Goal: Communication & Community: Answer question/provide support

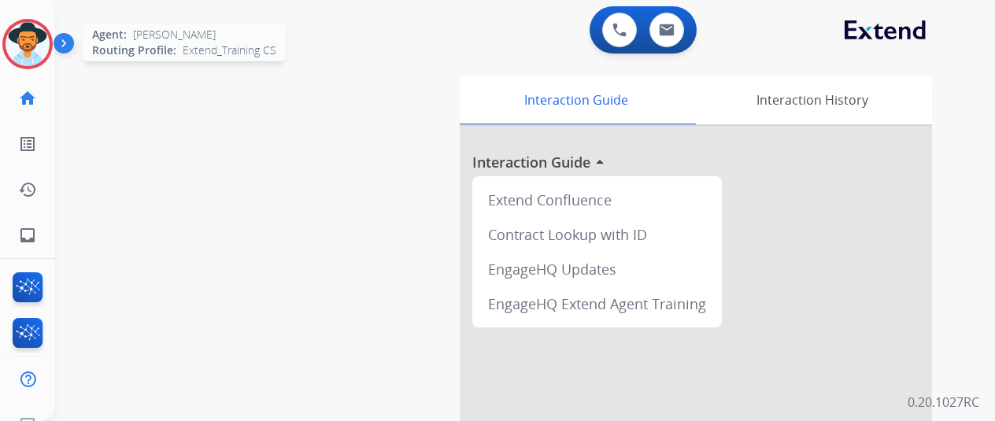
click at [19, 49] on img at bounding box center [28, 44] width 44 height 44
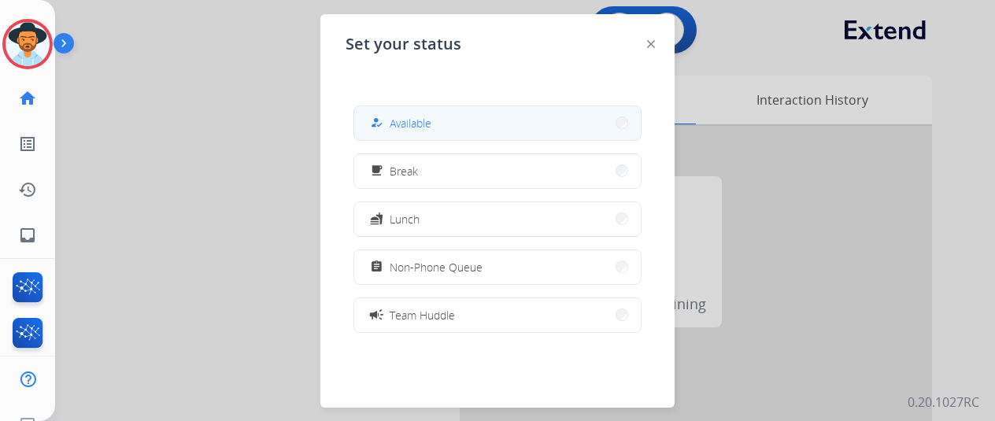
click at [435, 119] on button "how_to_reg Available" at bounding box center [497, 123] width 287 height 34
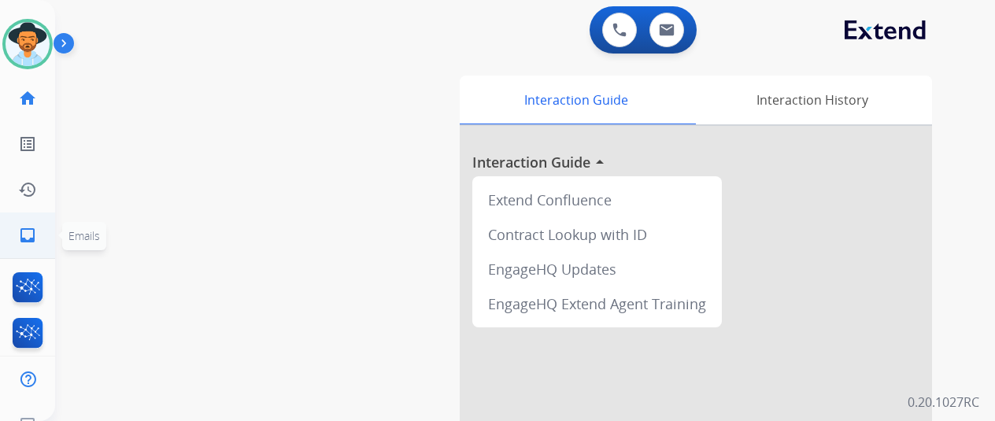
click at [26, 237] on mat-icon "inbox" at bounding box center [27, 235] width 19 height 19
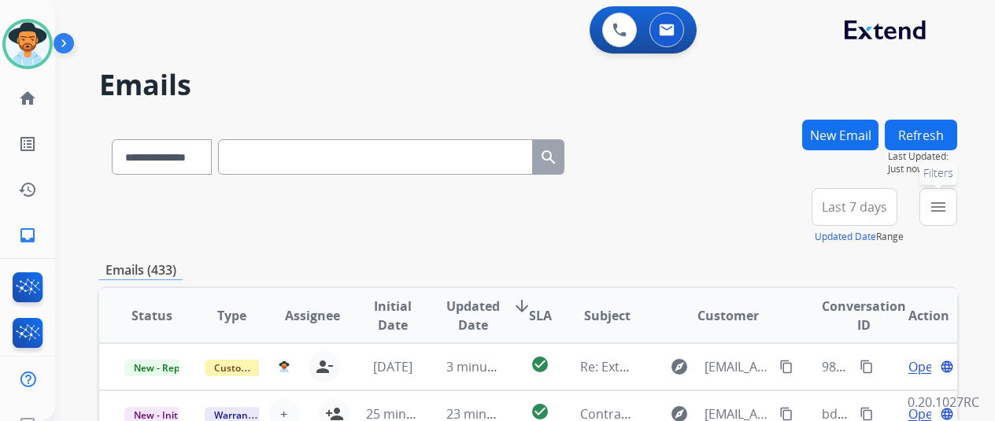
click at [958, 202] on button "menu Filters" at bounding box center [939, 207] width 38 height 38
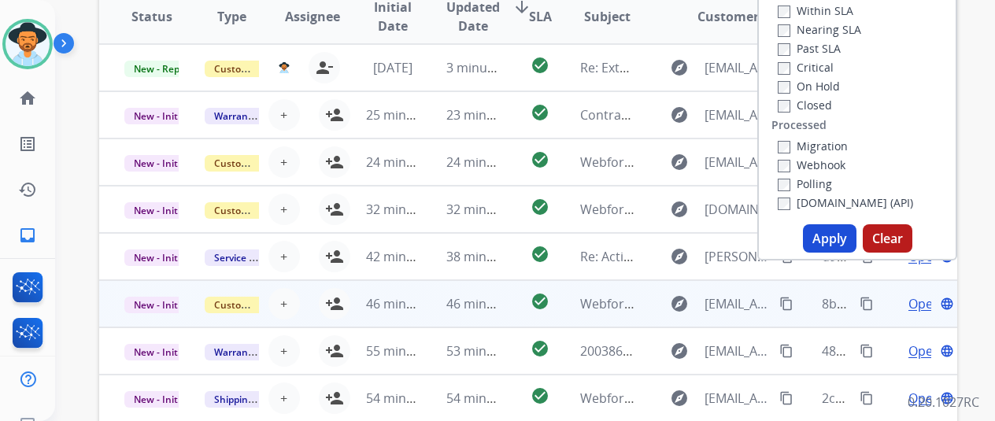
scroll to position [315, 0]
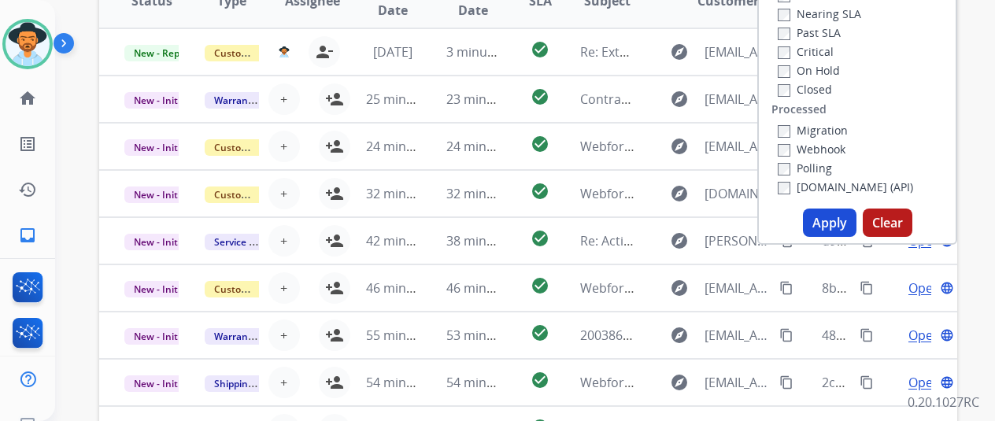
click at [830, 221] on button "Apply" at bounding box center [830, 223] width 54 height 28
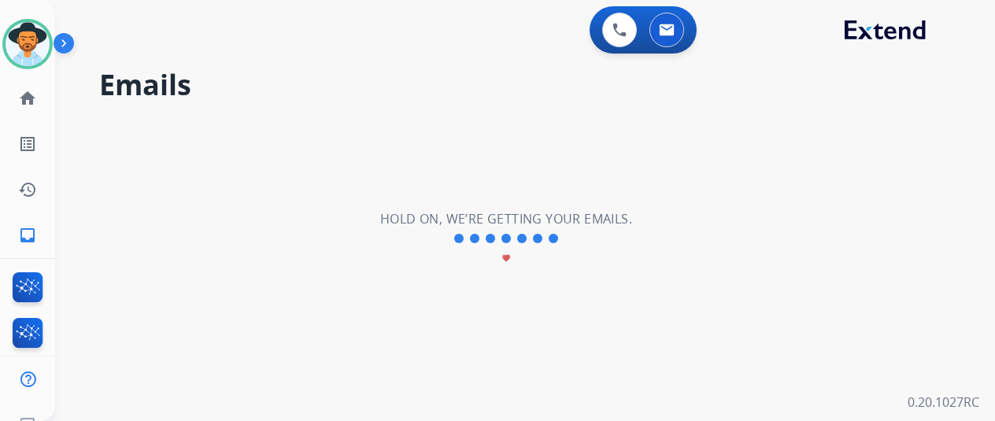
scroll to position [0, 0]
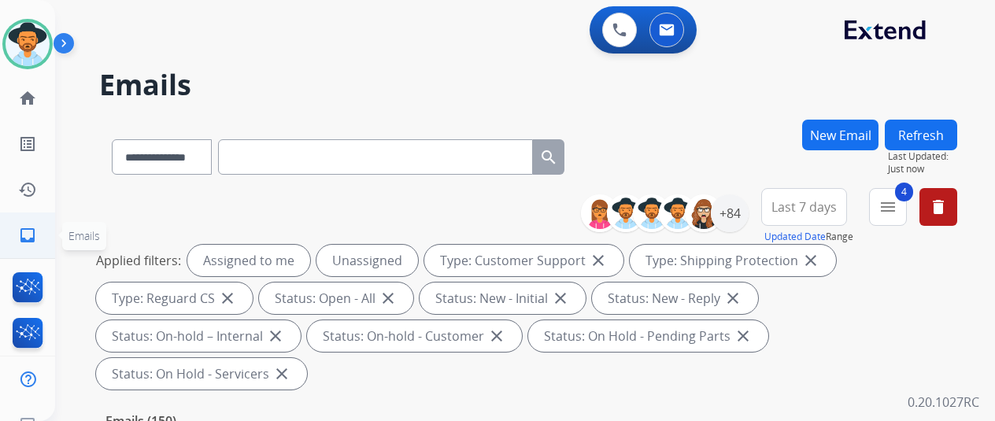
click at [33, 236] on mat-icon "inbox" at bounding box center [27, 235] width 19 height 19
click at [907, 202] on button "4 menu Filters" at bounding box center [888, 207] width 38 height 38
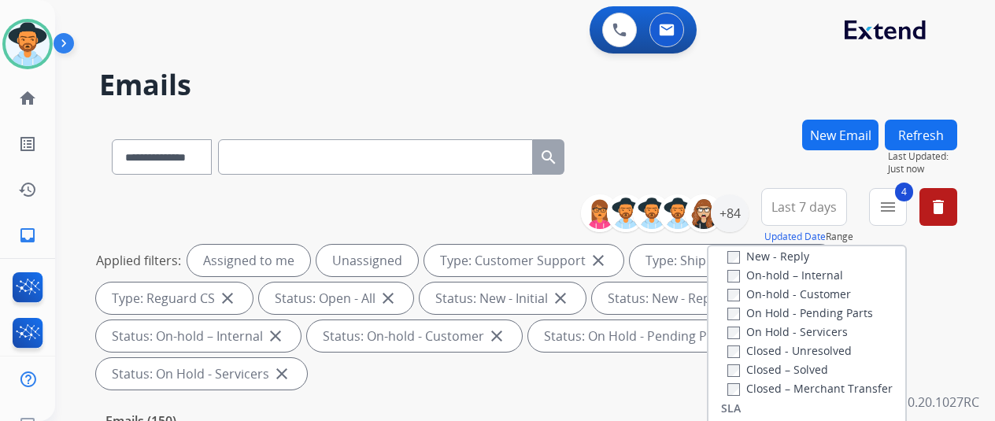
scroll to position [101, 0]
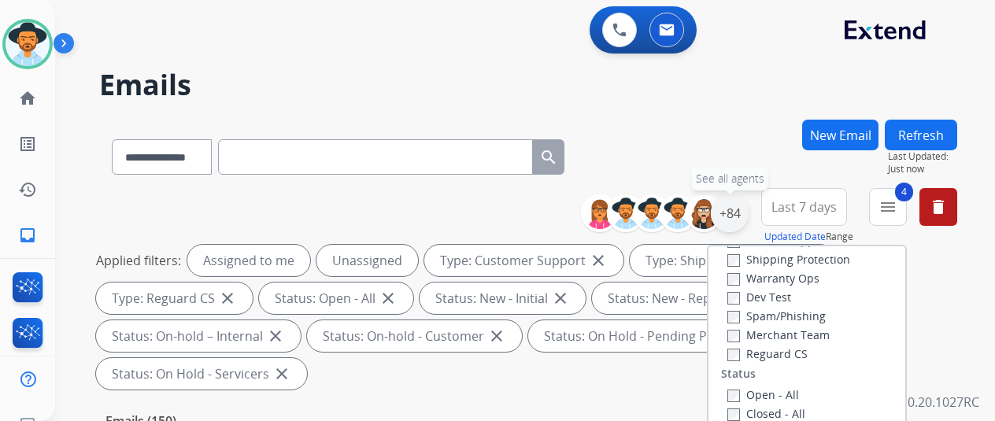
click at [747, 209] on div "+84" at bounding box center [730, 214] width 38 height 38
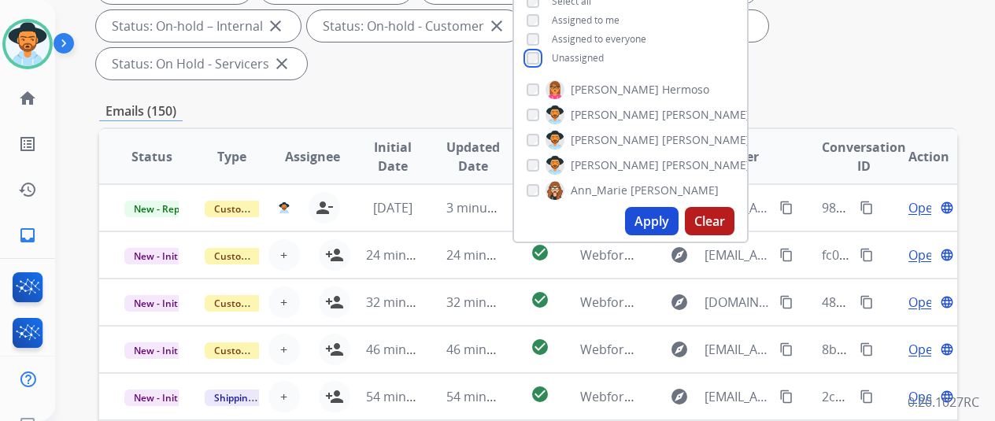
scroll to position [315, 0]
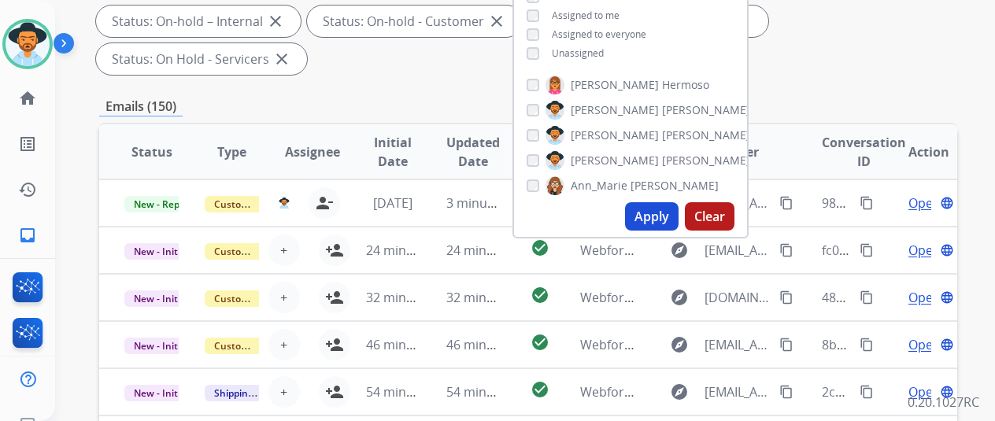
click at [661, 214] on button "Apply" at bounding box center [652, 216] width 54 height 28
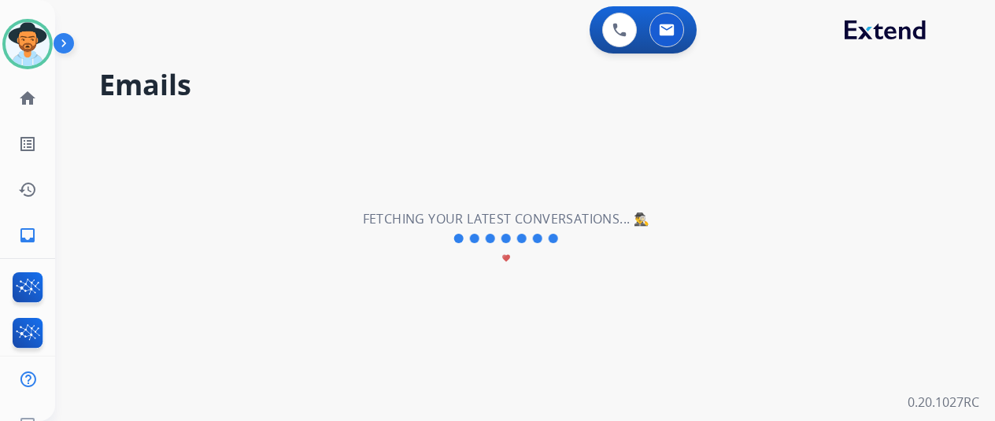
scroll to position [0, 0]
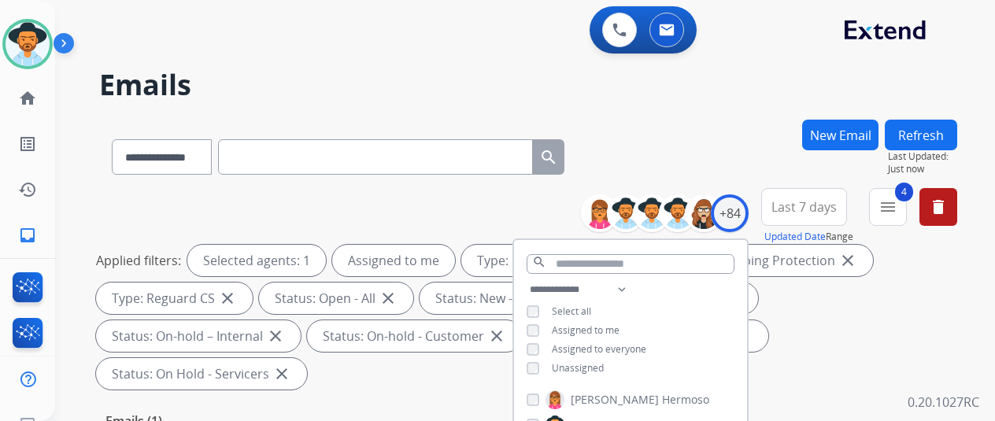
click at [675, 145] on div "**********" at bounding box center [528, 154] width 858 height 69
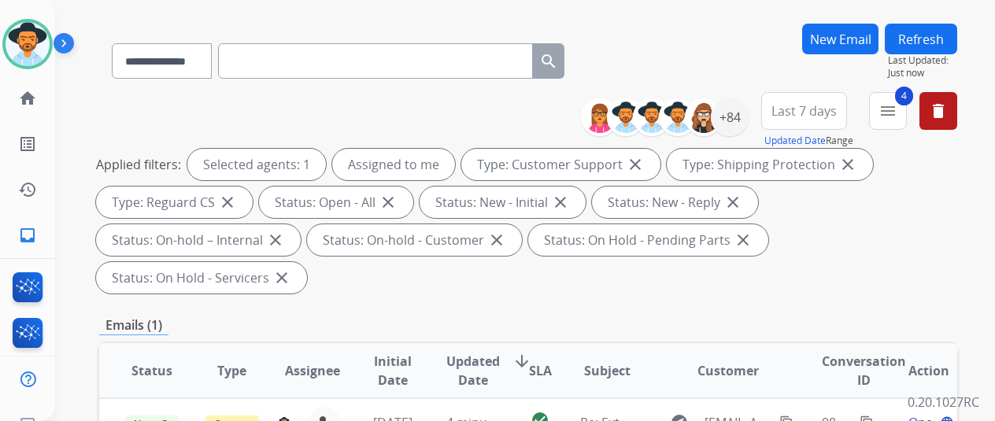
scroll to position [79, 0]
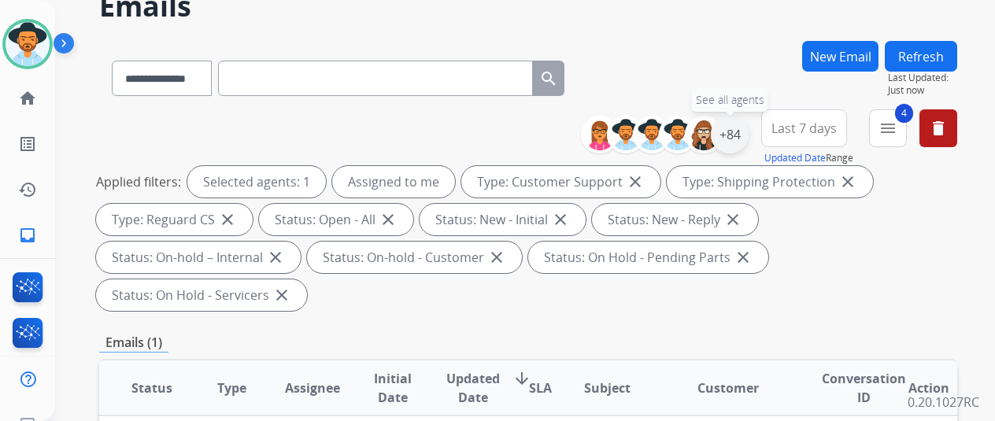
click at [740, 125] on div "+84" at bounding box center [730, 135] width 38 height 38
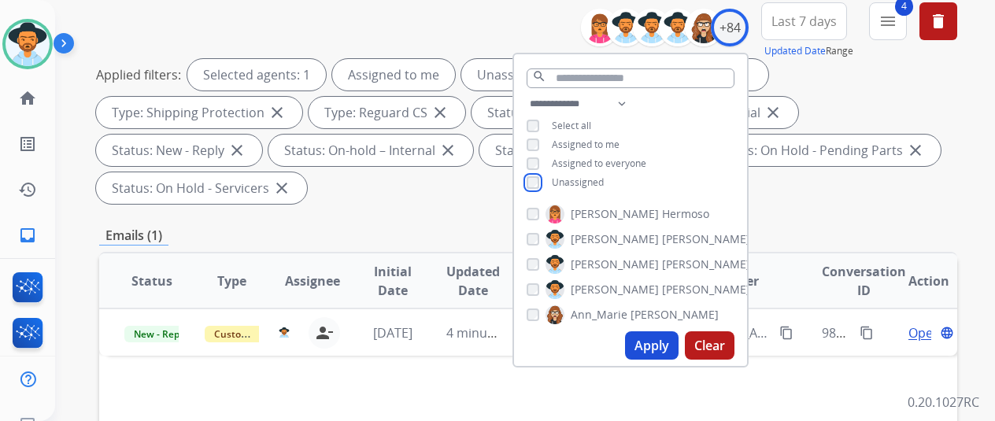
scroll to position [315, 0]
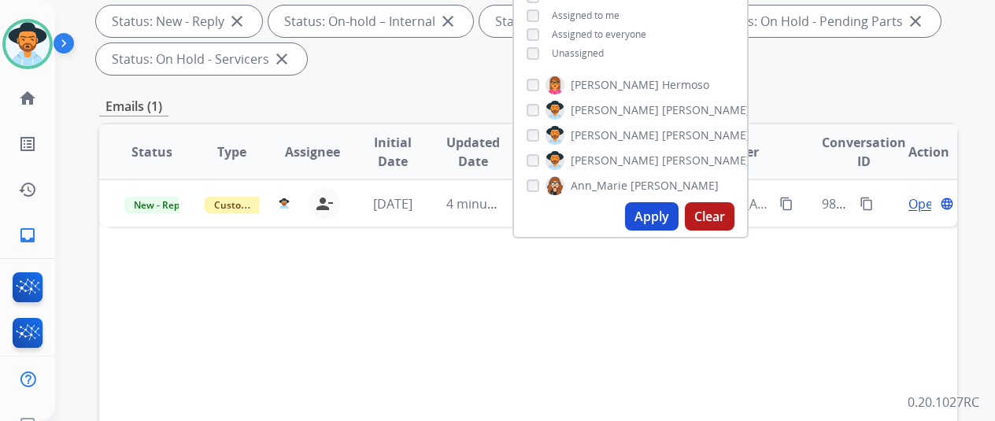
click at [659, 215] on button "Apply" at bounding box center [652, 216] width 54 height 28
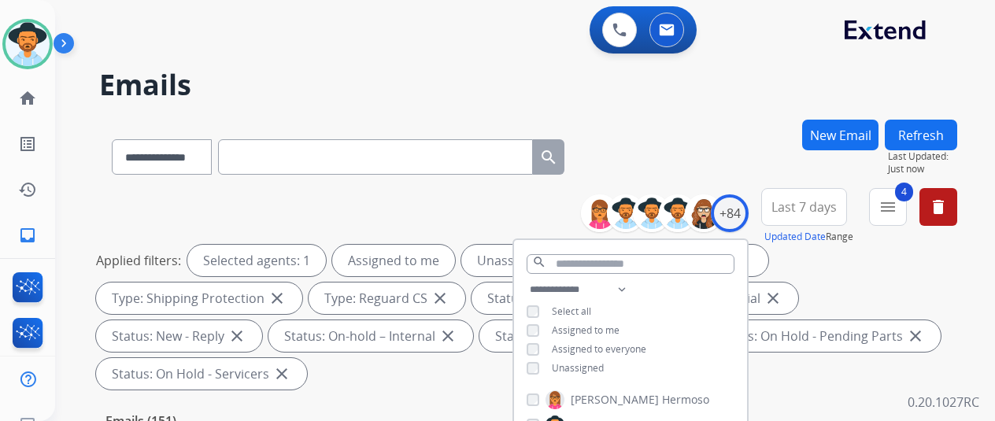
click at [657, 133] on div "**********" at bounding box center [528, 154] width 858 height 69
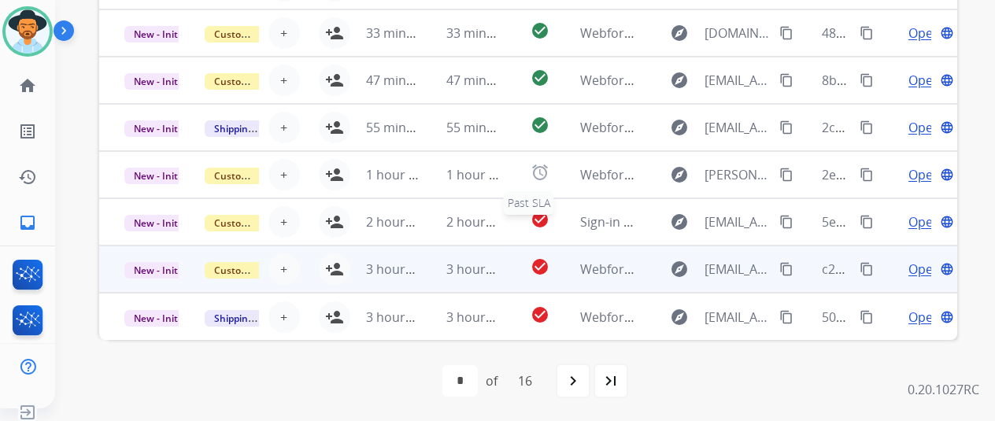
scroll to position [19, 0]
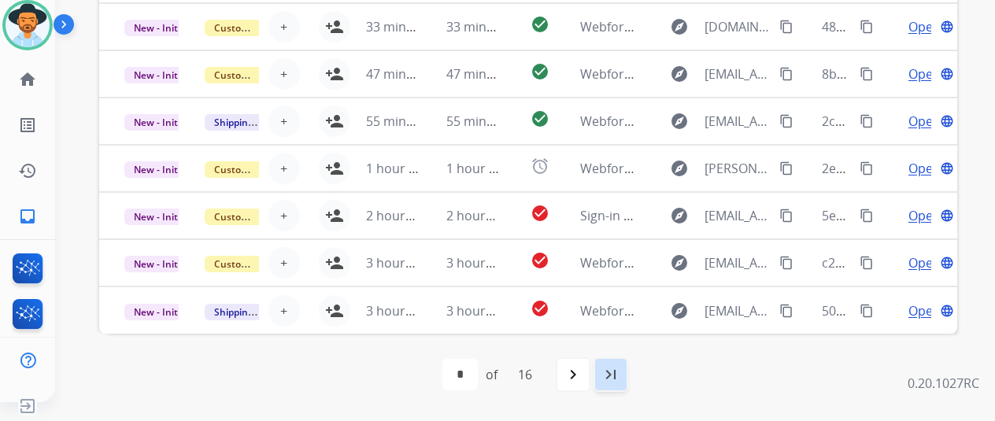
click at [621, 372] on mat-icon "last_page" at bounding box center [611, 374] width 19 height 19
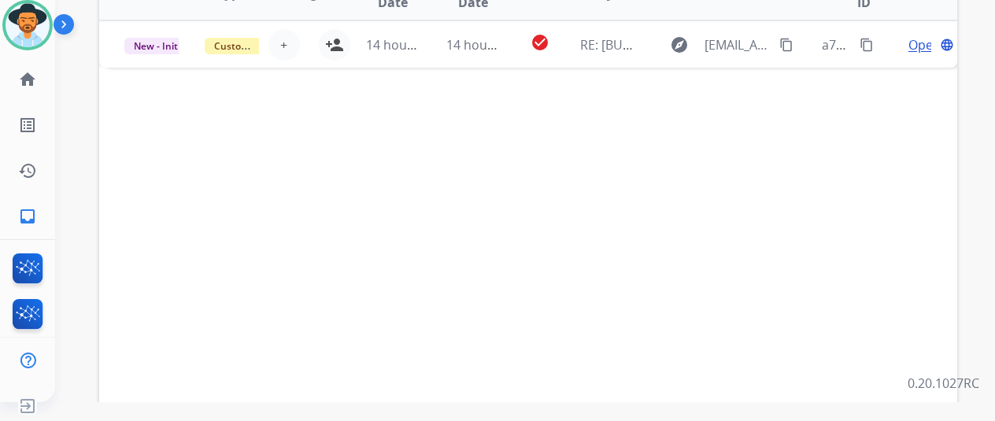
scroll to position [613, 0]
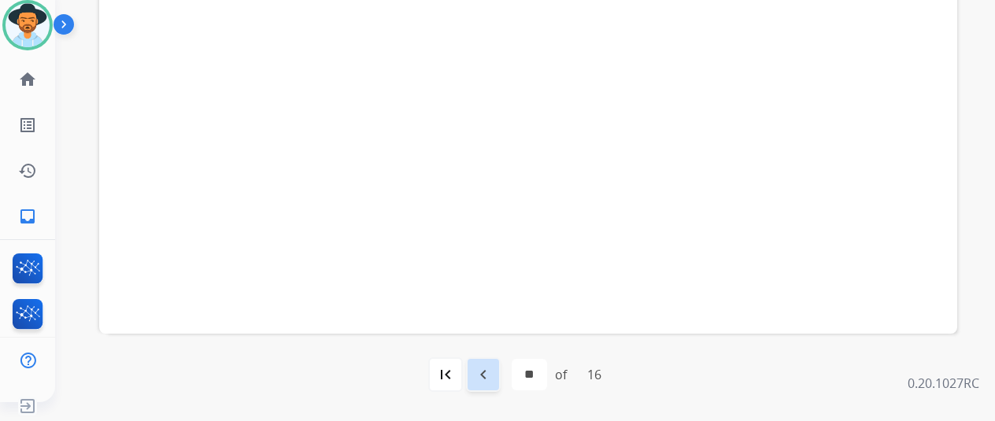
click at [490, 376] on mat-icon "navigate_before" at bounding box center [483, 374] width 19 height 19
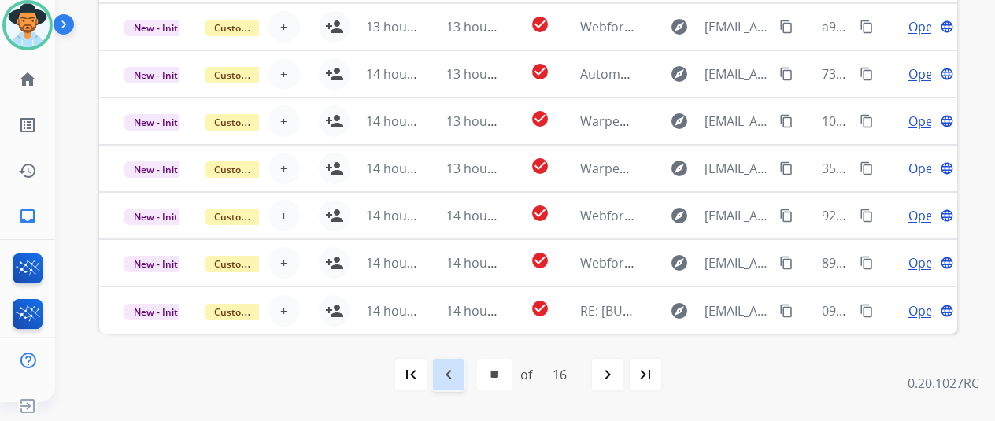
click at [456, 365] on mat-icon "navigate_before" at bounding box center [448, 374] width 19 height 19
click at [455, 368] on mat-icon "navigate_before" at bounding box center [448, 374] width 19 height 19
click at [451, 372] on mat-icon "navigate_before" at bounding box center [448, 374] width 19 height 19
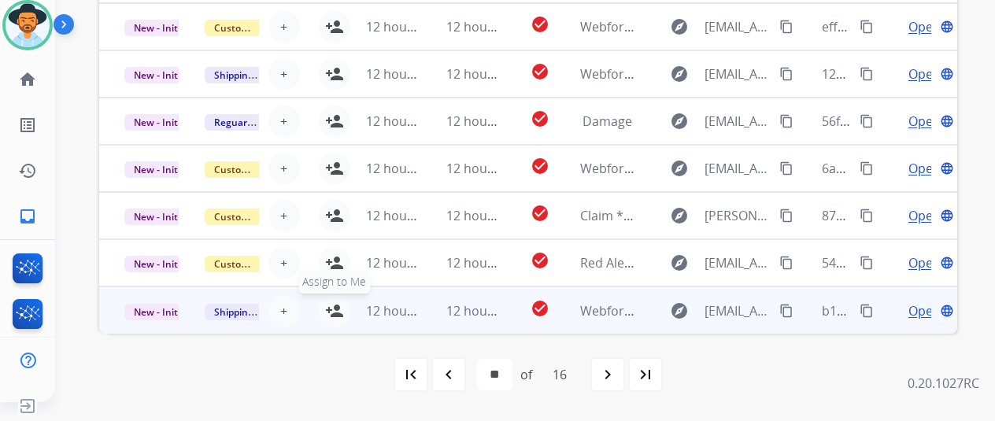
click at [336, 306] on mat-icon "person_add" at bounding box center [334, 311] width 19 height 19
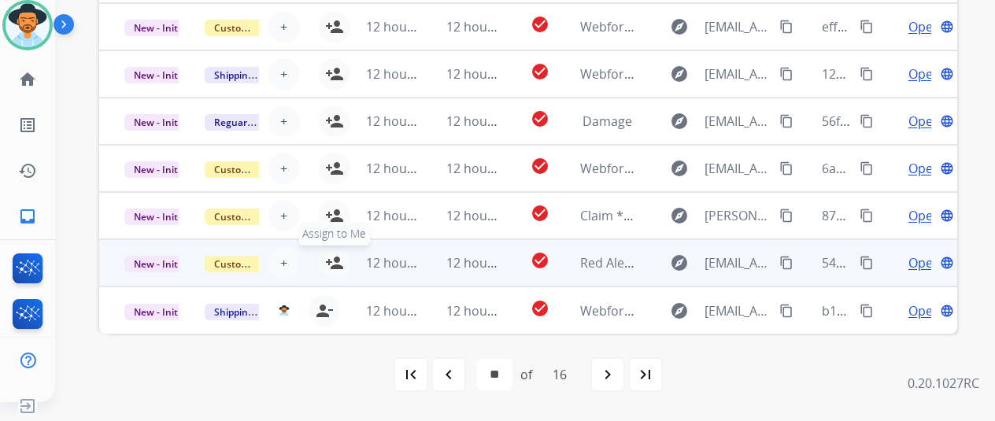
click at [333, 253] on button "person_add Assign to Me" at bounding box center [334, 262] width 31 height 31
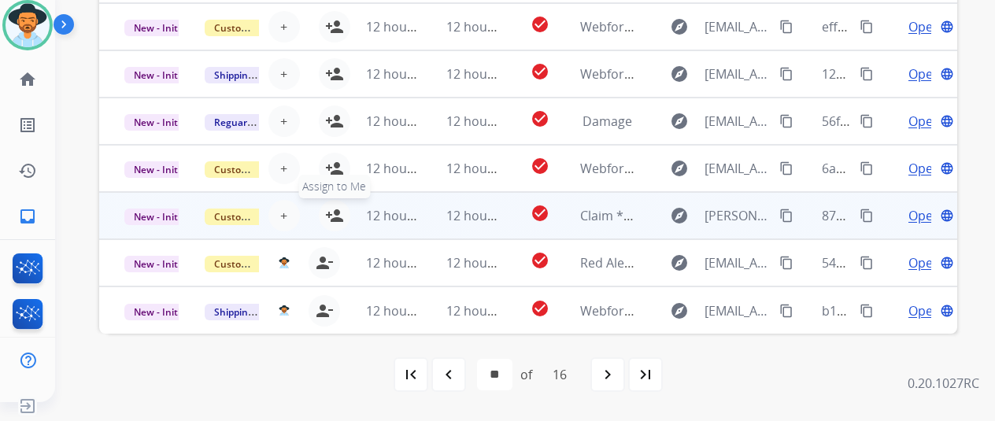
click at [333, 209] on mat-icon "person_add" at bounding box center [334, 215] width 19 height 19
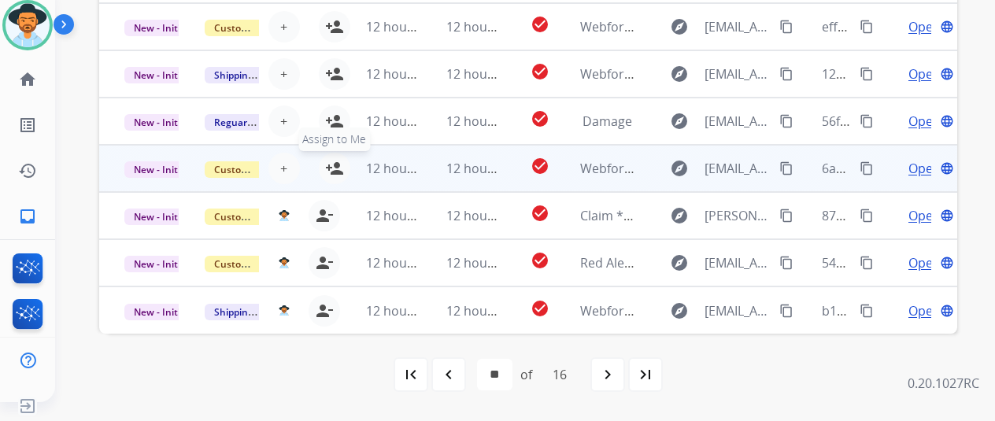
click at [336, 165] on mat-icon "person_add" at bounding box center [334, 168] width 19 height 19
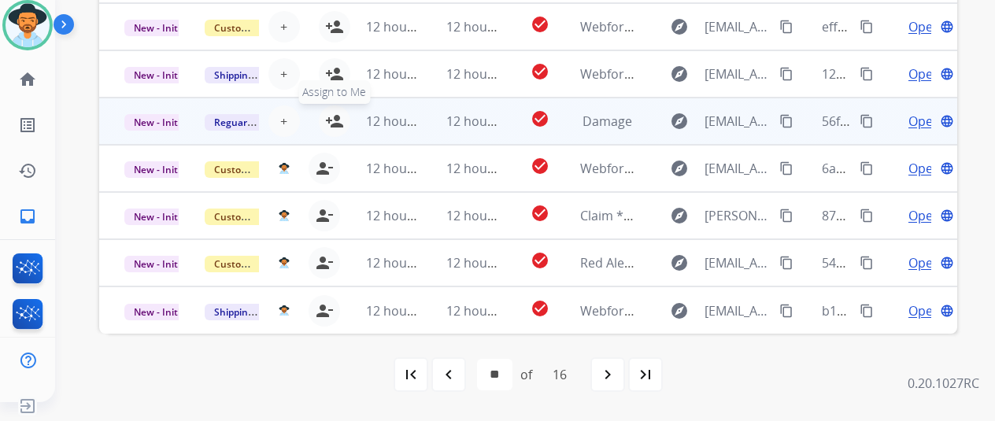
click at [336, 114] on mat-icon "person_add" at bounding box center [334, 121] width 19 height 19
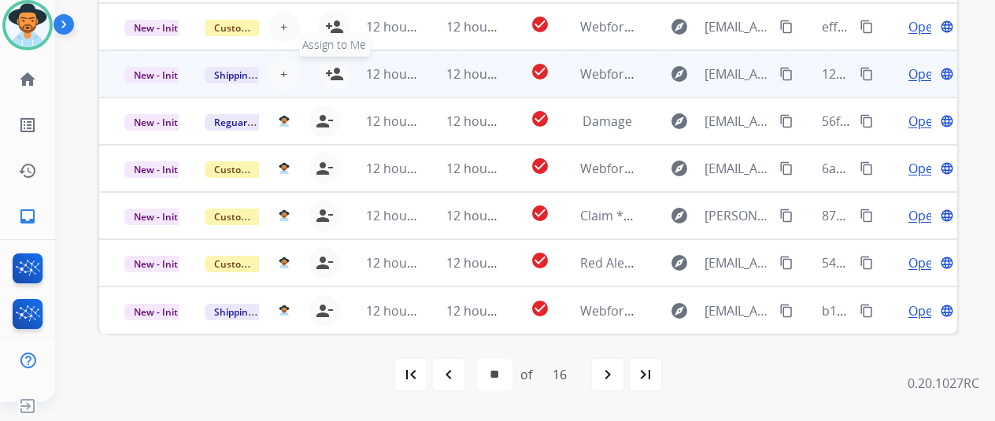
click at [331, 65] on mat-icon "person_add" at bounding box center [334, 74] width 19 height 19
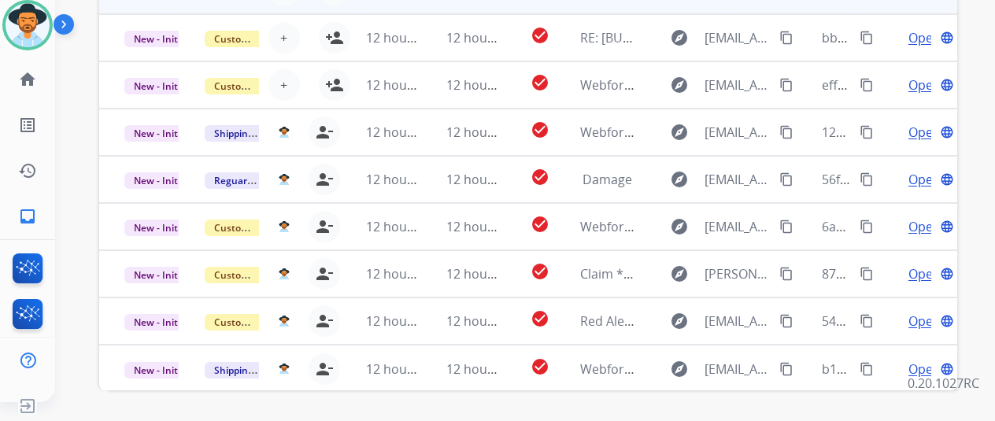
scroll to position [455, 0]
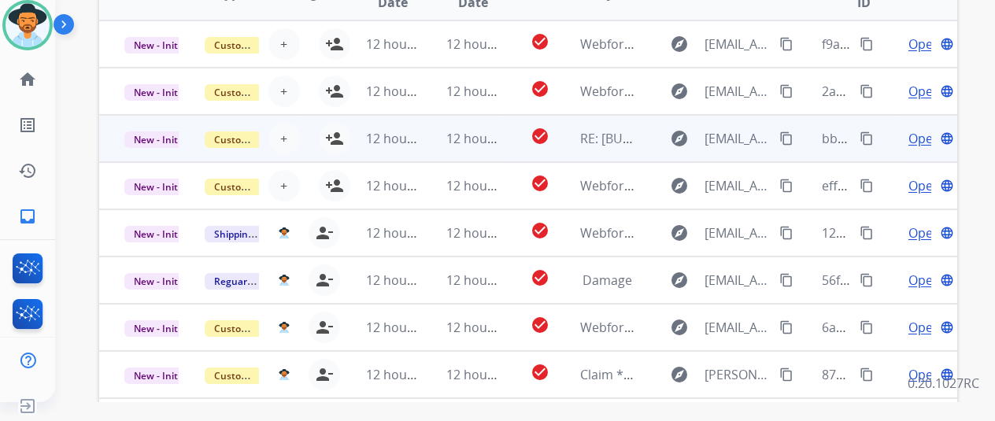
drag, startPoint x: 335, startPoint y: 179, endPoint x: 332, endPoint y: 158, distance: 20.6
click at [335, 179] on mat-icon "person_add" at bounding box center [334, 185] width 19 height 19
click at [326, 132] on mat-icon "person_add" at bounding box center [334, 138] width 19 height 19
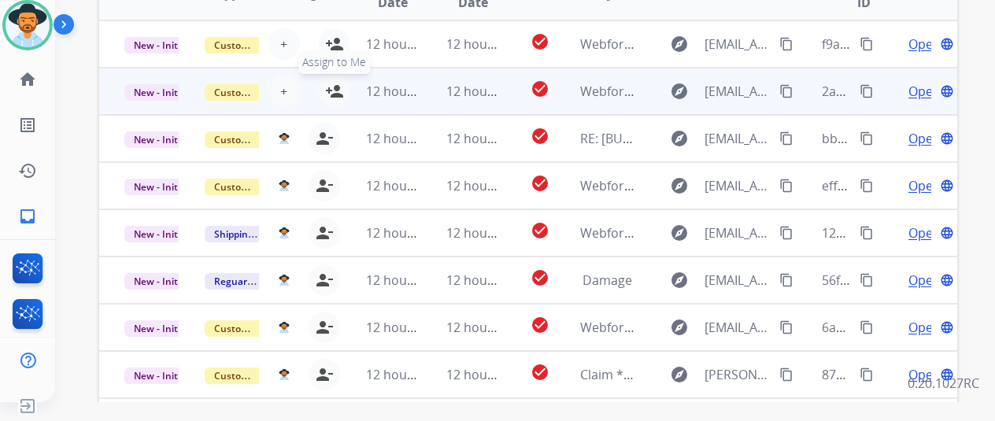
click at [329, 87] on mat-icon "person_add" at bounding box center [334, 91] width 19 height 19
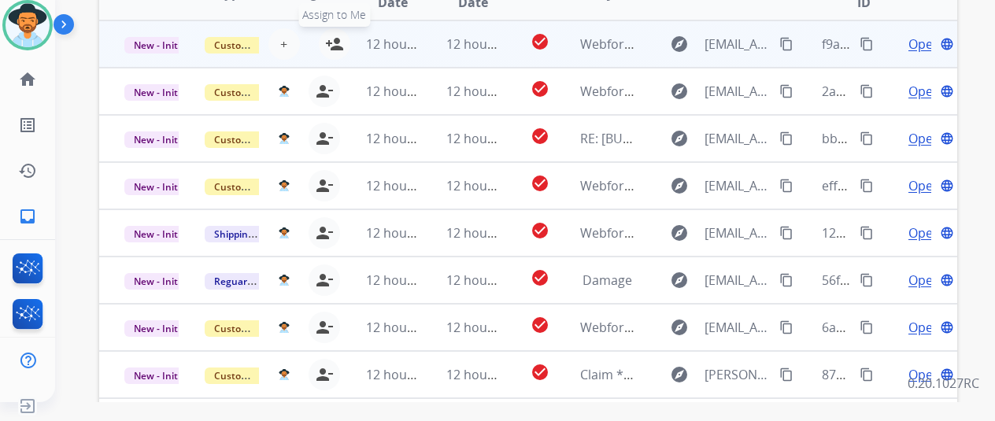
click at [335, 35] on mat-icon "person_add" at bounding box center [334, 44] width 19 height 19
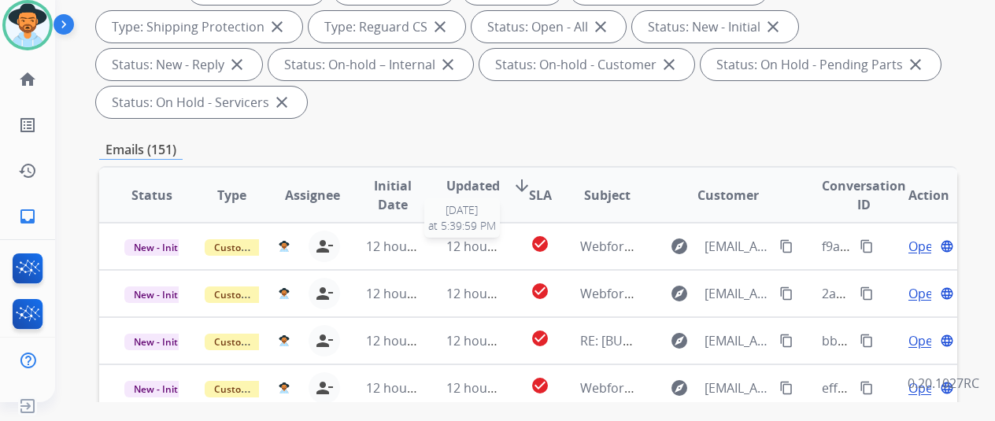
scroll to position [140, 0]
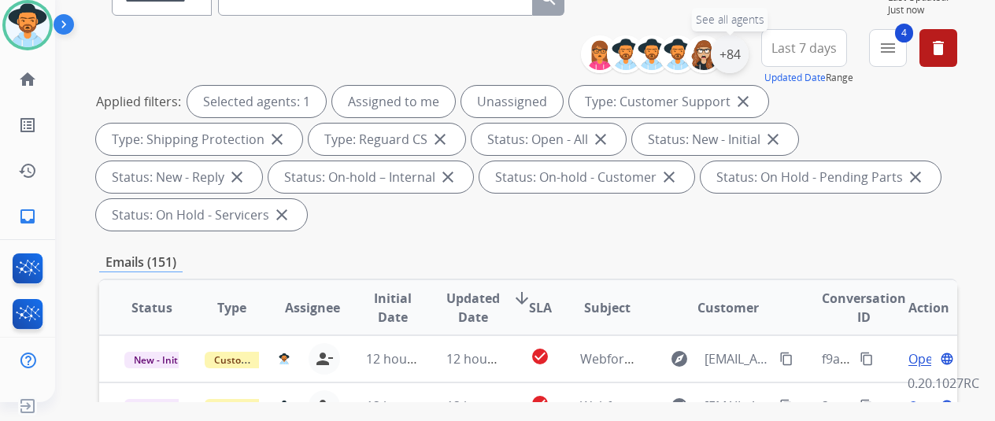
click at [745, 54] on div "+84" at bounding box center [730, 54] width 38 height 38
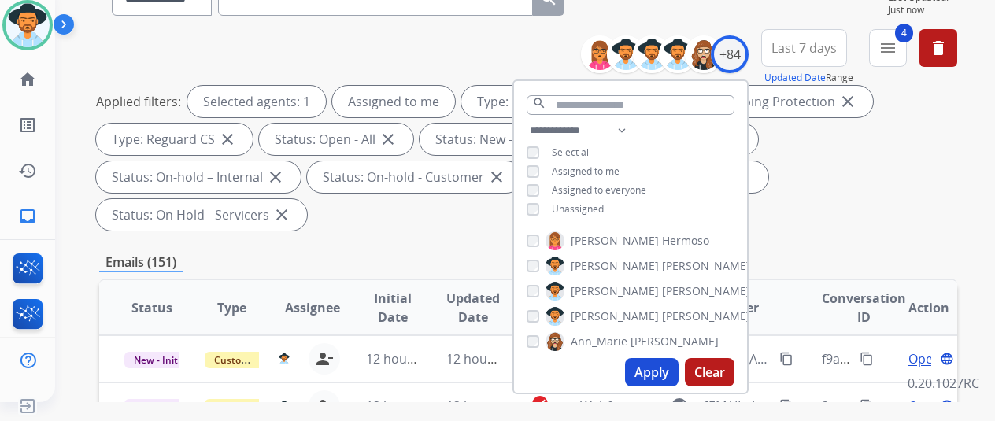
click at [660, 365] on button "Apply" at bounding box center [652, 372] width 54 height 28
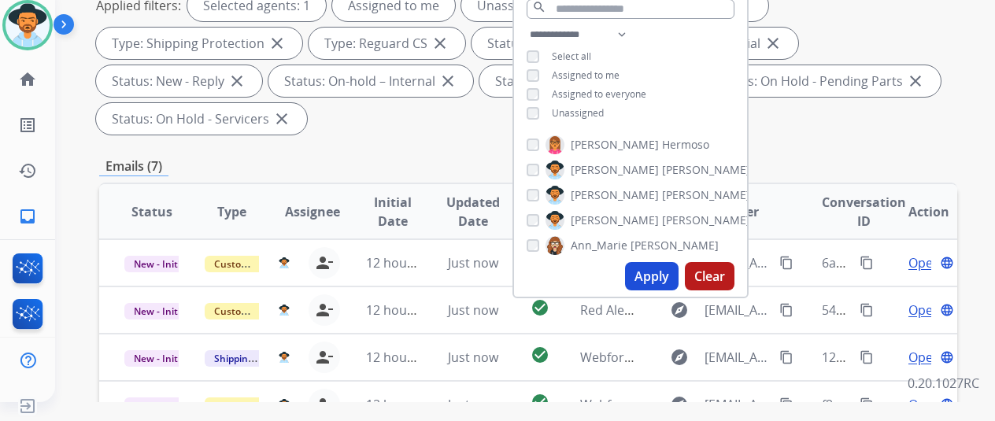
click at [658, 276] on button "Apply" at bounding box center [652, 276] width 54 height 28
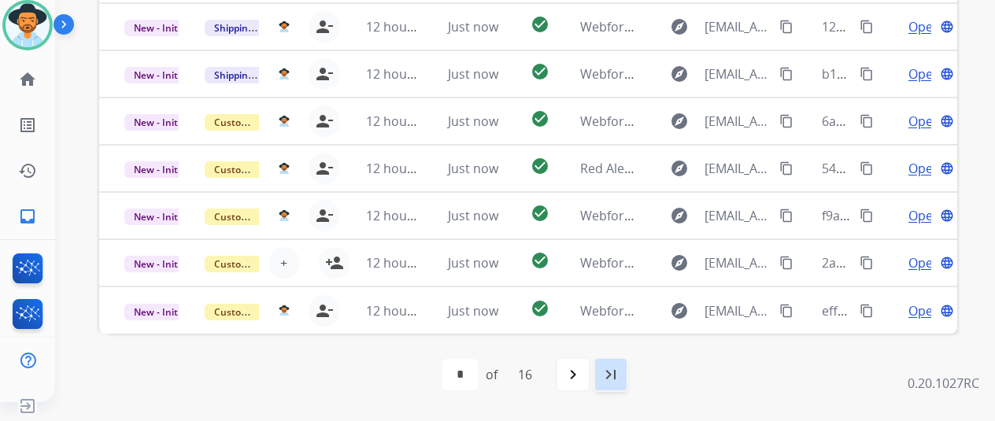
click at [621, 372] on mat-icon "last_page" at bounding box center [611, 374] width 19 height 19
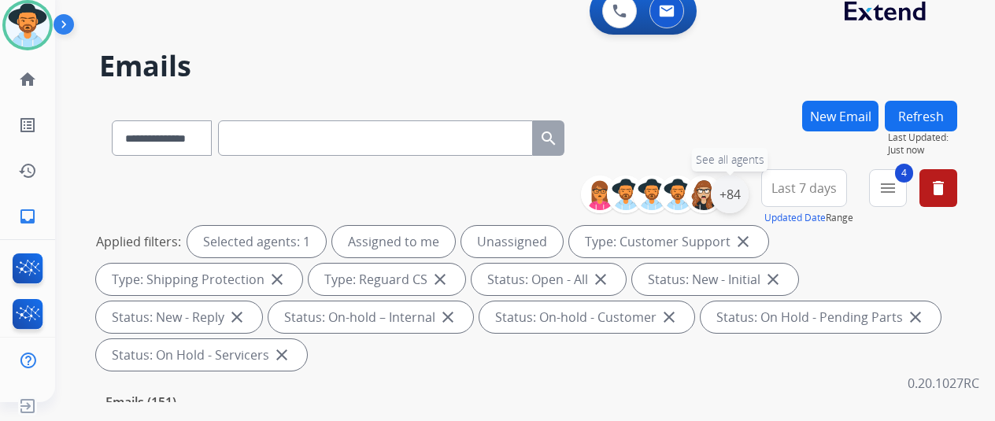
click at [747, 194] on div "+84" at bounding box center [730, 195] width 38 height 38
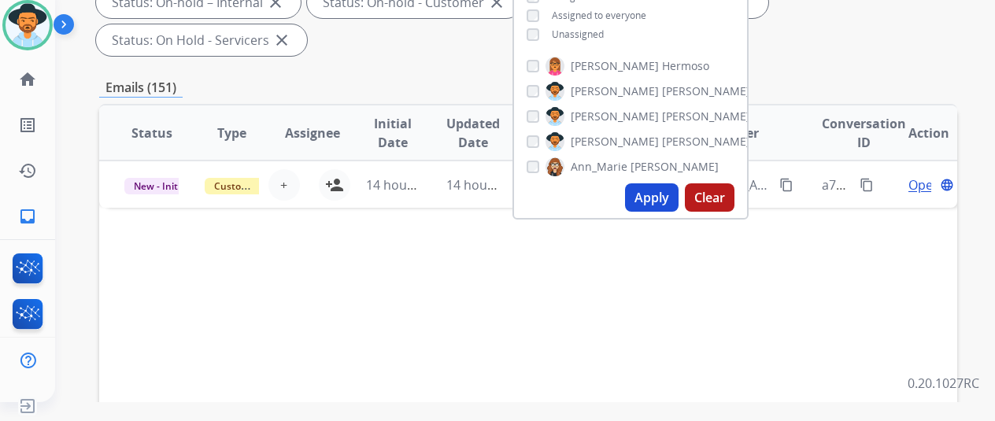
click at [658, 195] on button "Apply" at bounding box center [652, 197] width 54 height 28
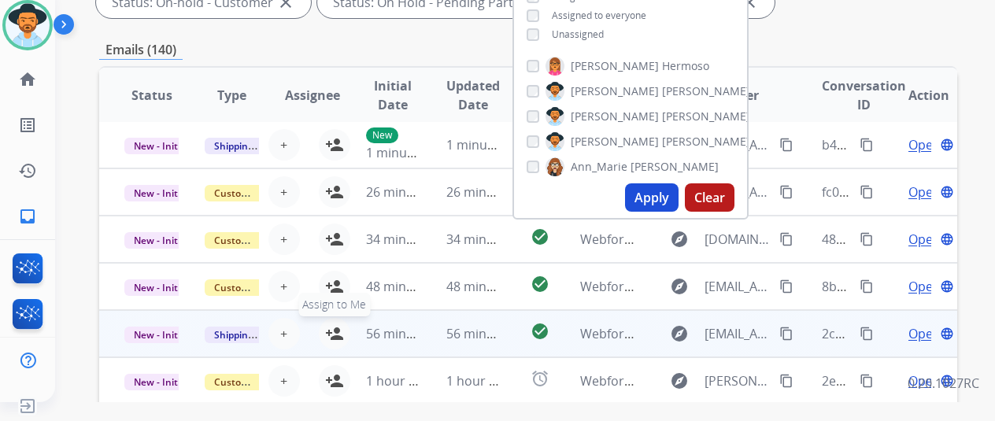
click at [339, 333] on mat-icon "person_add" at bounding box center [334, 333] width 19 height 19
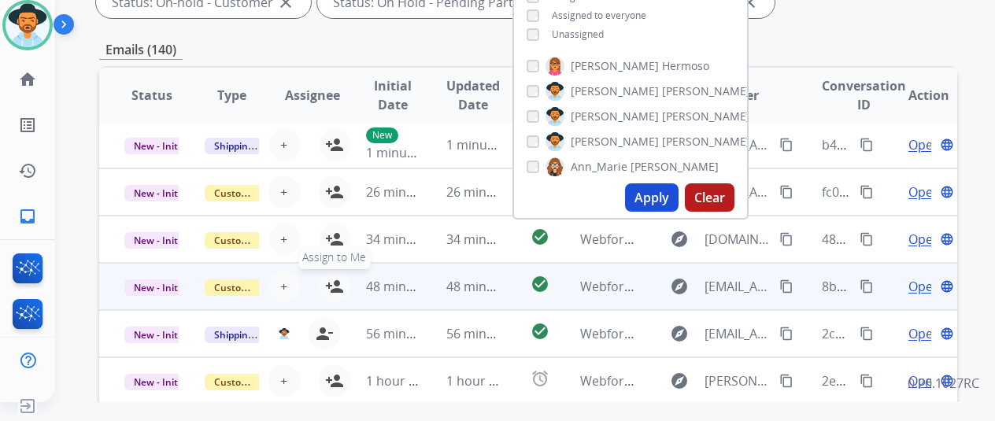
click at [337, 283] on mat-icon "person_add" at bounding box center [334, 286] width 19 height 19
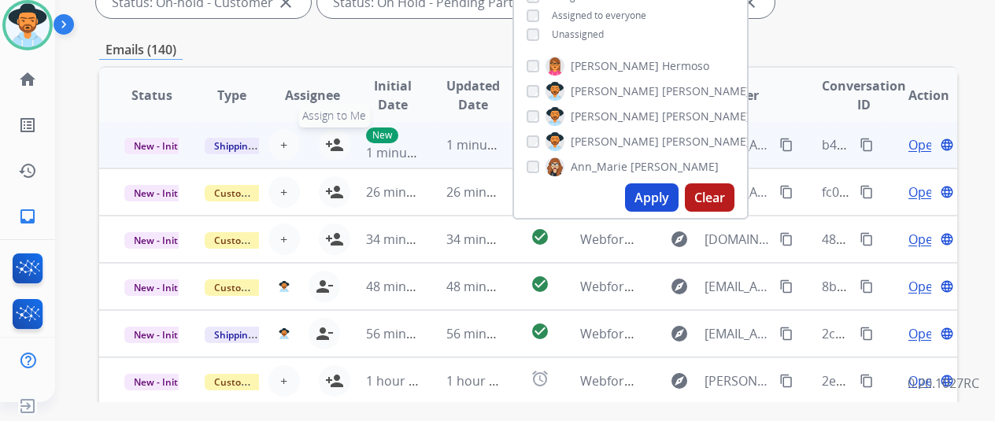
click at [332, 137] on mat-icon "person_add" at bounding box center [334, 144] width 19 height 19
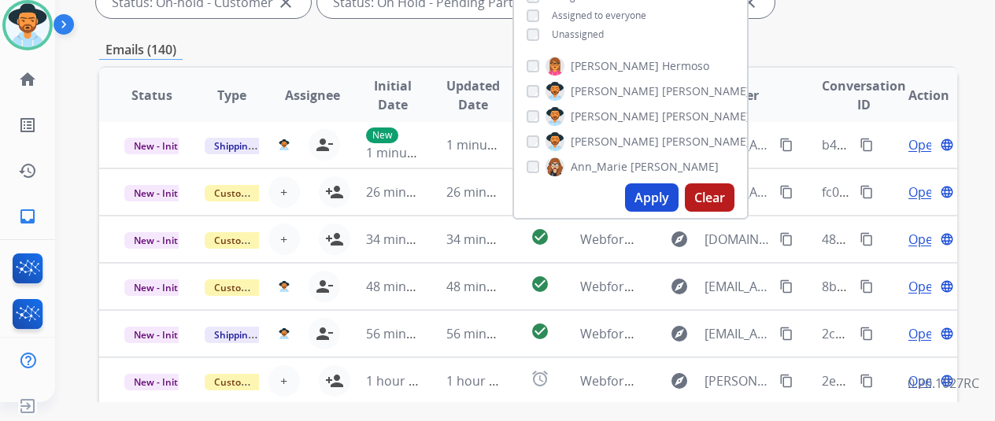
click at [660, 195] on button "Apply" at bounding box center [652, 197] width 54 height 28
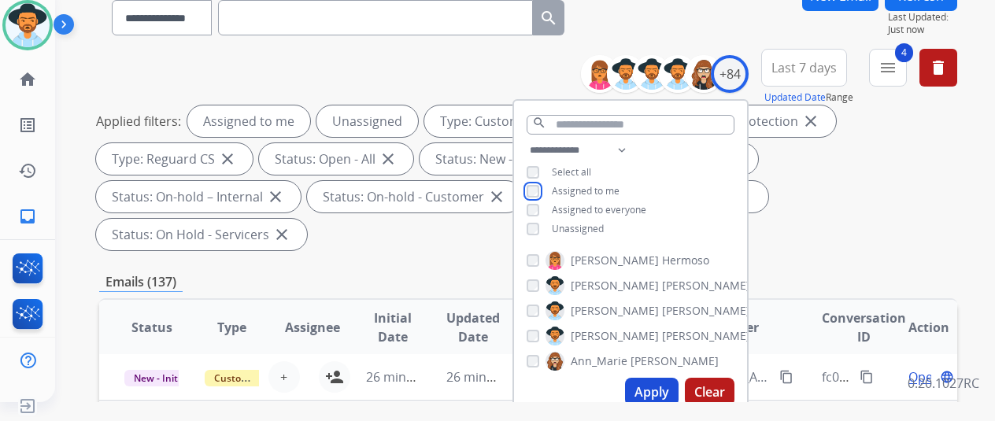
scroll to position [157, 0]
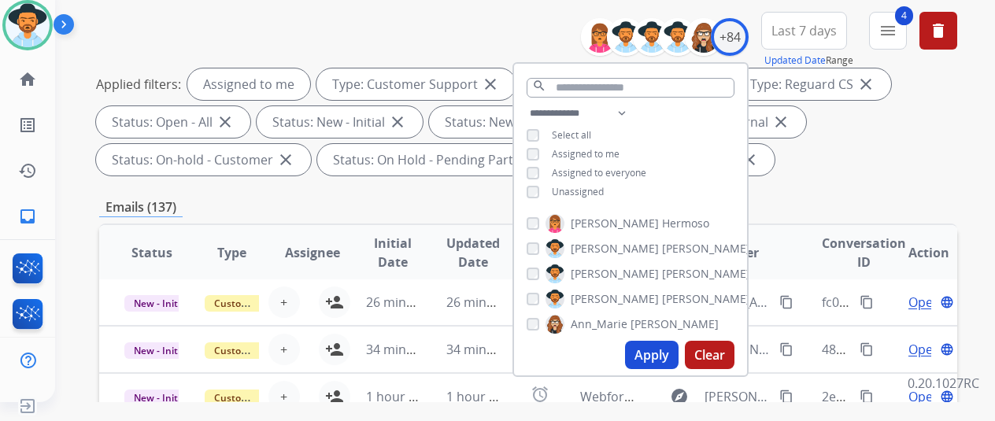
click at [657, 351] on button "Apply" at bounding box center [652, 355] width 54 height 28
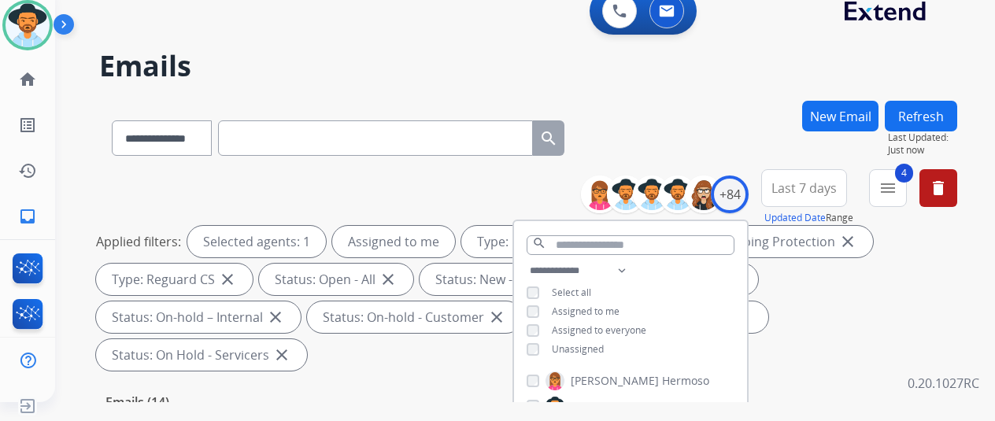
scroll to position [236, 0]
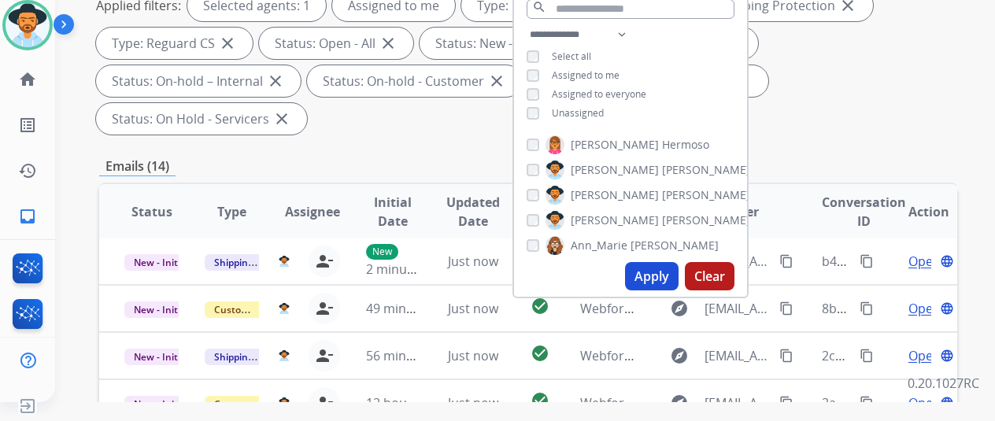
click at [835, 82] on div "Applied filters: Selected agents: 1 Assigned to me Type: Customer Support close…" at bounding box center [525, 62] width 858 height 145
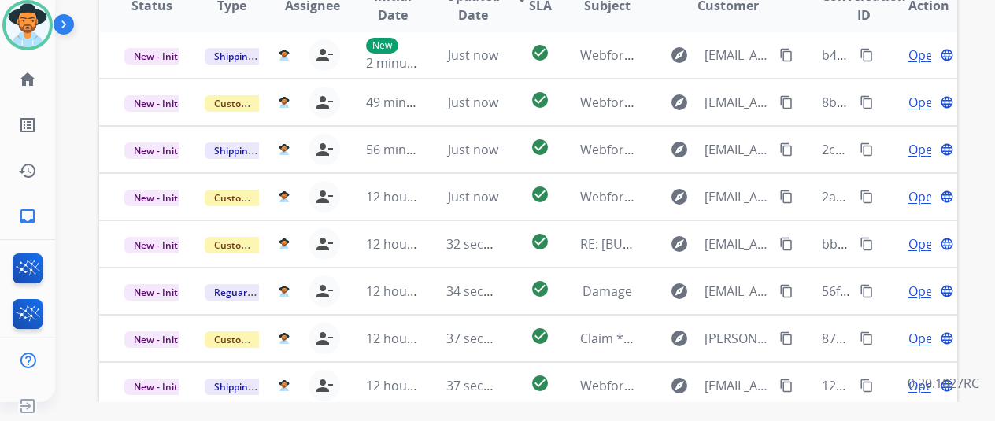
scroll to position [575, 0]
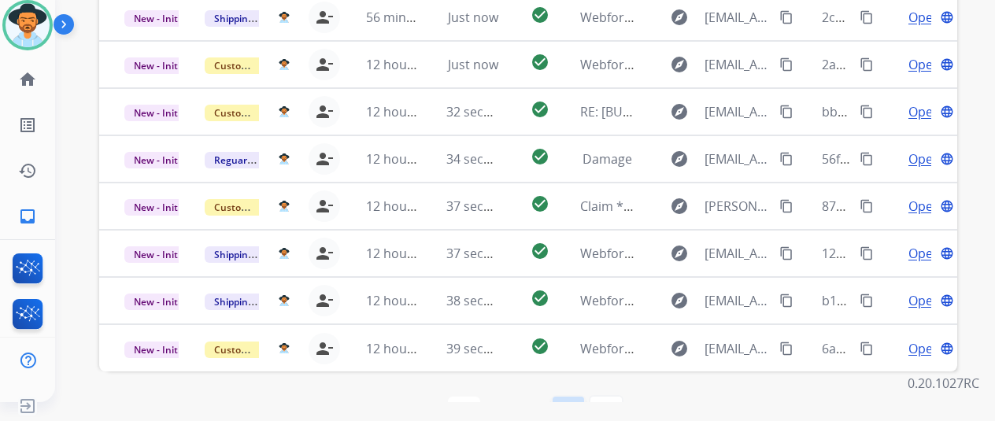
click at [578, 403] on mat-icon "navigate_next" at bounding box center [568, 412] width 19 height 19
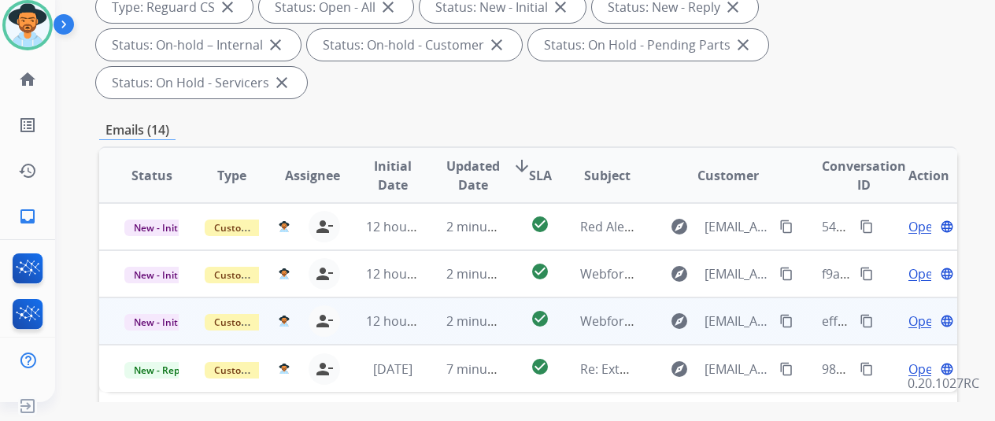
scroll to position [260, 0]
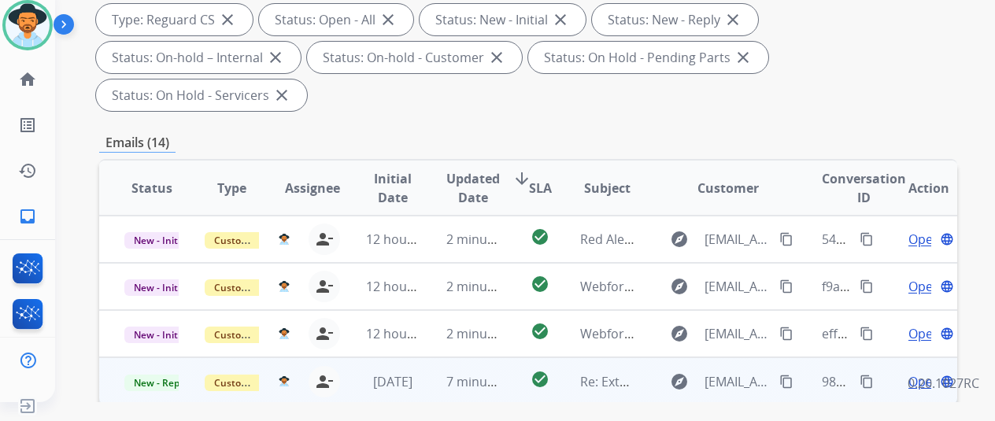
click at [926, 372] on span "Open" at bounding box center [925, 381] width 32 height 19
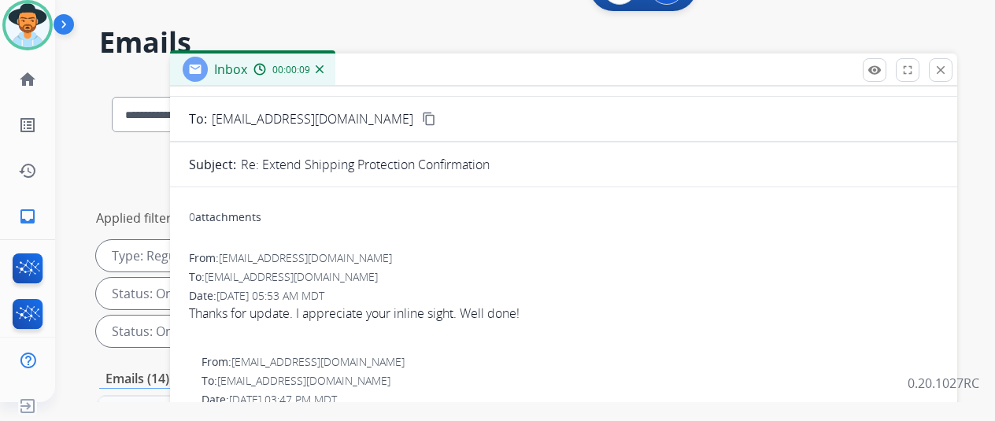
scroll to position [0, 0]
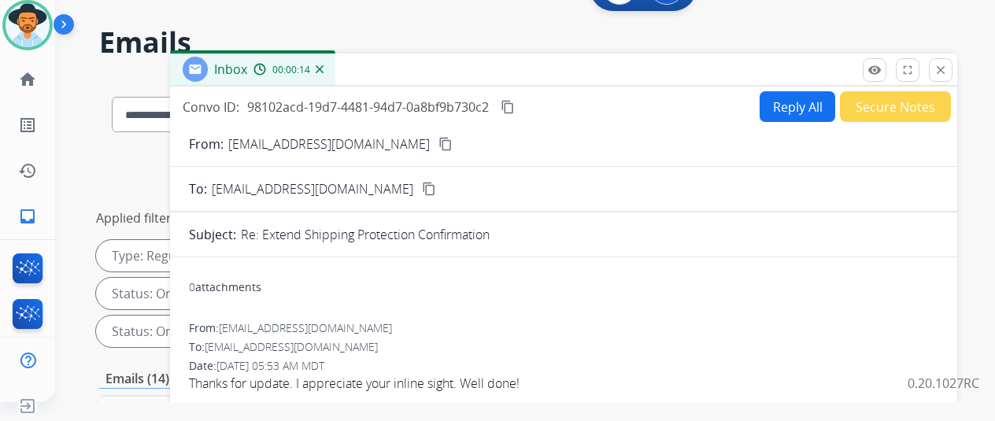
click at [335, 67] on div "Inbox 00:00:14" at bounding box center [252, 69] width 165 height 31
click at [324, 67] on img at bounding box center [320, 69] width 8 height 8
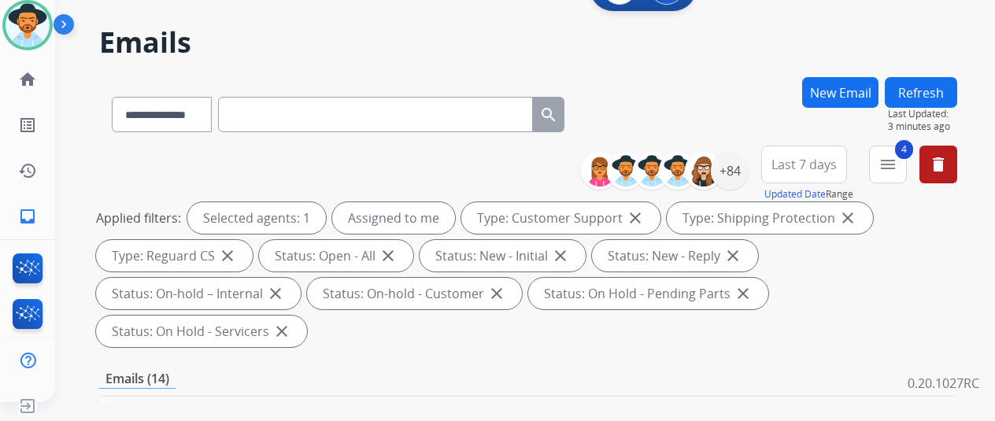
scroll to position [339, 0]
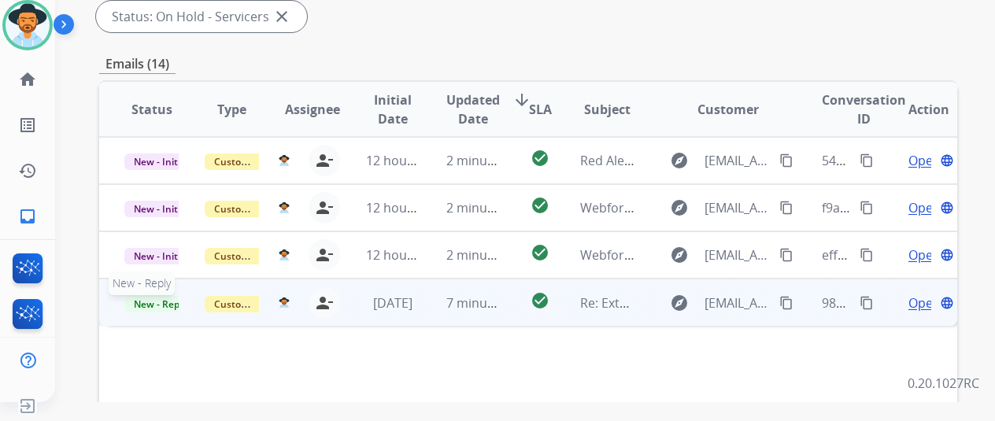
click at [147, 296] on span "New - Reply" at bounding box center [160, 304] width 72 height 17
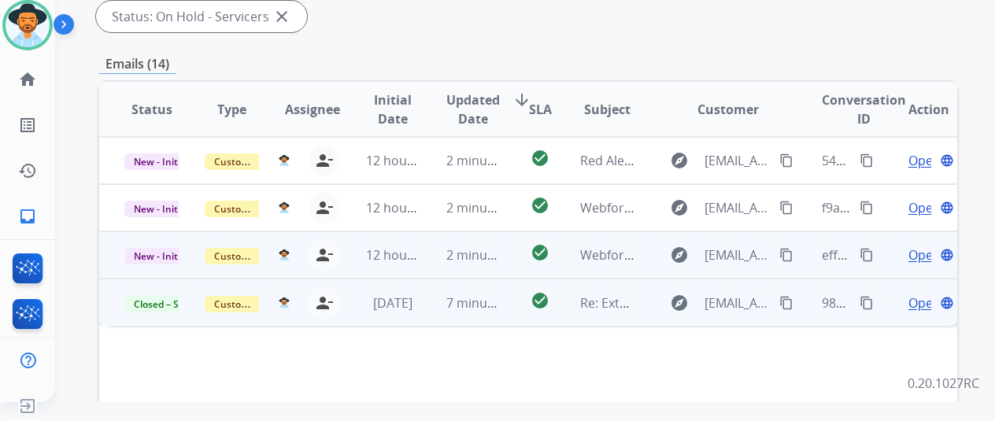
click at [921, 246] on span "Open" at bounding box center [925, 255] width 32 height 19
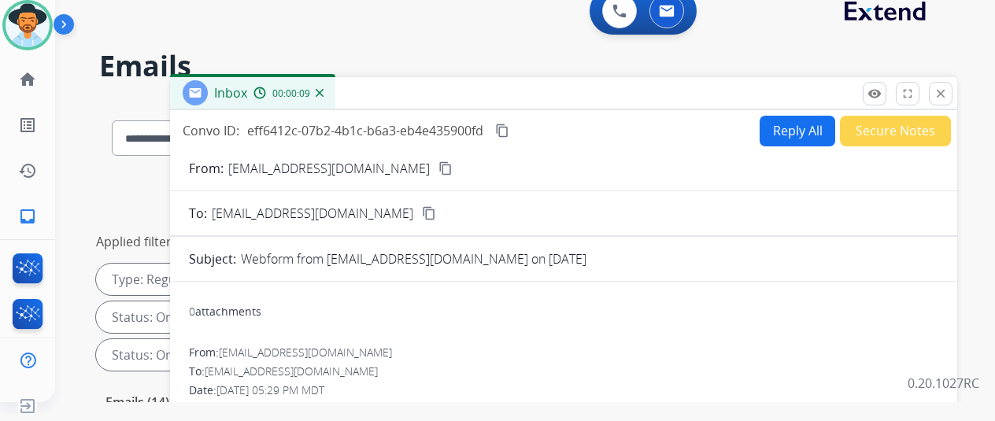
scroll to position [0, 0]
click at [439, 165] on mat-icon "content_copy" at bounding box center [446, 168] width 14 height 14
click at [324, 91] on img at bounding box center [320, 93] width 8 height 8
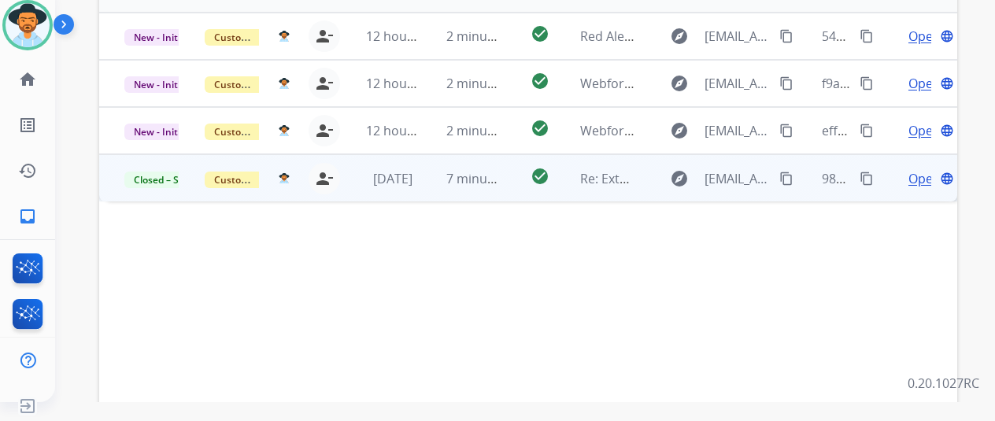
scroll to position [575, 0]
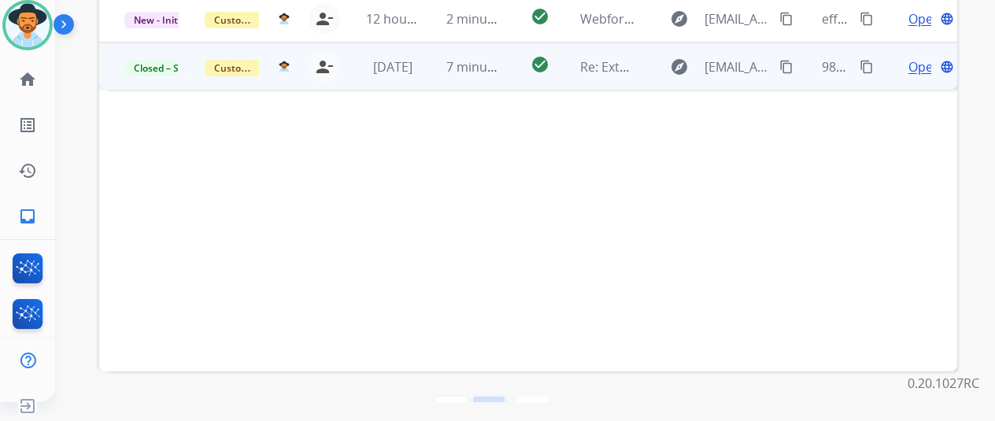
click at [498, 403] on mat-icon "navigate_before" at bounding box center [489, 412] width 19 height 19
select select "*"
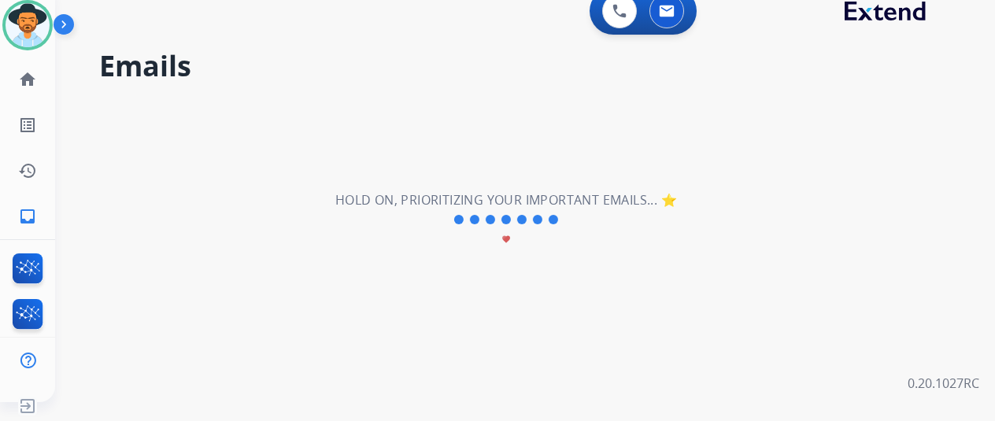
scroll to position [0, 0]
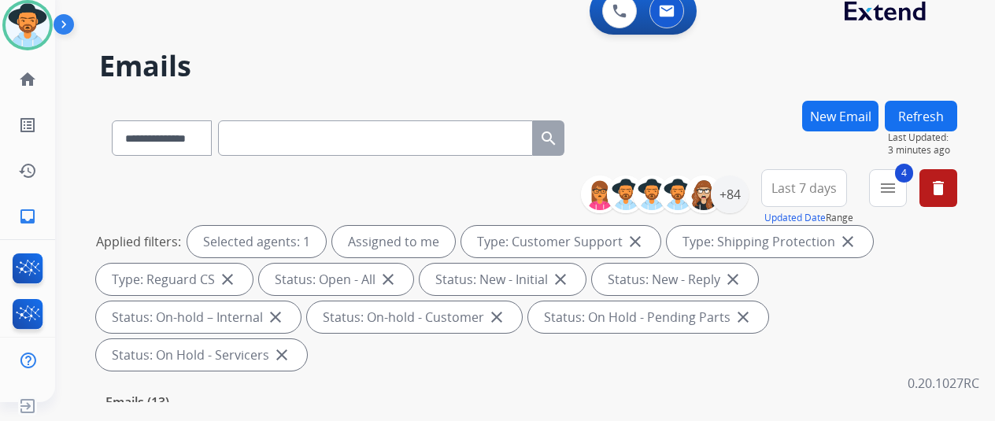
click at [843, 108] on button "New Email" at bounding box center [840, 116] width 76 height 31
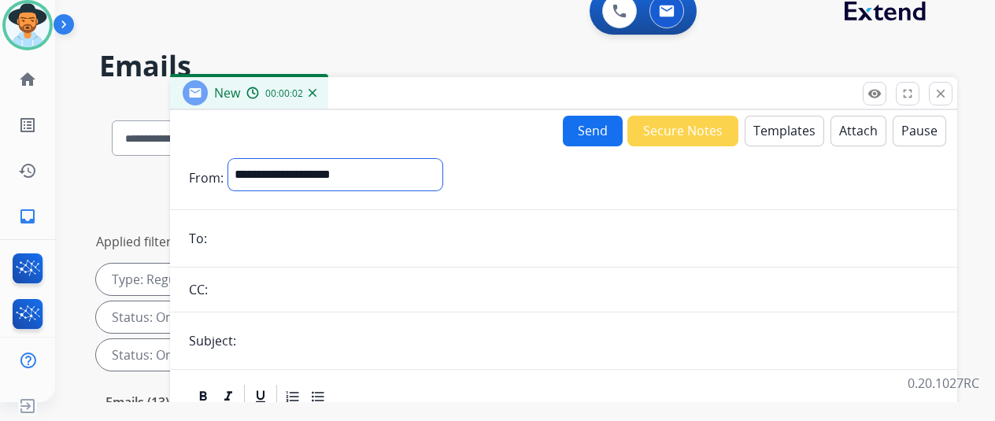
click at [276, 170] on select "**********" at bounding box center [335, 174] width 214 height 31
select select "**********"
click at [240, 159] on select "**********" at bounding box center [335, 174] width 214 height 31
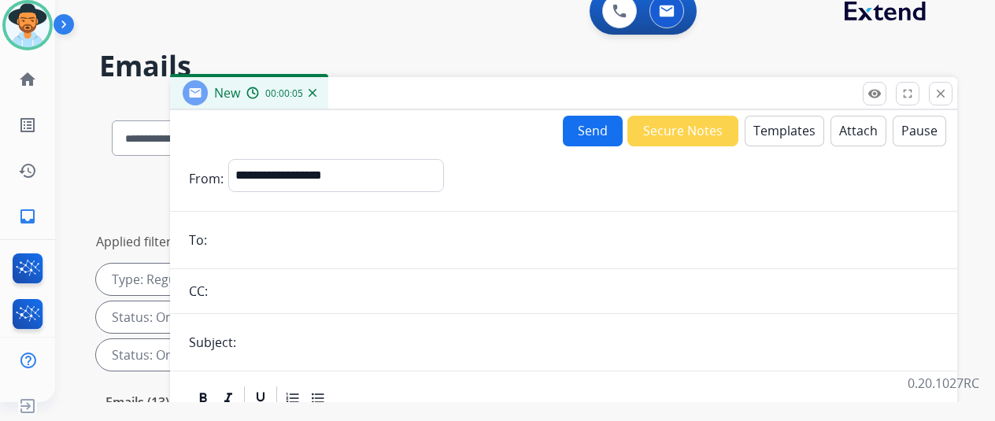
click at [243, 227] on input "email" at bounding box center [575, 239] width 727 height 31
paste input "**********"
type input "**********"
click at [784, 130] on button "Templates" at bounding box center [785, 131] width 80 height 31
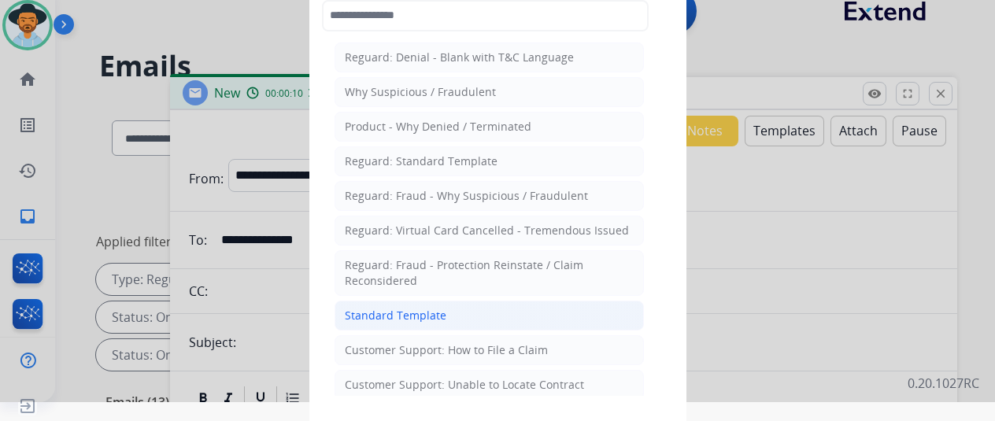
click at [384, 314] on div "Standard Template" at bounding box center [396, 316] width 102 height 16
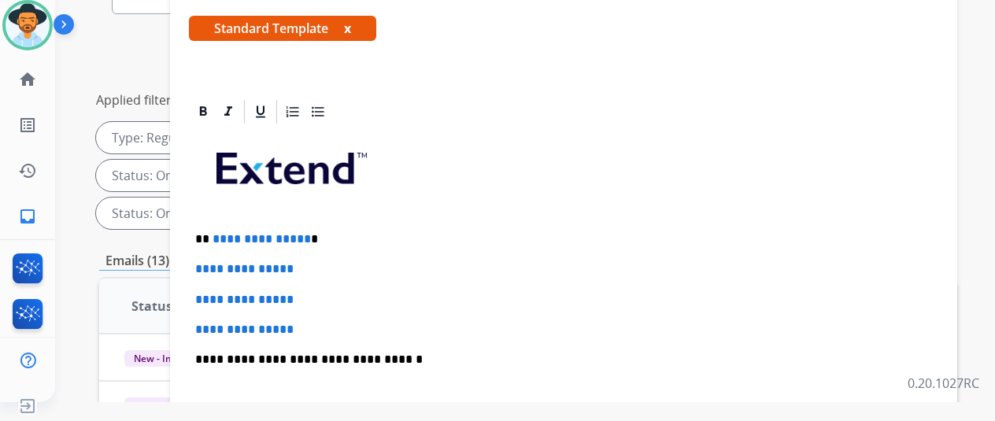
scroll to position [236, 0]
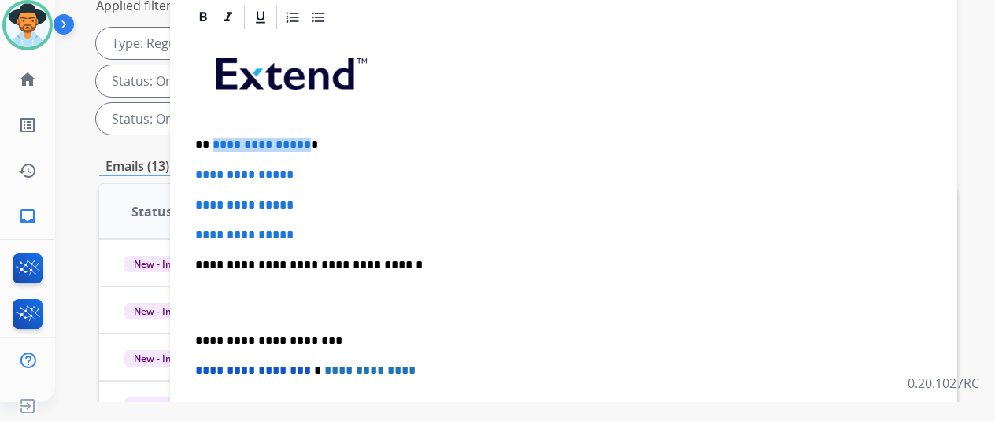
drag, startPoint x: 315, startPoint y: 116, endPoint x: 224, endPoint y: 109, distance: 91.6
click at [224, 138] on p "**********" at bounding box center [557, 145] width 724 height 14
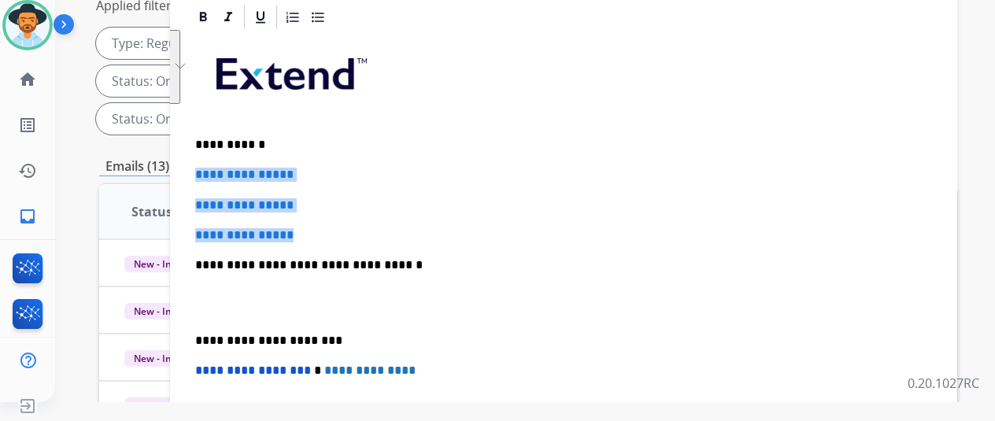
drag, startPoint x: 320, startPoint y: 210, endPoint x: 206, endPoint y: 143, distance: 132.8
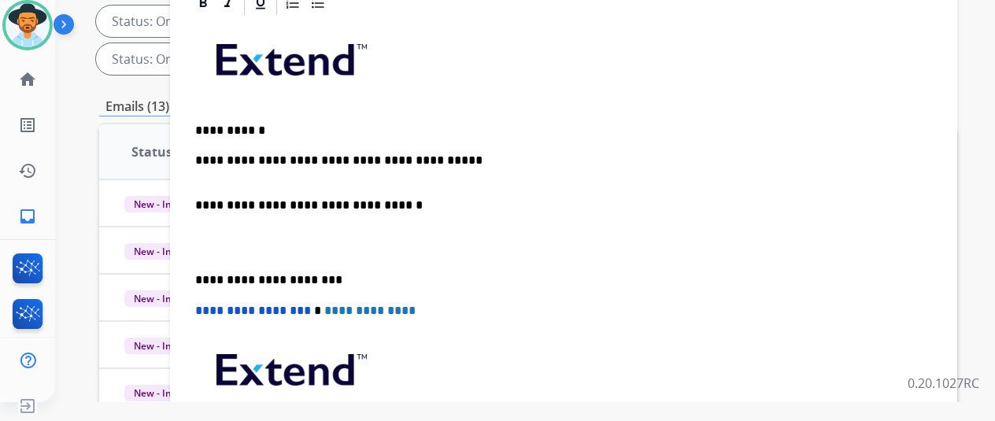
scroll to position [268, 0]
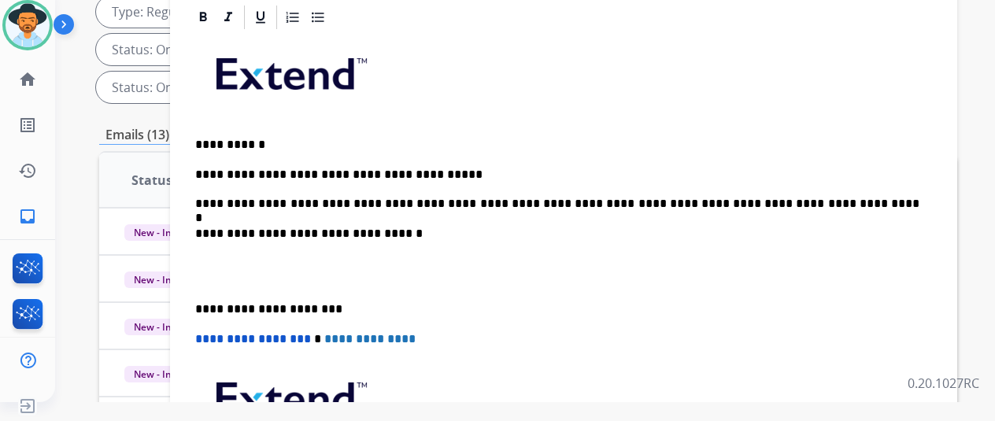
click at [295, 179] on p "**********" at bounding box center [557, 189] width 724 height 43
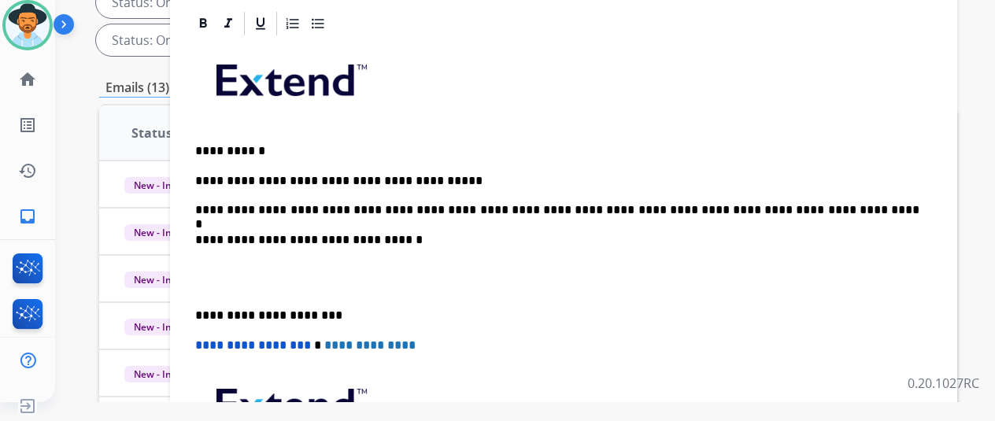
scroll to position [239, 0]
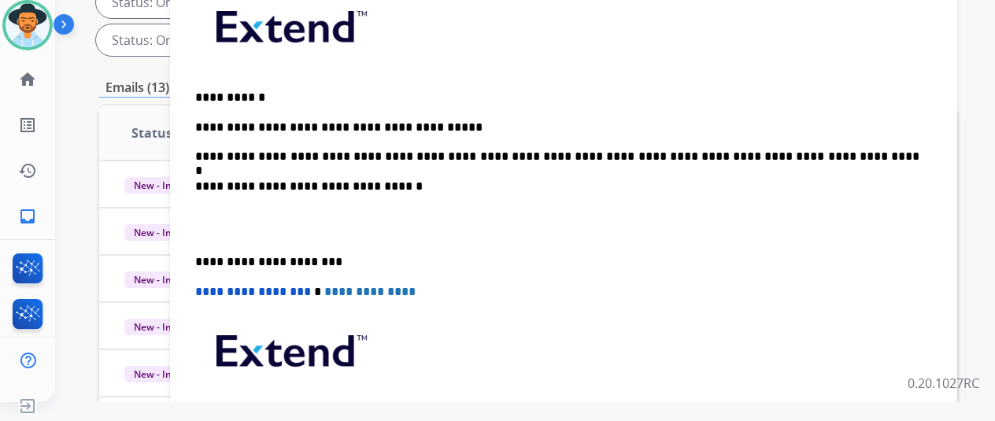
click at [342, 125] on p "**********" at bounding box center [557, 141] width 724 height 43
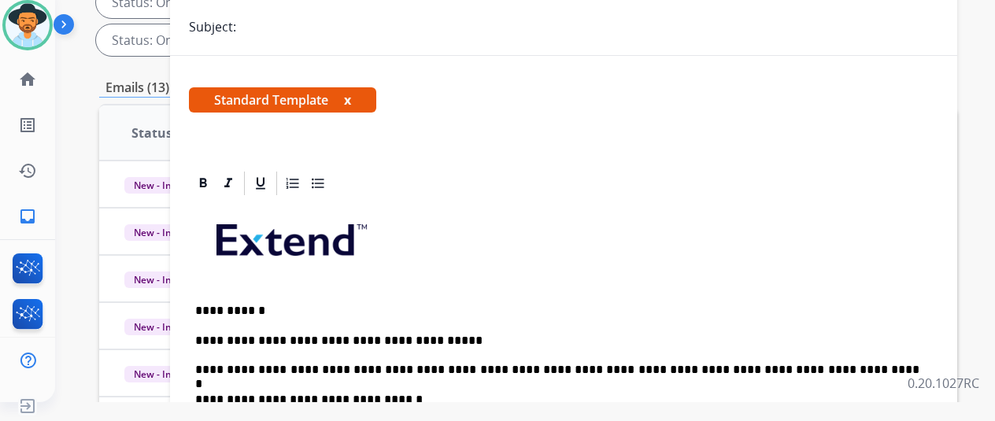
scroll to position [0, 0]
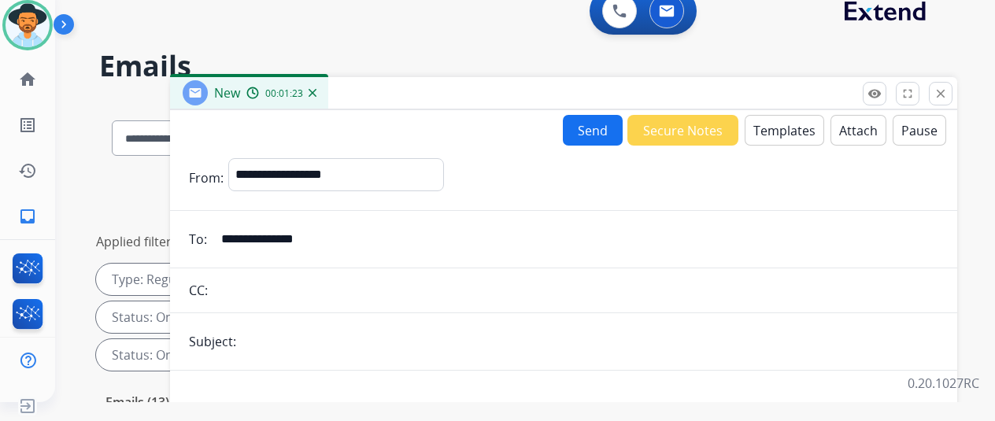
click at [603, 127] on button "Send" at bounding box center [593, 130] width 60 height 31
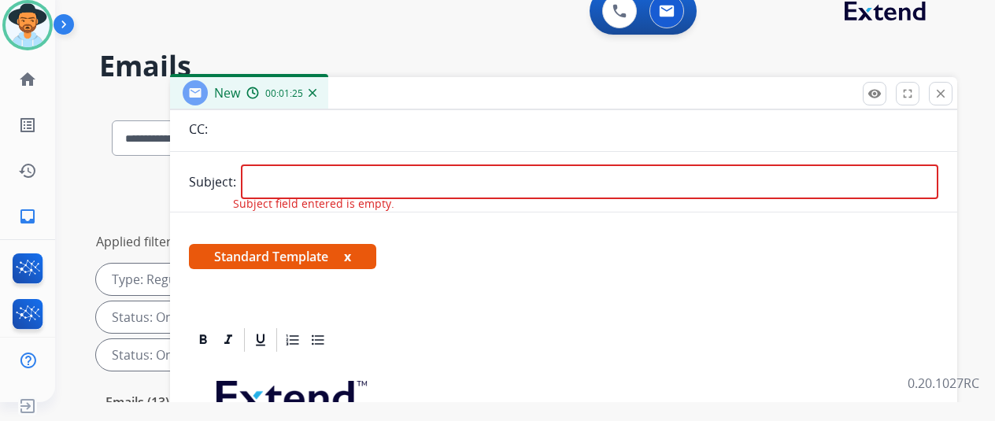
scroll to position [79, 0]
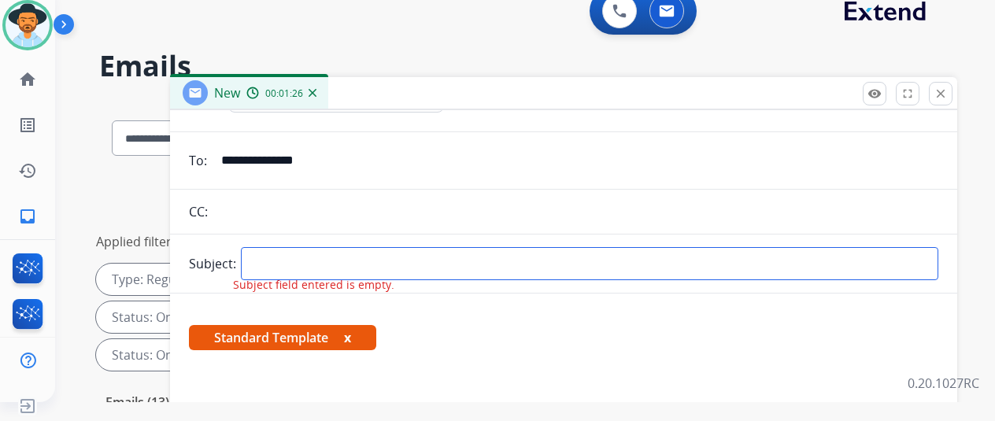
drag, startPoint x: 313, startPoint y: 261, endPoint x: 315, endPoint y: 254, distance: 8.0
click at [313, 261] on input "text" at bounding box center [590, 263] width 698 height 33
type input "**********"
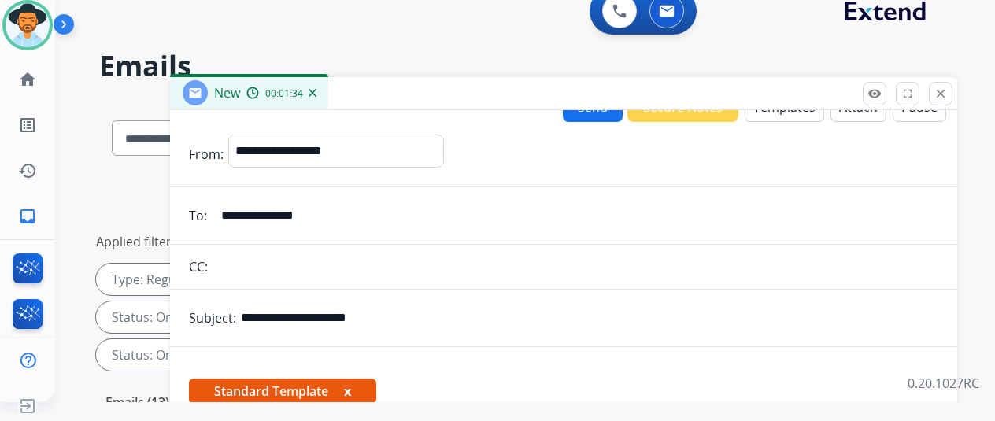
scroll to position [0, 0]
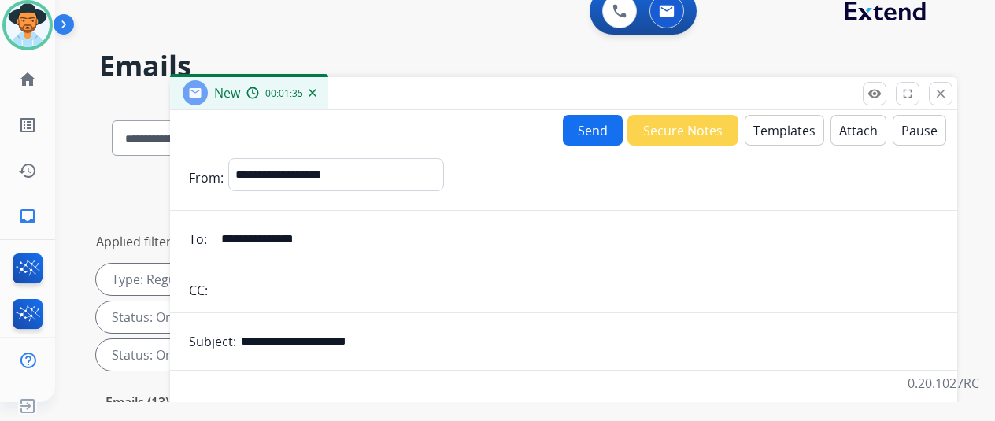
click at [600, 124] on button "Send" at bounding box center [593, 130] width 60 height 31
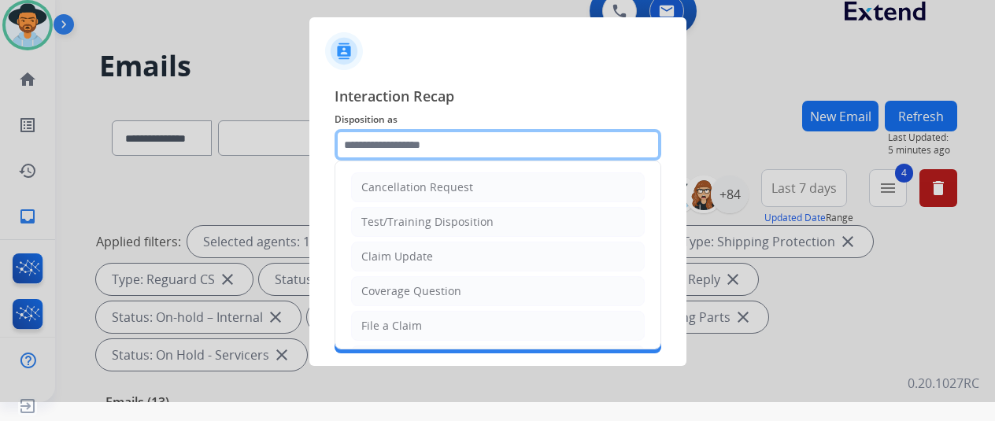
click at [395, 146] on input "text" at bounding box center [498, 144] width 327 height 31
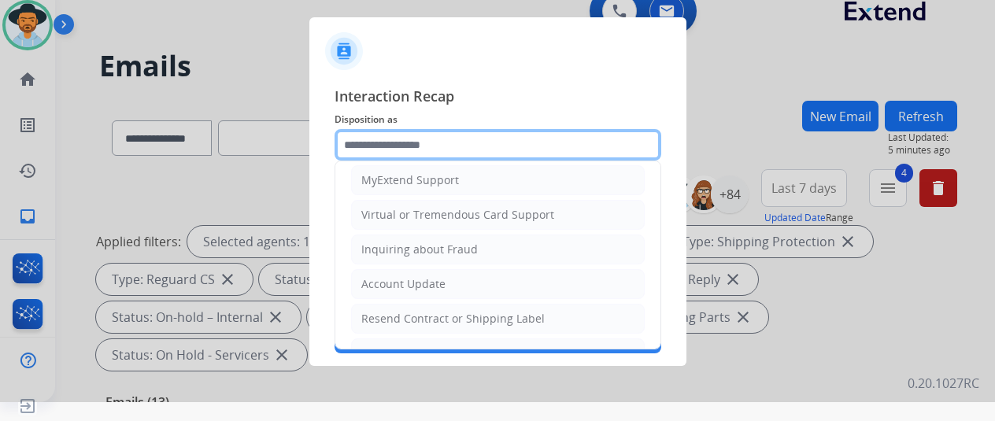
scroll to position [239, 0]
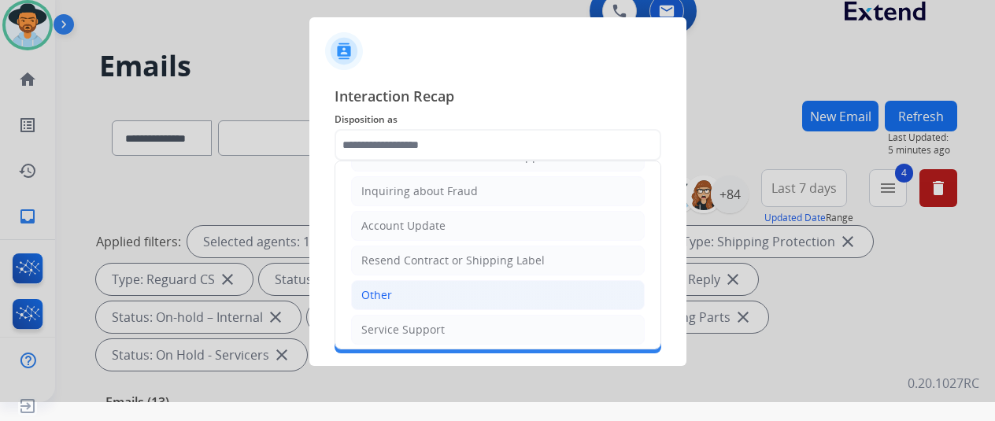
click at [363, 291] on div "Other" at bounding box center [376, 295] width 31 height 16
type input "*****"
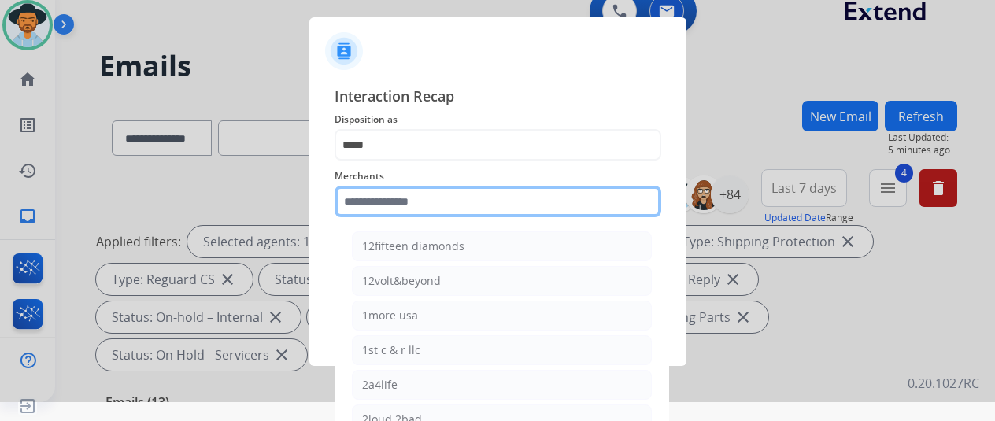
drag, startPoint x: 369, startPoint y: 198, endPoint x: 468, endPoint y: 116, distance: 128.7
click at [380, 196] on input "text" at bounding box center [498, 201] width 327 height 31
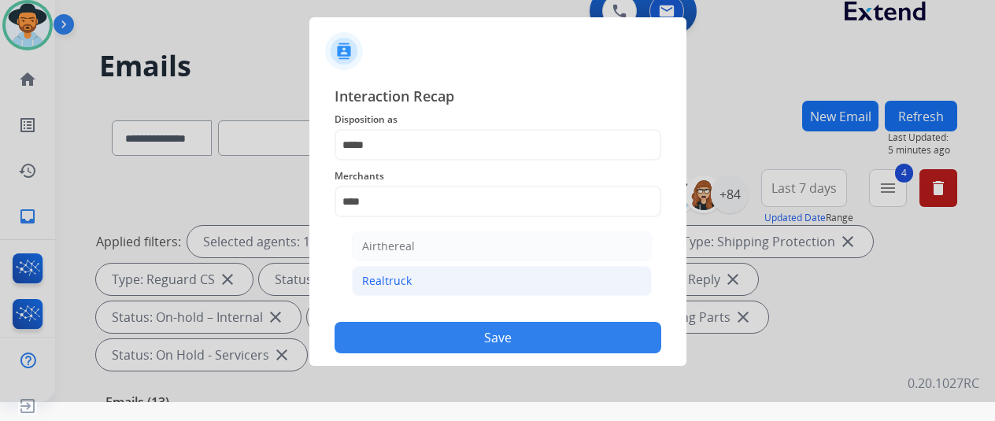
click at [416, 269] on li "Realtruck" at bounding box center [502, 281] width 300 height 30
type input "*********"
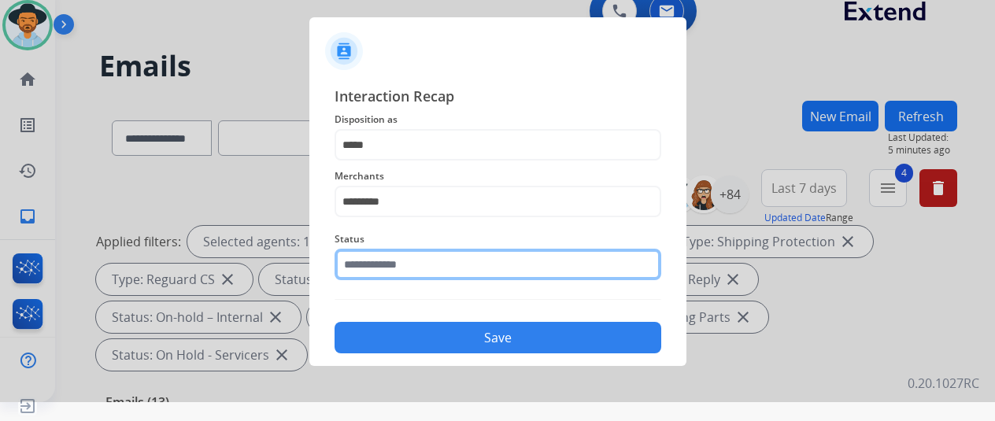
click at [409, 265] on input "text" at bounding box center [498, 264] width 327 height 31
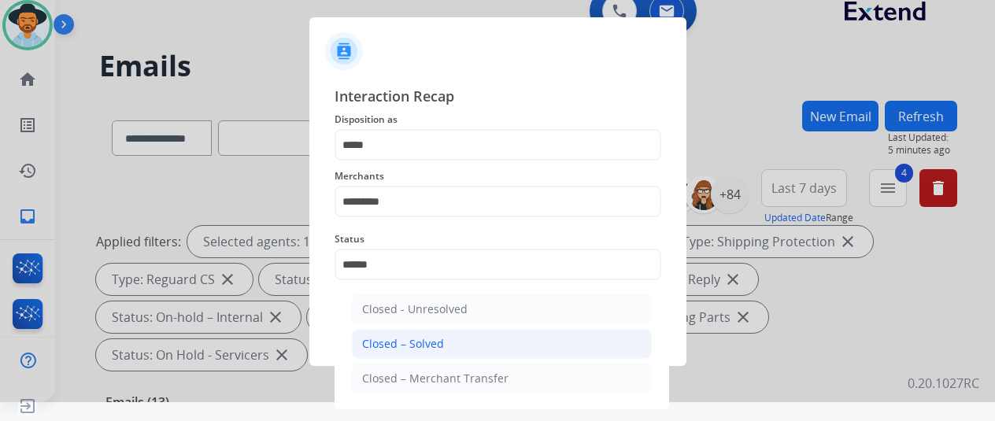
click at [398, 335] on li "Closed – Solved" at bounding box center [502, 344] width 300 height 30
type input "**********"
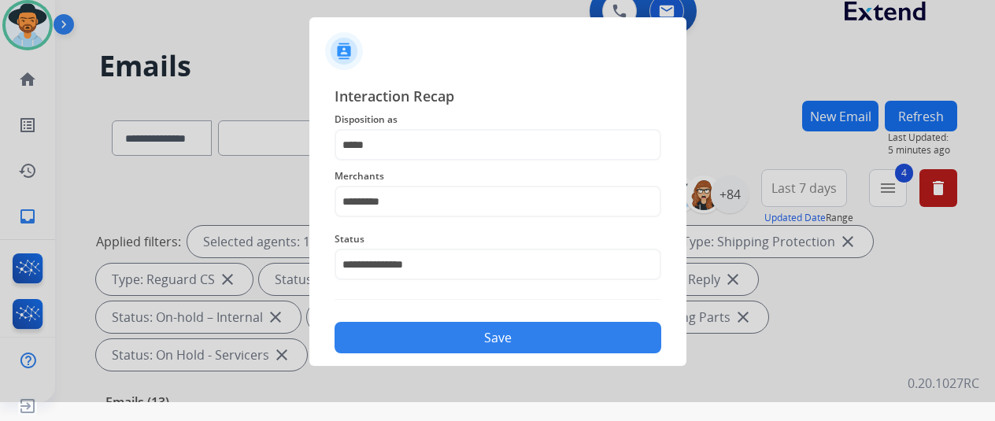
click at [495, 335] on button "Save" at bounding box center [498, 337] width 327 height 31
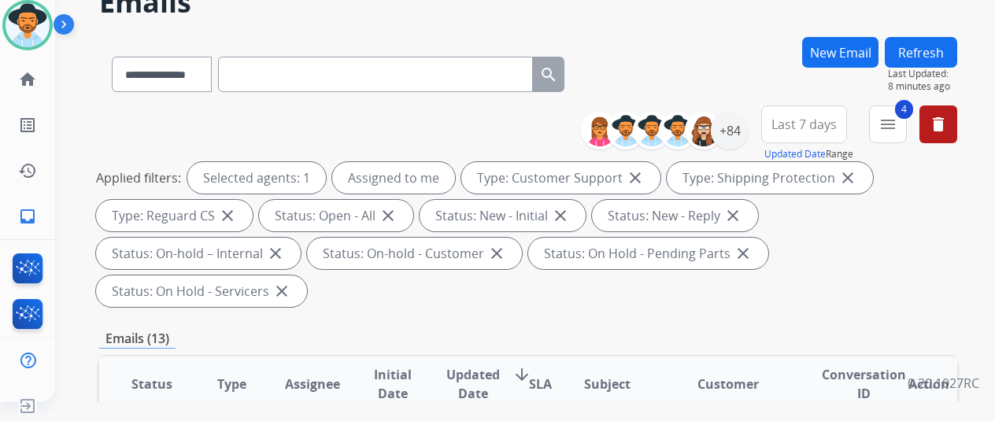
scroll to position [0, 0]
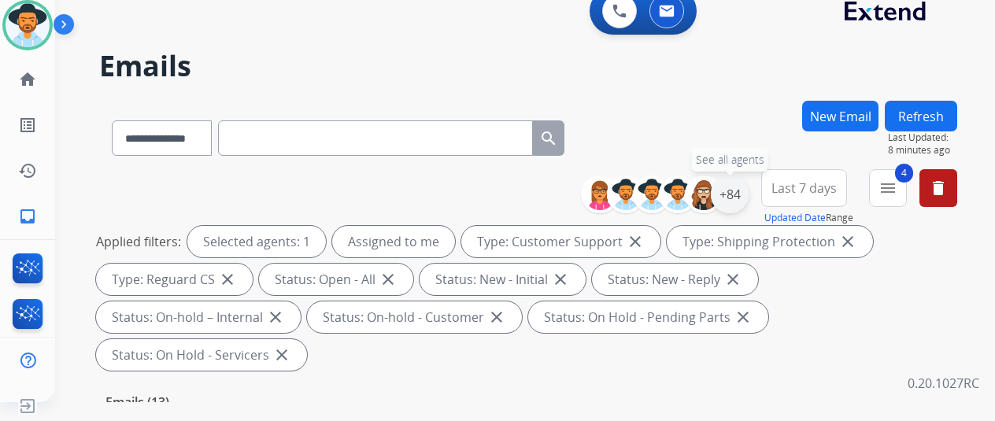
click at [744, 195] on div "+84" at bounding box center [730, 195] width 38 height 38
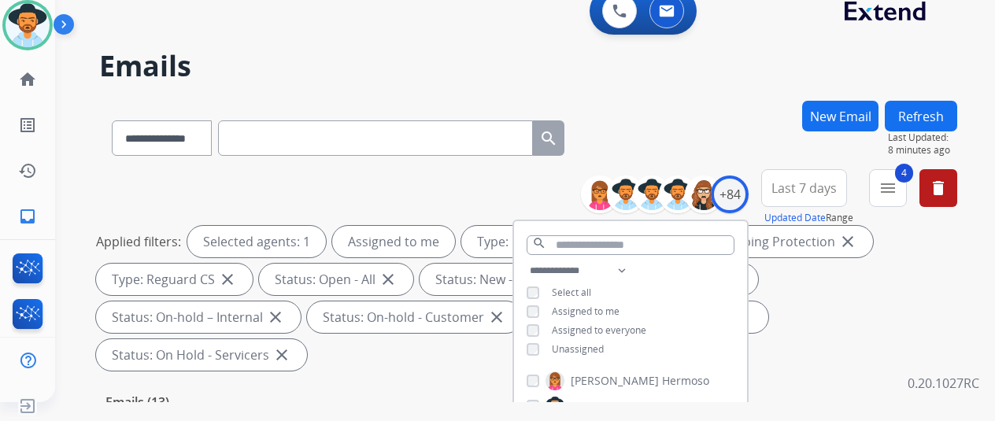
scroll to position [315, 0]
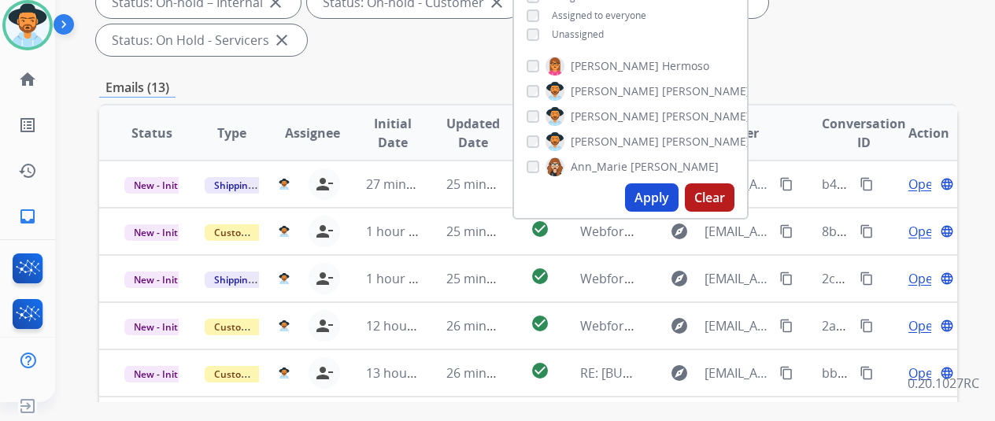
click at [661, 198] on button "Apply" at bounding box center [652, 197] width 54 height 28
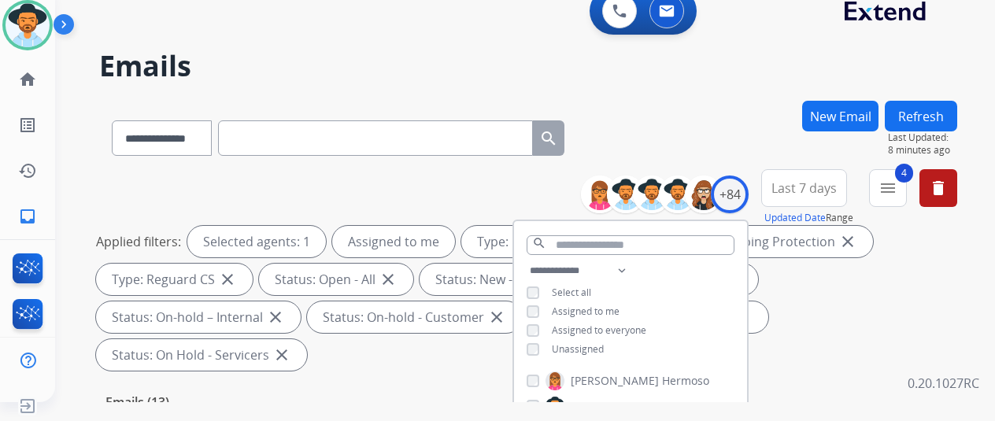
click at [684, 144] on div "**********" at bounding box center [528, 135] width 858 height 69
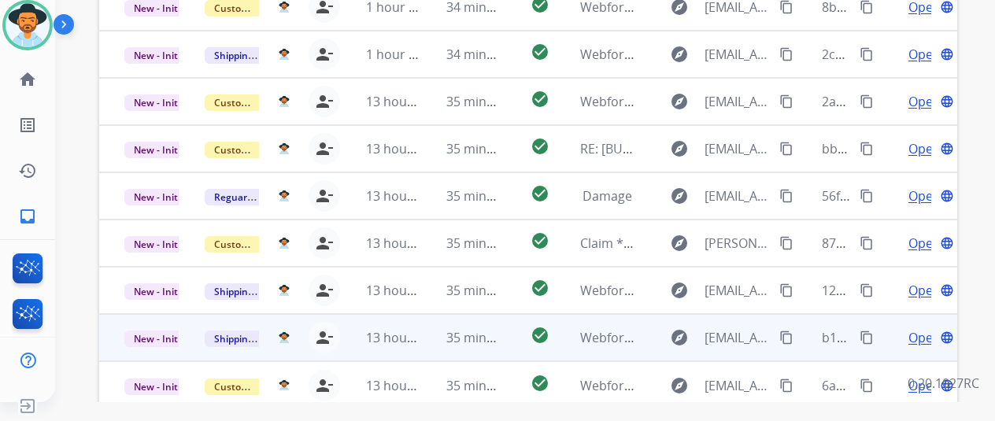
scroll to position [575, 0]
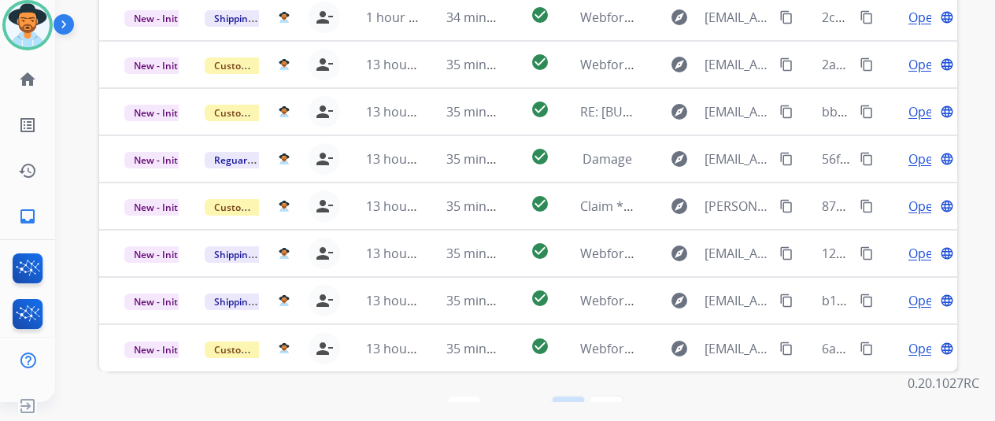
click at [573, 403] on mat-icon "navigate_next" at bounding box center [568, 412] width 19 height 19
select select "*"
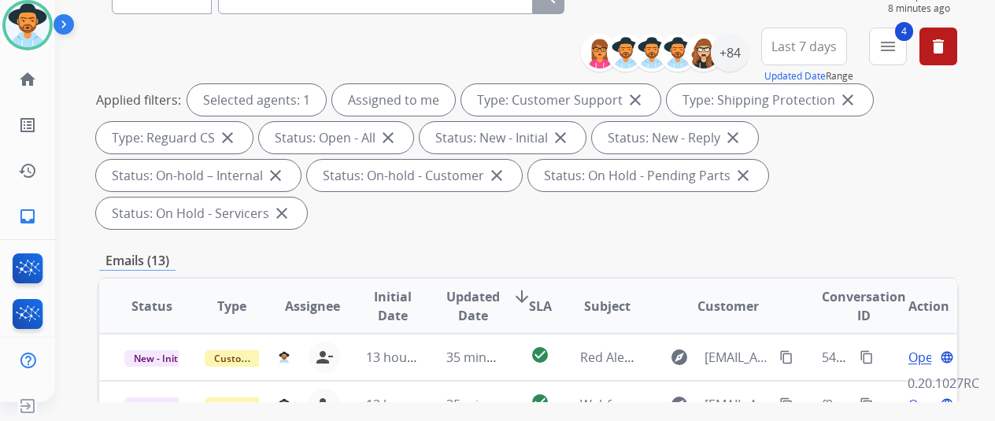
scroll to position [315, 0]
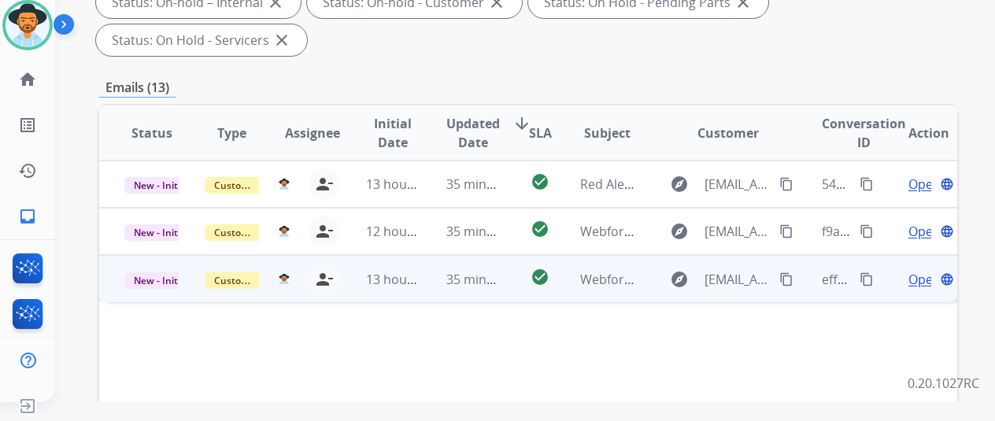
click at [917, 270] on span "Open" at bounding box center [925, 279] width 32 height 19
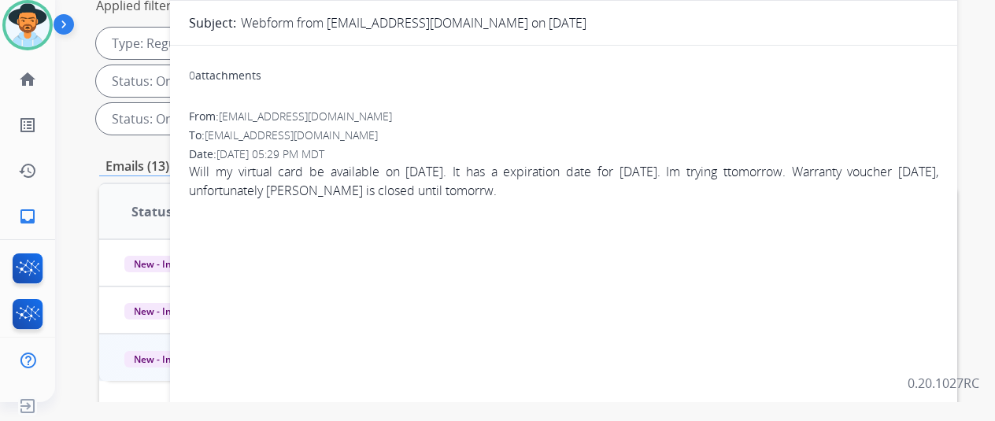
scroll to position [0, 0]
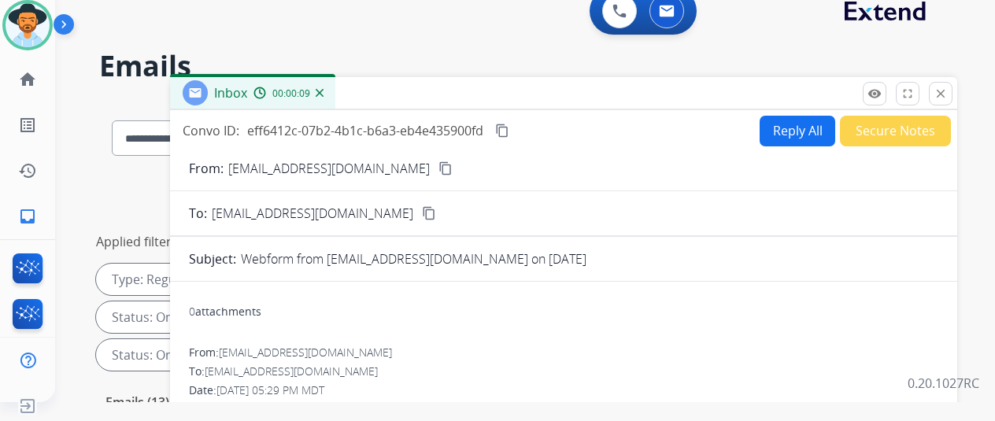
click at [783, 125] on button "Reply All" at bounding box center [798, 131] width 76 height 31
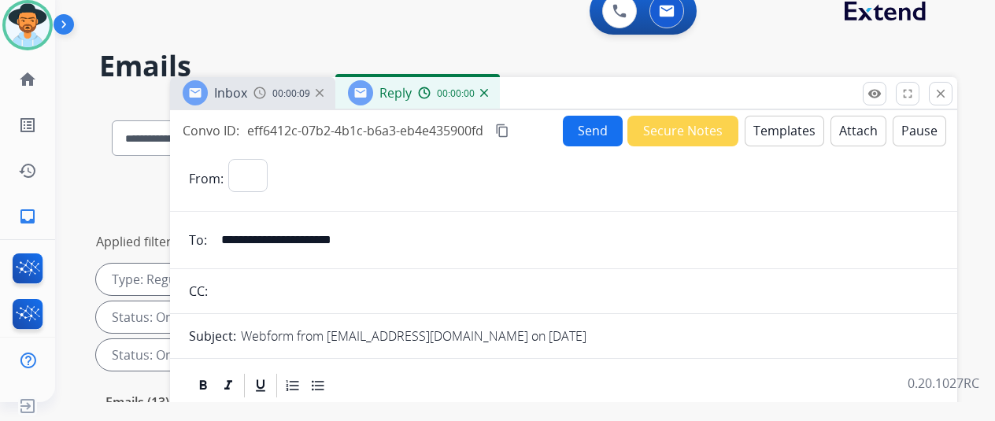
select select "**********"
click at [782, 124] on button "Templates" at bounding box center [785, 131] width 80 height 31
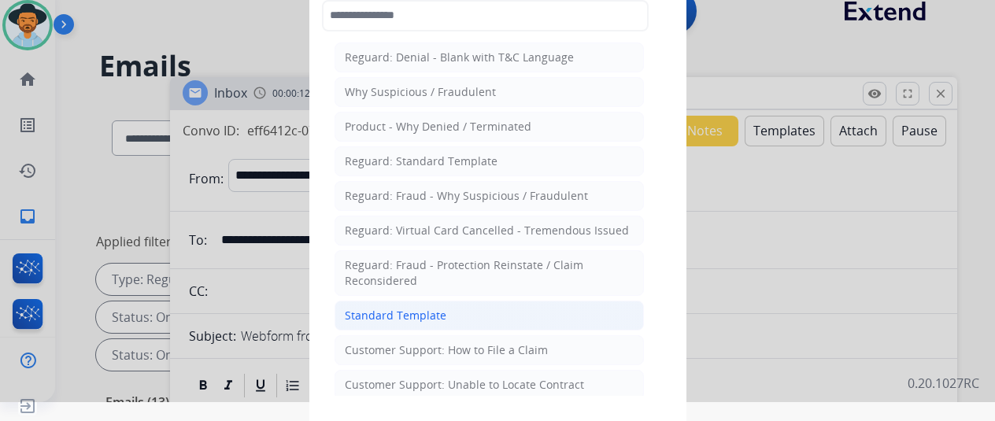
click at [380, 308] on div "Standard Template" at bounding box center [396, 316] width 102 height 16
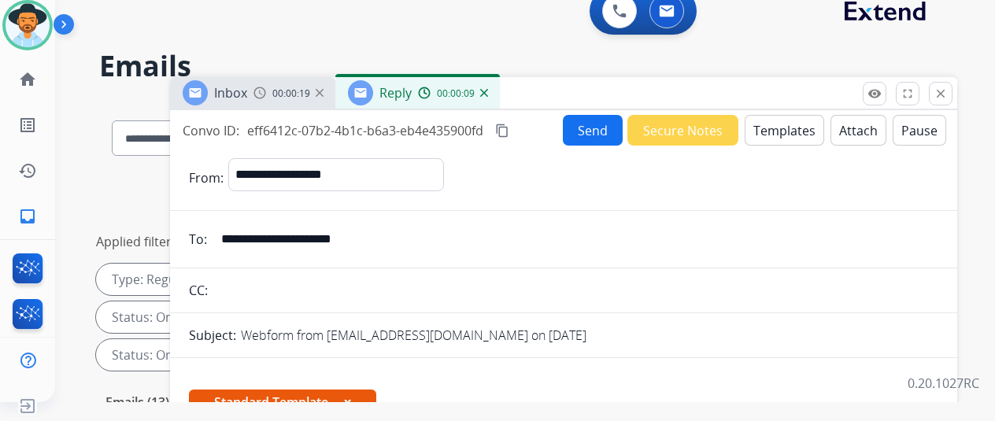
drag, startPoint x: 381, startPoint y: 238, endPoint x: 234, endPoint y: 236, distance: 147.3
click at [234, 236] on input "**********" at bounding box center [575, 239] width 727 height 31
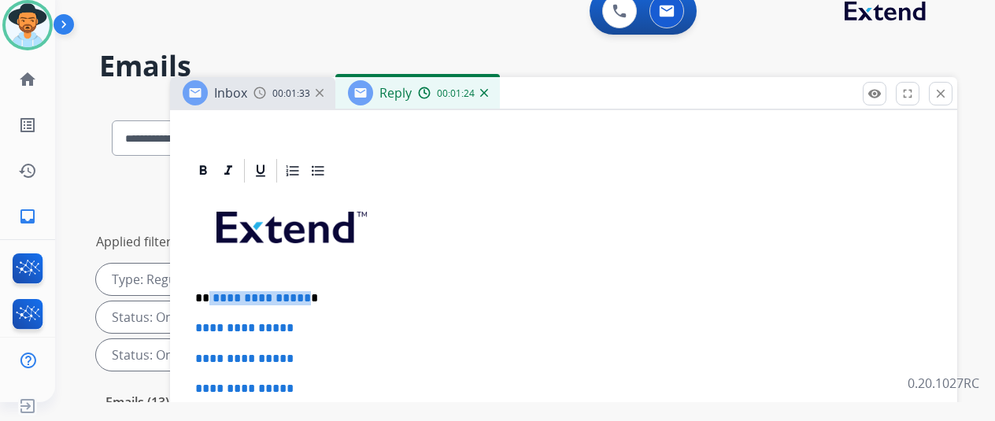
drag, startPoint x: 314, startPoint y: 295, endPoint x: 222, endPoint y: 293, distance: 92.2
click at [222, 293] on p "**********" at bounding box center [557, 298] width 724 height 14
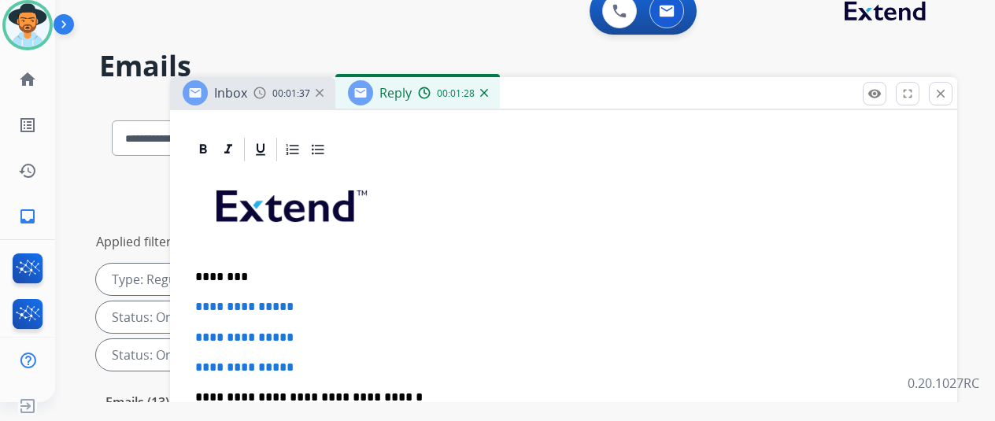
scroll to position [362, 0]
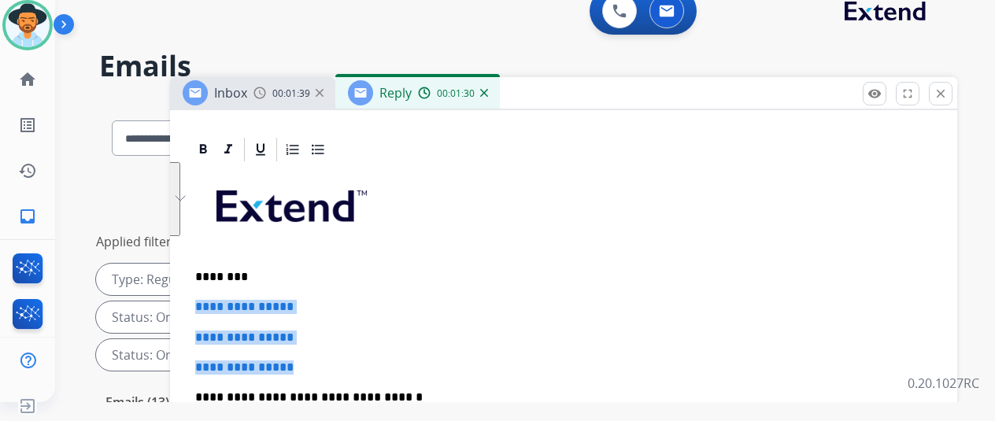
drag, startPoint x: 328, startPoint y: 343, endPoint x: 196, endPoint y: 282, distance: 145.1
click at [196, 275] on div "**********" at bounding box center [563, 125] width 787 height 702
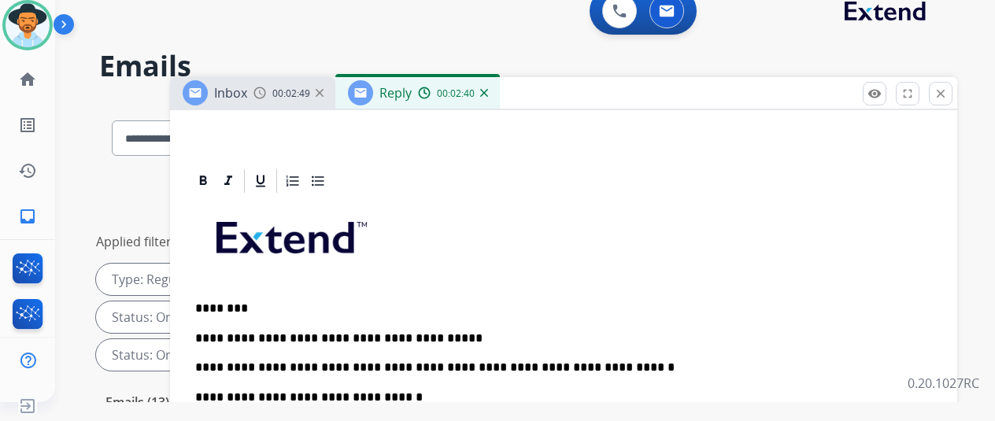
scroll to position [0, 0]
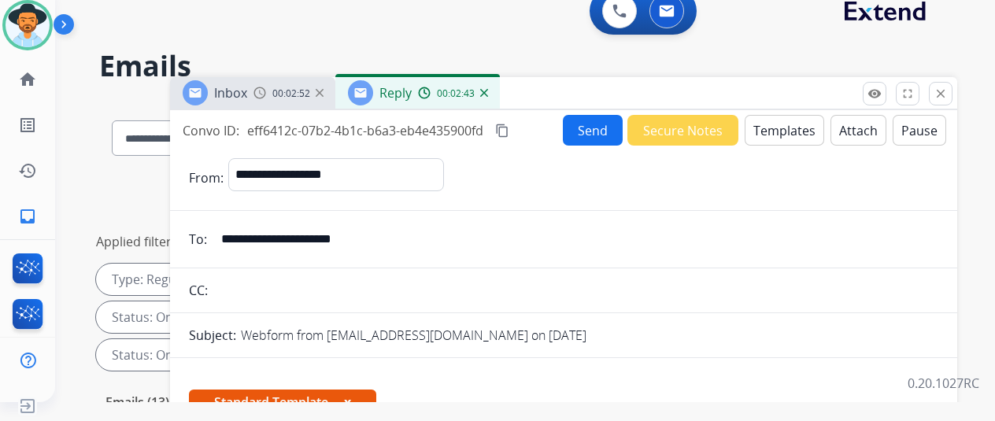
click at [595, 133] on button "Send" at bounding box center [593, 130] width 60 height 31
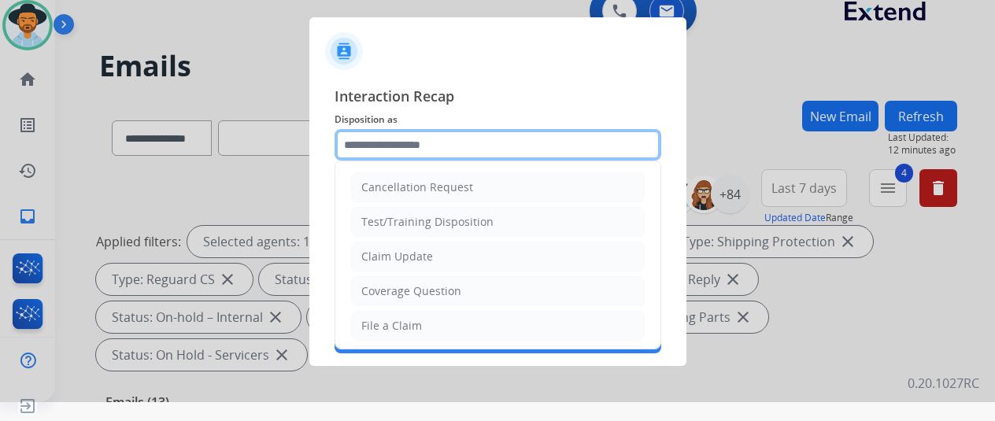
click at [375, 146] on input "text" at bounding box center [498, 144] width 327 height 31
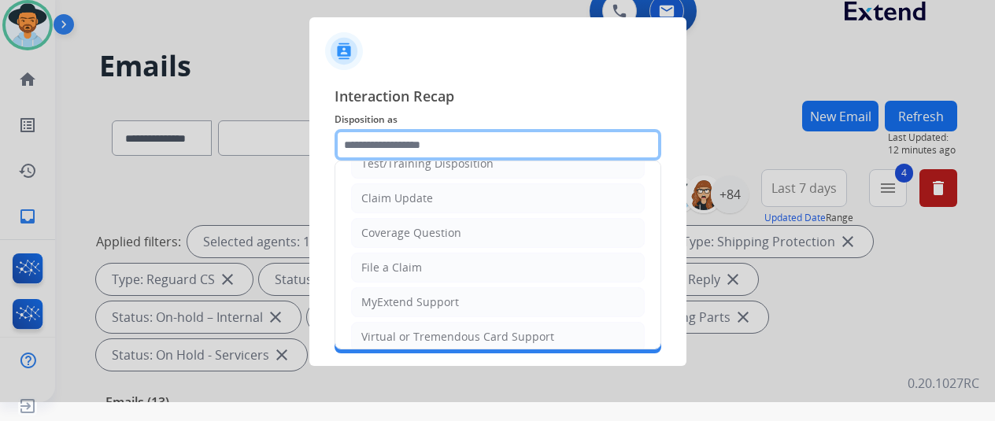
scroll to position [79, 0]
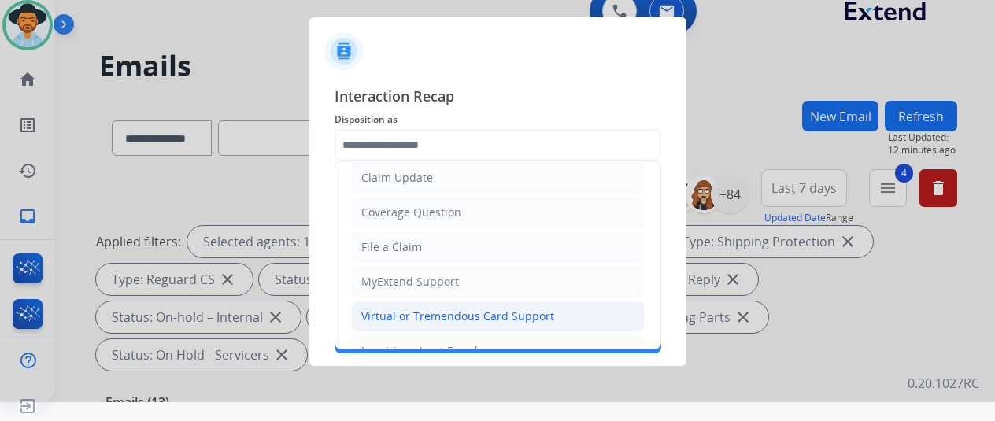
click at [402, 309] on div "Virtual or Tremendous Card Support" at bounding box center [457, 317] width 193 height 16
type input "**********"
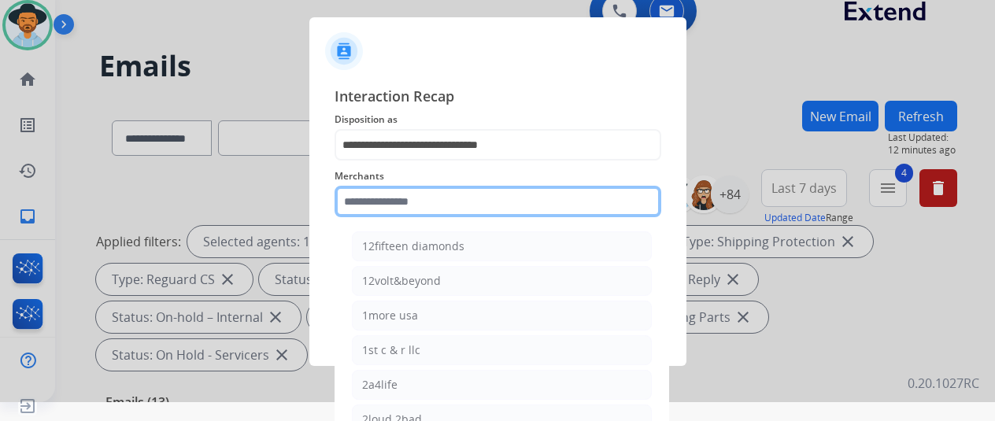
click at [372, 196] on input "text" at bounding box center [498, 201] width 327 height 31
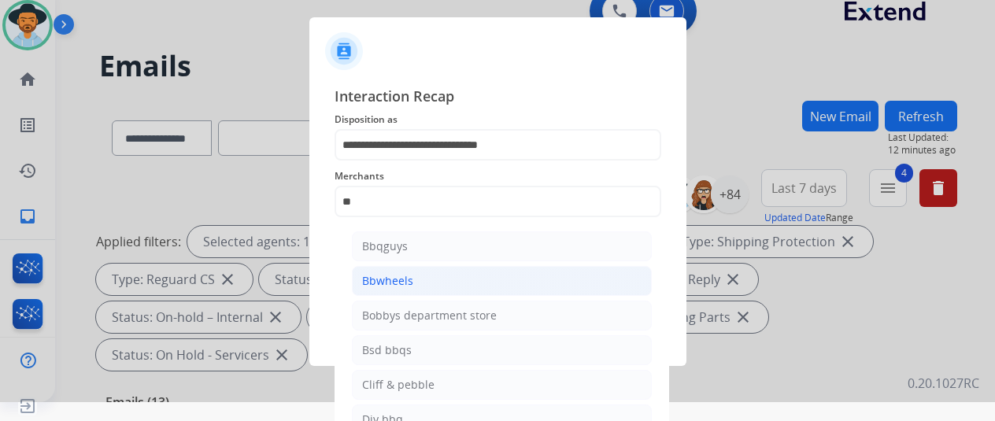
click at [410, 275] on div "Bbwheels" at bounding box center [387, 281] width 51 height 16
type input "********"
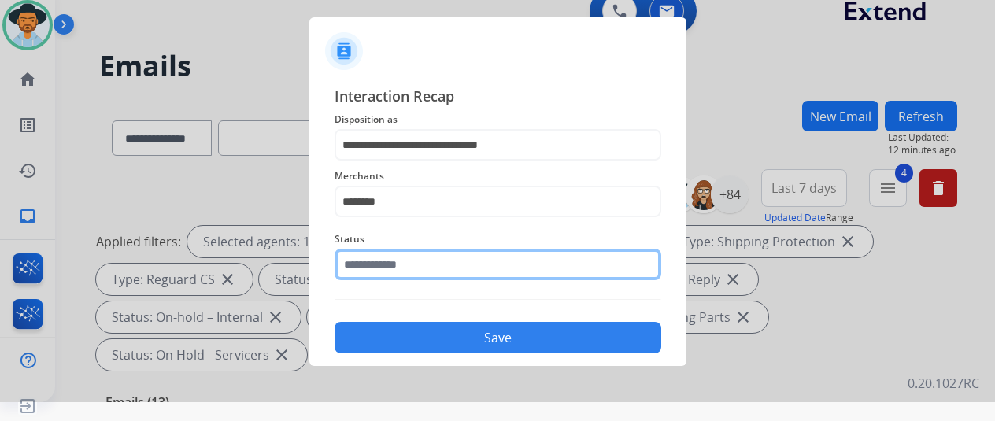
click at [407, 278] on input "text" at bounding box center [498, 264] width 327 height 31
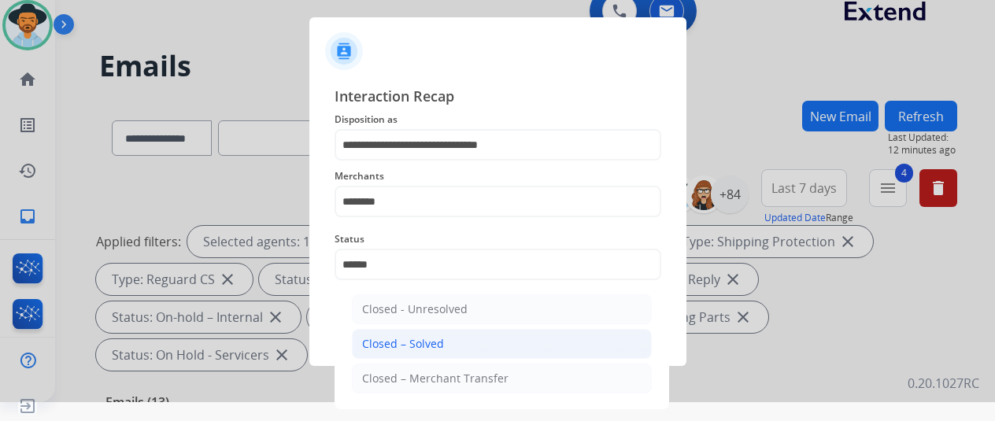
click at [409, 346] on div "Closed – Solved" at bounding box center [403, 344] width 82 height 16
type input "**********"
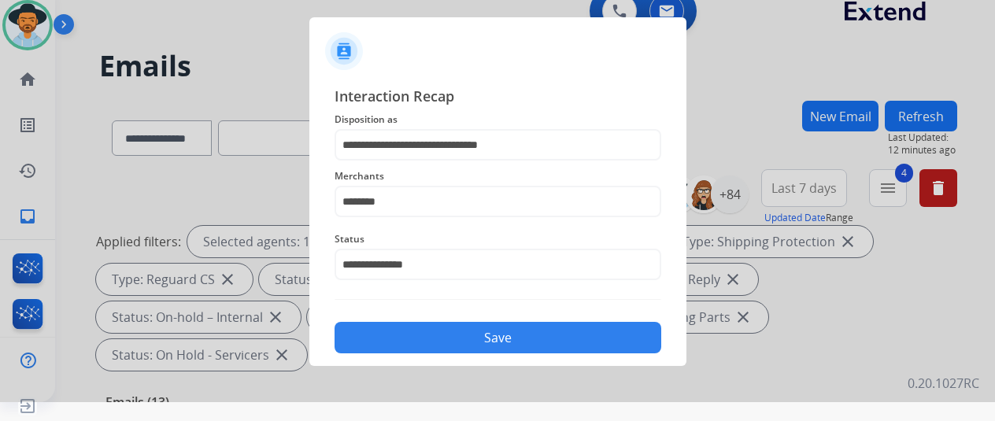
click at [440, 334] on button "Save" at bounding box center [498, 337] width 327 height 31
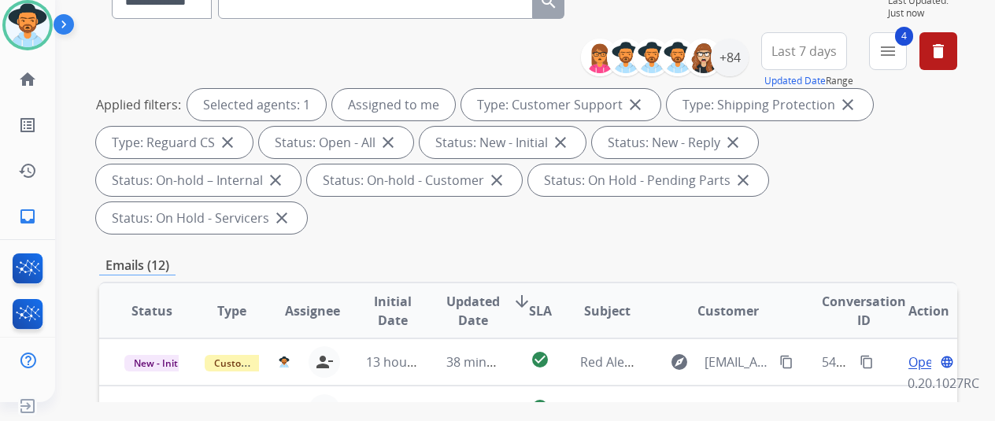
scroll to position [0, 0]
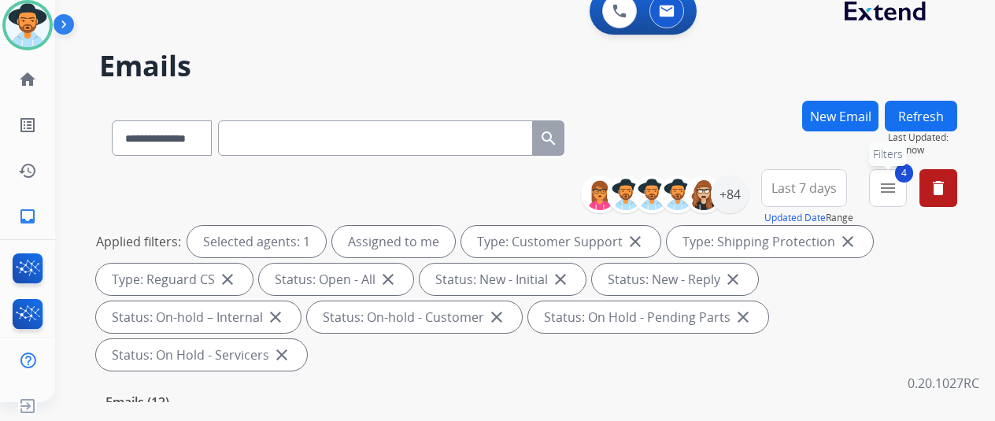
click at [891, 186] on button "4 menu Filters" at bounding box center [888, 188] width 38 height 38
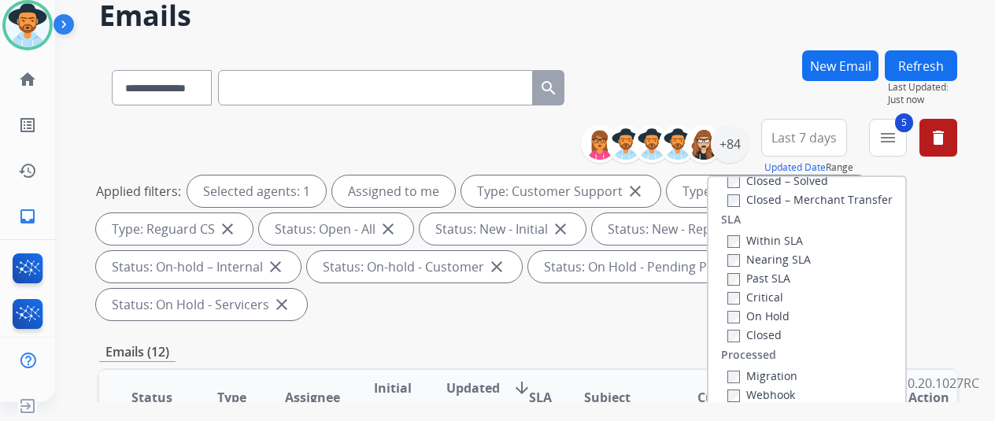
scroll to position [315, 0]
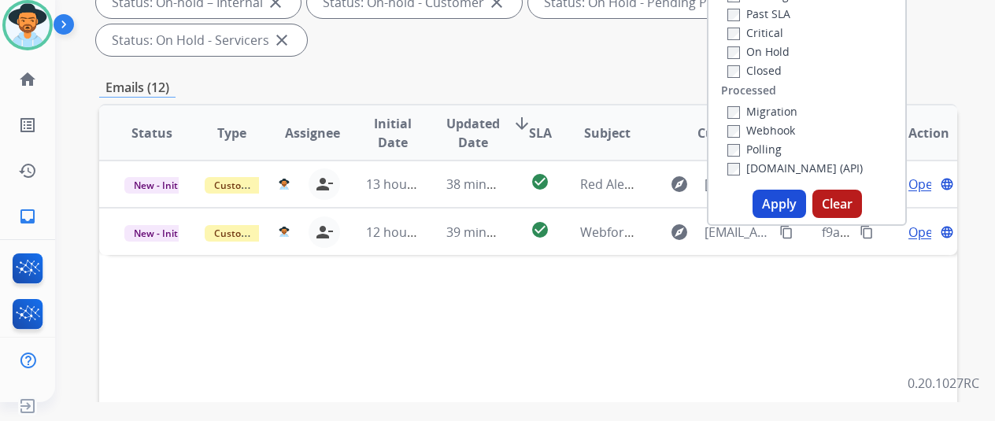
click at [783, 204] on button "Apply" at bounding box center [780, 204] width 54 height 28
select select "*"
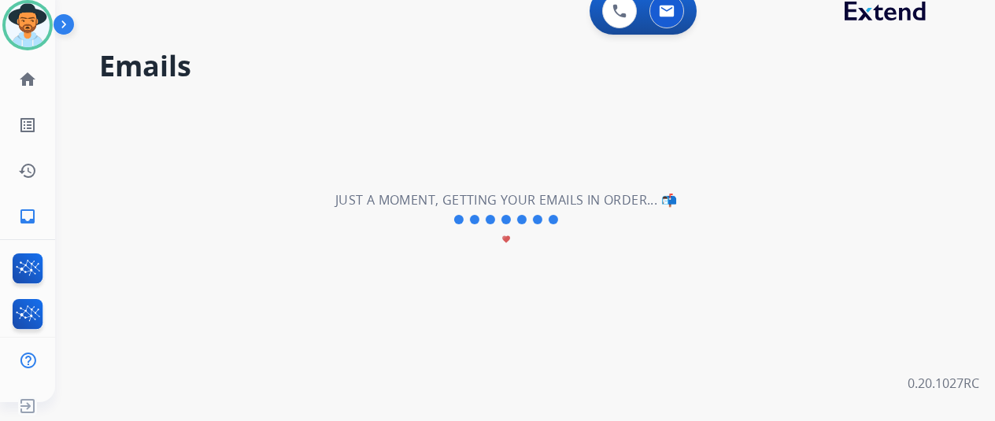
scroll to position [0, 0]
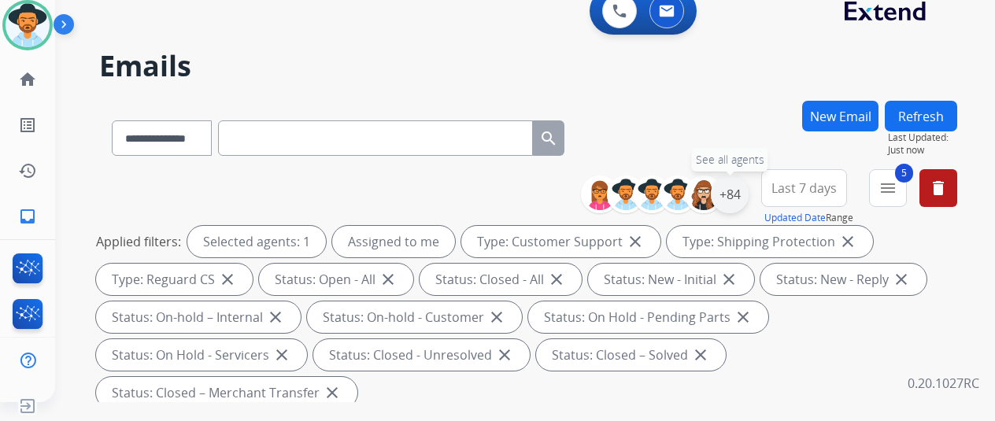
drag, startPoint x: 746, startPoint y: 193, endPoint x: 729, endPoint y: 190, distance: 16.8
click at [746, 193] on div "+84" at bounding box center [730, 195] width 38 height 38
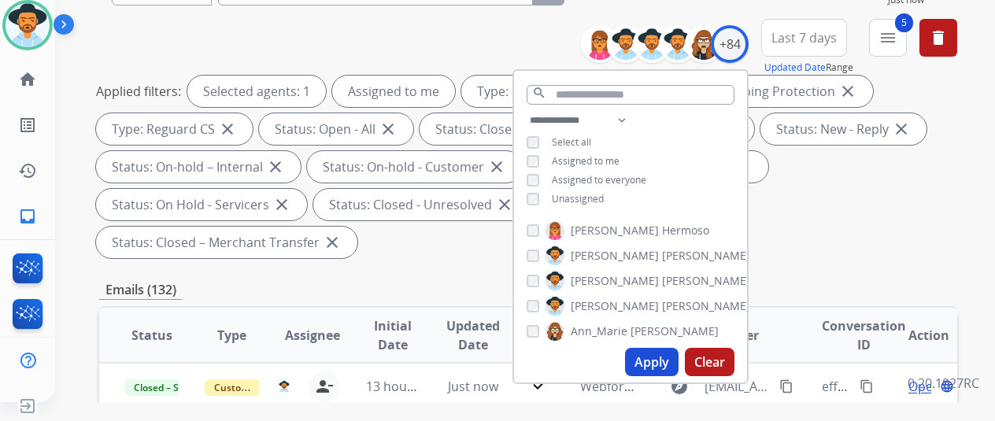
scroll to position [157, 0]
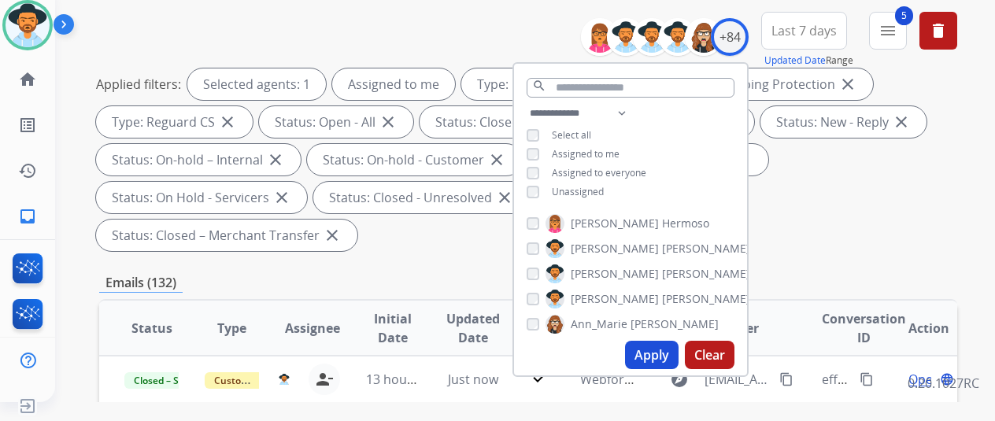
click at [655, 351] on button "Apply" at bounding box center [652, 355] width 54 height 28
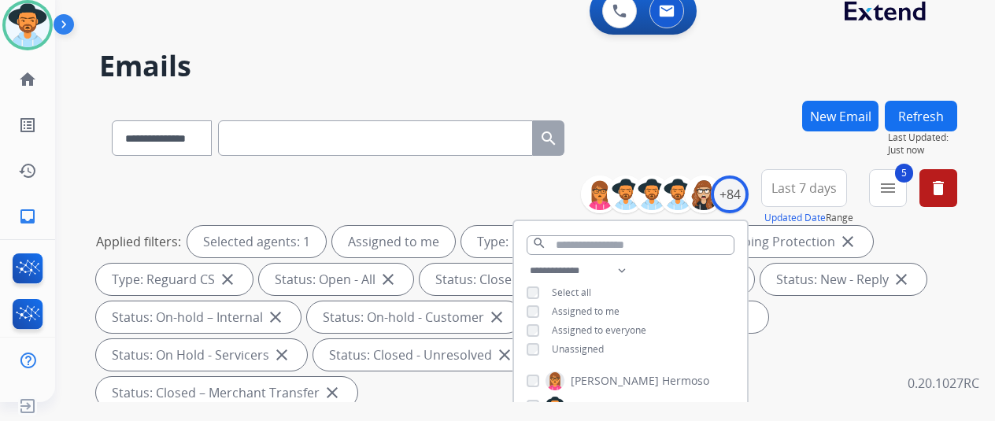
click at [680, 61] on h2 "Emails" at bounding box center [528, 65] width 858 height 31
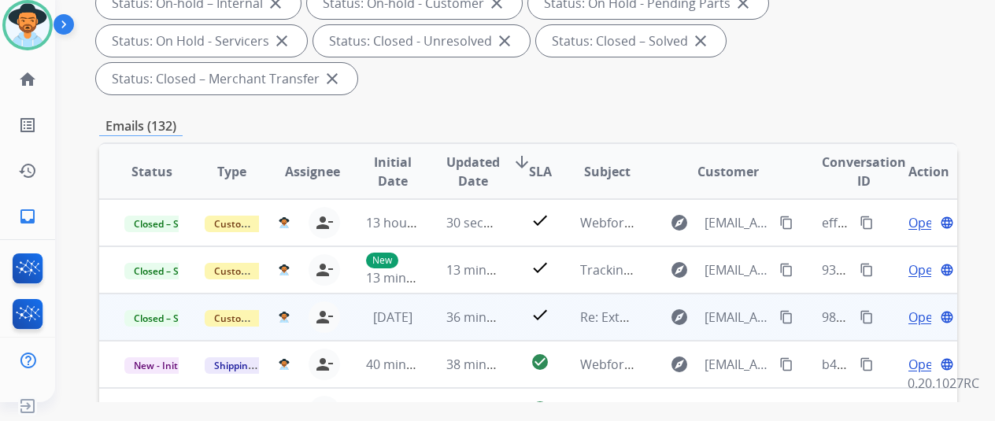
scroll to position [315, 0]
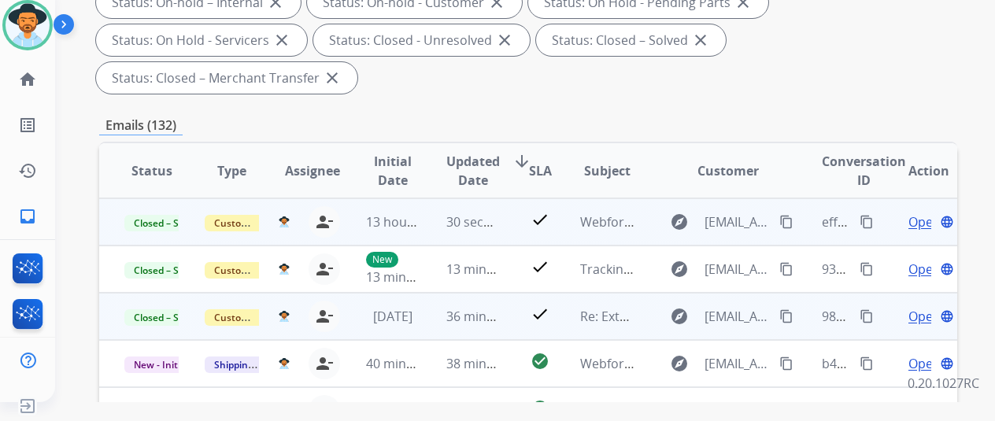
click at [868, 218] on mat-icon "content_copy" at bounding box center [867, 222] width 14 height 14
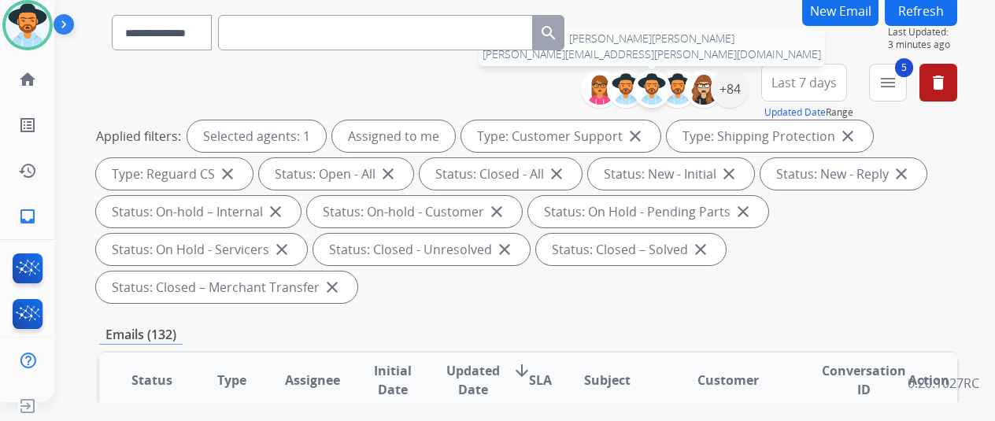
scroll to position [0, 0]
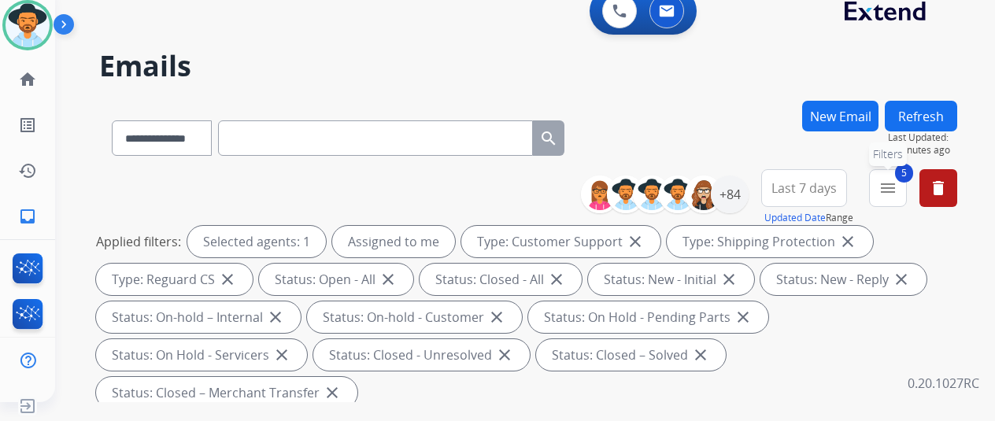
click at [907, 182] on button "5 menu Filters" at bounding box center [888, 188] width 38 height 38
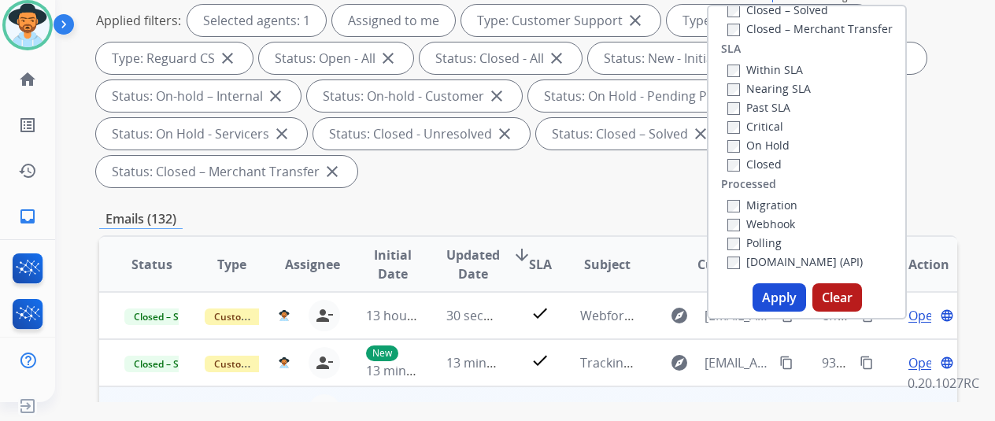
scroll to position [236, 0]
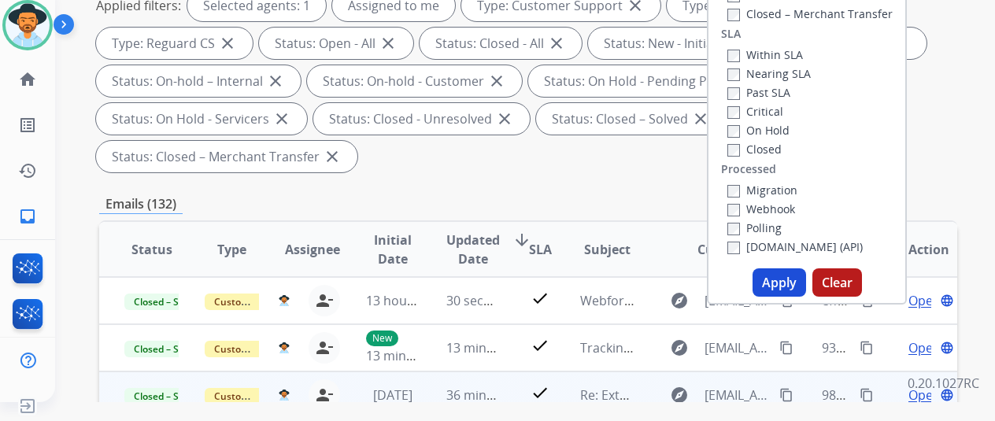
click at [783, 281] on button "Apply" at bounding box center [780, 283] width 54 height 28
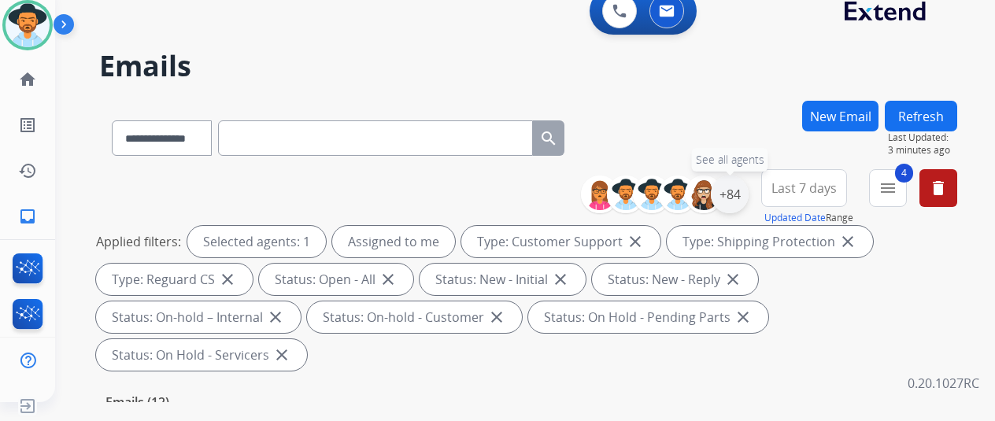
click at [748, 195] on div "+84" at bounding box center [730, 195] width 38 height 38
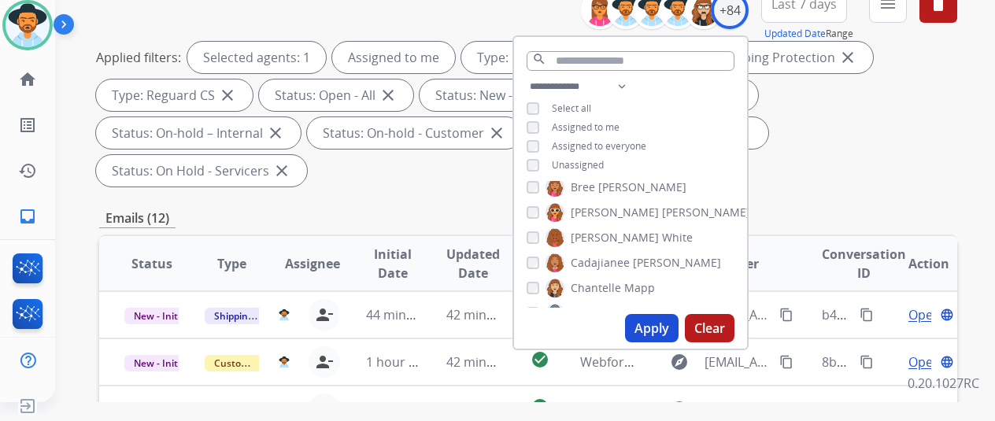
scroll to position [472, 0]
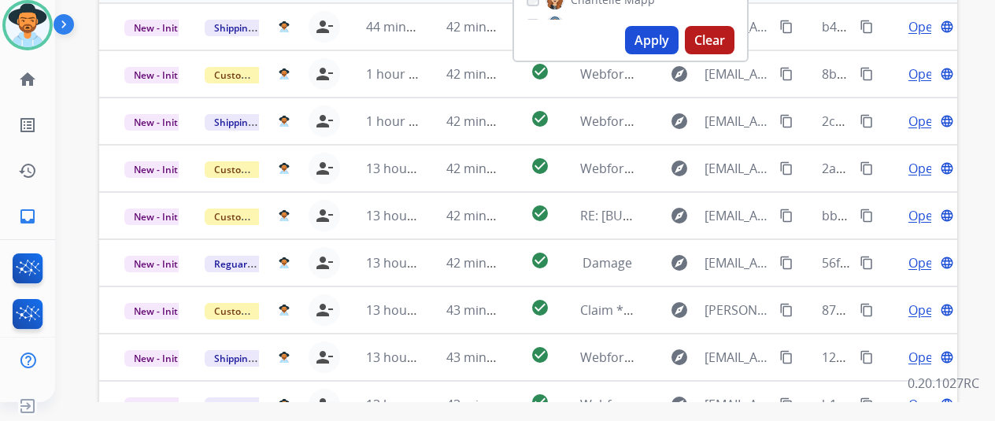
click at [661, 33] on button "Apply" at bounding box center [652, 40] width 54 height 28
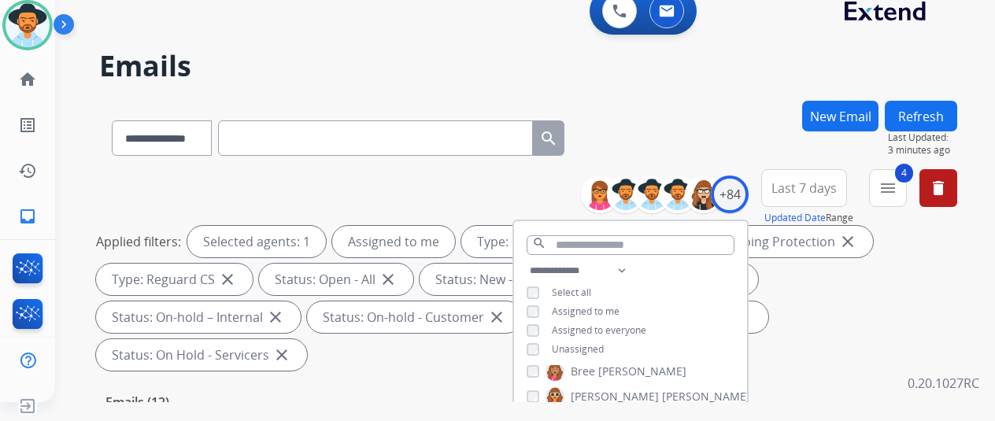
click at [706, 114] on div "**********" at bounding box center [528, 135] width 858 height 69
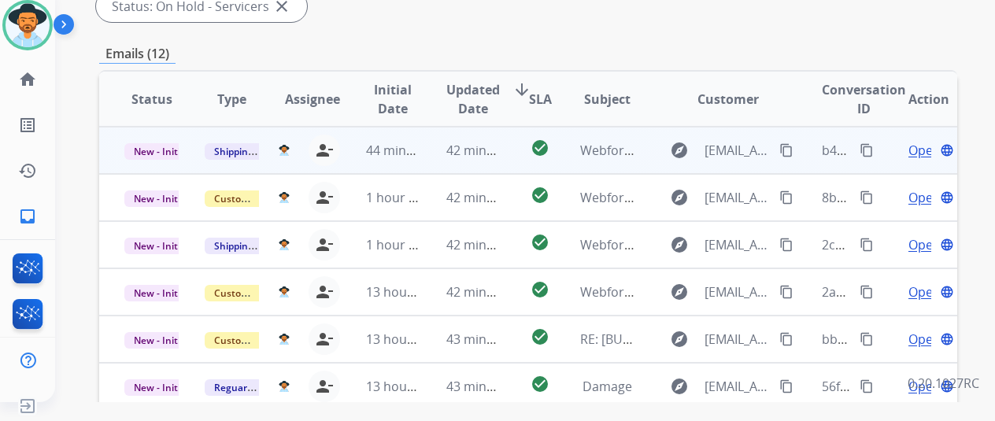
scroll to position [236, 0]
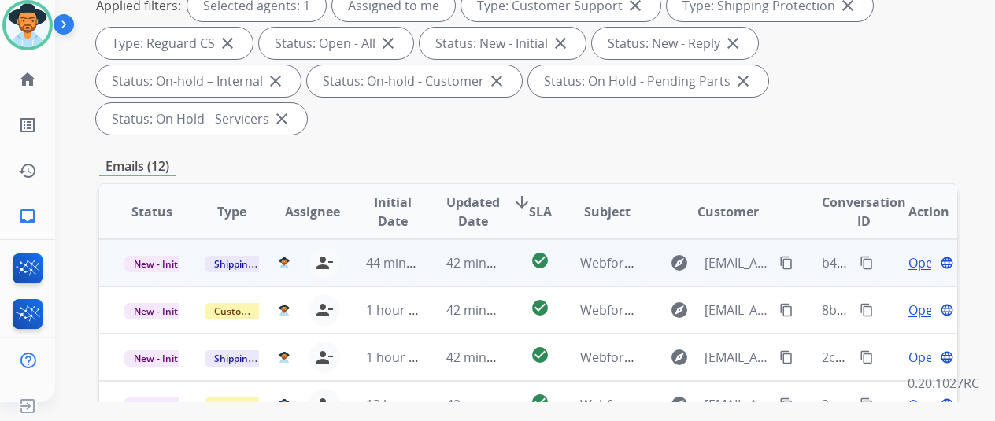
click at [925, 254] on span "Open" at bounding box center [925, 263] width 32 height 19
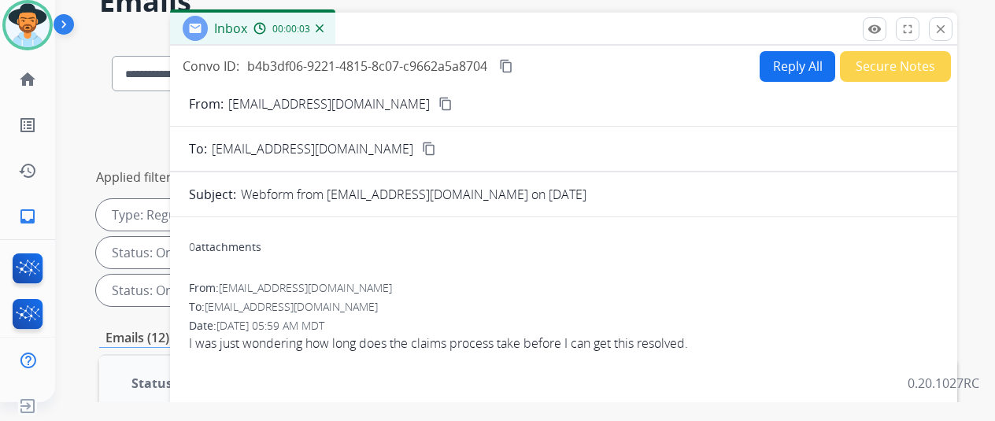
scroll to position [0, 0]
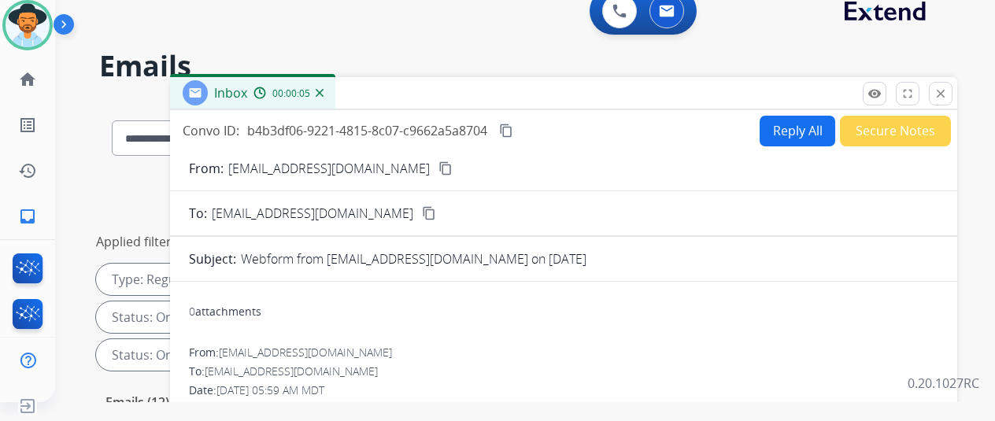
click at [439, 165] on mat-icon "content_copy" at bounding box center [446, 168] width 14 height 14
click at [808, 128] on button "Reply All" at bounding box center [798, 131] width 76 height 31
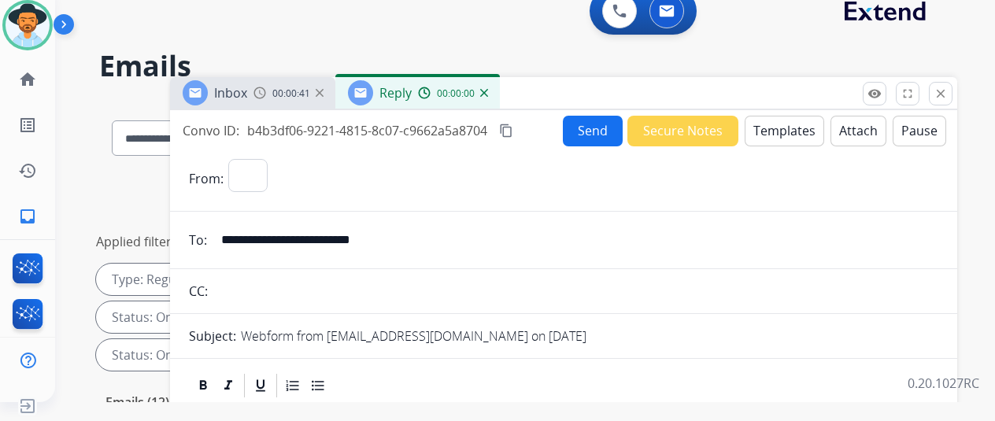
select select "**********"
click at [780, 127] on button "Templates" at bounding box center [785, 131] width 80 height 31
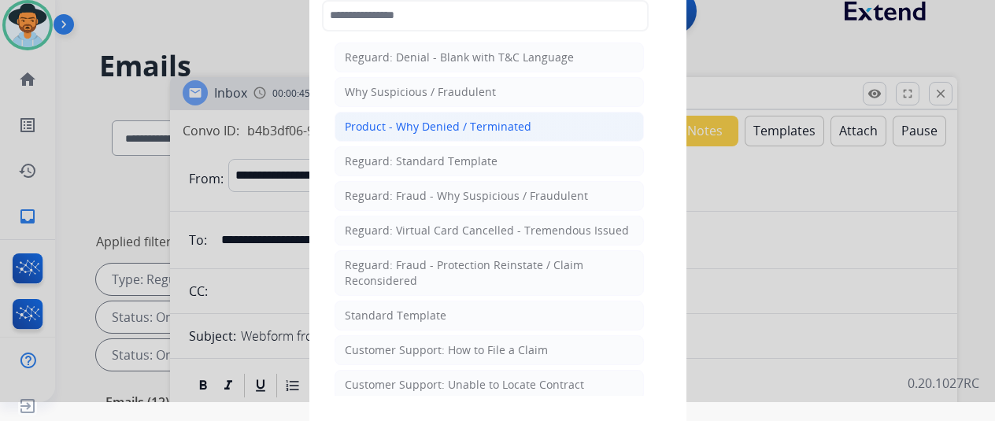
scroll to position [79, 0]
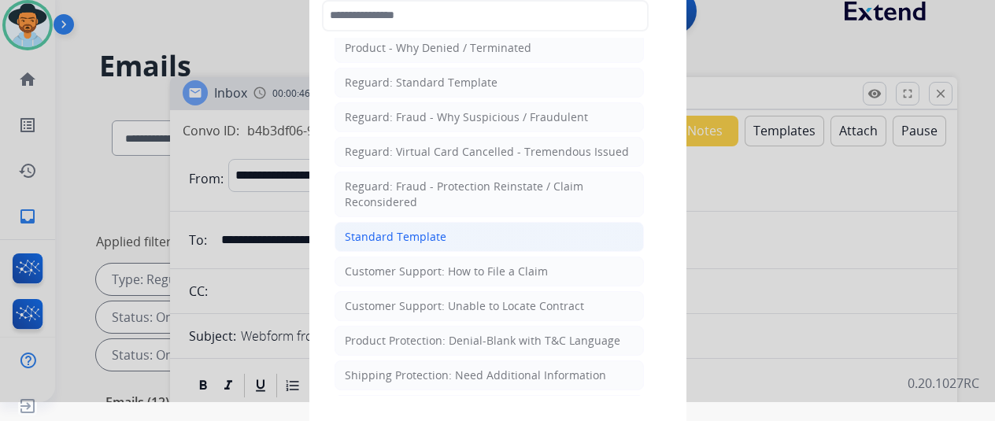
click at [392, 232] on div "Standard Template" at bounding box center [396, 237] width 102 height 16
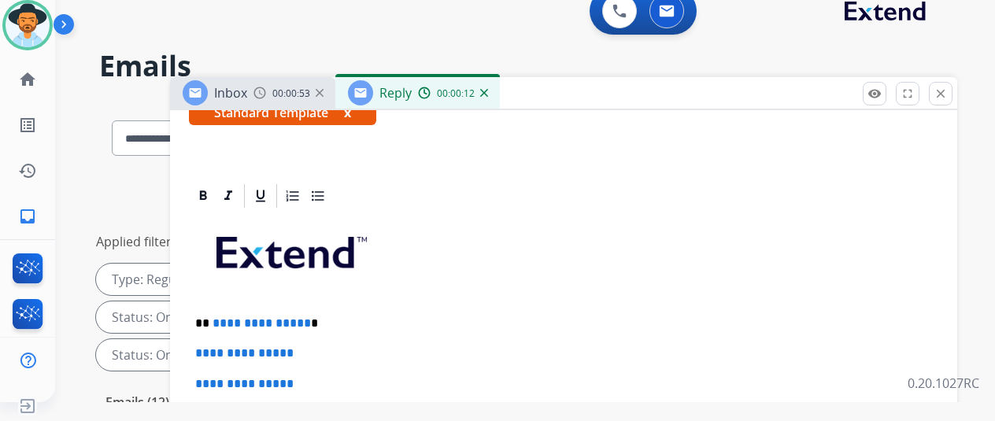
scroll to position [343, 0]
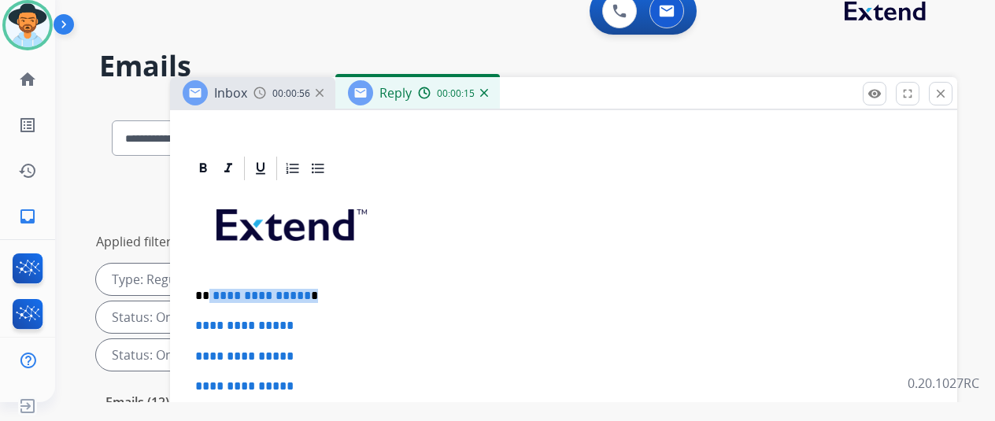
drag, startPoint x: 317, startPoint y: 267, endPoint x: 220, endPoint y: 265, distance: 96.9
click at [220, 289] on p "**********" at bounding box center [557, 296] width 724 height 14
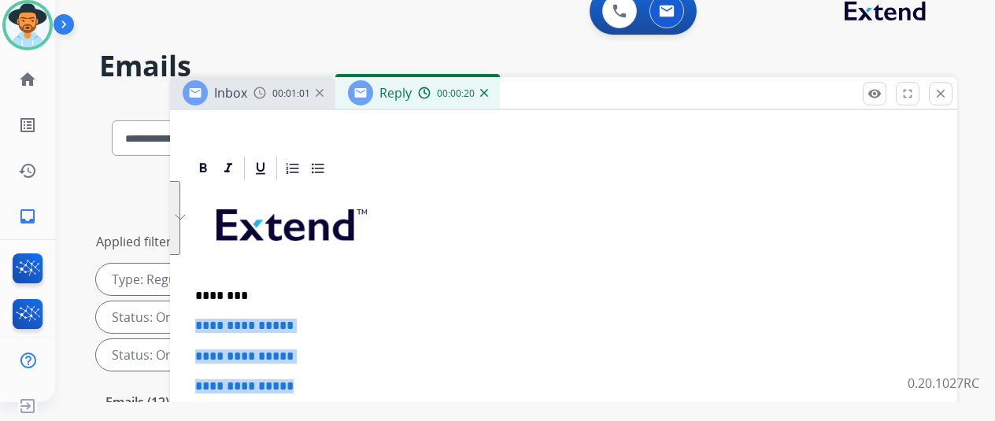
drag, startPoint x: 324, startPoint y: 356, endPoint x: 194, endPoint y: 300, distance: 142.2
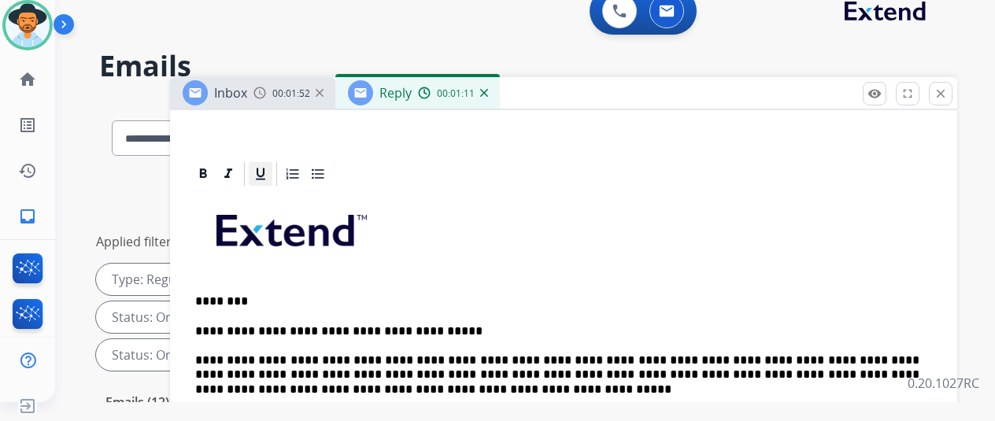
scroll to position [342, 0]
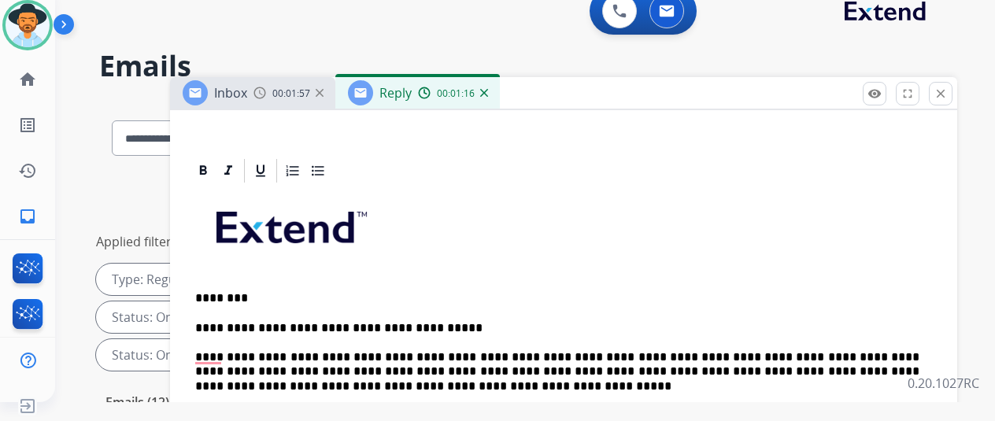
click at [235, 328] on p "**********" at bounding box center [557, 357] width 724 height 72
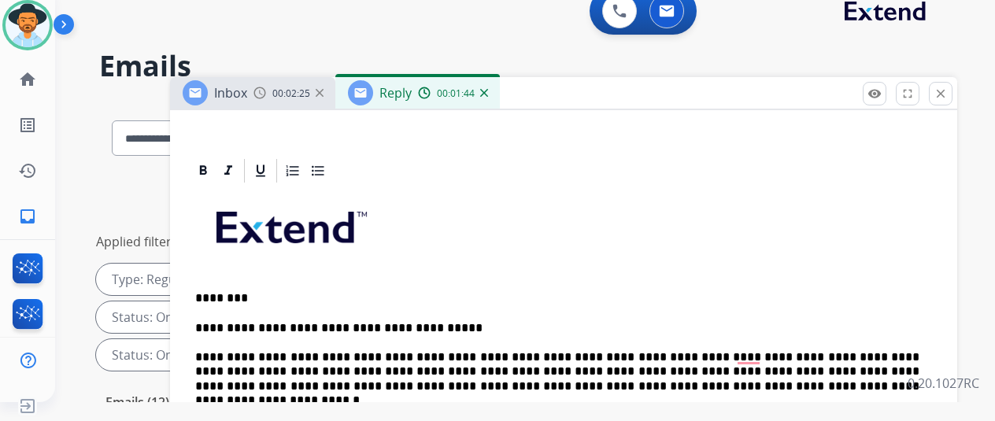
click at [570, 329] on p "**********" at bounding box center [557, 357] width 724 height 72
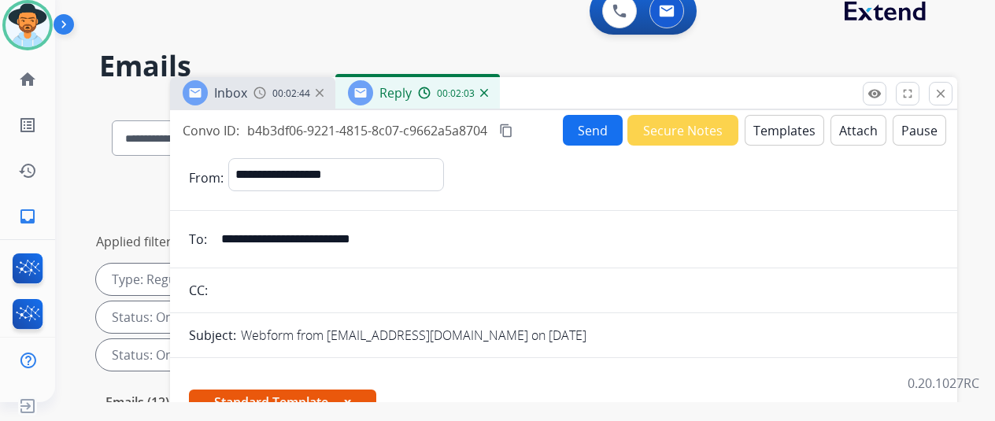
scroll to position [0, 0]
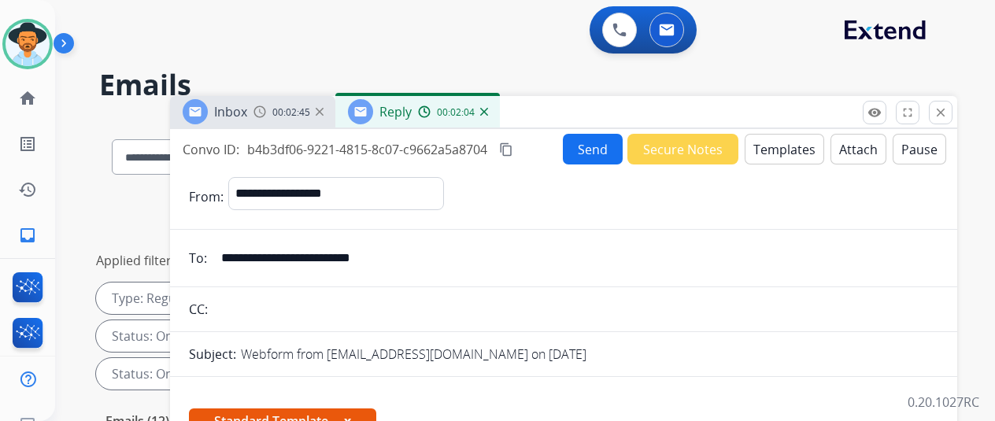
click at [594, 150] on button "Send" at bounding box center [593, 149] width 60 height 31
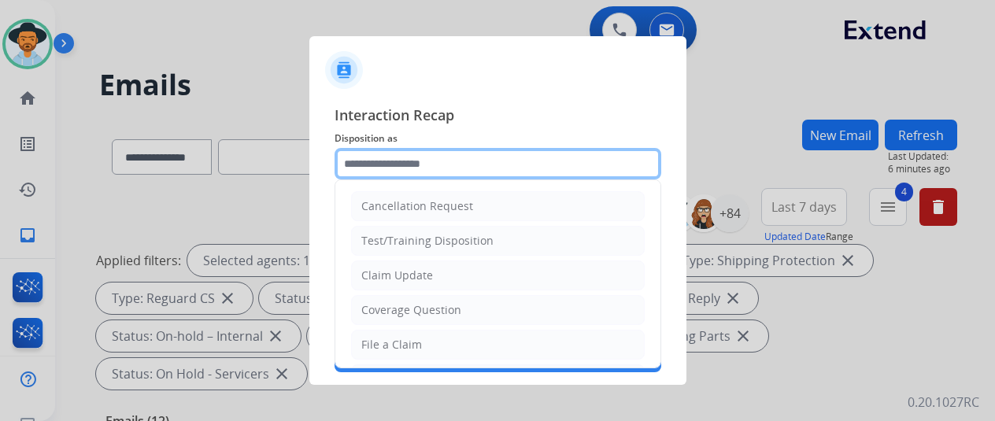
click at [365, 169] on input "text" at bounding box center [498, 163] width 327 height 31
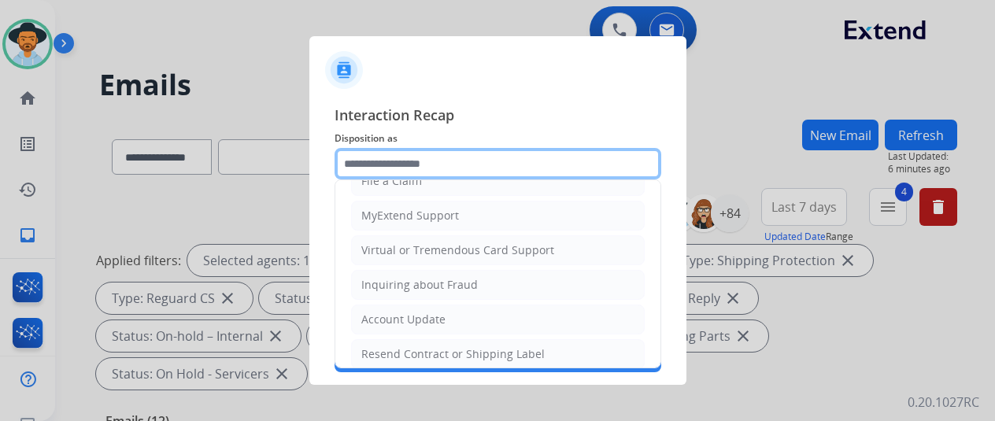
scroll to position [239, 0]
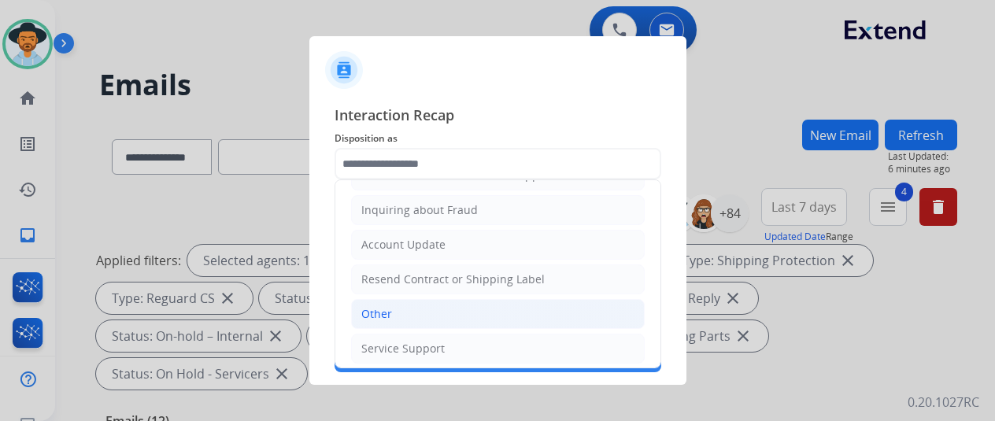
click at [400, 308] on li "Other" at bounding box center [498, 314] width 294 height 30
type input "*****"
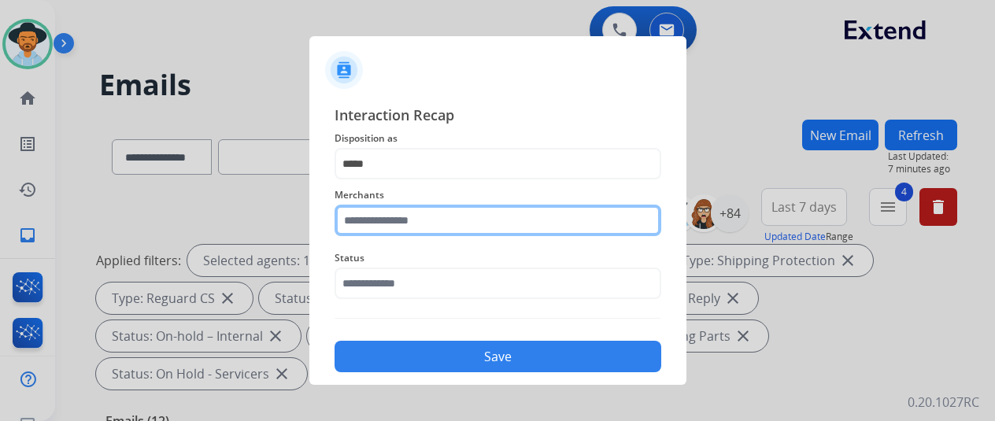
click at [378, 223] on input "text" at bounding box center [498, 220] width 327 height 31
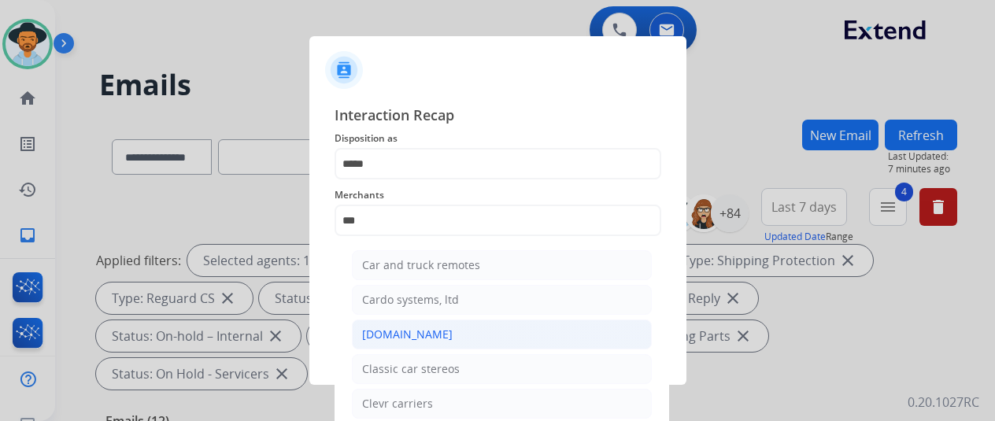
click at [405, 333] on div "[DOMAIN_NAME]" at bounding box center [407, 335] width 91 height 16
type input "**********"
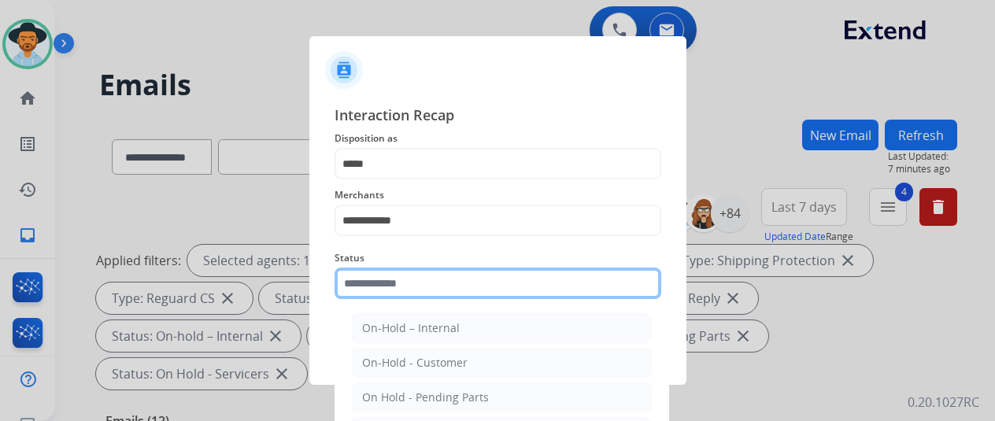
click at [395, 285] on input "text" at bounding box center [498, 283] width 327 height 31
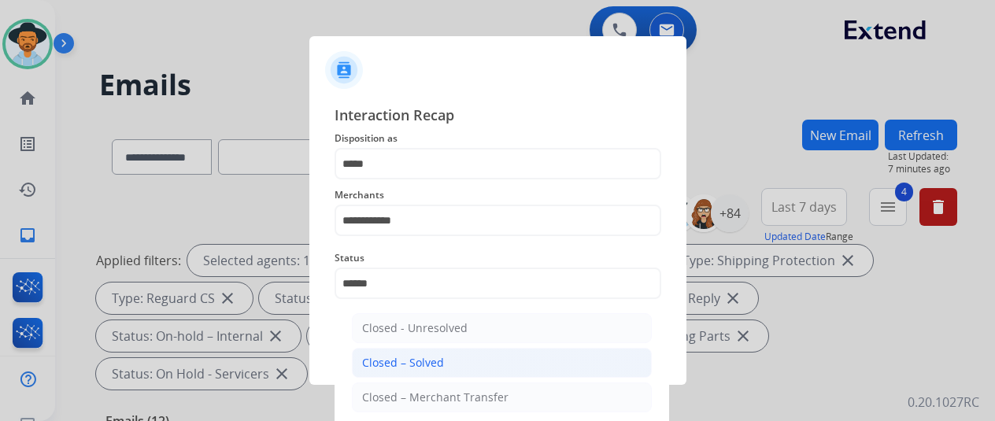
click at [403, 365] on div "Closed – Solved" at bounding box center [403, 363] width 82 height 16
type input "**********"
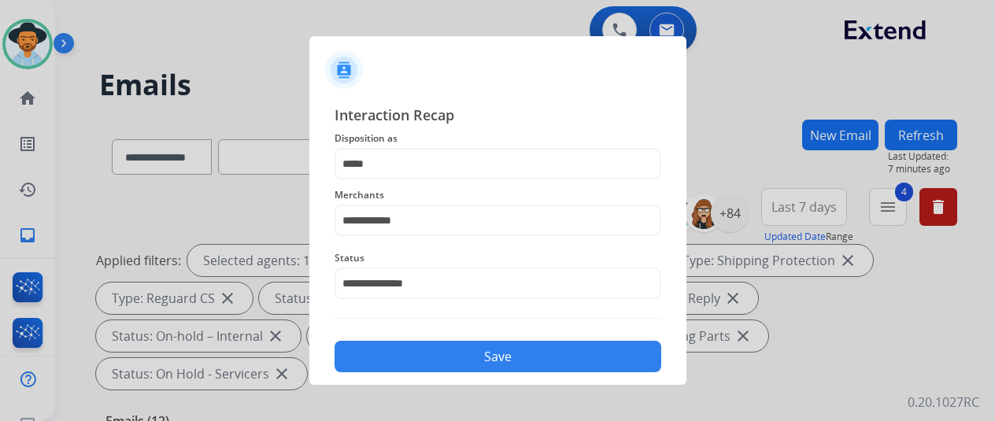
click at [469, 358] on button "Save" at bounding box center [498, 356] width 327 height 31
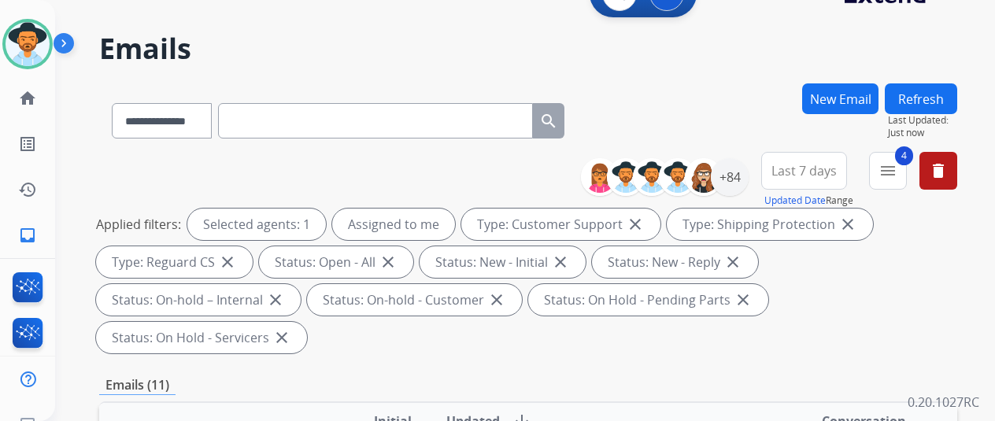
scroll to position [0, 0]
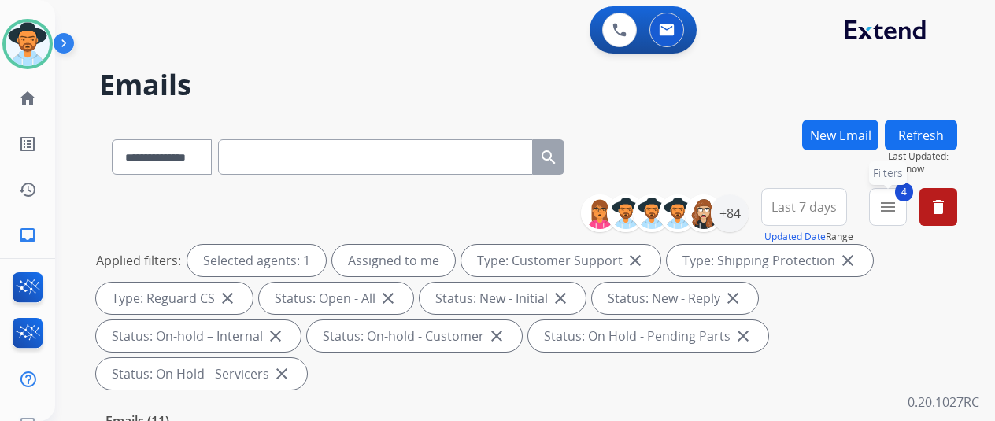
click at [898, 201] on mat-icon "menu" at bounding box center [888, 207] width 19 height 19
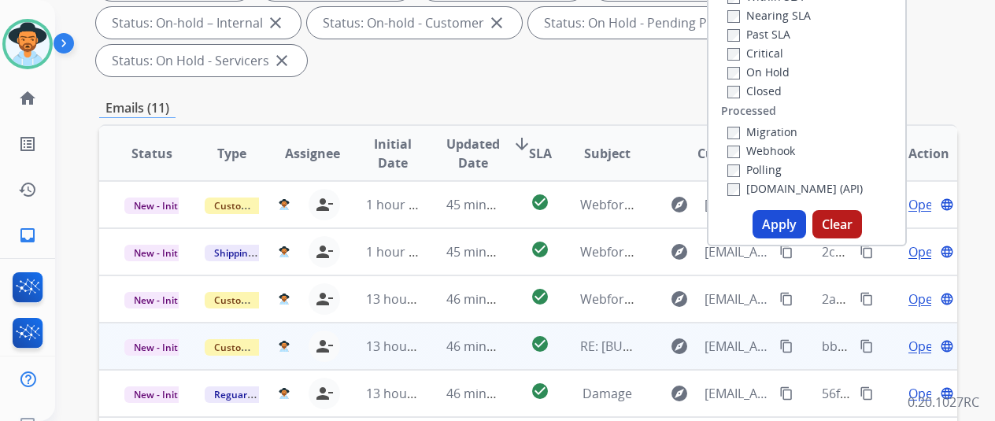
scroll to position [315, 0]
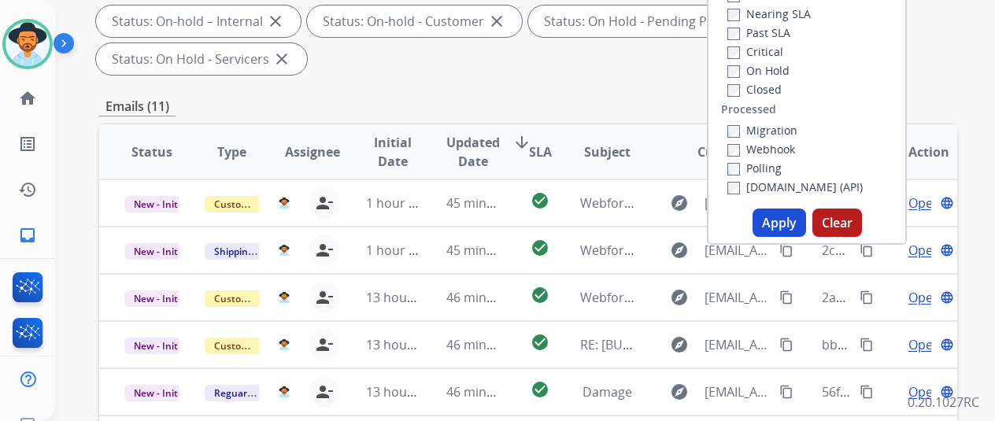
click at [789, 217] on button "Apply" at bounding box center [780, 223] width 54 height 28
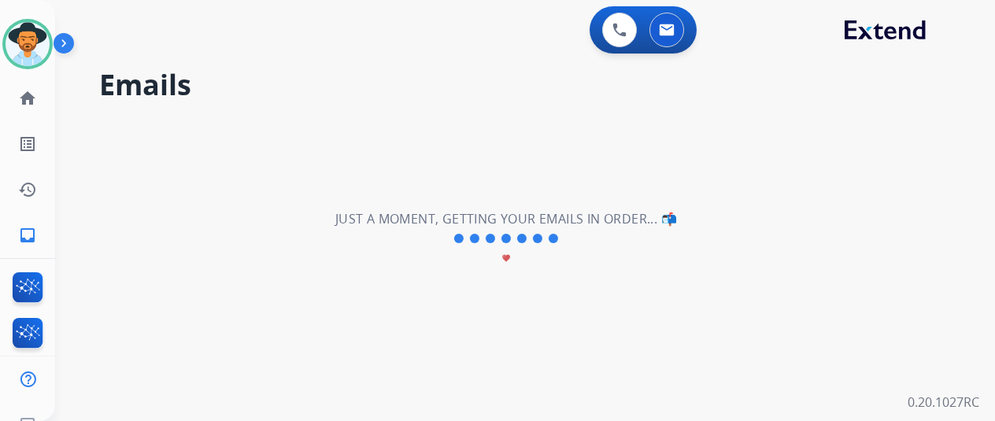
scroll to position [0, 0]
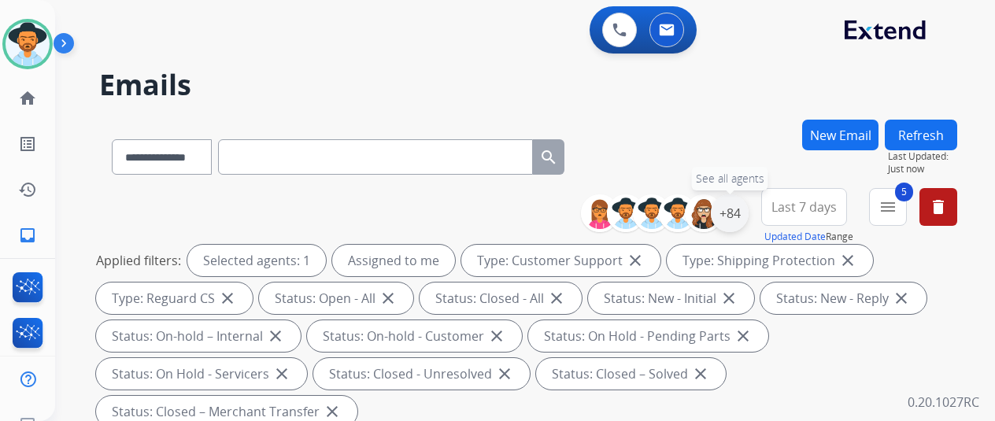
click at [741, 212] on div "+84" at bounding box center [730, 214] width 38 height 38
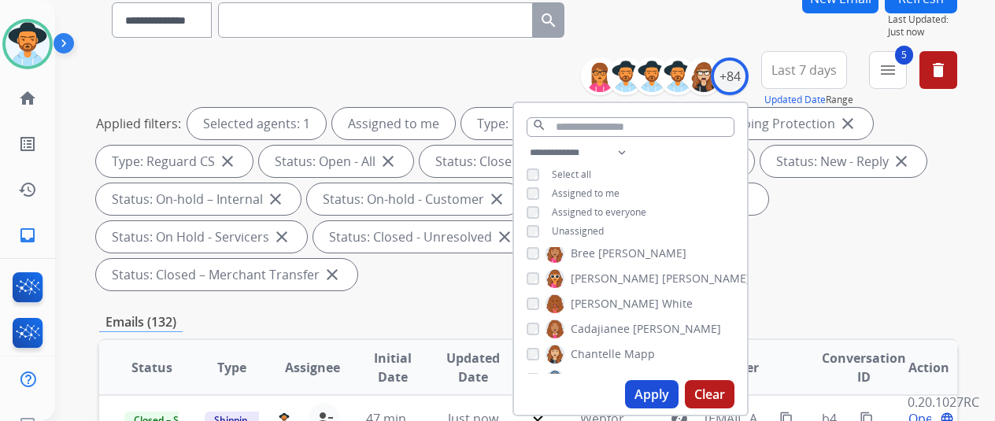
scroll to position [157, 0]
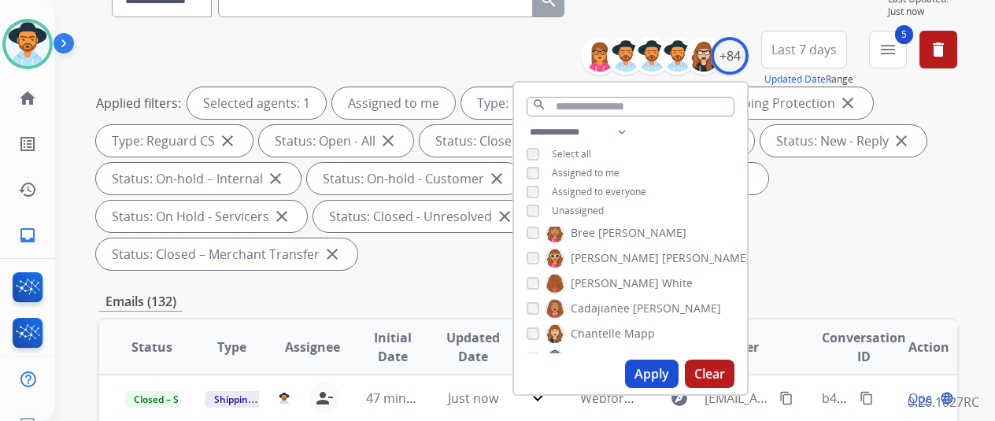
click at [655, 368] on button "Apply" at bounding box center [652, 374] width 54 height 28
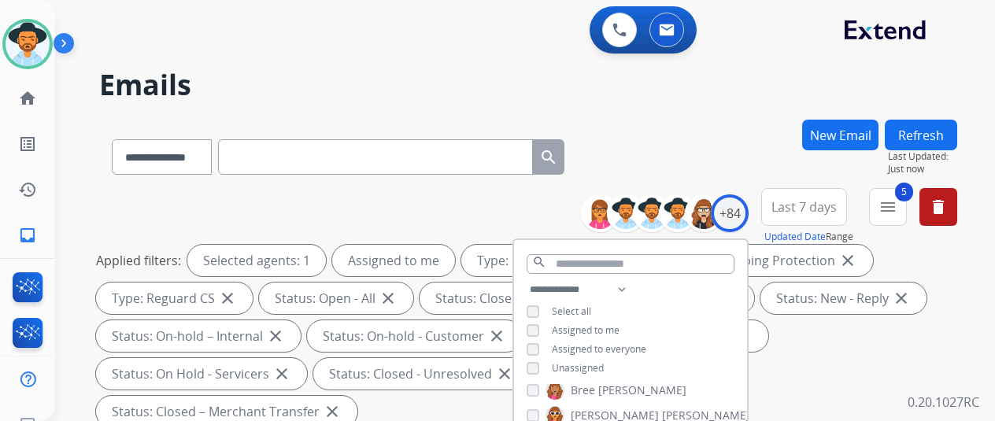
click at [691, 140] on div "**********" at bounding box center [528, 154] width 858 height 69
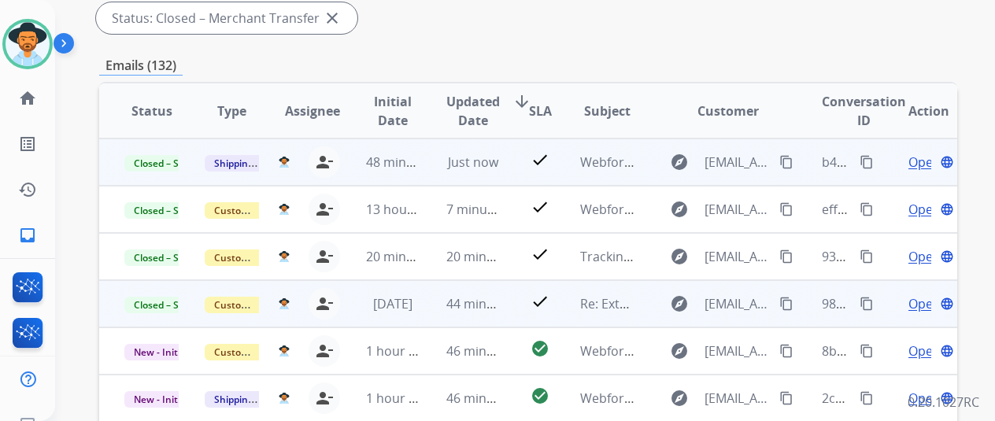
click at [868, 162] on mat-icon "content_copy" at bounding box center [867, 162] width 14 height 14
click at [920, 166] on span "Open" at bounding box center [925, 162] width 32 height 19
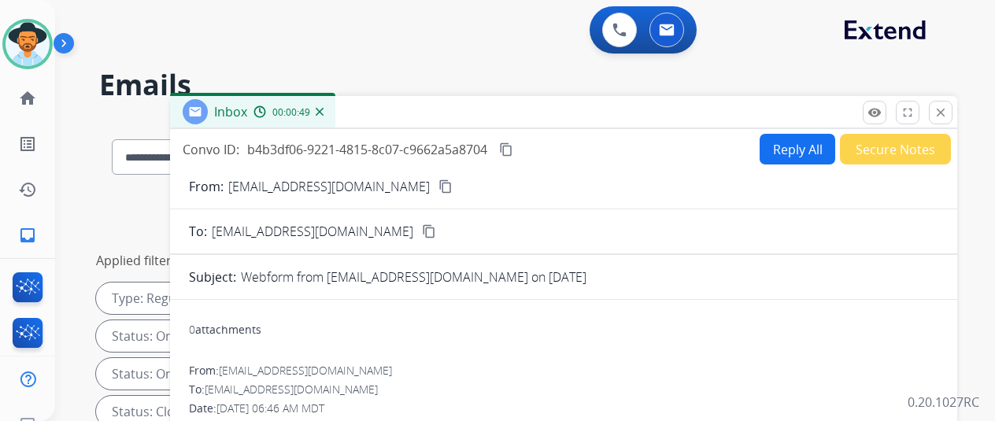
click at [498, 39] on div "0 Voice Interactions 0 Email Interactions" at bounding box center [516, 31] width 884 height 50
click at [324, 115] on img at bounding box center [320, 112] width 8 height 8
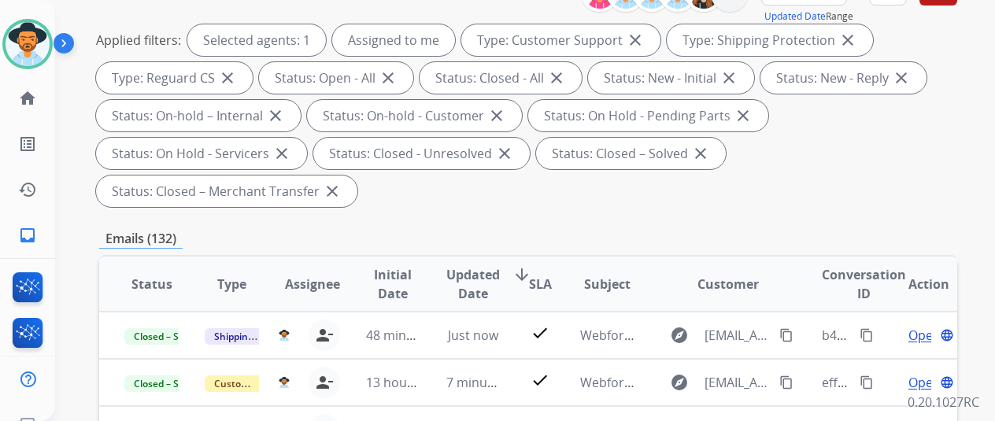
scroll to position [79, 0]
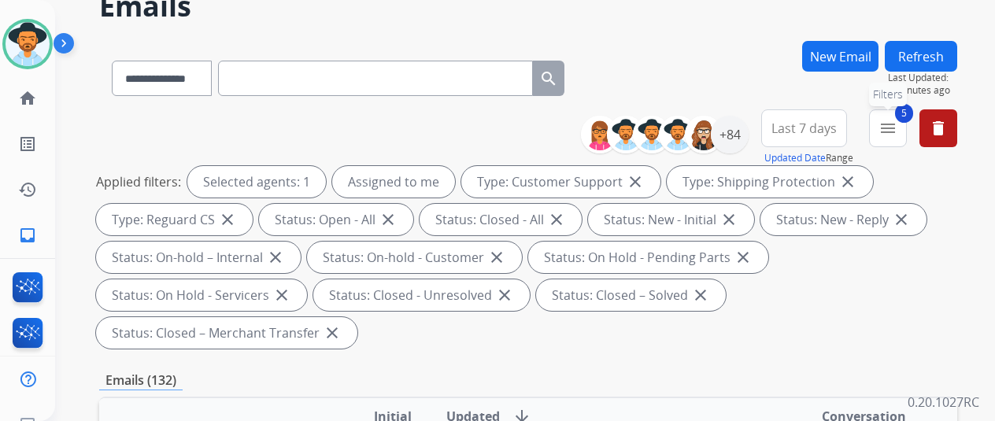
click at [898, 124] on mat-icon "menu" at bounding box center [888, 128] width 19 height 19
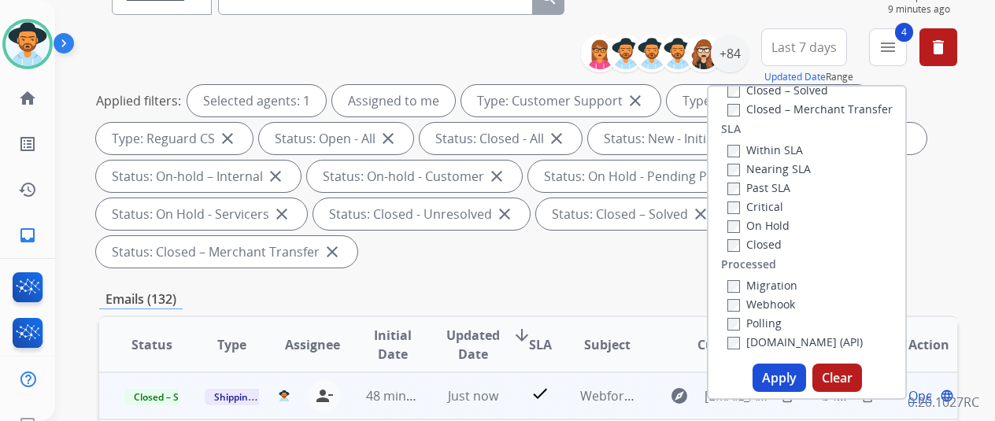
scroll to position [315, 0]
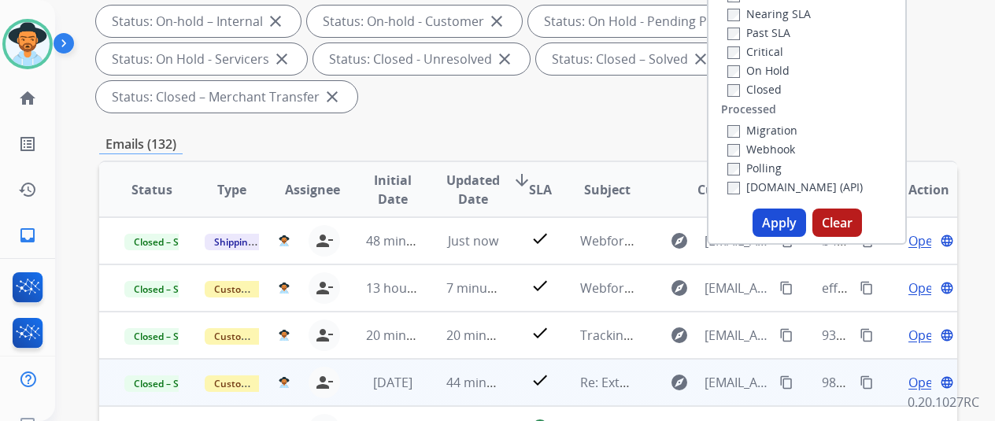
click at [783, 220] on button "Apply" at bounding box center [780, 223] width 54 height 28
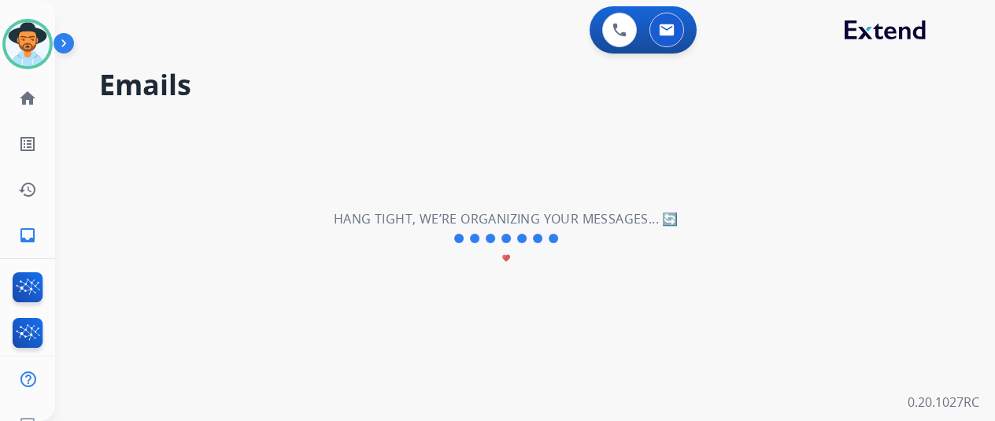
scroll to position [0, 0]
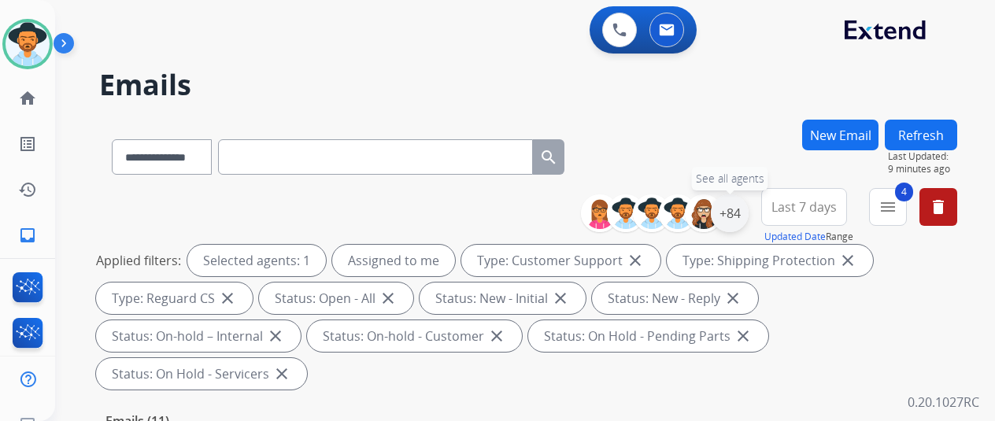
click at [734, 212] on div "+84" at bounding box center [730, 214] width 38 height 38
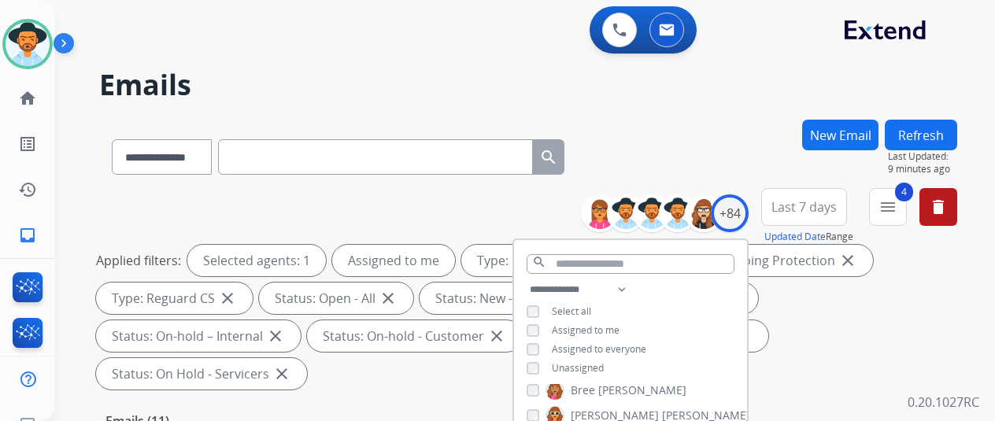
scroll to position [236, 0]
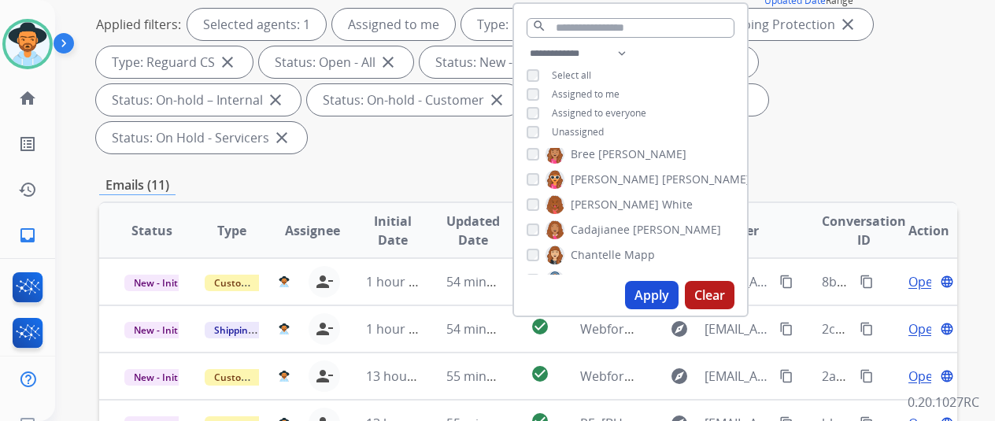
drag, startPoint x: 652, startPoint y: 297, endPoint x: 702, endPoint y: 224, distance: 88.3
click at [654, 295] on button "Apply" at bounding box center [652, 295] width 54 height 28
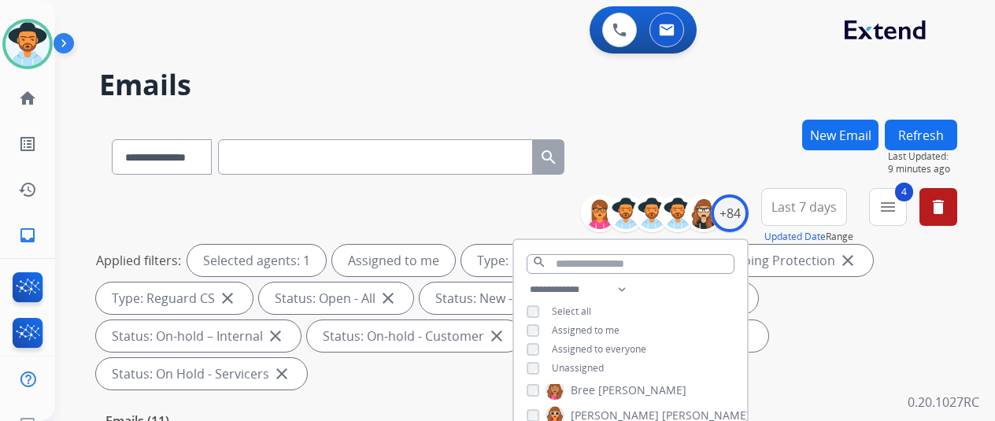
click at [736, 115] on div "**********" at bounding box center [506, 267] width 902 height 421
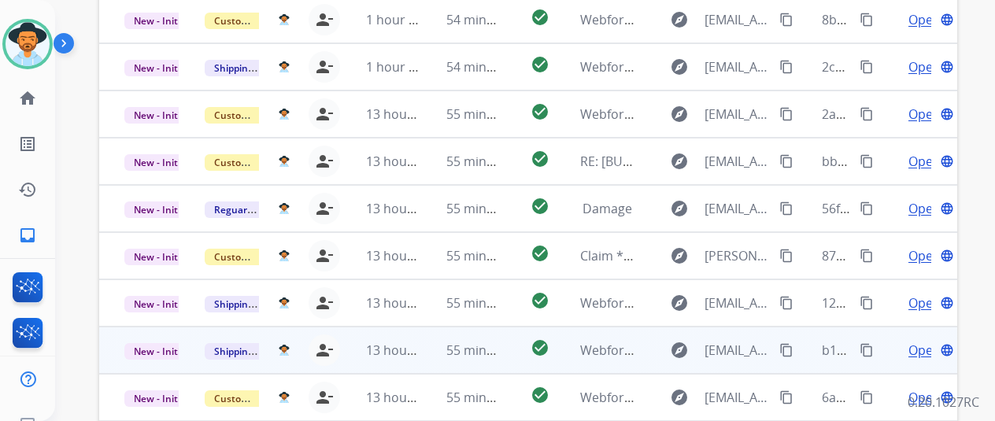
scroll to position [575, 0]
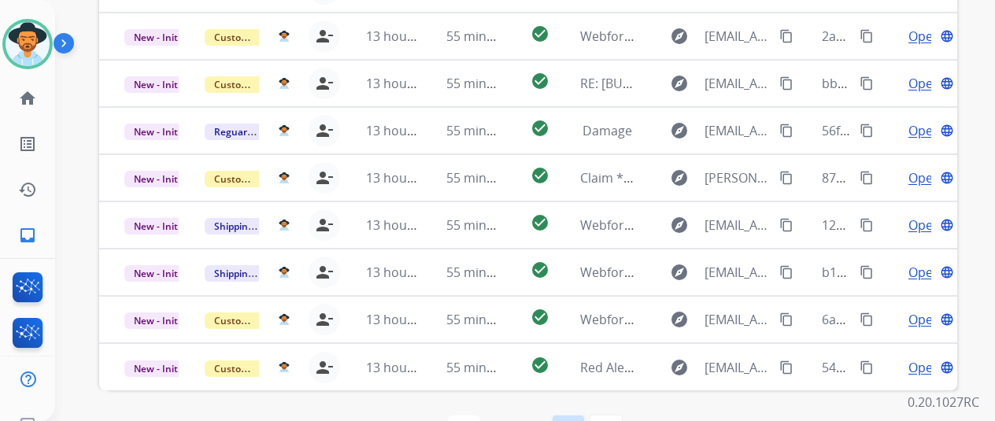
select select "*"
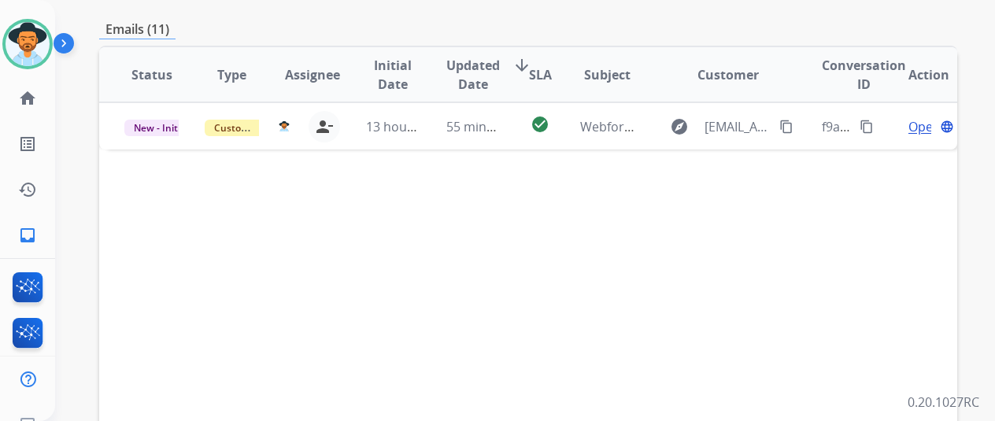
scroll to position [394, 0]
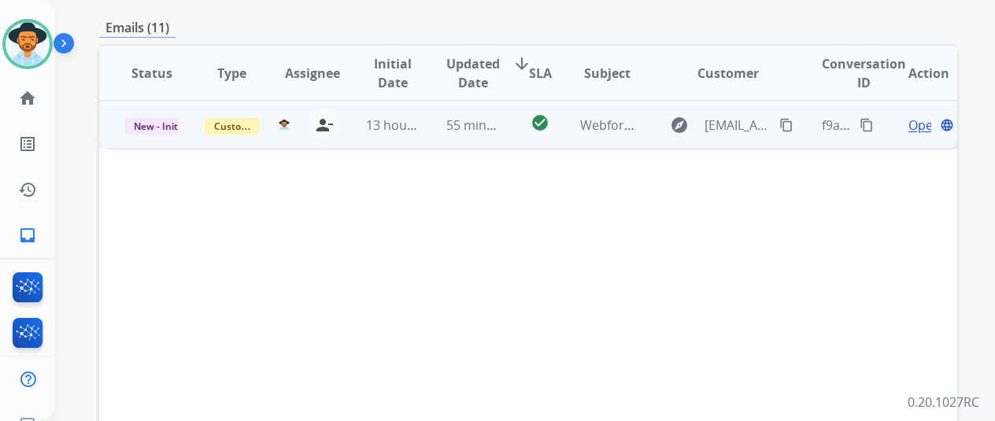
click at [921, 116] on span "Open" at bounding box center [925, 125] width 32 height 19
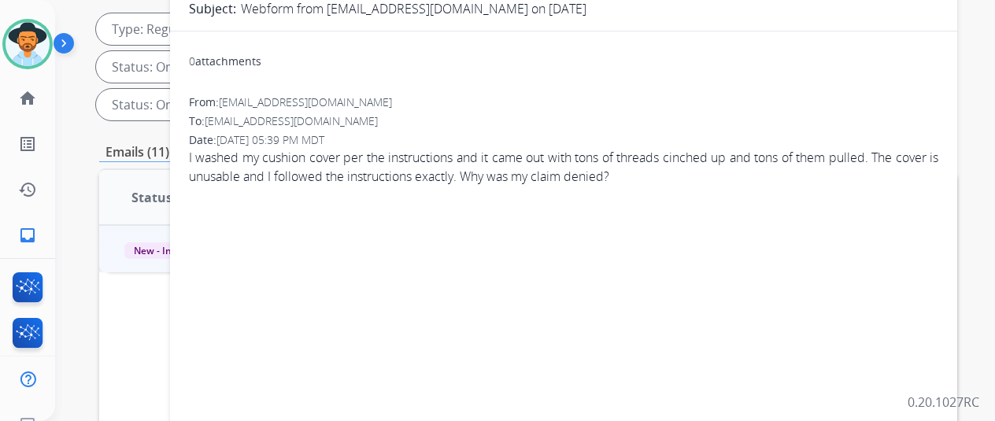
scroll to position [157, 0]
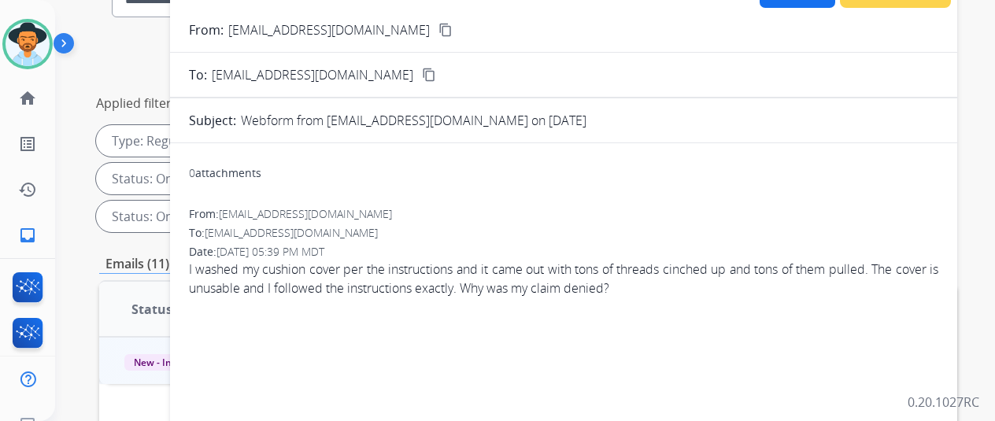
click at [439, 29] on mat-icon "content_copy" at bounding box center [446, 30] width 14 height 14
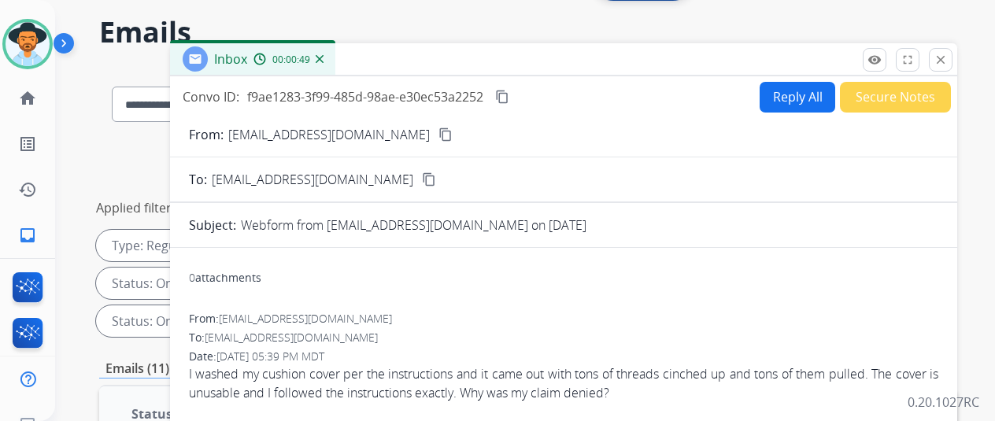
scroll to position [0, 0]
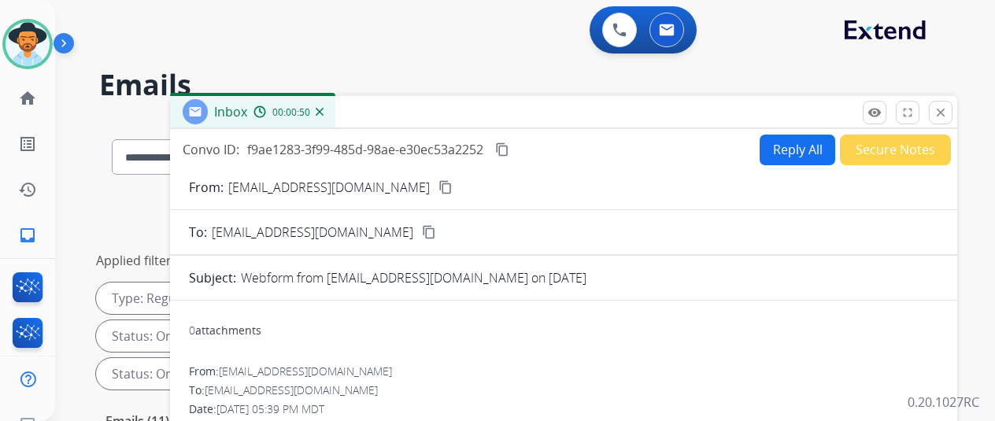
click at [795, 144] on button "Reply All" at bounding box center [798, 150] width 76 height 31
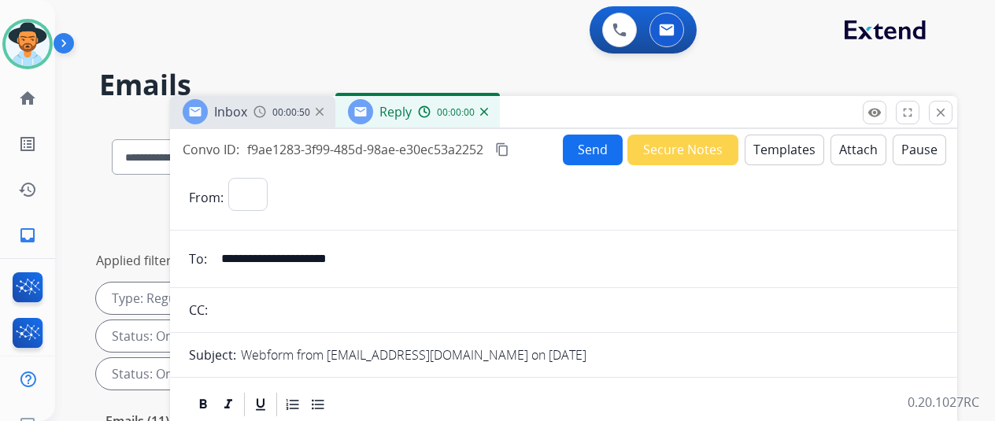
select select "**********"
click at [800, 147] on button "Templates" at bounding box center [785, 150] width 80 height 31
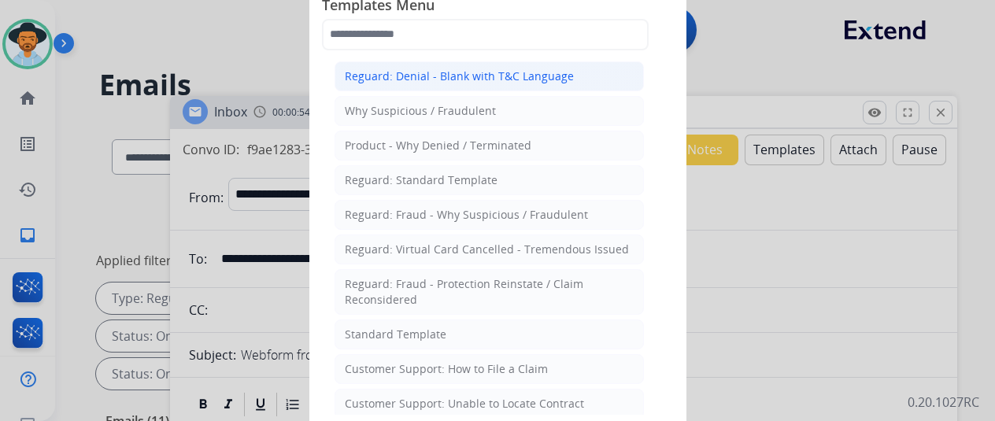
click at [475, 76] on div "Reguard: Denial - Blank with T&C Language" at bounding box center [459, 77] width 229 height 16
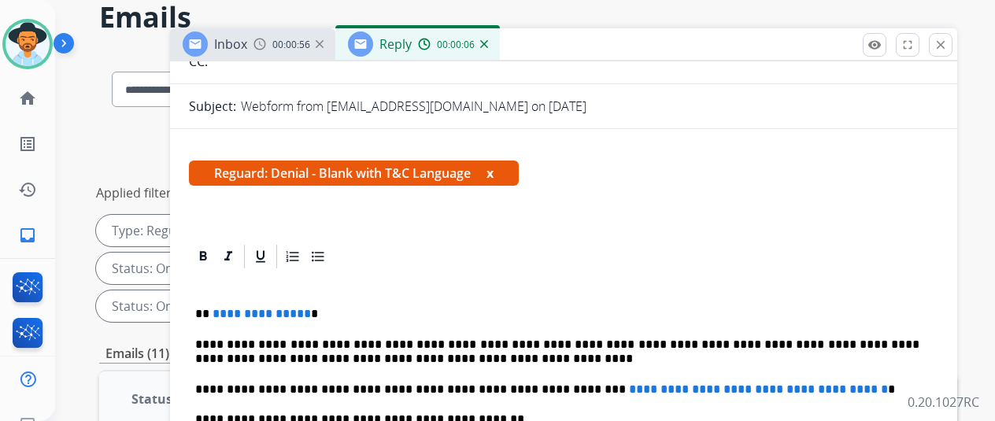
scroll to position [157, 0]
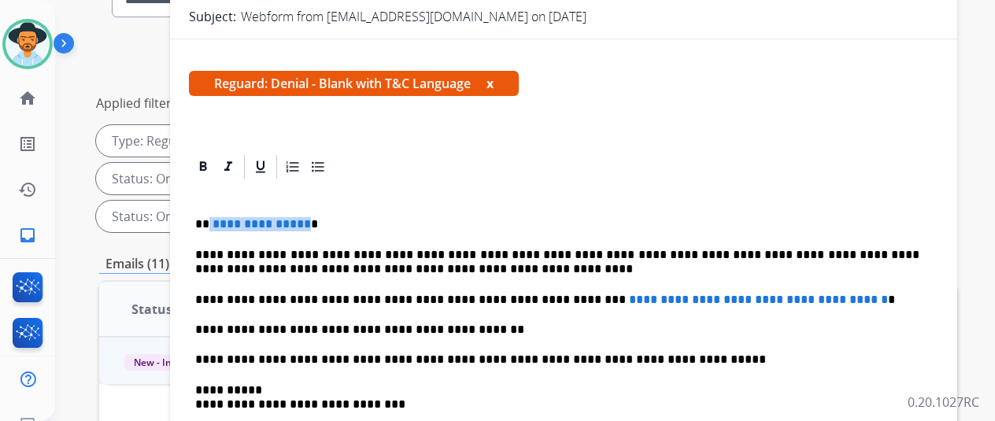
drag, startPoint x: 313, startPoint y: 196, endPoint x: 221, endPoint y: 192, distance: 92.2
click at [221, 217] on p "**********" at bounding box center [557, 224] width 724 height 14
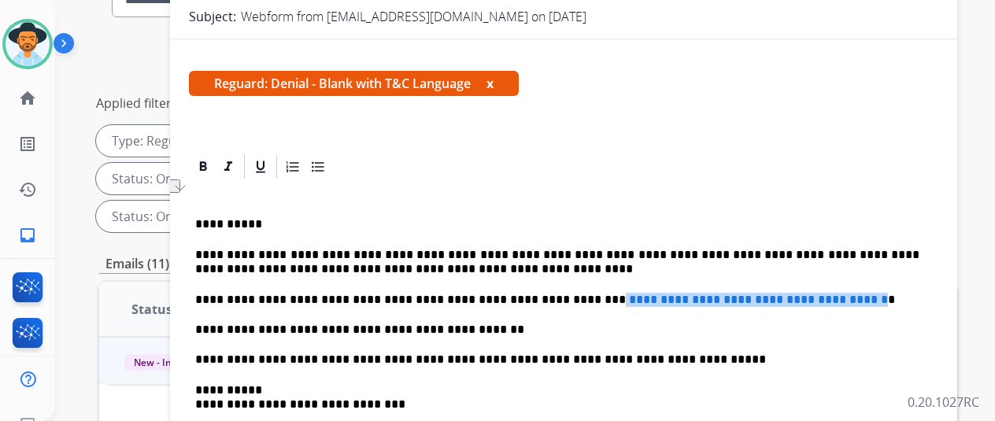
drag, startPoint x: 858, startPoint y: 270, endPoint x: 551, endPoint y: 263, distance: 306.4
click at [551, 293] on p "**********" at bounding box center [557, 300] width 724 height 14
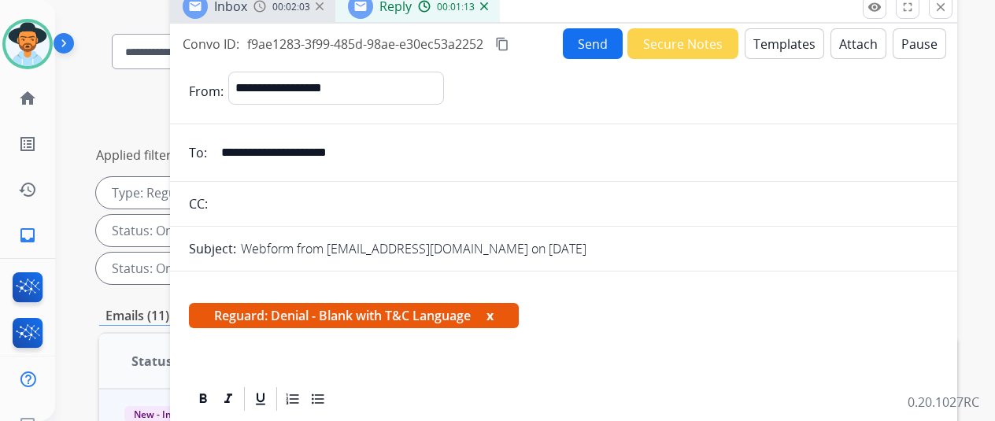
scroll to position [0, 0]
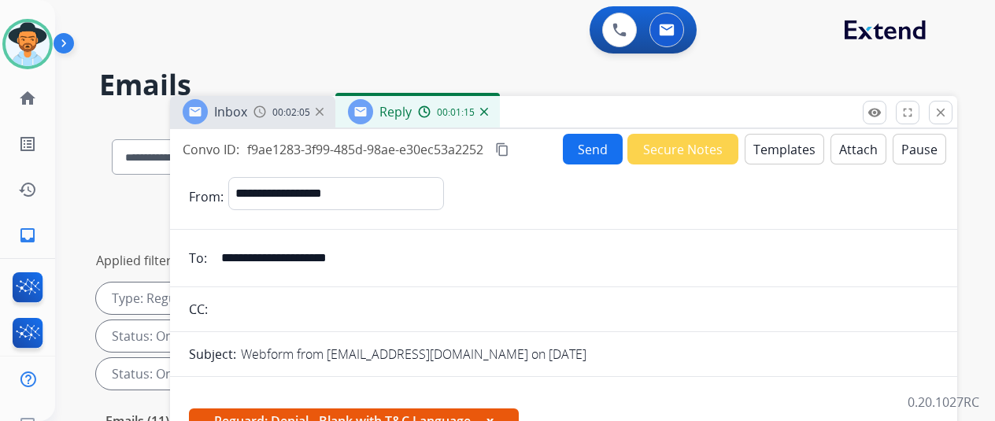
click at [510, 145] on mat-icon "content_copy" at bounding box center [502, 150] width 14 height 14
click at [595, 149] on button "Send" at bounding box center [593, 149] width 60 height 31
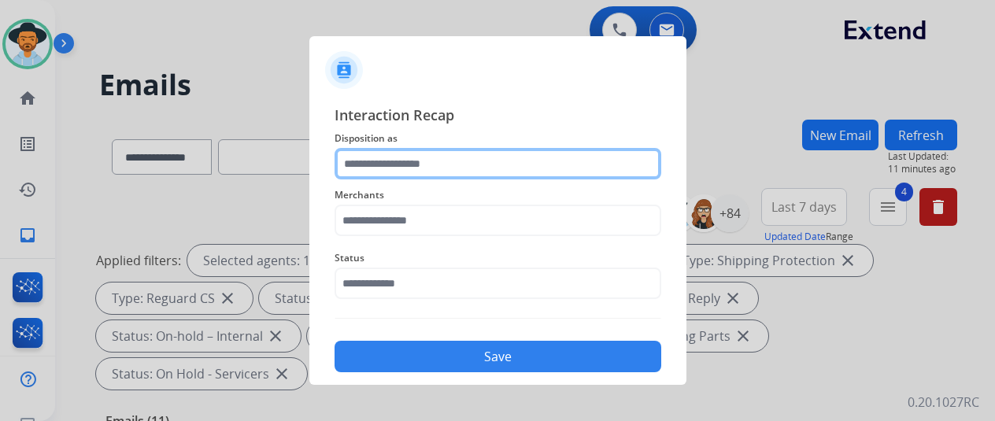
click at [384, 156] on input "text" at bounding box center [498, 163] width 327 height 31
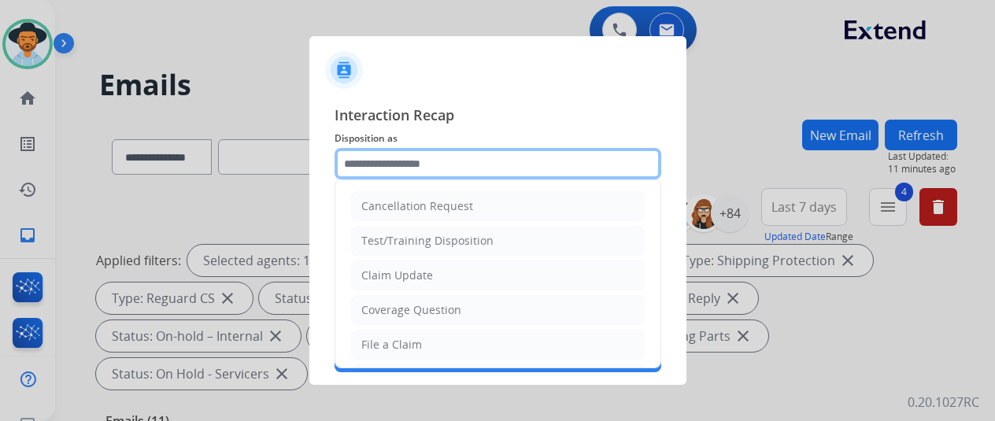
scroll to position [79, 0]
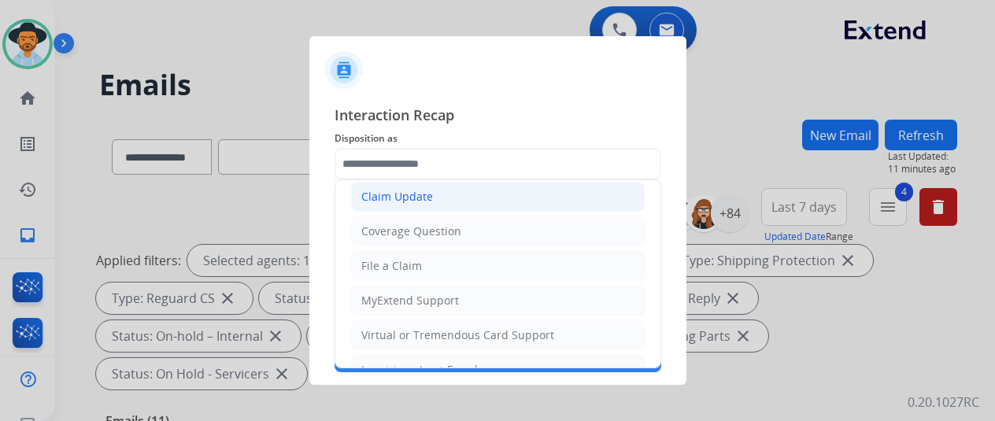
click at [417, 201] on div "Claim Update" at bounding box center [397, 197] width 72 height 16
type input "**********"
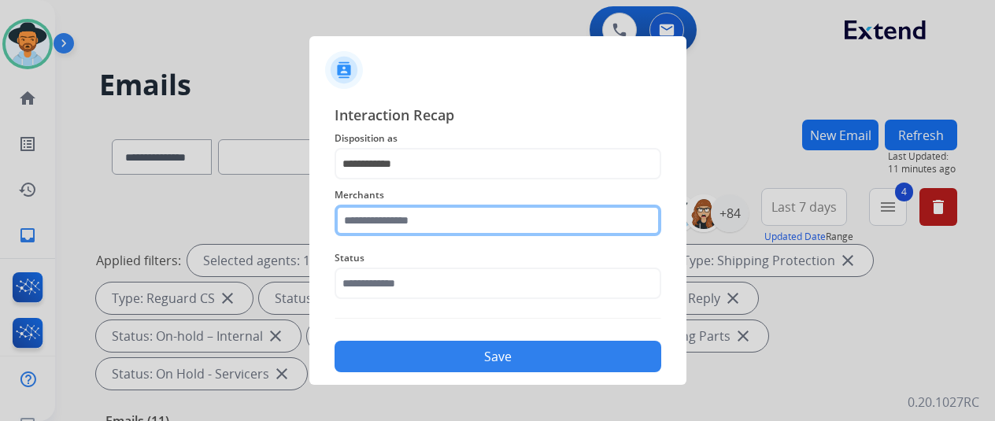
click at [380, 221] on input "text" at bounding box center [498, 220] width 327 height 31
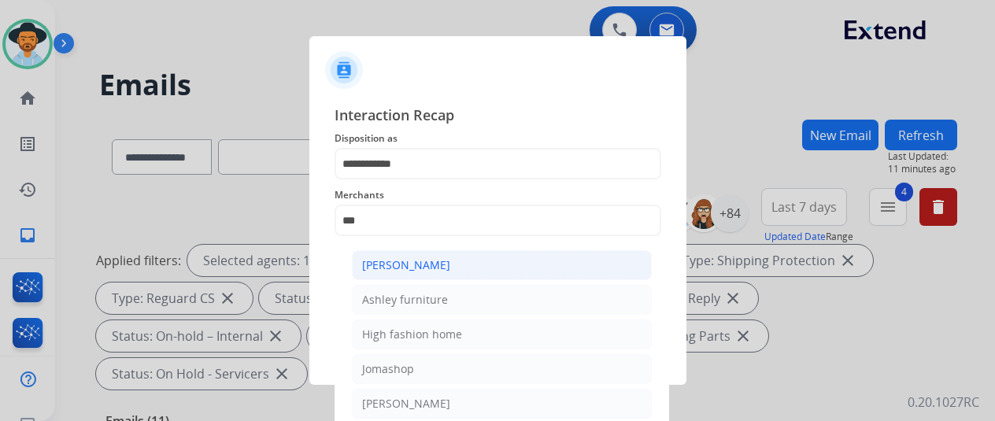
click at [424, 262] on div "[PERSON_NAME]" at bounding box center [406, 266] width 88 height 16
type input "**********"
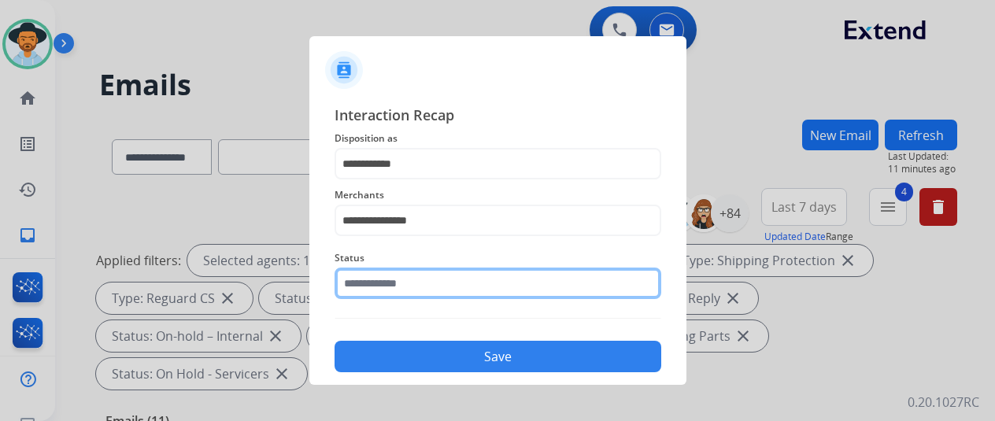
click at [406, 283] on input "text" at bounding box center [498, 283] width 327 height 31
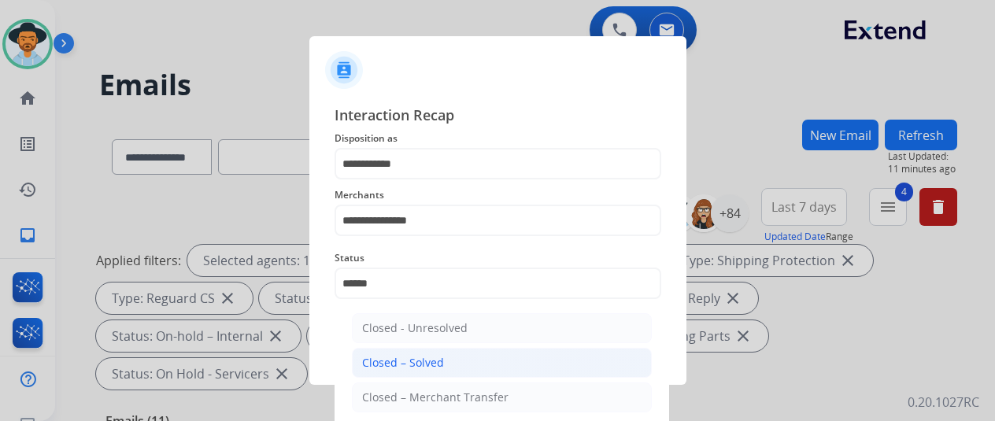
click at [429, 361] on div "Closed – Solved" at bounding box center [403, 363] width 82 height 16
type input "**********"
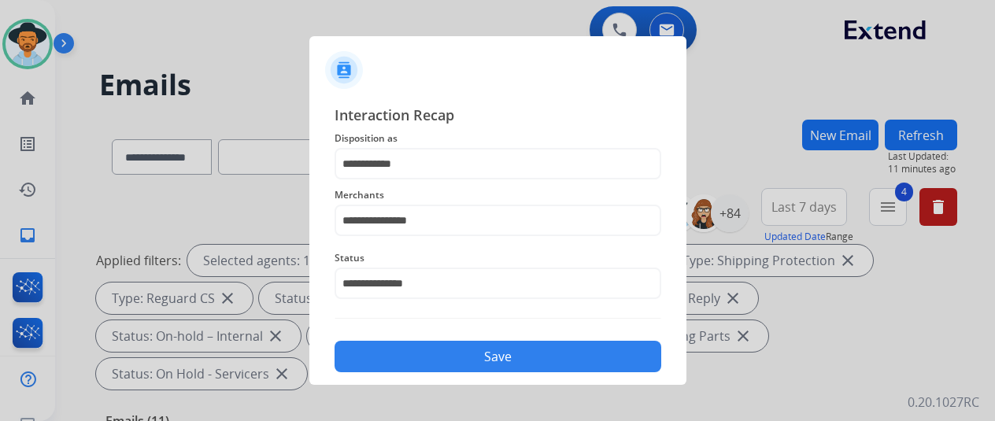
click at [480, 355] on button "Save" at bounding box center [498, 356] width 327 height 31
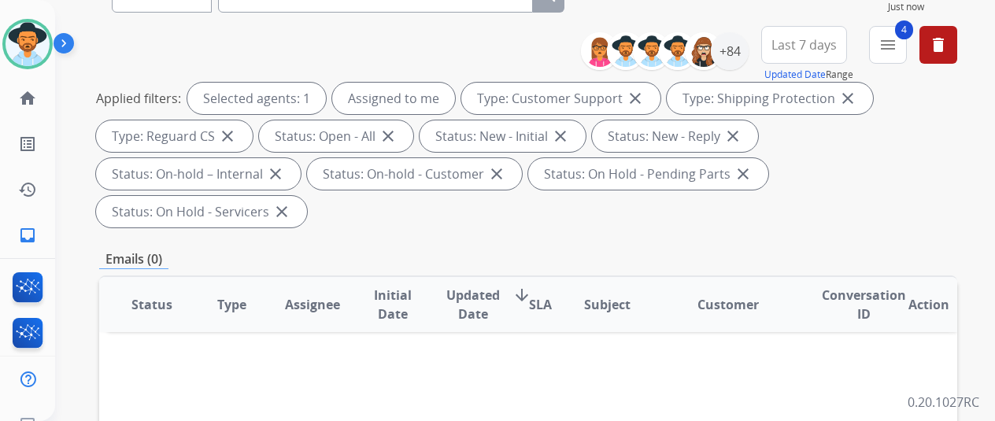
scroll to position [0, 0]
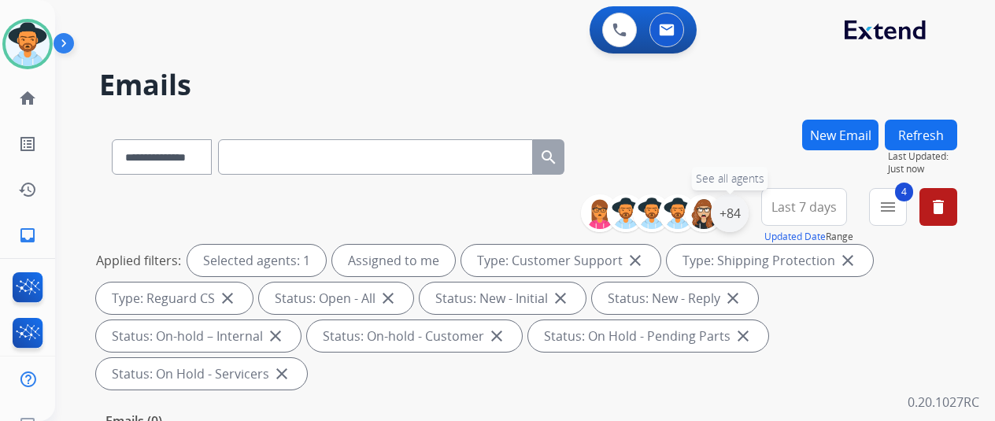
click at [743, 204] on div "+84" at bounding box center [730, 214] width 38 height 38
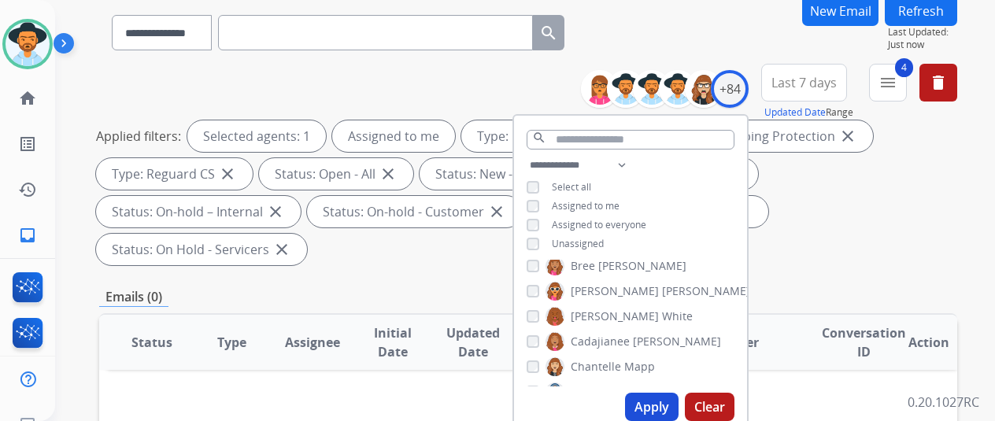
scroll to position [236, 0]
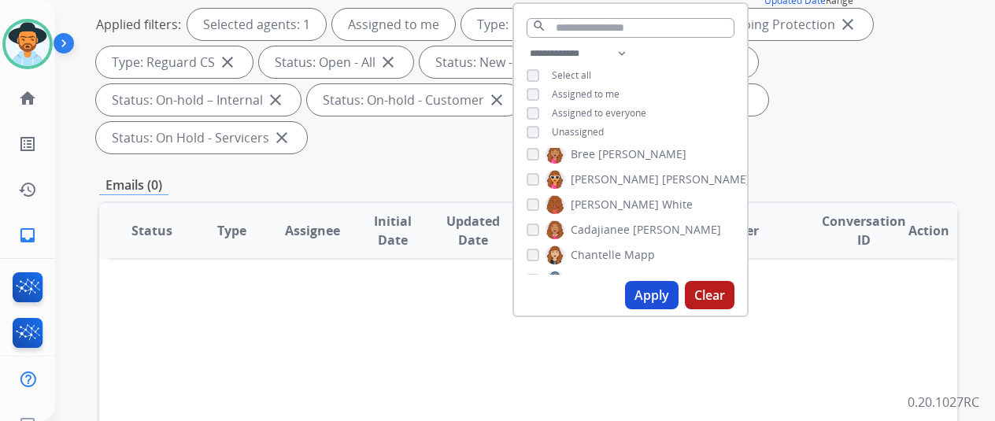
drag, startPoint x: 660, startPoint y: 299, endPoint x: 751, endPoint y: 213, distance: 125.4
click at [661, 298] on button "Apply" at bounding box center [652, 295] width 54 height 28
select select "*"
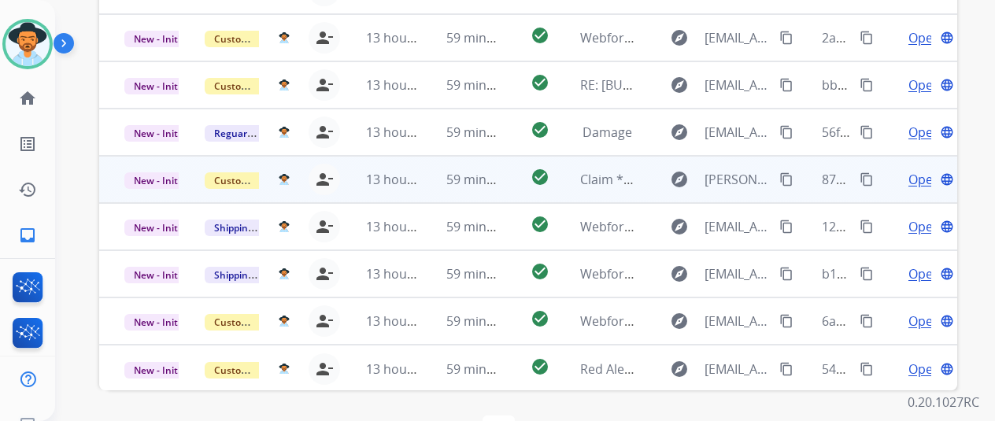
scroll to position [260, 0]
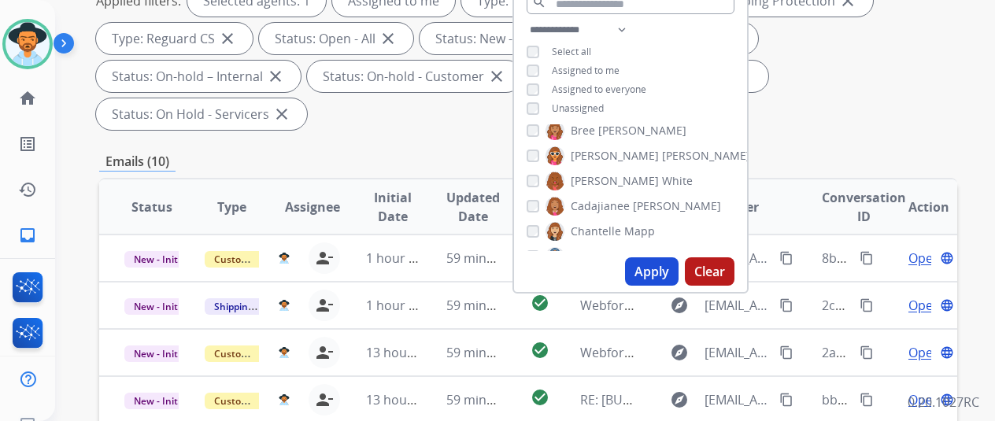
click at [888, 97] on div "**********" at bounding box center [528, 32] width 858 height 208
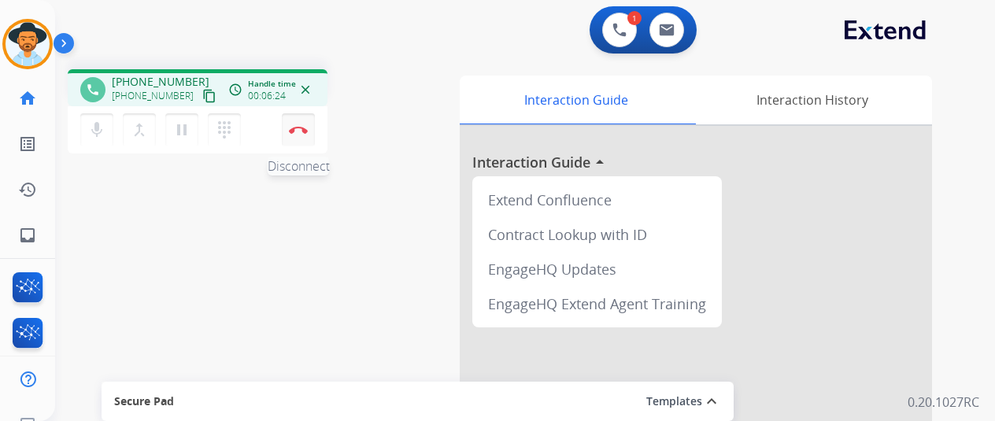
click at [299, 124] on button "Disconnect" at bounding box center [298, 129] width 33 height 33
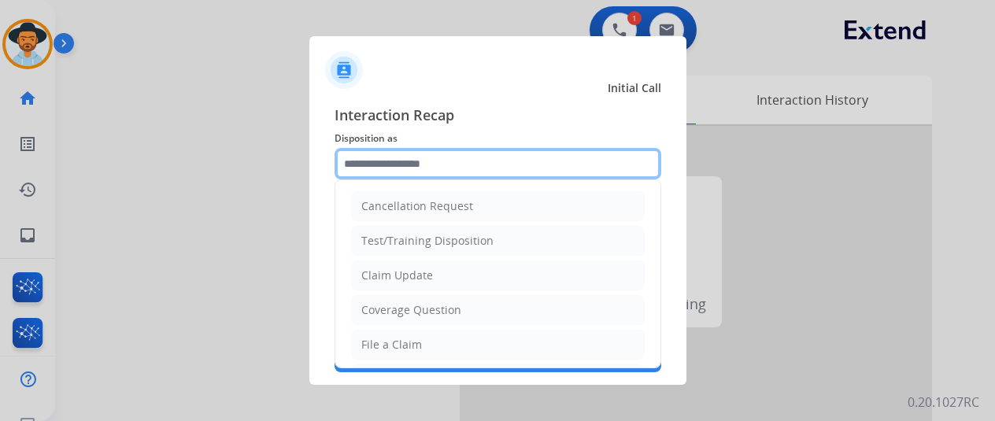
click at [376, 167] on input "text" at bounding box center [498, 163] width 327 height 31
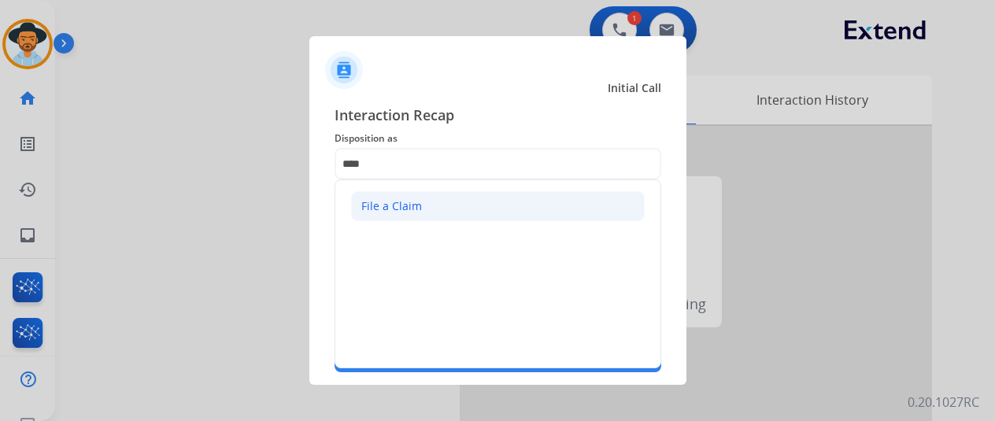
click at [408, 202] on div "File a Claim" at bounding box center [391, 206] width 61 height 16
type input "**********"
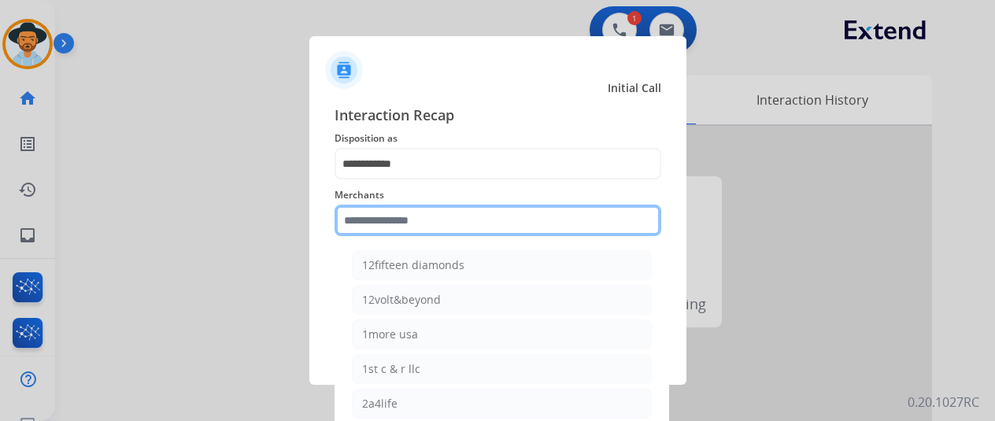
click at [373, 226] on input "text" at bounding box center [498, 220] width 327 height 31
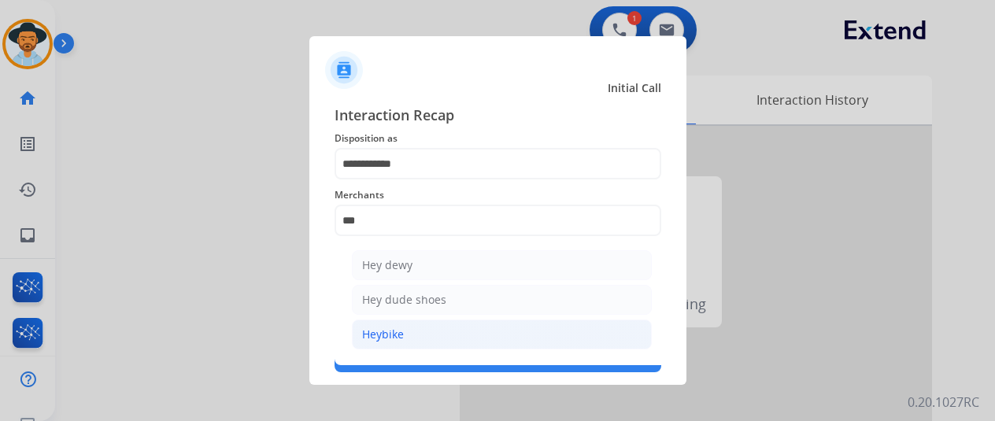
click at [406, 327] on li "Heybike" at bounding box center [502, 335] width 300 height 30
type input "*******"
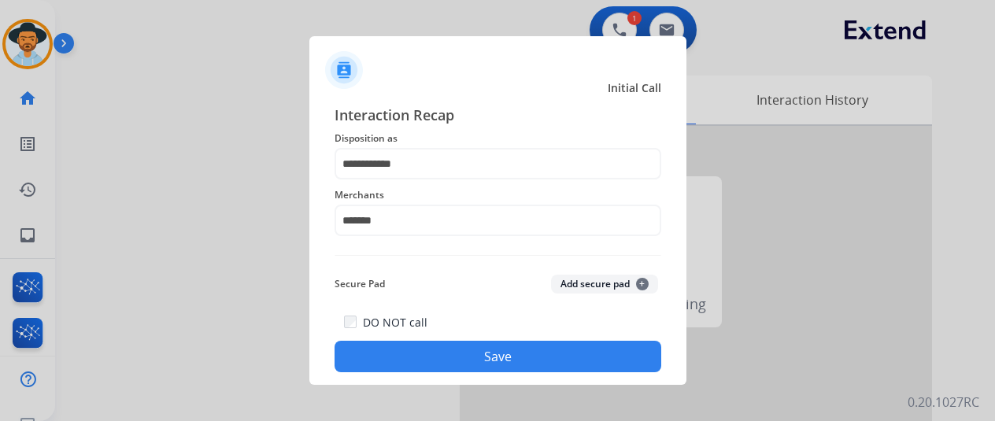
click at [421, 349] on button "Save" at bounding box center [498, 356] width 327 height 31
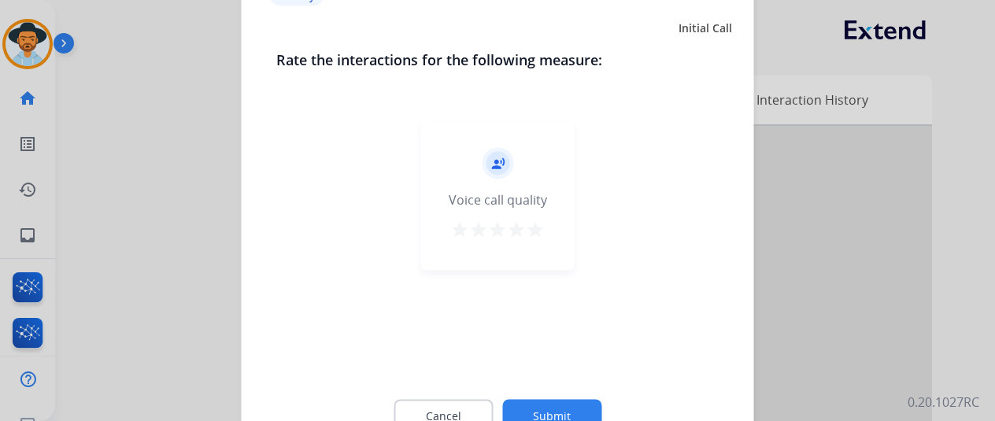
click at [548, 407] on button "Submit" at bounding box center [551, 415] width 99 height 33
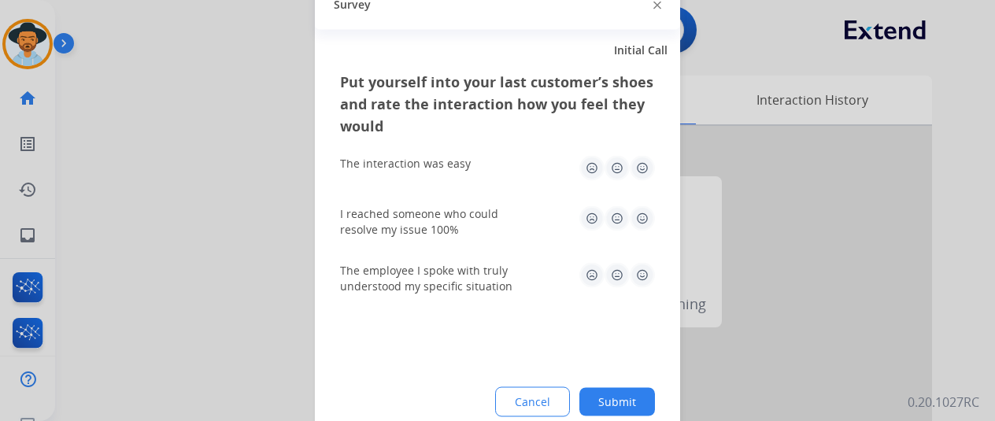
click at [628, 392] on button "Submit" at bounding box center [618, 401] width 76 height 28
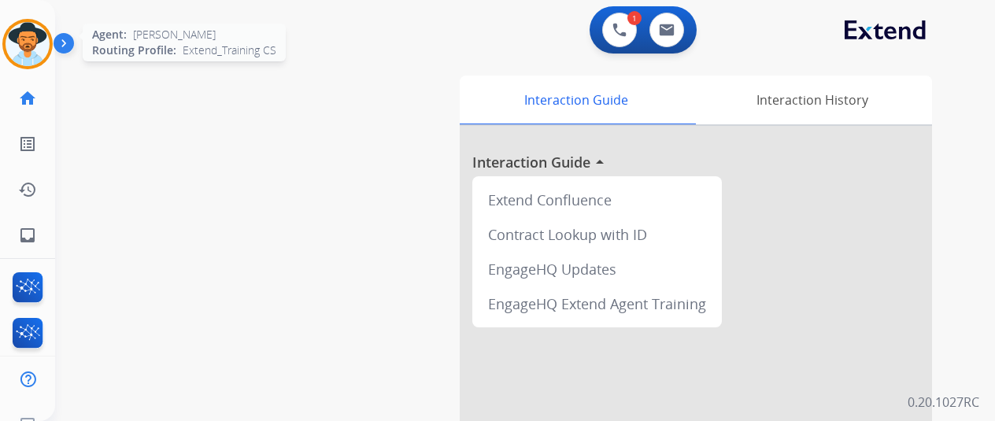
drag, startPoint x: 24, startPoint y: 46, endPoint x: 54, endPoint y: 39, distance: 30.0
click at [25, 46] on img at bounding box center [28, 44] width 44 height 44
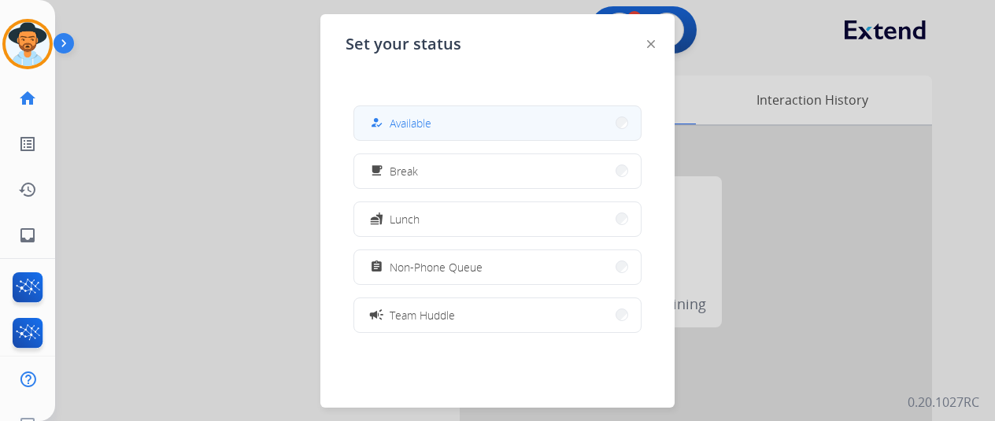
click at [435, 122] on button "how_to_reg Available" at bounding box center [497, 123] width 287 height 34
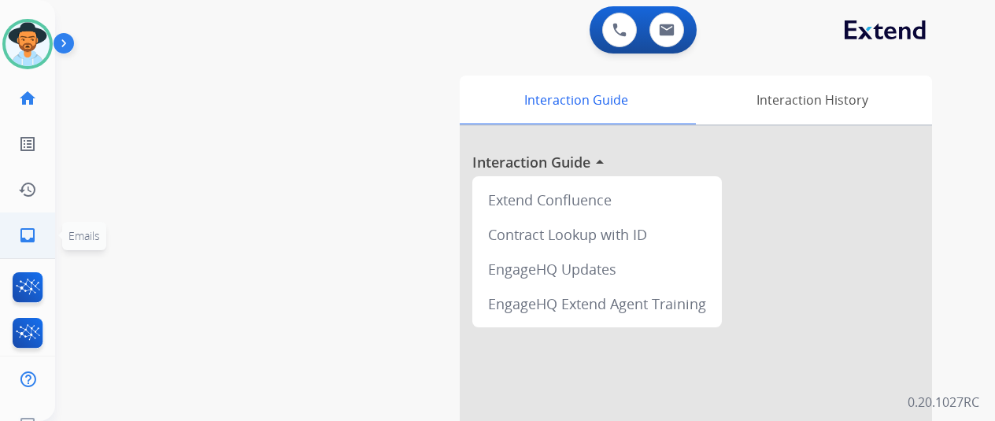
click at [24, 232] on mat-icon "inbox" at bounding box center [27, 235] width 19 height 19
select select "**********"
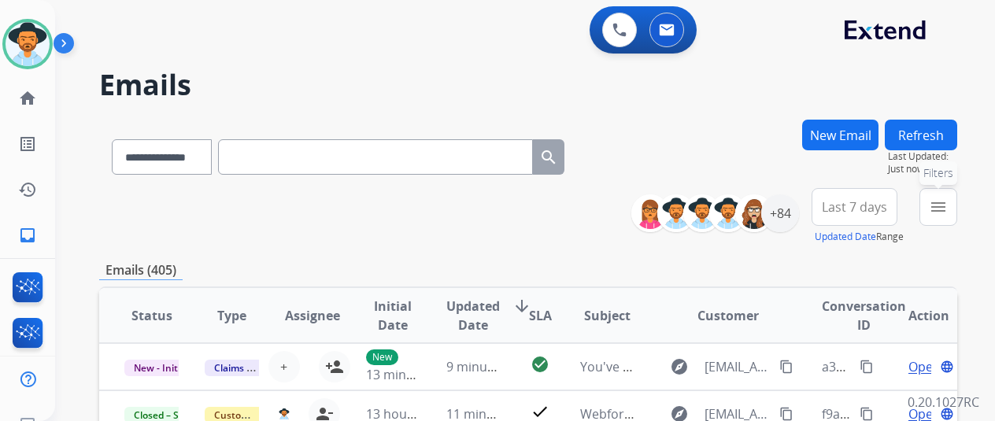
click at [948, 206] on mat-icon "menu" at bounding box center [938, 207] width 19 height 19
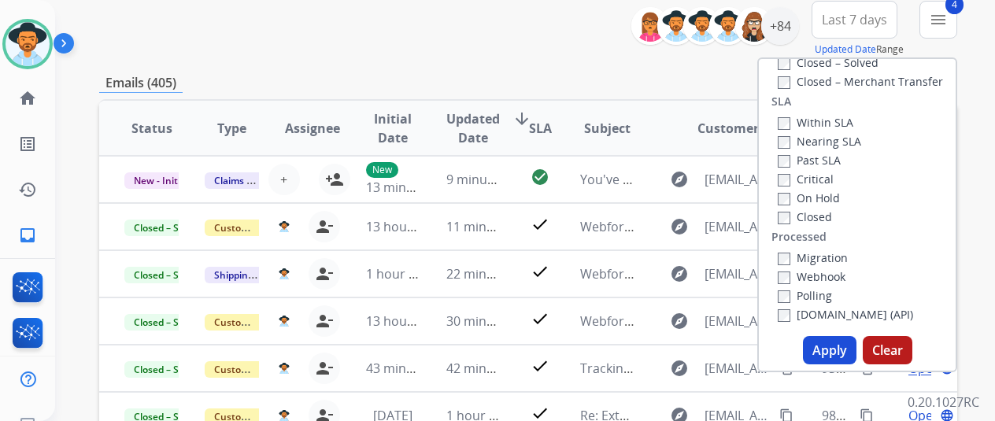
scroll to position [236, 0]
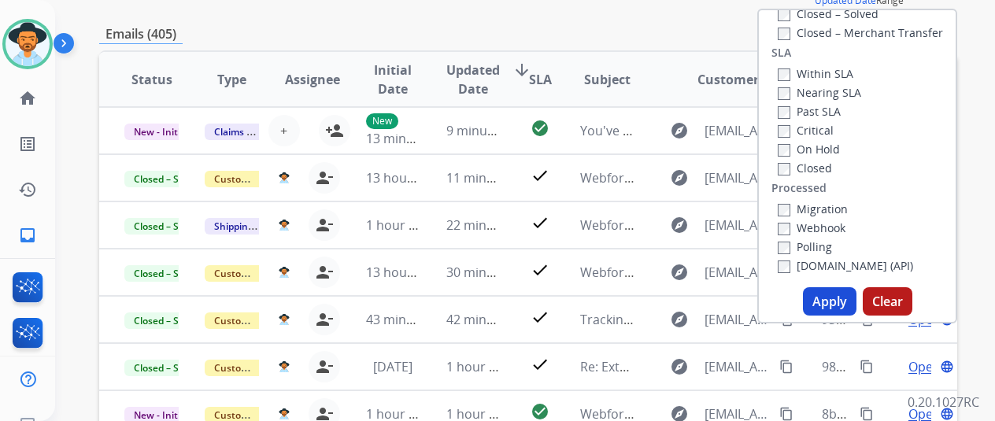
click at [830, 303] on button "Apply" at bounding box center [830, 301] width 54 height 28
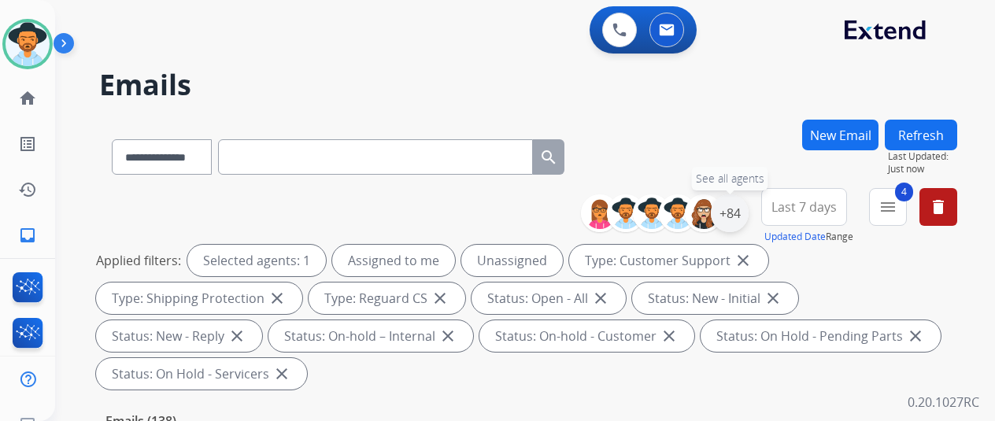
click at [739, 209] on div "+84" at bounding box center [730, 214] width 38 height 38
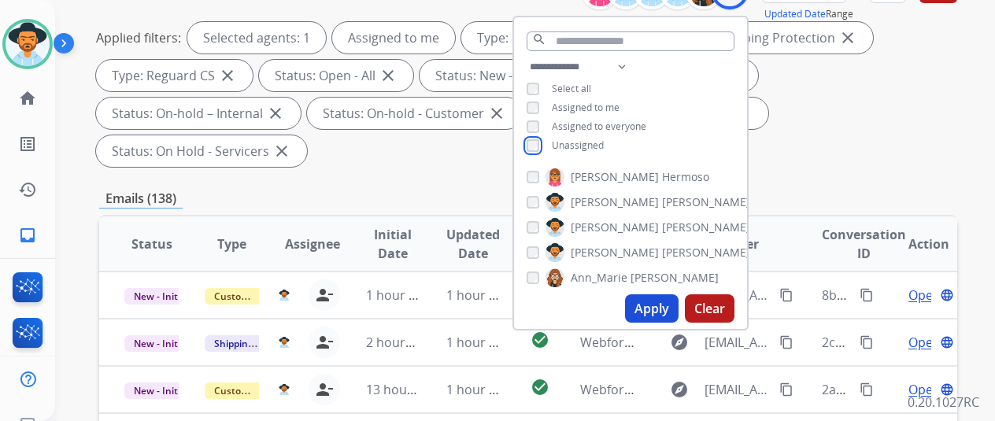
scroll to position [236, 0]
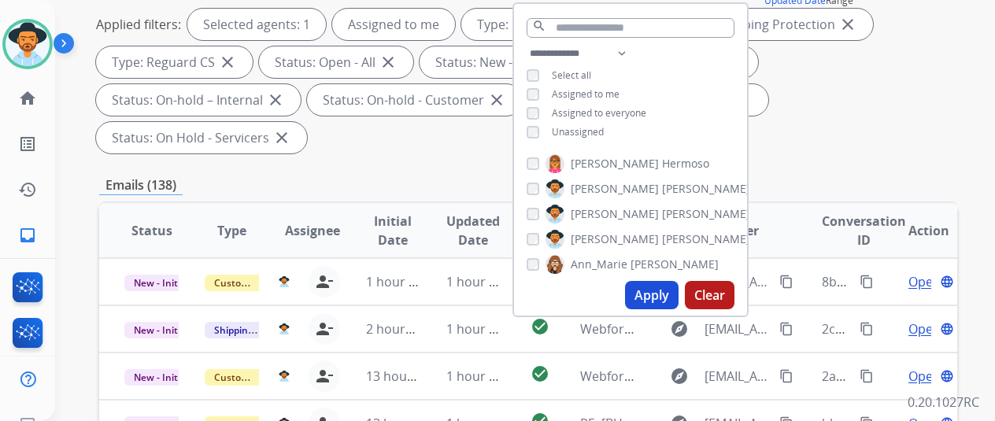
click at [654, 290] on button "Apply" at bounding box center [652, 295] width 54 height 28
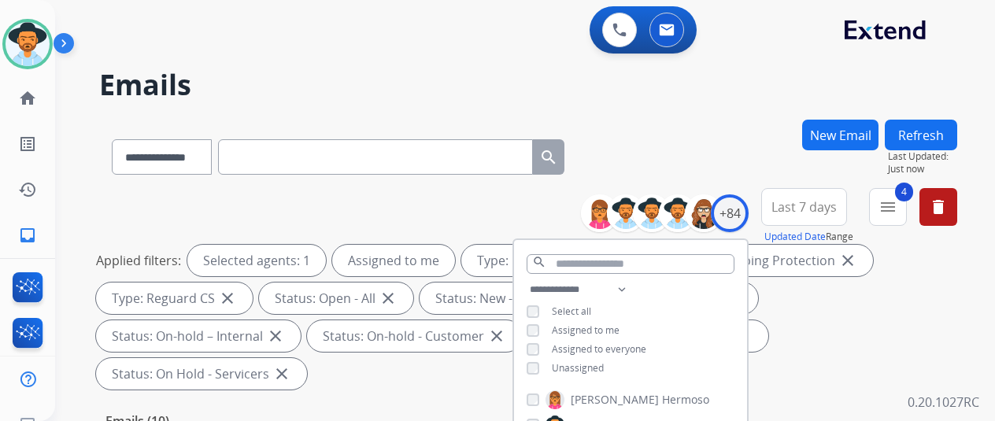
click at [743, 134] on div "**********" at bounding box center [528, 154] width 858 height 69
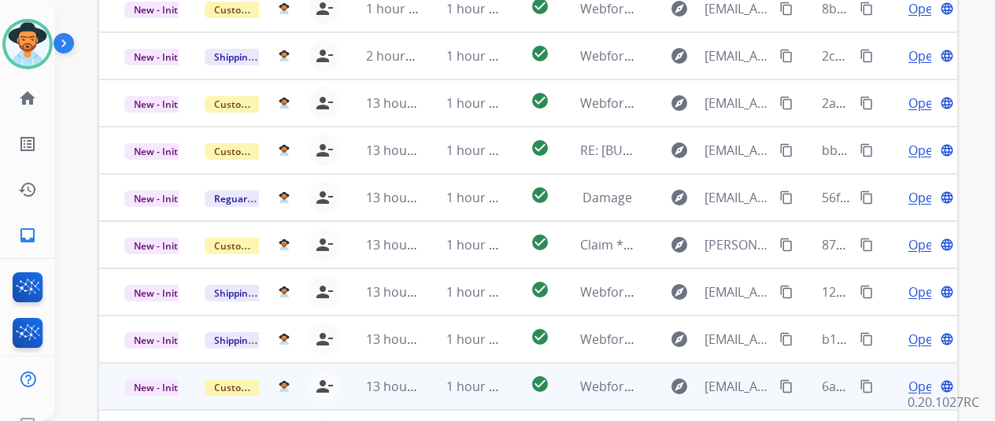
scroll to position [575, 0]
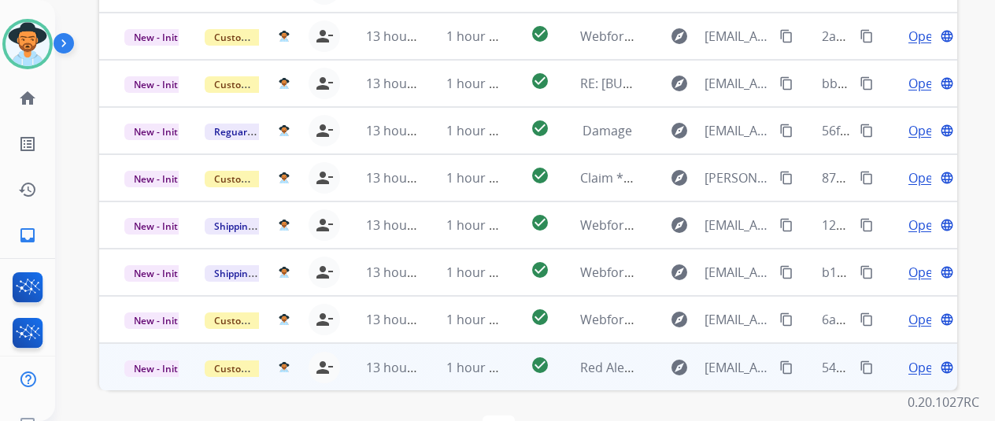
click at [921, 358] on span "Open" at bounding box center [925, 367] width 32 height 19
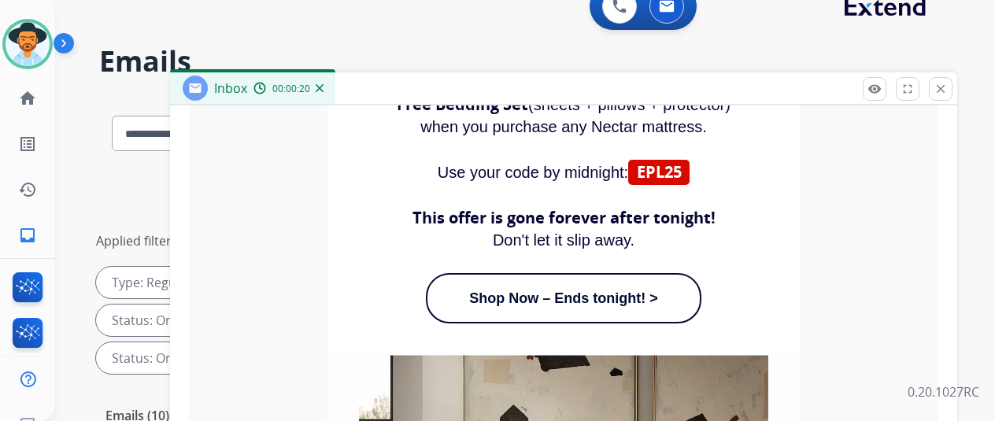
scroll to position [1339, 0]
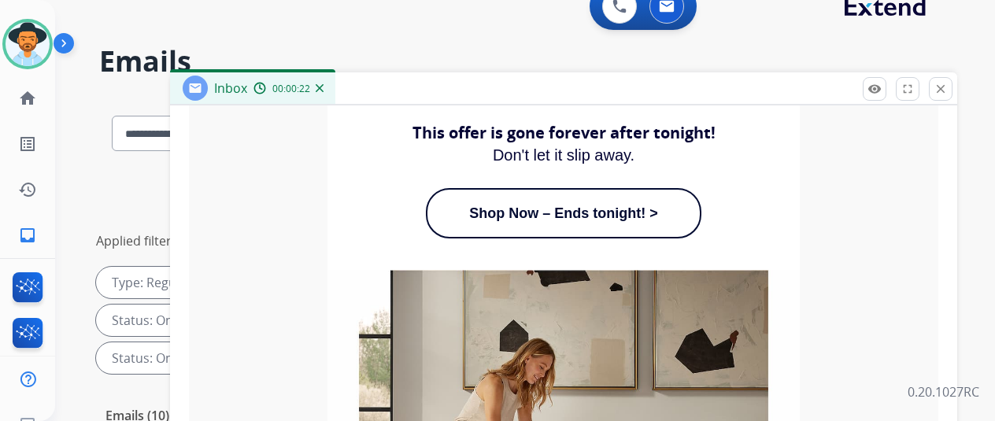
click at [324, 86] on img at bounding box center [320, 88] width 8 height 8
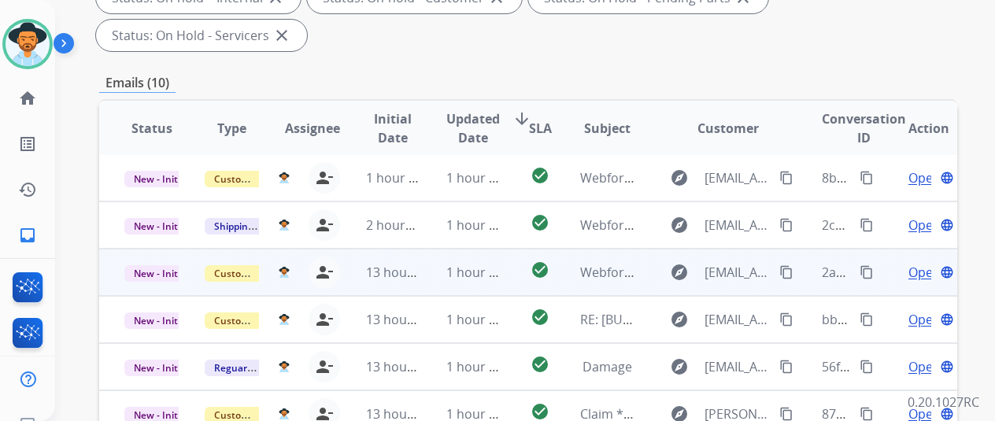
scroll to position [14, 0]
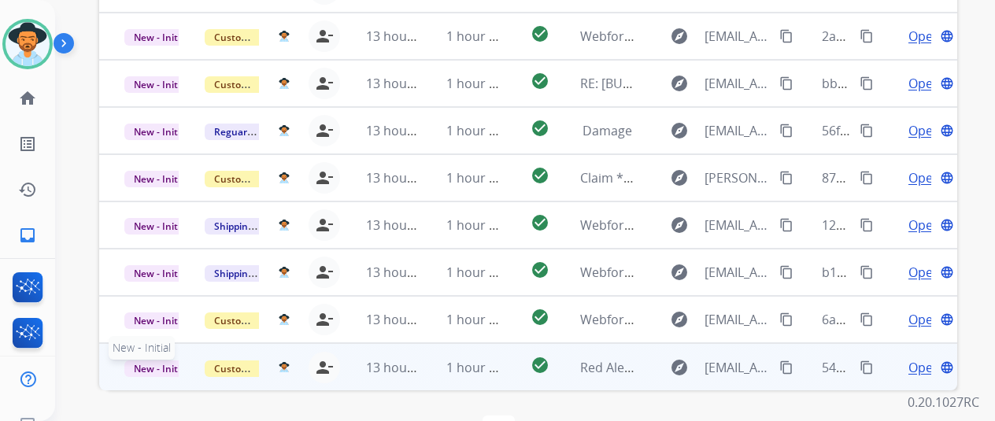
click at [149, 361] on span "New - Initial" at bounding box center [160, 369] width 73 height 17
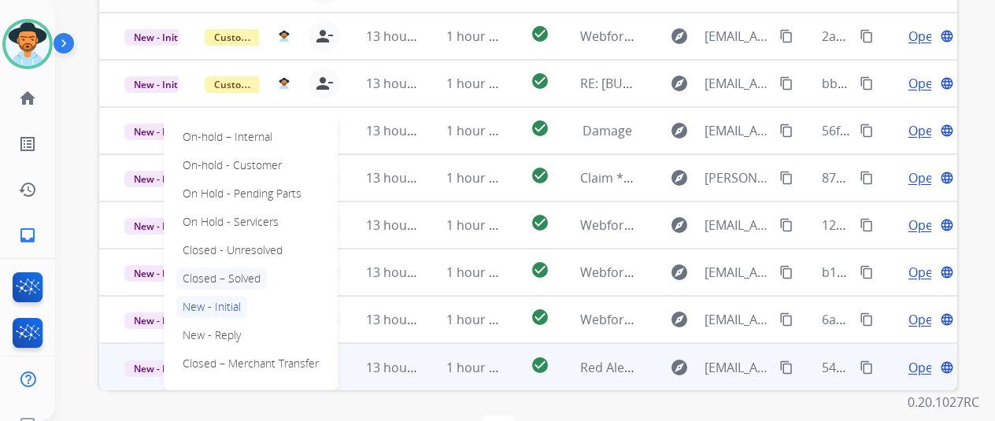
click at [216, 268] on p "Closed – Solved" at bounding box center [221, 279] width 91 height 22
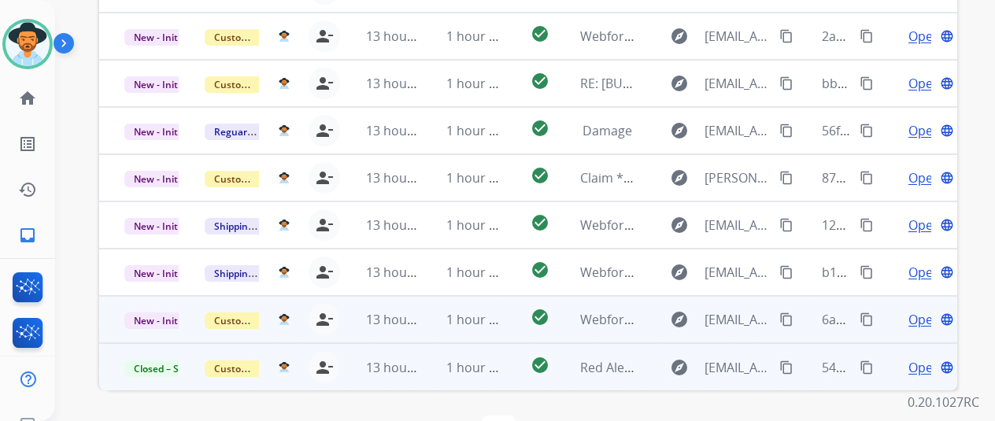
click at [920, 310] on span "Open" at bounding box center [925, 319] width 32 height 19
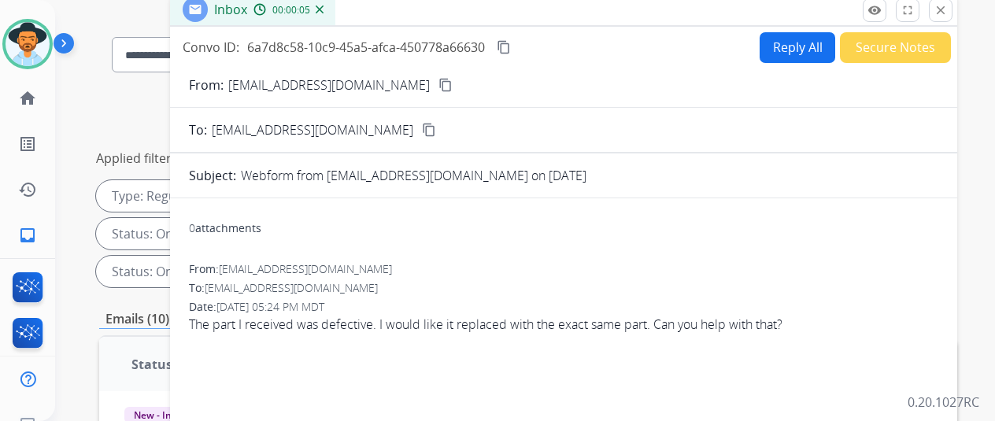
click at [439, 80] on mat-icon "content_copy" at bounding box center [446, 85] width 14 height 14
click at [786, 44] on button "Reply All" at bounding box center [798, 47] width 76 height 31
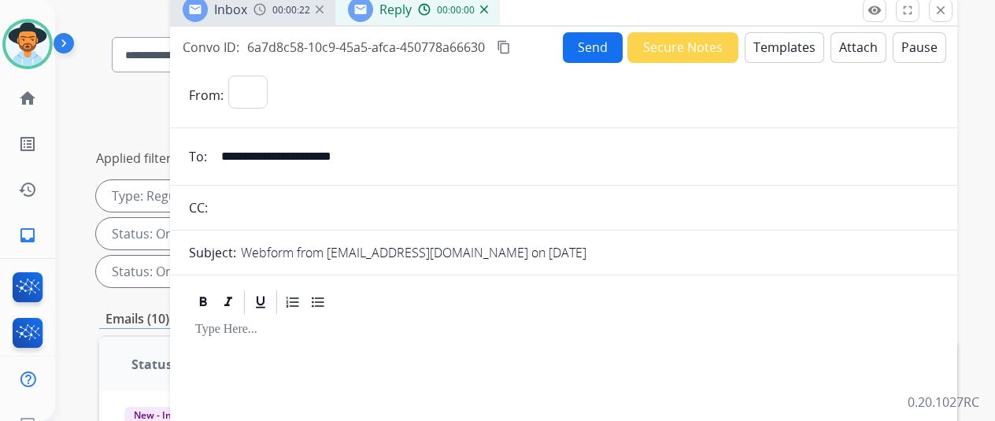
select select "**********"
click at [785, 45] on button "Templates" at bounding box center [785, 47] width 80 height 31
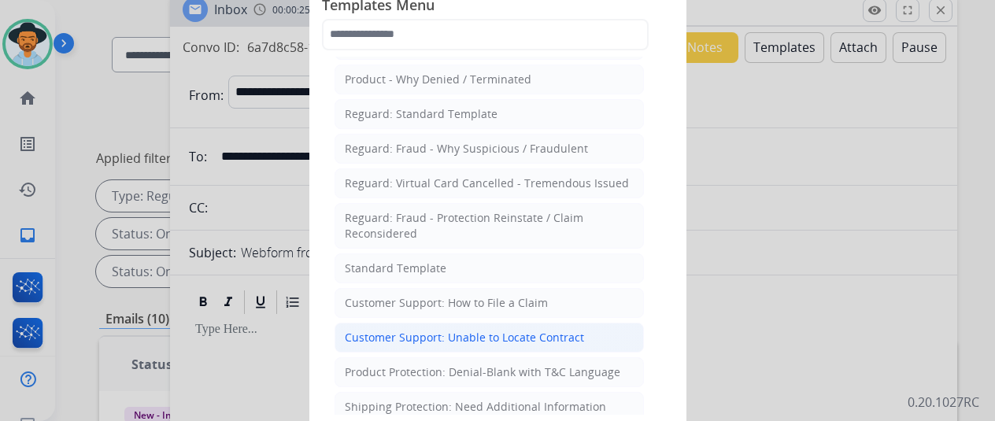
scroll to position [157, 0]
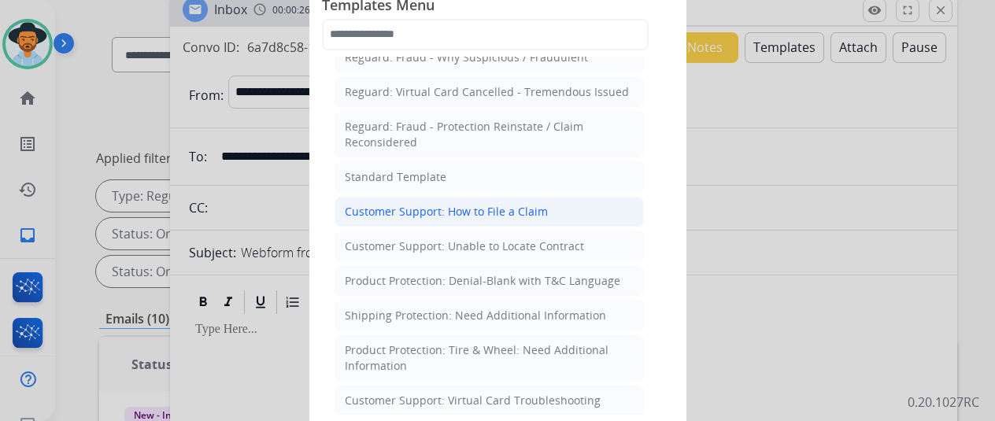
click at [434, 212] on div "Customer Support: How to File a Claim" at bounding box center [446, 212] width 203 height 16
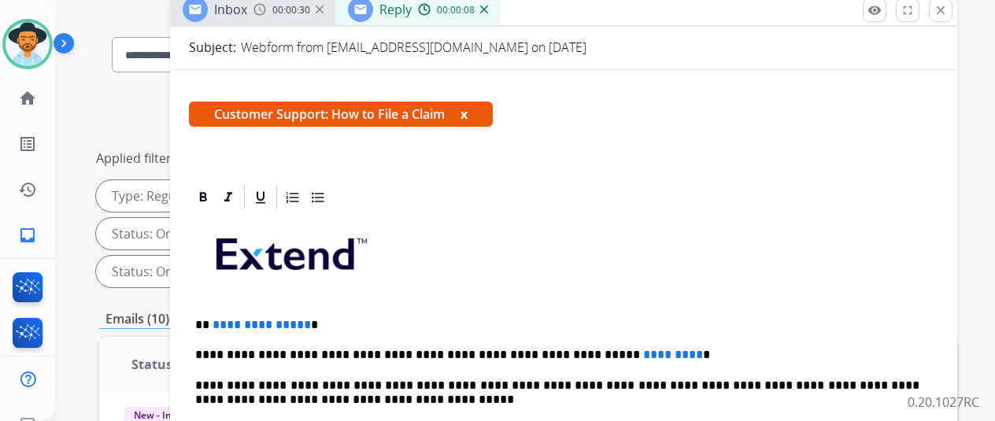
scroll to position [236, 0]
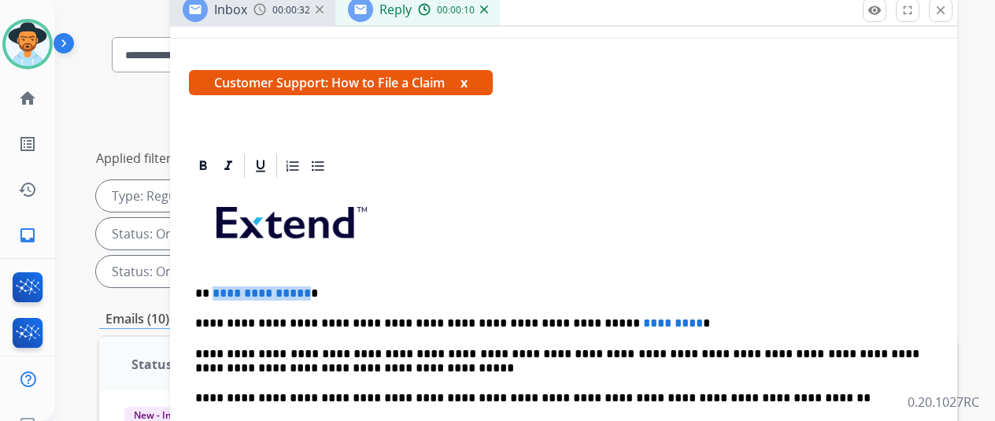
drag, startPoint x: 315, startPoint y: 293, endPoint x: 222, endPoint y: 289, distance: 93.0
click at [222, 289] on p "**********" at bounding box center [557, 294] width 724 height 14
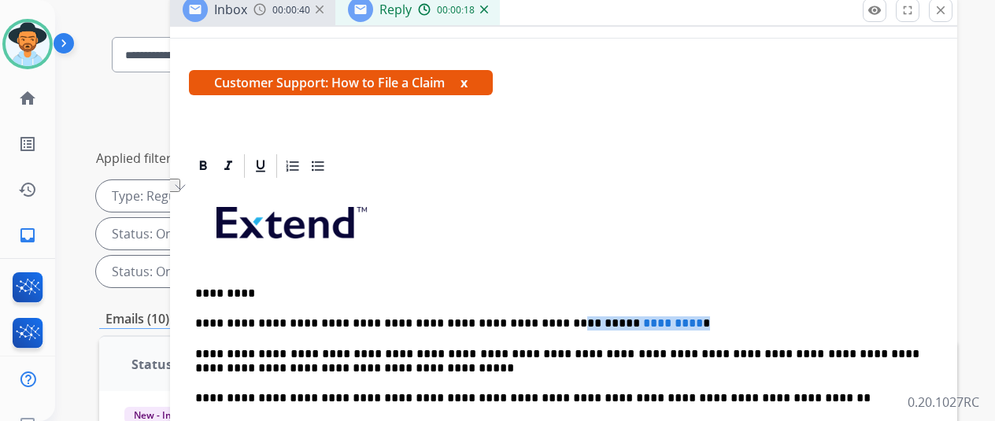
drag, startPoint x: 650, startPoint y: 322, endPoint x: 526, endPoint y: 319, distance: 123.7
click at [526, 319] on p "**********" at bounding box center [557, 324] width 724 height 14
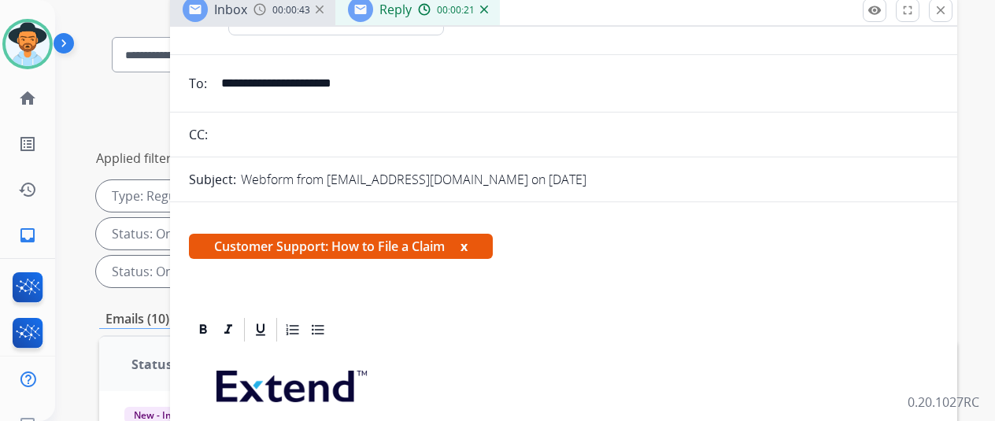
scroll to position [0, 0]
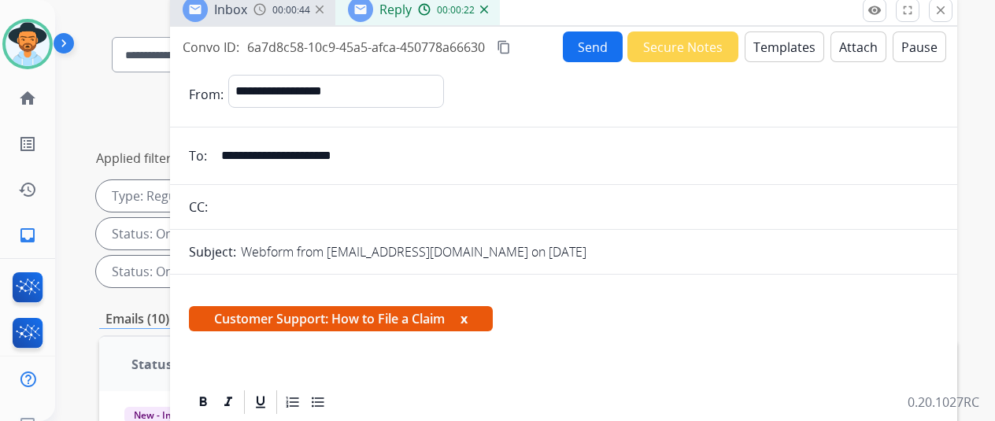
click at [595, 52] on button "Send" at bounding box center [593, 46] width 60 height 31
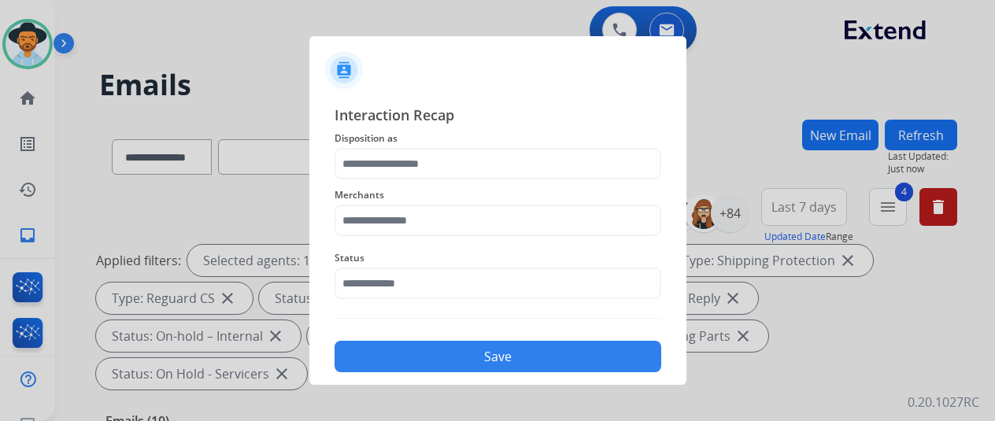
select select "**********"
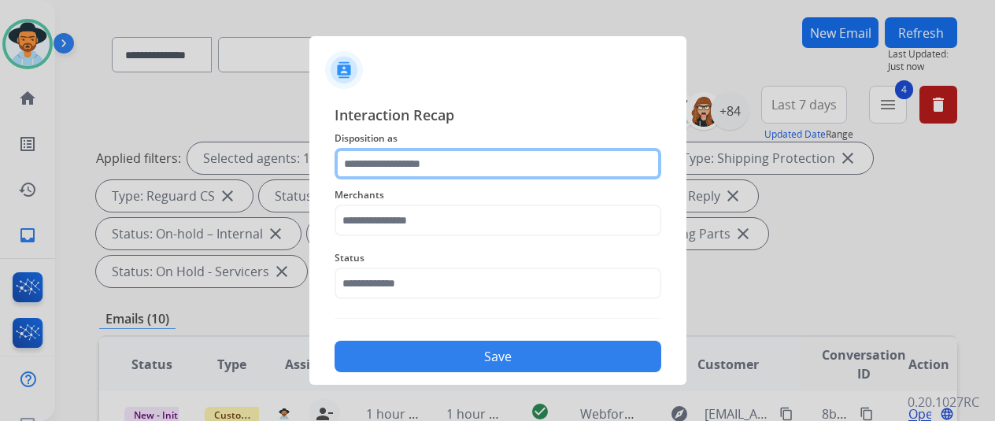
click at [376, 159] on input "text" at bounding box center [498, 163] width 327 height 31
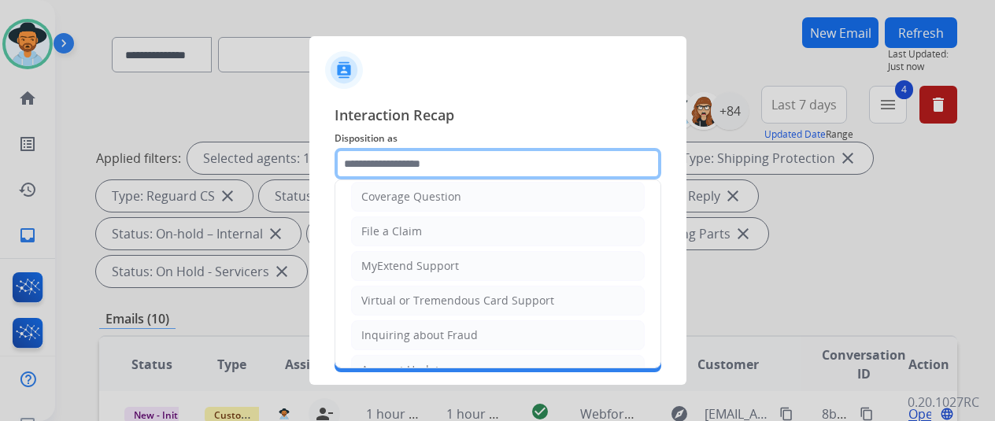
scroll to position [79, 0]
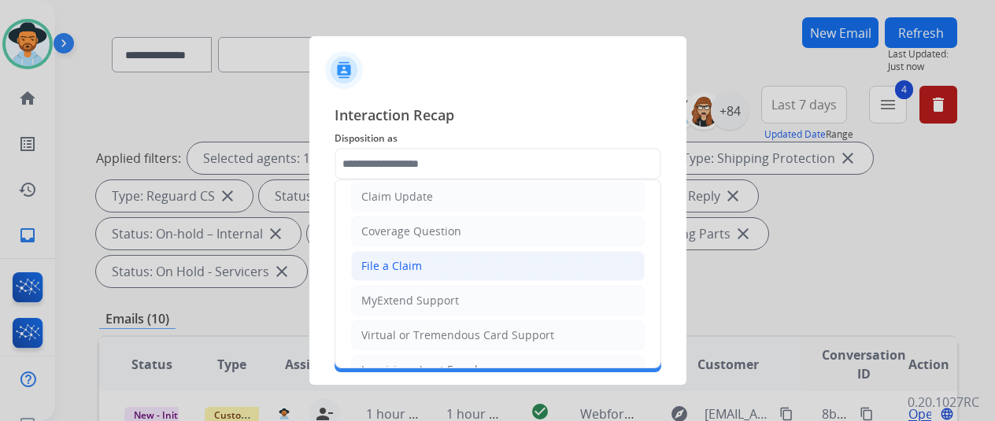
click at [376, 267] on div "File a Claim" at bounding box center [391, 266] width 61 height 16
type input "**********"
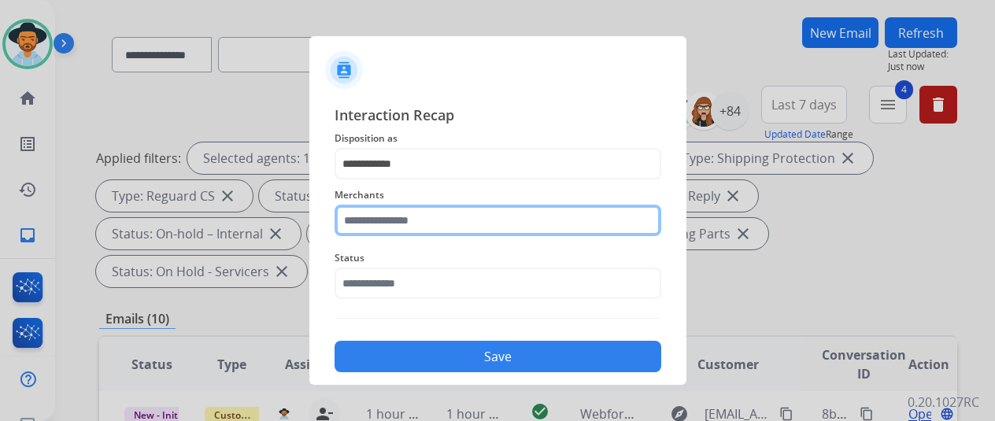
click at [375, 217] on input "text" at bounding box center [498, 220] width 327 height 31
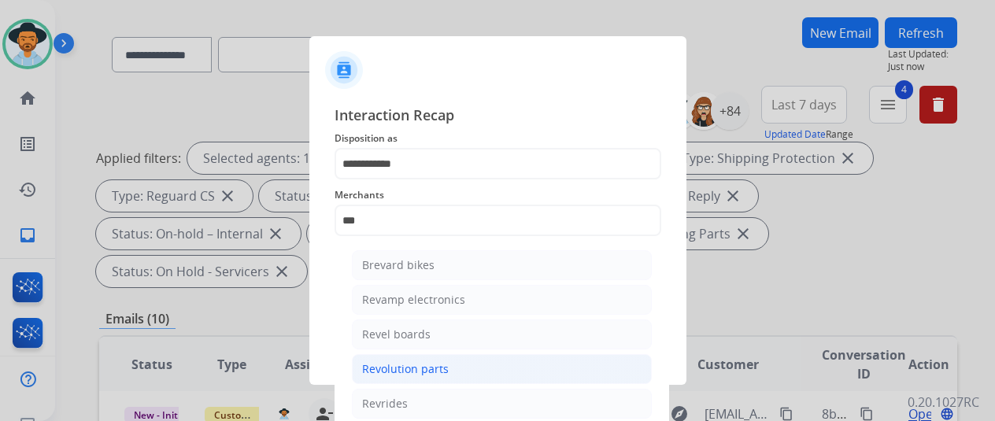
click at [426, 361] on div "Revolution parts" at bounding box center [405, 369] width 87 height 16
type input "**********"
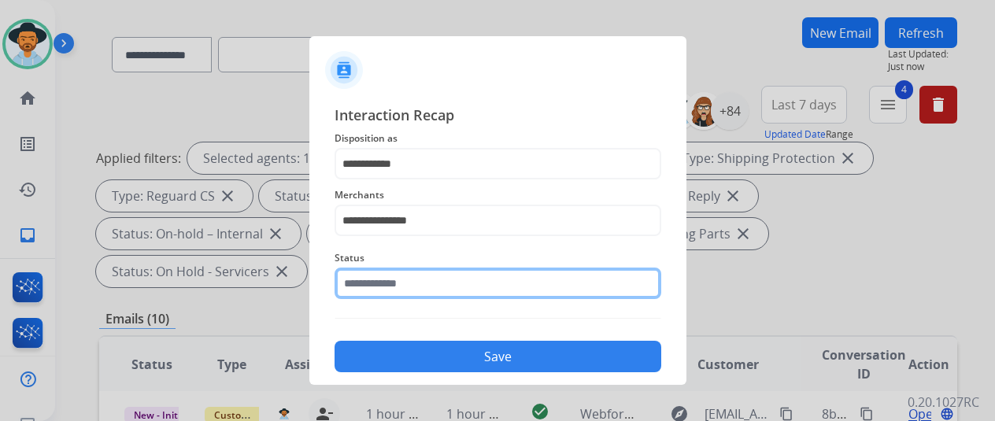
click at [396, 276] on input "text" at bounding box center [498, 283] width 327 height 31
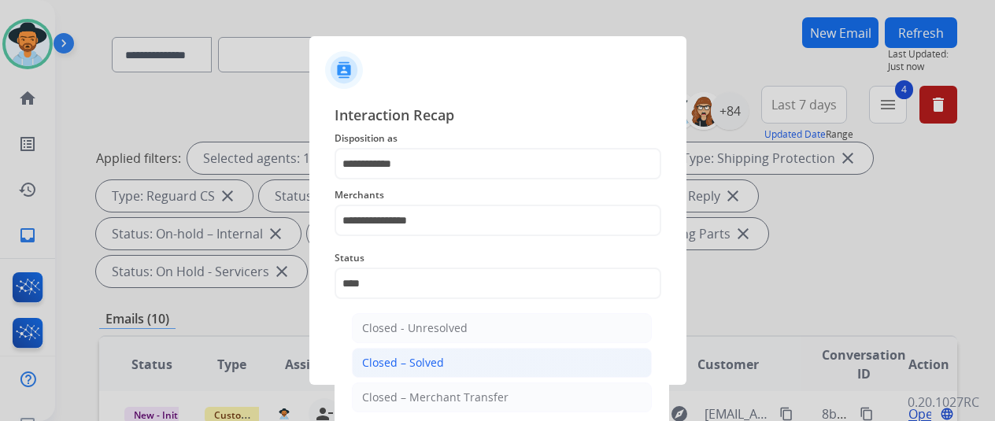
click at [428, 361] on div "Closed – Solved" at bounding box center [403, 363] width 82 height 16
type input "**********"
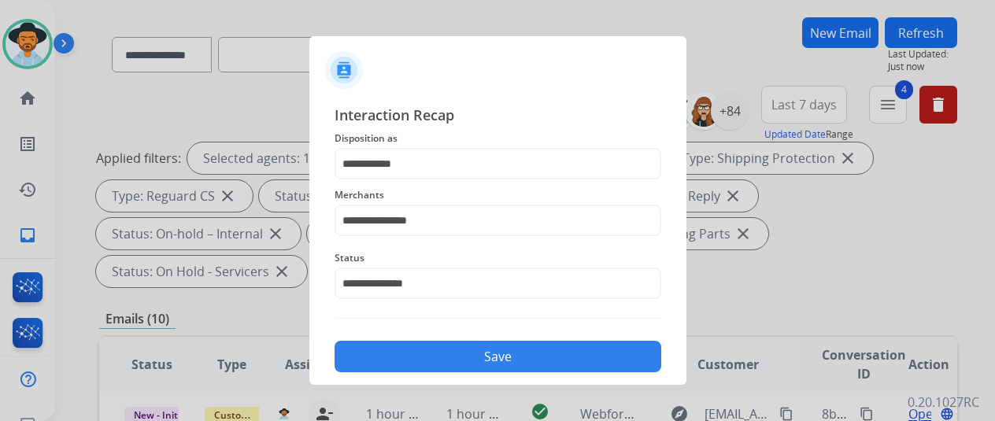
click at [457, 346] on button "Save" at bounding box center [498, 356] width 327 height 31
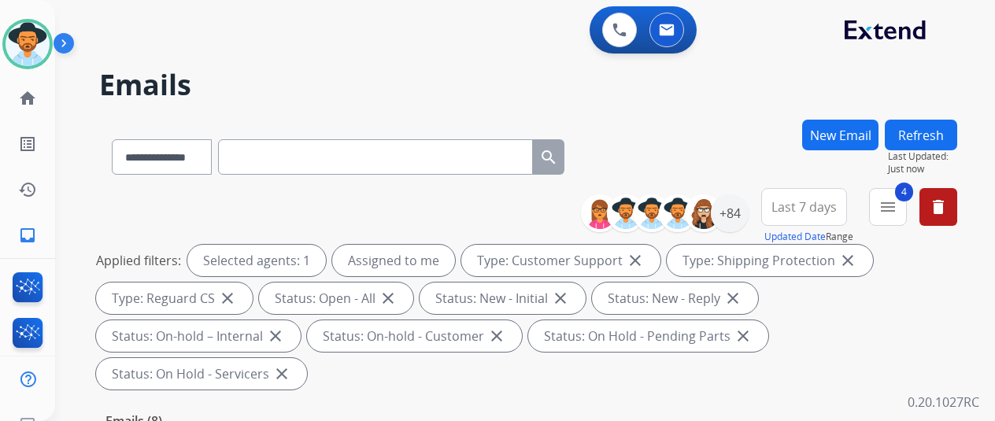
scroll to position [0, 0]
click at [857, 127] on button "New Email" at bounding box center [840, 135] width 76 height 31
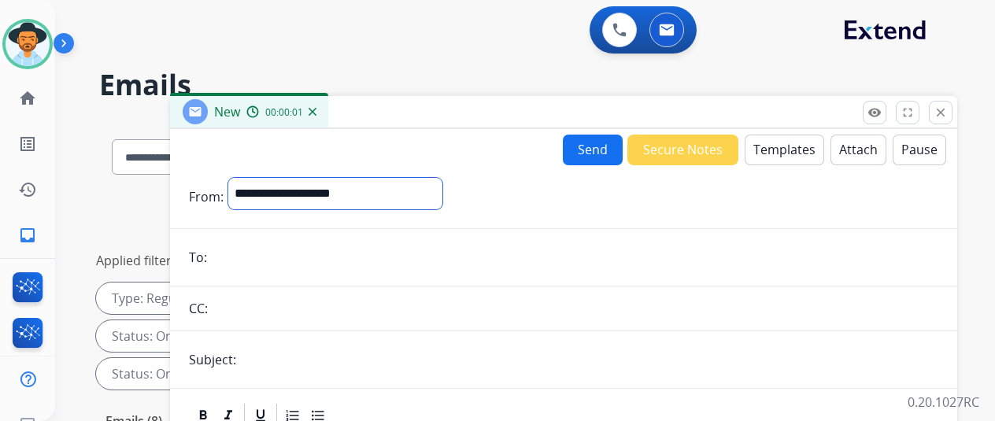
click at [276, 182] on select "**********" at bounding box center [335, 193] width 214 height 31
select select "**********"
click at [240, 178] on select "**********" at bounding box center [335, 193] width 214 height 31
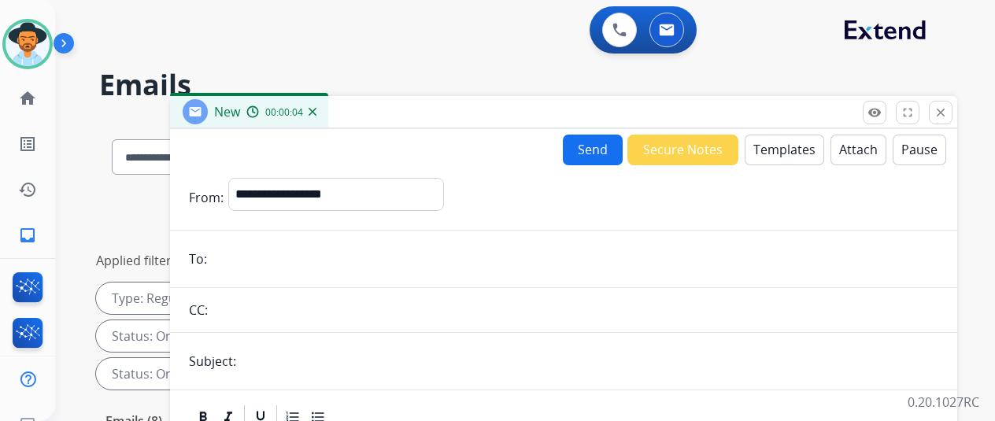
click at [246, 265] on input "email" at bounding box center [575, 258] width 727 height 31
paste input "**********"
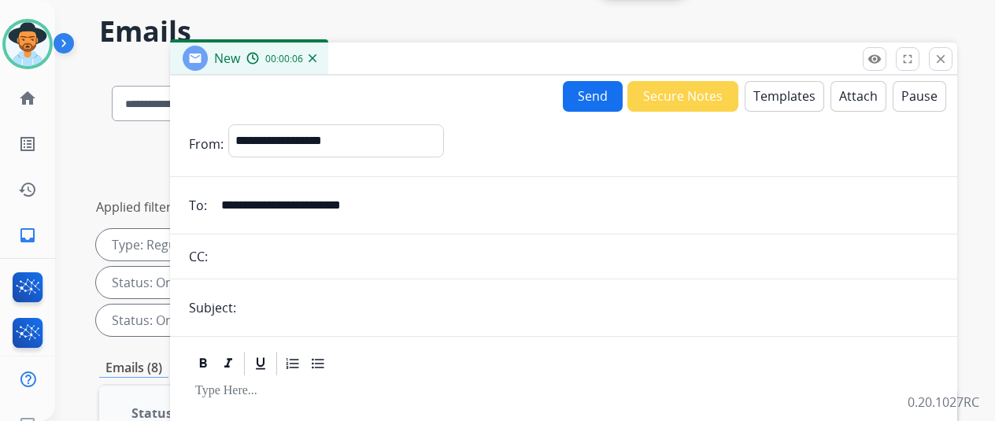
scroll to position [79, 0]
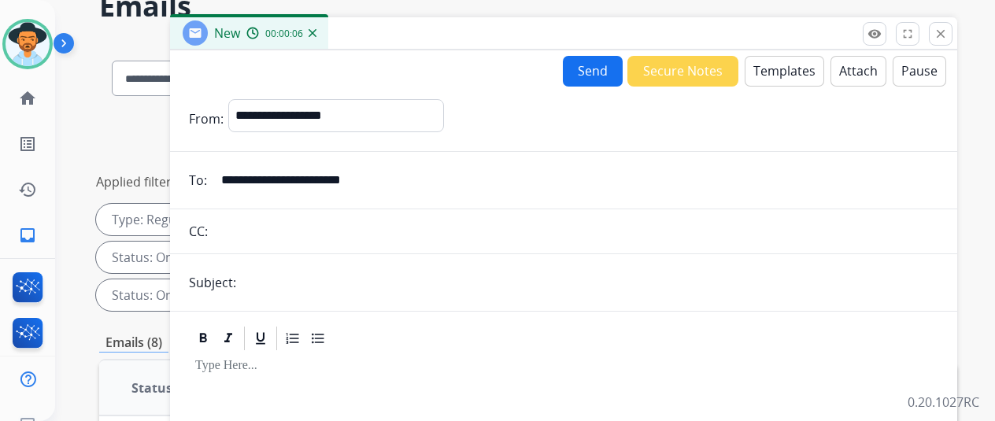
type input "**********"
click at [289, 277] on input "text" at bounding box center [590, 282] width 698 height 31
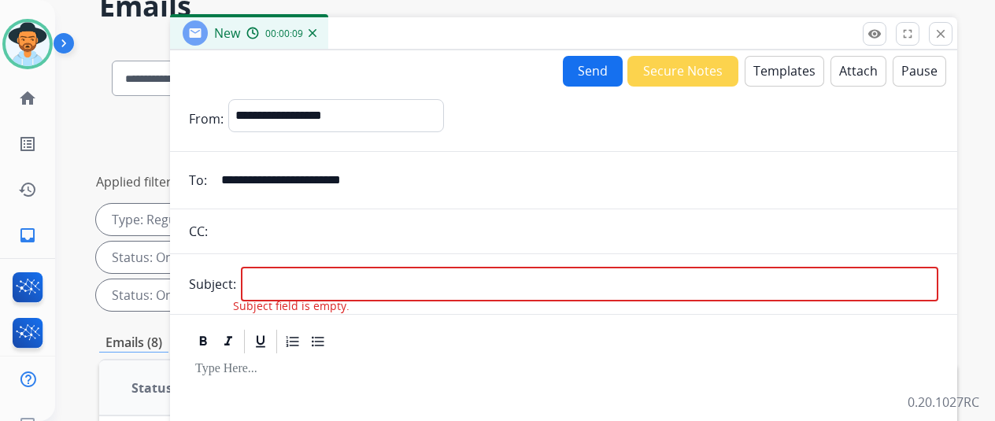
click at [800, 69] on button "Templates" at bounding box center [785, 71] width 80 height 31
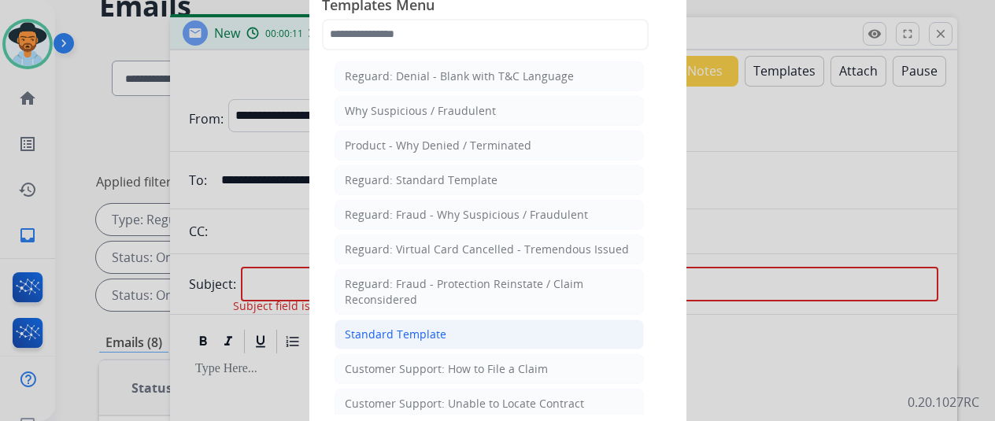
click at [422, 332] on div "Standard Template" at bounding box center [396, 335] width 102 height 16
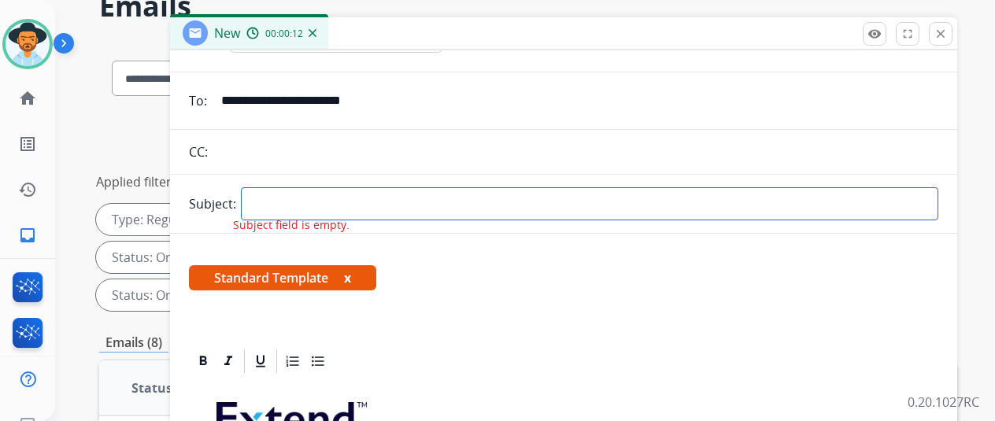
click at [299, 209] on input "text" at bounding box center [590, 203] width 698 height 33
type input "**********"
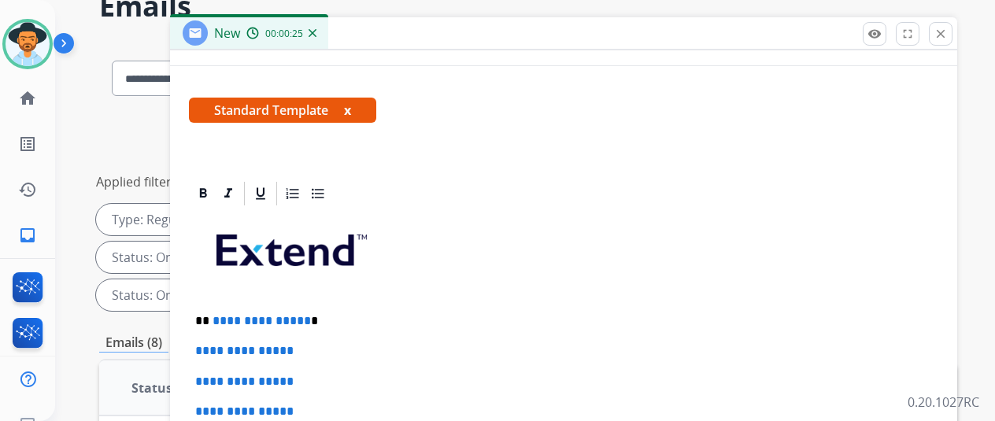
scroll to position [271, 0]
drag, startPoint x: 310, startPoint y: 295, endPoint x: 222, endPoint y: 287, distance: 88.6
click at [222, 314] on p "**********" at bounding box center [557, 321] width 724 height 14
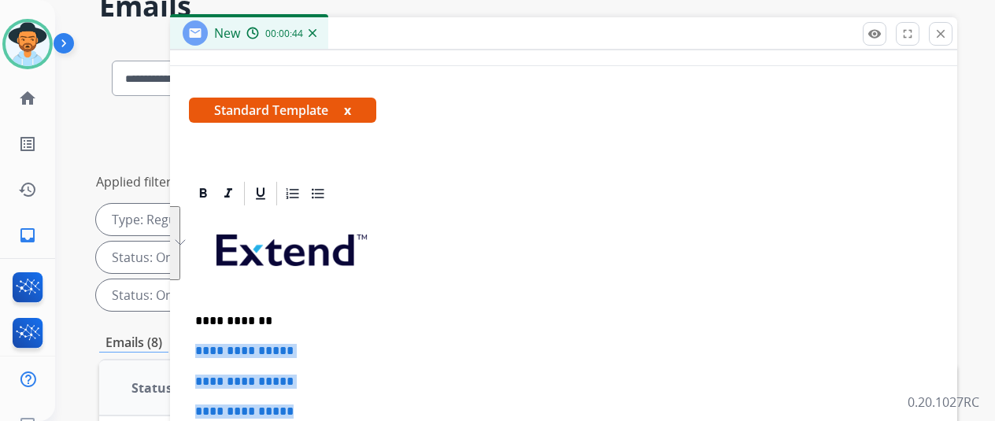
drag, startPoint x: 330, startPoint y: 385, endPoint x: 191, endPoint y: 313, distance: 156.7
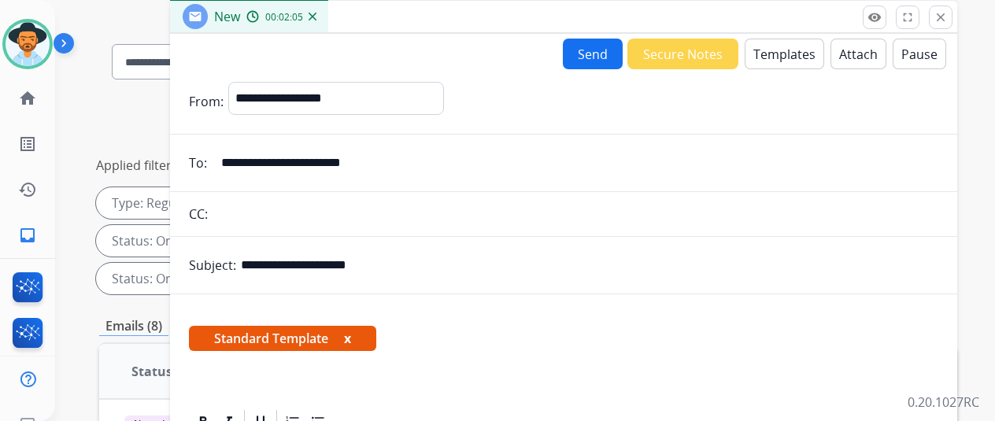
scroll to position [0, 0]
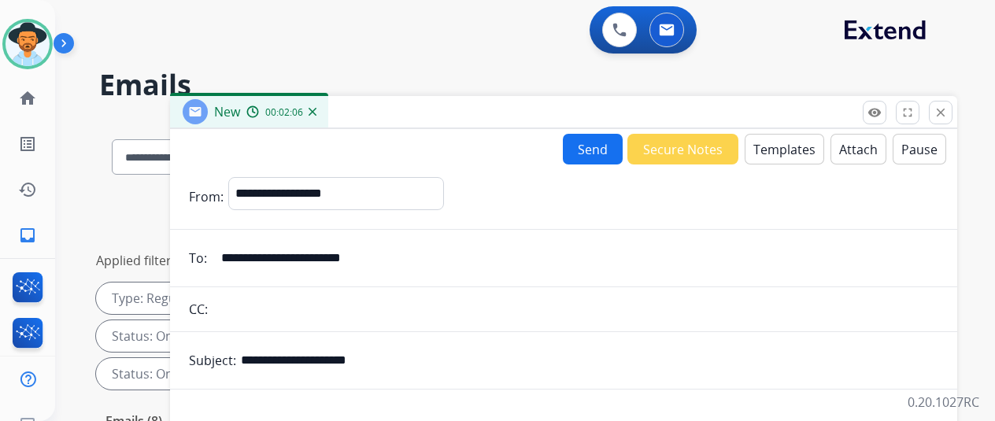
click at [598, 147] on button "Send" at bounding box center [593, 149] width 60 height 31
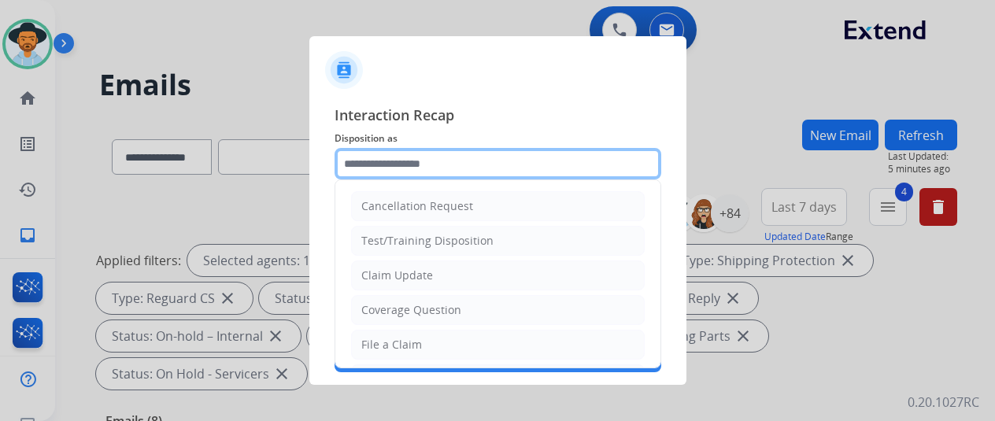
click at [380, 160] on input "text" at bounding box center [498, 163] width 327 height 31
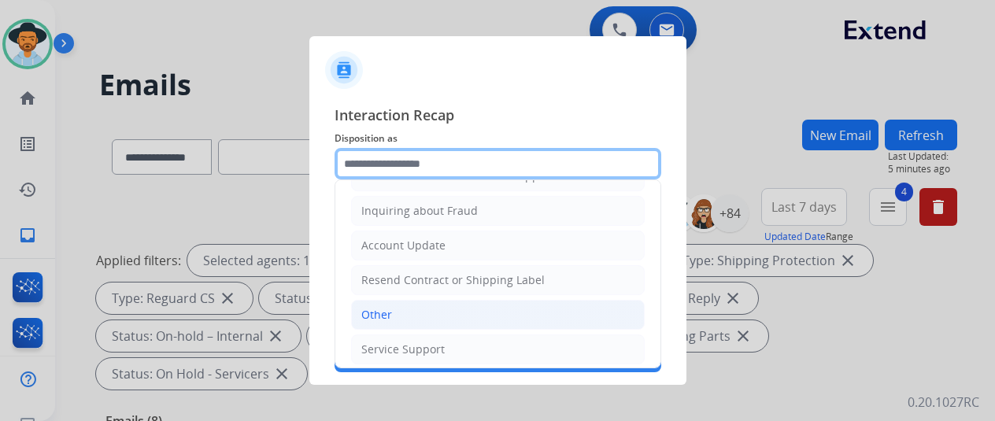
scroll to position [239, 0]
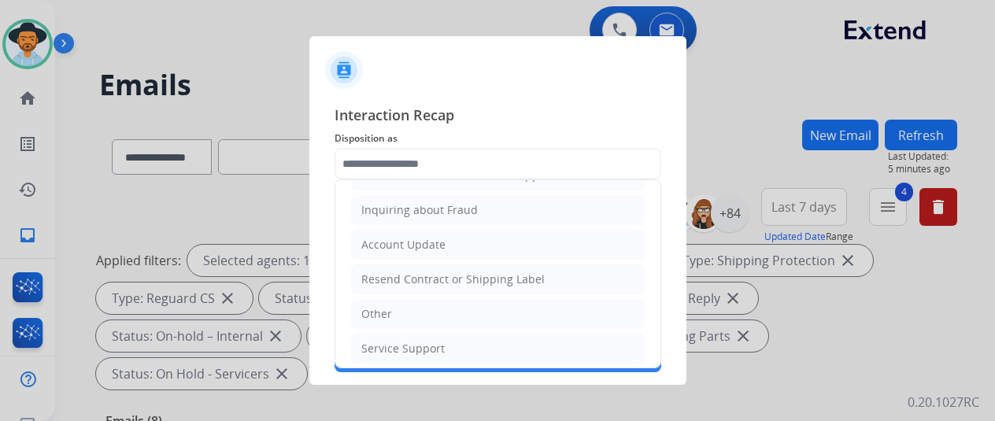
drag, startPoint x: 383, startPoint y: 314, endPoint x: 387, endPoint y: 272, distance: 42.8
click at [383, 314] on div "Other" at bounding box center [376, 314] width 31 height 16
type input "*****"
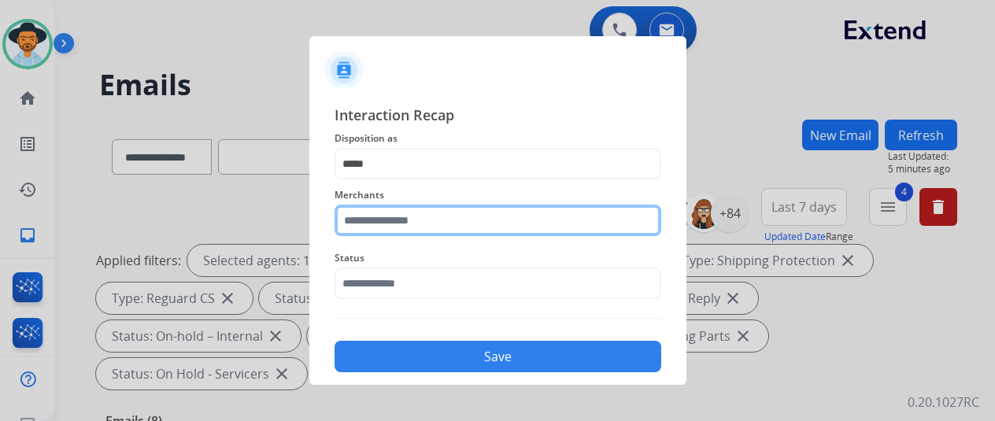
click at [378, 223] on input "text" at bounding box center [498, 220] width 327 height 31
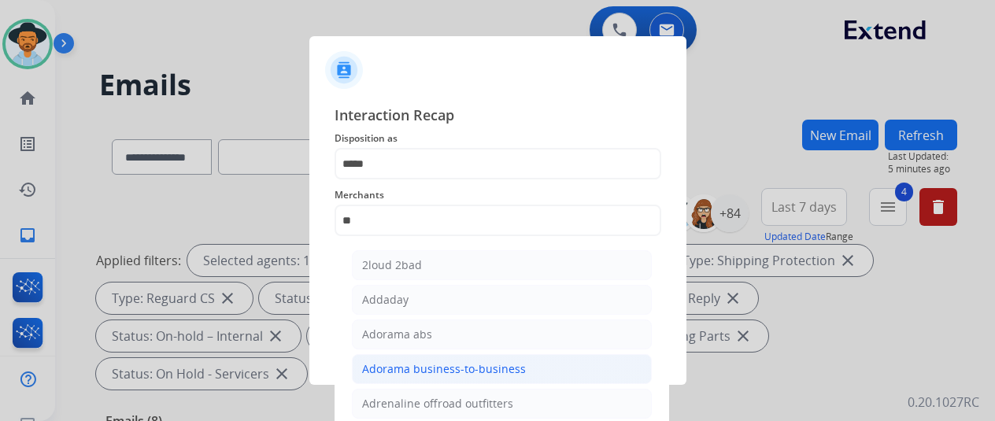
click at [417, 361] on div "Adorama business-to-business" at bounding box center [444, 369] width 164 height 16
type input "**********"
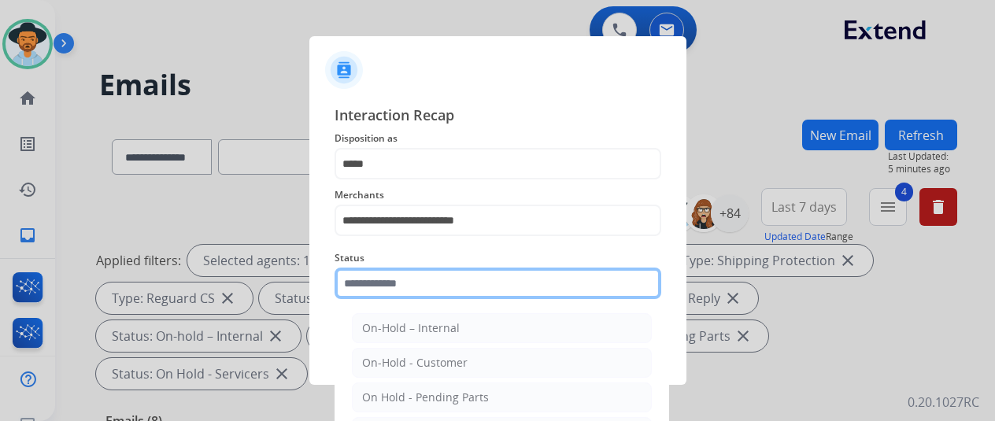
click at [402, 285] on input "text" at bounding box center [498, 283] width 327 height 31
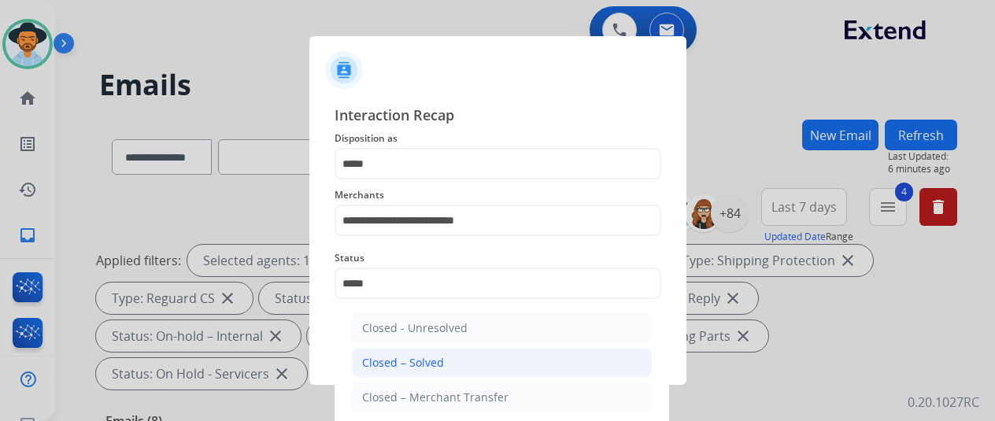
click at [395, 358] on div "Closed – Solved" at bounding box center [403, 363] width 82 height 16
type input "**********"
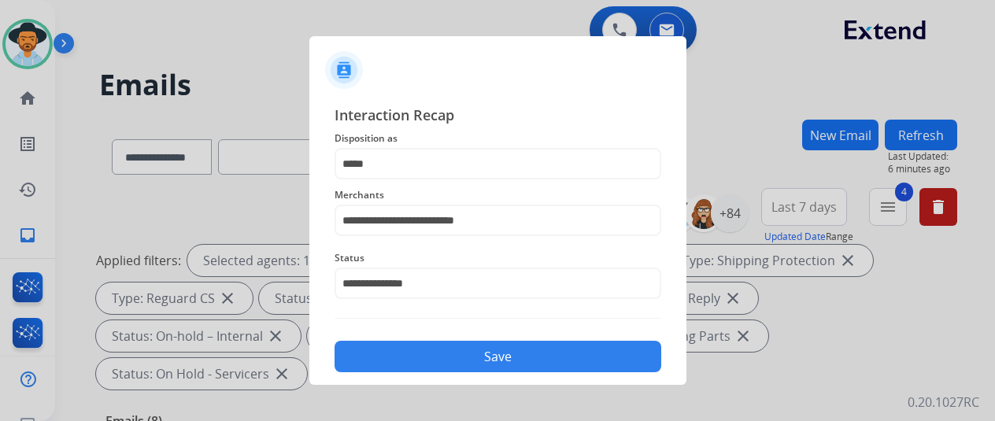
click at [413, 362] on button "Save" at bounding box center [498, 356] width 327 height 31
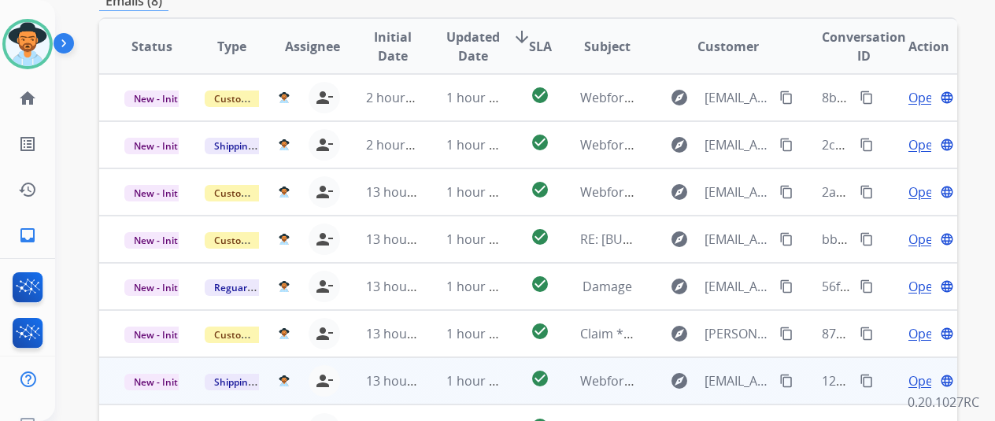
scroll to position [575, 0]
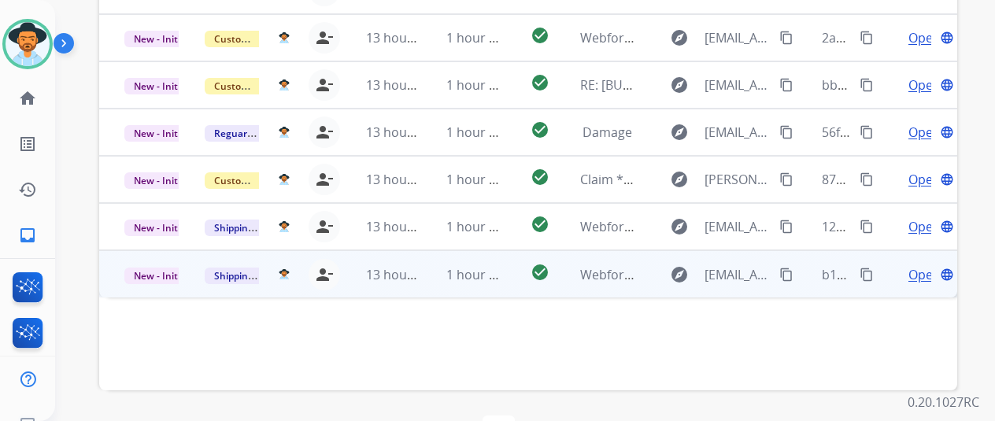
click at [917, 265] on span "Open" at bounding box center [925, 274] width 32 height 19
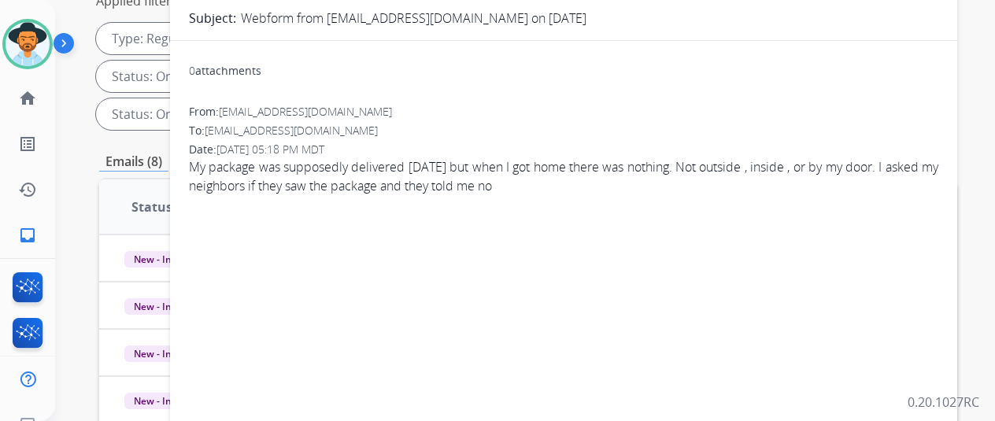
scroll to position [0, 0]
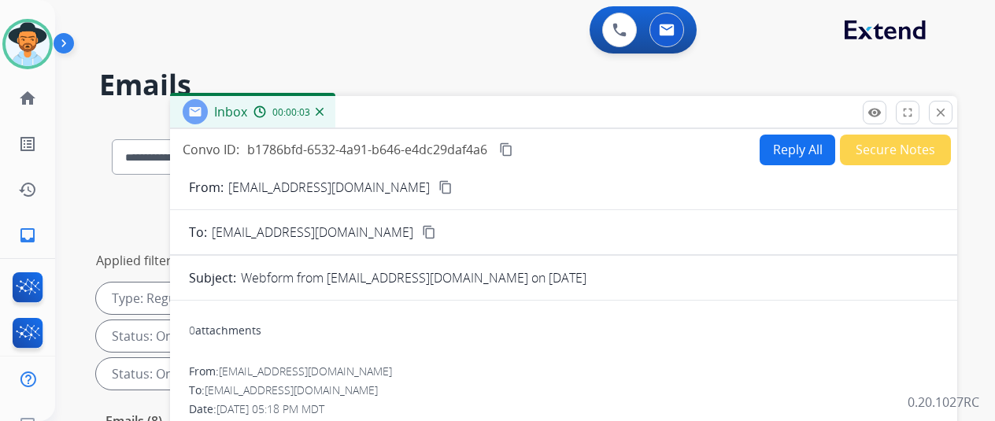
click at [439, 182] on mat-icon "content_copy" at bounding box center [446, 187] width 14 height 14
click at [793, 141] on button "Reply All" at bounding box center [798, 150] width 76 height 31
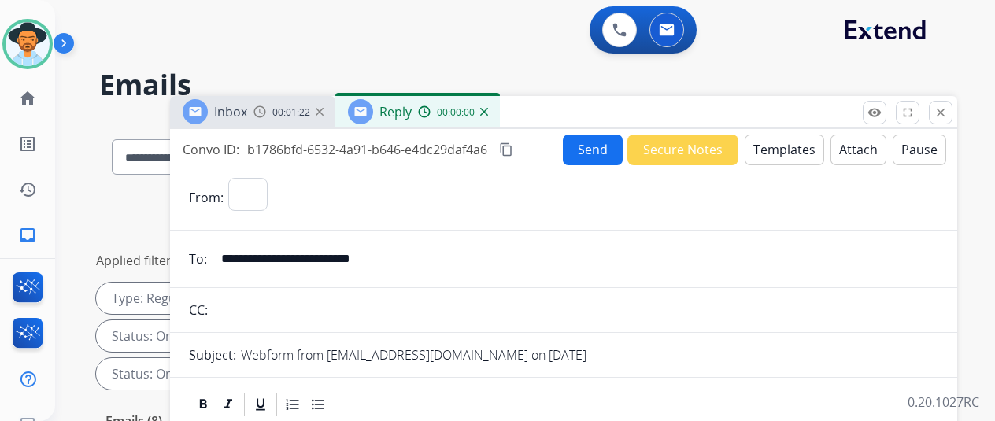
select select "**********"
click at [773, 148] on button "Templates" at bounding box center [785, 150] width 80 height 31
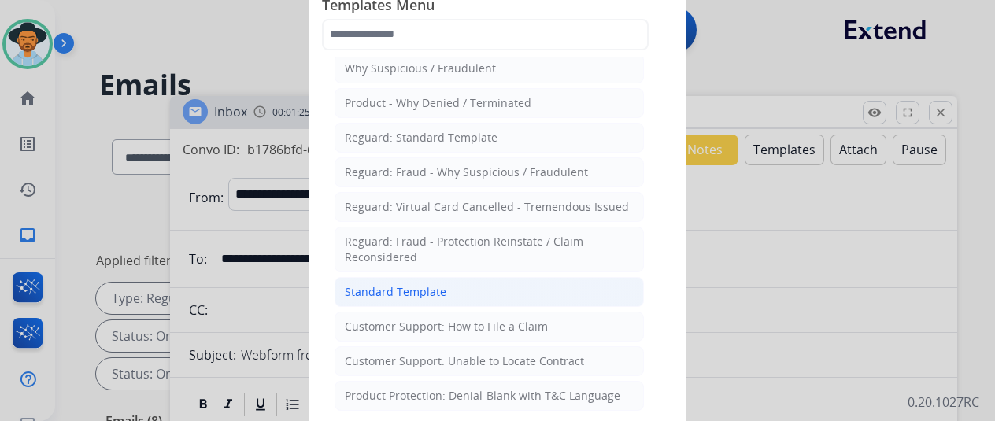
scroll to position [79, 0]
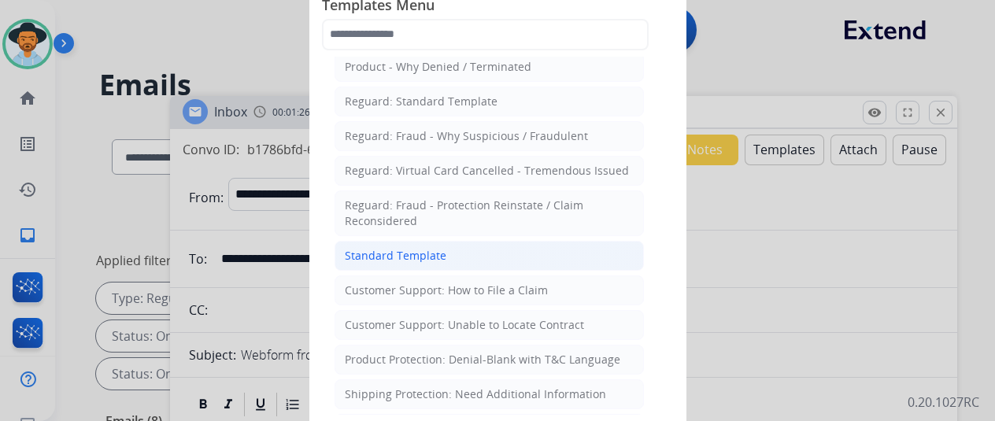
click at [389, 261] on li "Standard Template" at bounding box center [489, 256] width 309 height 30
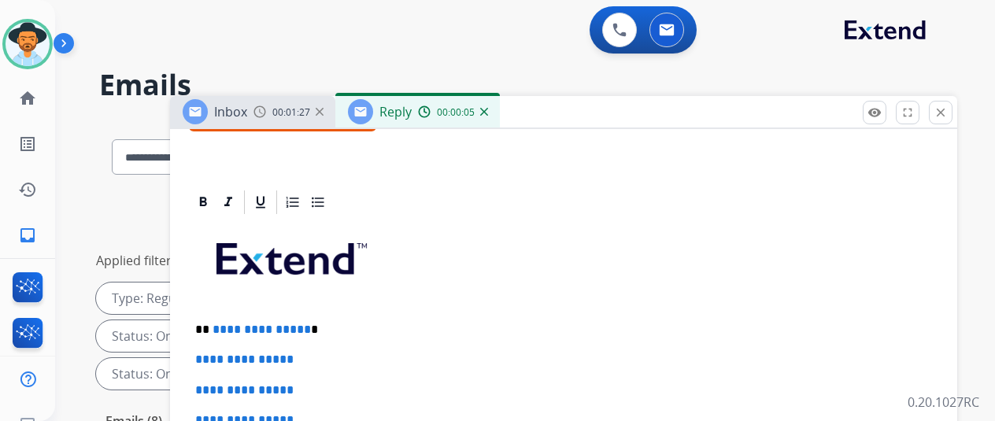
scroll to position [315, 0]
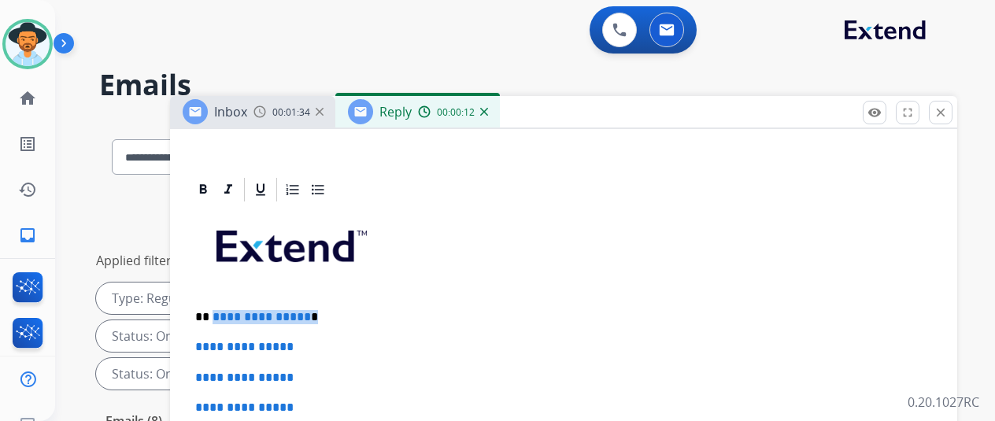
drag, startPoint x: 317, startPoint y: 315, endPoint x: 222, endPoint y: 310, distance: 94.6
click at [222, 310] on p "**********" at bounding box center [557, 317] width 724 height 14
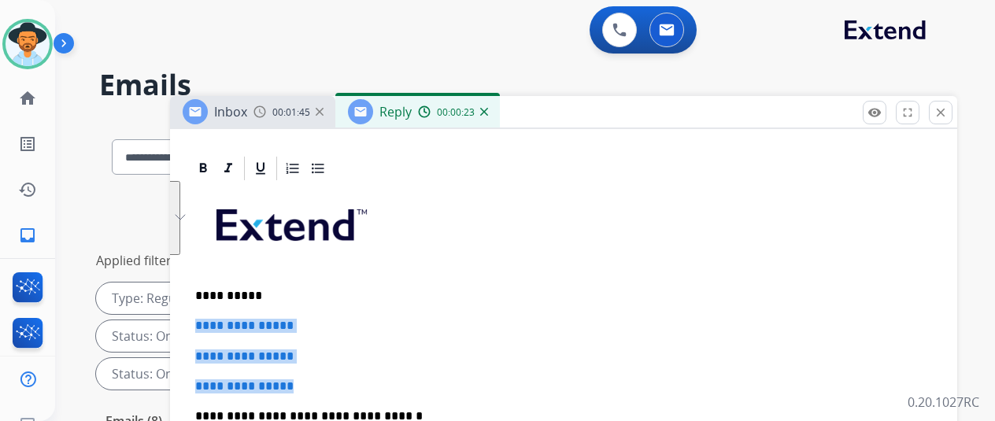
drag, startPoint x: 332, startPoint y: 355, endPoint x: 200, endPoint y: 298, distance: 144.2
click at [200, 298] on div "**********" at bounding box center [563, 144] width 787 height 702
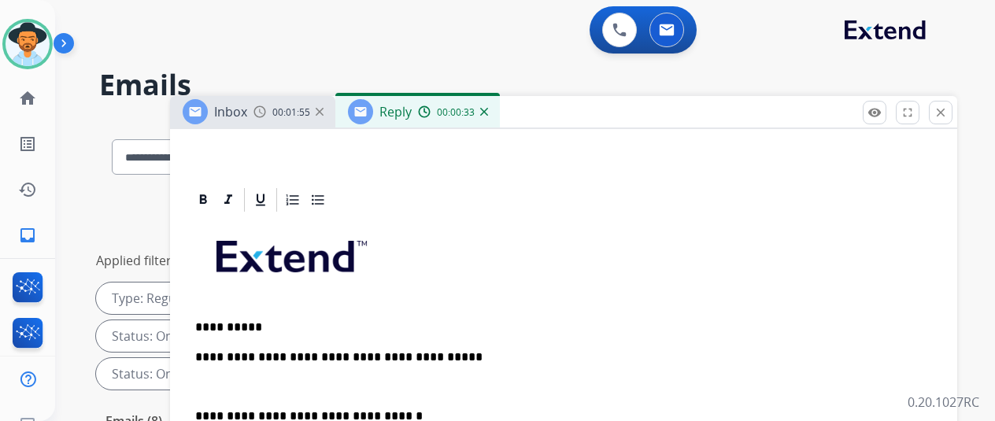
scroll to position [331, 0]
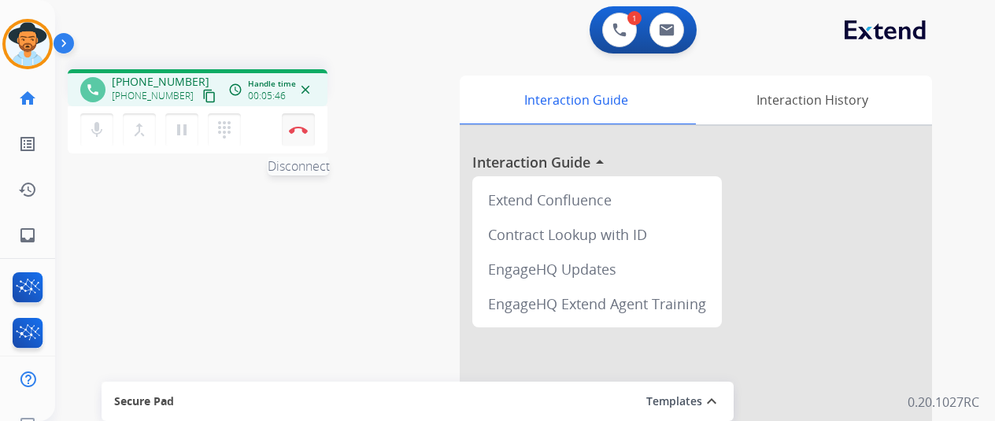
click at [298, 130] on img at bounding box center [298, 130] width 19 height 8
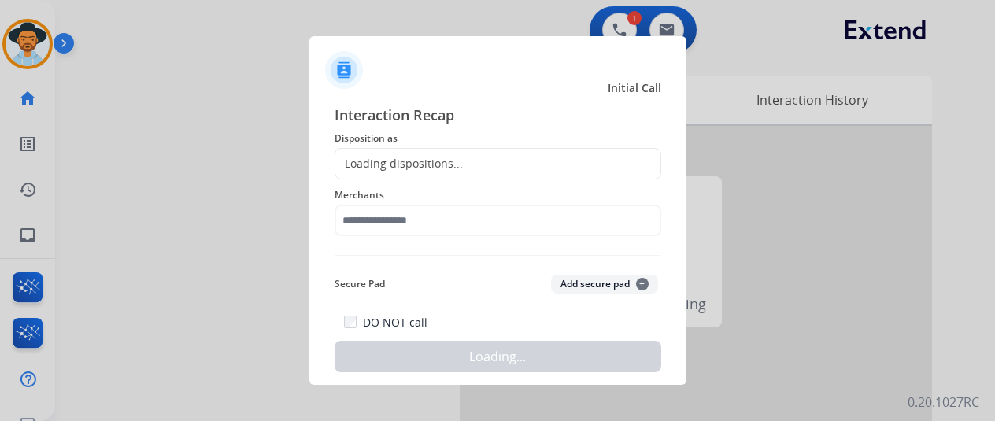
click at [359, 156] on div "Loading dispositions..." at bounding box center [399, 164] width 128 height 16
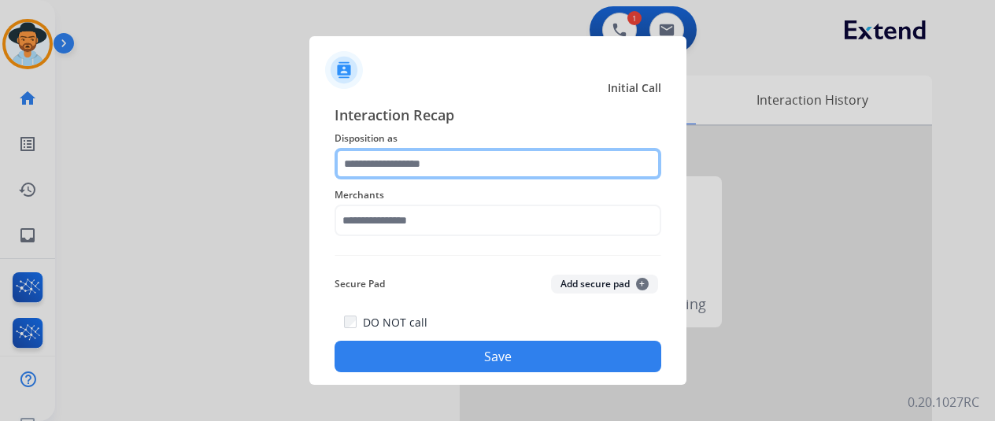
click at [359, 156] on input "text" at bounding box center [498, 163] width 327 height 31
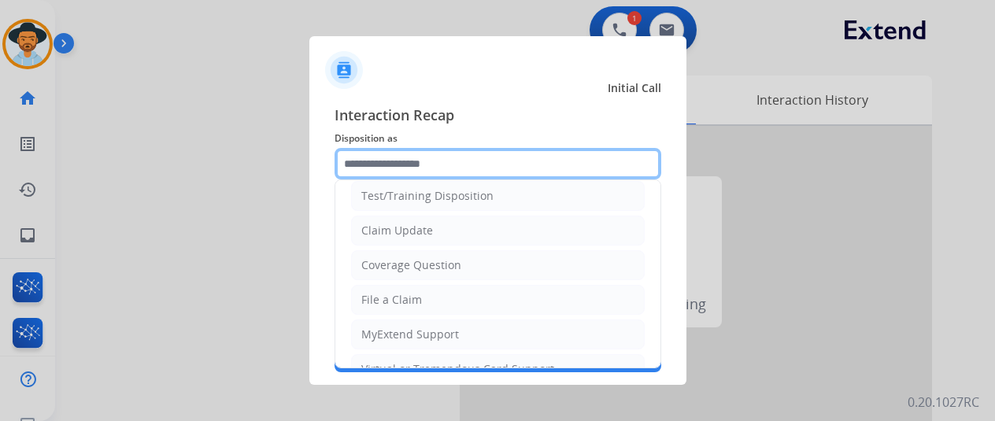
scroll to position [79, 0]
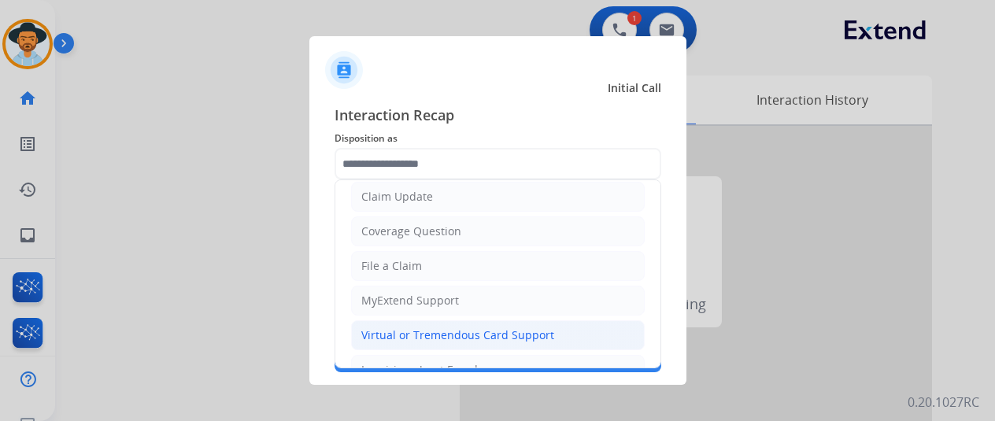
click at [409, 335] on div "Virtual or Tremendous Card Support" at bounding box center [457, 336] width 193 height 16
type input "**********"
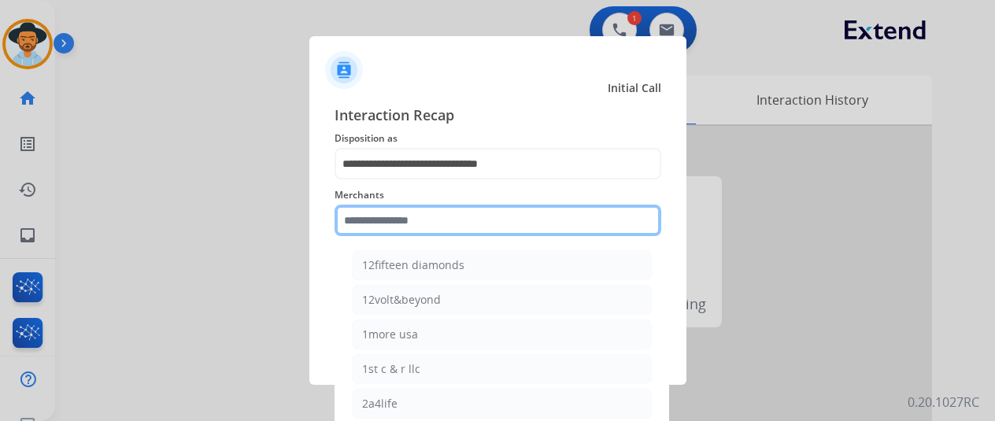
click at [380, 220] on input "text" at bounding box center [498, 220] width 327 height 31
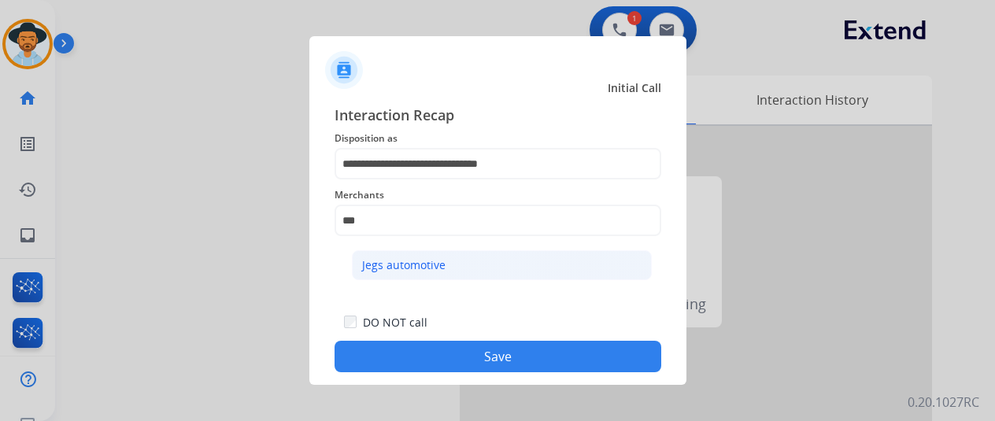
click at [395, 273] on li "Jegs automotive" at bounding box center [502, 265] width 300 height 30
type input "**********"
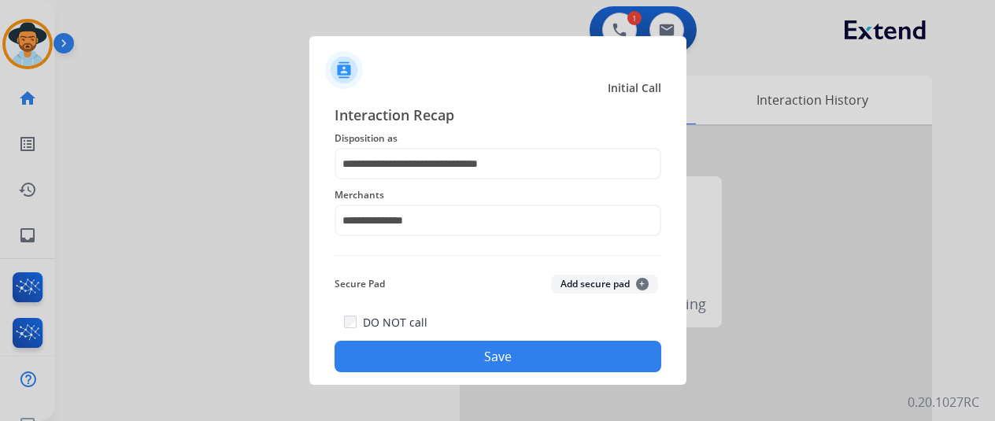
click at [457, 366] on button "Save" at bounding box center [498, 356] width 327 height 31
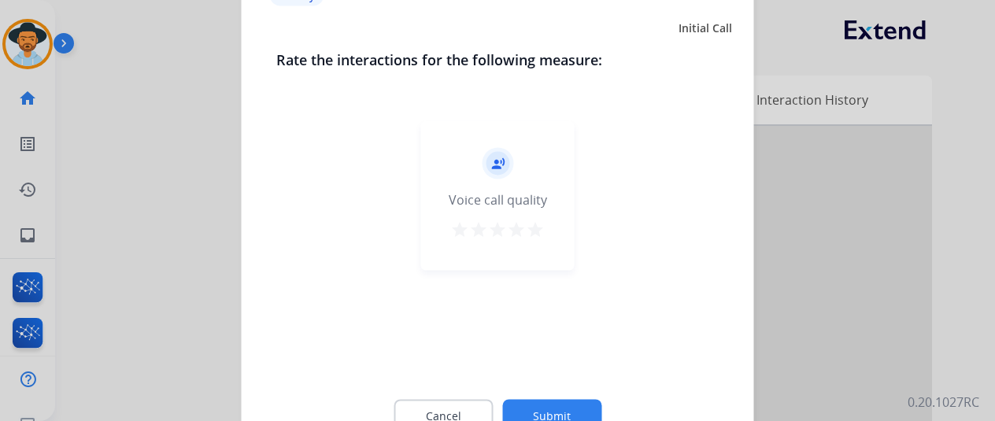
click at [538, 412] on button "Submit" at bounding box center [551, 415] width 99 height 33
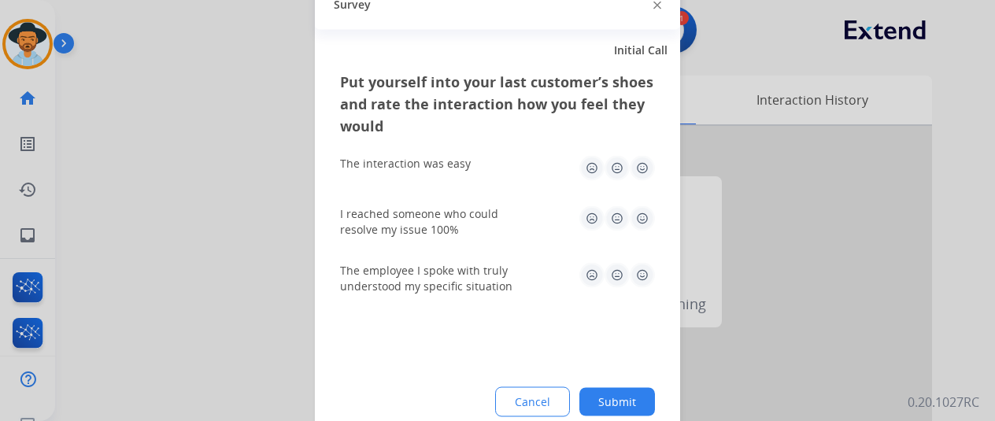
drag, startPoint x: 629, startPoint y: 398, endPoint x: 621, endPoint y: 392, distance: 10.7
click at [629, 399] on button "Submit" at bounding box center [618, 401] width 76 height 28
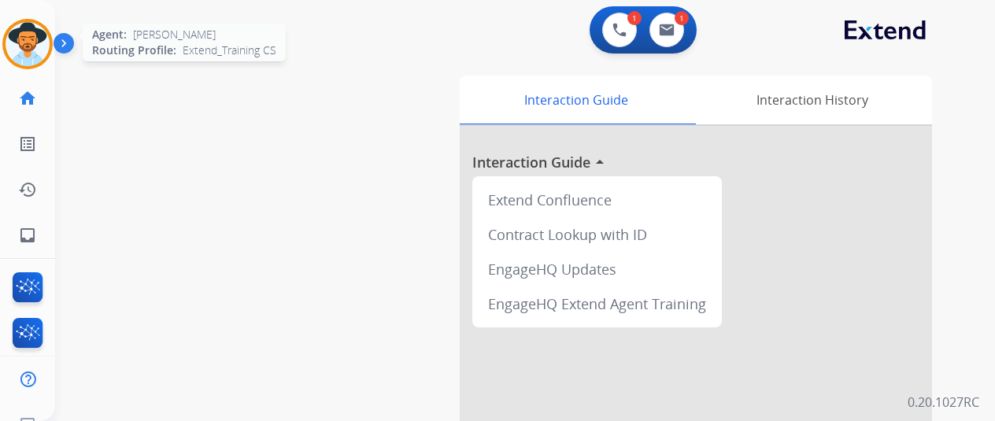
click at [35, 35] on img at bounding box center [28, 44] width 44 height 44
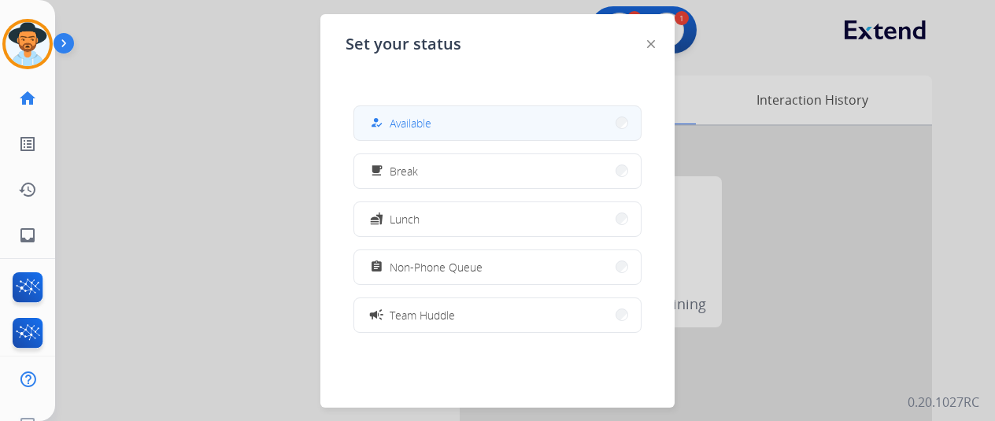
click at [419, 128] on span "Available" at bounding box center [411, 123] width 42 height 17
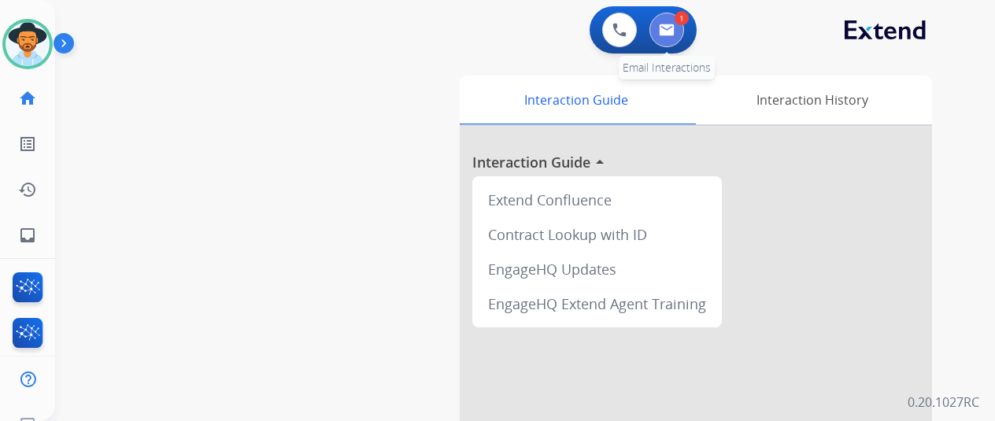
click at [670, 26] on img at bounding box center [667, 30] width 16 height 13
select select "**********"
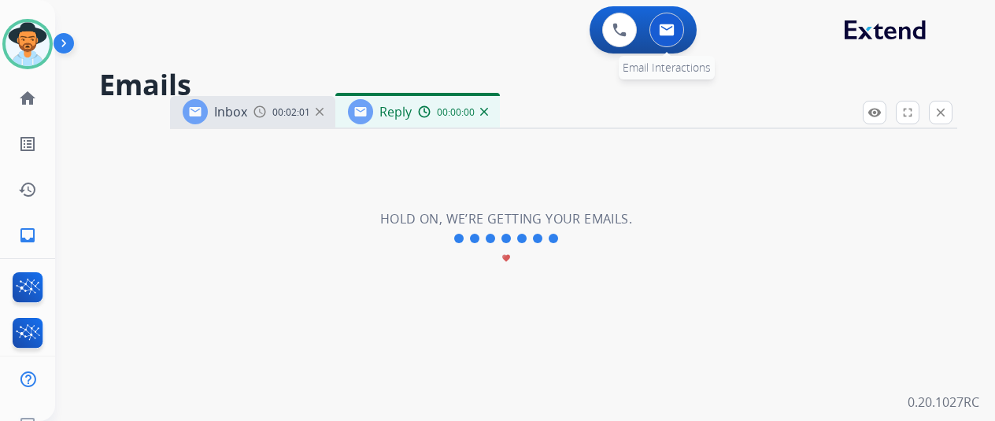
select select "**********"
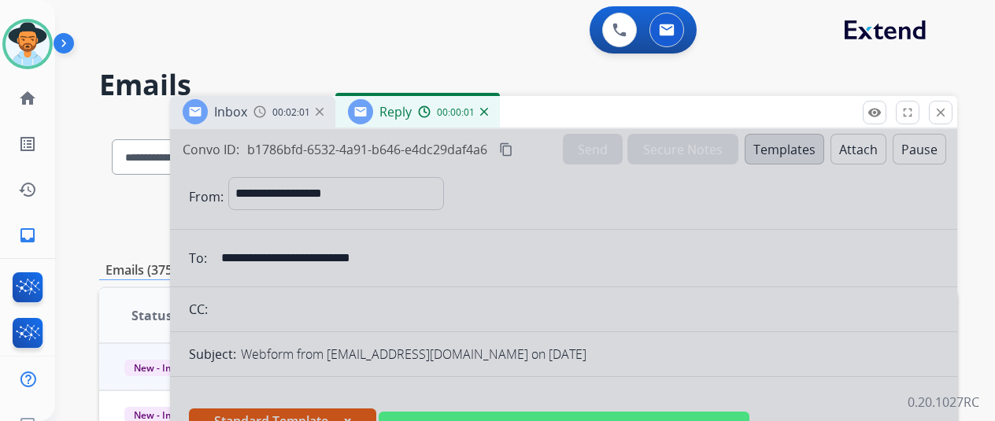
click at [393, 218] on div at bounding box center [563, 423] width 787 height 588
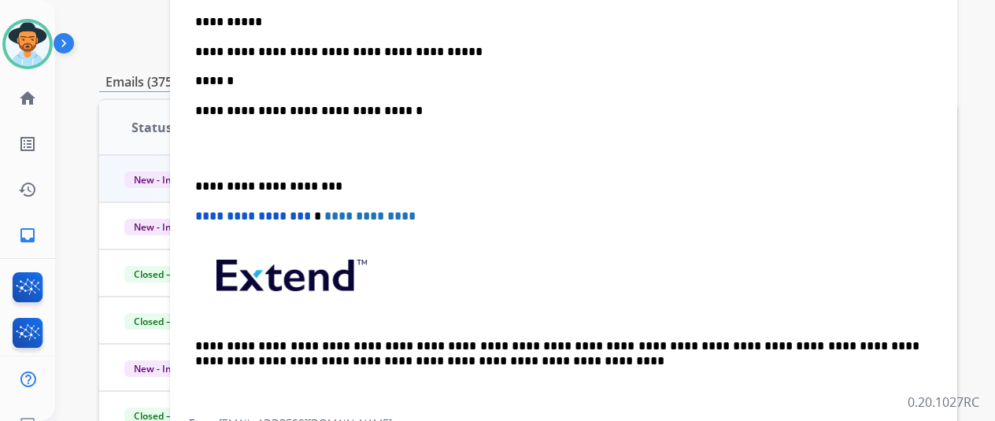
scroll to position [315, 0]
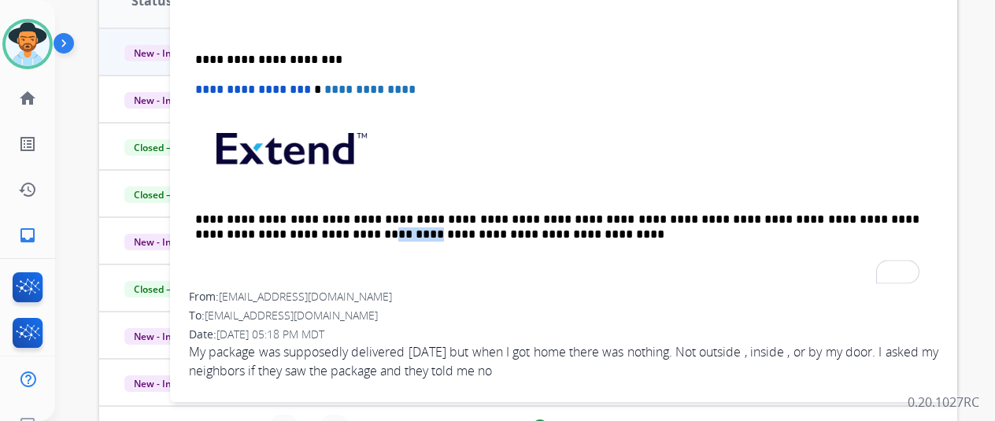
drag, startPoint x: 386, startPoint y: 291, endPoint x: 276, endPoint y: 288, distance: 110.3
click at [274, 289] on div "From: robinsonjrdarren1@gmail.com" at bounding box center [564, 297] width 750 height 16
drag, startPoint x: 386, startPoint y: 295, endPoint x: 238, endPoint y: 293, distance: 148.1
click at [238, 293] on div "From: robinsonjrdarren1@gmail.com" at bounding box center [564, 297] width 750 height 16
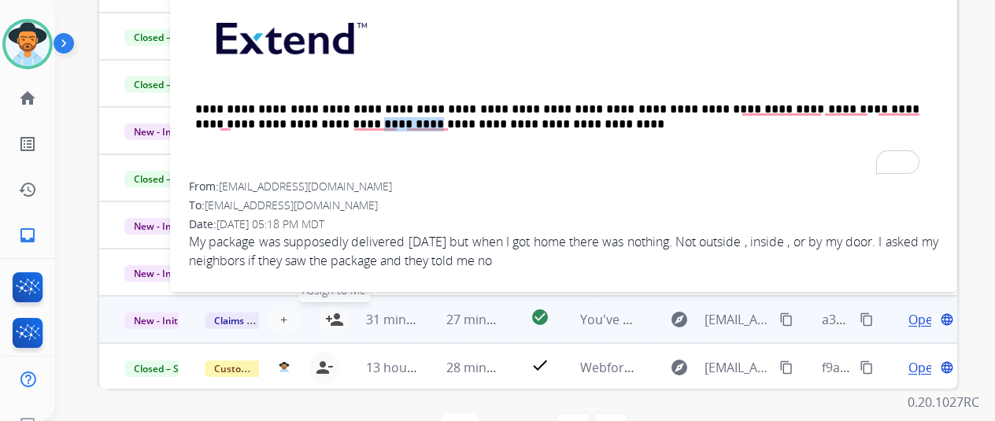
scroll to position [461, 0]
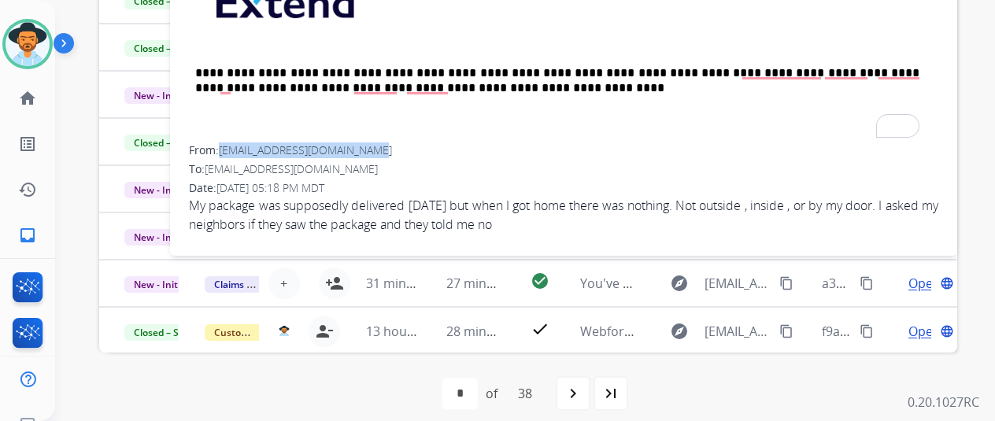
drag, startPoint x: 380, startPoint y: 141, endPoint x: 235, endPoint y: 146, distance: 145.8
click at [235, 146] on span "[EMAIL_ADDRESS][DOMAIN_NAME]" at bounding box center [305, 150] width 173 height 15
copy span "[EMAIL_ADDRESS][DOMAIN_NAME]"
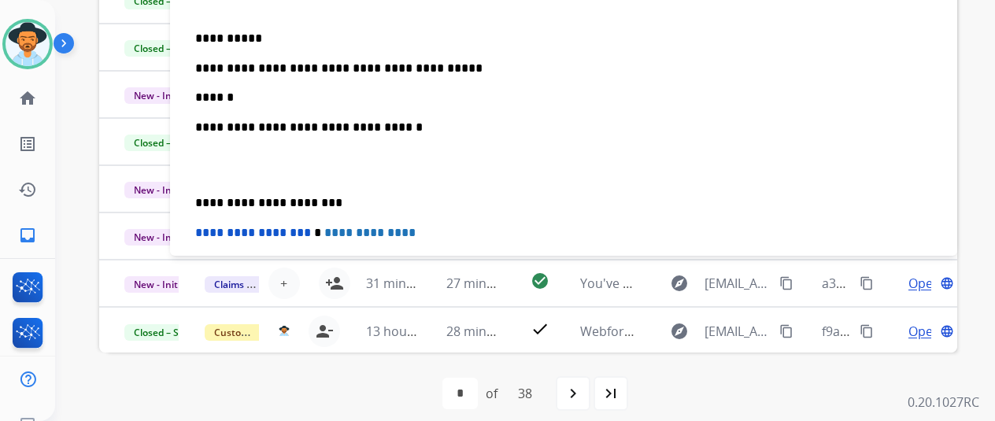
scroll to position [107, 0]
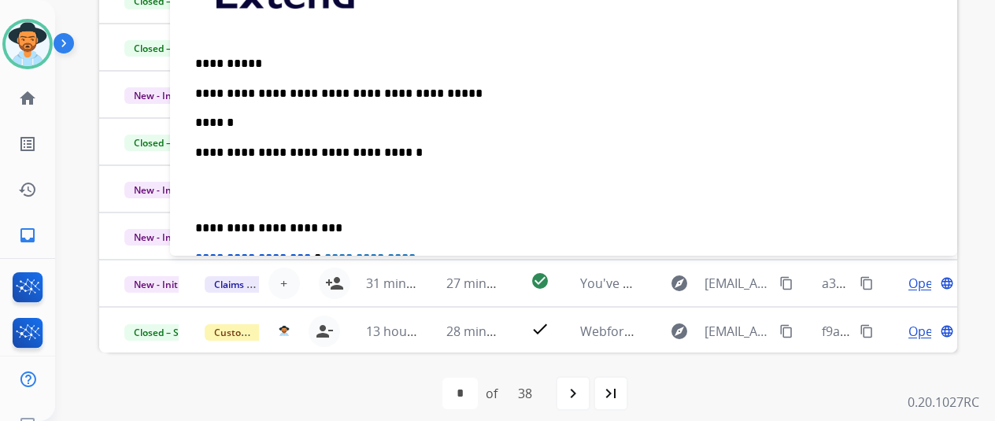
click at [269, 118] on p "**********" at bounding box center [557, 108] width 724 height 43
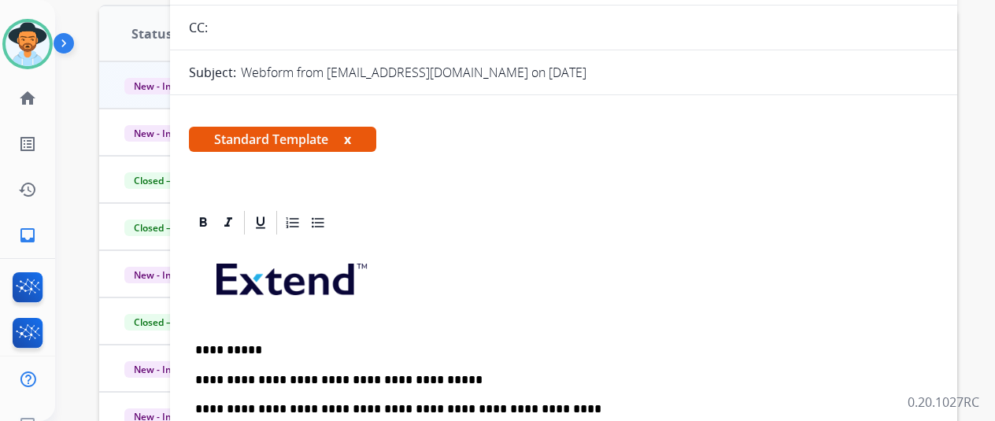
scroll to position [146, 0]
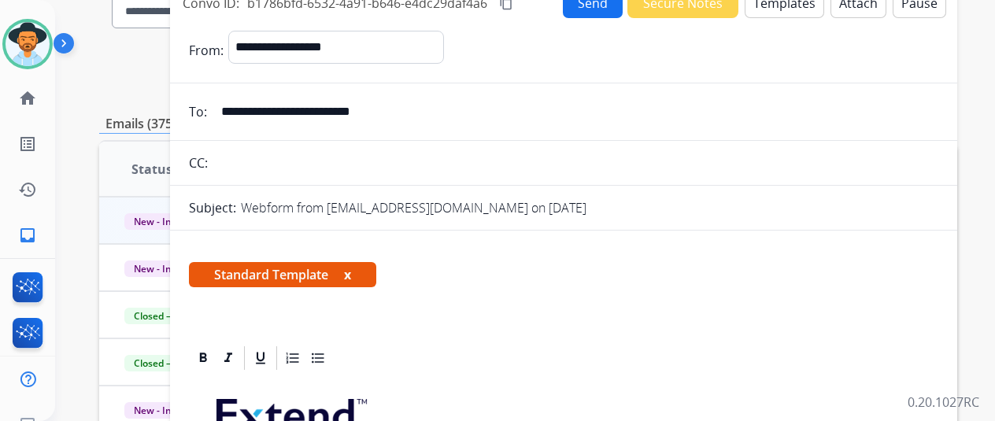
click at [600, 8] on button "Send" at bounding box center [593, 2] width 60 height 31
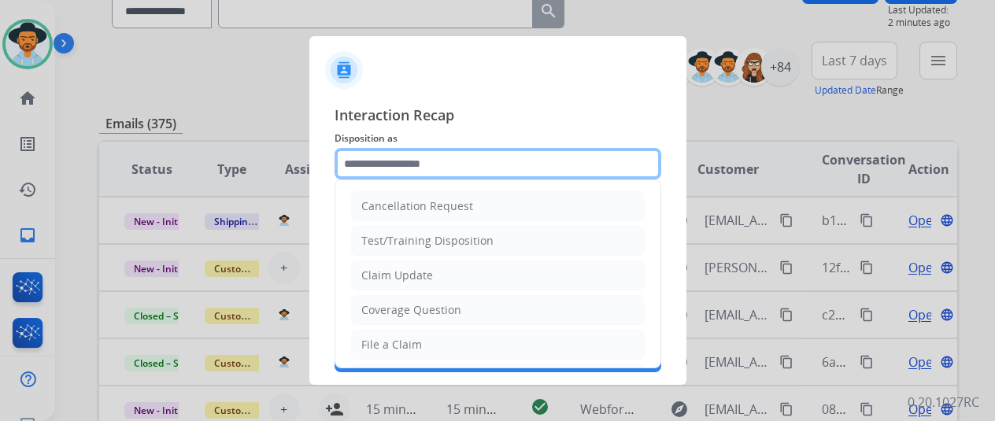
click at [406, 169] on input "text" at bounding box center [498, 163] width 327 height 31
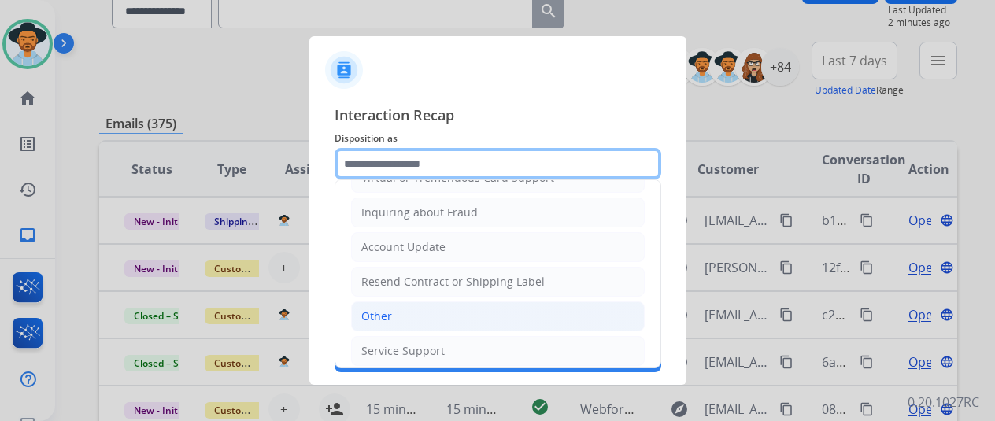
scroll to position [239, 0]
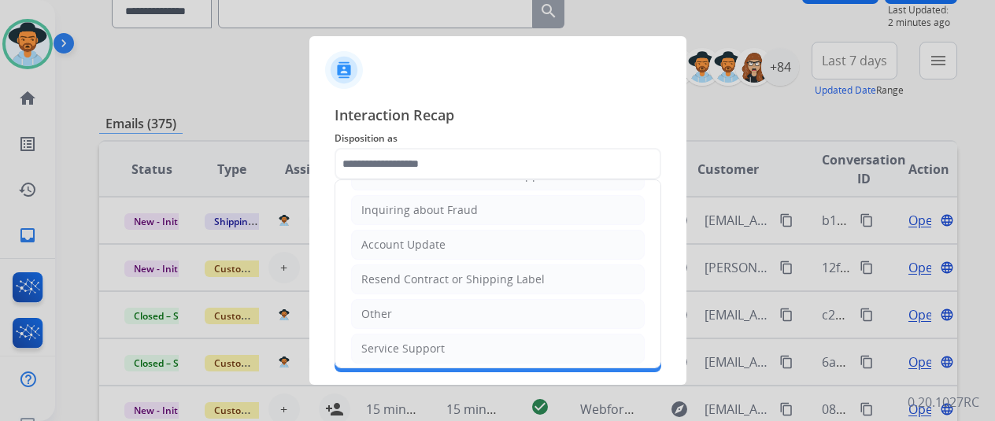
drag, startPoint x: 394, startPoint y: 315, endPoint x: 553, endPoint y: 183, distance: 206.4
click at [399, 309] on li "Other" at bounding box center [498, 314] width 294 height 30
type input "*****"
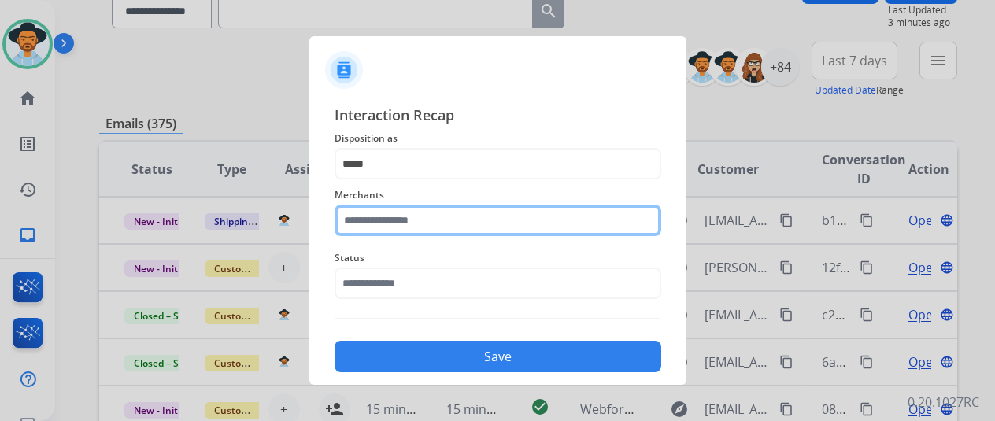
click at [378, 226] on input "text" at bounding box center [498, 220] width 327 height 31
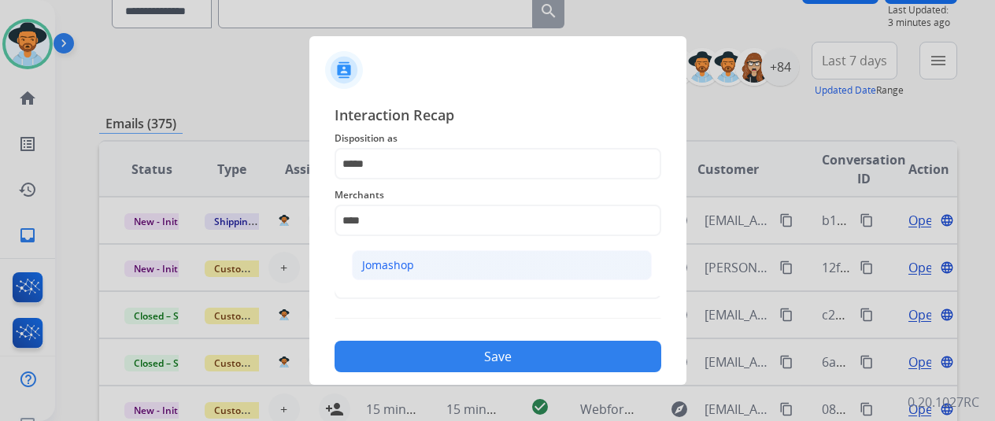
click at [406, 269] on div "Jomashop" at bounding box center [388, 266] width 52 height 16
type input "********"
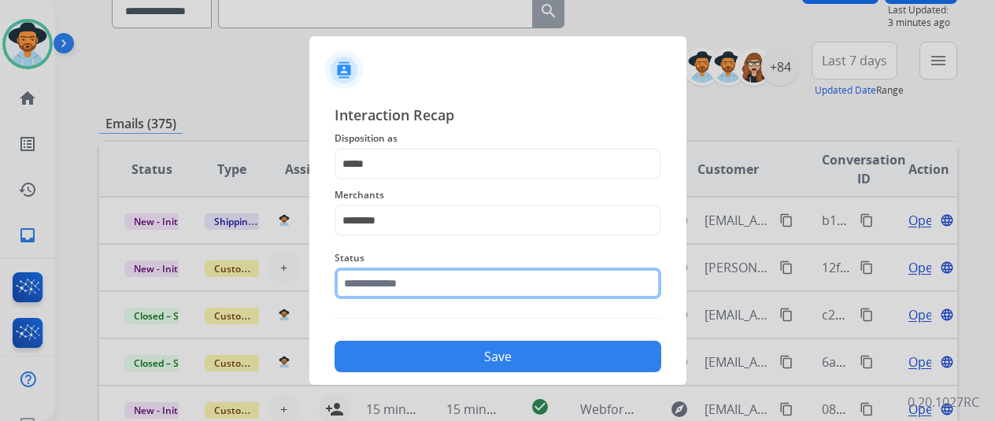
click at [395, 298] on input "text" at bounding box center [498, 283] width 327 height 31
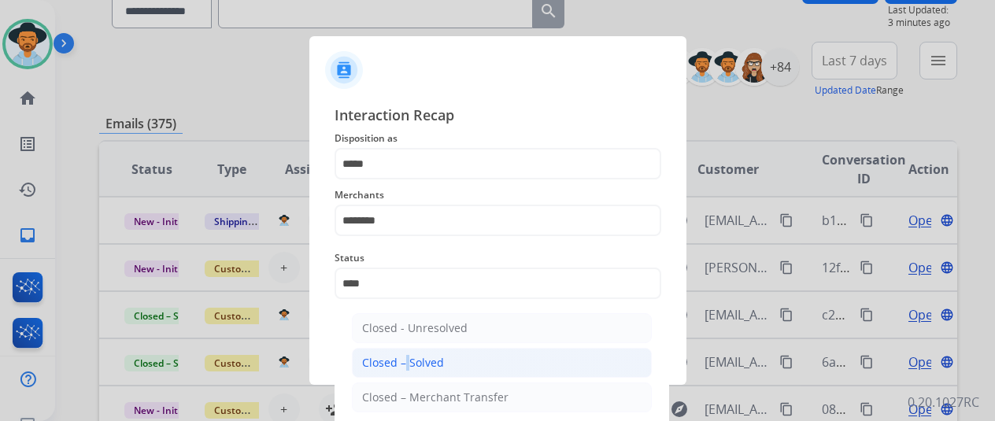
click at [402, 366] on div "Closed – Solved" at bounding box center [403, 363] width 82 height 16
type input "**********"
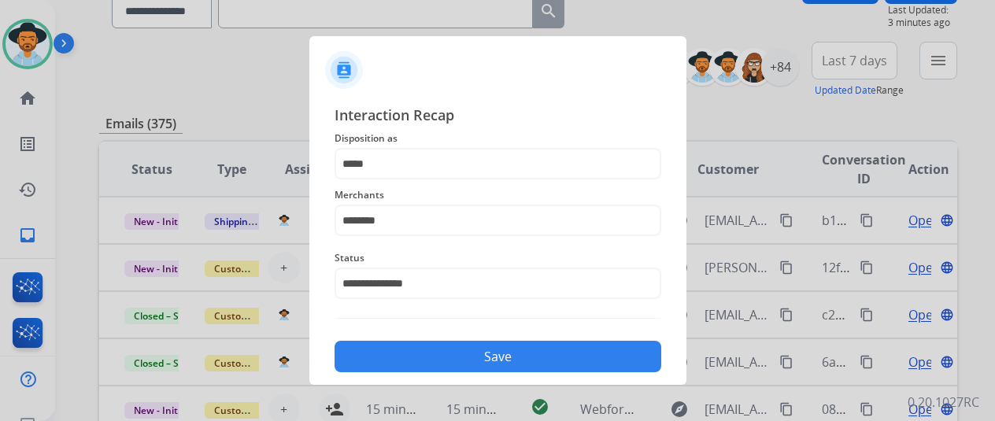
click at [504, 357] on button "Save" at bounding box center [498, 356] width 327 height 31
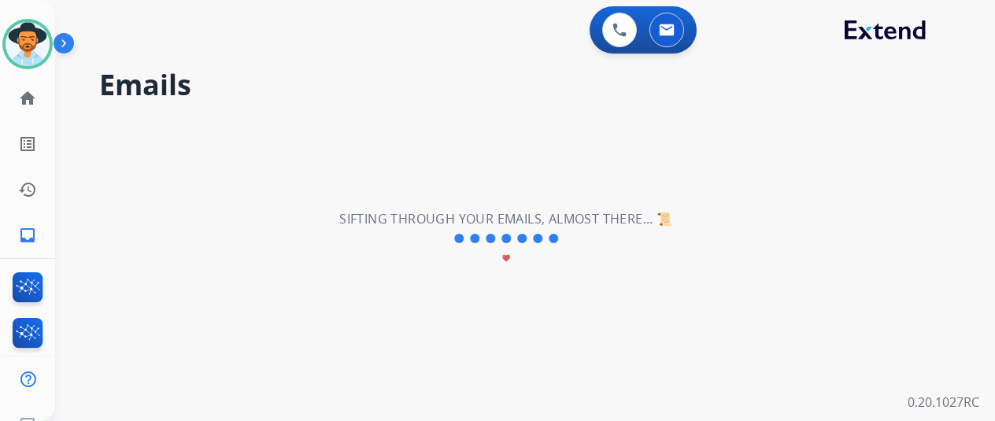
scroll to position [0, 0]
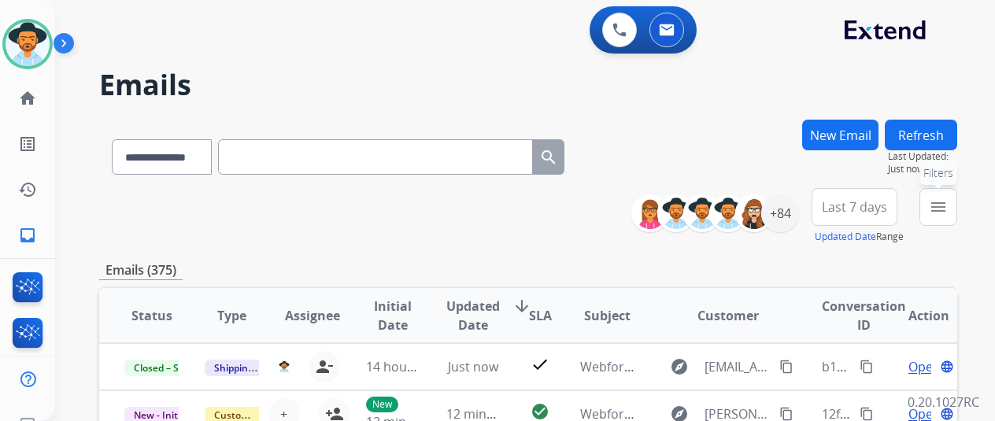
click at [948, 212] on mat-icon "menu" at bounding box center [938, 207] width 19 height 19
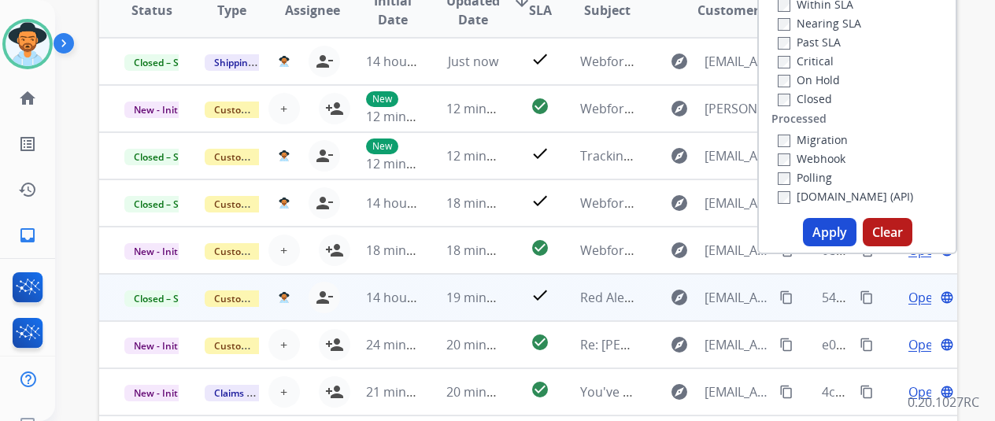
scroll to position [315, 0]
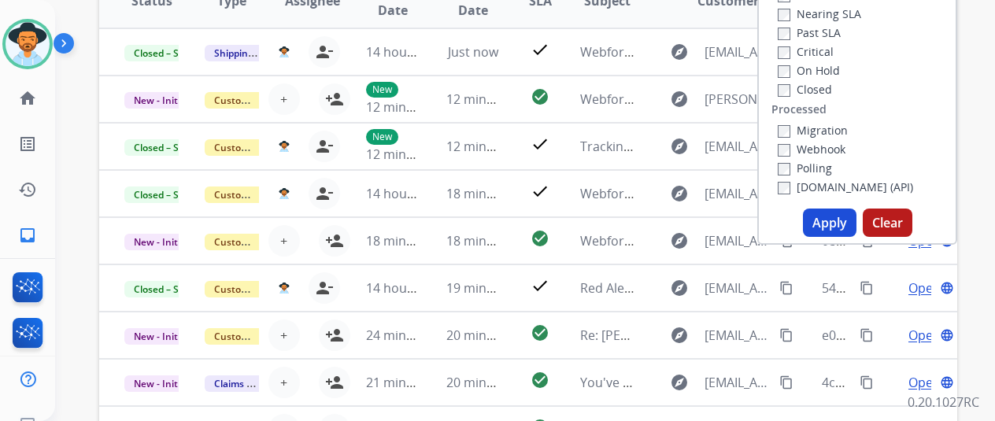
click at [825, 224] on button "Apply" at bounding box center [830, 223] width 54 height 28
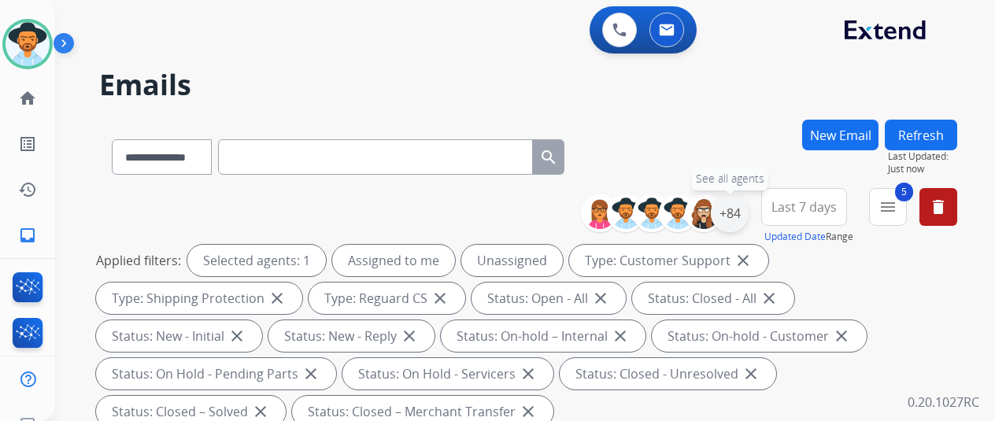
click at [742, 212] on div "+84" at bounding box center [730, 214] width 38 height 38
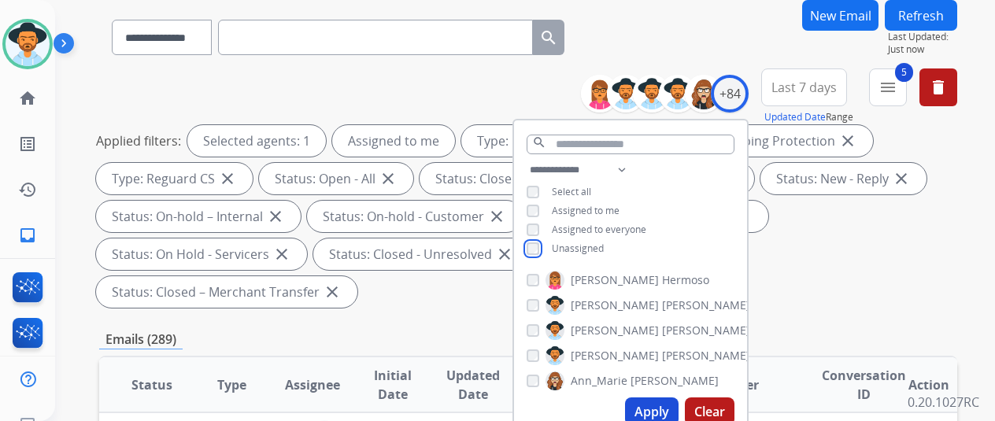
scroll to position [236, 0]
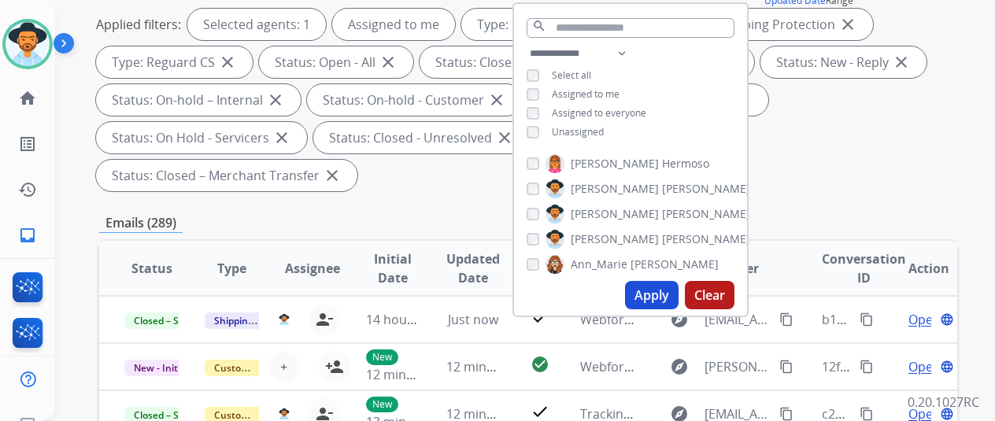
click at [650, 291] on button "Apply" at bounding box center [652, 295] width 54 height 28
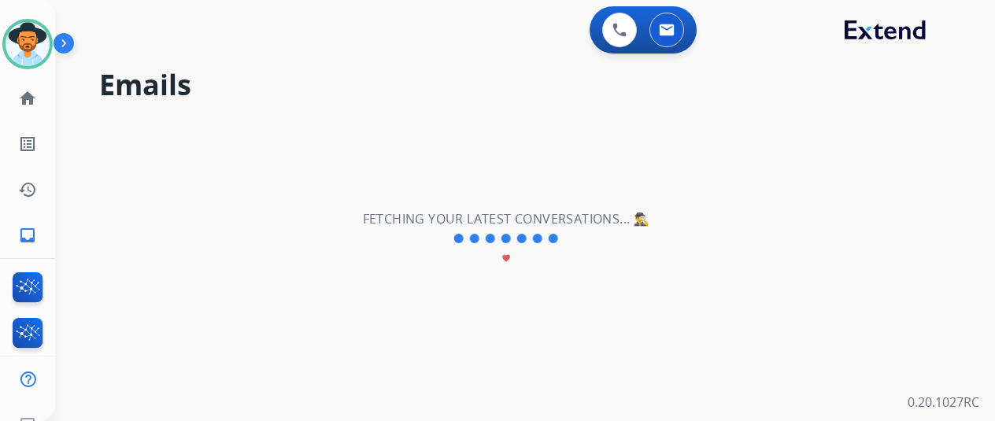
scroll to position [0, 0]
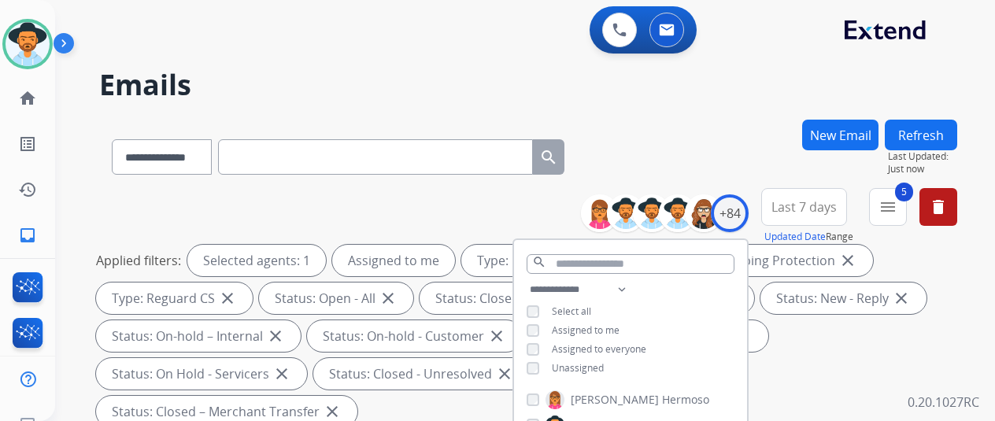
click at [724, 117] on div "**********" at bounding box center [506, 267] width 902 height 421
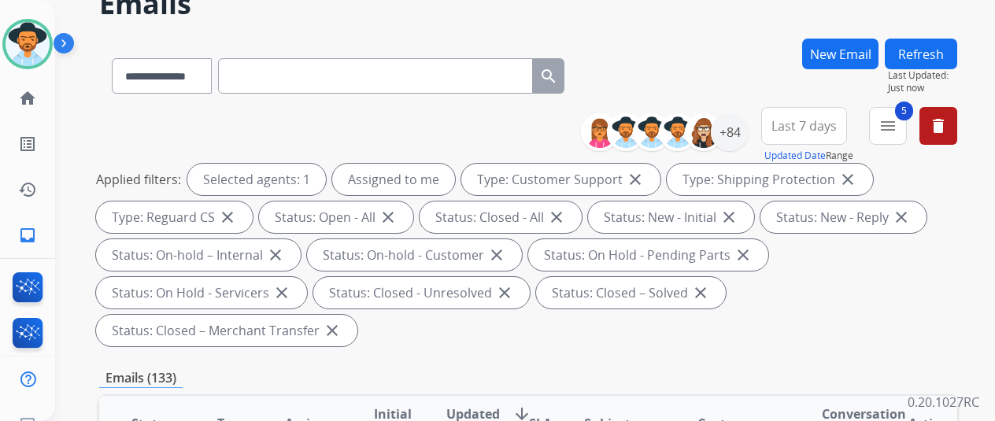
scroll to position [236, 0]
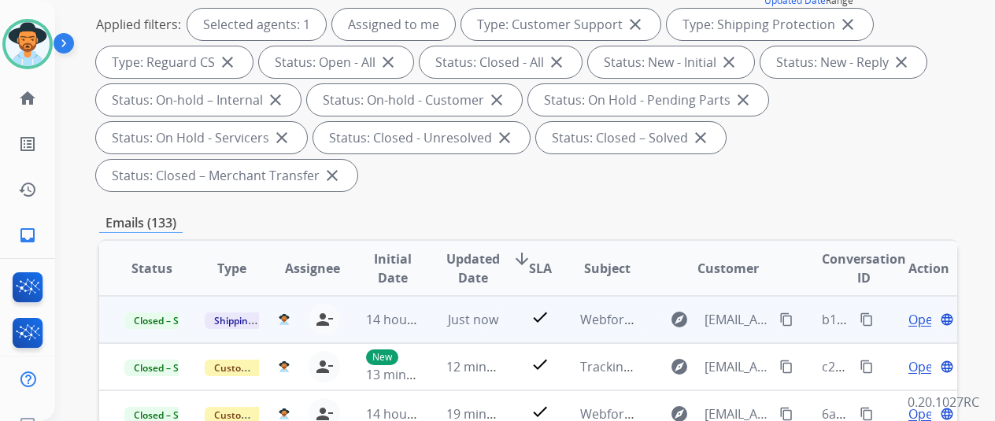
click at [866, 316] on mat-icon "content_copy" at bounding box center [867, 320] width 14 height 14
click at [915, 315] on span "Open" at bounding box center [925, 319] width 32 height 19
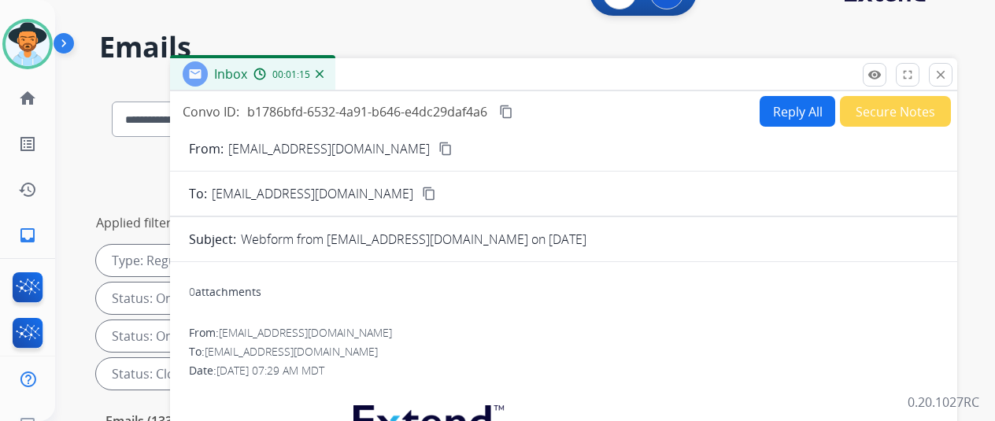
scroll to position [0, 0]
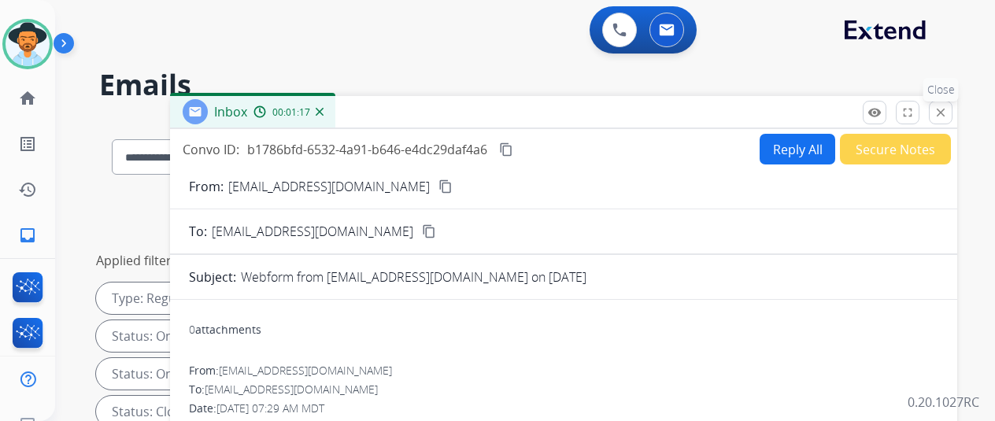
click at [953, 109] on button "close Close" at bounding box center [941, 113] width 24 height 24
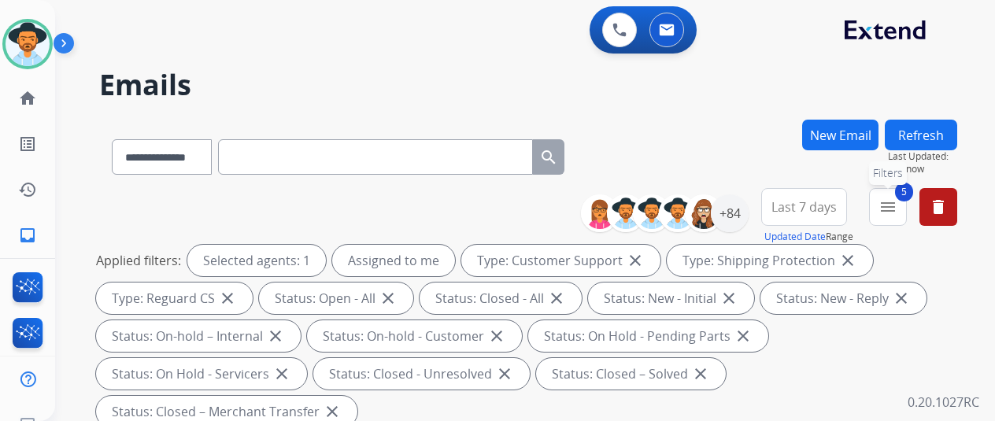
click at [892, 205] on mat-icon "menu" at bounding box center [888, 207] width 19 height 19
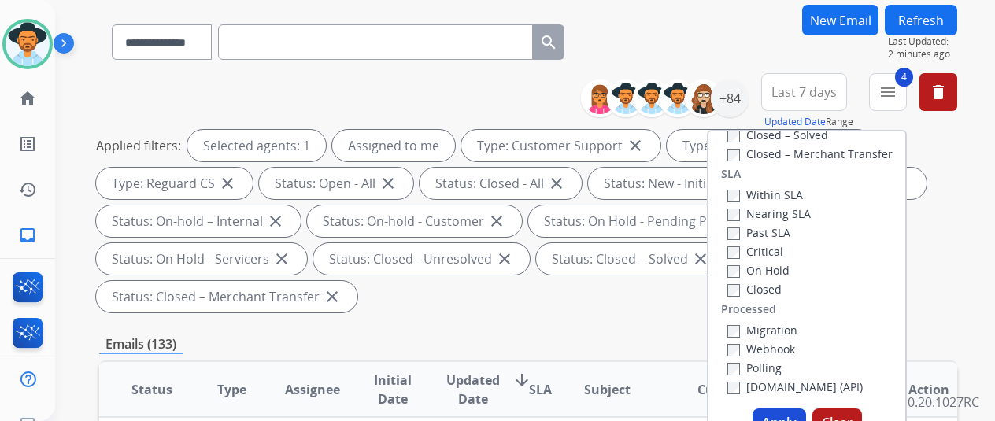
scroll to position [236, 0]
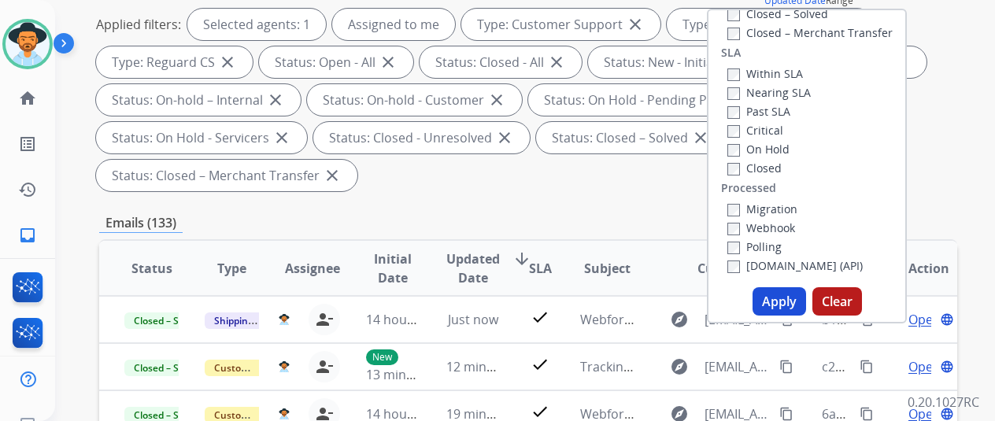
click at [781, 301] on button "Apply" at bounding box center [780, 301] width 54 height 28
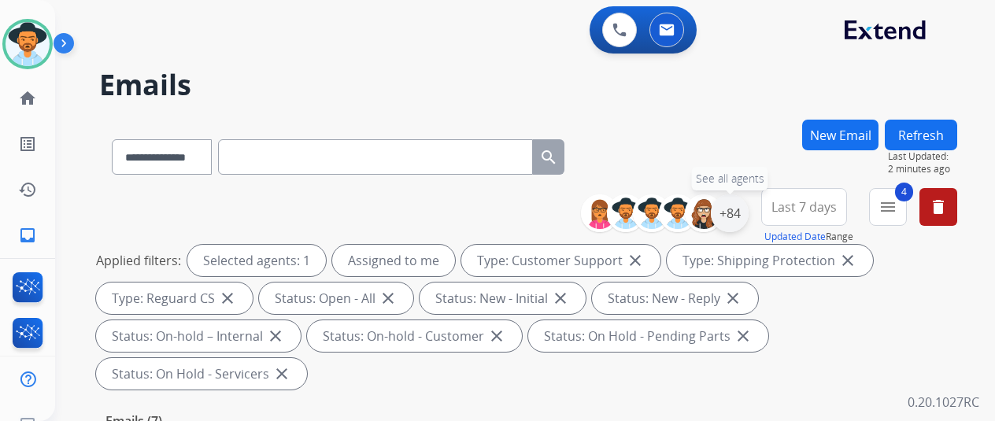
click at [739, 213] on div "+84" at bounding box center [730, 214] width 38 height 38
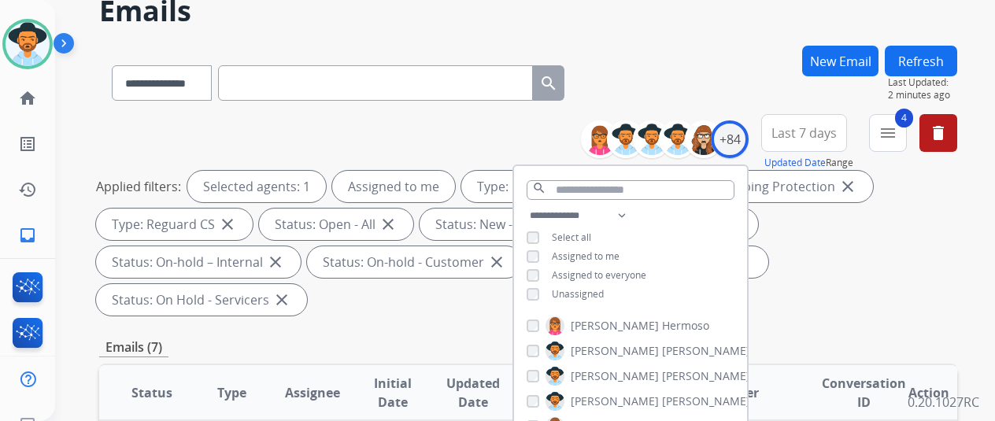
scroll to position [236, 0]
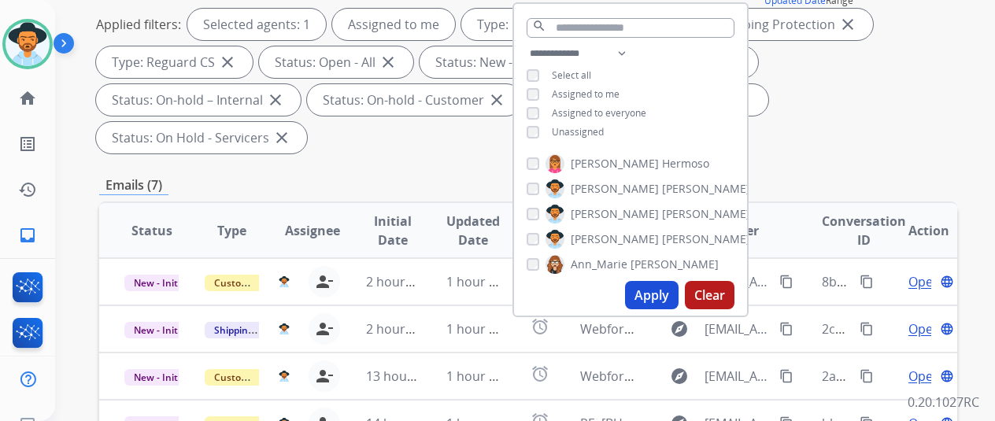
click at [665, 298] on button "Apply" at bounding box center [652, 295] width 54 height 28
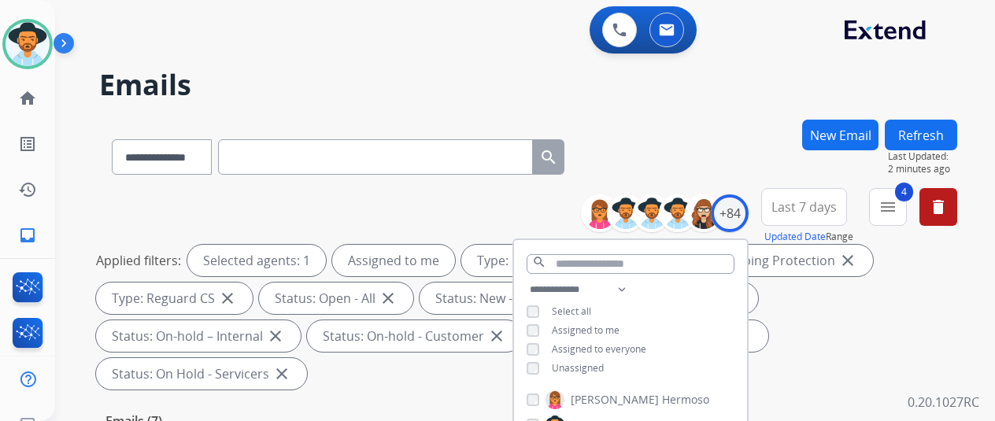
click at [663, 149] on div "**********" at bounding box center [528, 154] width 858 height 69
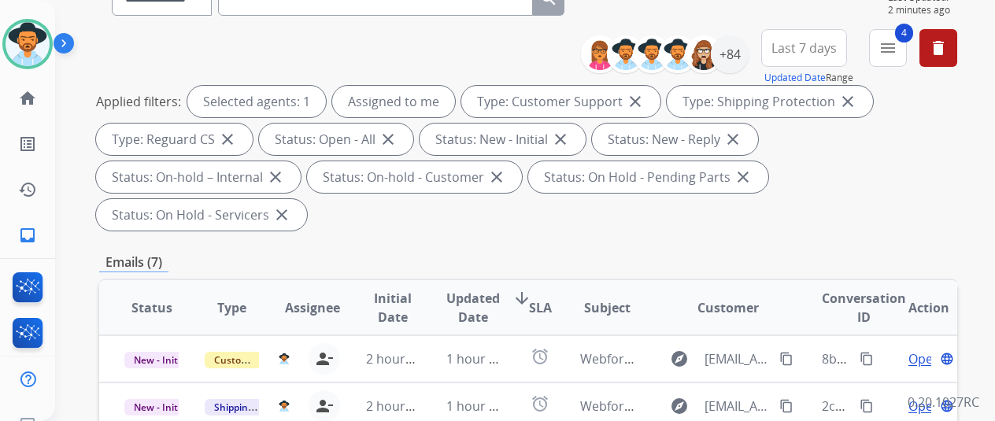
scroll to position [24, 0]
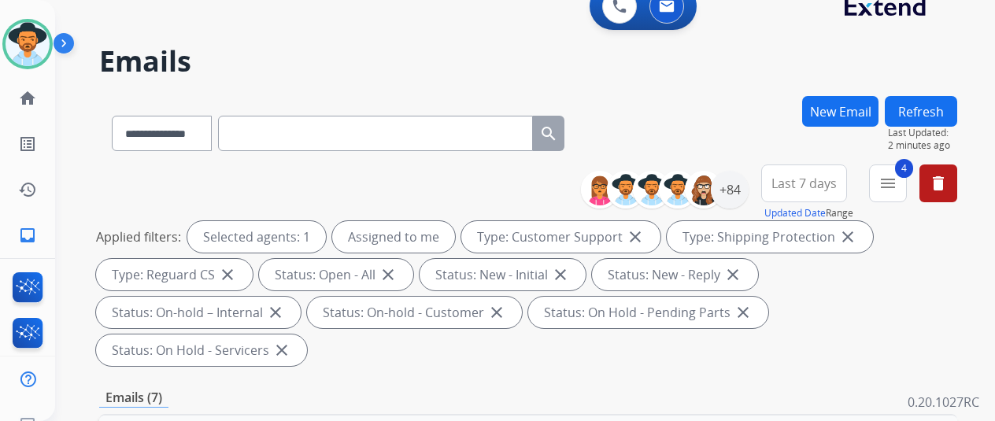
click at [671, 48] on h2 "Emails" at bounding box center [528, 61] width 858 height 31
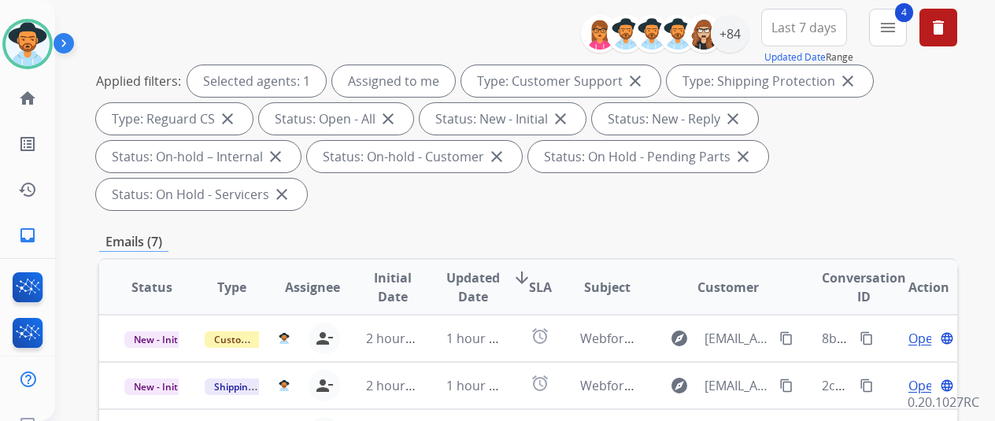
scroll to position [417, 0]
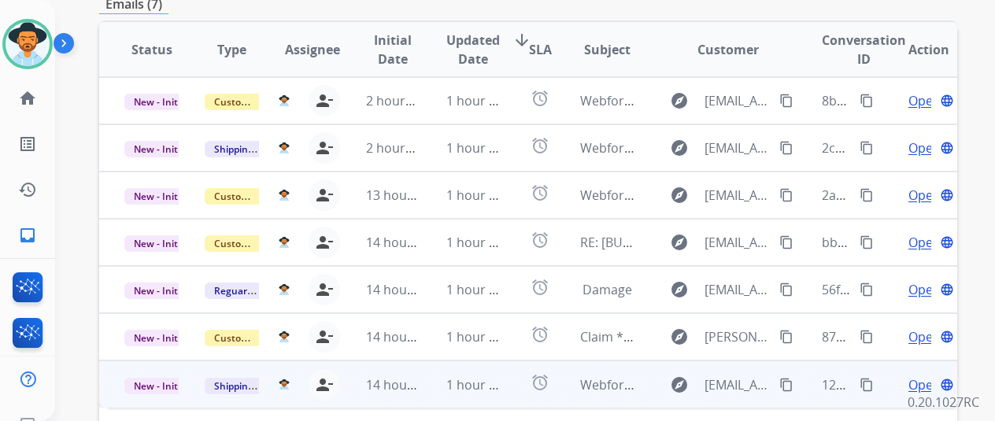
click at [921, 376] on span "Open" at bounding box center [925, 385] width 32 height 19
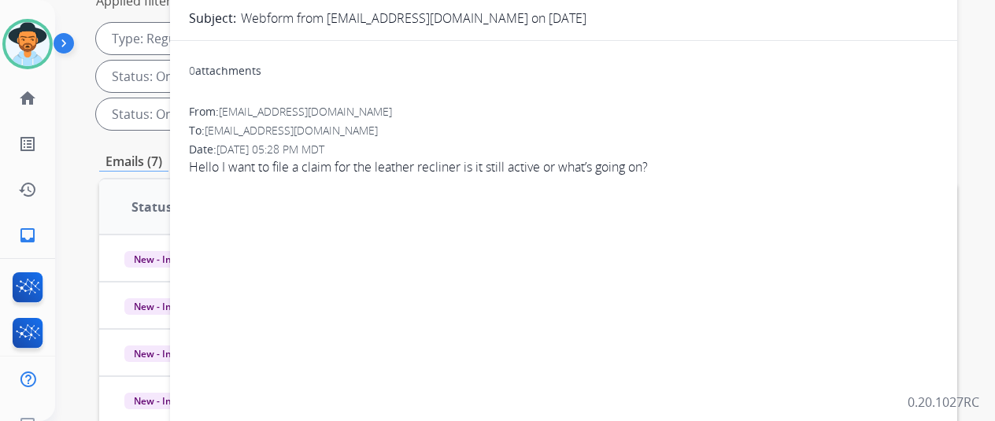
scroll to position [24, 0]
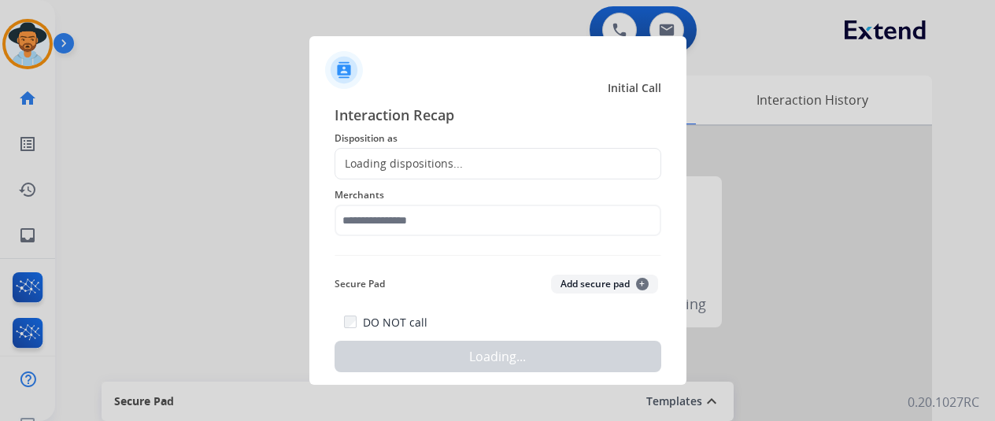
click at [302, 125] on div at bounding box center [497, 210] width 995 height 421
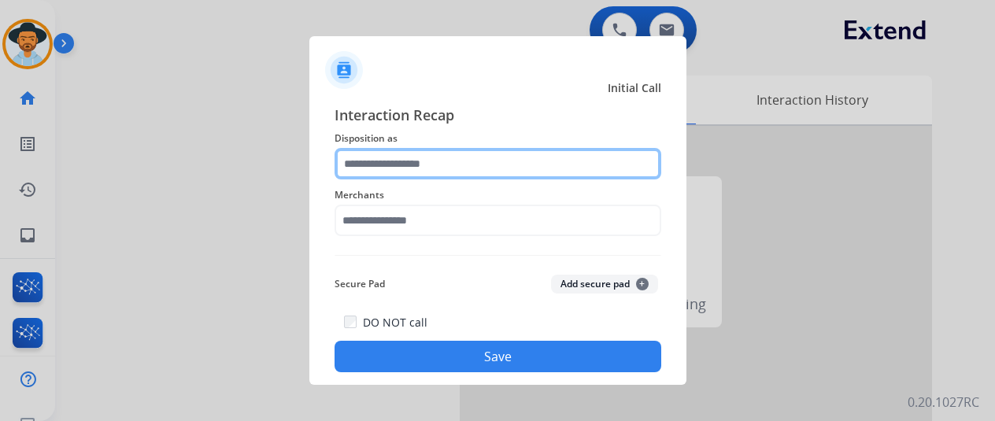
click at [357, 157] on input "text" at bounding box center [498, 163] width 327 height 31
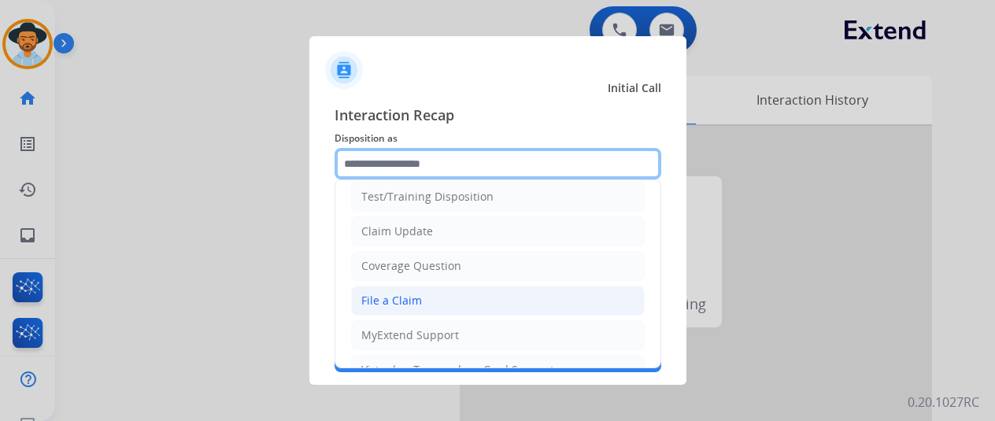
scroll to position [79, 0]
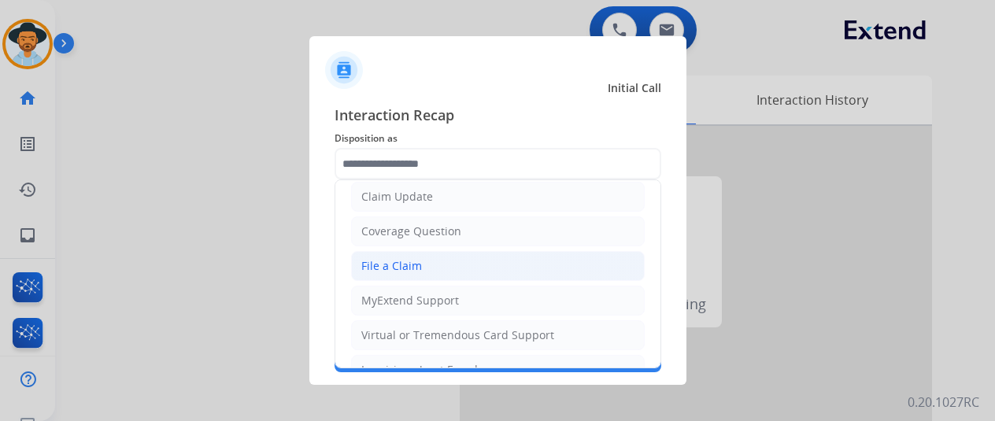
click at [395, 269] on div "File a Claim" at bounding box center [391, 266] width 61 height 16
type input "**********"
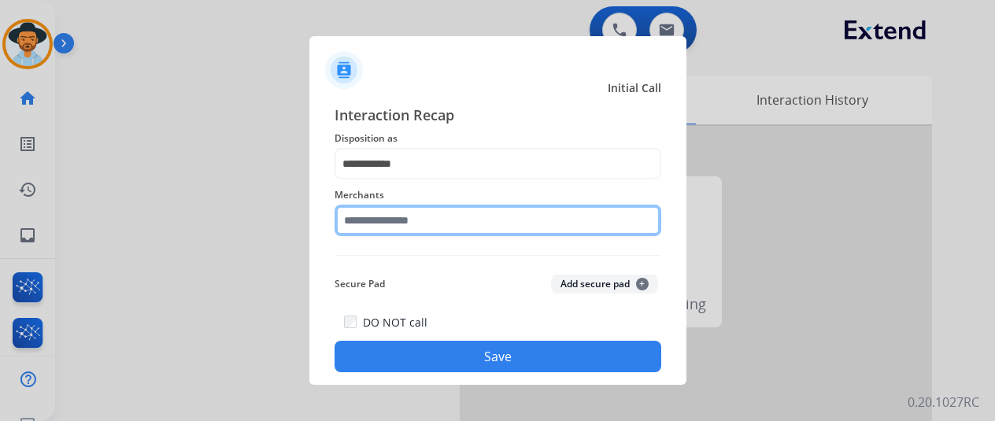
click at [403, 227] on input "text" at bounding box center [498, 220] width 327 height 31
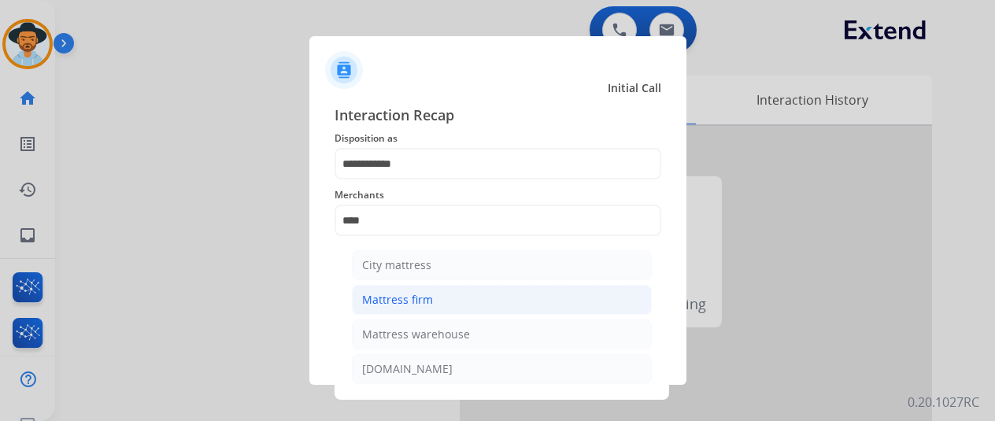
click at [403, 302] on div "Mattress firm" at bounding box center [397, 300] width 71 height 16
type input "**********"
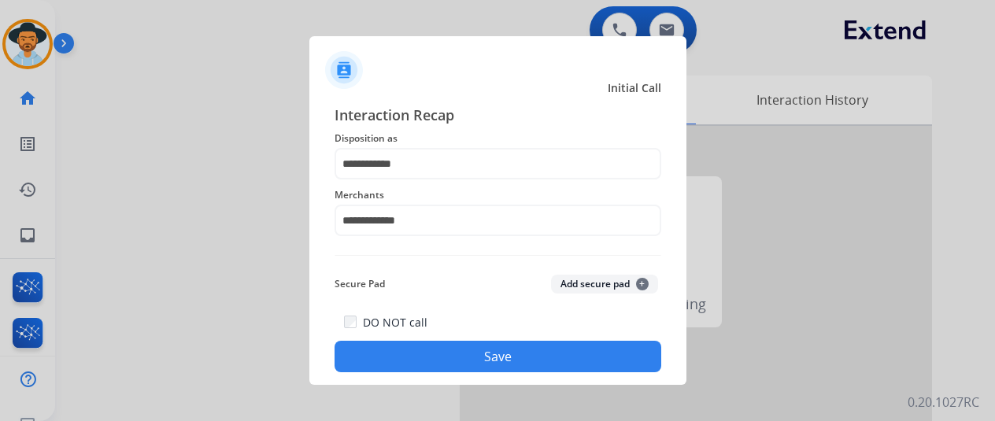
click at [491, 357] on button "Save" at bounding box center [498, 356] width 327 height 31
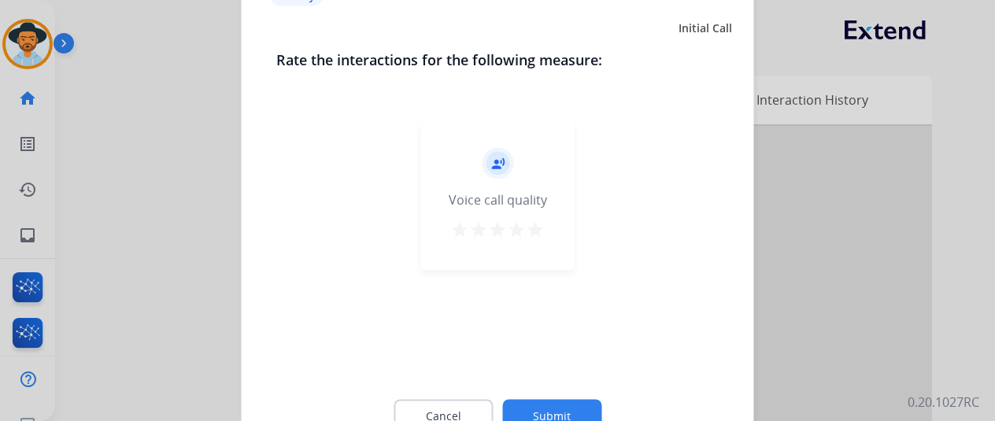
click at [563, 402] on button "Submit" at bounding box center [551, 415] width 99 height 33
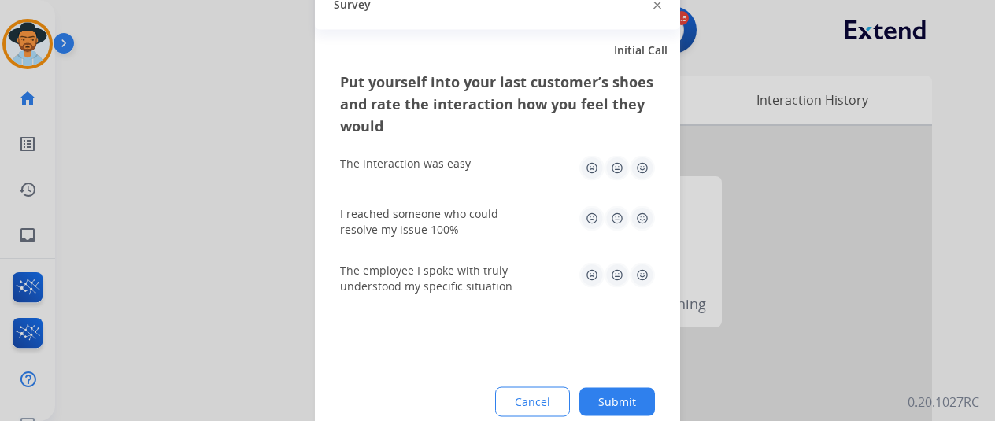
click at [638, 396] on button "Submit" at bounding box center [618, 401] width 76 height 28
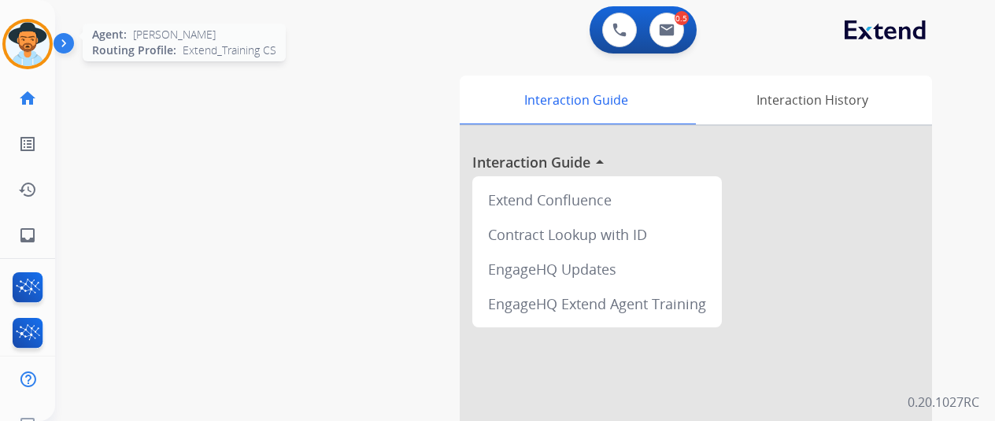
click at [28, 39] on img at bounding box center [28, 44] width 44 height 44
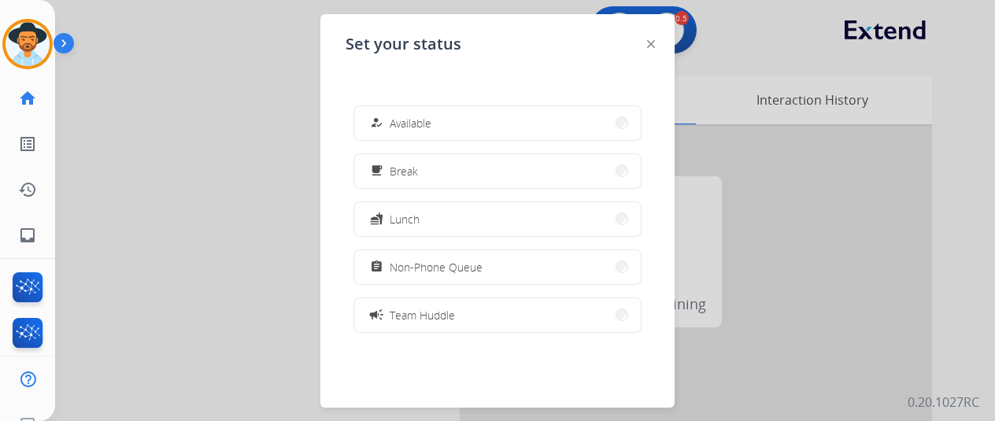
drag, startPoint x: 429, startPoint y: 135, endPoint x: 419, endPoint y: 47, distance: 88.8
click at [425, 109] on button "how_to_reg Available" at bounding box center [497, 123] width 287 height 34
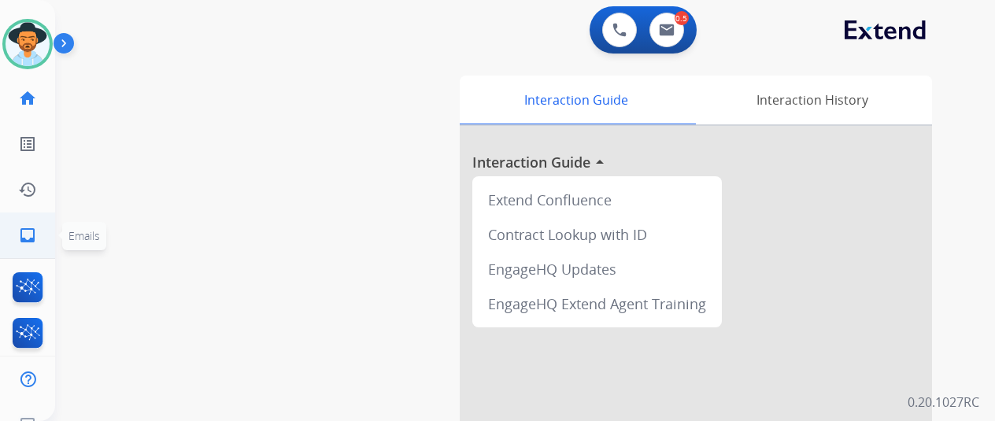
click at [28, 233] on mat-icon "inbox" at bounding box center [27, 235] width 19 height 19
select select "**********"
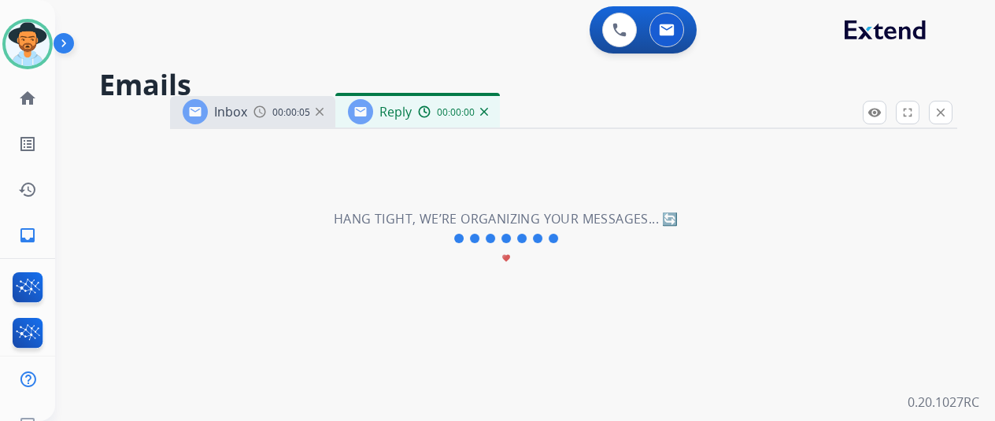
select select "**********"
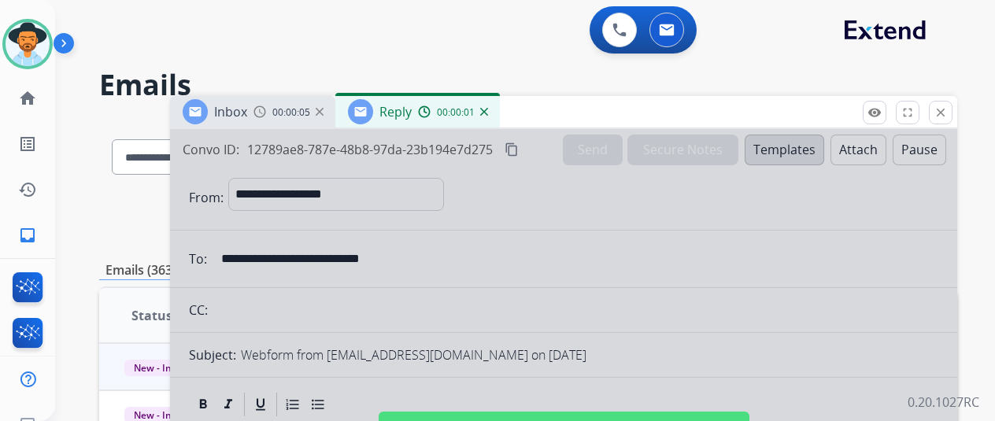
click at [523, 245] on div at bounding box center [563, 423] width 787 height 588
select select
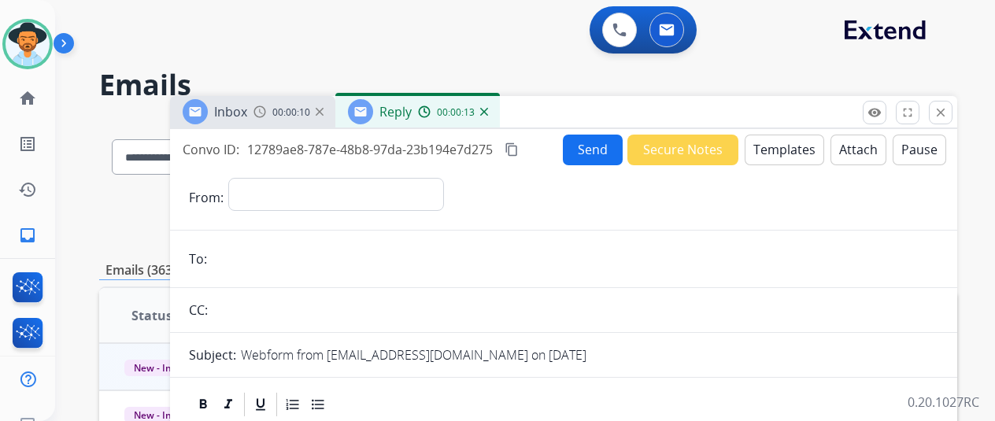
click at [488, 113] on img at bounding box center [484, 112] width 8 height 8
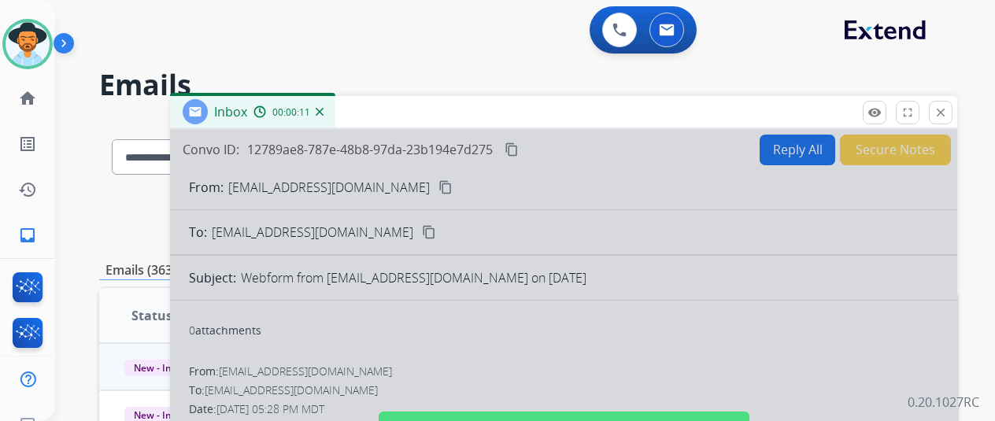
click at [362, 313] on div at bounding box center [563, 423] width 787 height 588
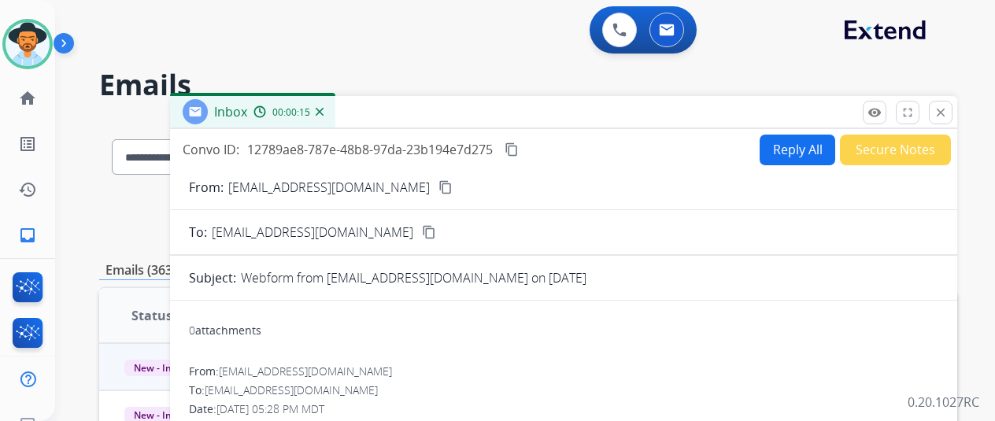
click at [448, 184] on mat-icon "content_copy" at bounding box center [446, 187] width 14 height 14
click at [813, 144] on button "Reply All" at bounding box center [798, 150] width 76 height 31
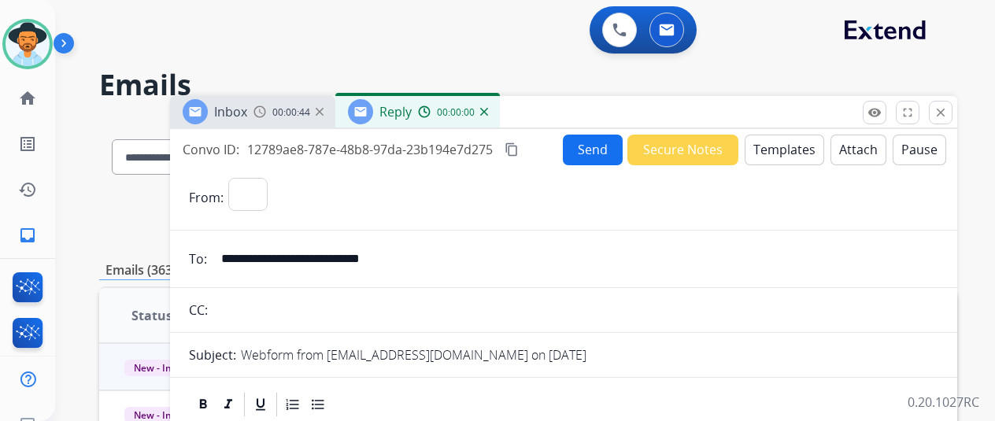
select select "**********"
click at [788, 146] on button "Templates" at bounding box center [785, 150] width 80 height 31
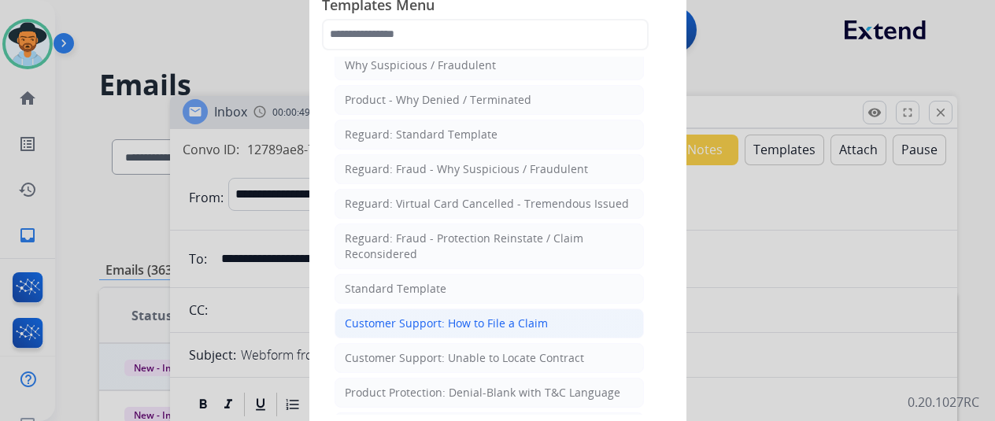
scroll to position [79, 0]
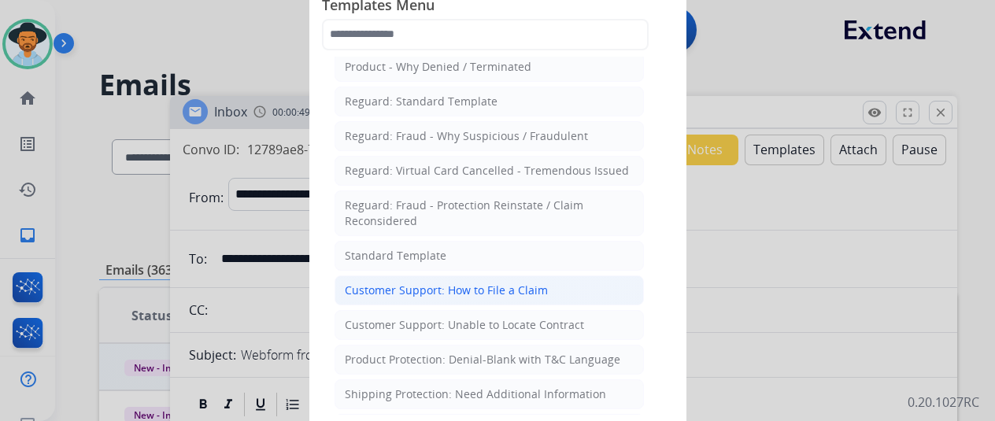
click at [432, 283] on div "Customer Support: How to File a Claim" at bounding box center [446, 291] width 203 height 16
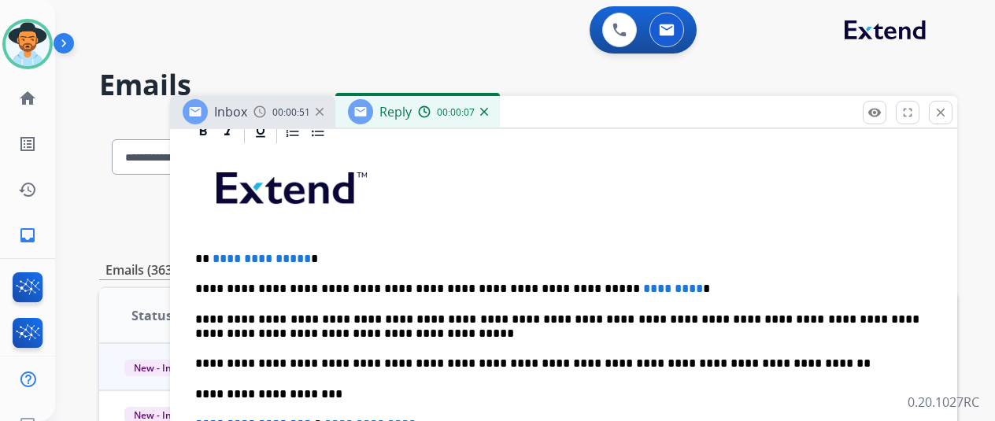
scroll to position [374, 0]
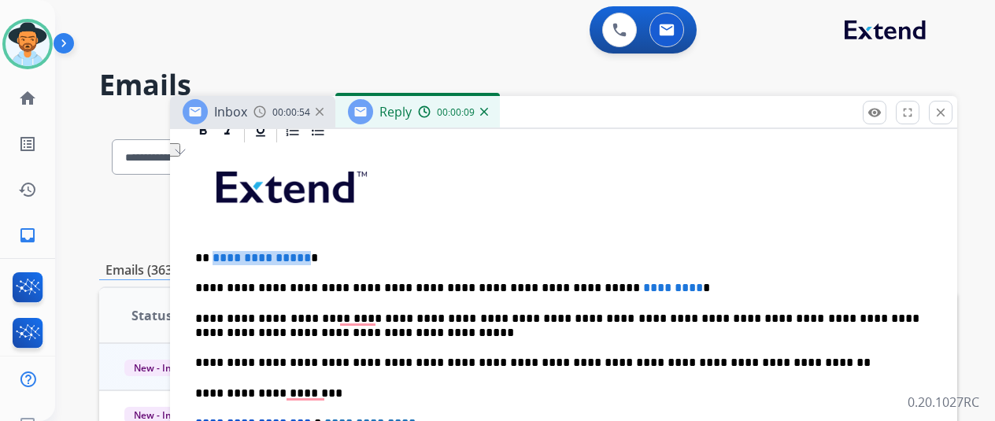
drag, startPoint x: 313, startPoint y: 258, endPoint x: 223, endPoint y: 259, distance: 90.6
click at [223, 259] on p "**********" at bounding box center [557, 258] width 724 height 14
drag, startPoint x: 647, startPoint y: 284, endPoint x: 524, endPoint y: 286, distance: 122.9
click at [524, 286] on p "**********" at bounding box center [557, 288] width 724 height 14
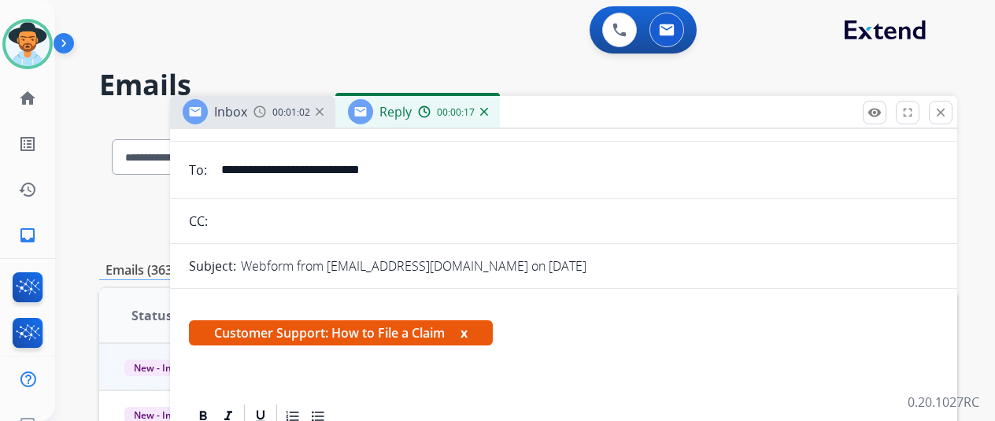
scroll to position [0, 0]
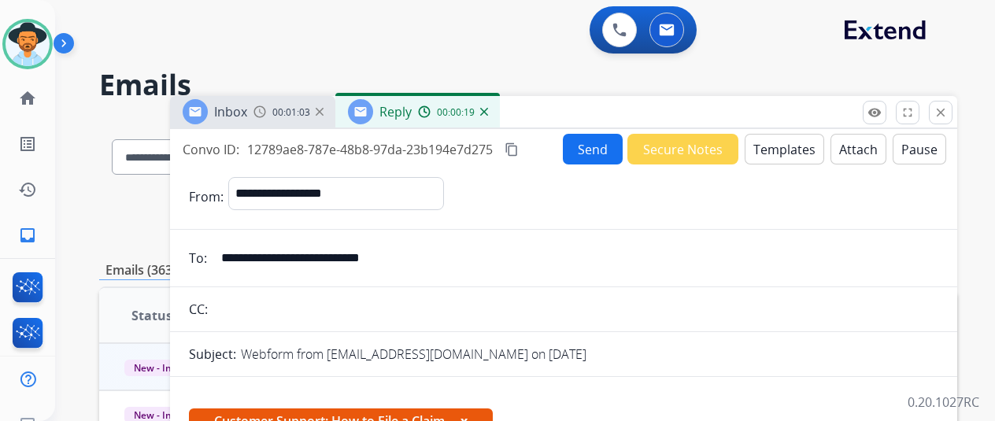
click at [597, 149] on button "Send" at bounding box center [593, 149] width 60 height 31
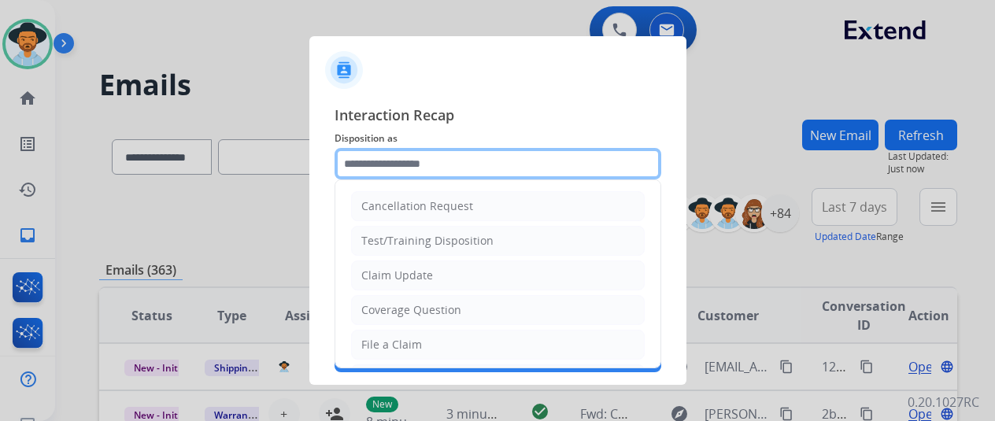
click at [395, 161] on input "text" at bounding box center [498, 163] width 327 height 31
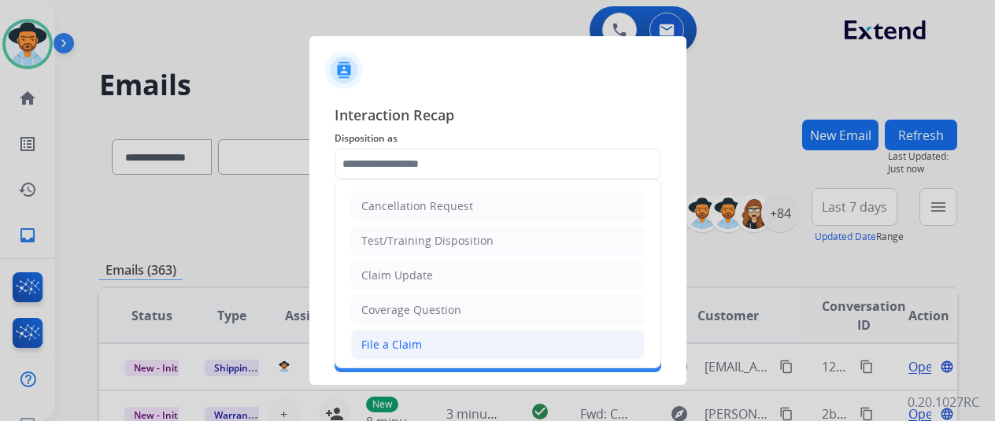
click at [383, 337] on div "File a Claim" at bounding box center [391, 345] width 61 height 16
type input "**********"
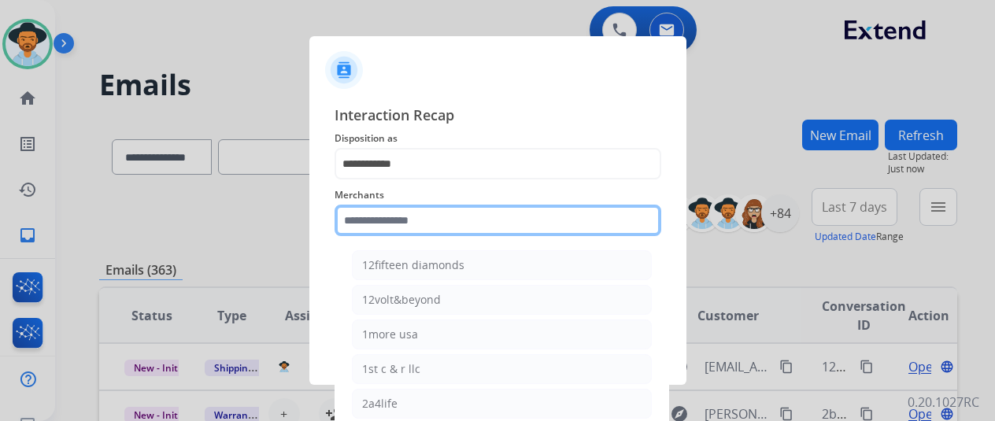
click at [400, 225] on input "text" at bounding box center [498, 220] width 327 height 31
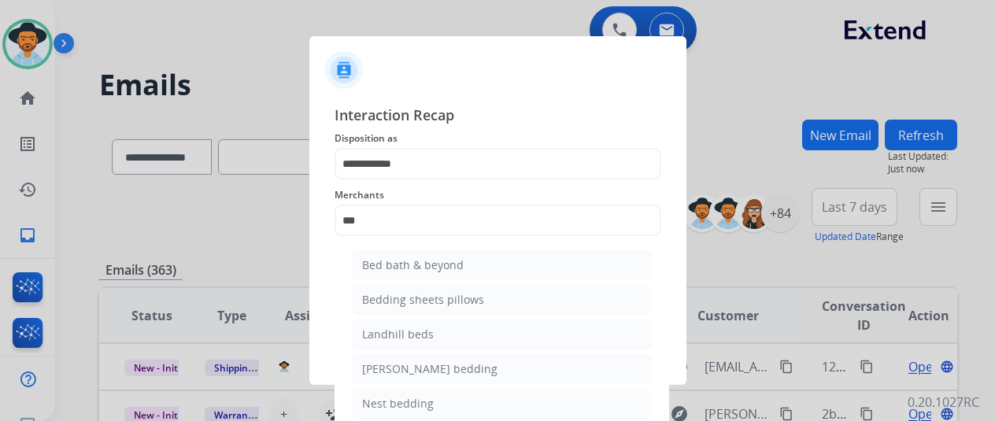
click at [415, 258] on div "Bed bath & beyond" at bounding box center [413, 266] width 102 height 16
type input "**********"
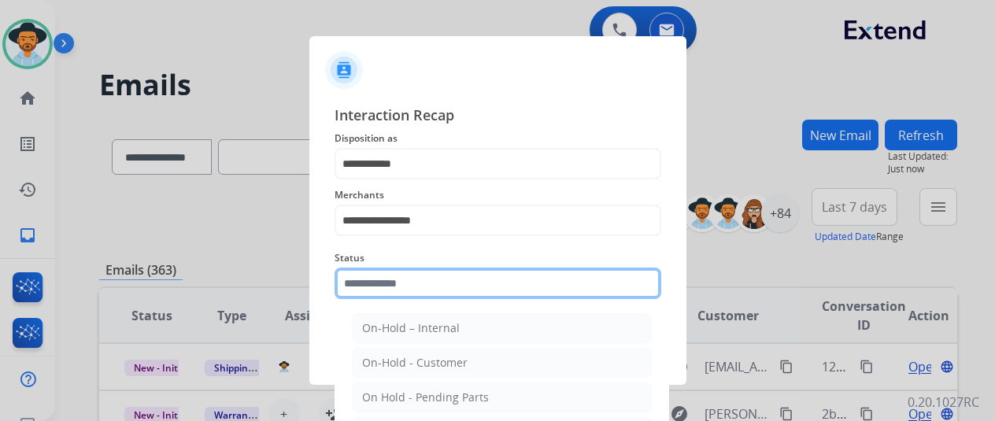
click at [406, 287] on input "text" at bounding box center [498, 283] width 327 height 31
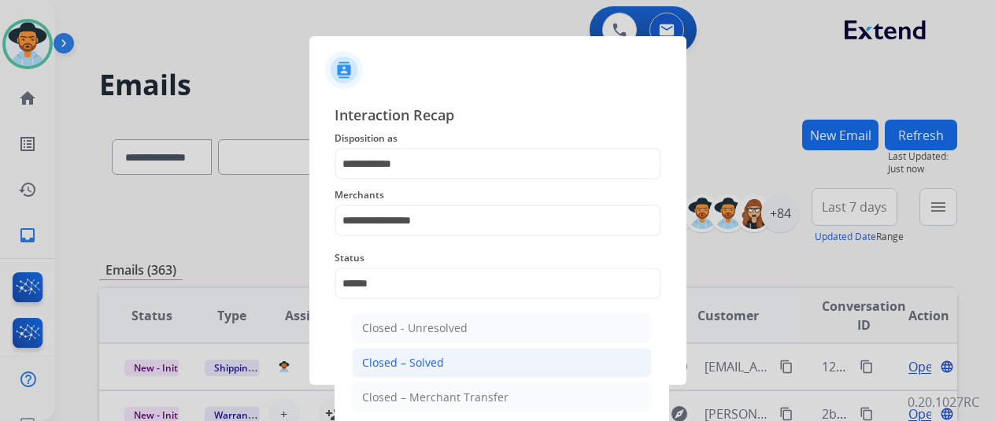
click at [394, 361] on div "Closed – Solved" at bounding box center [403, 363] width 82 height 16
type input "**********"
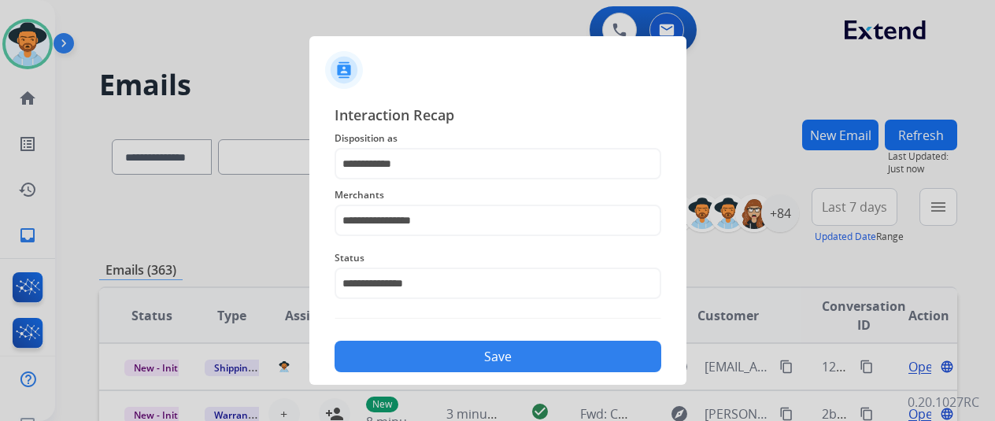
click at [454, 346] on button "Save" at bounding box center [498, 356] width 327 height 31
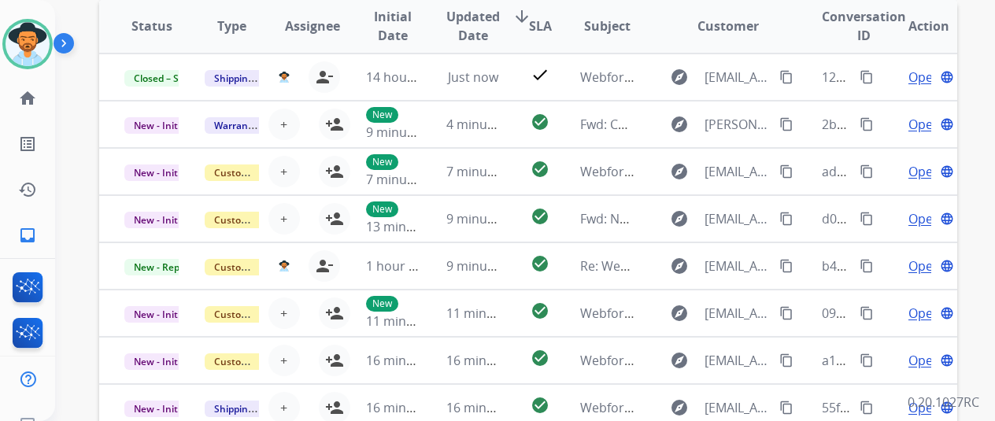
scroll to position [68, 0]
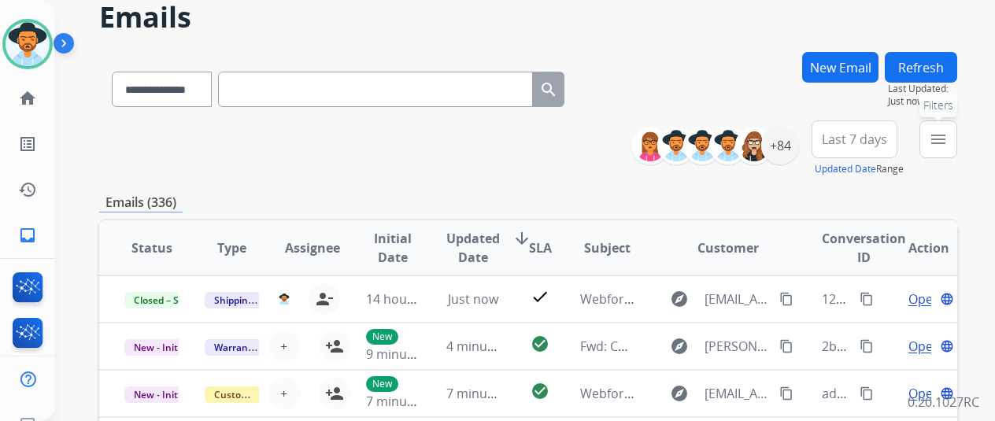
click at [948, 143] on mat-icon "menu" at bounding box center [938, 139] width 19 height 19
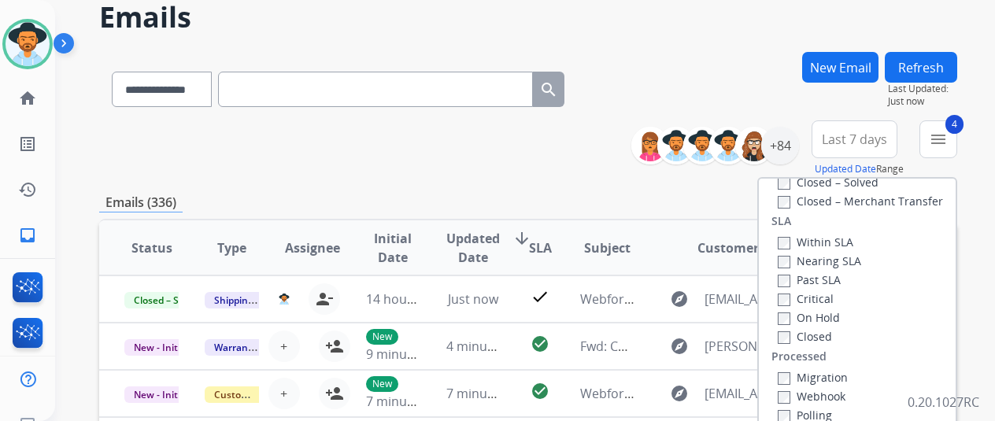
scroll to position [383, 0]
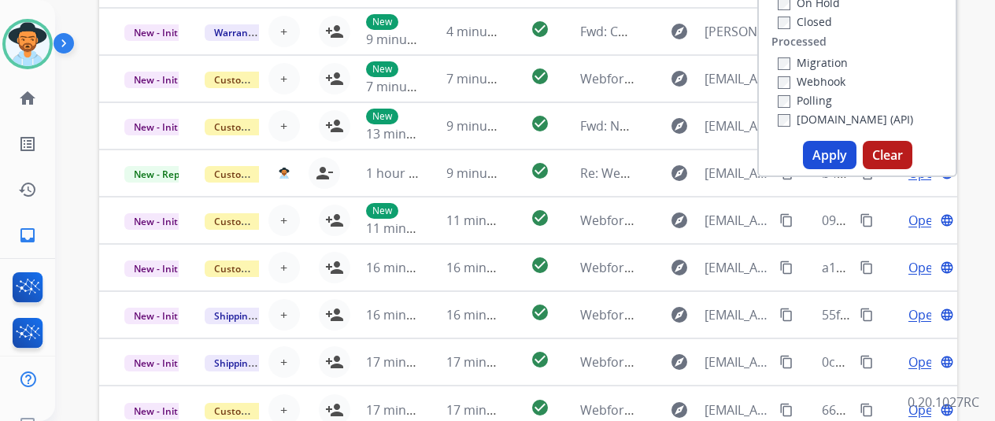
click at [839, 155] on button "Apply" at bounding box center [830, 155] width 54 height 28
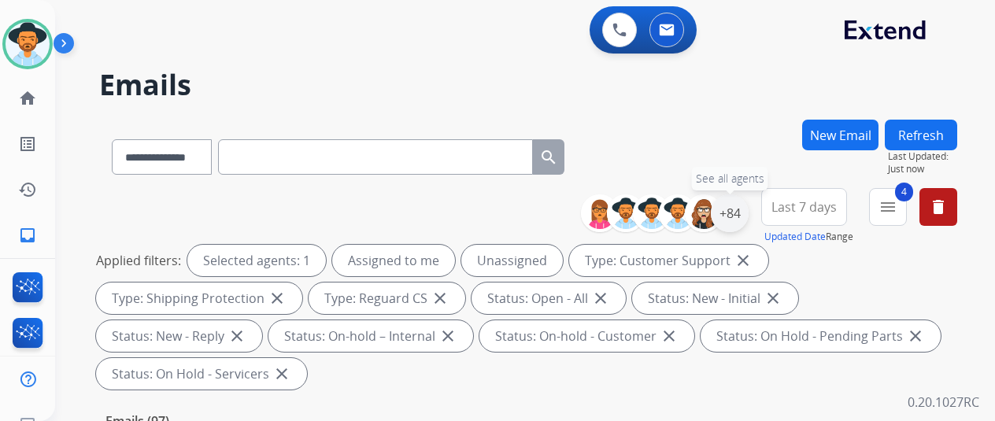
click at [748, 206] on div "+84" at bounding box center [730, 214] width 38 height 38
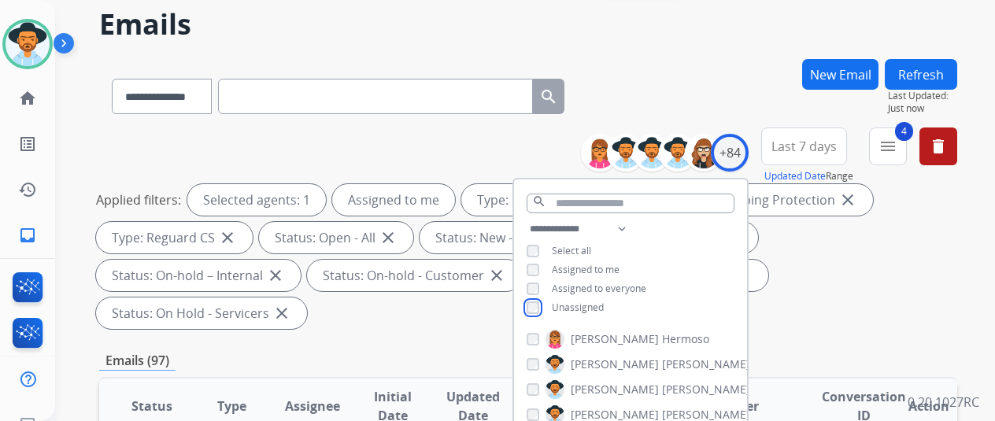
scroll to position [236, 0]
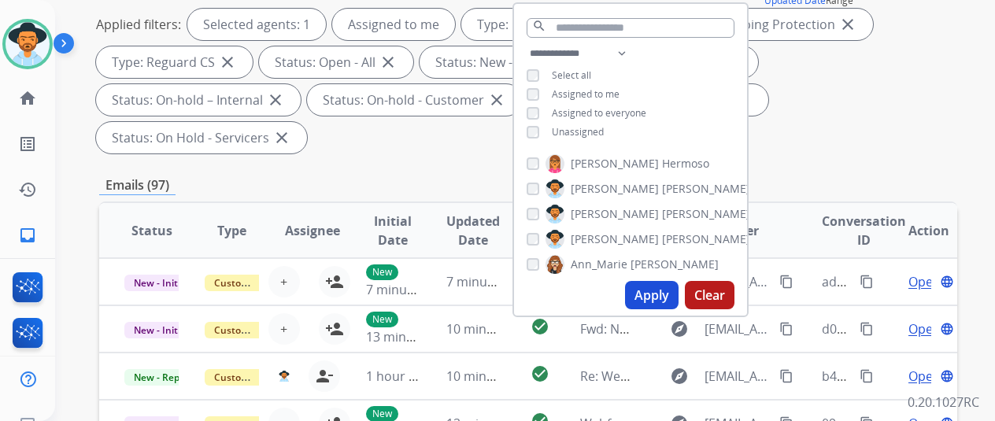
click at [668, 301] on button "Apply" at bounding box center [652, 295] width 54 height 28
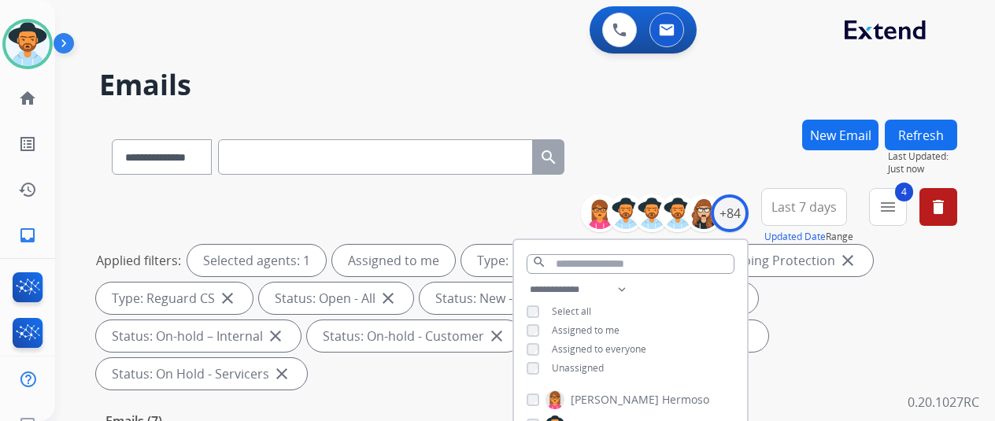
click at [706, 132] on div "**********" at bounding box center [528, 154] width 858 height 69
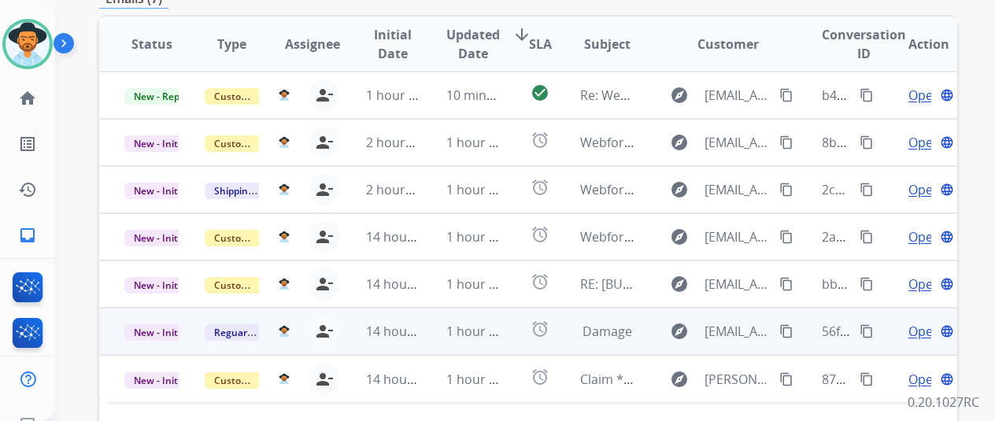
scroll to position [417, 0]
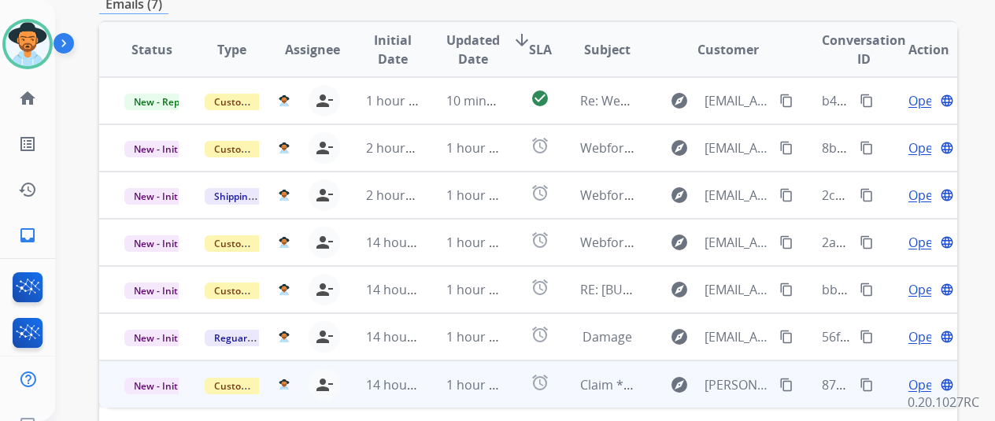
click at [917, 376] on span "Open" at bounding box center [925, 385] width 32 height 19
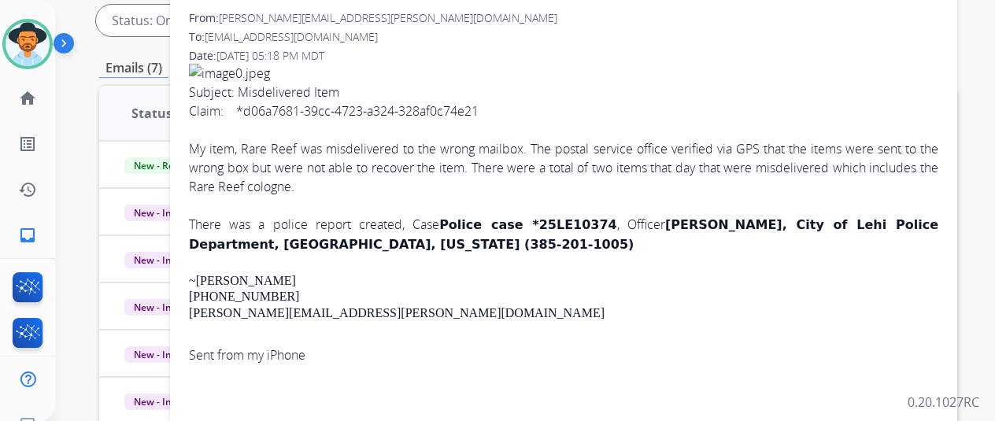
scroll to position [181, 0]
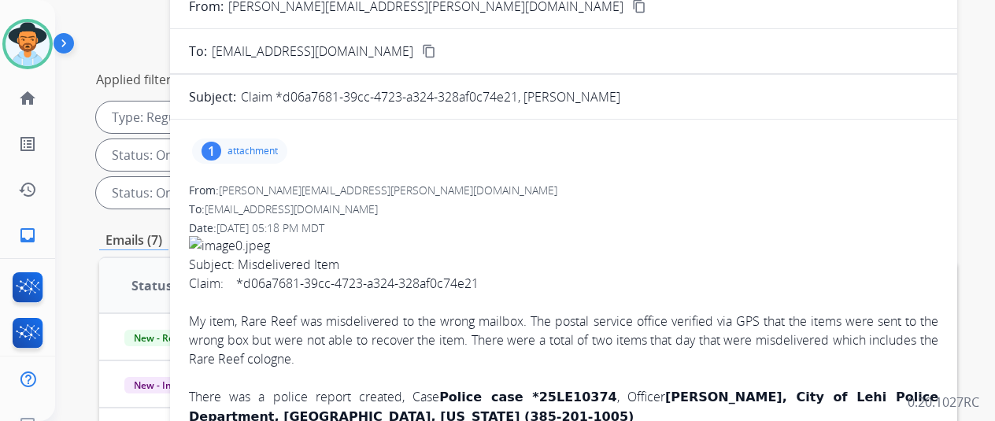
click at [632, 6] on mat-icon "content_copy" at bounding box center [639, 6] width 14 height 14
click at [221, 145] on div "1" at bounding box center [212, 151] width 20 height 19
click at [251, 176] on div at bounding box center [244, 191] width 79 height 55
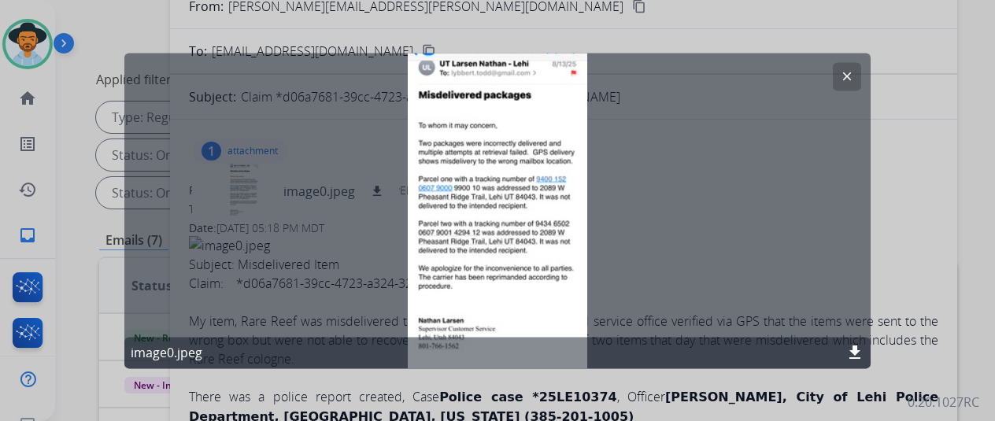
scroll to position [0, 0]
click at [848, 70] on mat-icon "clear" at bounding box center [847, 76] width 14 height 14
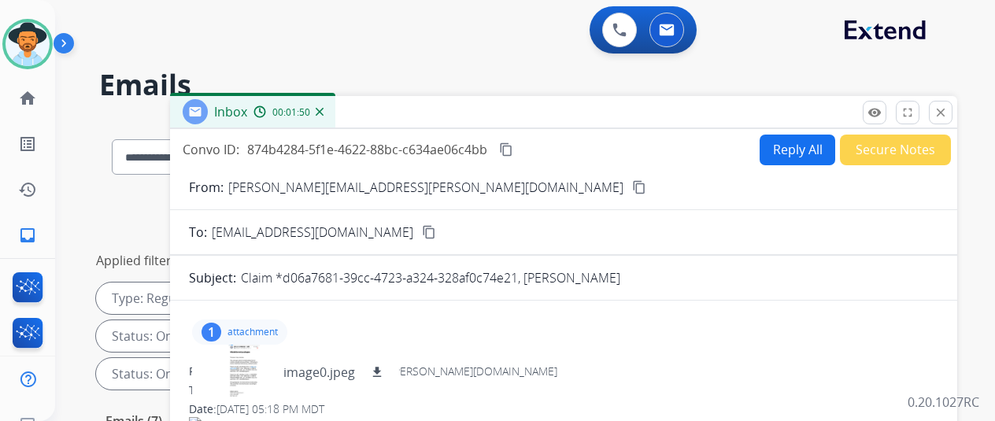
click at [795, 139] on button "Reply All" at bounding box center [798, 150] width 76 height 31
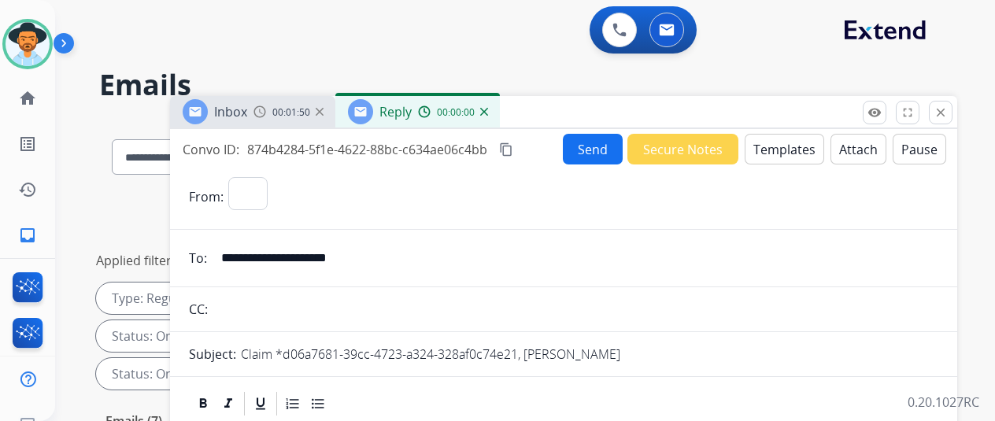
select select "**********"
click at [786, 140] on button "Templates" at bounding box center [785, 149] width 80 height 31
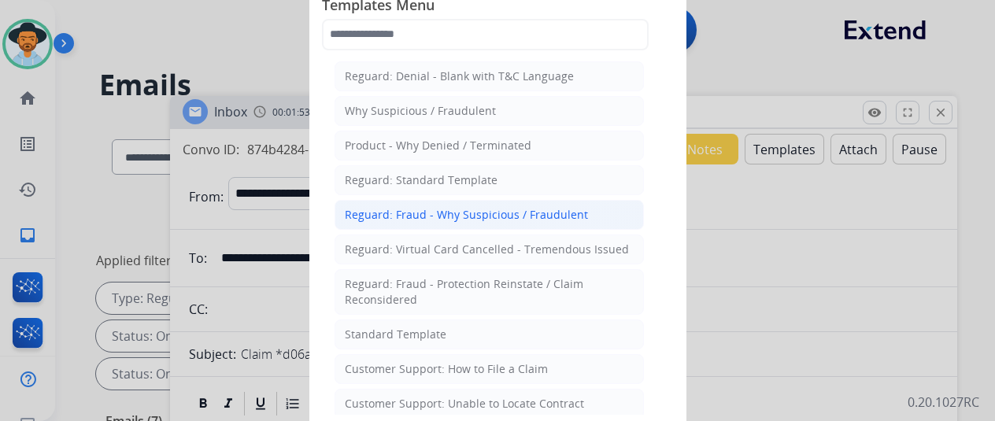
scroll to position [79, 0]
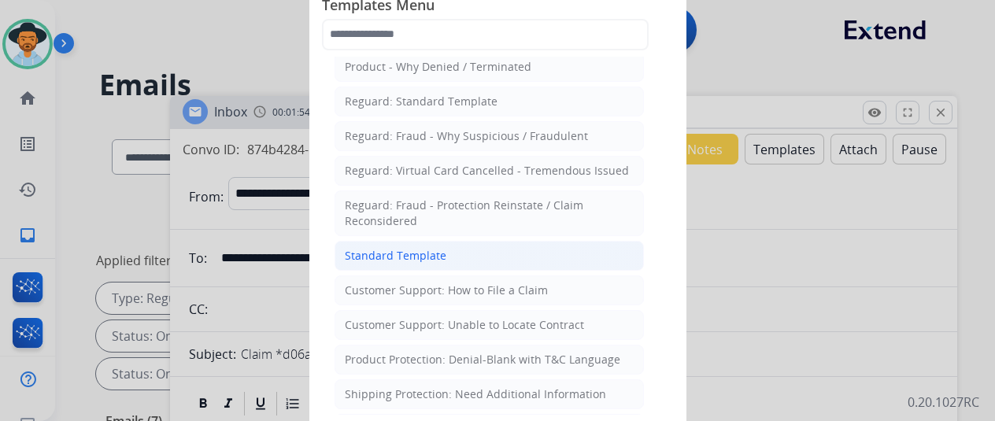
click at [397, 248] on div "Standard Template" at bounding box center [396, 256] width 102 height 16
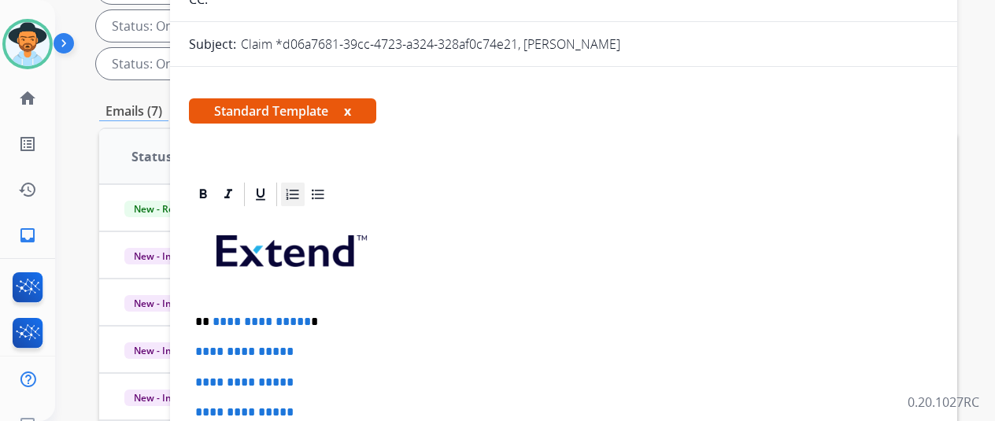
scroll to position [315, 0]
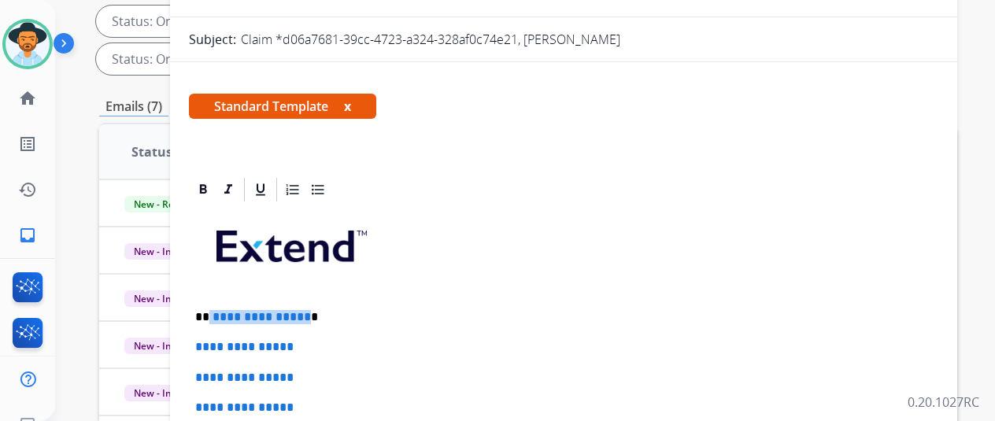
drag, startPoint x: 313, startPoint y: 317, endPoint x: 219, endPoint y: 315, distance: 94.5
click at [219, 315] on p "**********" at bounding box center [557, 317] width 724 height 14
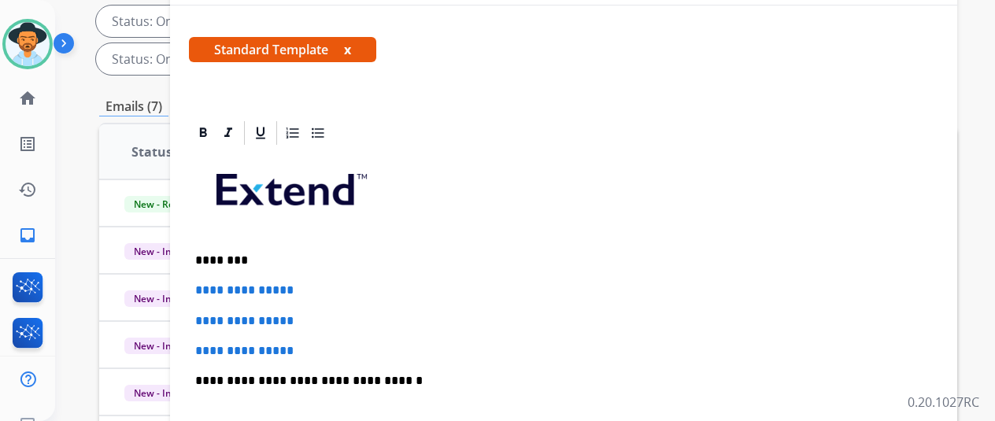
scroll to position [79, 0]
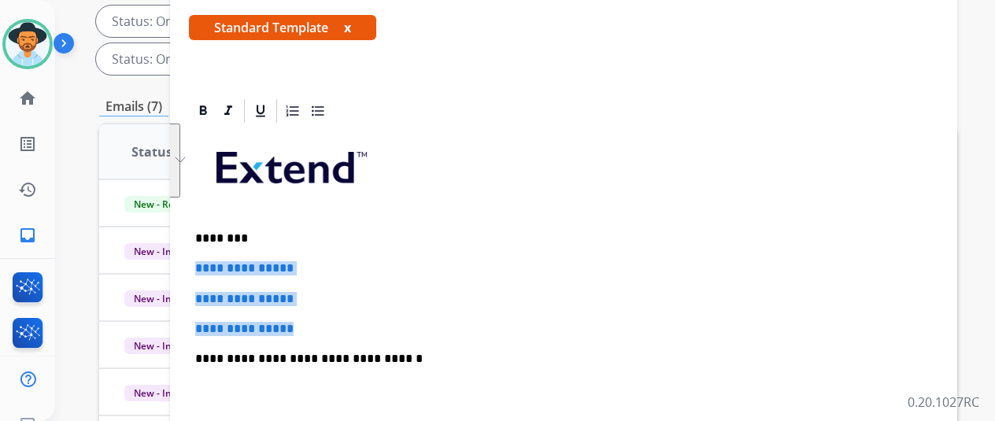
drag, startPoint x: 328, startPoint y: 328, endPoint x: 203, endPoint y: 269, distance: 138.1
click at [203, 269] on div "**********" at bounding box center [563, 86] width 787 height 702
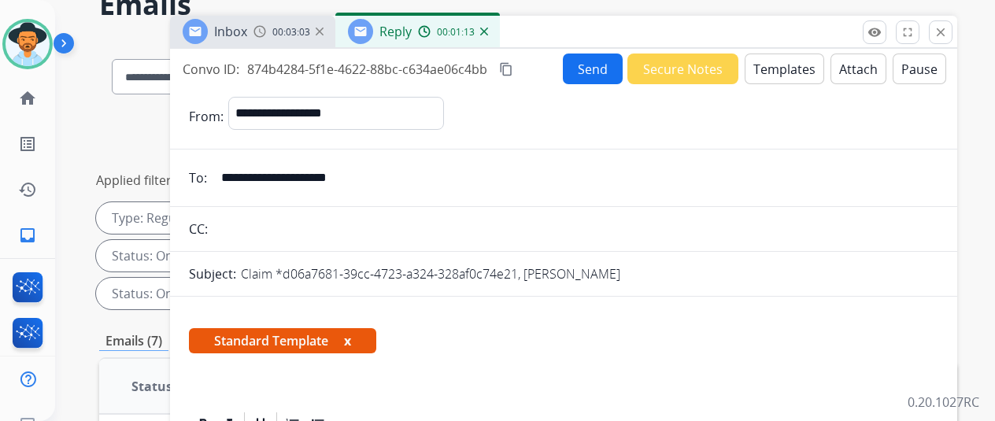
scroll to position [0, 0]
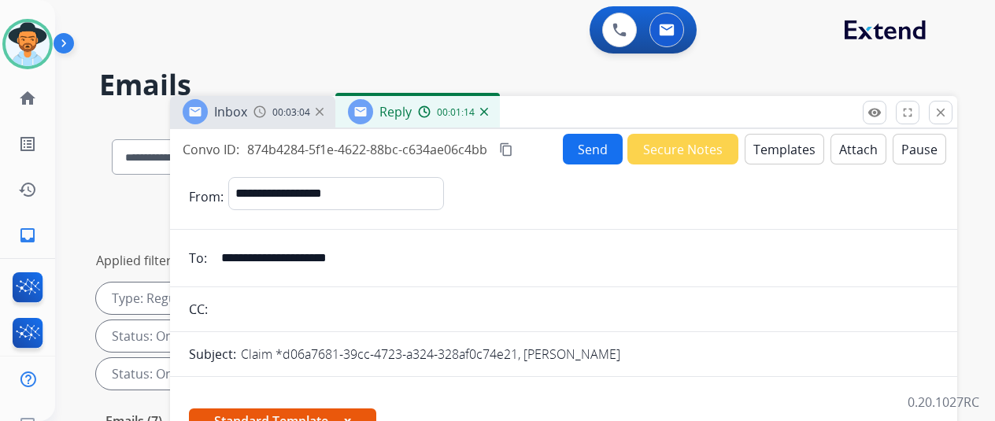
click at [601, 144] on button "Send" at bounding box center [593, 149] width 60 height 31
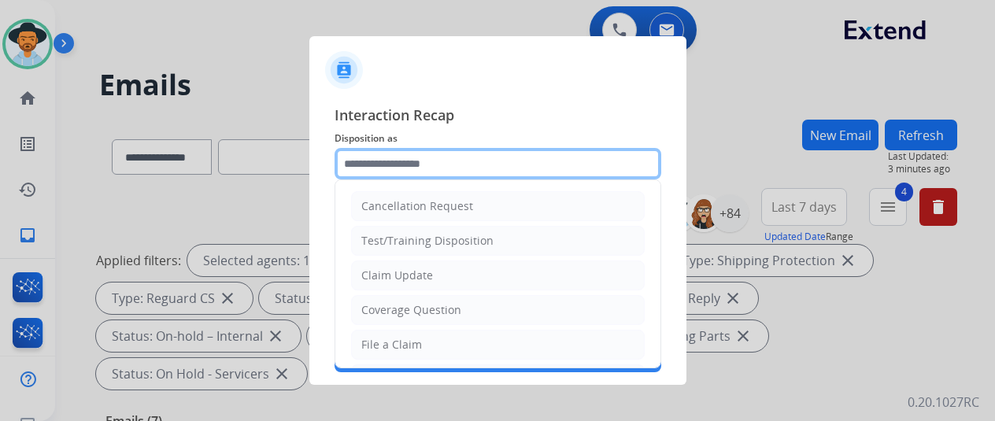
click at [373, 150] on input "text" at bounding box center [498, 163] width 327 height 31
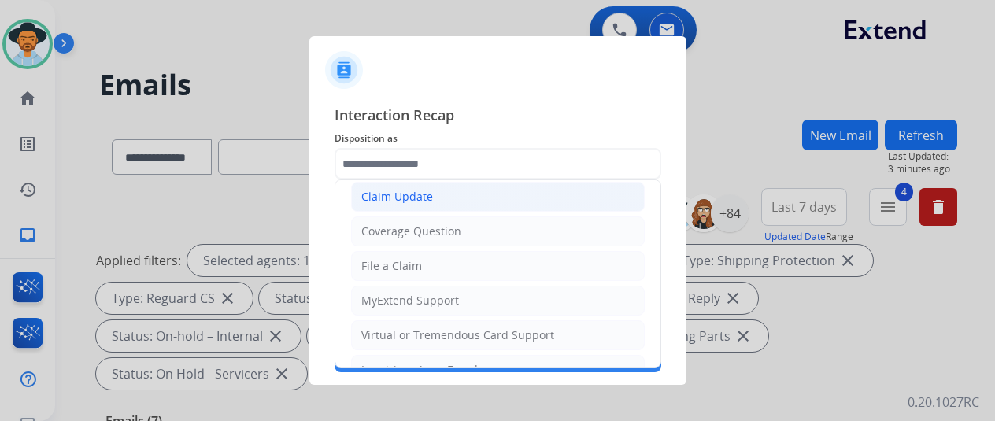
click at [406, 191] on div "Claim Update" at bounding box center [397, 197] width 72 height 16
type input "**********"
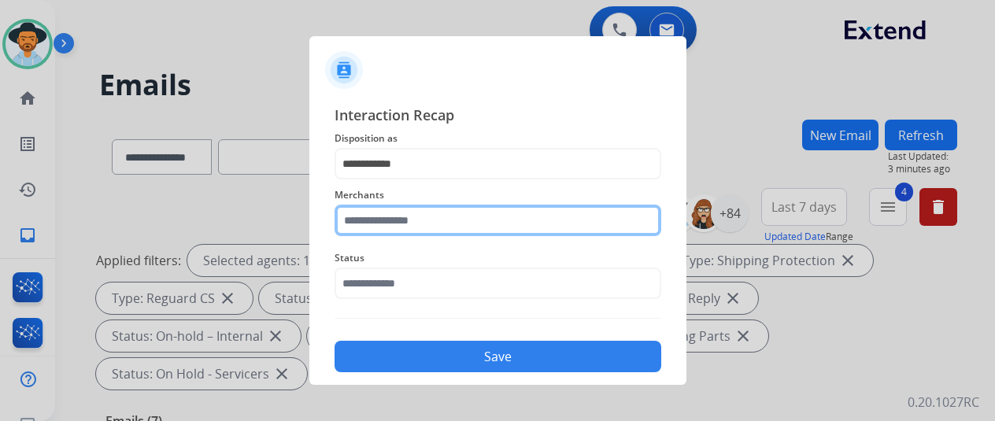
drag, startPoint x: 378, startPoint y: 224, endPoint x: 366, endPoint y: 213, distance: 16.7
click at [377, 224] on input "text" at bounding box center [498, 220] width 327 height 31
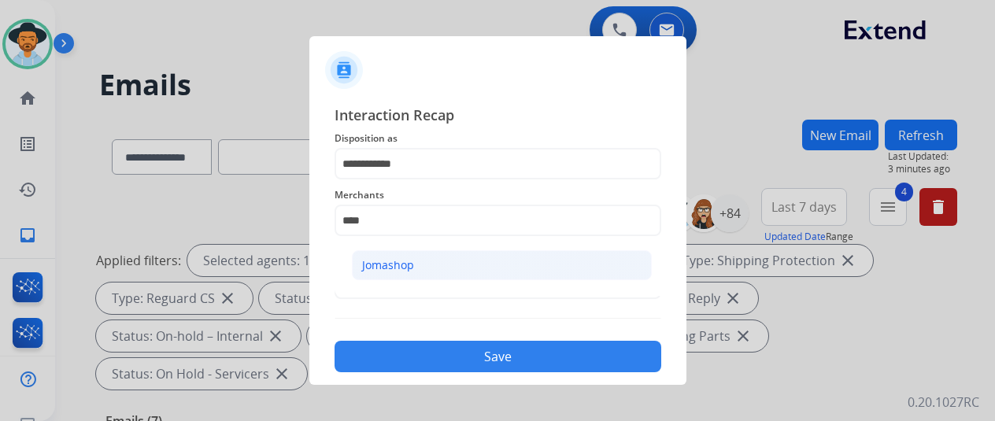
click at [379, 266] on div "Jomashop" at bounding box center [388, 266] width 52 height 16
type input "********"
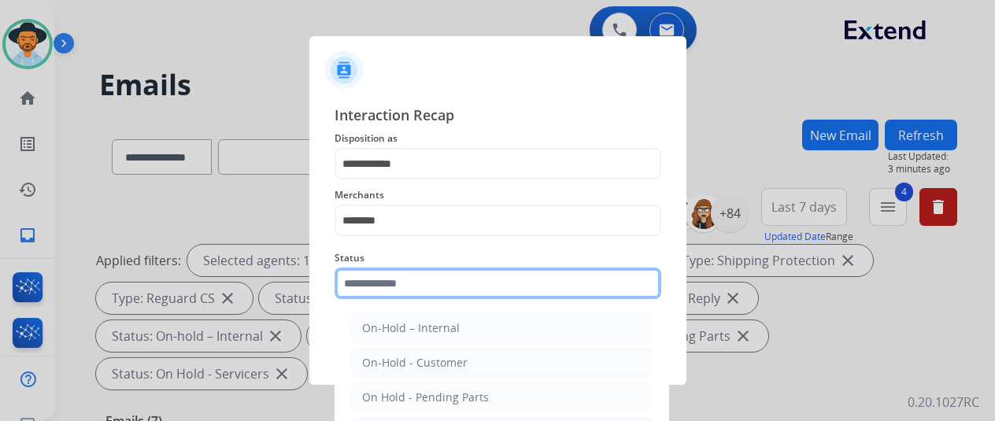
click at [383, 287] on input "text" at bounding box center [498, 283] width 327 height 31
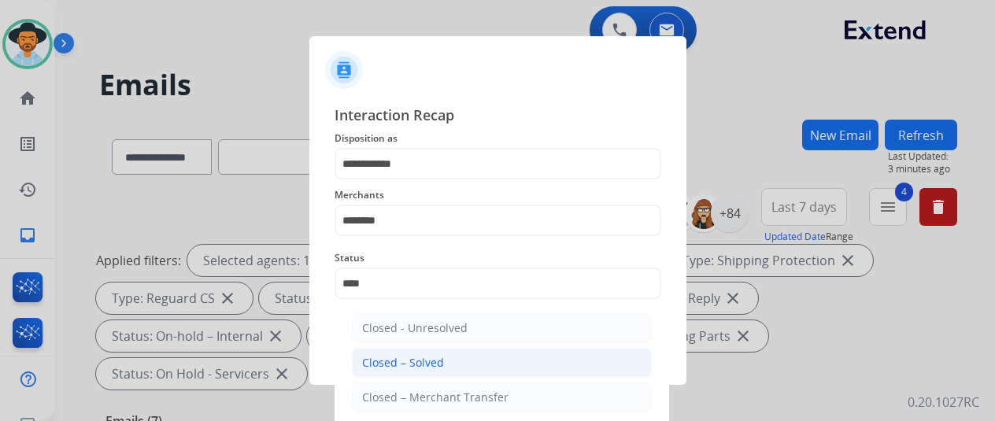
click at [391, 359] on div "Closed – Solved" at bounding box center [403, 363] width 82 height 16
type input "**********"
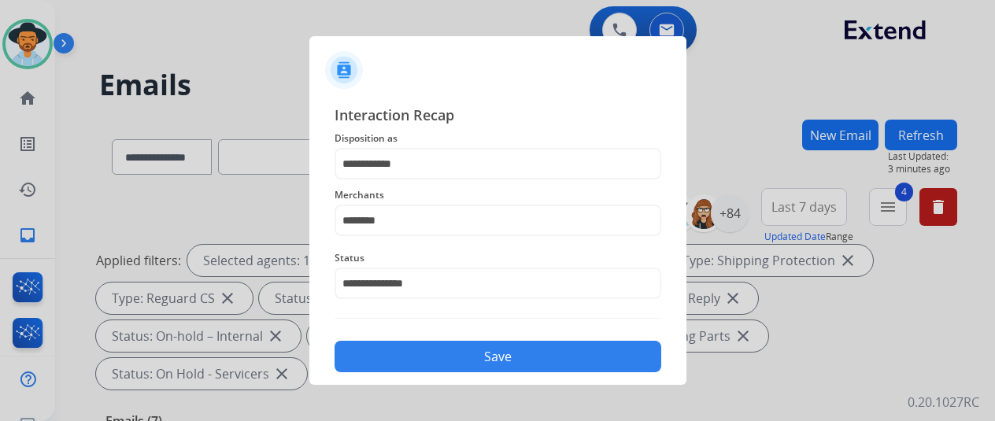
click at [454, 354] on button "Save" at bounding box center [498, 356] width 327 height 31
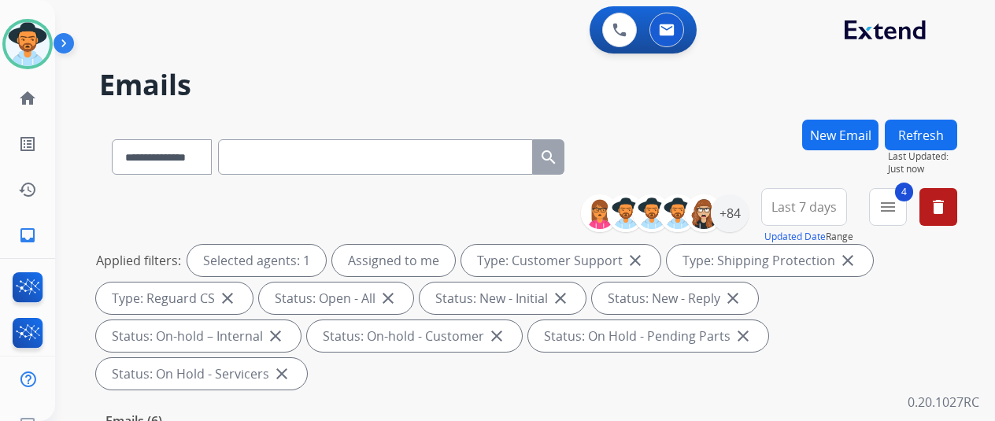
click at [674, 132] on div "**********" at bounding box center [528, 154] width 858 height 69
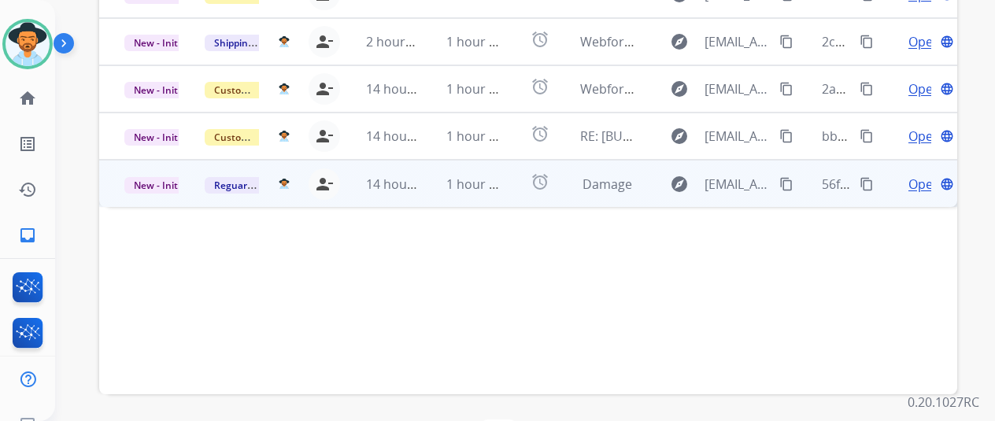
scroll to position [575, 0]
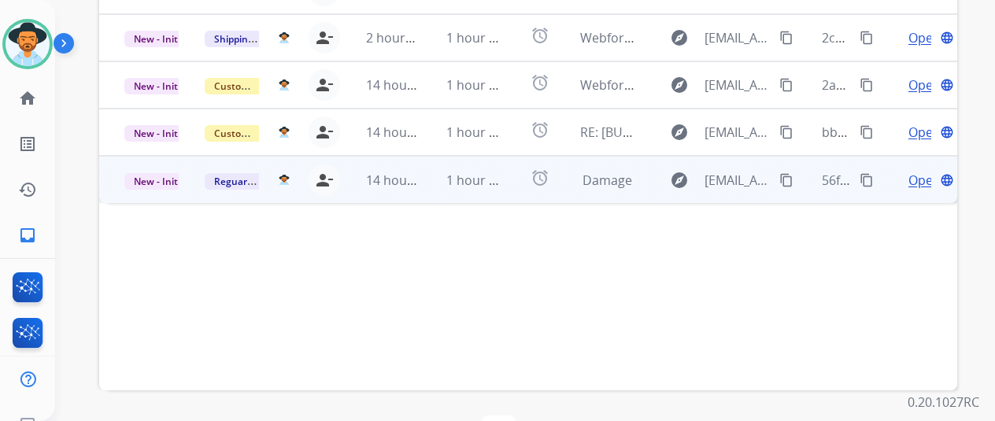
click at [920, 171] on span "Open" at bounding box center [925, 180] width 32 height 19
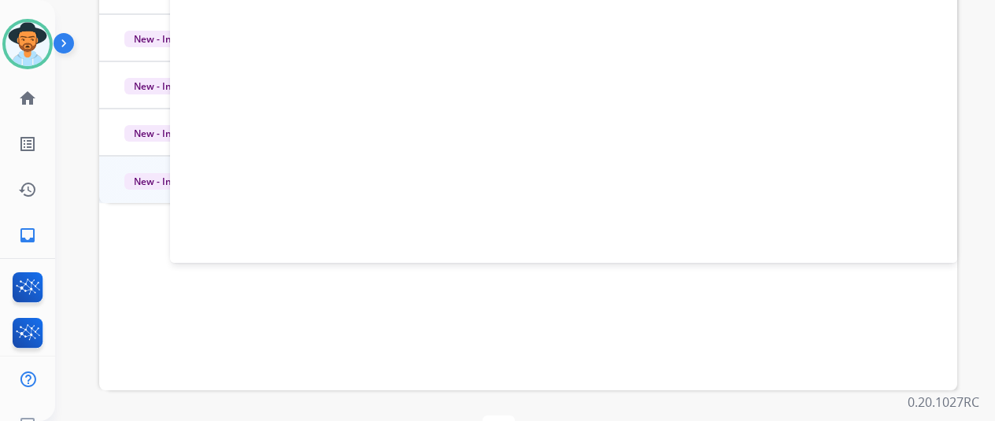
scroll to position [260, 0]
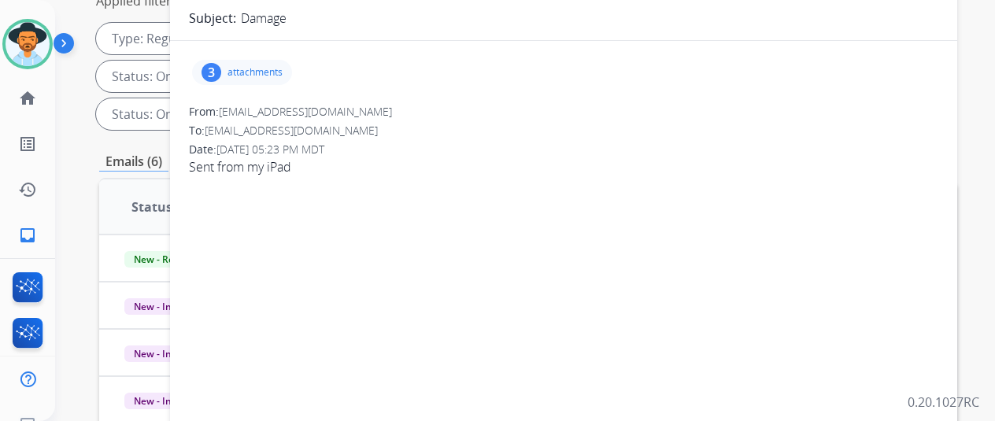
click at [221, 68] on div "3" at bounding box center [212, 72] width 20 height 19
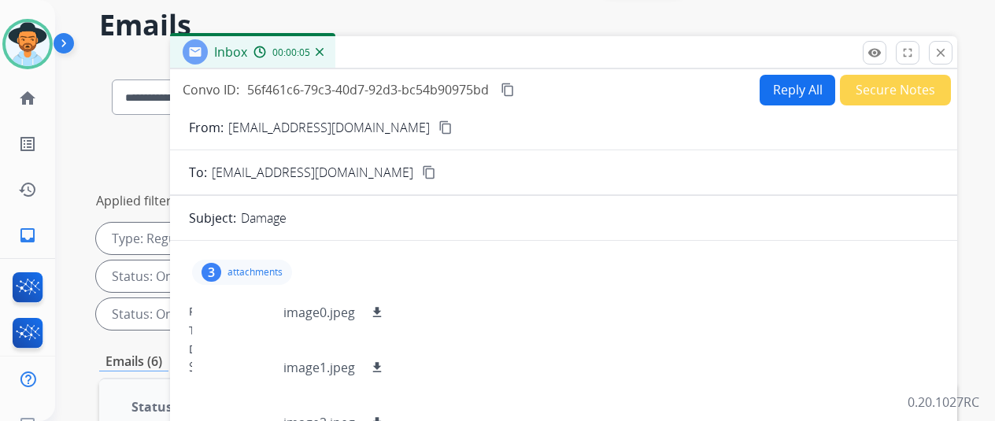
scroll to position [0, 0]
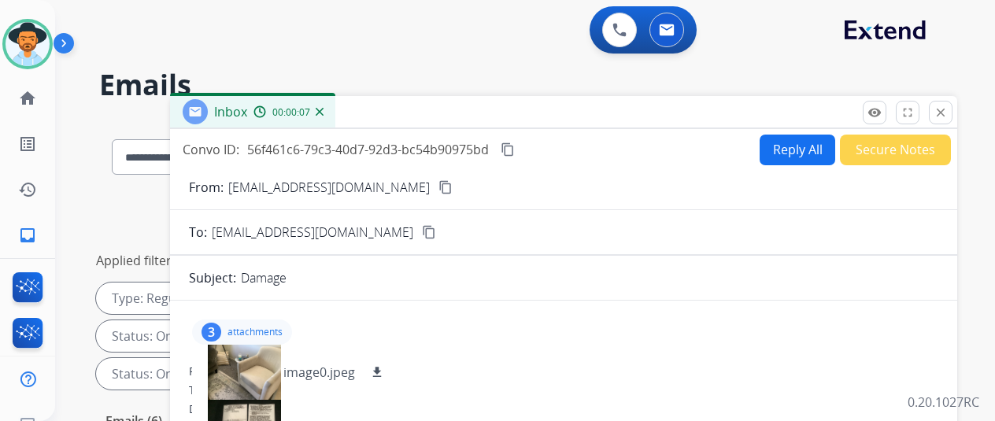
click at [439, 191] on mat-icon "content_copy" at bounding box center [446, 187] width 14 height 14
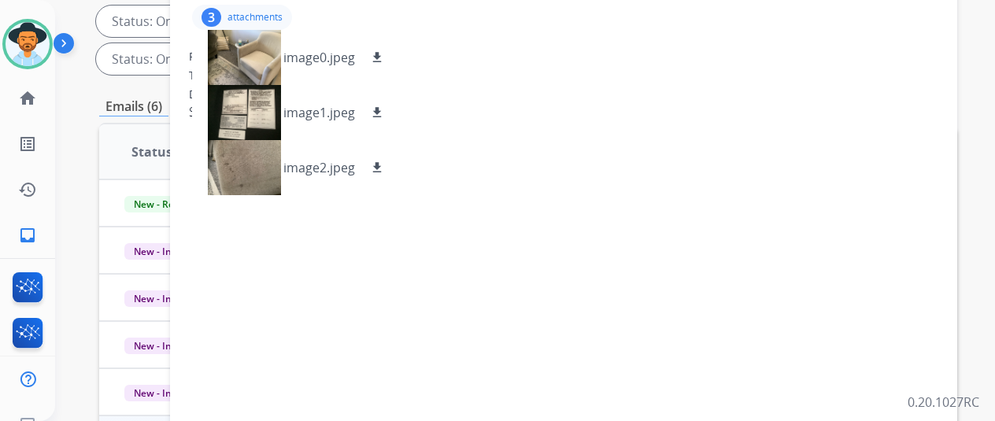
scroll to position [236, 0]
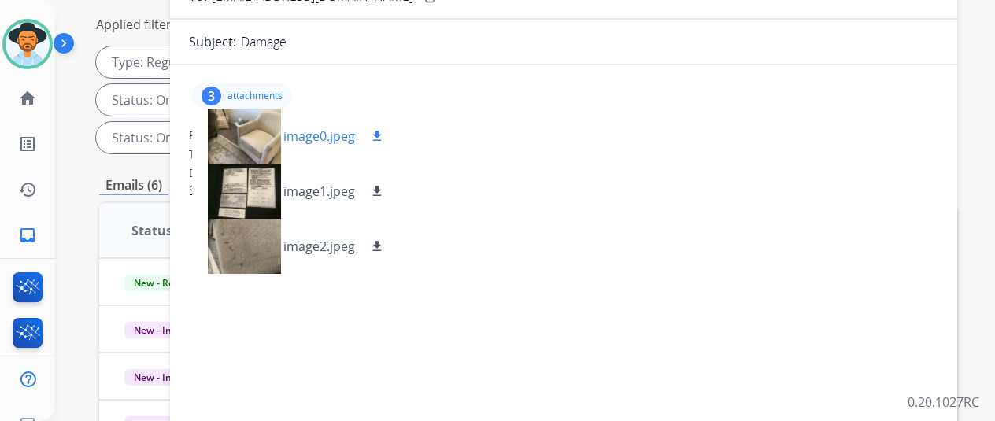
click at [384, 133] on mat-icon "download" at bounding box center [377, 136] width 14 height 14
click at [384, 188] on mat-icon "download" at bounding box center [377, 191] width 14 height 14
click at [384, 244] on mat-icon "download" at bounding box center [377, 246] width 14 height 14
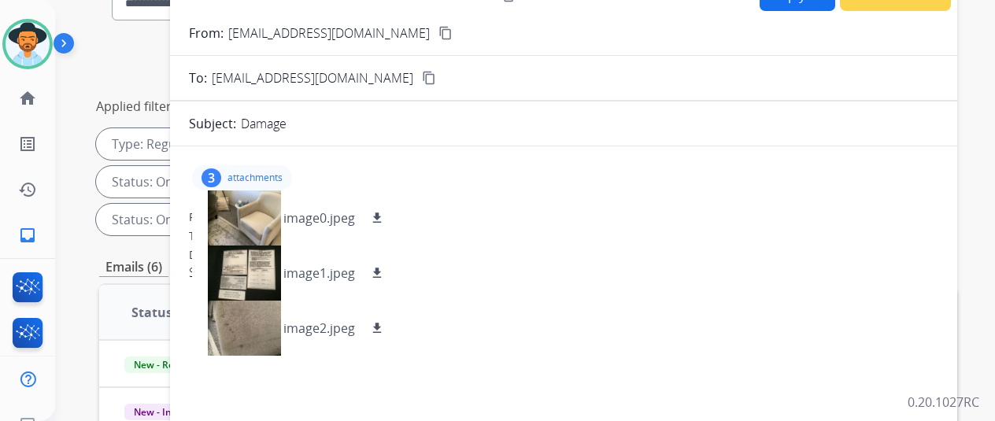
scroll to position [0, 0]
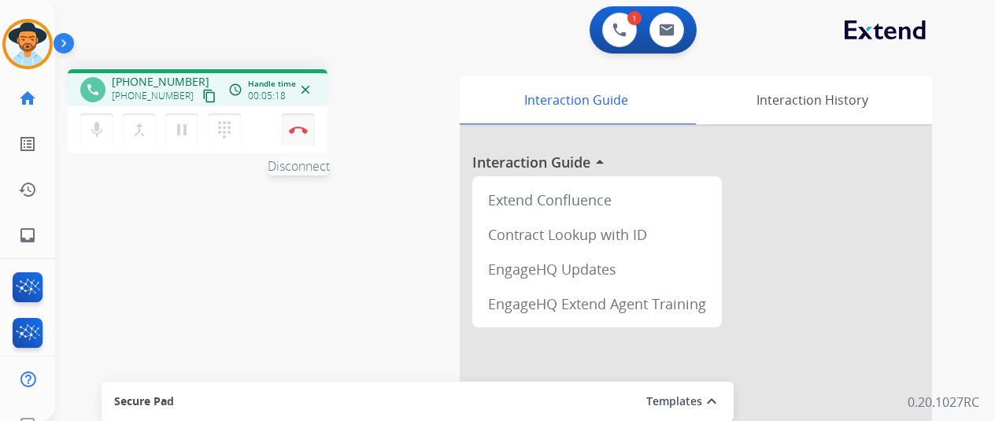
click at [294, 126] on img at bounding box center [298, 130] width 19 height 8
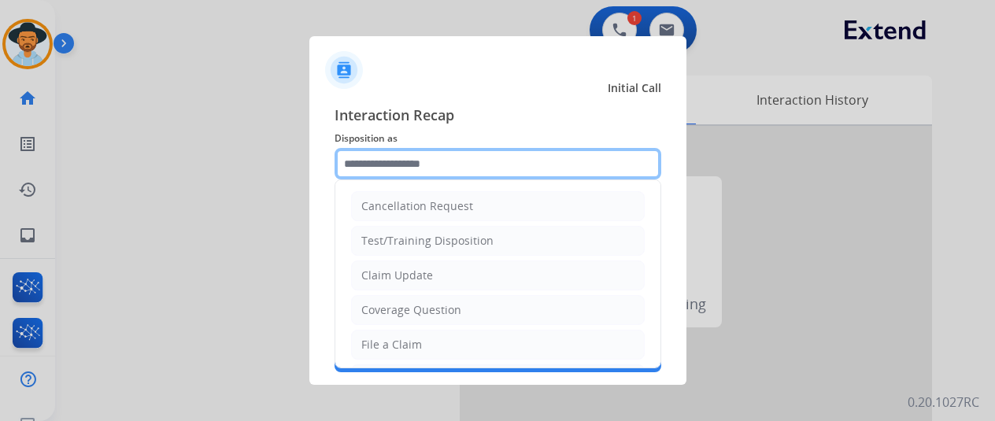
click at [400, 165] on input "text" at bounding box center [498, 163] width 327 height 31
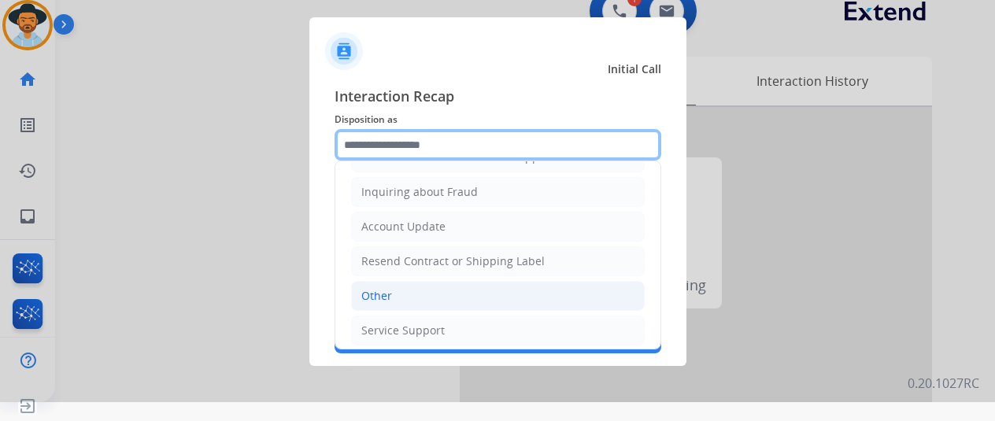
scroll to position [239, 0]
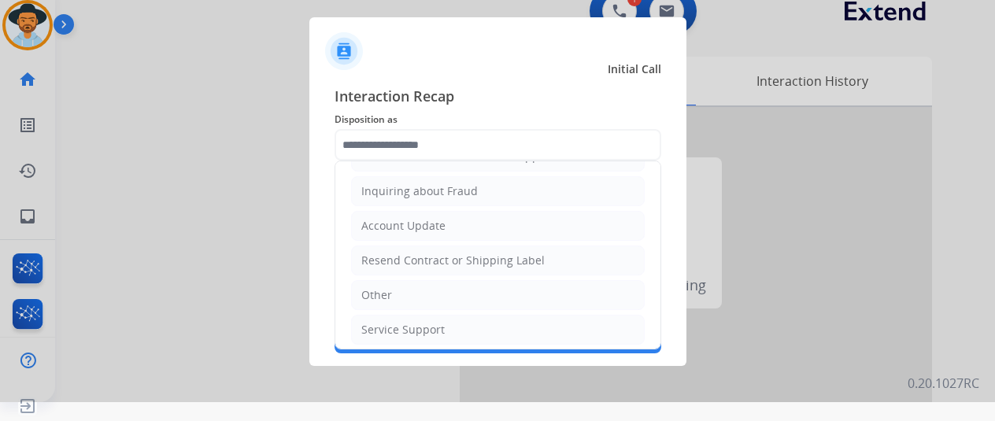
click at [383, 322] on div "Service Support" at bounding box center [402, 330] width 83 height 16
type input "**********"
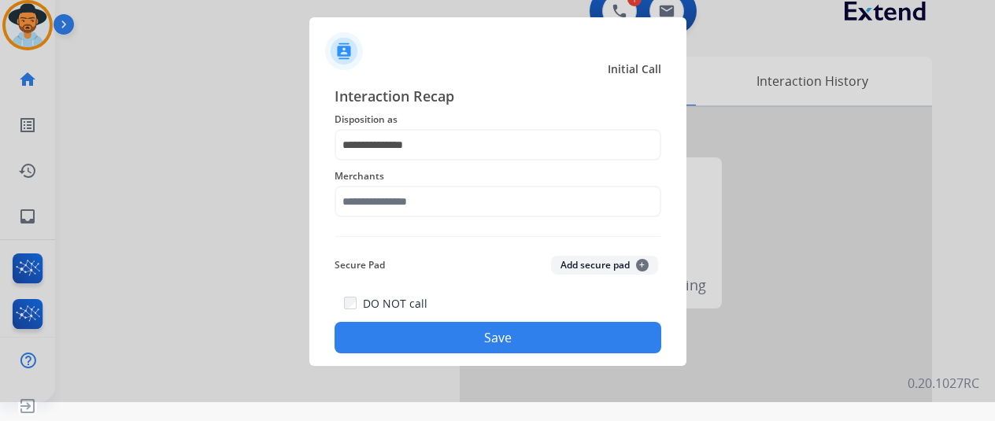
drag, startPoint x: 335, startPoint y: 175, endPoint x: 370, endPoint y: 191, distance: 39.1
click at [354, 187] on div "Merchants" at bounding box center [498, 192] width 327 height 63
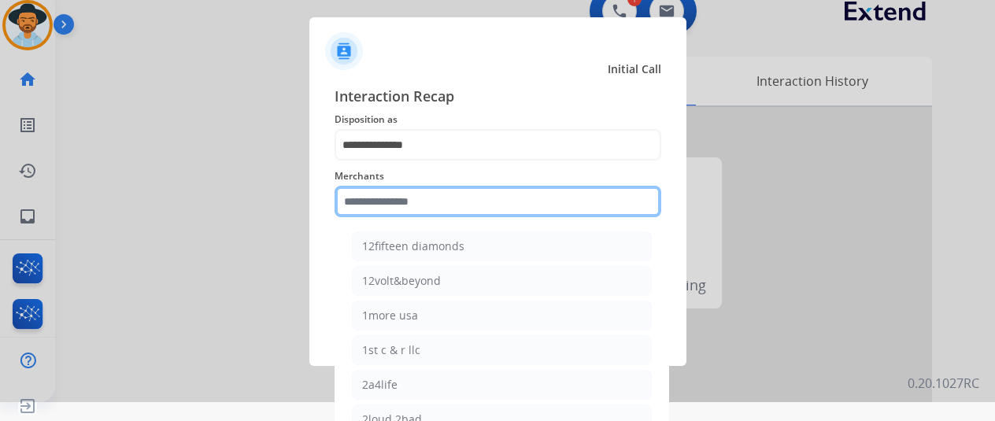
click at [384, 203] on input "text" at bounding box center [498, 201] width 327 height 31
type input "*"
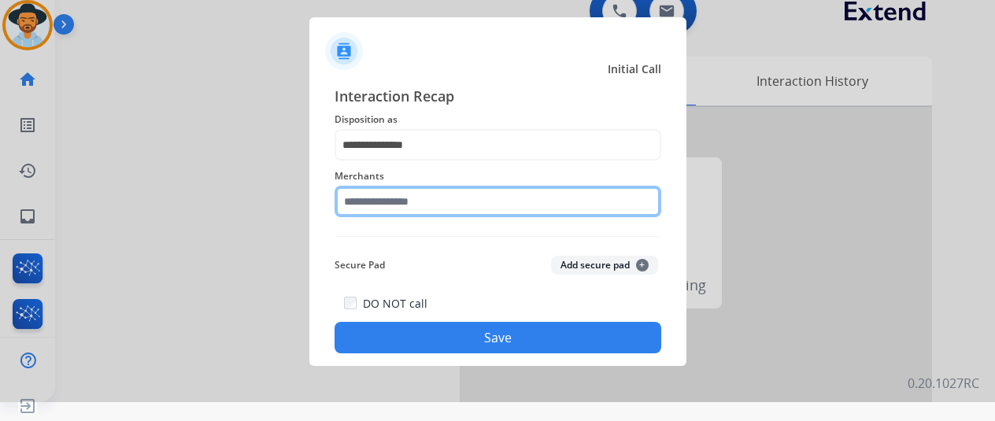
click at [365, 202] on input "text" at bounding box center [498, 201] width 327 height 31
type input "*"
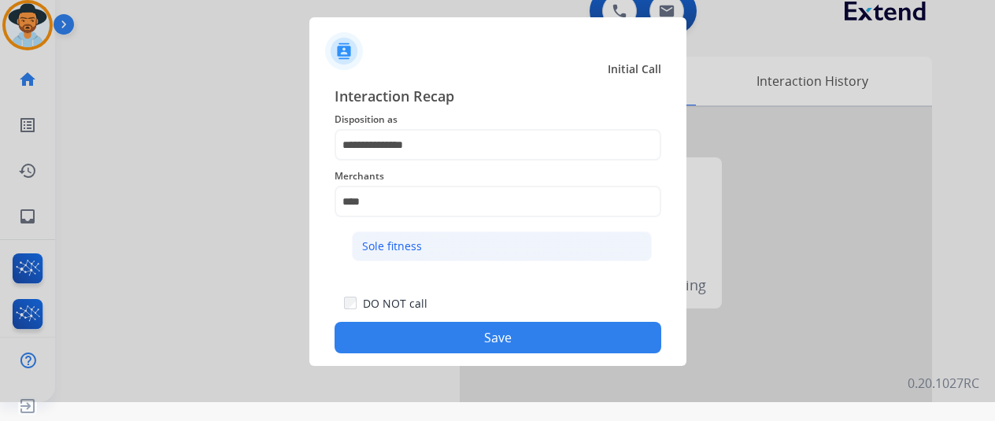
click at [409, 239] on div "Sole fitness" at bounding box center [392, 247] width 60 height 16
type input "**********"
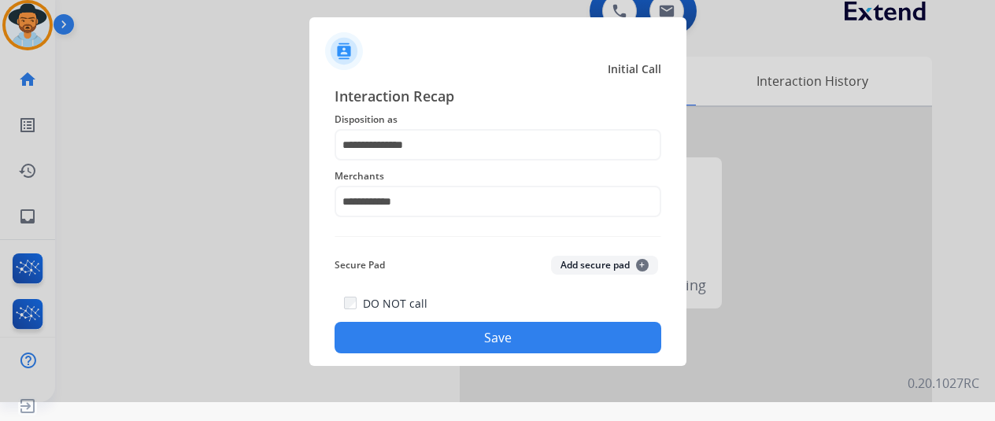
click at [476, 339] on button "Save" at bounding box center [498, 337] width 327 height 31
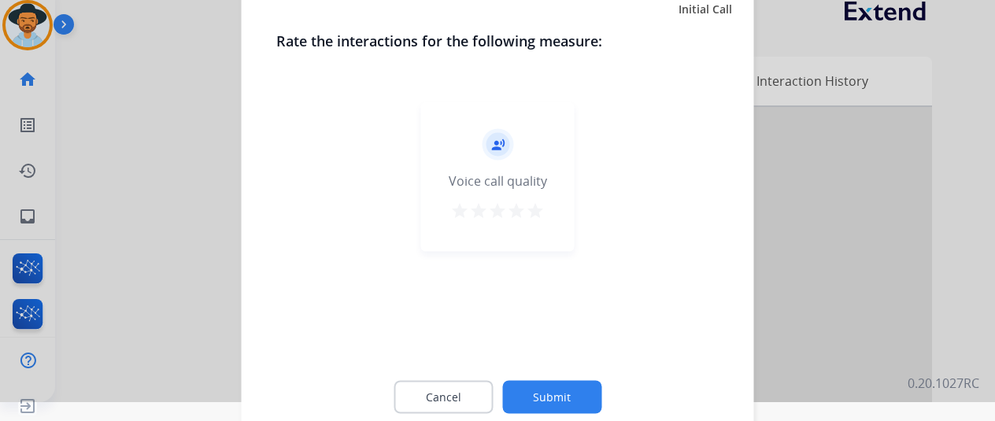
click at [556, 400] on button "Submit" at bounding box center [551, 396] width 99 height 33
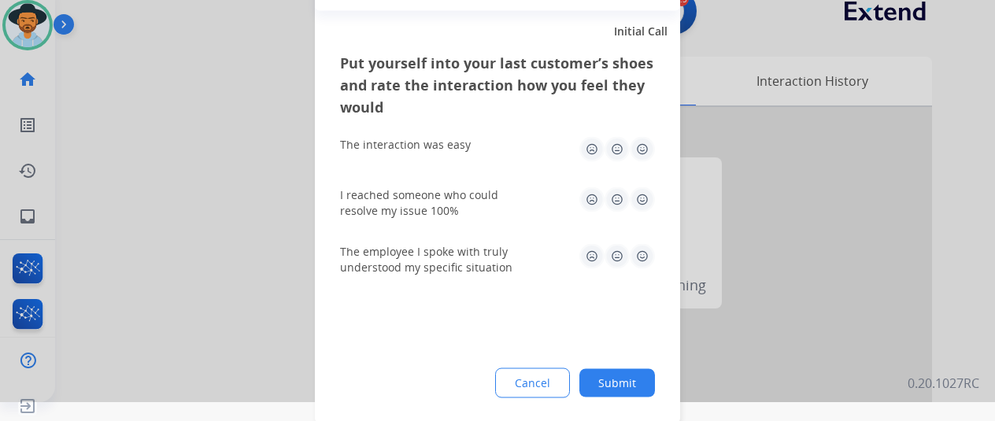
click at [613, 384] on button "Submit" at bounding box center [618, 383] width 76 height 28
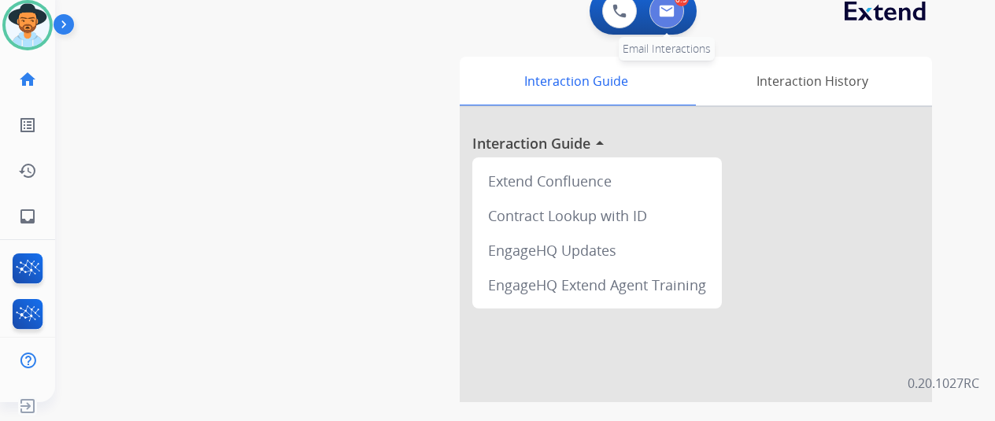
click at [675, 13] on img at bounding box center [667, 11] width 16 height 13
select select "**********"
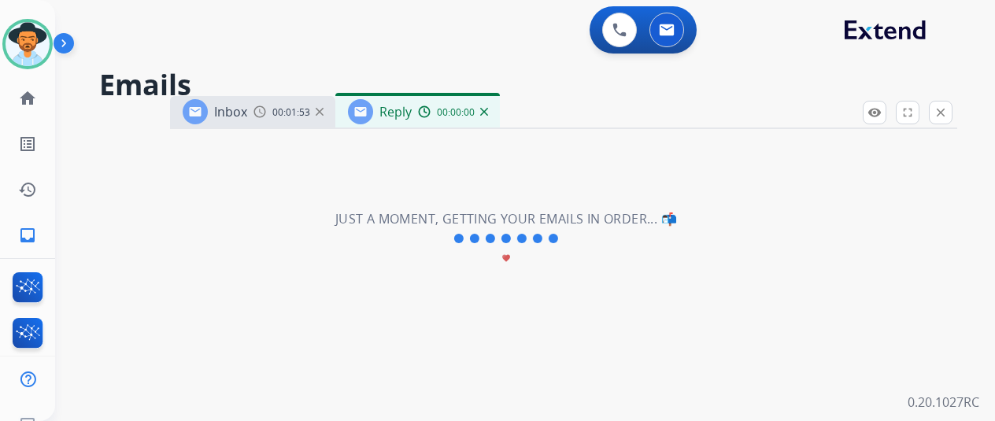
select select "**********"
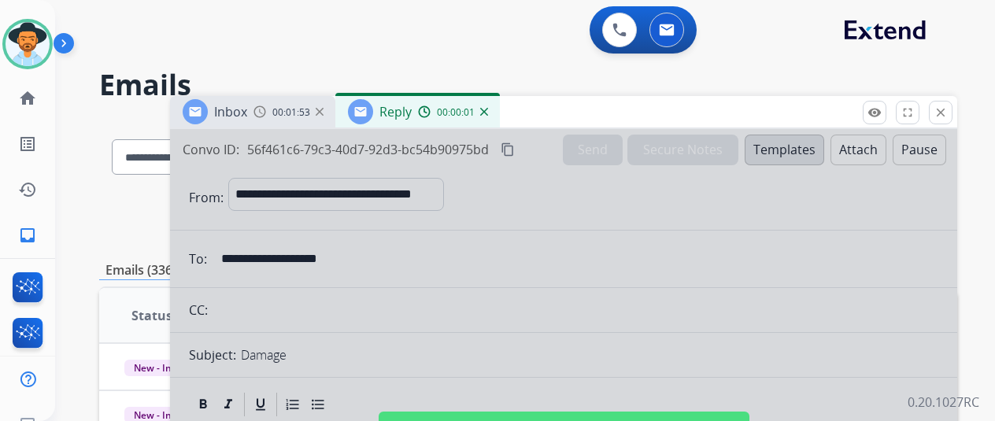
click at [387, 206] on div at bounding box center [563, 423] width 787 height 588
select select
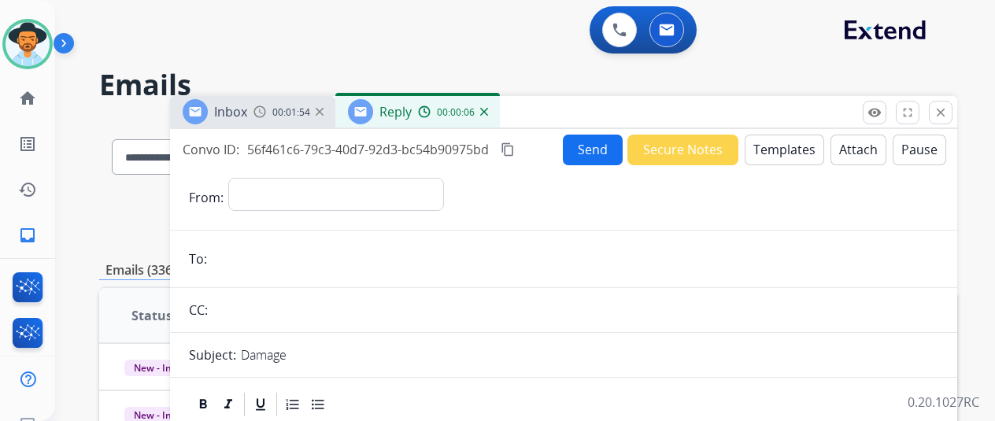
click at [488, 113] on img at bounding box center [484, 112] width 8 height 8
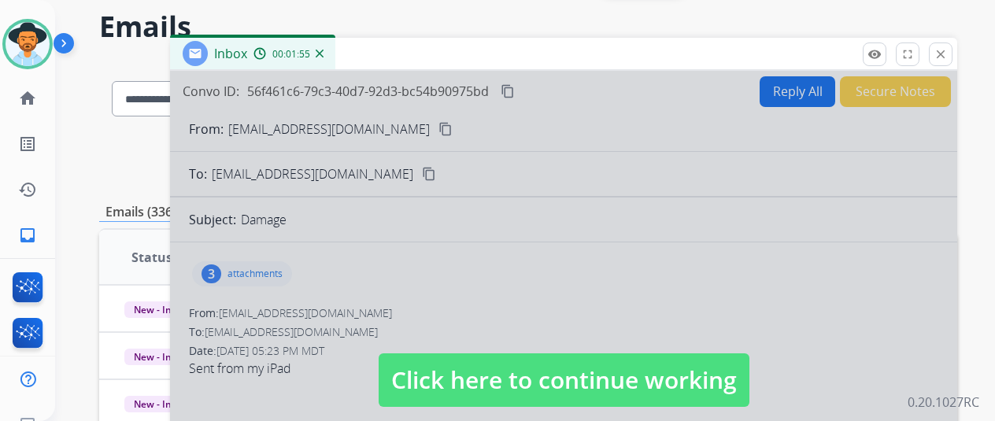
scroll to position [157, 0]
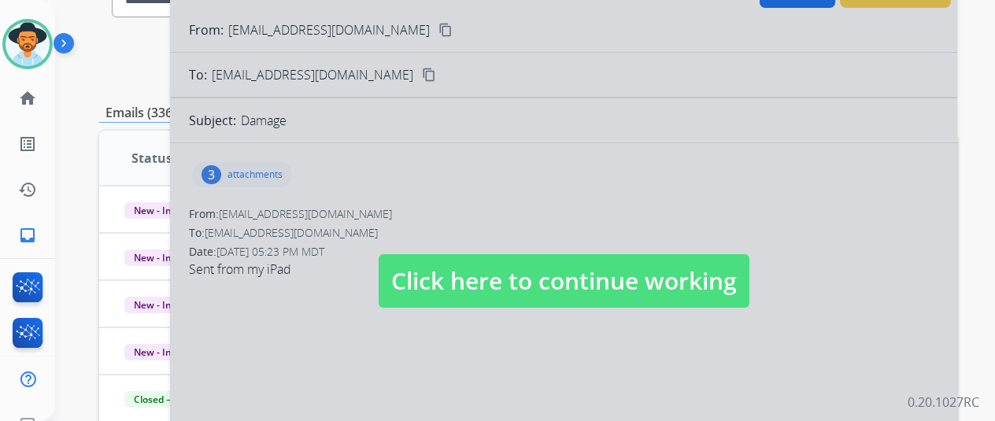
click at [484, 214] on div at bounding box center [563, 266] width 787 height 588
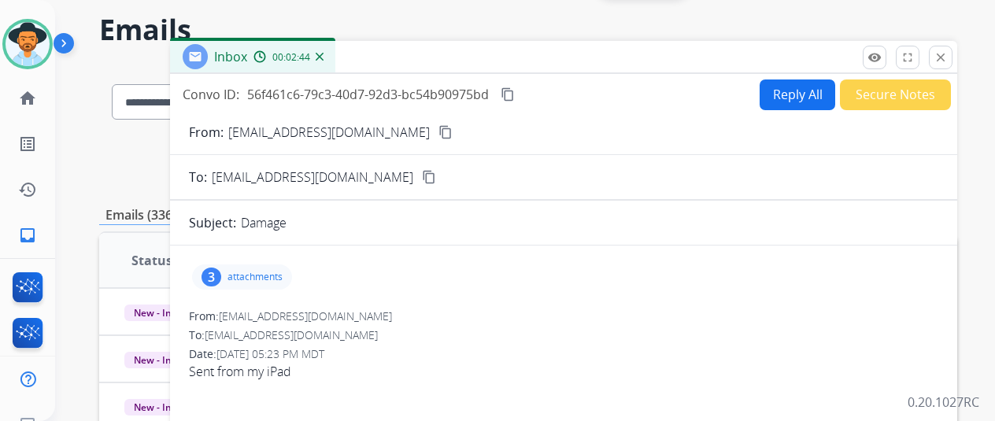
scroll to position [0, 0]
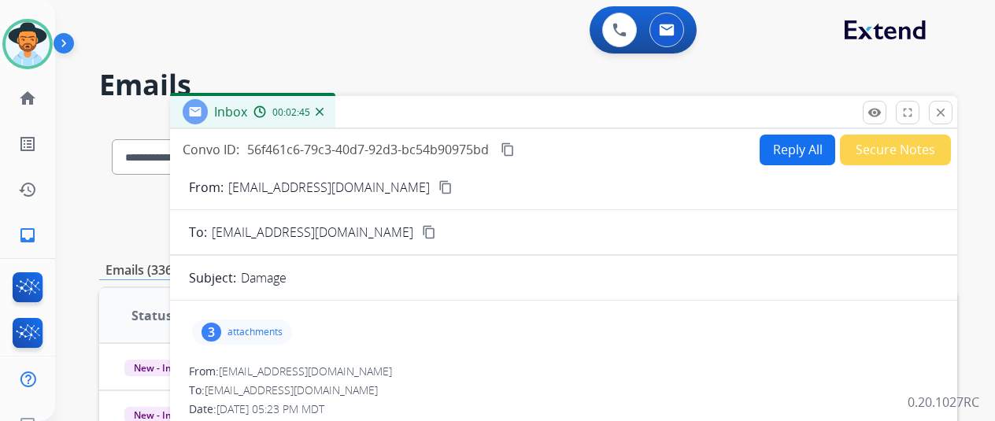
click at [515, 150] on mat-icon "content_copy" at bounding box center [508, 150] width 14 height 14
click at [790, 150] on button "Reply All" at bounding box center [798, 150] width 76 height 31
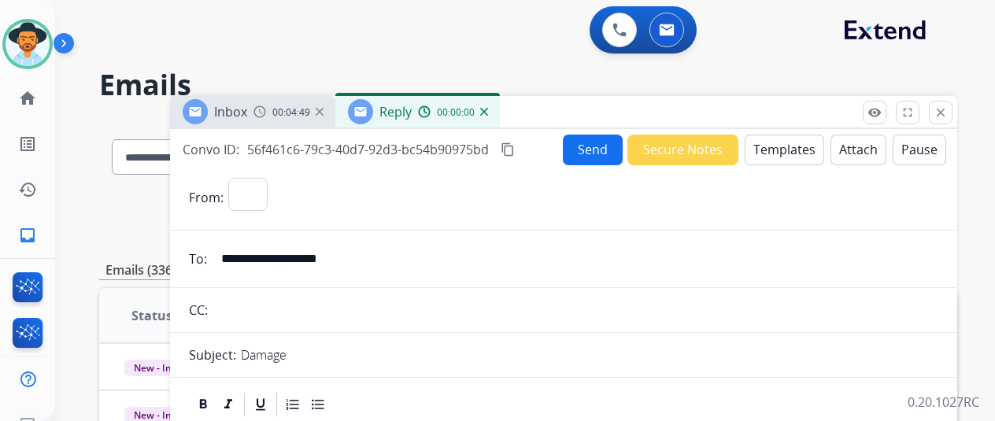
select select "**********"
click at [789, 146] on button "Templates" at bounding box center [785, 150] width 80 height 31
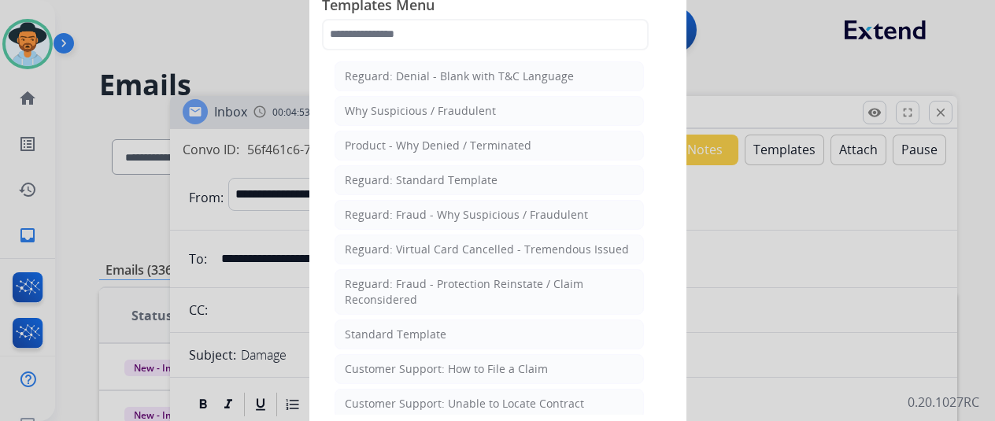
drag, startPoint x: 388, startPoint y: 328, endPoint x: 396, endPoint y: 321, distance: 10.1
click at [389, 328] on div "Standard Template" at bounding box center [396, 335] width 102 height 16
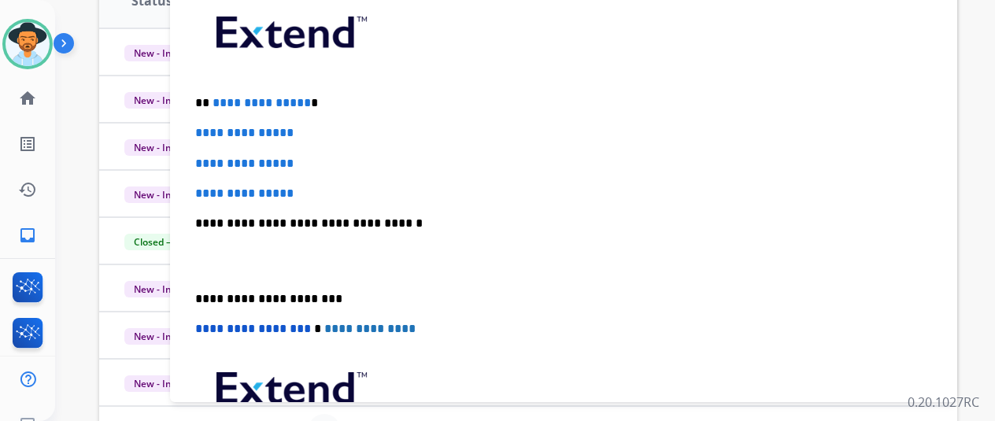
scroll to position [41, 0]
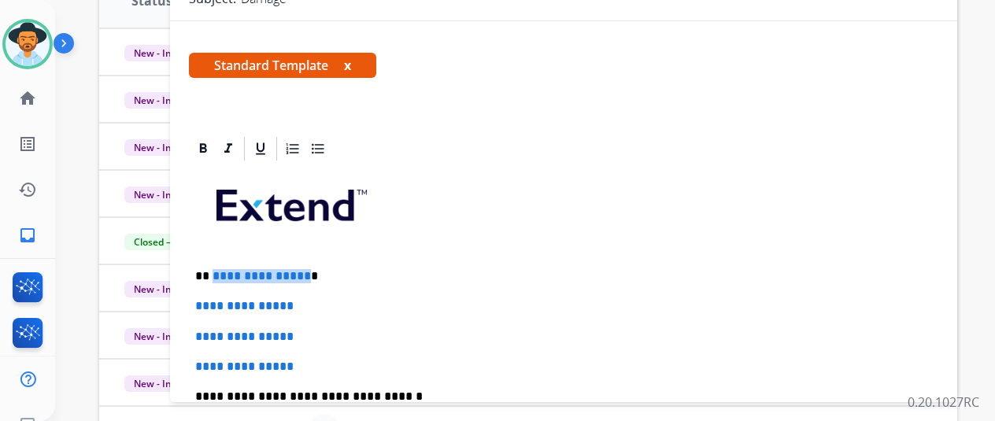
drag, startPoint x: 314, startPoint y: 276, endPoint x: 222, endPoint y: 272, distance: 92.2
click at [222, 272] on p "**********" at bounding box center [557, 276] width 724 height 14
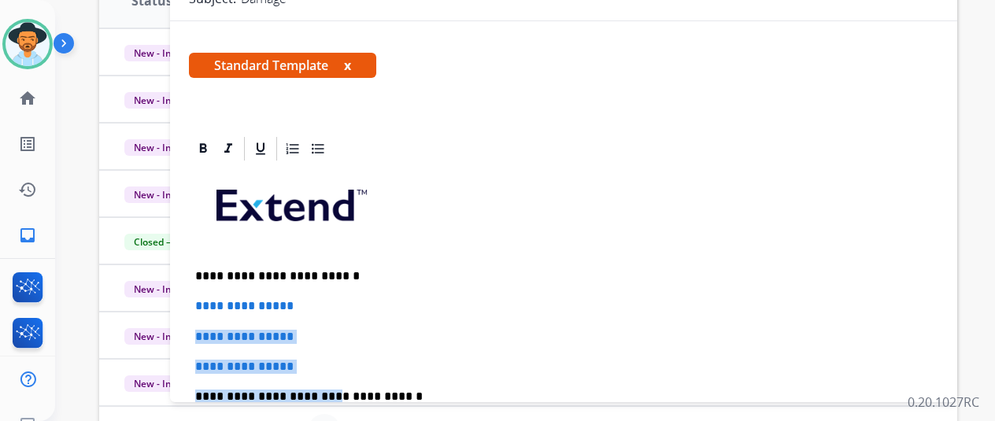
drag, startPoint x: 328, startPoint y: 375, endPoint x: 280, endPoint y: 332, distance: 64.1
click at [320, 371] on p "**********" at bounding box center [563, 367] width 737 height 14
click at [329, 334] on p "**********" at bounding box center [563, 337] width 737 height 14
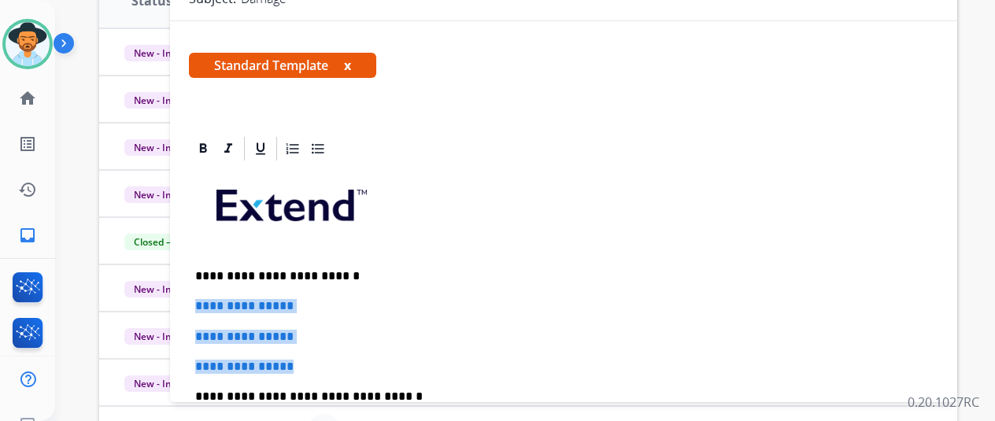
drag, startPoint x: 324, startPoint y: 366, endPoint x: 192, endPoint y: 302, distance: 147.2
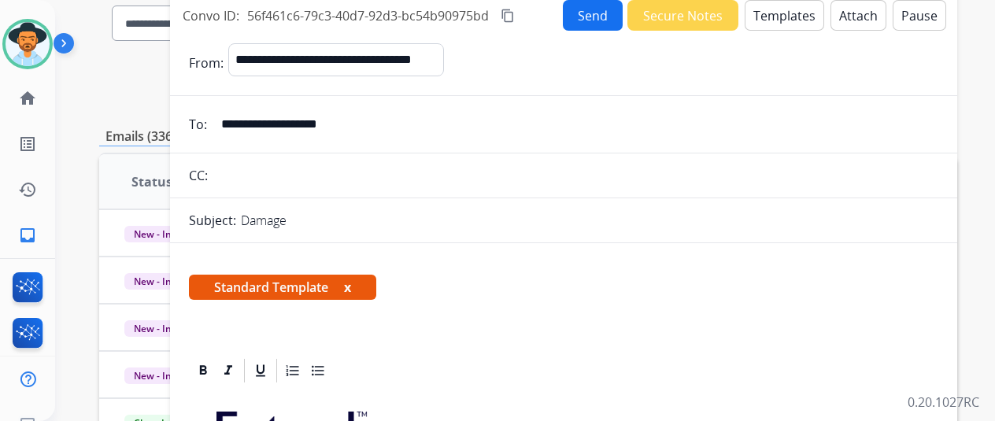
scroll to position [0, 0]
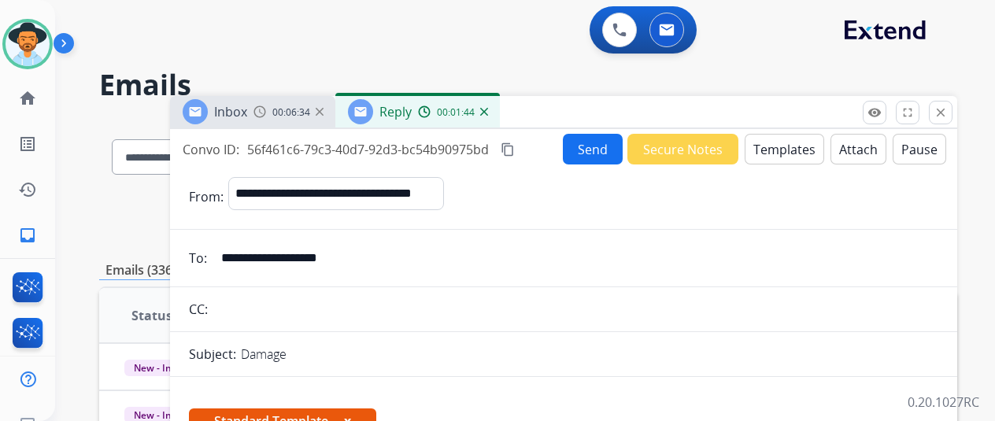
click at [595, 143] on button "Send" at bounding box center [593, 149] width 60 height 31
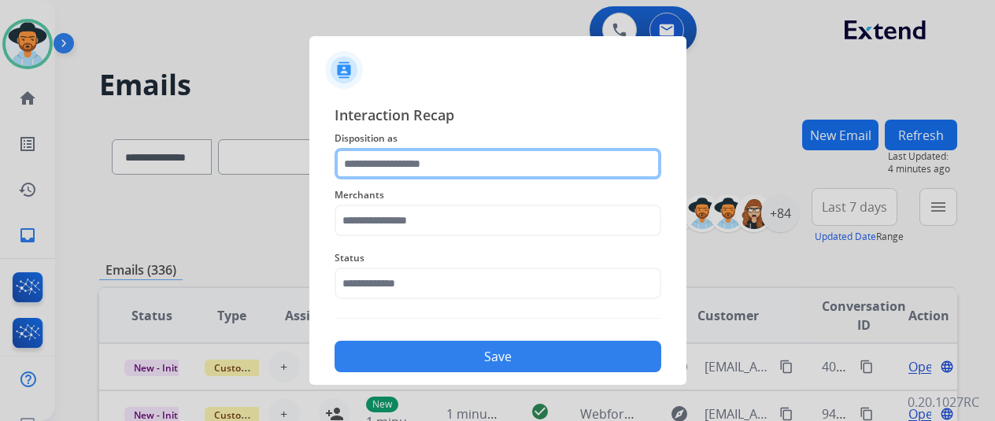
click at [372, 165] on input "text" at bounding box center [498, 163] width 327 height 31
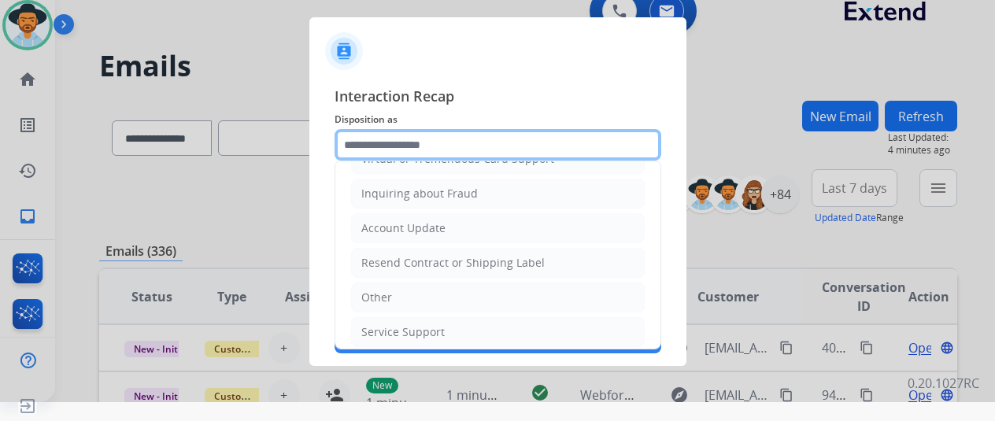
scroll to position [239, 0]
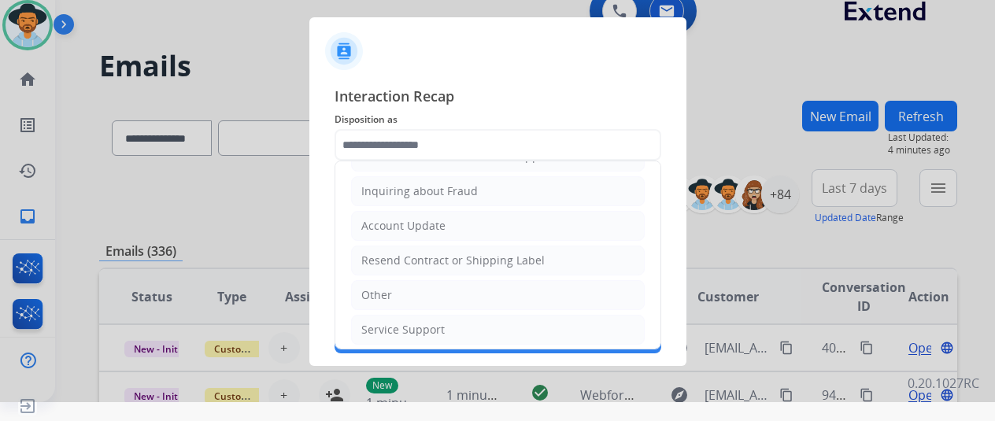
drag, startPoint x: 388, startPoint y: 286, endPoint x: 510, endPoint y: 105, distance: 218.0
click at [389, 287] on div "Other" at bounding box center [376, 295] width 31 height 16
type input "*****"
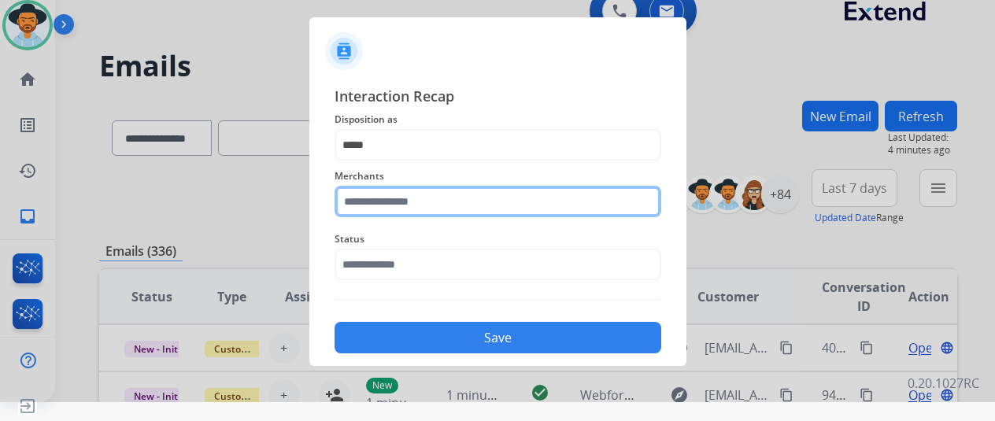
click at [367, 202] on input "text" at bounding box center [498, 201] width 327 height 31
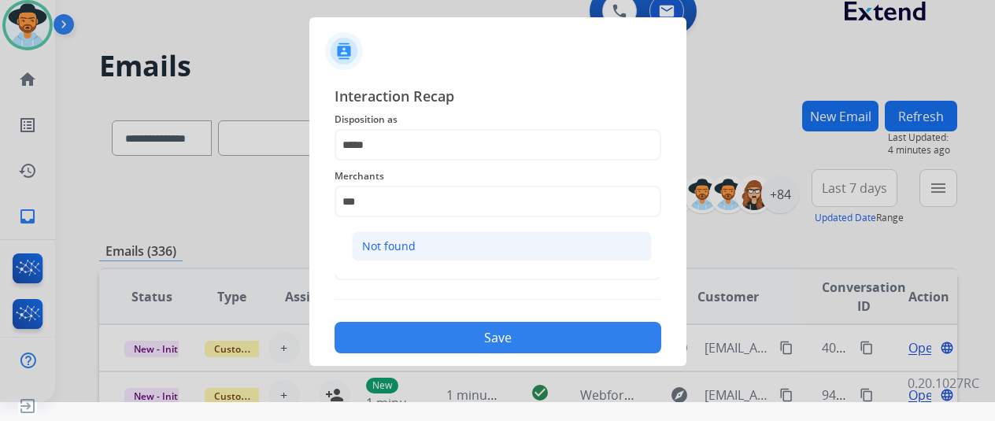
click at [447, 246] on li "Not found" at bounding box center [502, 247] width 300 height 30
type input "*********"
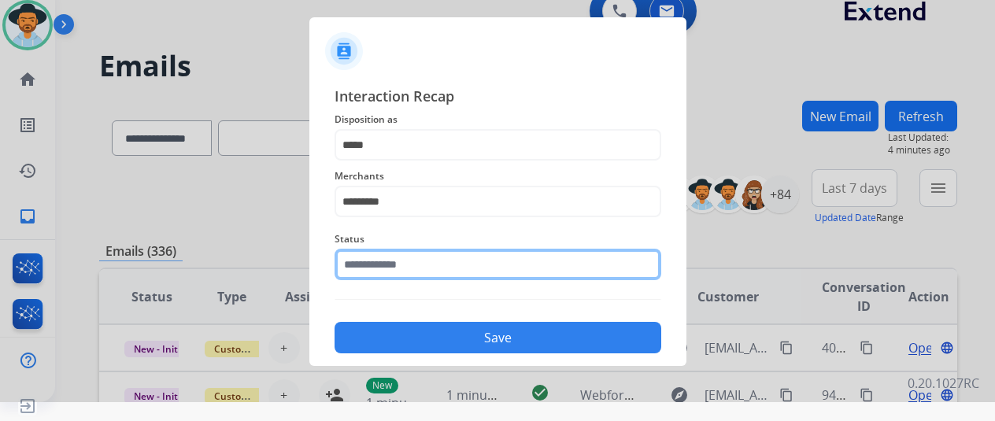
click at [419, 265] on input "text" at bounding box center [498, 264] width 327 height 31
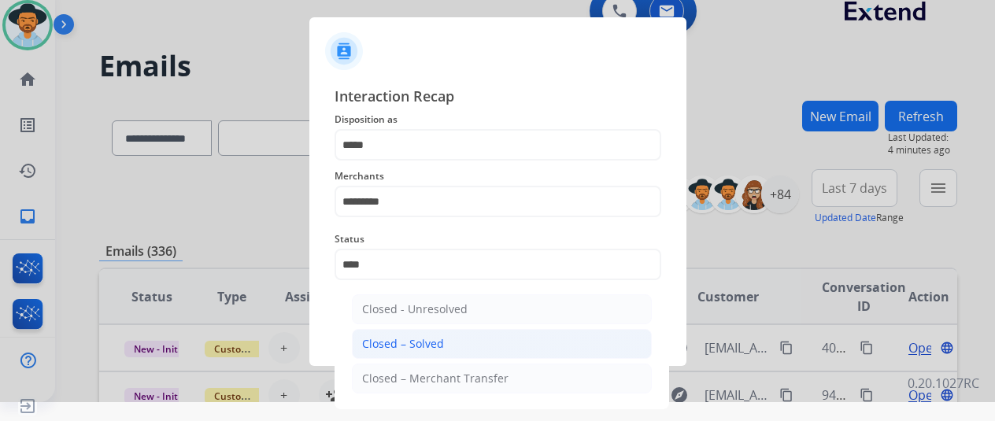
click at [384, 339] on div "Closed – Solved" at bounding box center [403, 344] width 82 height 16
type input "**********"
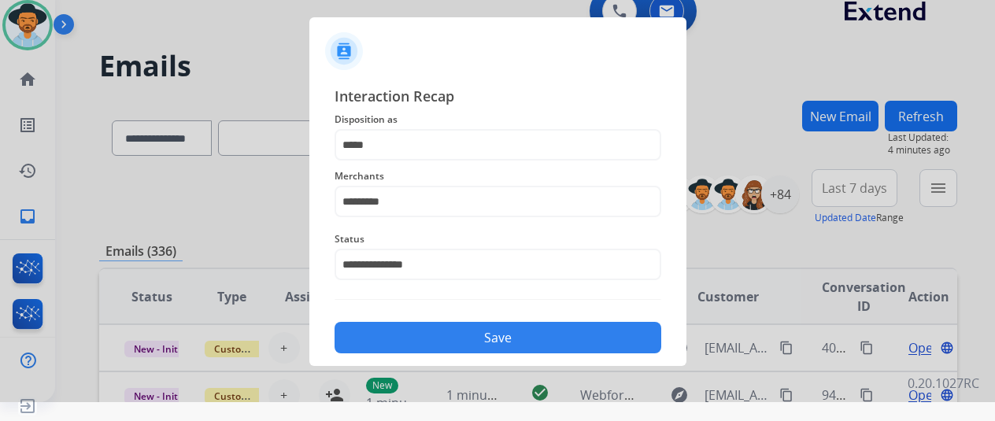
click at [477, 346] on button "Save" at bounding box center [498, 337] width 327 height 31
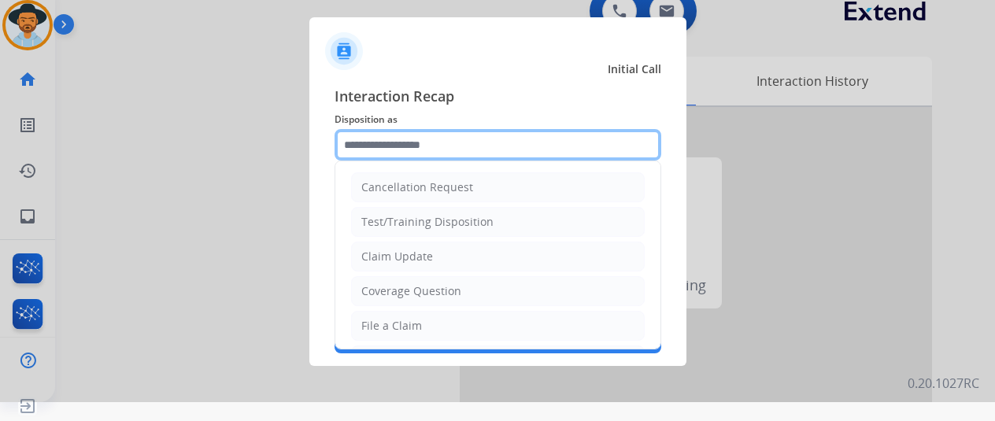
click at [387, 136] on input "text" at bounding box center [498, 144] width 327 height 31
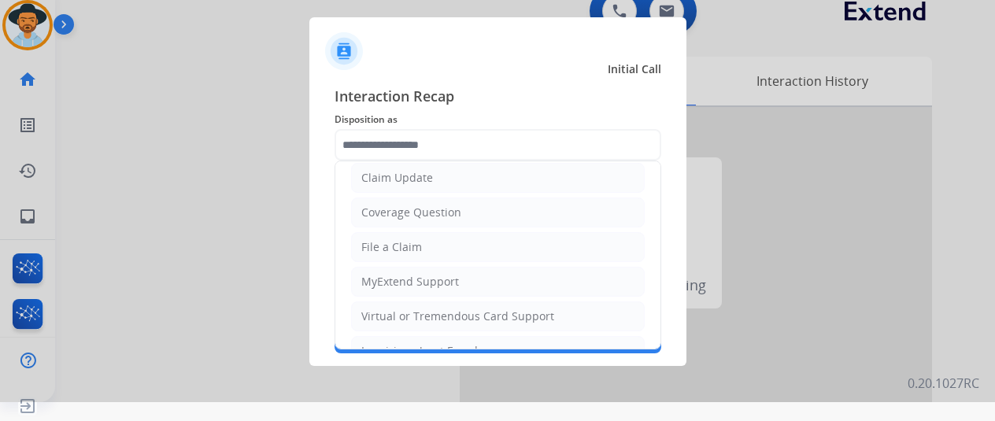
drag, startPoint x: 405, startPoint y: 246, endPoint x: 397, endPoint y: 224, distance: 23.4
click at [404, 245] on div "File a Claim" at bounding box center [391, 247] width 61 height 16
type input "**********"
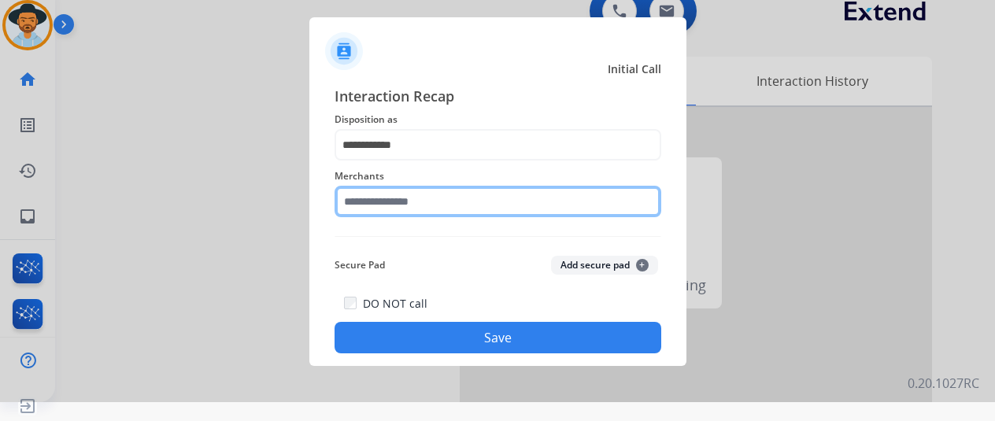
drag, startPoint x: 389, startPoint y: 205, endPoint x: 414, endPoint y: 201, distance: 25.5
click at [389, 204] on input "text" at bounding box center [498, 201] width 327 height 31
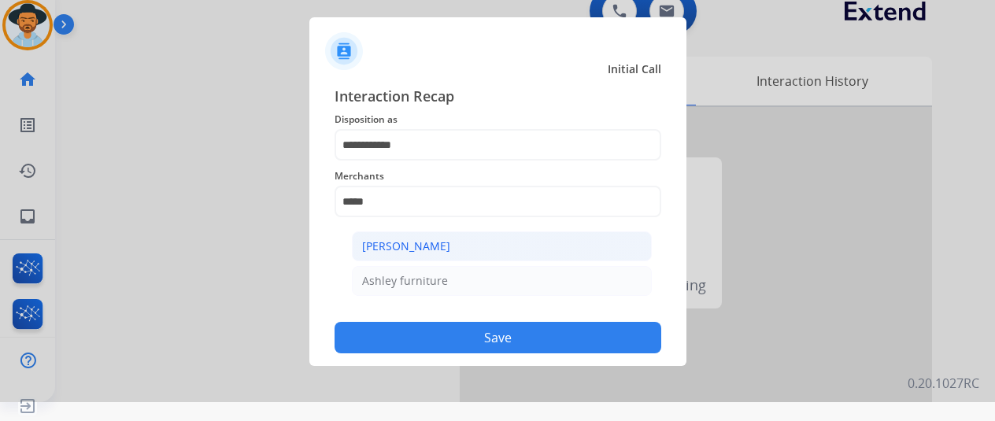
click at [421, 244] on div "[PERSON_NAME]" at bounding box center [406, 247] width 88 height 16
type input "**********"
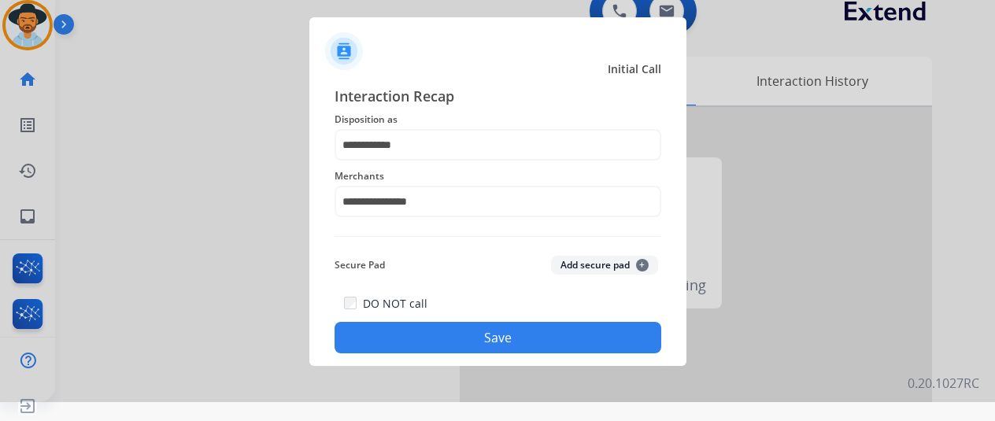
click at [477, 335] on button "Save" at bounding box center [498, 337] width 327 height 31
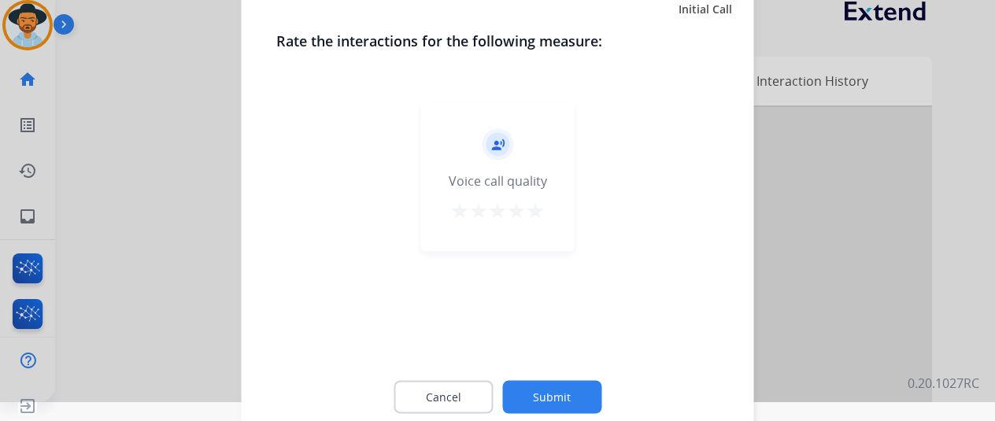
click at [570, 387] on button "Submit" at bounding box center [551, 396] width 99 height 33
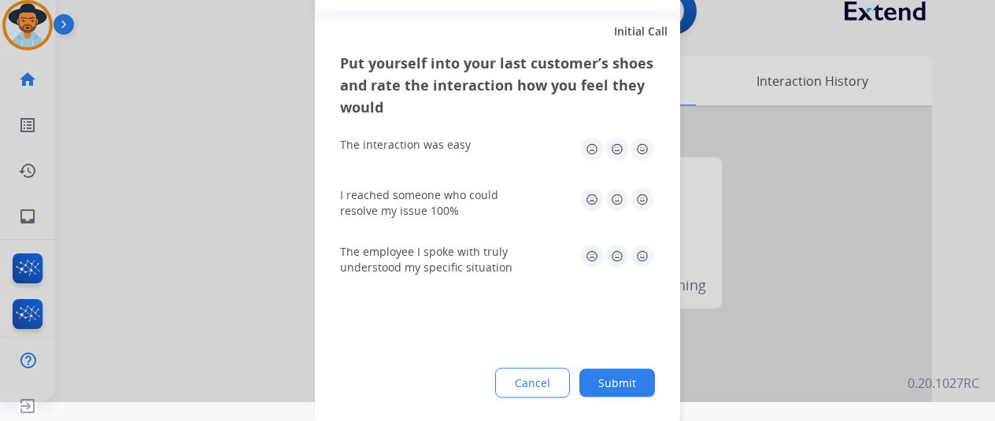
click at [632, 381] on button "Submit" at bounding box center [618, 383] width 76 height 28
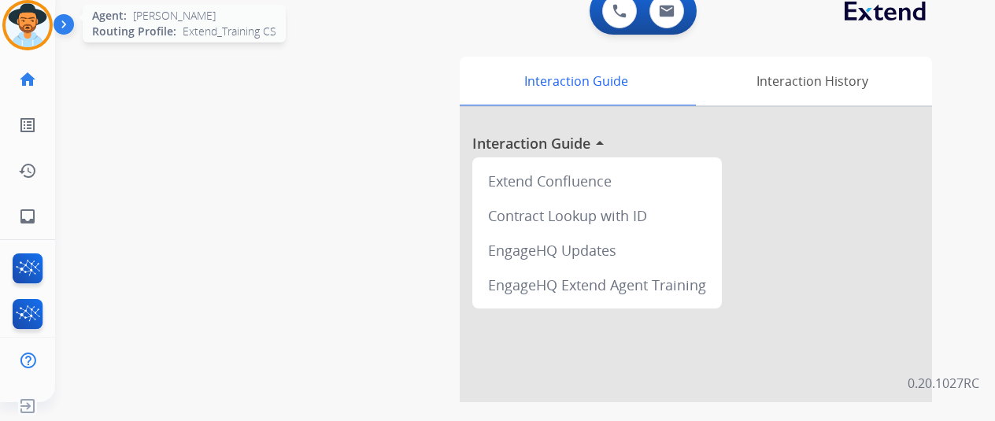
click at [36, 19] on img at bounding box center [28, 25] width 44 height 44
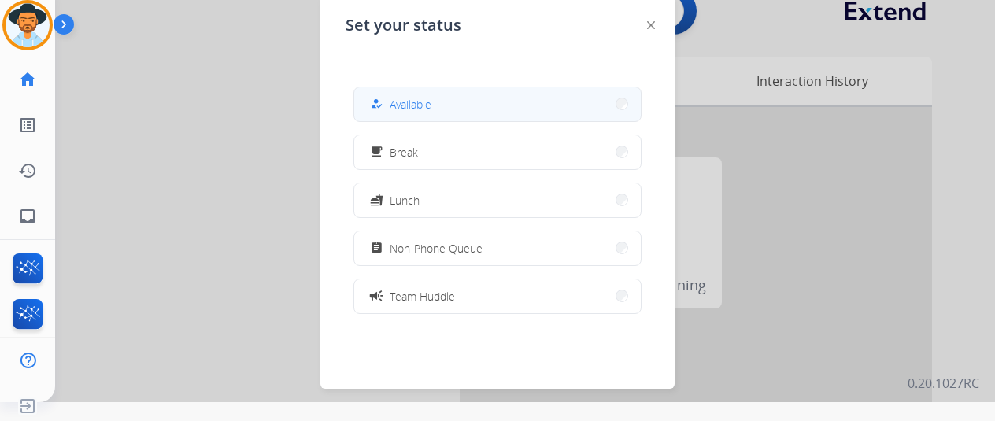
click at [417, 90] on button "how_to_reg Available" at bounding box center [497, 104] width 287 height 34
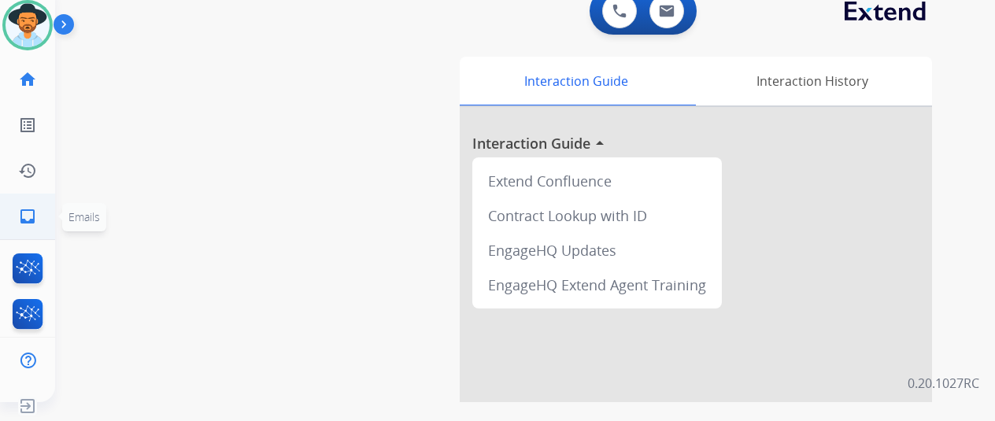
click at [24, 209] on mat-icon "inbox" at bounding box center [27, 216] width 19 height 19
select select "**********"
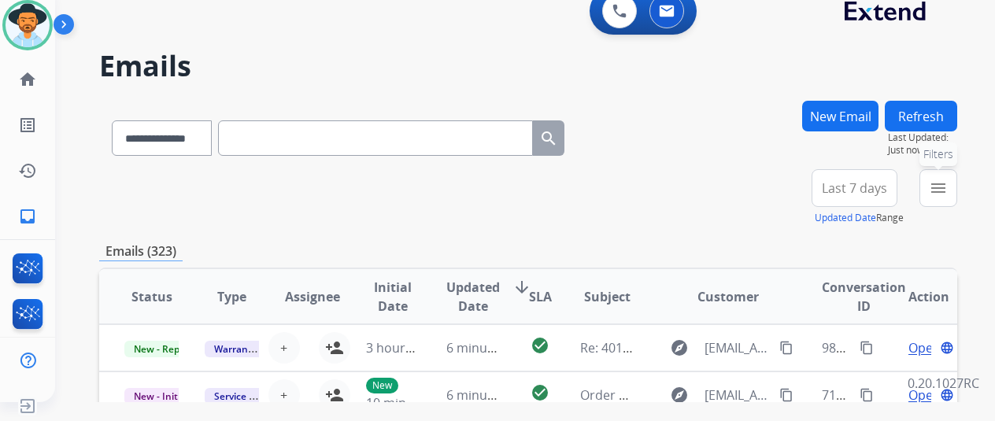
click at [948, 187] on mat-icon "menu" at bounding box center [938, 188] width 19 height 19
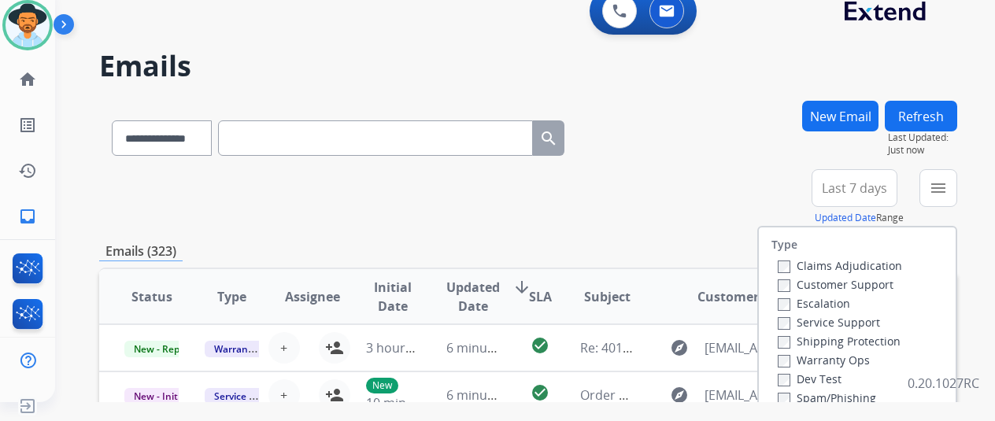
click at [796, 286] on label "Customer Support" at bounding box center [836, 284] width 116 height 15
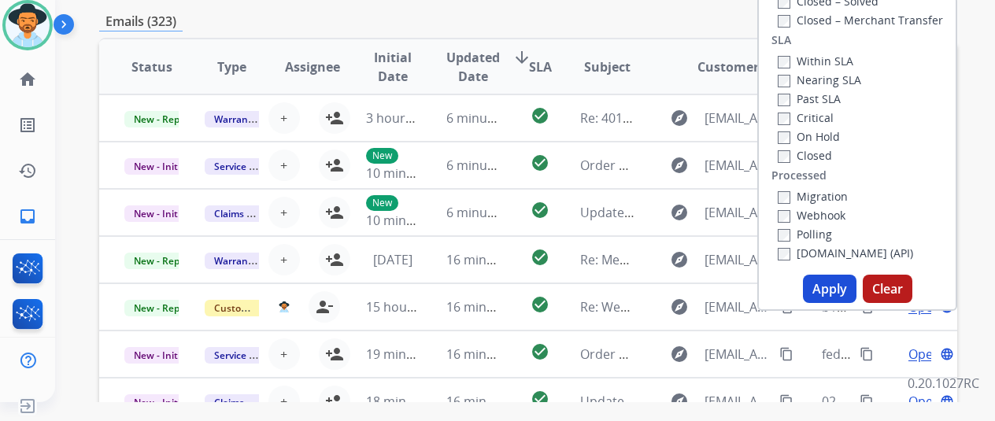
scroll to position [236, 0]
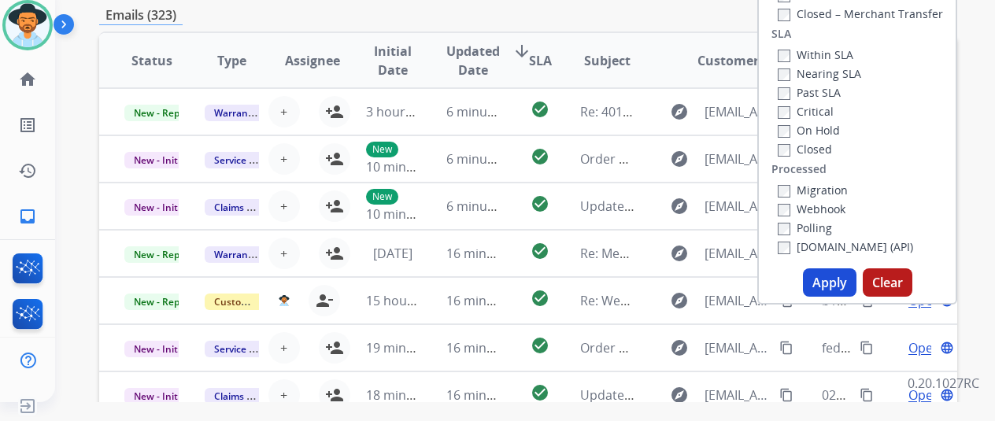
click at [830, 282] on button "Apply" at bounding box center [830, 283] width 54 height 28
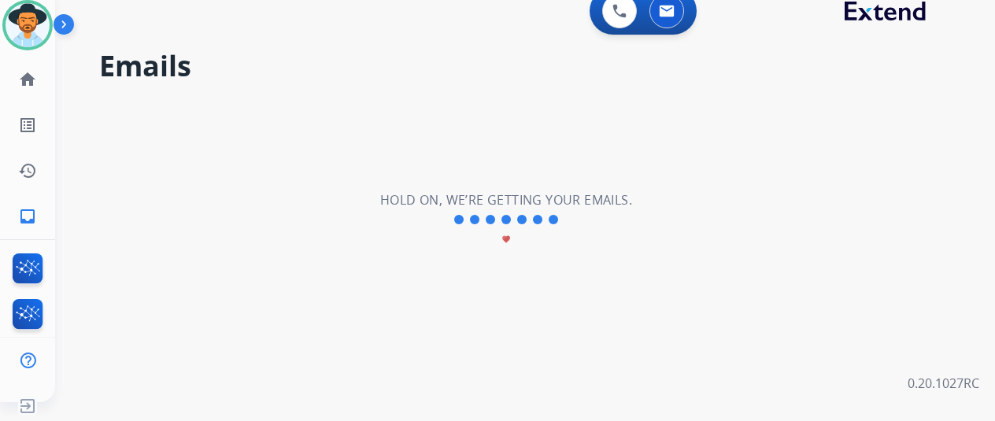
scroll to position [0, 0]
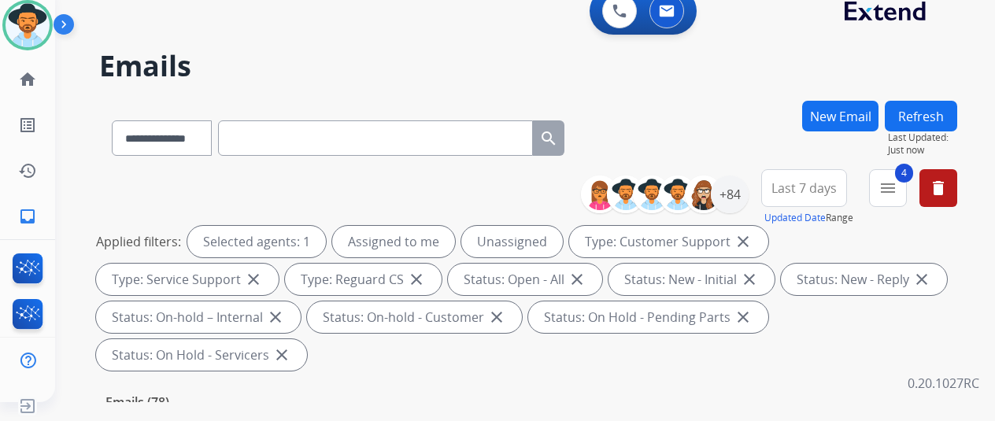
click at [693, 126] on div "**********" at bounding box center [528, 135] width 858 height 69
click at [740, 189] on div "+84" at bounding box center [730, 195] width 38 height 38
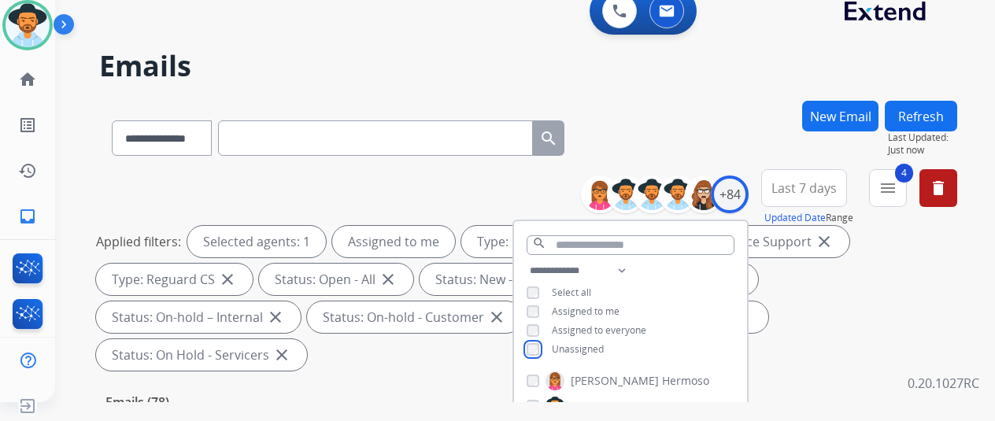
scroll to position [236, 0]
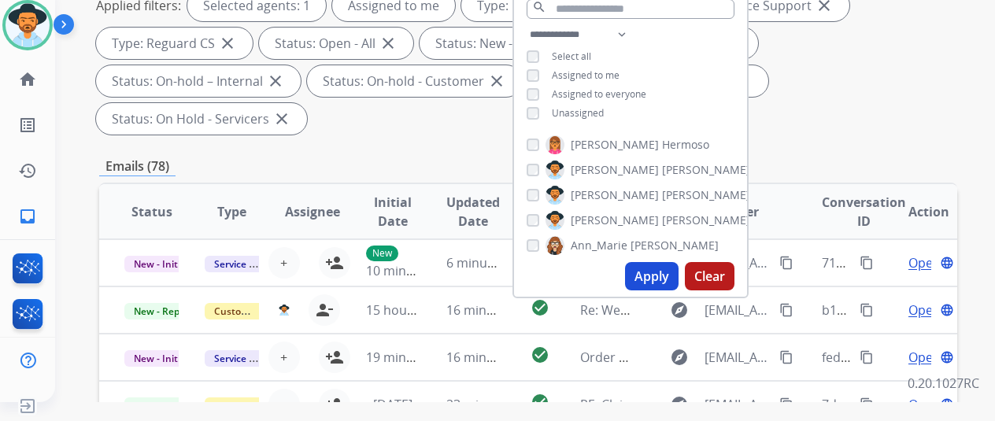
click at [673, 272] on button "Apply" at bounding box center [652, 276] width 54 height 28
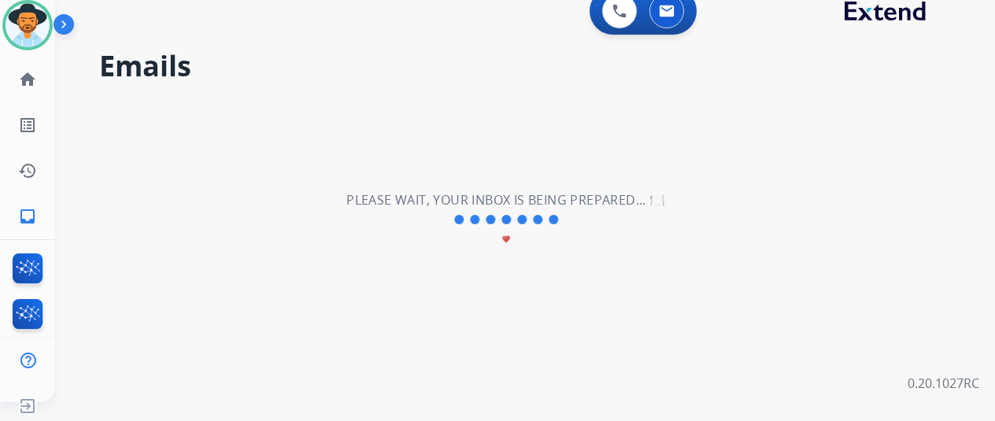
scroll to position [0, 0]
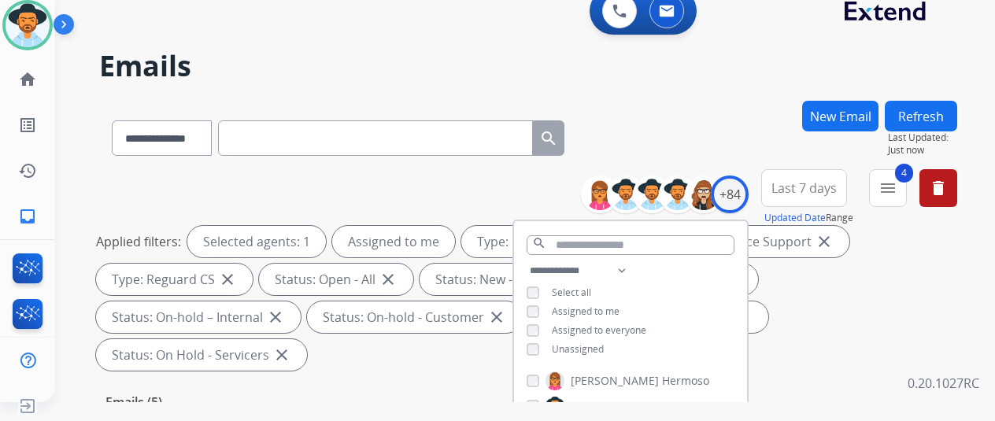
click at [726, 125] on div "**********" at bounding box center [528, 135] width 858 height 69
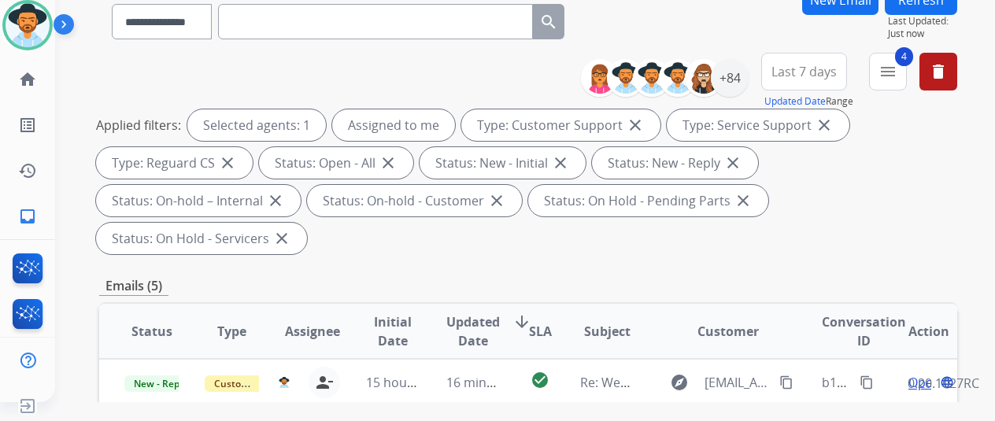
scroll to position [315, 0]
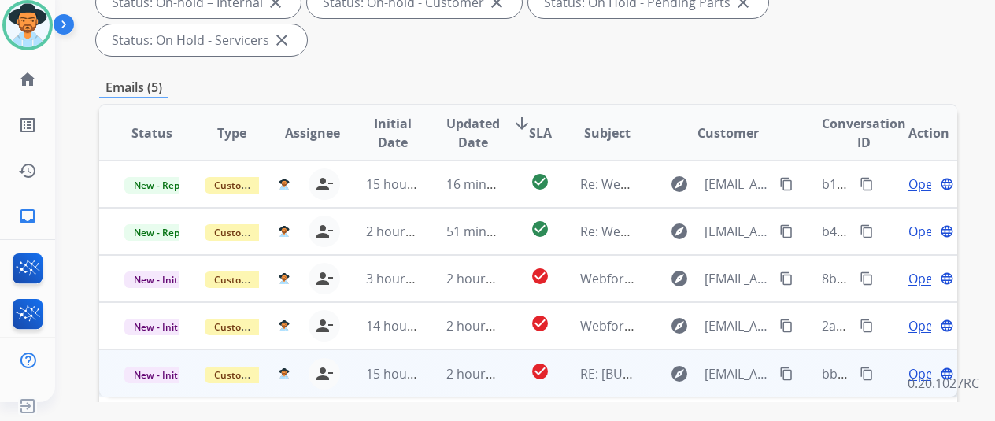
click at [921, 365] on span "Open" at bounding box center [925, 374] width 32 height 19
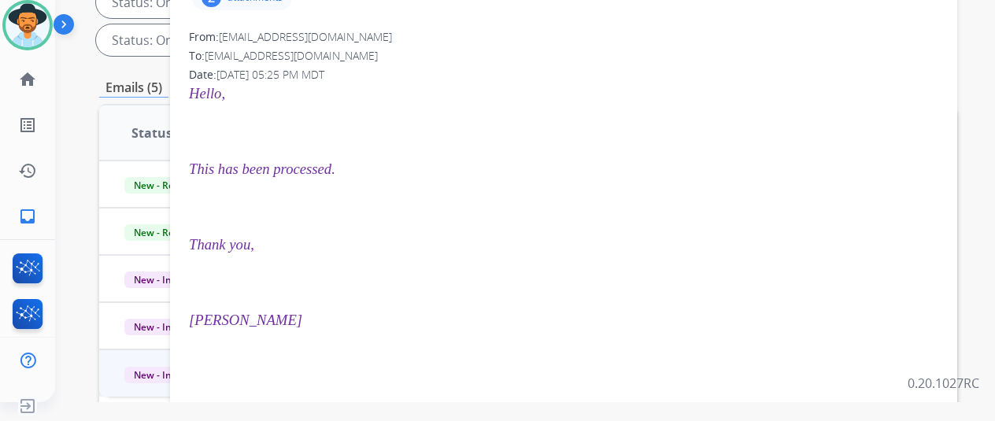
scroll to position [79, 0]
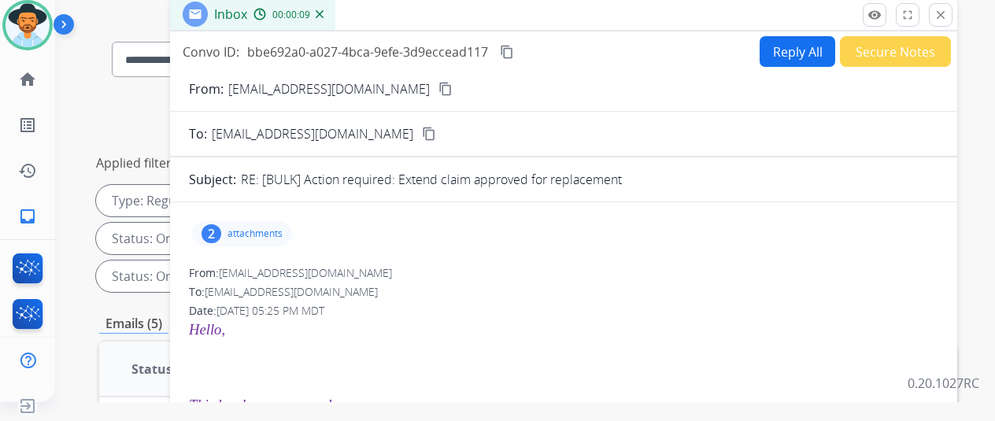
click at [221, 226] on div "2" at bounding box center [212, 233] width 20 height 19
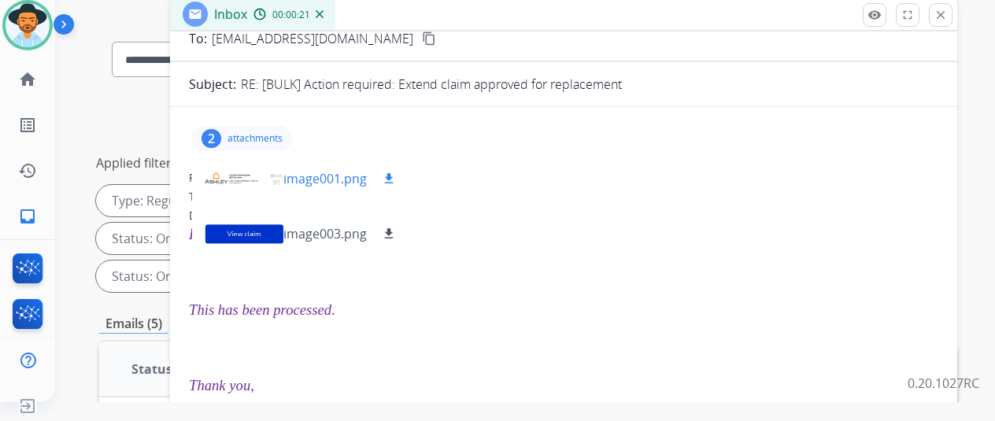
scroll to position [0, 0]
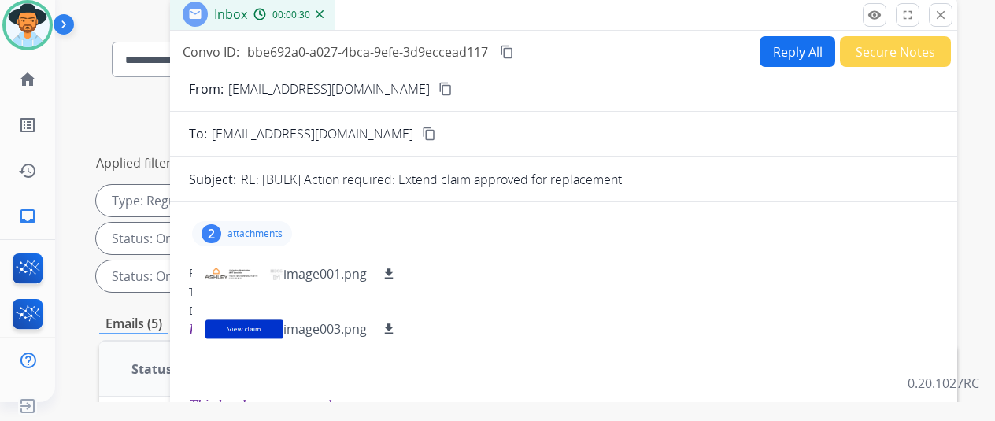
click at [221, 234] on div "2" at bounding box center [212, 233] width 20 height 19
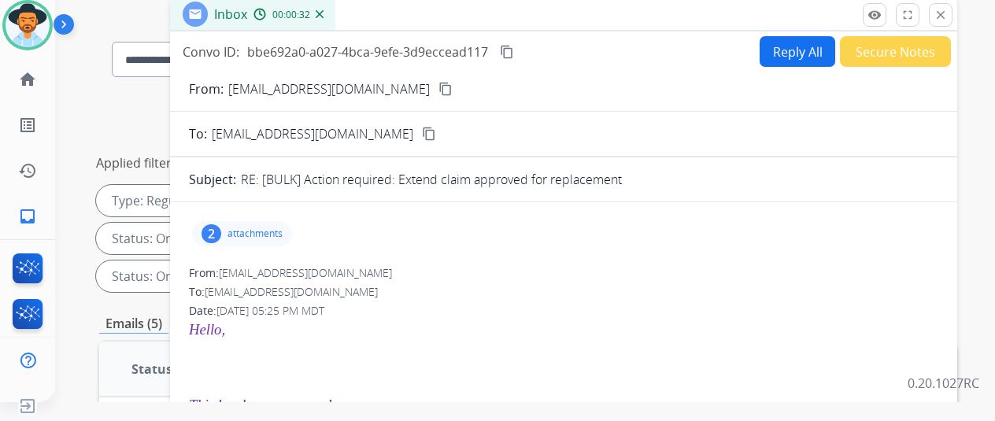
click at [221, 234] on div "2" at bounding box center [212, 233] width 20 height 19
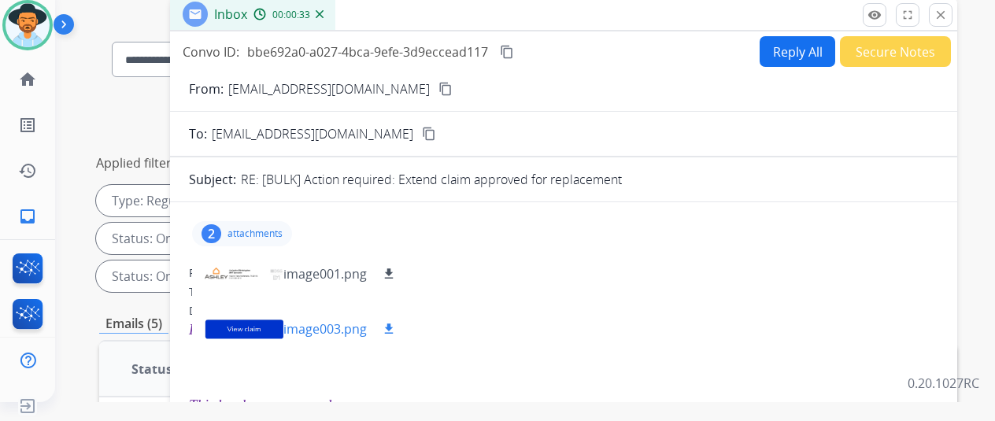
click at [258, 323] on div at bounding box center [244, 329] width 79 height 55
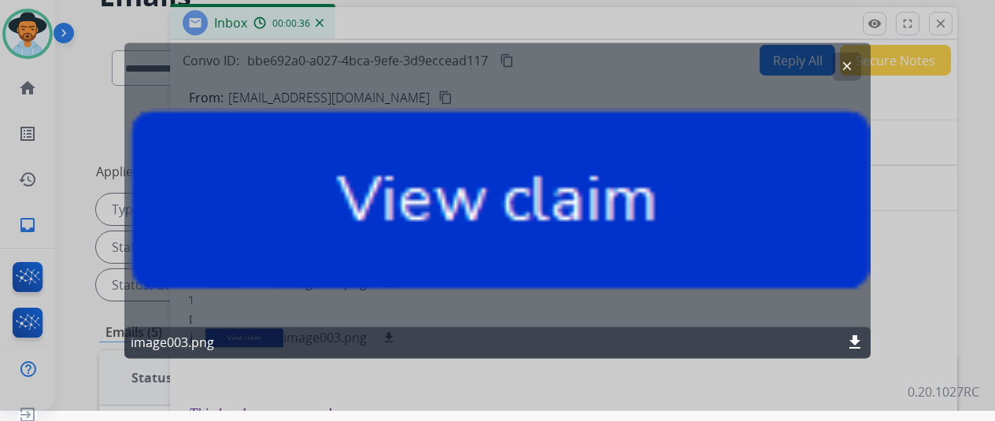
scroll to position [19, 0]
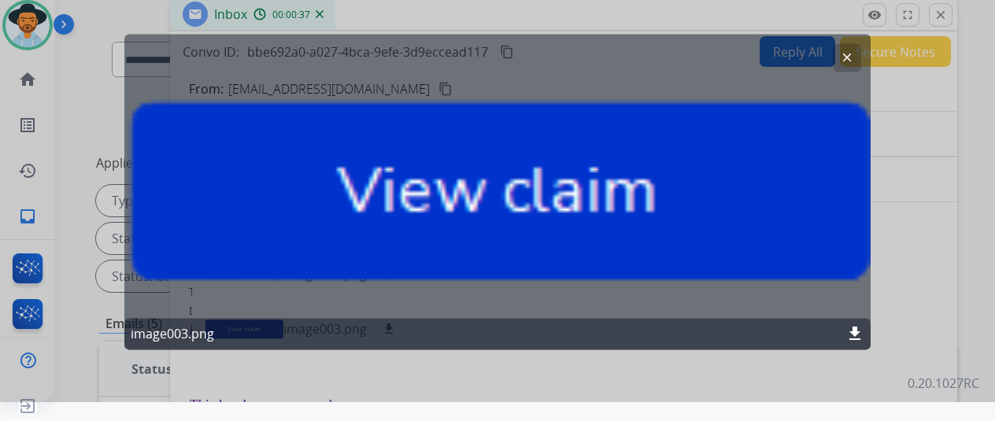
click at [852, 333] on mat-icon "download" at bounding box center [855, 333] width 19 height 19
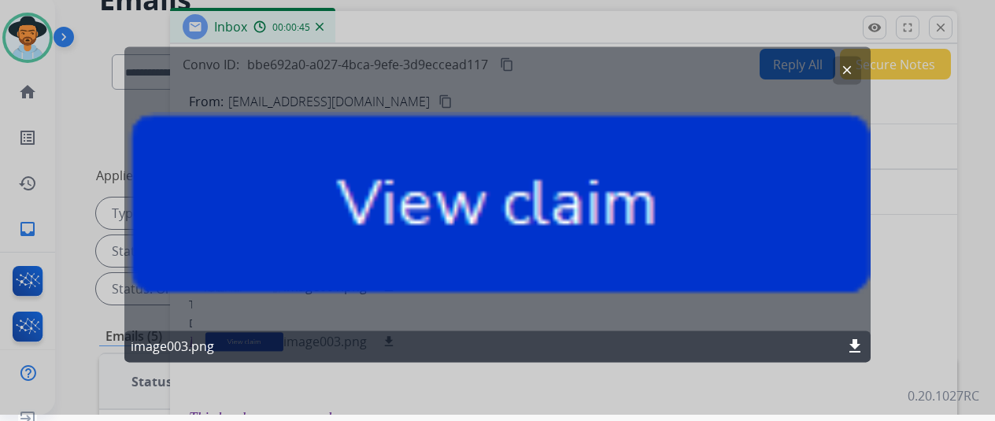
scroll to position [0, 0]
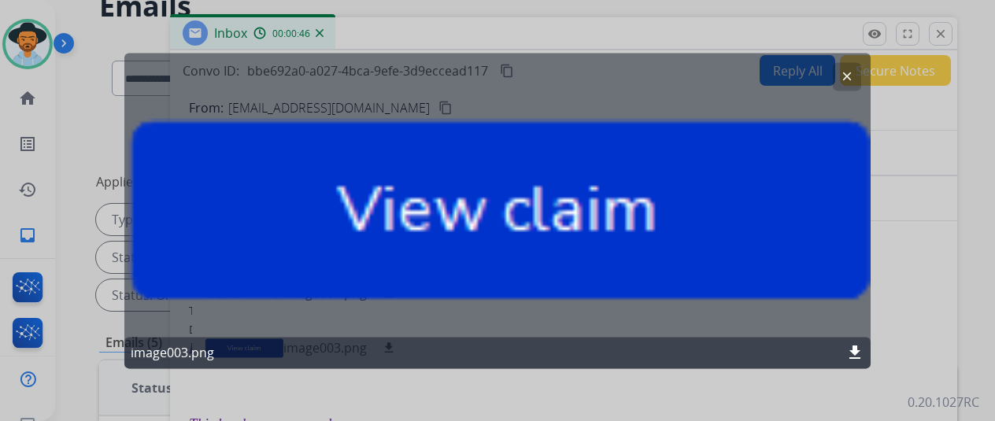
click at [852, 70] on mat-icon "clear" at bounding box center [847, 76] width 14 height 14
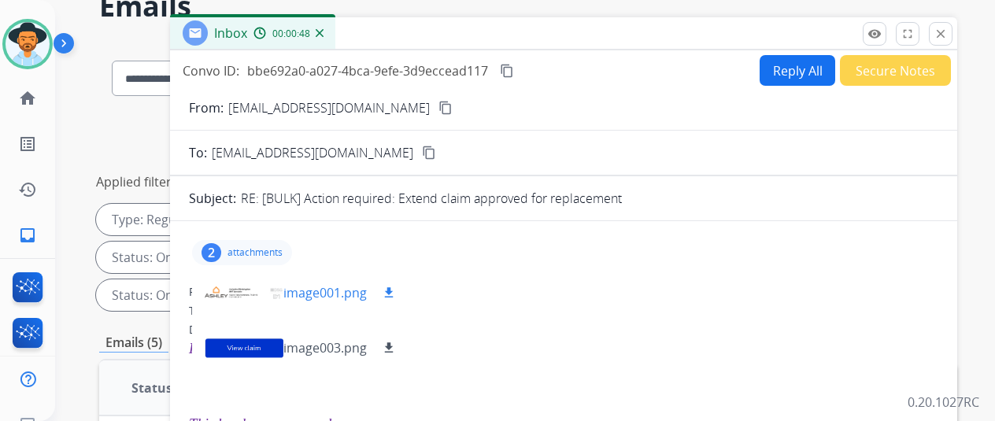
click at [244, 294] on div at bounding box center [244, 292] width 79 height 55
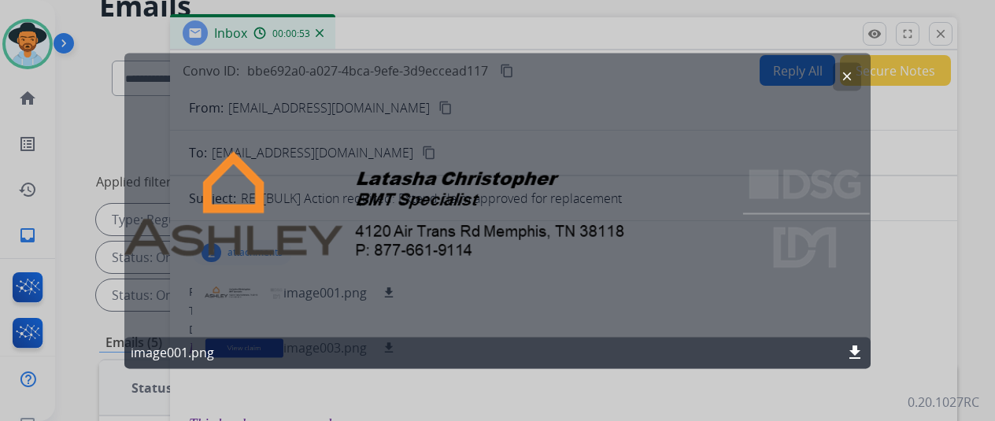
click at [856, 73] on button "clear" at bounding box center [847, 76] width 28 height 28
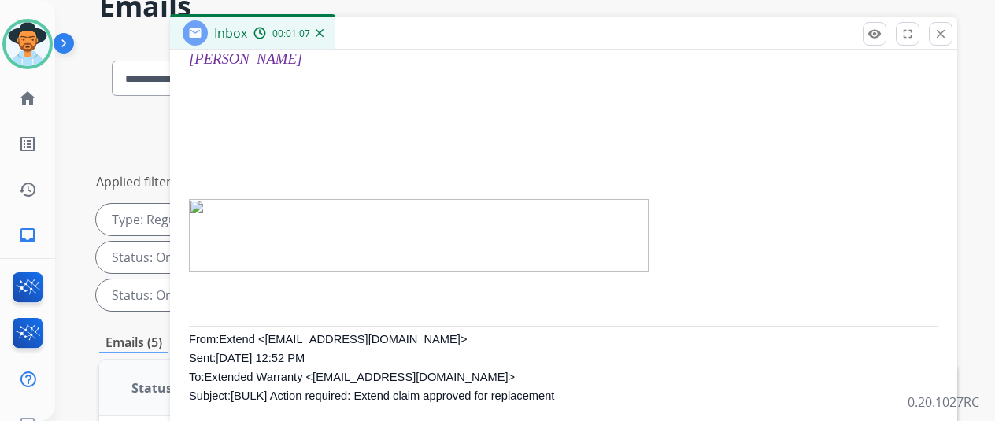
scroll to position [551, 0]
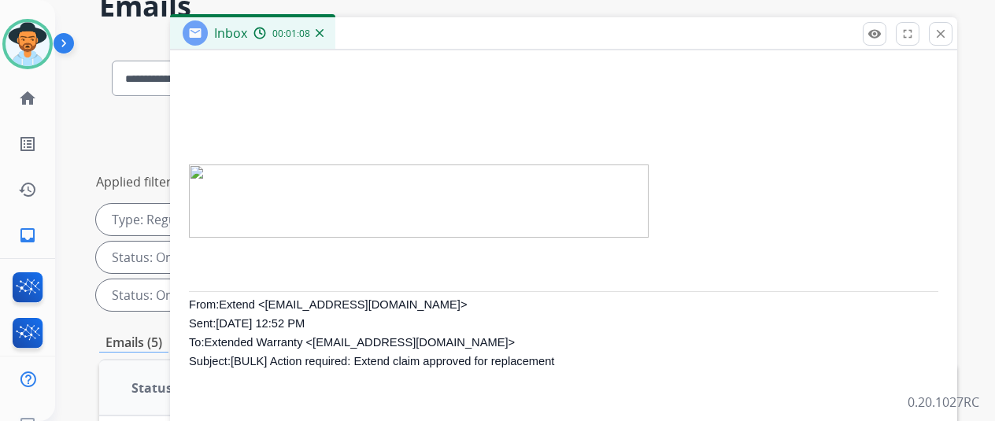
click at [291, 205] on img at bounding box center [419, 201] width 460 height 73
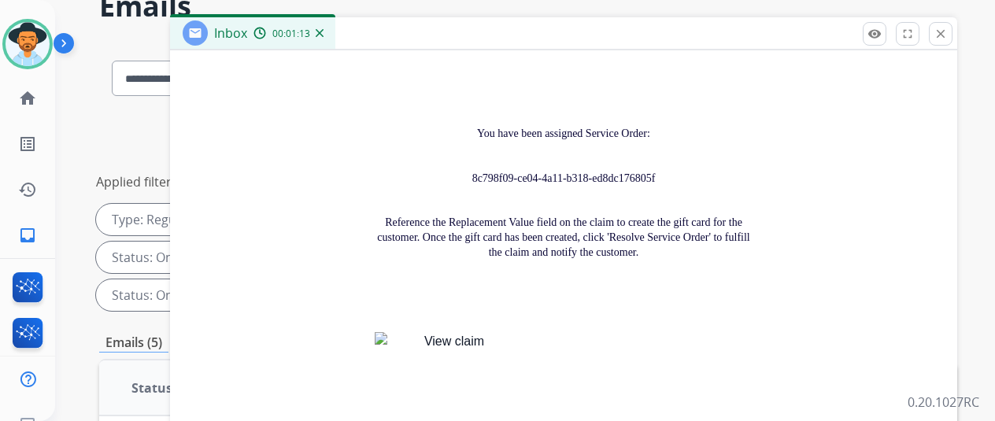
scroll to position [1417, 0]
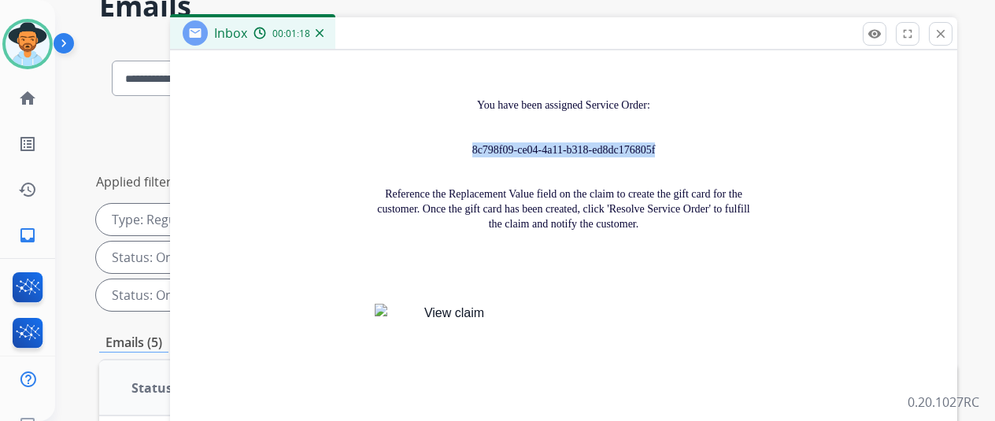
drag, startPoint x: 663, startPoint y: 125, endPoint x: 468, endPoint y: 129, distance: 195.3
click at [468, 143] on p "8c798f09-ce04-4a11-b318-ed8dc176805f" at bounding box center [564, 150] width 378 height 15
copy span "8c798f09-ce04-4a11-b318-ed8dc176805f"
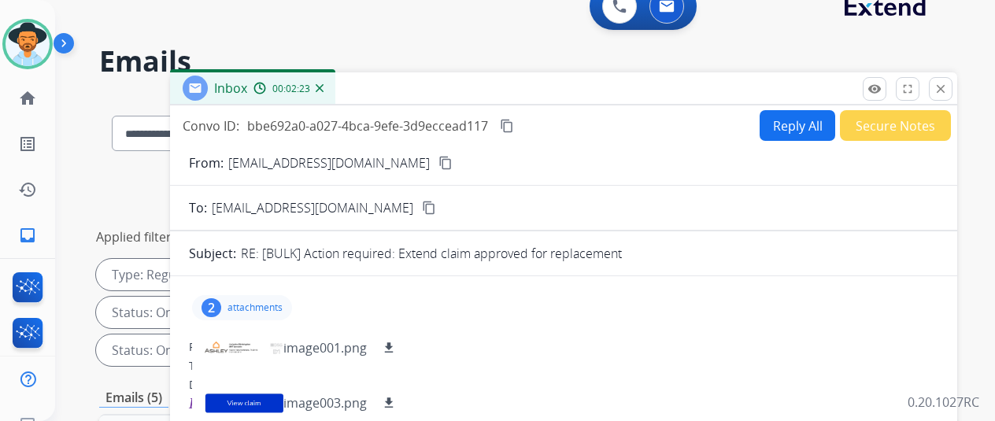
scroll to position [0, 0]
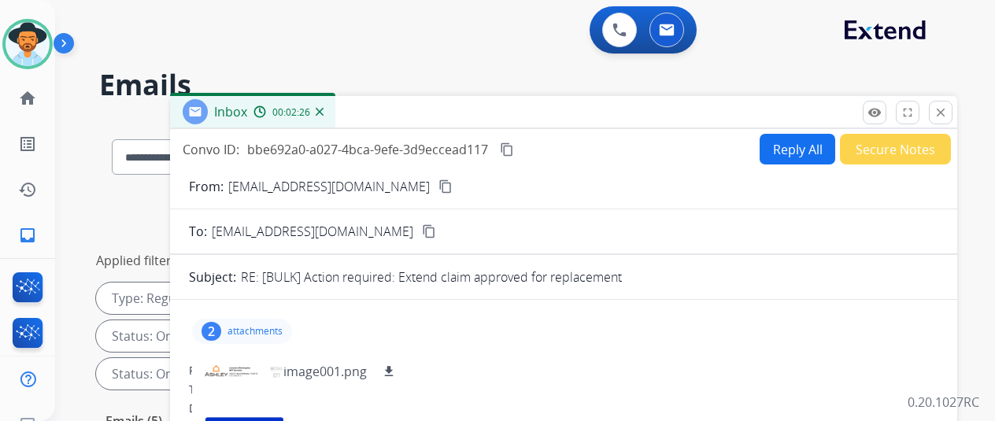
click at [324, 111] on img at bounding box center [320, 112] width 8 height 8
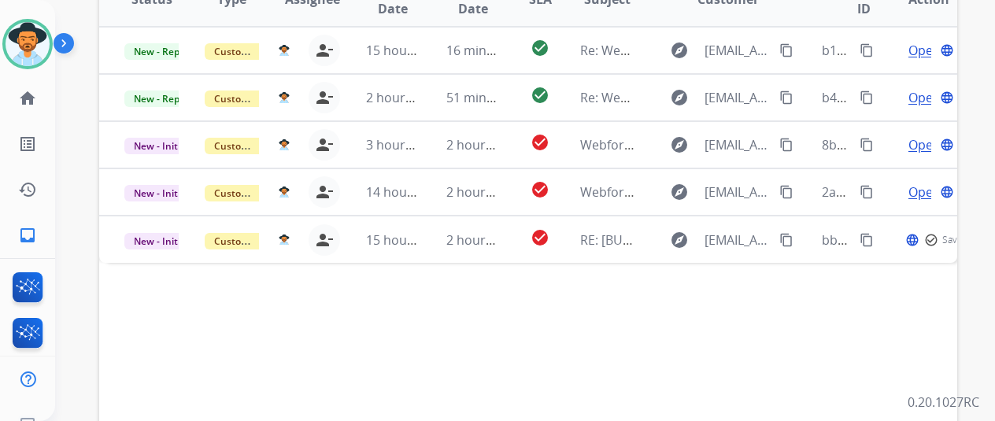
scroll to position [472, 0]
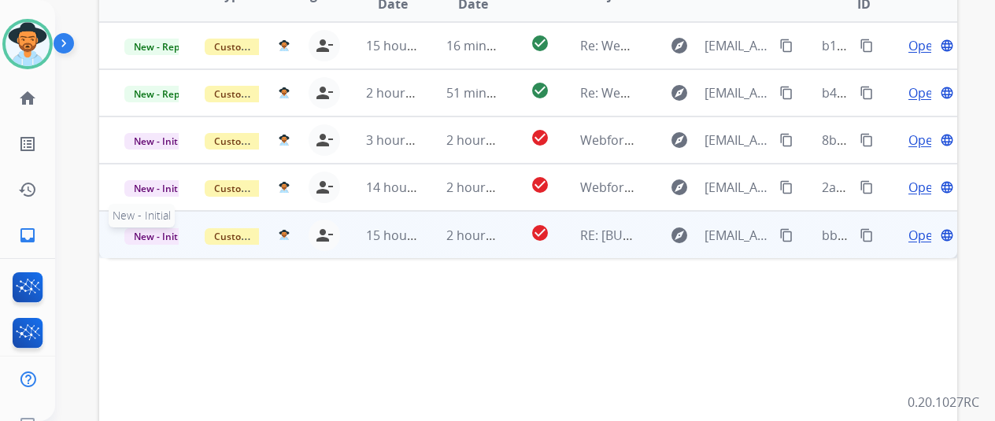
click at [159, 228] on span "New - Initial" at bounding box center [160, 236] width 73 height 17
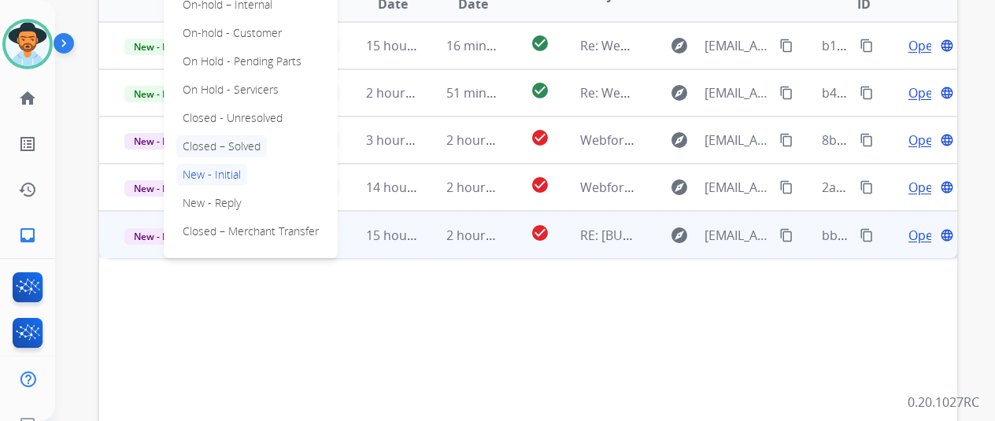
click at [217, 135] on p "Closed – Solved" at bounding box center [221, 146] width 91 height 22
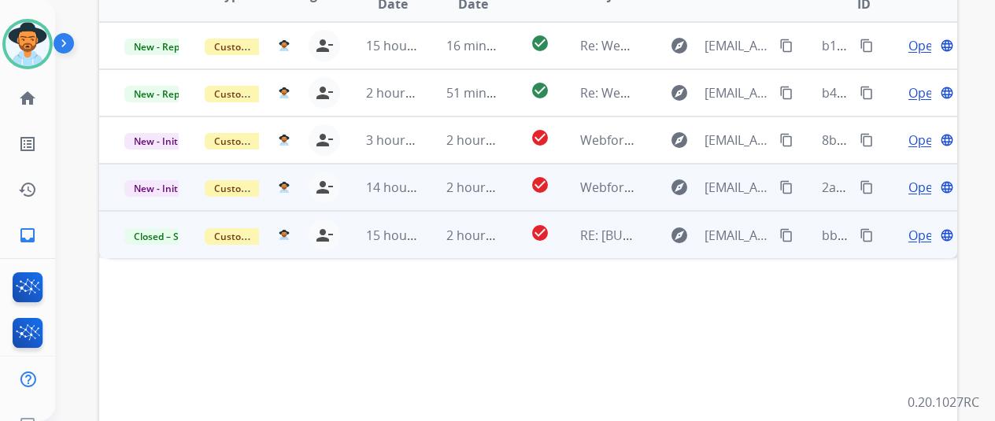
scroll to position [315, 0]
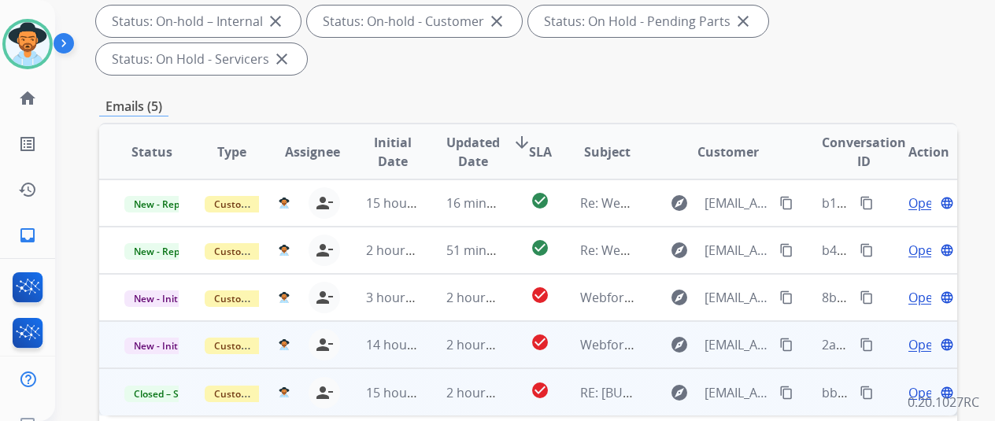
click at [925, 335] on span "Open" at bounding box center [925, 344] width 32 height 19
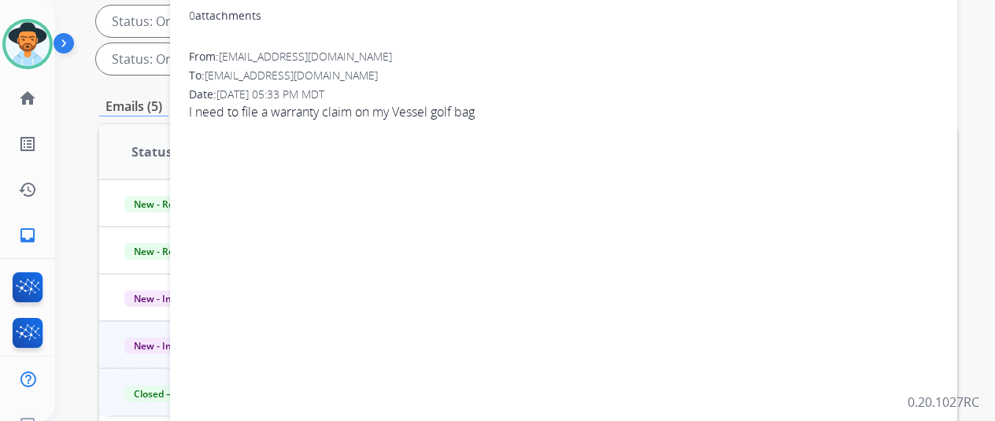
scroll to position [0, 0]
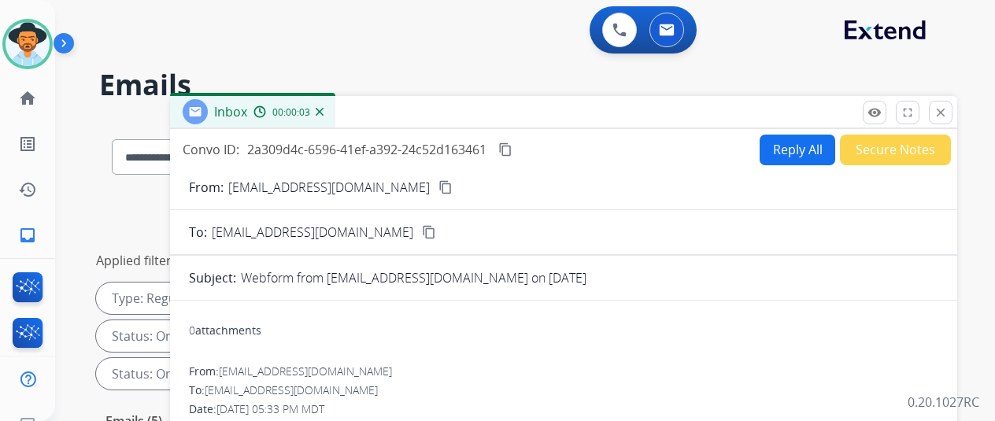
click at [439, 186] on mat-icon "content_copy" at bounding box center [446, 187] width 14 height 14
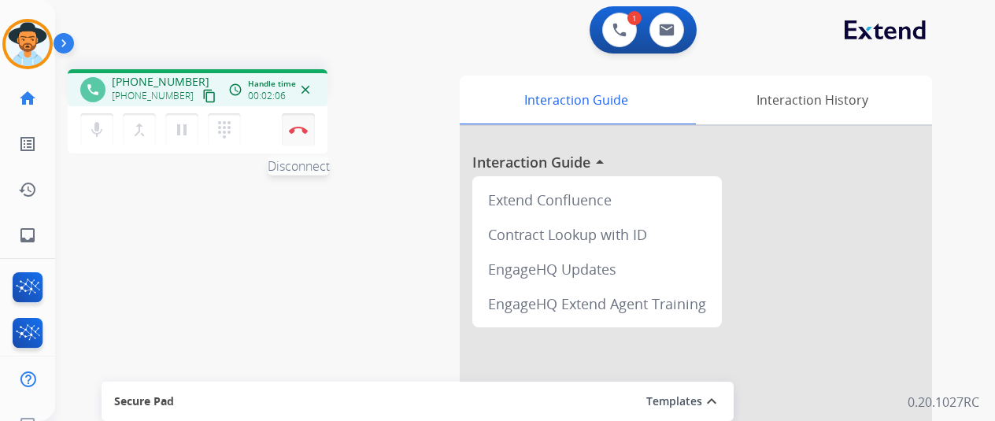
click at [298, 130] on img at bounding box center [298, 130] width 19 height 8
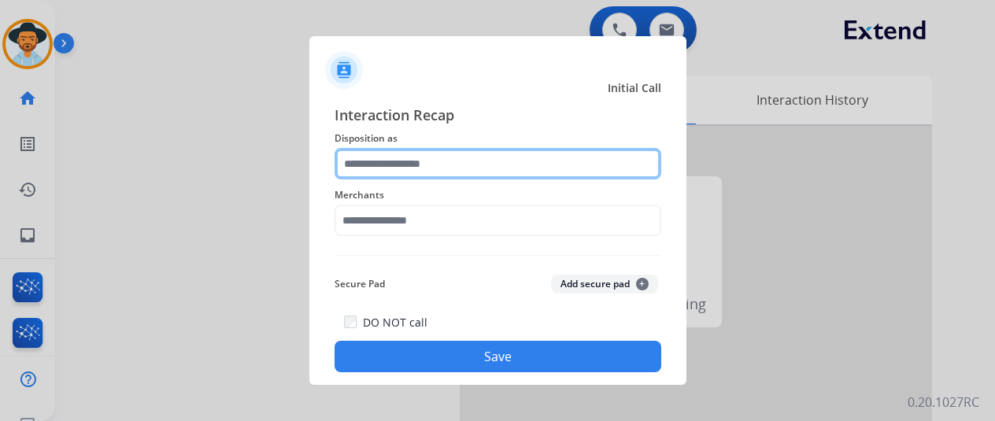
click at [371, 158] on input "text" at bounding box center [498, 163] width 327 height 31
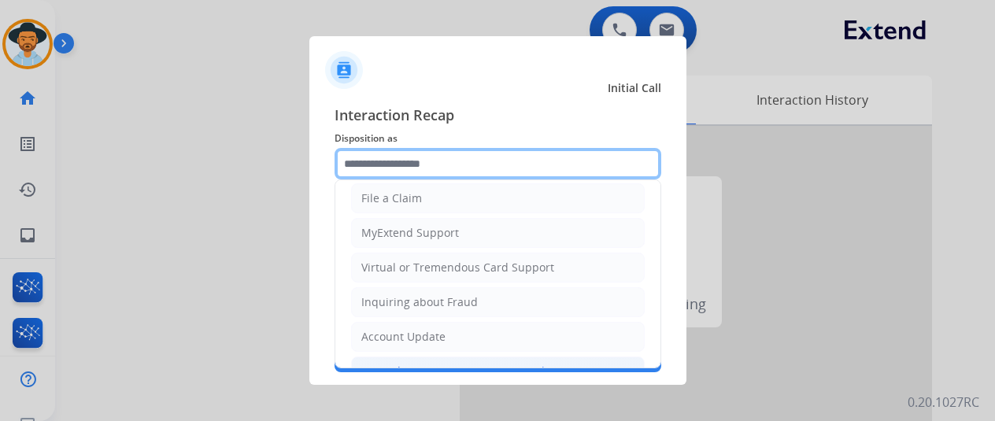
scroll to position [236, 0]
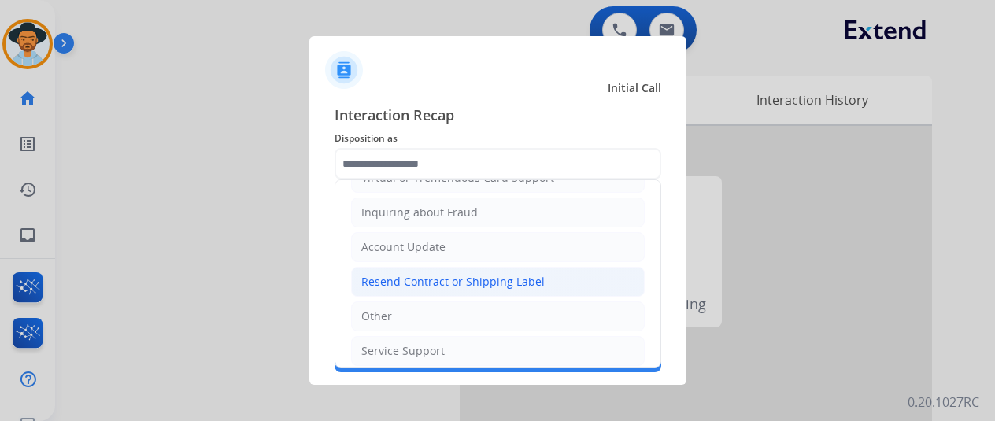
click at [403, 283] on div "Resend Contract or Shipping Label" at bounding box center [452, 282] width 183 height 16
type input "**********"
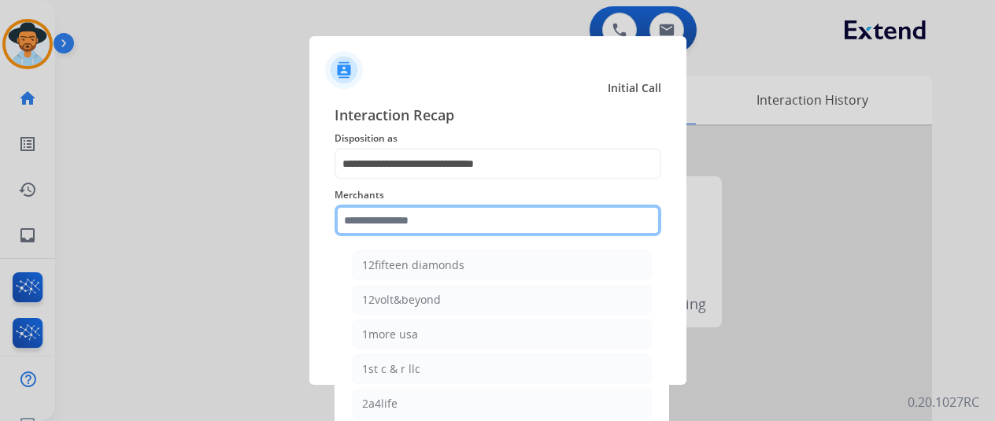
click at [375, 215] on input "text" at bounding box center [498, 220] width 327 height 31
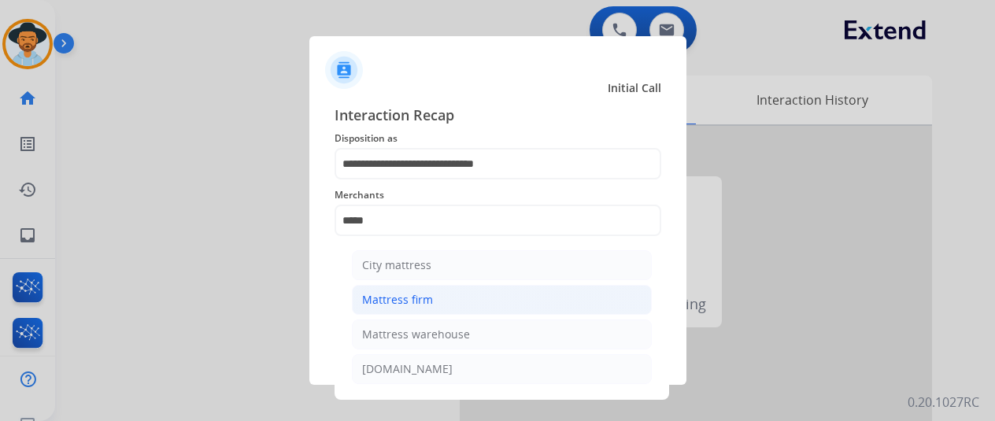
click at [392, 298] on div "Mattress firm" at bounding box center [397, 300] width 71 height 16
type input "**********"
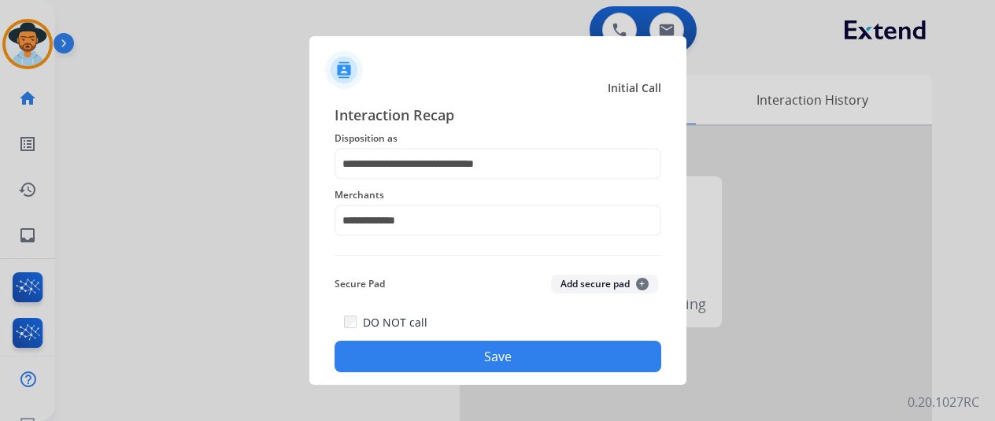
click at [466, 354] on button "Save" at bounding box center [498, 356] width 327 height 31
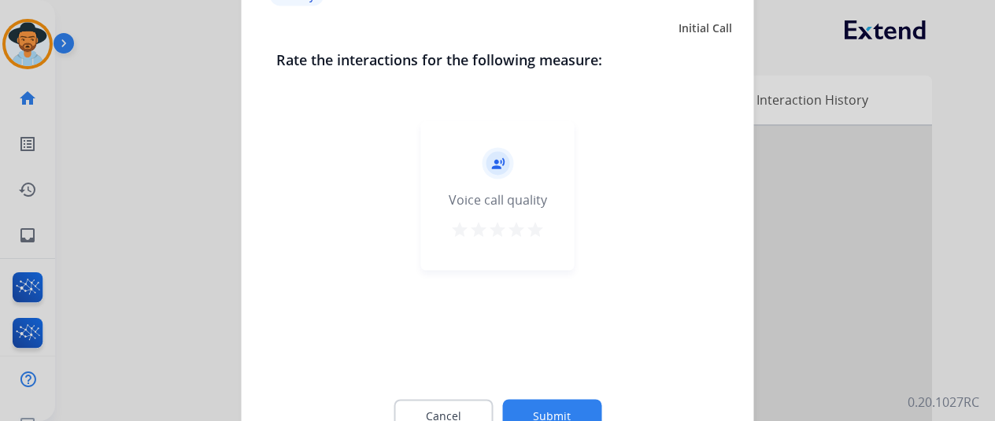
click at [553, 412] on button "Submit" at bounding box center [551, 415] width 99 height 33
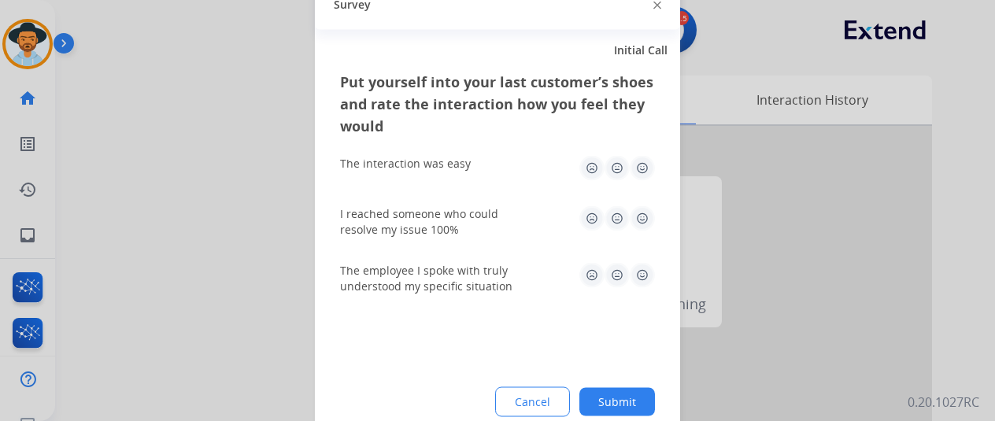
click at [621, 403] on button "Submit" at bounding box center [618, 401] width 76 height 28
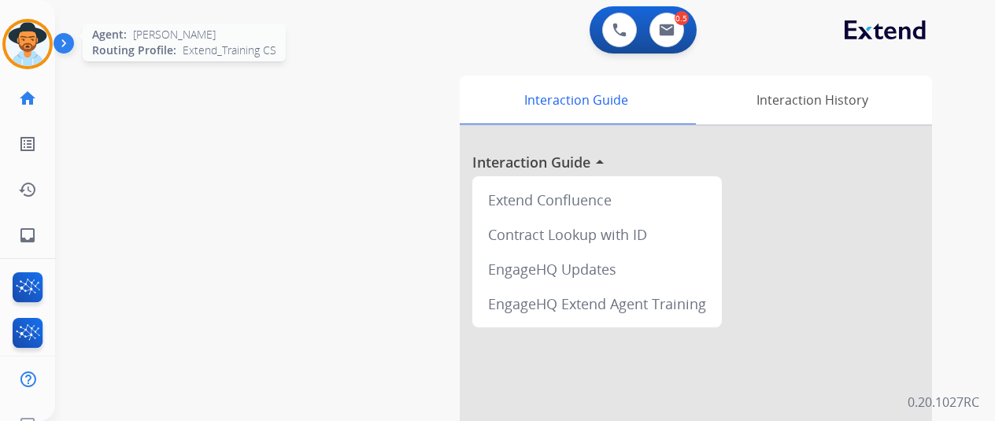
click at [14, 40] on img at bounding box center [28, 44] width 44 height 44
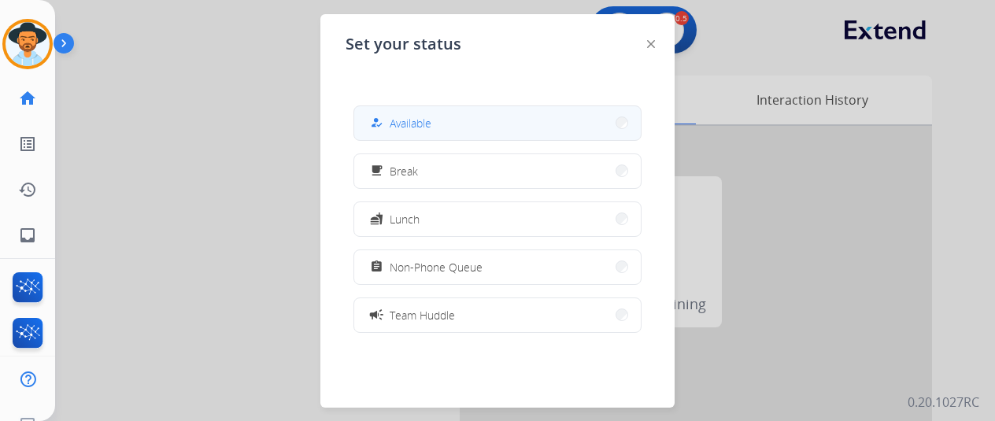
click at [408, 124] on span "Available" at bounding box center [411, 123] width 42 height 17
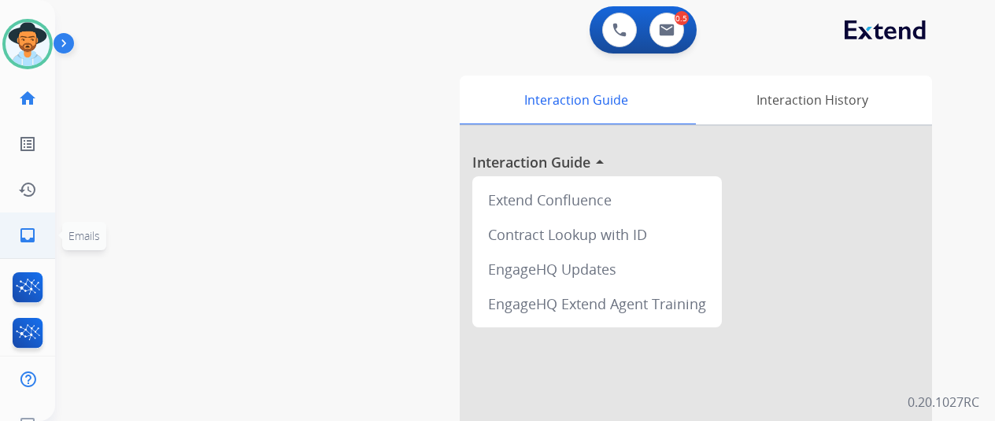
click at [32, 232] on mat-icon "inbox" at bounding box center [27, 235] width 19 height 19
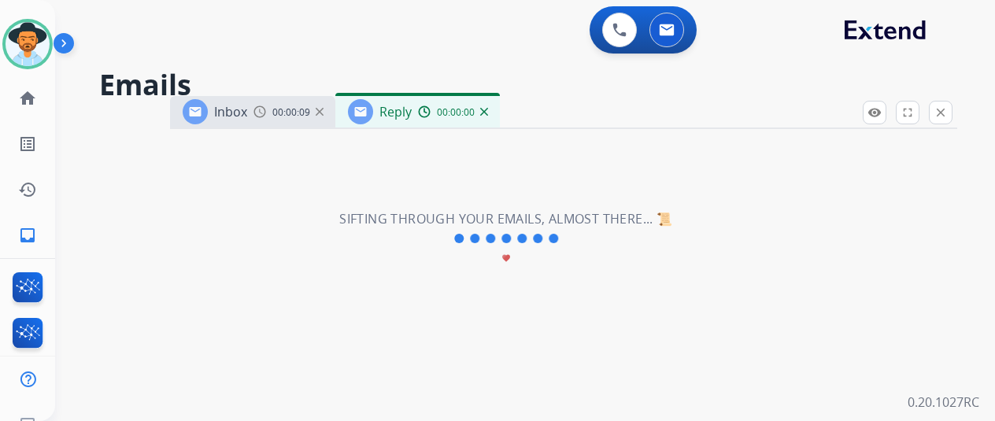
select select "**********"
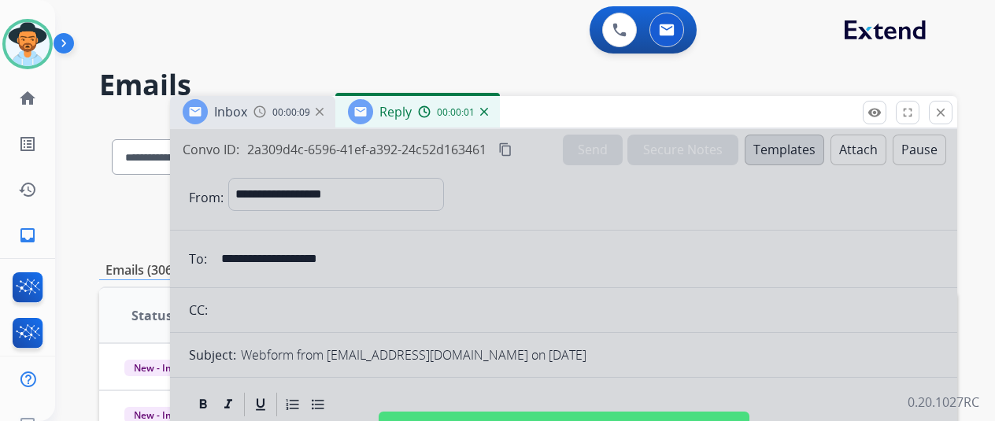
click at [532, 218] on div at bounding box center [563, 423] width 787 height 588
select select
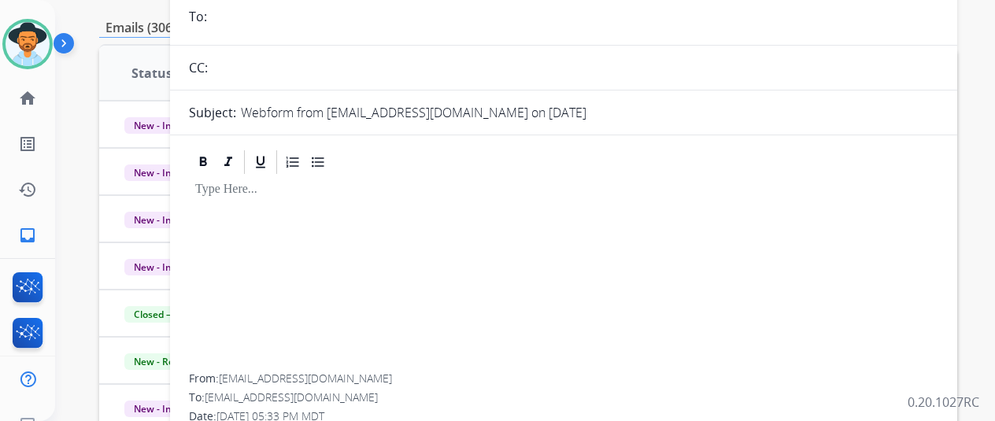
scroll to position [68, 0]
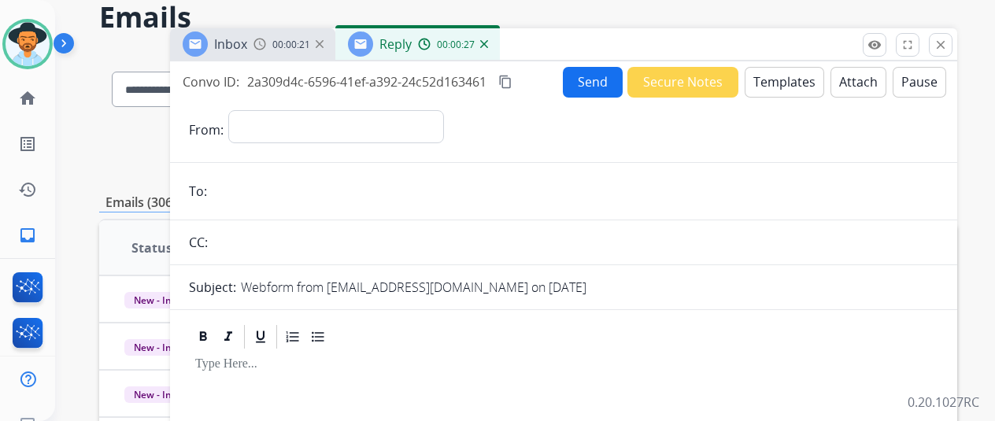
click at [488, 41] on img at bounding box center [484, 44] width 8 height 8
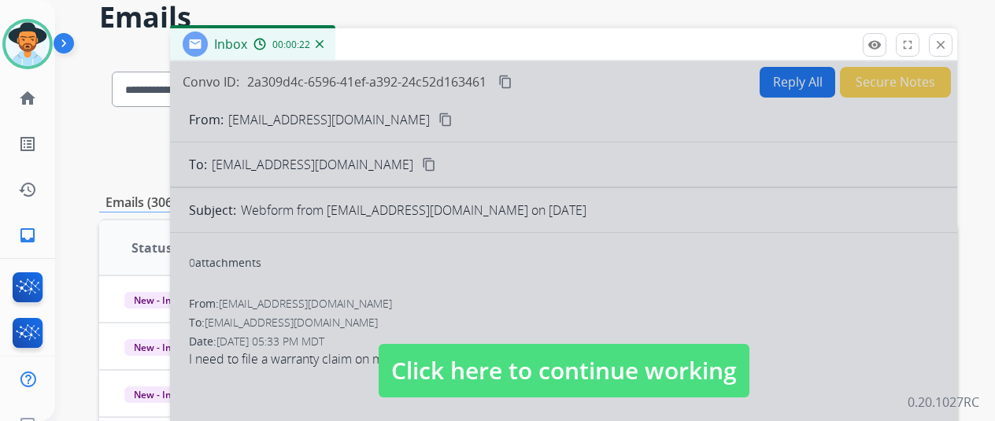
click at [444, 291] on div at bounding box center [563, 355] width 787 height 588
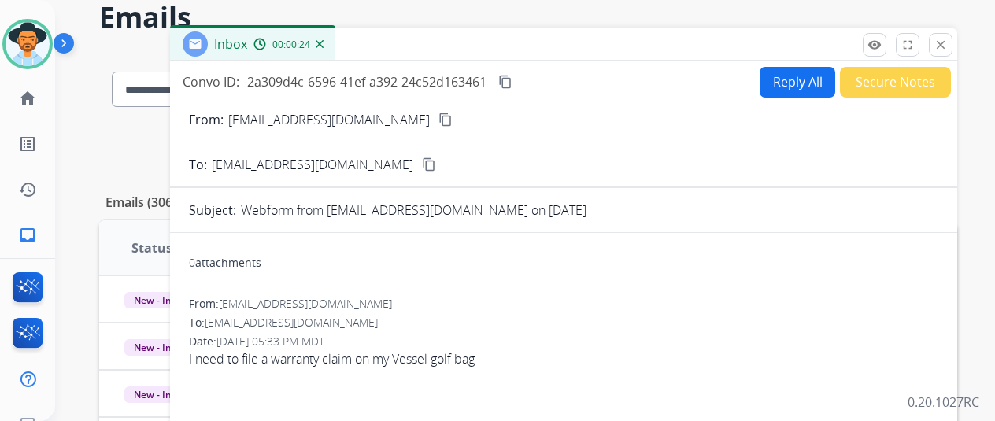
click at [439, 117] on mat-icon "content_copy" at bounding box center [446, 120] width 14 height 14
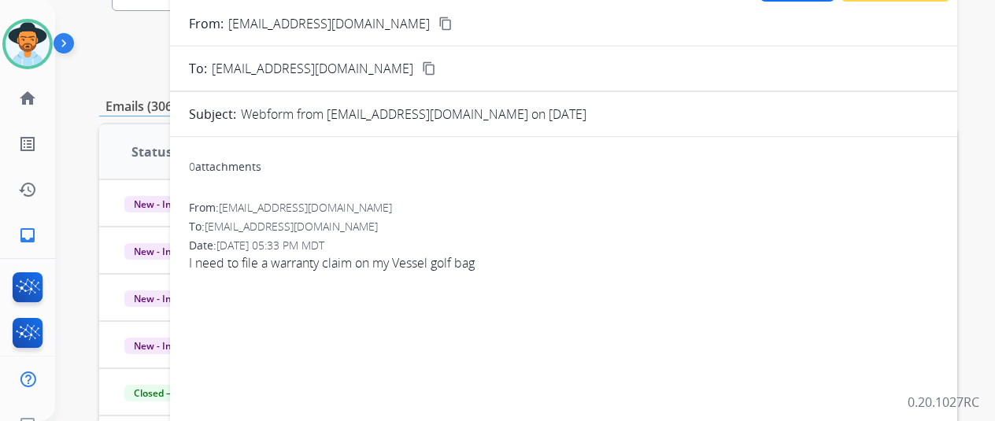
scroll to position [0, 0]
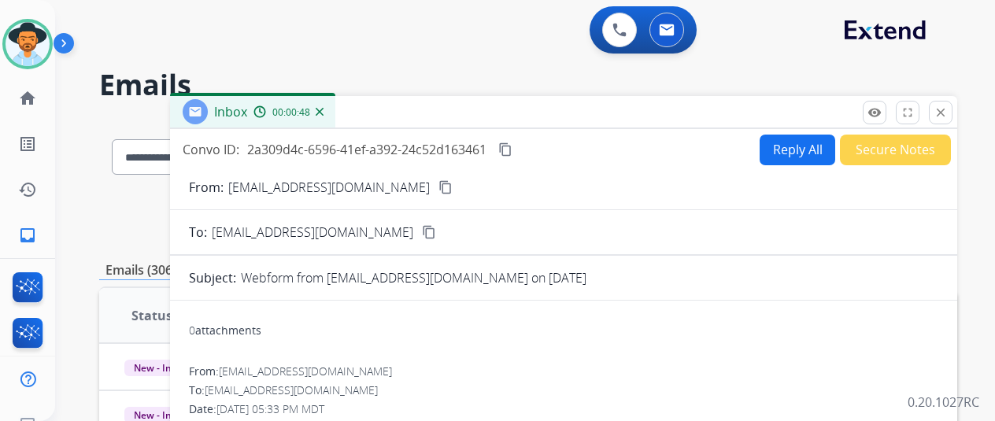
click at [791, 144] on button "Reply All" at bounding box center [798, 150] width 76 height 31
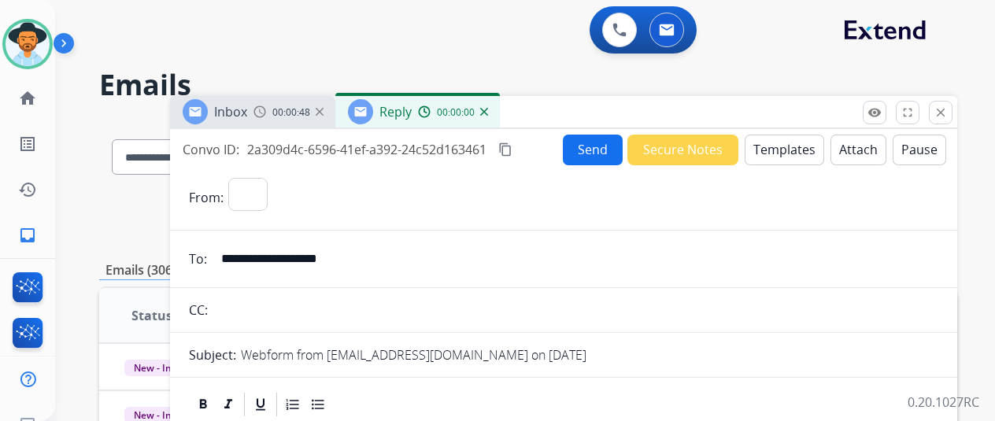
select select "**********"
click at [791, 146] on button "Templates" at bounding box center [785, 150] width 80 height 31
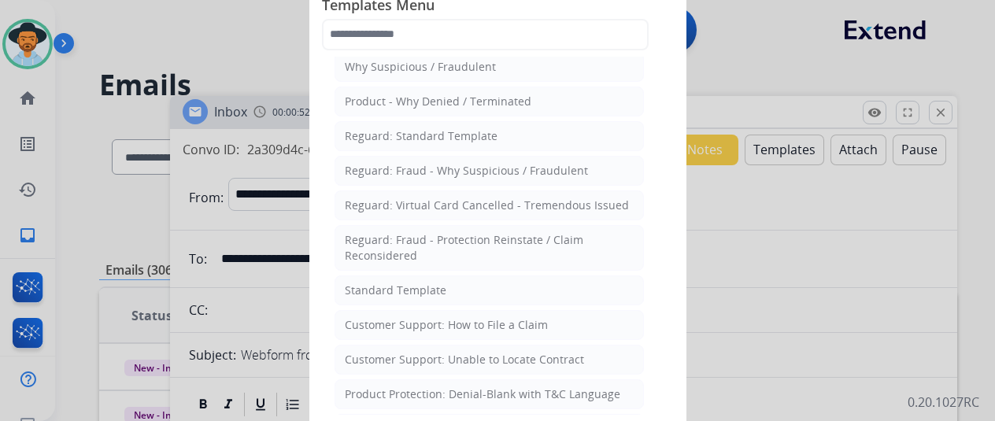
scroll to position [79, 0]
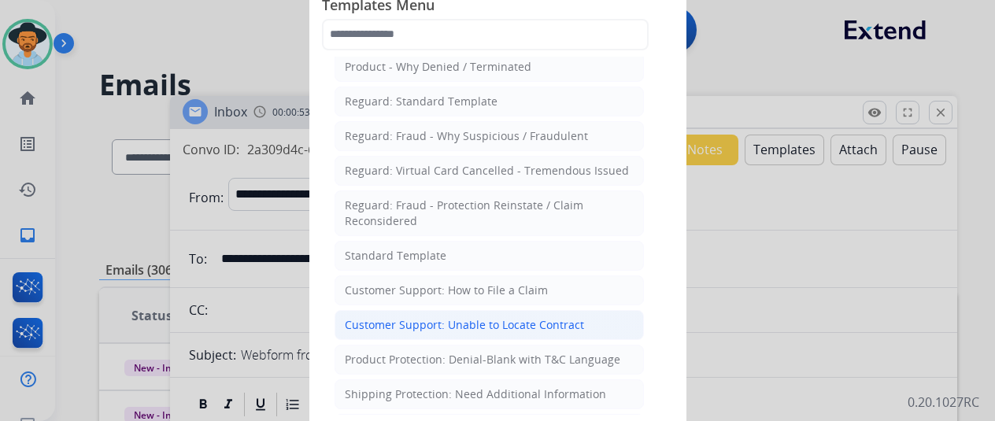
click at [379, 319] on div "Customer Support: Unable to Locate Contract" at bounding box center [464, 325] width 239 height 16
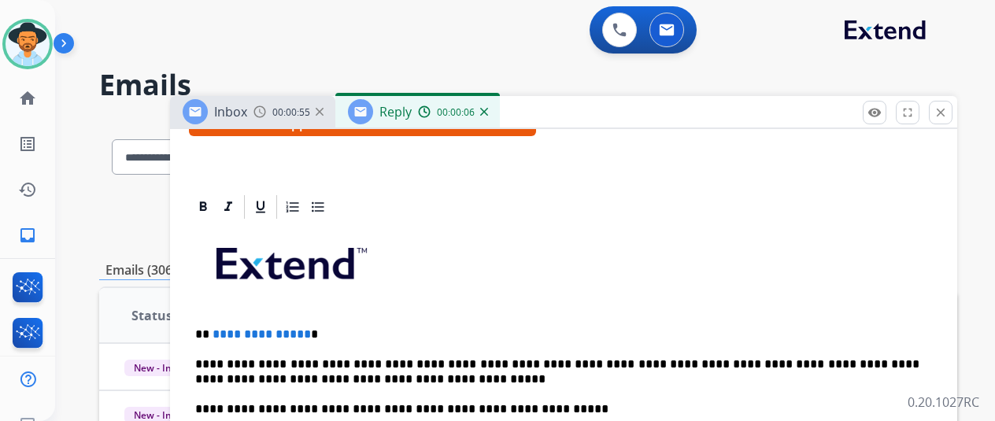
scroll to position [394, 0]
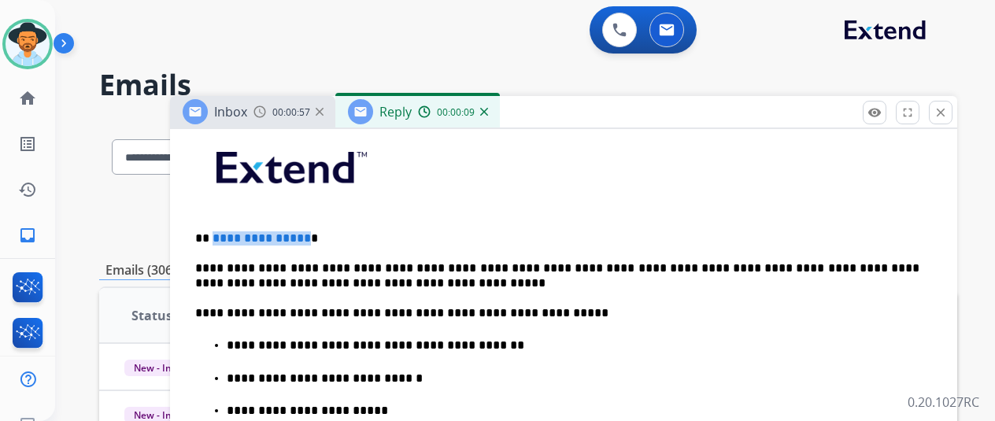
drag, startPoint x: 315, startPoint y: 236, endPoint x: 227, endPoint y: 235, distance: 88.2
click at [224, 235] on p "**********" at bounding box center [557, 239] width 724 height 14
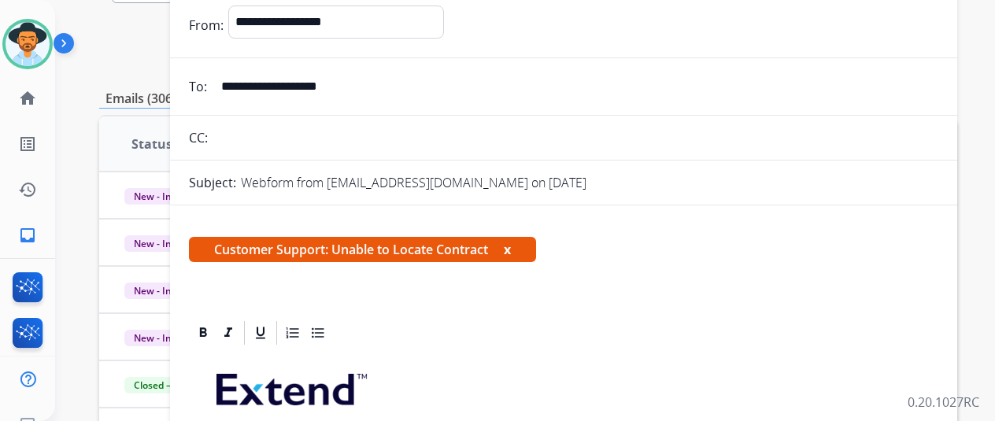
scroll to position [0, 0]
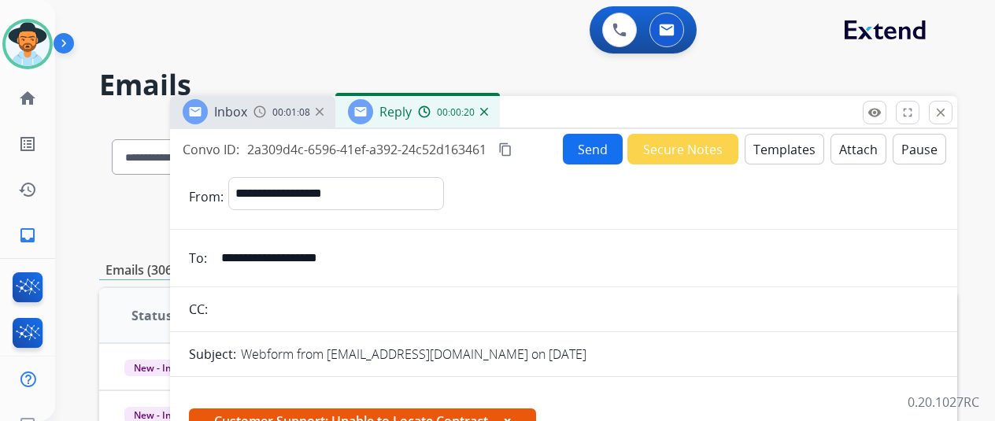
click at [598, 148] on button "Send" at bounding box center [593, 149] width 60 height 31
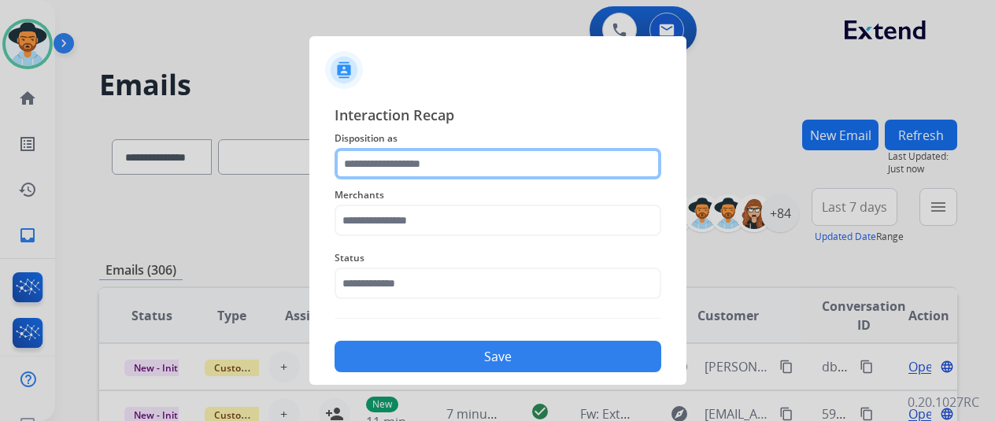
click at [372, 169] on input "text" at bounding box center [498, 163] width 327 height 31
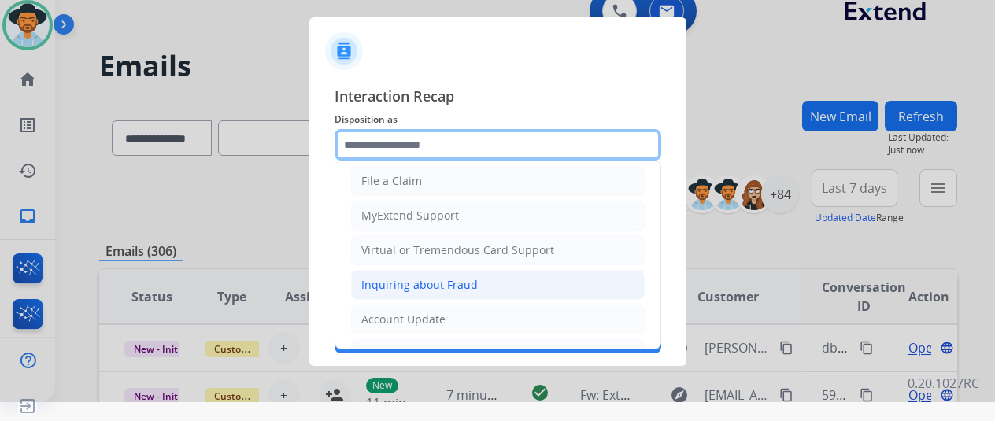
scroll to position [157, 0]
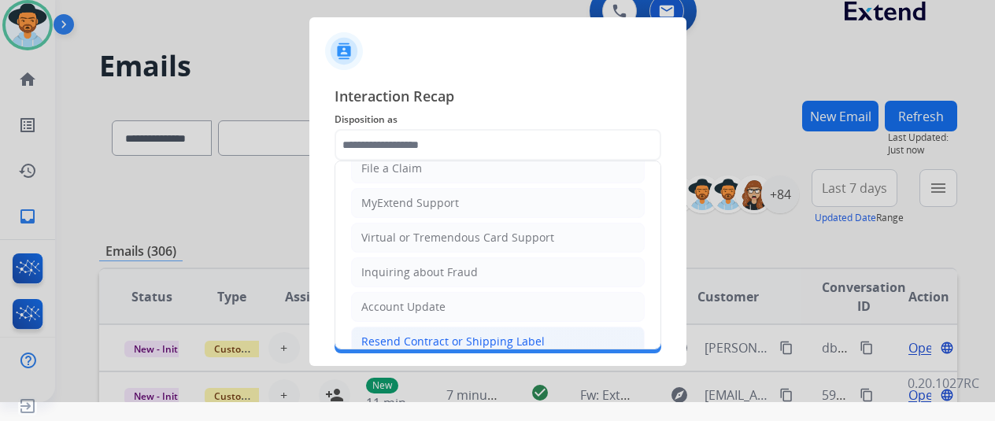
drag, startPoint x: 389, startPoint y: 332, endPoint x: 394, endPoint y: 273, distance: 58.5
click at [390, 334] on div "Resend Contract or Shipping Label" at bounding box center [452, 342] width 183 height 16
type input "**********"
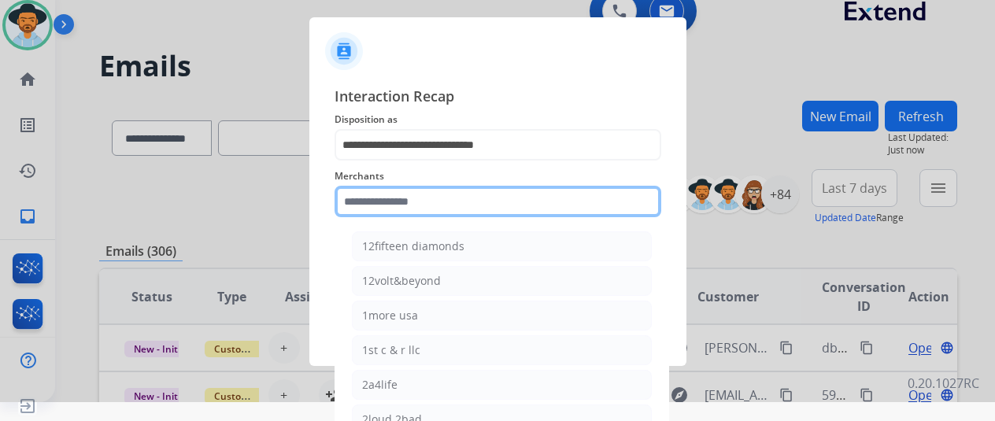
click at [383, 201] on input "text" at bounding box center [498, 201] width 327 height 31
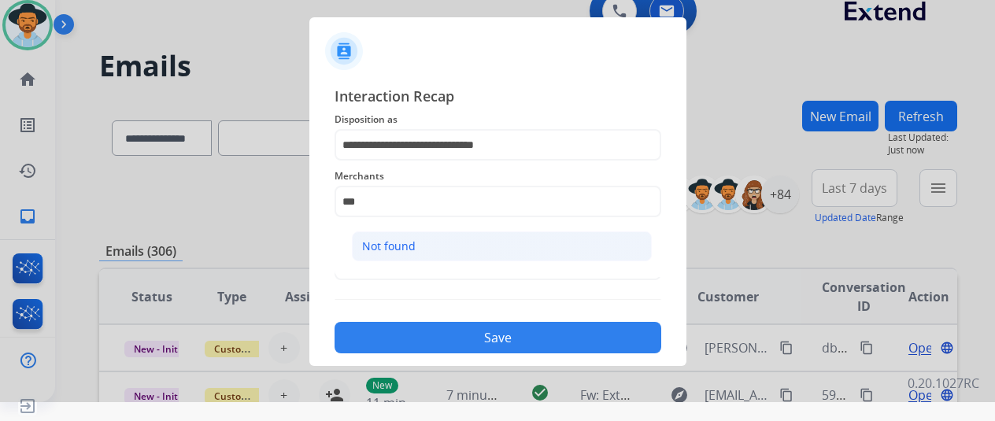
click at [373, 239] on div "Not found" at bounding box center [389, 247] width 54 height 16
type input "*********"
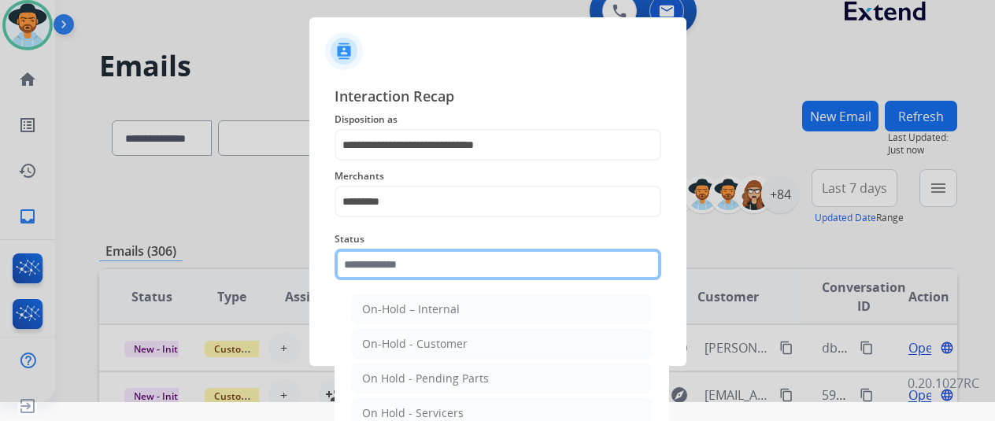
click at [356, 264] on input "text" at bounding box center [498, 264] width 327 height 31
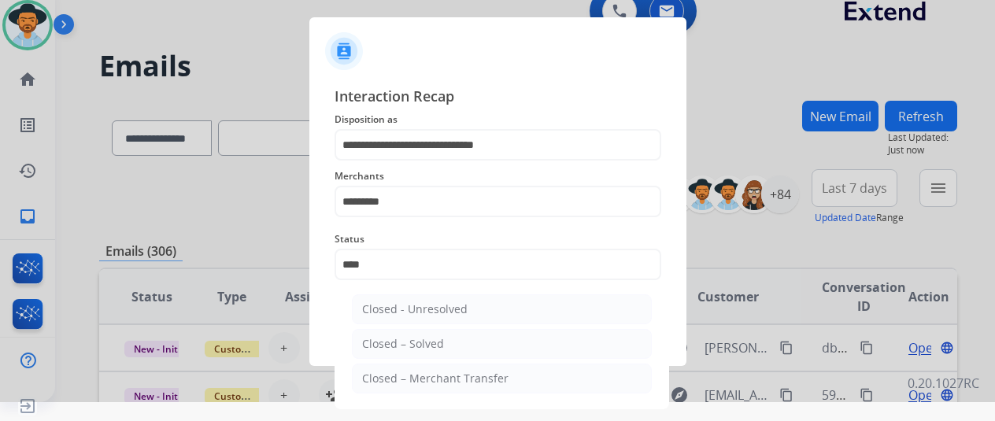
drag, startPoint x: 408, startPoint y: 344, endPoint x: 394, endPoint y: 321, distance: 26.9
click at [408, 344] on div "Closed – Solved" at bounding box center [403, 344] width 82 height 16
type input "**********"
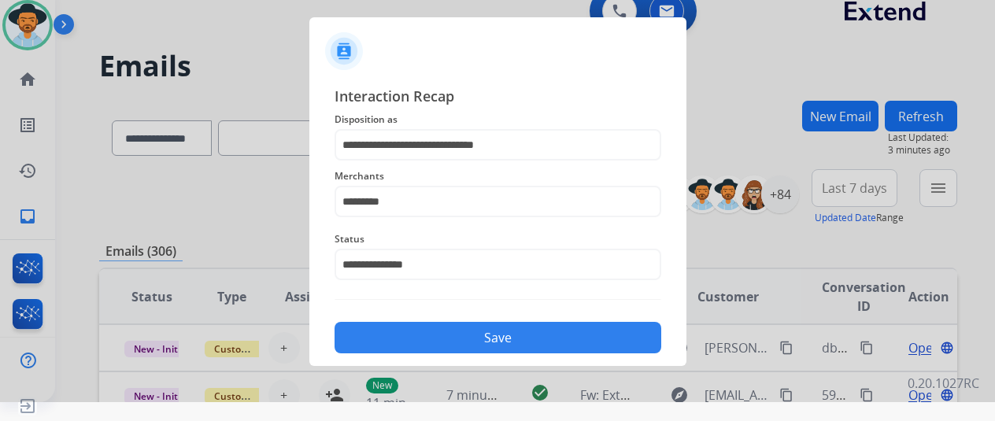
click at [464, 338] on button "Save" at bounding box center [498, 337] width 327 height 31
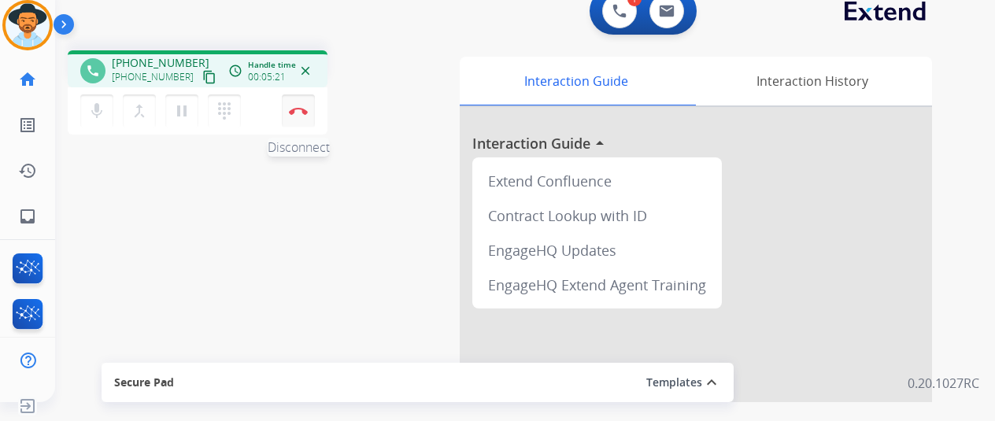
click at [301, 108] on img at bounding box center [298, 111] width 19 height 8
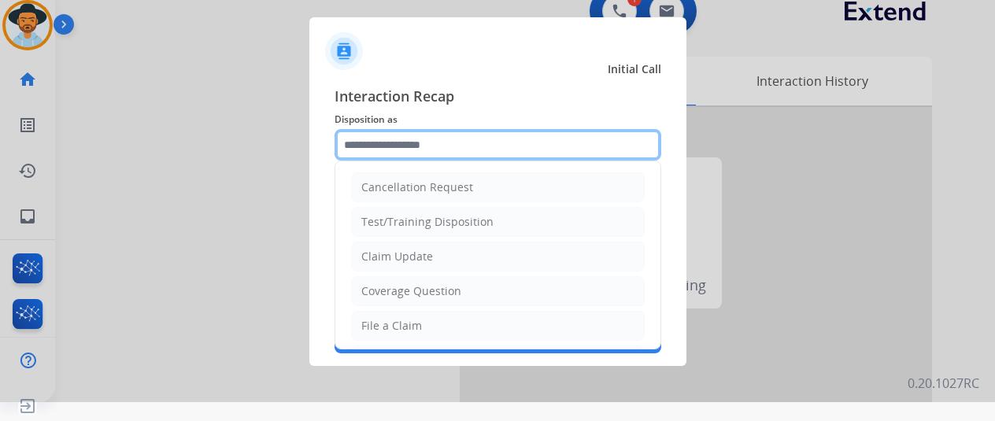
click at [369, 139] on input "text" at bounding box center [498, 144] width 327 height 31
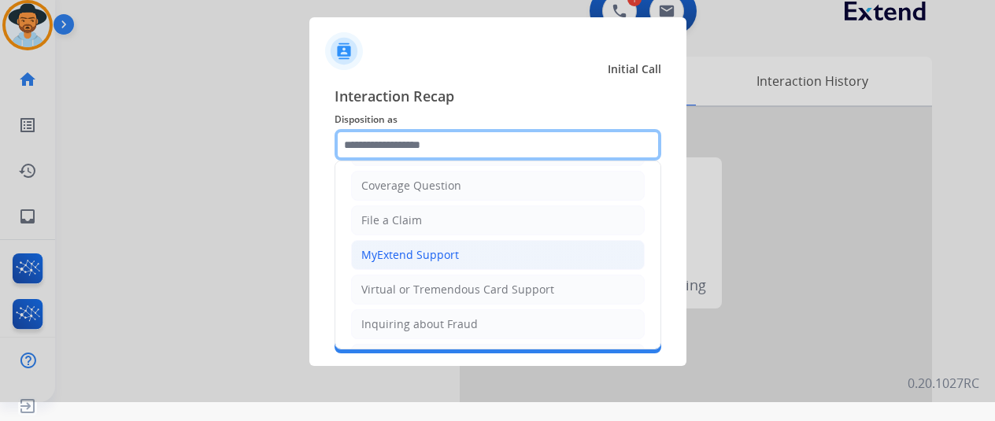
scroll to position [157, 0]
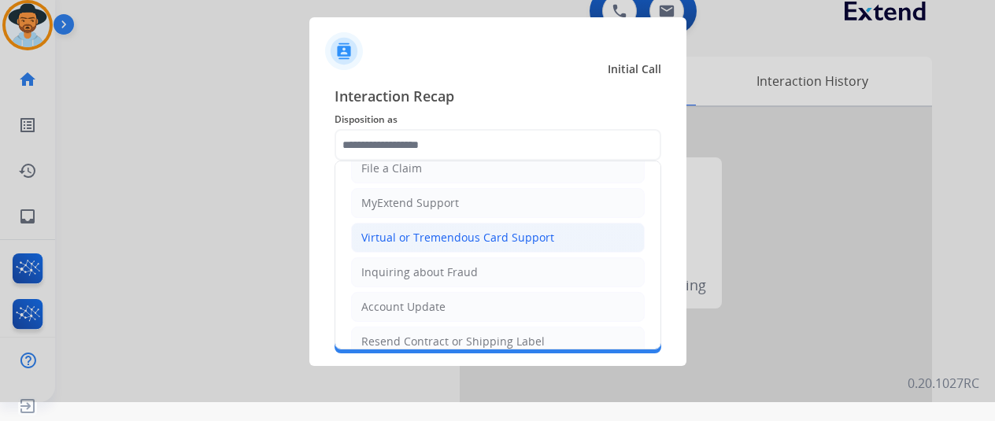
click at [397, 230] on div "Virtual or Tremendous Card Support" at bounding box center [457, 238] width 193 height 16
type input "**********"
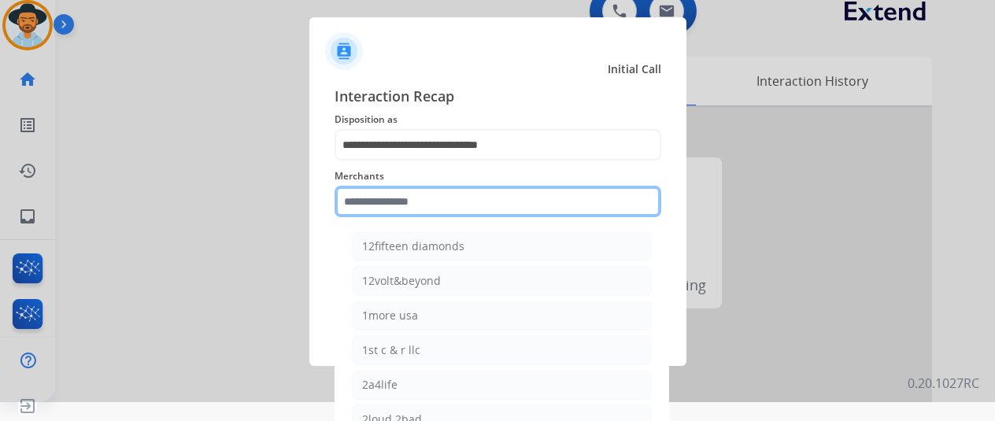
click at [372, 209] on input "text" at bounding box center [498, 201] width 327 height 31
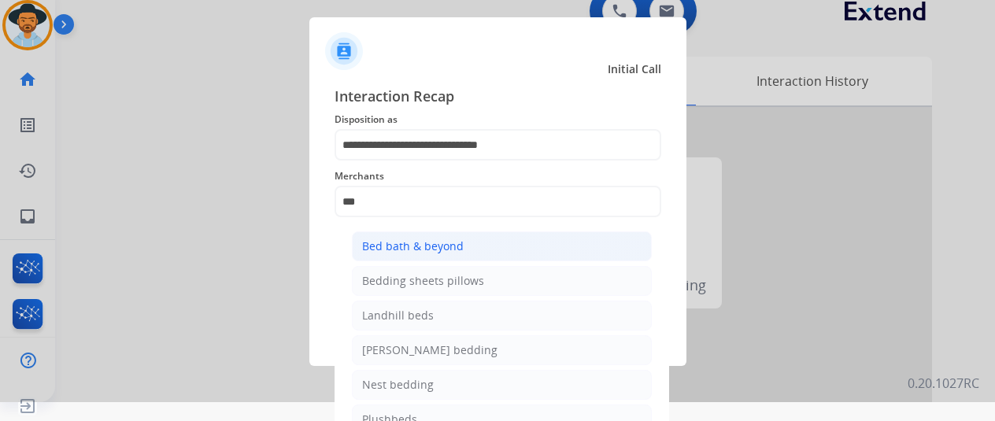
click at [384, 246] on div "Bed bath & beyond" at bounding box center [413, 247] width 102 height 16
type input "**********"
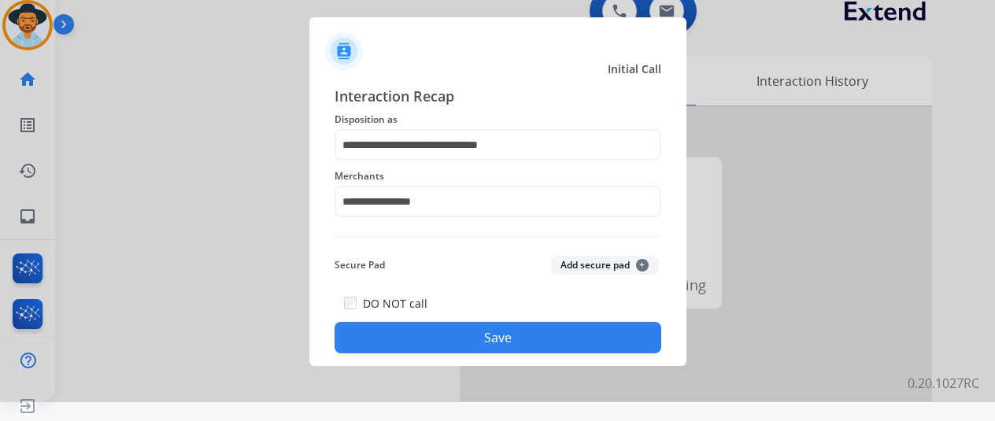
click at [472, 335] on button "Save" at bounding box center [498, 337] width 327 height 31
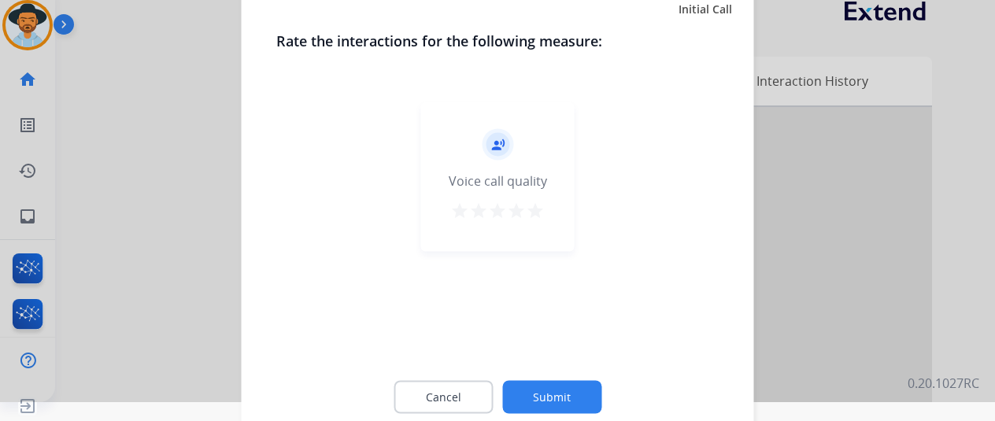
click at [542, 391] on button "Submit" at bounding box center [551, 396] width 99 height 33
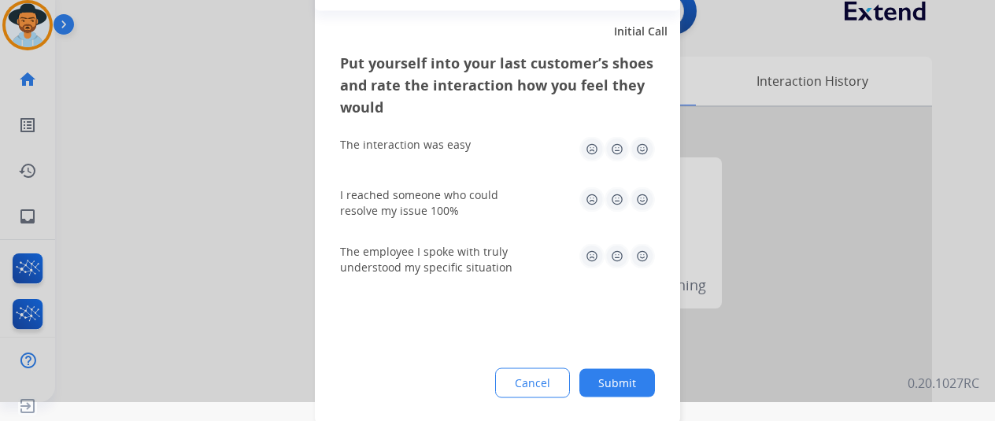
click at [628, 382] on button "Submit" at bounding box center [618, 383] width 76 height 28
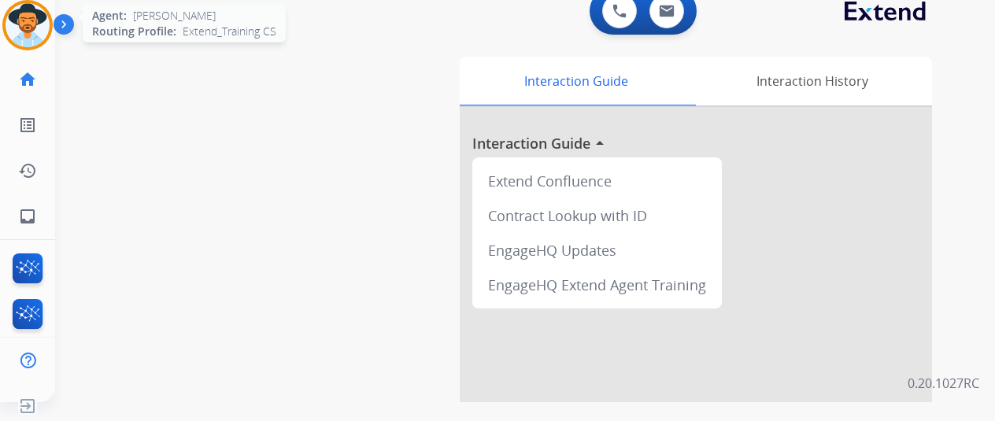
click at [24, 22] on img at bounding box center [28, 25] width 44 height 44
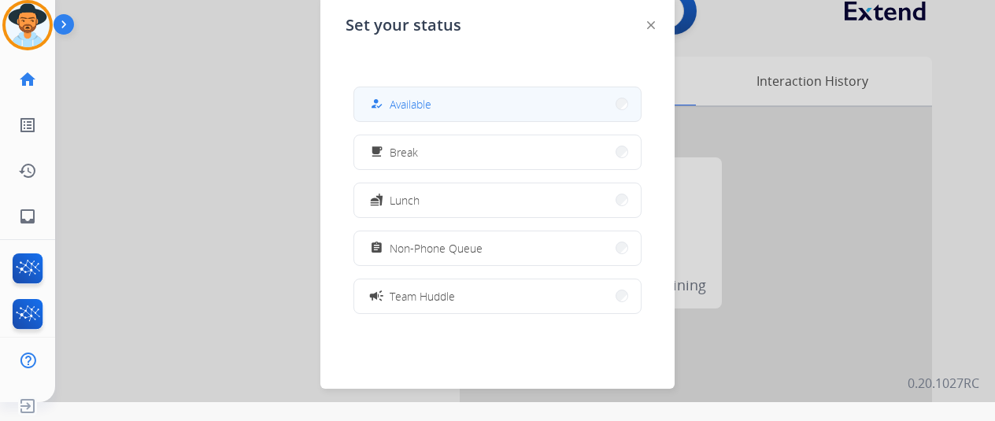
click at [443, 106] on button "how_to_reg Available" at bounding box center [497, 104] width 287 height 34
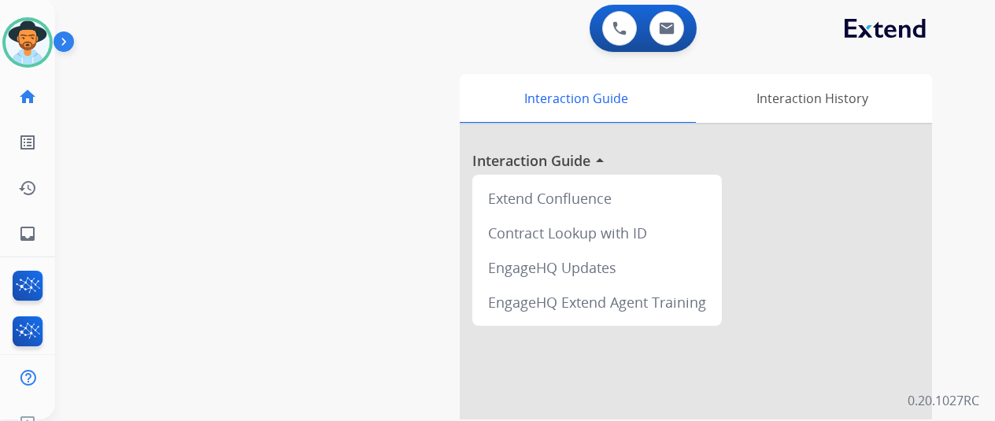
scroll to position [0, 0]
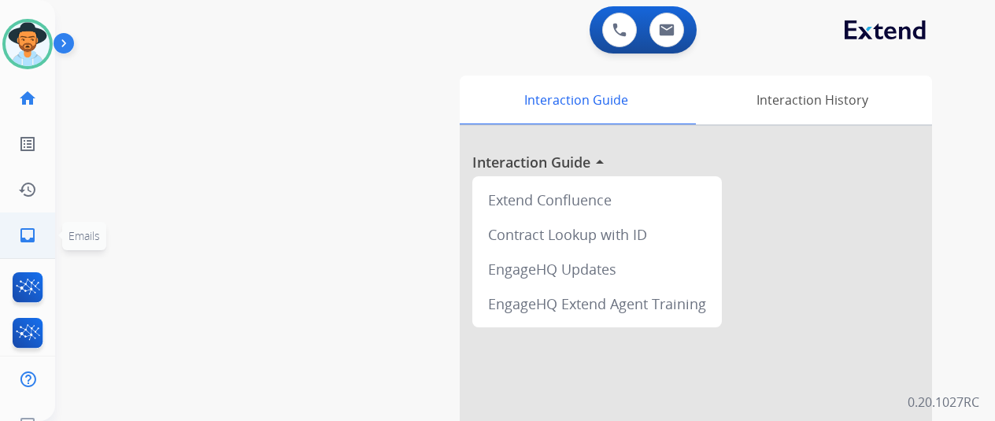
click at [25, 239] on mat-icon "inbox" at bounding box center [27, 235] width 19 height 19
select select "**********"
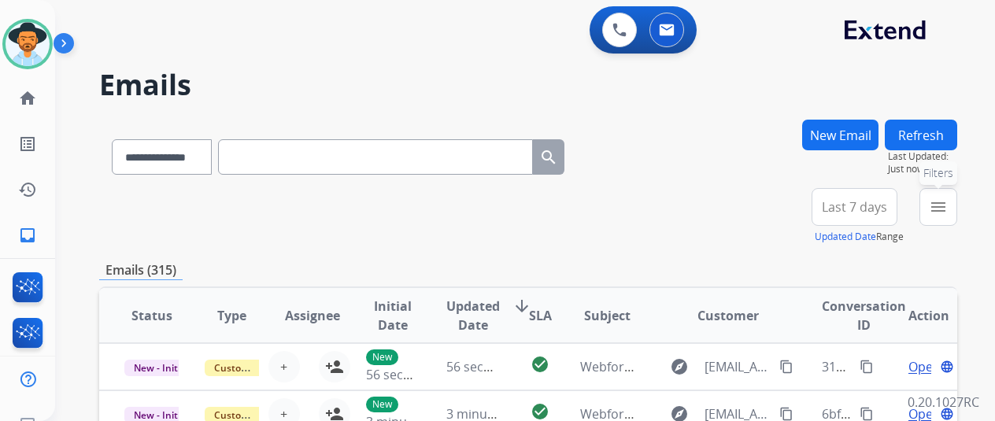
click at [948, 208] on mat-icon "menu" at bounding box center [938, 207] width 19 height 19
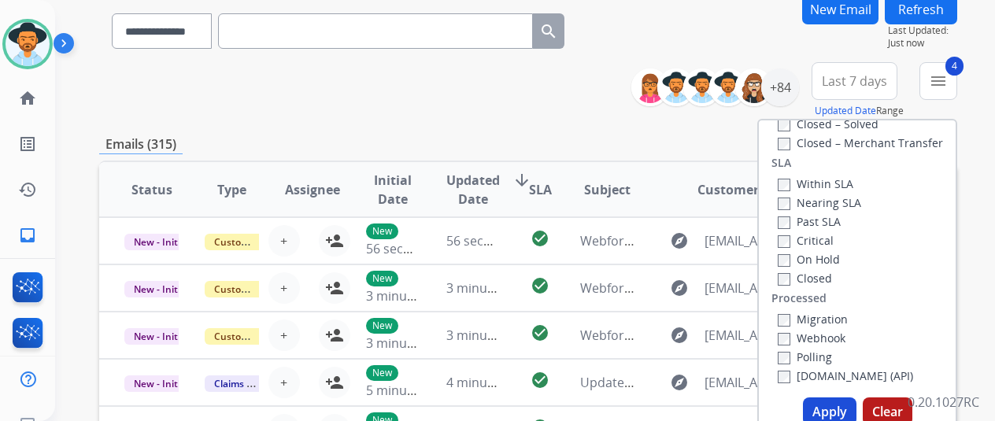
scroll to position [236, 0]
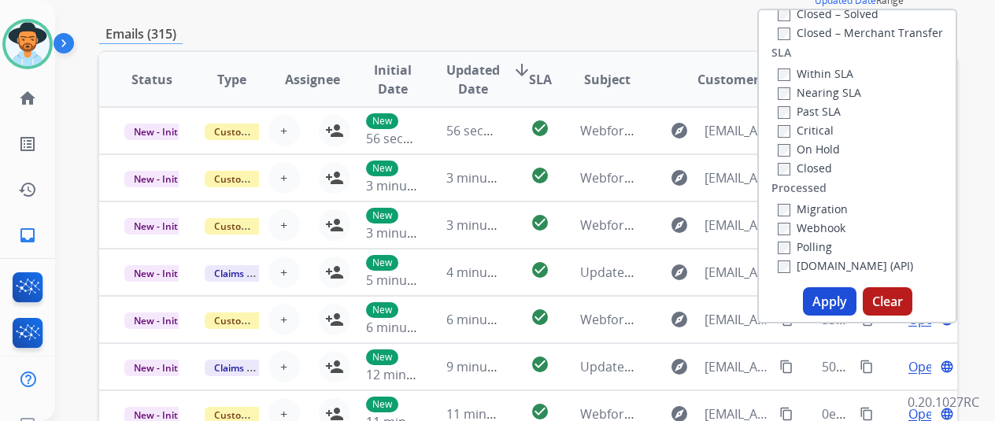
click at [836, 295] on button "Apply" at bounding box center [830, 301] width 54 height 28
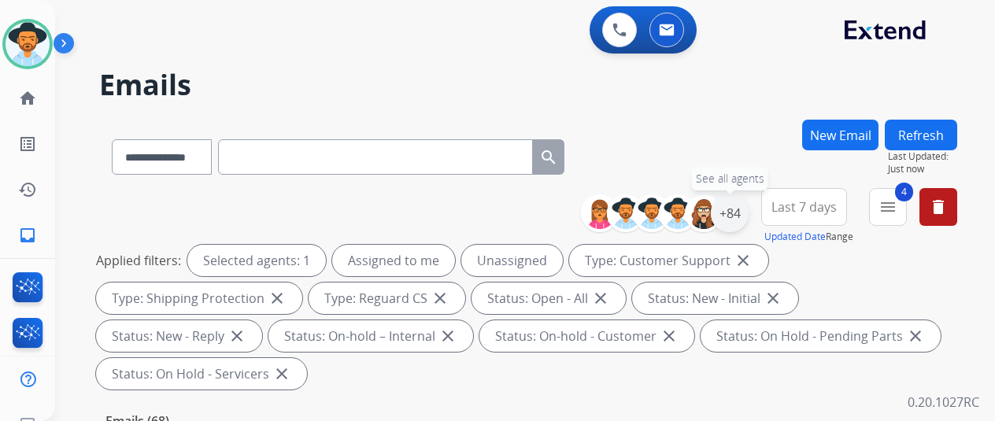
click at [743, 216] on div "+84" at bounding box center [730, 214] width 38 height 38
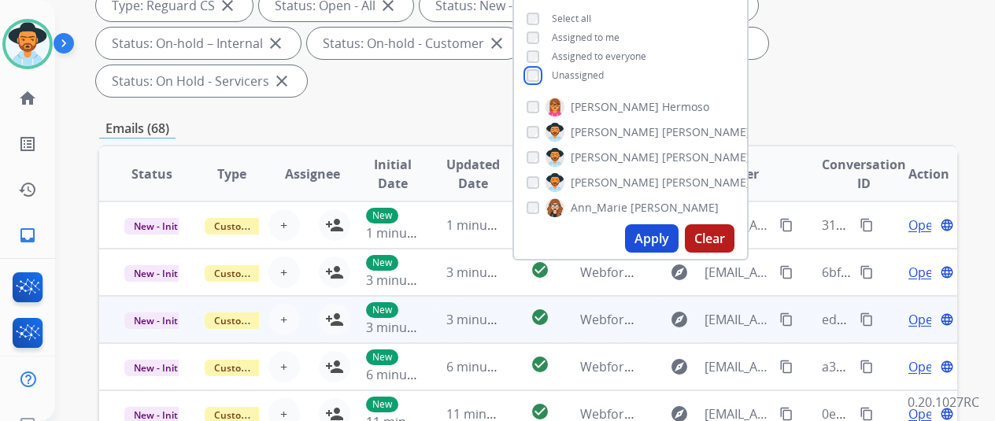
scroll to position [315, 0]
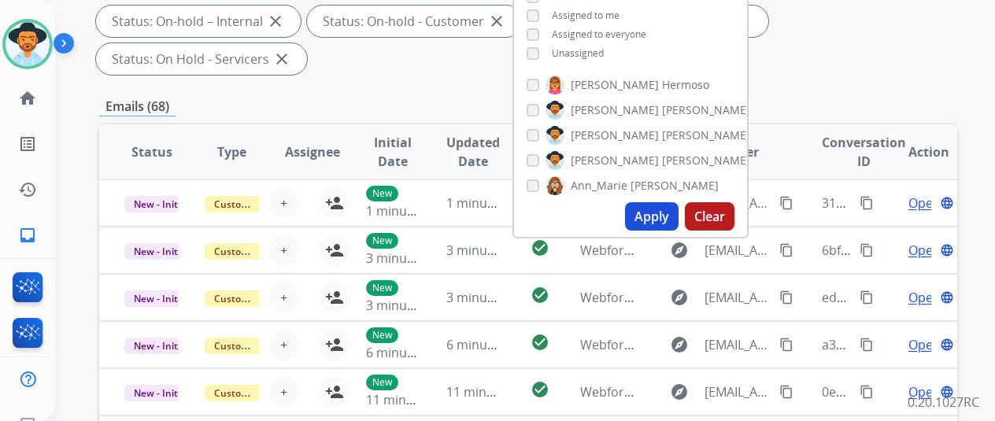
click at [660, 210] on button "Apply" at bounding box center [652, 216] width 54 height 28
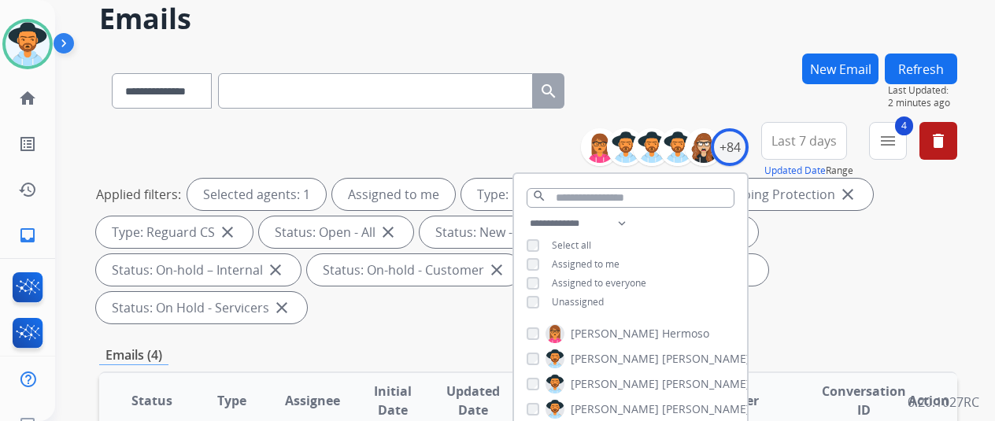
scroll to position [157, 0]
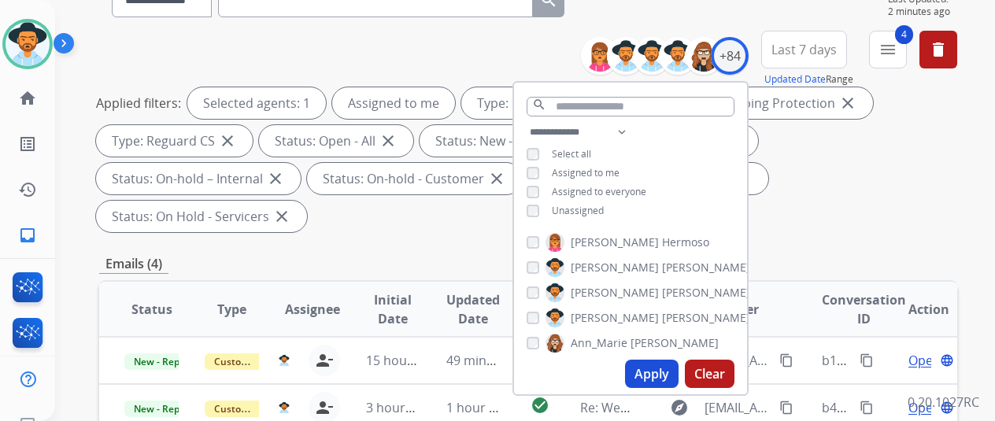
click at [661, 365] on button "Apply" at bounding box center [652, 374] width 54 height 28
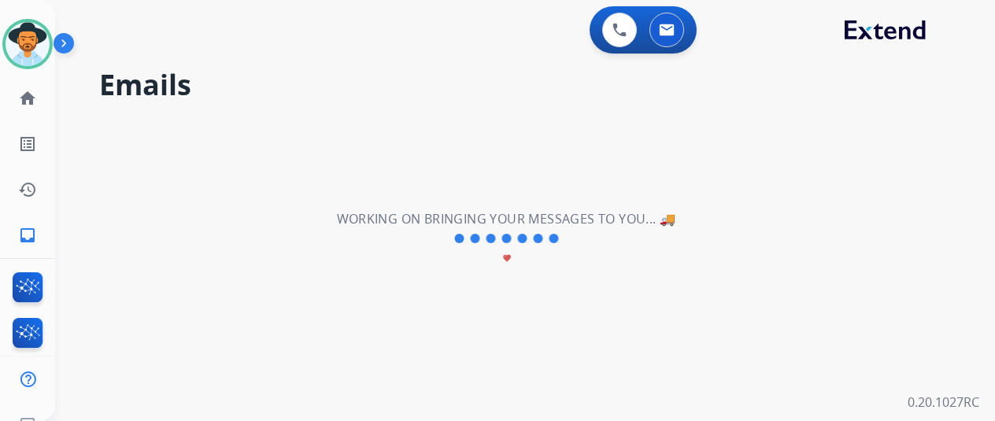
scroll to position [0, 0]
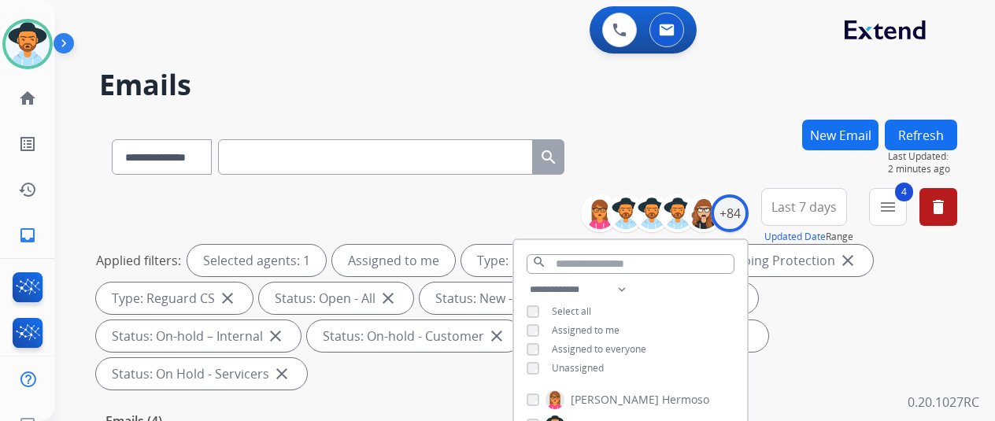
click at [647, 141] on div "**********" at bounding box center [528, 154] width 858 height 69
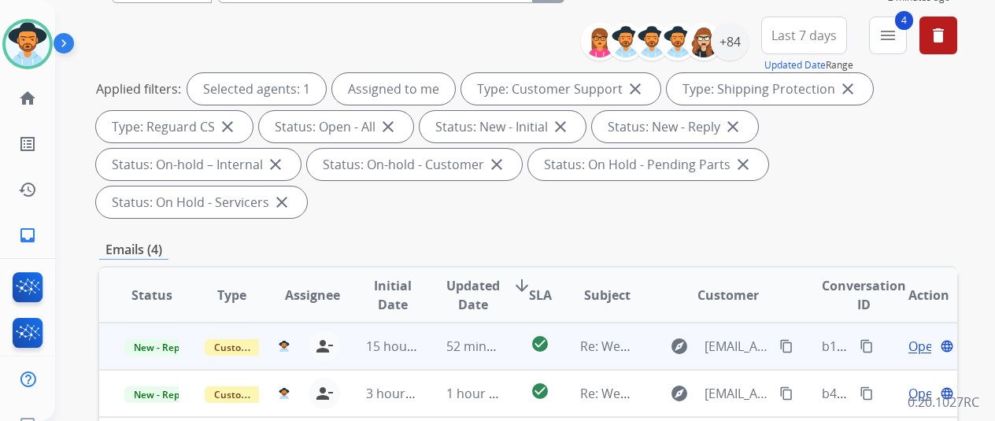
scroll to position [315, 0]
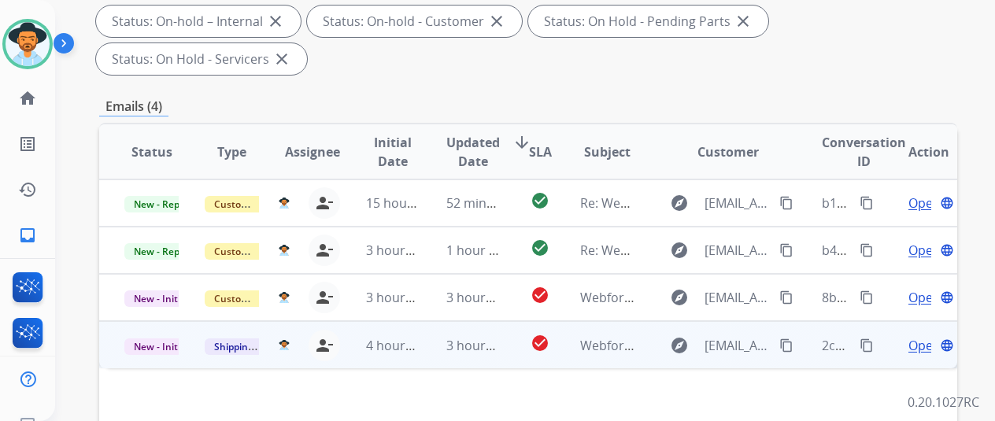
click at [927, 336] on span "Open" at bounding box center [925, 345] width 32 height 19
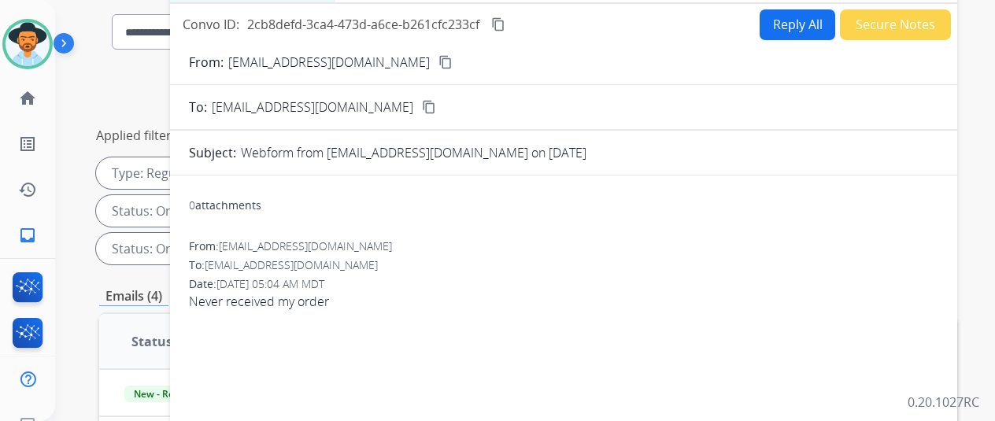
scroll to position [0, 0]
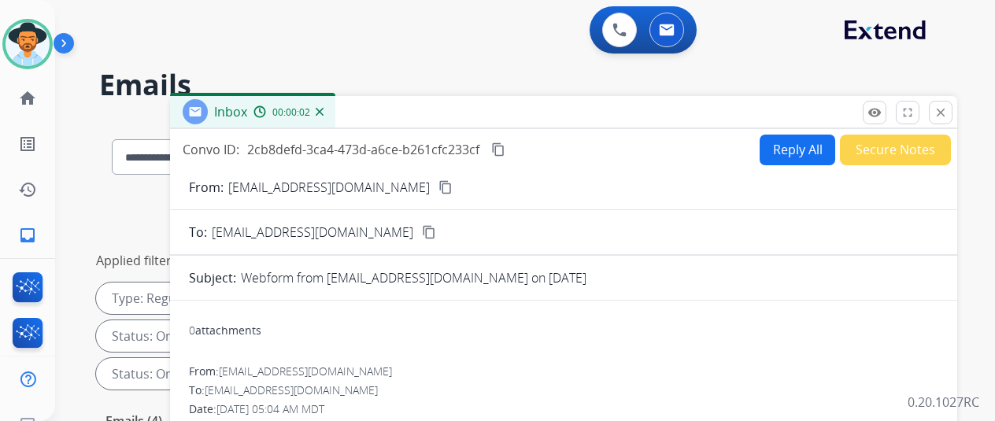
click at [439, 188] on mat-icon "content_copy" at bounding box center [446, 187] width 14 height 14
click at [506, 147] on mat-icon "content_copy" at bounding box center [498, 150] width 14 height 14
click at [805, 145] on button "Reply All" at bounding box center [798, 150] width 76 height 31
select select "**********"
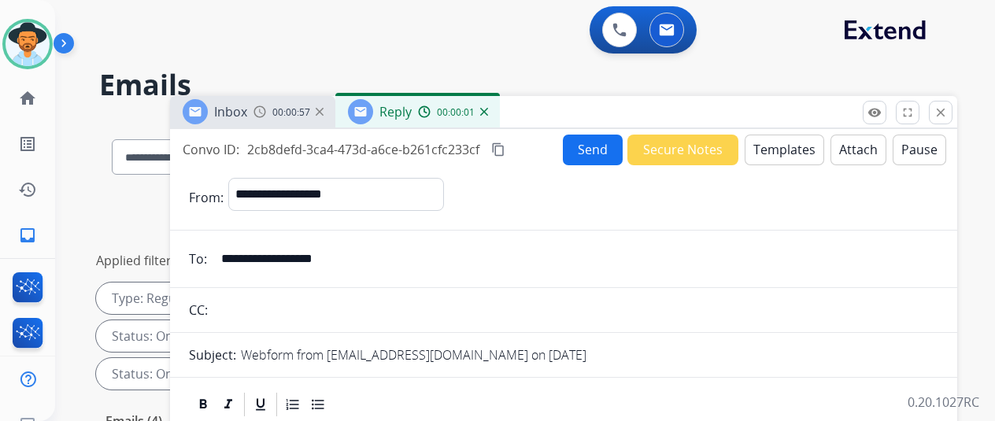
click at [786, 141] on button "Templates" at bounding box center [785, 150] width 80 height 31
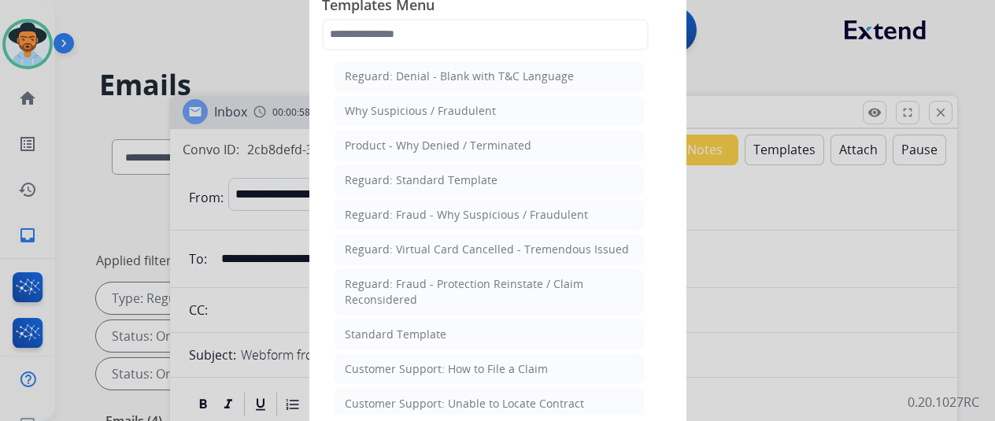
drag, startPoint x: 421, startPoint y: 329, endPoint x: 417, endPoint y: 317, distance: 12.2
click at [420, 328] on div "Standard Template" at bounding box center [396, 335] width 102 height 16
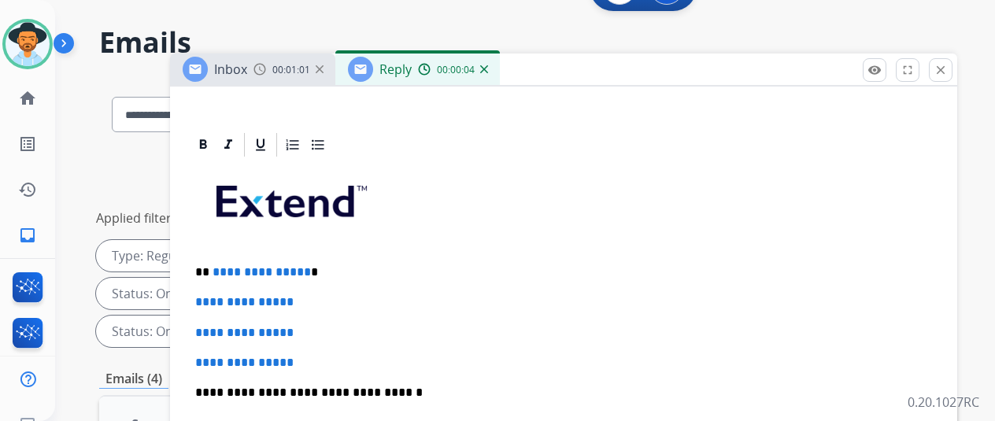
scroll to position [79, 0]
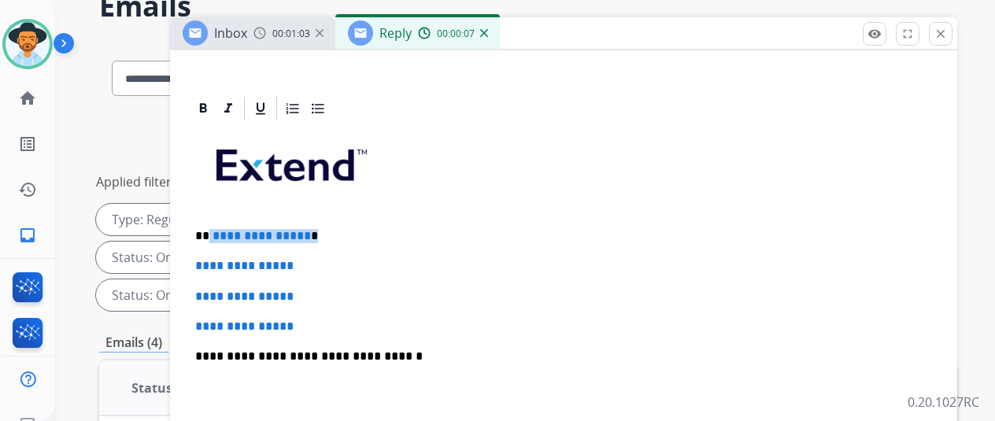
drag, startPoint x: 319, startPoint y: 209, endPoint x: 220, endPoint y: 207, distance: 98.4
click at [220, 229] on p "**********" at bounding box center [557, 236] width 724 height 14
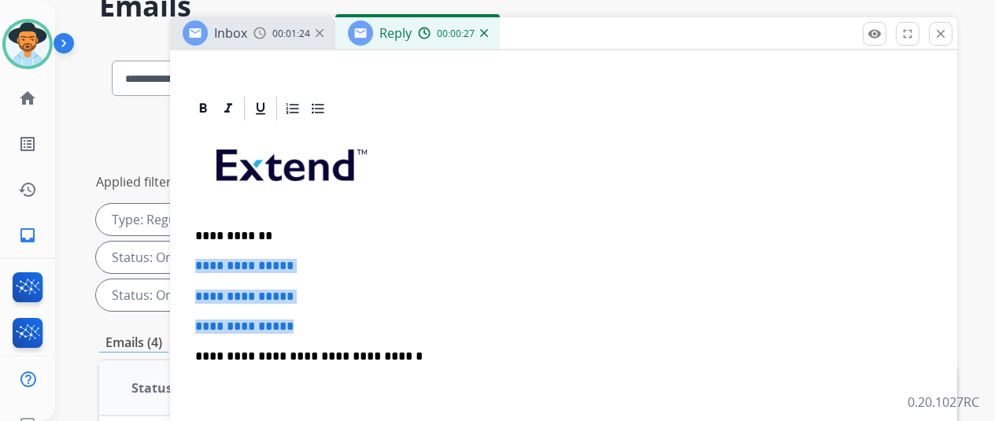
drag, startPoint x: 317, startPoint y: 302, endPoint x: 207, endPoint y: 234, distance: 129.4
click at [207, 234] on div "**********" at bounding box center [564, 394] width 750 height 542
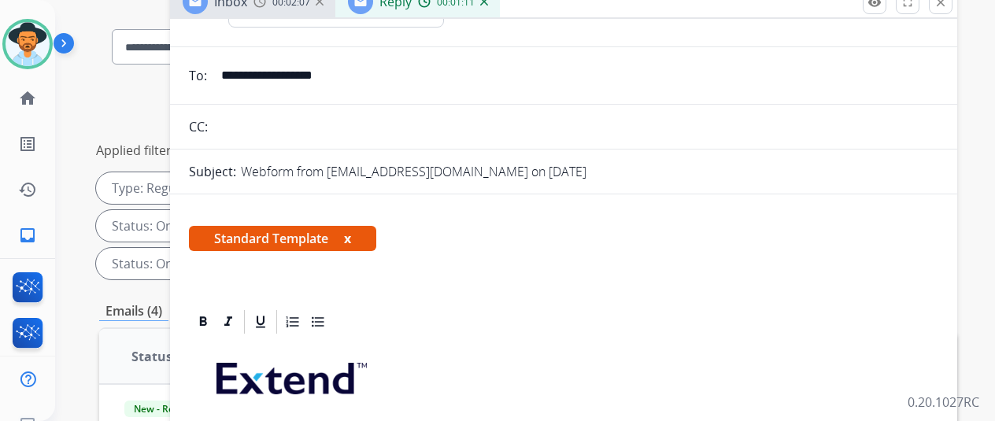
scroll to position [0, 0]
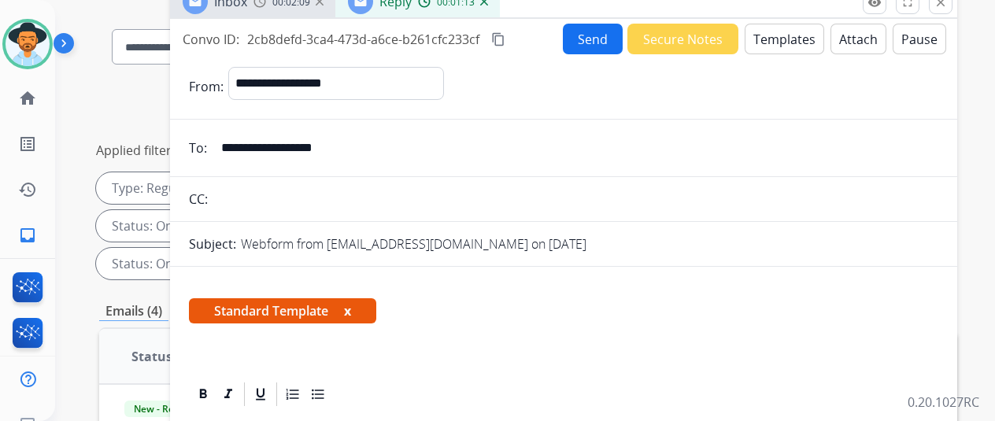
click at [596, 39] on button "Send" at bounding box center [593, 39] width 60 height 31
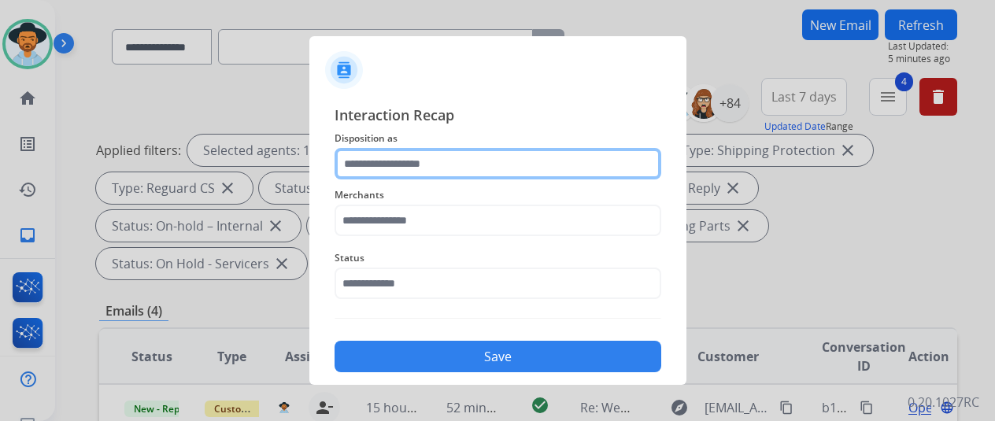
click at [422, 165] on input "text" at bounding box center [498, 163] width 327 height 31
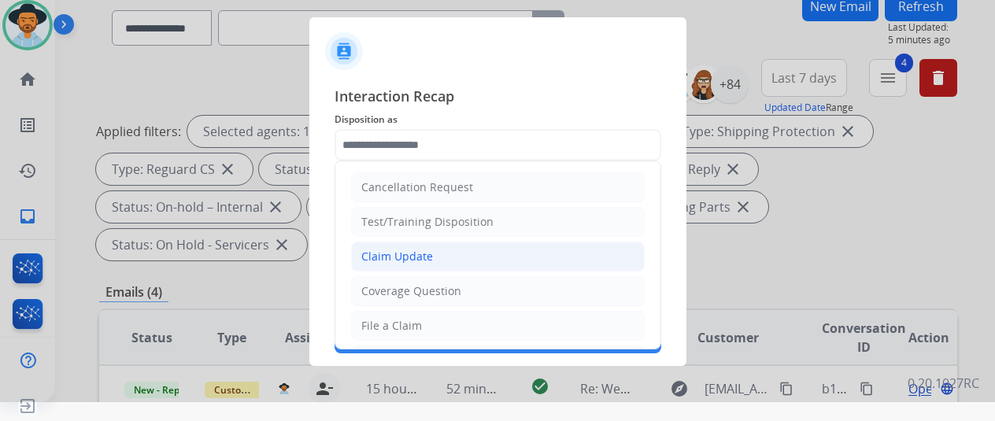
click at [400, 256] on div "Claim Update" at bounding box center [397, 257] width 72 height 16
type input "**********"
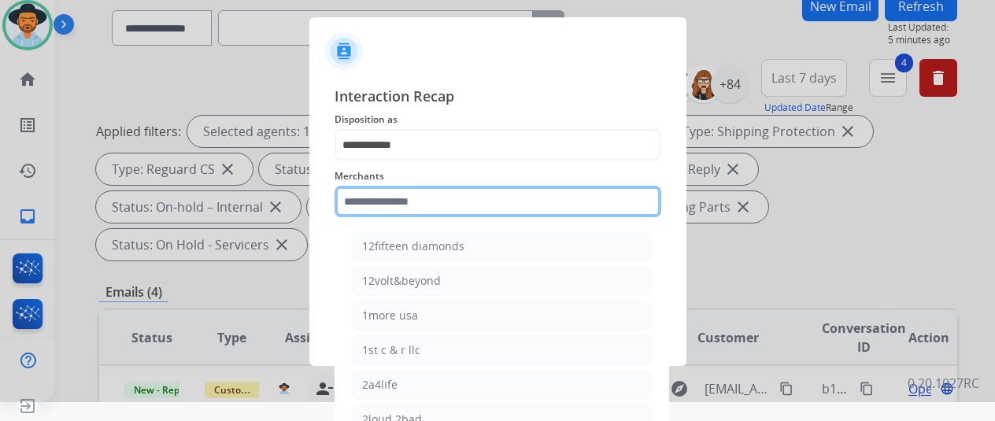
click at [405, 198] on input "text" at bounding box center [498, 201] width 327 height 31
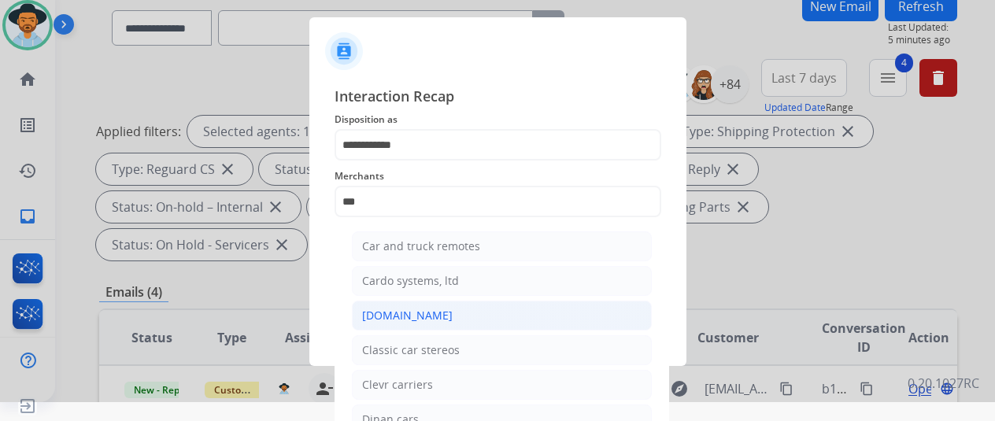
click at [407, 310] on div "[DOMAIN_NAME]" at bounding box center [407, 316] width 91 height 16
type input "**********"
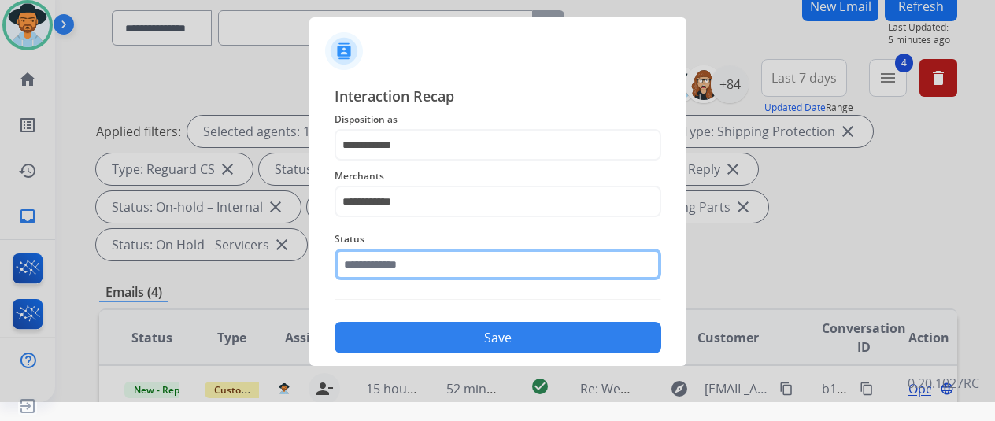
click at [406, 262] on input "text" at bounding box center [498, 264] width 327 height 31
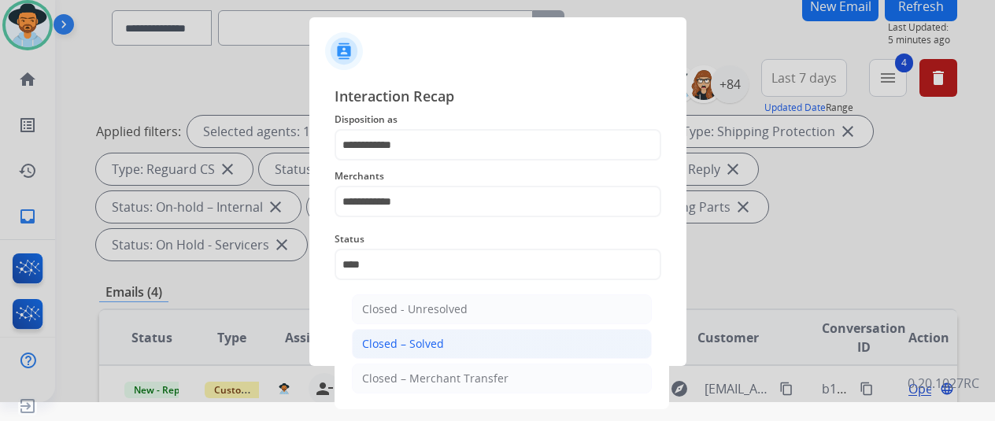
click at [406, 347] on div "Closed – Solved" at bounding box center [403, 344] width 82 height 16
type input "**********"
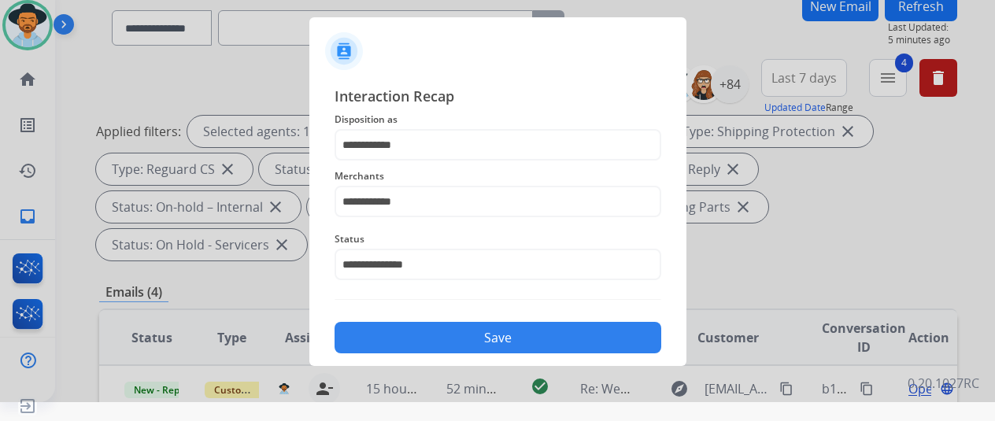
click at [472, 335] on button "Save" at bounding box center [498, 337] width 327 height 31
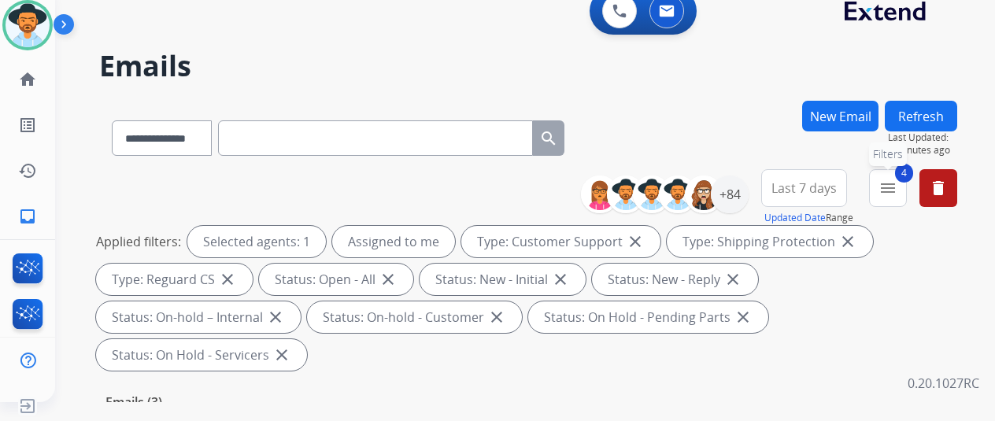
click at [898, 182] on mat-icon "menu" at bounding box center [888, 188] width 19 height 19
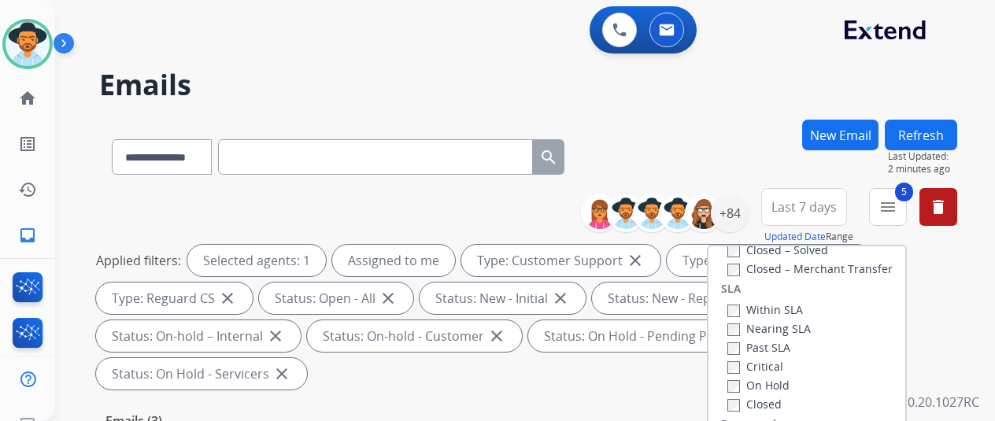
scroll to position [236, 0]
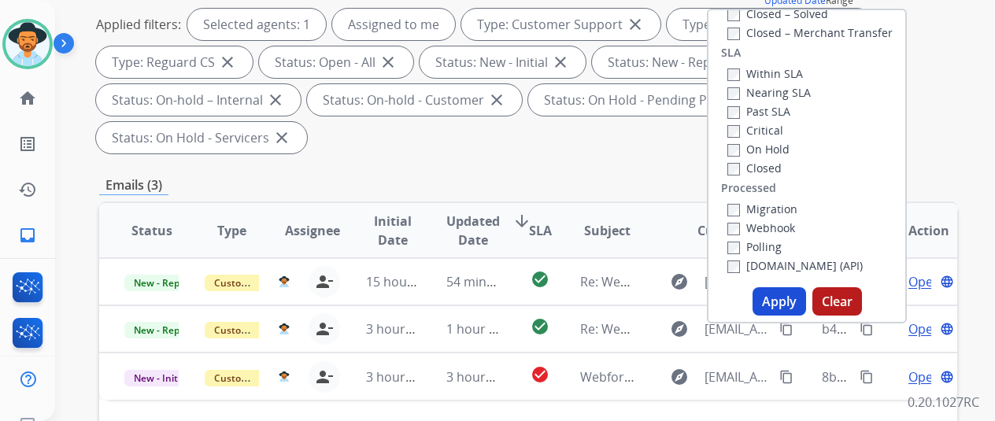
click at [784, 294] on button "Apply" at bounding box center [780, 301] width 54 height 28
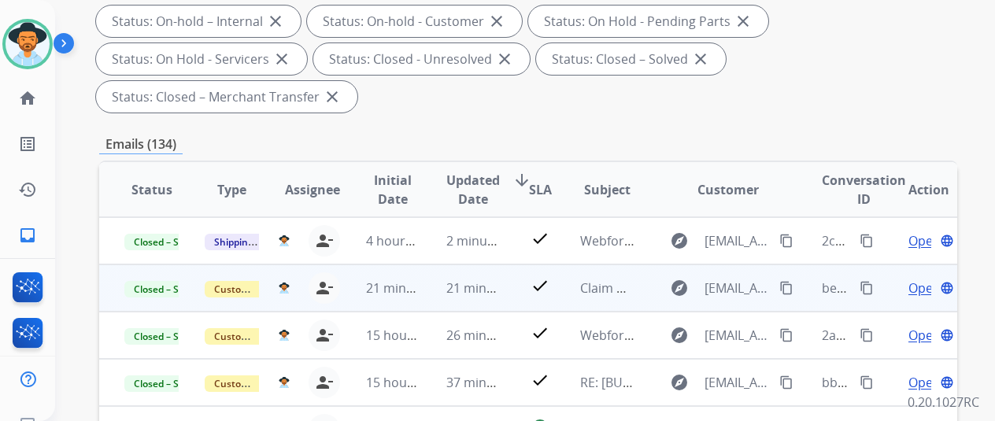
scroll to position [315, 0]
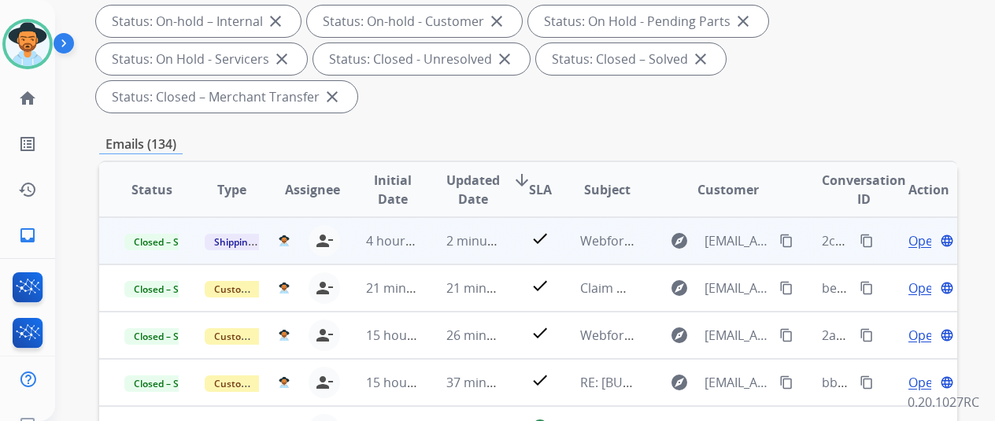
click at [871, 240] on mat-icon "content_copy" at bounding box center [867, 241] width 14 height 14
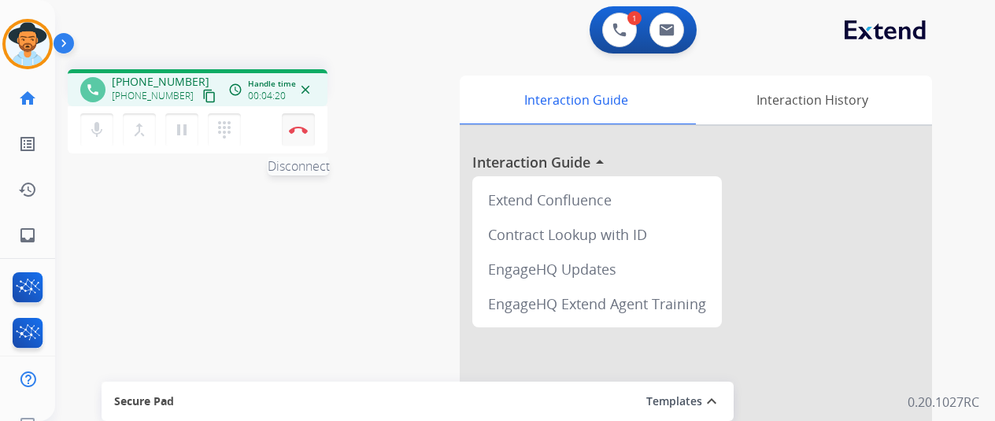
click at [304, 123] on button "Disconnect" at bounding box center [298, 129] width 33 height 33
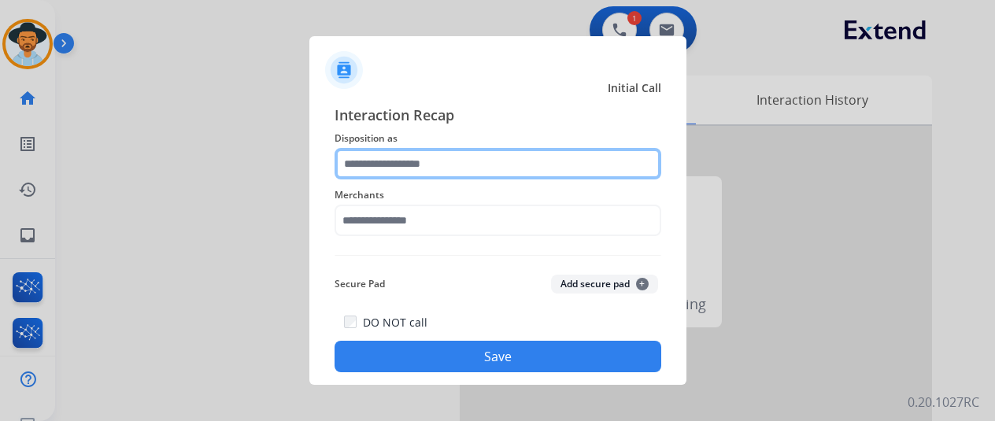
click at [383, 158] on input "text" at bounding box center [498, 163] width 327 height 31
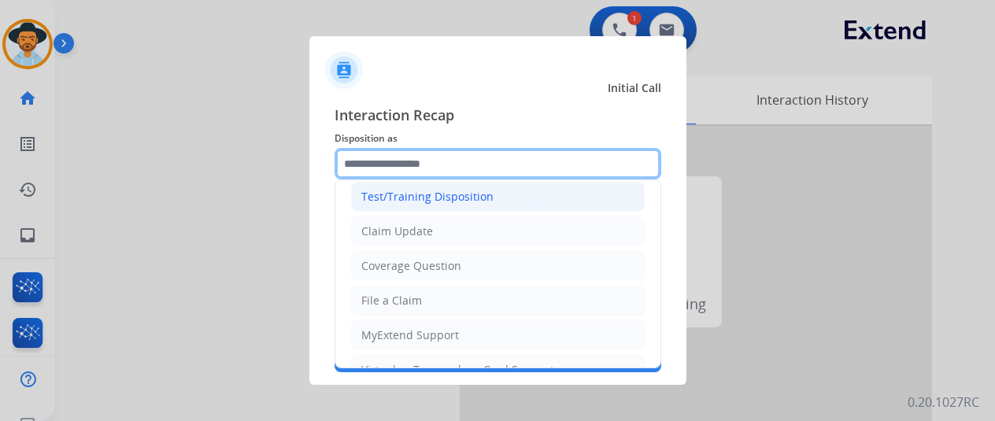
scroll to position [79, 0]
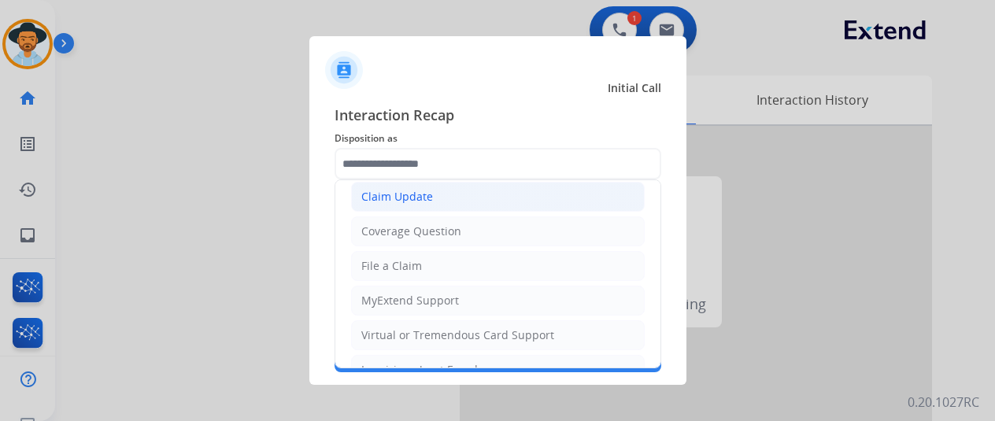
click at [405, 198] on div "Claim Update" at bounding box center [397, 197] width 72 height 16
type input "**********"
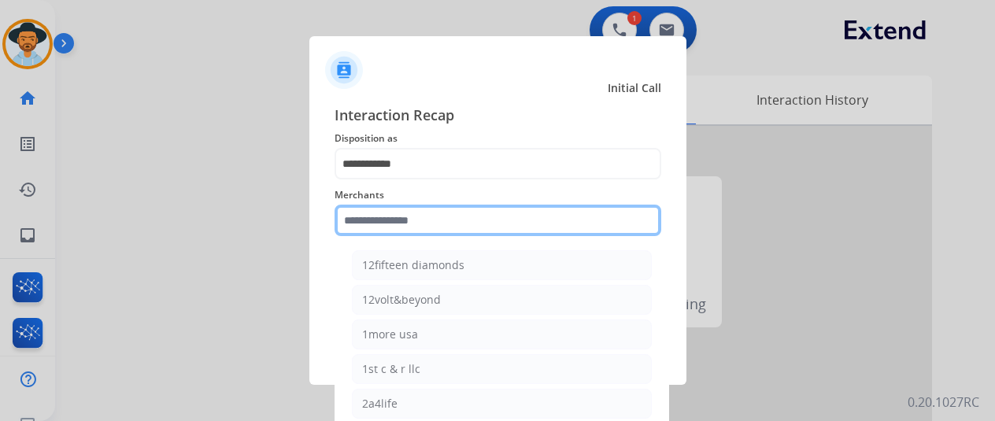
click at [385, 223] on input "text" at bounding box center [498, 220] width 327 height 31
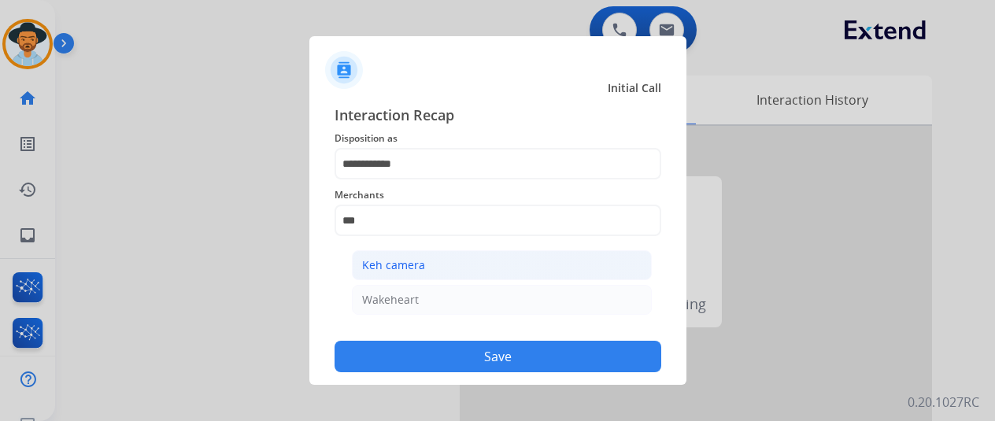
click at [409, 262] on div "Keh camera" at bounding box center [393, 266] width 63 height 16
type input "**********"
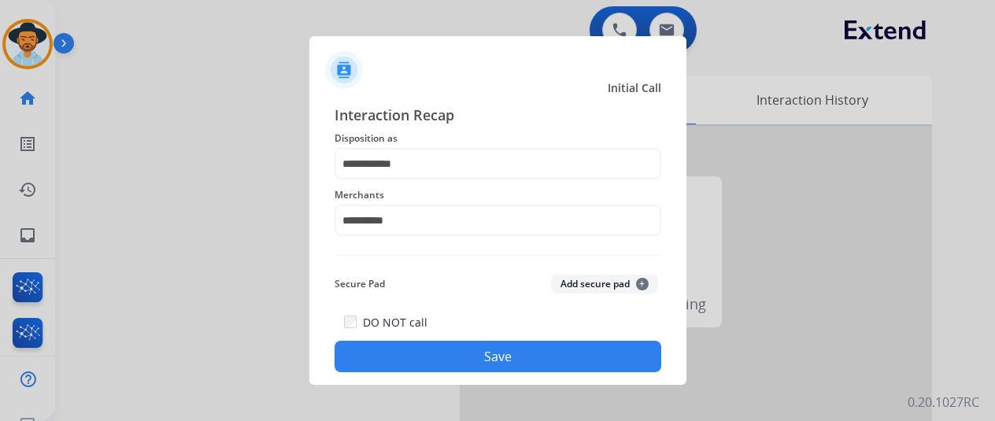
click at [451, 355] on button "Save" at bounding box center [498, 356] width 327 height 31
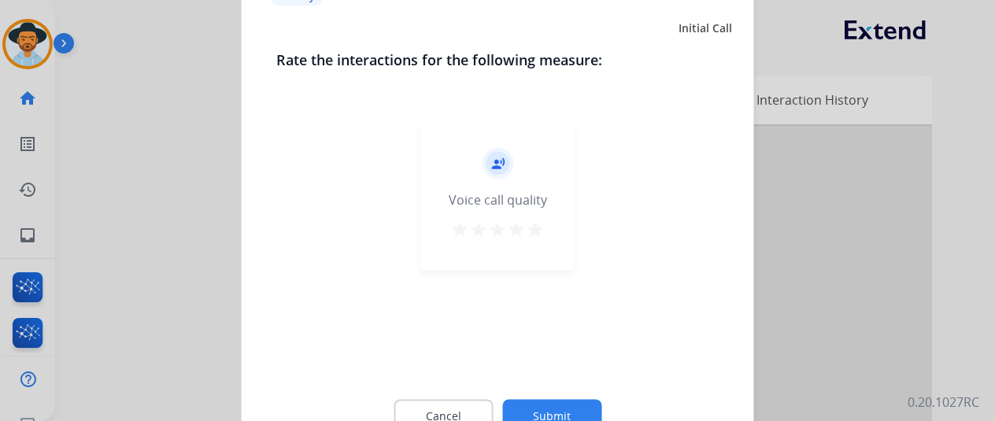
click at [537, 417] on button "Submit" at bounding box center [551, 415] width 99 height 33
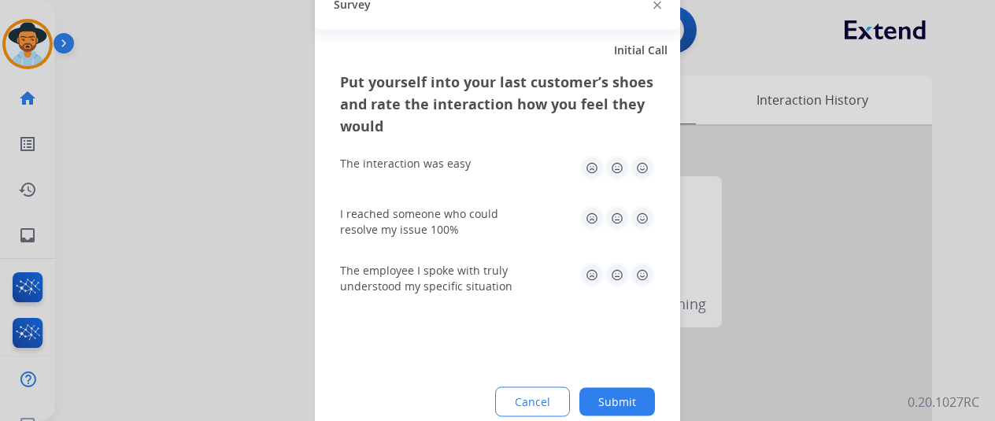
click at [622, 394] on button "Submit" at bounding box center [618, 401] width 76 height 28
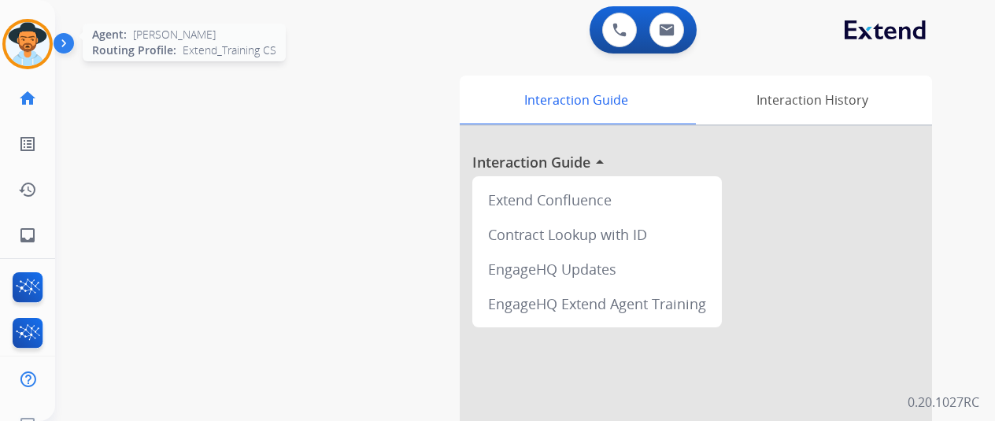
click at [41, 40] on img at bounding box center [28, 44] width 44 height 44
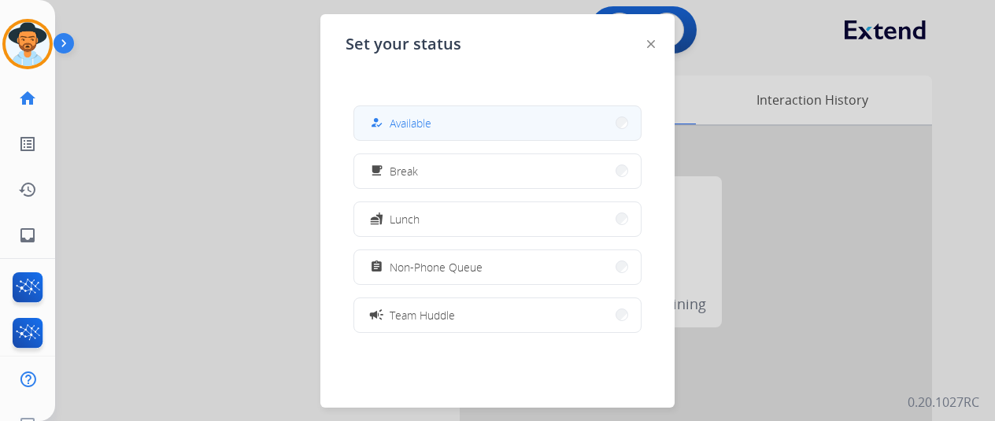
click at [415, 130] on span "Available" at bounding box center [411, 123] width 42 height 17
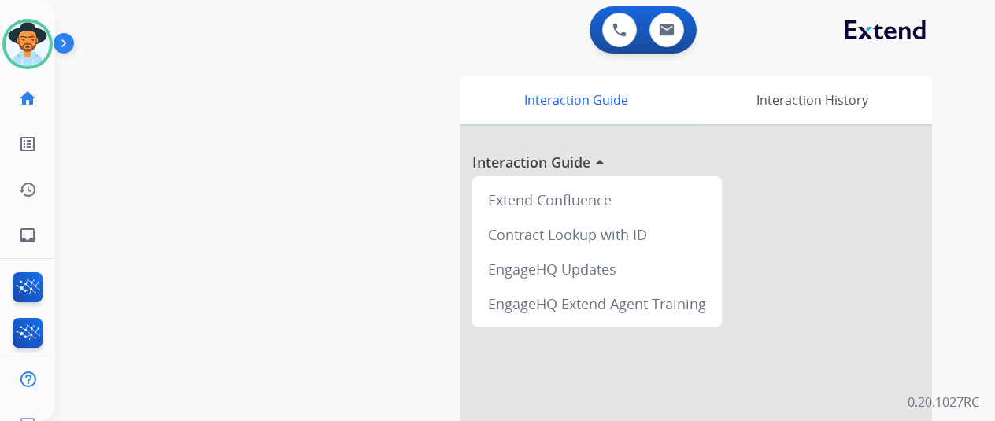
click at [125, 120] on div "swap_horiz Break voice bridge close_fullscreen Connect 3-Way Call merge_type Se…" at bounding box center [506, 385] width 902 height 657
click at [137, 63] on div "swap_horiz Break voice bridge close_fullscreen Connect 3-Way Call merge_type Se…" at bounding box center [506, 385] width 902 height 657
click at [25, 235] on mat-icon "inbox" at bounding box center [27, 235] width 19 height 19
select select "**********"
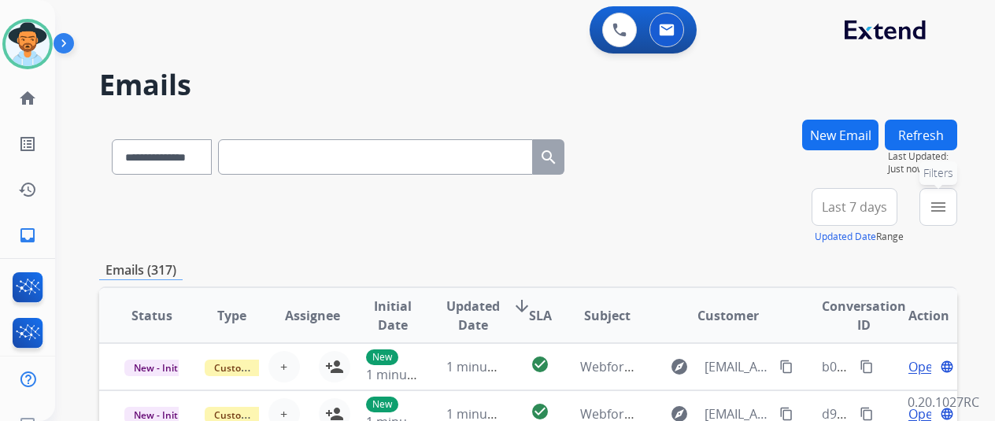
click at [948, 199] on mat-icon "menu" at bounding box center [938, 207] width 19 height 19
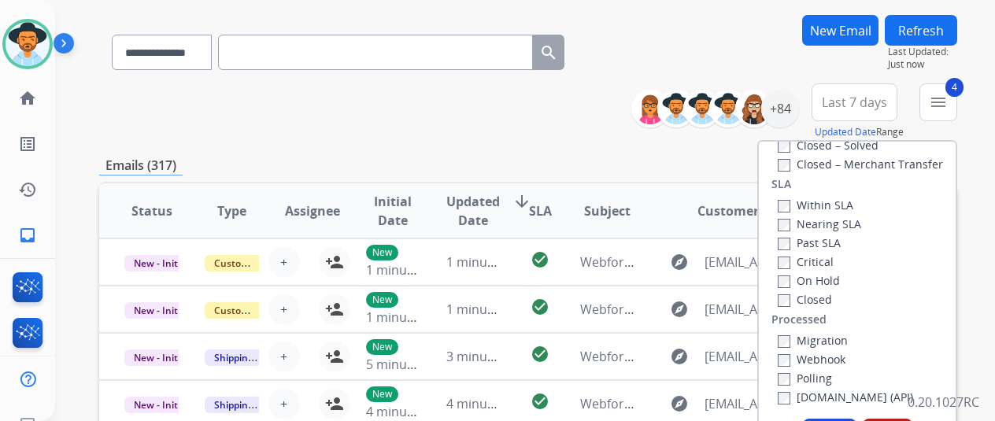
scroll to position [236, 0]
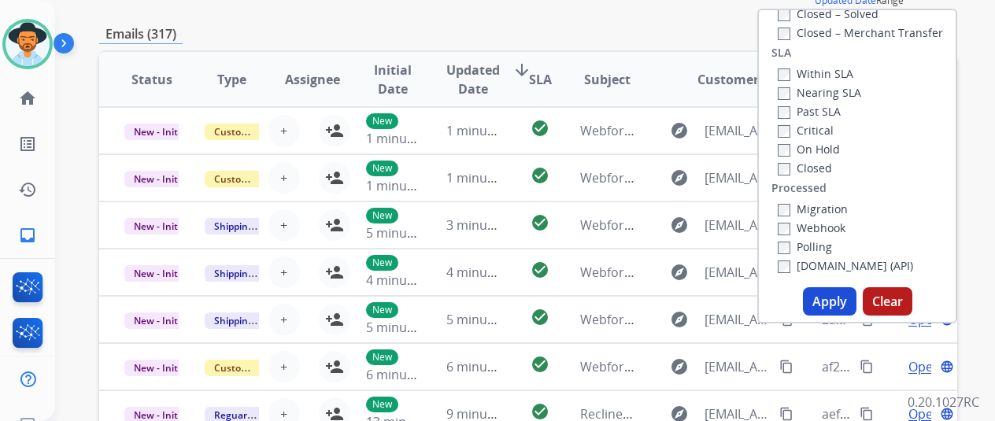
click at [832, 296] on button "Apply" at bounding box center [830, 301] width 54 height 28
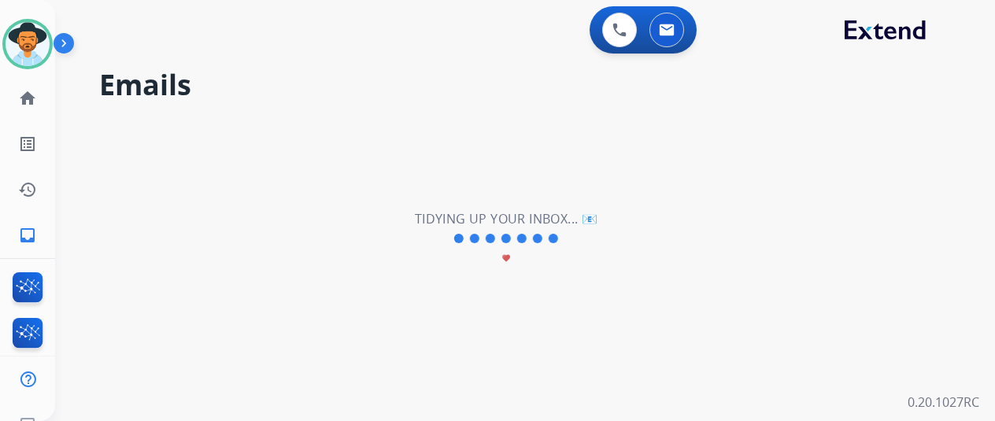
scroll to position [0, 0]
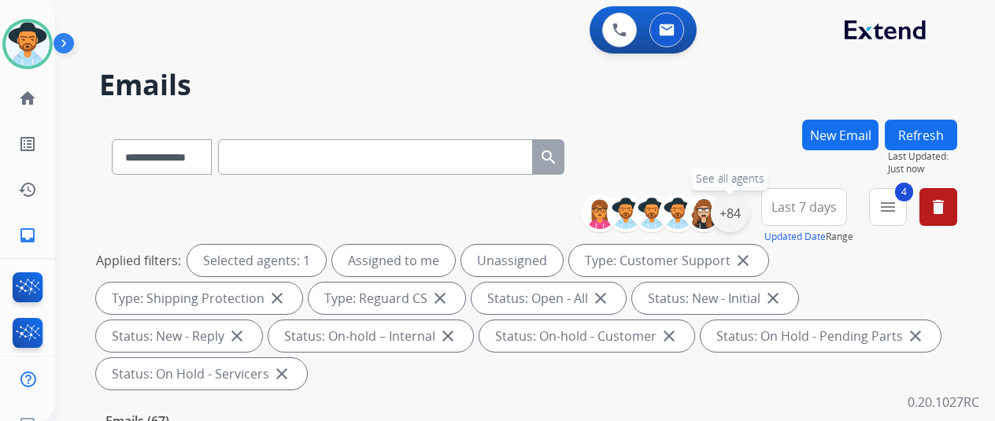
click at [742, 214] on div "+84" at bounding box center [730, 214] width 38 height 38
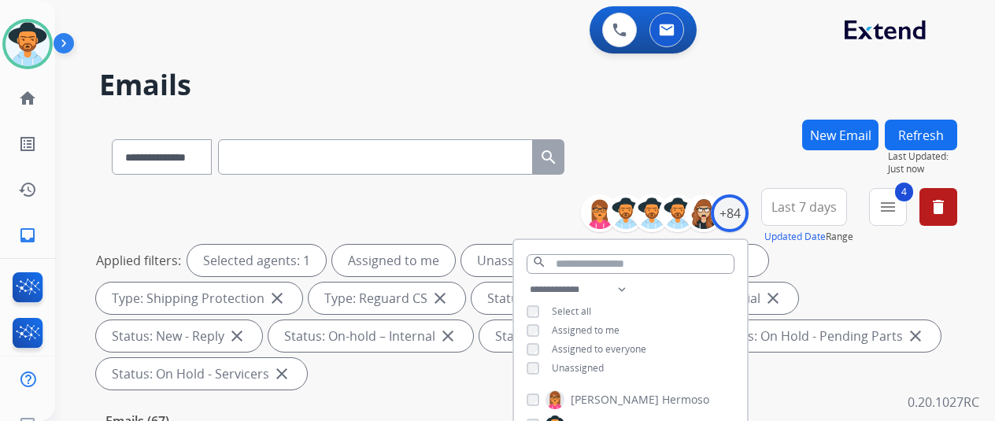
click at [542, 373] on div "**********" at bounding box center [630, 330] width 233 height 101
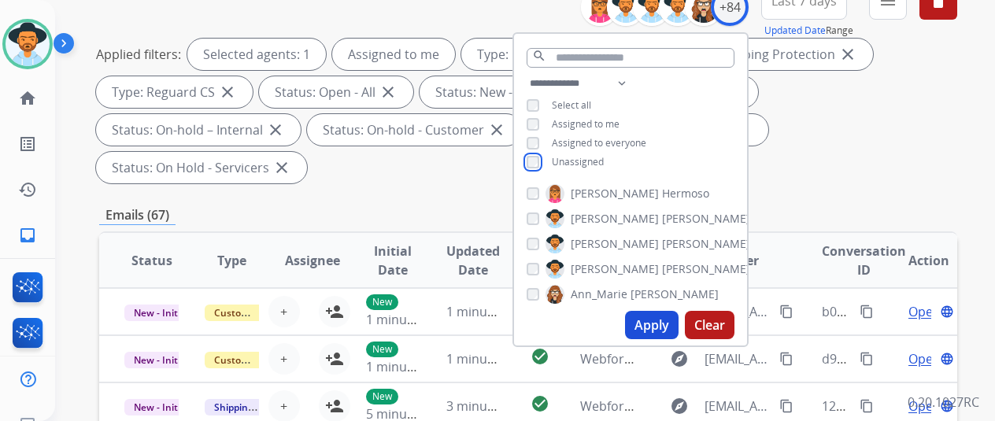
scroll to position [236, 0]
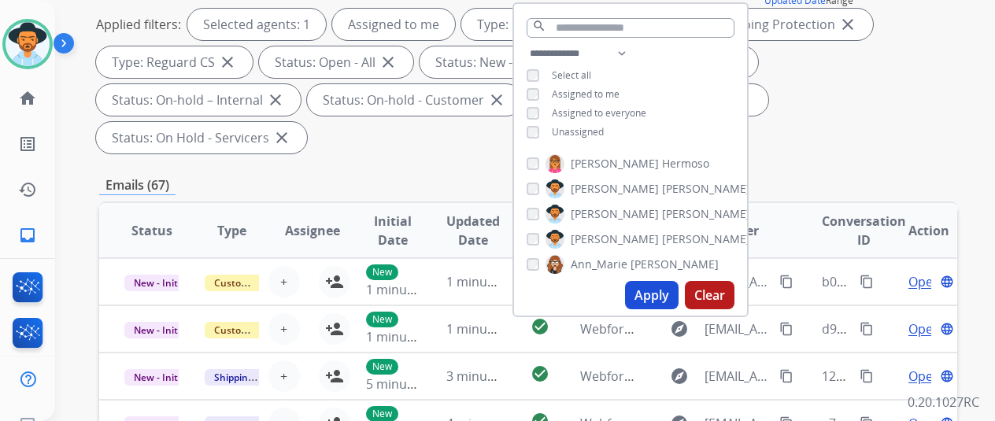
click at [654, 300] on button "Apply" at bounding box center [652, 295] width 54 height 28
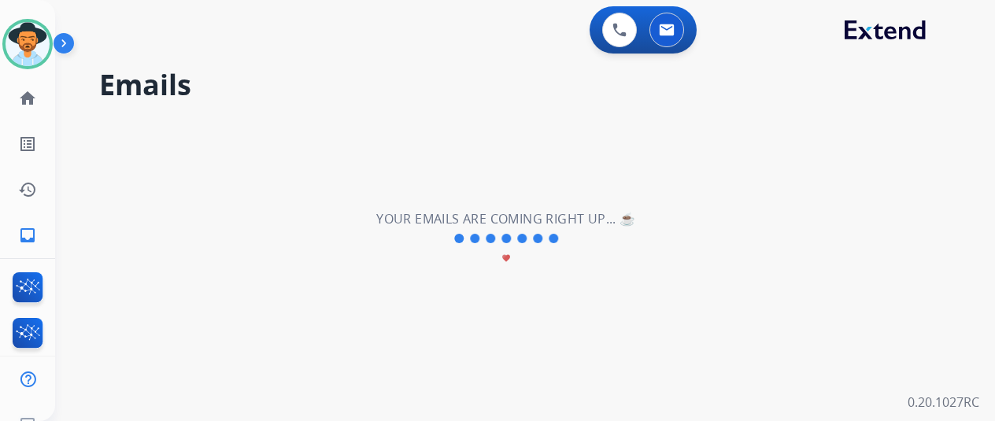
scroll to position [0, 0]
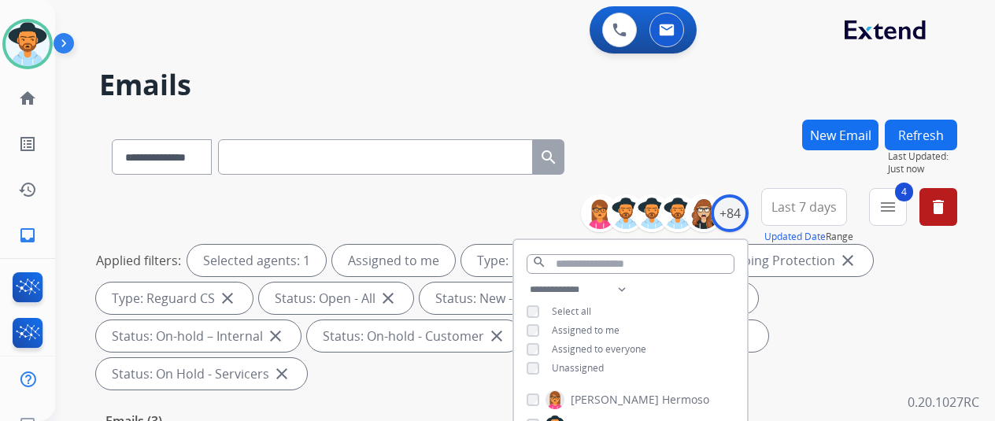
click at [743, 137] on div "**********" at bounding box center [528, 154] width 858 height 69
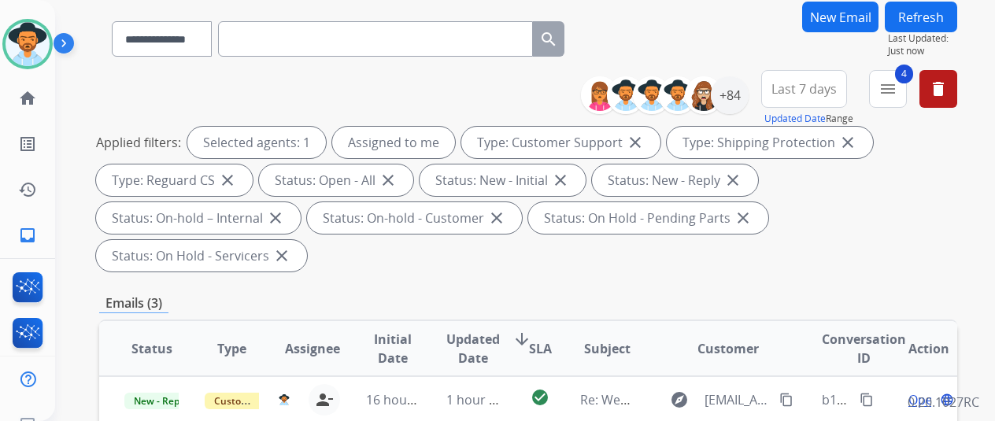
scroll to position [236, 0]
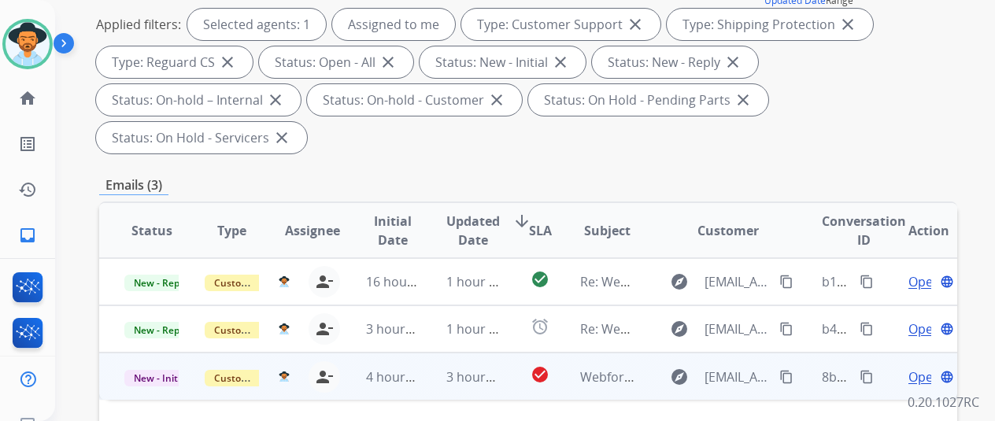
click at [921, 368] on span "Open" at bounding box center [925, 377] width 32 height 19
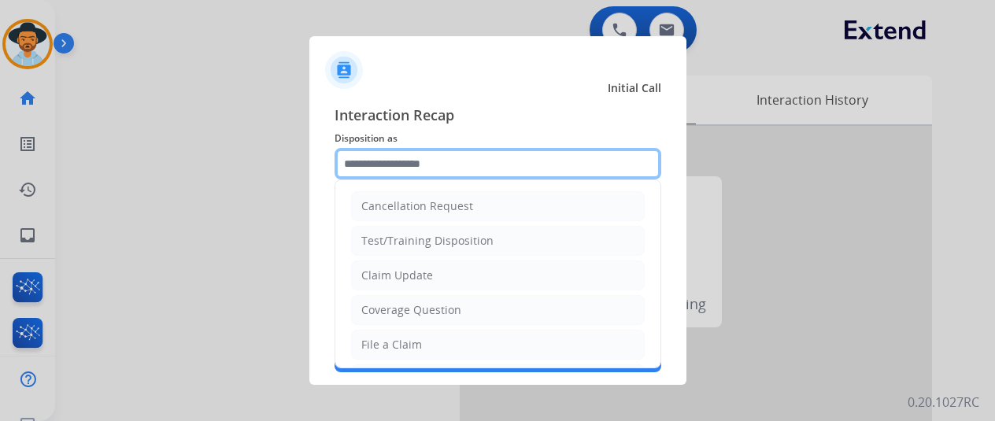
click at [392, 154] on input "text" at bounding box center [498, 163] width 327 height 31
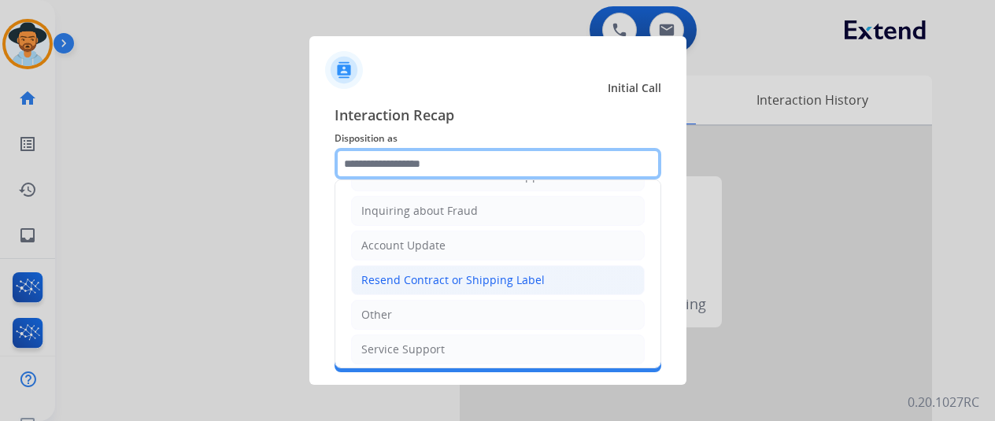
scroll to position [239, 0]
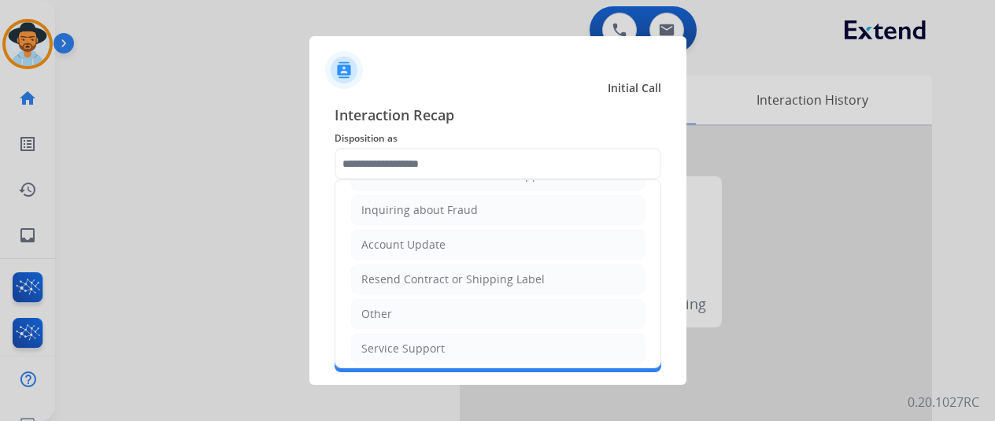
drag, startPoint x: 402, startPoint y: 275, endPoint x: 405, endPoint y: 265, distance: 9.7
click at [403, 275] on div "Resend Contract or Shipping Label" at bounding box center [452, 280] width 183 height 16
type input "**********"
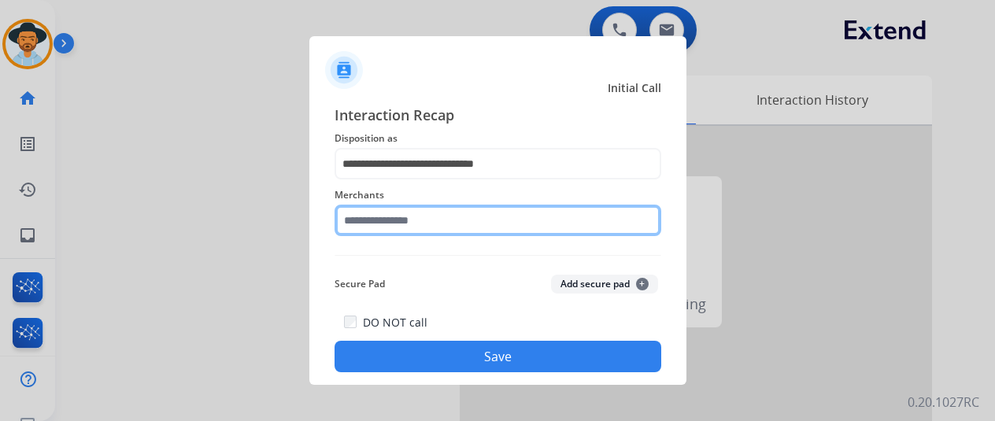
click at [398, 215] on input "text" at bounding box center [498, 220] width 327 height 31
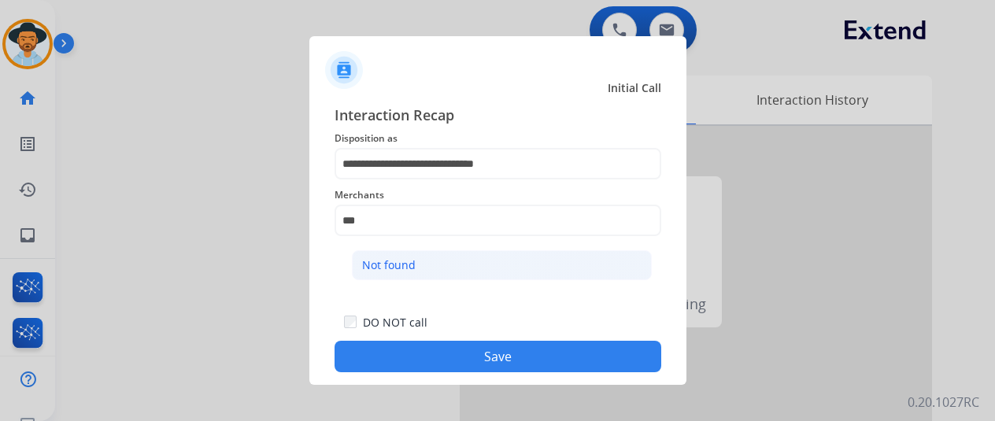
click at [397, 261] on div "Not found" at bounding box center [389, 266] width 54 height 16
type input "*********"
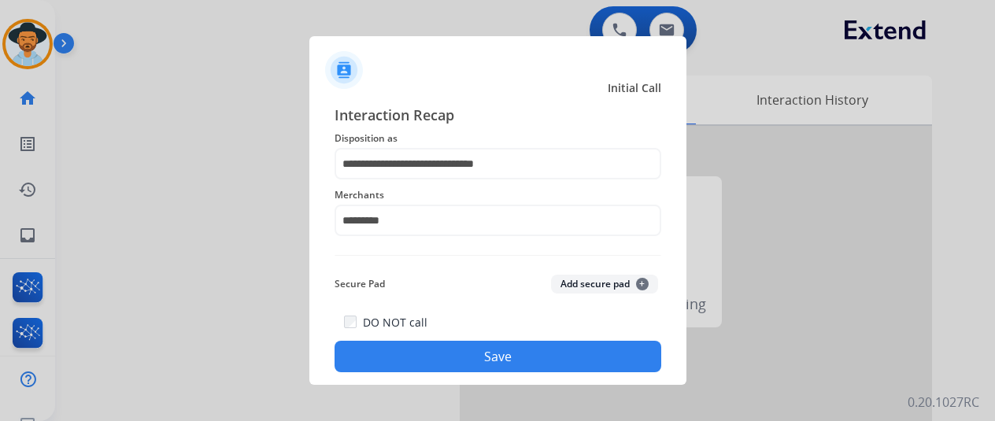
click at [484, 363] on button "Save" at bounding box center [498, 356] width 327 height 31
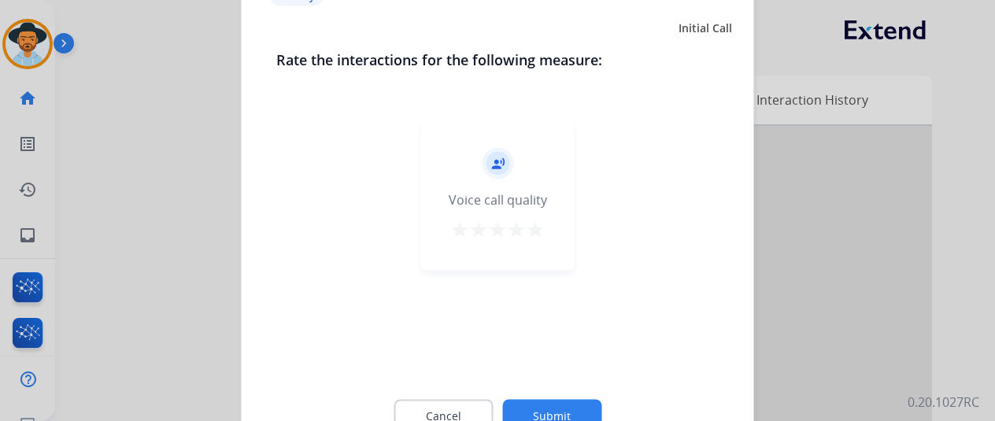
click at [540, 411] on button "Submit" at bounding box center [551, 415] width 99 height 33
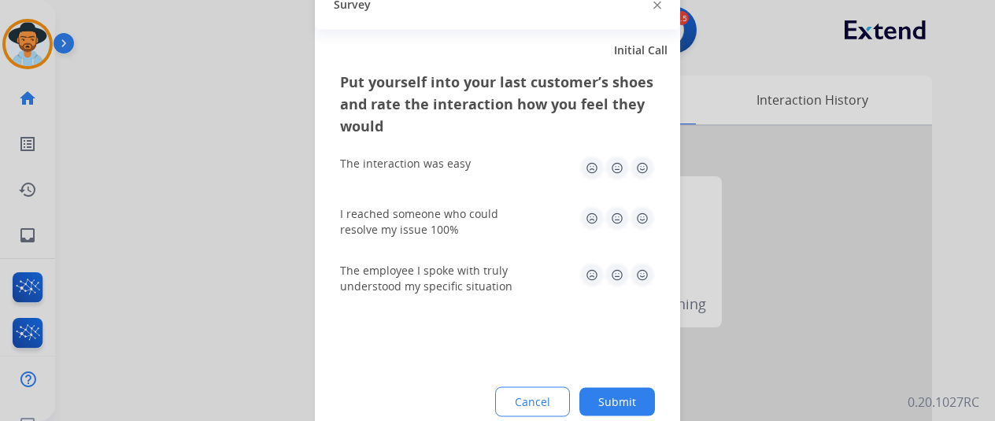
click at [622, 391] on button "Submit" at bounding box center [618, 401] width 76 height 28
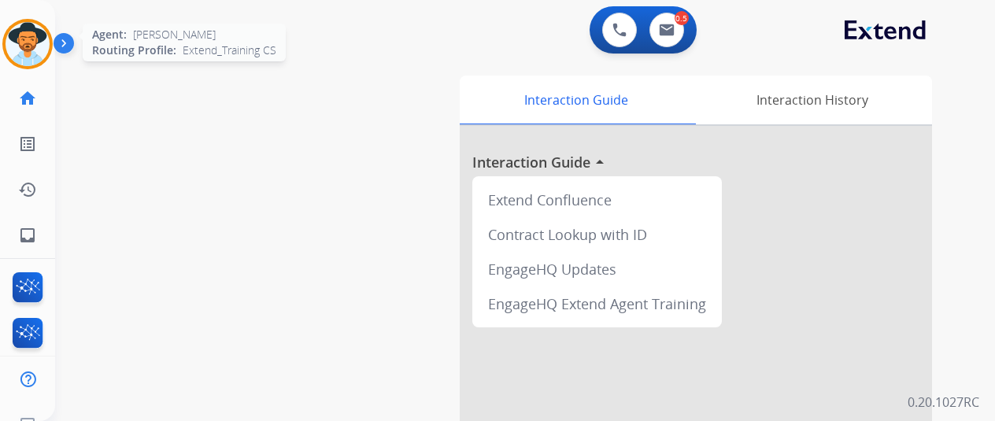
click at [22, 32] on img at bounding box center [28, 44] width 44 height 44
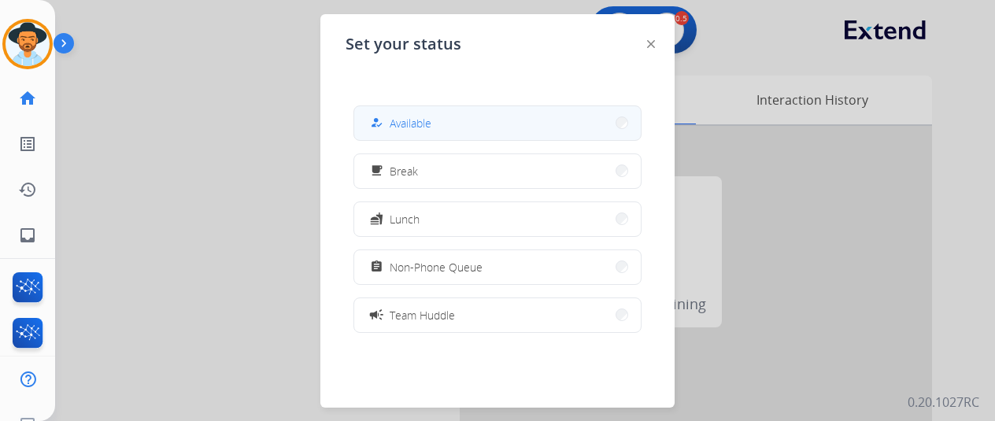
click at [454, 106] on div "how_to_reg Available" at bounding box center [498, 123] width 288 height 35
click at [449, 117] on button "how_to_reg Available" at bounding box center [497, 123] width 287 height 34
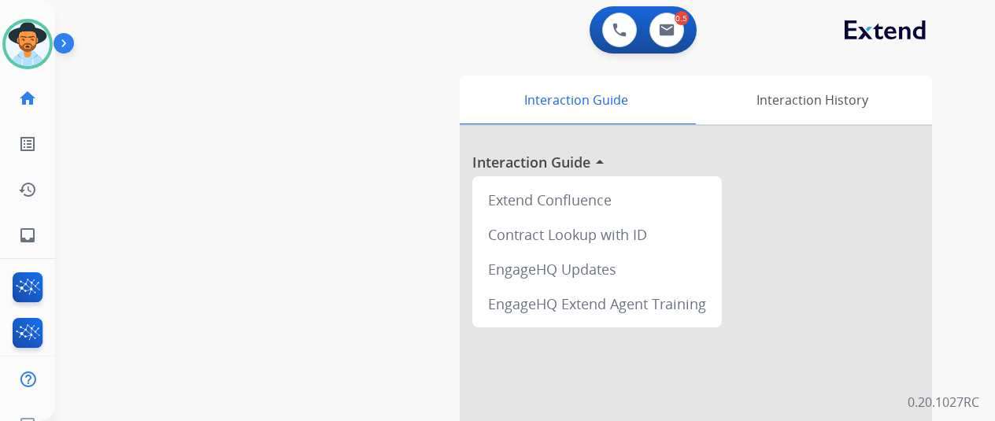
click at [103, 100] on div "swap_horiz Break voice bridge close_fullscreen Connect 3-Way Call merge_type Se…" at bounding box center [506, 385] width 902 height 657
click at [26, 229] on mat-icon "inbox" at bounding box center [27, 235] width 19 height 19
select select "**********"
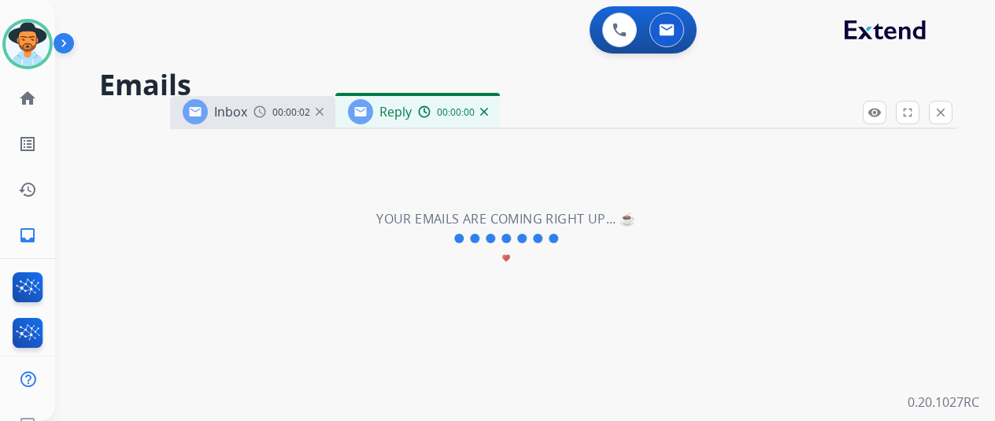
select select "**********"
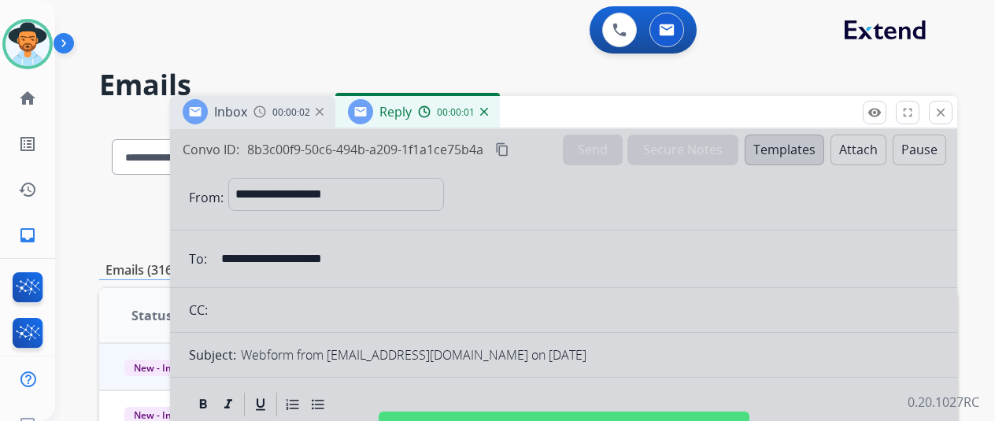
click at [457, 256] on div at bounding box center [563, 423] width 787 height 588
select select
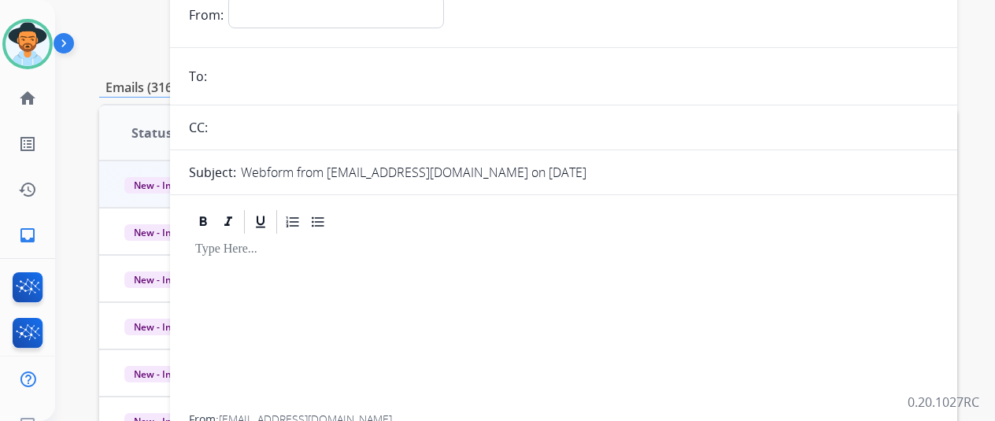
scroll to position [79, 0]
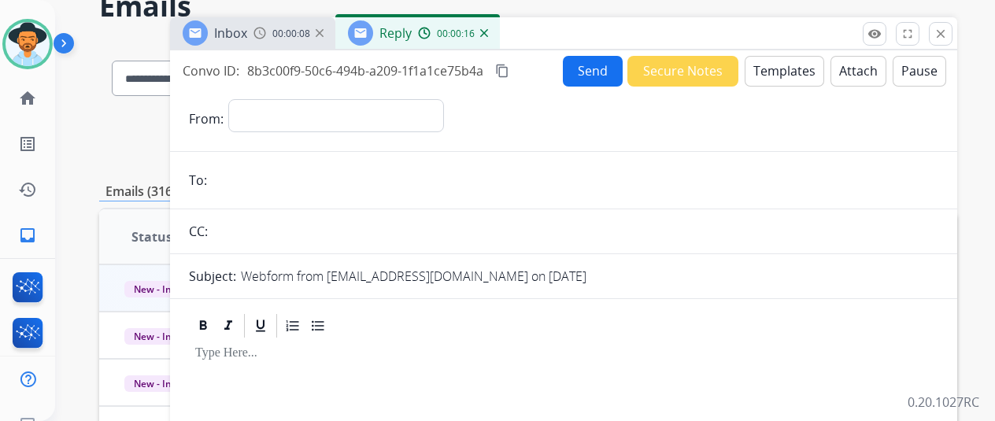
click at [500, 35] on div "Reply 00:00:16" at bounding box center [417, 32] width 165 height 31
click at [491, 30] on div "Reply 00:00:17" at bounding box center [417, 32] width 165 height 31
click at [488, 32] on img at bounding box center [484, 33] width 8 height 8
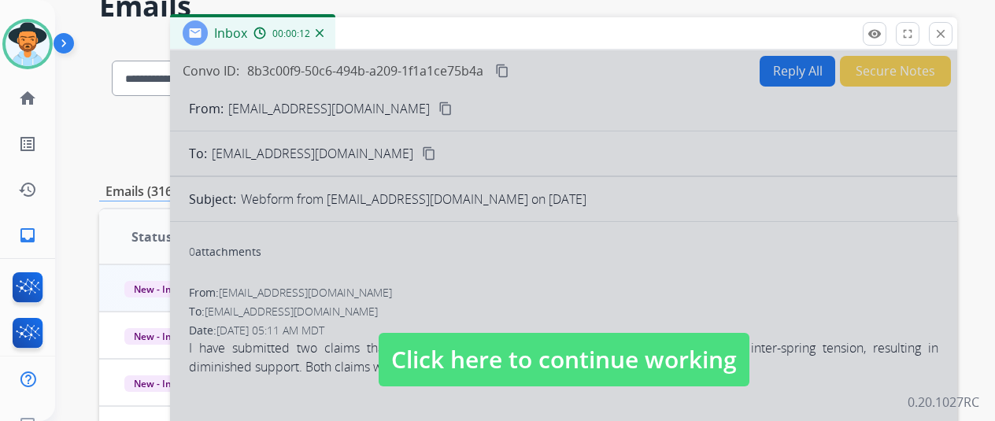
click at [600, 261] on div at bounding box center [563, 344] width 787 height 588
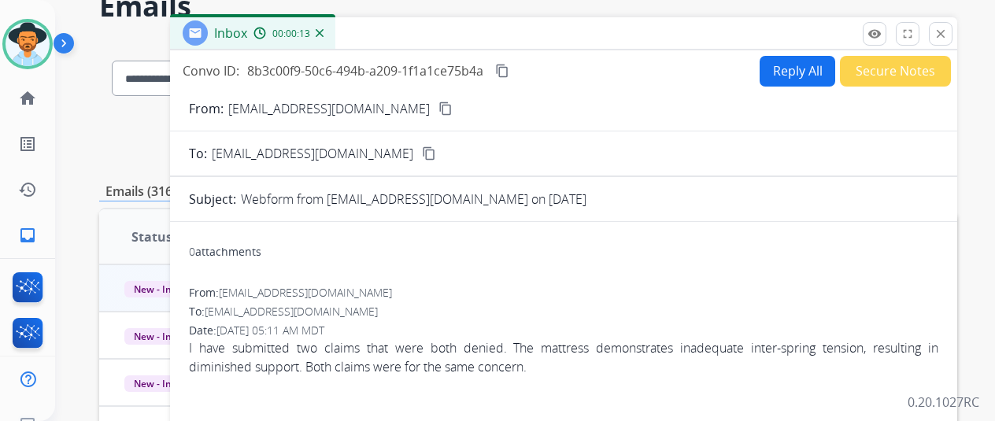
click at [439, 106] on mat-icon "content_copy" at bounding box center [446, 109] width 14 height 14
click at [791, 61] on button "Reply All" at bounding box center [798, 71] width 76 height 31
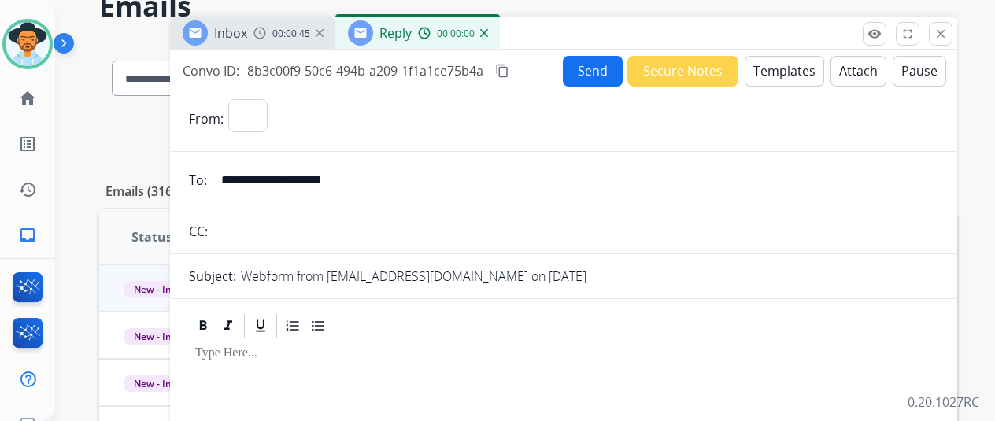
select select "**********"
click at [789, 68] on button "Templates" at bounding box center [785, 71] width 80 height 31
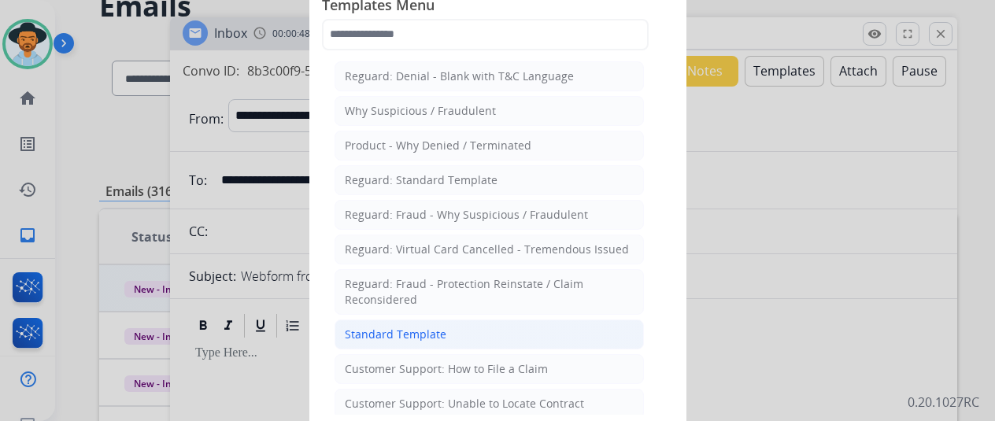
click at [401, 329] on div "Standard Template" at bounding box center [396, 335] width 102 height 16
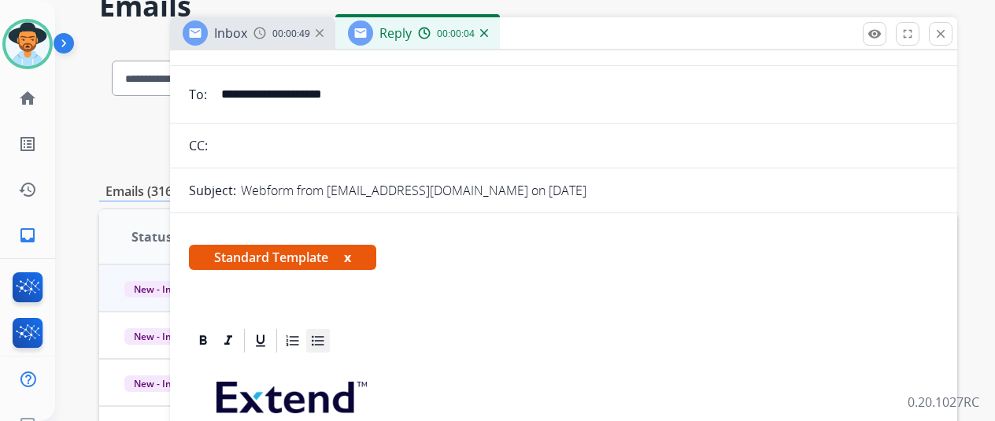
scroll to position [236, 0]
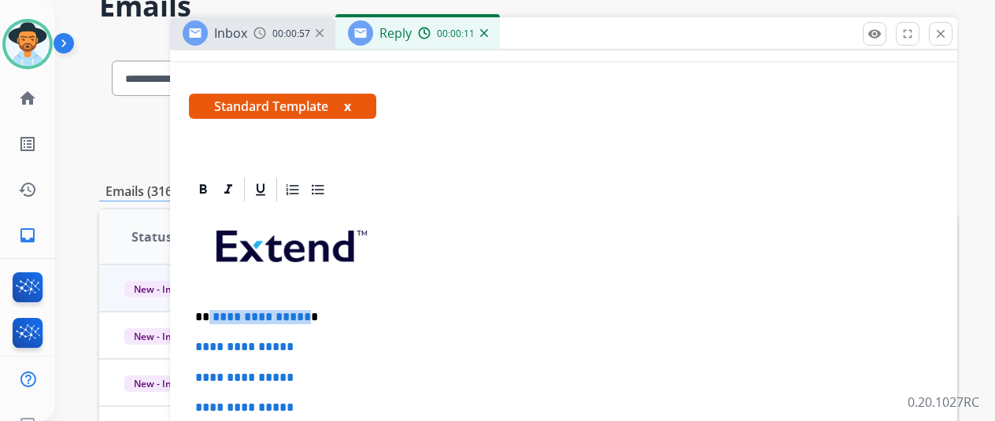
drag, startPoint x: 313, startPoint y: 315, endPoint x: 222, endPoint y: 314, distance: 91.4
click at [222, 314] on p "**********" at bounding box center [557, 317] width 724 height 14
click at [666, 146] on div "Standard Template x" at bounding box center [563, 113] width 787 height 76
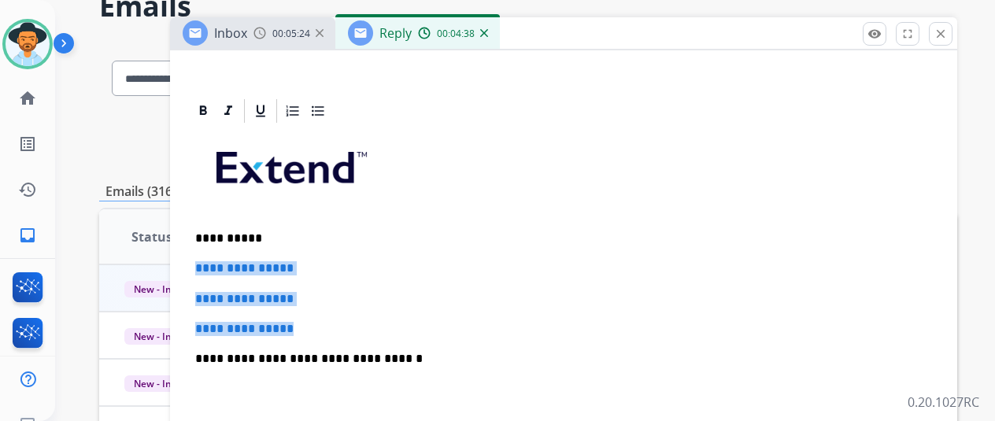
drag, startPoint x: 327, startPoint y: 327, endPoint x: 198, endPoint y: 262, distance: 143.7
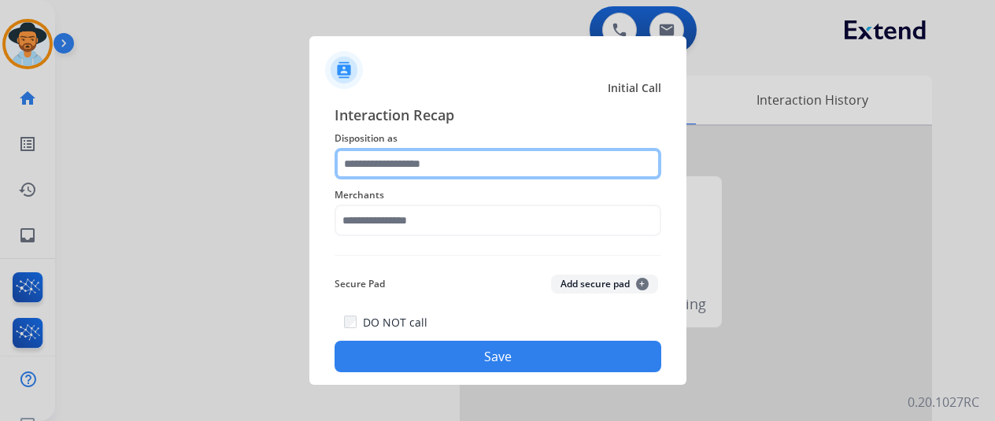
click at [376, 164] on input "text" at bounding box center [498, 163] width 327 height 31
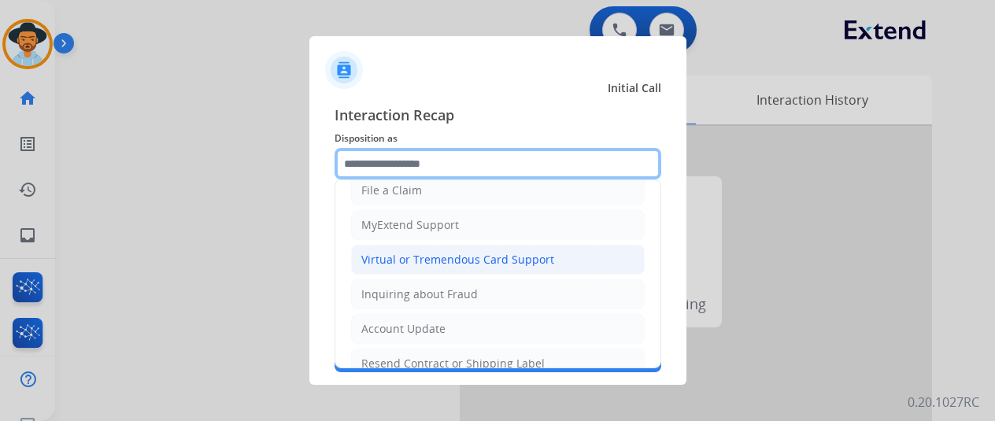
scroll to position [157, 0]
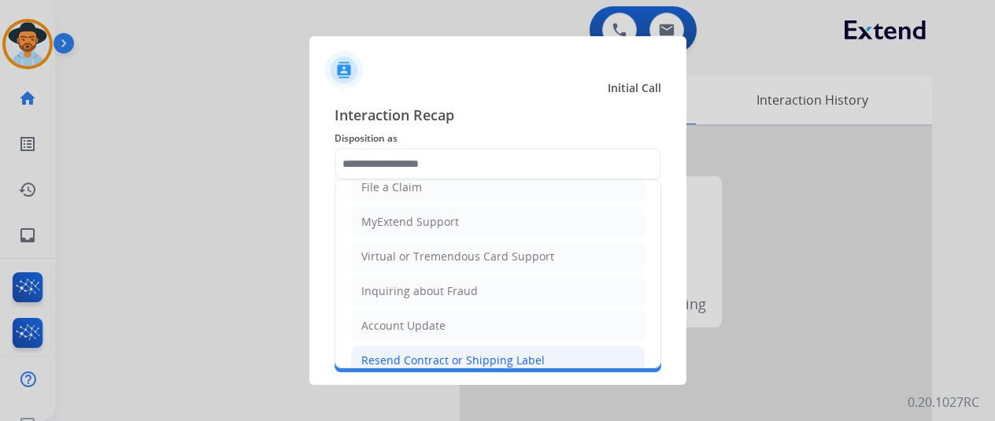
click at [410, 346] on li "Resend Contract or Shipping Label" at bounding box center [498, 361] width 294 height 30
type input "**********"
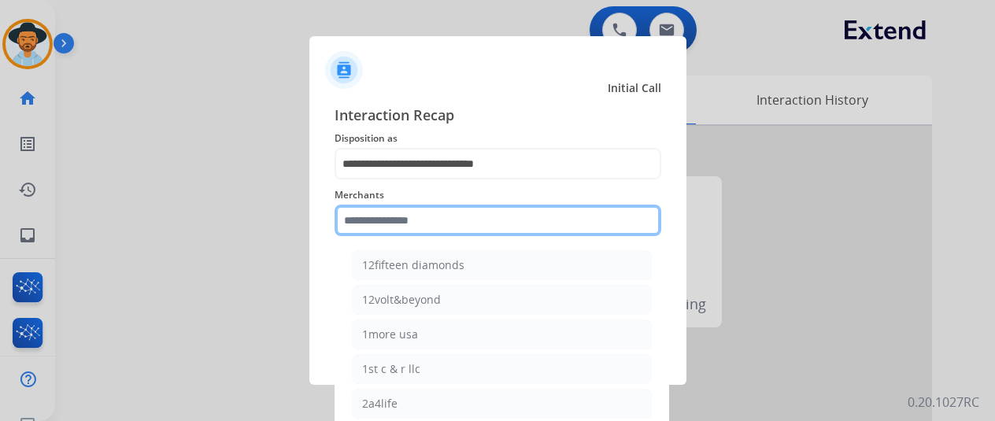
click at [372, 221] on input "text" at bounding box center [498, 220] width 327 height 31
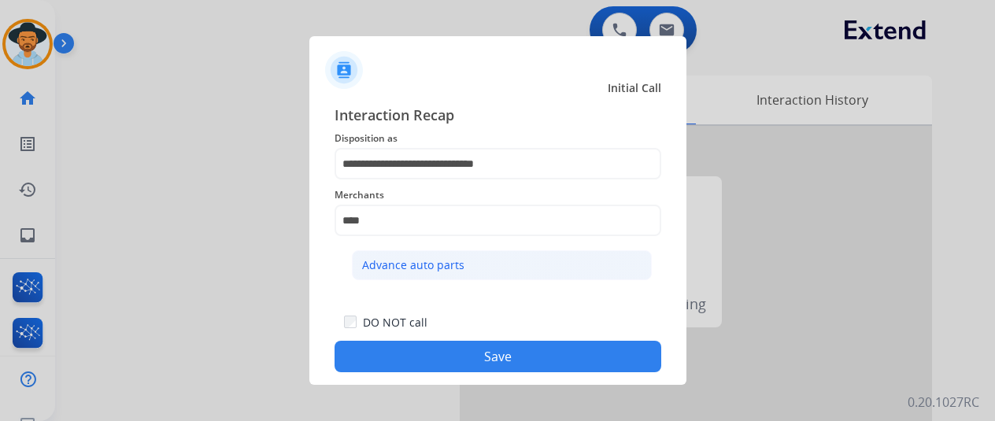
click at [460, 264] on div "Advance auto parts" at bounding box center [413, 266] width 102 height 16
type input "**********"
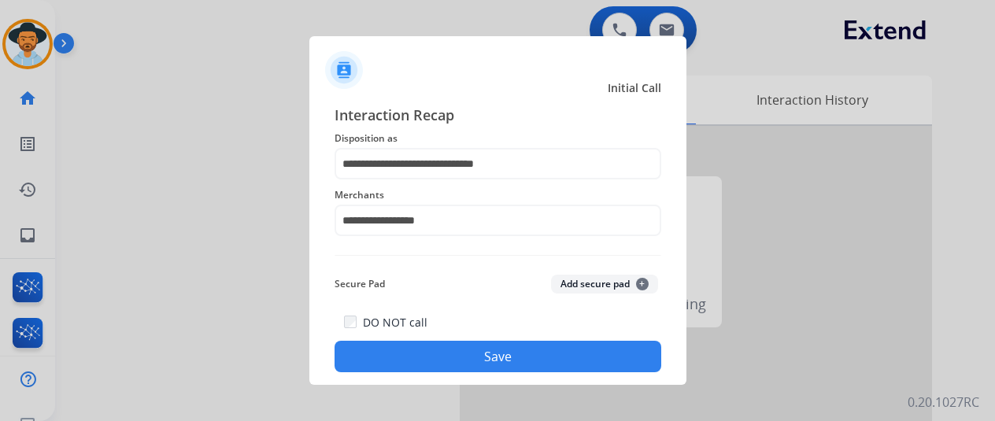
click at [470, 350] on button "Save" at bounding box center [498, 356] width 327 height 31
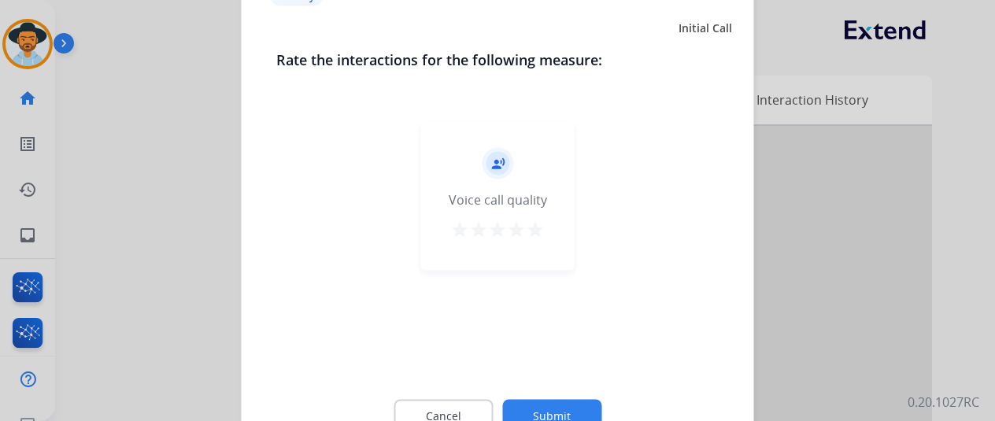
click at [18, 36] on div at bounding box center [497, 210] width 995 height 421
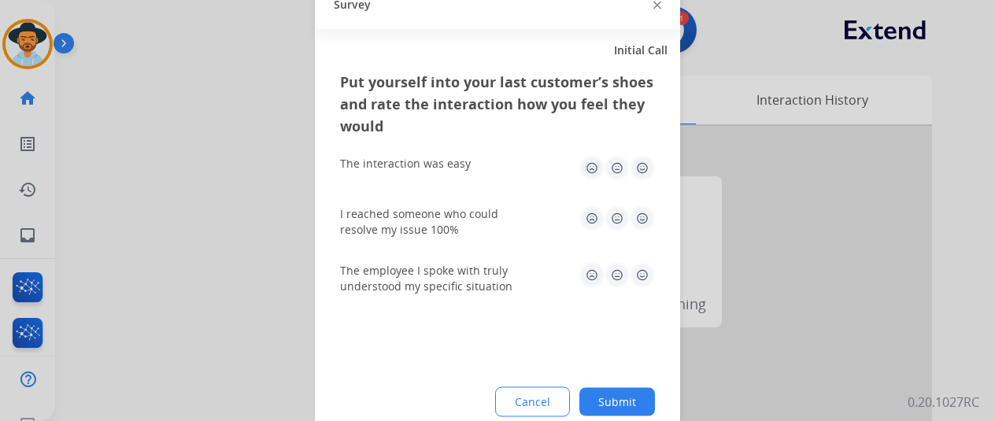
click at [19, 31] on div at bounding box center [497, 210] width 995 height 421
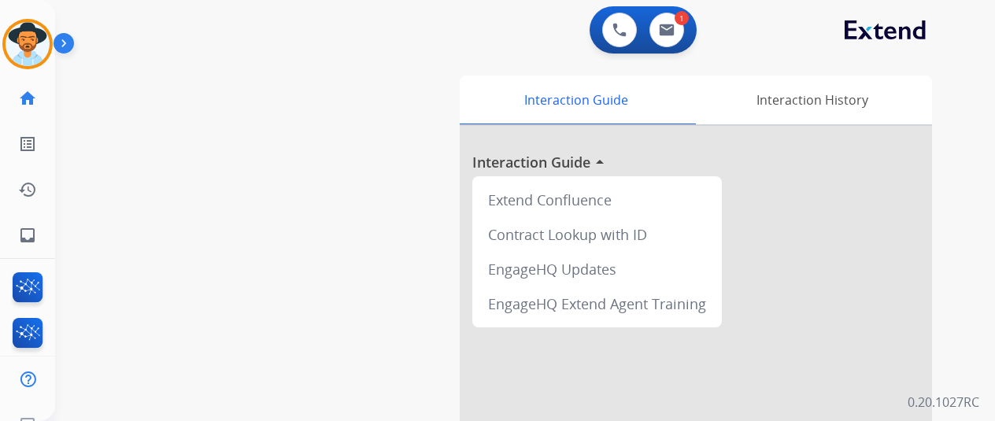
click at [19, 31] on img at bounding box center [28, 44] width 44 height 44
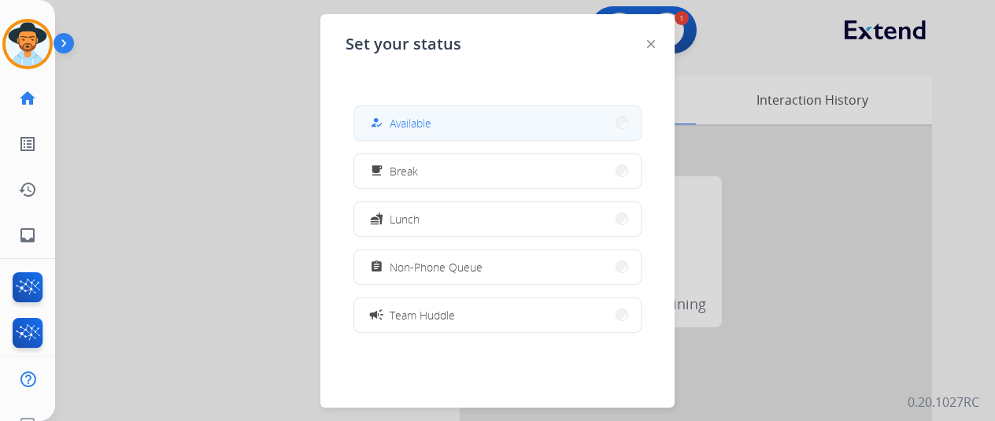
click at [435, 118] on button "how_to_reg Available" at bounding box center [497, 123] width 287 height 34
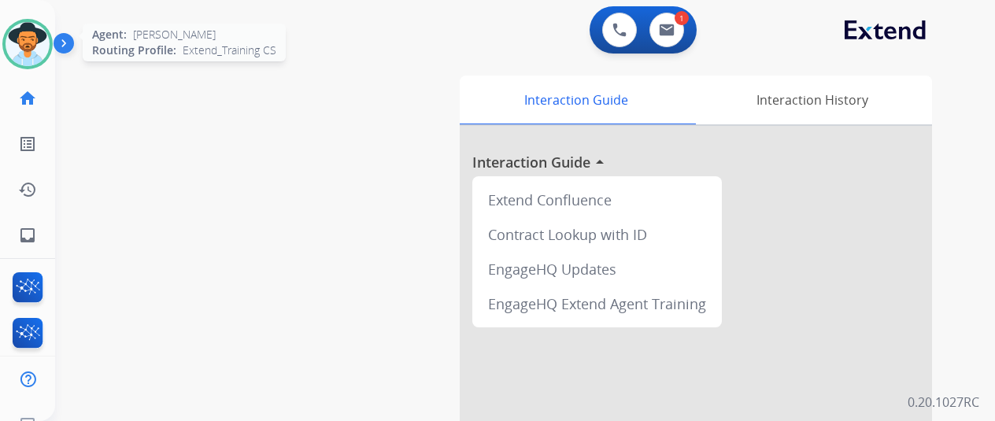
click at [36, 37] on img at bounding box center [28, 44] width 44 height 44
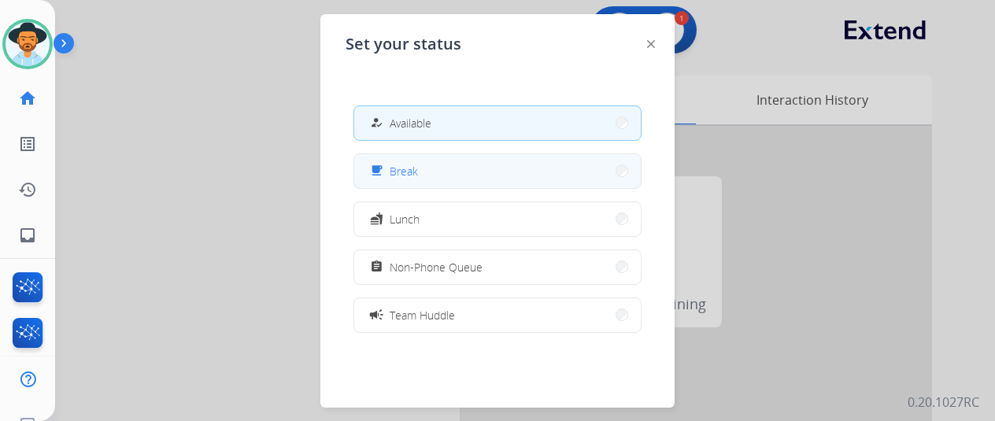
click at [428, 163] on button "free_breakfast Break" at bounding box center [497, 171] width 287 height 34
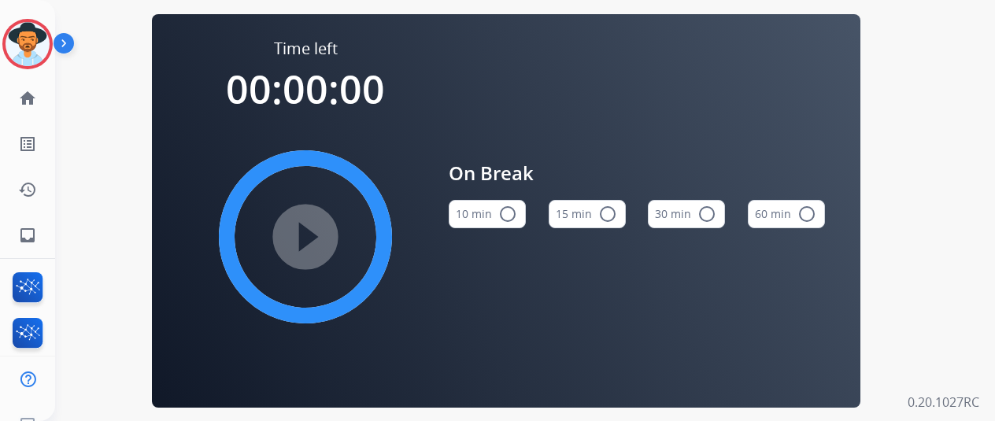
click at [515, 217] on mat-icon "radio_button_unchecked" at bounding box center [507, 214] width 19 height 19
click at [307, 241] on mat-icon "play_circle_filled" at bounding box center [305, 237] width 19 height 19
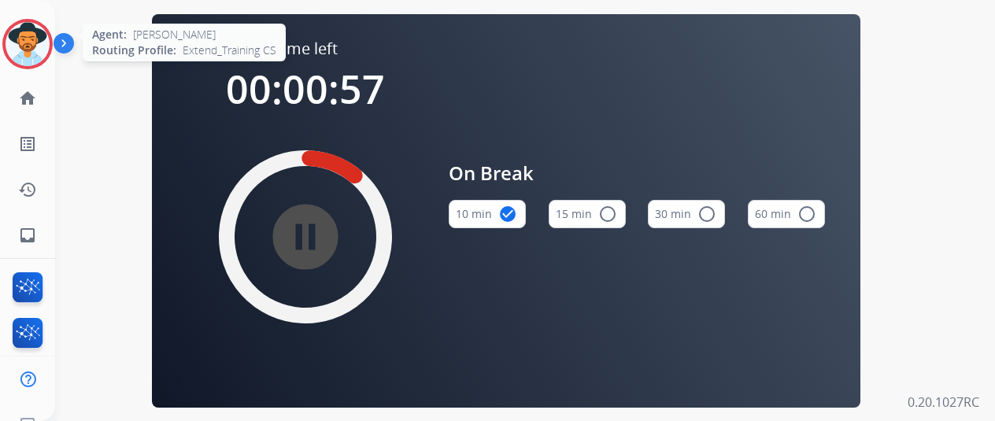
click at [27, 39] on img at bounding box center [28, 44] width 44 height 44
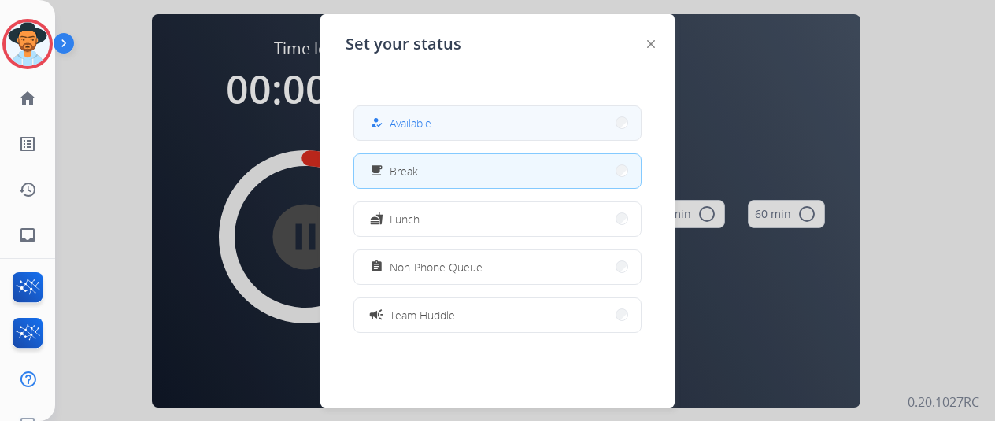
click at [427, 117] on span "Available" at bounding box center [411, 123] width 42 height 17
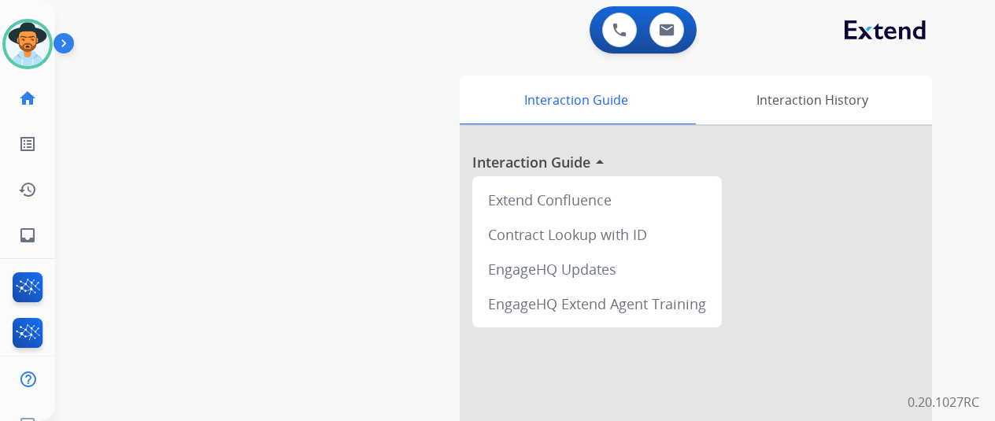
drag, startPoint x: 139, startPoint y: 119, endPoint x: 93, endPoint y: 157, distance: 60.4
click at [132, 117] on div "swap_horiz Break voice bridge close_fullscreen Connect 3-Way Call merge_type Se…" at bounding box center [506, 385] width 902 height 657
click at [27, 233] on mat-icon "inbox" at bounding box center [27, 235] width 19 height 19
select select "**********"
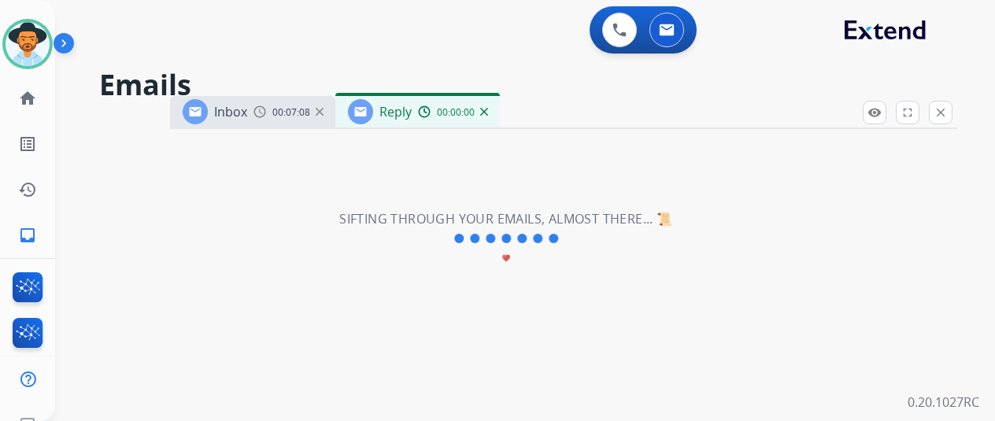
select select "**********"
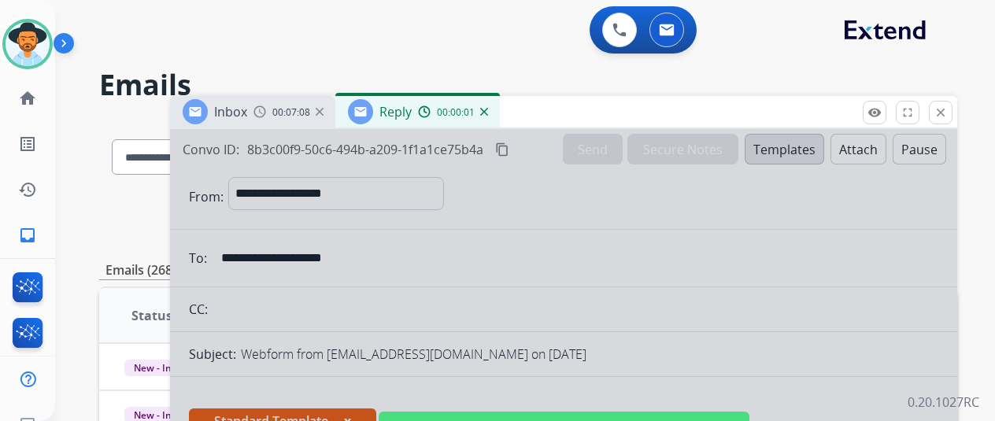
click at [517, 203] on div at bounding box center [563, 423] width 787 height 588
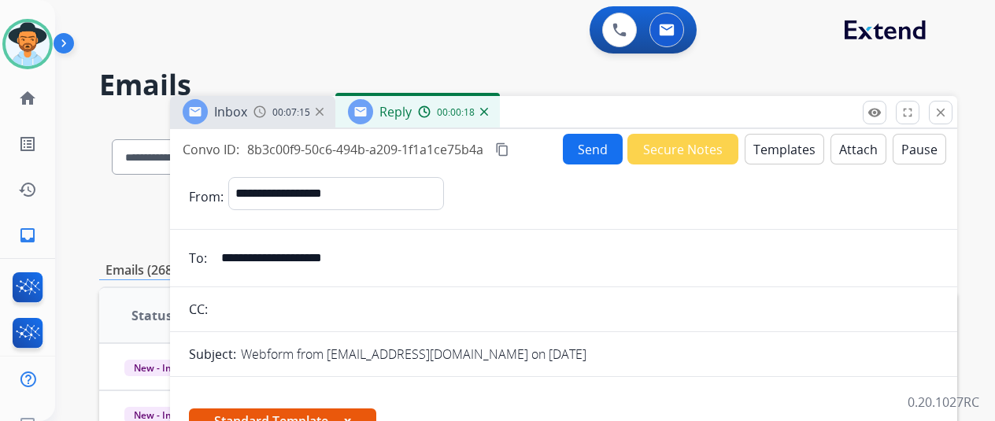
drag, startPoint x: 387, startPoint y: 256, endPoint x: 232, endPoint y: 253, distance: 155.2
click at [232, 253] on input "**********" at bounding box center [575, 258] width 727 height 31
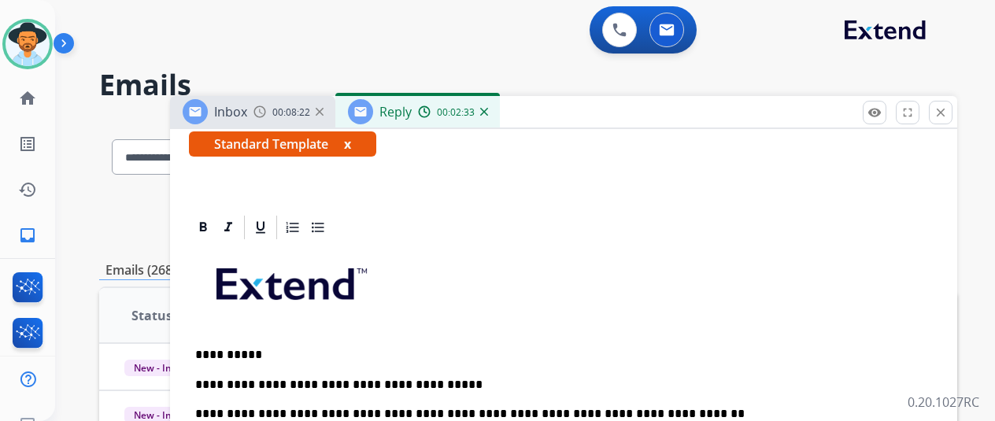
scroll to position [315, 0]
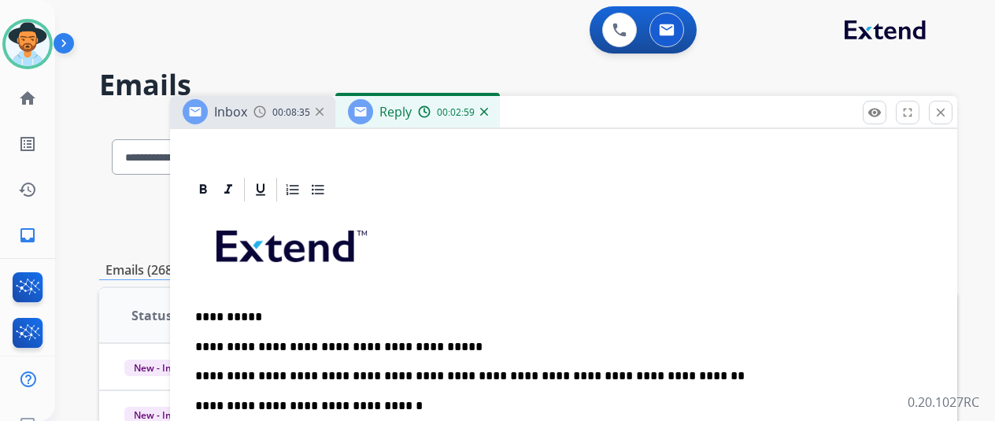
click at [676, 374] on p "**********" at bounding box center [557, 361] width 724 height 43
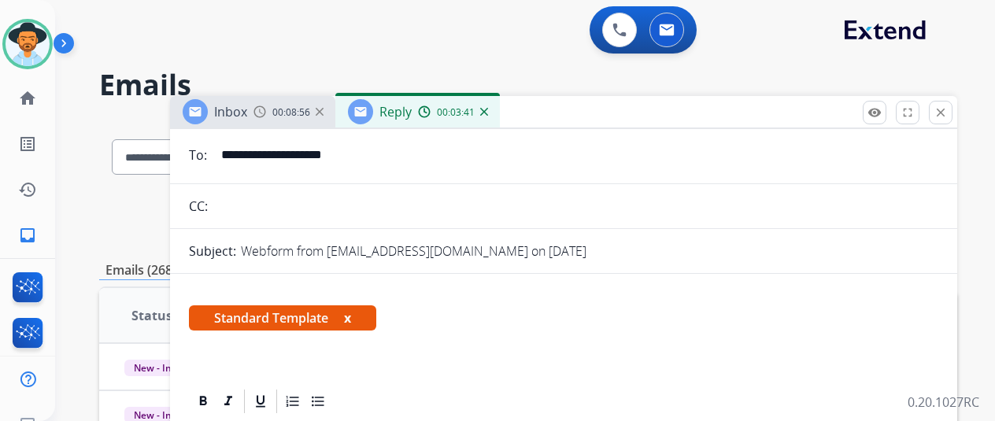
scroll to position [0, 0]
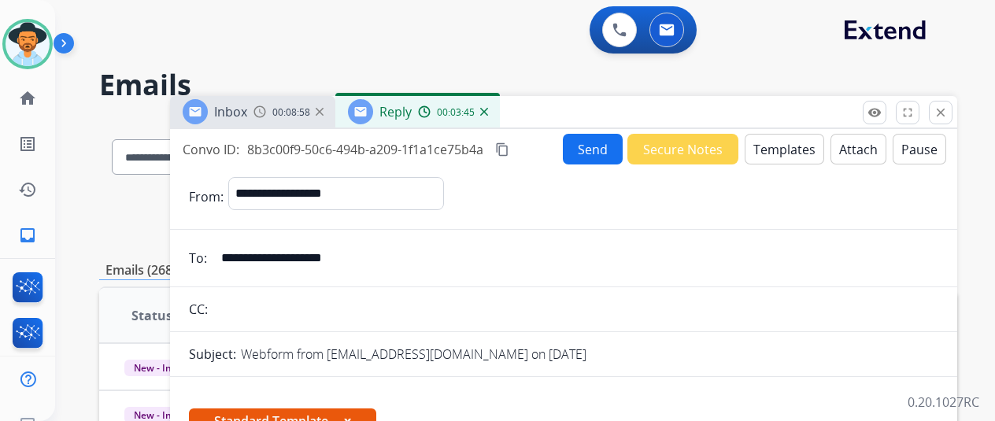
click at [604, 143] on button "Send" at bounding box center [593, 149] width 60 height 31
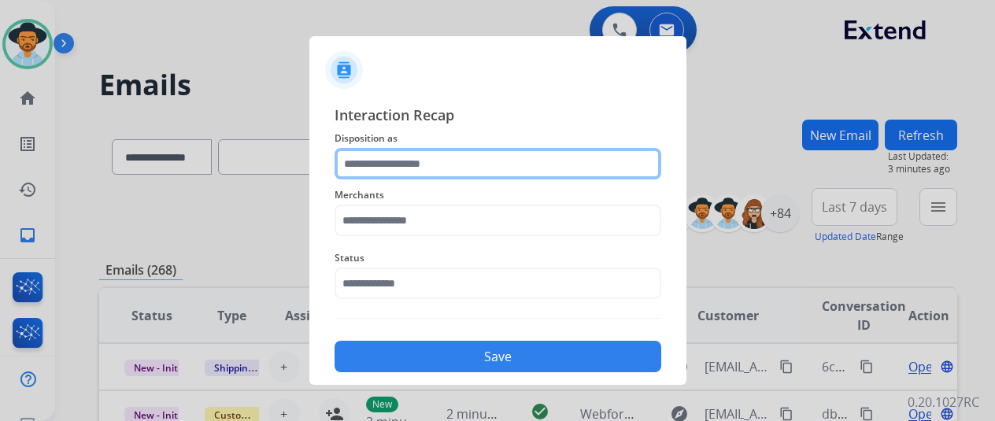
click at [364, 156] on input "text" at bounding box center [498, 163] width 327 height 31
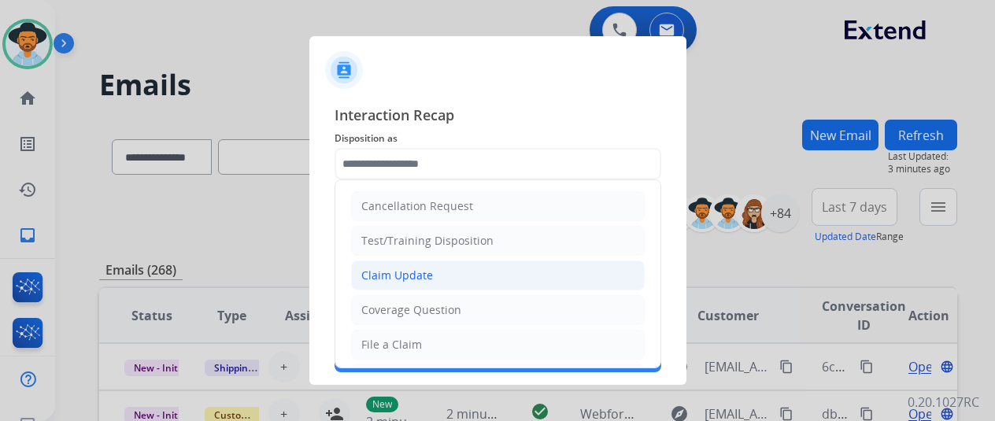
click at [389, 274] on div "Claim Update" at bounding box center [397, 276] width 72 height 16
type input "**********"
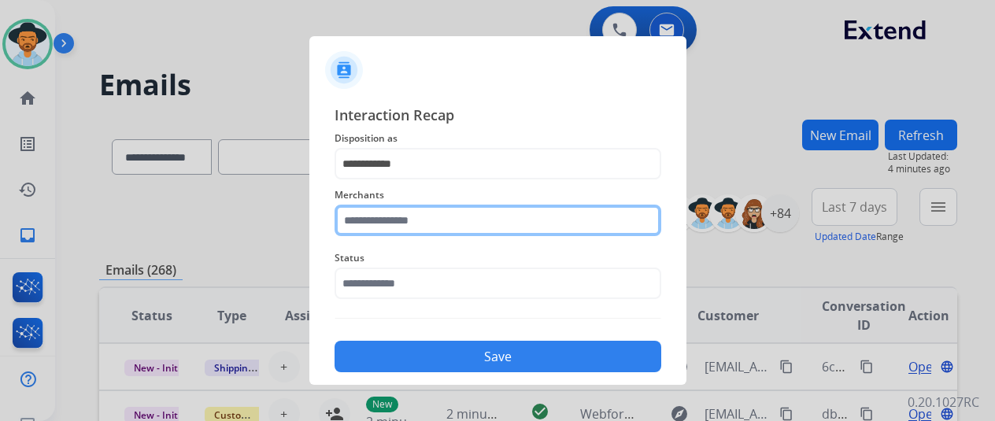
click at [395, 213] on input "text" at bounding box center [498, 220] width 327 height 31
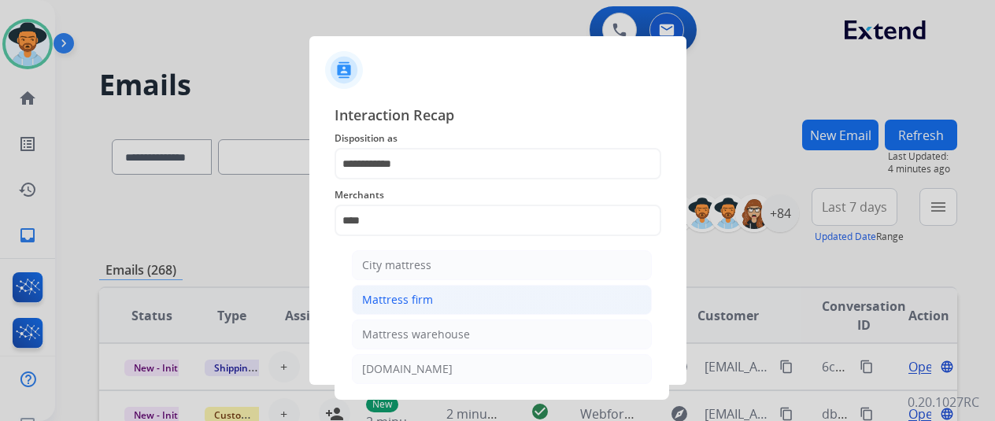
click at [403, 292] on div "Mattress firm" at bounding box center [397, 300] width 71 height 16
type input "**********"
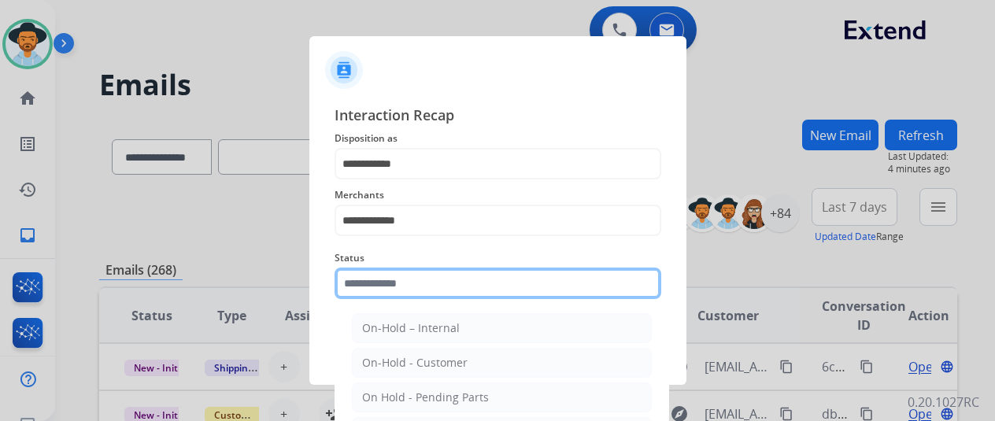
click at [403, 292] on input "text" at bounding box center [498, 283] width 327 height 31
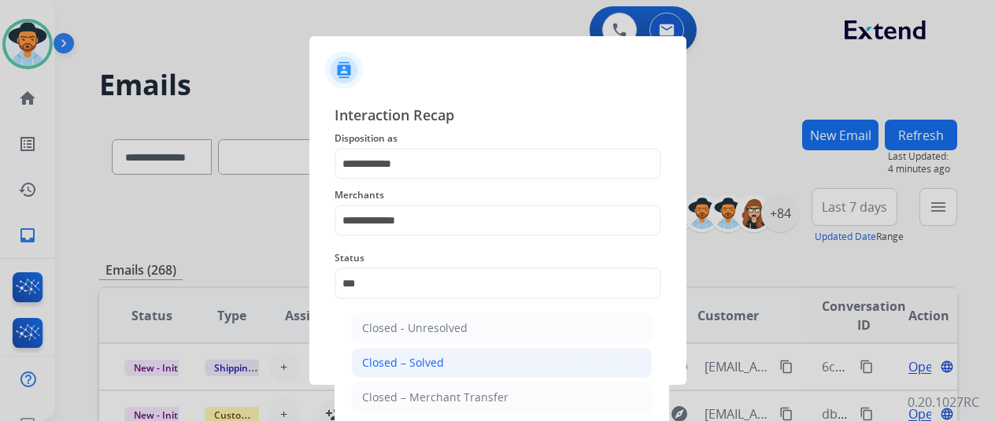
click at [402, 355] on div "Closed – Solved" at bounding box center [403, 363] width 82 height 16
type input "**********"
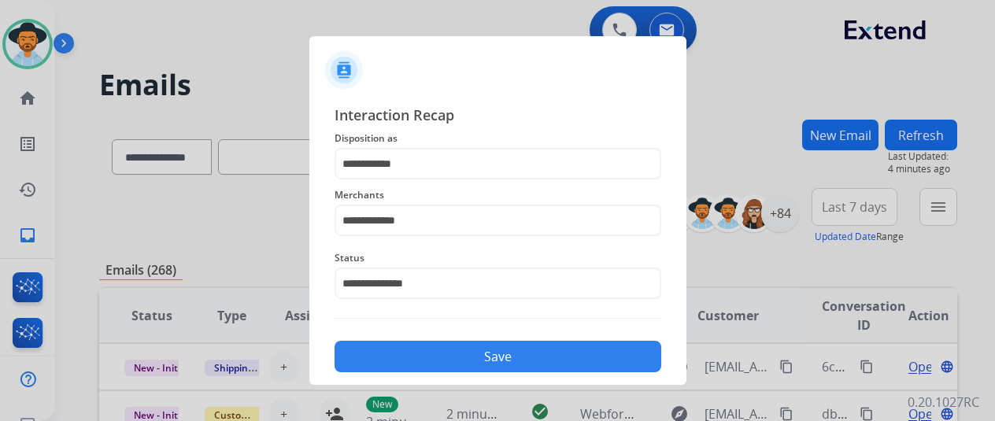
click at [405, 358] on button "Save" at bounding box center [498, 356] width 327 height 31
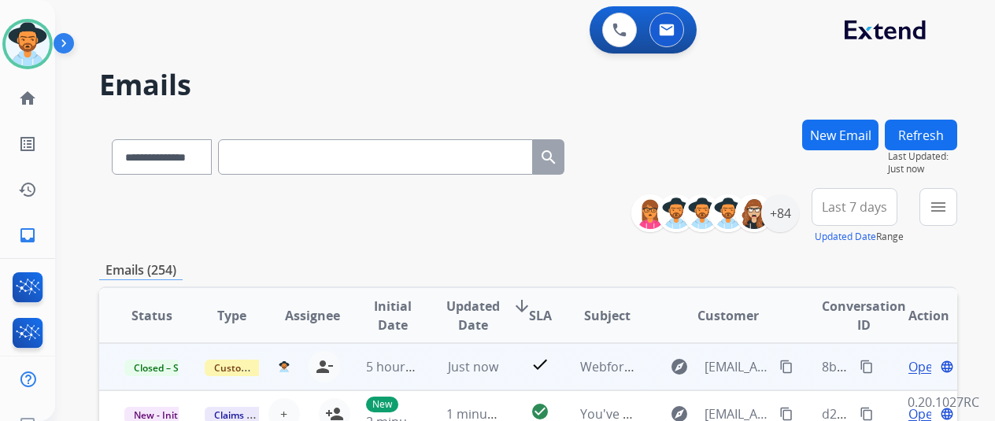
click at [869, 366] on mat-icon "content_copy" at bounding box center [867, 367] width 14 height 14
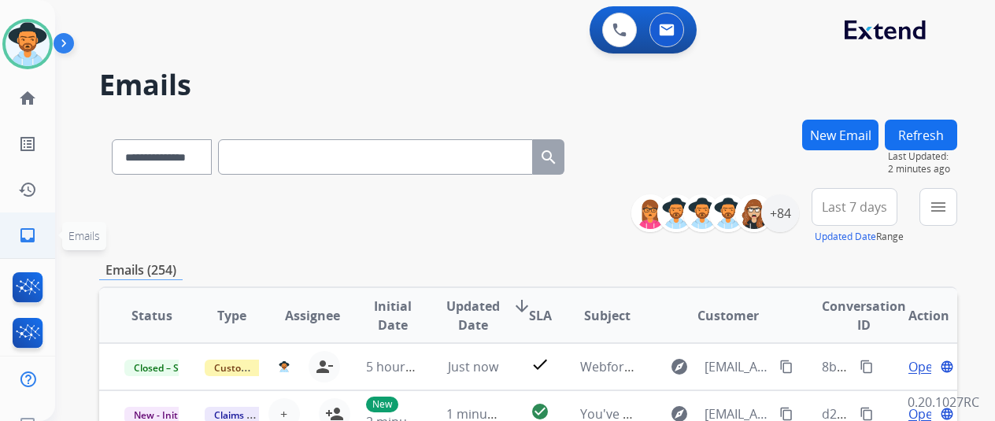
click at [28, 229] on mat-icon "inbox" at bounding box center [27, 235] width 19 height 19
click at [948, 204] on mat-icon "menu" at bounding box center [938, 207] width 19 height 19
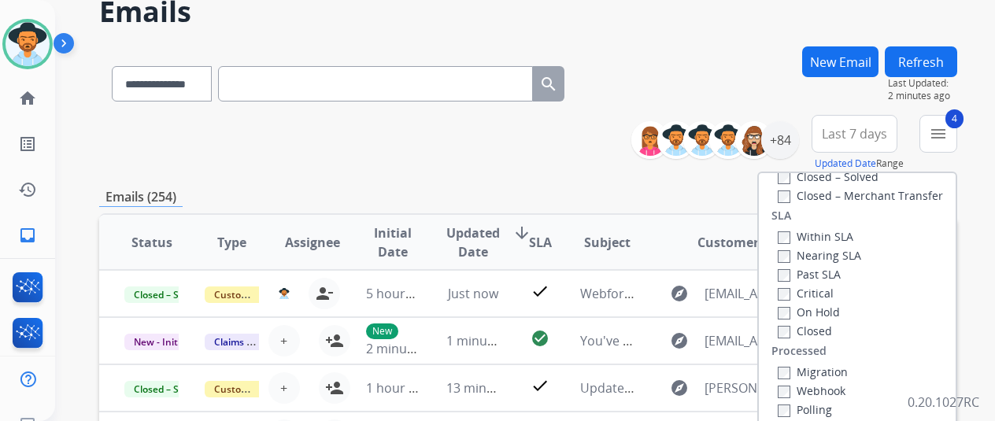
scroll to position [157, 0]
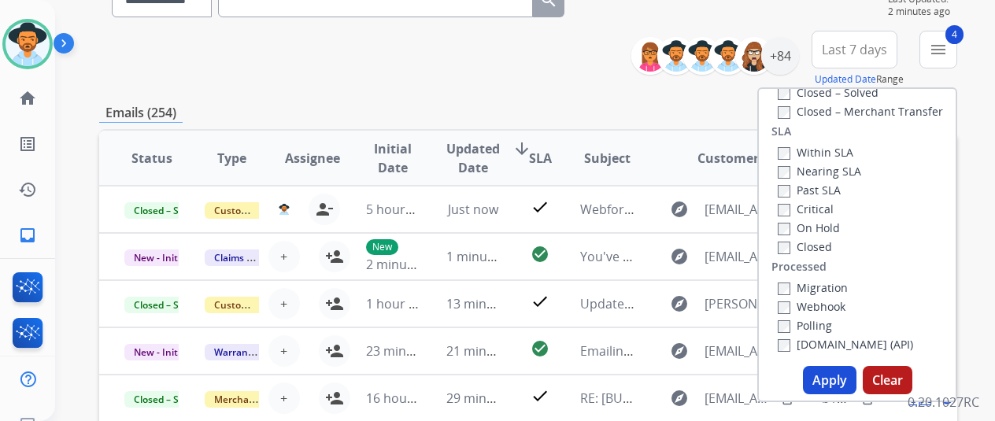
click at [837, 382] on button "Apply" at bounding box center [830, 380] width 54 height 28
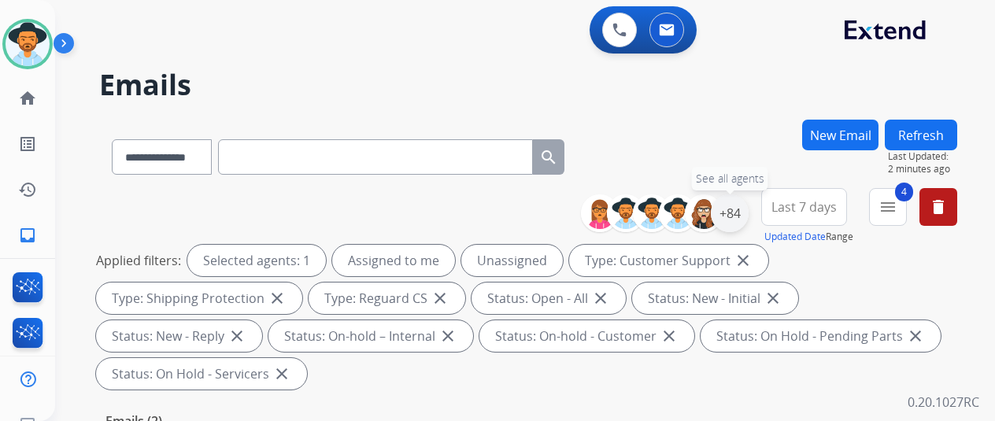
click at [741, 206] on div "+84" at bounding box center [730, 214] width 38 height 38
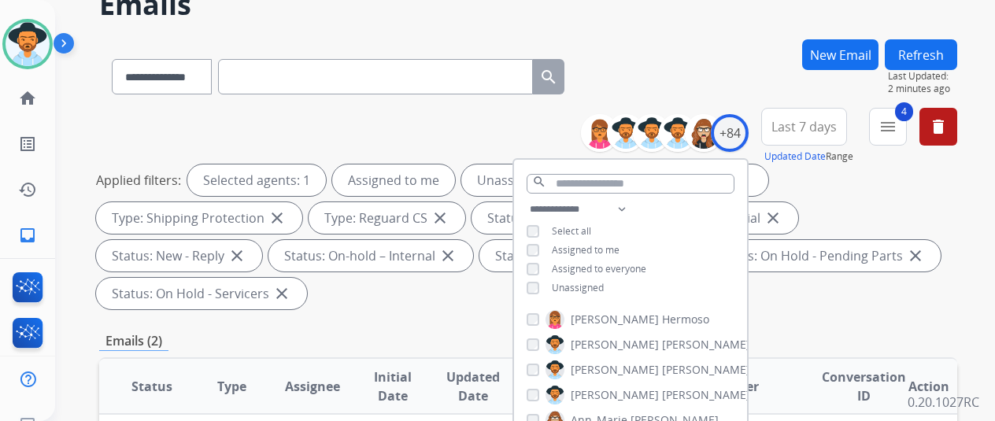
scroll to position [157, 0]
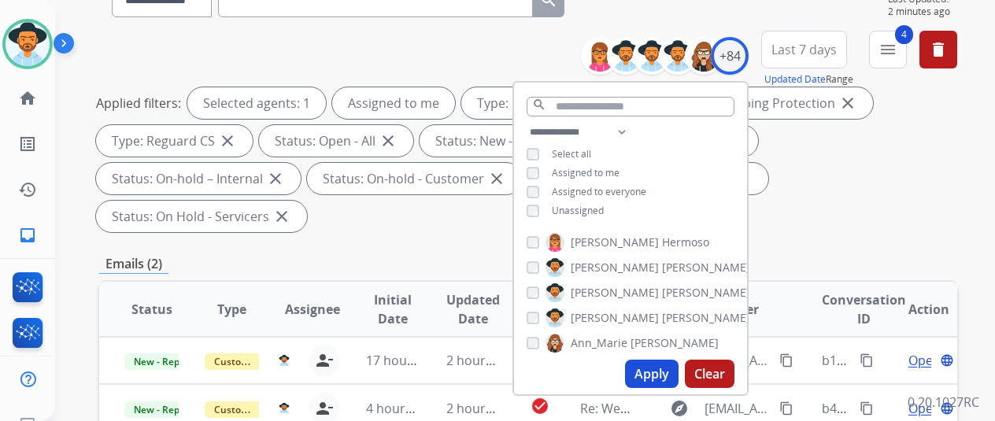
click at [662, 369] on button "Apply" at bounding box center [652, 374] width 54 height 28
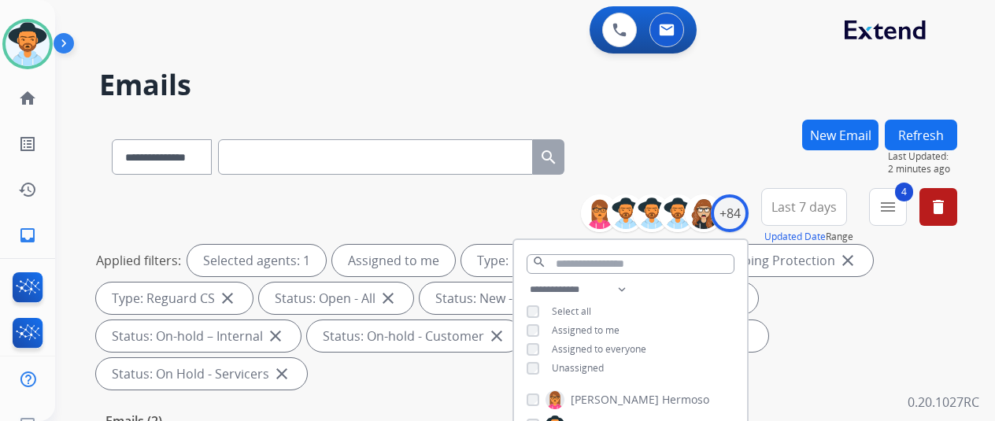
click at [639, 145] on div "**********" at bounding box center [528, 154] width 858 height 69
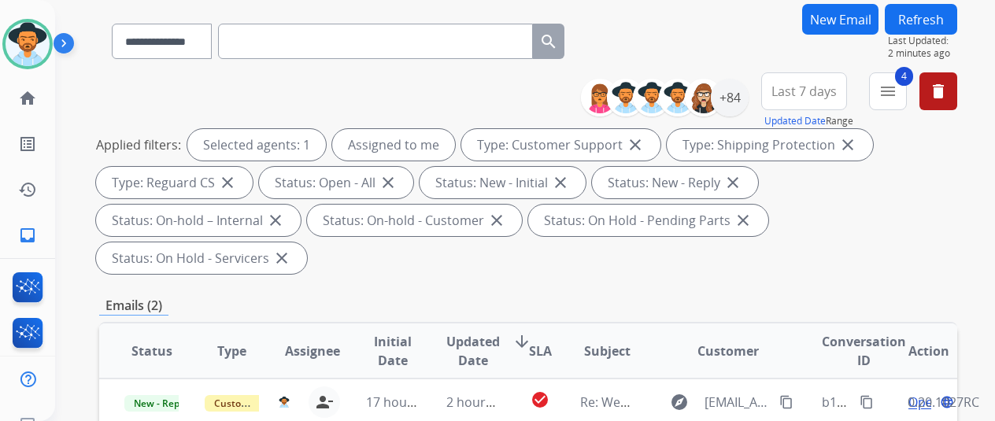
scroll to position [315, 0]
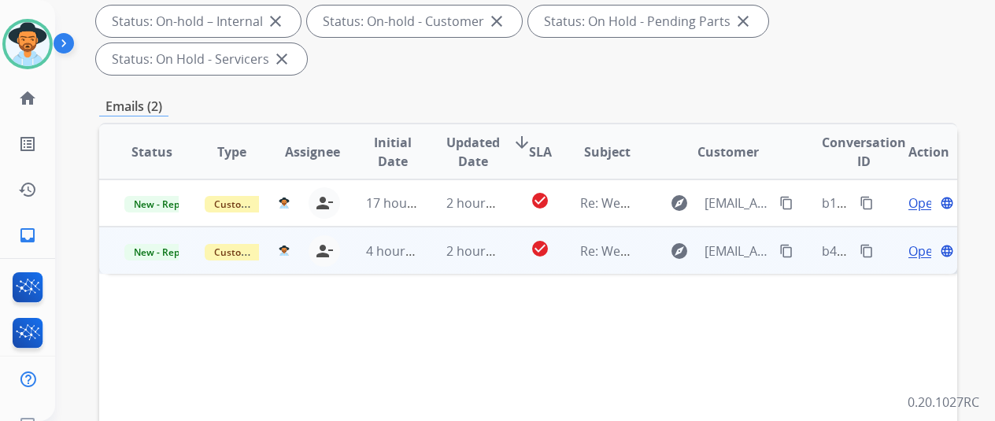
click at [921, 242] on span "Open" at bounding box center [925, 251] width 32 height 19
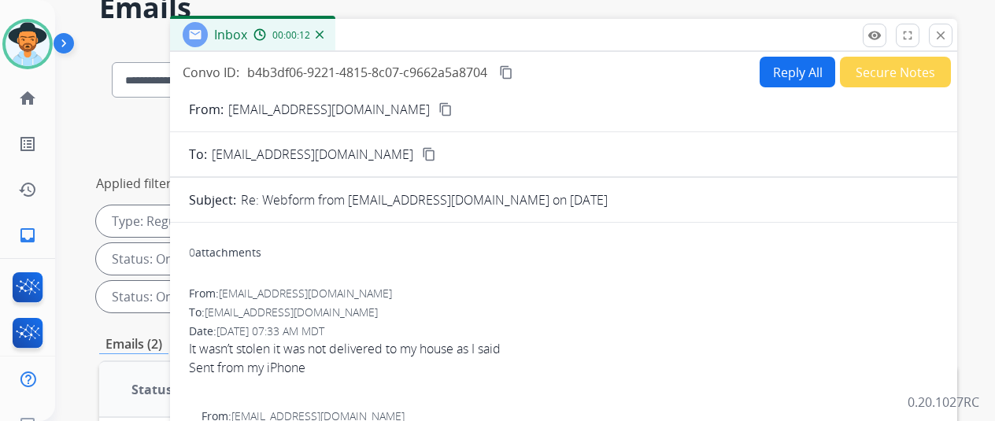
scroll to position [0, 0]
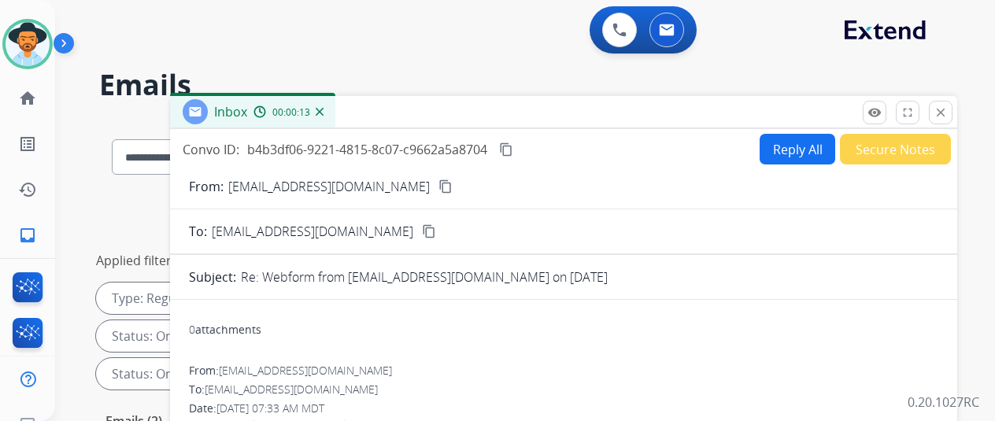
click at [789, 152] on button "Reply All" at bounding box center [798, 149] width 76 height 31
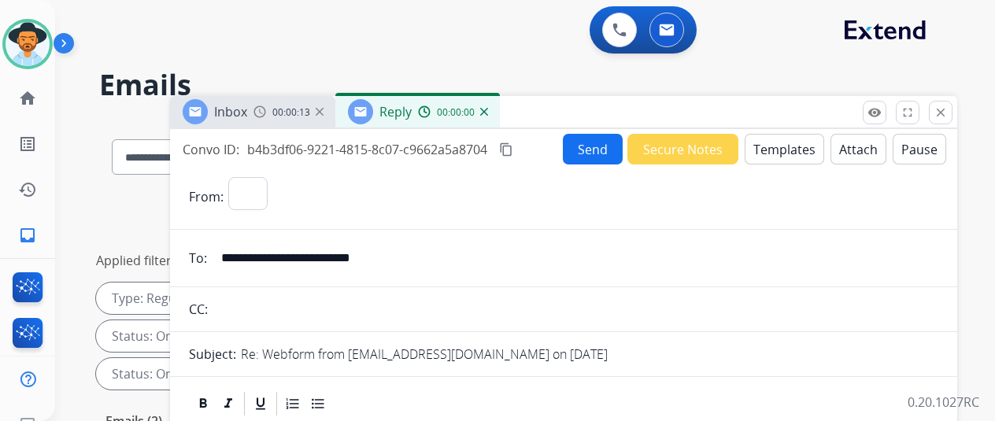
select select "**********"
click at [786, 143] on button "Templates" at bounding box center [785, 149] width 80 height 31
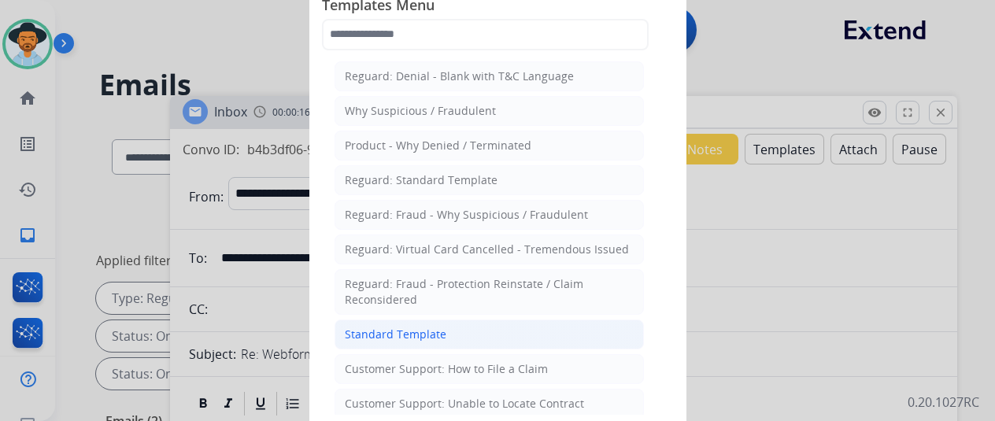
click at [390, 329] on div "Standard Template" at bounding box center [396, 335] width 102 height 16
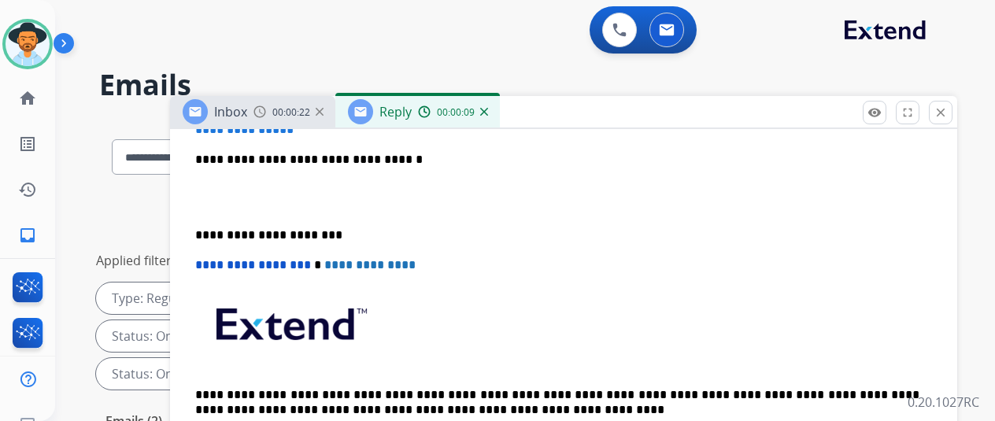
scroll to position [472, 0]
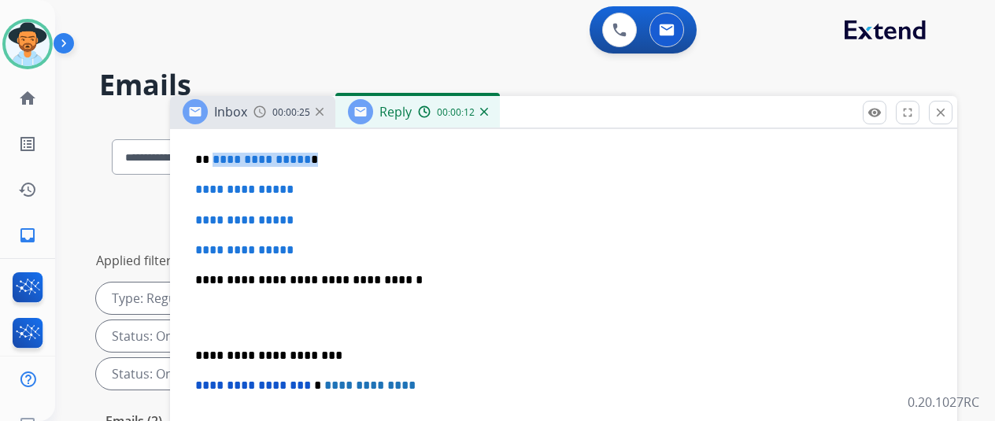
drag, startPoint x: 316, startPoint y: 155, endPoint x: 224, endPoint y: 157, distance: 92.2
click at [224, 157] on p "**********" at bounding box center [557, 160] width 724 height 14
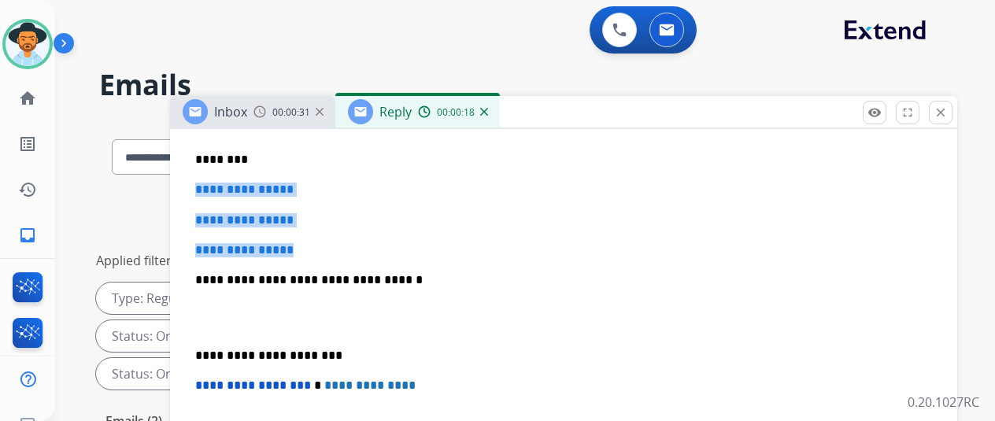
drag, startPoint x: 343, startPoint y: 251, endPoint x: 209, endPoint y: 185, distance: 148.6
click at [209, 185] on div "**********" at bounding box center [564, 317] width 750 height 542
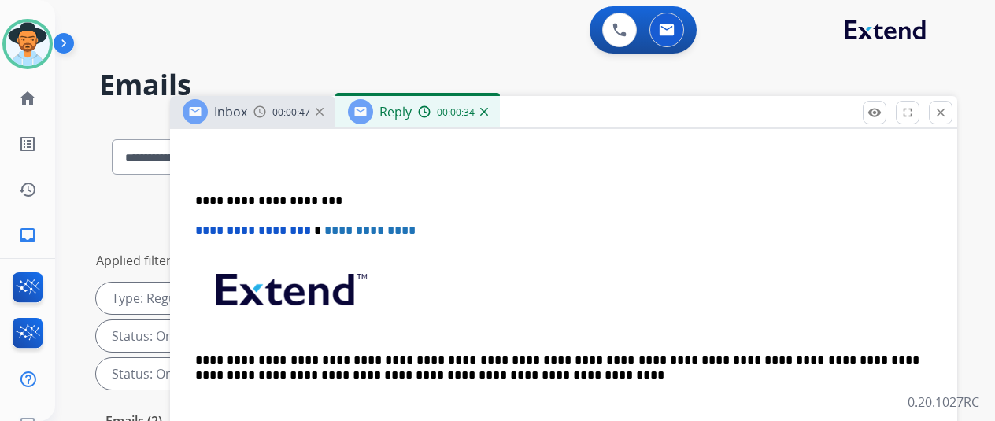
scroll to position [787, 0]
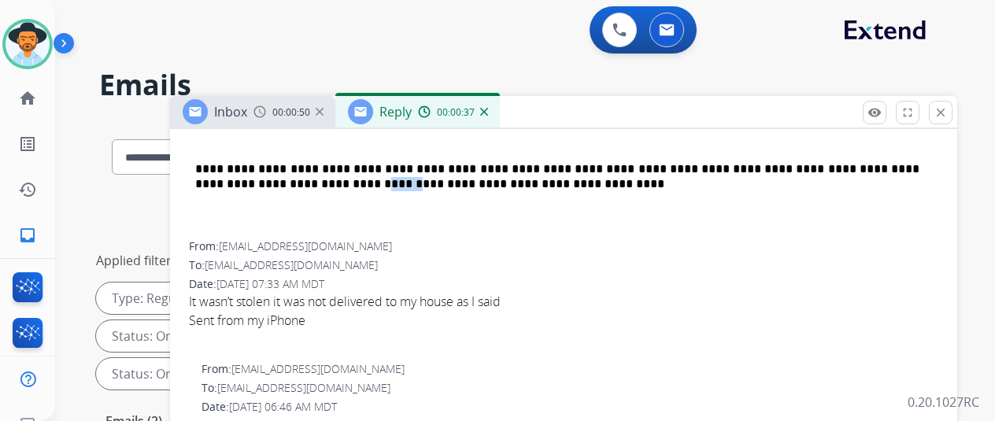
drag, startPoint x: 386, startPoint y: 240, endPoint x: 312, endPoint y: 235, distance: 74.2
click at [244, 241] on div "From: willrobinson2285@icloud.com" at bounding box center [564, 247] width 750 height 16
click at [384, 243] on div "From: willrobinson2285@icloud.com" at bounding box center [564, 247] width 750 height 16
drag, startPoint x: 384, startPoint y: 243, endPoint x: 273, endPoint y: 239, distance: 110.4
click at [273, 239] on div "From: willrobinson2285@icloud.com" at bounding box center [564, 247] width 750 height 16
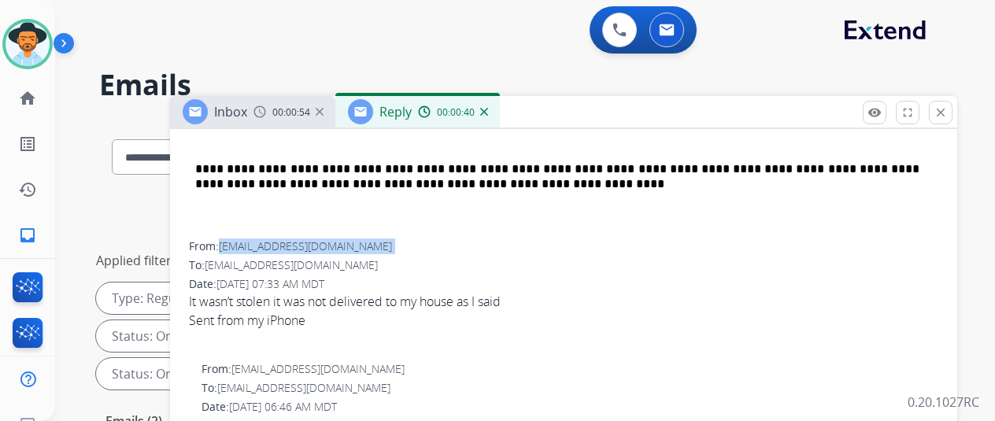
copy span "willrobinson2285@icloud.com"
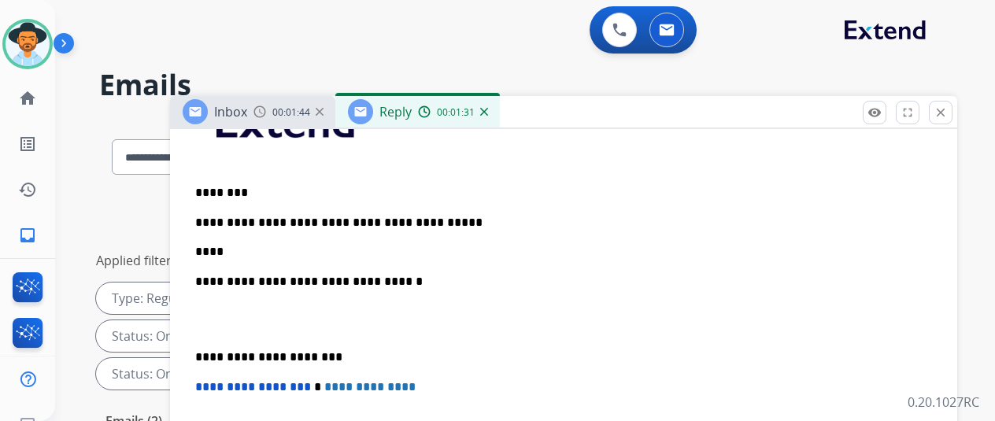
scroll to position [450, 0]
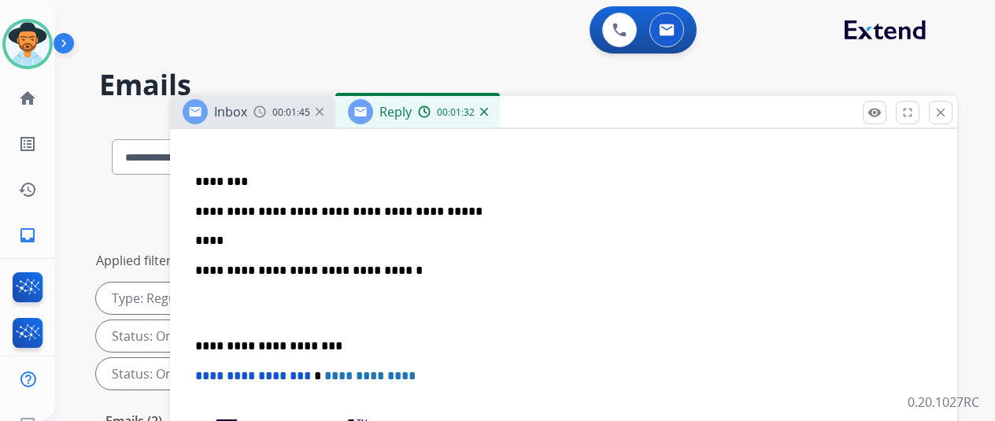
click at [245, 246] on div "**********" at bounding box center [564, 324] width 750 height 510
click at [250, 234] on p "**********" at bounding box center [557, 226] width 724 height 43
click at [120, 34] on div "0 Voice Interactions 0 Email Interactions" at bounding box center [516, 31] width 884 height 50
click at [282, 243] on p "**********" at bounding box center [557, 226] width 724 height 43
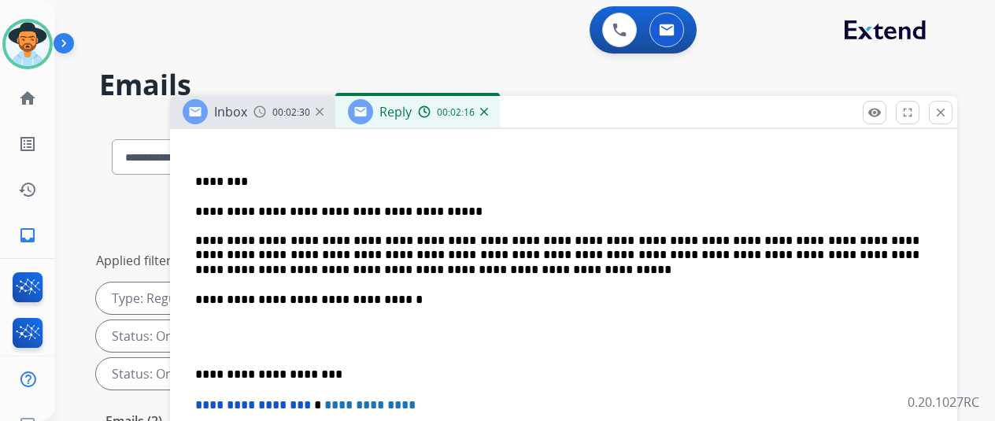
click at [211, 239] on p "**********" at bounding box center [557, 241] width 724 height 72
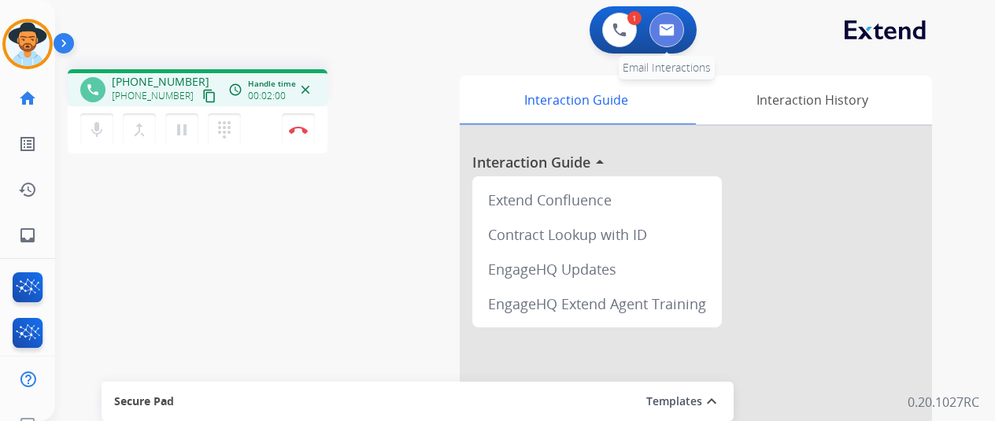
click at [669, 28] on img at bounding box center [667, 30] width 16 height 13
select select "**********"
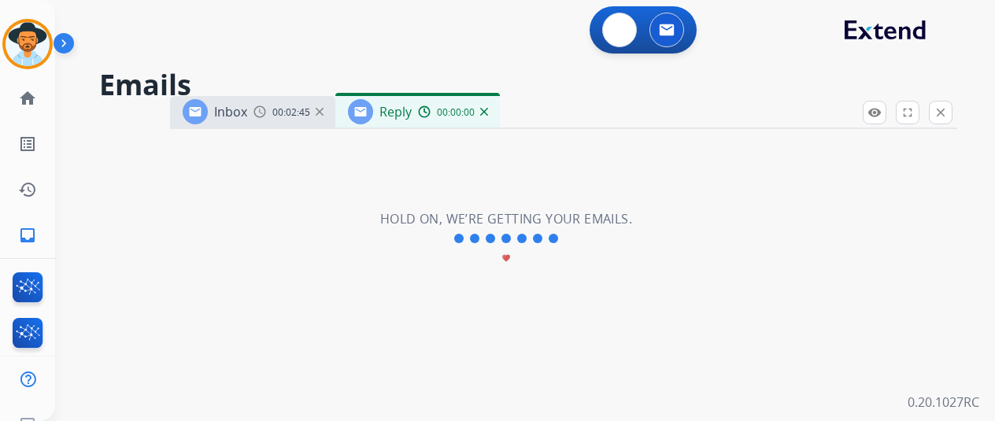
select select "**********"
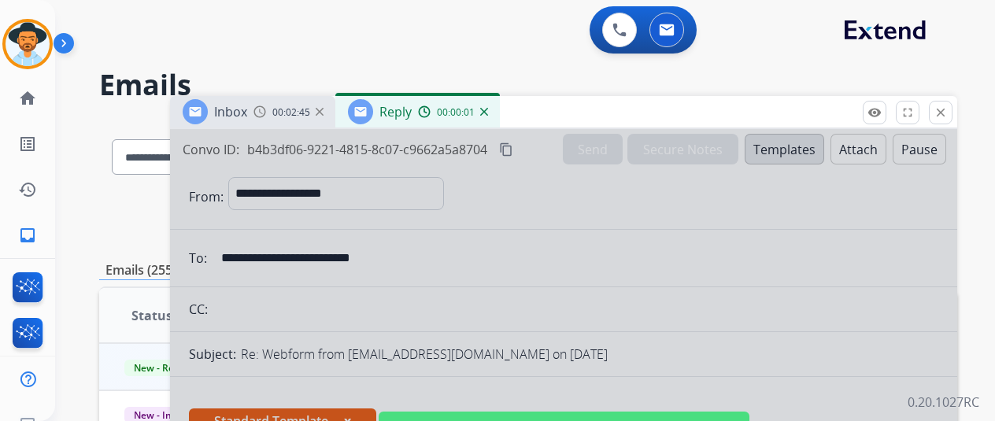
click at [505, 232] on div at bounding box center [563, 423] width 787 height 588
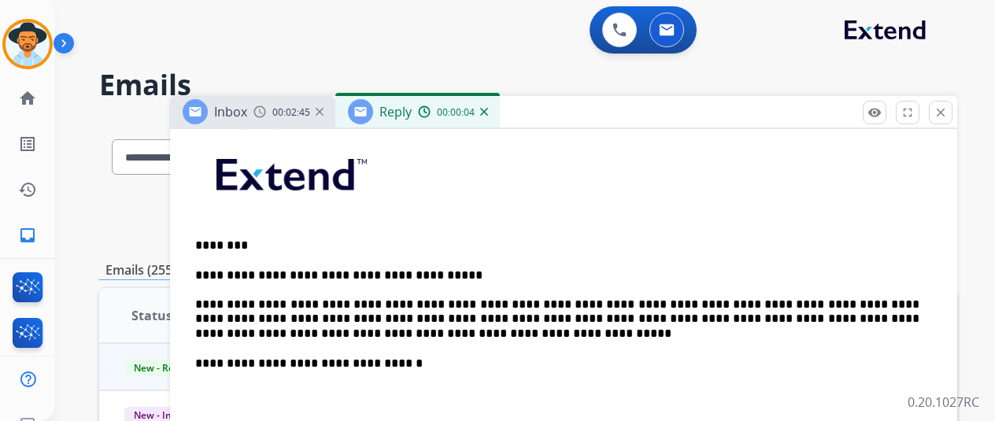
scroll to position [472, 0]
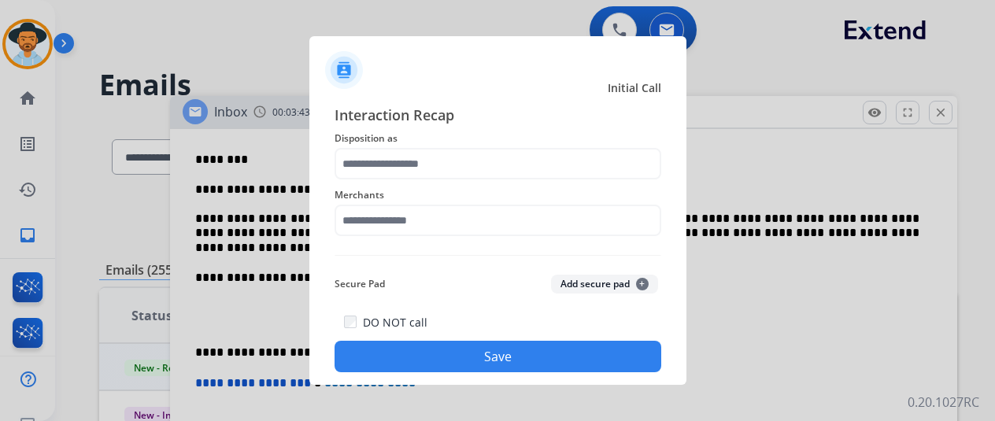
click at [31, 46] on div at bounding box center [497, 210] width 995 height 421
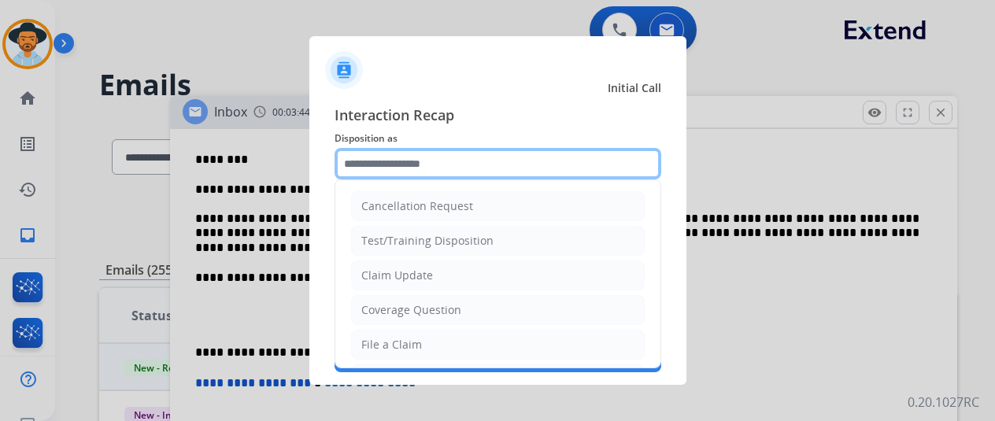
click at [399, 157] on input "text" at bounding box center [498, 163] width 327 height 31
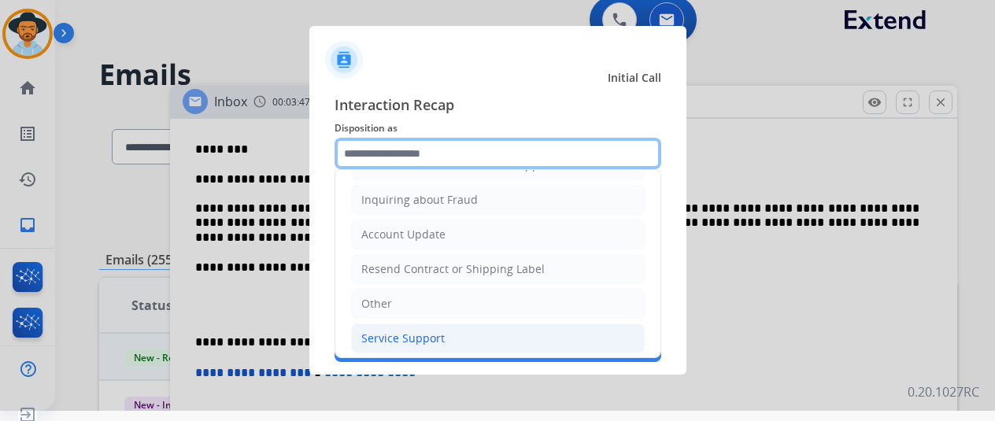
scroll to position [19, 0]
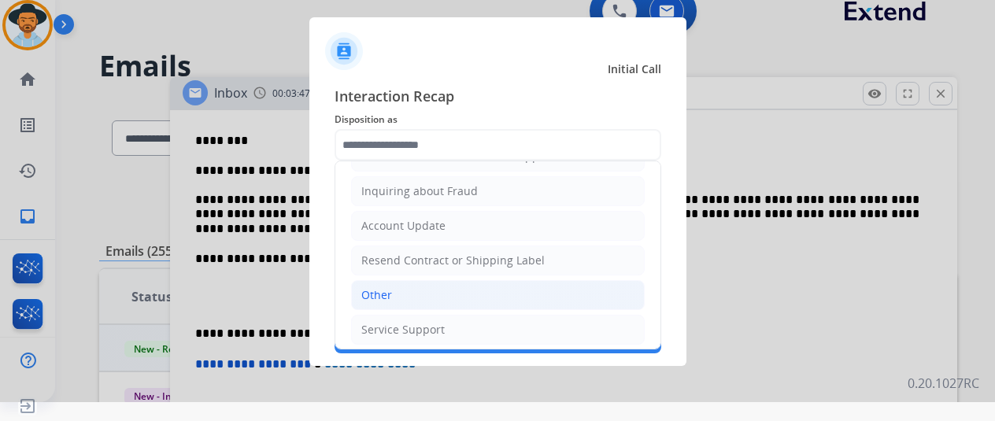
click at [377, 287] on div "Other" at bounding box center [376, 295] width 31 height 16
type input "*****"
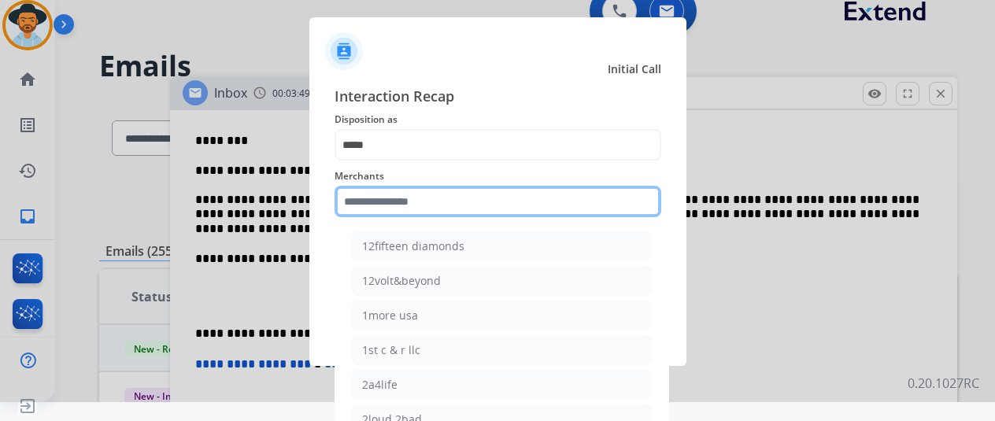
click at [381, 196] on input "text" at bounding box center [498, 201] width 327 height 31
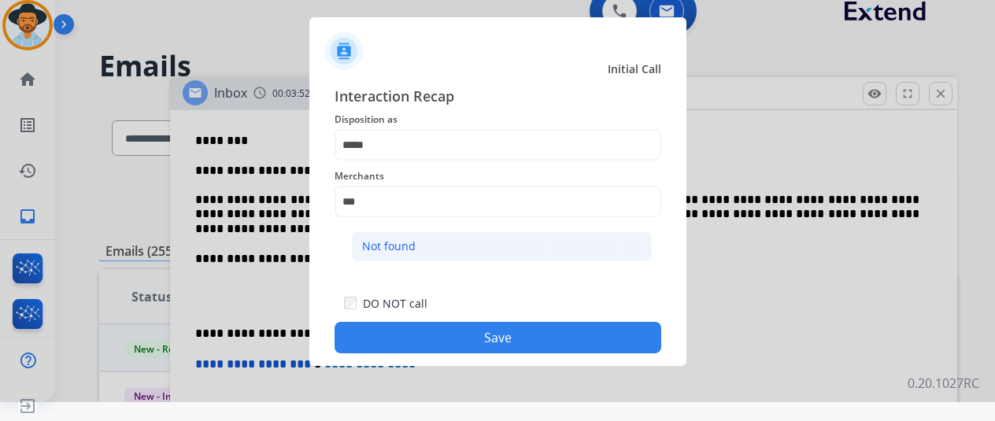
click at [404, 250] on div "Not found" at bounding box center [389, 247] width 54 height 16
type input "*********"
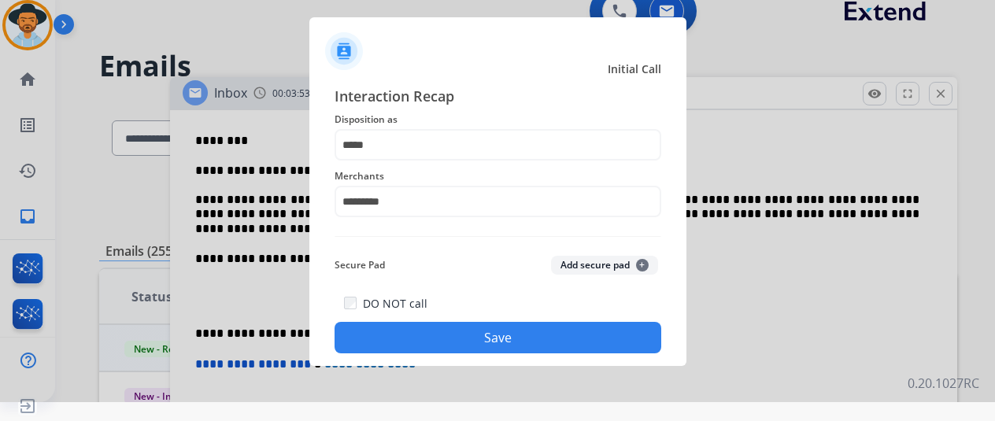
click at [424, 338] on button "Save" at bounding box center [498, 337] width 327 height 31
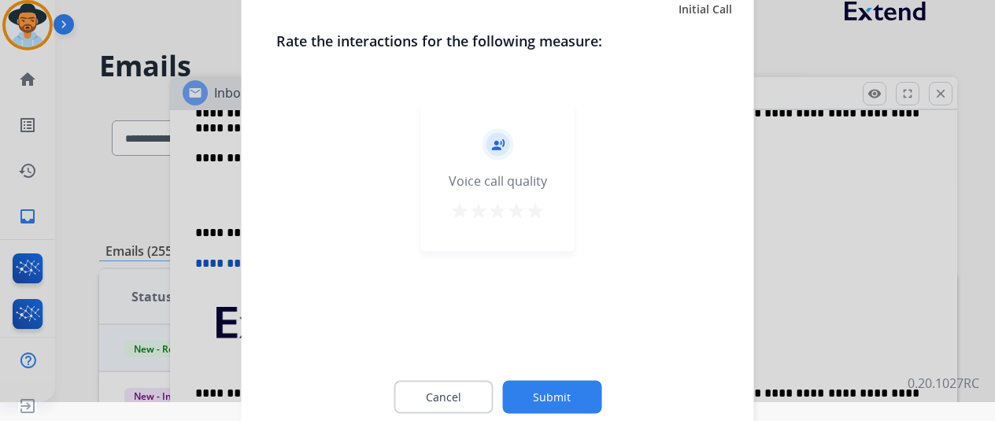
scroll to position [372, 0]
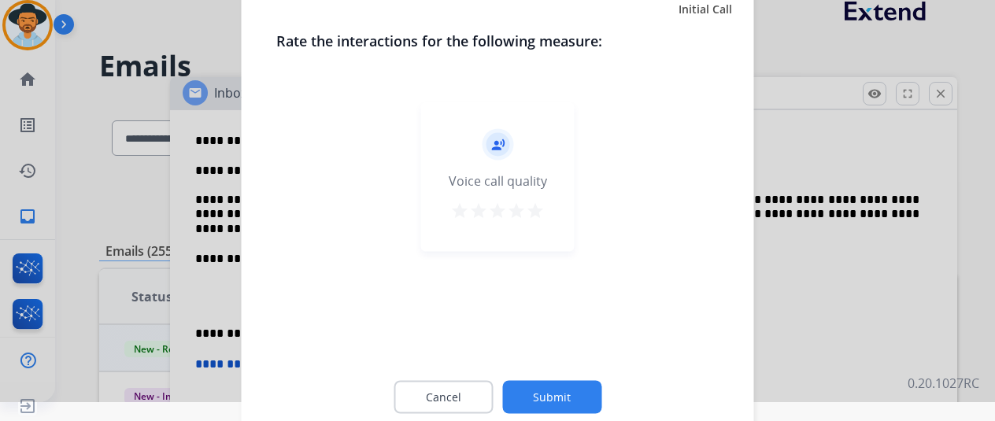
drag, startPoint x: 545, startPoint y: 390, endPoint x: 462, endPoint y: 285, distance: 133.4
click at [543, 388] on button "Submit" at bounding box center [551, 396] width 99 height 33
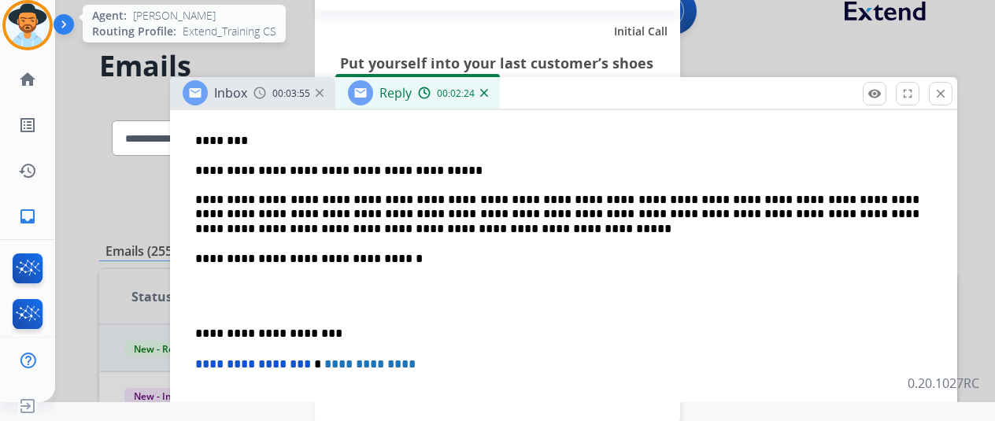
click at [19, 13] on img at bounding box center [28, 25] width 44 height 44
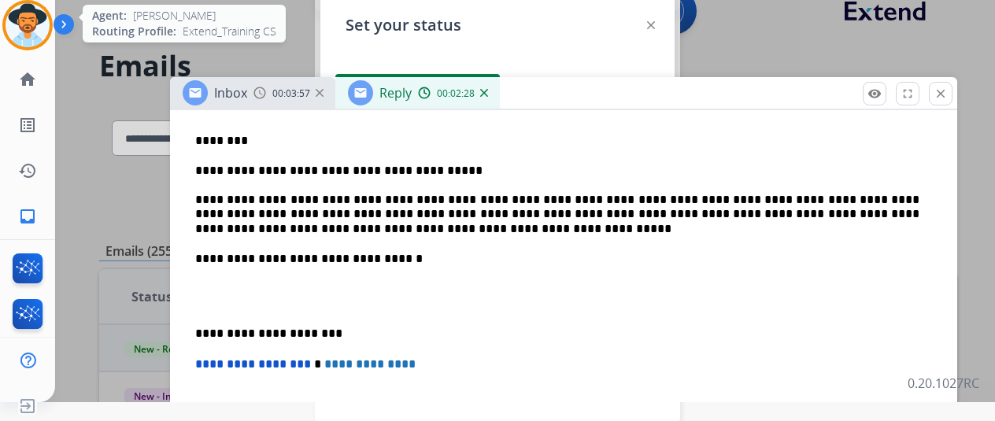
click at [15, 18] on img at bounding box center [28, 25] width 44 height 44
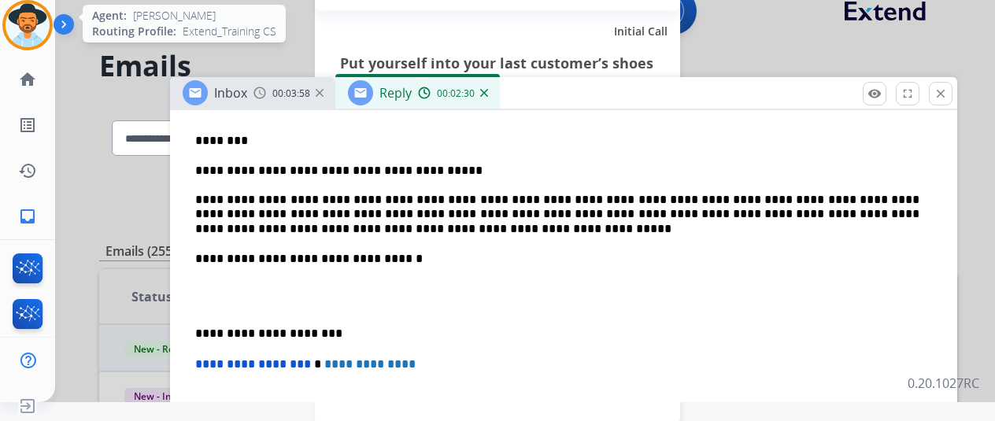
click at [34, 20] on img at bounding box center [28, 25] width 44 height 44
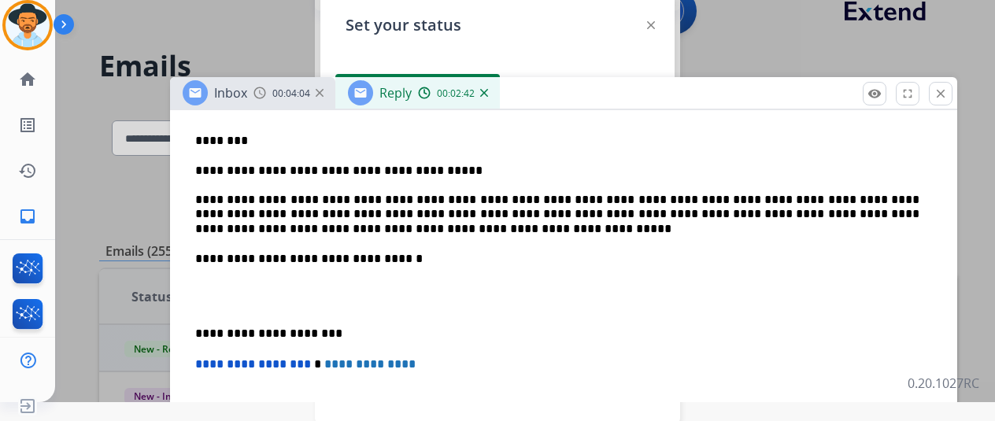
click at [539, 43] on div "Set your status how_to_reg Available free_breakfast Break fastfood Lunch assign…" at bounding box center [498, 192] width 354 height 394
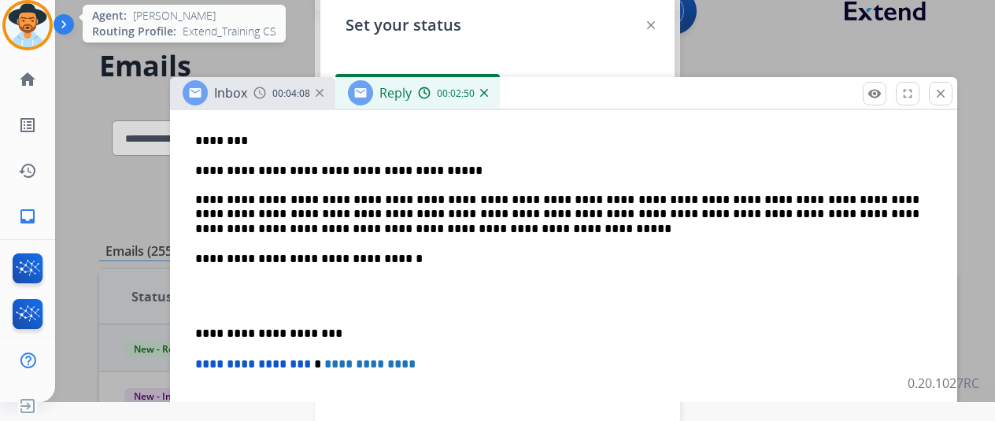
click at [27, 17] on img at bounding box center [28, 25] width 44 height 44
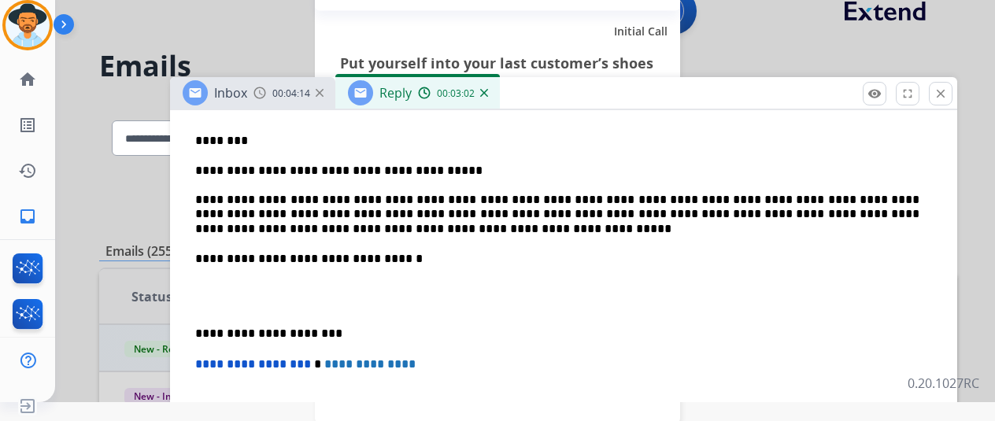
scroll to position [20, 0]
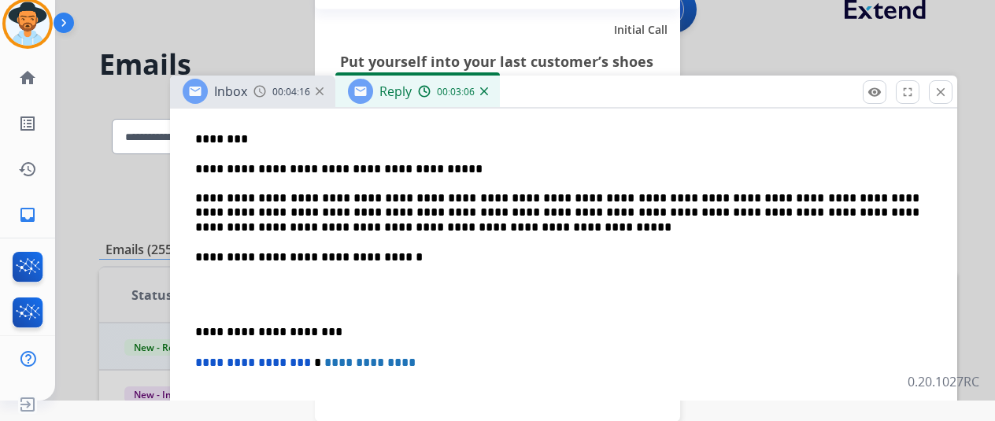
click at [868, 34] on div at bounding box center [497, 190] width 995 height 421
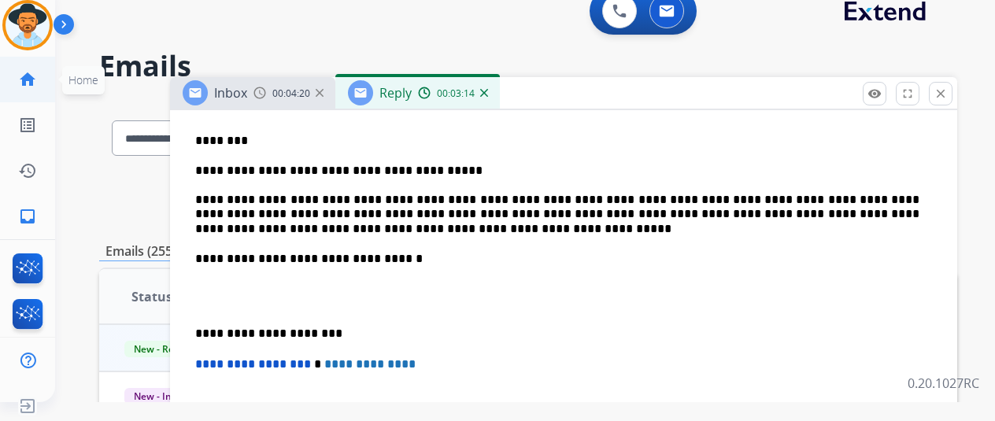
click at [33, 76] on mat-icon "home" at bounding box center [27, 79] width 19 height 19
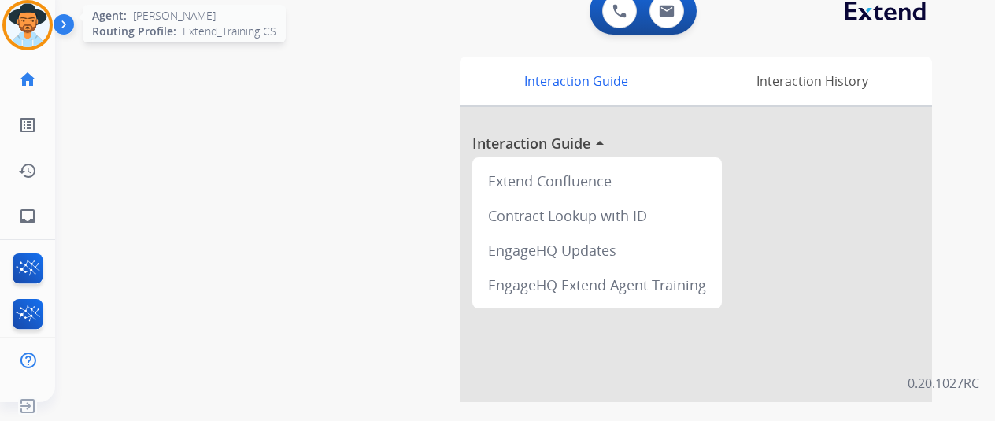
click at [31, 13] on img at bounding box center [28, 25] width 44 height 44
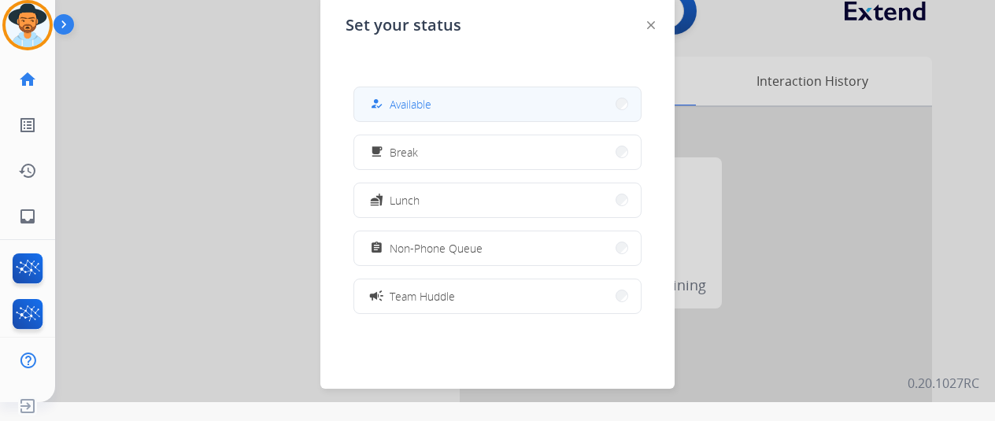
click at [399, 95] on div "how_to_reg Available" at bounding box center [399, 103] width 65 height 19
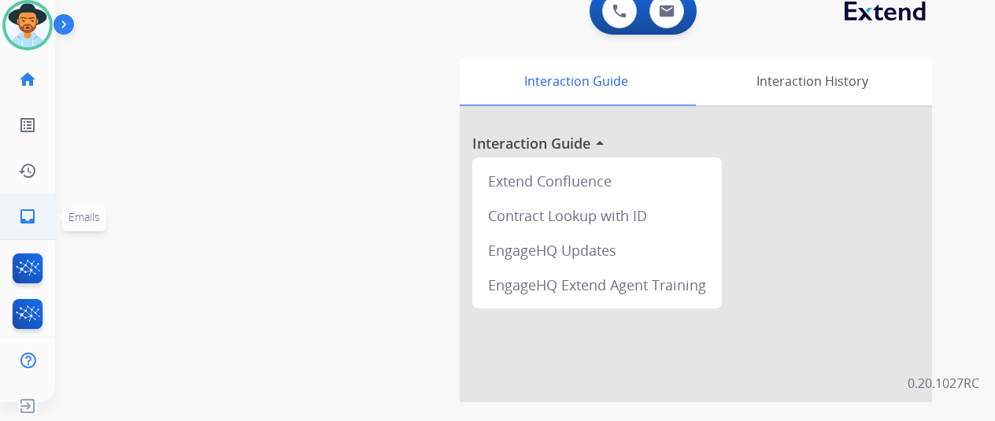
click at [23, 217] on mat-icon "inbox" at bounding box center [27, 216] width 19 height 19
select select "**********"
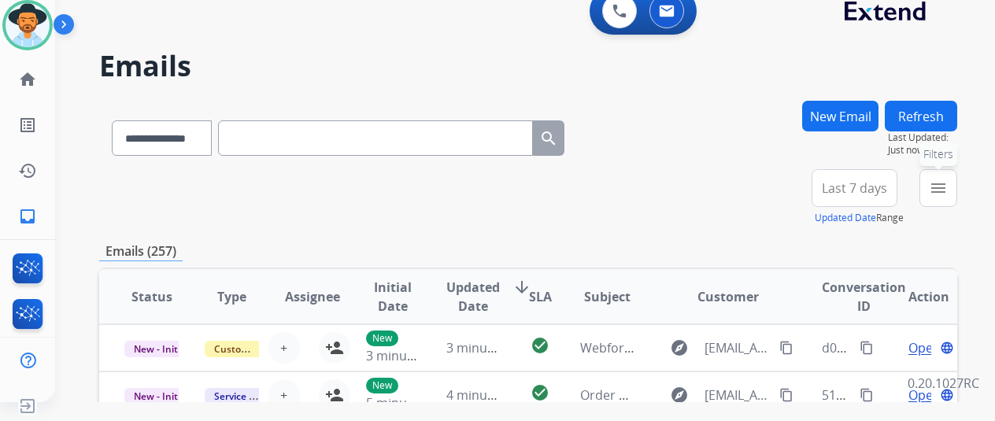
click at [948, 186] on mat-icon "menu" at bounding box center [938, 188] width 19 height 19
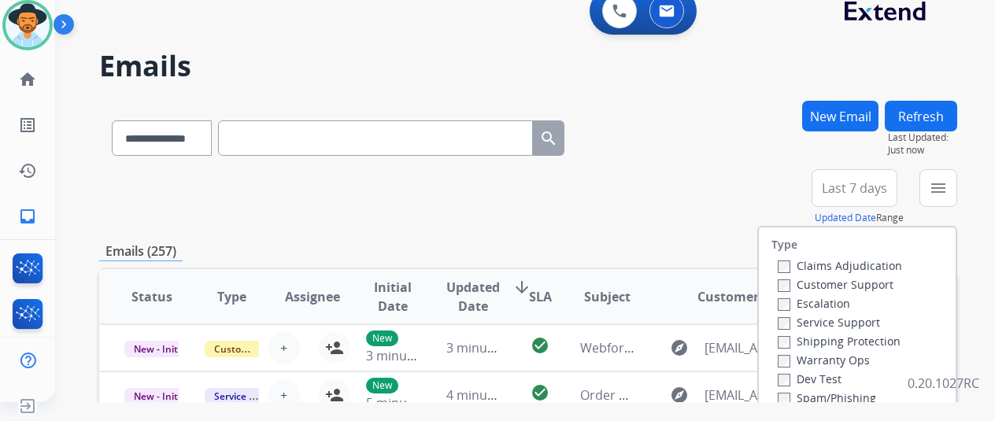
click at [794, 284] on label "Customer Support" at bounding box center [836, 284] width 116 height 15
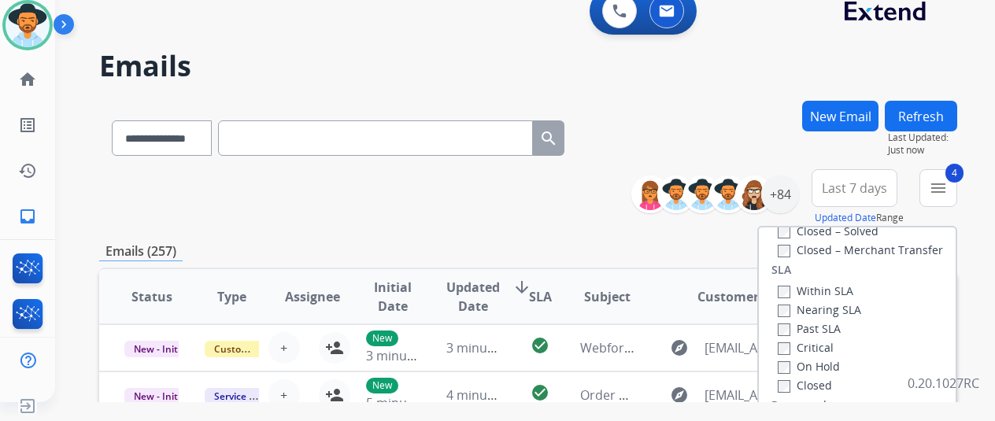
scroll to position [236, 0]
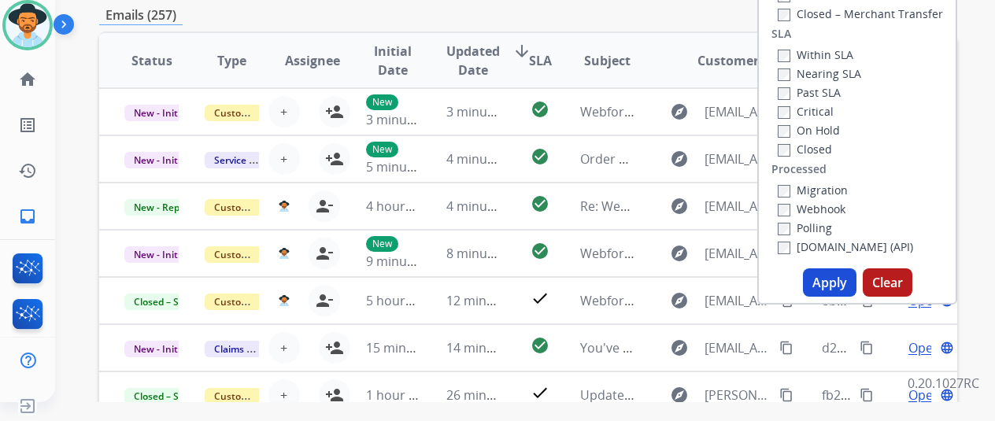
drag, startPoint x: 832, startPoint y: 280, endPoint x: 820, endPoint y: 264, distance: 19.7
click at [830, 280] on button "Apply" at bounding box center [830, 283] width 54 height 28
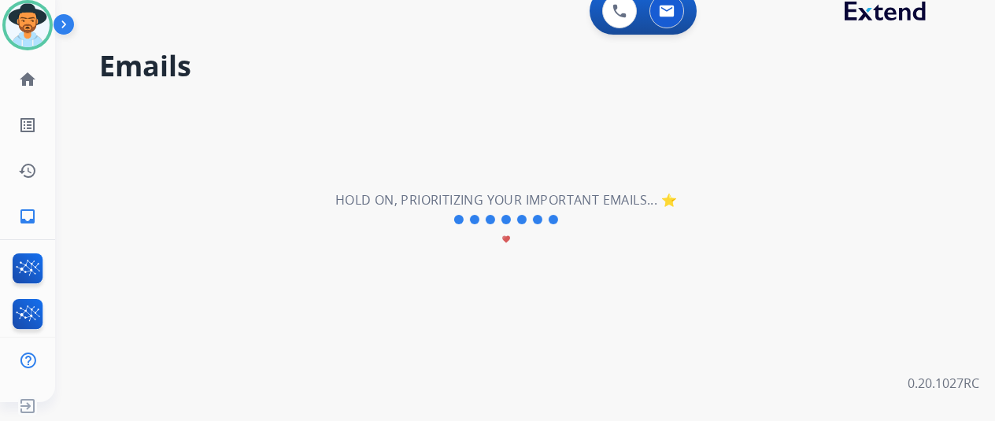
scroll to position [0, 0]
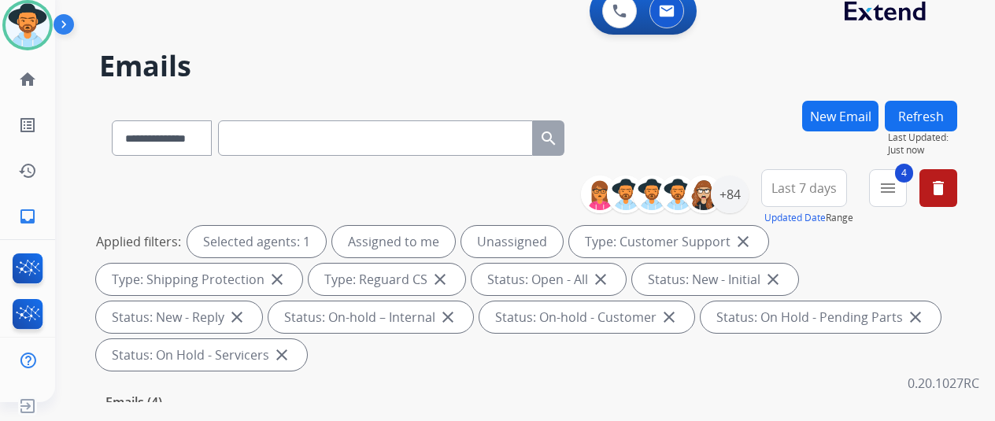
click at [687, 132] on div "**********" at bounding box center [528, 135] width 858 height 69
click at [740, 191] on div "+84" at bounding box center [730, 195] width 38 height 38
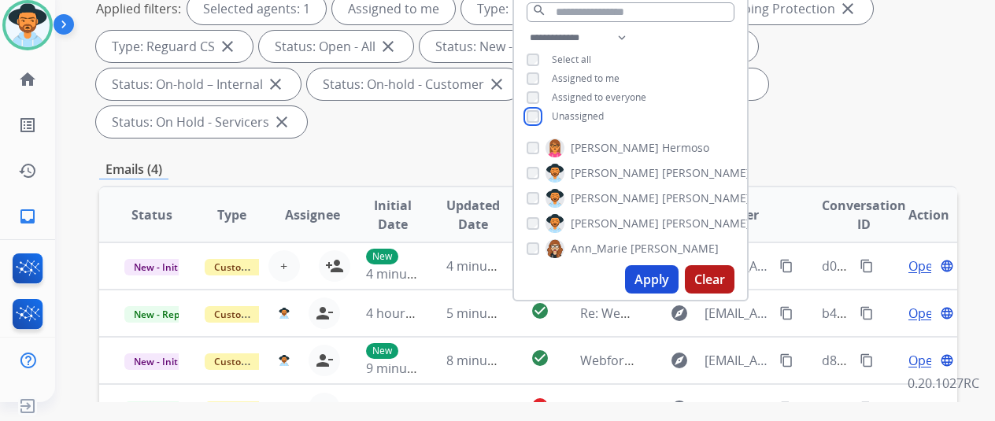
scroll to position [236, 0]
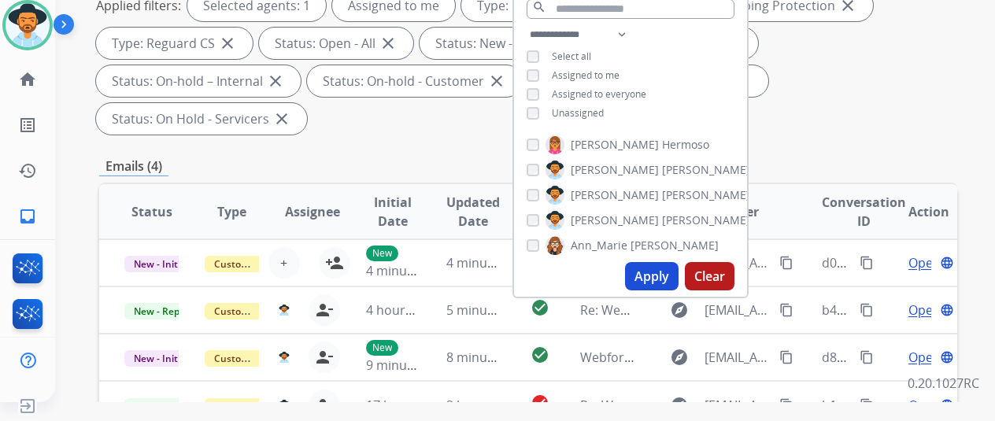
click at [661, 276] on button "Apply" at bounding box center [652, 276] width 54 height 28
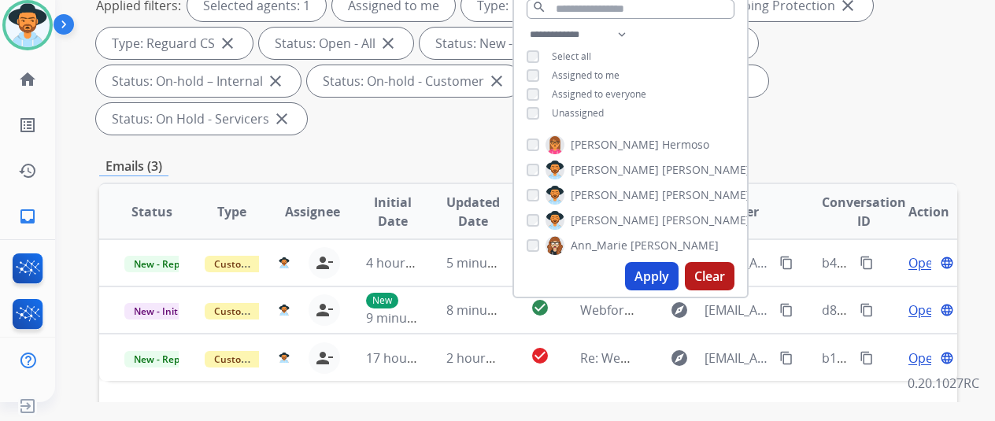
click at [822, 103] on div "**********" at bounding box center [528, 329] width 858 height 928
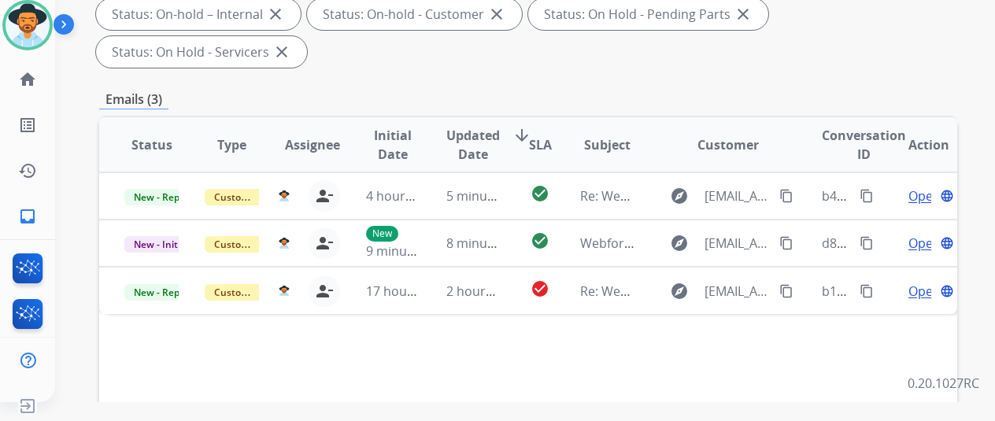
scroll to position [394, 0]
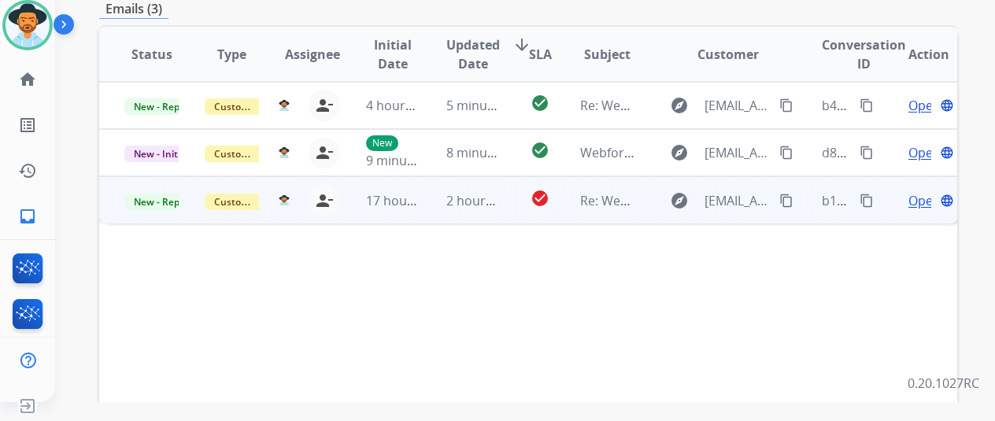
click at [913, 191] on span "Open" at bounding box center [925, 200] width 32 height 19
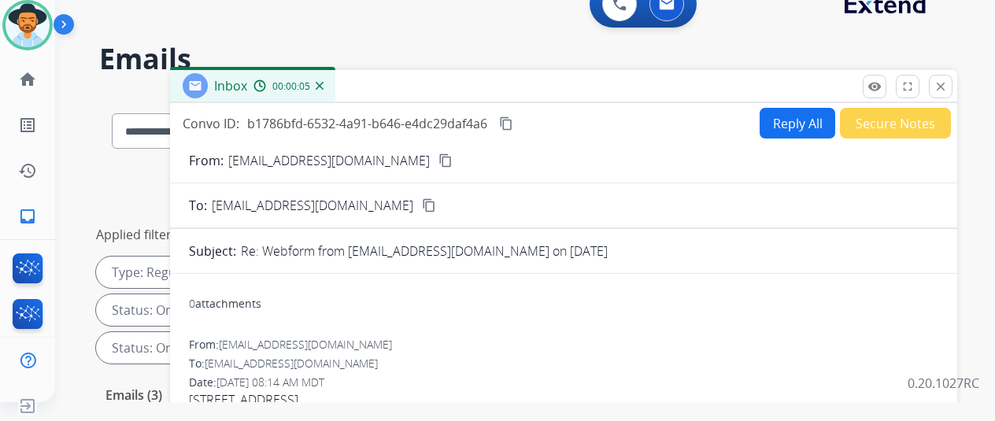
scroll to position [0, 0]
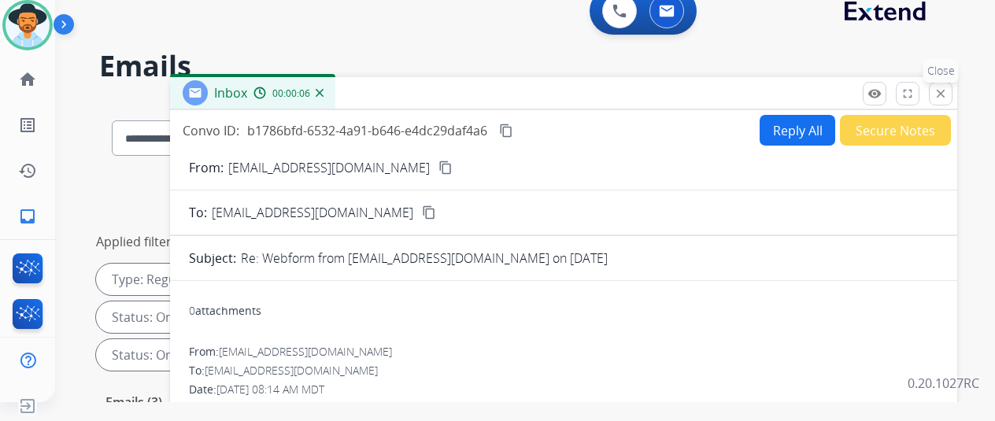
click at [948, 89] on mat-icon "close" at bounding box center [941, 94] width 14 height 14
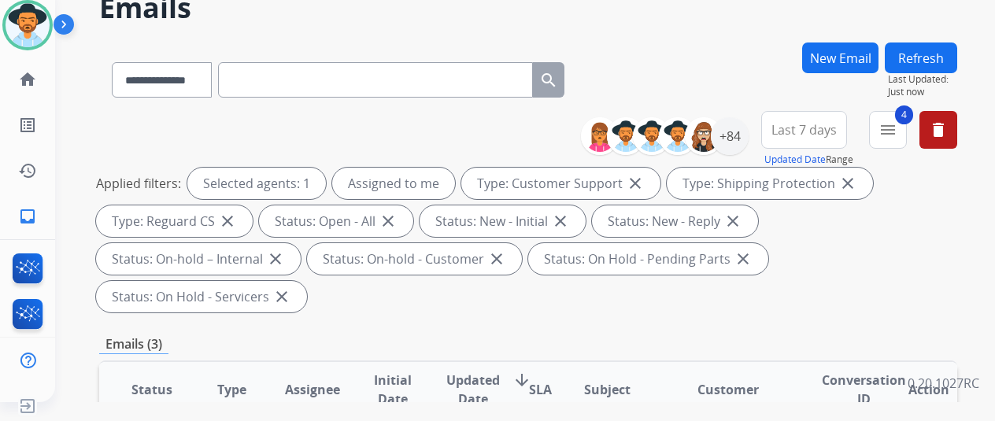
scroll to position [157, 0]
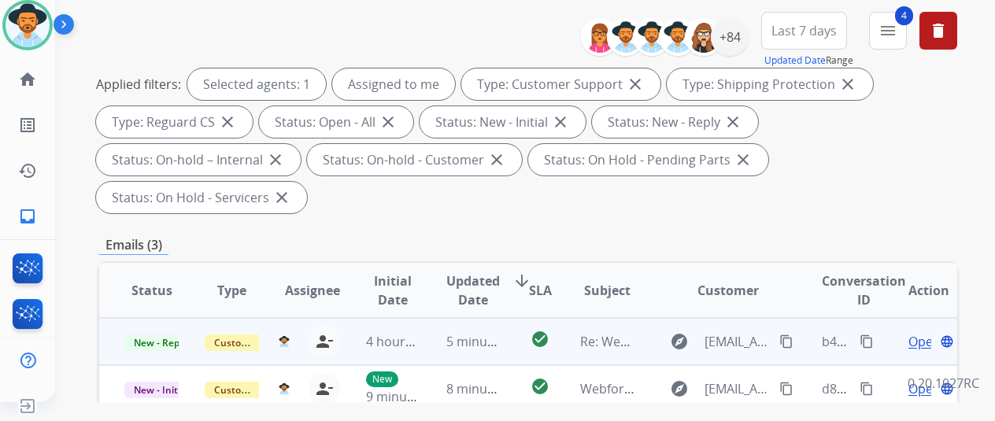
click at [917, 332] on span "Open" at bounding box center [925, 341] width 32 height 19
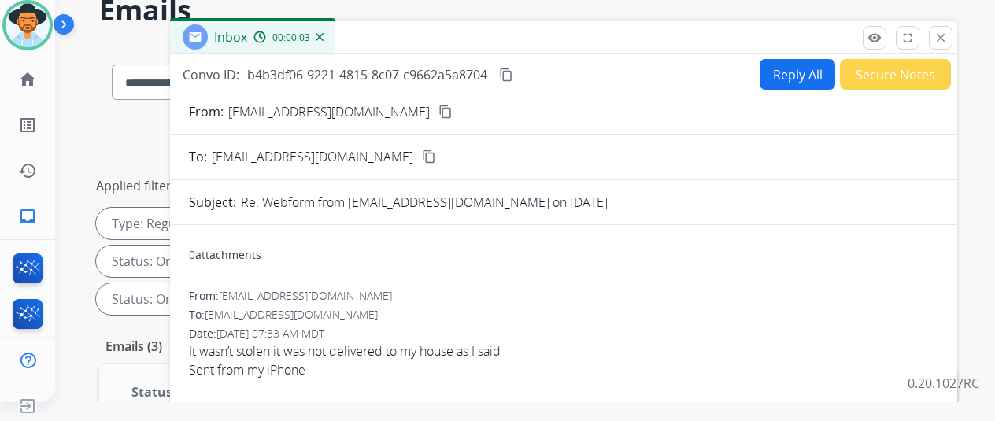
scroll to position [0, 0]
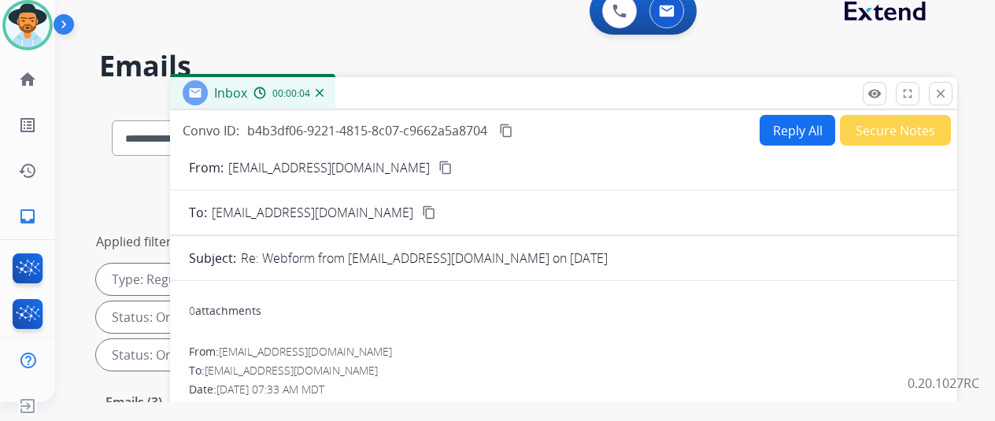
click at [800, 127] on button "Reply All" at bounding box center [798, 130] width 76 height 31
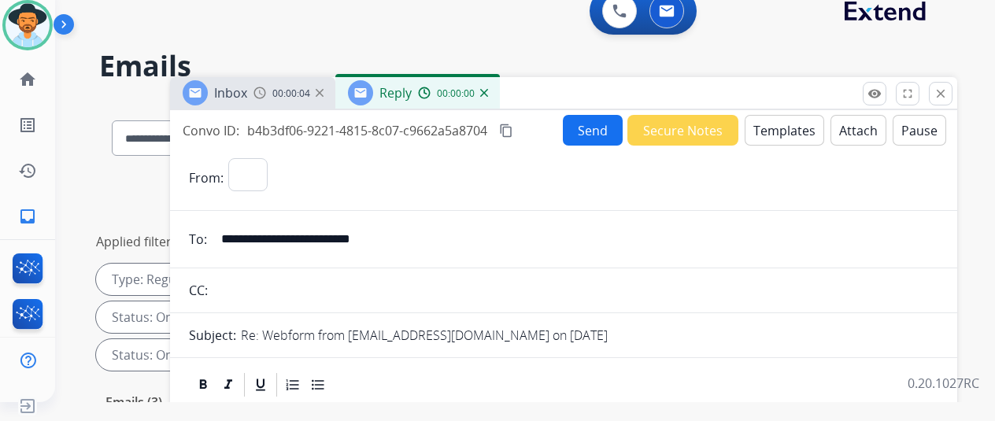
select select "**********"
click at [792, 120] on button "Templates" at bounding box center [785, 130] width 80 height 31
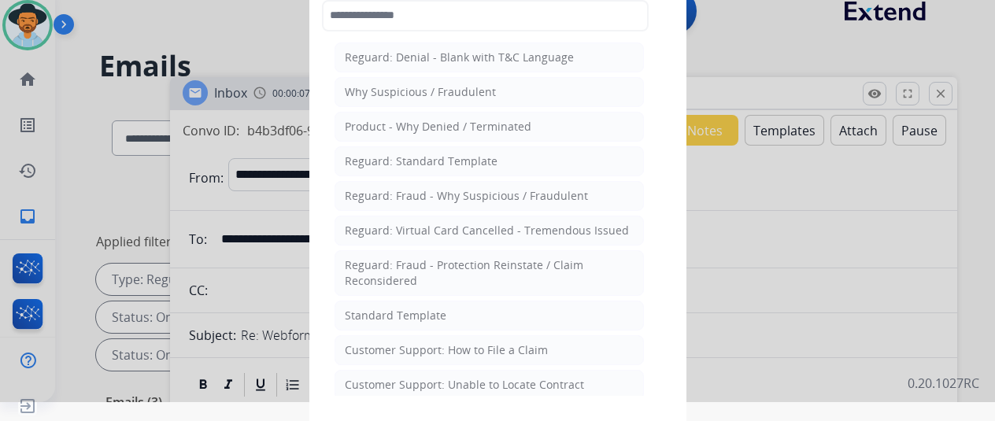
drag, startPoint x: 414, startPoint y: 311, endPoint x: 411, endPoint y: 278, distance: 33.2
click at [412, 308] on div "Standard Template" at bounding box center [396, 316] width 102 height 16
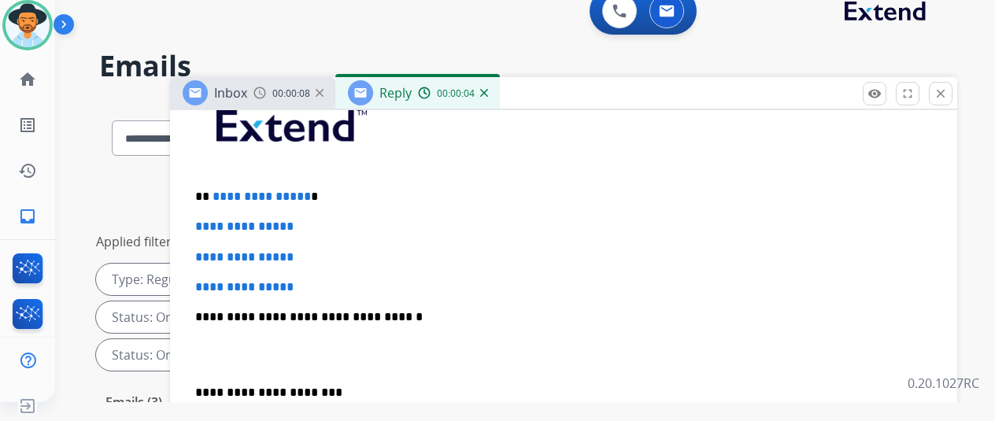
scroll to position [472, 0]
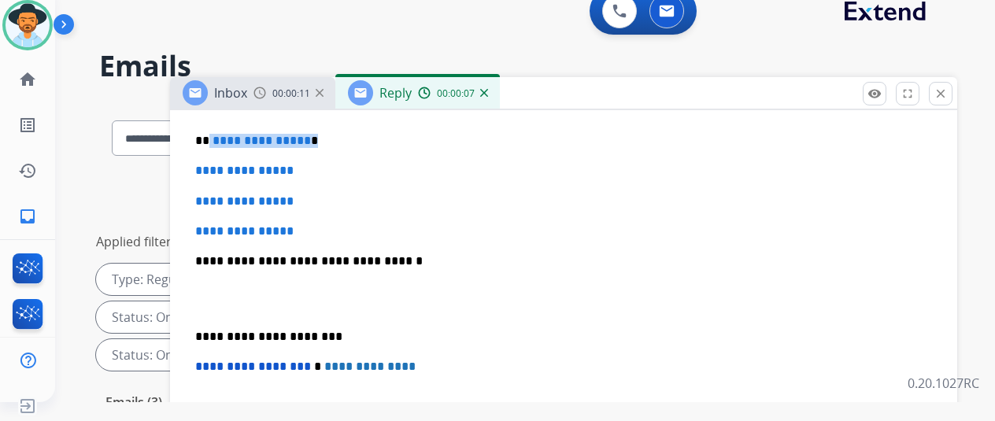
drag, startPoint x: 317, startPoint y: 143, endPoint x: 221, endPoint y: 139, distance: 95.4
click at [221, 139] on p "**********" at bounding box center [557, 141] width 724 height 14
click at [83, 96] on div "**********" at bounding box center [506, 248] width 902 height 421
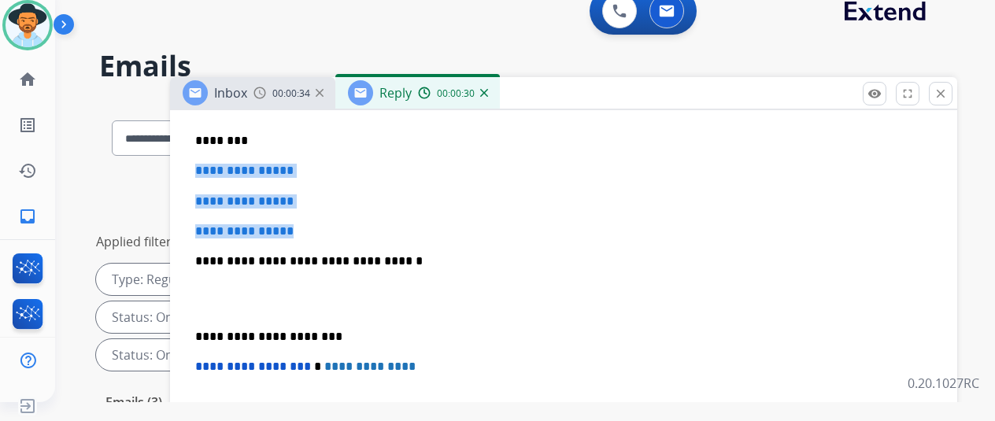
drag, startPoint x: 313, startPoint y: 227, endPoint x: 205, endPoint y: 169, distance: 122.9
click at [205, 169] on div "**********" at bounding box center [564, 299] width 750 height 542
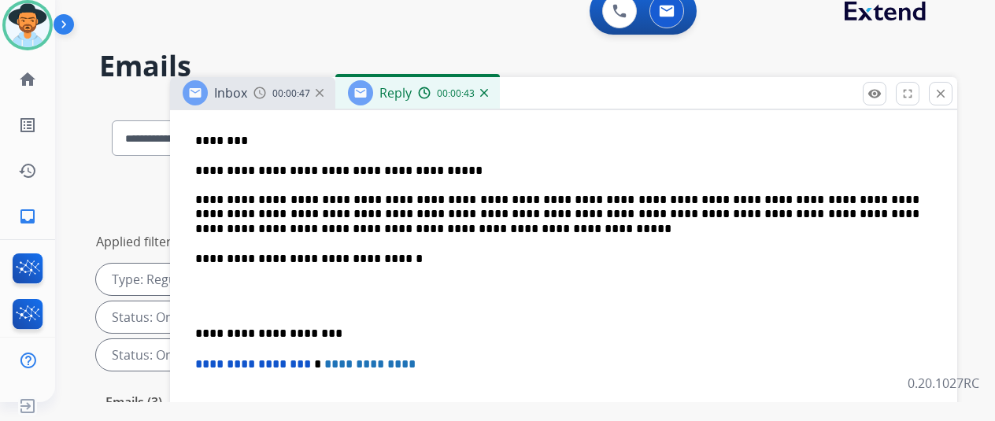
click at [211, 197] on p "**********" at bounding box center [557, 200] width 724 height 72
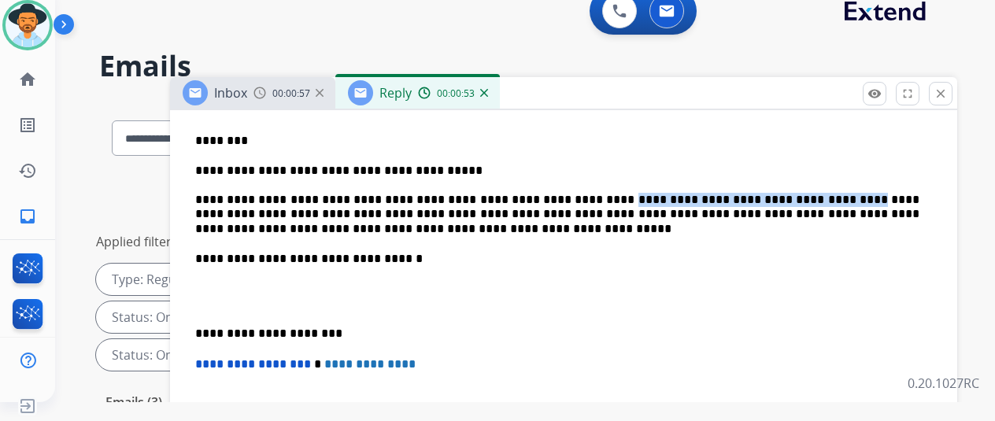
drag, startPoint x: 797, startPoint y: 198, endPoint x: 586, endPoint y: 197, distance: 211.1
click at [586, 197] on p "**********" at bounding box center [557, 200] width 724 height 72
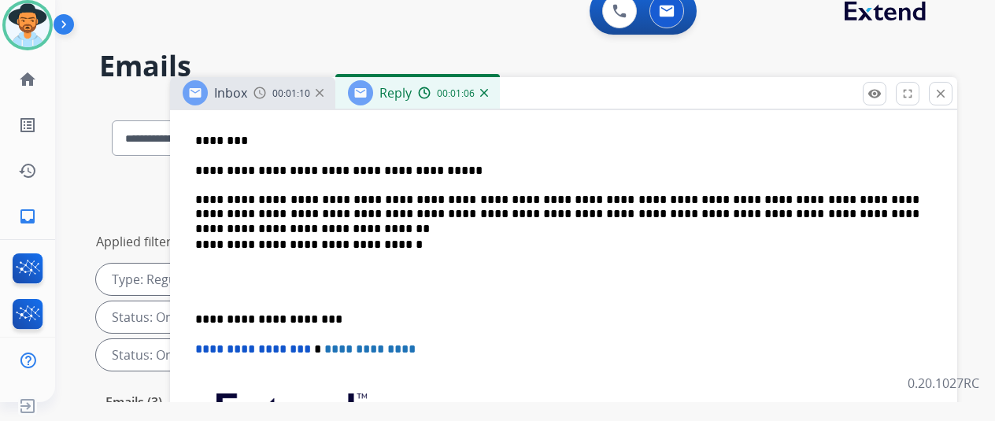
click at [449, 211] on p "**********" at bounding box center [557, 193] width 724 height 58
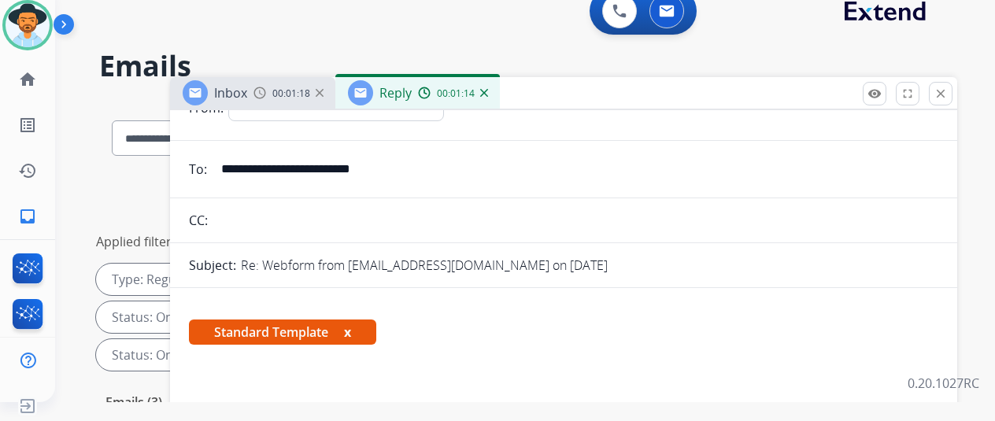
scroll to position [0, 0]
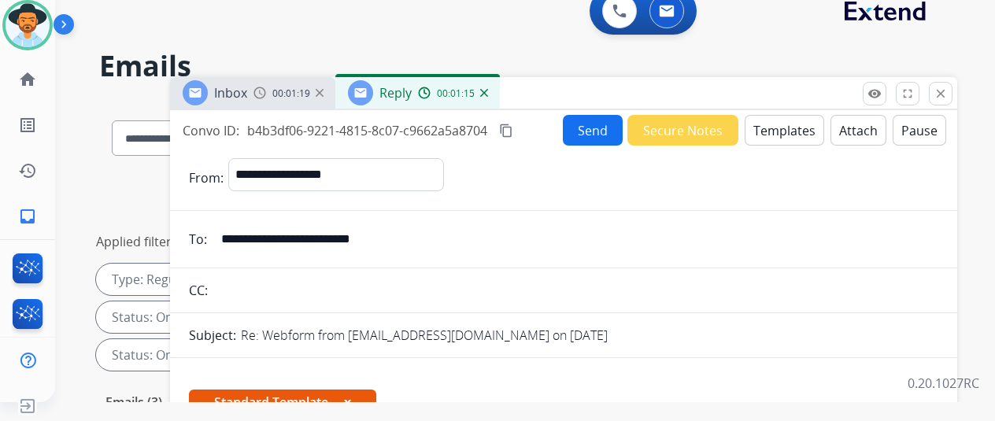
click at [595, 122] on button "Send" at bounding box center [593, 130] width 60 height 31
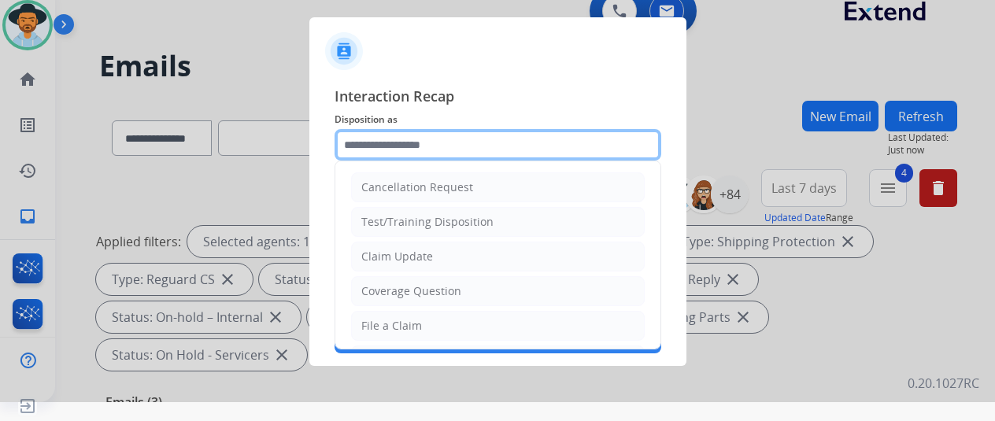
click at [353, 136] on input "text" at bounding box center [498, 144] width 327 height 31
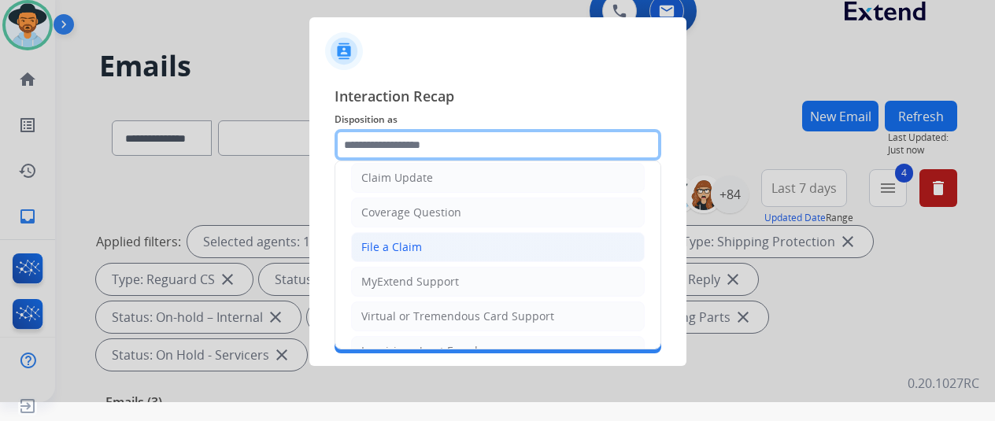
scroll to position [236, 0]
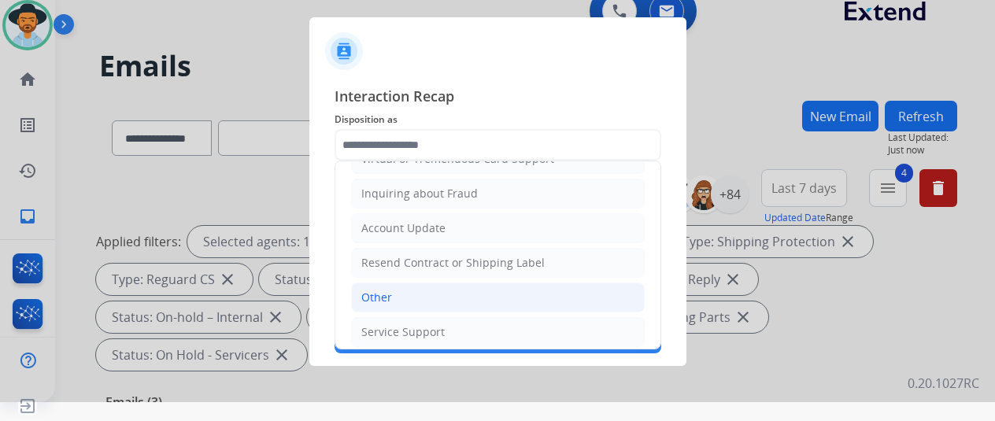
click at [383, 292] on div "Other" at bounding box center [376, 298] width 31 height 16
type input "*****"
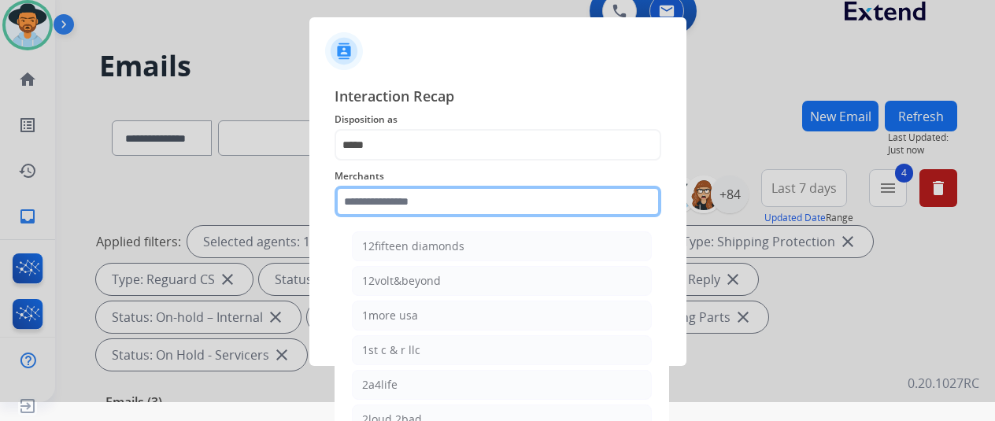
drag, startPoint x: 361, startPoint y: 198, endPoint x: 353, endPoint y: 181, distance: 19.4
click at [361, 196] on input "text" at bounding box center [498, 201] width 327 height 31
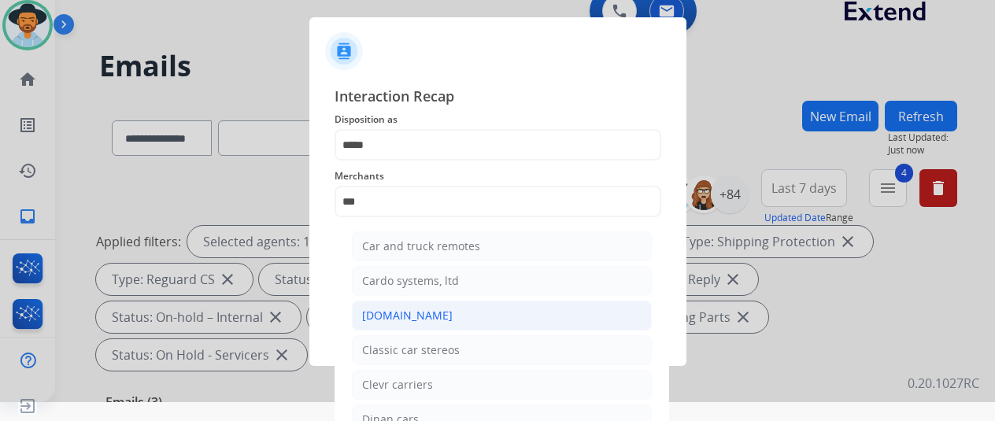
click at [381, 313] on div "Carparts.com" at bounding box center [407, 316] width 91 height 16
type input "**********"
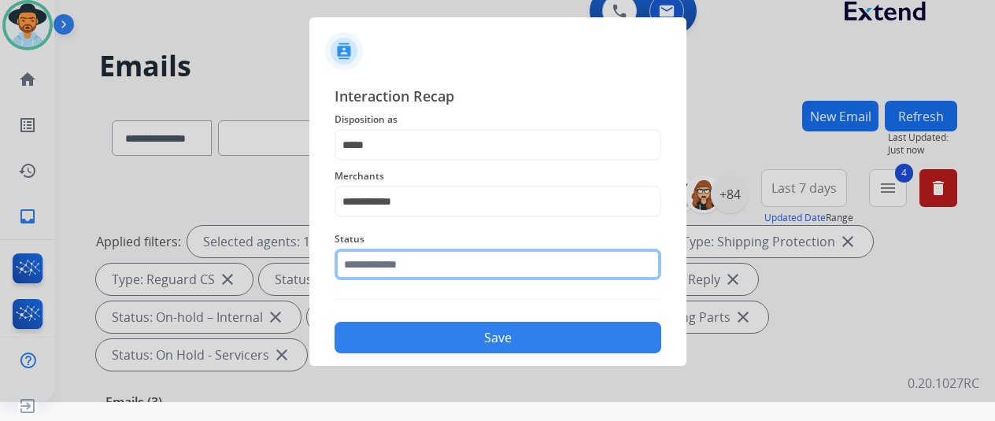
click at [387, 269] on input "text" at bounding box center [498, 264] width 327 height 31
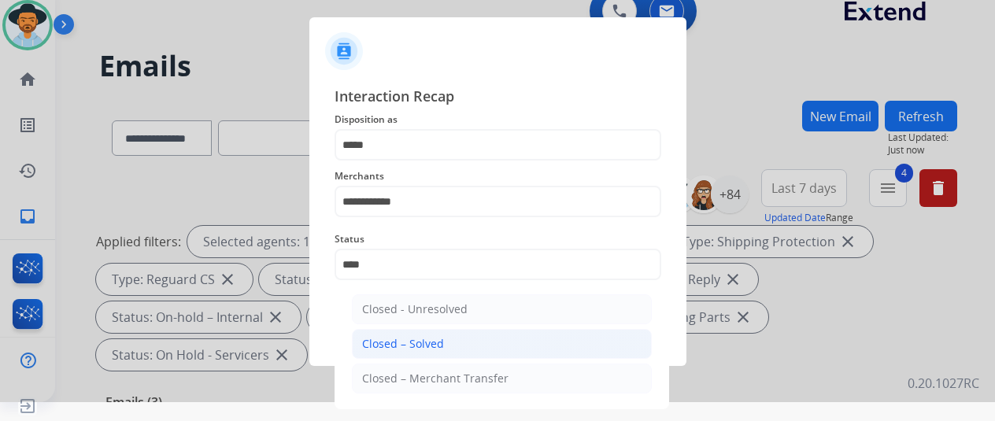
click at [424, 351] on li "Closed – Solved" at bounding box center [502, 344] width 300 height 30
type input "**********"
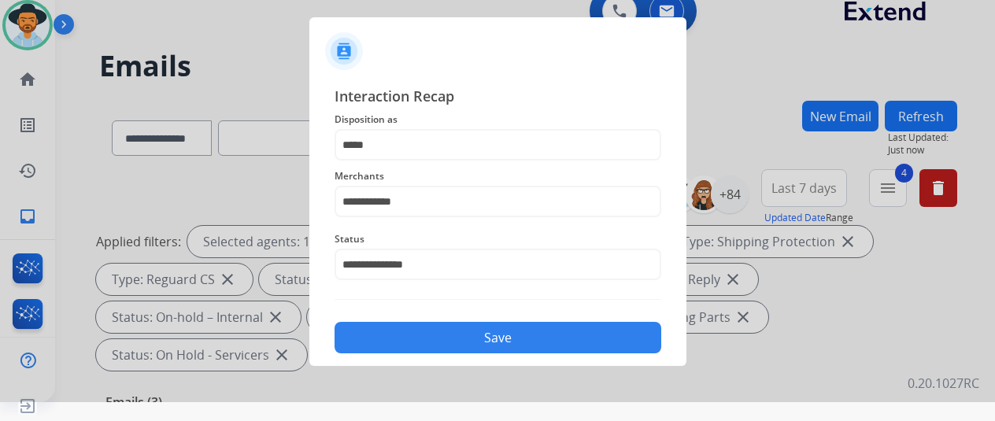
click at [510, 328] on button "Save" at bounding box center [498, 337] width 327 height 31
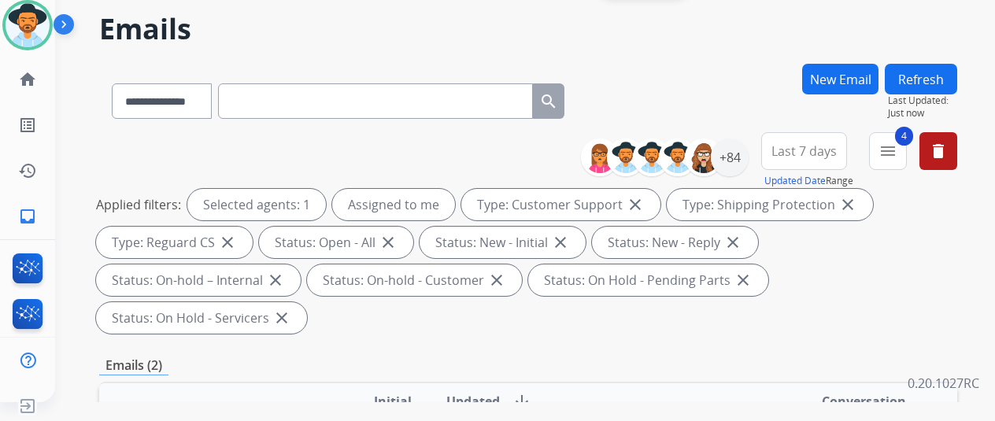
scroll to position [0, 0]
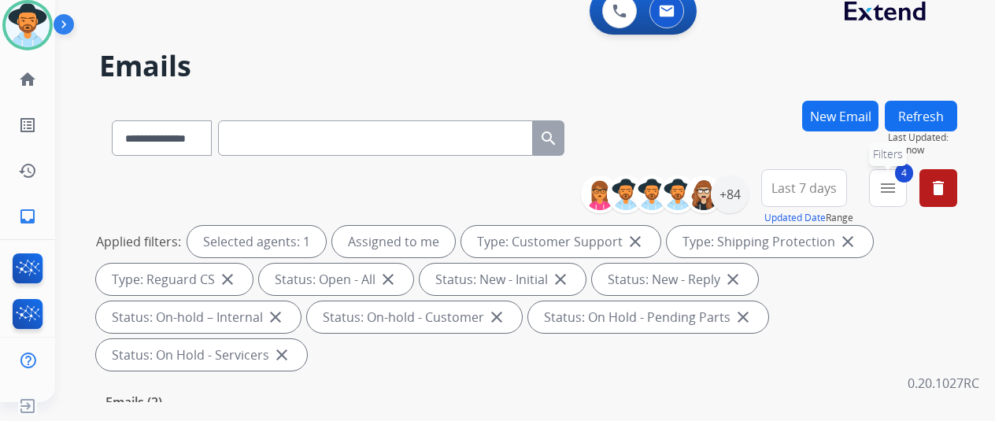
click at [910, 178] on span "4" at bounding box center [904, 173] width 18 height 19
click at [898, 183] on mat-icon "menu" at bounding box center [888, 188] width 19 height 19
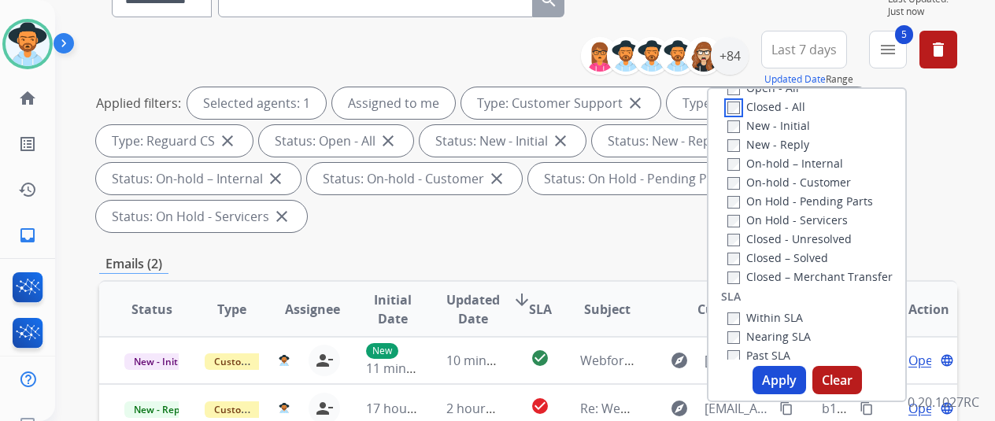
scroll to position [416, 0]
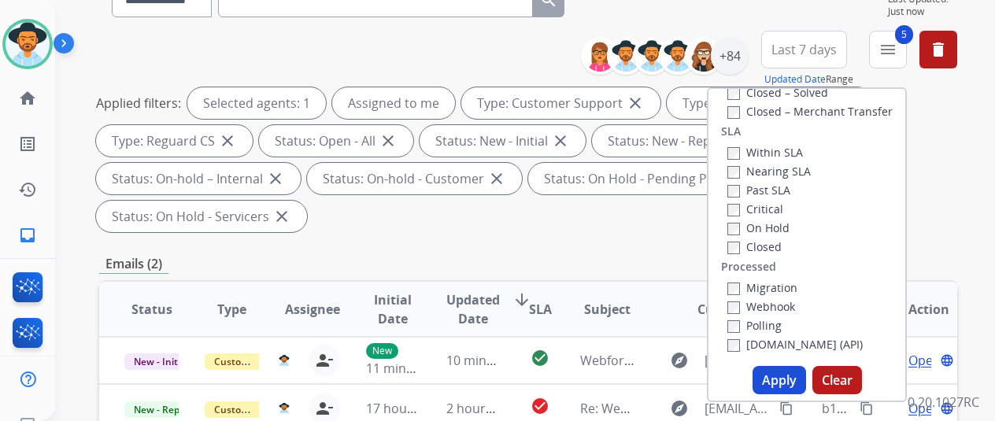
click at [773, 371] on button "Apply" at bounding box center [780, 380] width 54 height 28
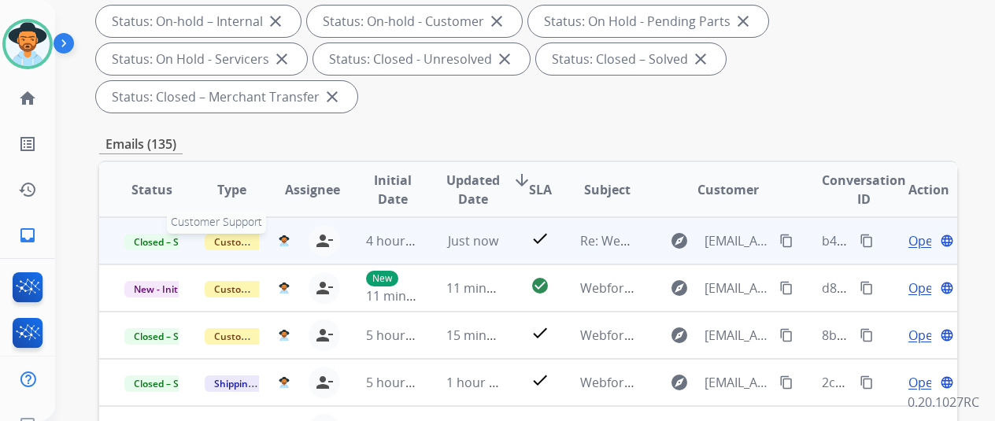
scroll to position [2, 0]
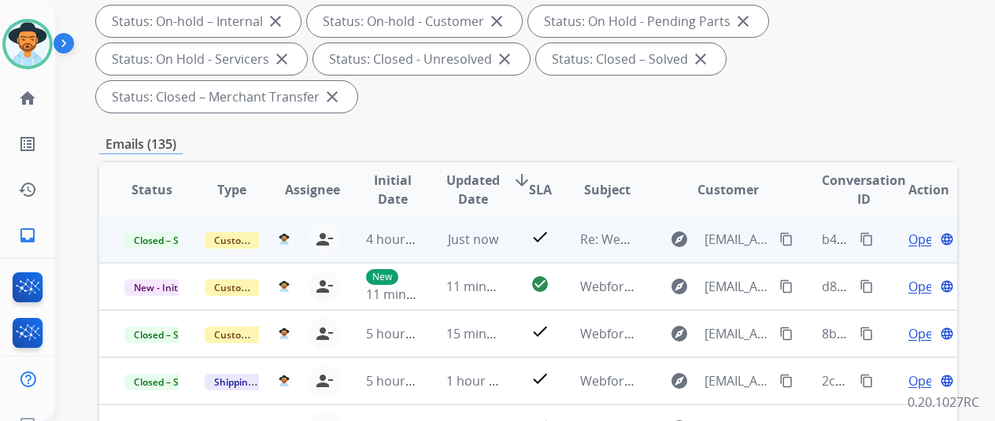
click at [869, 236] on mat-icon "content_copy" at bounding box center [867, 239] width 14 height 14
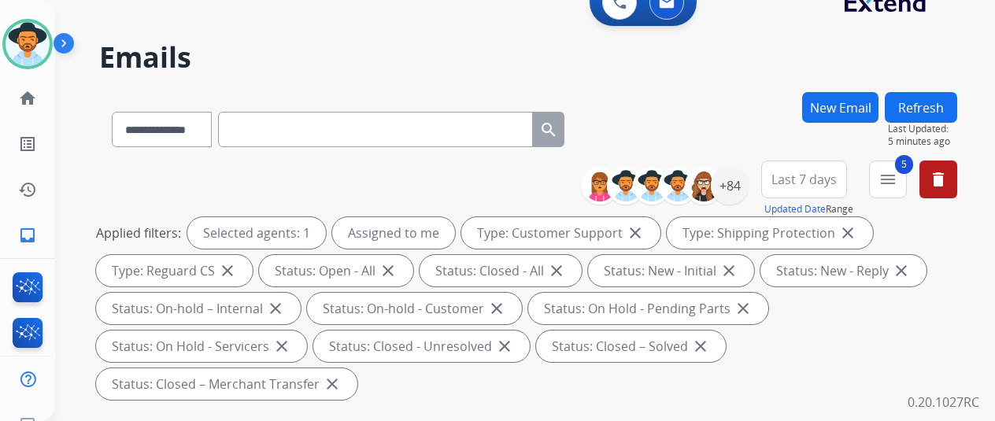
scroll to position [0, 0]
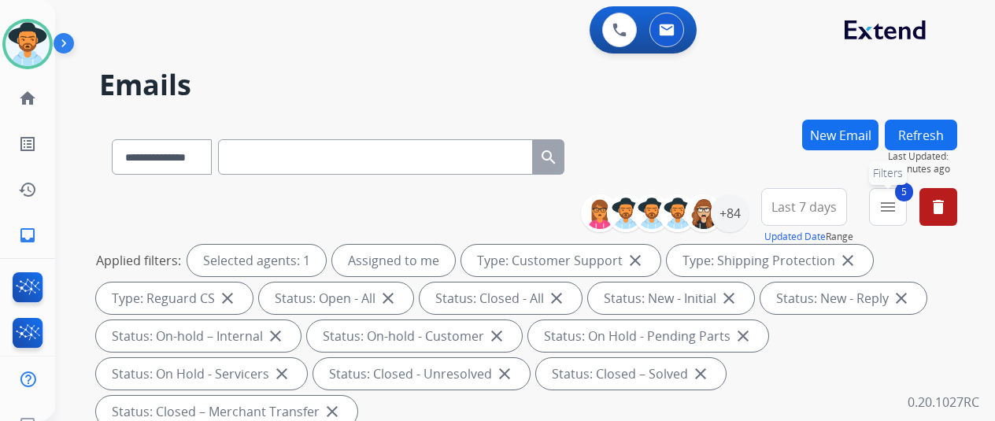
click at [898, 201] on mat-icon "menu" at bounding box center [888, 207] width 19 height 19
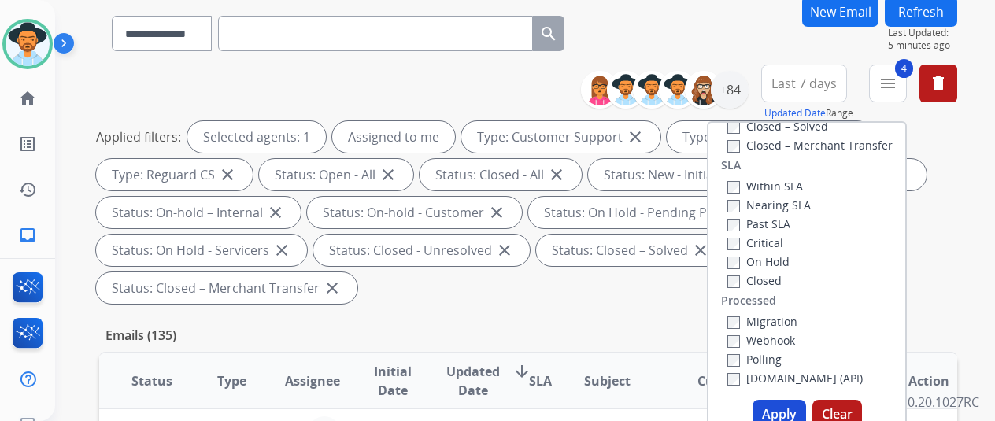
scroll to position [315, 0]
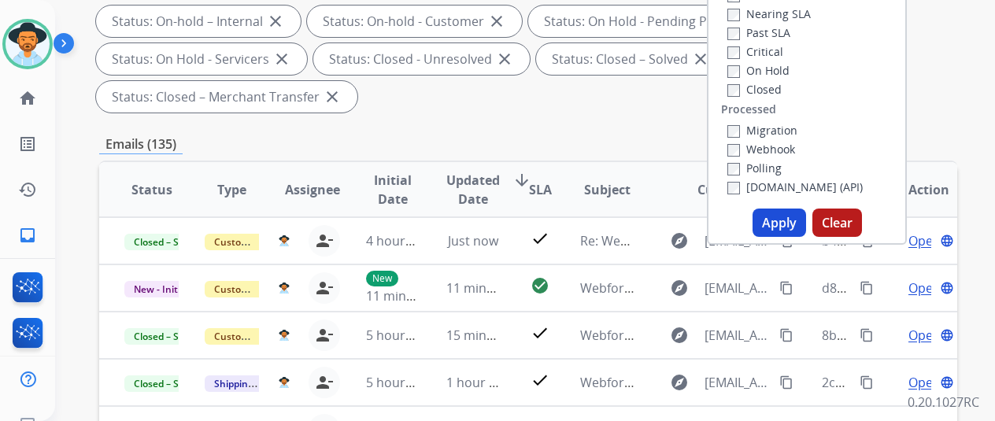
click at [784, 217] on button "Apply" at bounding box center [780, 223] width 54 height 28
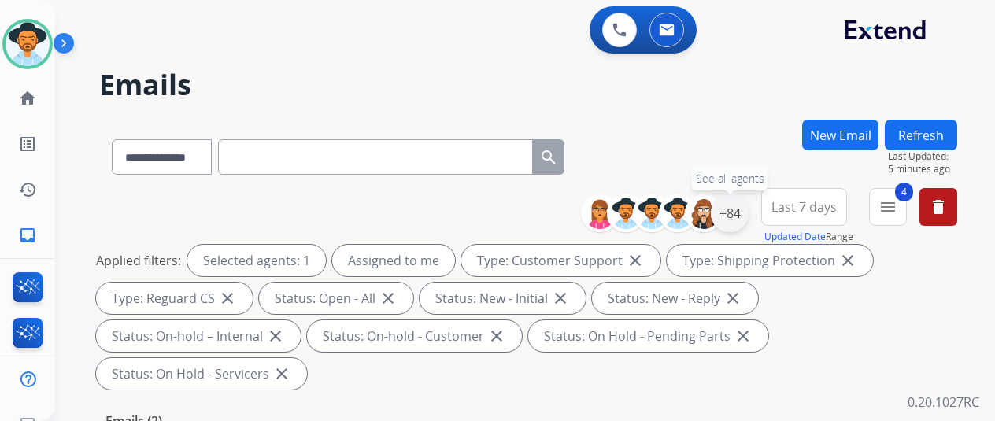
click at [736, 210] on div "+84" at bounding box center [730, 214] width 38 height 38
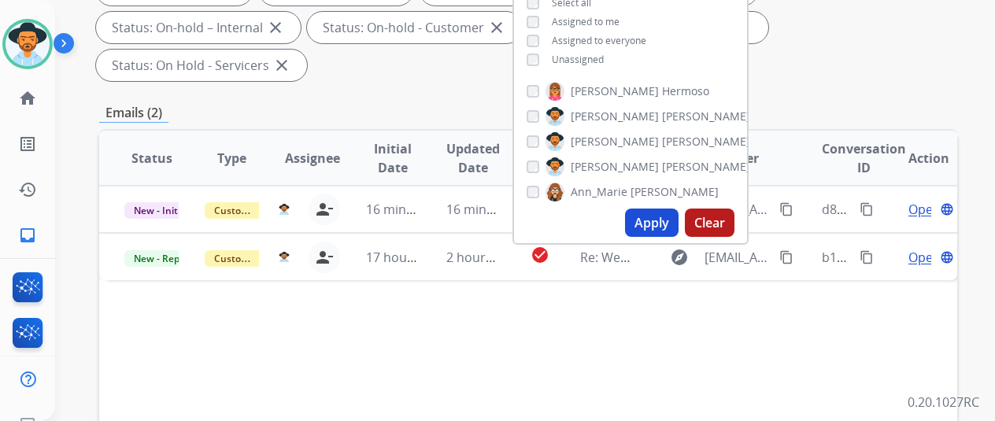
scroll to position [315, 0]
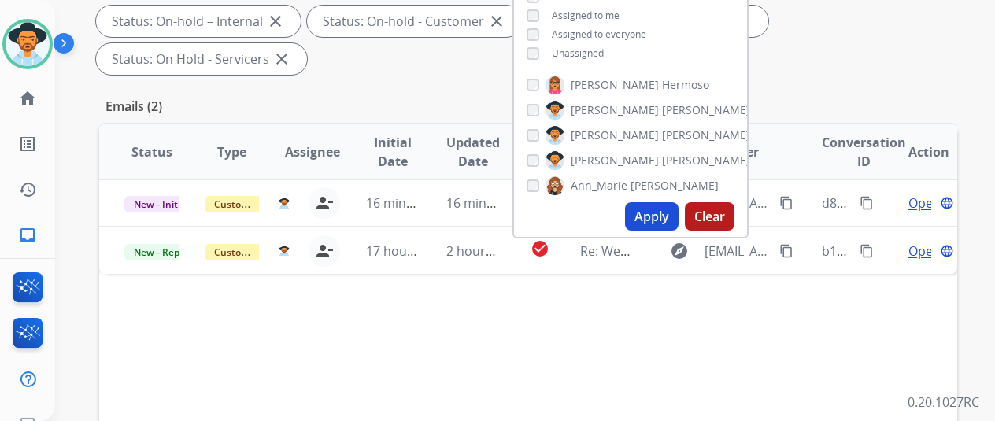
click at [660, 217] on button "Apply" at bounding box center [652, 216] width 54 height 28
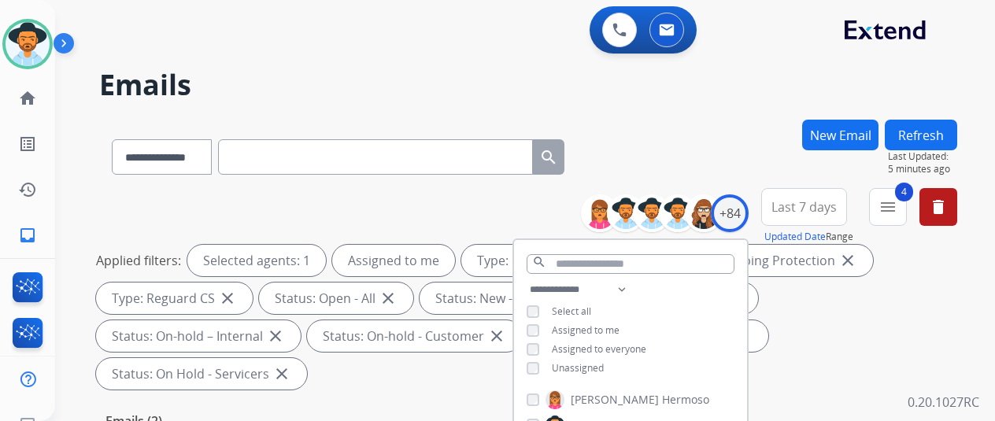
click at [706, 81] on h2 "Emails" at bounding box center [528, 84] width 858 height 31
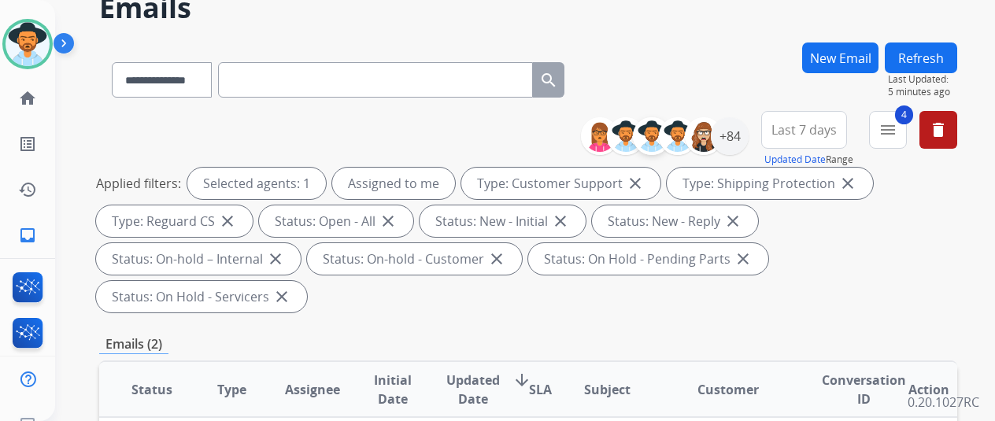
scroll to position [315, 0]
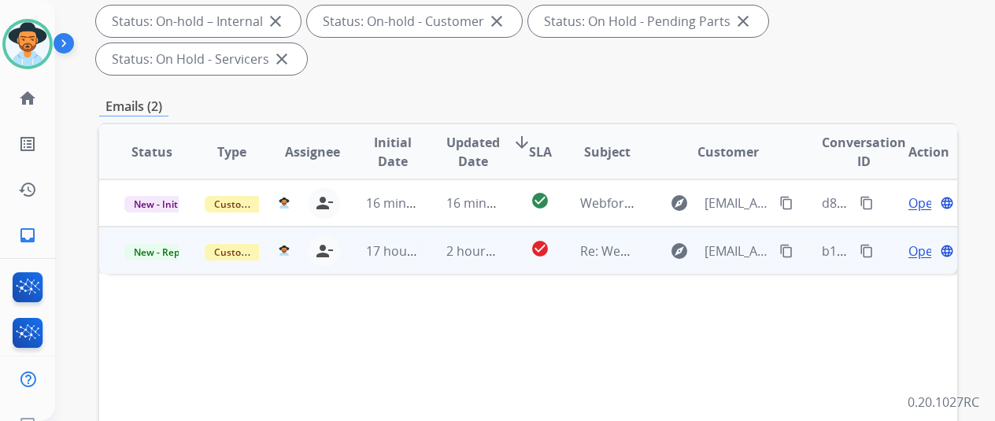
click at [920, 242] on span "Open" at bounding box center [925, 251] width 32 height 19
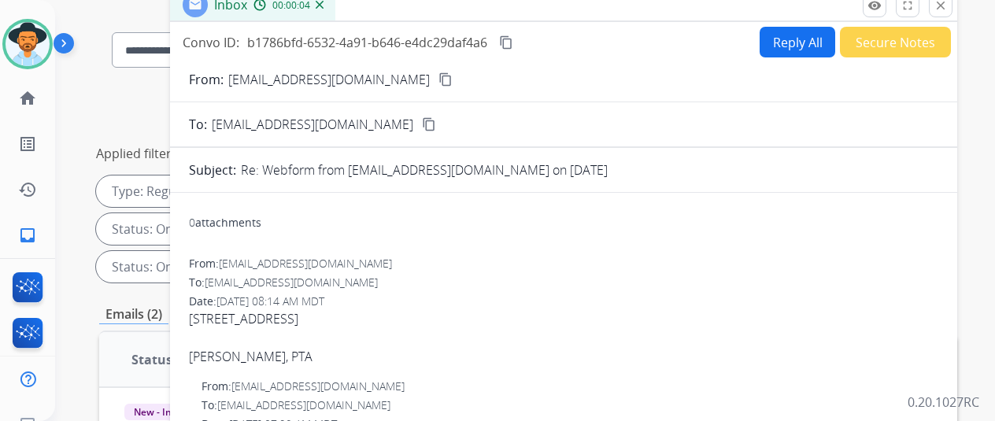
scroll to position [0, 0]
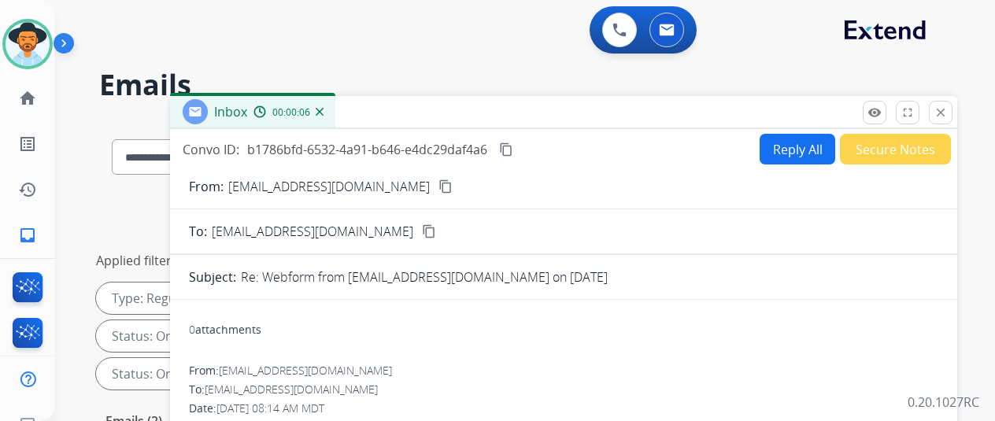
click at [439, 187] on mat-icon "content_copy" at bounding box center [446, 187] width 14 height 14
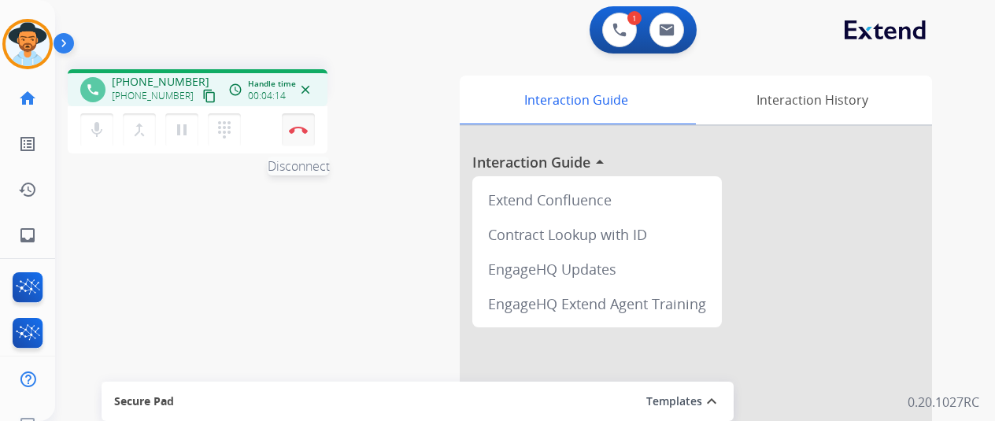
click at [302, 126] on img at bounding box center [298, 130] width 19 height 8
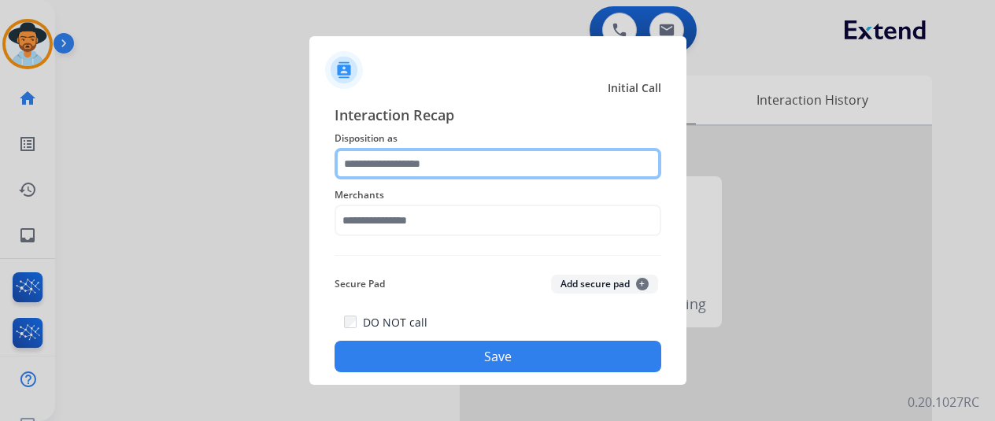
click at [381, 163] on input "text" at bounding box center [498, 163] width 327 height 31
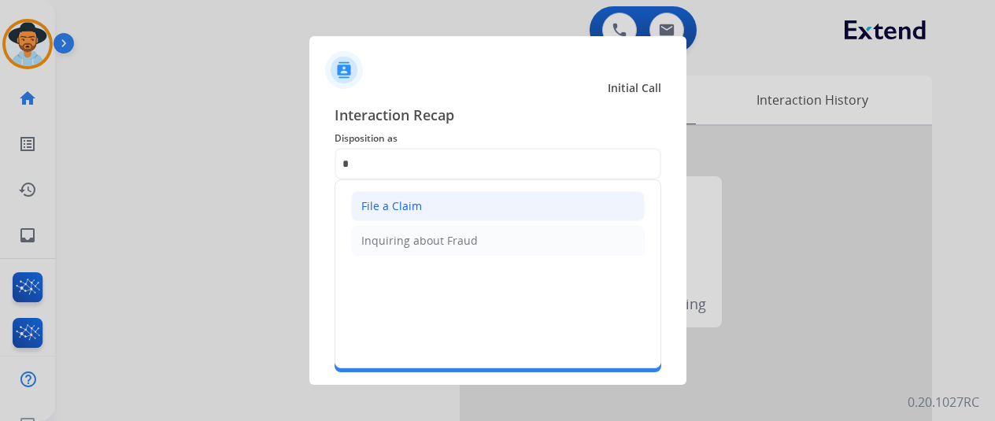
click at [379, 206] on div "File a Claim" at bounding box center [391, 206] width 61 height 16
type input "**********"
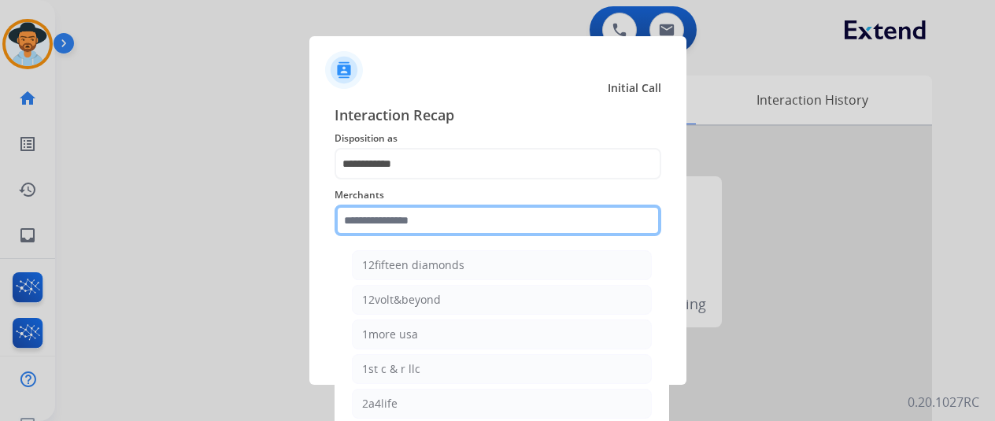
click at [390, 217] on input "text" at bounding box center [498, 220] width 327 height 31
type input "*"
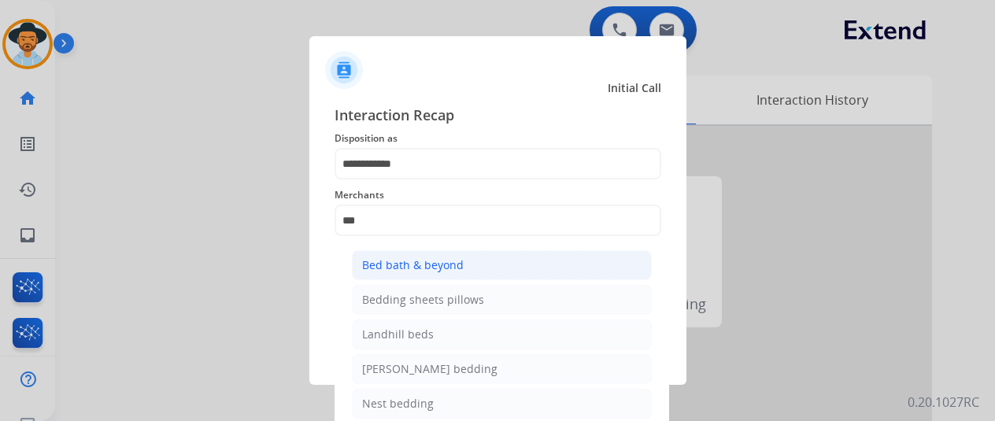
click at [400, 267] on div "Bed bath & beyond" at bounding box center [413, 266] width 102 height 16
type input "**********"
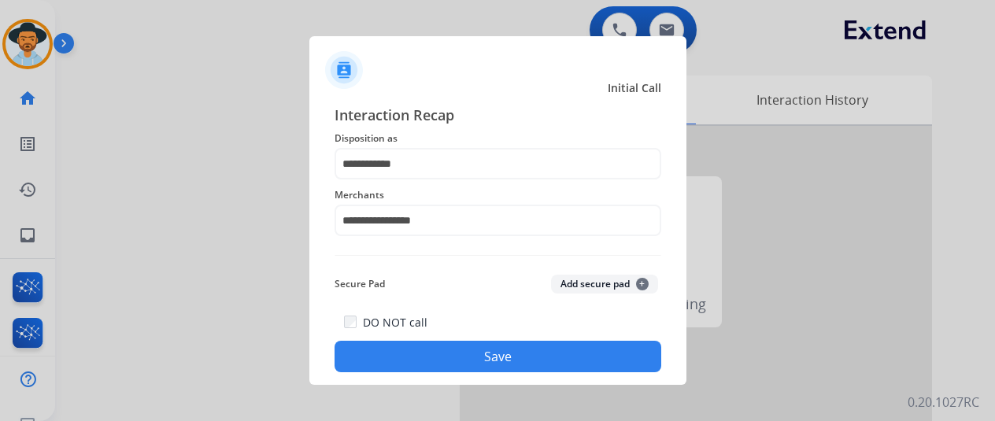
click at [463, 360] on button "Save" at bounding box center [498, 356] width 327 height 31
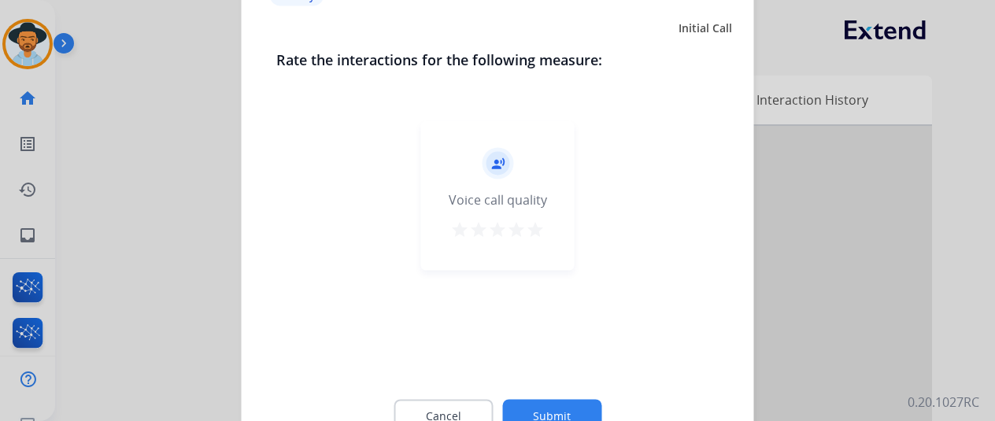
click at [570, 411] on button "Submit" at bounding box center [551, 415] width 99 height 33
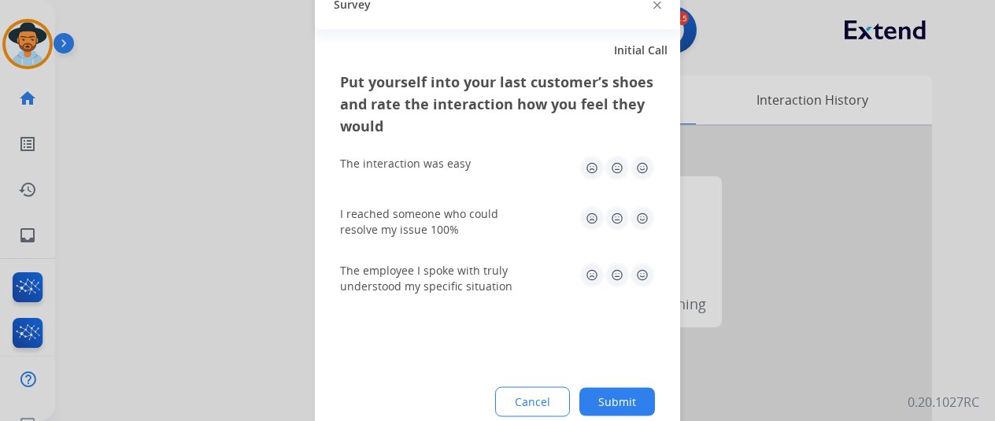
click at [617, 398] on button "Submit" at bounding box center [618, 401] width 76 height 28
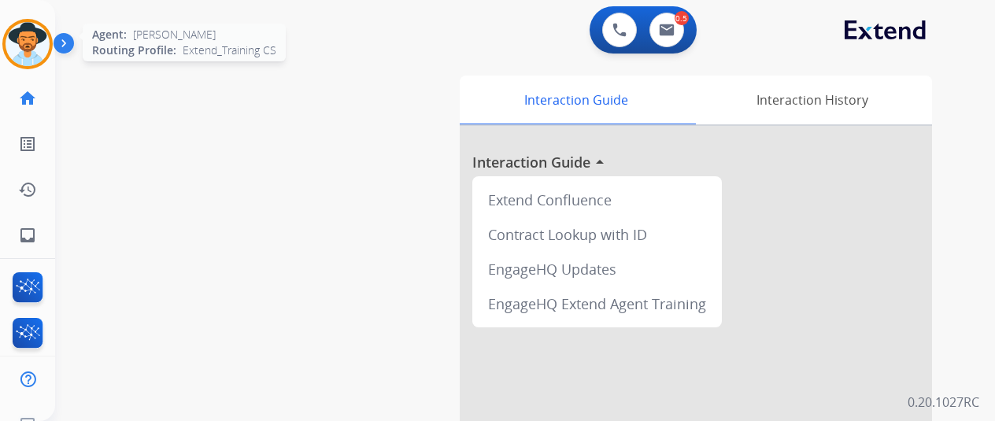
click at [30, 33] on img at bounding box center [28, 44] width 44 height 44
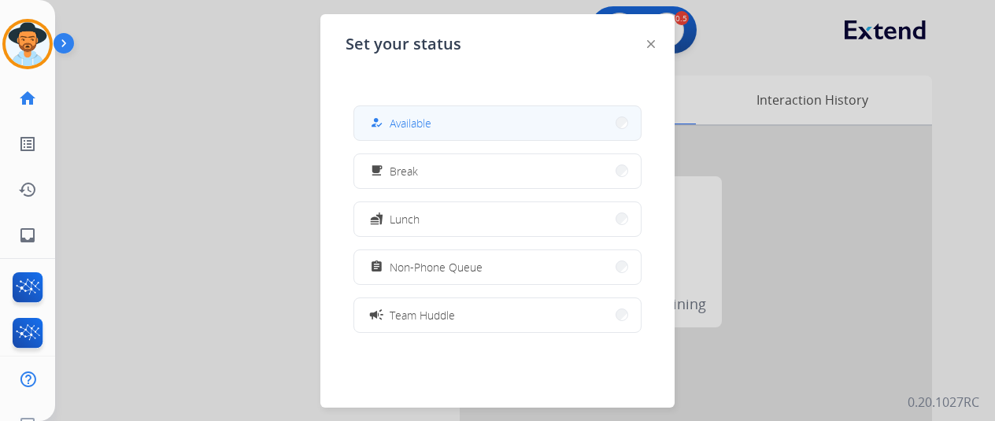
click at [421, 118] on span "Available" at bounding box center [411, 123] width 42 height 17
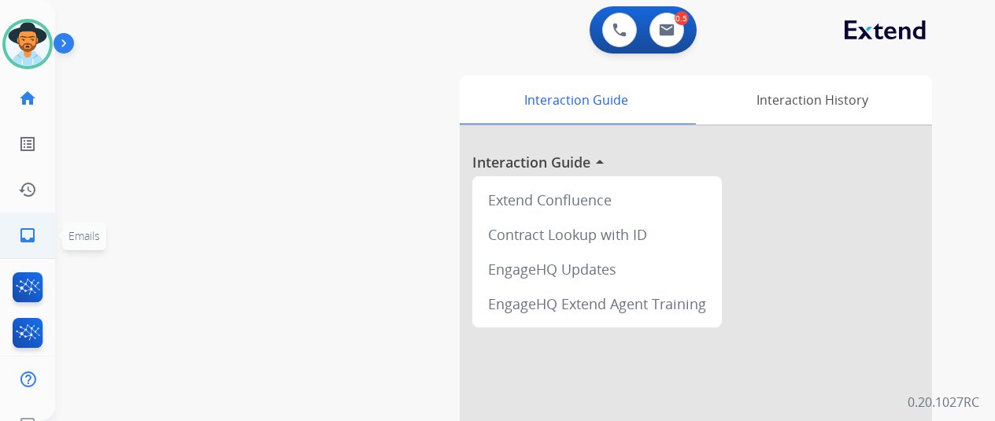
click at [20, 239] on mat-icon "inbox" at bounding box center [27, 235] width 19 height 19
select select "**********"
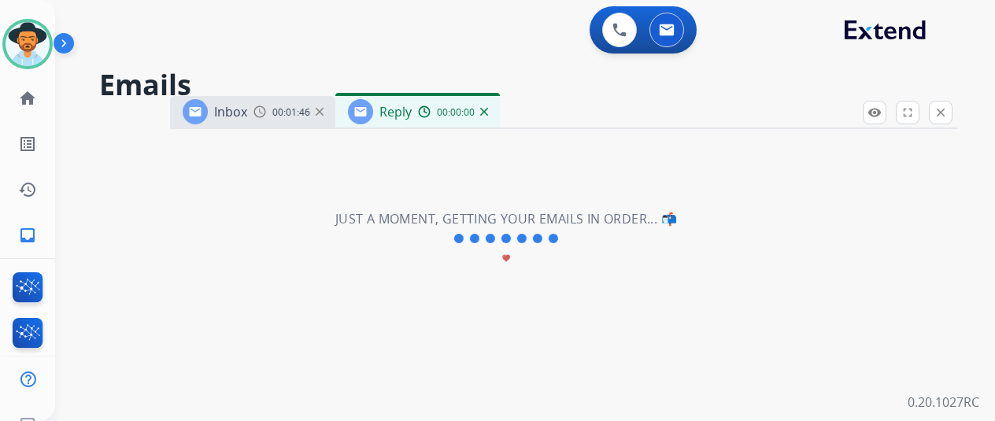
select select "**********"
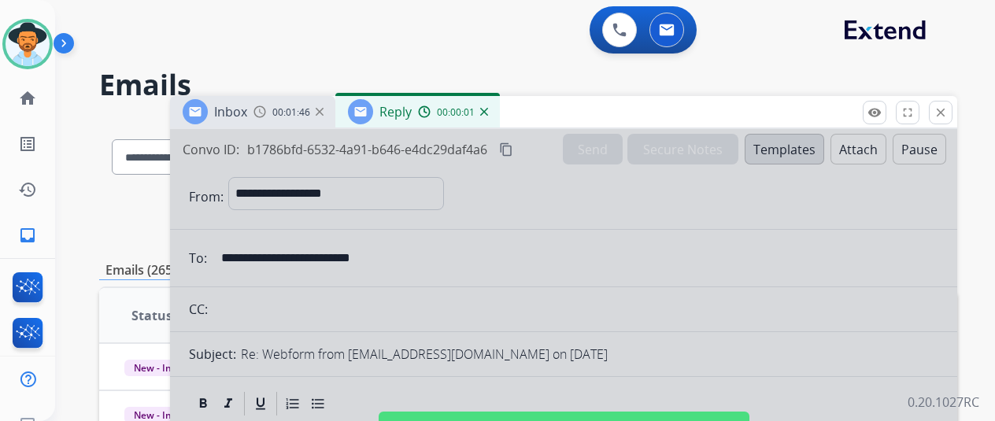
click at [529, 221] on div at bounding box center [563, 423] width 787 height 588
select select
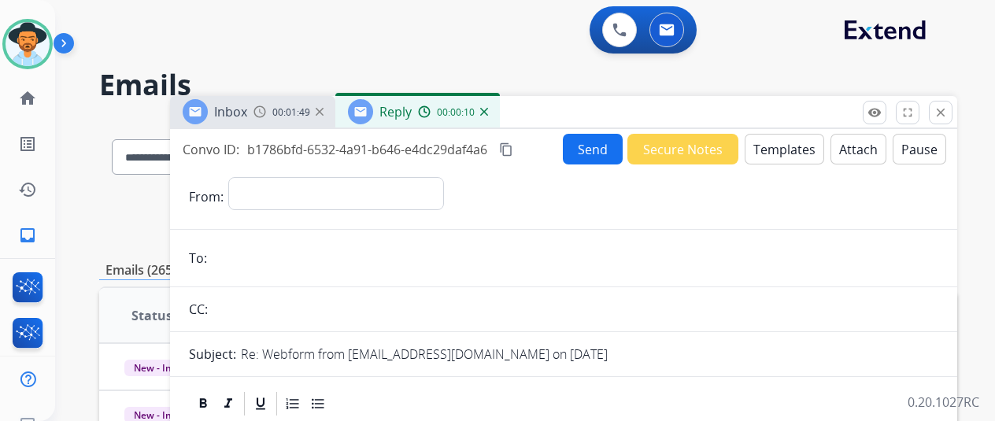
click at [487, 116] on div "00:00:10" at bounding box center [452, 112] width 69 height 14
click at [497, 113] on div "Reply 00:00:11" at bounding box center [417, 111] width 165 height 31
click at [488, 109] on img at bounding box center [484, 112] width 8 height 8
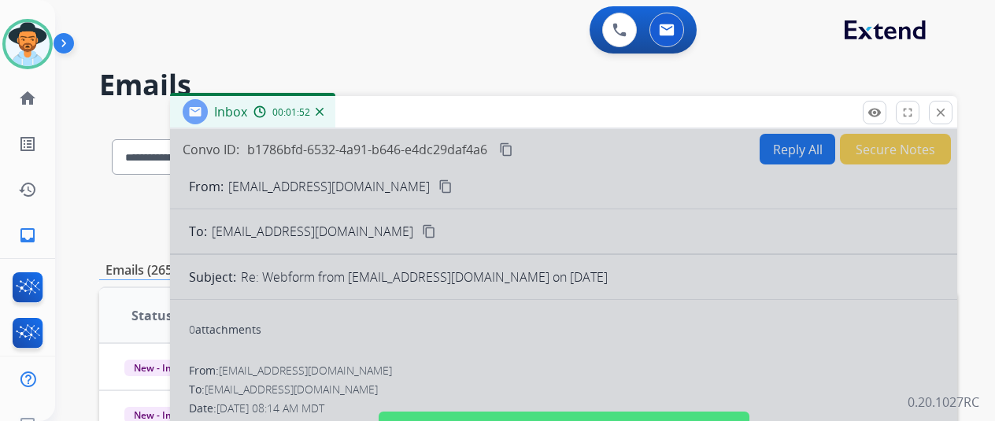
click at [457, 343] on div at bounding box center [563, 423] width 787 height 588
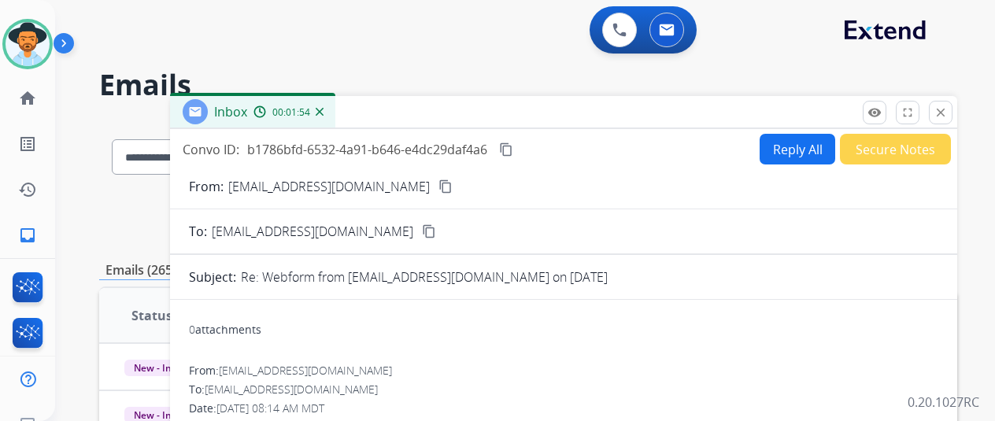
click at [439, 186] on mat-icon "content_copy" at bounding box center [446, 187] width 14 height 14
click at [513, 150] on mat-icon "content_copy" at bounding box center [506, 150] width 14 height 14
click at [794, 149] on button "Reply All" at bounding box center [798, 149] width 76 height 31
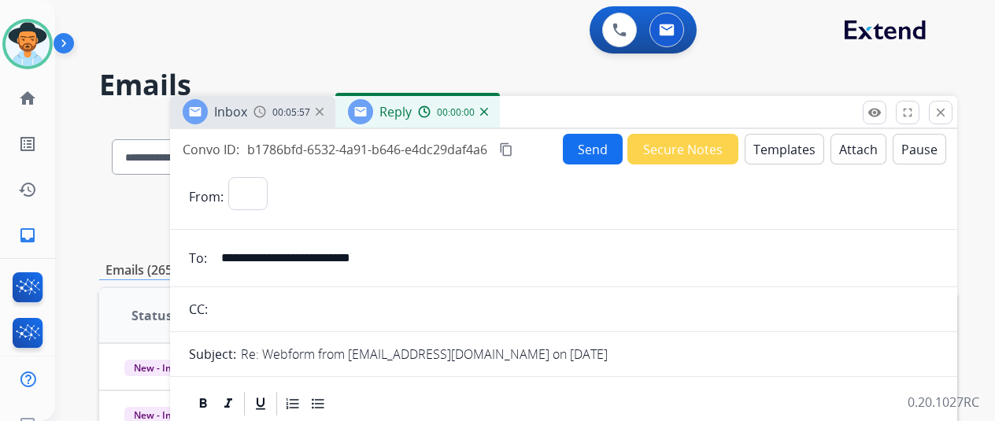
select select "**********"
click at [789, 146] on button "Templates" at bounding box center [785, 149] width 80 height 31
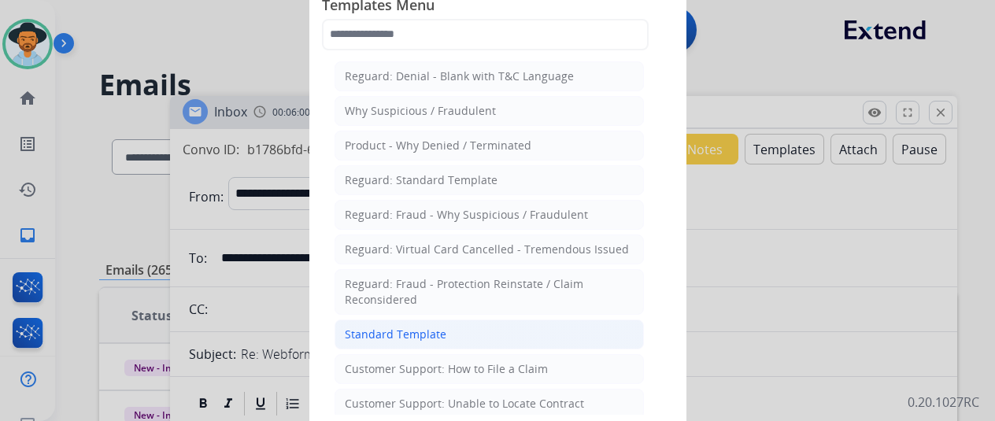
click at [368, 332] on div "Standard Template" at bounding box center [396, 335] width 102 height 16
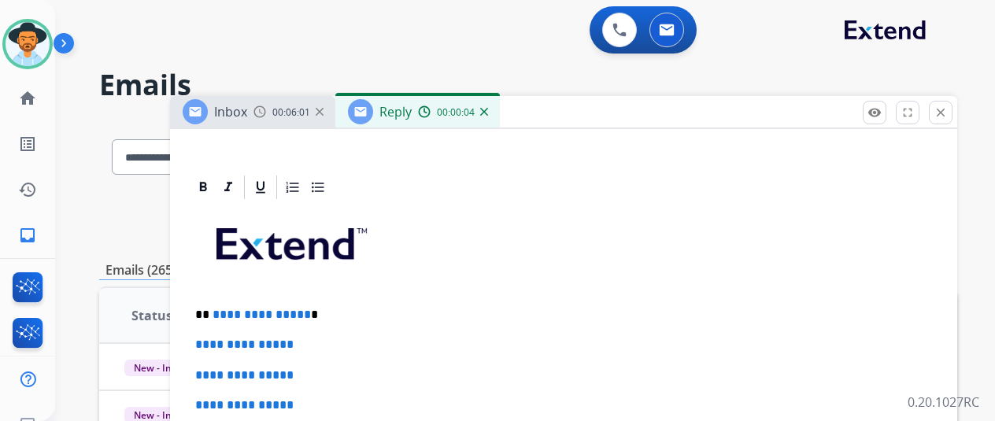
scroll to position [472, 0]
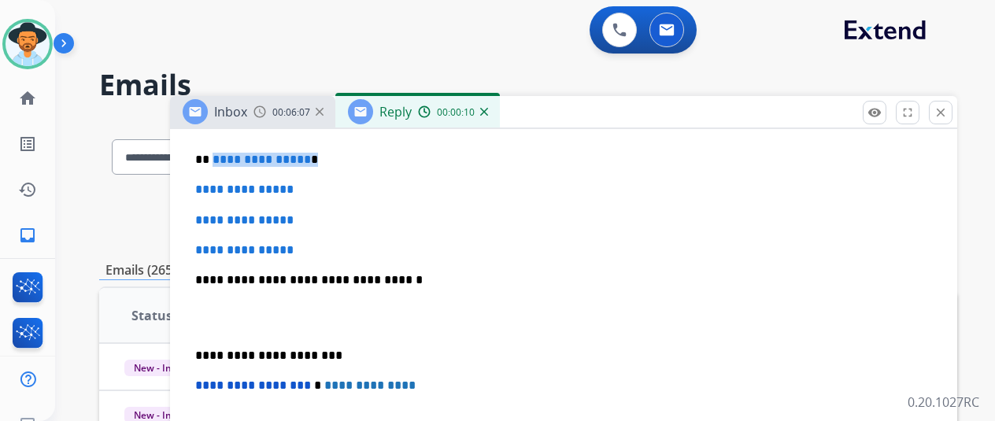
drag, startPoint x: 316, startPoint y: 159, endPoint x: 223, endPoint y: 155, distance: 93.0
click at [223, 155] on p "**********" at bounding box center [557, 160] width 724 height 14
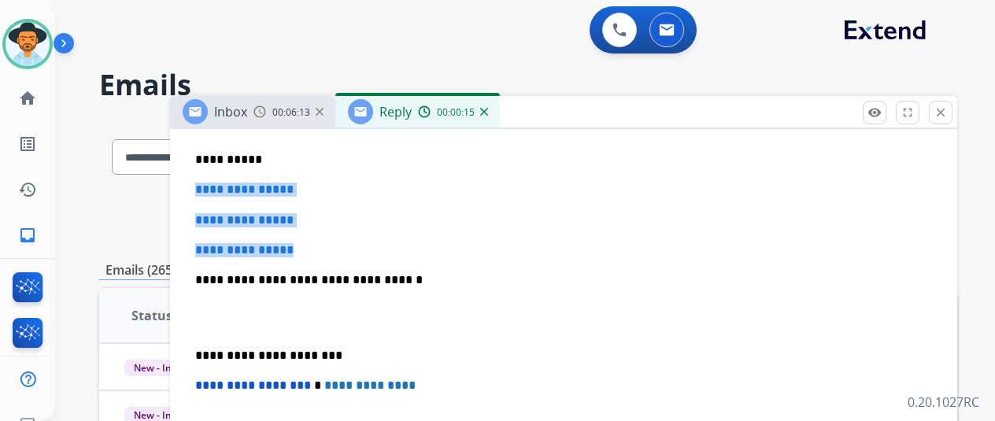
drag, startPoint x: 328, startPoint y: 246, endPoint x: 202, endPoint y: 183, distance: 140.5
click at [202, 183] on div "**********" at bounding box center [564, 317] width 750 height 542
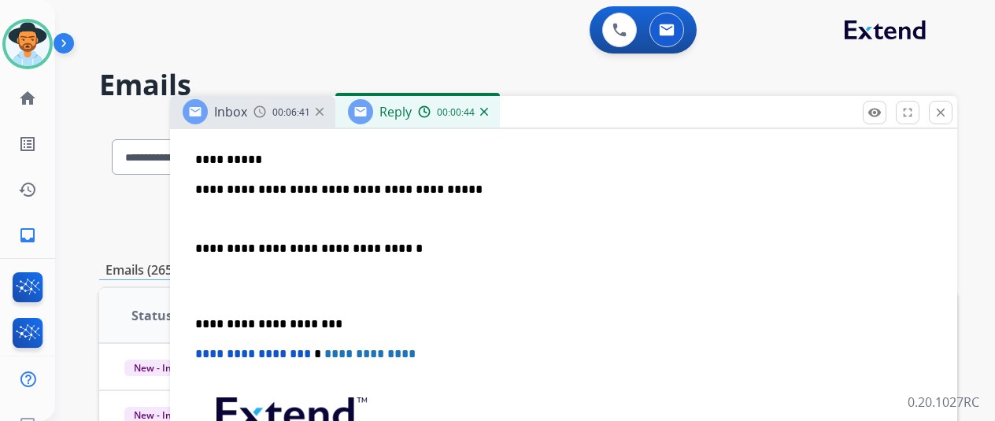
click at [942, 51] on div "0 Voice Interactions 0 Email Interactions" at bounding box center [516, 31] width 884 height 50
click at [216, 210] on p "**********" at bounding box center [557, 204] width 724 height 43
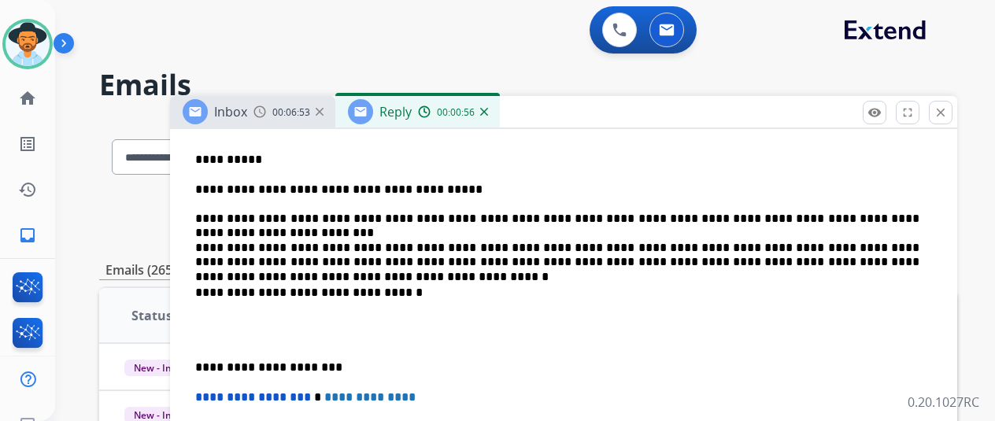
click at [657, 244] on p "**********" at bounding box center [557, 226] width 724 height 87
click at [871, 242] on p "**********" at bounding box center [557, 226] width 724 height 87
click at [867, 245] on p "**********" at bounding box center [557, 226] width 724 height 87
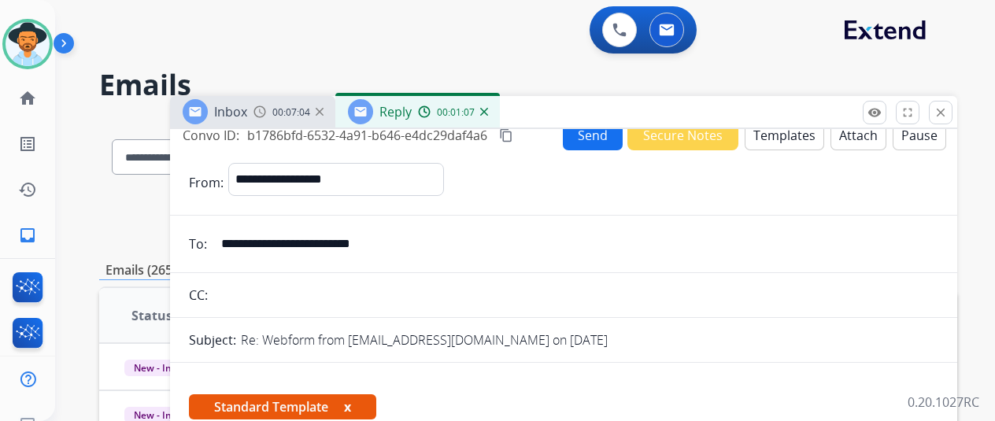
scroll to position [0, 0]
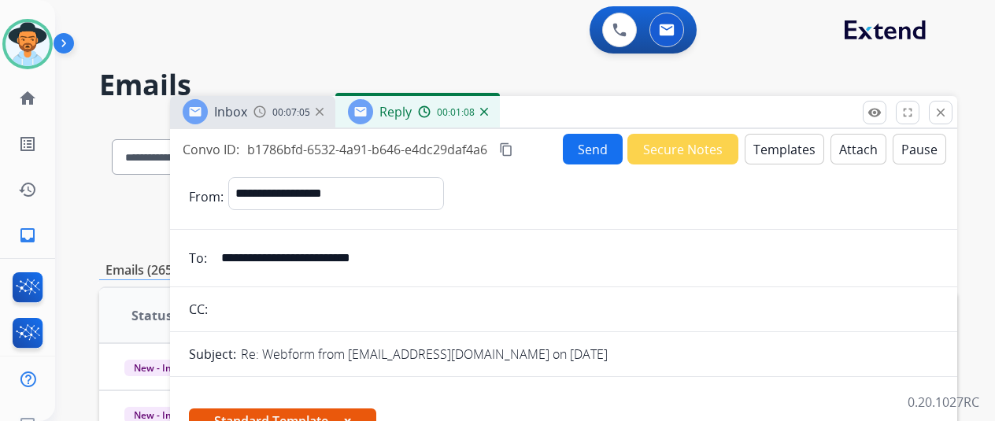
click at [591, 144] on button "Send" at bounding box center [593, 149] width 60 height 31
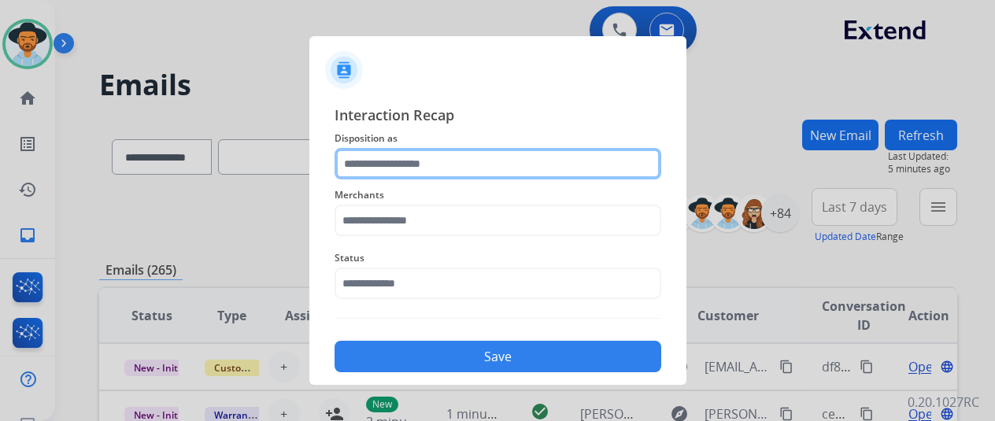
click at [372, 155] on input "text" at bounding box center [498, 163] width 327 height 31
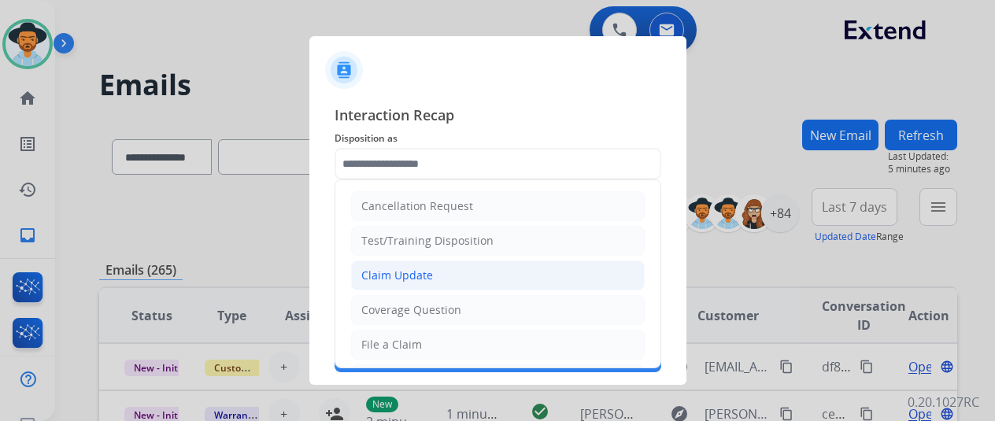
click at [369, 273] on div "Claim Update" at bounding box center [397, 276] width 72 height 16
type input "**********"
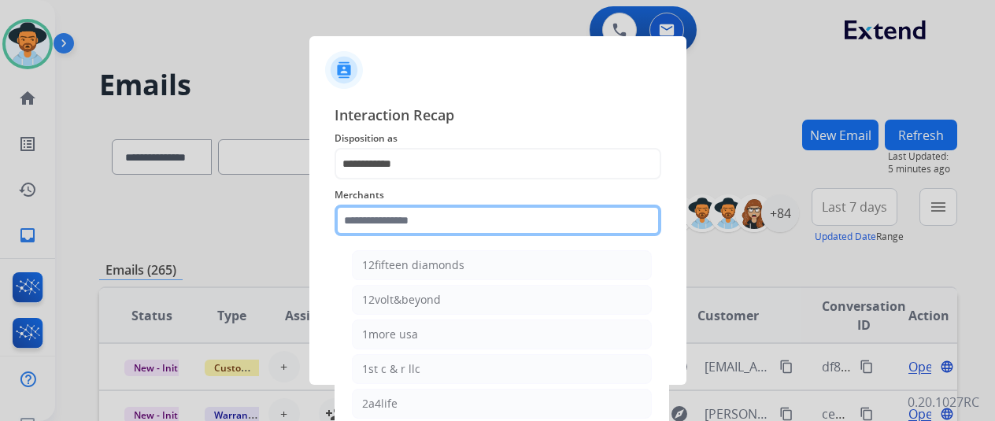
click at [386, 217] on input "text" at bounding box center [498, 220] width 327 height 31
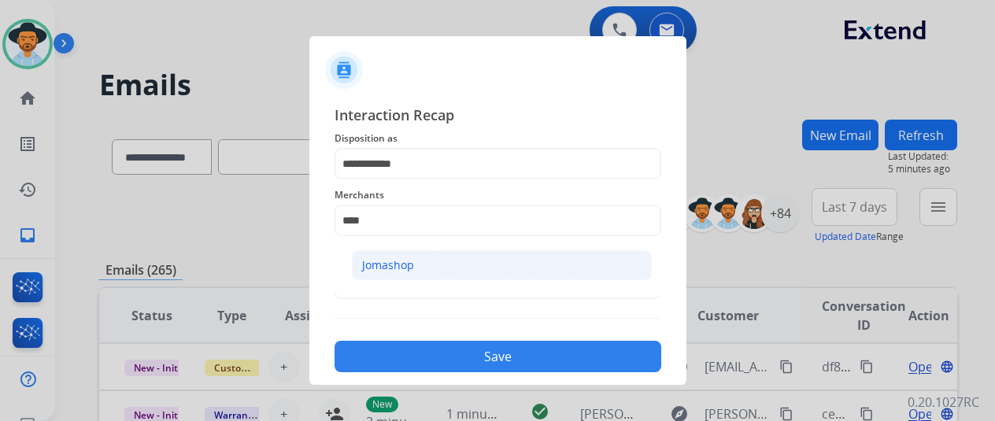
click at [384, 264] on div "Jomashop" at bounding box center [388, 266] width 52 height 16
type input "********"
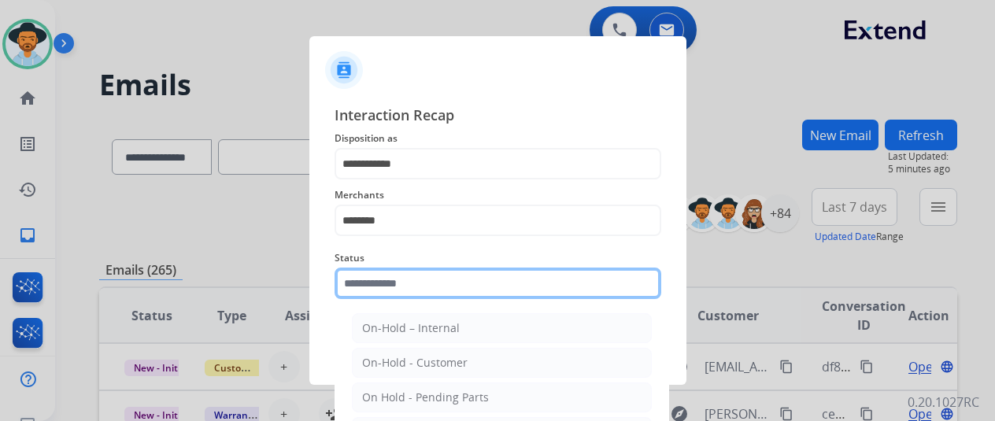
click at [384, 291] on input "text" at bounding box center [498, 283] width 327 height 31
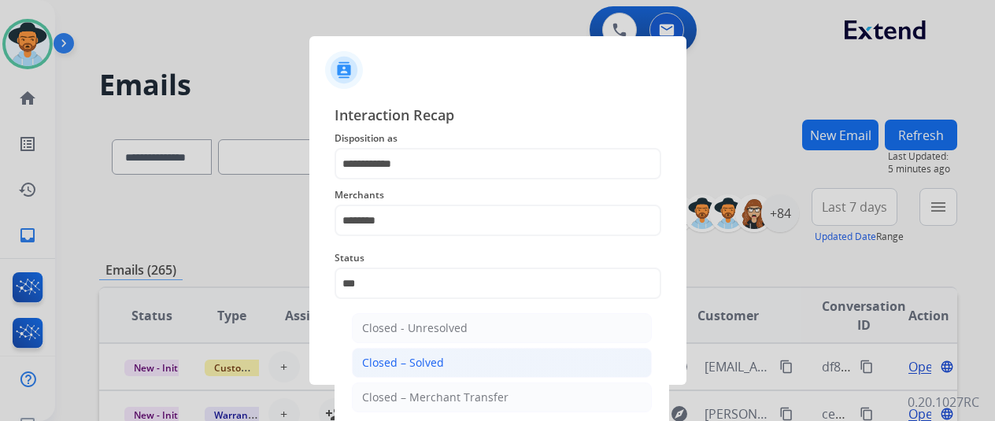
click at [402, 355] on div "Closed – Solved" at bounding box center [403, 363] width 82 height 16
type input "**********"
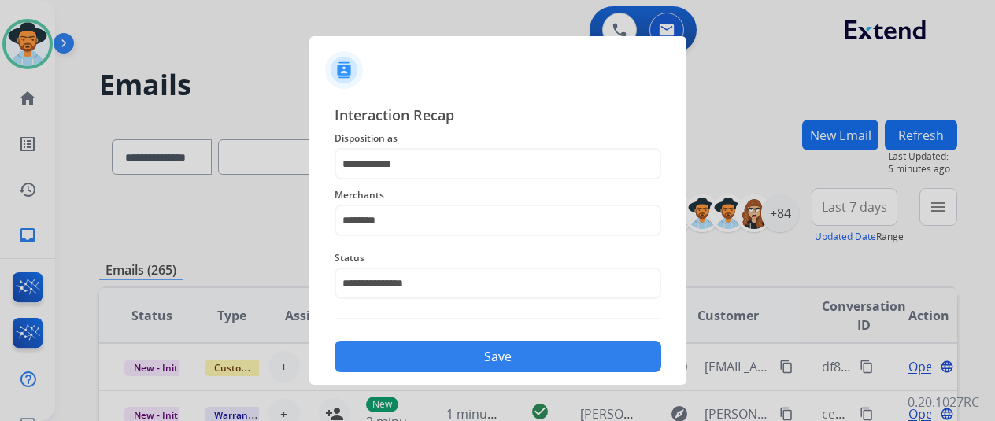
click at [477, 352] on button "Save" at bounding box center [498, 356] width 327 height 31
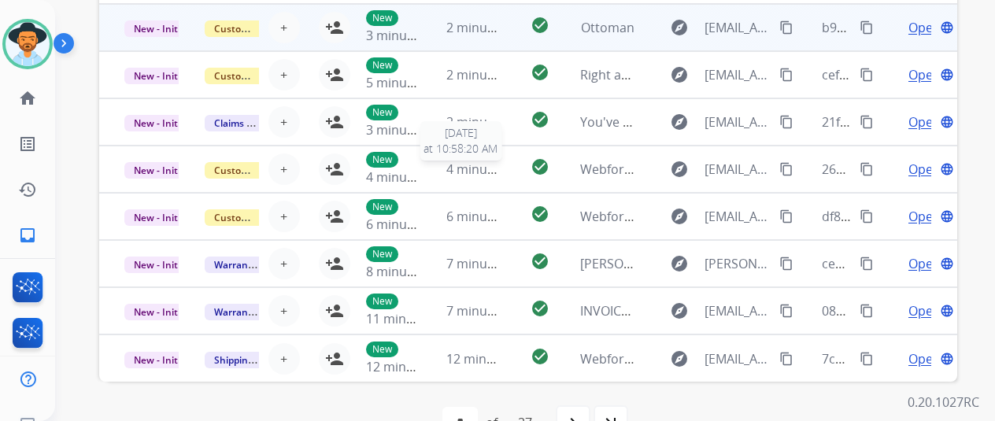
scroll to position [461, 0]
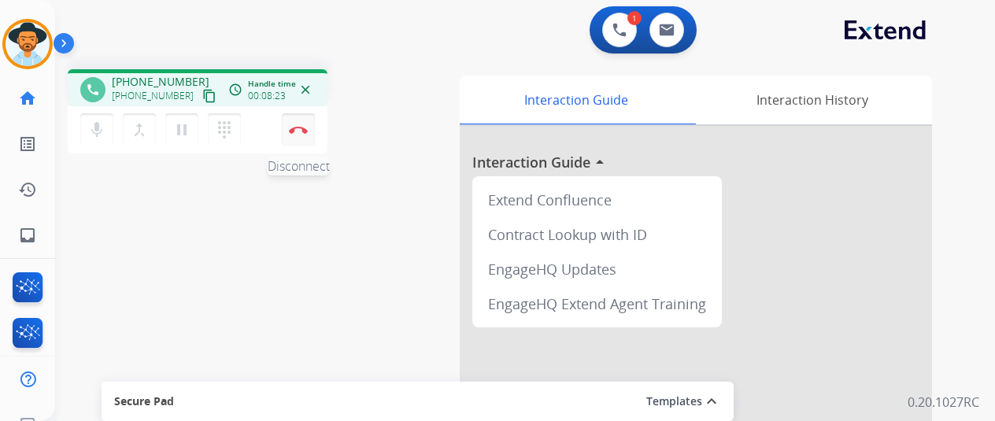
click at [301, 126] on img at bounding box center [298, 130] width 19 height 8
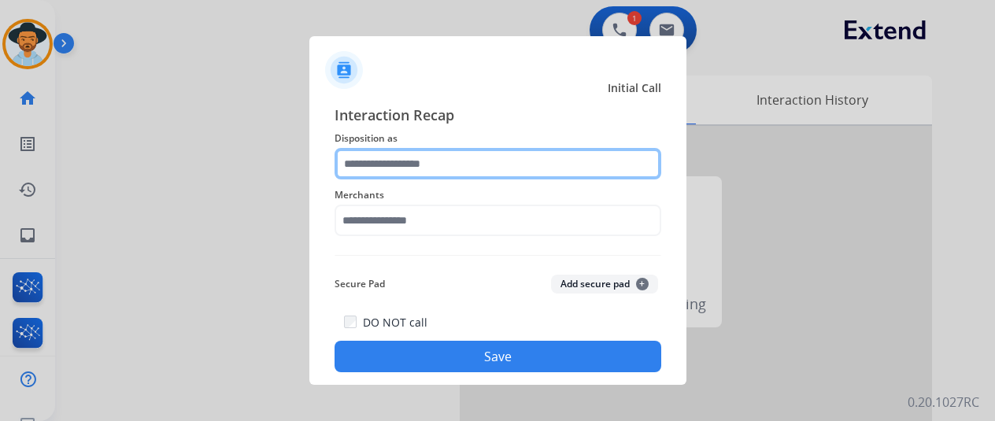
click at [364, 161] on input "text" at bounding box center [498, 163] width 327 height 31
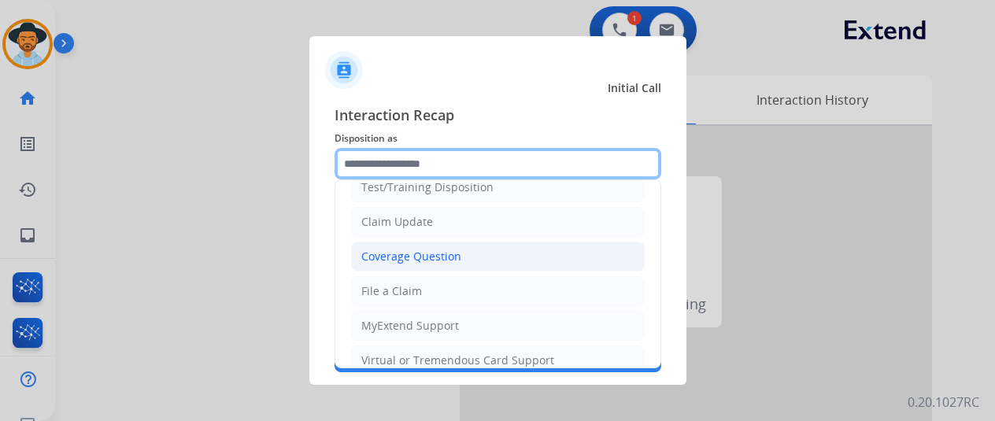
scroll to position [79, 0]
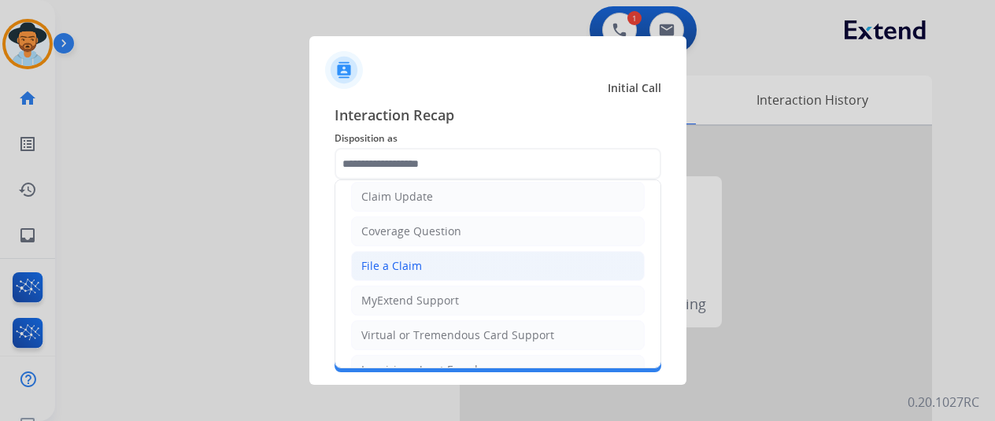
click at [373, 262] on div "File a Claim" at bounding box center [391, 266] width 61 height 16
type input "**********"
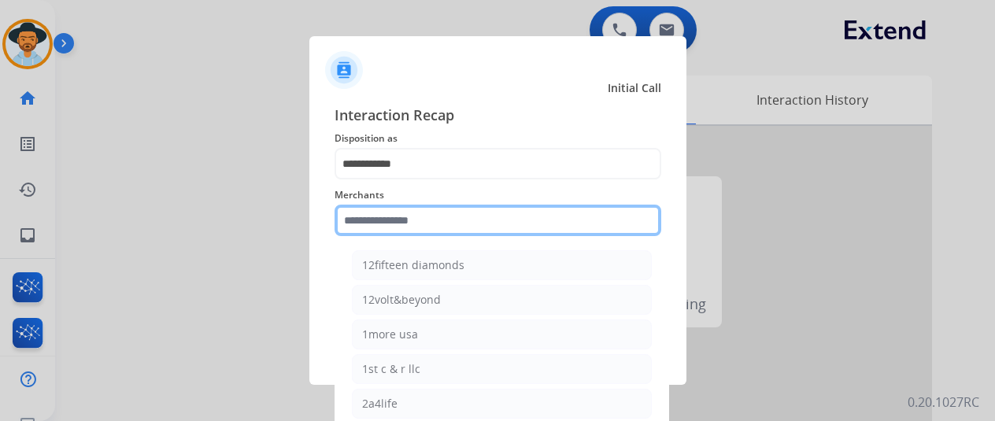
click at [386, 229] on input "text" at bounding box center [498, 220] width 327 height 31
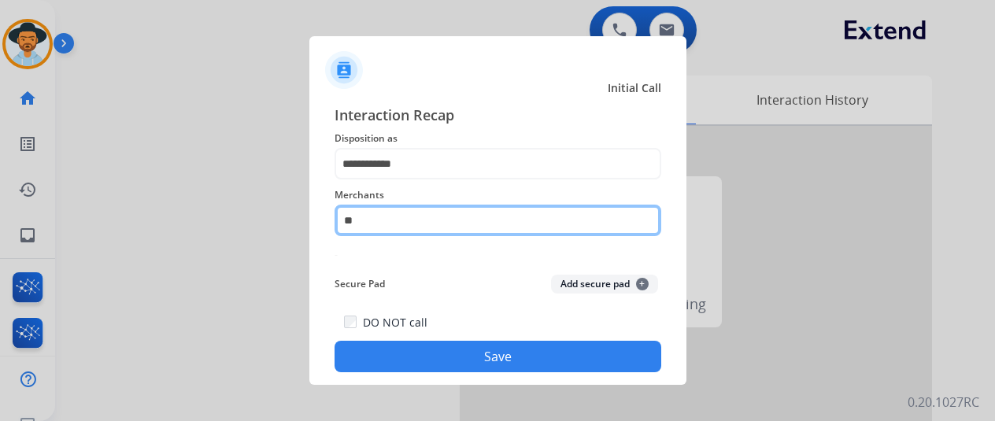
type input "*"
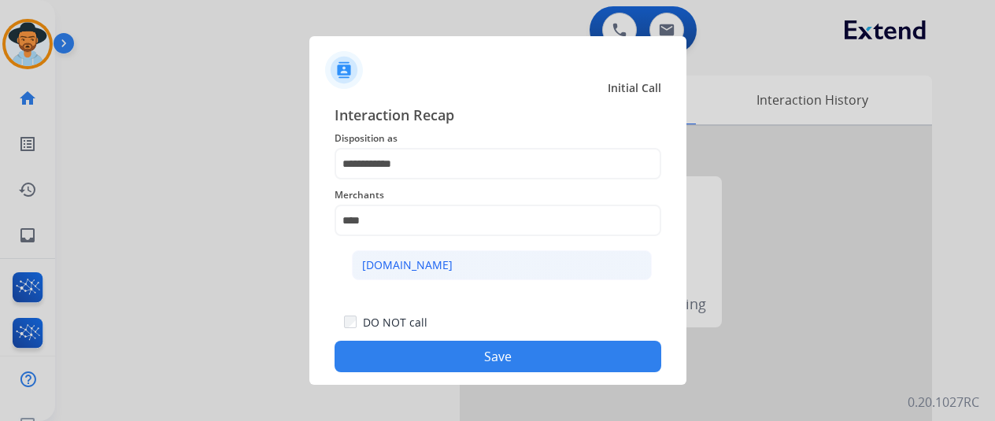
click at [386, 270] on div "[DOMAIN_NAME]" at bounding box center [407, 266] width 91 height 16
type input "**********"
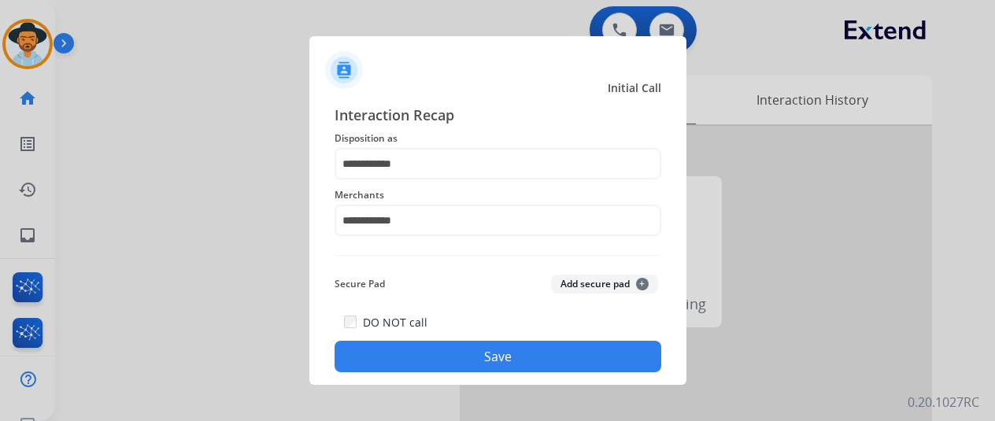
click at [481, 359] on button "Save" at bounding box center [498, 356] width 327 height 31
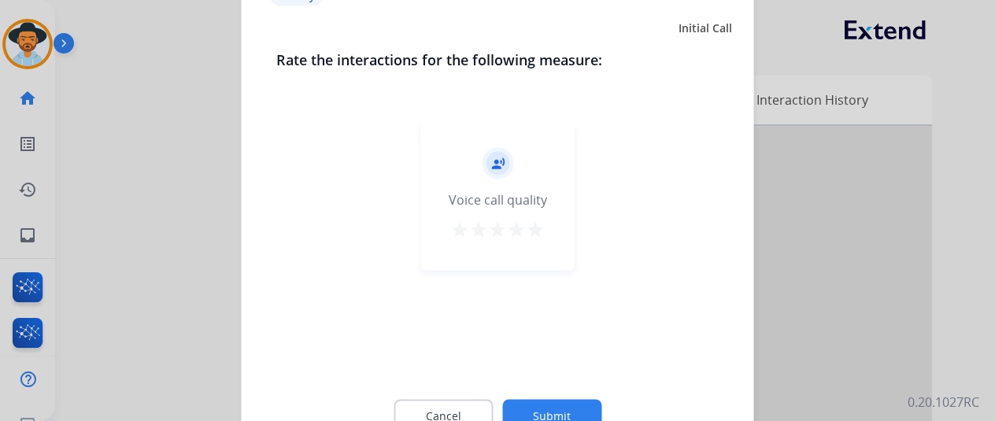
click at [531, 416] on button "Submit" at bounding box center [551, 415] width 99 height 33
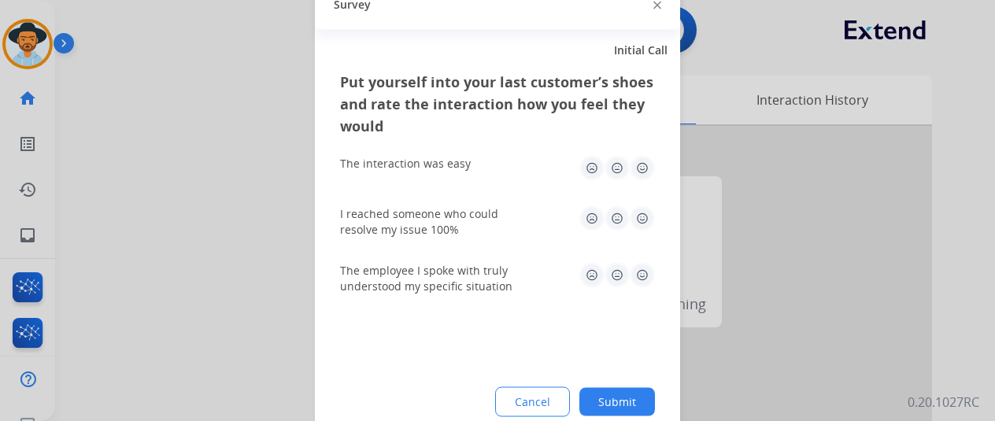
click at [633, 395] on button "Submit" at bounding box center [618, 401] width 76 height 28
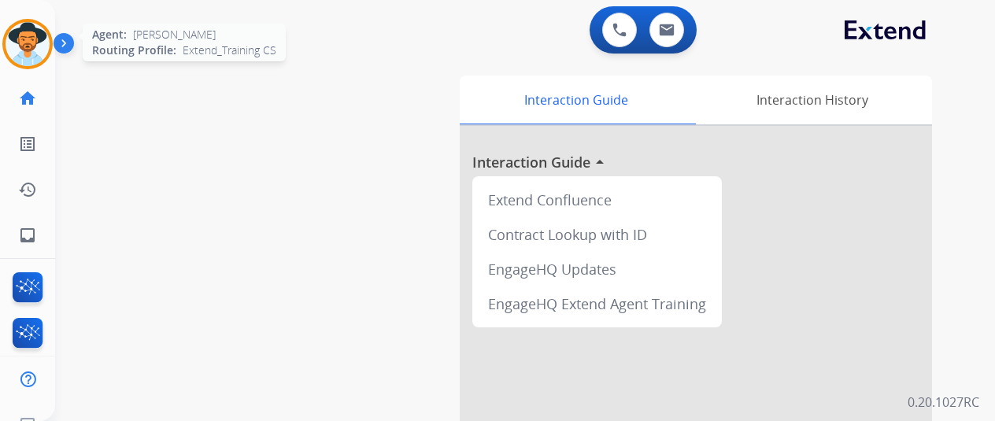
click at [29, 32] on img at bounding box center [28, 44] width 44 height 44
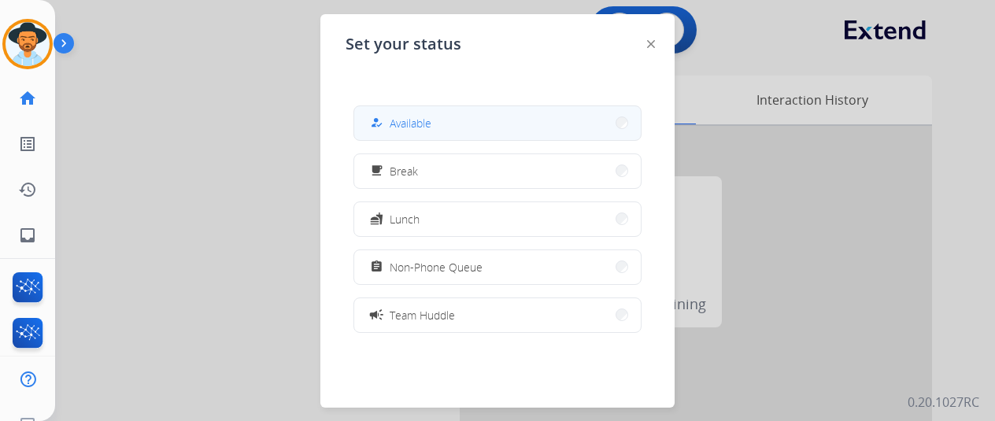
click at [436, 131] on button "how_to_reg Available" at bounding box center [497, 123] width 287 height 34
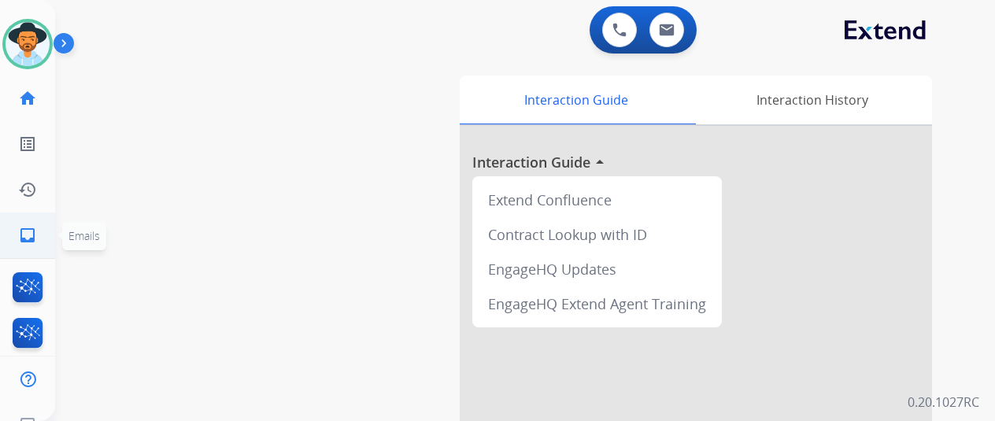
click at [31, 242] on mat-icon "inbox" at bounding box center [27, 235] width 19 height 19
select select "**********"
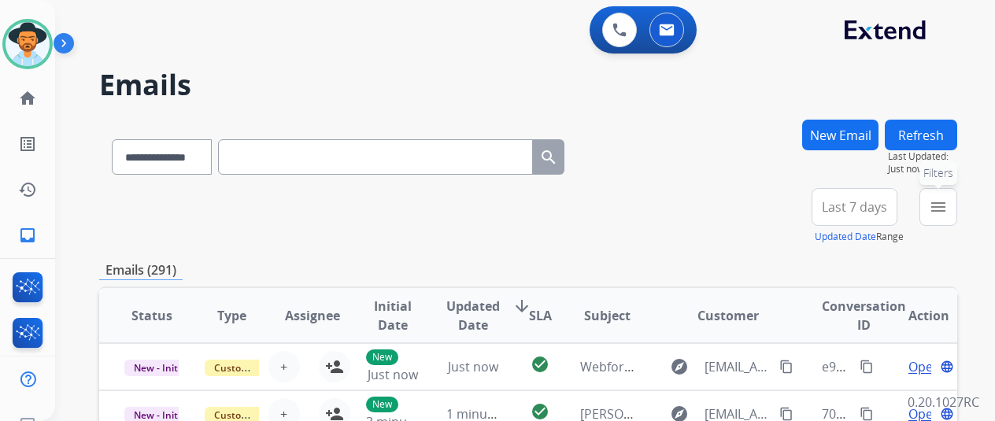
click at [948, 201] on mat-icon "menu" at bounding box center [938, 207] width 19 height 19
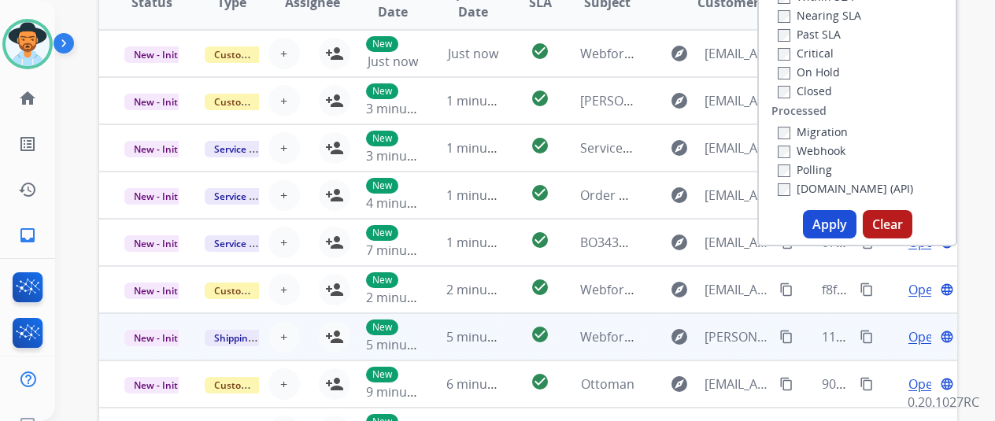
scroll to position [315, 0]
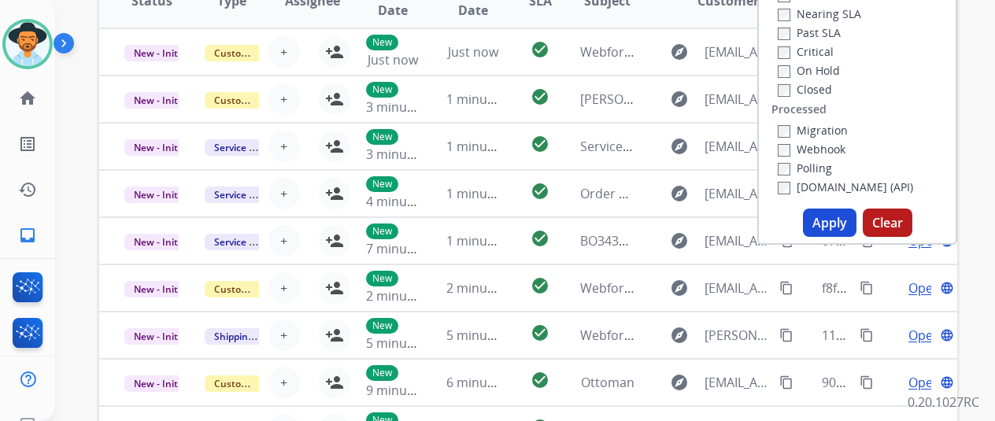
click at [834, 218] on button "Apply" at bounding box center [830, 223] width 54 height 28
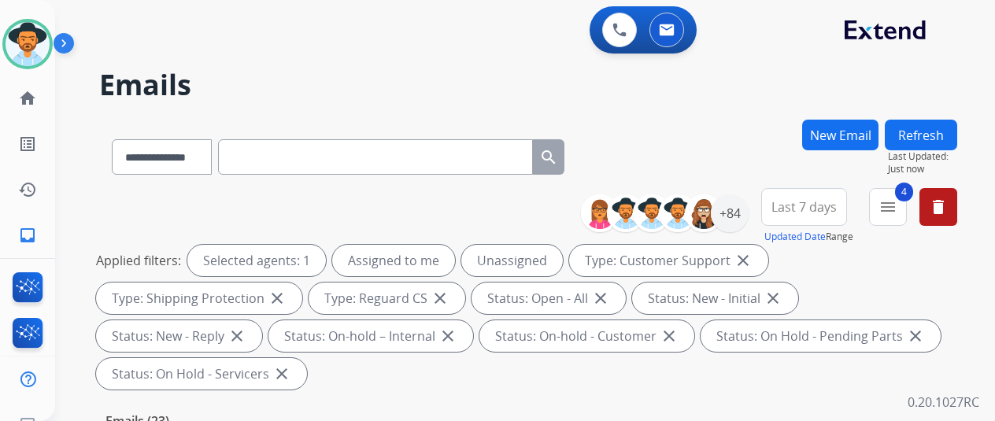
click at [698, 158] on div "**********" at bounding box center [528, 154] width 858 height 69
click at [737, 209] on div "+84" at bounding box center [730, 214] width 38 height 38
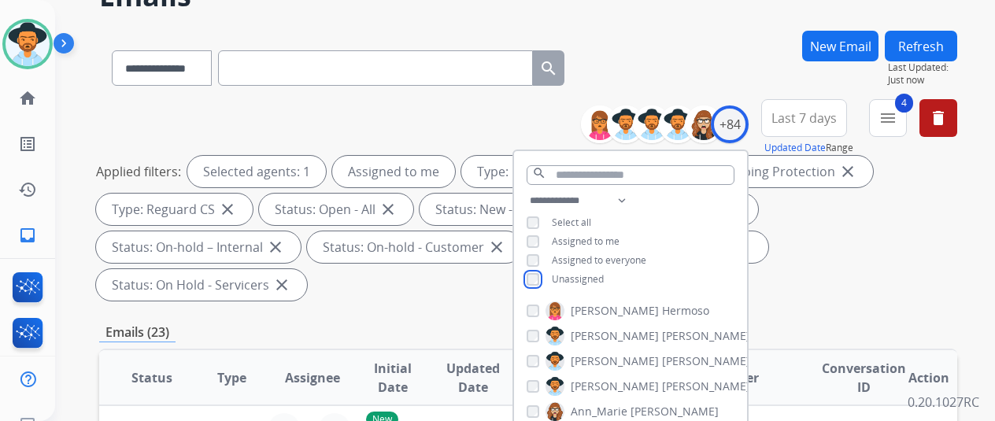
scroll to position [157, 0]
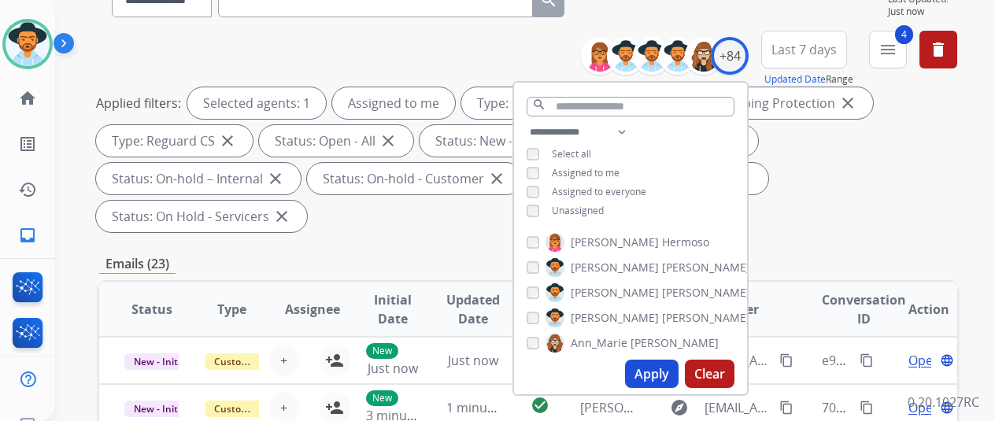
click at [661, 371] on button "Apply" at bounding box center [652, 374] width 54 height 28
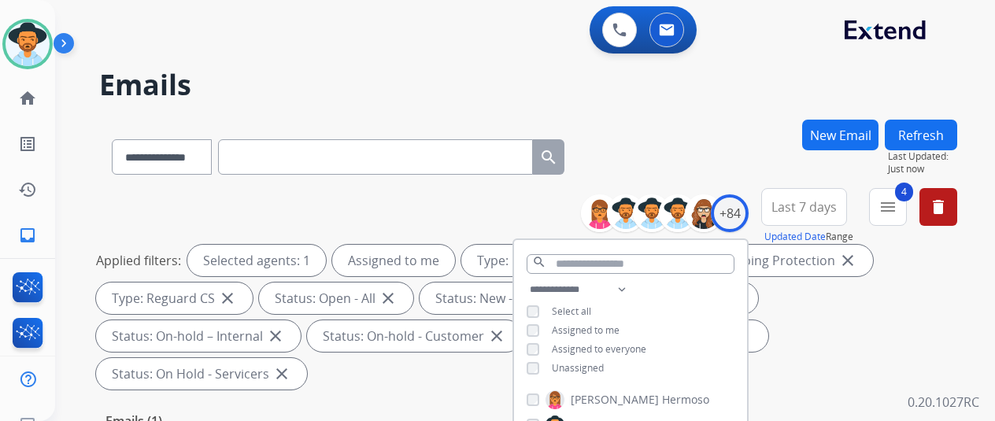
click at [724, 161] on div "**********" at bounding box center [528, 154] width 858 height 69
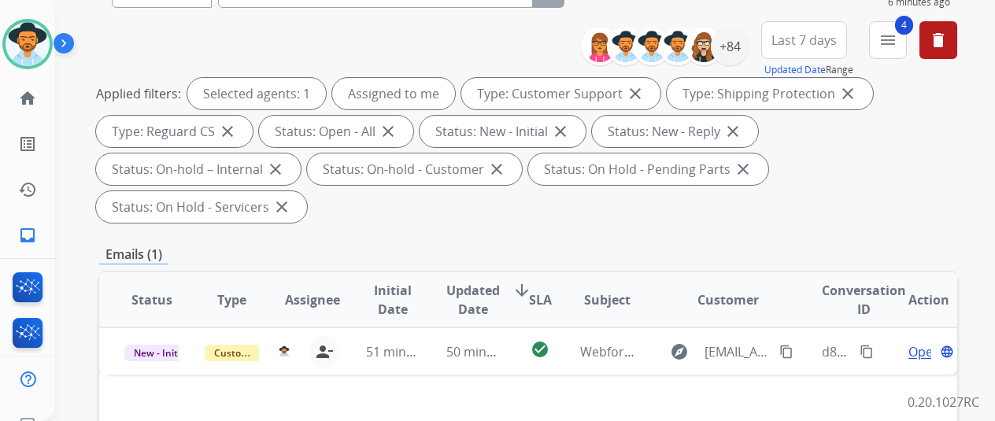
scroll to position [315, 0]
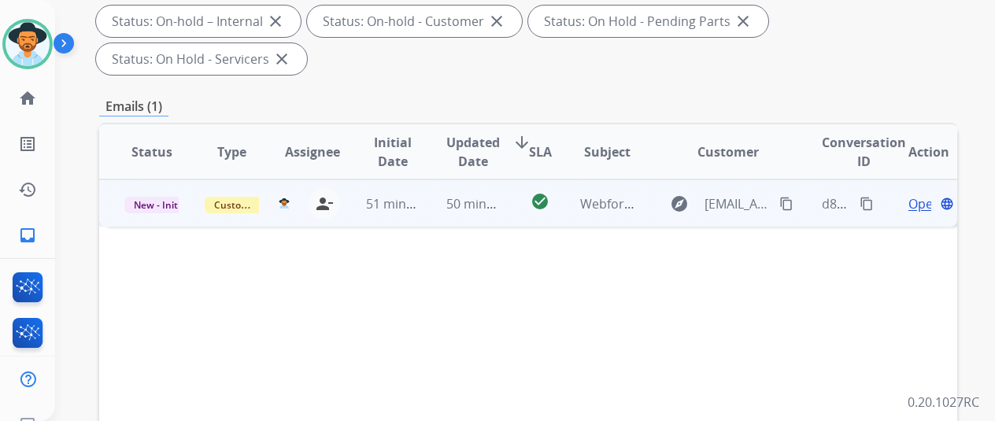
click at [920, 195] on span "Open" at bounding box center [925, 204] width 32 height 19
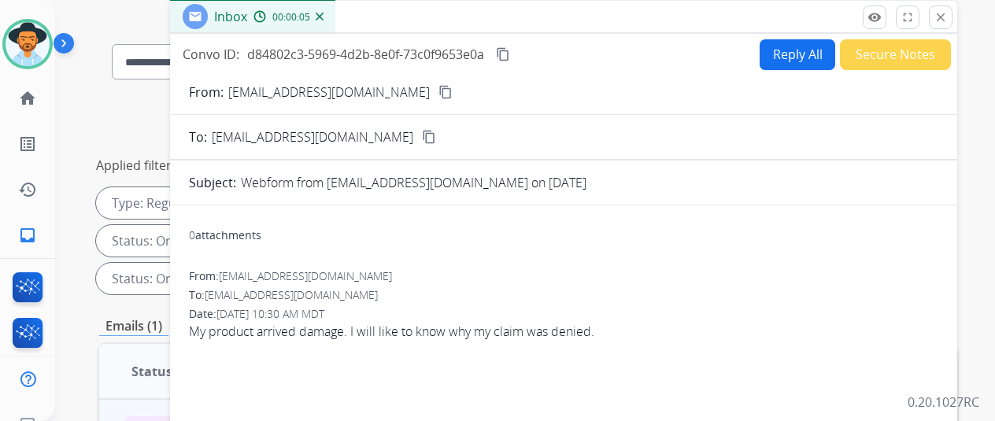
scroll to position [0, 0]
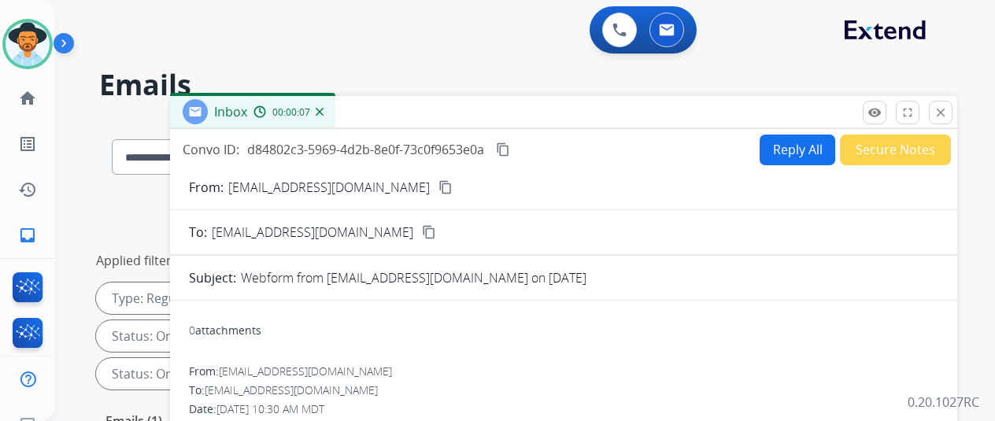
click at [439, 191] on mat-icon "content_copy" at bounding box center [446, 187] width 14 height 14
click at [324, 109] on img at bounding box center [320, 112] width 8 height 8
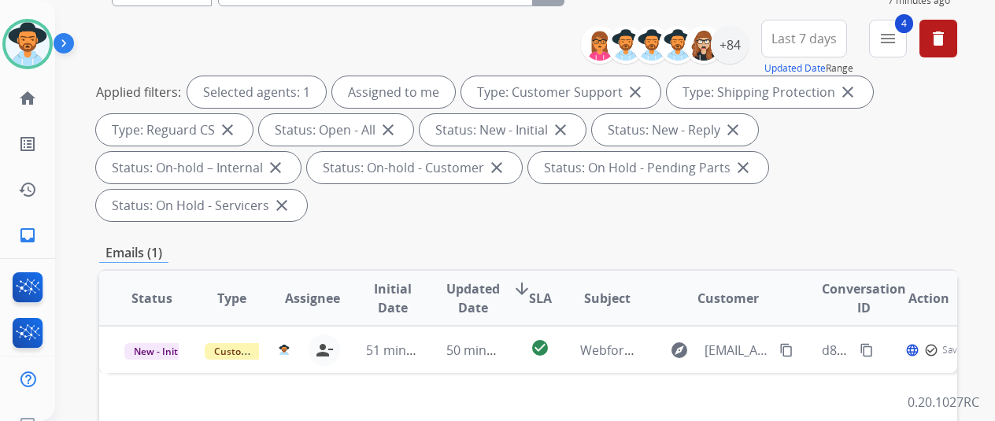
scroll to position [315, 0]
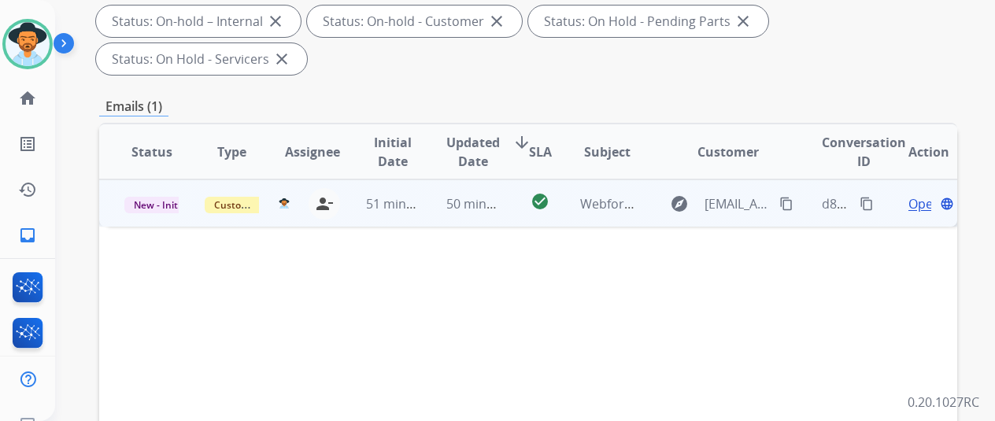
click at [913, 195] on span "Open" at bounding box center [925, 204] width 32 height 19
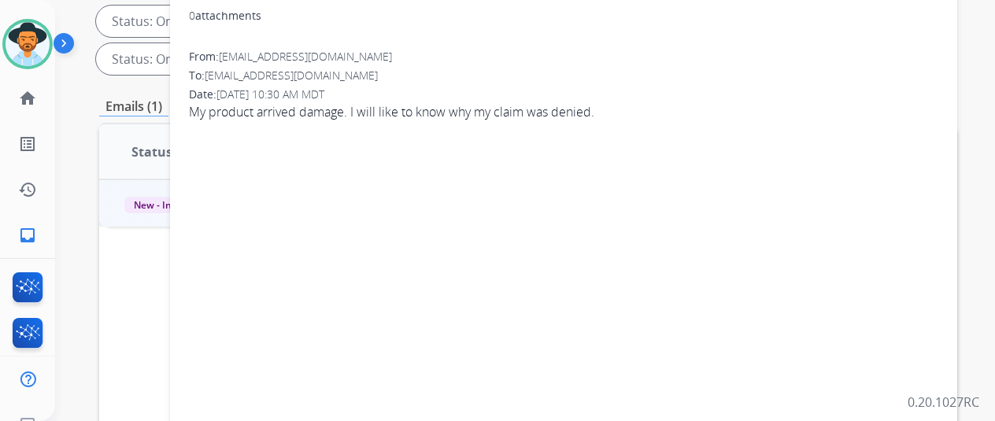
scroll to position [0, 0]
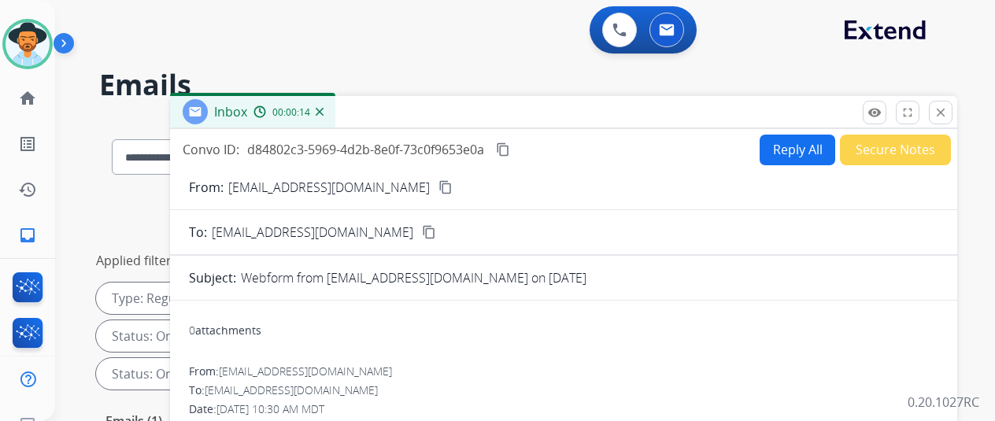
click at [796, 138] on button "Reply All" at bounding box center [798, 150] width 76 height 31
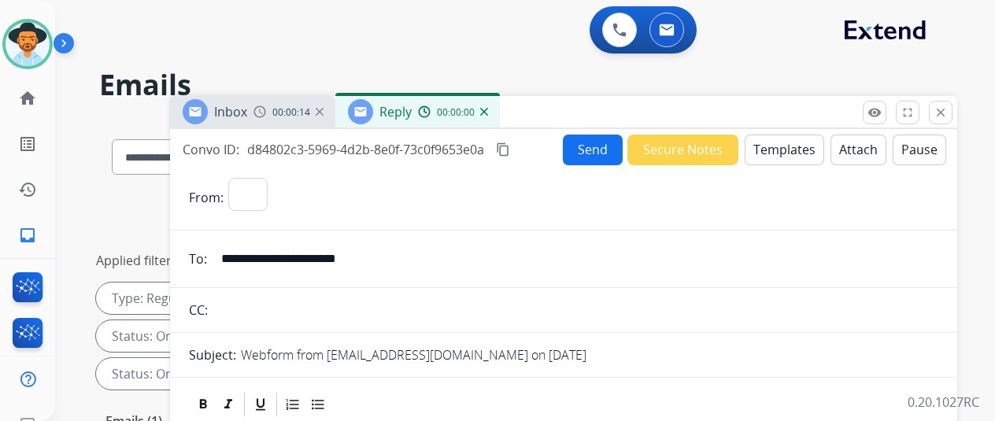
select select "**********"
click at [791, 146] on button "Templates" at bounding box center [785, 150] width 80 height 31
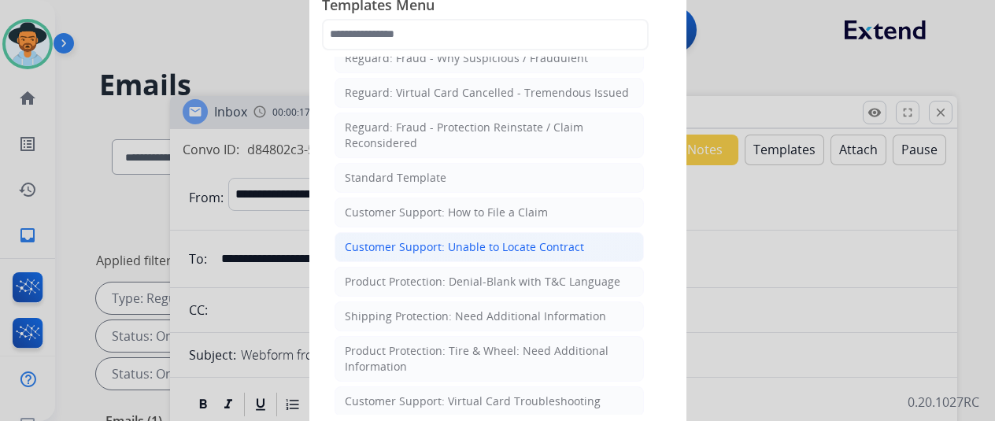
scroll to position [157, 0]
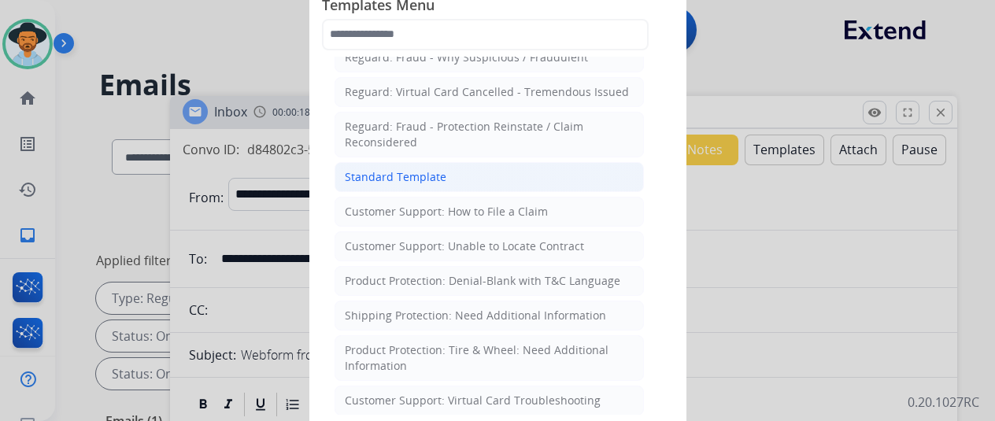
click at [402, 171] on div "Standard Template" at bounding box center [396, 177] width 102 height 16
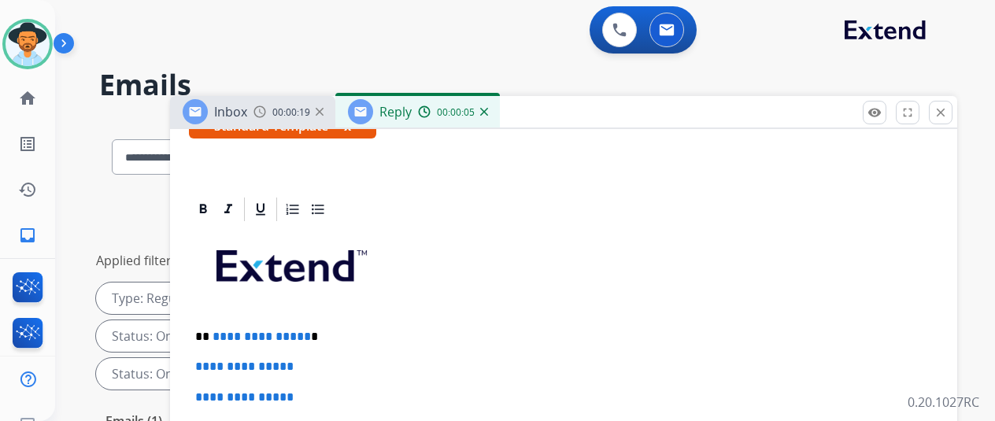
scroll to position [343, 0]
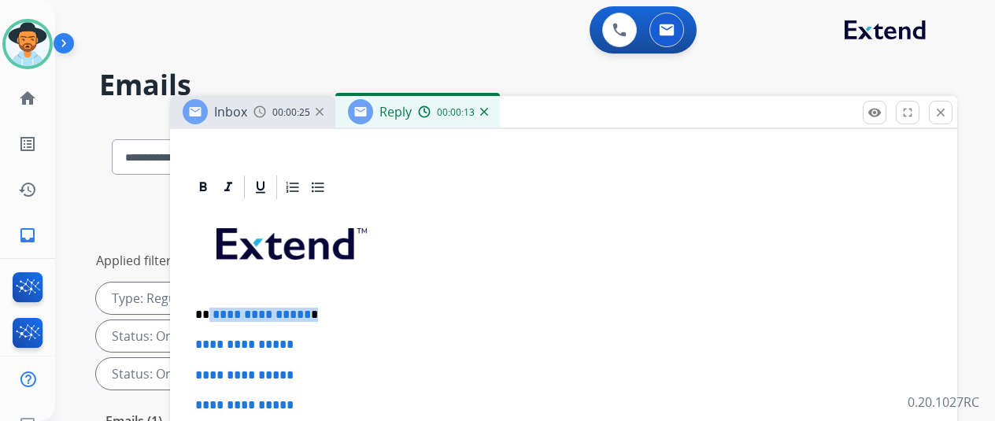
drag, startPoint x: 316, startPoint y: 286, endPoint x: 220, endPoint y: 286, distance: 95.3
click at [220, 308] on p "**********" at bounding box center [557, 315] width 724 height 14
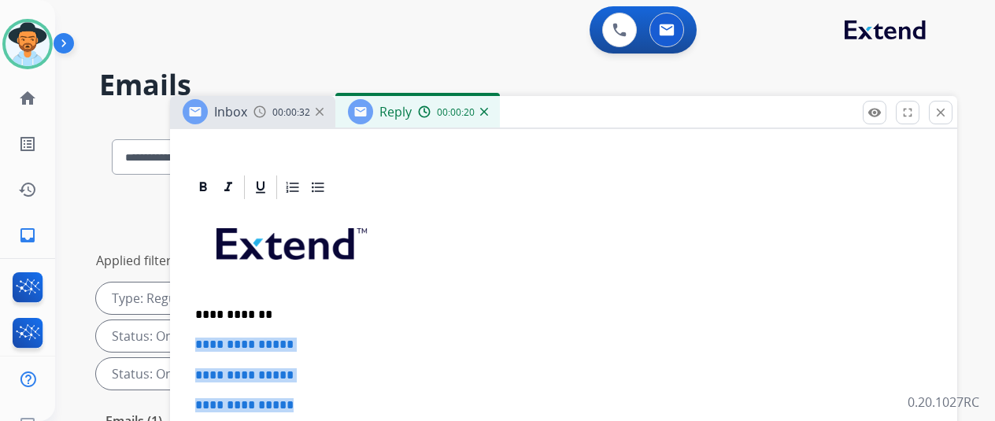
drag, startPoint x: 324, startPoint y: 377, endPoint x: 206, endPoint y: 309, distance: 136.2
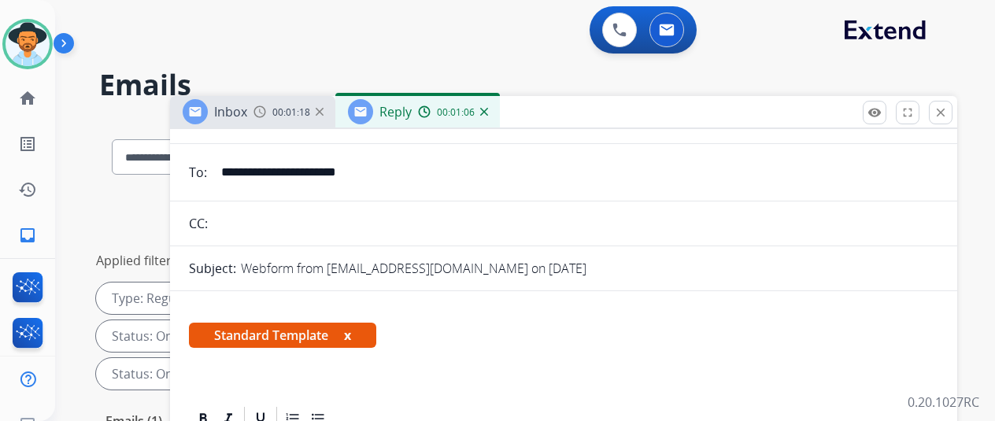
scroll to position [0, 0]
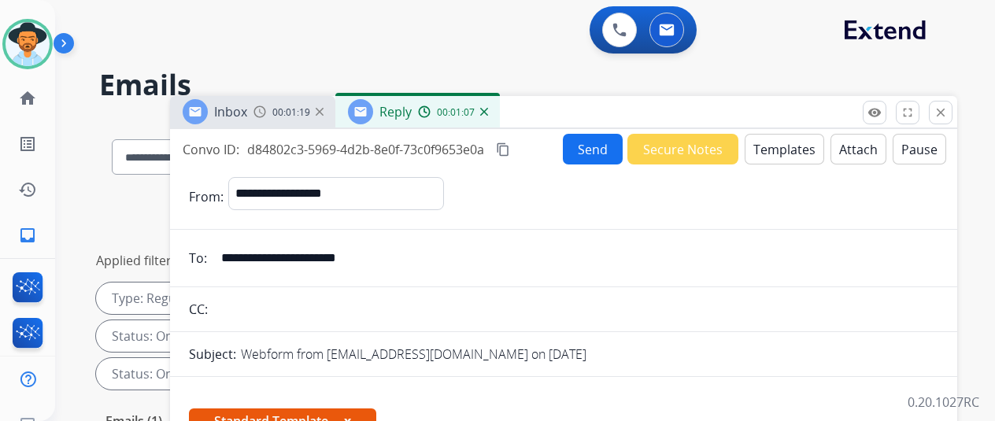
click at [597, 136] on button "Send" at bounding box center [593, 149] width 60 height 31
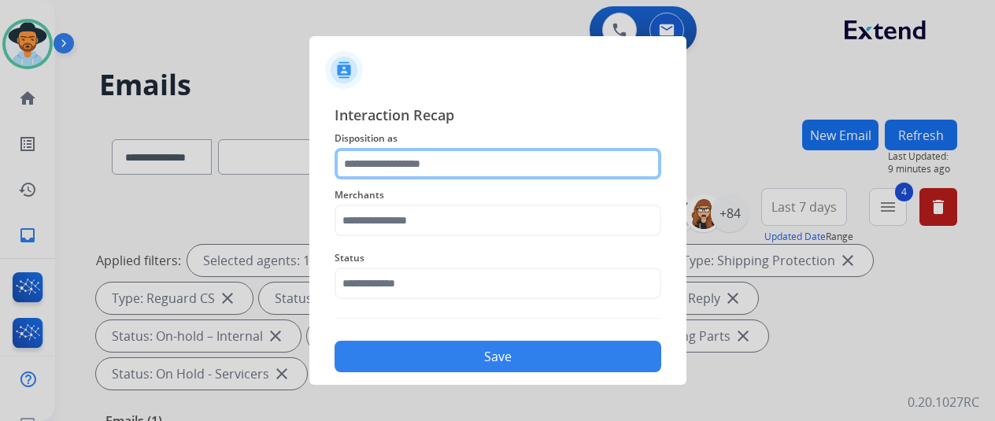
click at [373, 161] on input "text" at bounding box center [498, 163] width 327 height 31
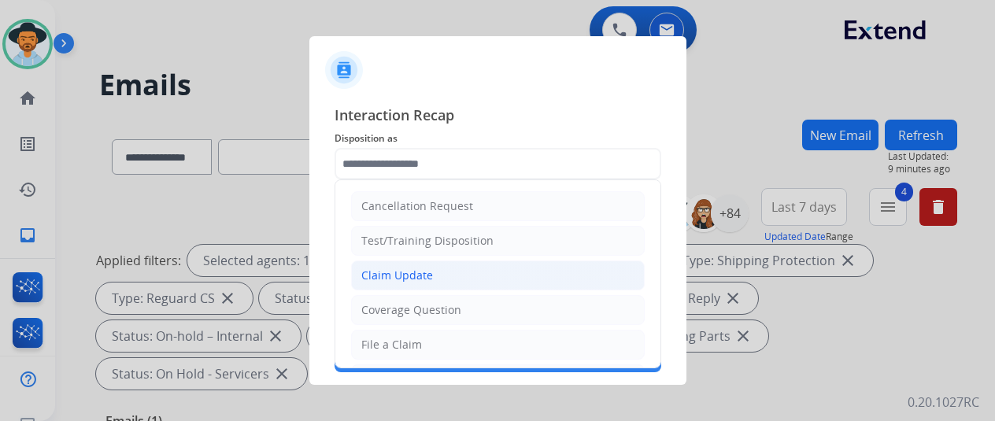
click at [386, 269] on div "Claim Update" at bounding box center [397, 276] width 72 height 16
type input "**********"
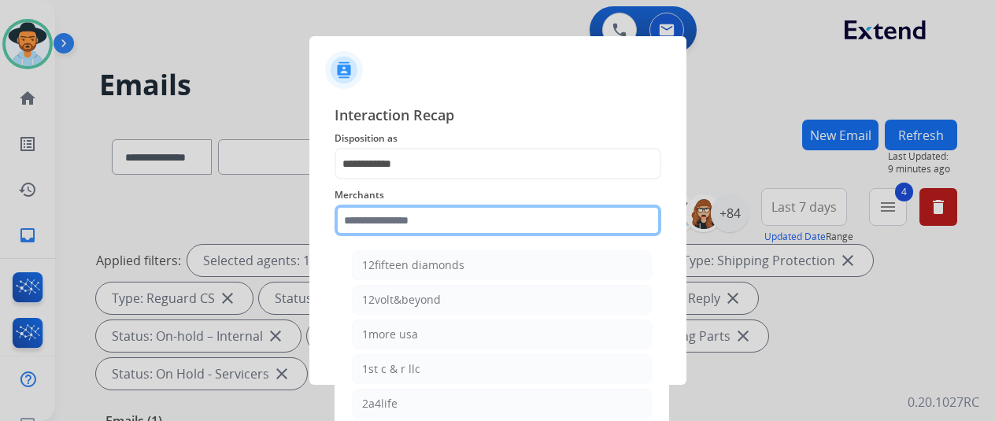
click at [391, 221] on input "text" at bounding box center [498, 220] width 327 height 31
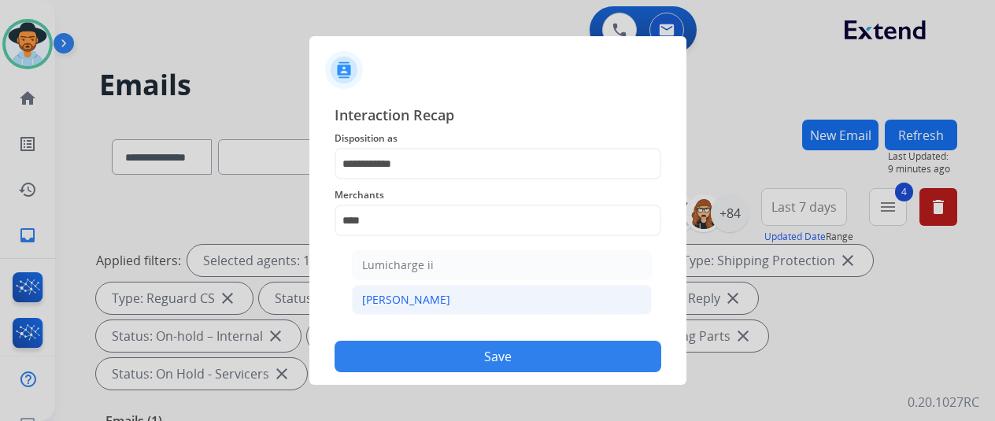
click at [402, 292] on div "[PERSON_NAME]" at bounding box center [406, 300] width 88 height 16
type input "********"
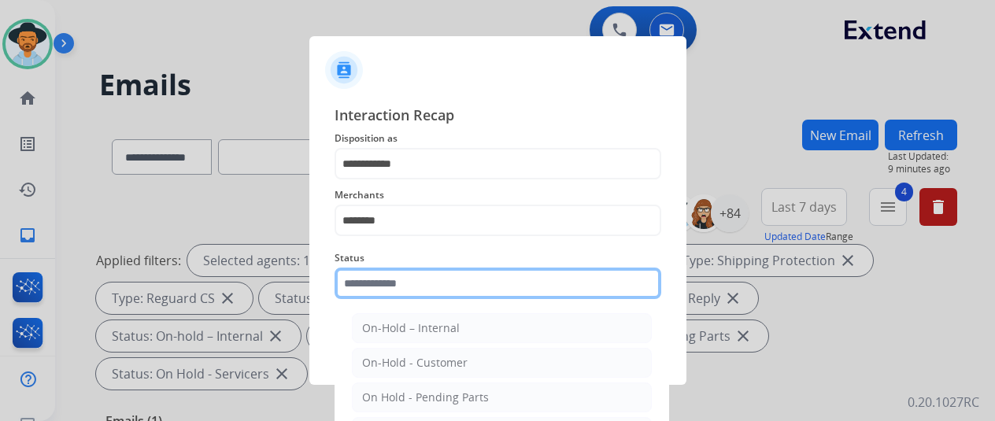
click at [413, 292] on input "text" at bounding box center [498, 283] width 327 height 31
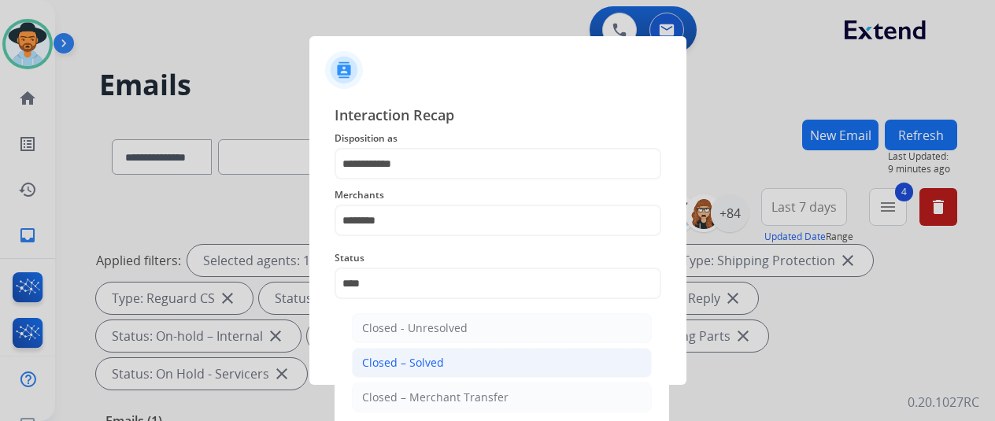
click at [381, 359] on div "Closed – Solved" at bounding box center [403, 363] width 82 height 16
type input "**********"
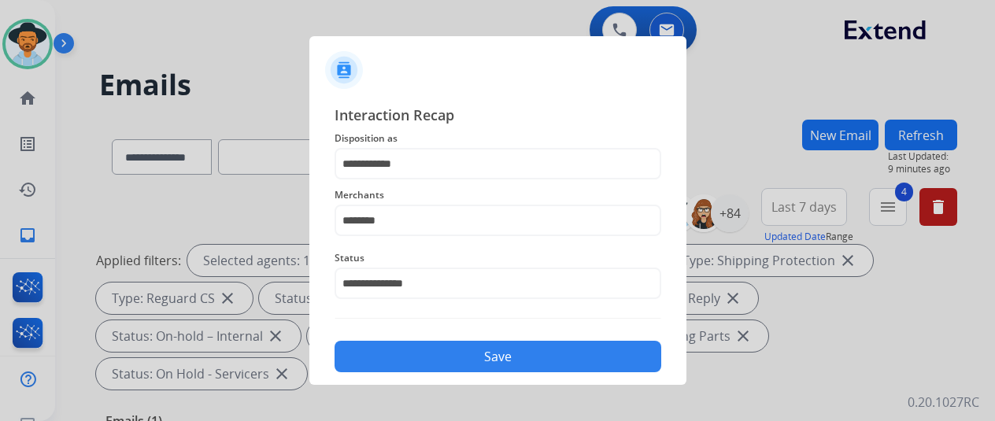
click at [463, 364] on button "Save" at bounding box center [498, 356] width 327 height 31
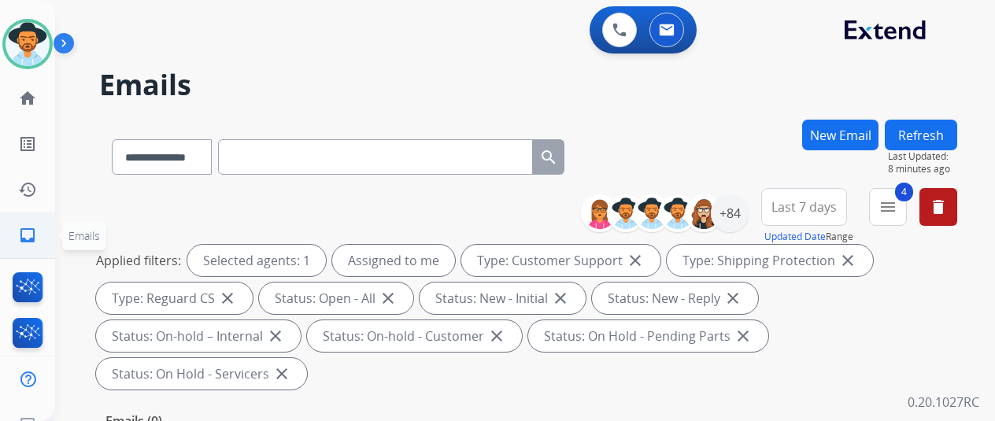
click at [31, 232] on mat-icon "inbox" at bounding box center [27, 235] width 19 height 19
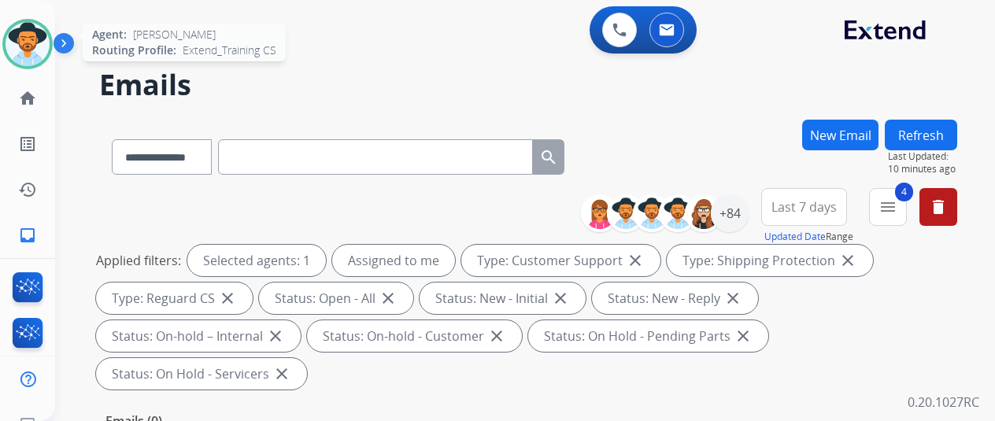
click at [36, 42] on img at bounding box center [28, 44] width 44 height 44
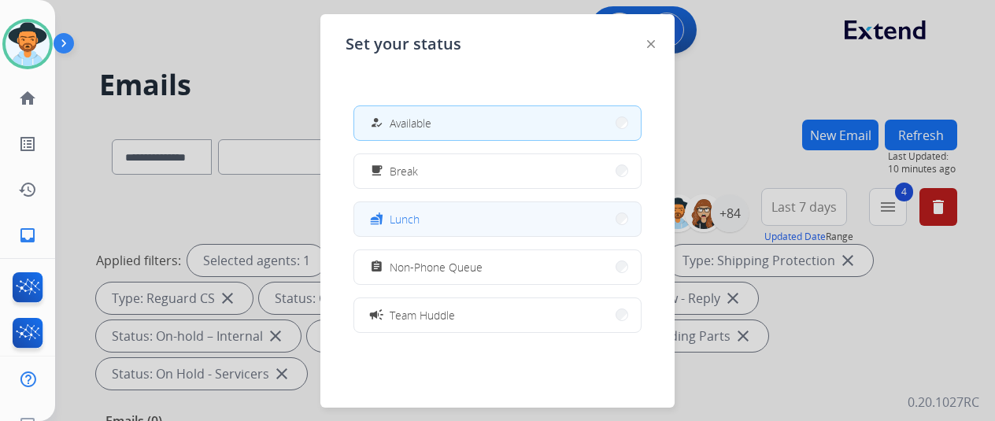
click at [429, 221] on button "fastfood Lunch" at bounding box center [497, 219] width 287 height 34
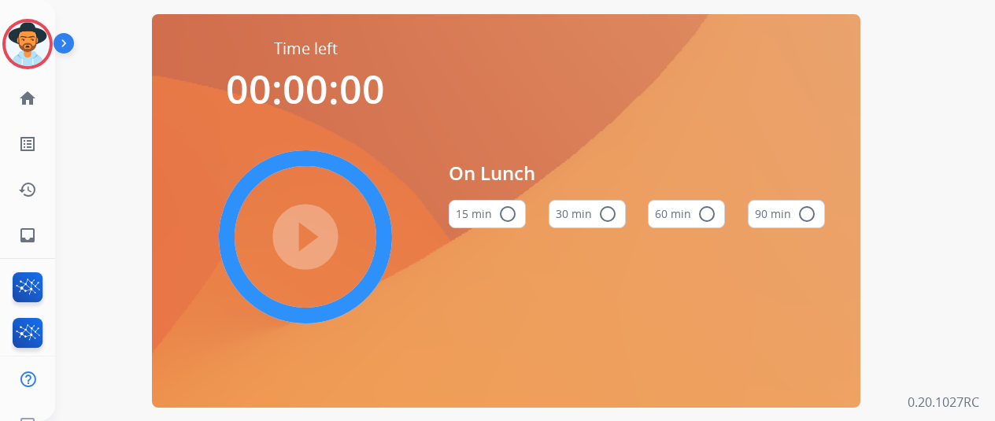
click at [614, 217] on mat-icon "radio_button_unchecked" at bounding box center [607, 214] width 19 height 19
click at [313, 235] on mat-icon "play_circle_filled" at bounding box center [305, 237] width 19 height 19
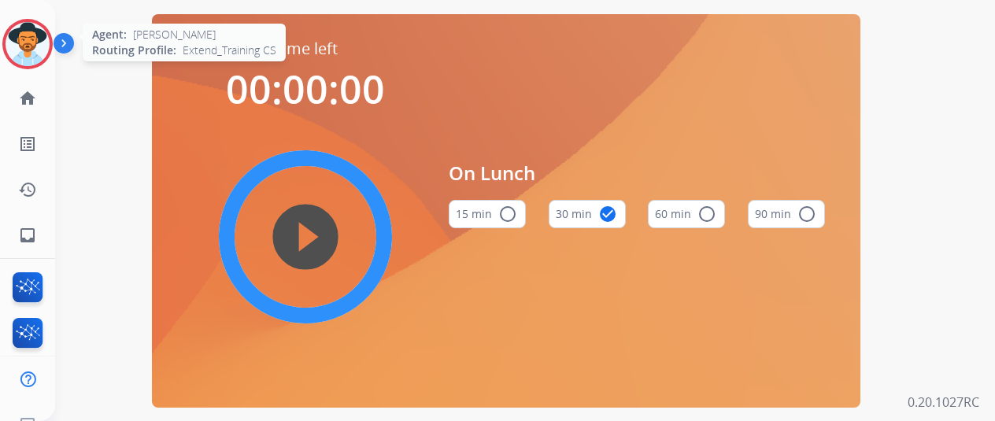
click at [28, 40] on img at bounding box center [28, 44] width 44 height 44
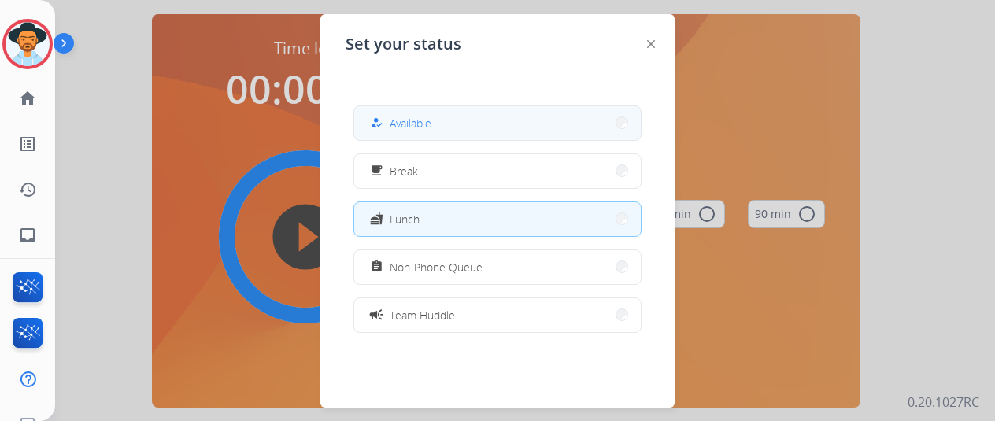
click at [403, 119] on span "Available" at bounding box center [411, 123] width 42 height 17
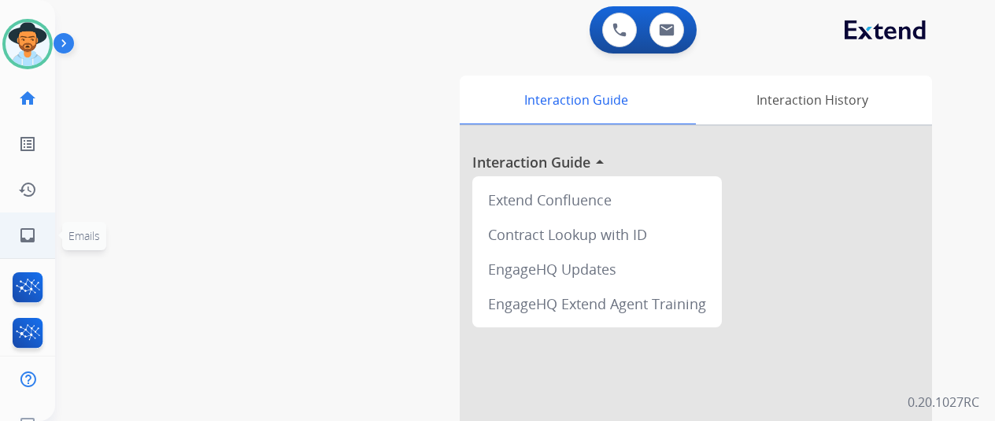
drag, startPoint x: 122, startPoint y: 243, endPoint x: 28, endPoint y: 213, distance: 98.4
click at [119, 243] on div "swap_horiz Break voice bridge close_fullscreen Connect 3-Way Call merge_type Se…" at bounding box center [506, 385] width 902 height 657
click at [25, 237] on mat-icon "inbox" at bounding box center [27, 235] width 19 height 19
select select "**********"
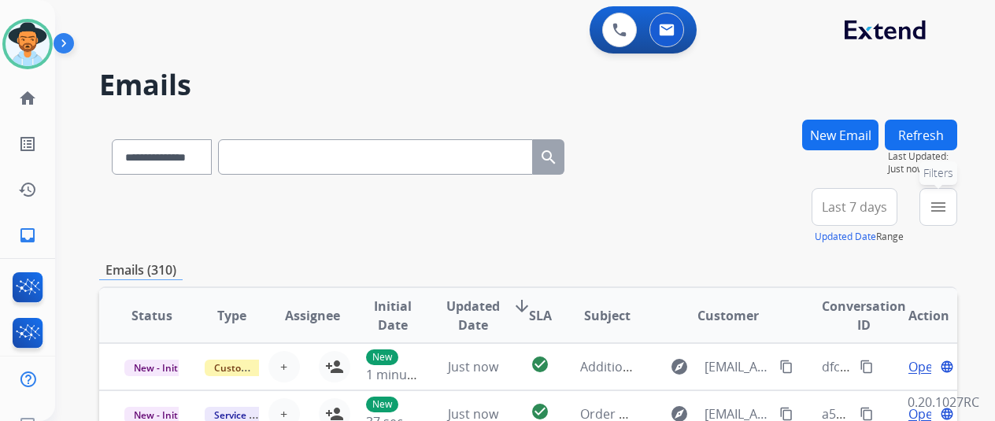
click at [948, 199] on mat-icon "menu" at bounding box center [938, 207] width 19 height 19
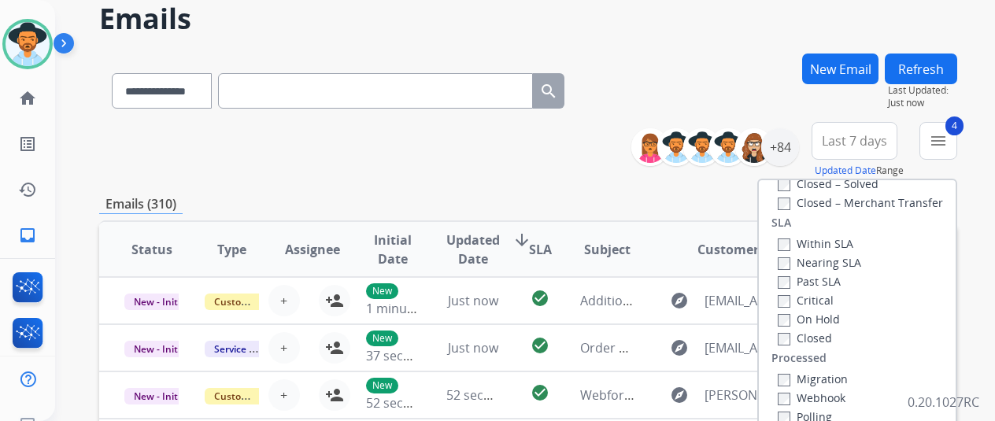
scroll to position [236, 0]
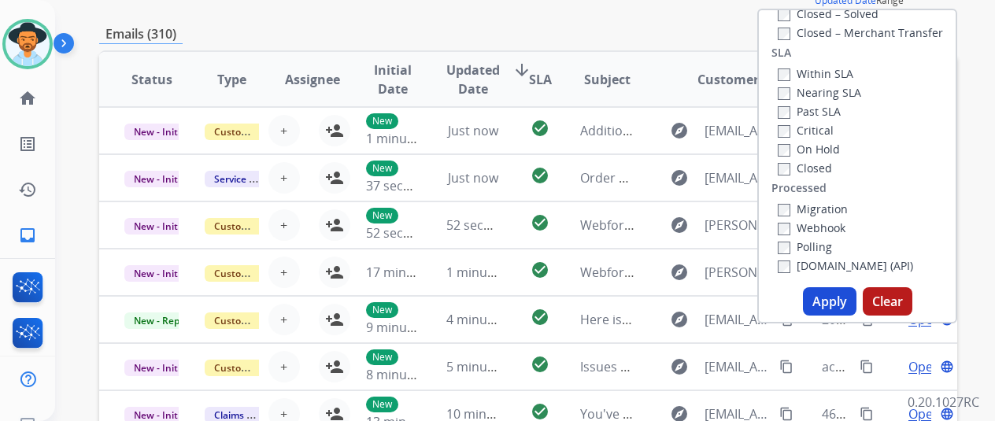
click at [825, 296] on button "Apply" at bounding box center [830, 301] width 54 height 28
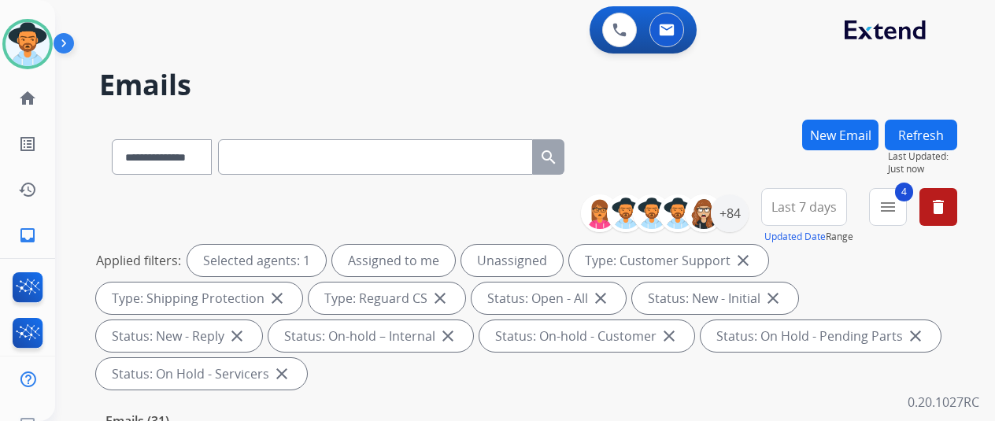
click at [915, 57] on div "**********" at bounding box center [506, 267] width 902 height 421
click at [749, 206] on div "+84" at bounding box center [730, 214] width 38 height 38
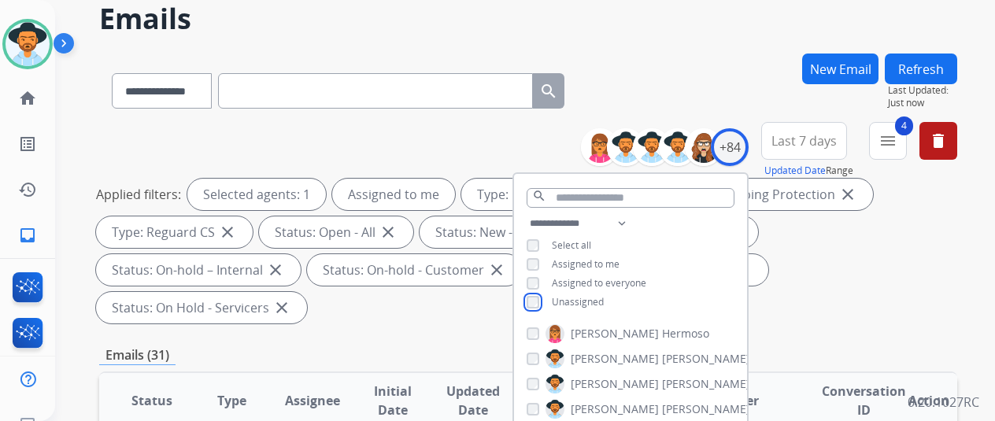
scroll to position [236, 0]
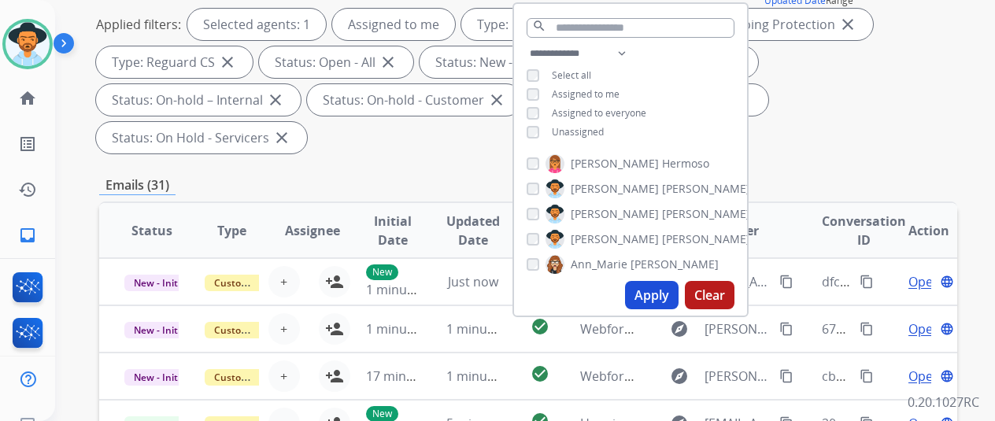
click at [657, 289] on button "Apply" at bounding box center [652, 295] width 54 height 28
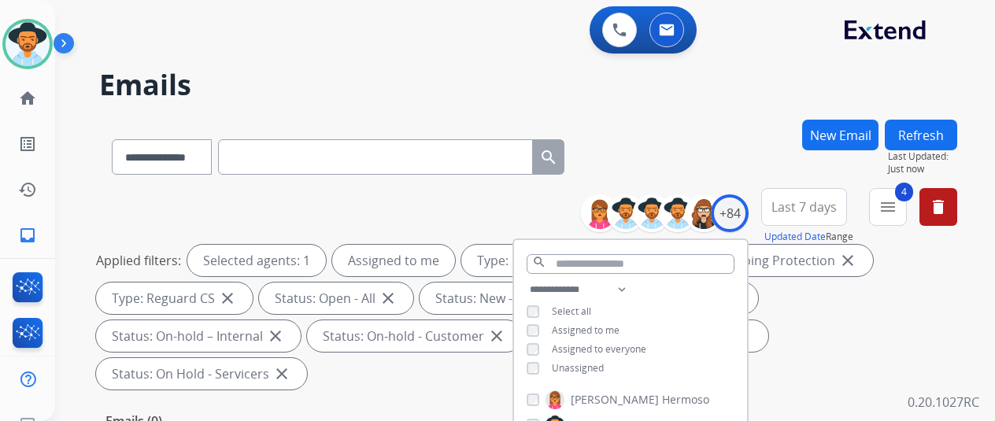
click at [708, 106] on div "**********" at bounding box center [506, 267] width 902 height 421
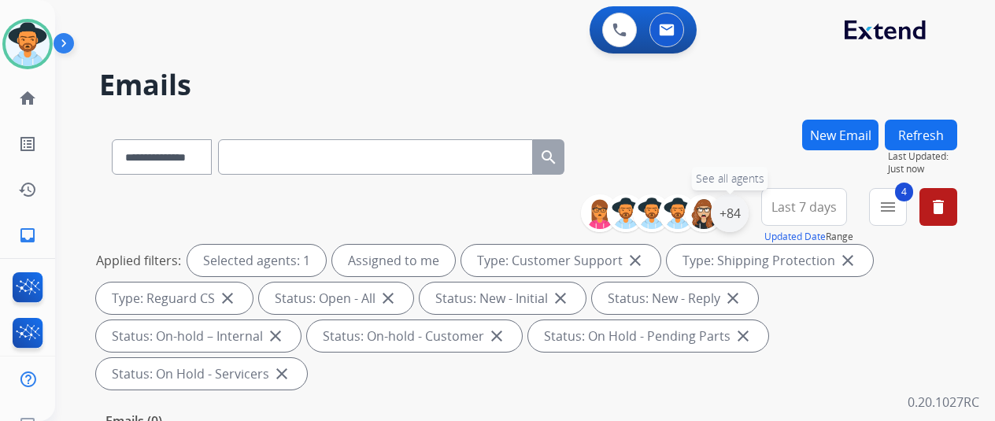
click at [746, 206] on div "+84" at bounding box center [730, 214] width 38 height 38
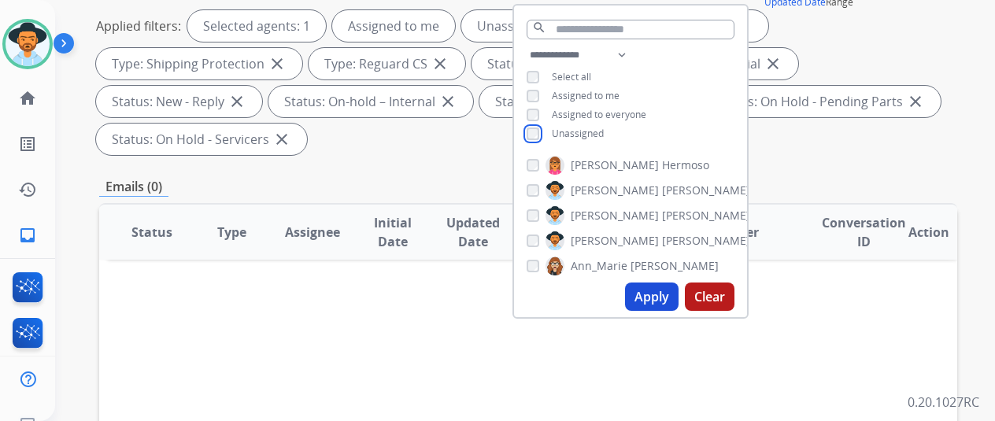
scroll to position [236, 0]
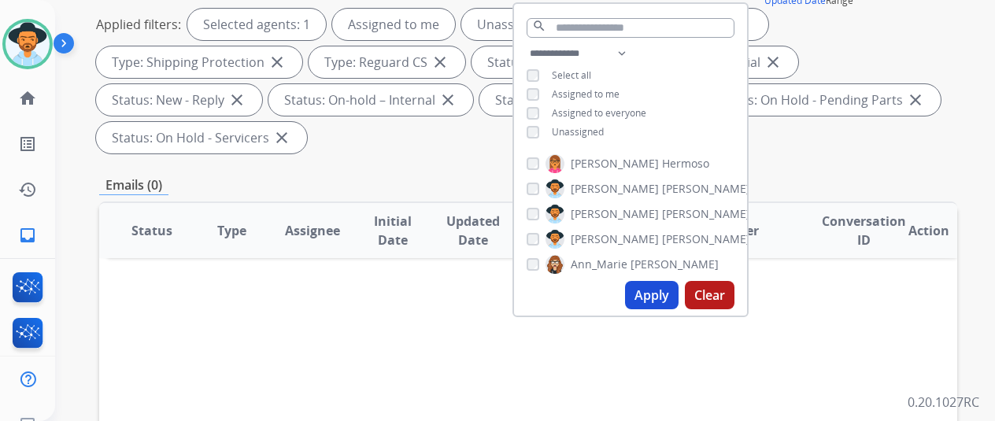
click at [657, 300] on button "Apply" at bounding box center [652, 295] width 54 height 28
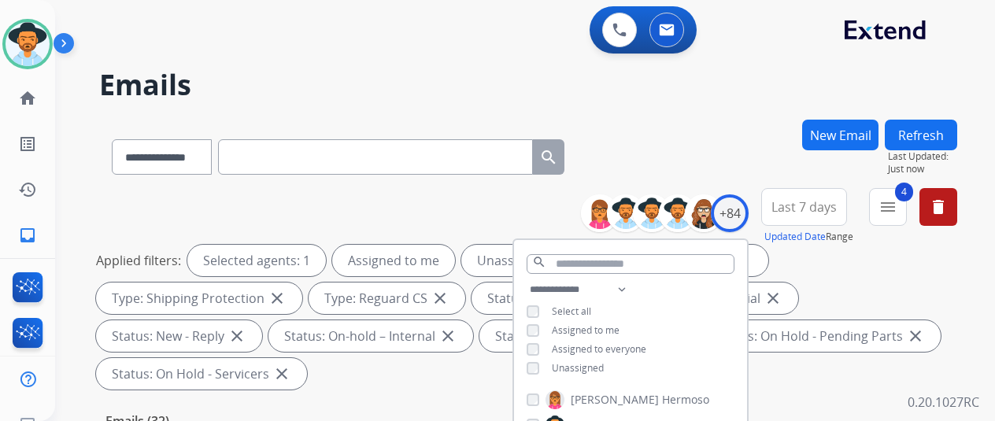
click at [728, 131] on div "**********" at bounding box center [528, 154] width 858 height 69
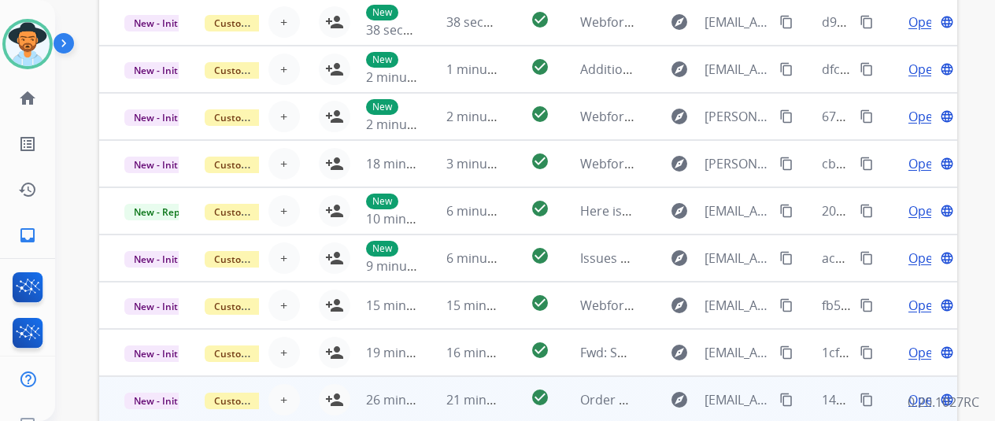
scroll to position [613, 0]
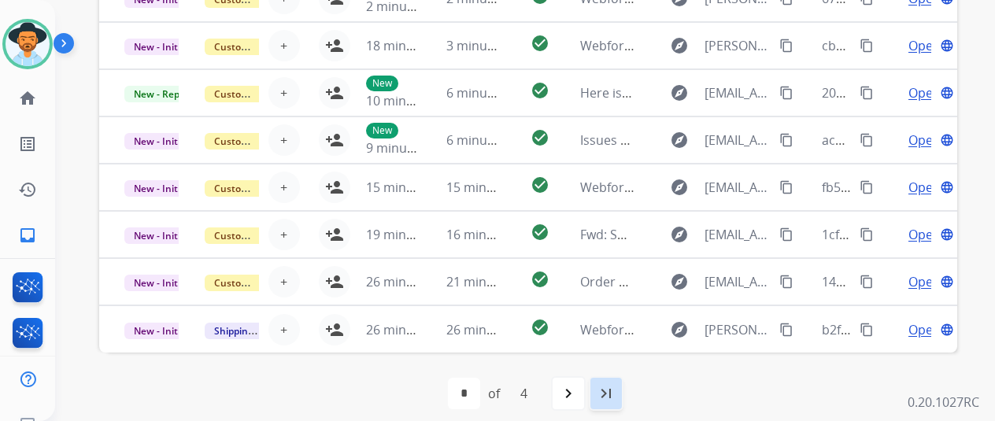
click at [611, 391] on mat-icon "last_page" at bounding box center [606, 393] width 19 height 19
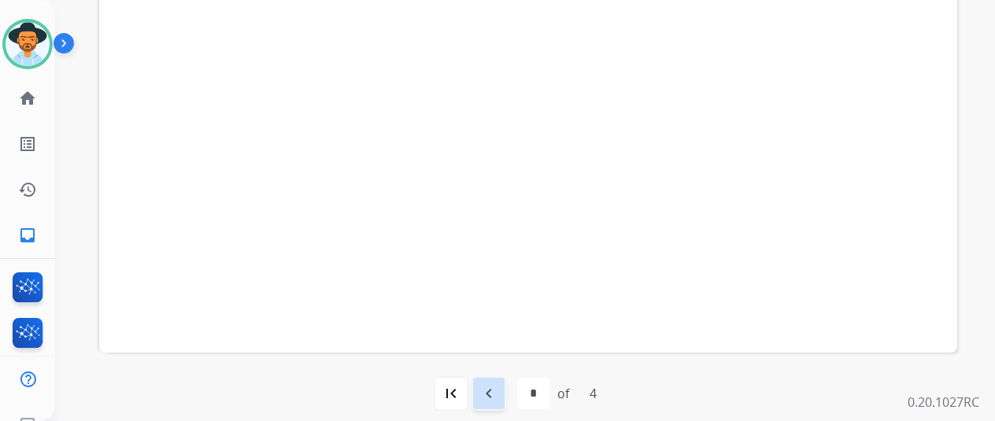
click at [495, 384] on mat-icon "navigate_before" at bounding box center [489, 393] width 19 height 19
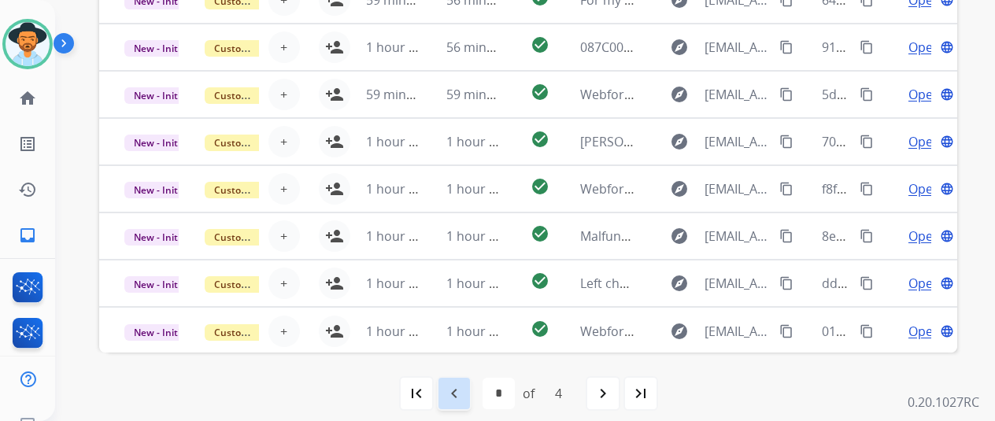
click at [453, 389] on mat-icon "navigate_before" at bounding box center [454, 393] width 19 height 19
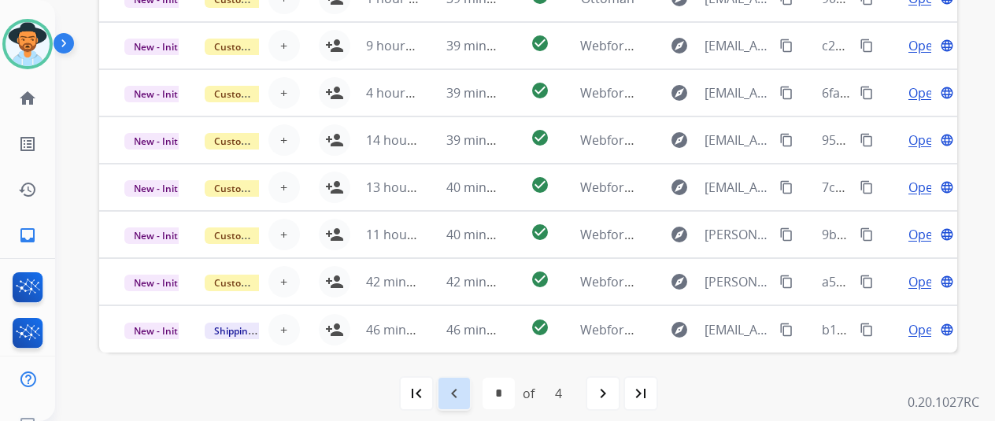
click at [460, 399] on mat-icon "navigate_before" at bounding box center [454, 393] width 19 height 19
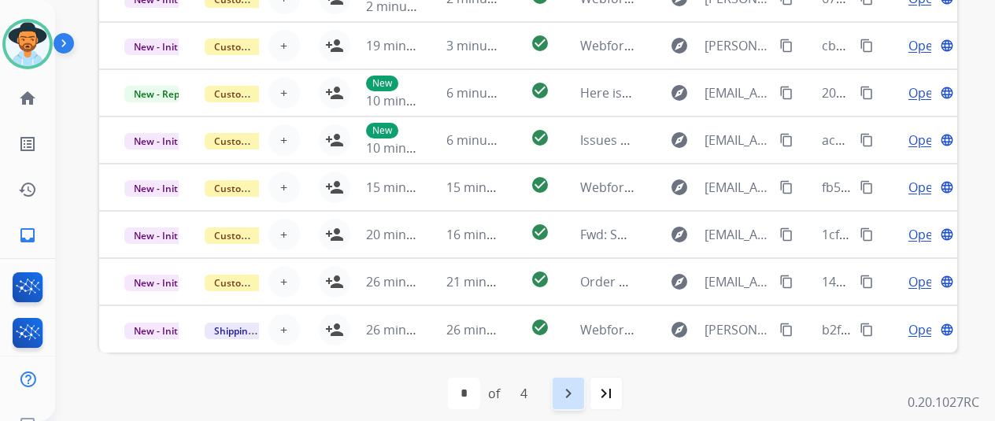
click at [577, 385] on mat-icon "navigate_next" at bounding box center [568, 393] width 19 height 19
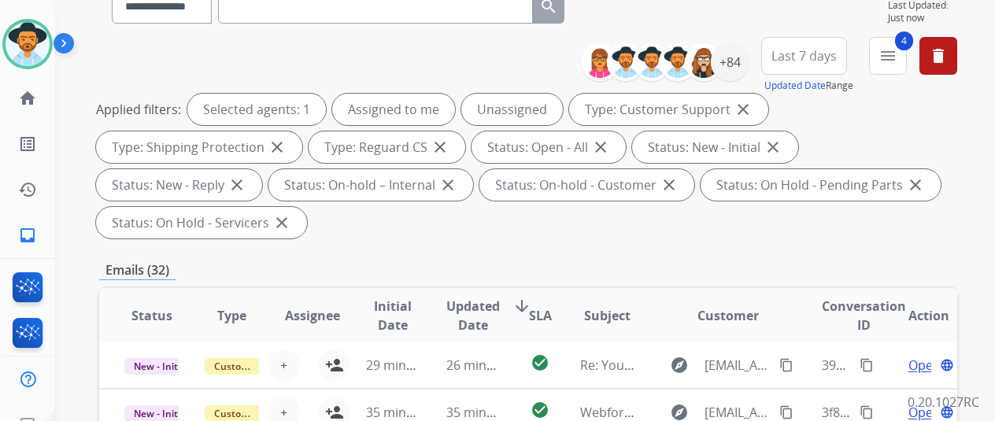
scroll to position [315, 0]
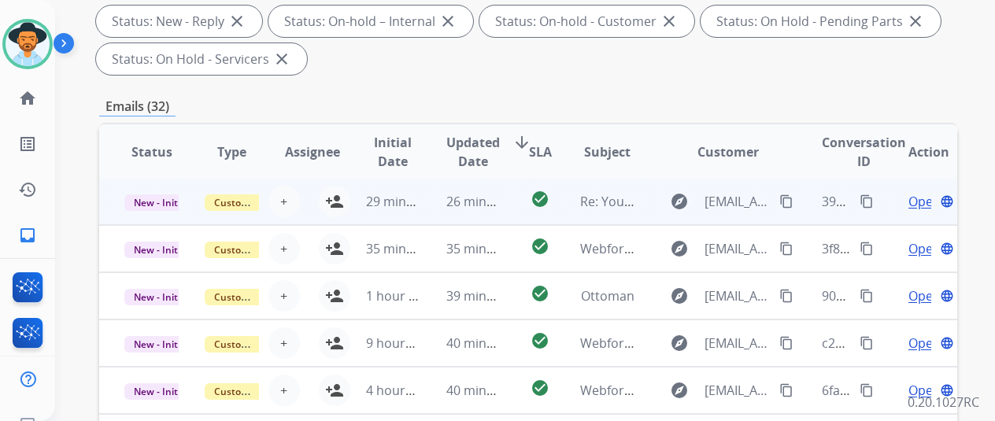
click at [342, 198] on td "29 minutes ago" at bounding box center [381, 201] width 80 height 47
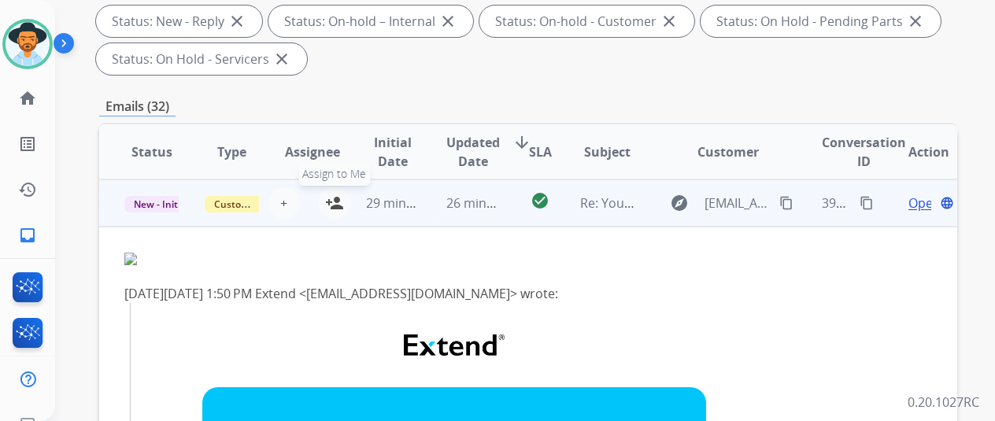
click at [335, 196] on mat-icon "person_add" at bounding box center [334, 203] width 19 height 19
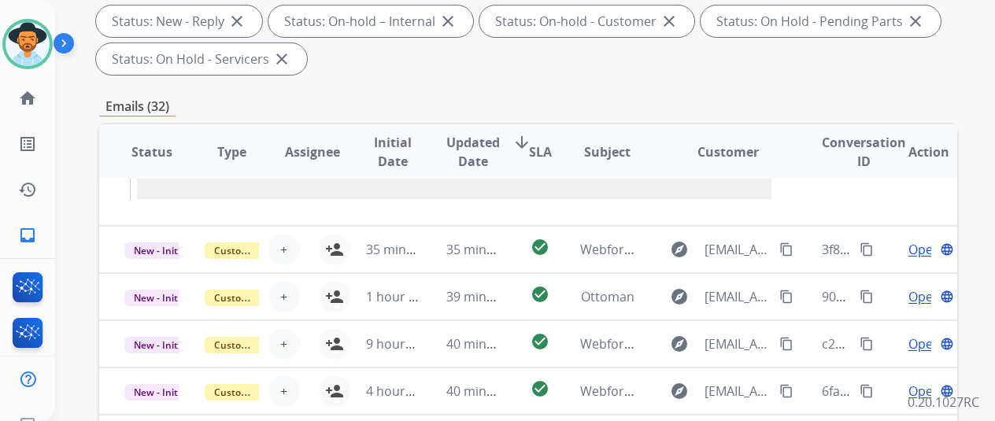
scroll to position [613, 0]
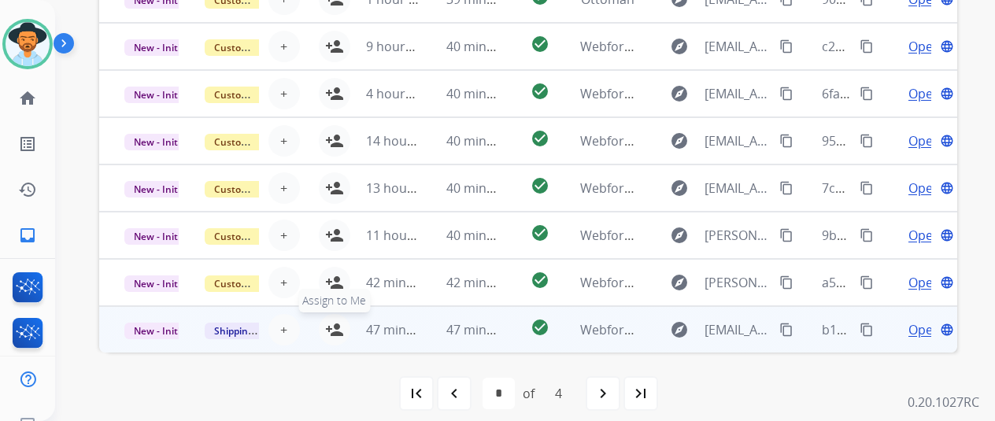
click at [335, 321] on mat-icon "person_add" at bounding box center [334, 330] width 19 height 19
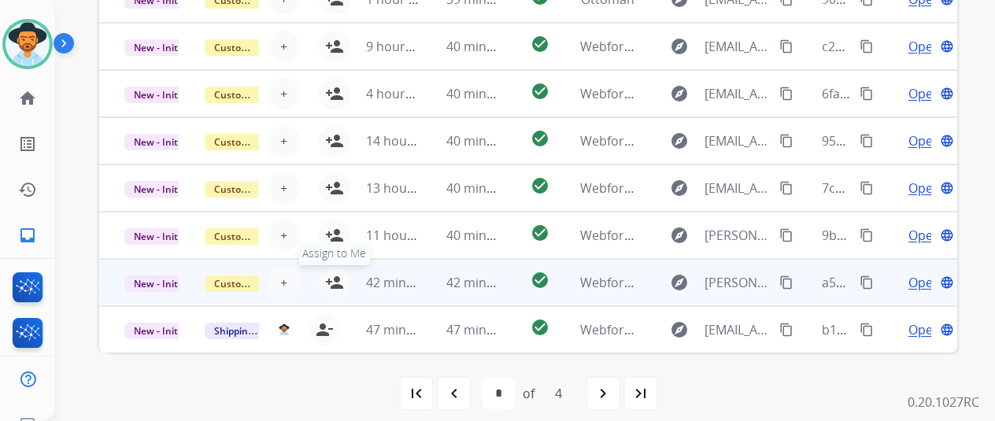
click at [329, 276] on mat-icon "person_add" at bounding box center [334, 282] width 19 height 19
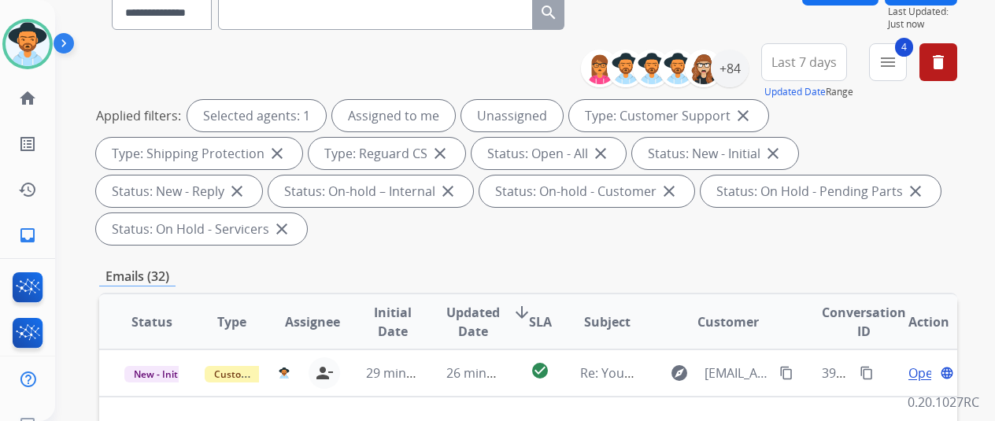
scroll to position [140, 0]
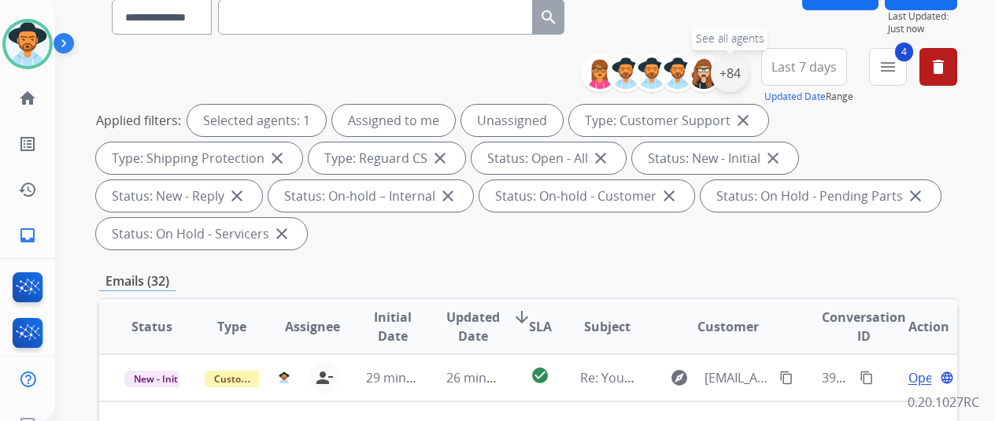
click at [748, 65] on div "+84" at bounding box center [730, 73] width 38 height 38
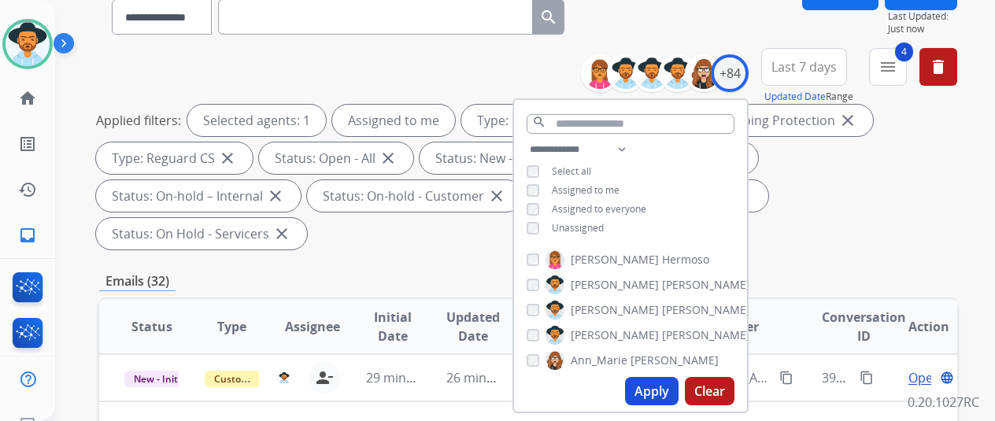
click at [655, 385] on button "Apply" at bounding box center [652, 391] width 54 height 28
select select "*"
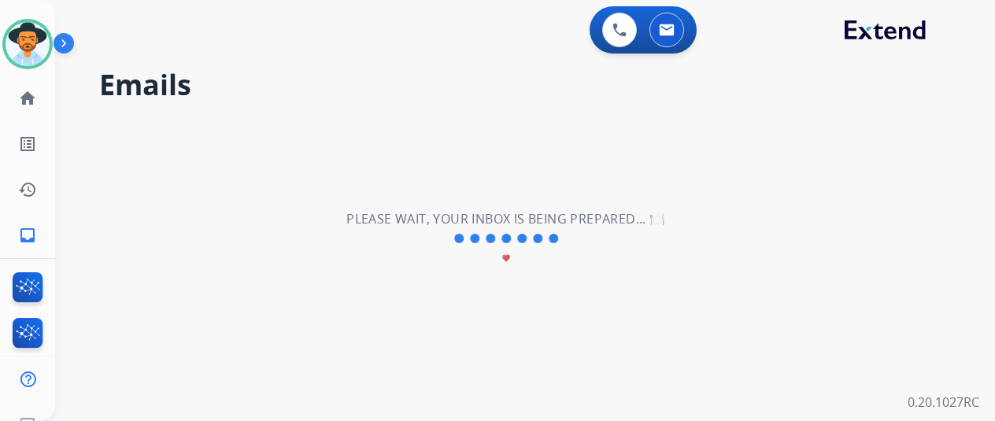
scroll to position [0, 0]
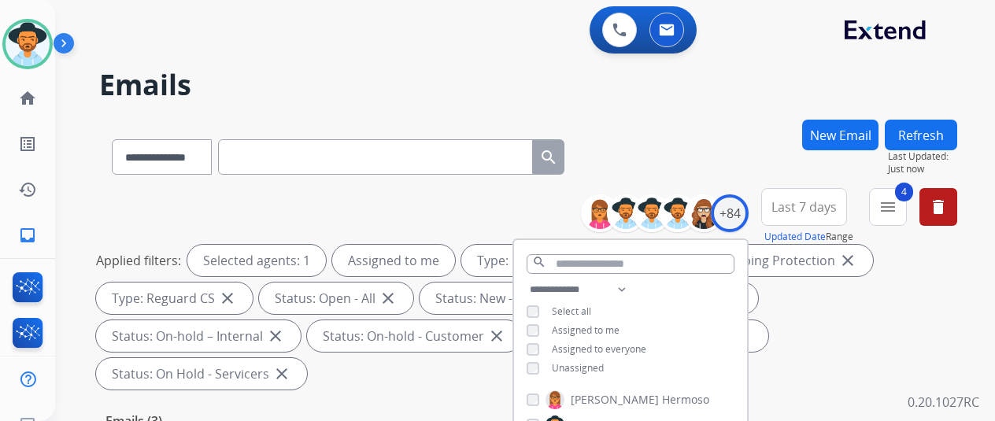
click at [638, 102] on div "**********" at bounding box center [506, 267] width 902 height 421
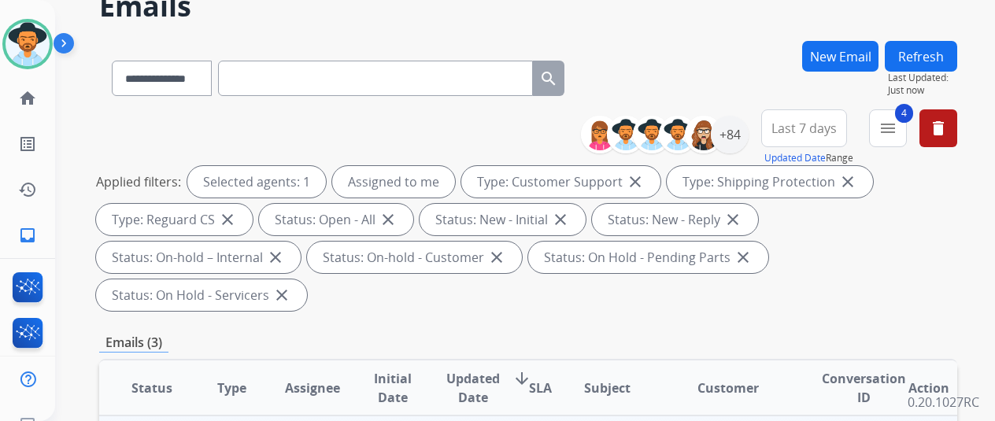
scroll to position [315, 0]
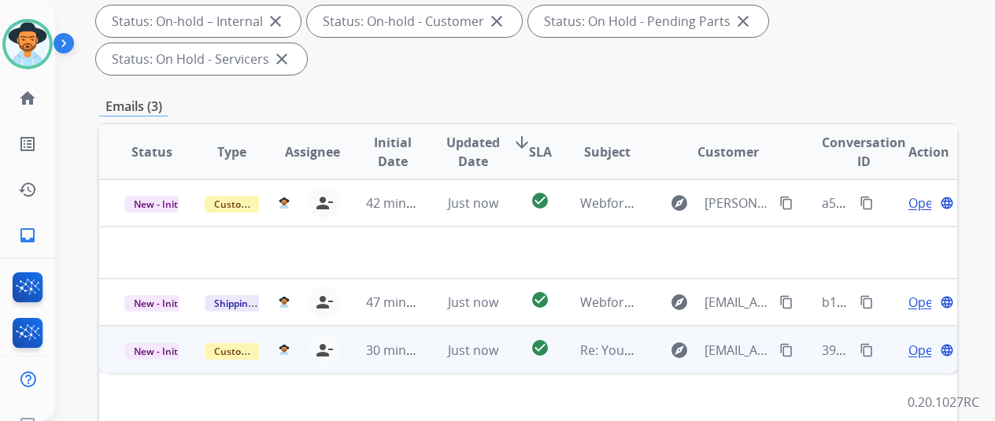
click at [913, 341] on span "Open" at bounding box center [925, 350] width 32 height 19
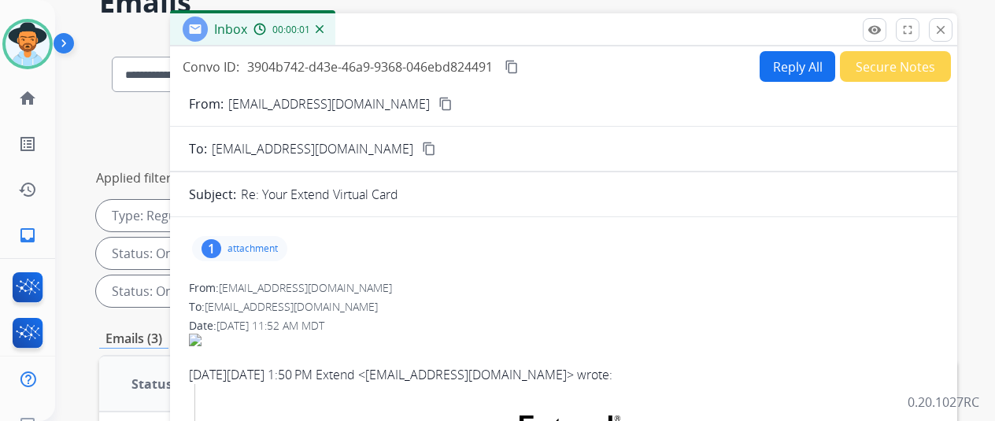
scroll to position [0, 0]
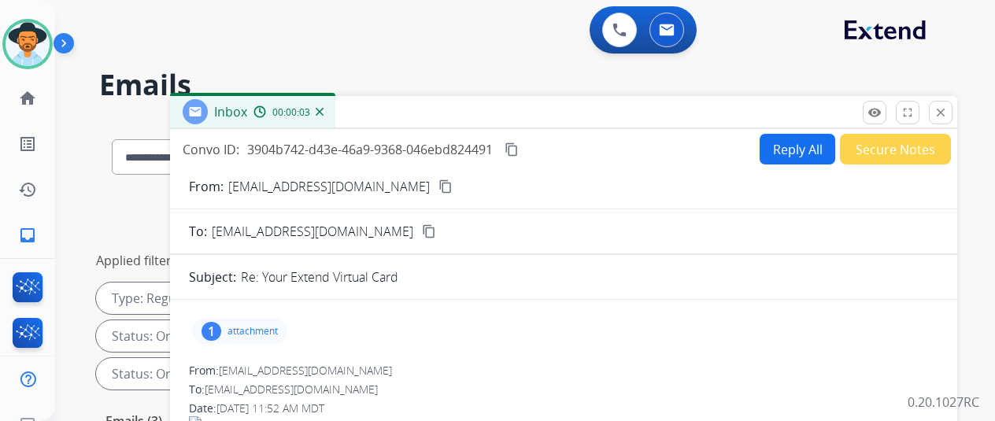
click at [219, 330] on div "1" at bounding box center [212, 331] width 20 height 19
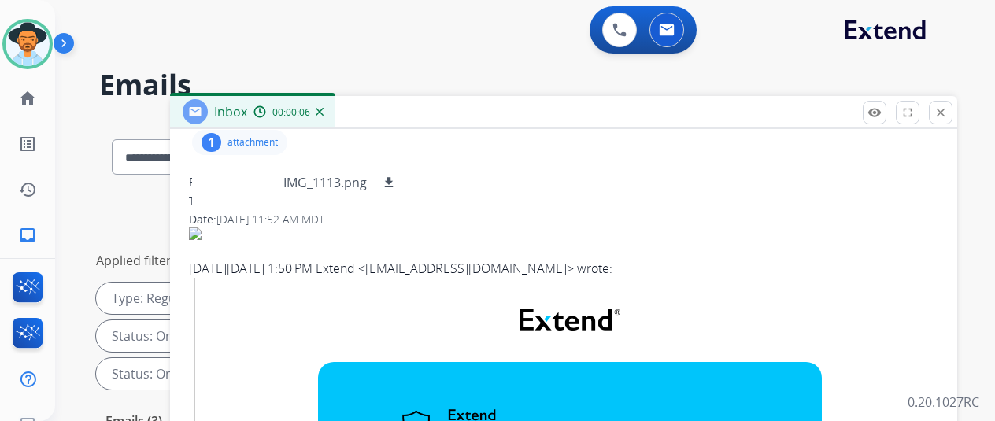
scroll to position [157, 0]
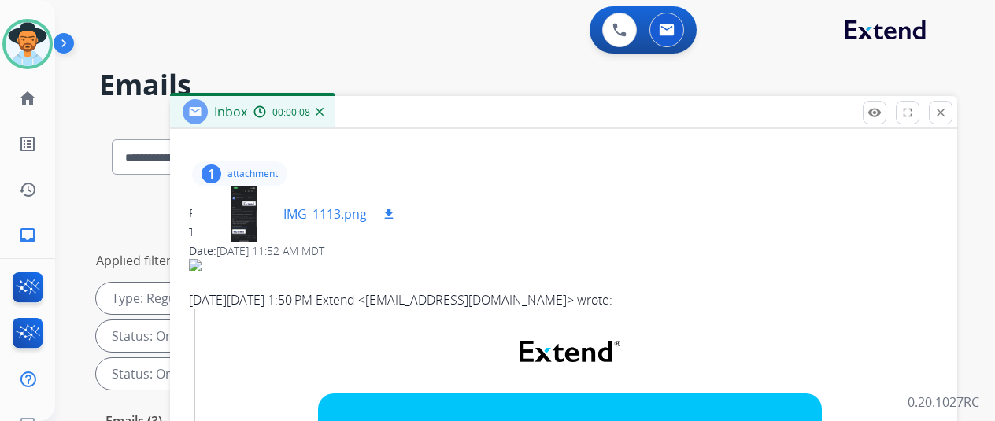
click at [250, 208] on div at bounding box center [244, 214] width 79 height 55
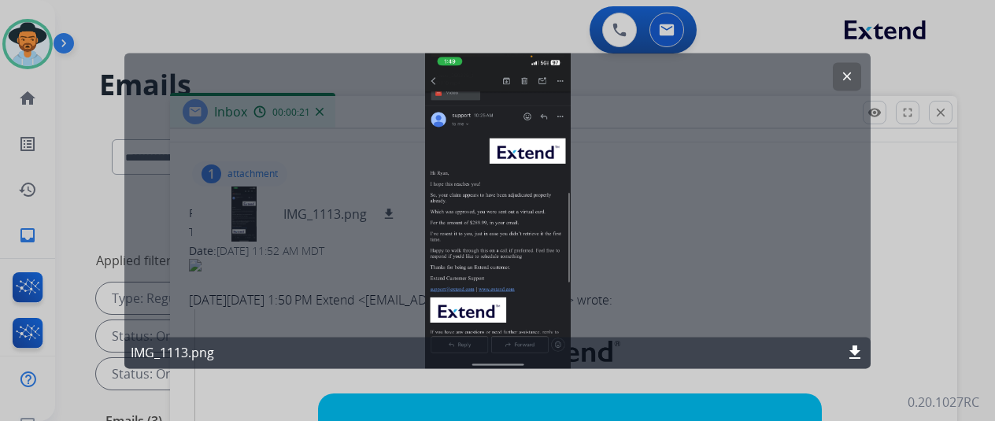
click at [849, 72] on mat-icon "clear" at bounding box center [847, 76] width 14 height 14
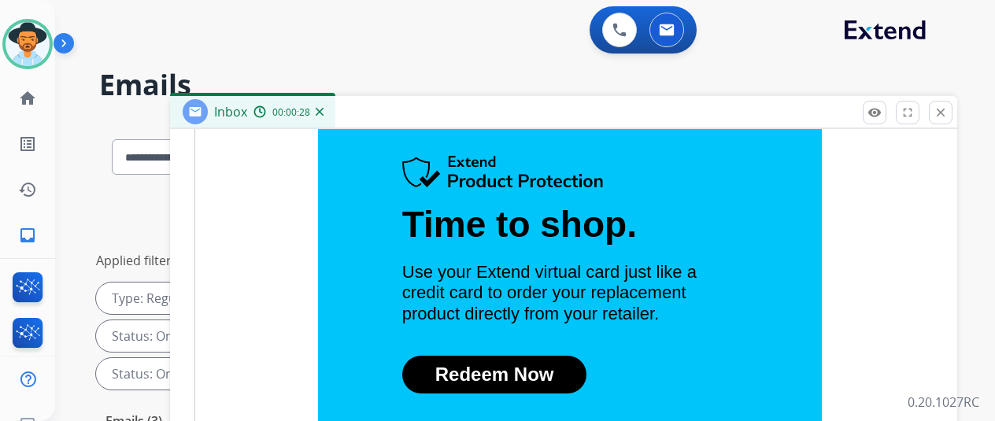
scroll to position [49, 0]
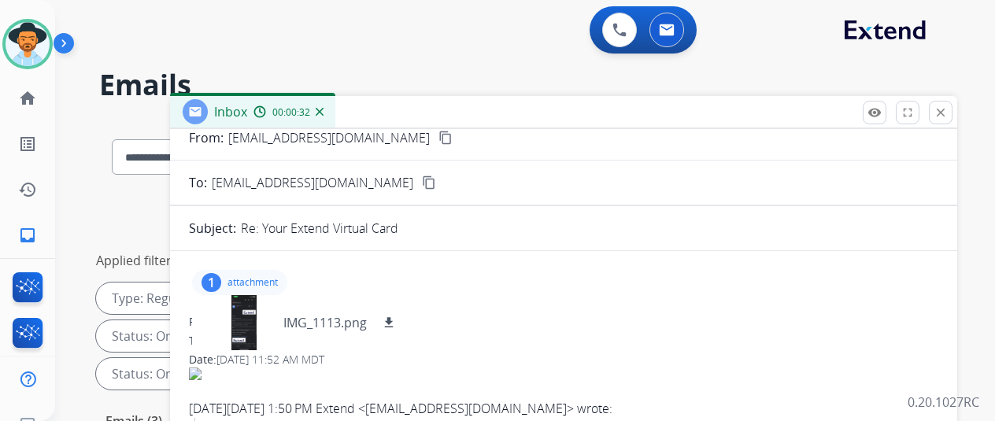
click at [439, 136] on mat-icon "content_copy" at bounding box center [446, 138] width 14 height 14
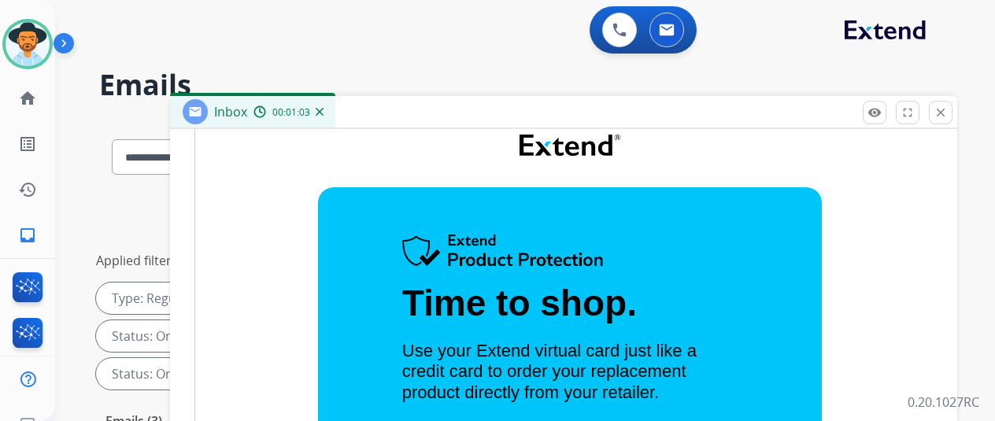
scroll to position [0, 0]
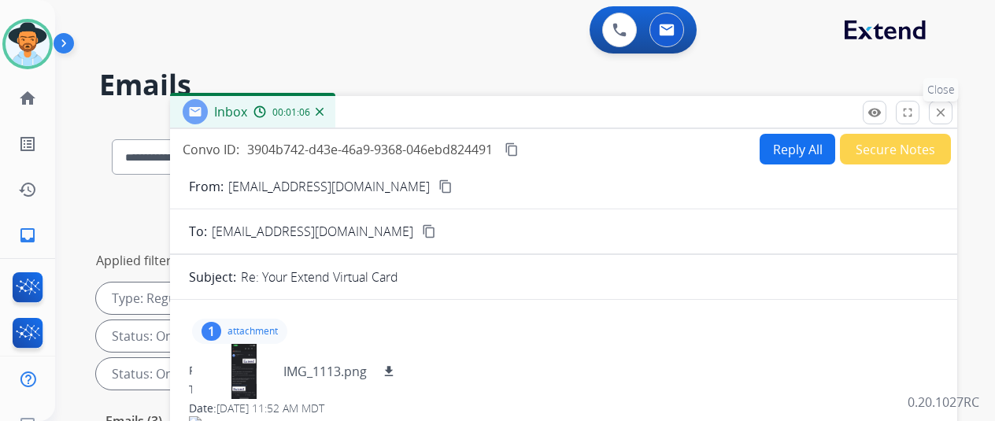
click at [948, 106] on mat-icon "close" at bounding box center [941, 113] width 14 height 14
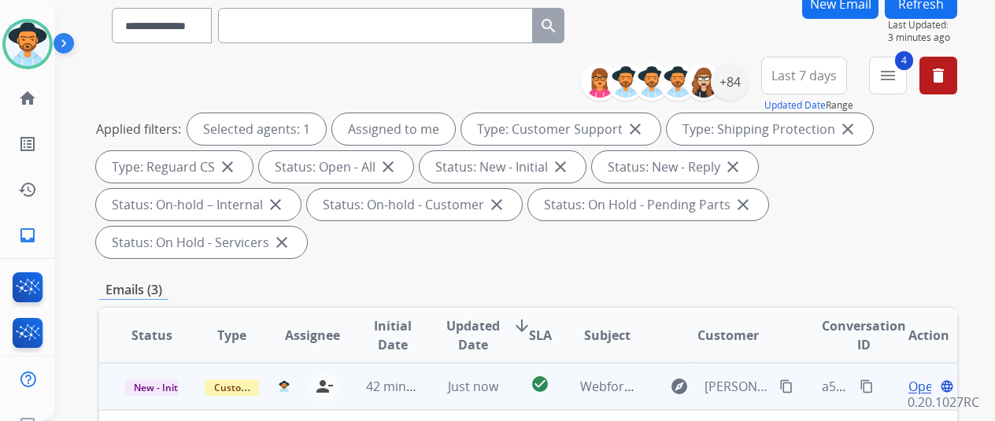
scroll to position [315, 0]
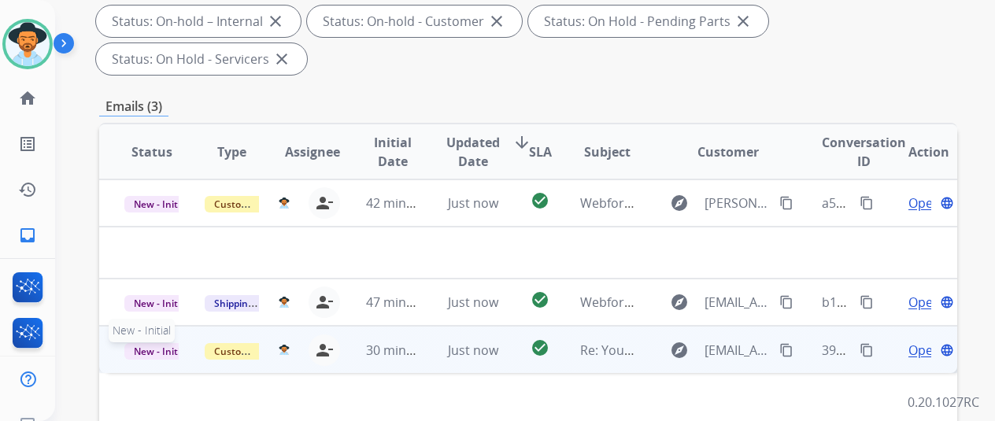
click at [150, 343] on span "New - Initial" at bounding box center [160, 351] width 73 height 17
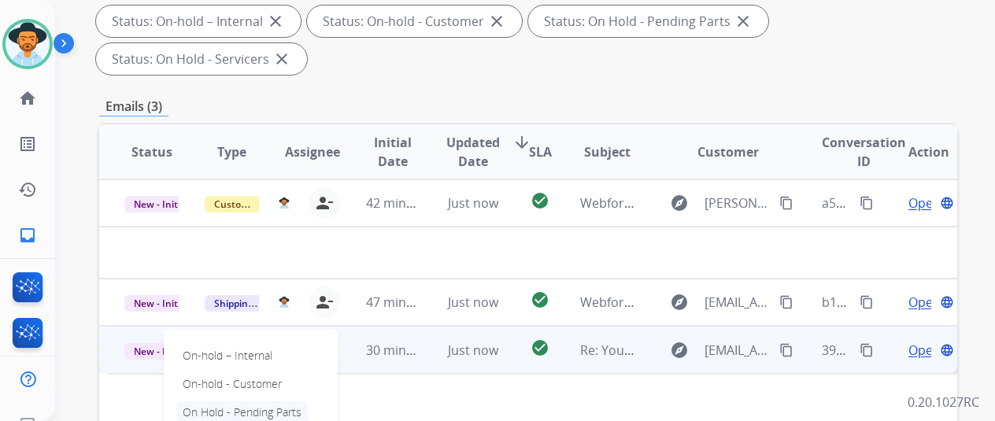
scroll to position [394, 0]
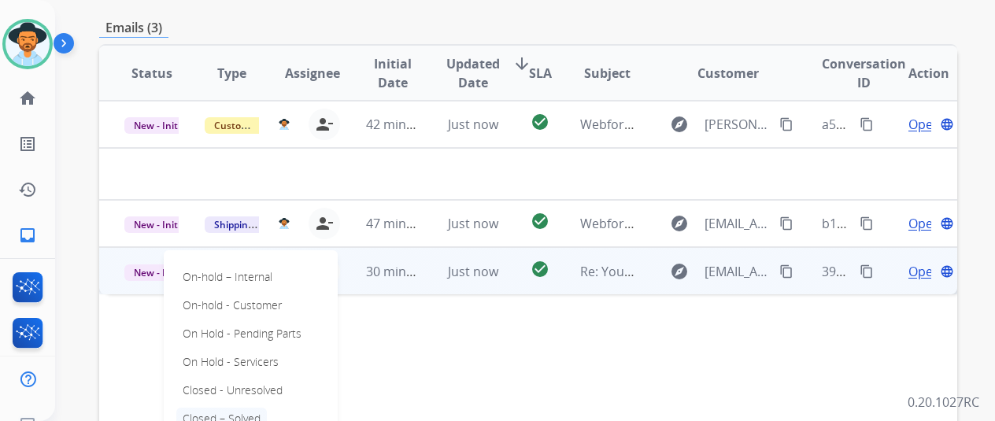
click at [208, 408] on p "Closed – Solved" at bounding box center [221, 419] width 91 height 22
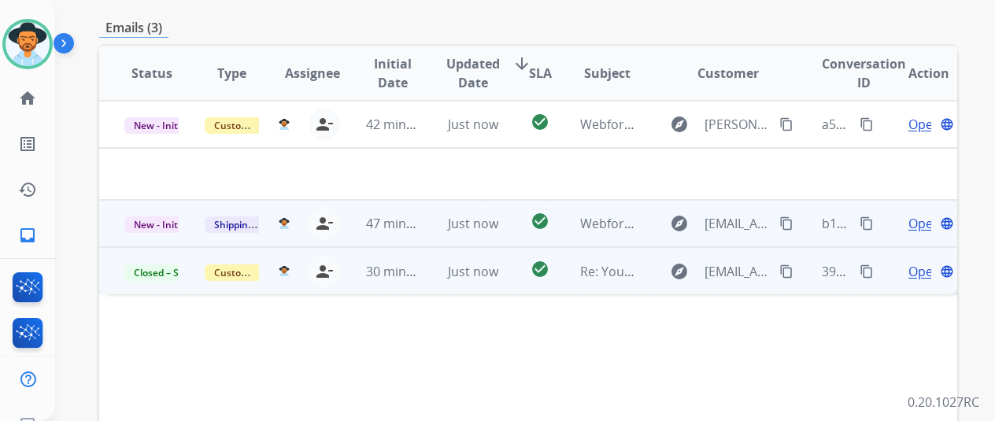
click at [917, 214] on span "Open" at bounding box center [925, 223] width 32 height 19
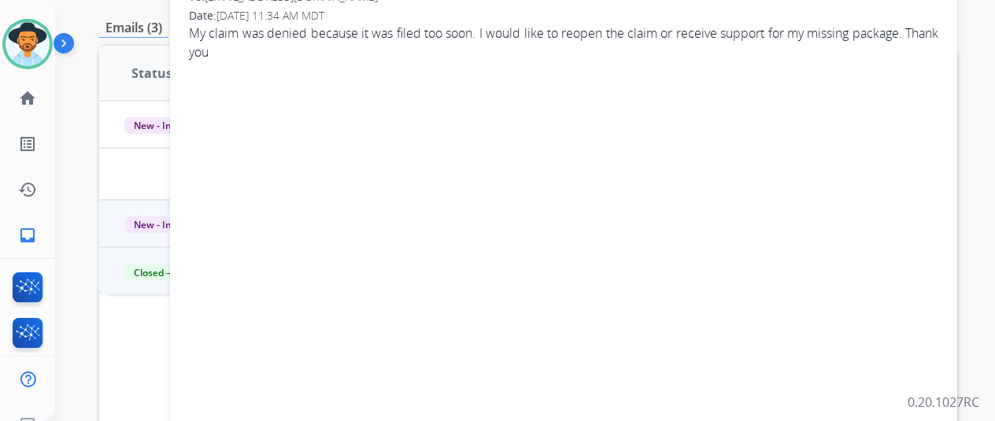
scroll to position [157, 0]
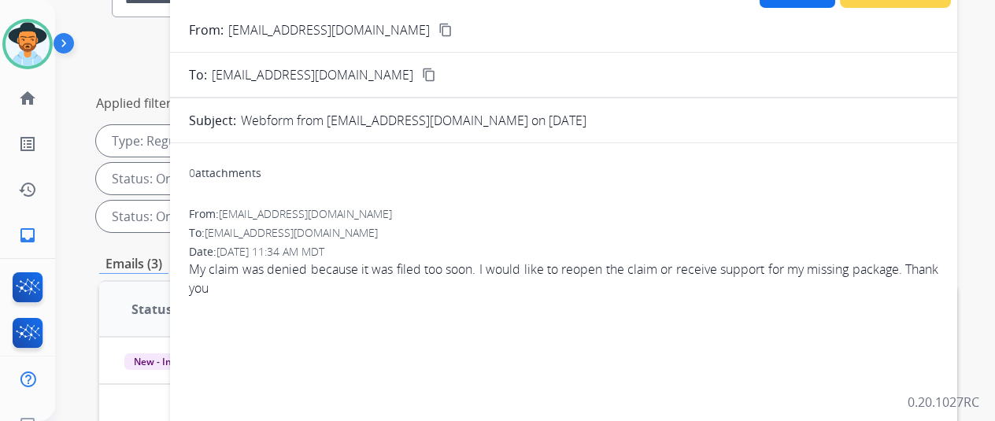
click at [439, 28] on mat-icon "content_copy" at bounding box center [446, 30] width 14 height 14
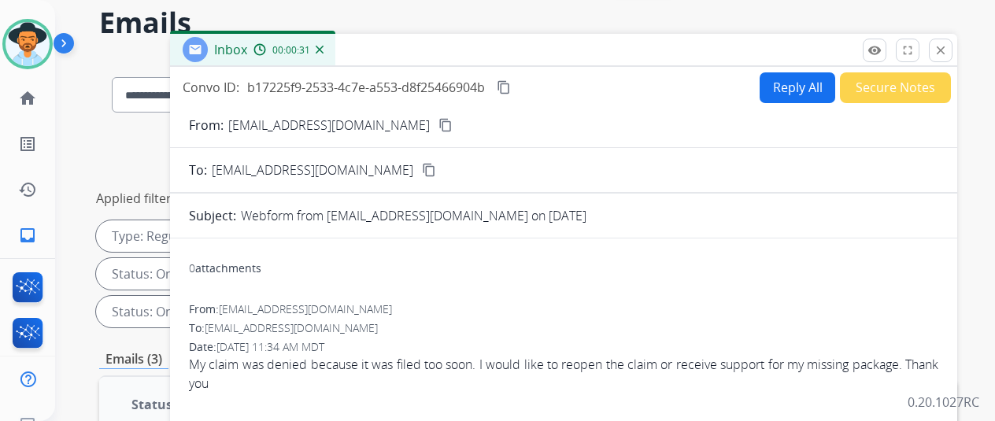
scroll to position [0, 0]
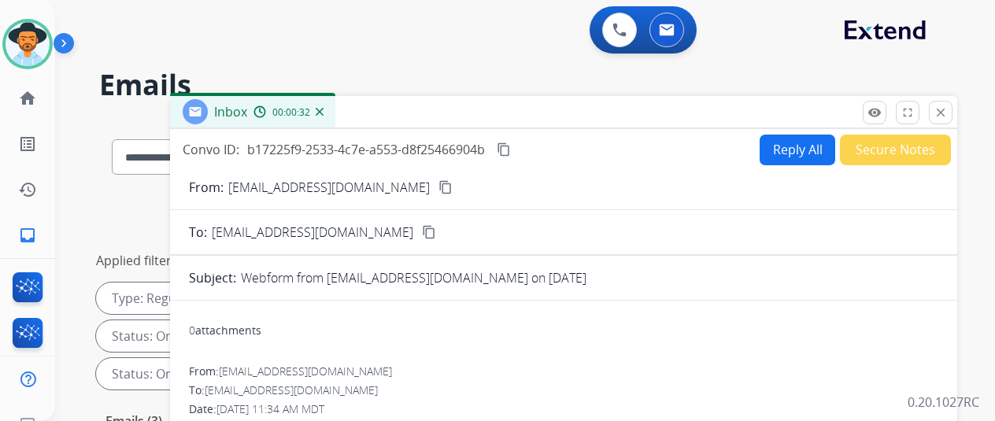
click at [511, 147] on mat-icon "content_copy" at bounding box center [504, 150] width 14 height 14
click at [787, 142] on button "Reply All" at bounding box center [798, 150] width 76 height 31
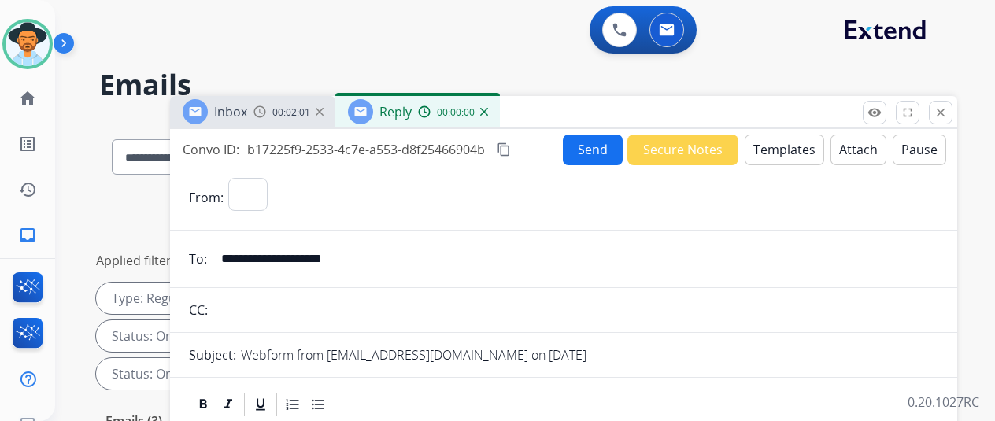
select select "**********"
click at [783, 144] on button "Templates" at bounding box center [785, 150] width 80 height 31
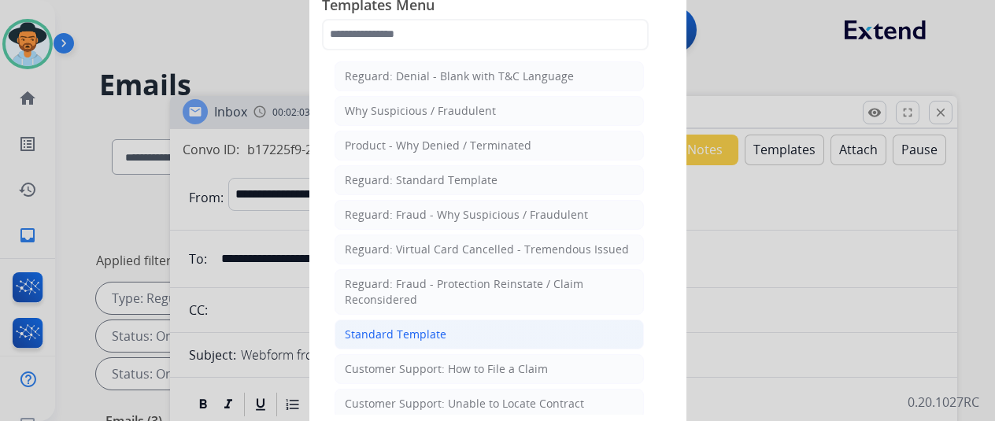
click at [389, 327] on div "Standard Template" at bounding box center [396, 335] width 102 height 16
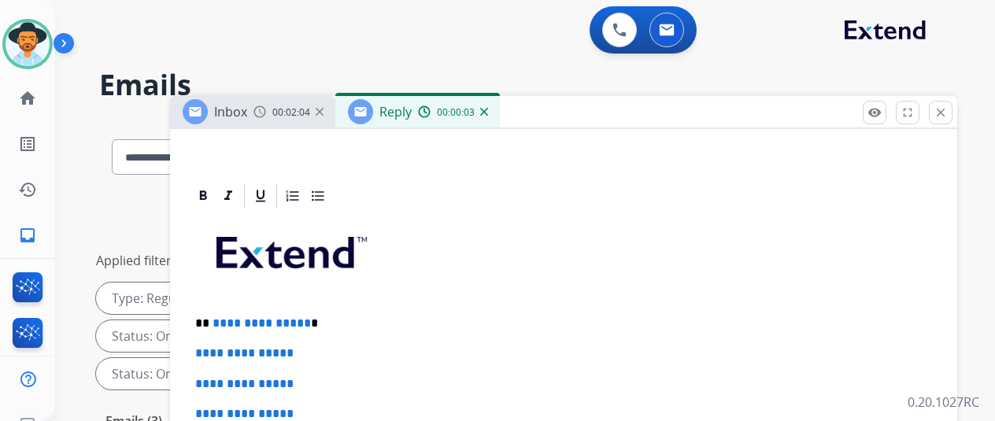
scroll to position [362, 0]
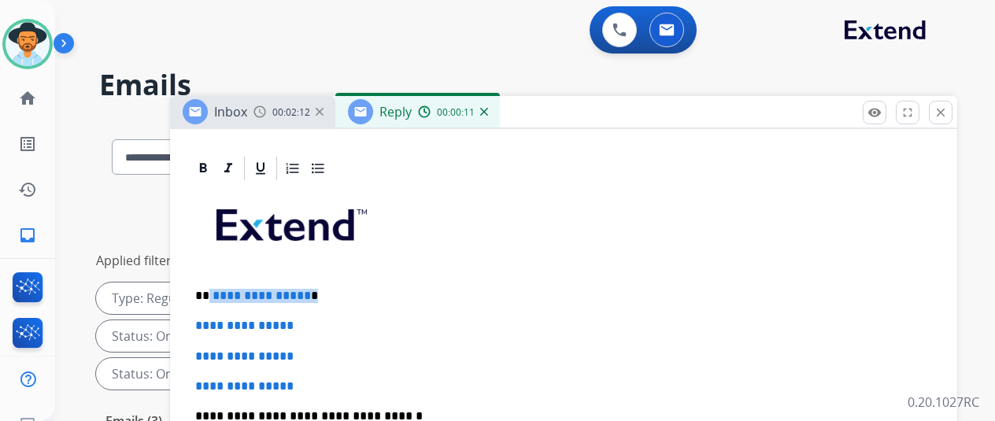
drag, startPoint x: 317, startPoint y: 267, endPoint x: 222, endPoint y: 267, distance: 94.5
click at [222, 289] on p "**********" at bounding box center [557, 296] width 724 height 14
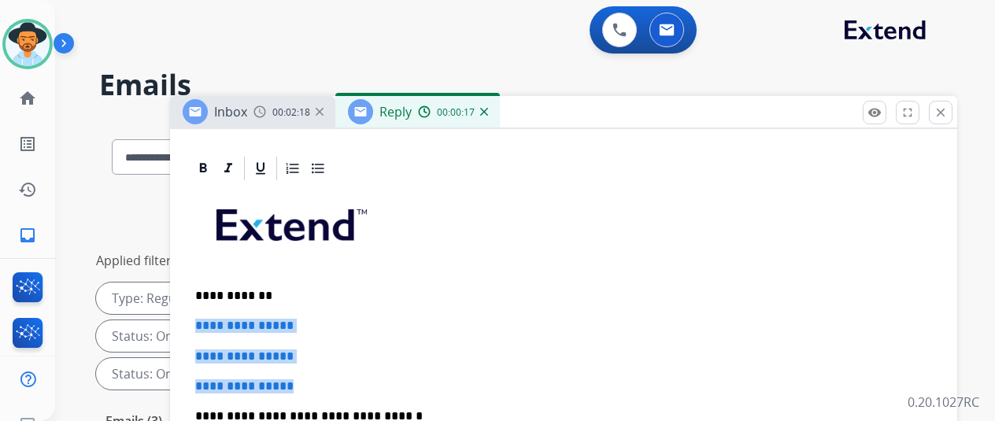
drag, startPoint x: 324, startPoint y: 360, endPoint x: 197, endPoint y: 286, distance: 147.5
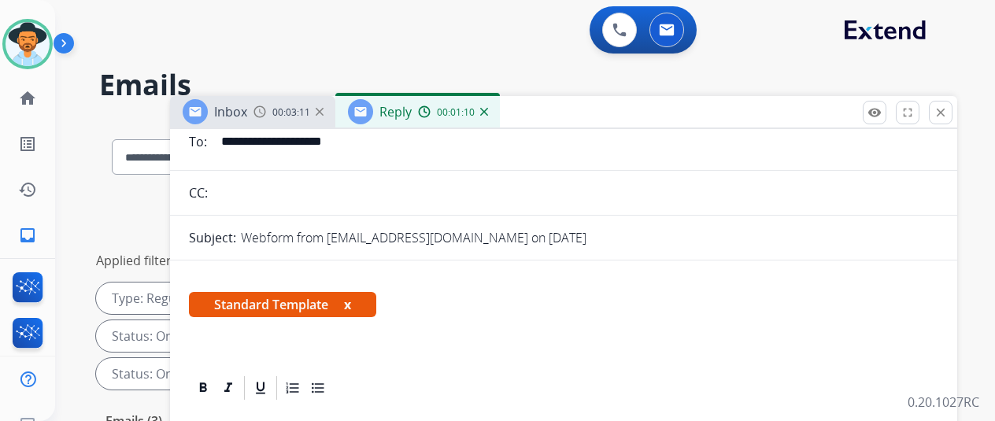
scroll to position [0, 0]
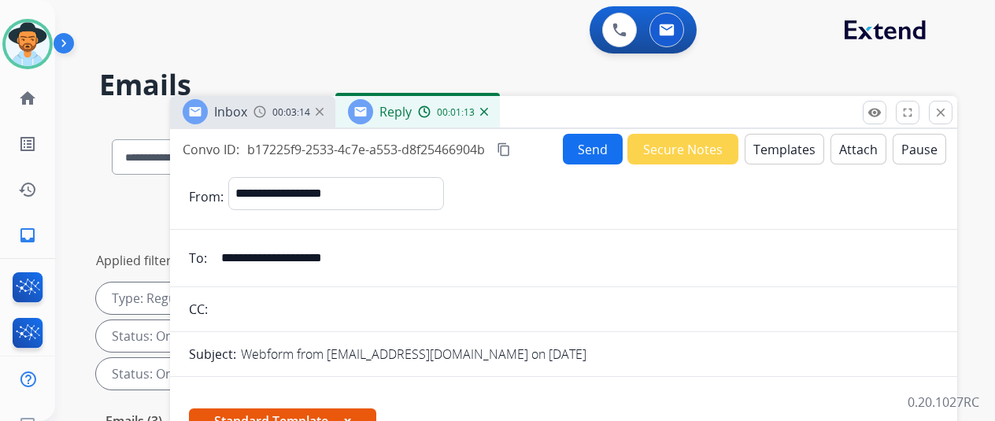
click at [604, 149] on button "Send" at bounding box center [593, 149] width 60 height 31
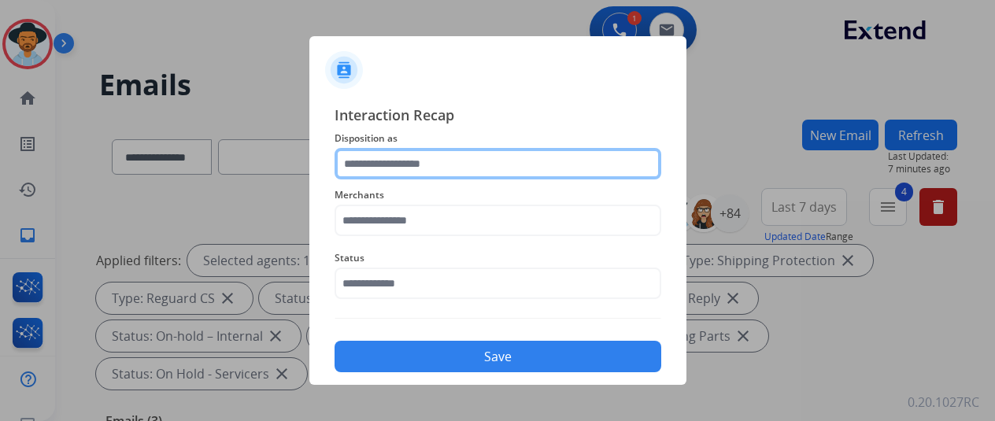
click at [389, 160] on input "text" at bounding box center [498, 163] width 327 height 31
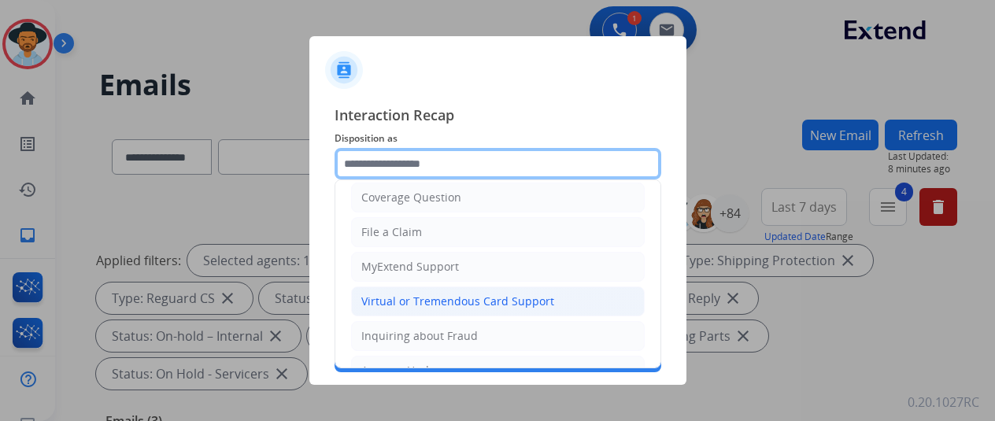
scroll to position [79, 0]
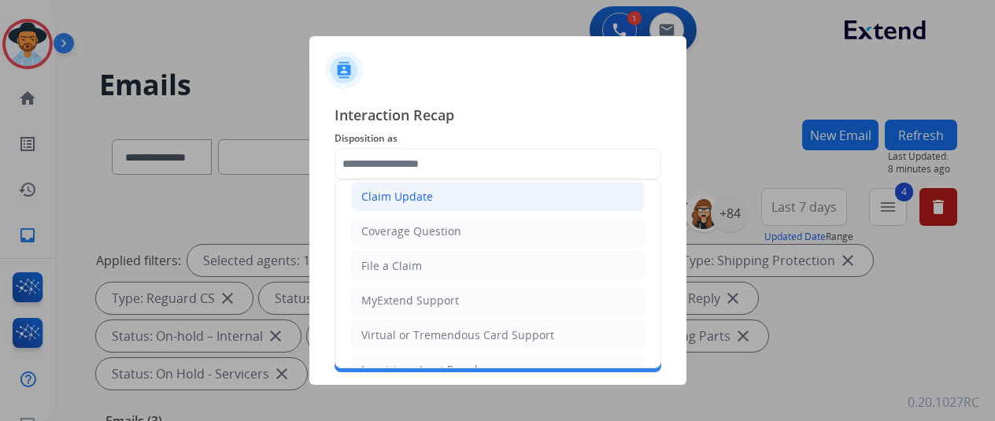
click at [398, 195] on div "Claim Update" at bounding box center [397, 197] width 72 height 16
type input "**********"
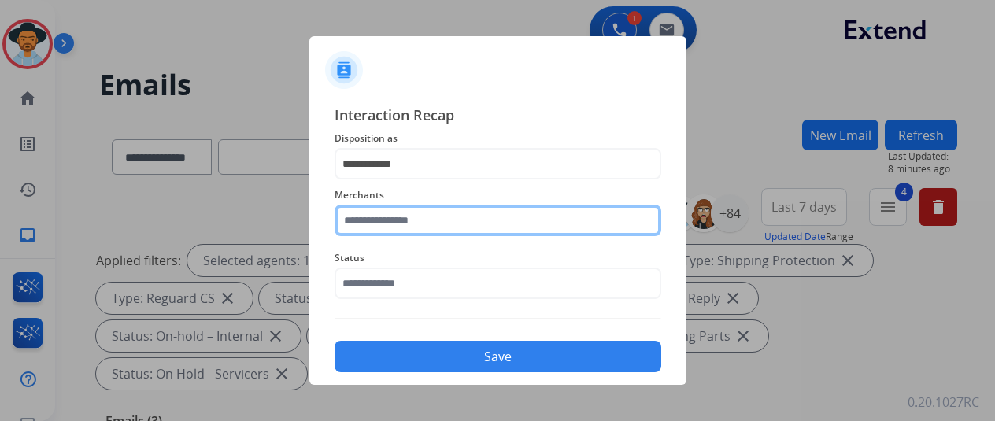
click at [380, 223] on input "text" at bounding box center [498, 220] width 327 height 31
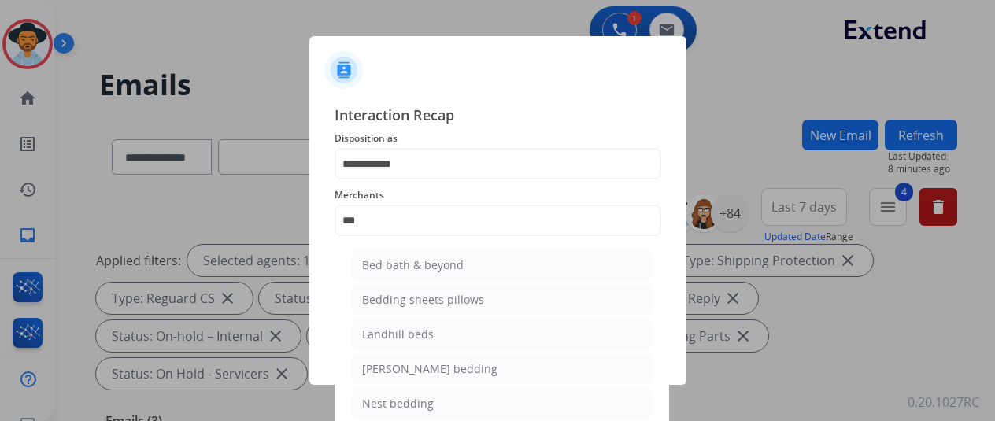
click at [380, 265] on div "Bed bath & beyond" at bounding box center [413, 266] width 102 height 16
type input "**********"
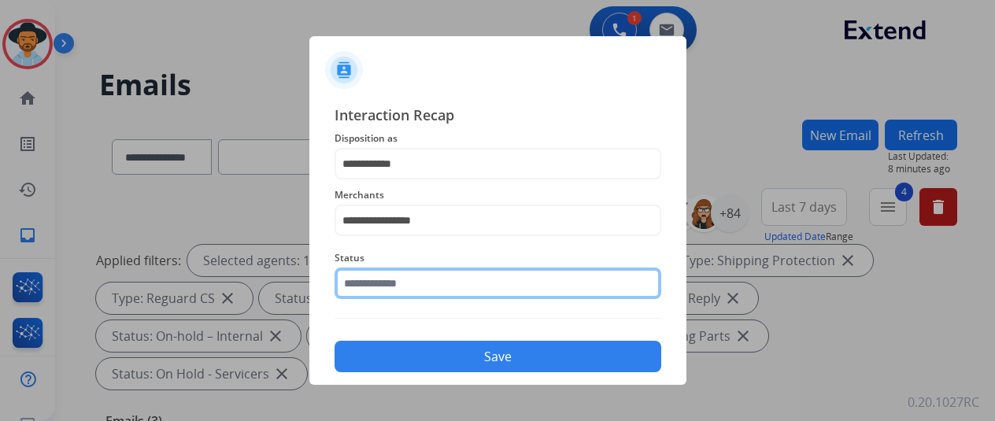
click at [385, 280] on input "text" at bounding box center [498, 283] width 327 height 31
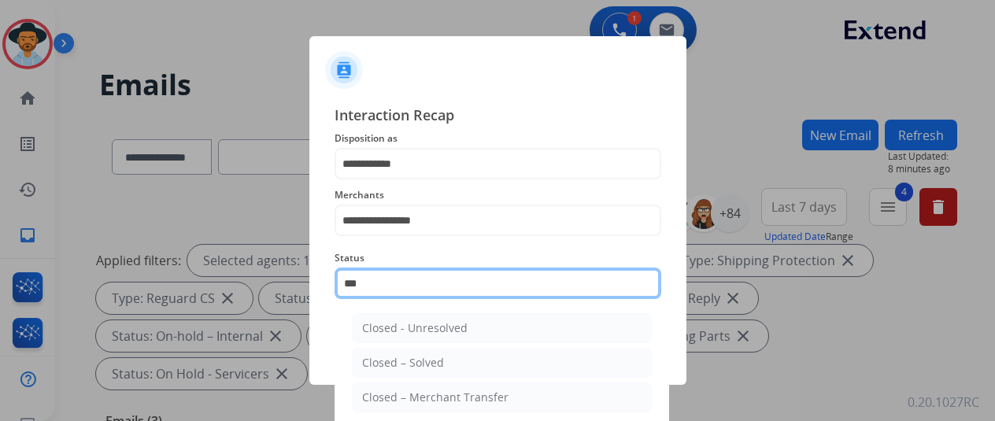
type input "****"
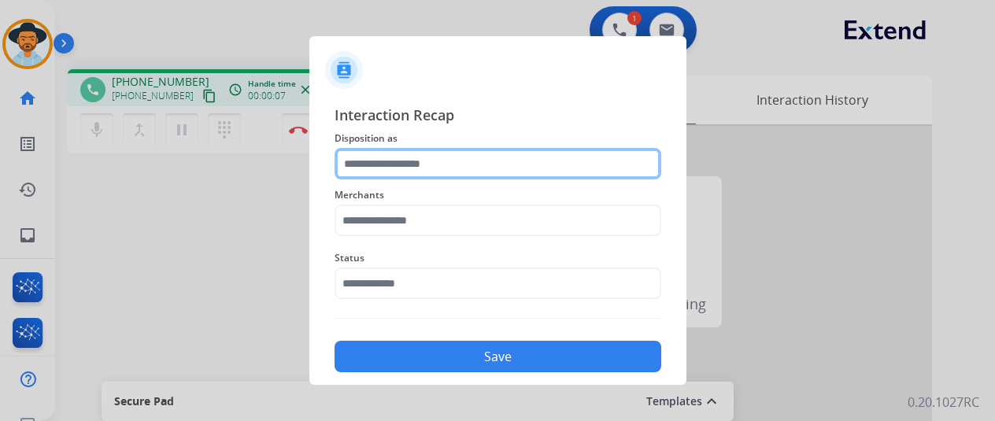
click at [413, 165] on input "text" at bounding box center [498, 163] width 327 height 31
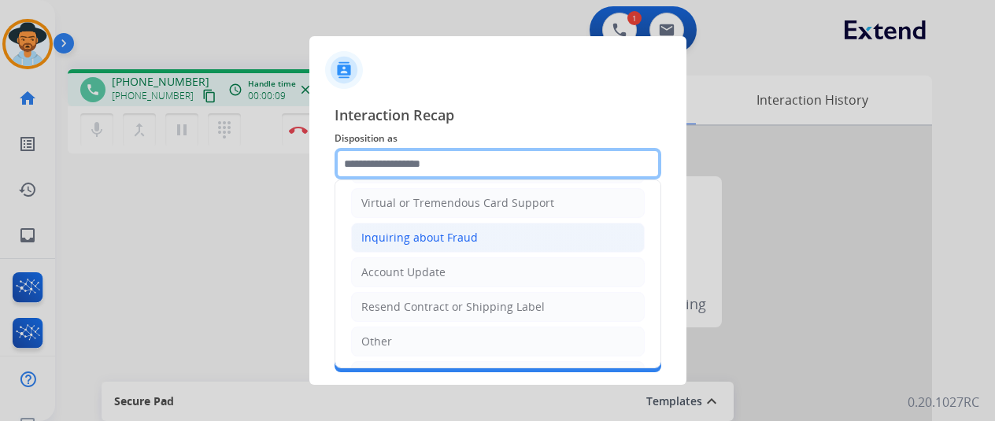
scroll to position [239, 0]
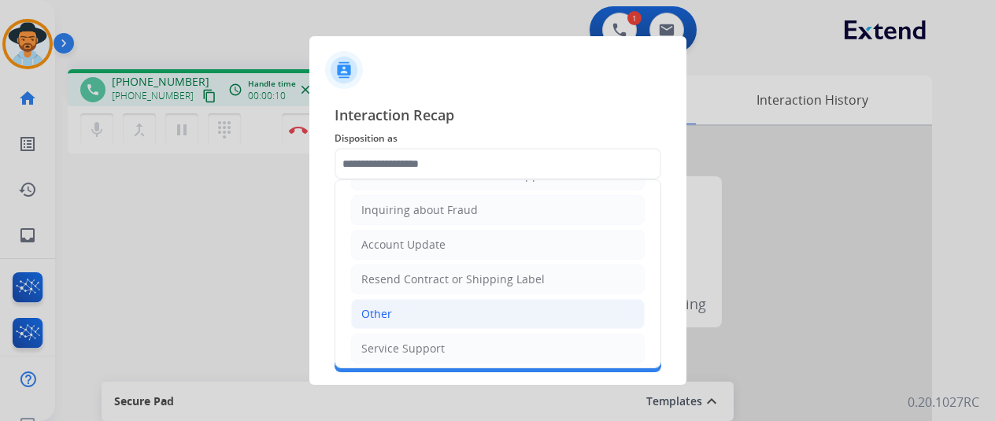
click at [384, 306] on div "Other" at bounding box center [376, 314] width 31 height 16
type input "*****"
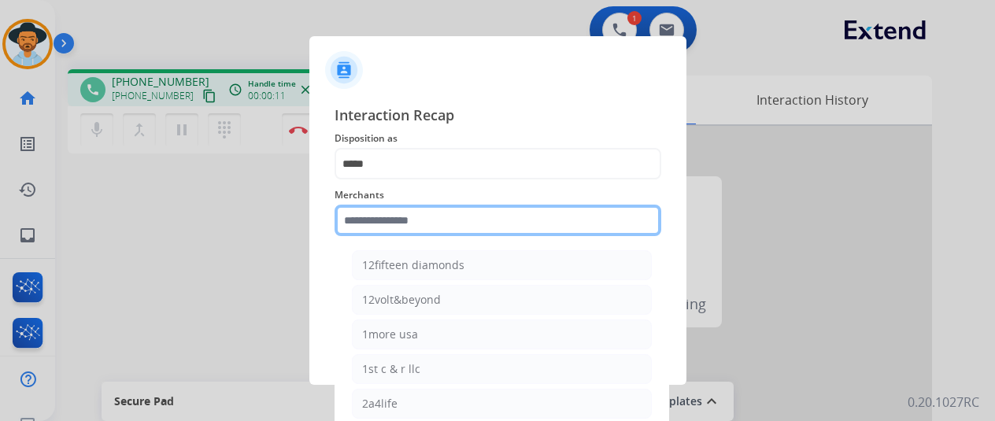
click at [372, 227] on input "text" at bounding box center [498, 220] width 327 height 31
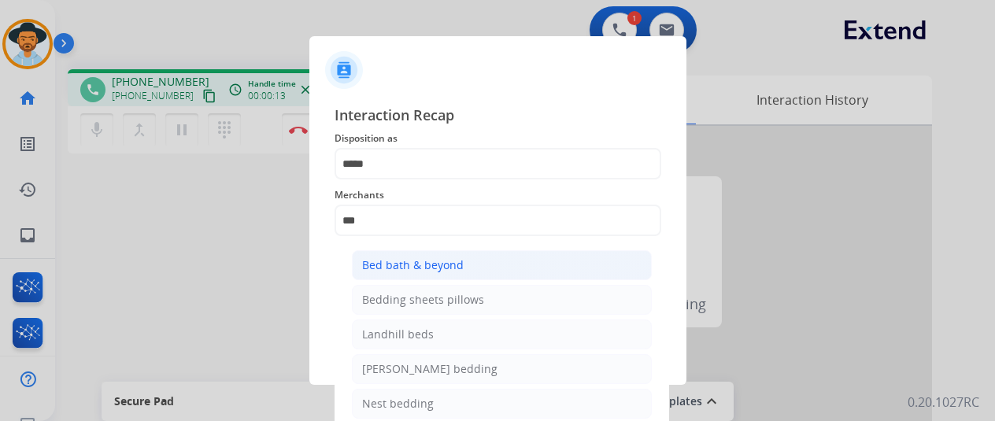
click at [398, 255] on li "Bed bath & beyond" at bounding box center [502, 265] width 300 height 30
type input "**********"
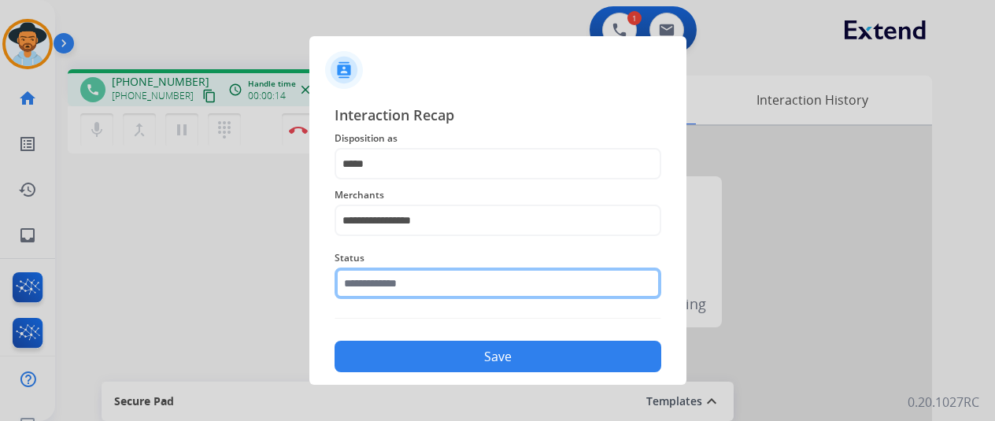
click at [403, 286] on input "text" at bounding box center [498, 283] width 327 height 31
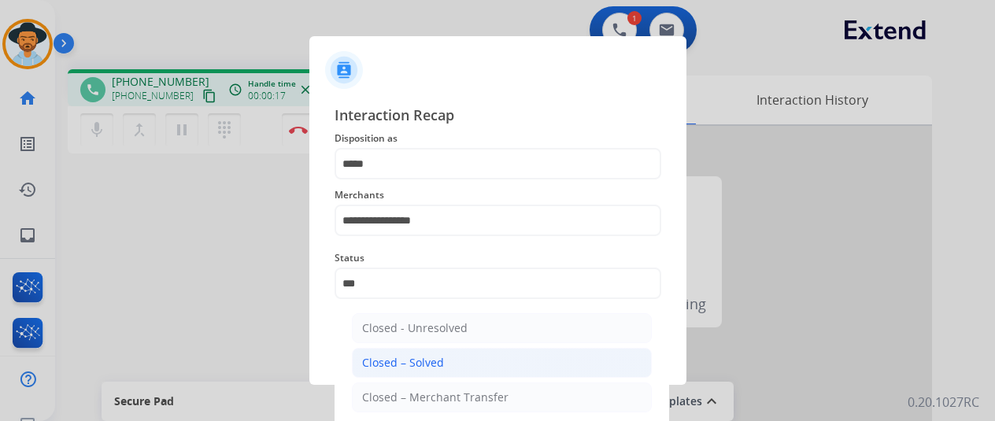
click at [403, 365] on div "Closed – Solved" at bounding box center [403, 363] width 82 height 16
type input "**********"
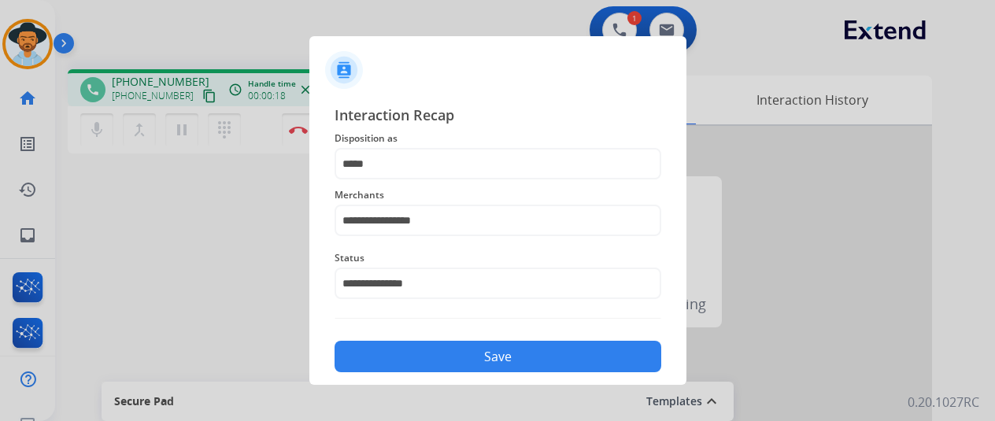
click at [458, 360] on button "Save" at bounding box center [498, 356] width 327 height 31
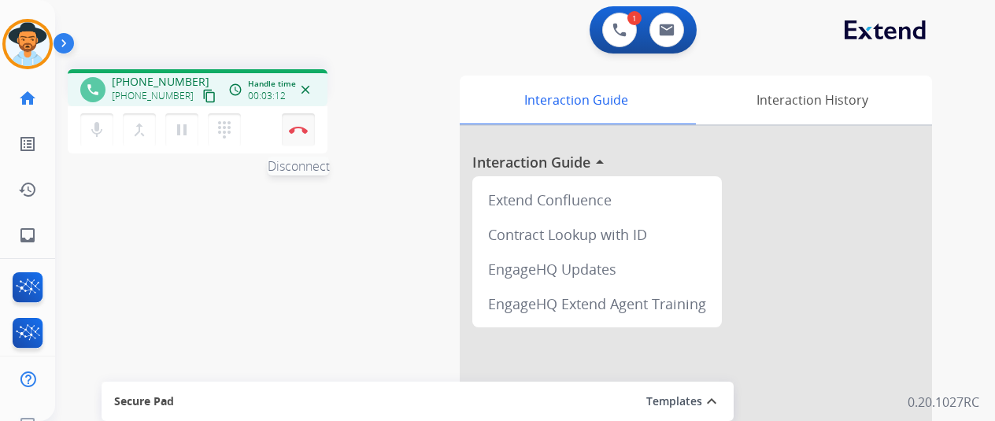
click at [298, 126] on img at bounding box center [298, 130] width 19 height 8
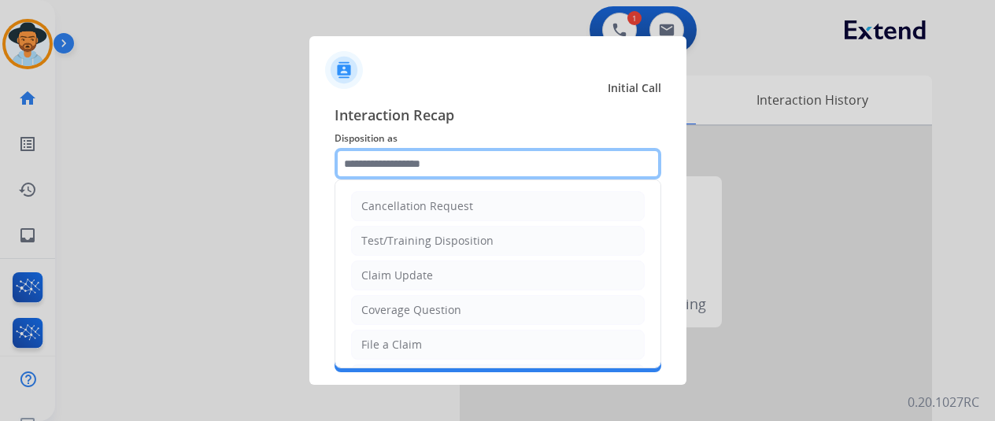
click at [363, 152] on input "text" at bounding box center [498, 163] width 327 height 31
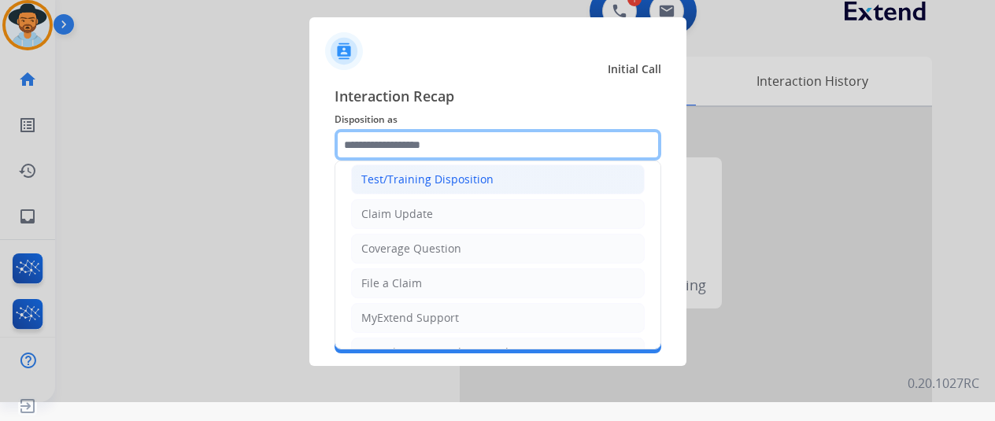
scroll to position [79, 0]
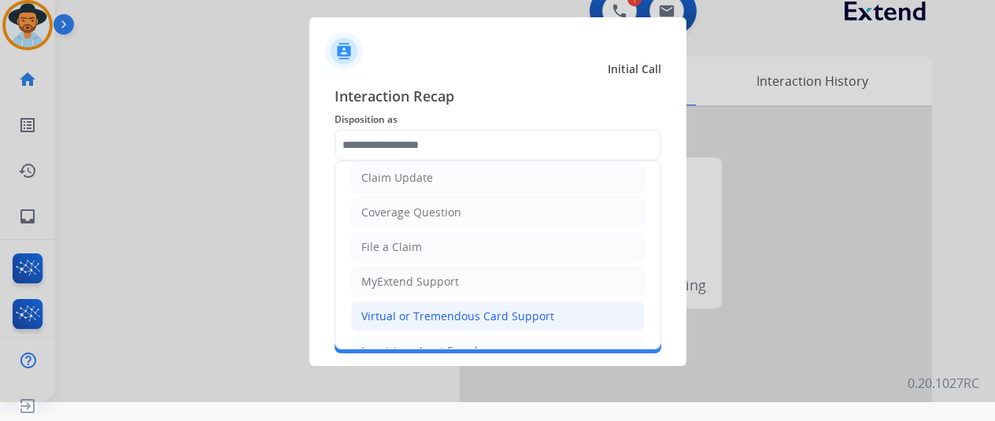
click at [381, 304] on li "Virtual or Tremendous Card Support" at bounding box center [498, 317] width 294 height 30
type input "**********"
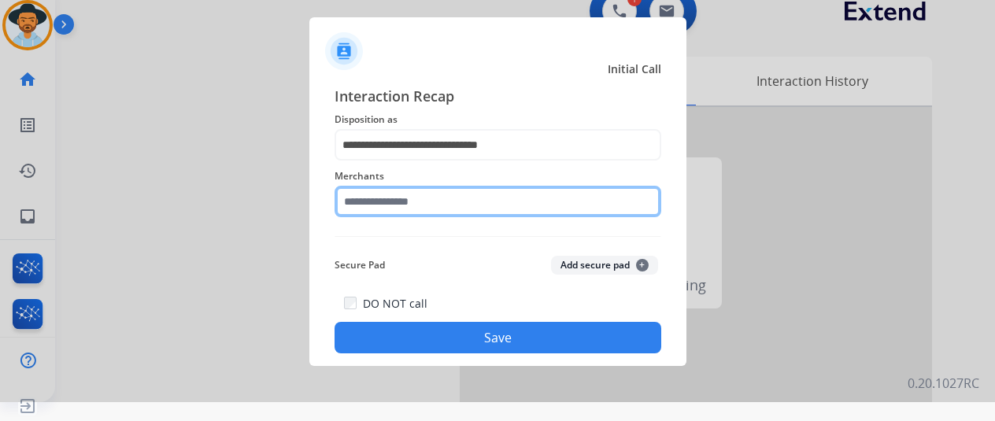
click at [387, 195] on input "text" at bounding box center [498, 201] width 327 height 31
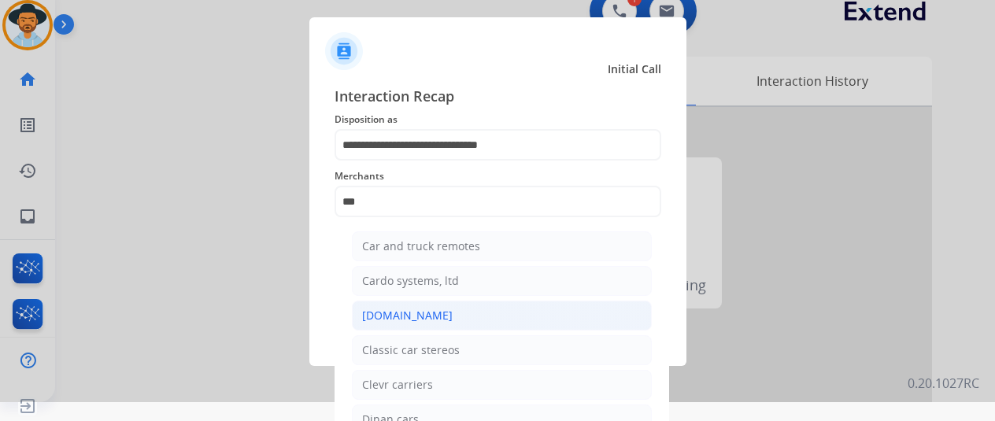
click at [402, 308] on div "[DOMAIN_NAME]" at bounding box center [407, 316] width 91 height 16
type input "**********"
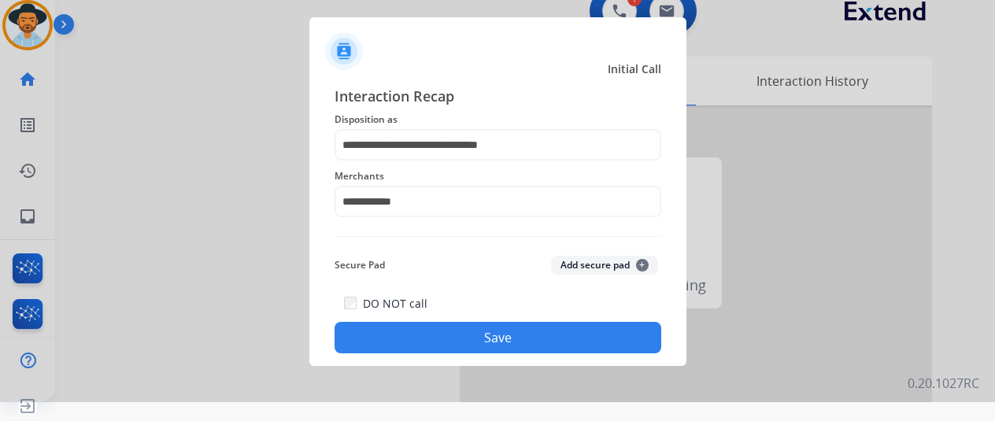
click at [443, 330] on button "Save" at bounding box center [498, 337] width 327 height 31
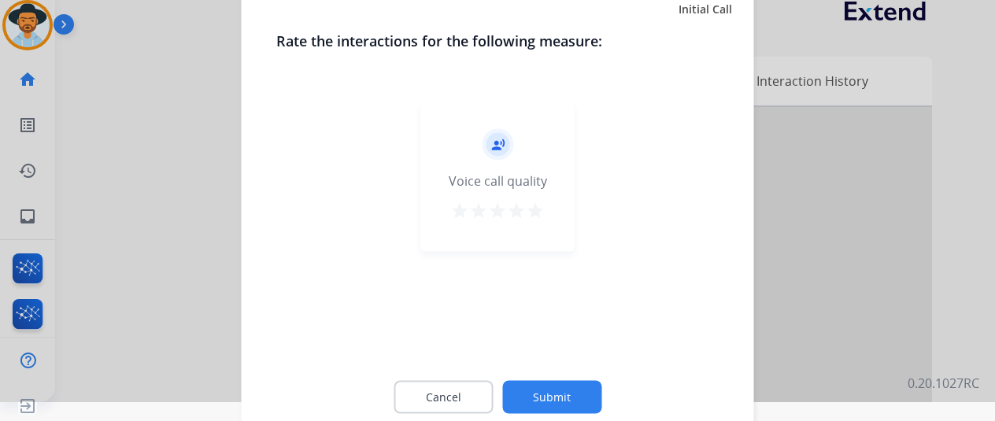
click at [551, 395] on button "Submit" at bounding box center [551, 396] width 99 height 33
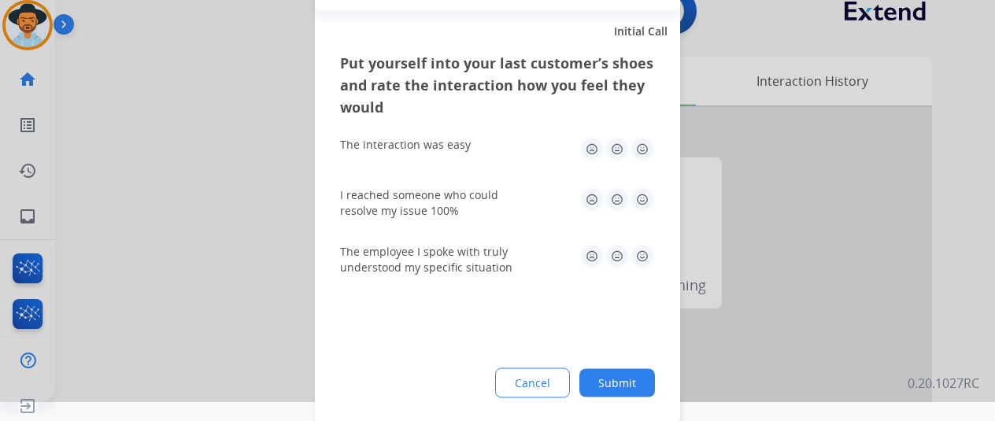
click at [628, 382] on button "Submit" at bounding box center [618, 383] width 76 height 28
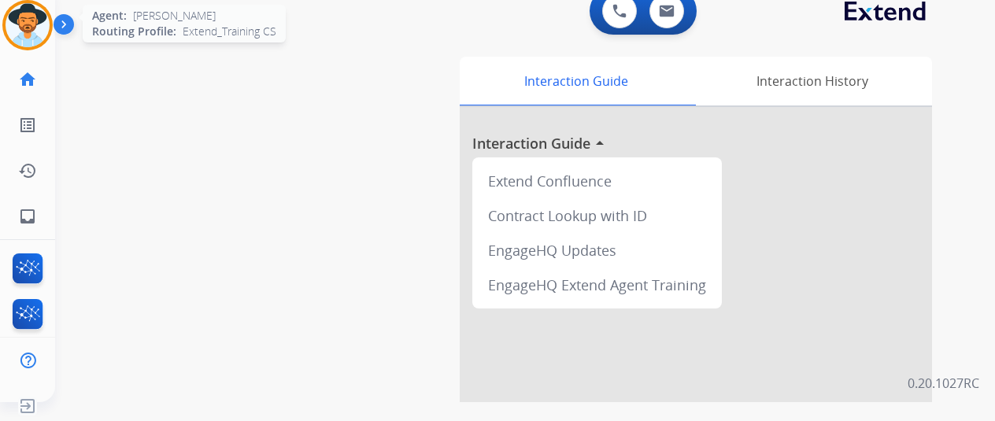
click at [26, 13] on img at bounding box center [28, 25] width 44 height 44
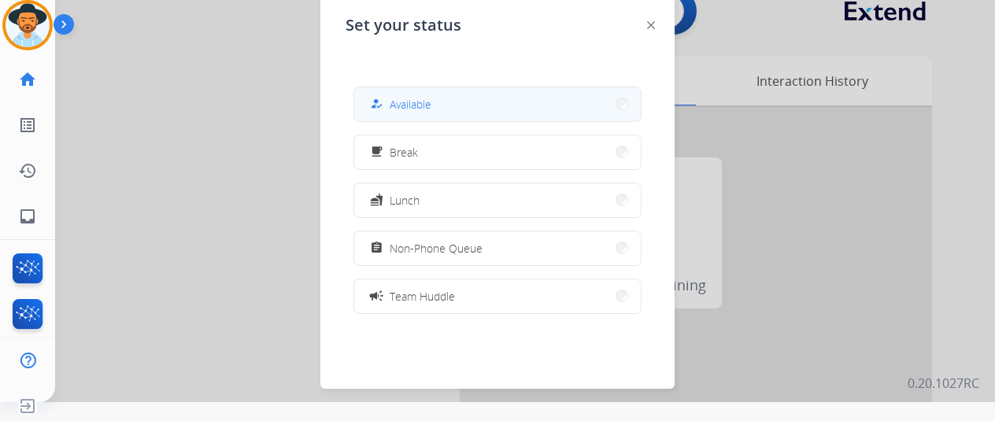
click at [450, 103] on button "how_to_reg Available" at bounding box center [497, 104] width 287 height 34
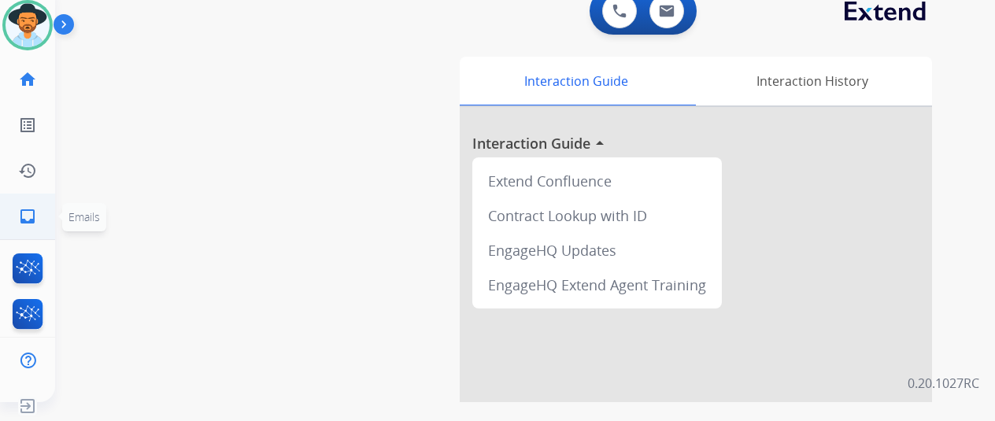
click at [26, 221] on mat-icon "inbox" at bounding box center [27, 216] width 19 height 19
select select "**********"
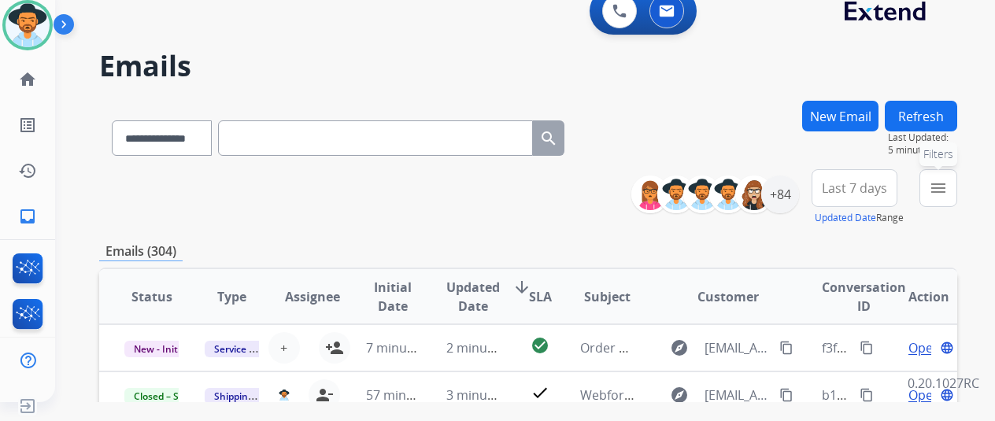
click at [948, 188] on mat-icon "menu" at bounding box center [938, 188] width 19 height 19
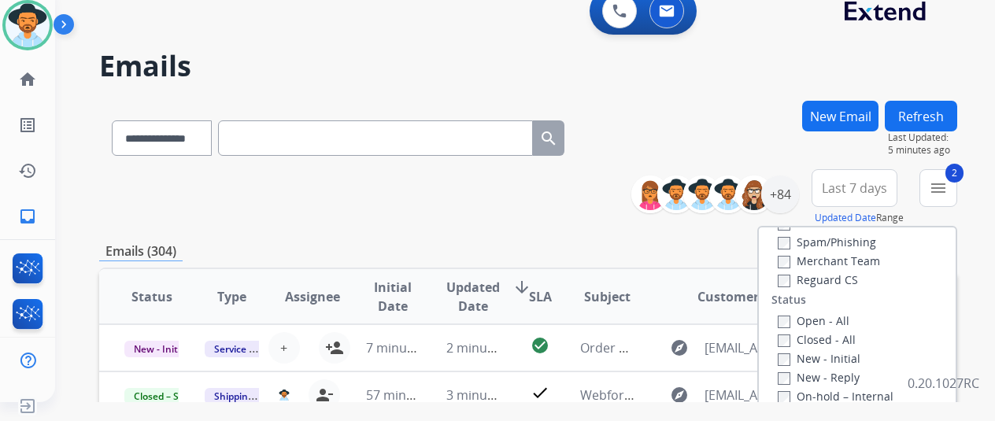
scroll to position [157, 0]
click at [793, 280] on label "Reguard CS" at bounding box center [818, 278] width 80 height 15
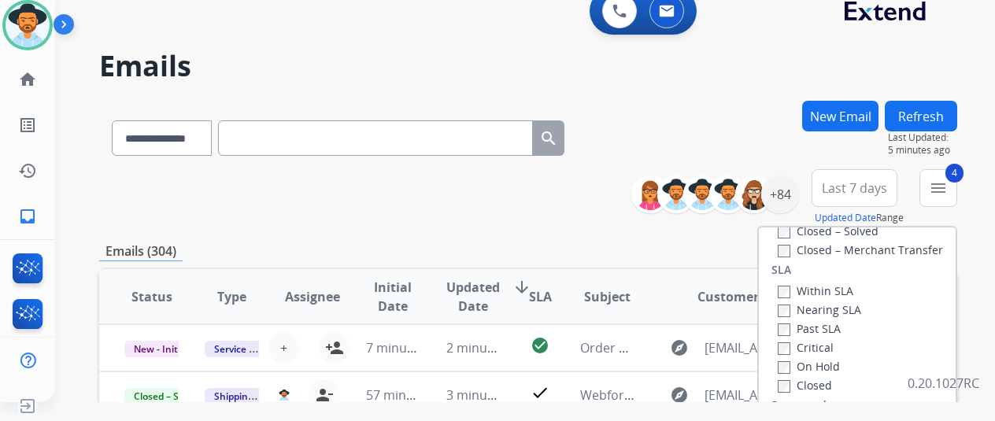
scroll to position [315, 0]
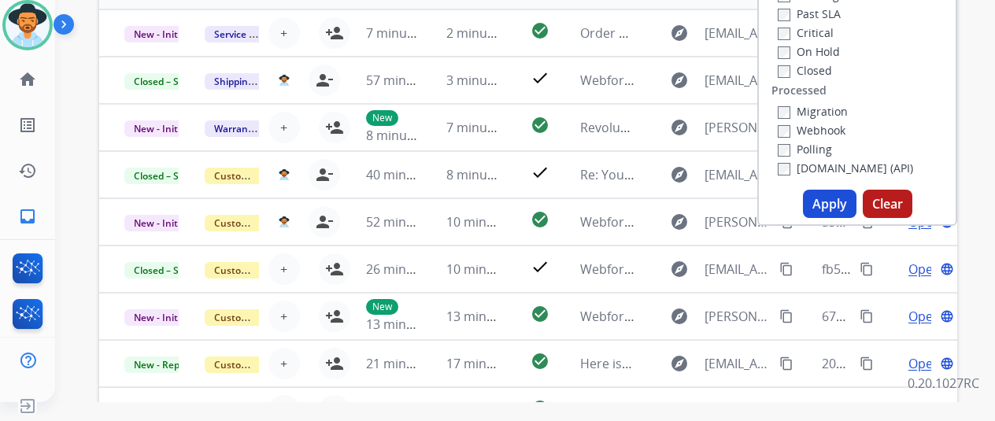
click at [839, 206] on button "Apply" at bounding box center [830, 204] width 54 height 28
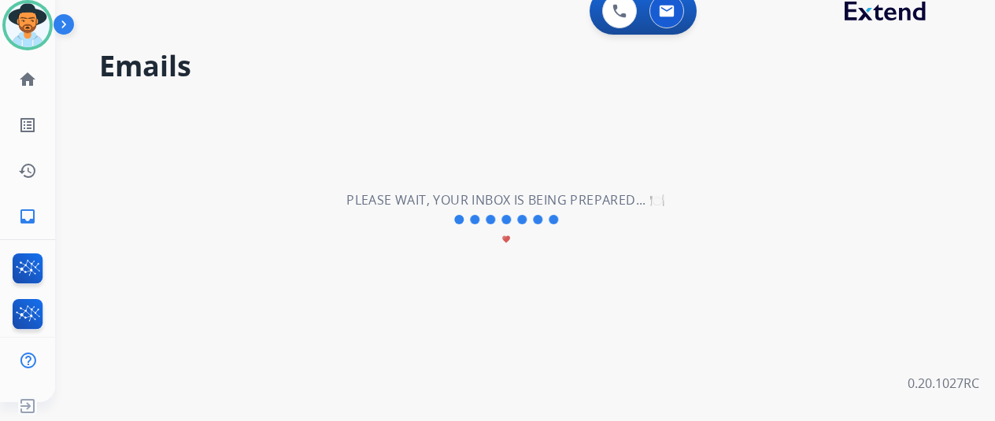
scroll to position [0, 0]
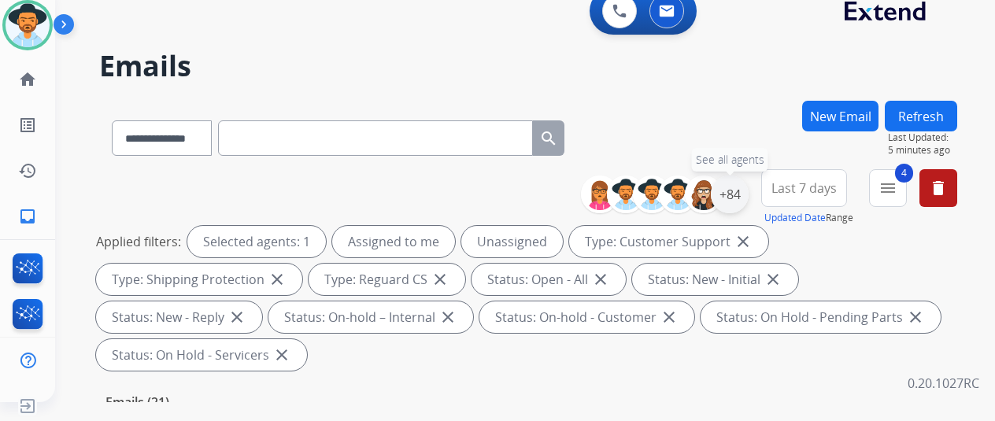
click at [742, 191] on div "+84" at bounding box center [730, 195] width 38 height 38
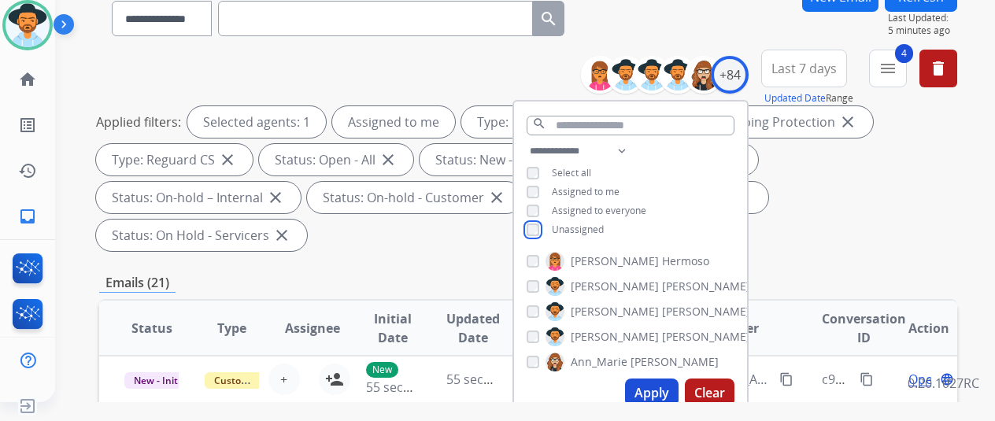
scroll to position [236, 0]
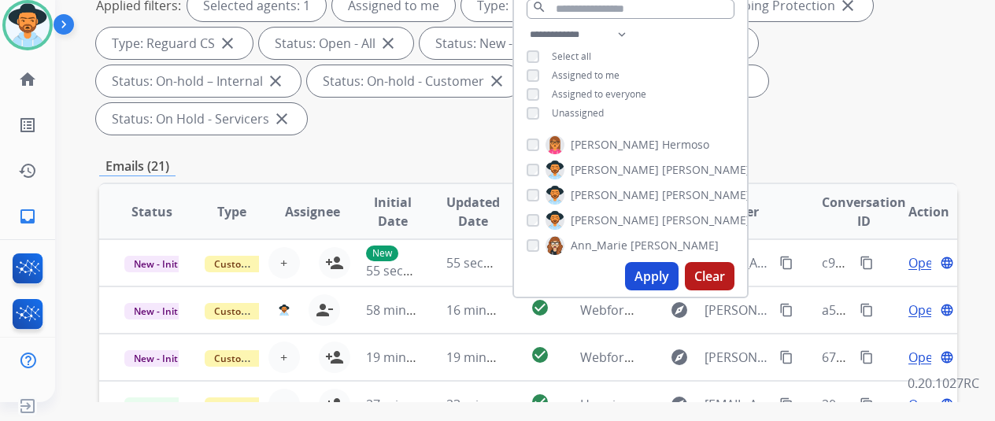
click at [655, 280] on button "Apply" at bounding box center [652, 276] width 54 height 28
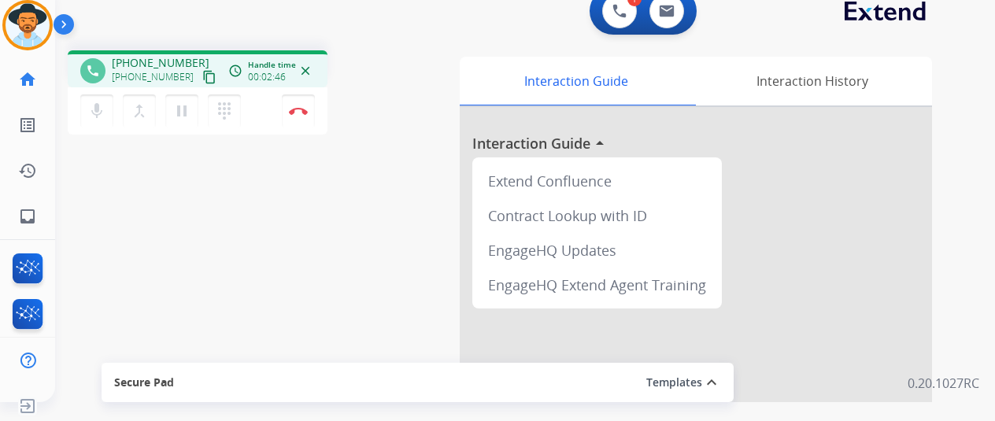
click at [115, 185] on div "phone +17572403235 +17572403235 content_copy access_time Call metrics Queue 00:…" at bounding box center [506, 366] width 902 height 657
click at [302, 110] on img at bounding box center [298, 111] width 19 height 8
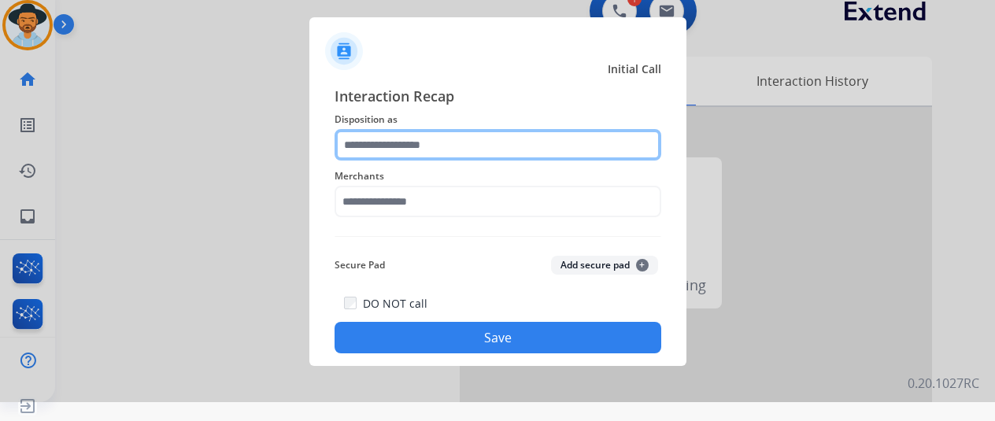
click at [377, 146] on input "text" at bounding box center [498, 144] width 327 height 31
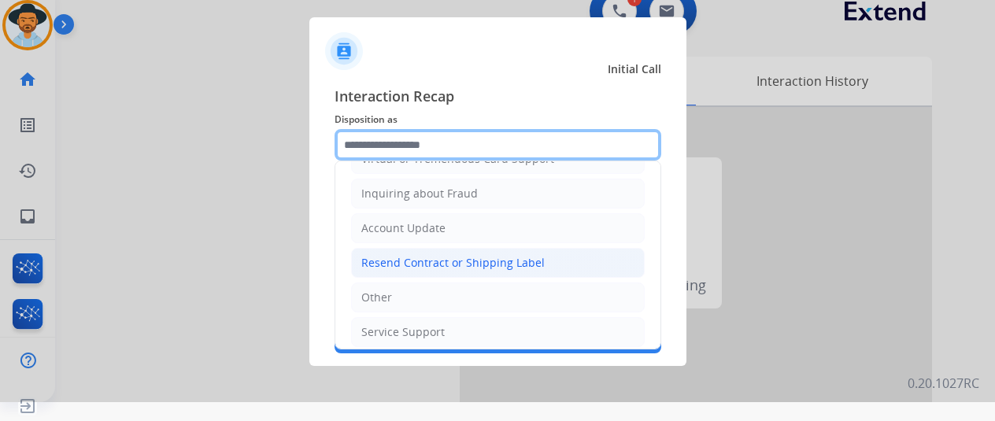
scroll to position [239, 0]
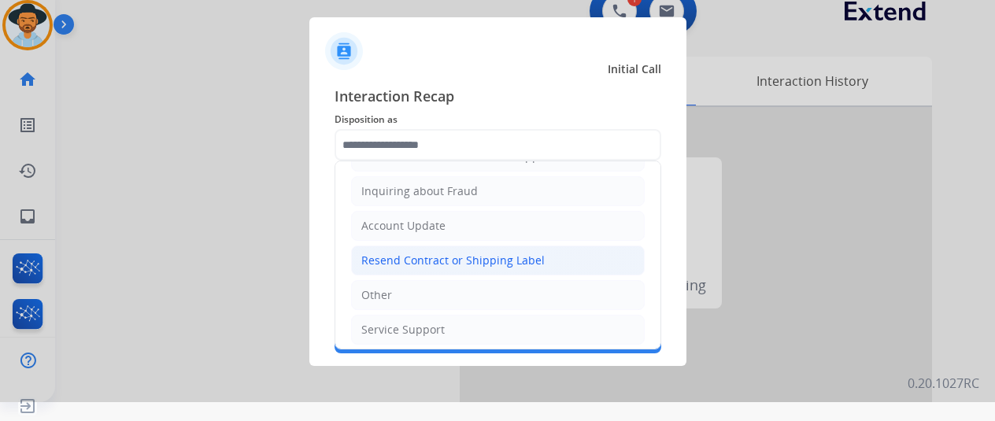
click at [385, 256] on div "Resend Contract or Shipping Label" at bounding box center [452, 261] width 183 height 16
type input "**********"
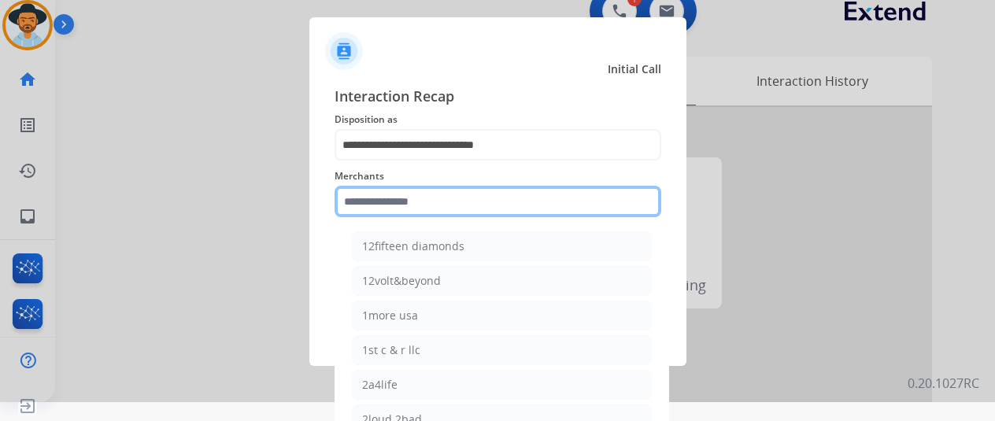
click at [384, 206] on input "text" at bounding box center [498, 201] width 327 height 31
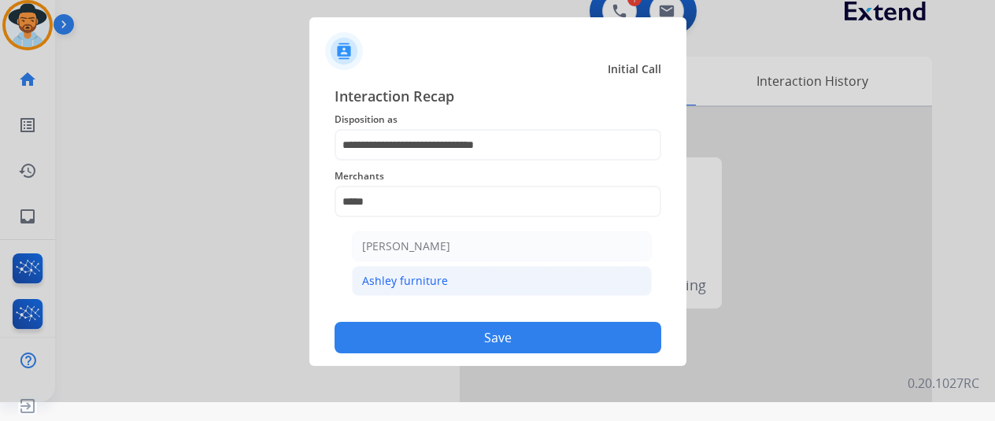
click at [421, 276] on div "Ashley furniture" at bounding box center [405, 281] width 86 height 16
type input "**********"
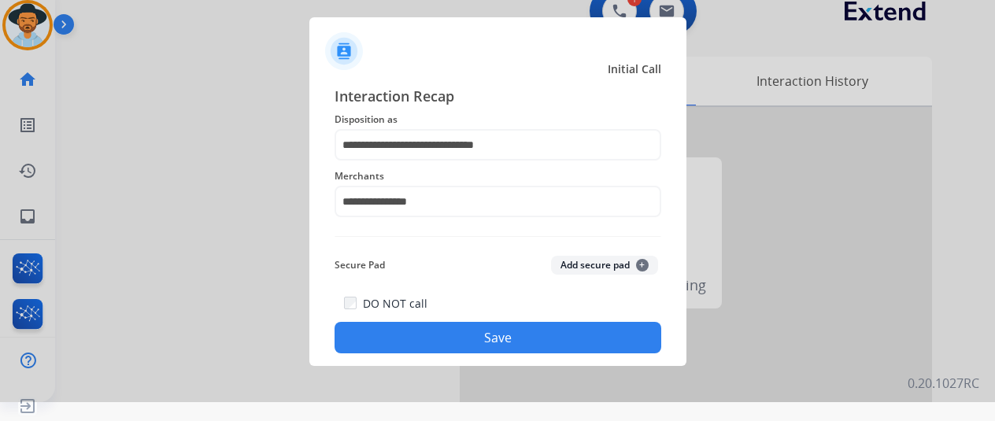
click at [472, 339] on button "Save" at bounding box center [498, 337] width 327 height 31
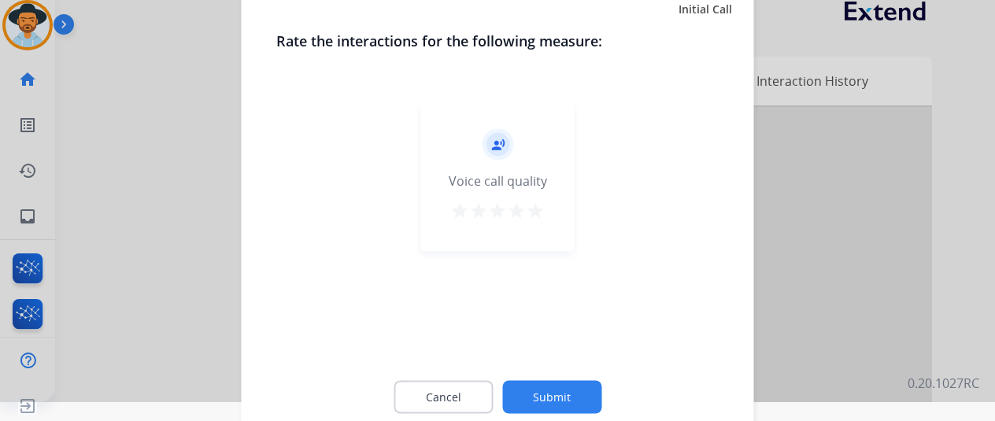
click at [564, 387] on button "Submit" at bounding box center [551, 396] width 99 height 33
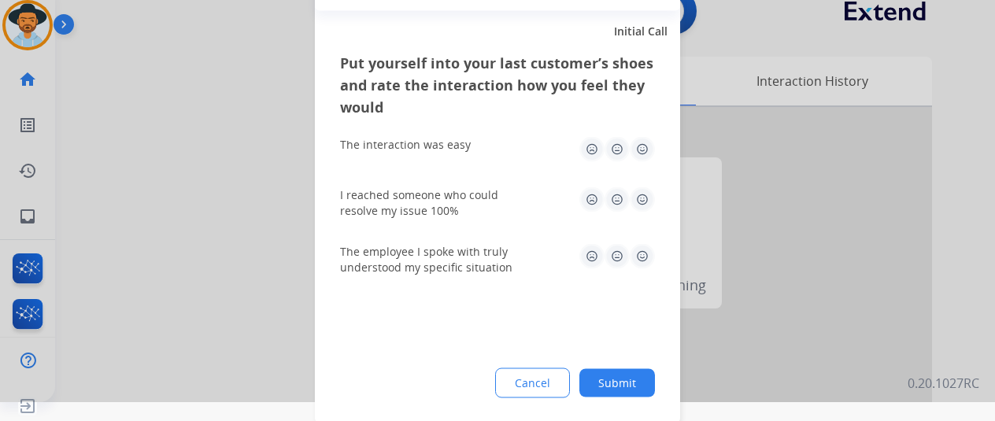
click at [625, 375] on button "Submit" at bounding box center [618, 383] width 76 height 28
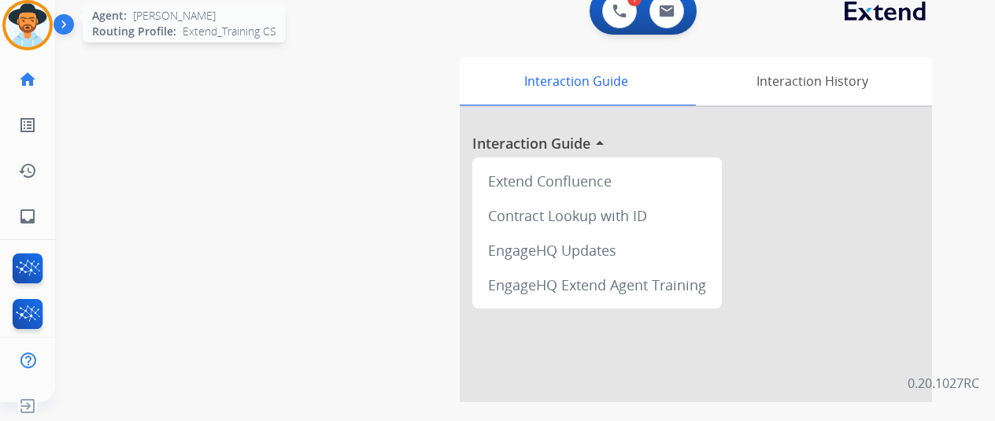
click at [31, 26] on img at bounding box center [28, 25] width 44 height 44
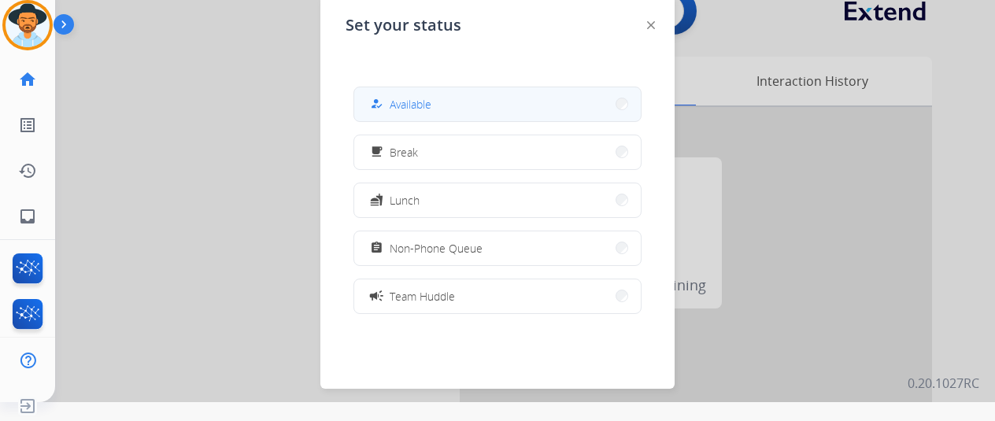
click at [422, 102] on span "Available" at bounding box center [411, 104] width 42 height 17
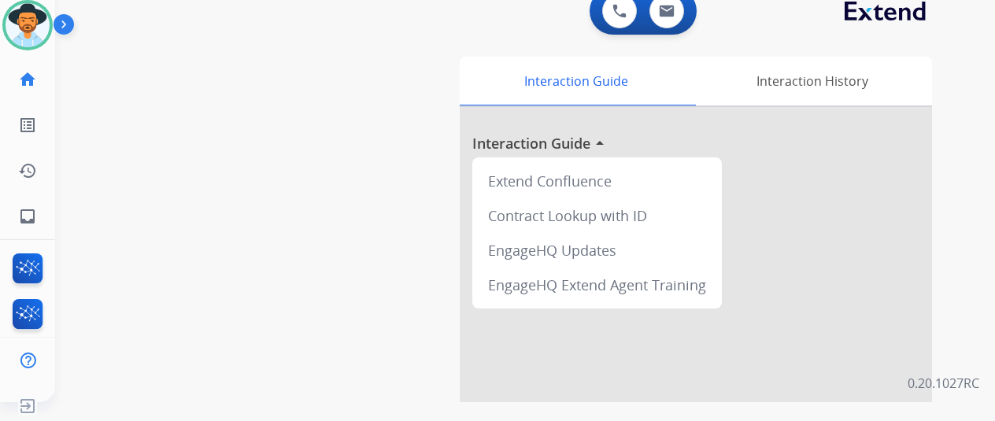
click at [980, 47] on div "0 Voice Interactions 0 Email Interactions swap_horiz Break voice bridge close_f…" at bounding box center [525, 191] width 940 height 421
click at [24, 212] on mat-icon "inbox" at bounding box center [27, 216] width 19 height 19
select select "**********"
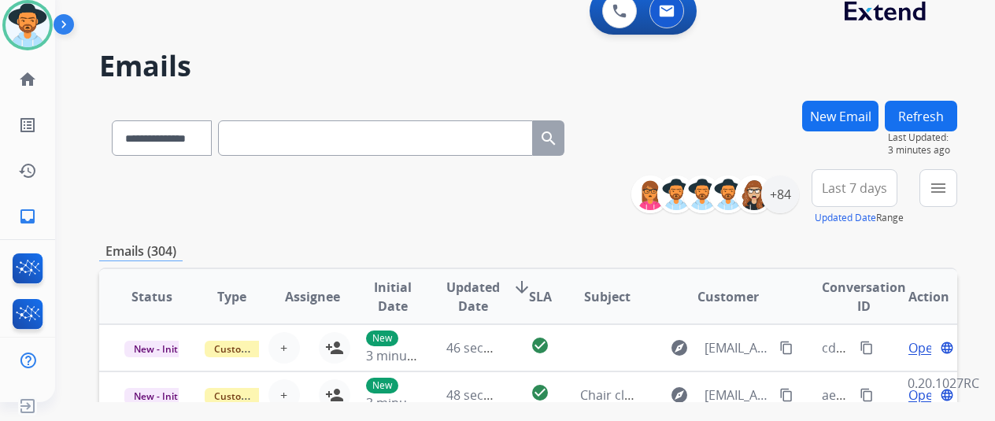
click at [958, 36] on div "0 Voice Interactions 0 Email Interactions" at bounding box center [516, 12] width 884 height 50
click at [958, 185] on button "menu Filters" at bounding box center [939, 188] width 38 height 38
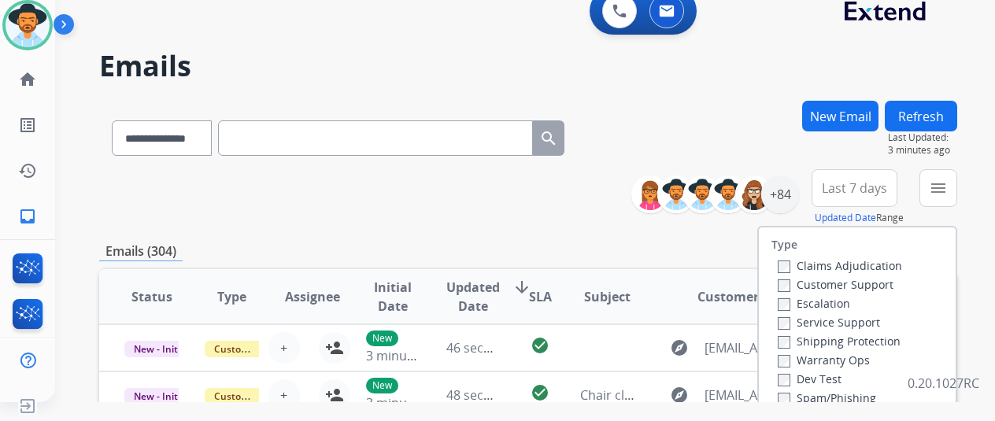
click at [795, 283] on label "Customer Support" at bounding box center [836, 284] width 116 height 15
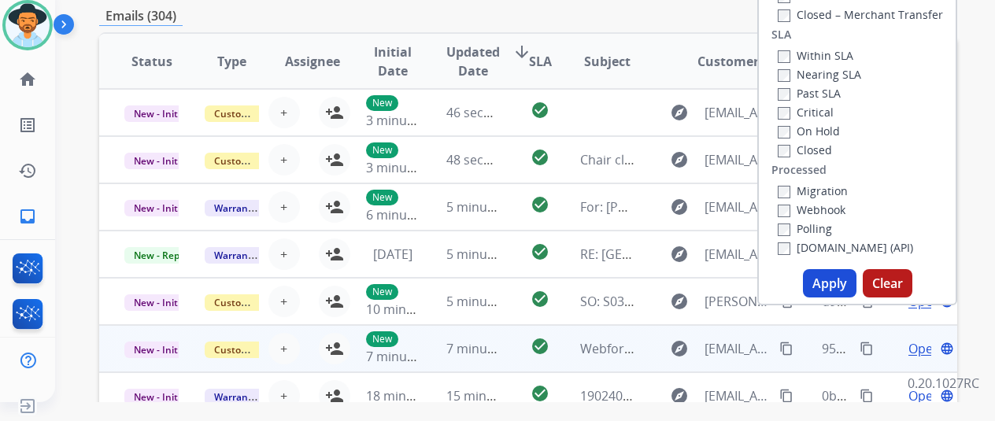
scroll to position [236, 0]
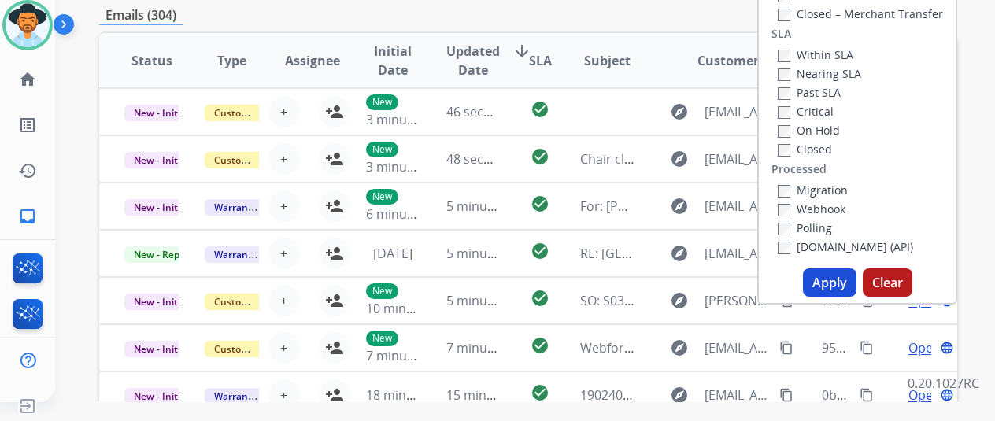
click at [821, 278] on button "Apply" at bounding box center [830, 283] width 54 height 28
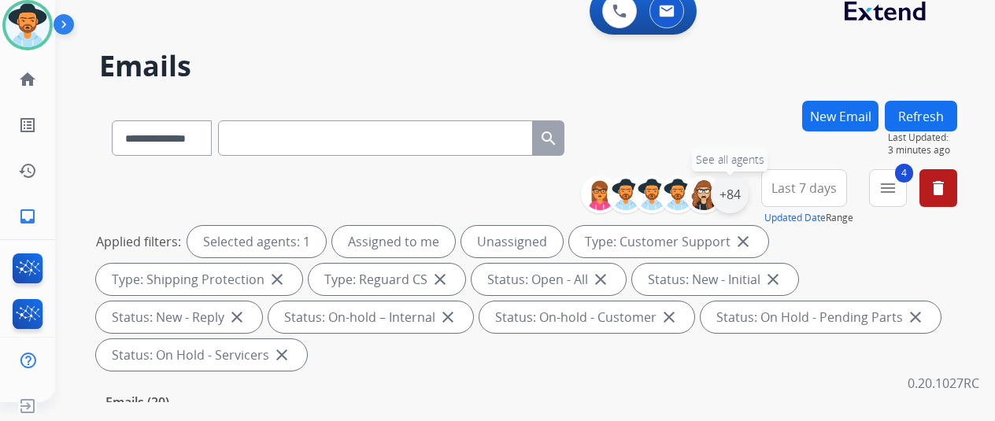
click at [747, 194] on div "+84" at bounding box center [730, 195] width 38 height 38
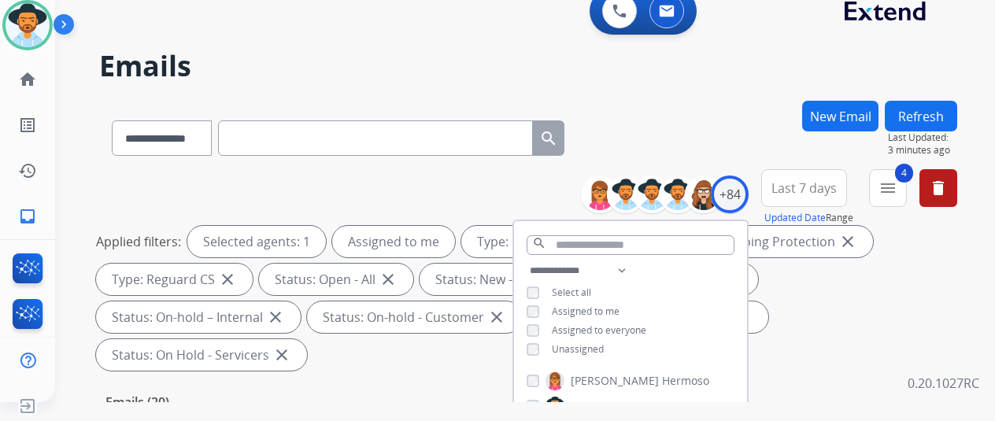
click at [675, 120] on div "**********" at bounding box center [528, 135] width 858 height 69
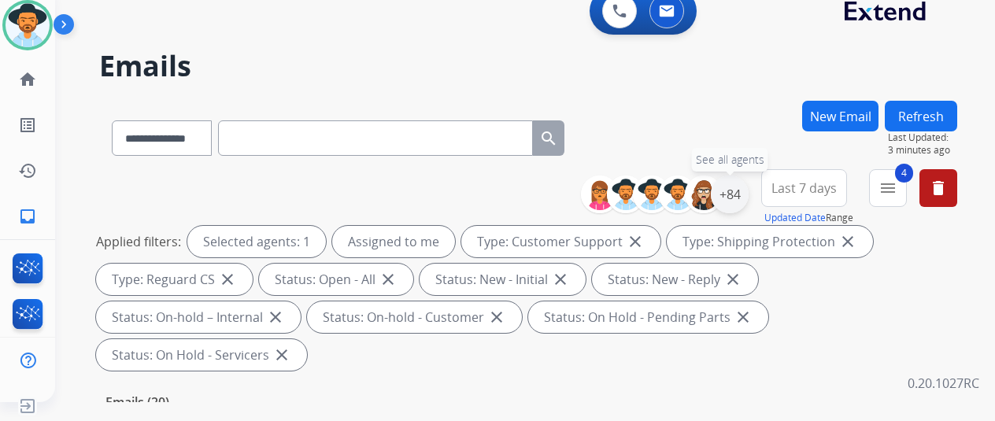
click at [742, 185] on div "+84" at bounding box center [730, 195] width 38 height 38
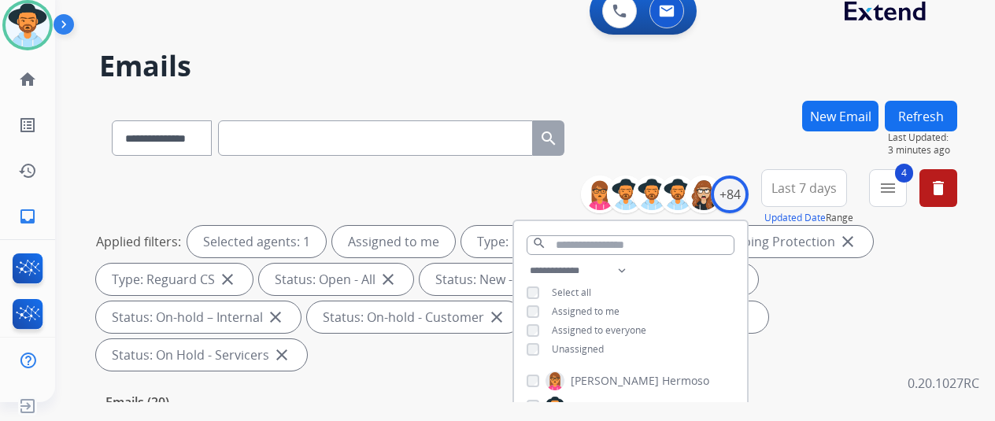
click at [683, 108] on div "**********" at bounding box center [528, 135] width 858 height 69
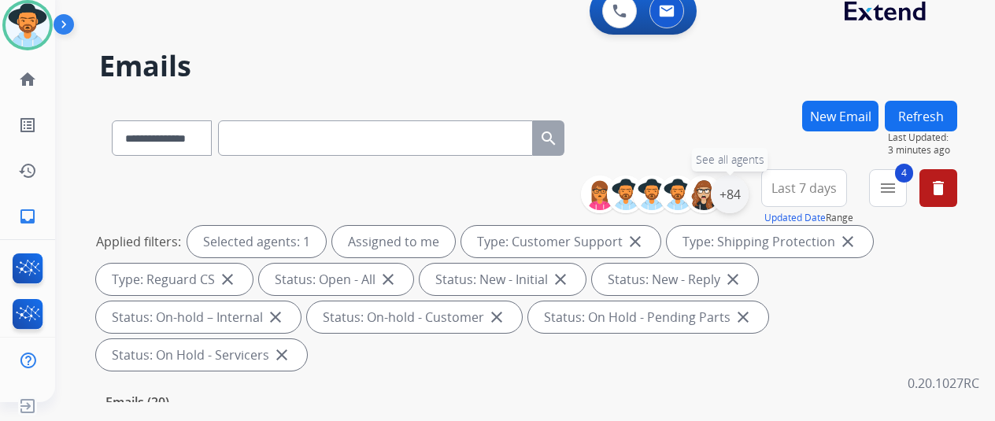
click at [749, 191] on div "+84" at bounding box center [730, 195] width 38 height 38
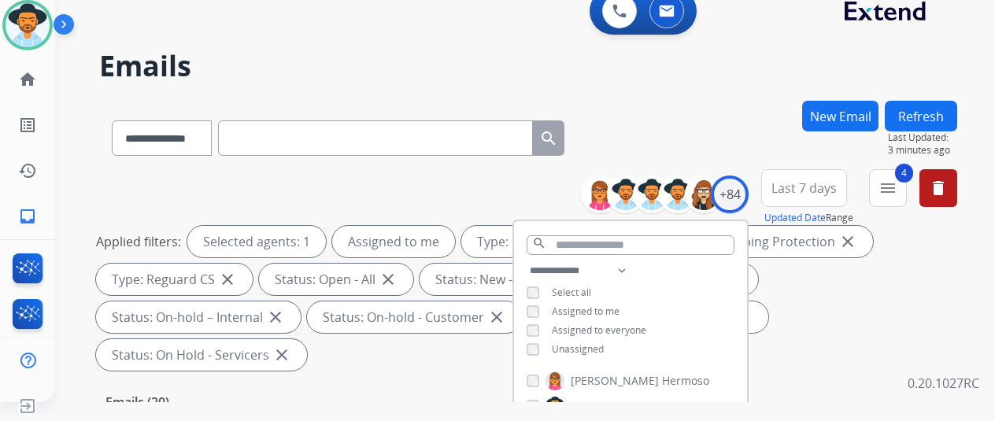
click at [721, 119] on div "**********" at bounding box center [528, 135] width 858 height 69
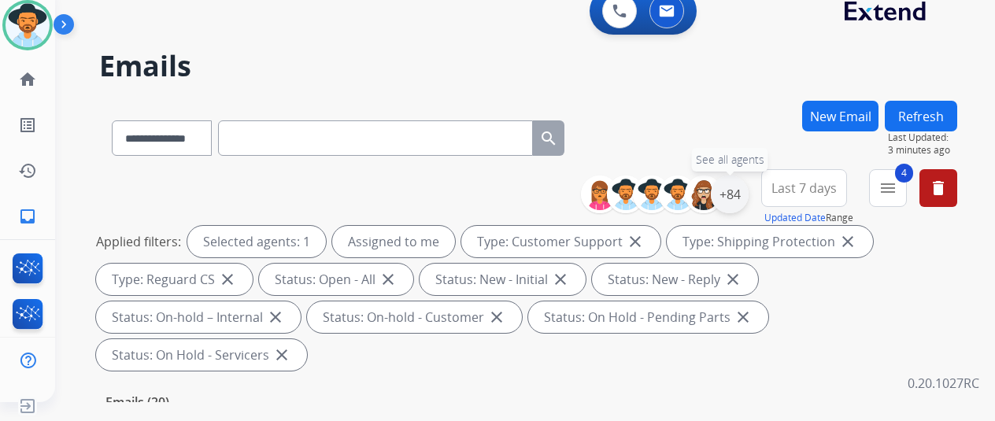
click at [741, 193] on div "+84" at bounding box center [730, 195] width 38 height 38
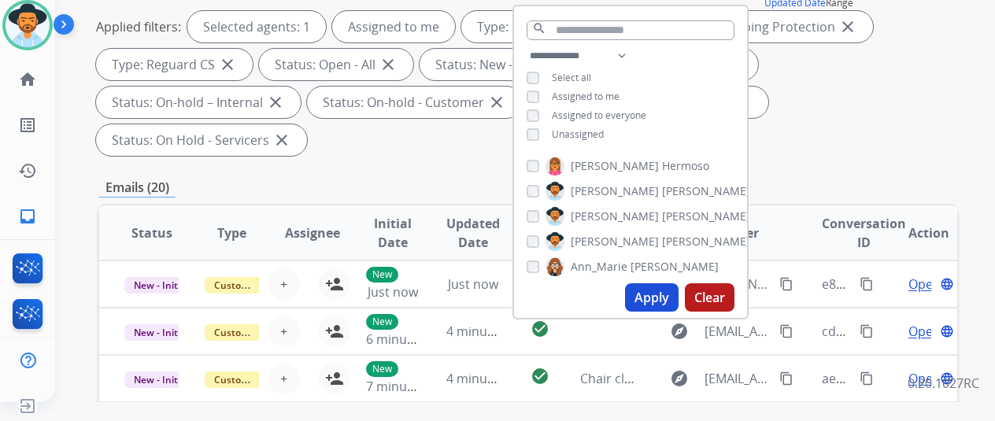
scroll to position [236, 0]
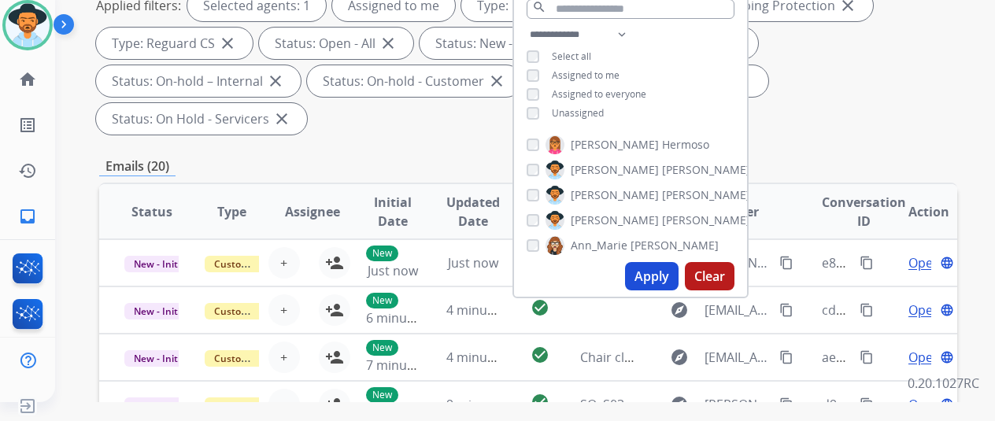
click at [654, 275] on button "Apply" at bounding box center [652, 276] width 54 height 28
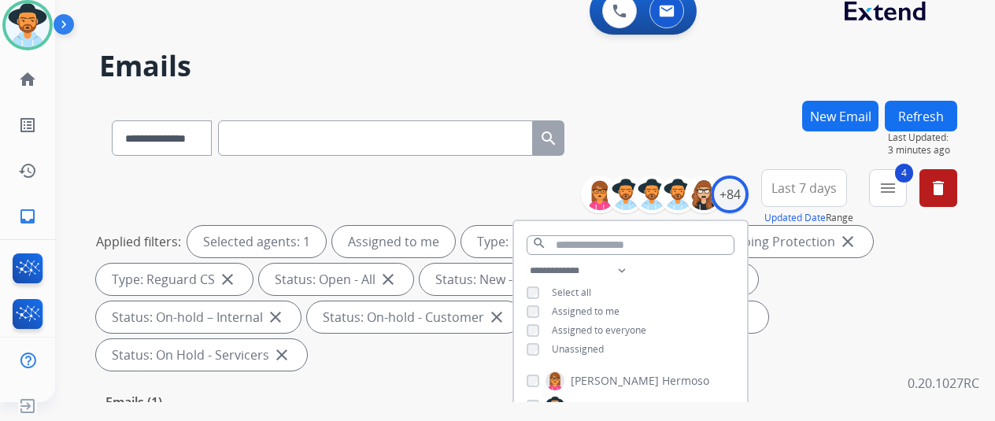
click at [702, 119] on div "**********" at bounding box center [528, 135] width 858 height 69
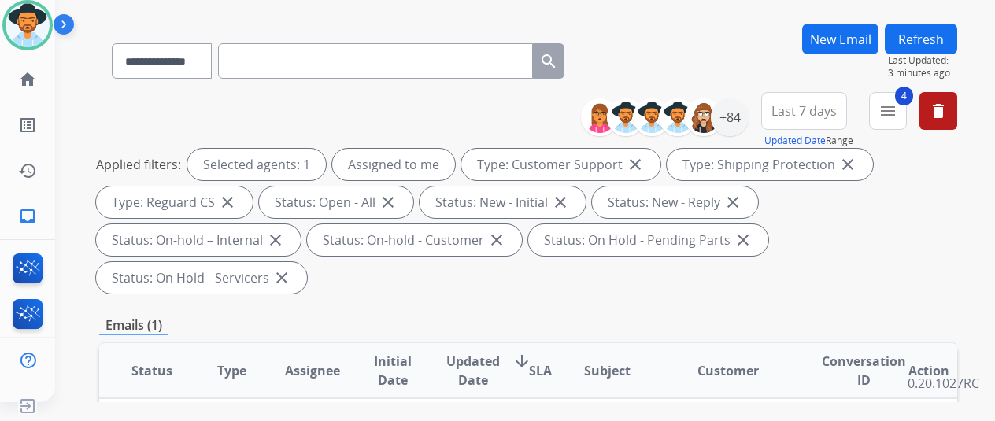
scroll to position [236, 0]
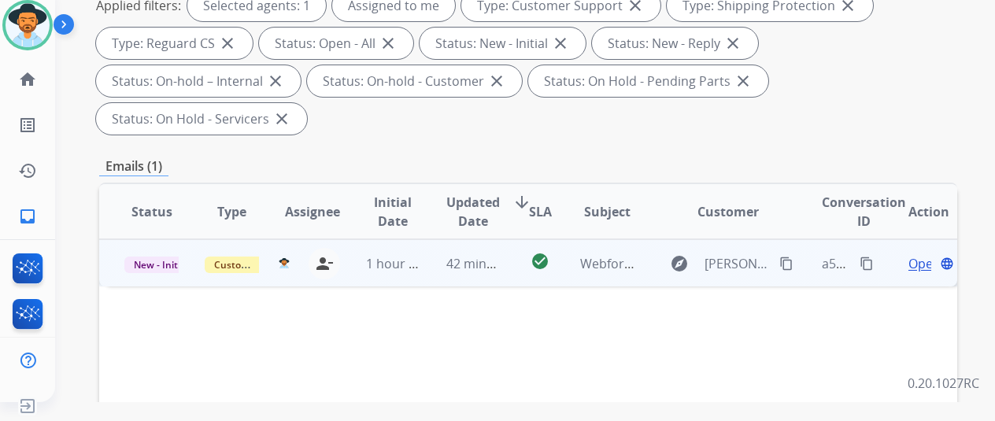
click at [923, 254] on span "Open" at bounding box center [925, 263] width 32 height 19
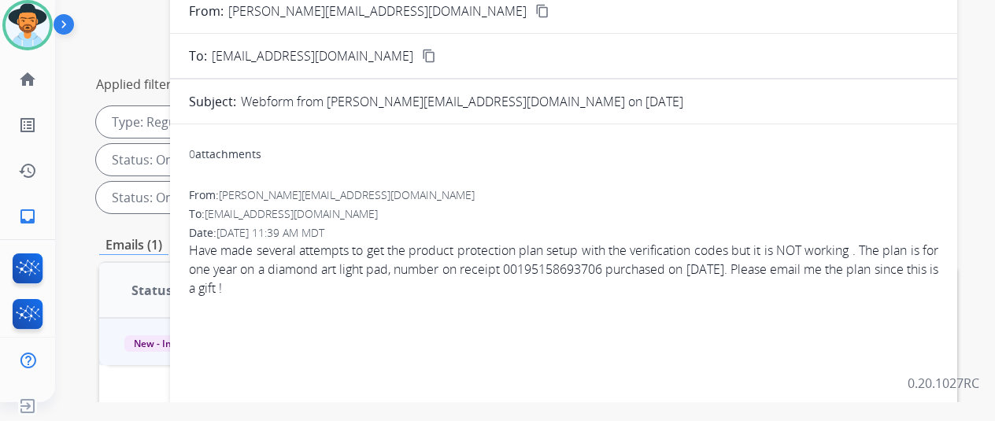
scroll to position [0, 0]
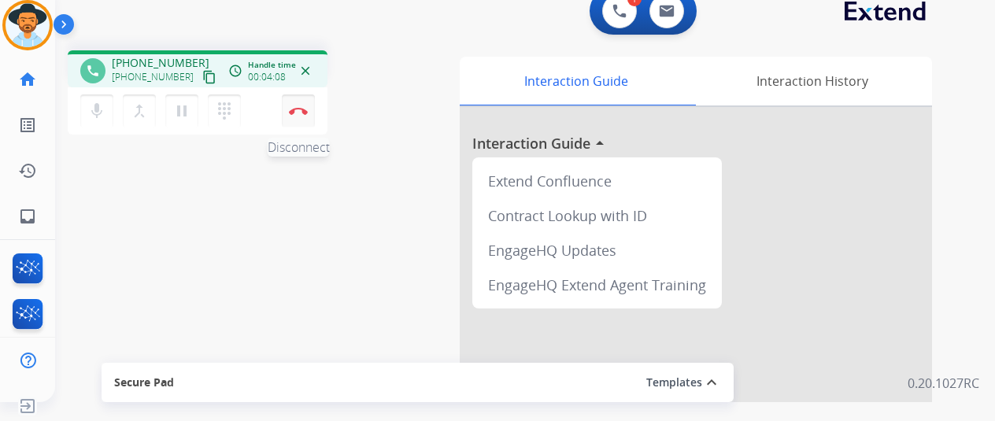
click at [299, 107] on img at bounding box center [298, 111] width 19 height 8
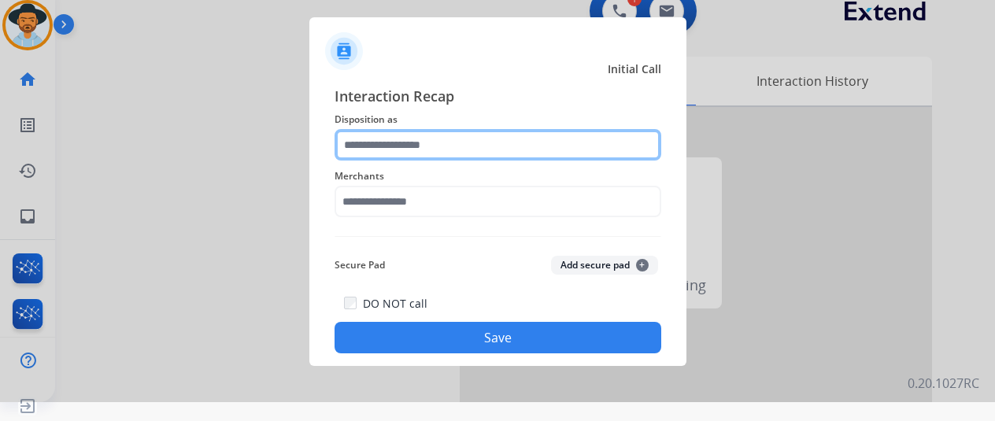
click at [389, 135] on input "text" at bounding box center [498, 144] width 327 height 31
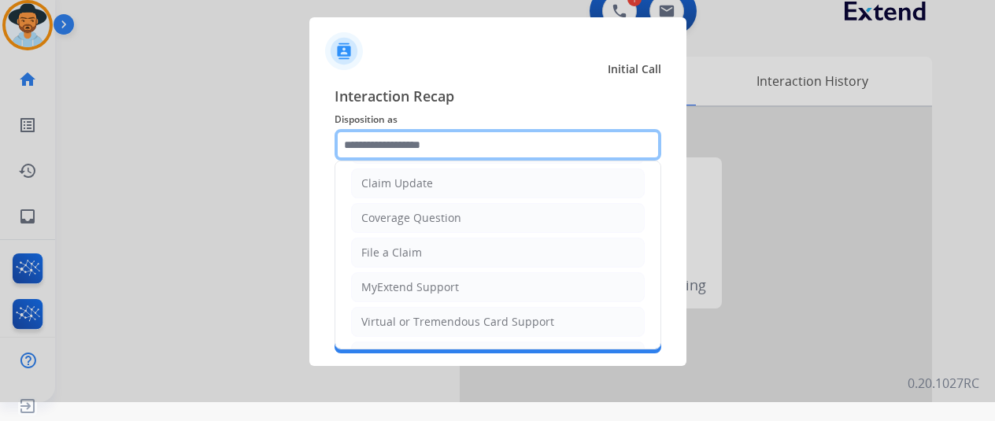
scroll to position [157, 0]
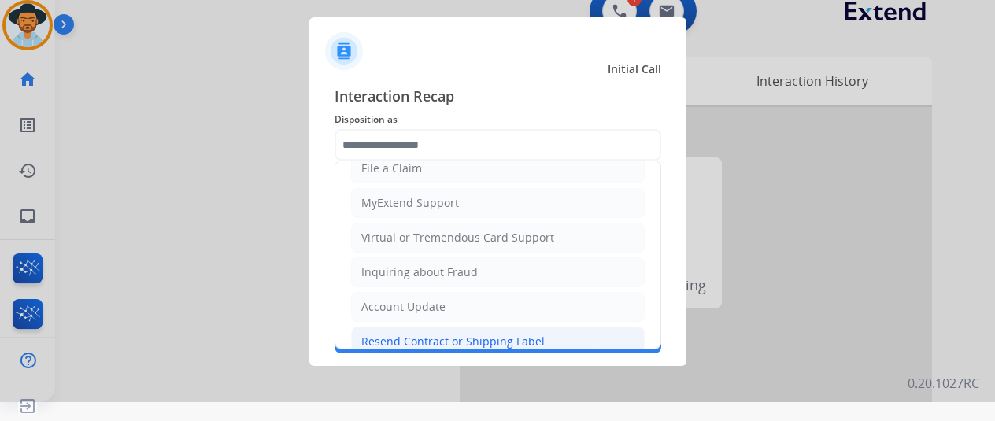
click at [387, 337] on div "Resend Contract or Shipping Label" at bounding box center [452, 342] width 183 height 16
type input "**********"
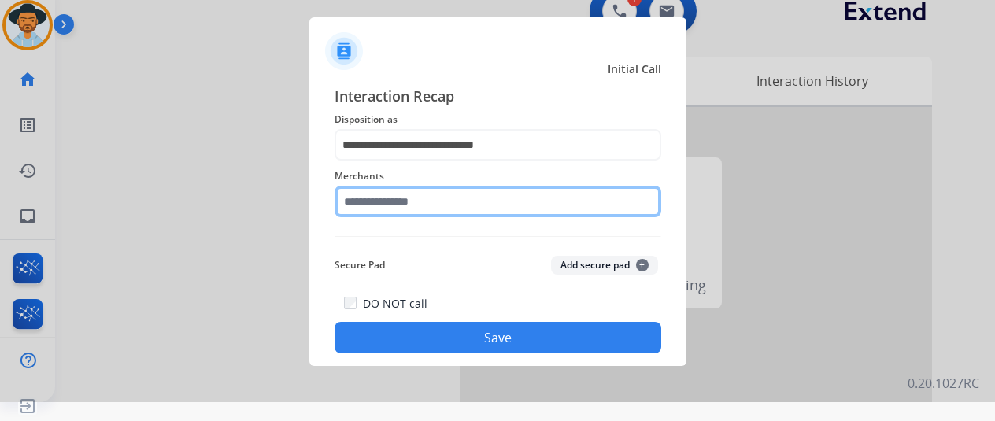
click at [378, 206] on input "text" at bounding box center [498, 201] width 327 height 31
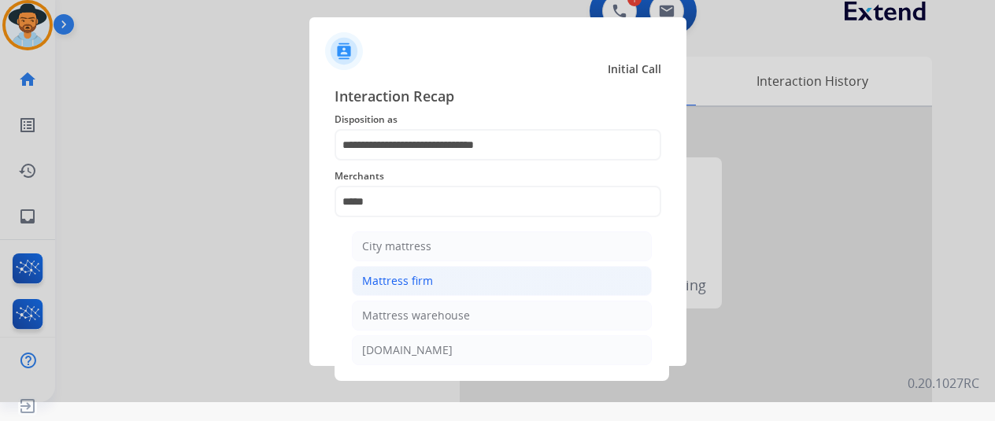
click at [384, 277] on div "Mattress firm" at bounding box center [397, 281] width 71 height 16
type input "**********"
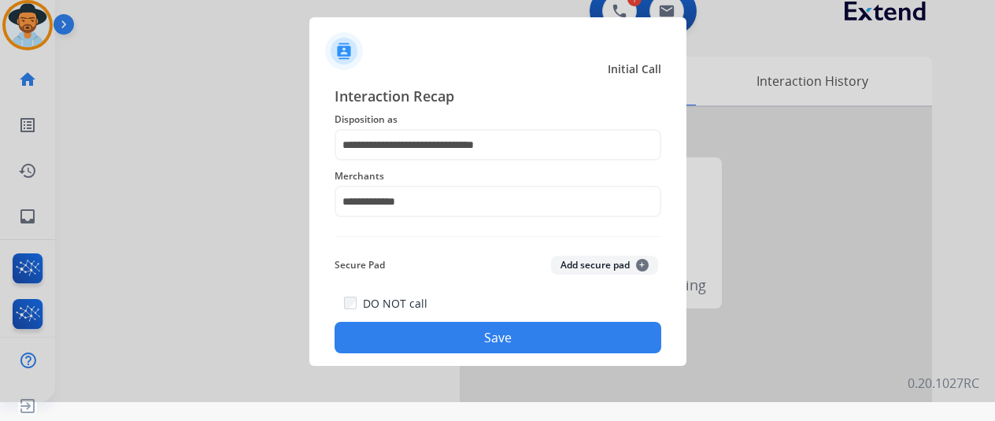
click at [434, 339] on button "Save" at bounding box center [498, 337] width 327 height 31
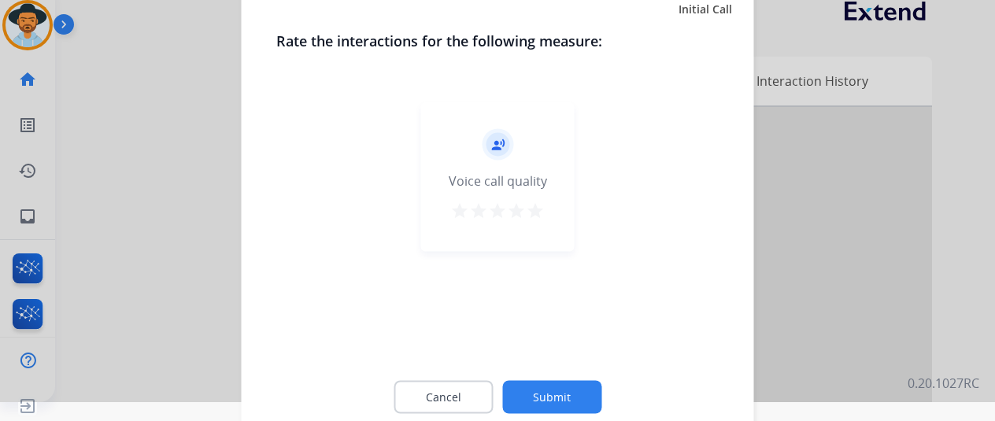
click at [539, 395] on button "Submit" at bounding box center [551, 396] width 99 height 33
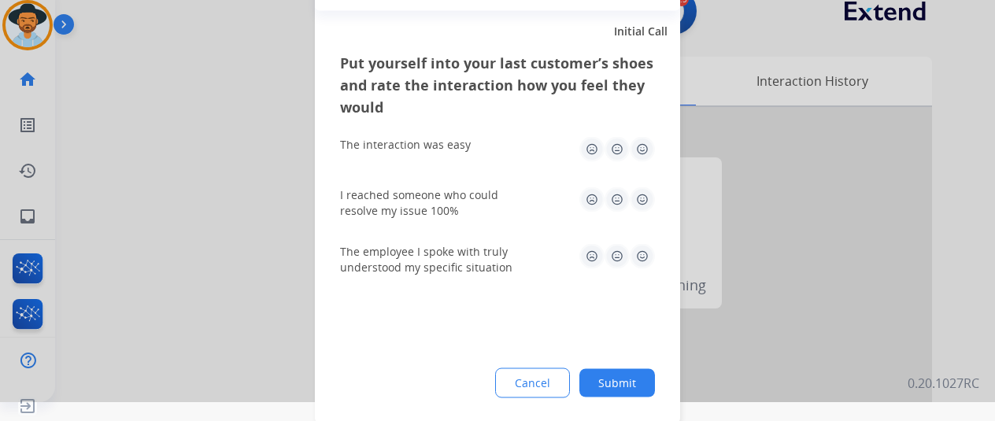
click at [625, 389] on button "Submit" at bounding box center [618, 383] width 76 height 28
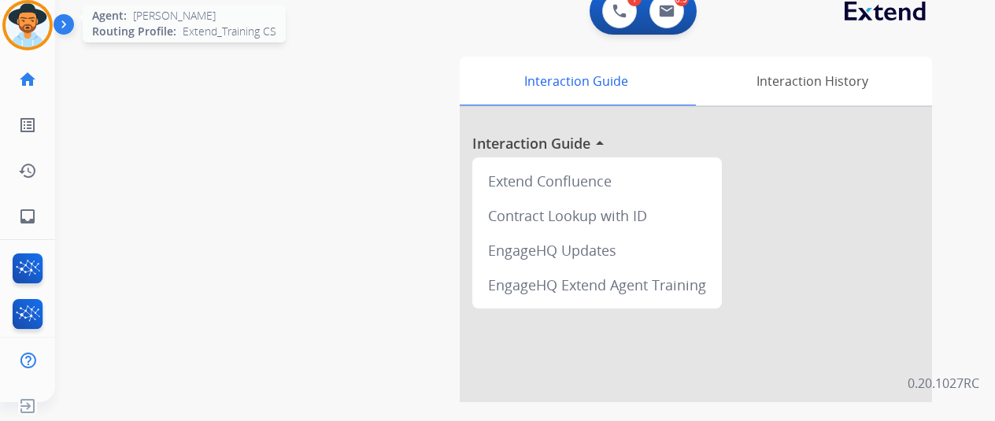
drag, startPoint x: 13, startPoint y: 13, endPoint x: 37, endPoint y: 7, distance: 25.2
click at [13, 13] on img at bounding box center [28, 25] width 44 height 44
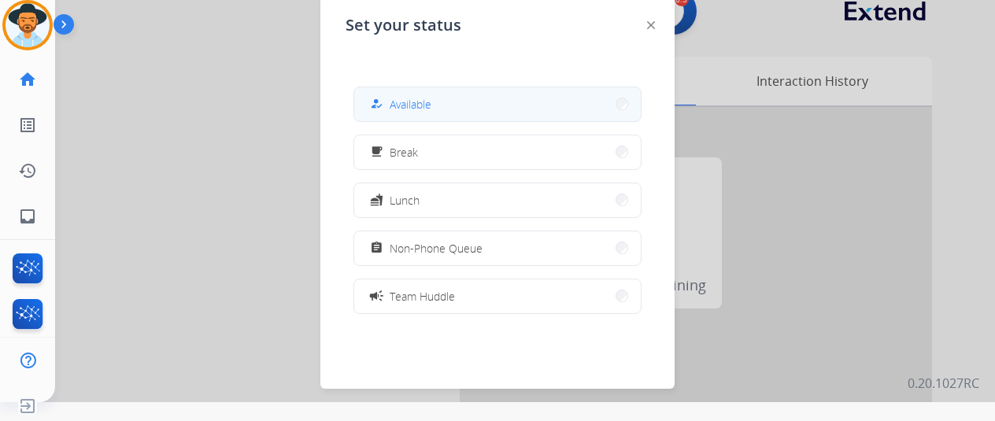
click at [446, 106] on button "how_to_reg Available" at bounding box center [497, 104] width 287 height 34
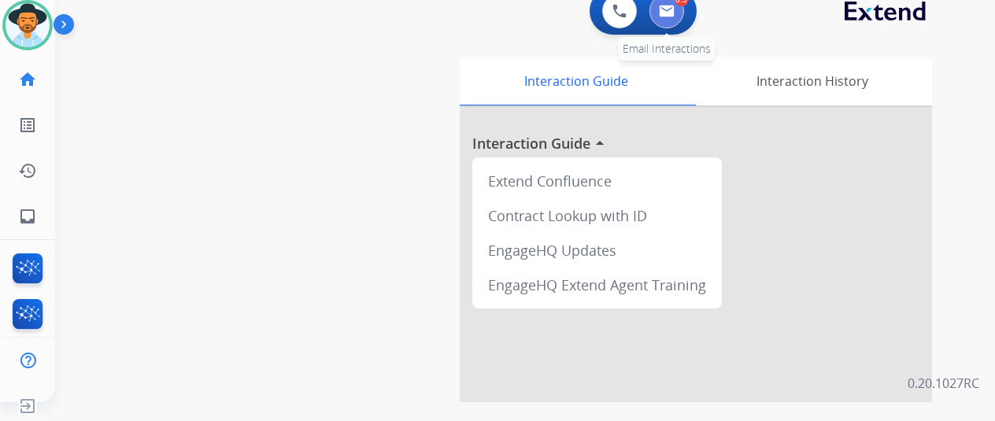
click at [670, 6] on img at bounding box center [667, 11] width 16 height 13
select select "**********"
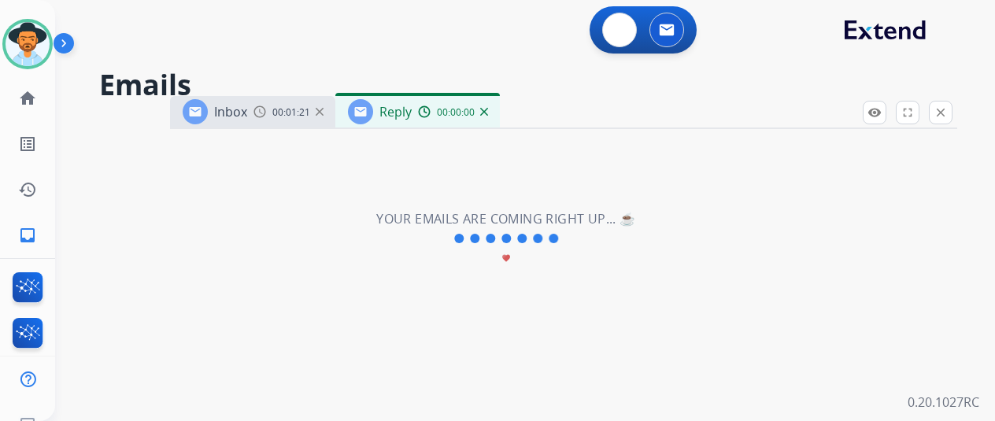
select select "**********"
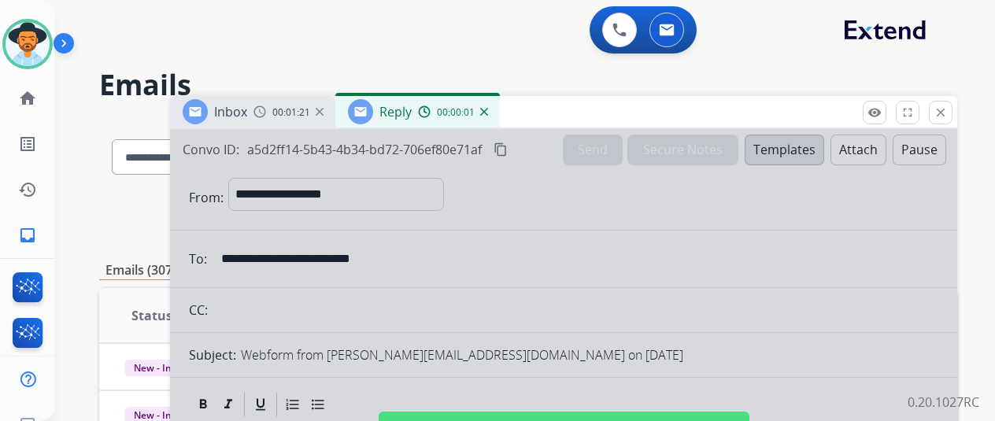
click at [509, 244] on div at bounding box center [563, 423] width 787 height 588
select select
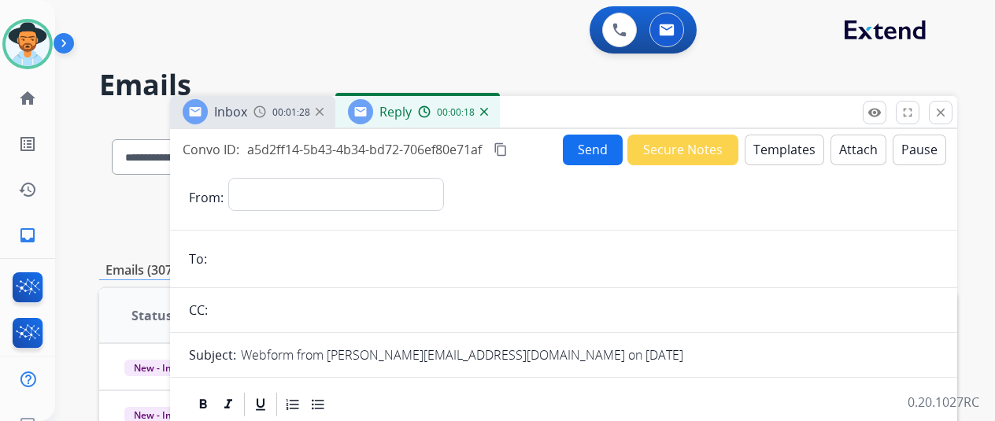
click at [488, 109] on img at bounding box center [484, 112] width 8 height 8
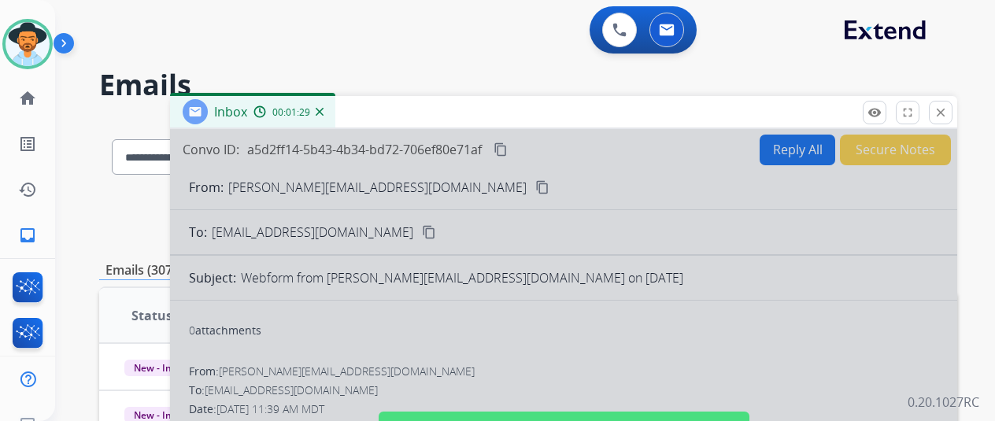
click at [439, 180] on div at bounding box center [563, 423] width 787 height 588
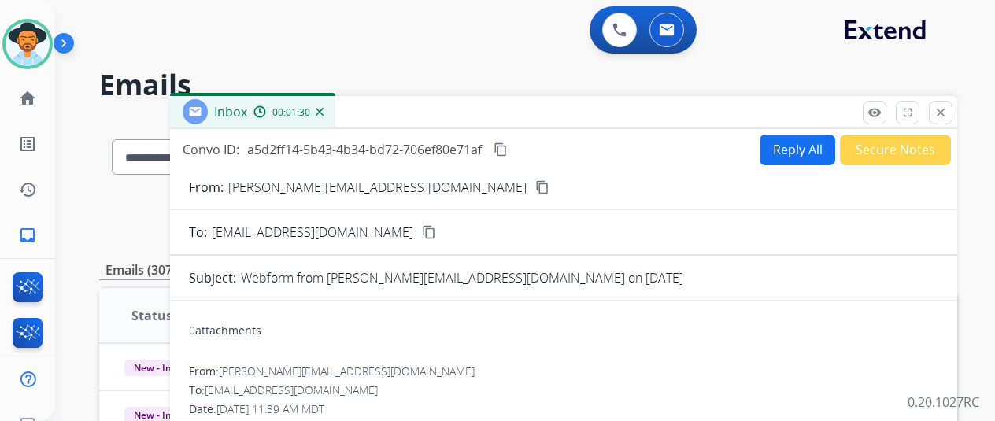
click at [535, 188] on mat-icon "content_copy" at bounding box center [542, 187] width 14 height 14
click at [794, 139] on button "Reply All" at bounding box center [798, 150] width 76 height 31
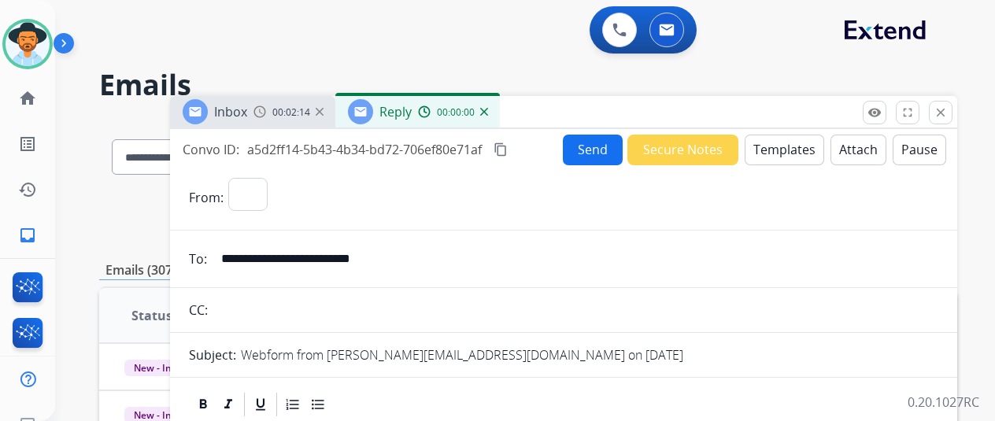
select select "**********"
click at [771, 146] on button "Templates" at bounding box center [785, 150] width 80 height 31
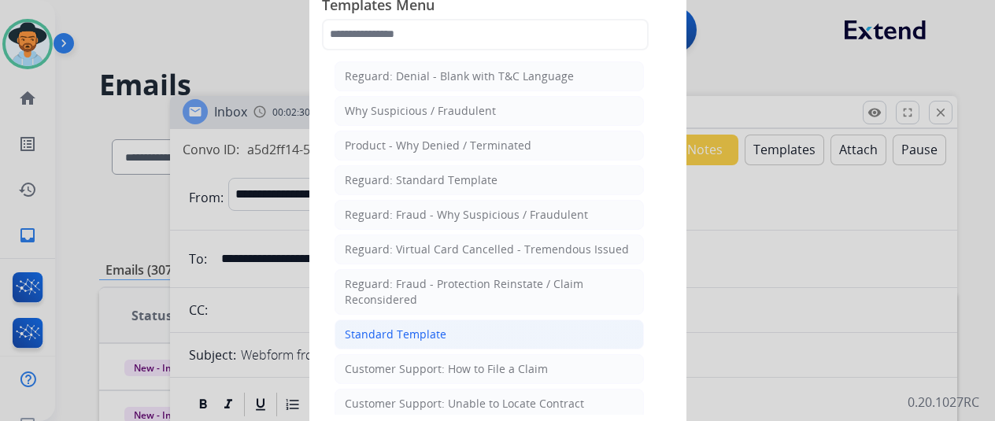
click at [432, 327] on div "Standard Template" at bounding box center [396, 335] width 102 height 16
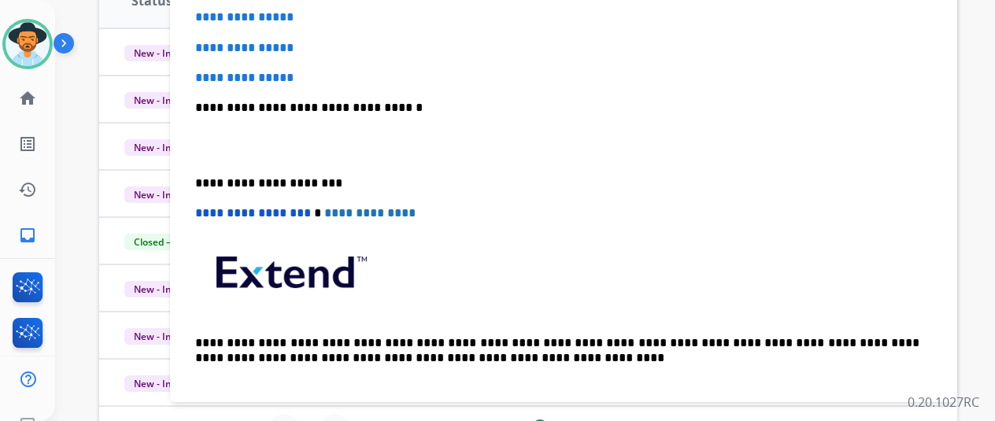
scroll to position [236, 0]
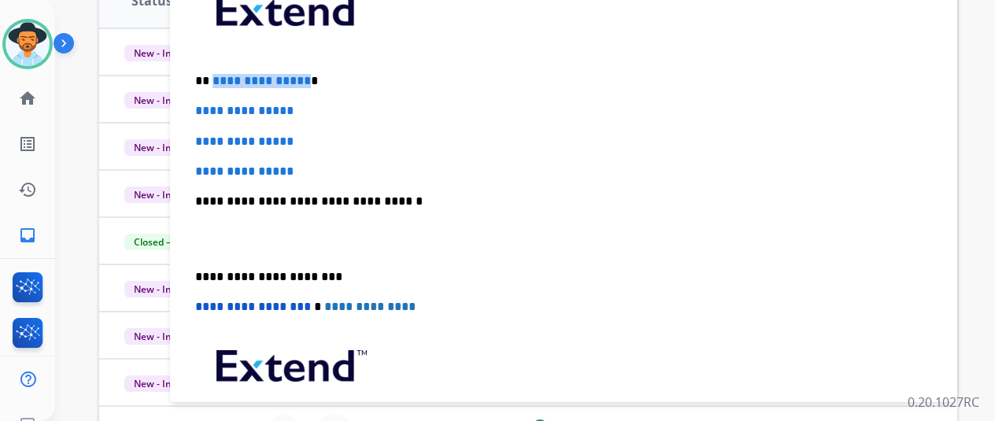
drag, startPoint x: 313, startPoint y: 78, endPoint x: 222, endPoint y: 78, distance: 91.3
click at [222, 78] on p "**********" at bounding box center [557, 81] width 724 height 14
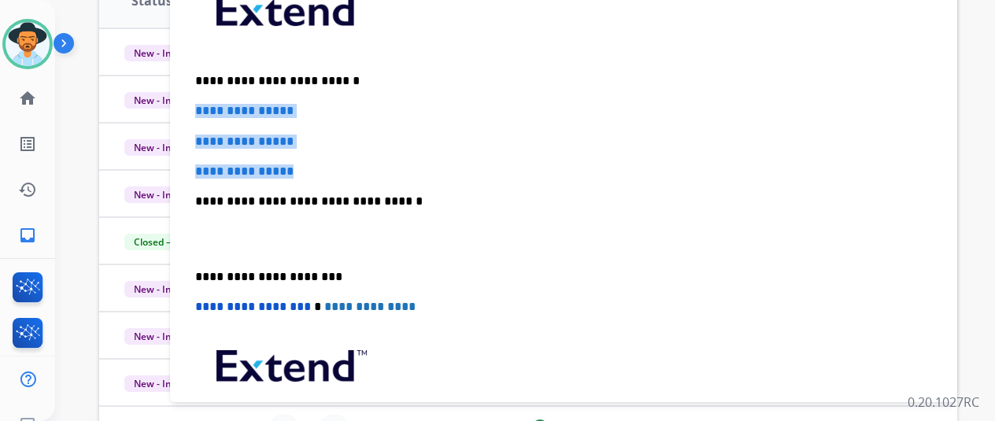
drag, startPoint x: 330, startPoint y: 172, endPoint x: 202, endPoint y: 106, distance: 144.0
click at [202, 106] on div "**********" at bounding box center [564, 239] width 750 height 542
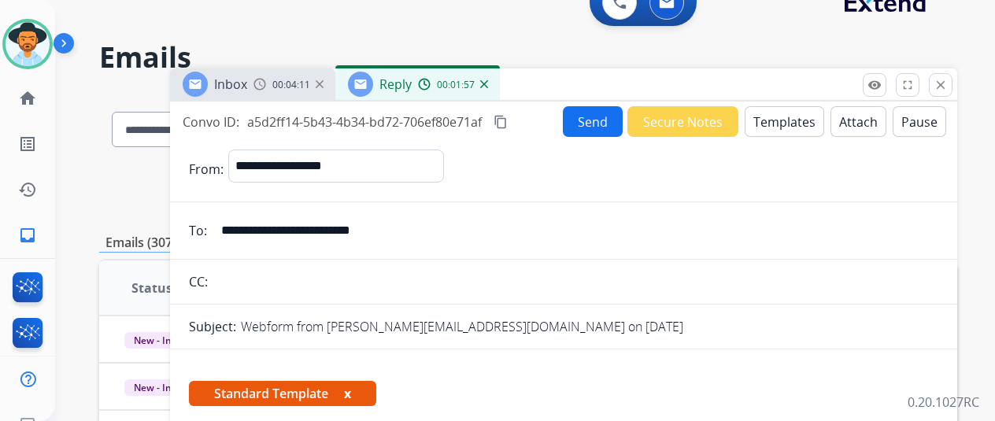
scroll to position [0, 0]
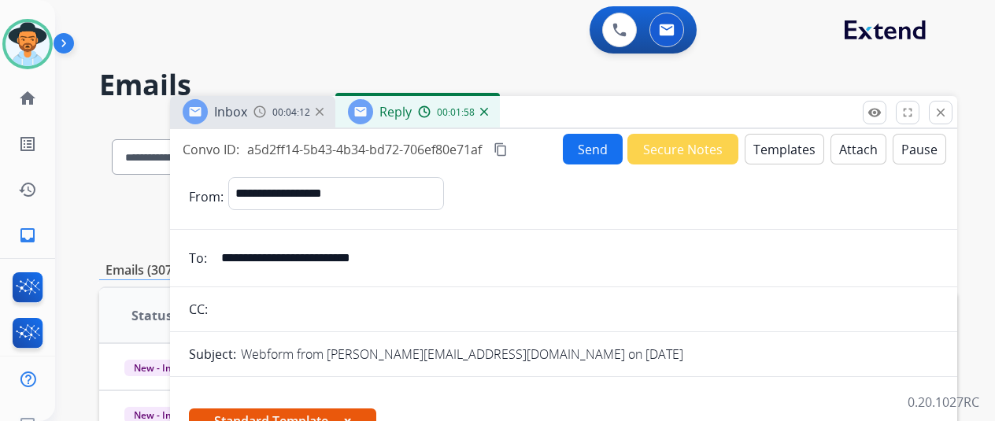
click at [594, 144] on button "Send" at bounding box center [593, 149] width 60 height 31
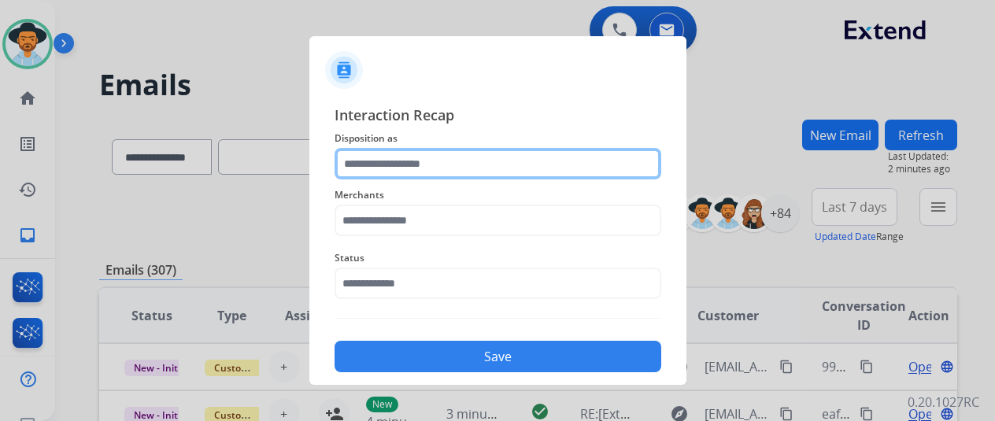
click at [377, 155] on input "text" at bounding box center [498, 163] width 327 height 31
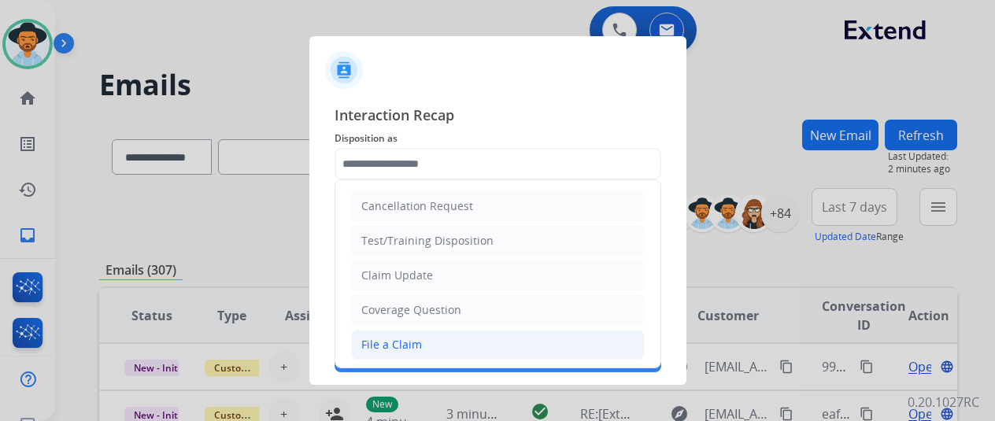
click at [382, 354] on li "File a Claim" at bounding box center [498, 345] width 294 height 30
type input "**********"
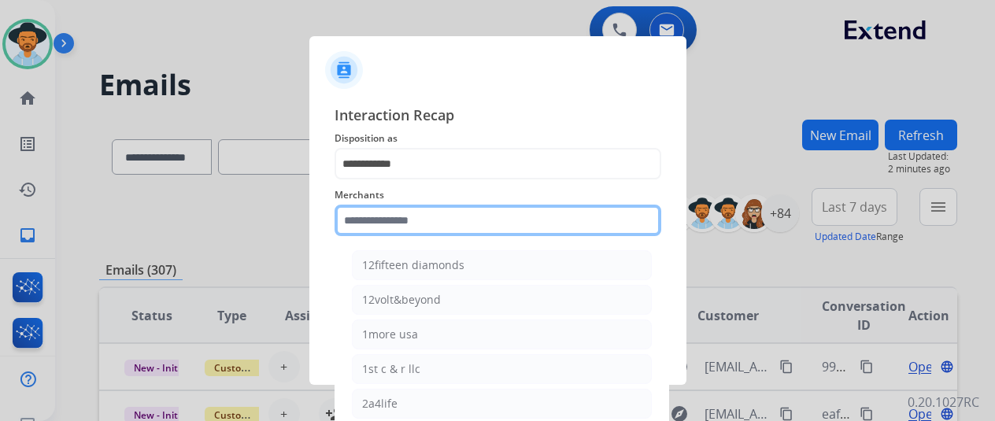
click at [404, 224] on input "text" at bounding box center [498, 220] width 327 height 31
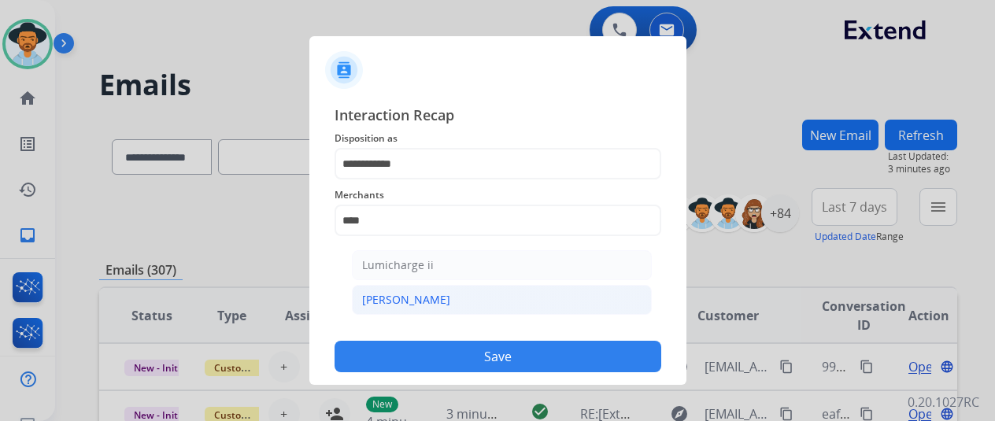
click at [404, 287] on li "[PERSON_NAME]" at bounding box center [502, 300] width 300 height 30
type input "********"
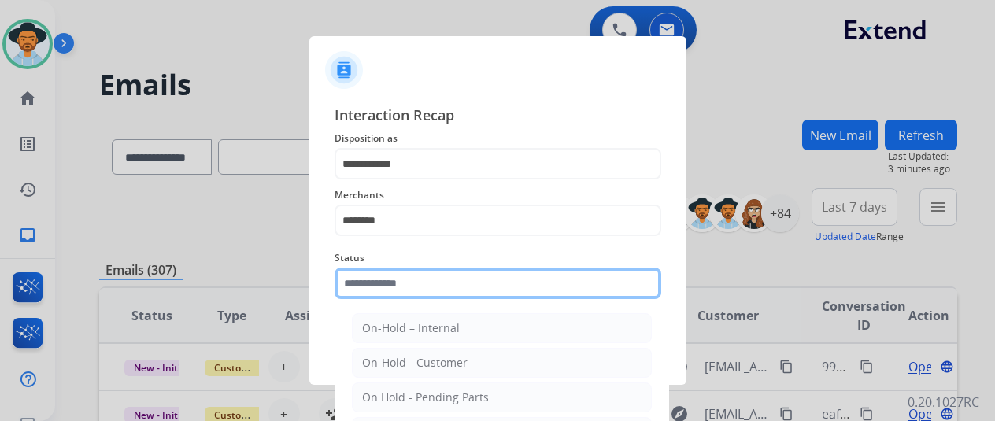
click at [402, 280] on input "text" at bounding box center [498, 283] width 327 height 31
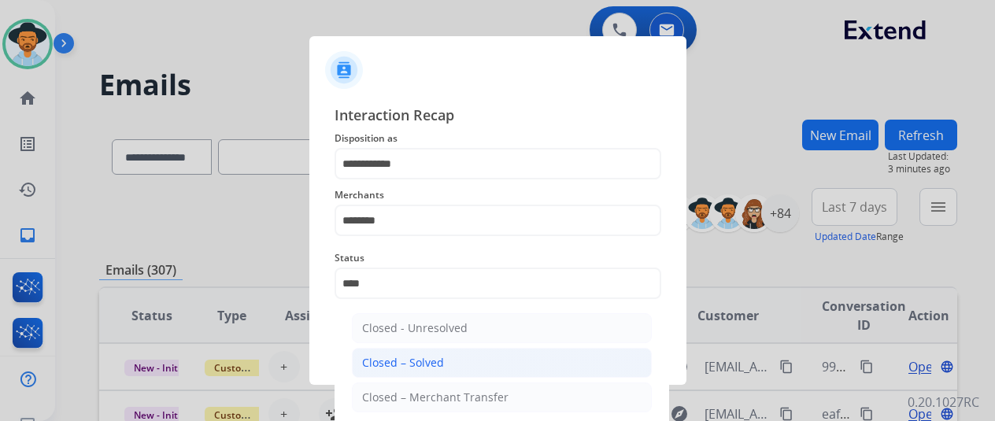
click at [424, 357] on div "Closed – Solved" at bounding box center [403, 363] width 82 height 16
type input "**********"
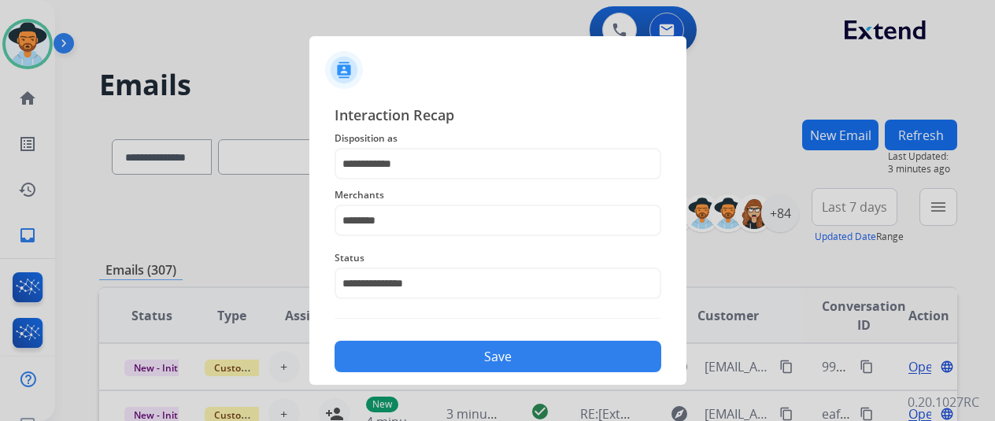
click at [490, 350] on button "Save" at bounding box center [498, 356] width 327 height 31
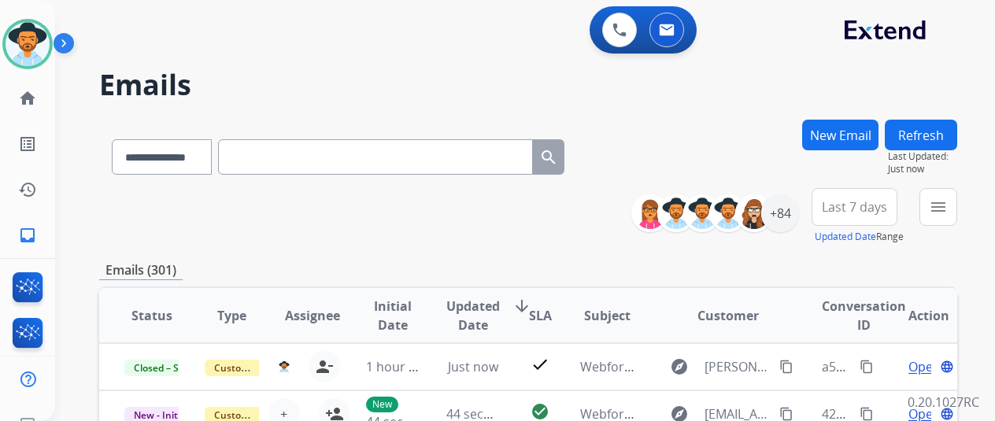
click at [348, 154] on input "text" at bounding box center [375, 156] width 315 height 35
paste input "**********"
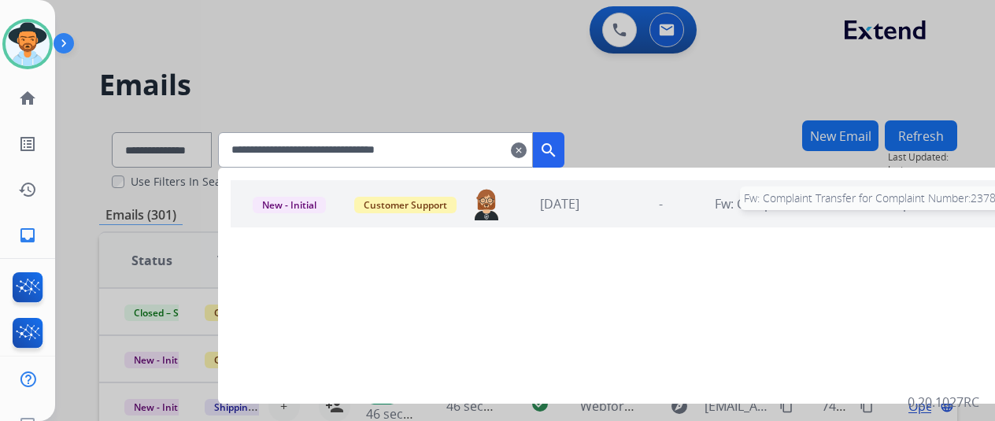
type input "**********"
click at [527, 154] on mat-icon "clear" at bounding box center [519, 150] width 16 height 19
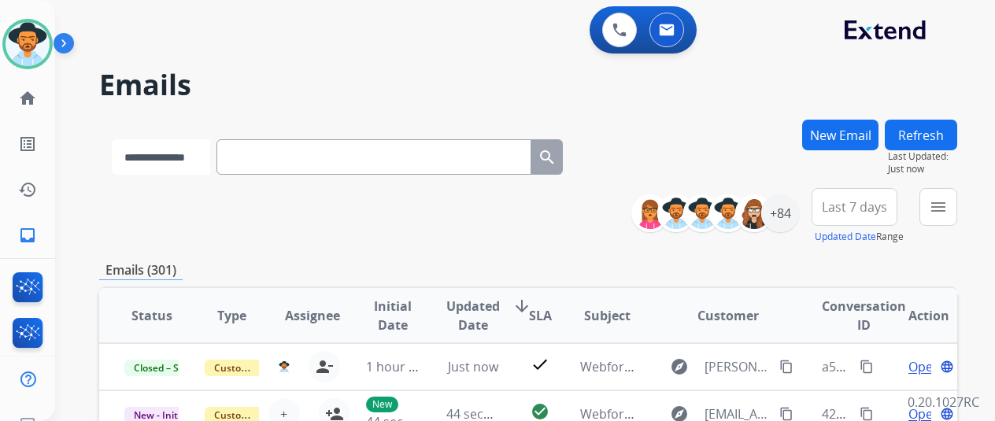
click at [151, 163] on select "**********" at bounding box center [161, 156] width 98 height 35
click at [948, 199] on mat-icon "menu" at bounding box center [938, 207] width 19 height 19
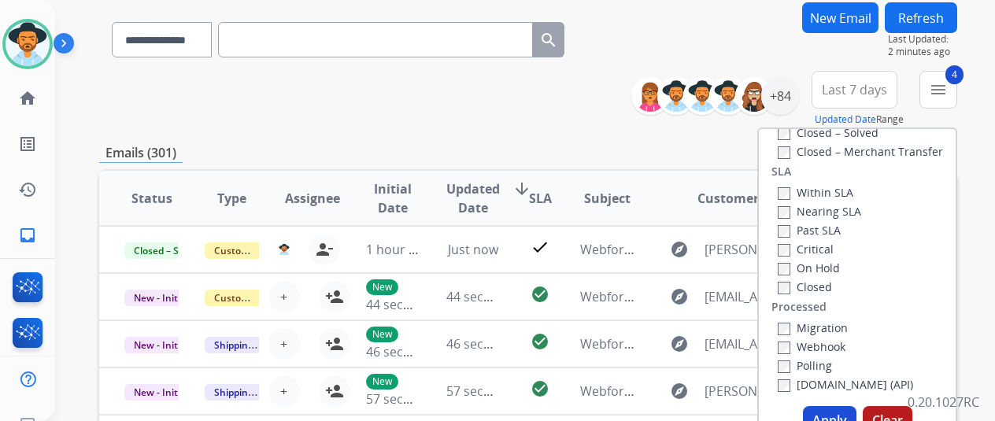
scroll to position [236, 0]
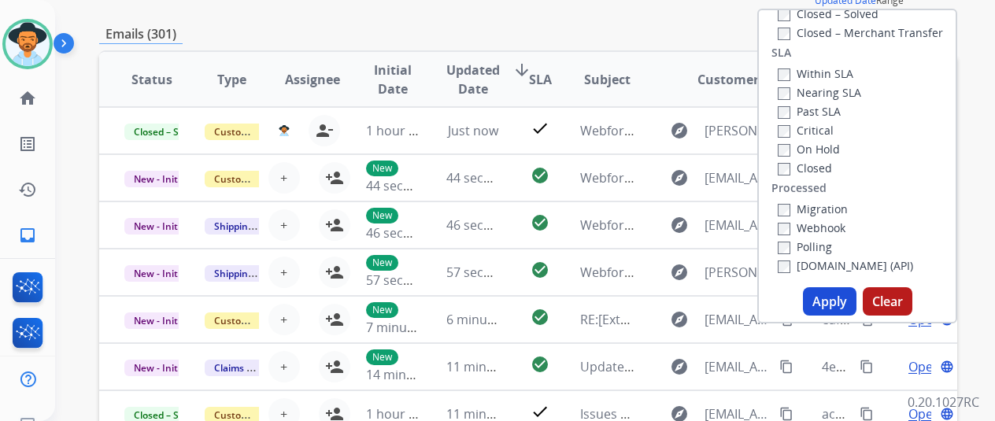
click at [832, 298] on button "Apply" at bounding box center [830, 301] width 54 height 28
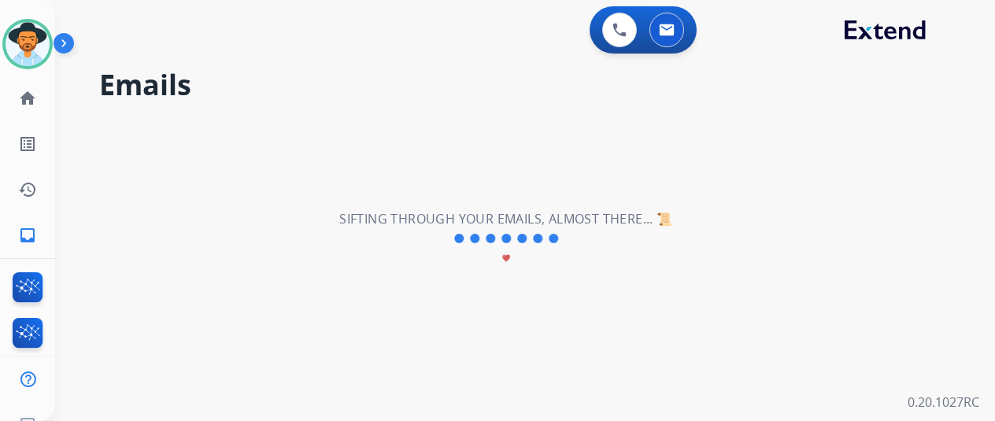
scroll to position [0, 0]
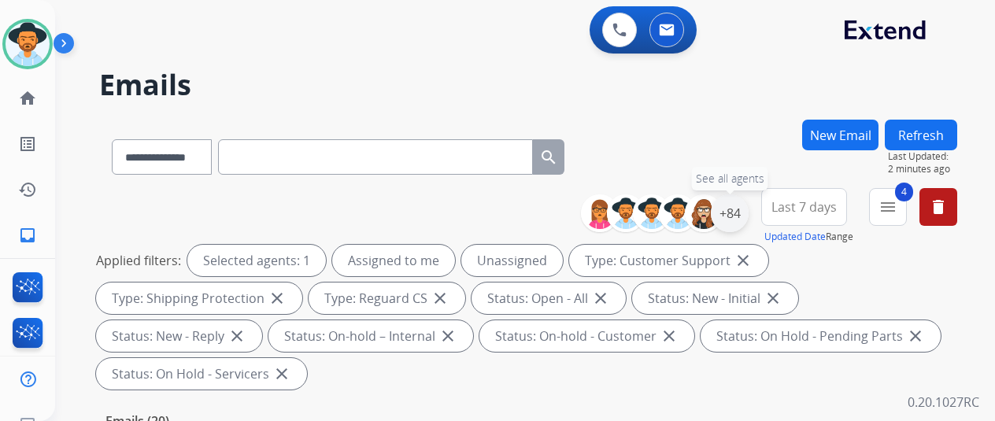
click at [734, 213] on div "+84" at bounding box center [730, 214] width 38 height 38
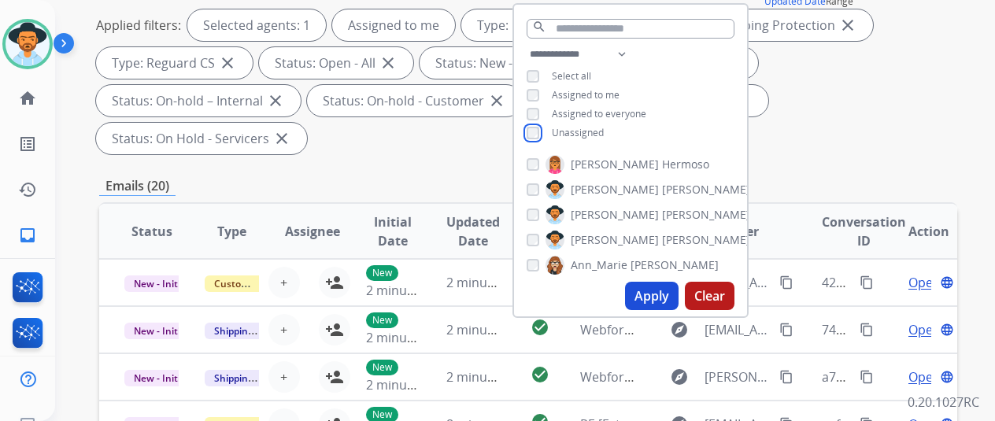
scroll to position [236, 0]
click at [674, 292] on button "Apply" at bounding box center [652, 295] width 54 height 28
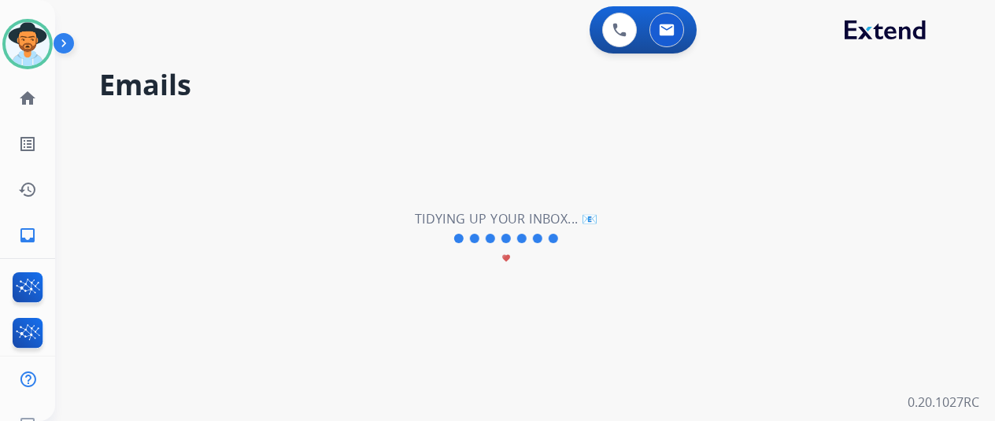
scroll to position [0, 0]
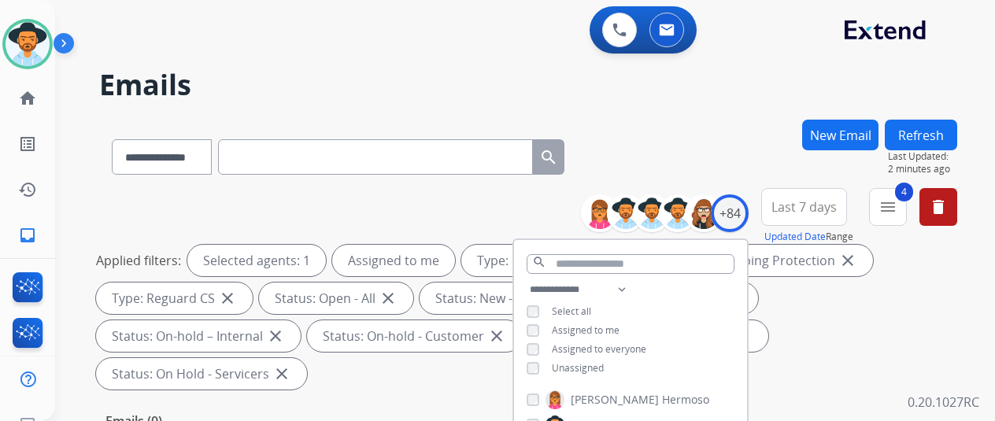
click at [767, 102] on div "**********" at bounding box center [506, 267] width 902 height 421
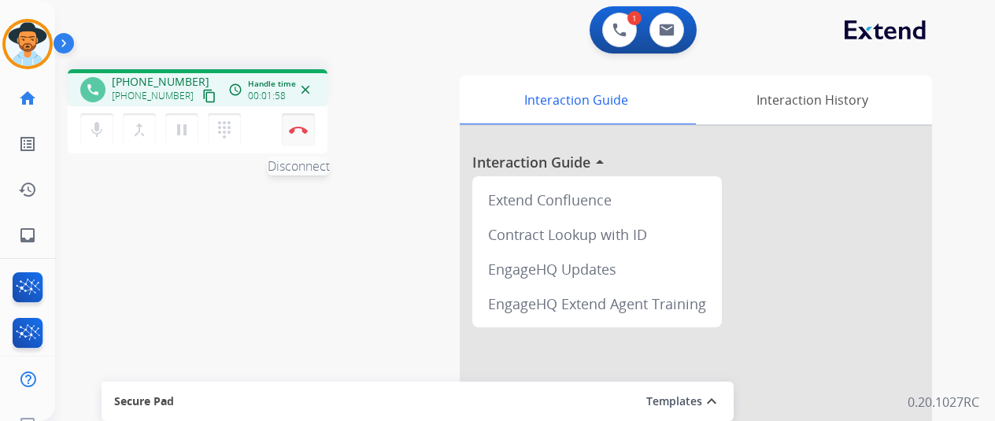
click at [296, 128] on img at bounding box center [298, 130] width 19 height 8
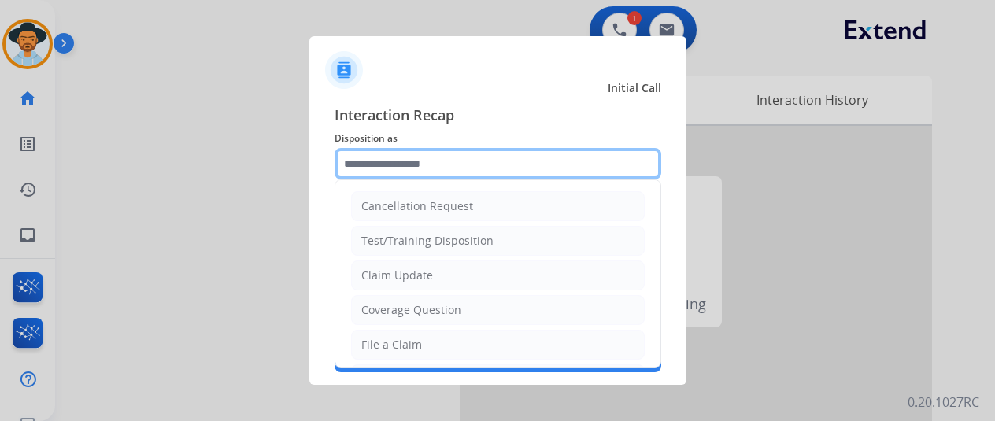
click at [409, 153] on input "text" at bounding box center [498, 163] width 327 height 31
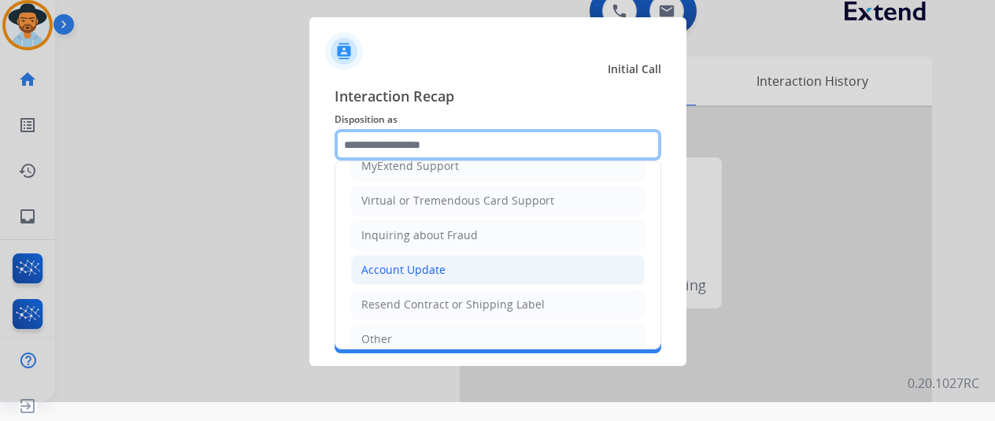
scroll to position [239, 0]
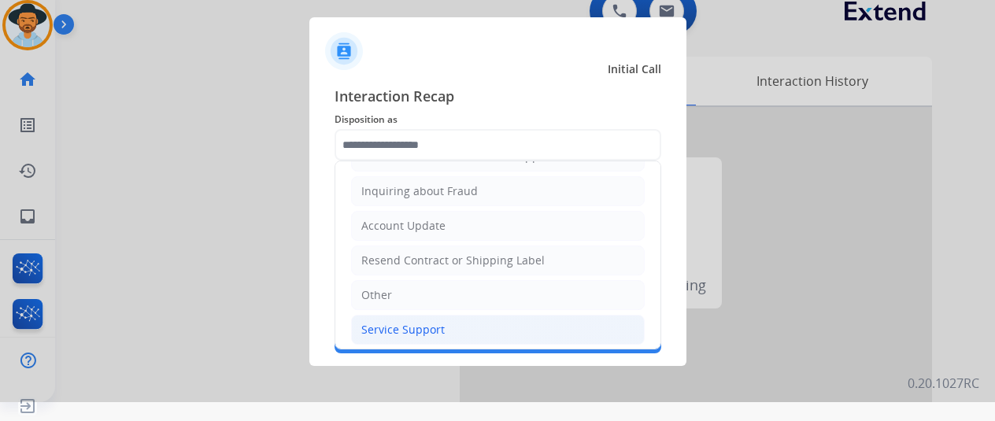
click at [389, 324] on div "Service Support" at bounding box center [402, 330] width 83 height 16
type input "**********"
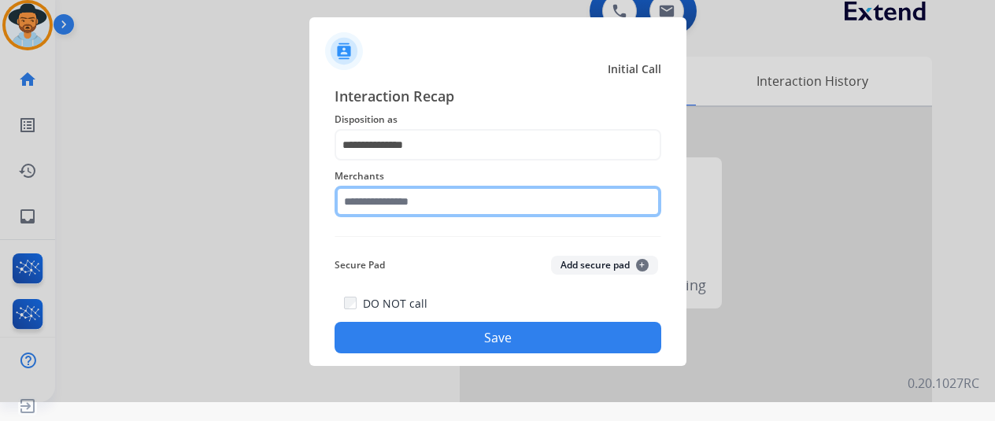
click at [374, 202] on input "text" at bounding box center [498, 201] width 327 height 31
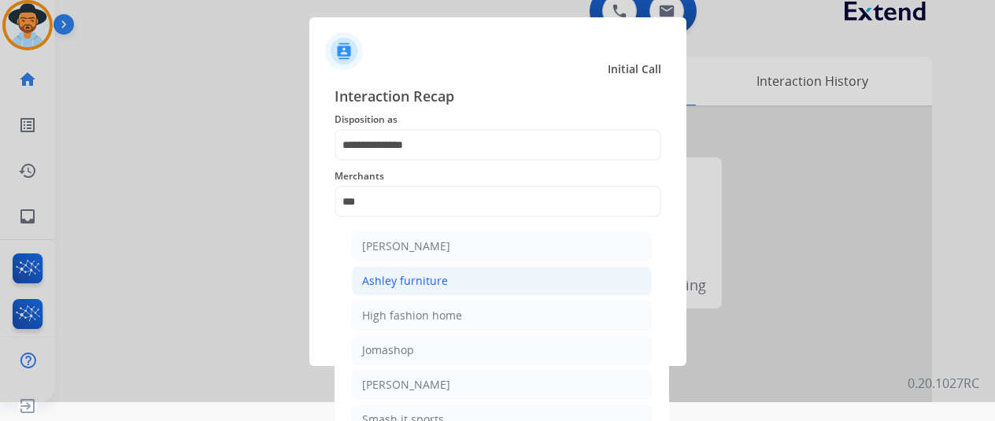
click at [392, 276] on div "Ashley furniture" at bounding box center [405, 281] width 86 height 16
type input "**********"
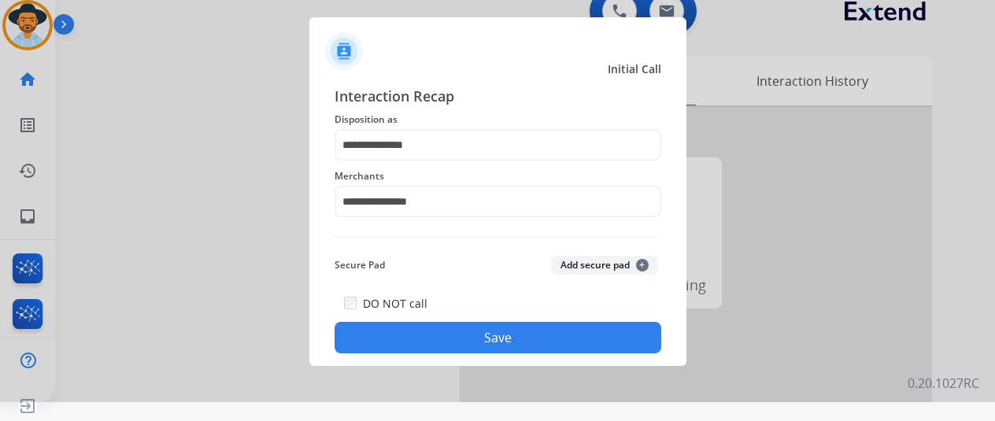
click at [462, 332] on button "Save" at bounding box center [498, 337] width 327 height 31
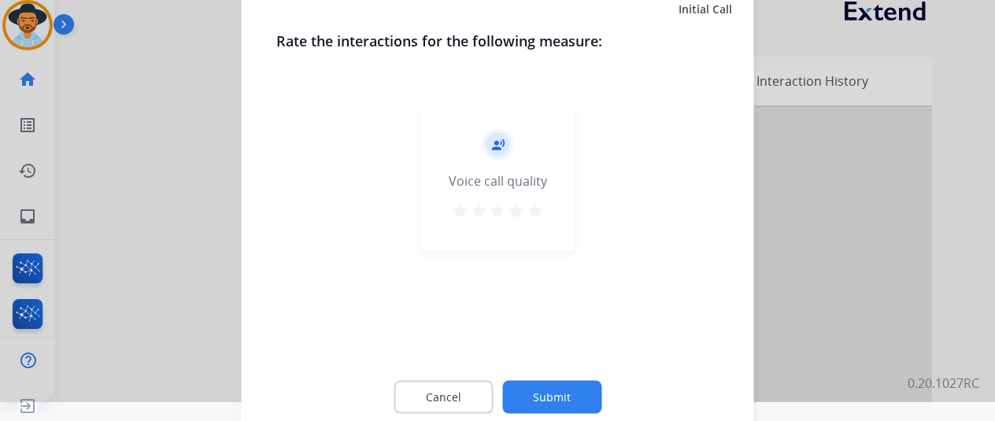
click at [558, 399] on button "Submit" at bounding box center [551, 396] width 99 height 33
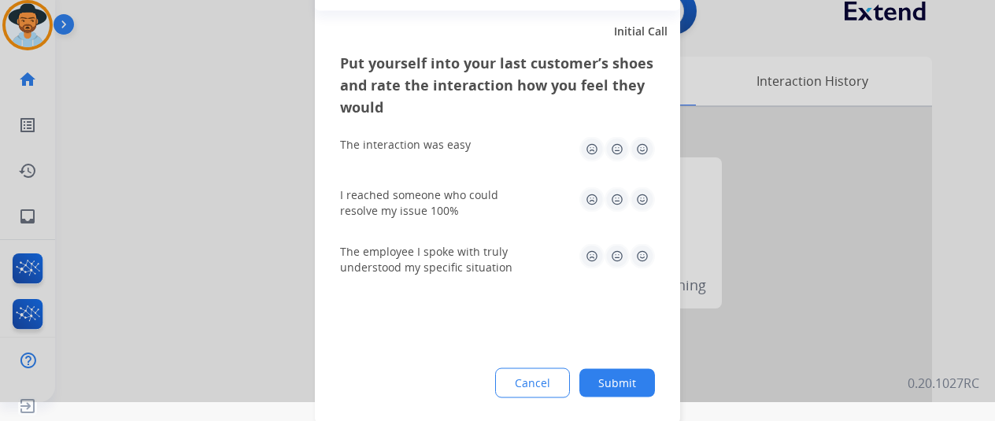
click at [624, 383] on button "Submit" at bounding box center [618, 383] width 76 height 28
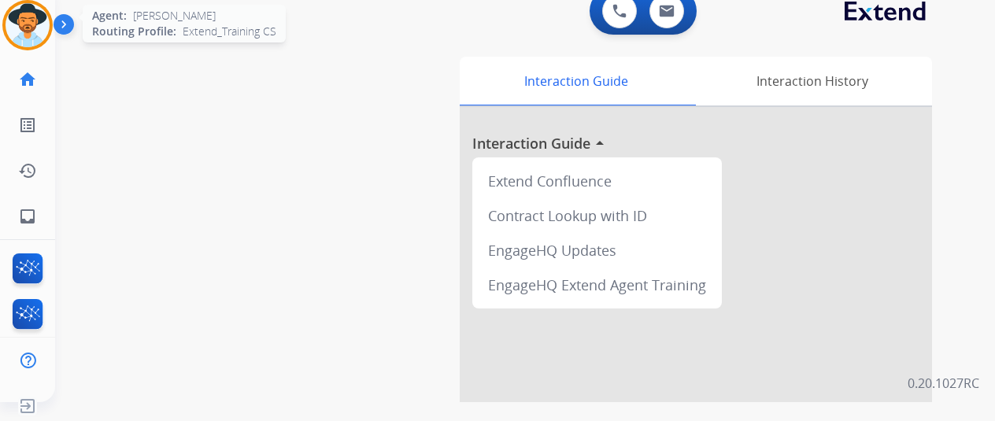
click at [30, 26] on img at bounding box center [28, 25] width 44 height 44
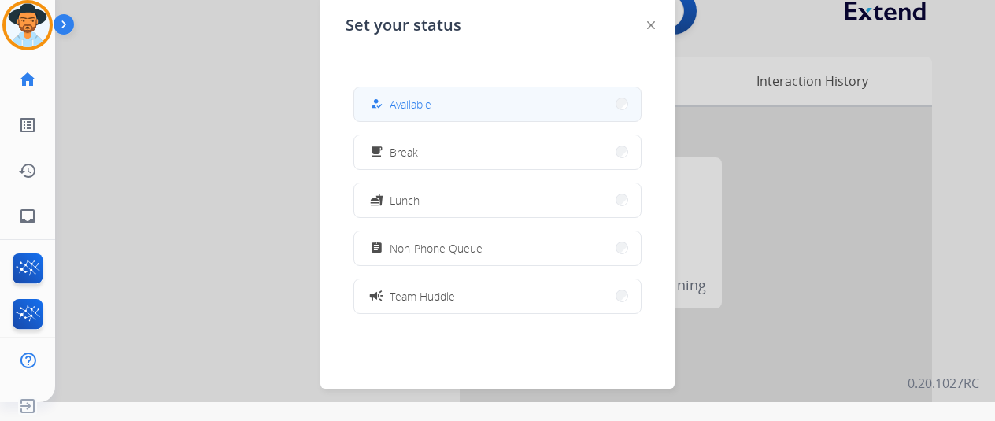
click at [417, 102] on span "Available" at bounding box center [411, 104] width 42 height 17
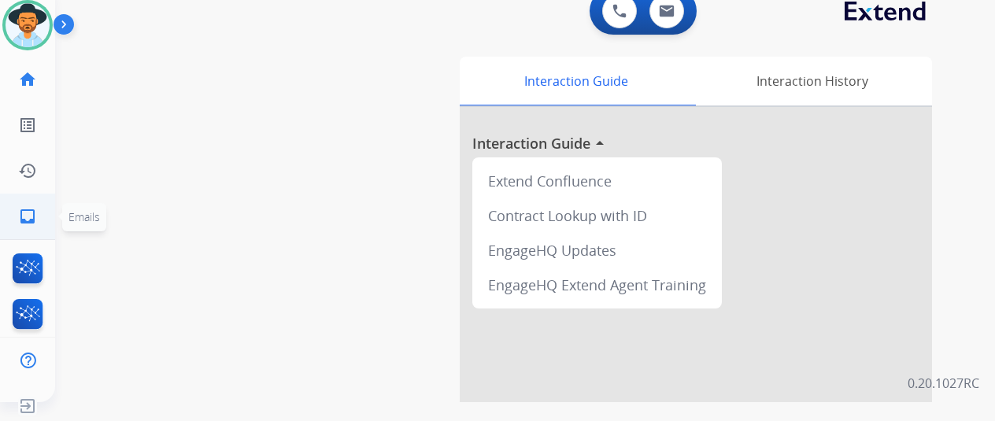
click at [27, 213] on mat-icon "inbox" at bounding box center [27, 216] width 19 height 19
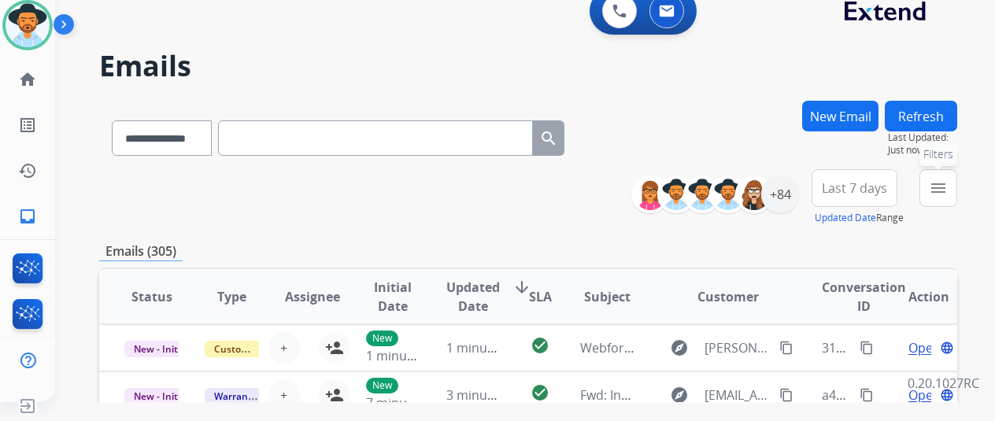
click at [958, 180] on button "menu Filters" at bounding box center [939, 188] width 38 height 38
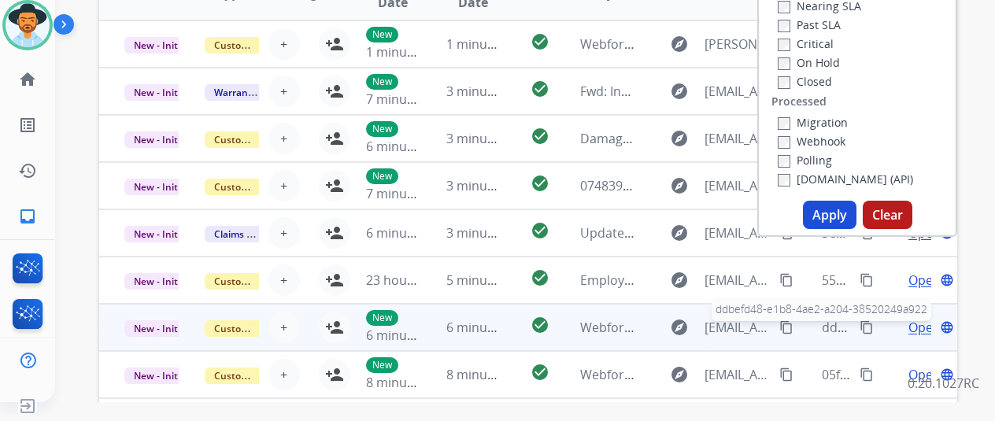
scroll to position [315, 0]
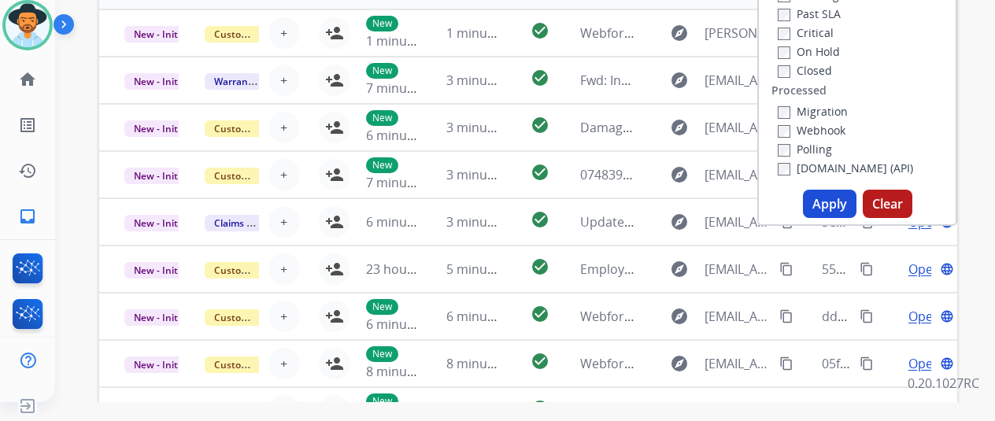
click at [830, 198] on button "Apply" at bounding box center [830, 204] width 54 height 28
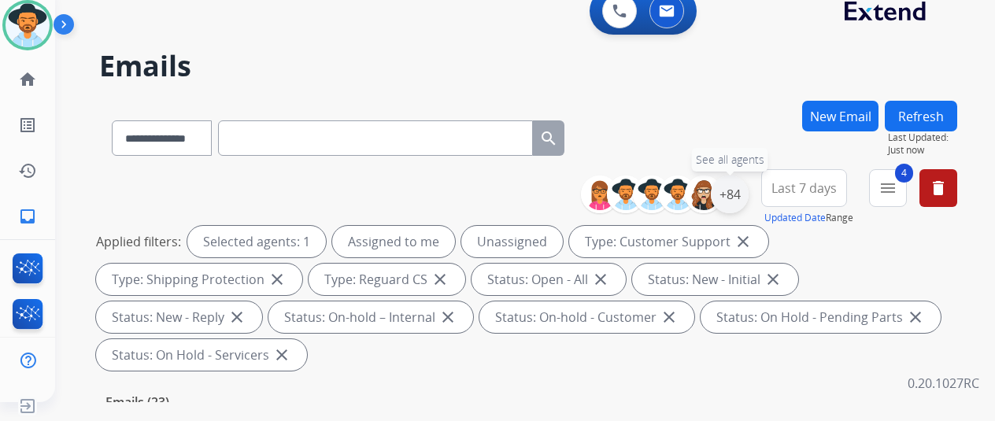
click at [741, 195] on div "+84" at bounding box center [730, 195] width 38 height 38
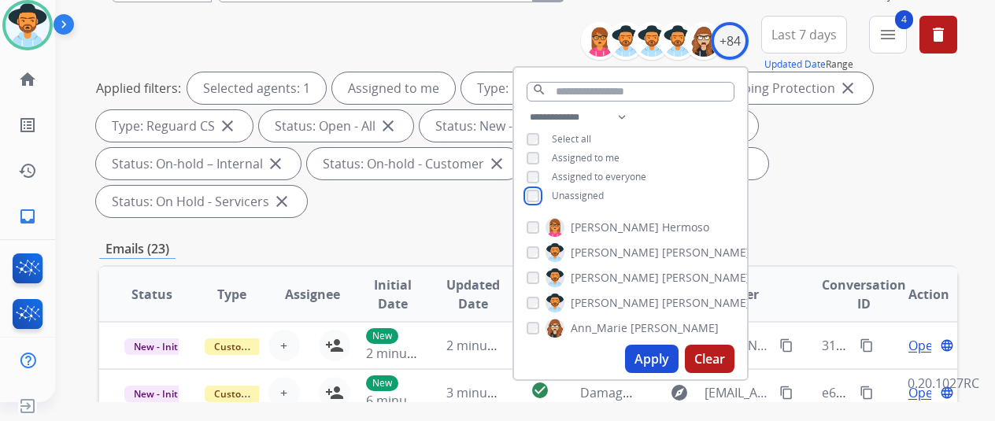
scroll to position [157, 0]
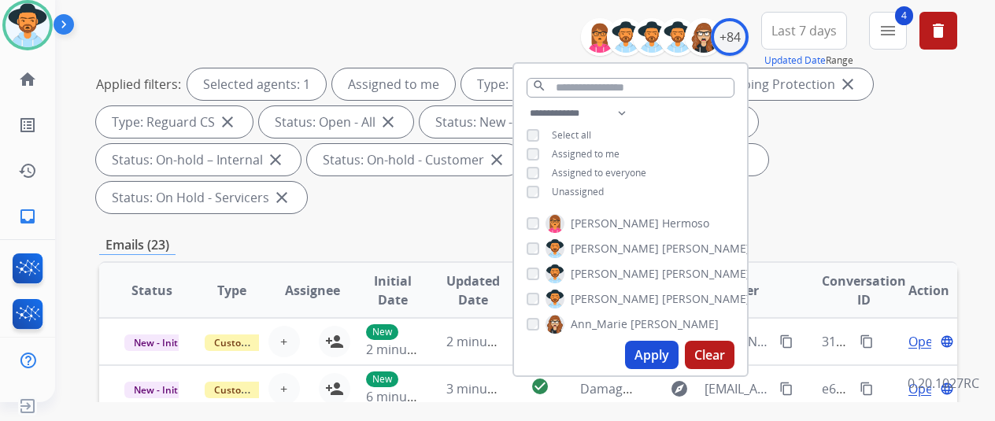
click at [654, 354] on button "Apply" at bounding box center [652, 355] width 54 height 28
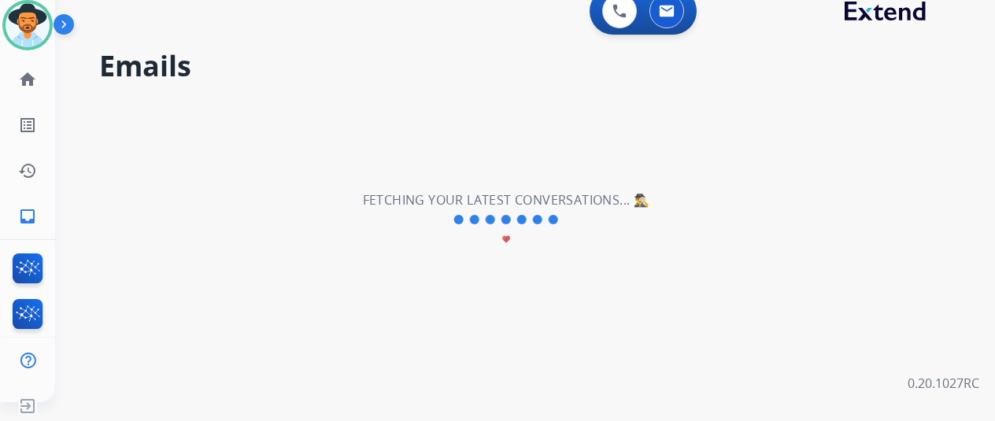
scroll to position [0, 0]
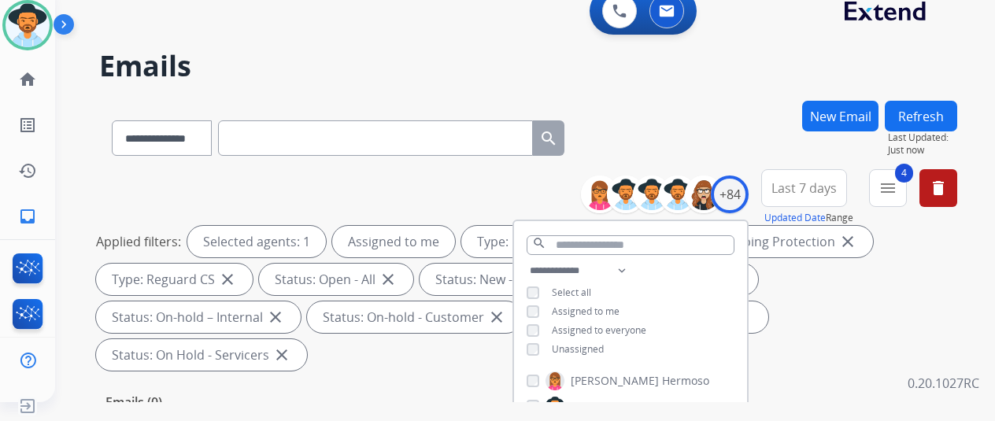
click at [723, 131] on div "**********" at bounding box center [528, 135] width 858 height 69
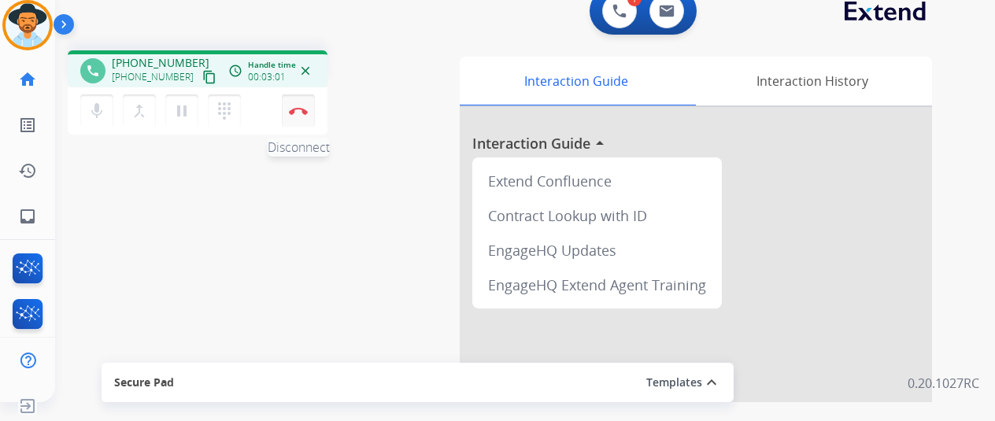
click at [301, 109] on img at bounding box center [298, 111] width 19 height 8
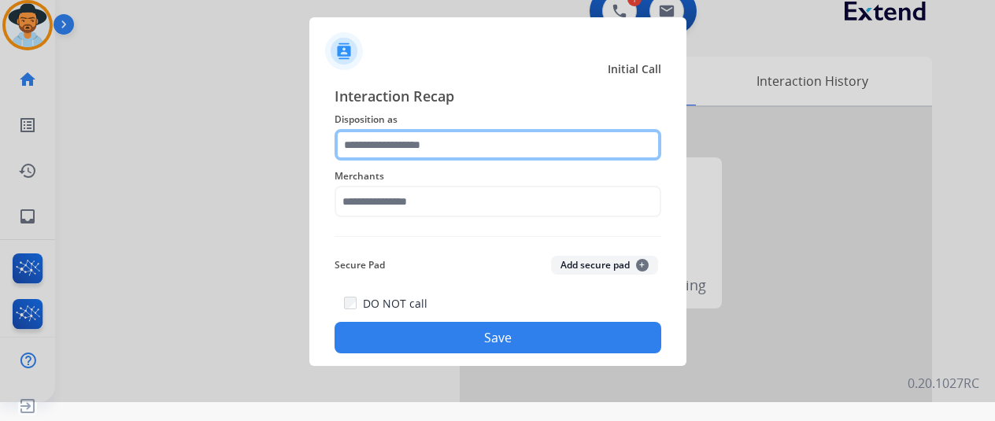
click at [391, 146] on input "text" at bounding box center [498, 144] width 327 height 31
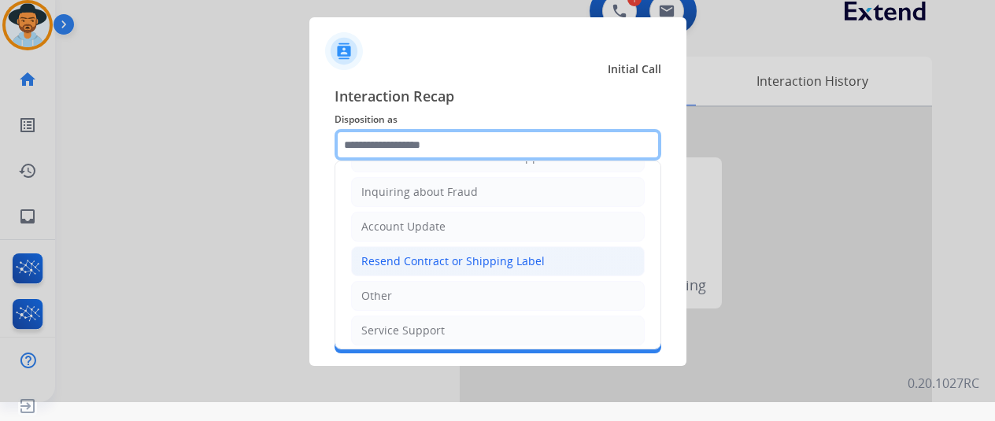
scroll to position [239, 0]
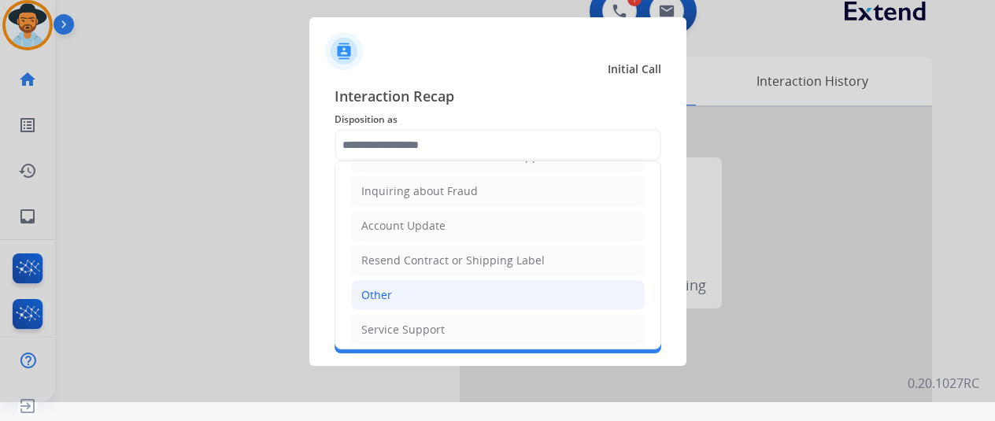
click at [381, 293] on div "Other" at bounding box center [376, 295] width 31 height 16
type input "*****"
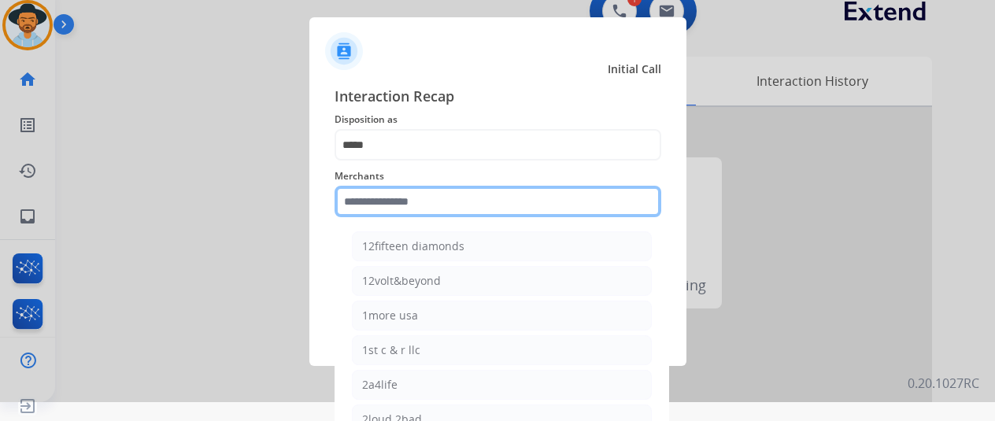
click at [388, 205] on input "text" at bounding box center [498, 201] width 327 height 31
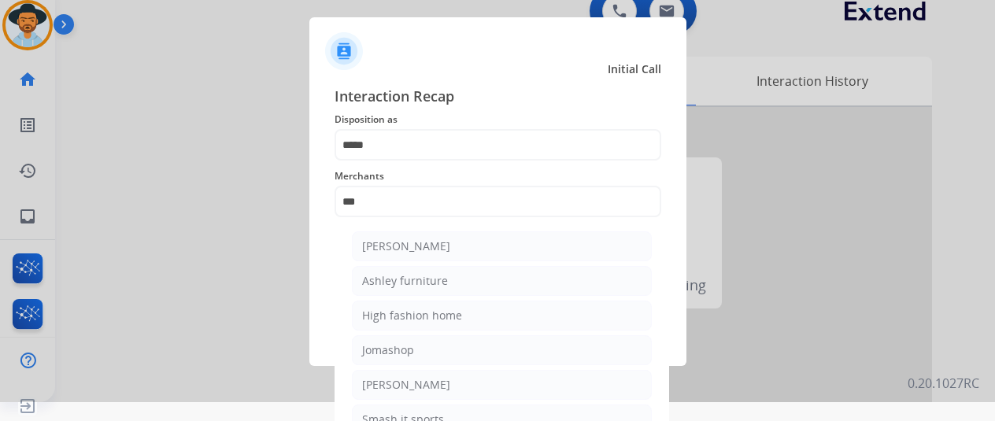
click at [429, 234] on li "[PERSON_NAME]" at bounding box center [502, 247] width 300 height 30
type input "**********"
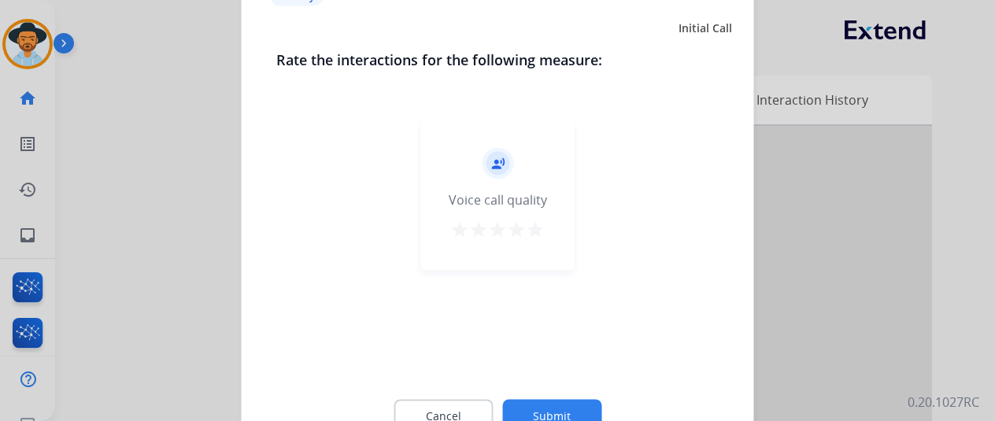
scroll to position [19, 0]
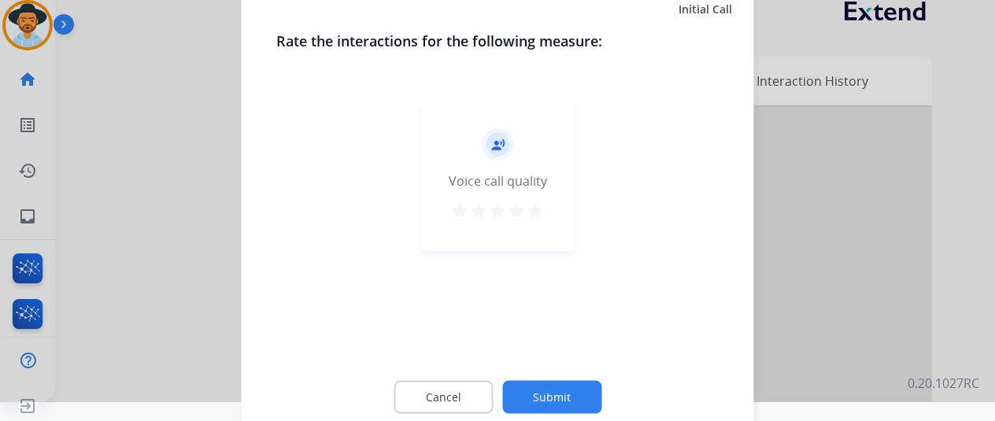
click at [559, 387] on button "Submit" at bounding box center [551, 396] width 99 height 33
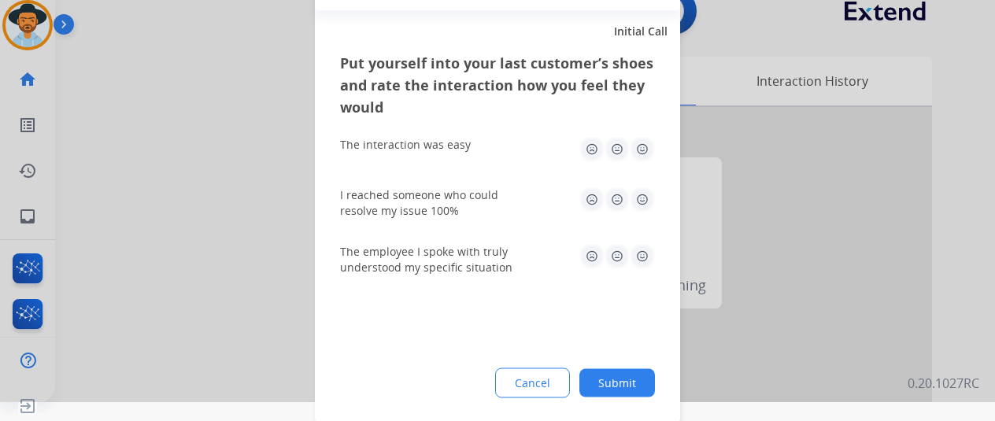
click at [639, 382] on button "Submit" at bounding box center [618, 383] width 76 height 28
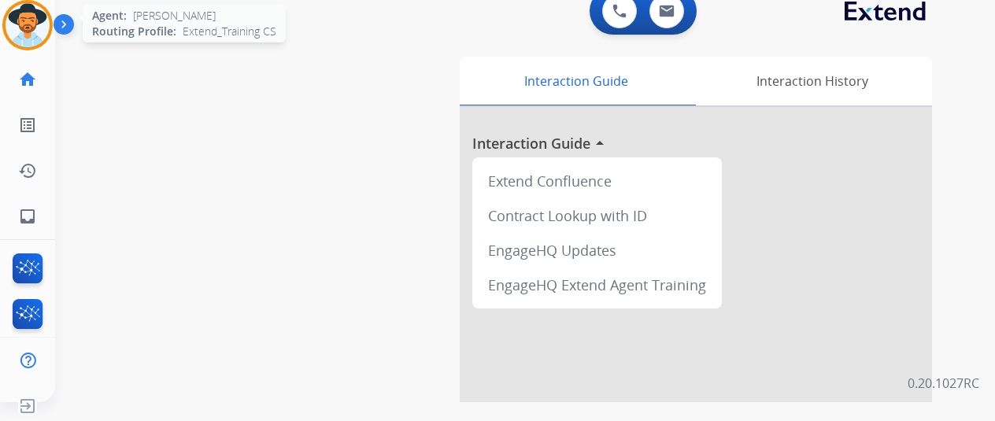
click at [25, 21] on img at bounding box center [28, 25] width 44 height 44
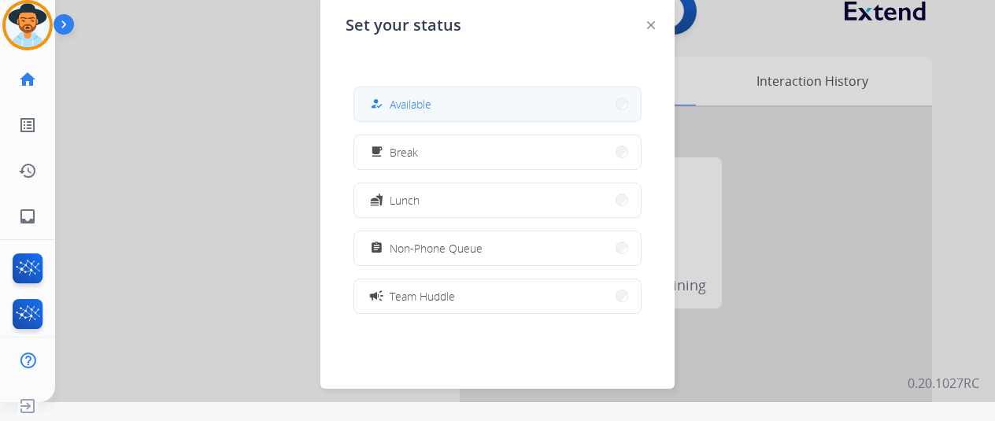
click at [406, 110] on span "Available" at bounding box center [411, 104] width 42 height 17
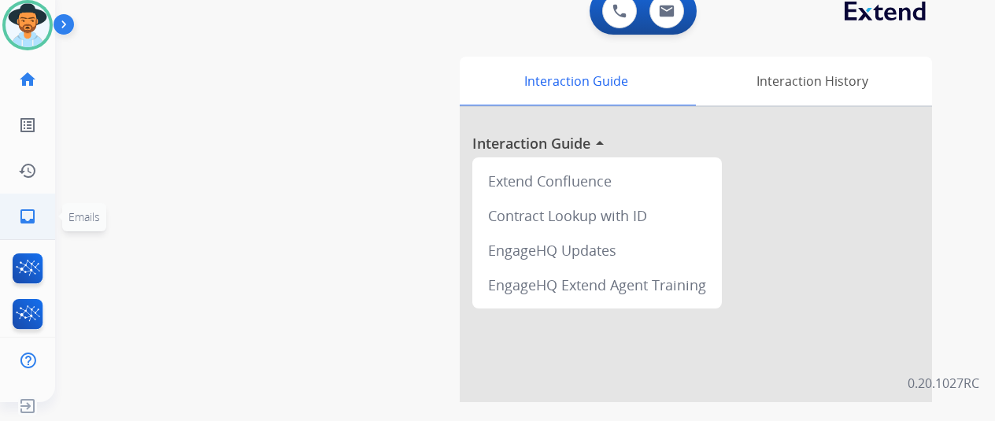
click at [24, 213] on mat-icon "inbox" at bounding box center [27, 216] width 19 height 19
select select "**********"
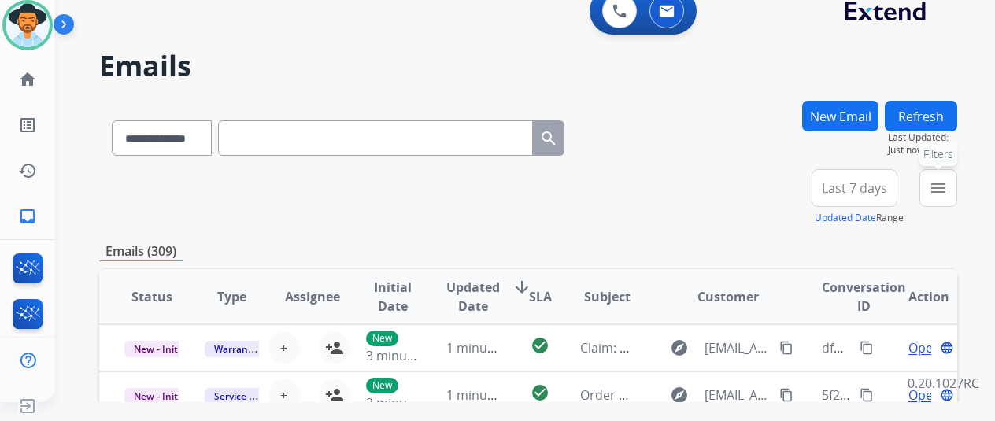
click at [948, 187] on mat-icon "menu" at bounding box center [938, 188] width 19 height 19
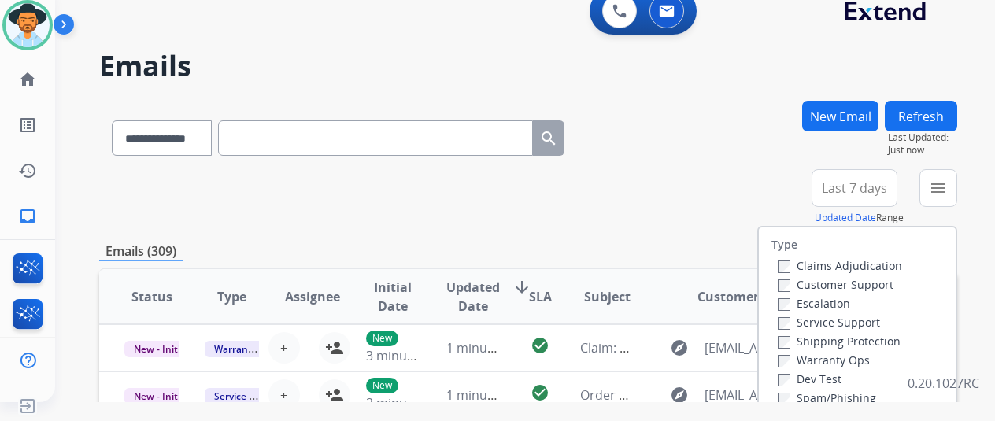
click at [797, 276] on div "Customer Support" at bounding box center [840, 284] width 124 height 19
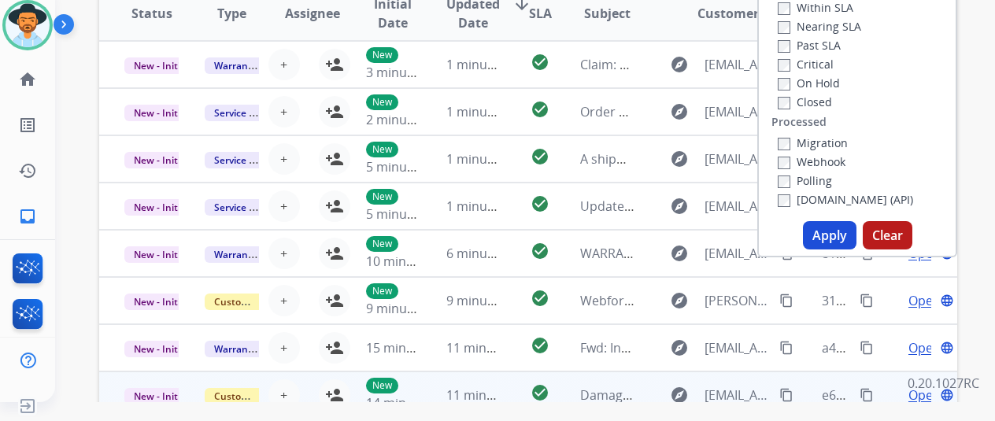
scroll to position [394, 0]
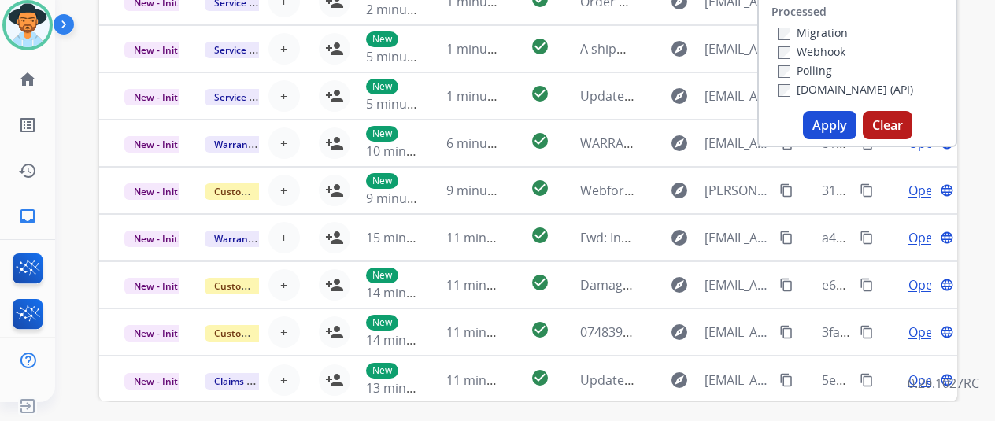
click at [839, 122] on button "Apply" at bounding box center [830, 125] width 54 height 28
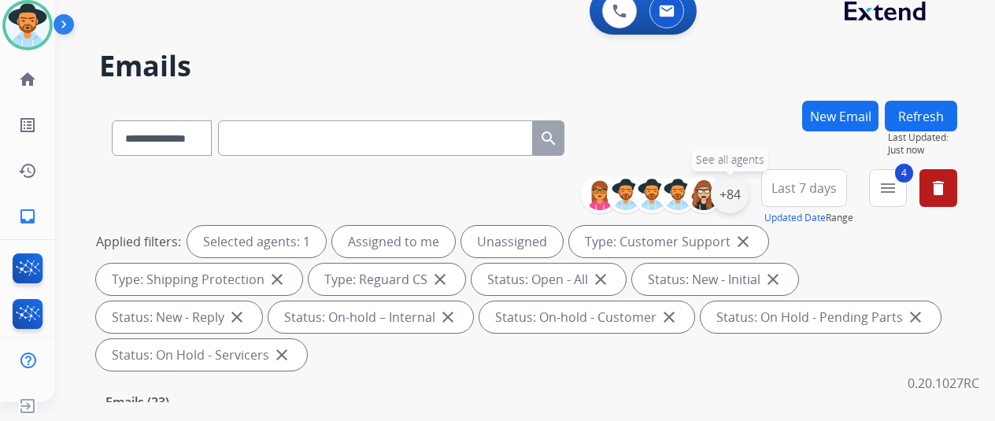
click at [736, 192] on div "+84" at bounding box center [730, 195] width 38 height 38
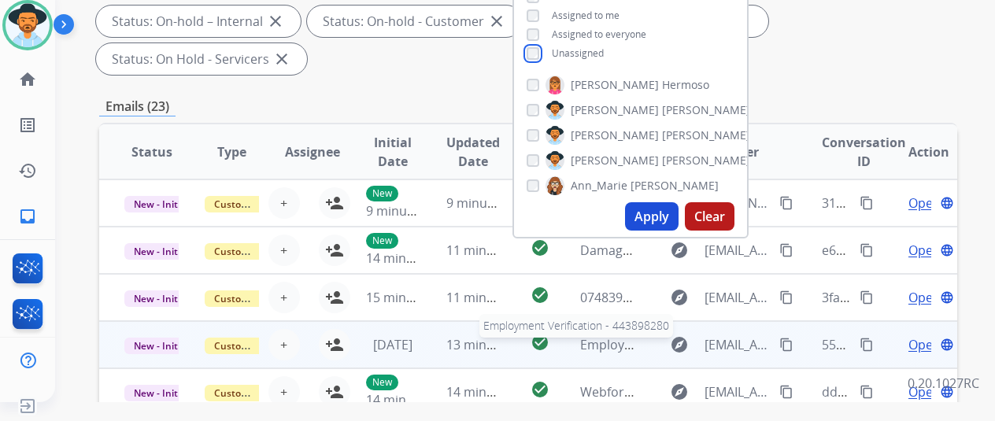
scroll to position [315, 0]
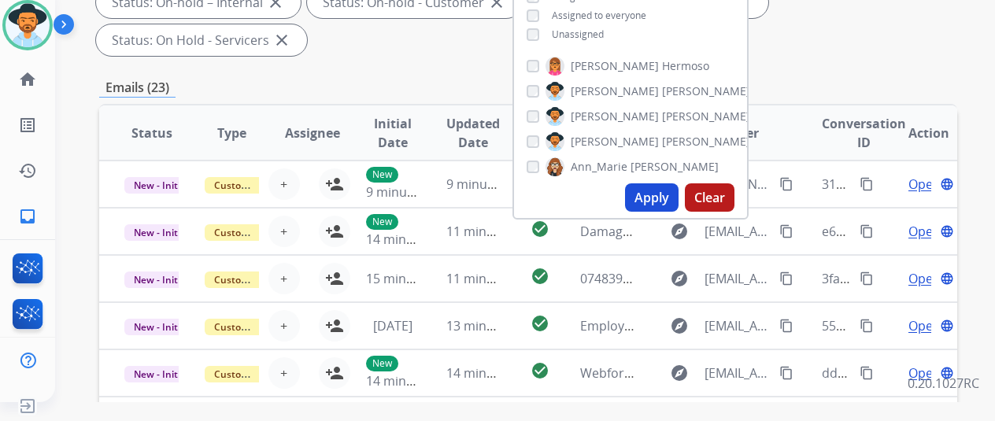
click at [664, 200] on button "Apply" at bounding box center [652, 197] width 54 height 28
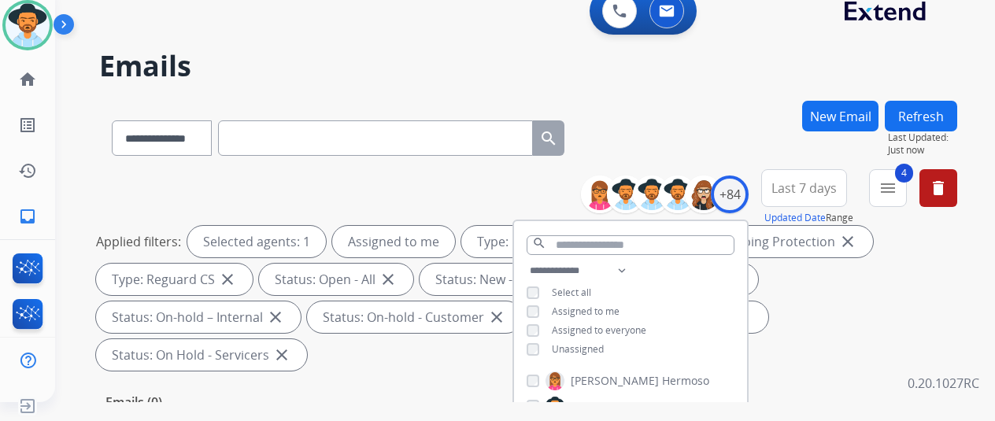
click at [728, 99] on div "**********" at bounding box center [506, 248] width 902 height 421
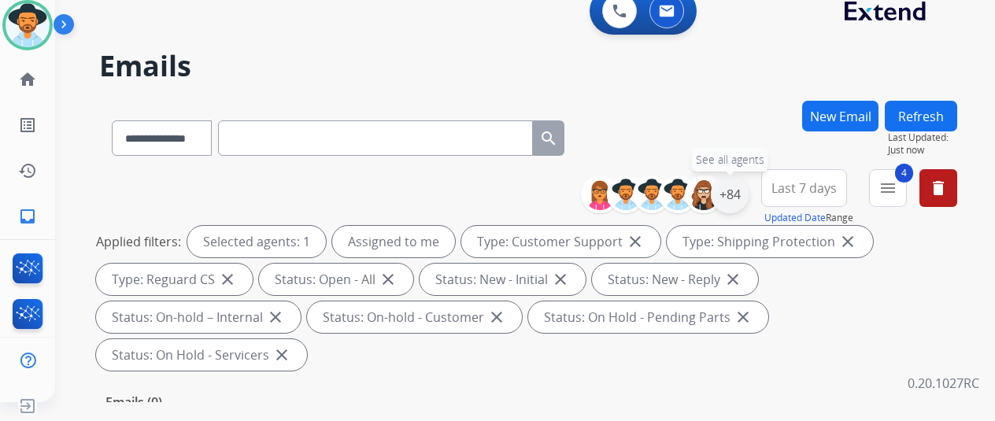
click at [747, 191] on div "+84" at bounding box center [730, 195] width 38 height 38
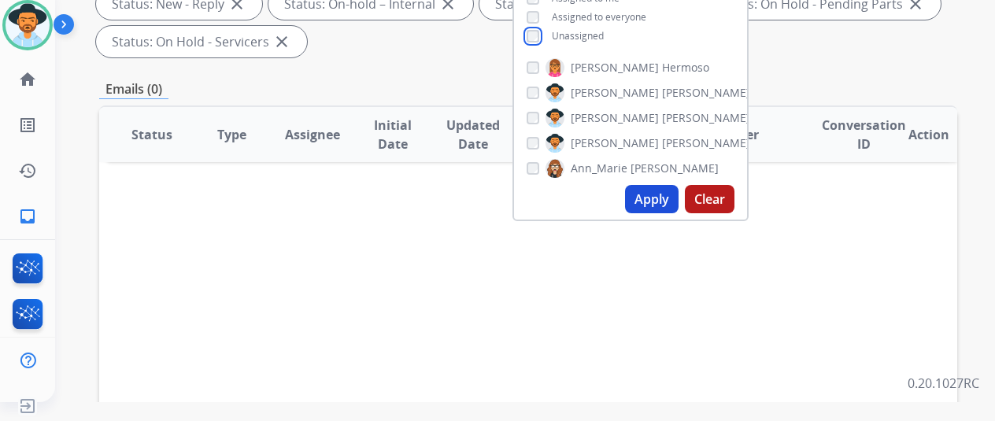
scroll to position [315, 0]
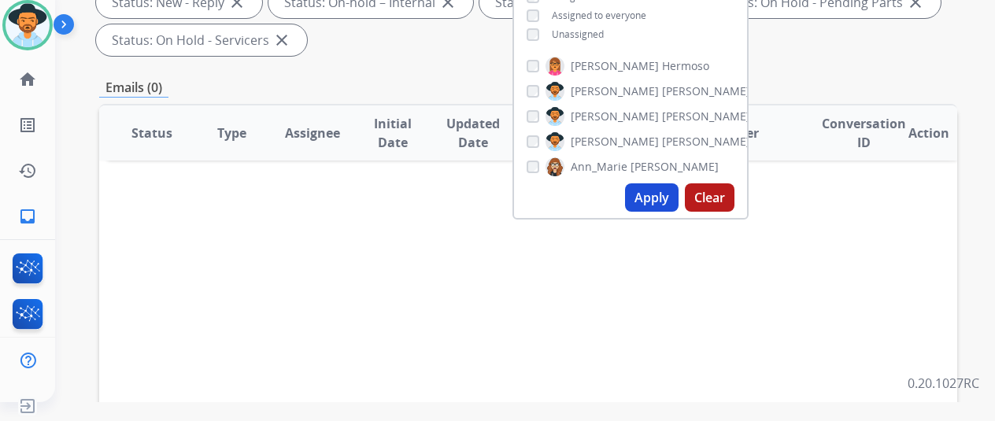
click at [658, 209] on button "Apply" at bounding box center [652, 197] width 54 height 28
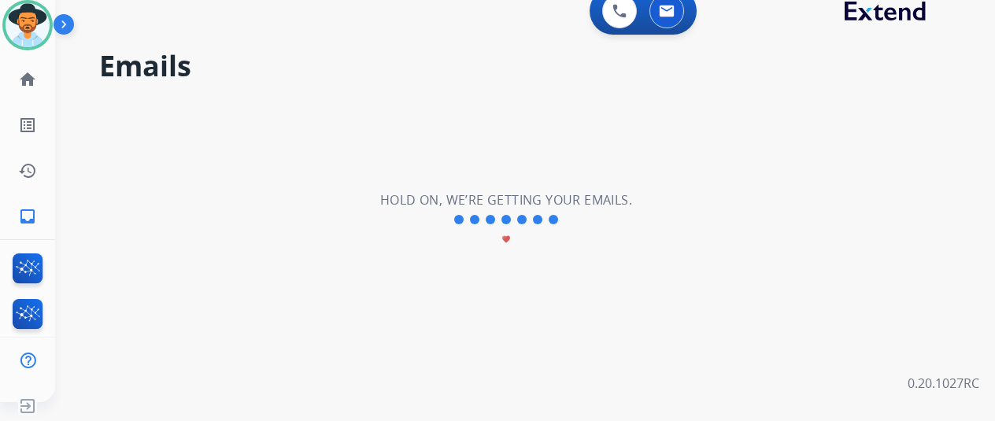
scroll to position [0, 0]
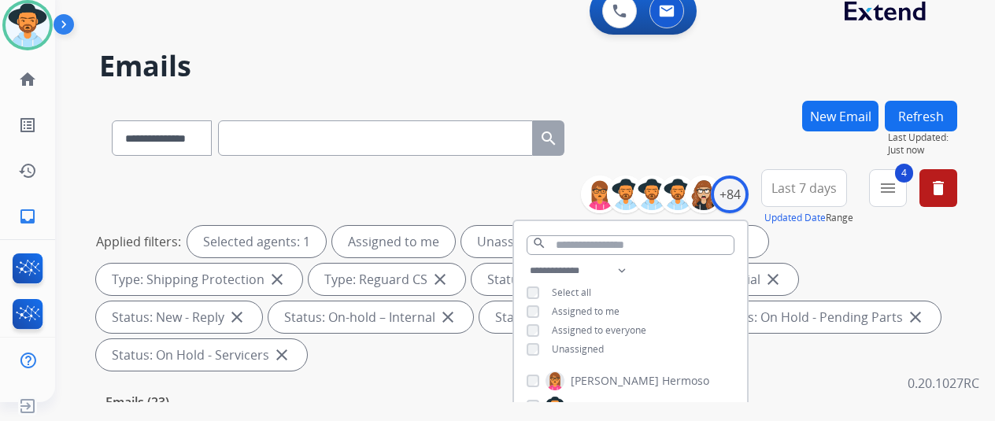
click at [717, 144] on div "**********" at bounding box center [528, 135] width 858 height 69
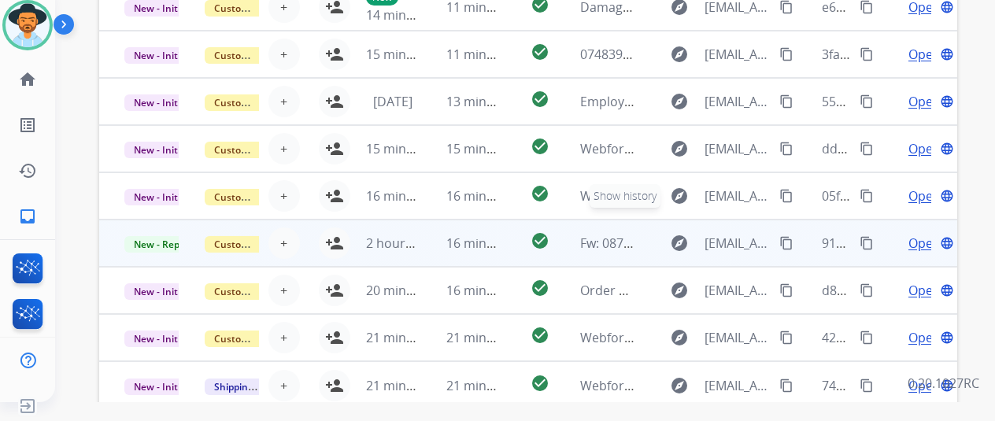
scroll to position [613, 0]
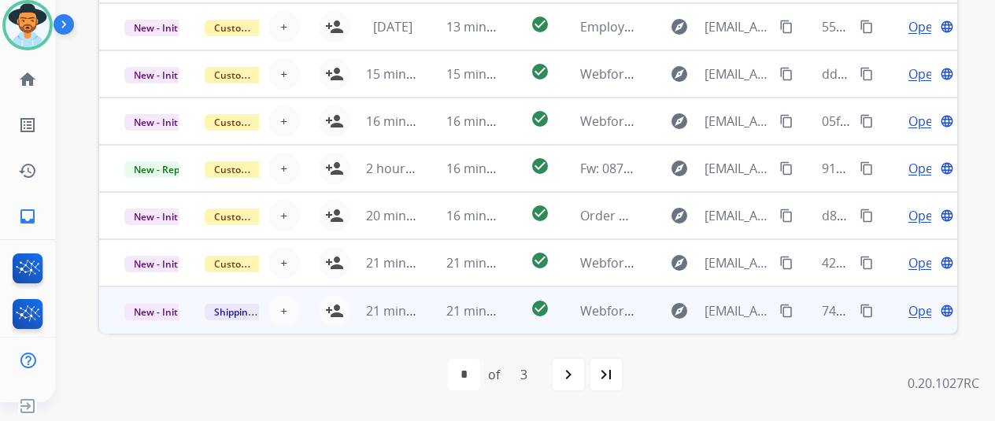
click at [913, 311] on span "Open" at bounding box center [925, 311] width 32 height 19
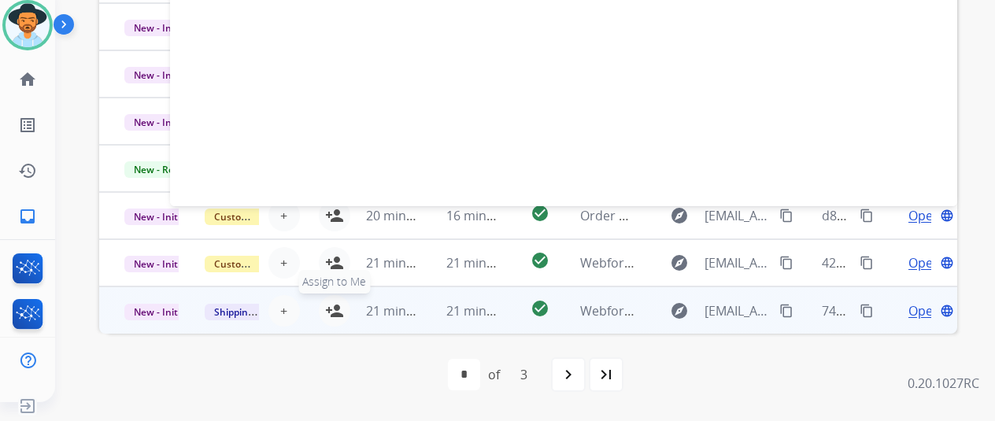
click at [336, 302] on mat-icon "person_add" at bounding box center [334, 311] width 19 height 19
click at [578, 371] on mat-icon "navigate_next" at bounding box center [568, 374] width 19 height 19
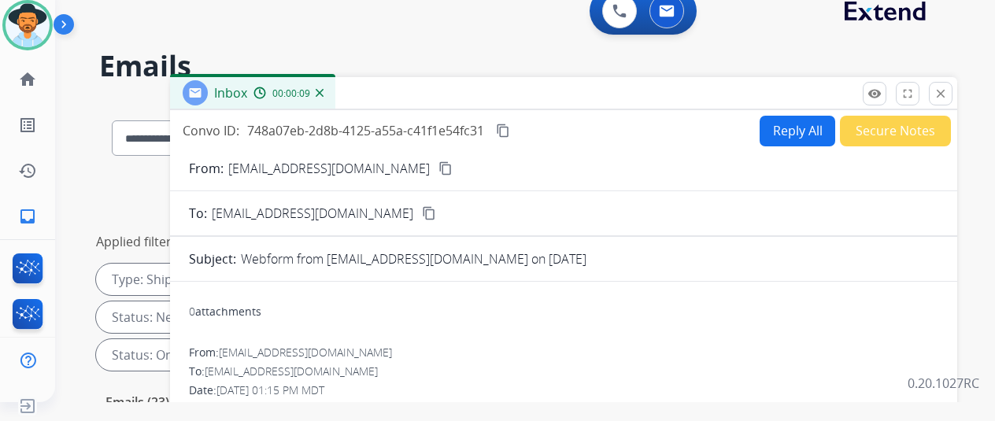
click at [324, 91] on img at bounding box center [320, 93] width 8 height 8
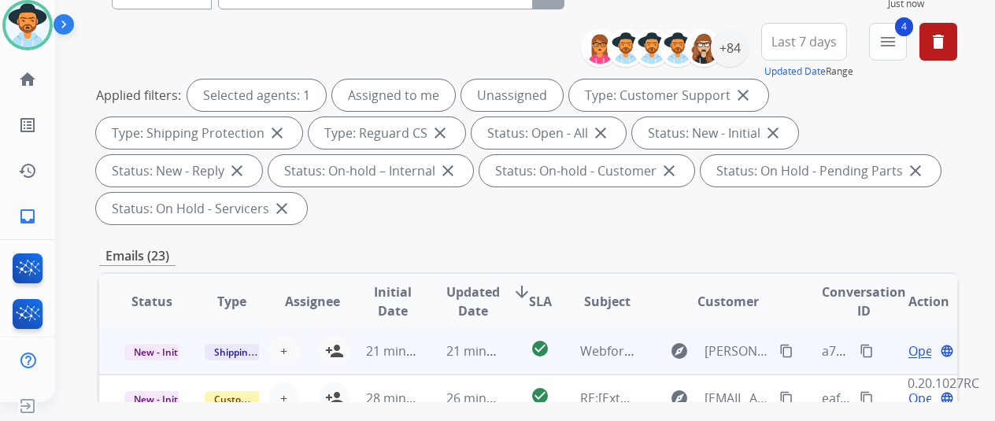
scroll to position [394, 0]
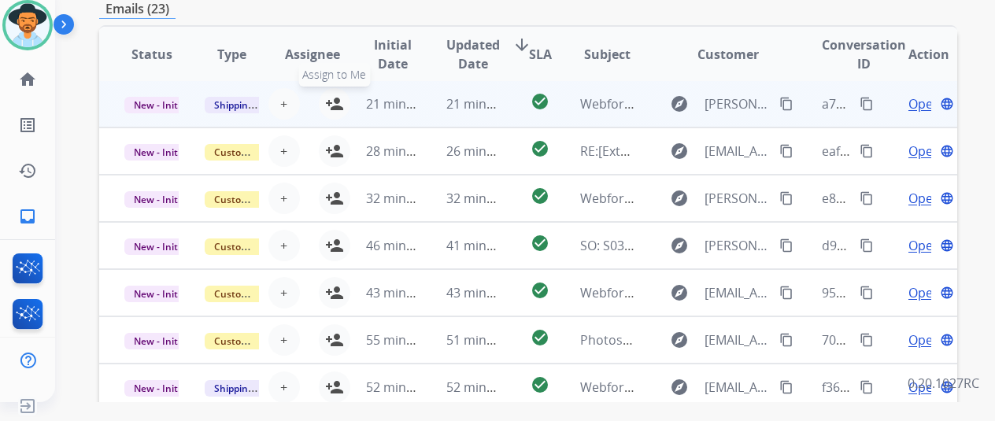
click at [332, 99] on mat-icon "person_add" at bounding box center [334, 103] width 19 height 19
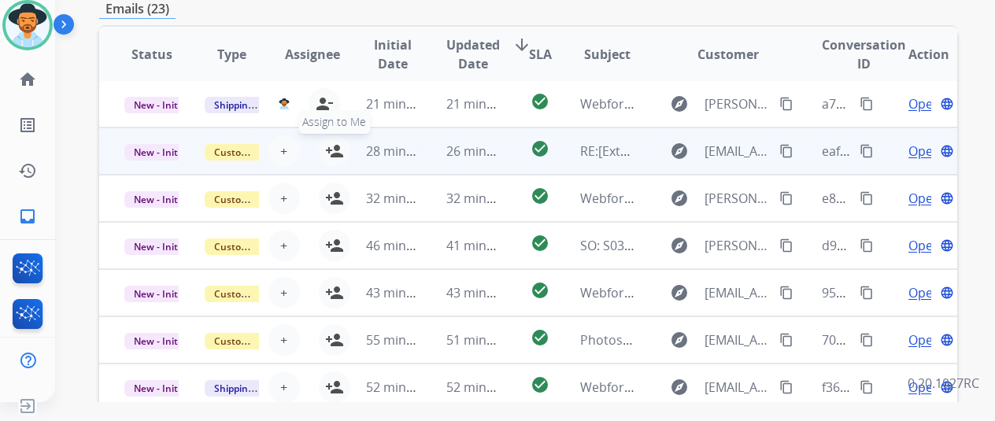
click at [330, 147] on mat-icon "person_add" at bounding box center [334, 151] width 19 height 19
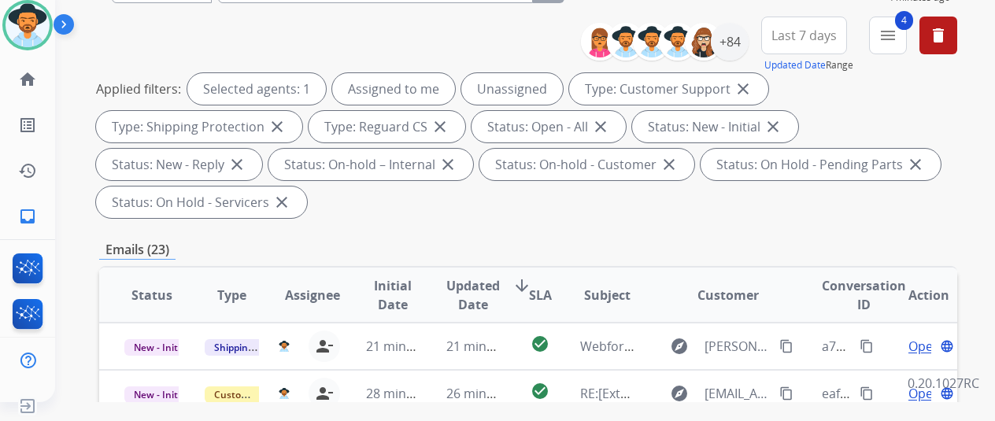
scroll to position [0, 0]
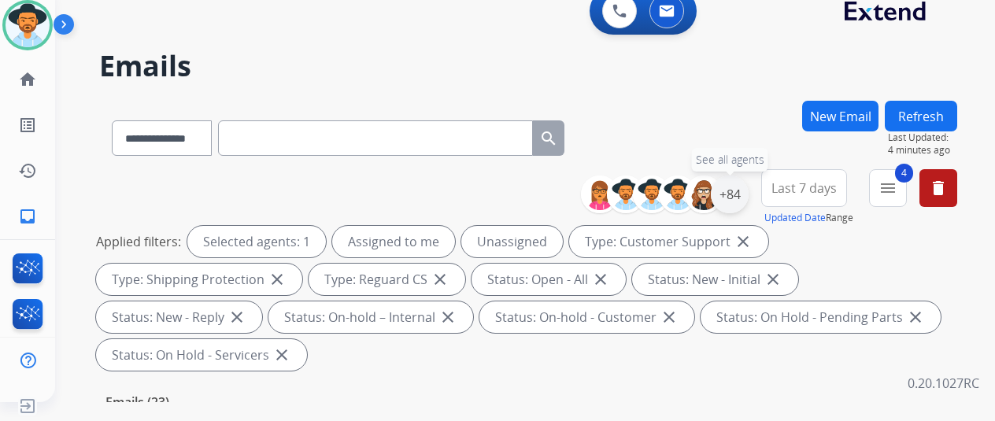
click at [739, 187] on div "+84" at bounding box center [730, 195] width 38 height 38
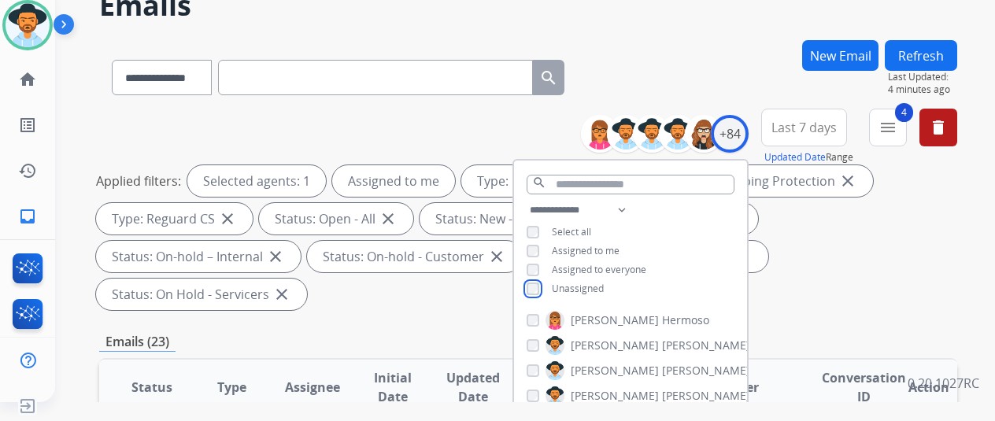
scroll to position [236, 0]
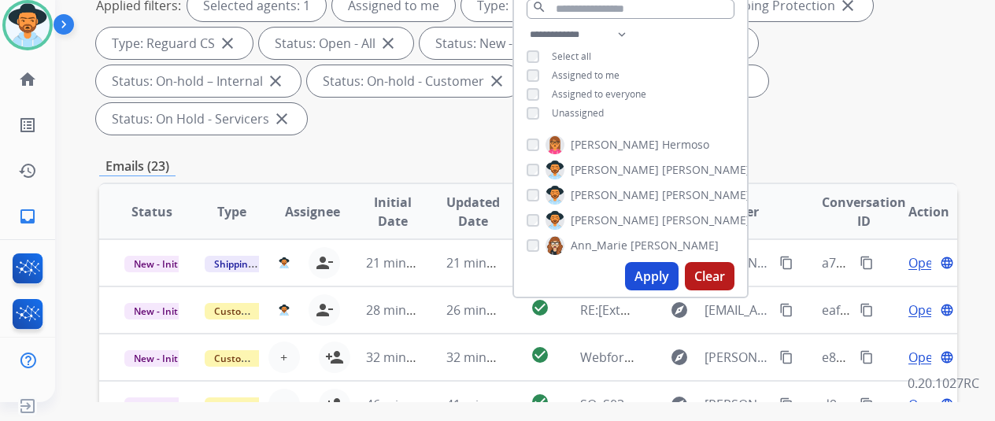
click at [664, 270] on button "Apply" at bounding box center [652, 276] width 54 height 28
select select "*"
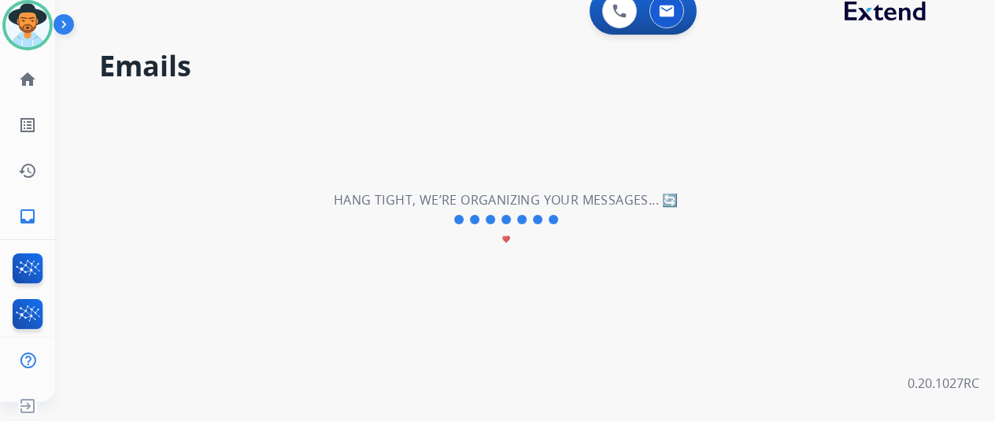
scroll to position [0, 0]
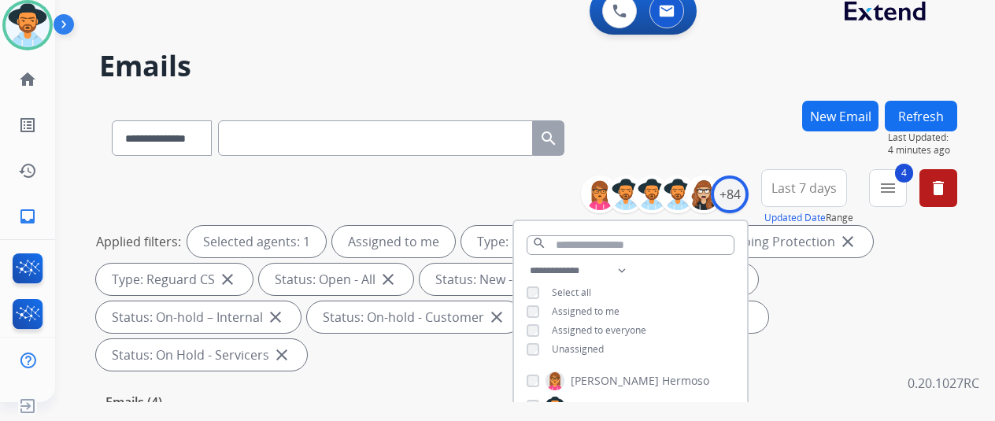
click at [680, 135] on div "**********" at bounding box center [528, 135] width 858 height 69
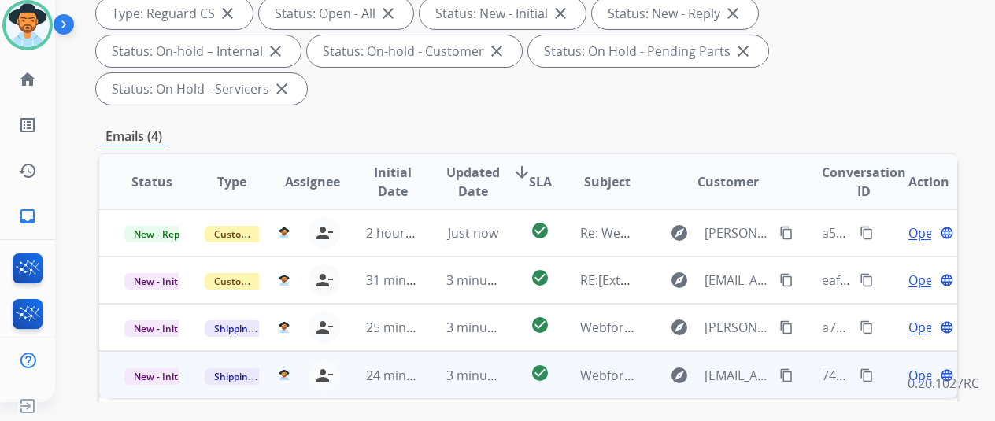
scroll to position [394, 0]
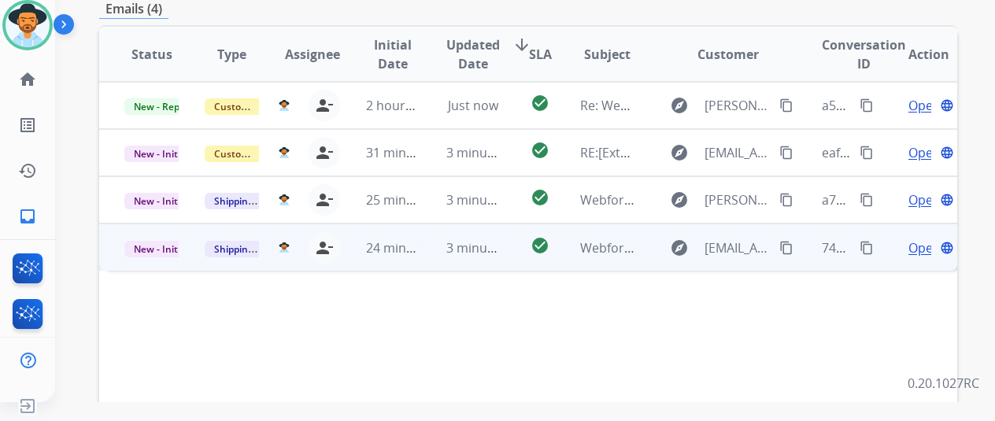
click at [925, 239] on span "Open" at bounding box center [925, 248] width 32 height 19
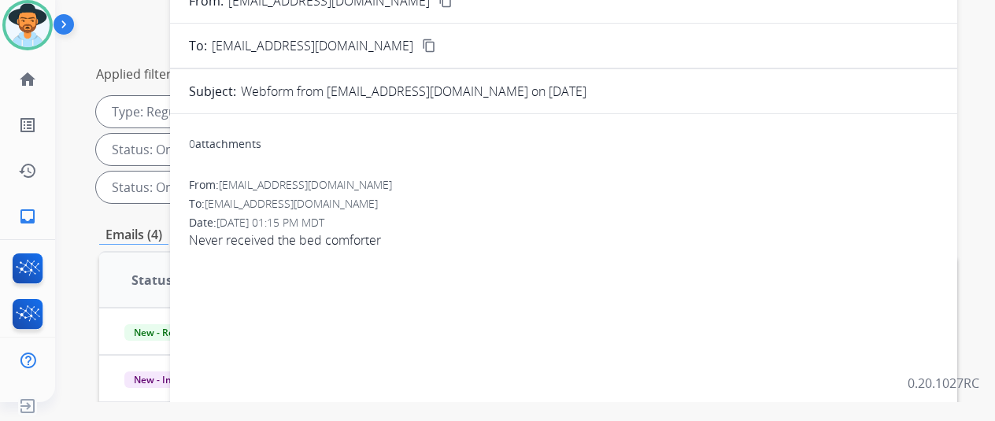
scroll to position [79, 0]
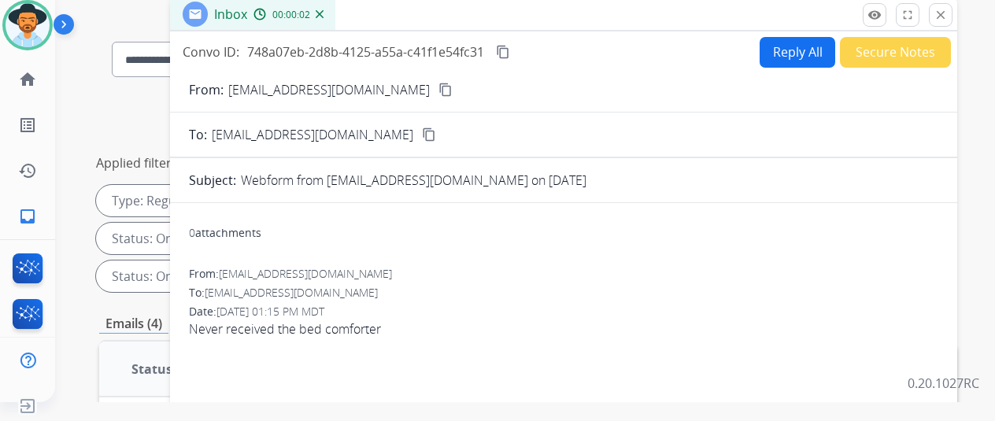
click at [439, 89] on mat-icon "content_copy" at bounding box center [446, 90] width 14 height 14
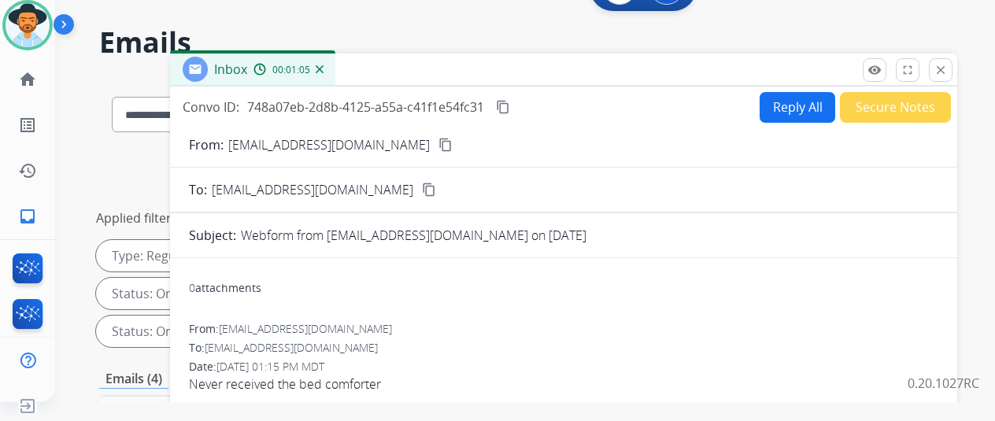
scroll to position [0, 0]
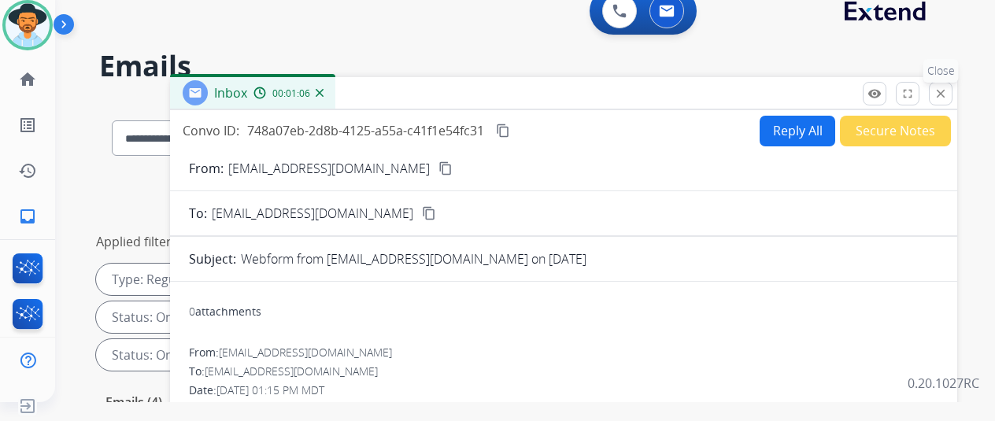
click at [948, 91] on mat-icon "close" at bounding box center [941, 94] width 14 height 14
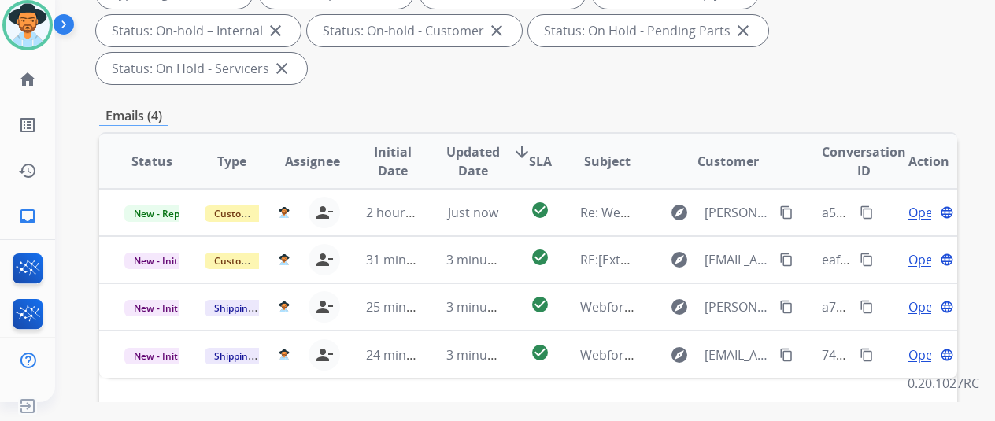
scroll to position [394, 0]
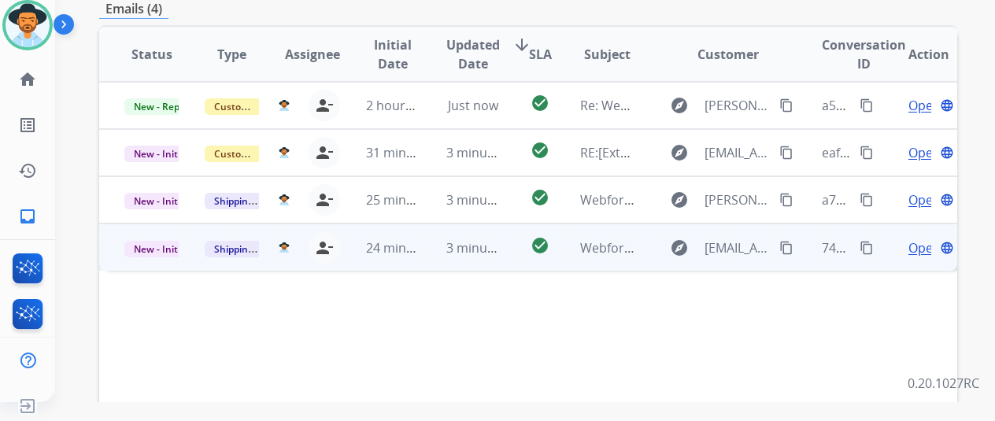
click at [920, 239] on span "Open" at bounding box center [925, 248] width 32 height 19
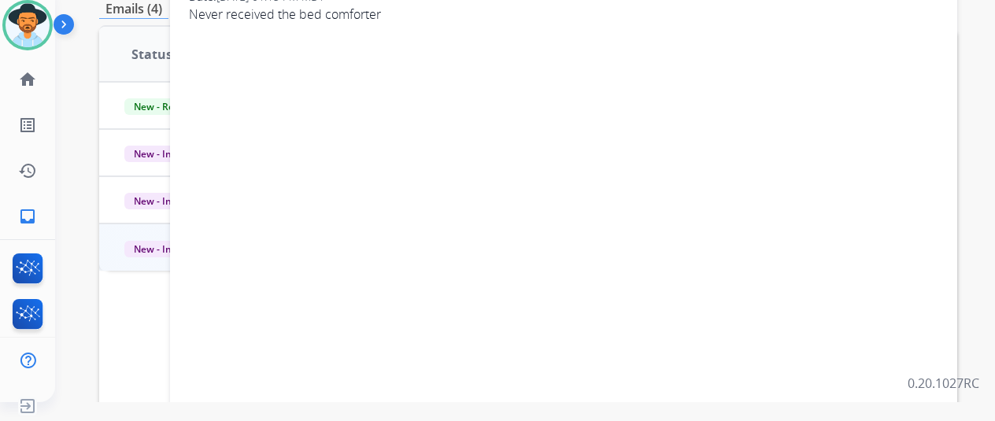
scroll to position [0, 0]
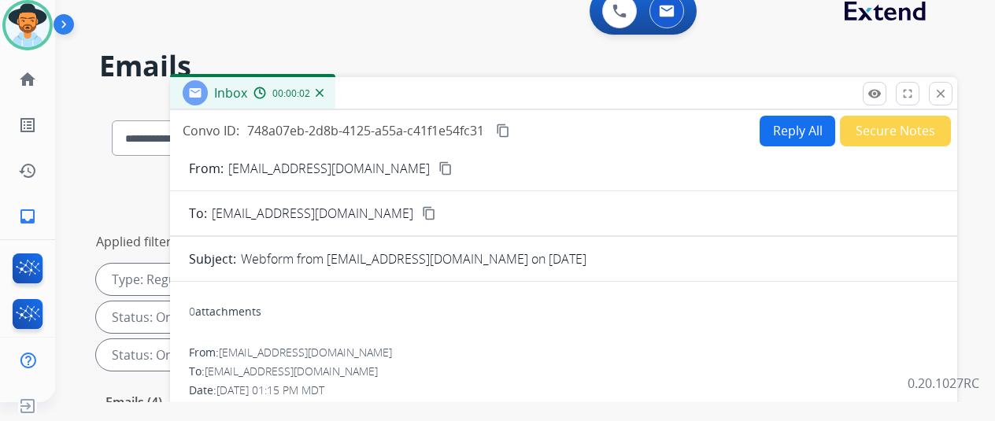
click at [794, 128] on button "Reply All" at bounding box center [798, 131] width 76 height 31
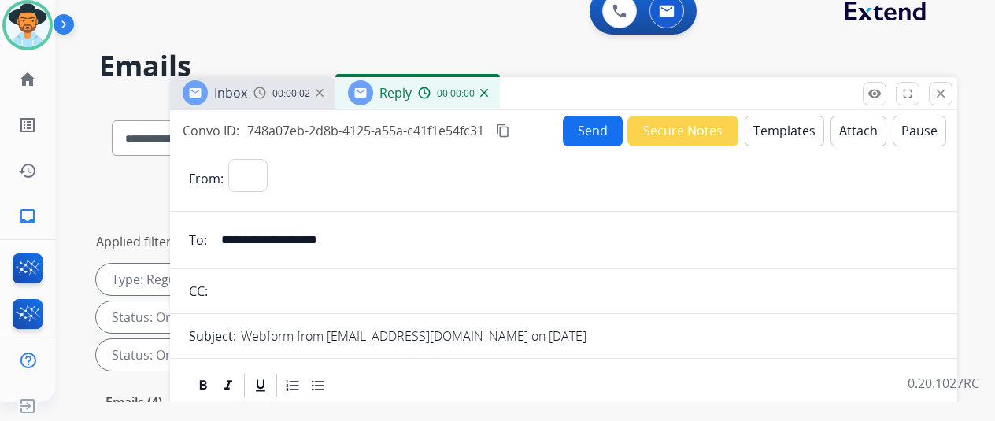
select select "**********"
click at [791, 130] on button "Templates" at bounding box center [785, 131] width 80 height 31
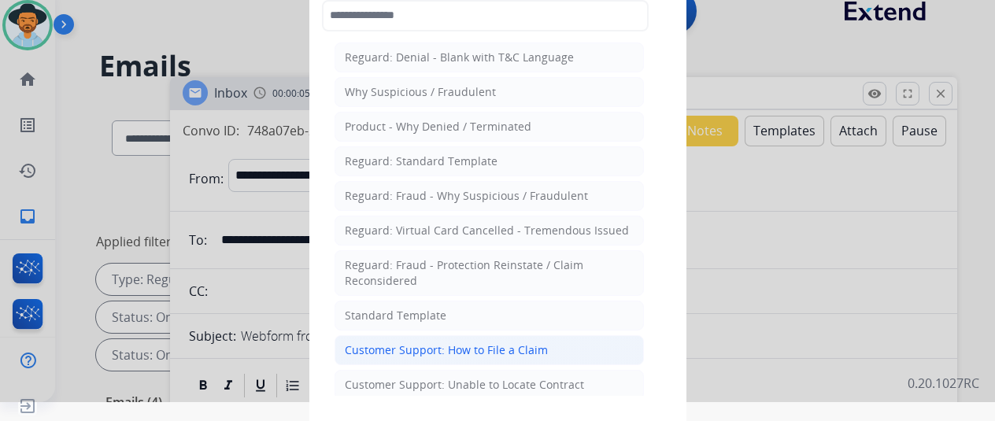
click at [466, 343] on div "Customer Support: How to File a Claim" at bounding box center [446, 351] width 203 height 16
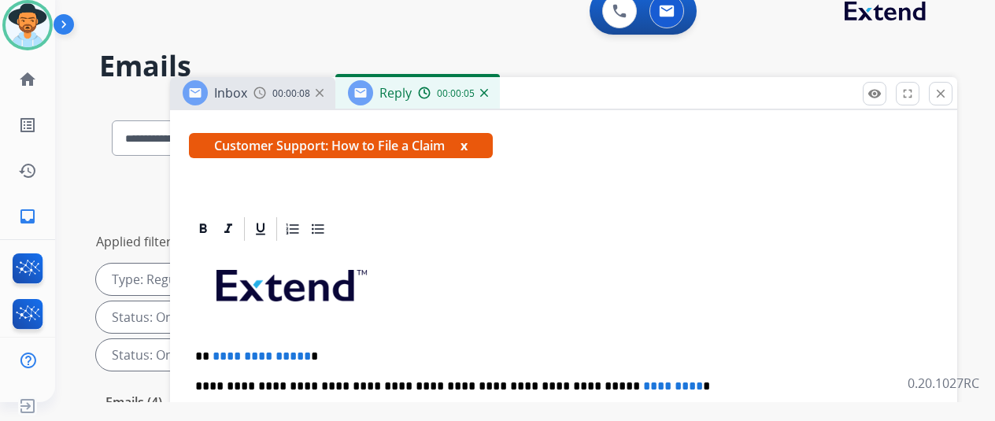
scroll to position [283, 0]
drag, startPoint x: 315, startPoint y: 328, endPoint x: 223, endPoint y: 322, distance: 92.4
click at [223, 350] on p "**********" at bounding box center [557, 357] width 724 height 14
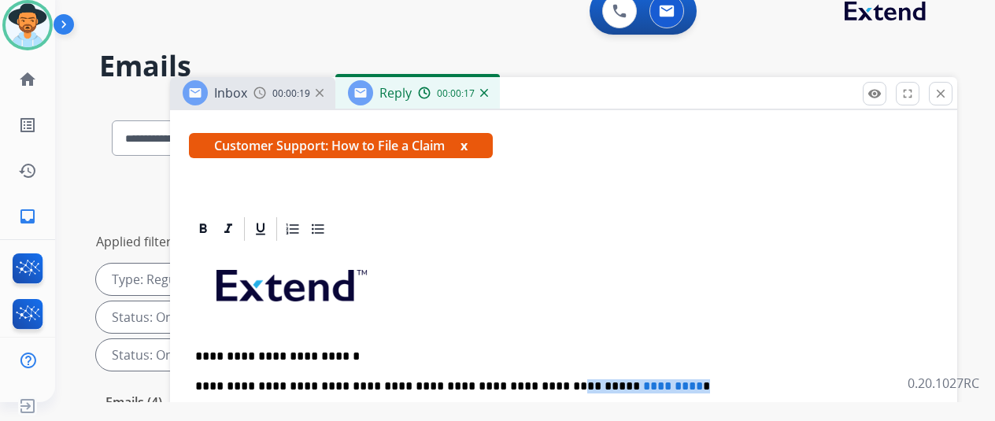
drag, startPoint x: 643, startPoint y: 357, endPoint x: 524, endPoint y: 356, distance: 118.9
click at [524, 380] on p "**********" at bounding box center [557, 387] width 724 height 14
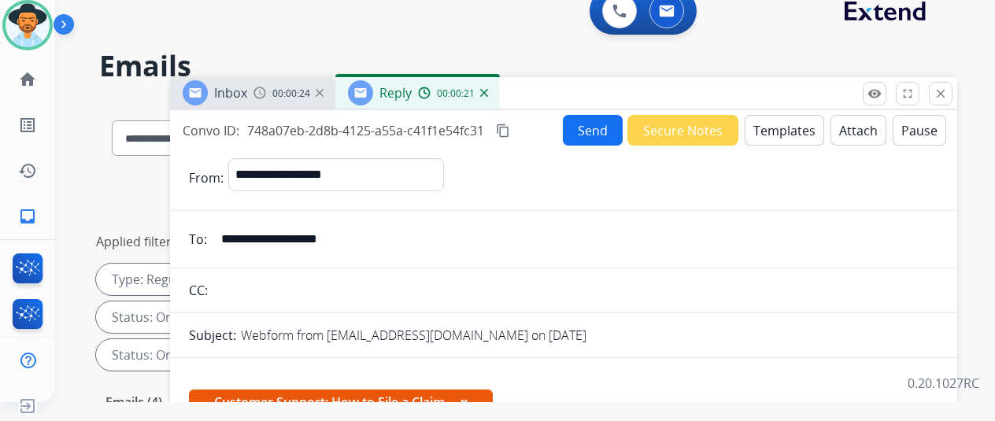
click at [595, 122] on button "Send" at bounding box center [593, 130] width 60 height 31
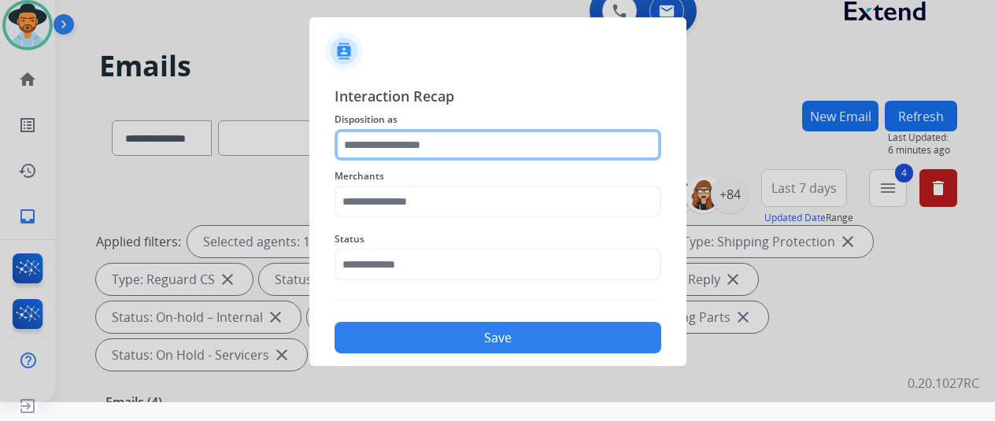
click at [384, 141] on input "text" at bounding box center [498, 144] width 327 height 31
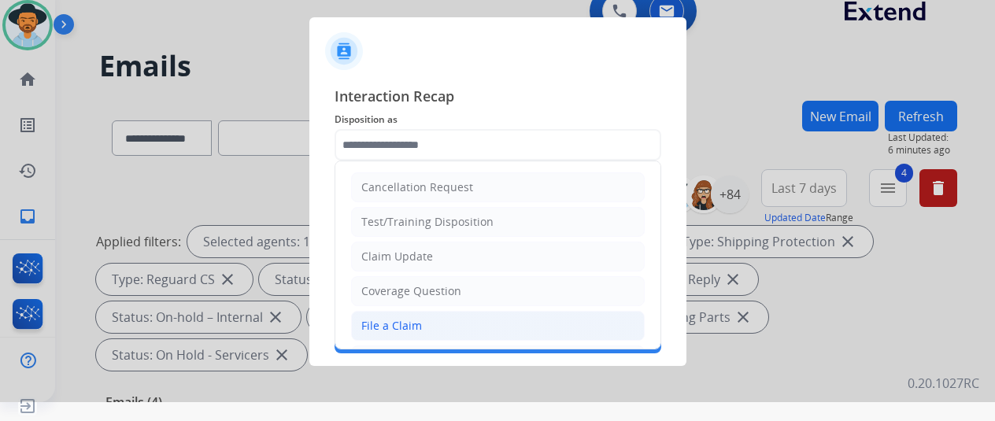
click at [390, 320] on div "File a Claim" at bounding box center [391, 326] width 61 height 16
type input "**********"
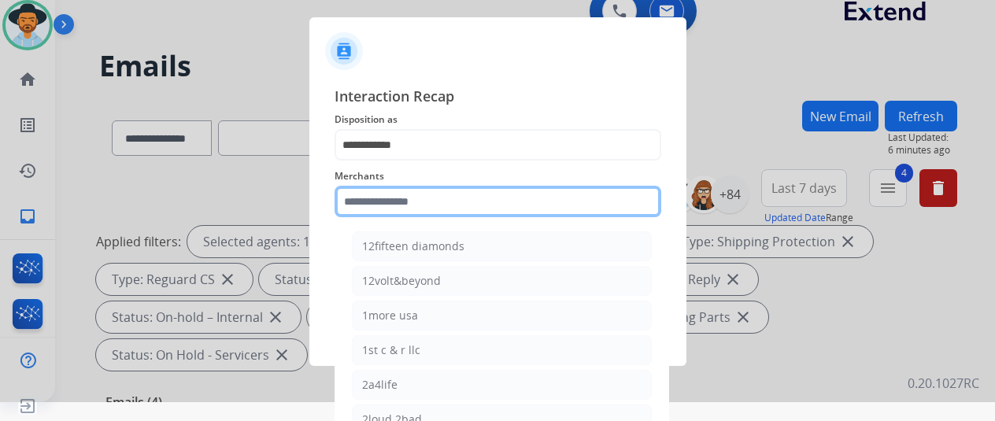
click at [397, 199] on input "text" at bounding box center [498, 201] width 327 height 31
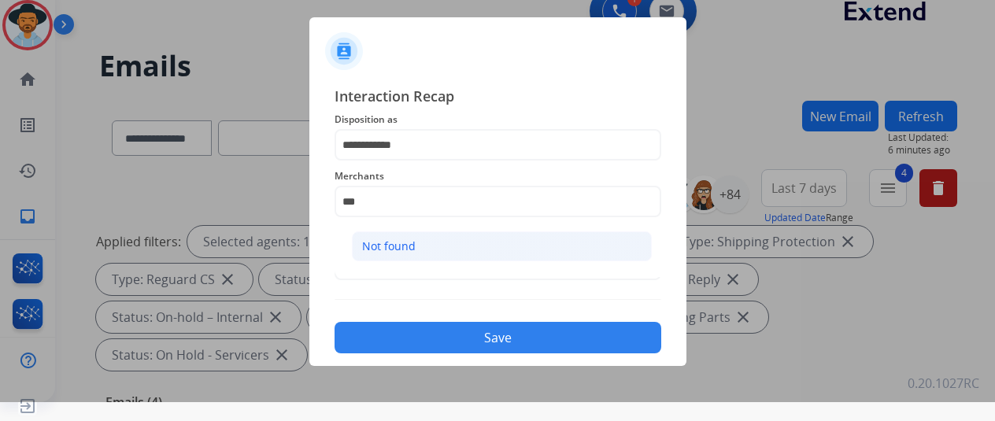
click at [435, 242] on li "Not found" at bounding box center [502, 247] width 300 height 30
type input "*********"
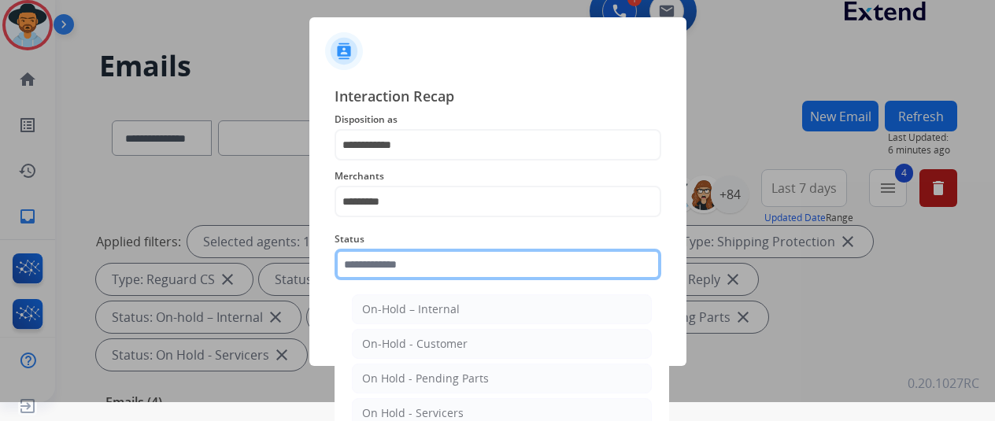
click at [405, 265] on input "text" at bounding box center [498, 264] width 327 height 31
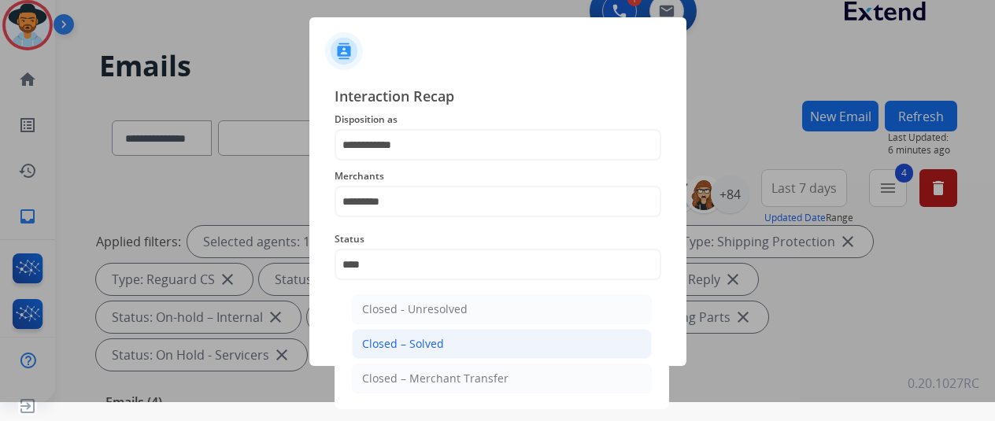
click at [403, 341] on div "Closed – Solved" at bounding box center [403, 344] width 82 height 16
type input "**********"
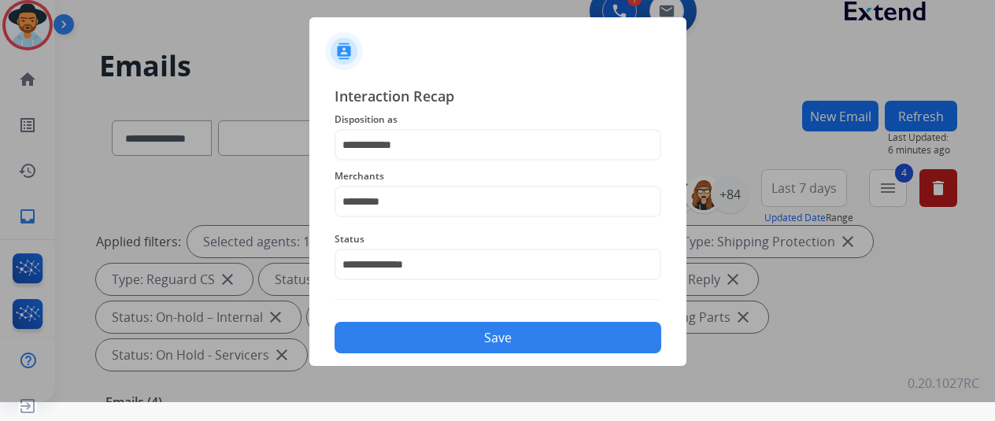
click at [493, 334] on button "Save" at bounding box center [498, 337] width 327 height 31
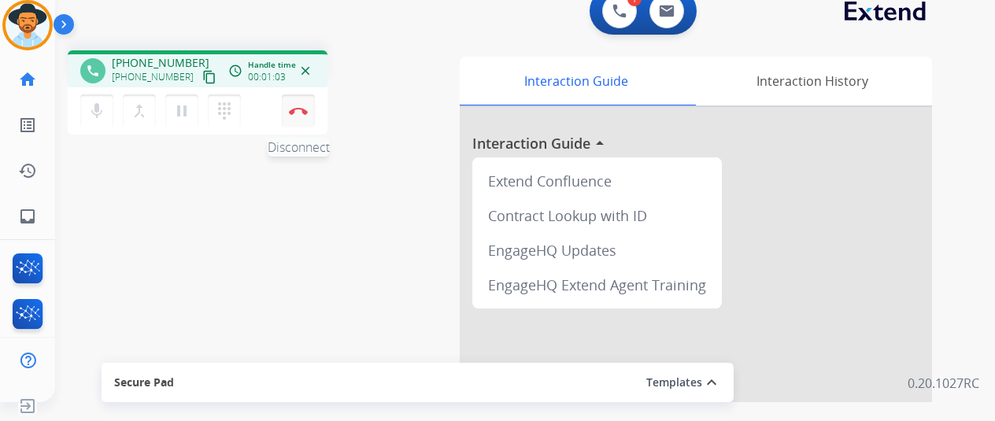
click at [301, 102] on button "Disconnect" at bounding box center [298, 110] width 33 height 33
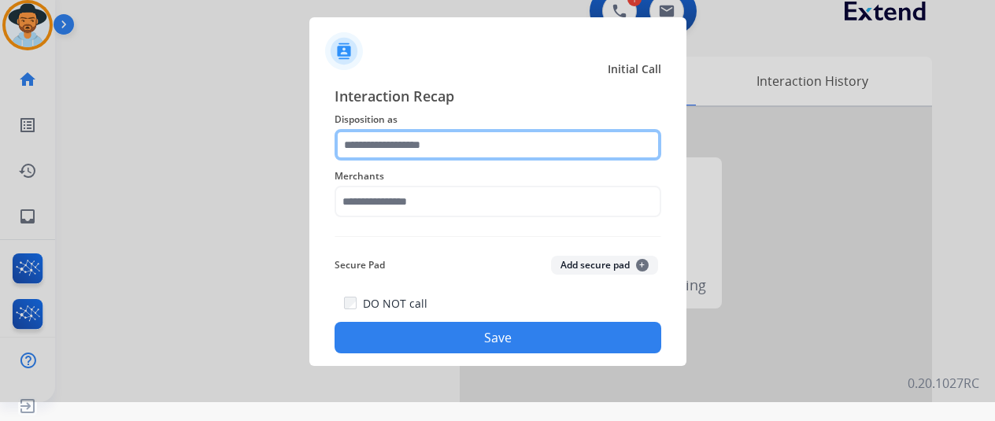
click at [363, 146] on input "text" at bounding box center [498, 144] width 327 height 31
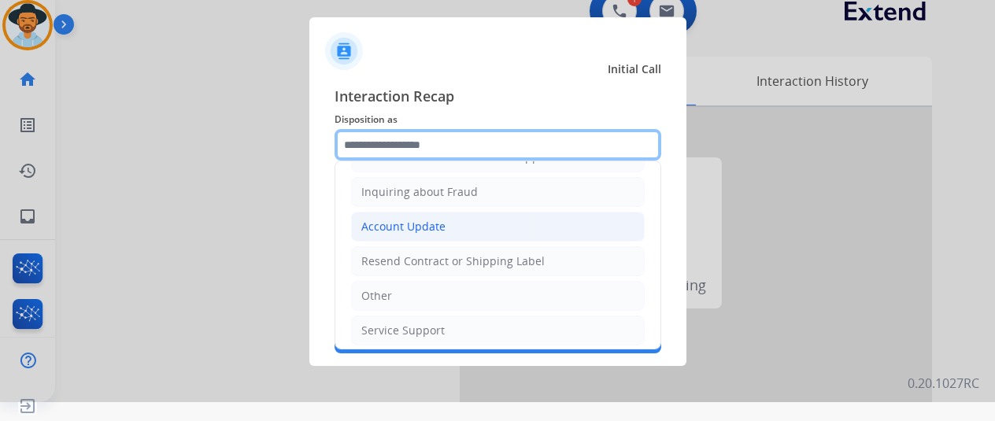
scroll to position [239, 0]
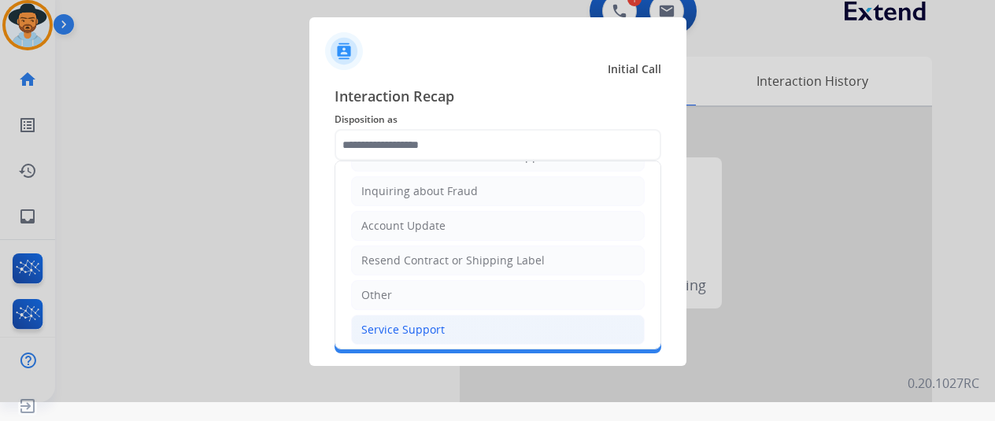
drag, startPoint x: 395, startPoint y: 321, endPoint x: 394, endPoint y: 309, distance: 11.9
click at [395, 322] on div "Service Support" at bounding box center [402, 330] width 83 height 16
type input "**********"
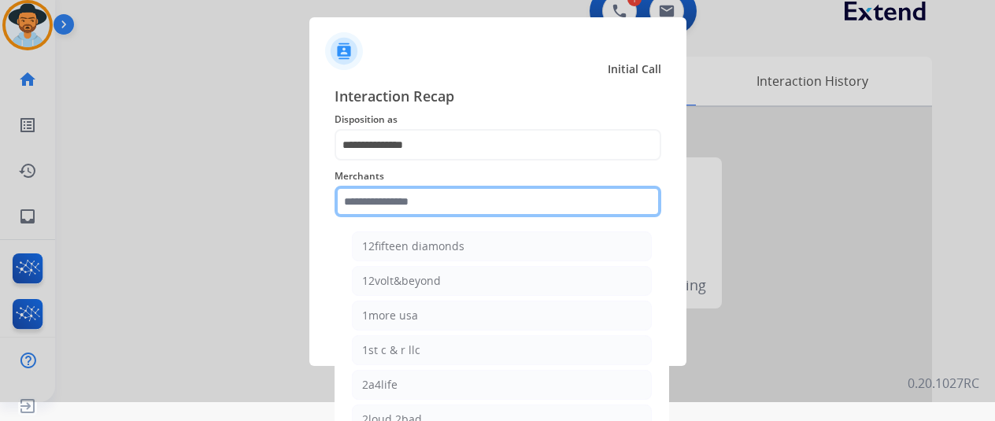
click at [375, 202] on input "text" at bounding box center [498, 201] width 327 height 31
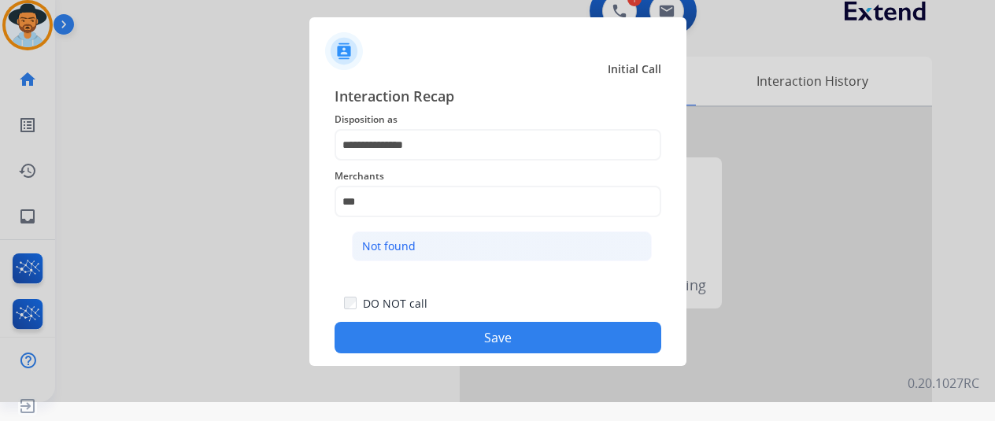
click at [385, 253] on div "Not found" at bounding box center [389, 247] width 54 height 16
type input "*********"
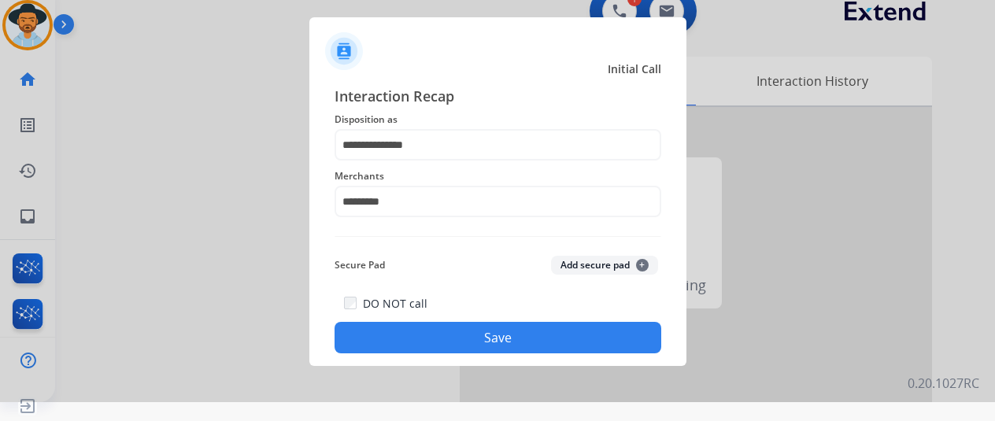
click at [485, 333] on button "Save" at bounding box center [498, 337] width 327 height 31
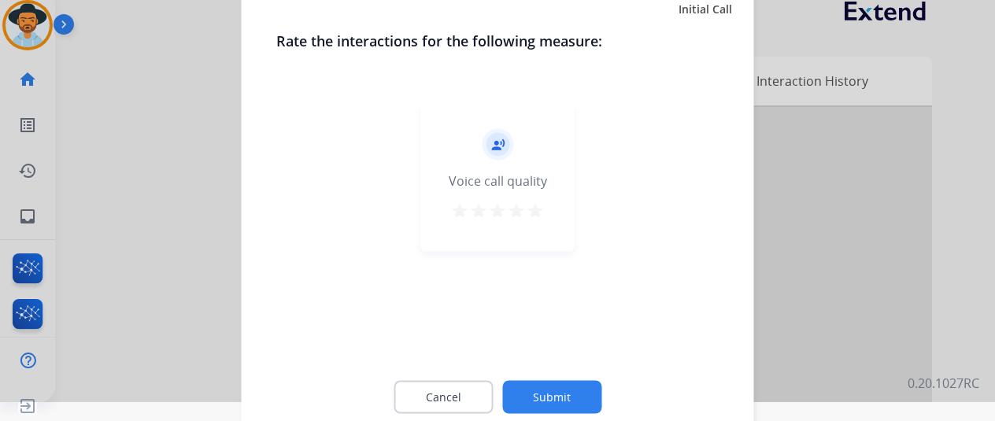
click at [567, 392] on button "Submit" at bounding box center [551, 396] width 99 height 33
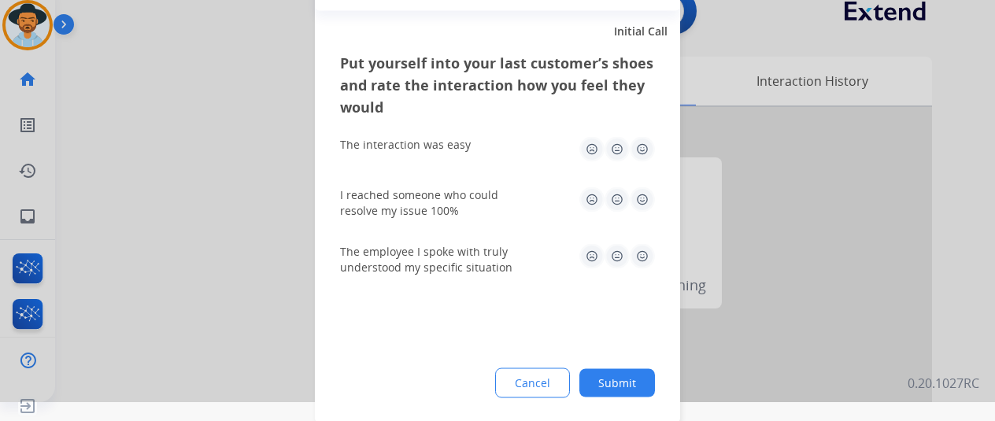
click at [638, 376] on button "Submit" at bounding box center [618, 383] width 76 height 28
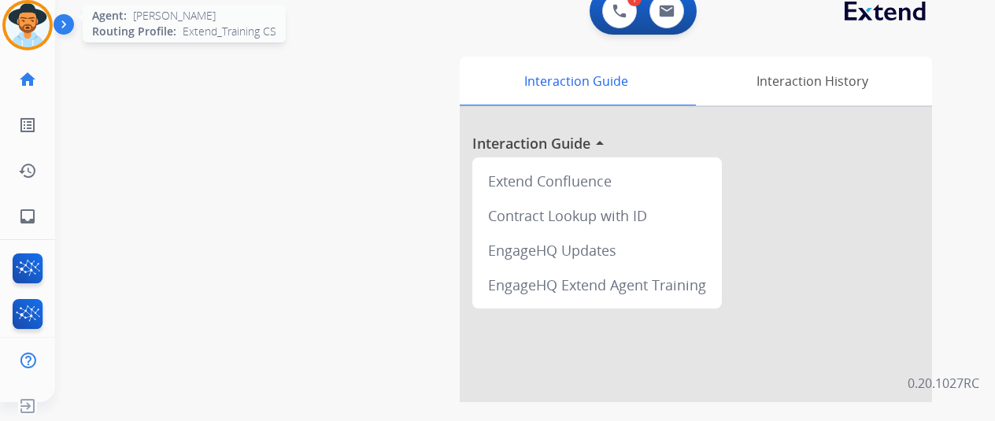
click at [27, 8] on img at bounding box center [28, 25] width 44 height 44
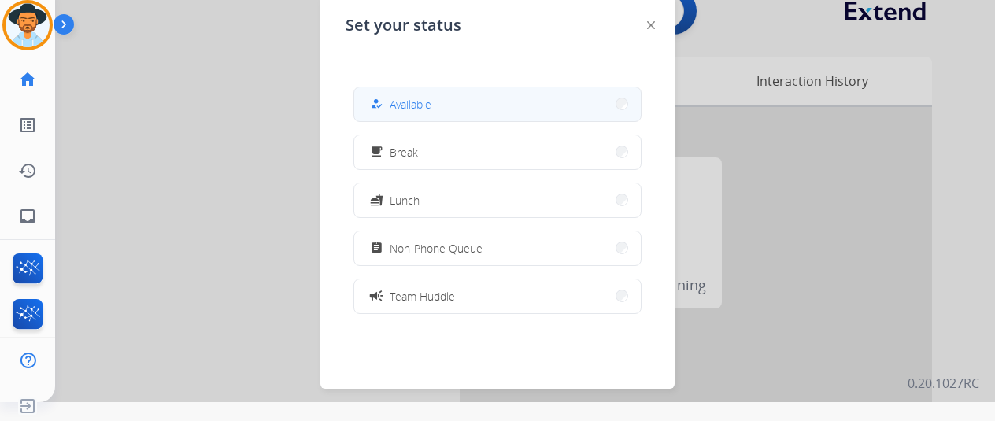
click at [419, 106] on span "Available" at bounding box center [411, 104] width 42 height 17
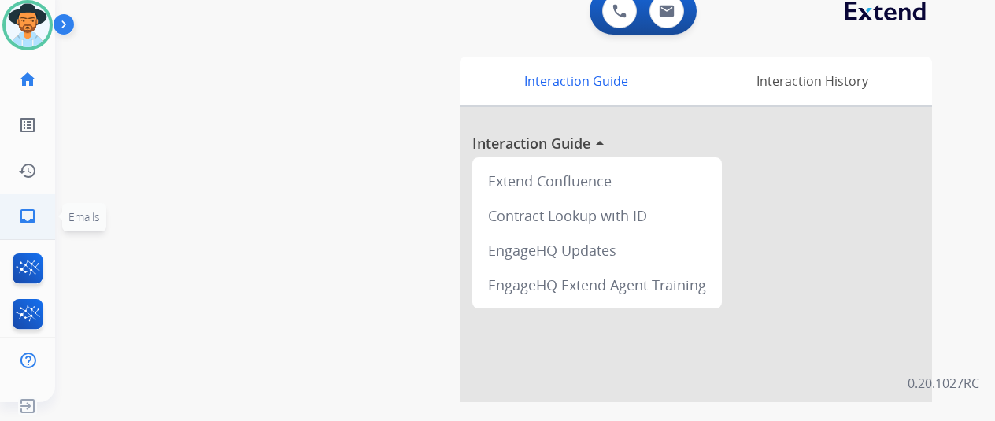
click at [29, 216] on mat-icon "inbox" at bounding box center [27, 216] width 19 height 19
select select "**********"
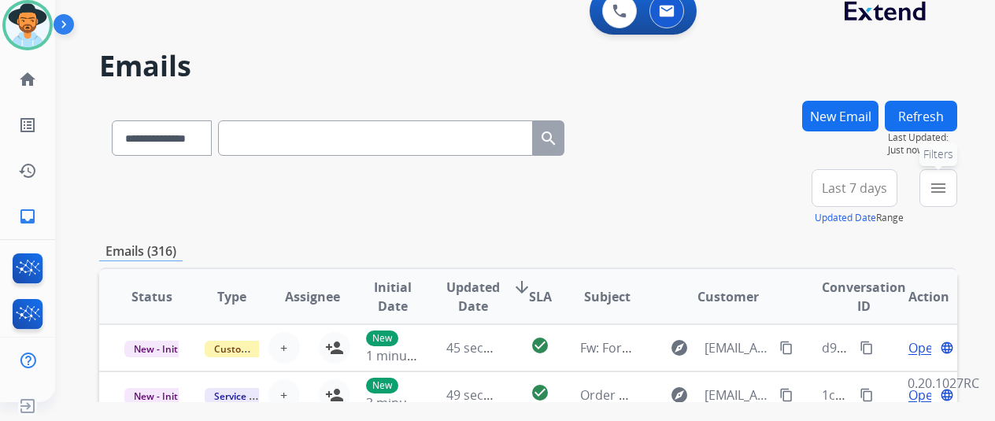
click at [948, 180] on mat-icon "menu" at bounding box center [938, 188] width 19 height 19
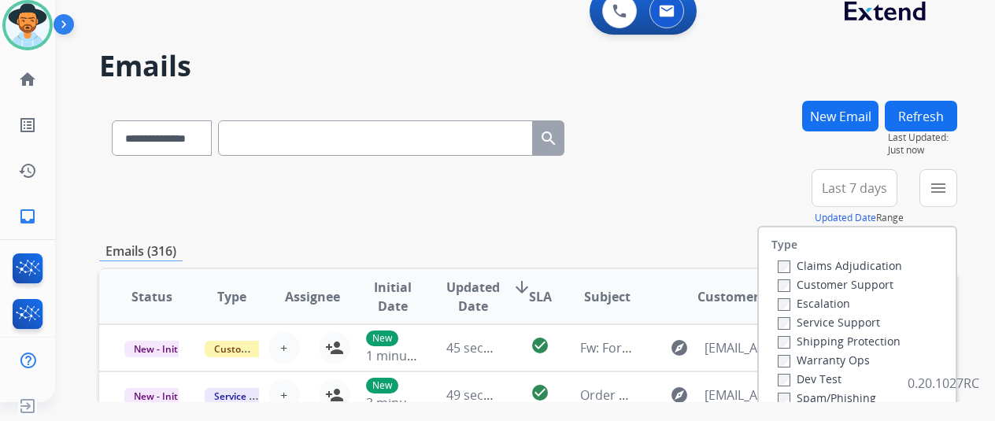
click at [795, 284] on label "Customer Support" at bounding box center [836, 284] width 116 height 15
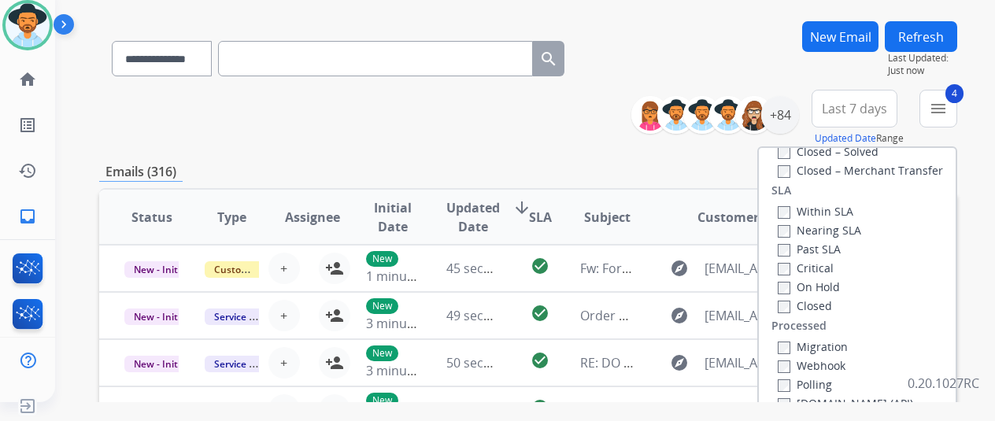
scroll to position [157, 0]
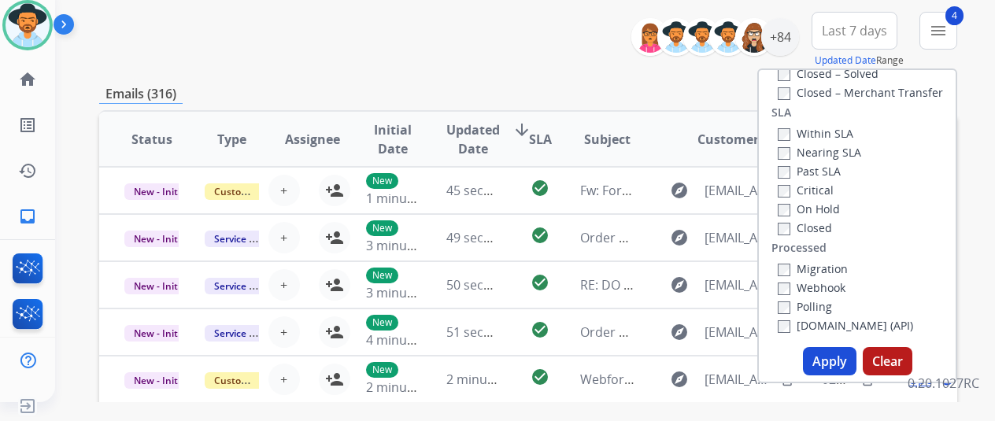
click at [843, 359] on button "Apply" at bounding box center [830, 361] width 54 height 28
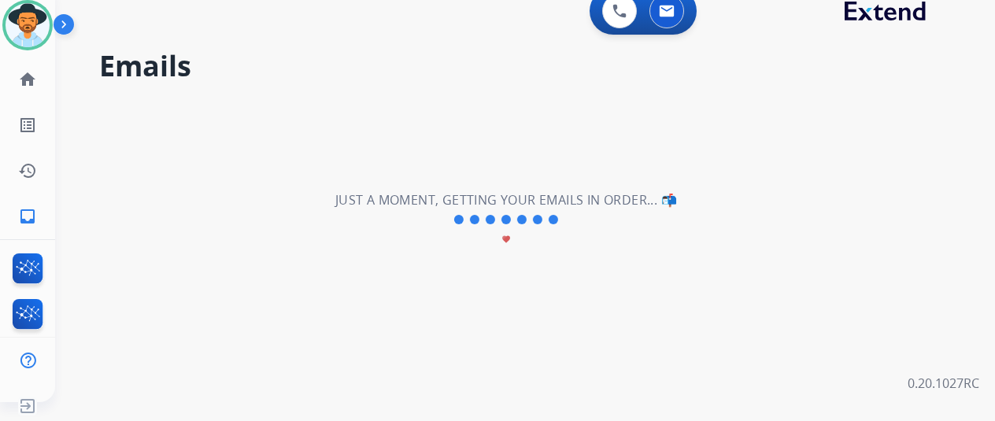
scroll to position [0, 0]
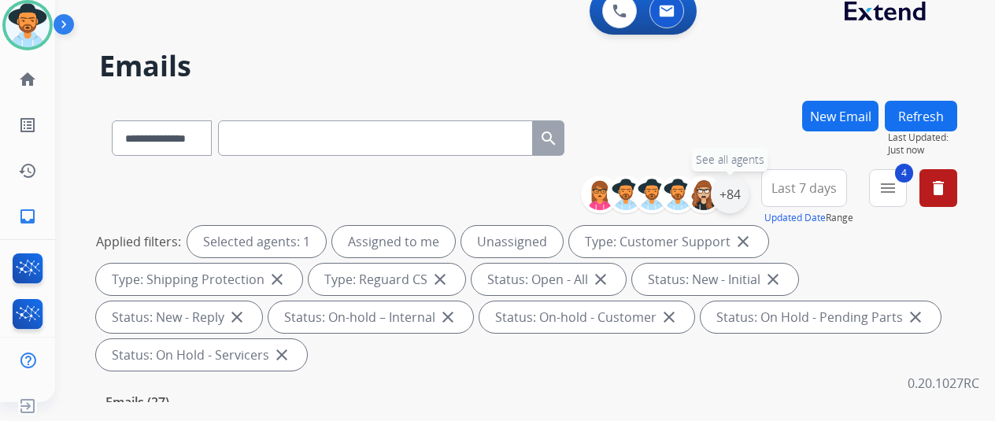
click at [748, 198] on div "+84" at bounding box center [730, 195] width 38 height 38
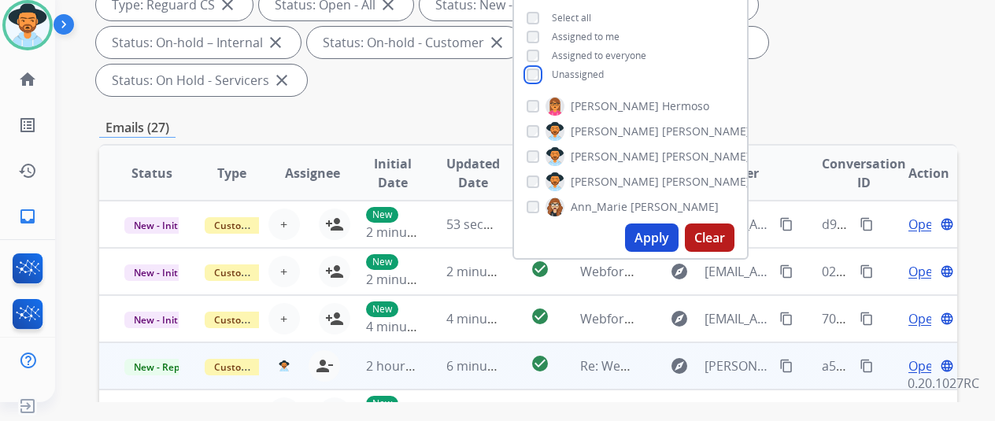
scroll to position [315, 0]
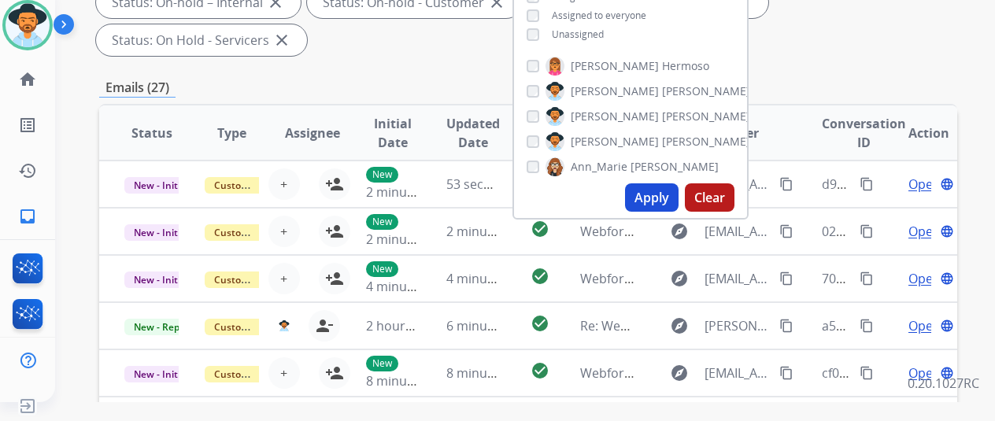
click at [668, 200] on button "Apply" at bounding box center [652, 197] width 54 height 28
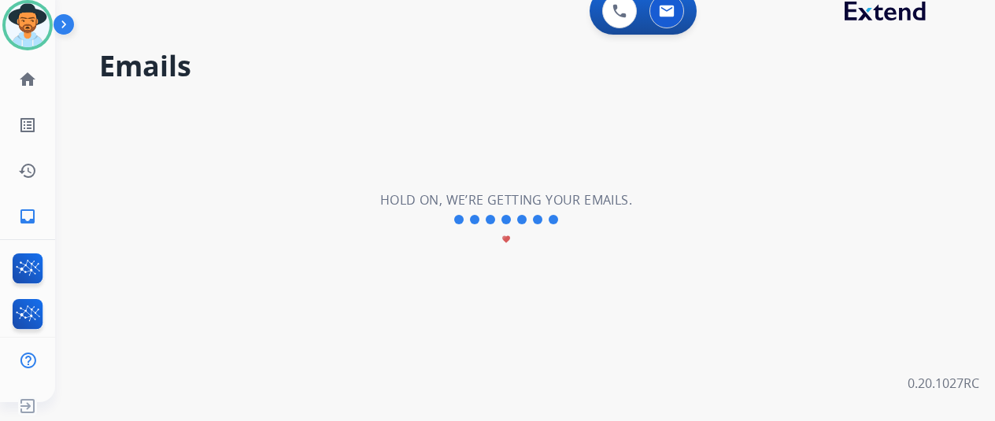
scroll to position [0, 0]
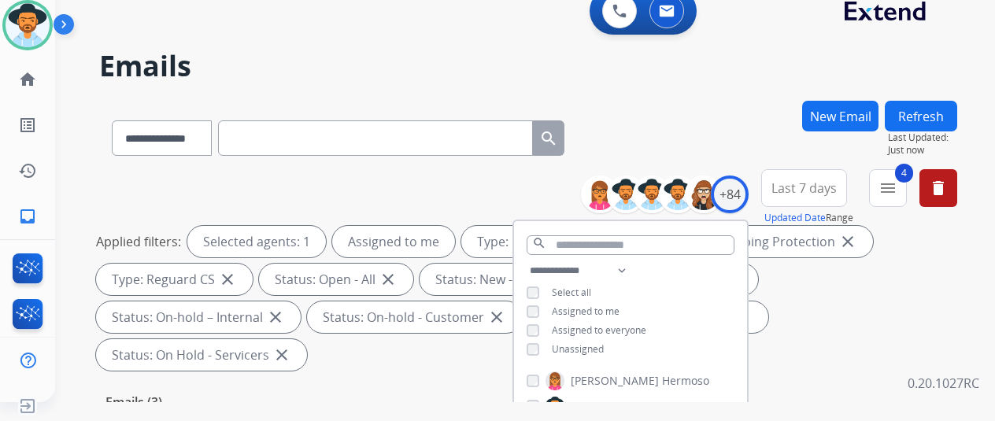
click at [681, 125] on div "**********" at bounding box center [528, 135] width 858 height 69
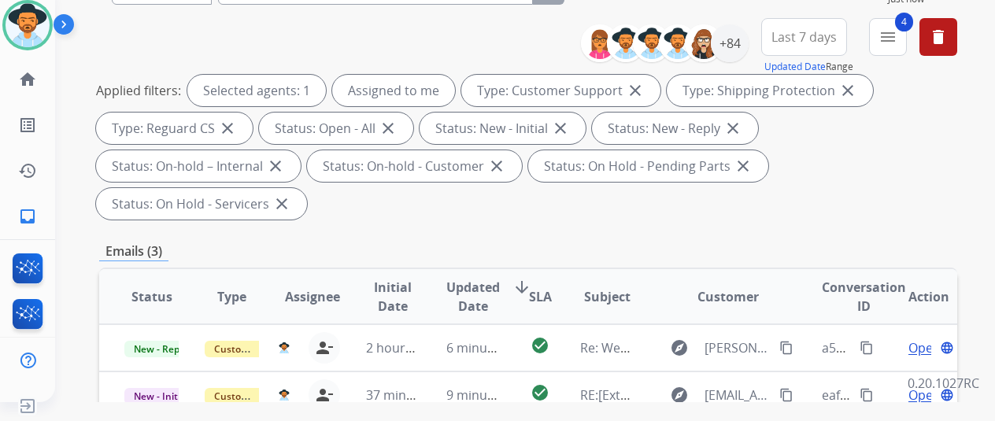
scroll to position [315, 0]
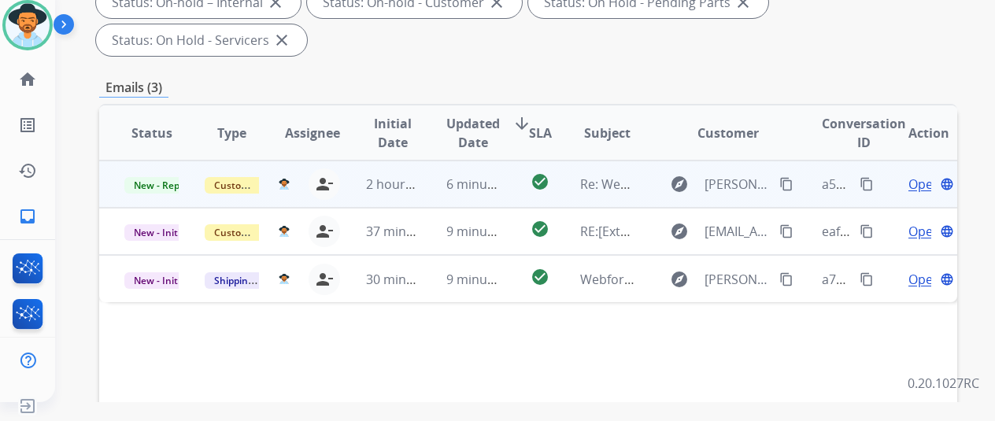
click at [926, 175] on span "Open" at bounding box center [925, 184] width 32 height 19
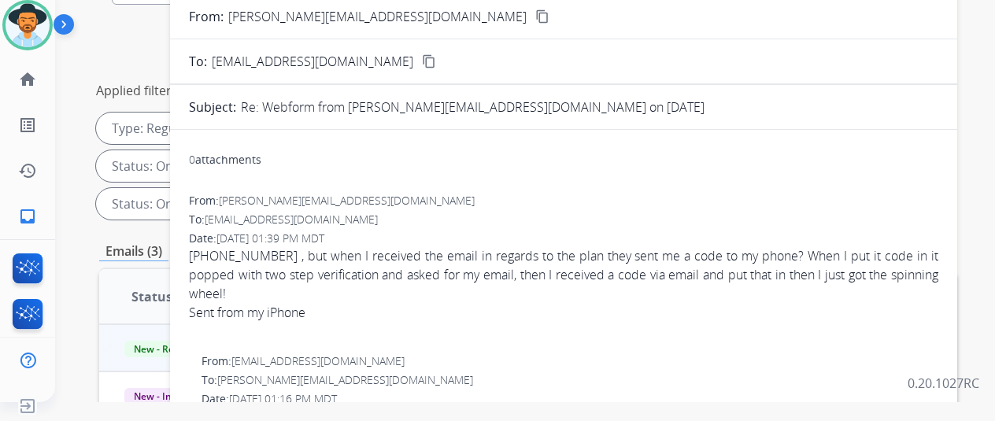
scroll to position [0, 0]
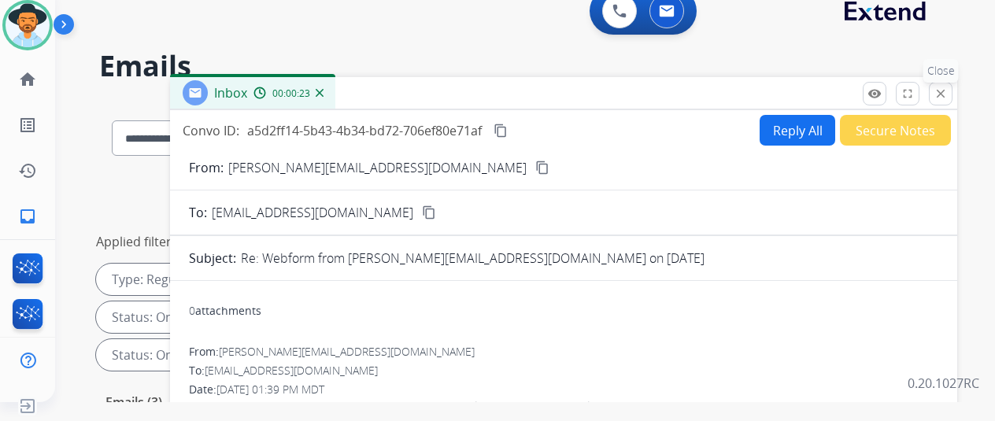
click at [953, 85] on button "close Close" at bounding box center [941, 94] width 24 height 24
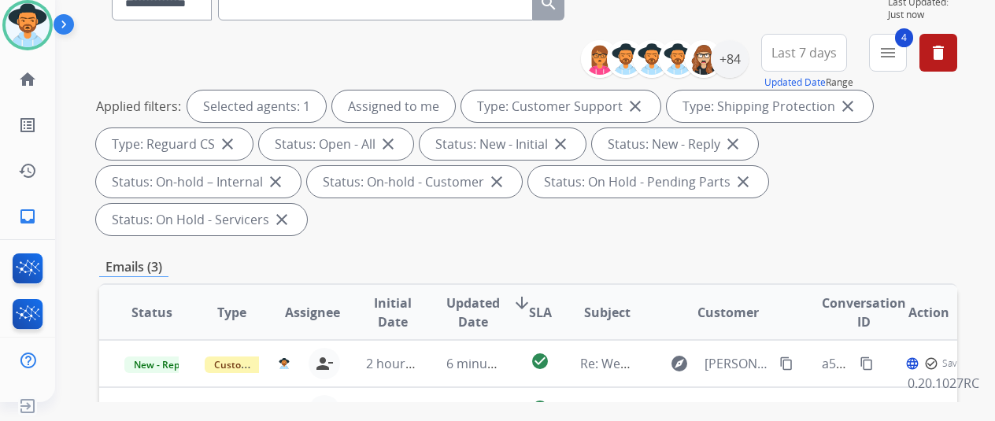
scroll to position [236, 0]
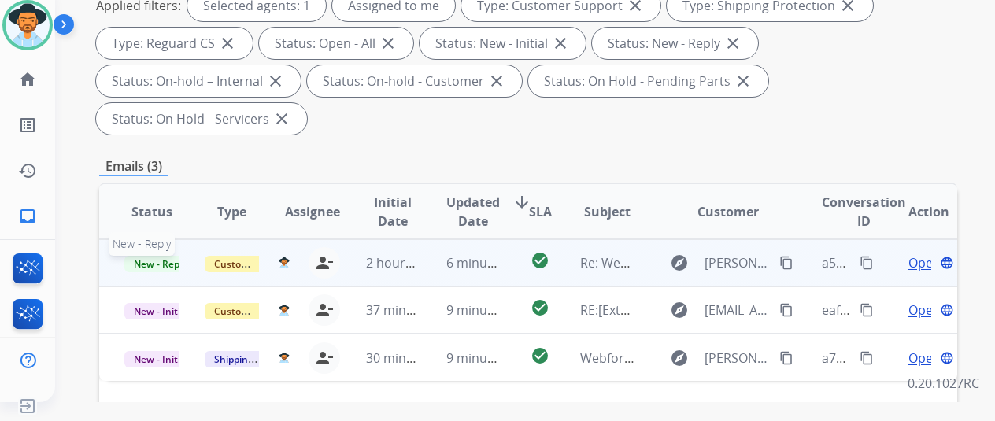
click at [139, 256] on span "New - Reply" at bounding box center [160, 264] width 72 height 17
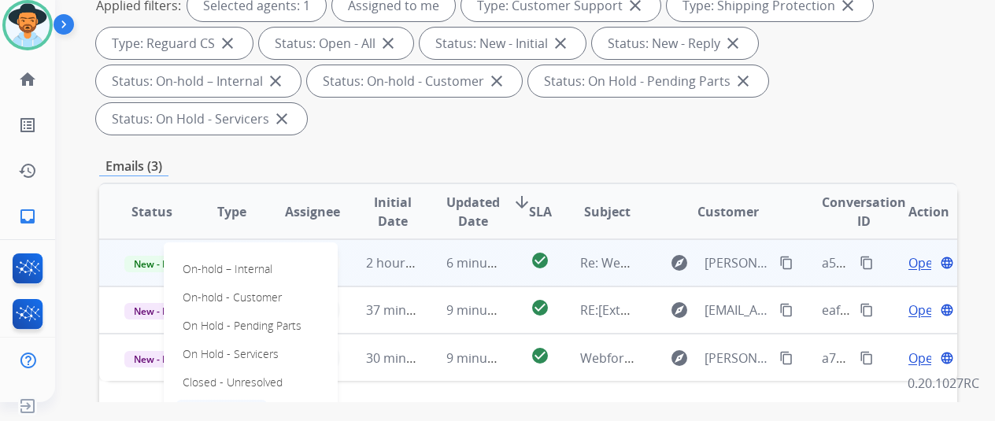
click at [208, 400] on p "Closed – Solved" at bounding box center [221, 411] width 91 height 22
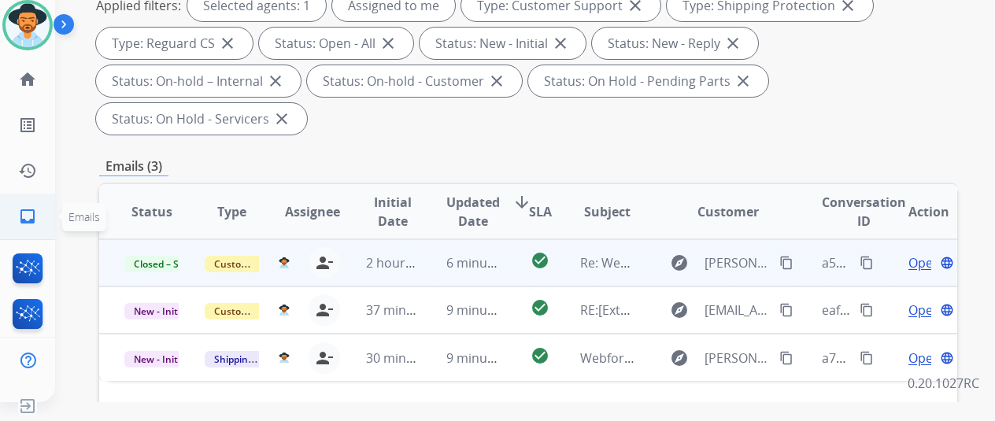
drag, startPoint x: 25, startPoint y: 212, endPoint x: 30, endPoint y: 199, distance: 13.5
click at [25, 212] on mat-icon "inbox" at bounding box center [27, 216] width 19 height 19
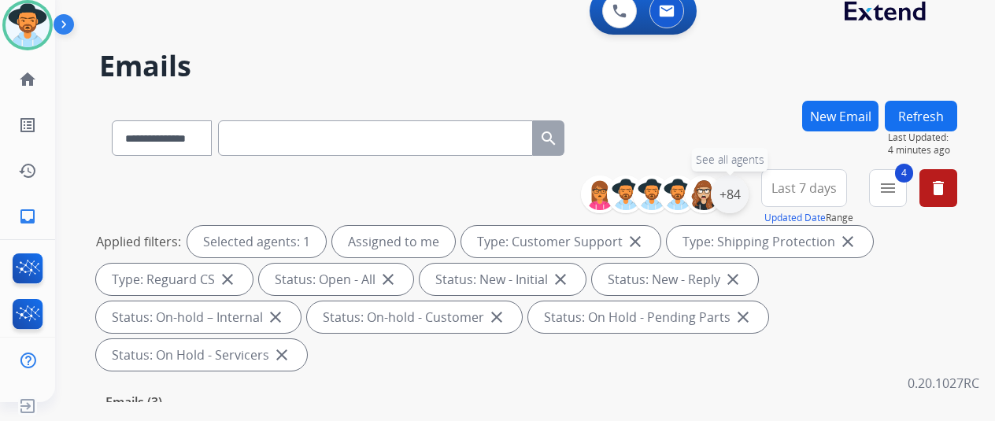
click at [743, 184] on div "+84" at bounding box center [730, 195] width 38 height 38
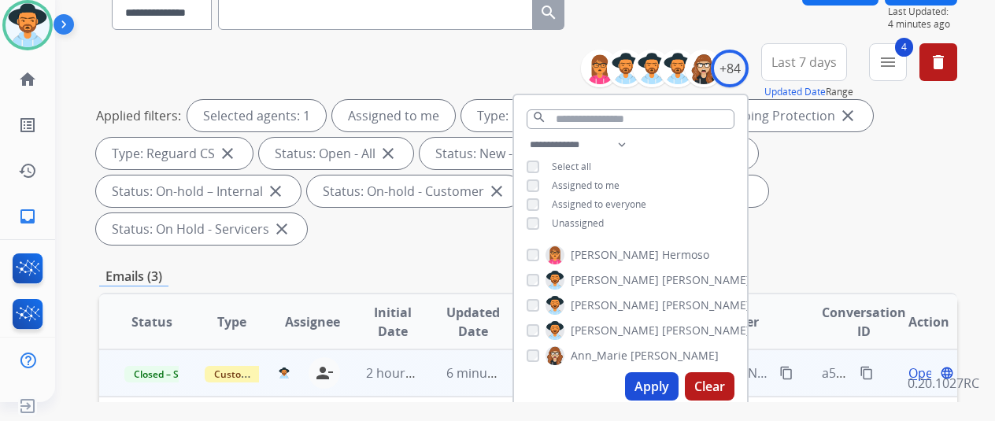
scroll to position [315, 0]
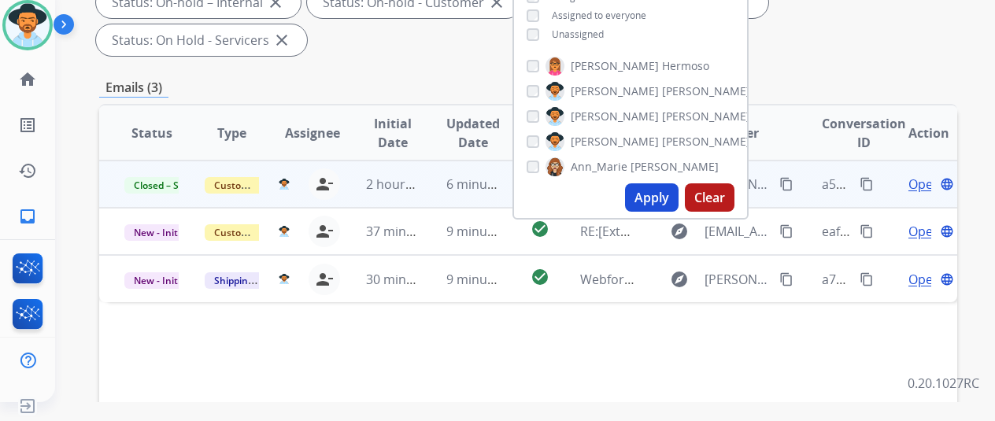
click at [660, 196] on button "Apply" at bounding box center [652, 197] width 54 height 28
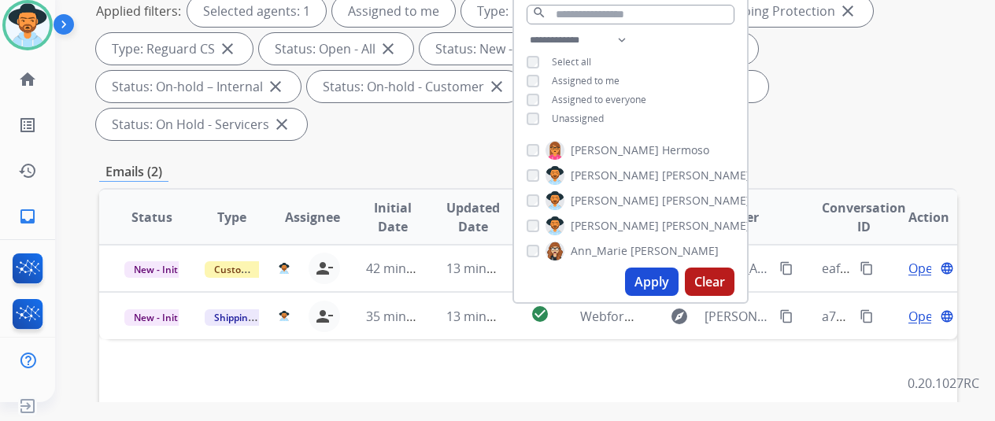
scroll to position [236, 0]
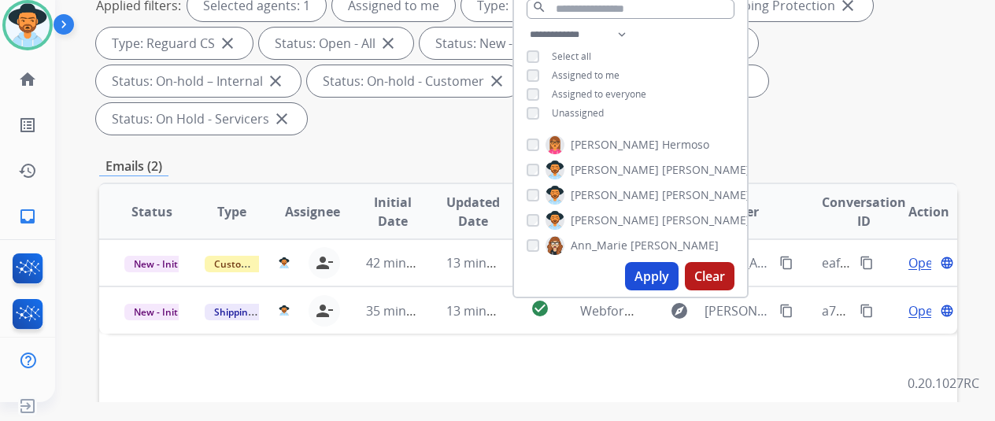
click at [665, 272] on button "Apply" at bounding box center [652, 276] width 54 height 28
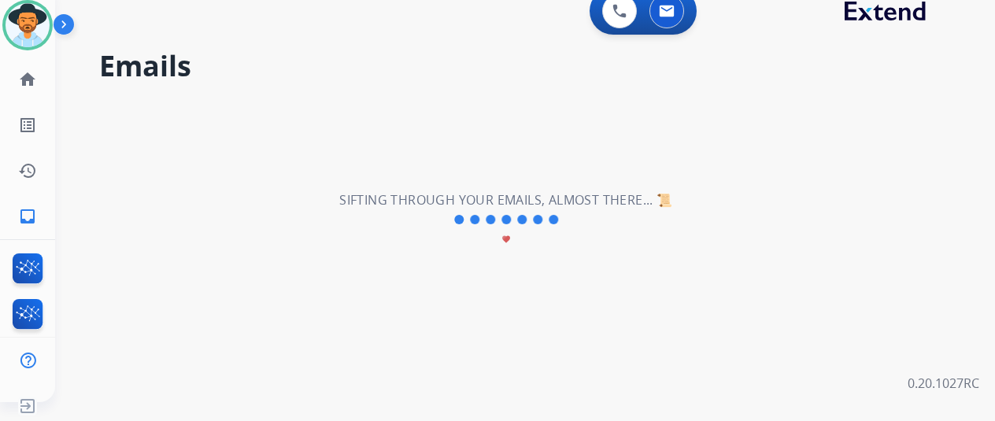
scroll to position [0, 0]
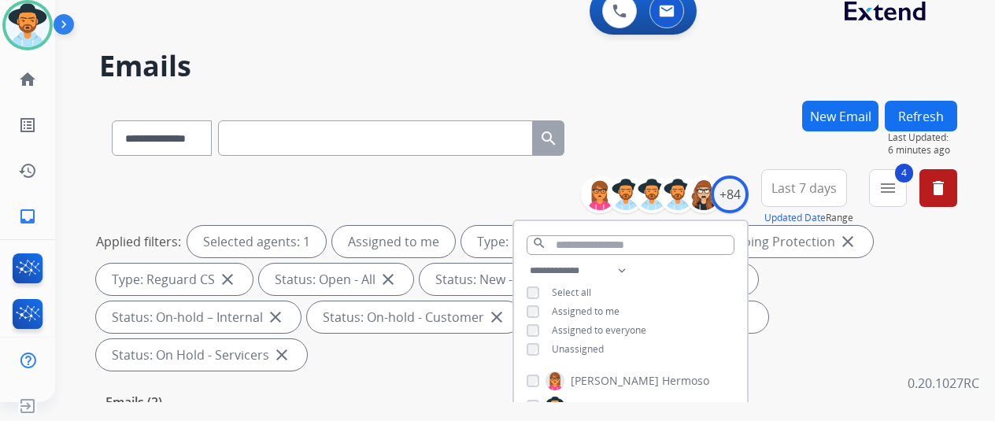
click at [729, 115] on div "**********" at bounding box center [528, 135] width 858 height 69
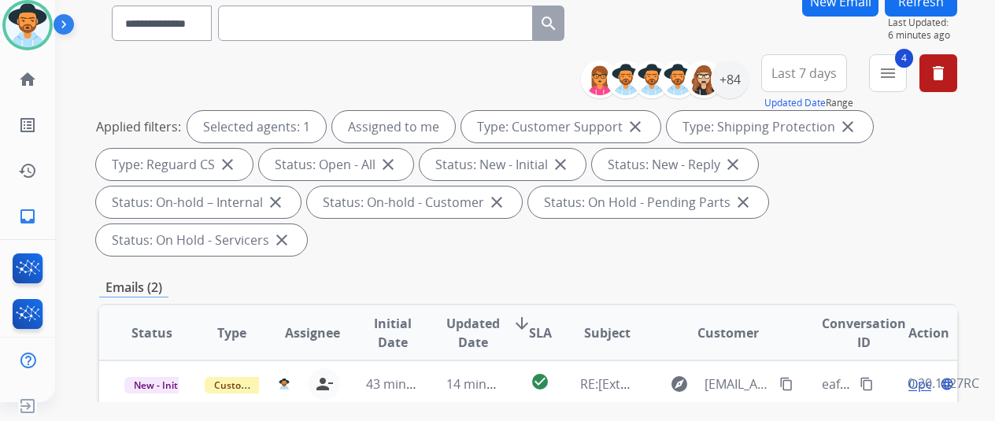
scroll to position [315, 0]
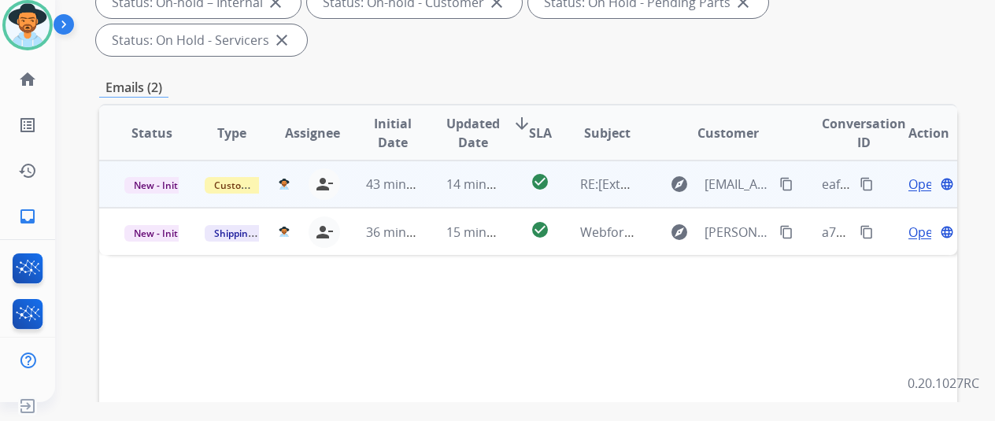
click at [922, 175] on span "Open" at bounding box center [925, 184] width 32 height 19
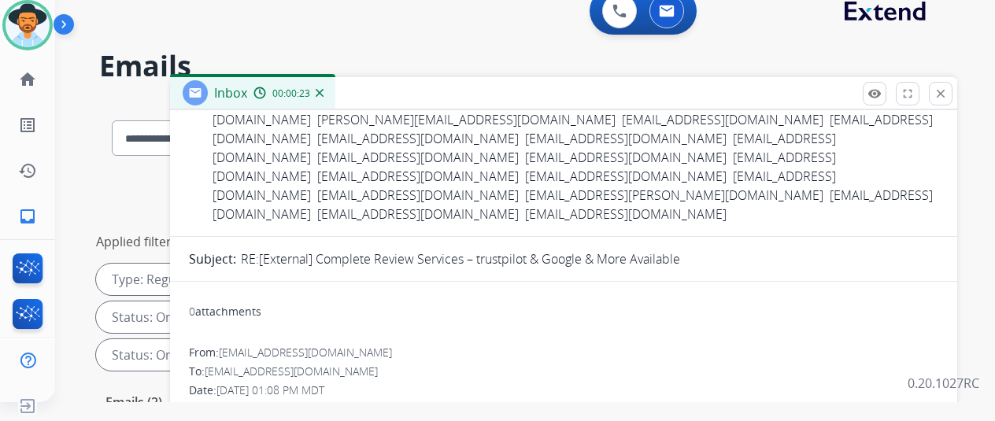
scroll to position [551, 0]
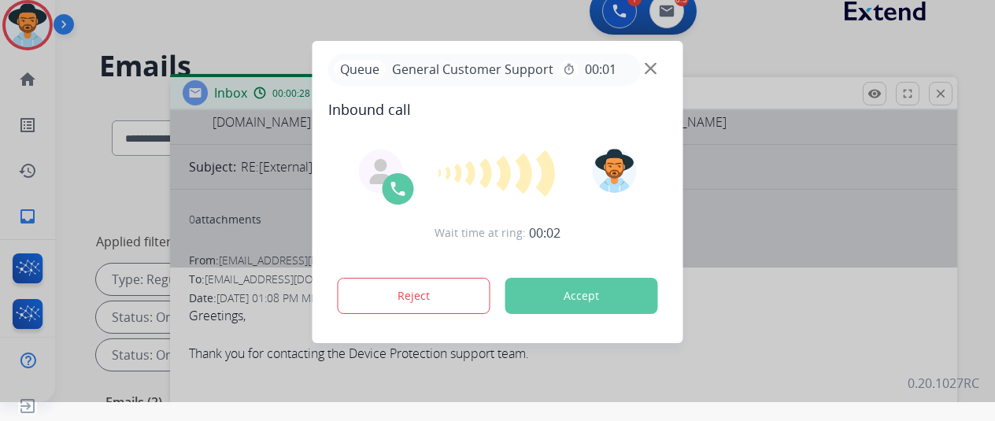
click at [954, 91] on div at bounding box center [497, 191] width 995 height 421
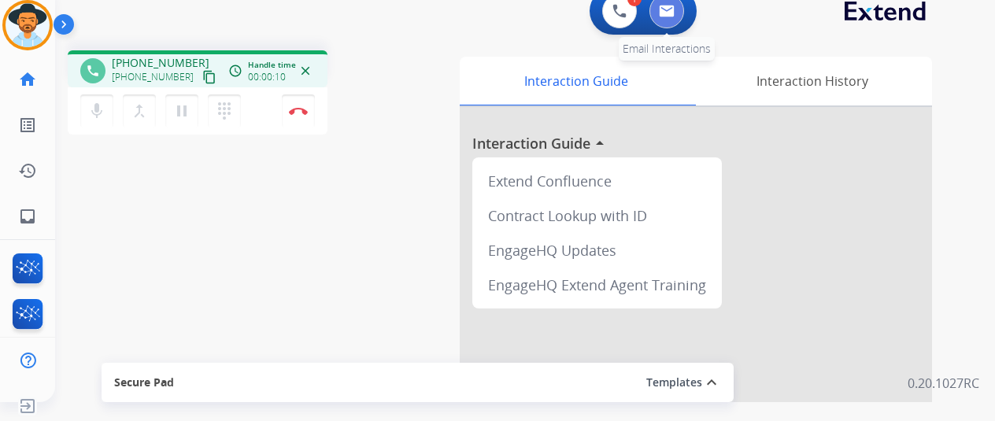
click at [675, 6] on img at bounding box center [667, 11] width 16 height 13
select select "**********"
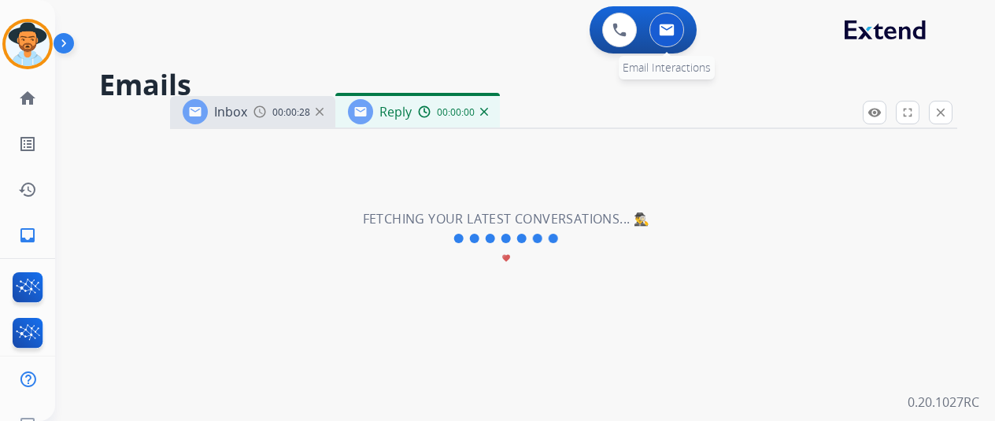
select select "**********"
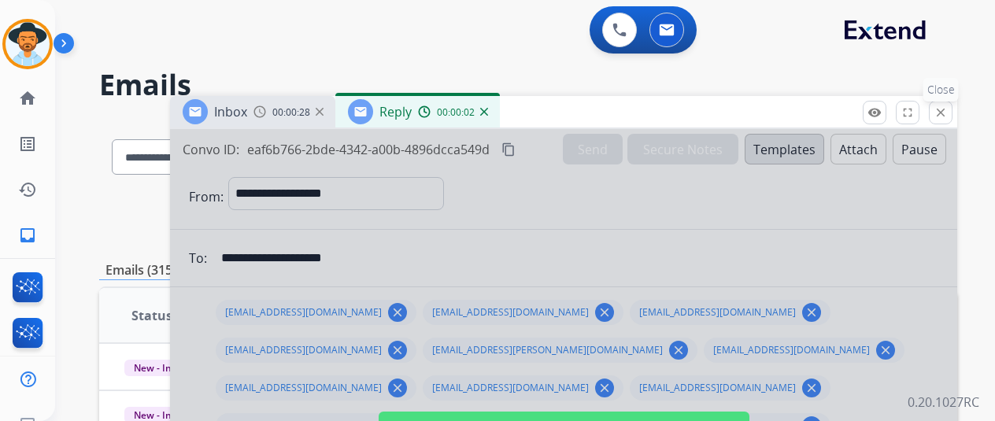
click at [948, 106] on mat-icon "close" at bounding box center [941, 113] width 14 height 14
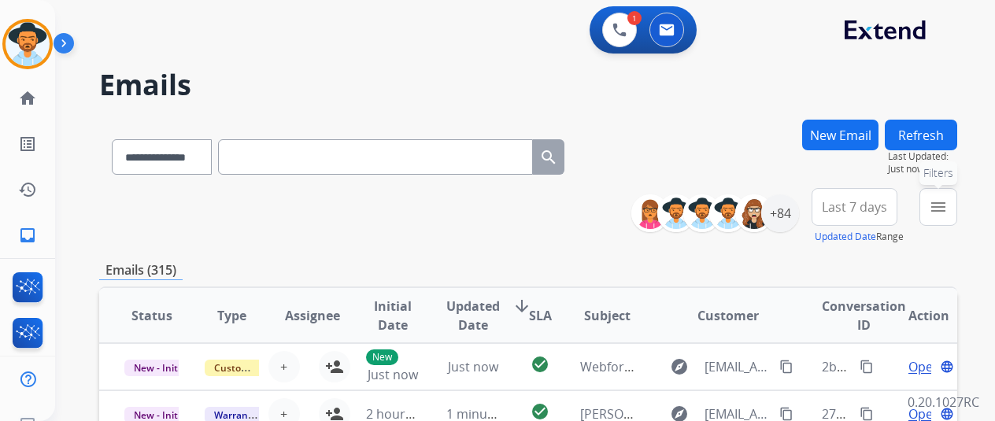
click at [948, 202] on mat-icon "menu" at bounding box center [938, 207] width 19 height 19
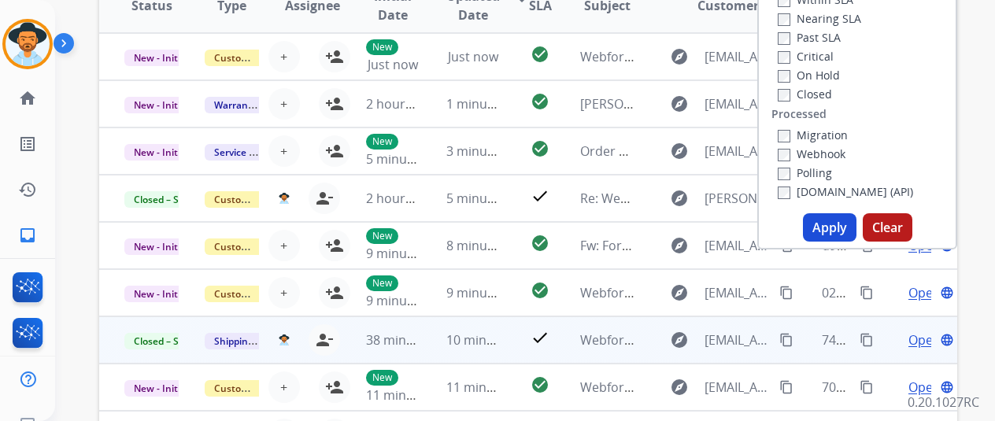
scroll to position [315, 0]
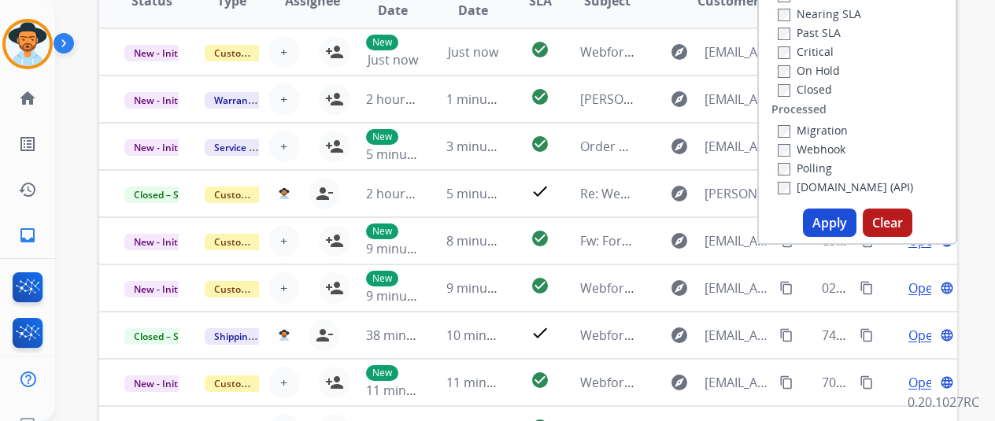
click at [840, 220] on button "Apply" at bounding box center [830, 223] width 54 height 28
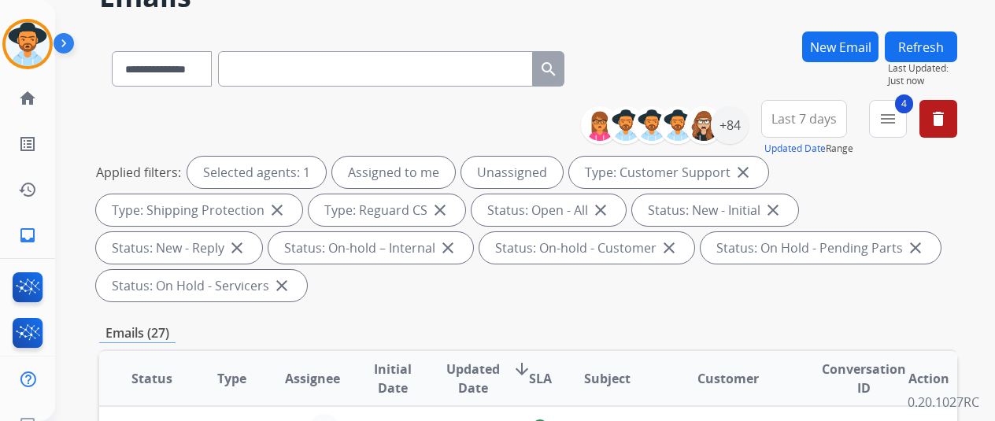
scroll to position [0, 0]
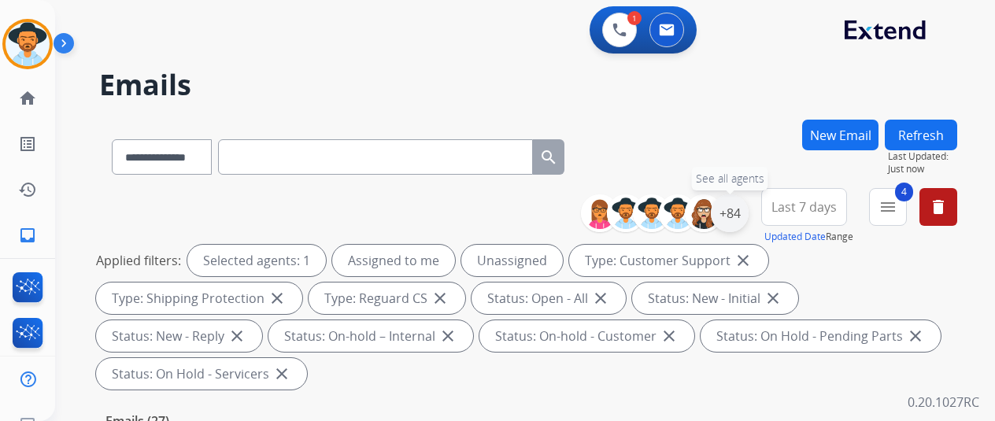
click at [742, 209] on div "+84" at bounding box center [730, 214] width 38 height 38
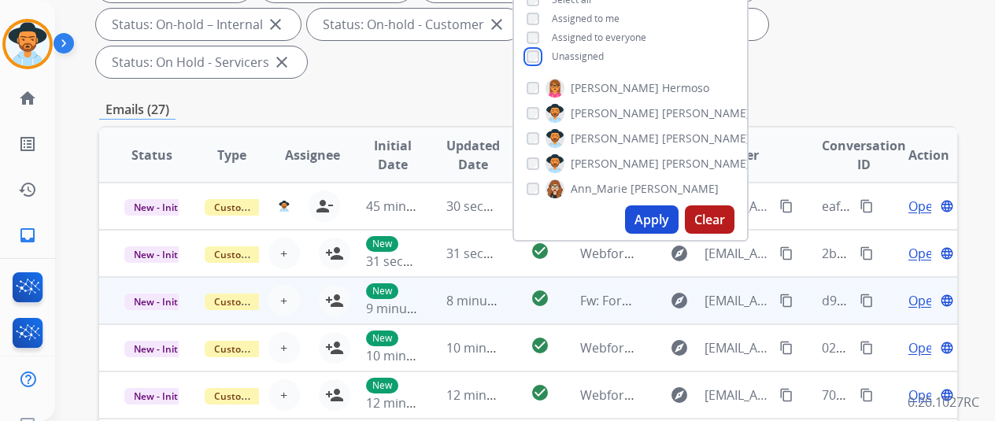
scroll to position [315, 0]
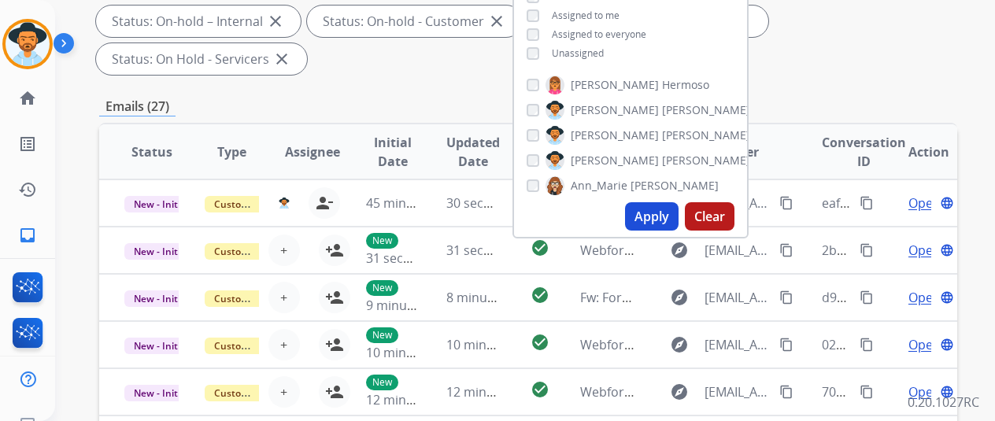
click at [660, 207] on button "Apply" at bounding box center [652, 216] width 54 height 28
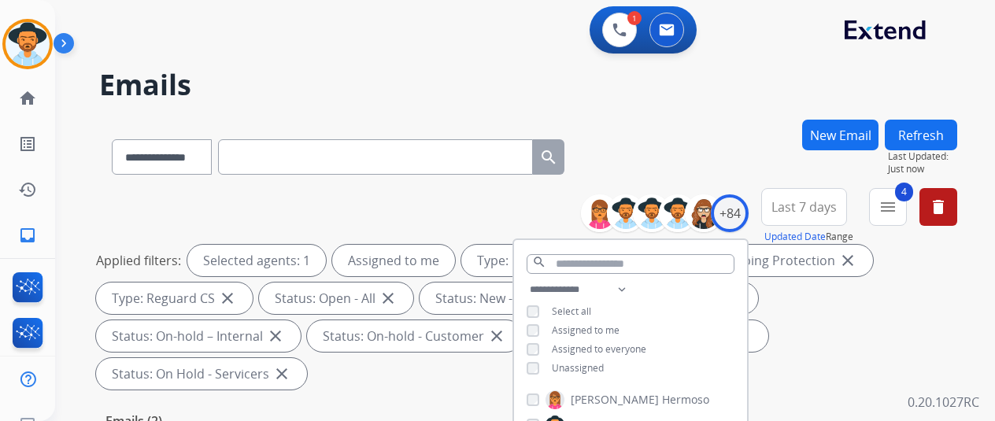
click at [707, 113] on div "**********" at bounding box center [506, 267] width 902 height 421
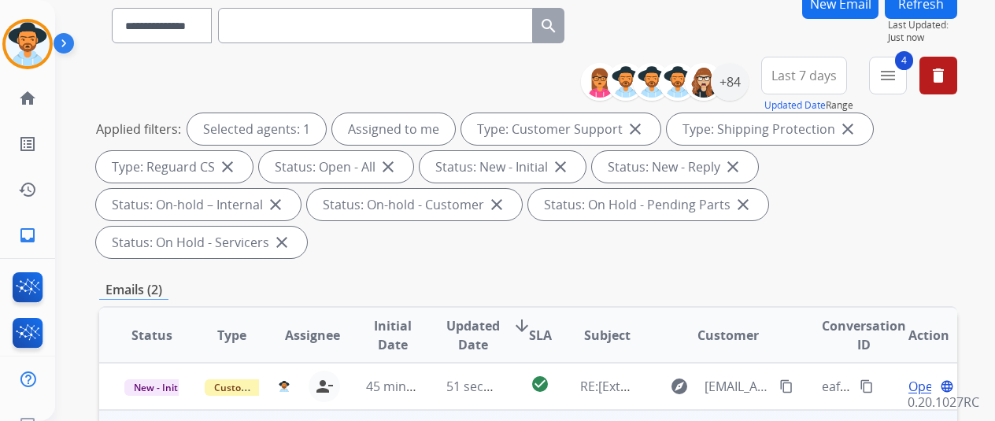
scroll to position [315, 0]
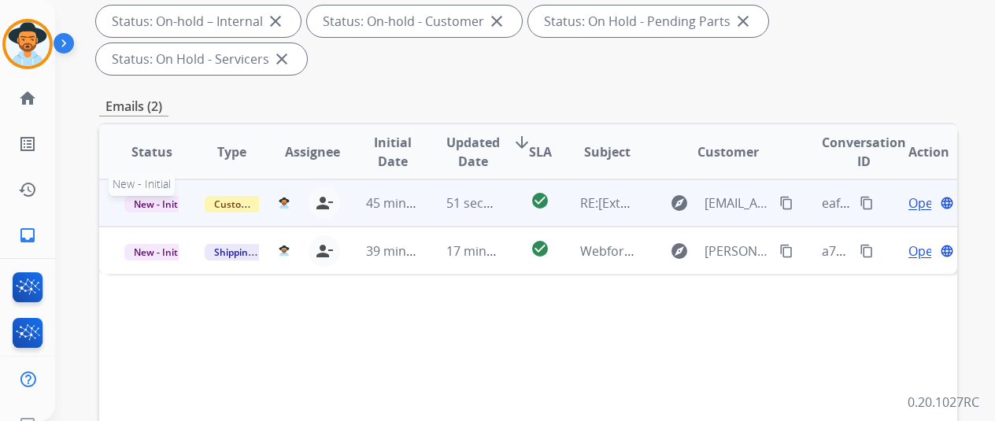
click at [142, 196] on span "New - Initial" at bounding box center [160, 204] width 73 height 17
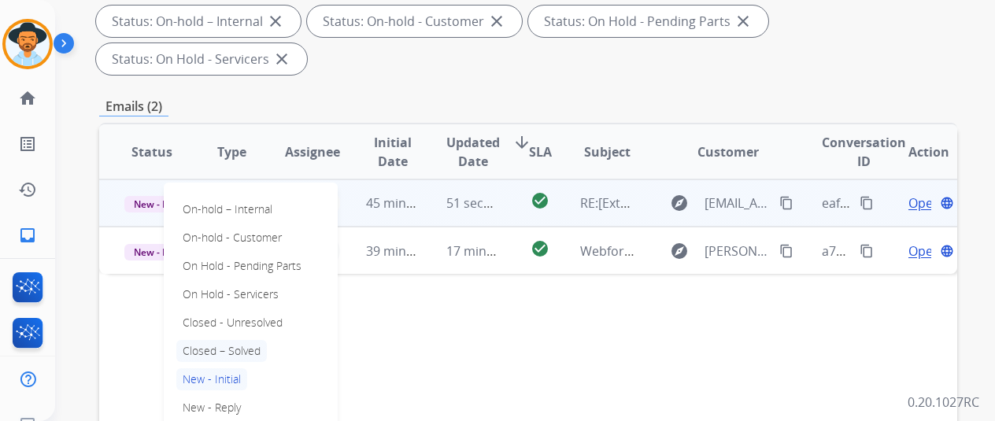
click at [222, 340] on p "Closed – Solved" at bounding box center [221, 351] width 91 height 22
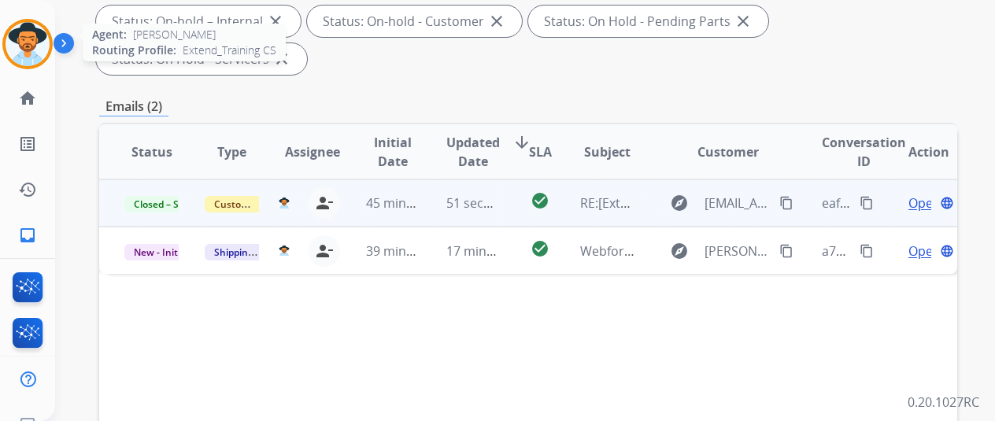
click at [19, 39] on img at bounding box center [28, 44] width 44 height 44
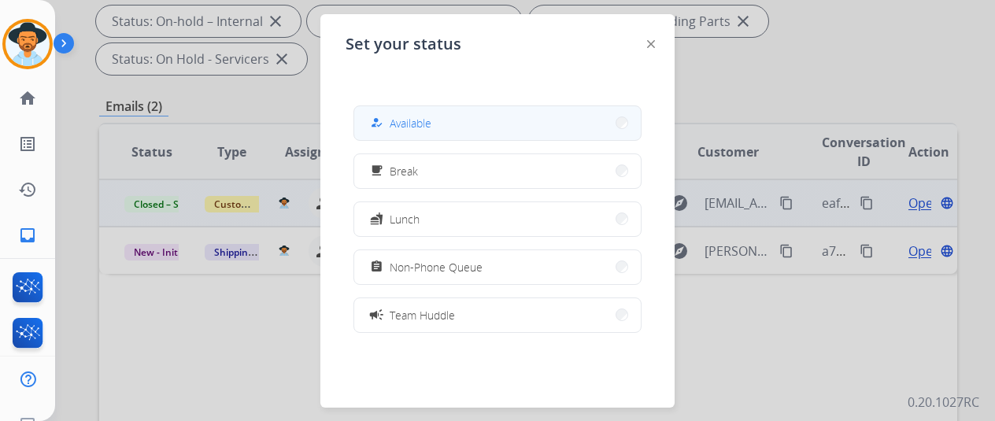
click at [459, 125] on button "how_to_reg Available" at bounding box center [497, 123] width 287 height 34
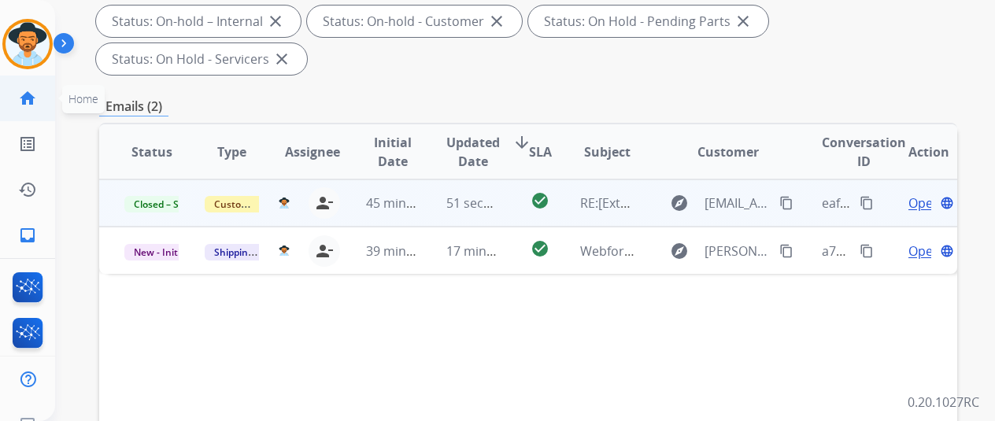
click at [21, 91] on mat-icon "home" at bounding box center [27, 98] width 19 height 19
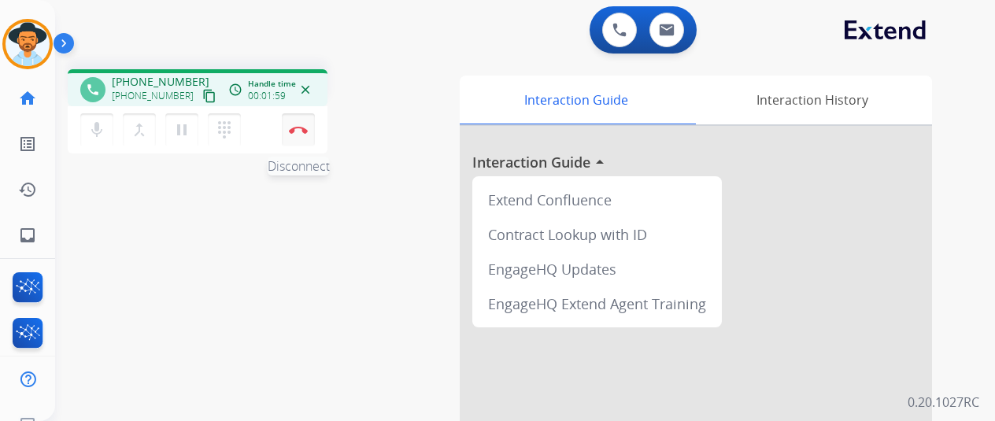
click at [304, 120] on button "Disconnect" at bounding box center [298, 129] width 33 height 33
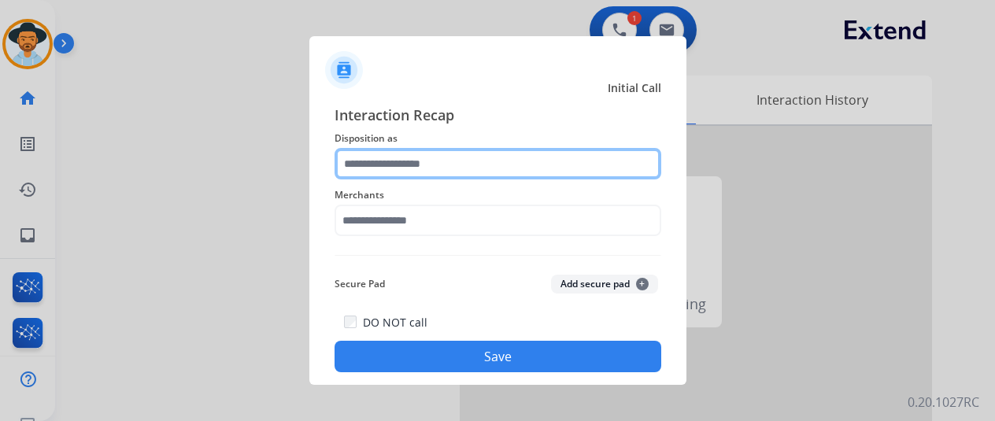
click at [405, 164] on input "text" at bounding box center [498, 163] width 327 height 31
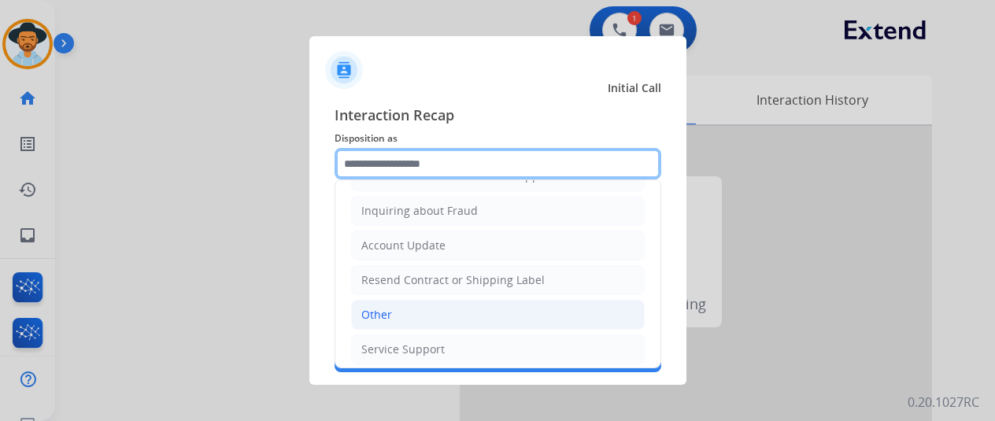
scroll to position [239, 0]
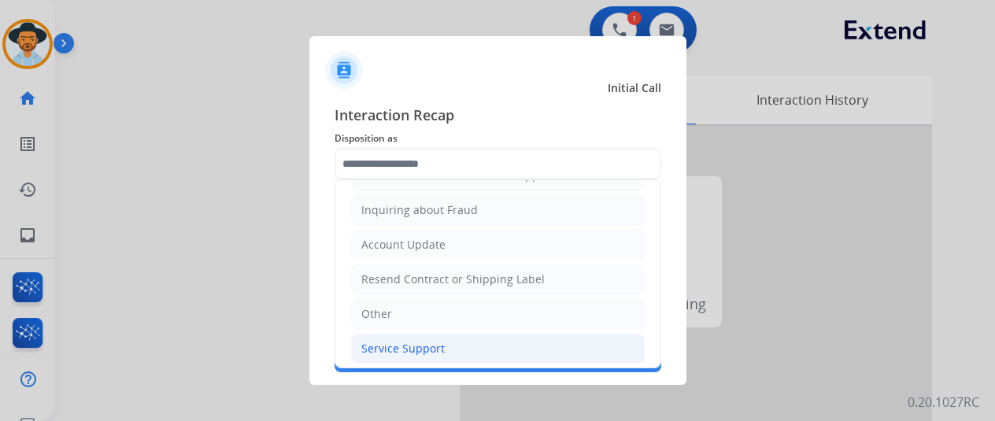
click at [406, 343] on div "Service Support" at bounding box center [402, 349] width 83 height 16
type input "**********"
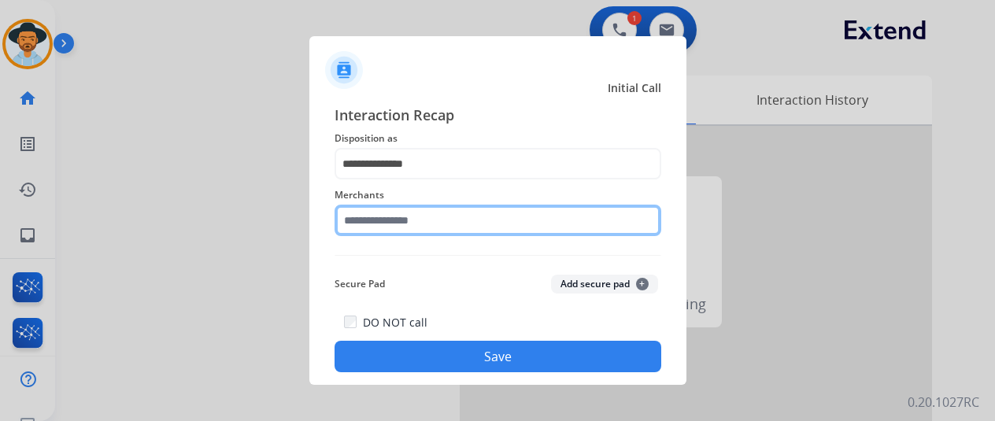
click at [379, 206] on input "text" at bounding box center [498, 220] width 327 height 31
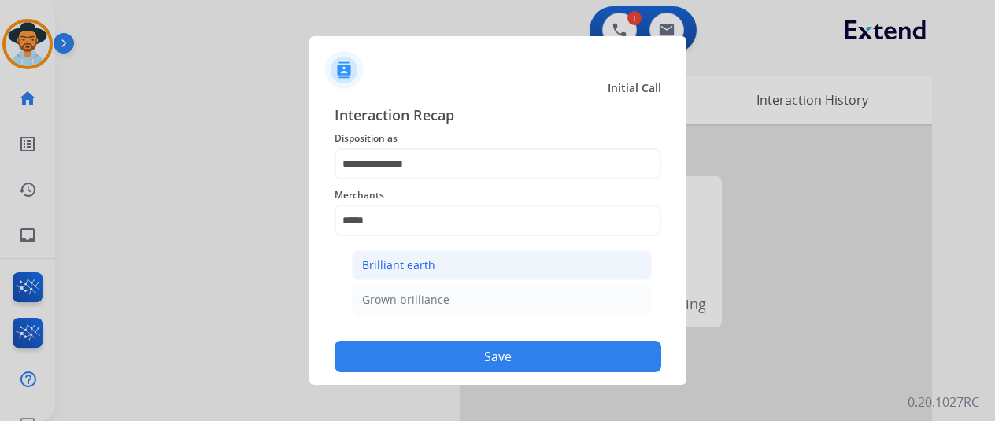
click at [406, 267] on div "Brilliant earth" at bounding box center [398, 266] width 73 height 16
type input "**********"
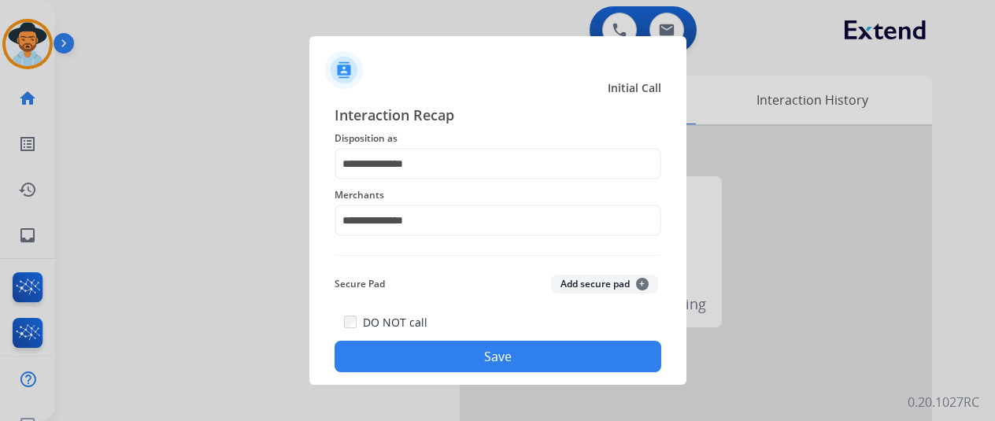
click at [468, 353] on button "Save" at bounding box center [498, 356] width 327 height 31
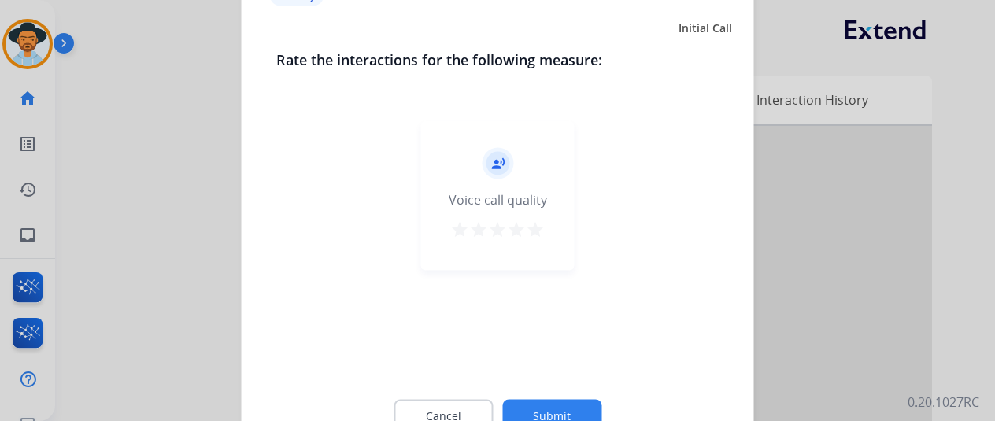
click at [549, 408] on button "Submit" at bounding box center [551, 415] width 99 height 33
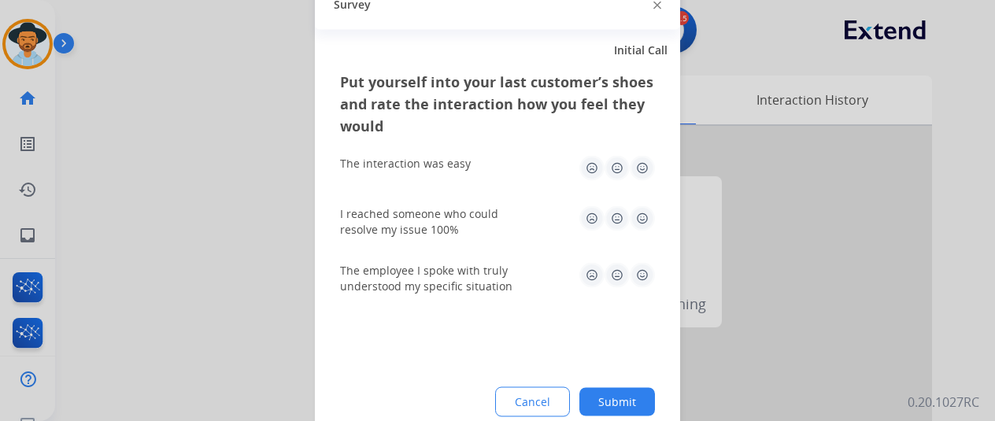
click at [634, 395] on button "Submit" at bounding box center [618, 401] width 76 height 28
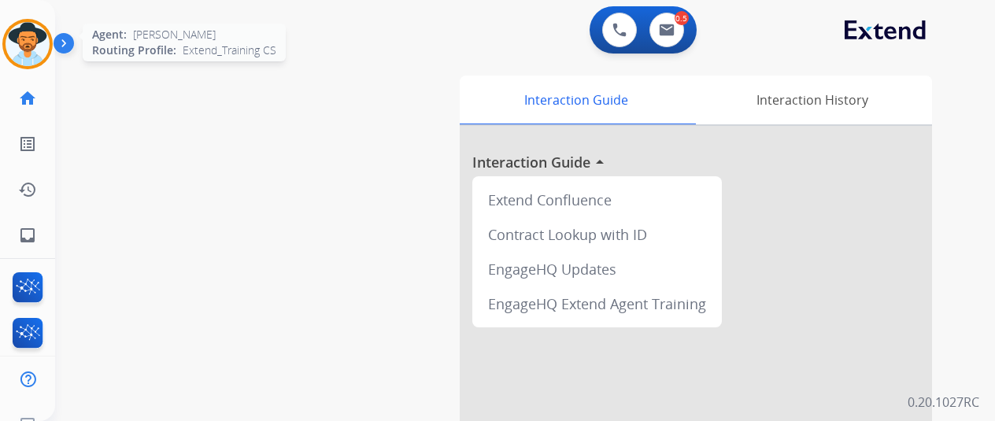
click at [29, 32] on img at bounding box center [28, 44] width 44 height 44
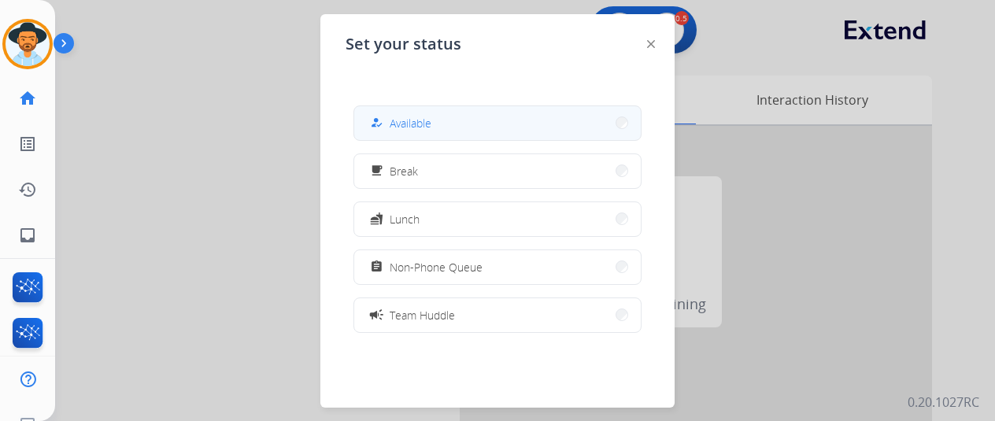
click at [422, 120] on span "Available" at bounding box center [411, 123] width 42 height 17
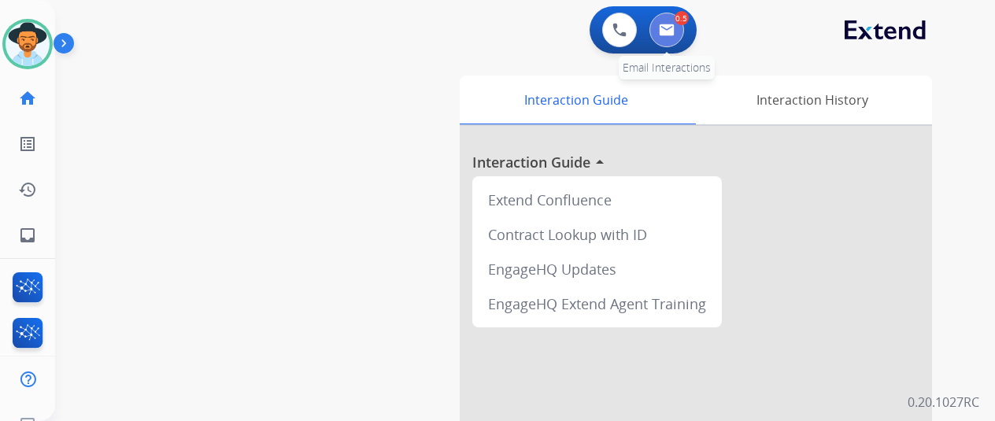
click at [673, 31] on img at bounding box center [667, 30] width 16 height 13
select select "**********"
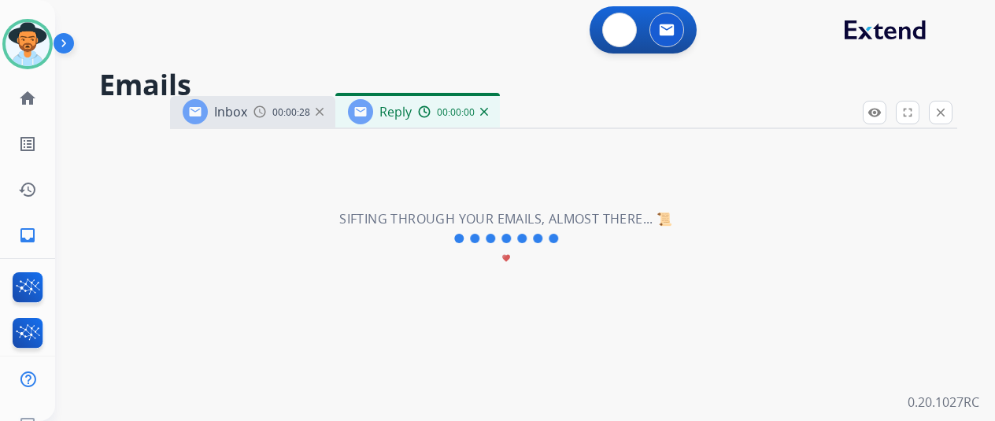
select select "**********"
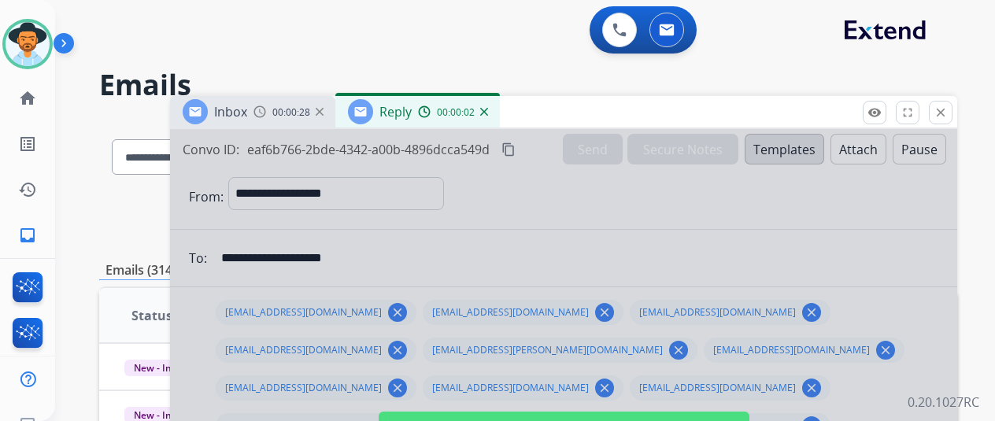
click at [488, 109] on img at bounding box center [484, 112] width 8 height 8
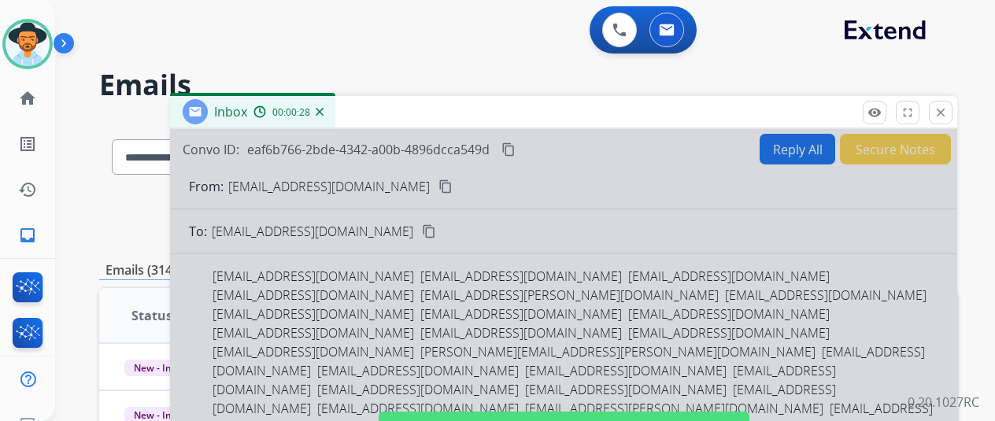
click at [324, 109] on img at bounding box center [320, 112] width 8 height 8
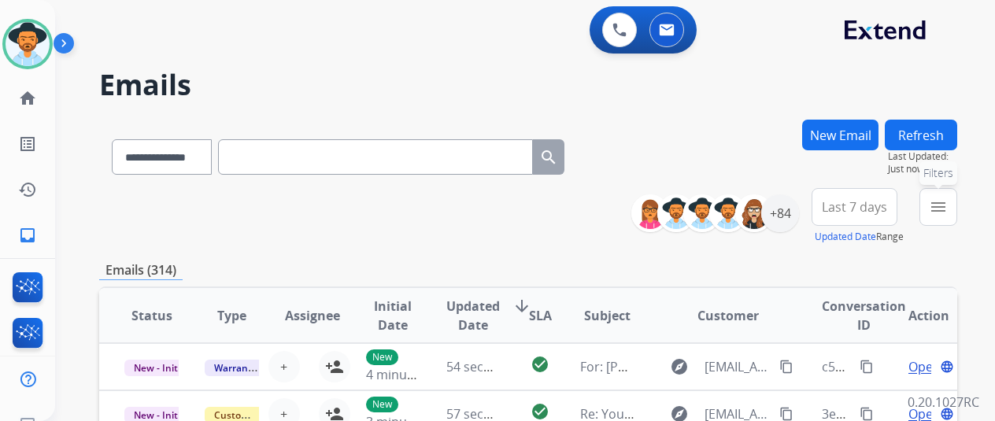
click at [948, 202] on mat-icon "menu" at bounding box center [938, 207] width 19 height 19
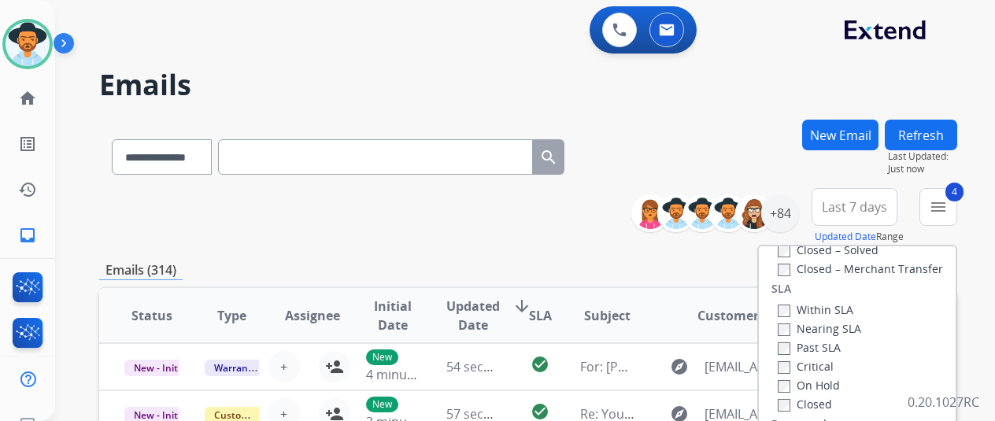
scroll to position [315, 0]
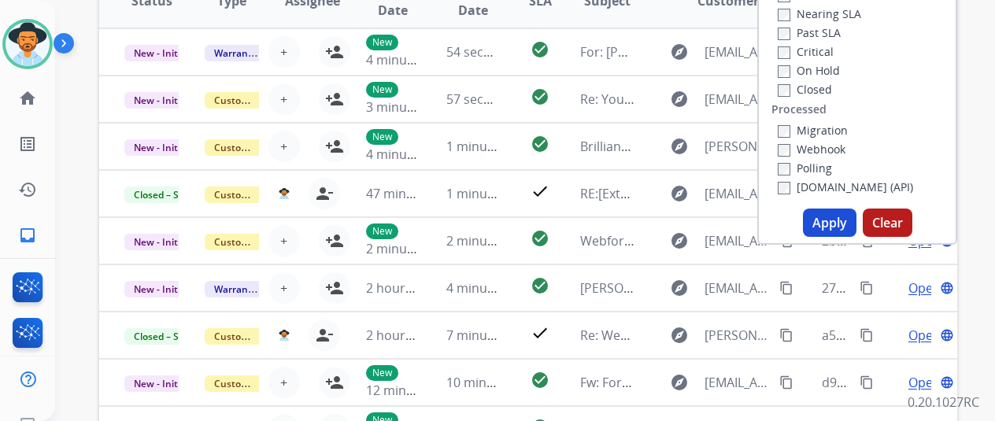
click at [817, 223] on button "Apply" at bounding box center [830, 223] width 54 height 28
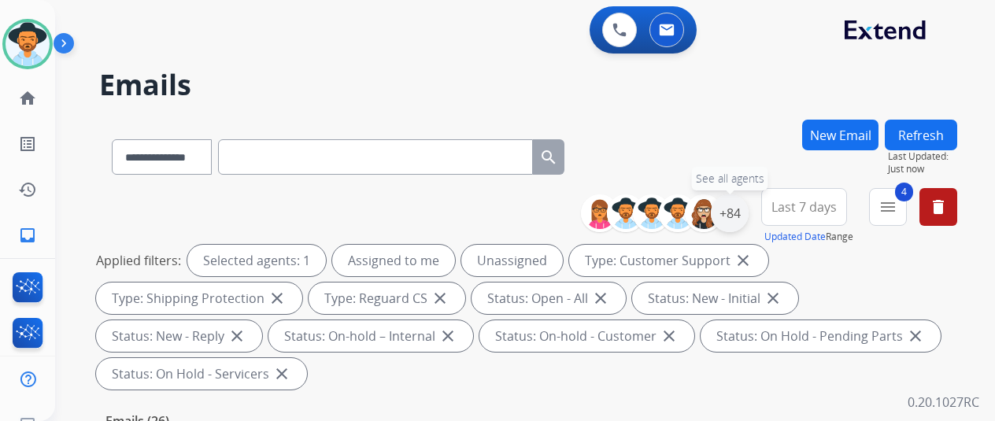
click at [749, 204] on div "+84" at bounding box center [730, 214] width 38 height 38
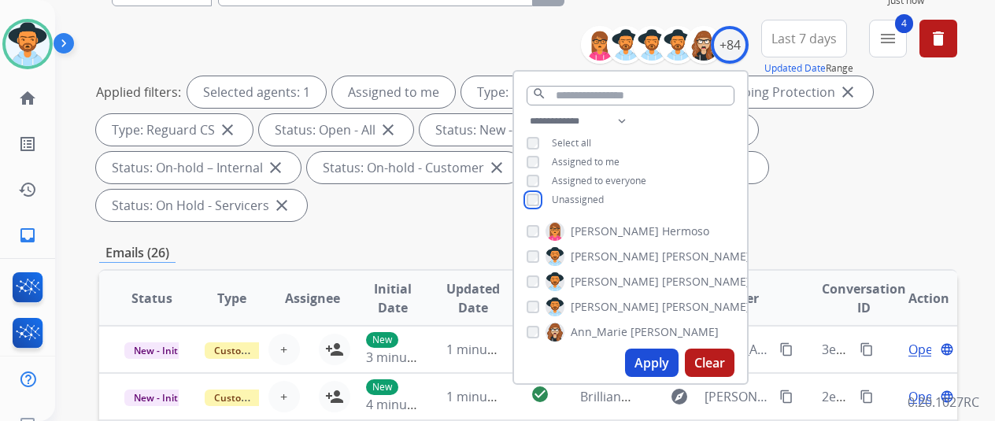
scroll to position [236, 0]
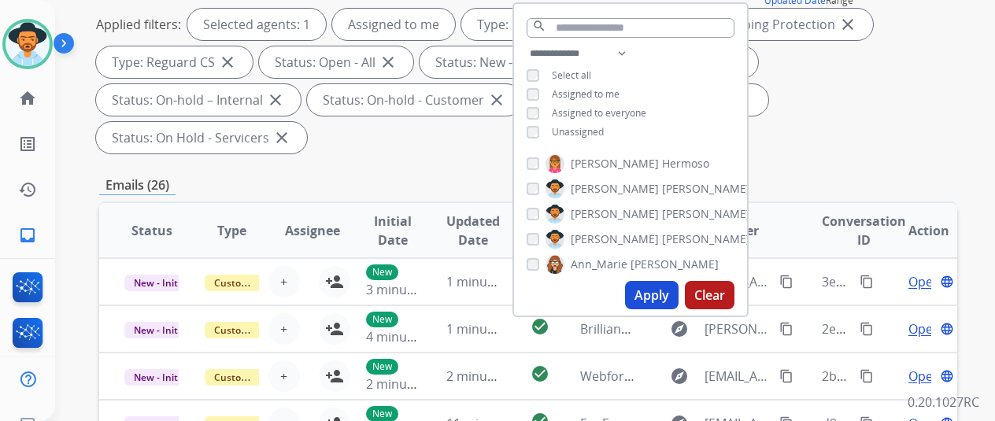
click at [660, 297] on button "Apply" at bounding box center [652, 295] width 54 height 28
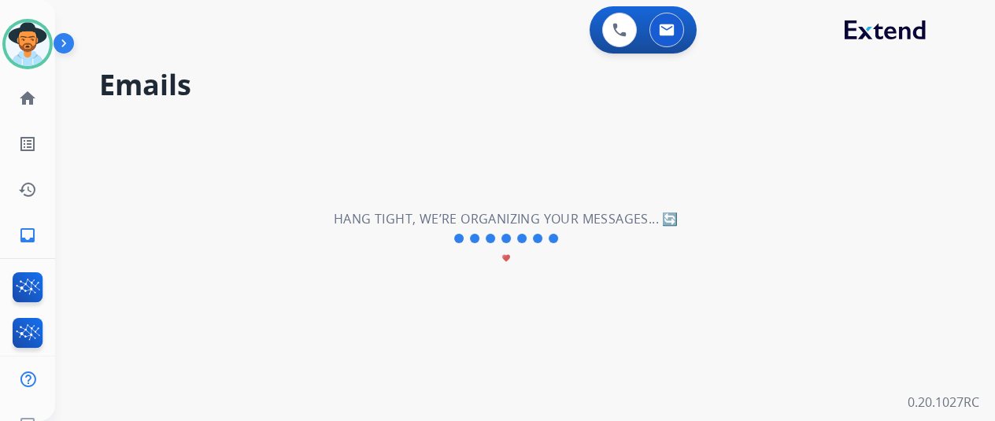
scroll to position [0, 0]
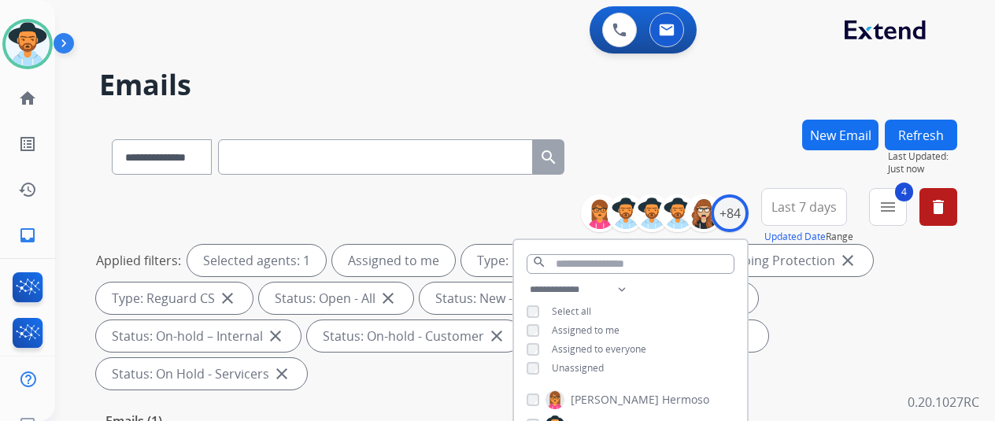
click at [721, 136] on div "**********" at bounding box center [528, 154] width 858 height 69
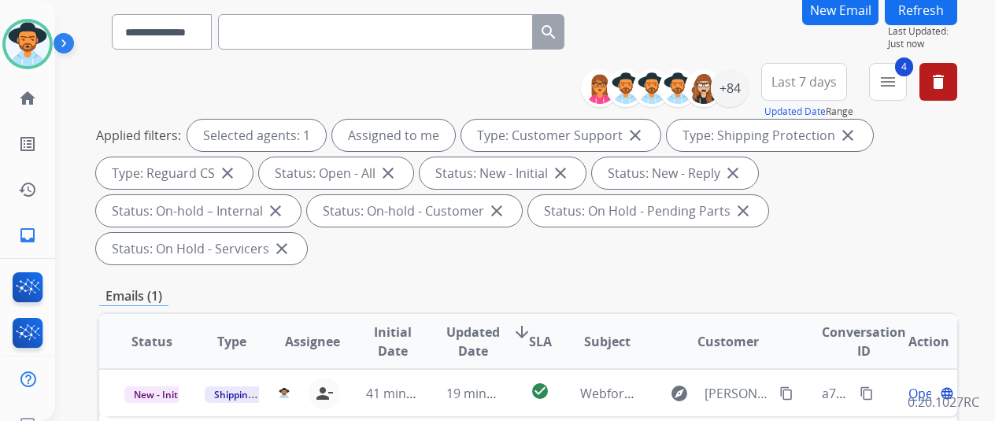
scroll to position [236, 0]
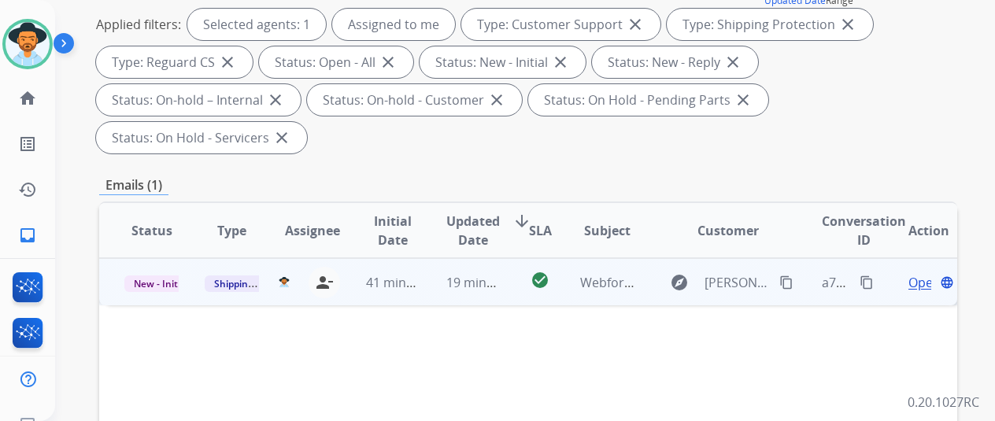
click at [915, 273] on span "Open" at bounding box center [925, 282] width 32 height 19
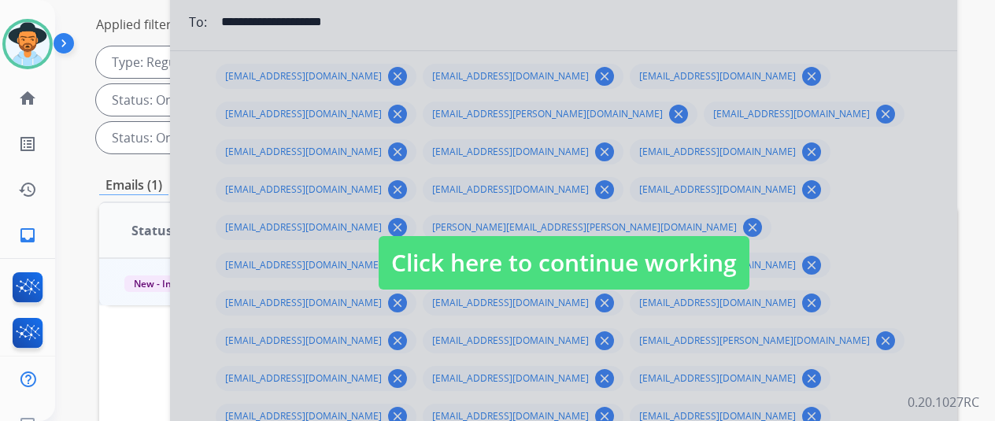
select select "**********"
drag, startPoint x: 324, startPoint y: 171, endPoint x: 329, endPoint y: 164, distance: 9.0
click at [324, 172] on div at bounding box center [563, 247] width 787 height 709
select select
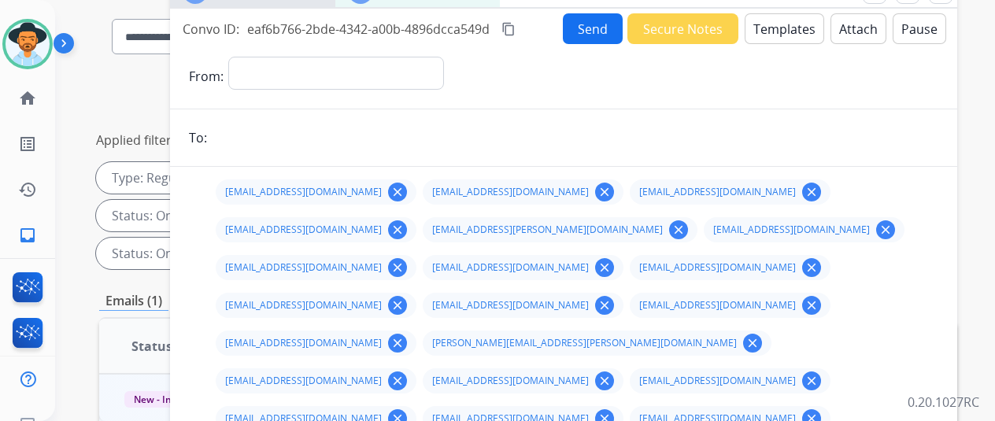
scroll to position [0, 0]
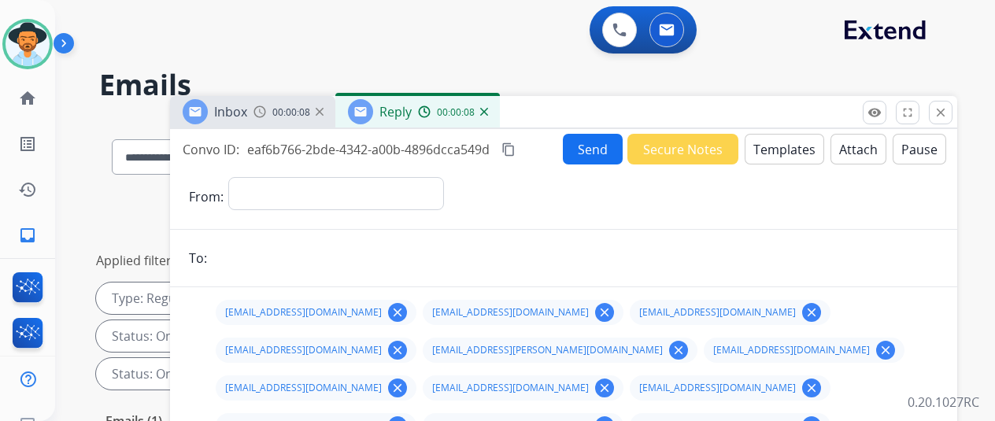
click at [487, 117] on div "00:00:08" at bounding box center [452, 112] width 69 height 14
click at [488, 111] on img at bounding box center [484, 112] width 8 height 8
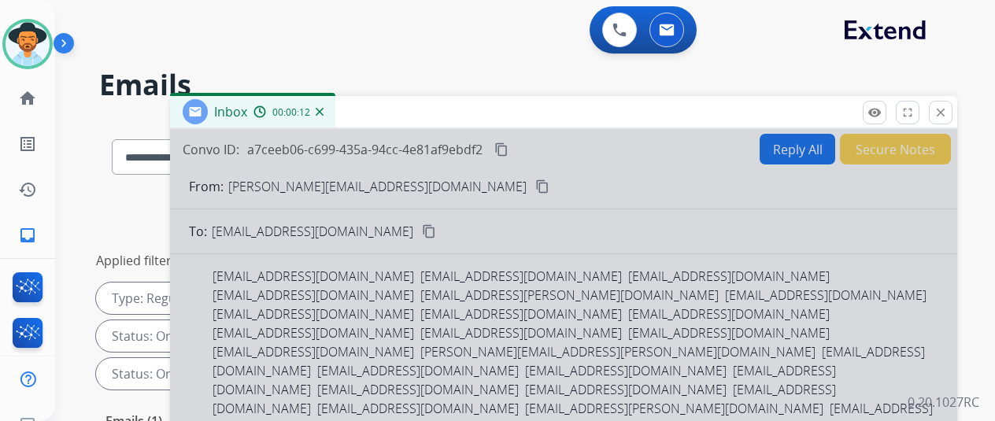
click at [324, 108] on img at bounding box center [320, 112] width 8 height 8
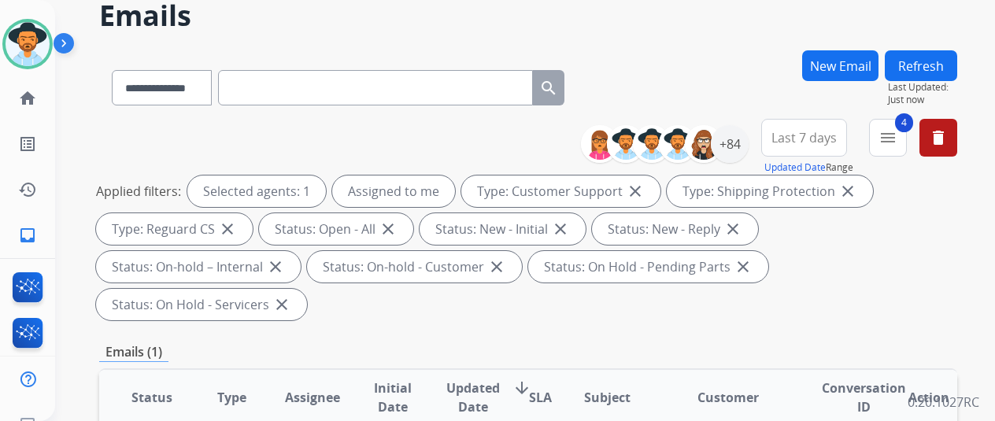
scroll to position [236, 0]
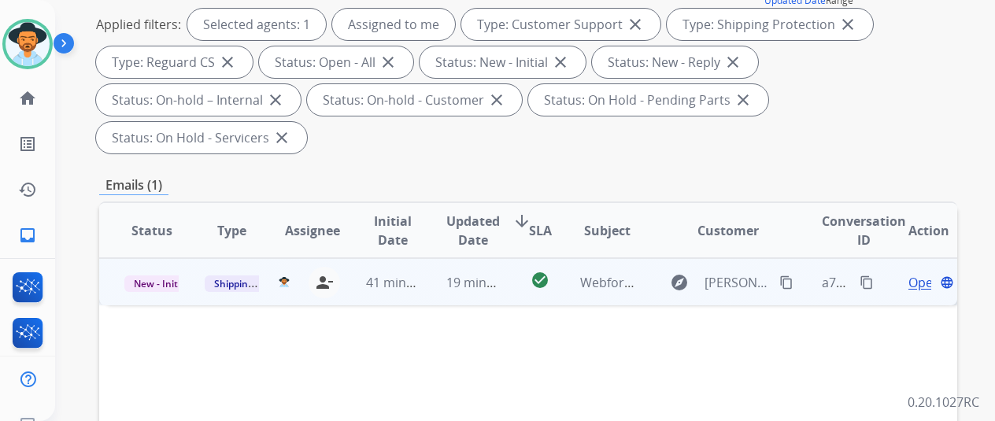
click at [920, 273] on span "Open" at bounding box center [925, 282] width 32 height 19
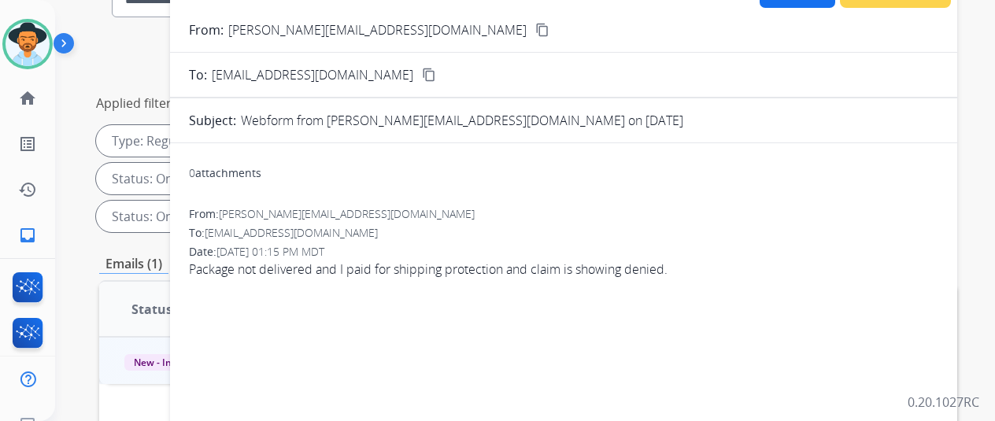
scroll to position [0, 0]
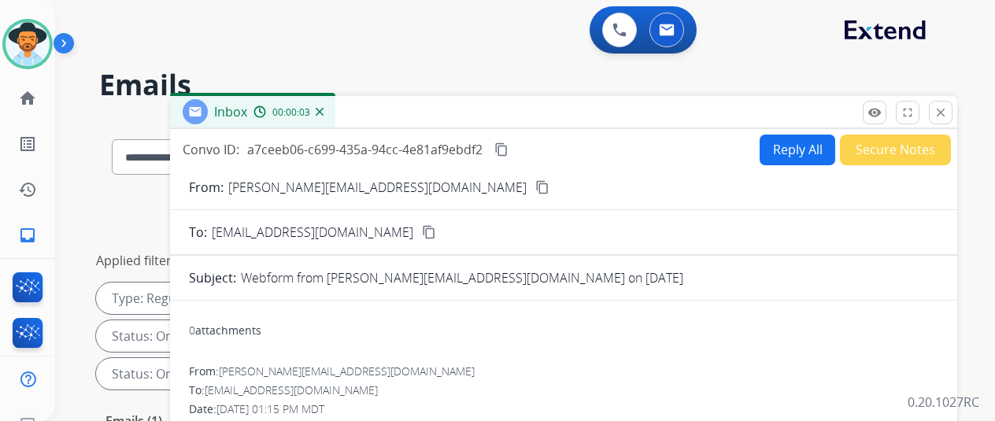
click at [535, 191] on mat-icon "content_copy" at bounding box center [542, 187] width 14 height 14
click at [803, 139] on button "Reply All" at bounding box center [798, 150] width 76 height 31
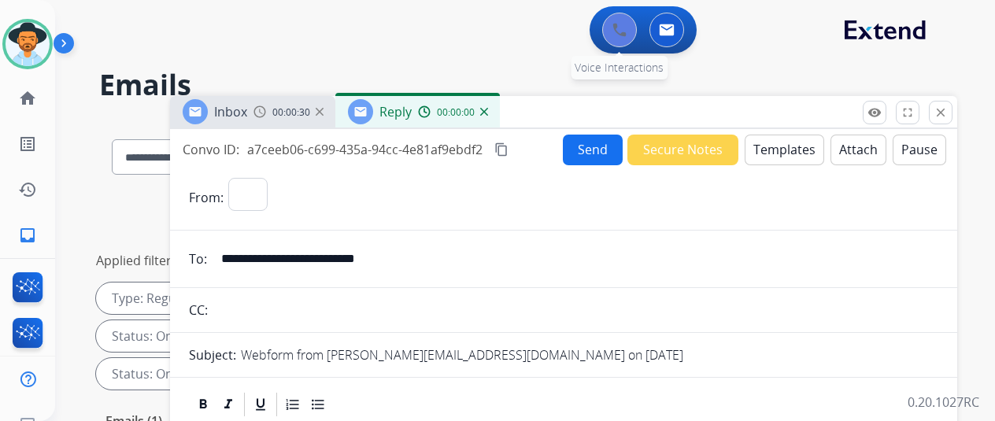
select select "**********"
click at [791, 146] on button "Templates" at bounding box center [785, 150] width 80 height 31
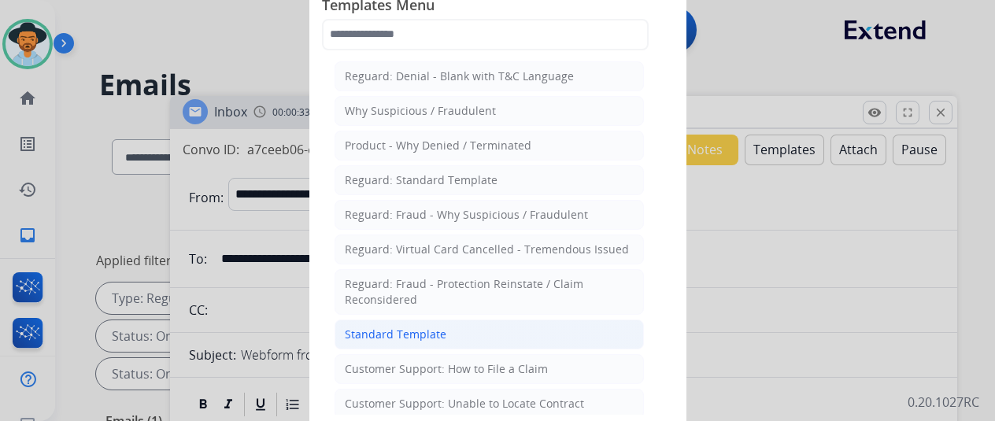
click at [363, 330] on div "Standard Template" at bounding box center [396, 335] width 102 height 16
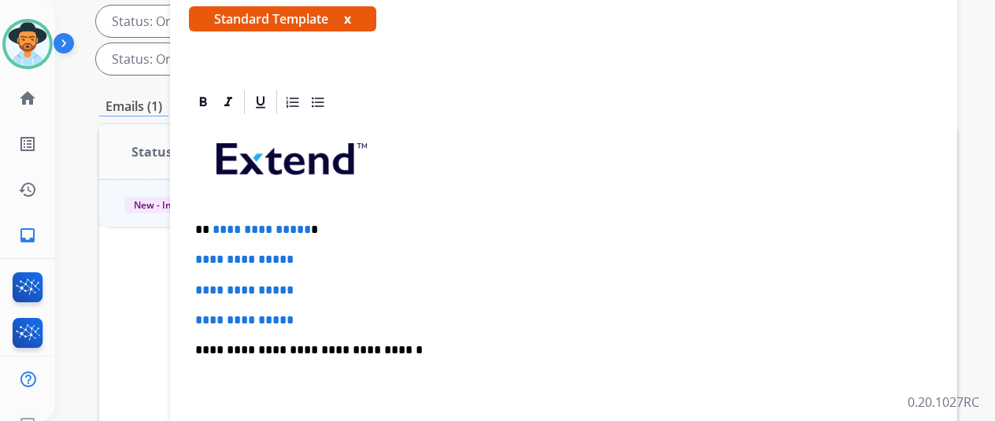
scroll to position [157, 0]
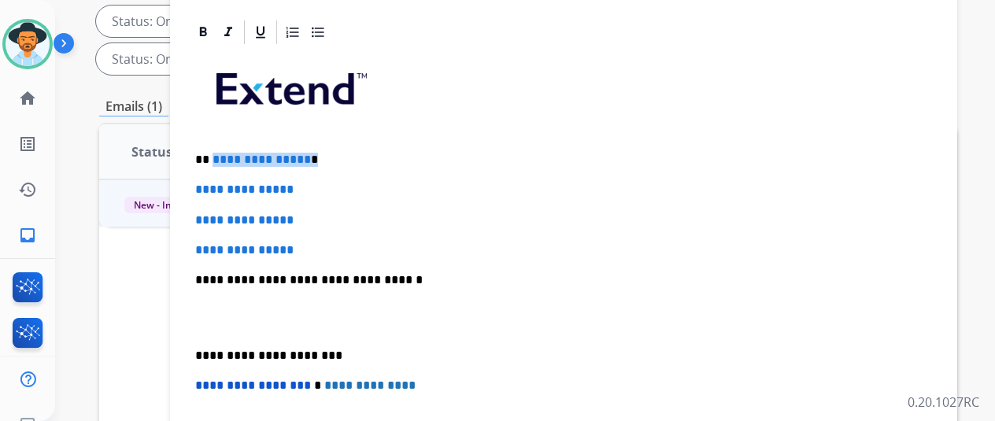
drag, startPoint x: 316, startPoint y: 159, endPoint x: 223, endPoint y: 160, distance: 92.9
click at [223, 160] on p "**********" at bounding box center [557, 160] width 724 height 14
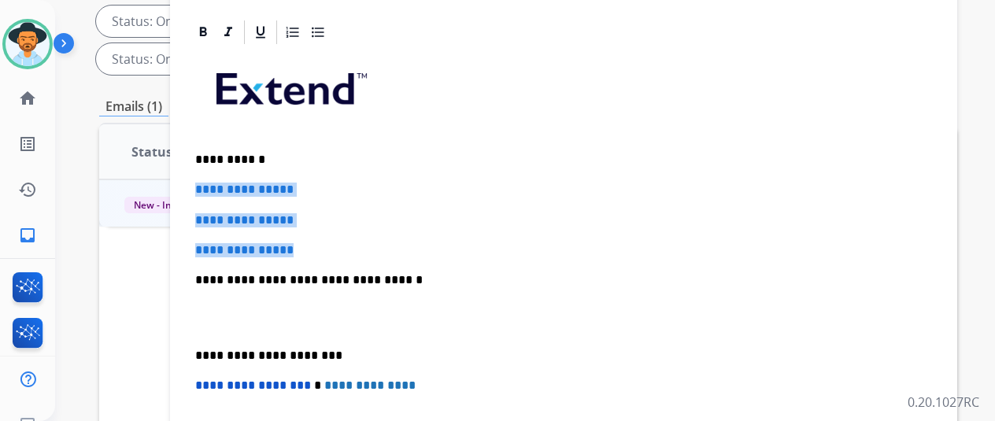
drag, startPoint x: 321, startPoint y: 246, endPoint x: 197, endPoint y: 185, distance: 138.8
click at [197, 185] on div "**********" at bounding box center [563, 344] width 787 height 652
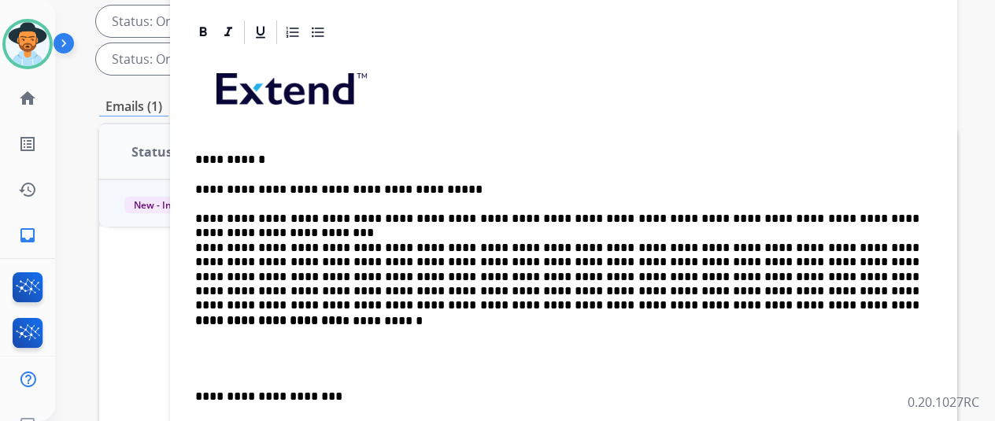
click at [657, 242] on p "**********" at bounding box center [557, 241] width 724 height 116
click at [869, 243] on p "**********" at bounding box center [557, 241] width 724 height 116
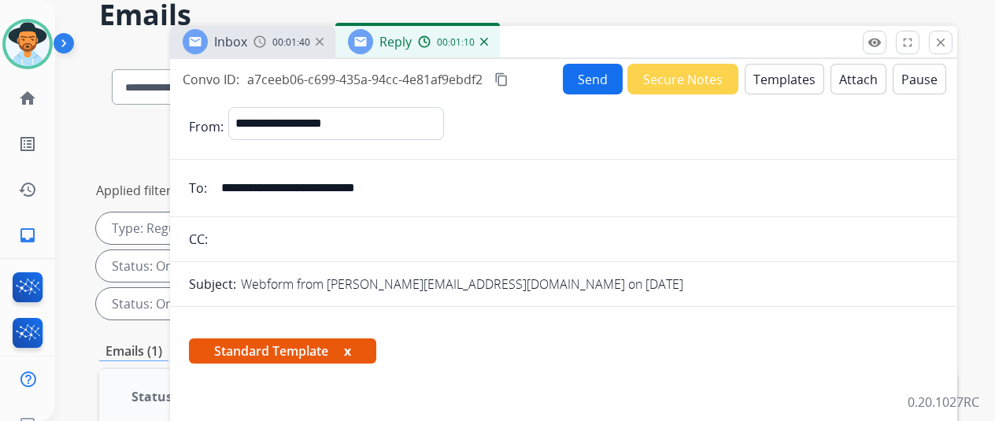
scroll to position [0, 0]
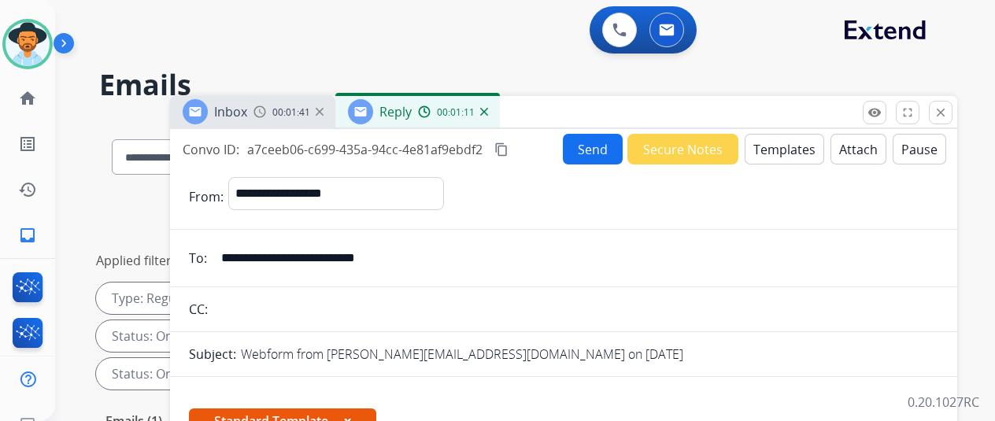
click at [600, 144] on button "Send" at bounding box center [593, 149] width 60 height 31
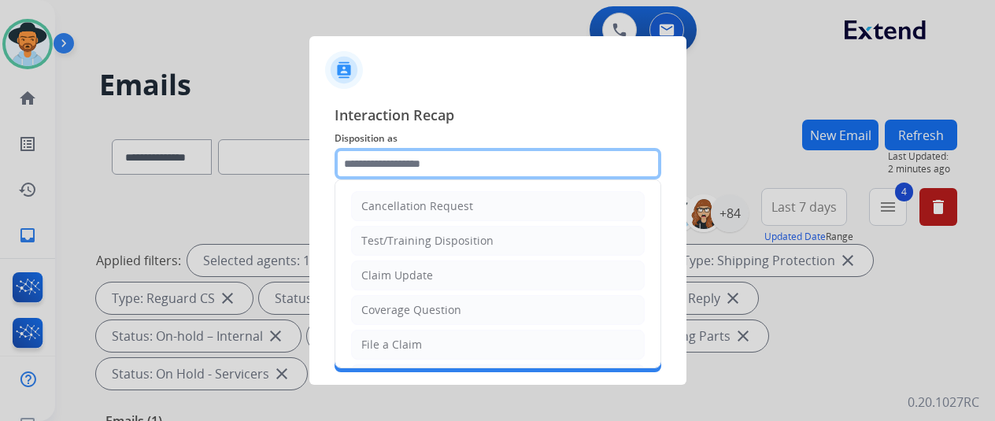
click at [359, 166] on input "text" at bounding box center [498, 163] width 327 height 31
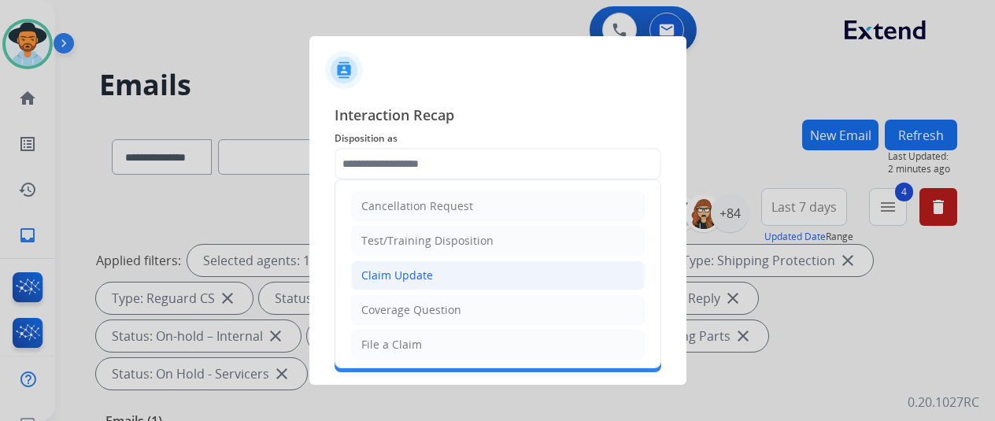
click at [401, 272] on div "Claim Update" at bounding box center [397, 276] width 72 height 16
type input "**********"
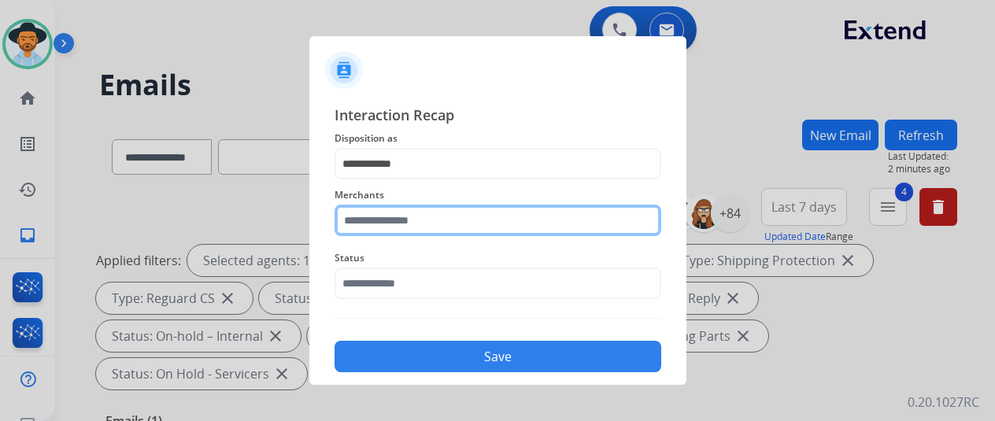
click at [402, 221] on input "text" at bounding box center [498, 220] width 327 height 31
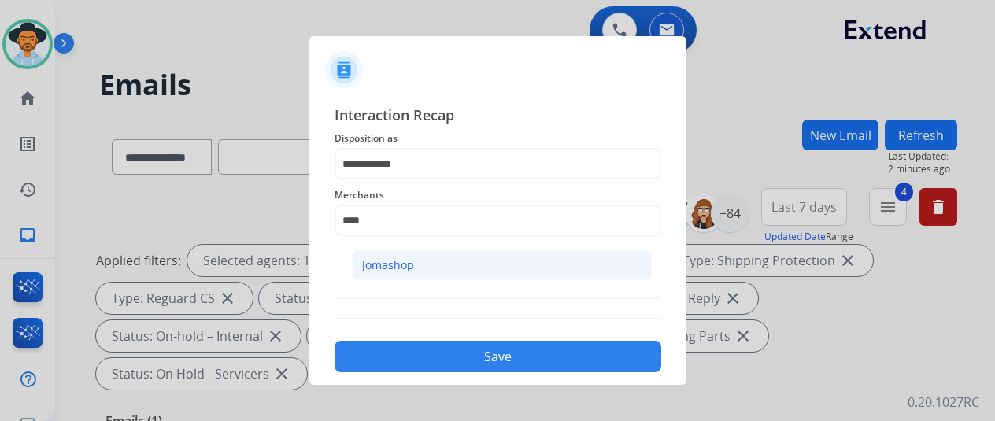
click at [380, 267] on div "Jomashop" at bounding box center [388, 266] width 52 height 16
type input "********"
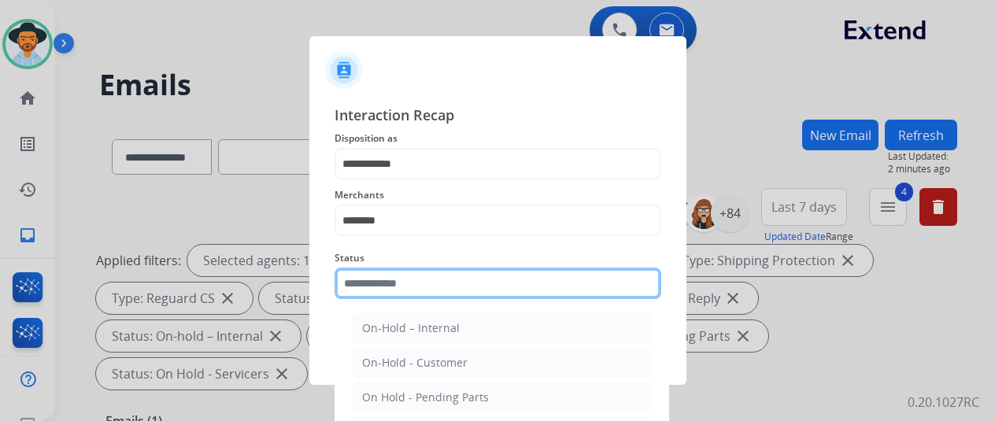
click at [389, 281] on input "text" at bounding box center [498, 283] width 327 height 31
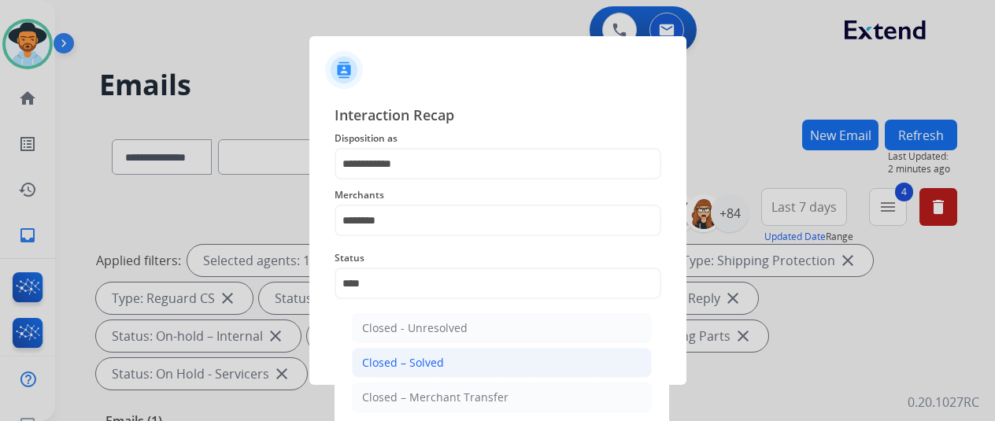
click at [387, 360] on div "Closed – Solved" at bounding box center [403, 363] width 82 height 16
type input "**********"
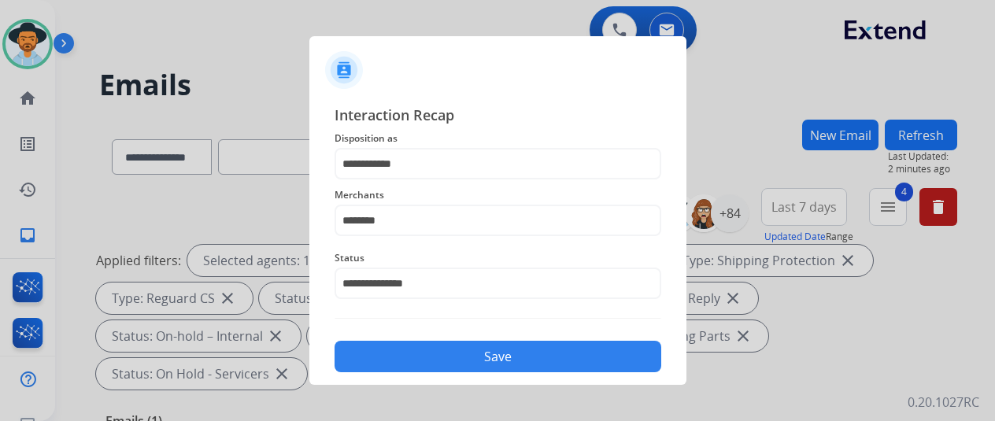
click at [465, 350] on button "Save" at bounding box center [498, 356] width 327 height 31
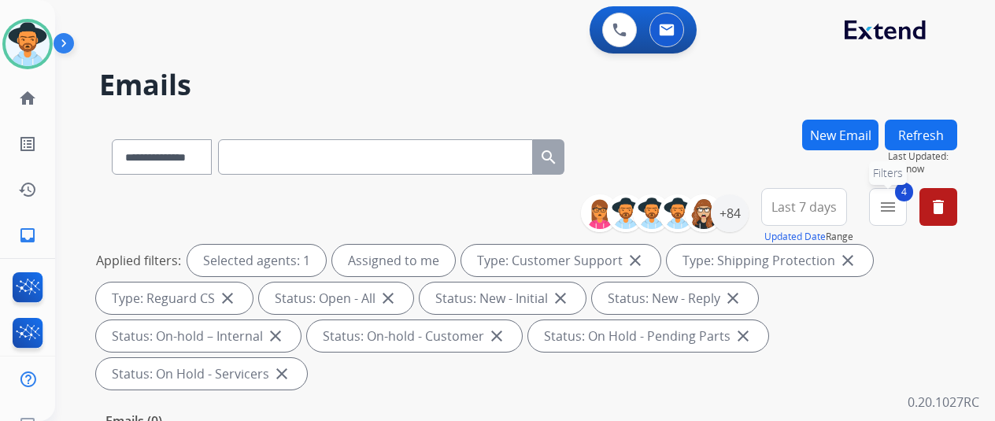
click at [907, 207] on button "4 menu Filters" at bounding box center [888, 207] width 38 height 38
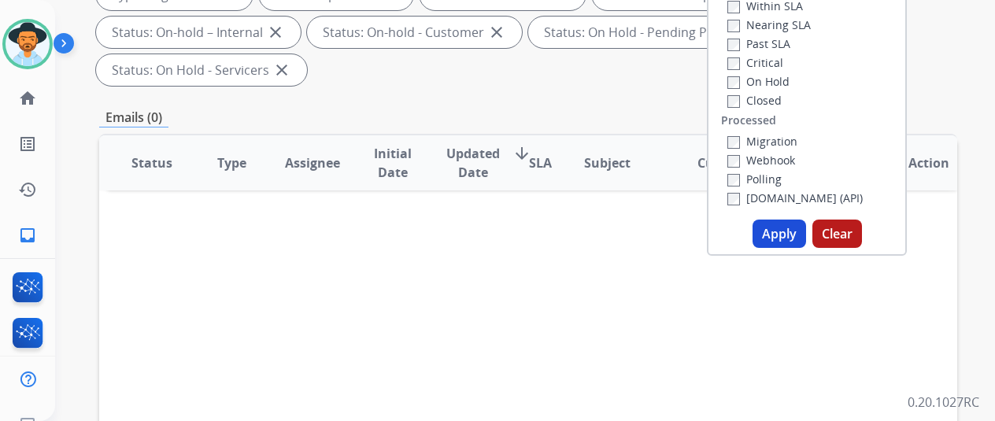
scroll to position [315, 0]
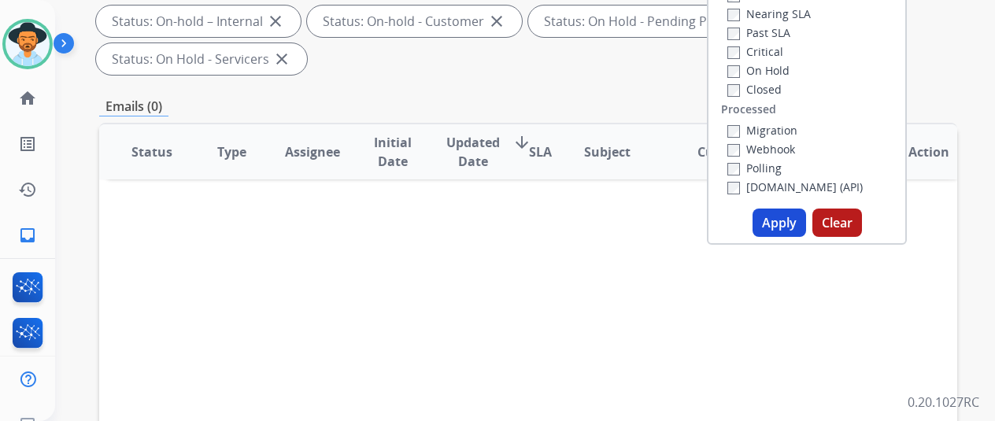
click at [784, 222] on button "Apply" at bounding box center [780, 223] width 54 height 28
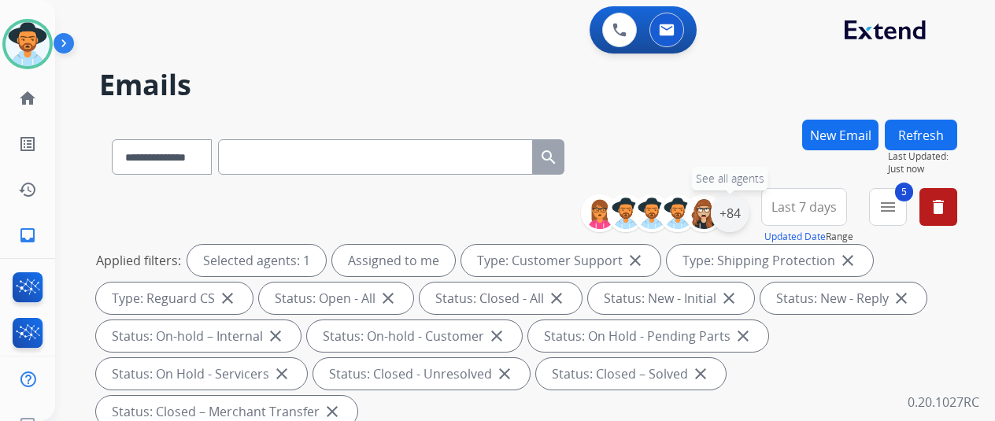
click at [745, 207] on div "+84" at bounding box center [730, 214] width 38 height 38
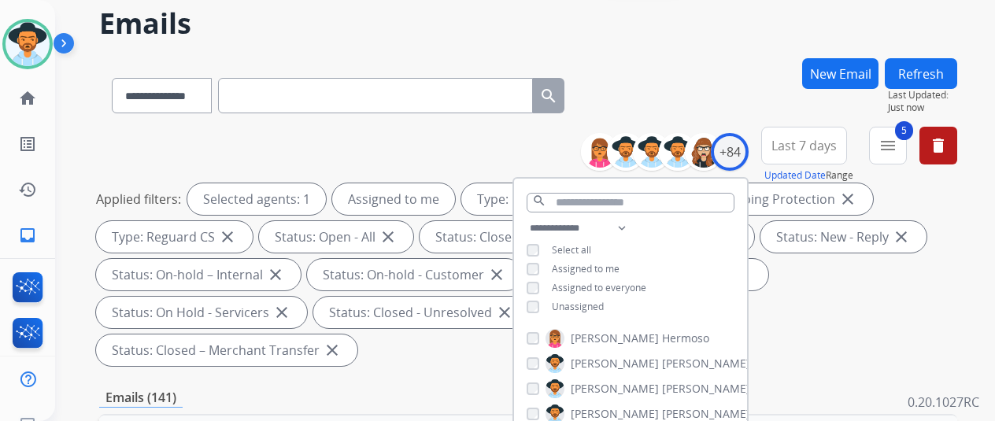
scroll to position [236, 0]
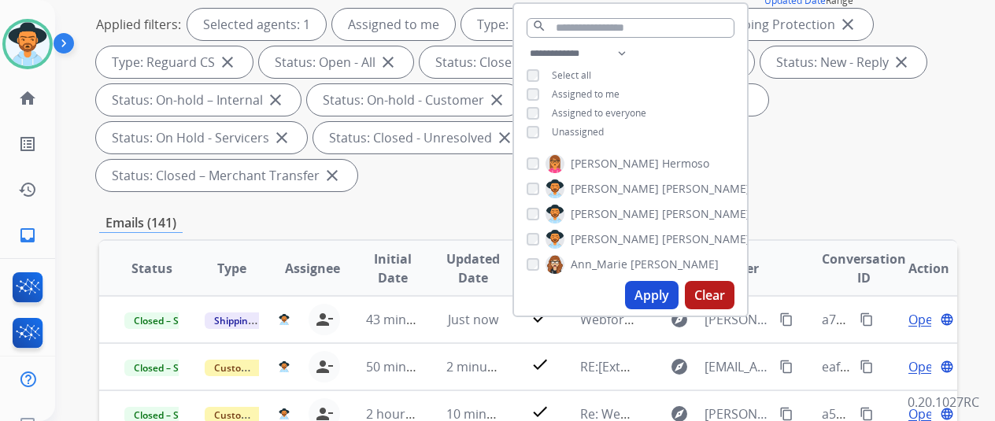
click at [658, 295] on button "Apply" at bounding box center [652, 295] width 54 height 28
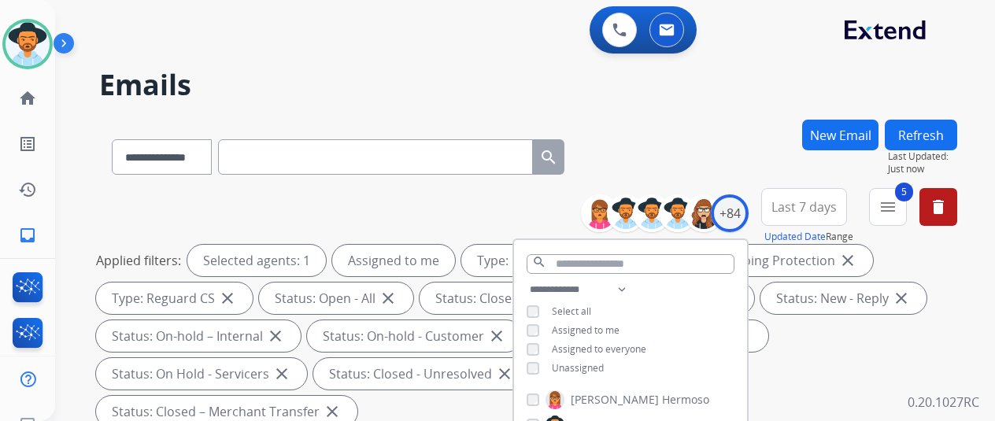
click at [703, 126] on div "**********" at bounding box center [528, 154] width 858 height 69
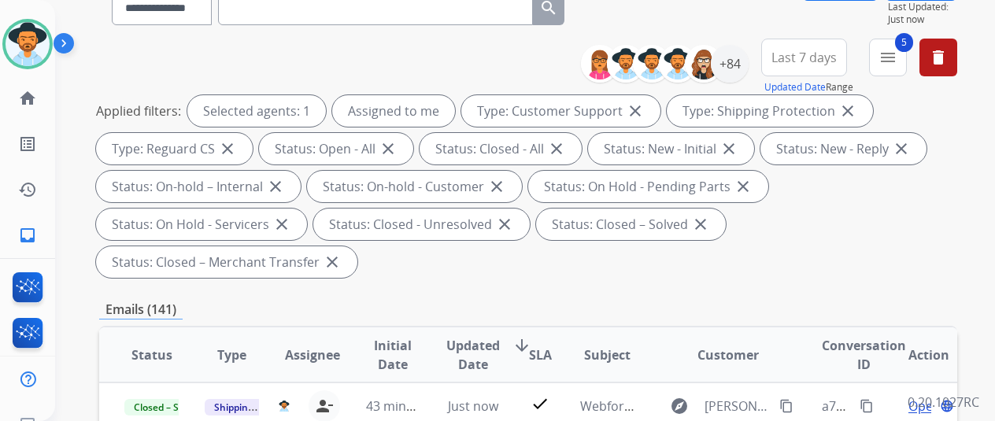
scroll to position [394, 0]
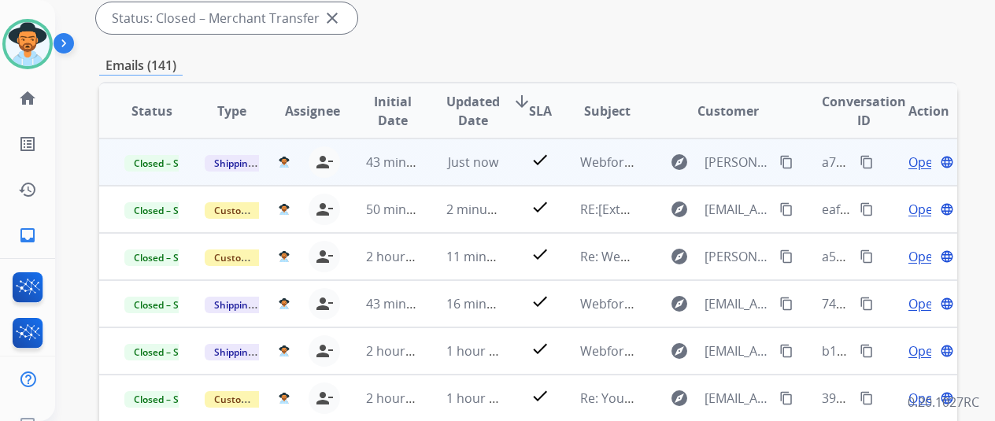
click at [869, 157] on mat-icon "content_copy" at bounding box center [867, 162] width 14 height 14
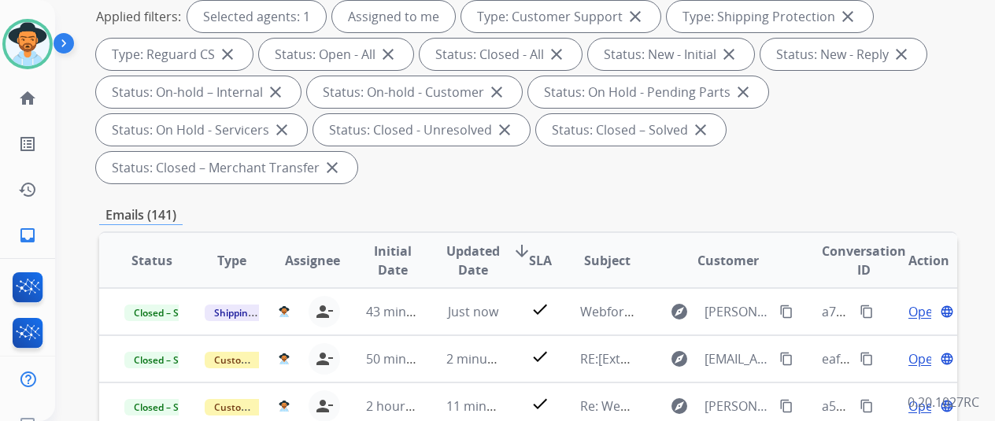
scroll to position [0, 0]
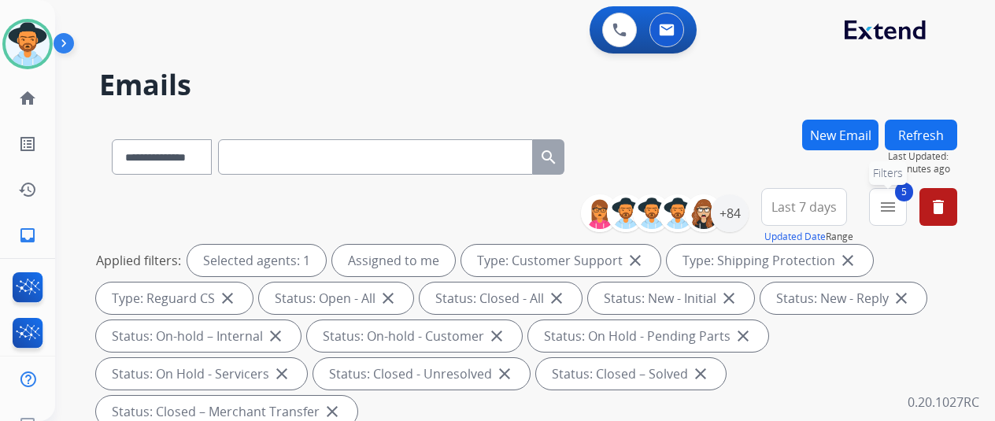
click at [898, 204] on mat-icon "menu" at bounding box center [888, 207] width 19 height 19
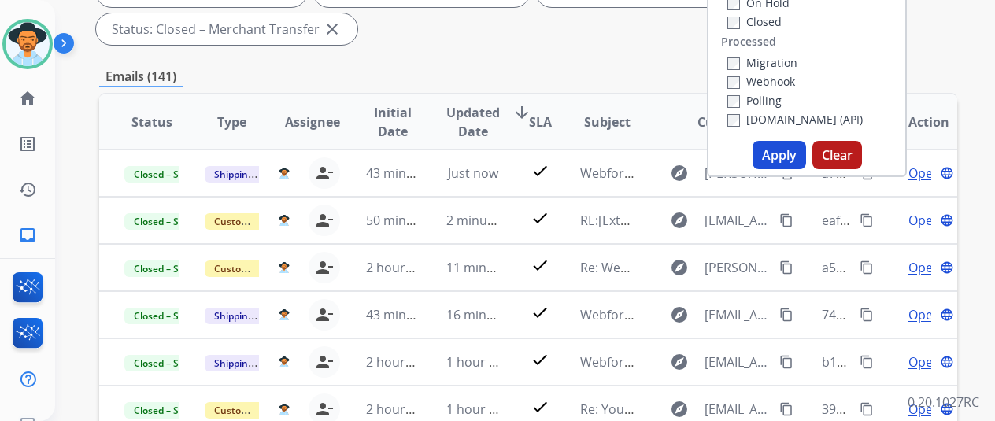
scroll to position [394, 0]
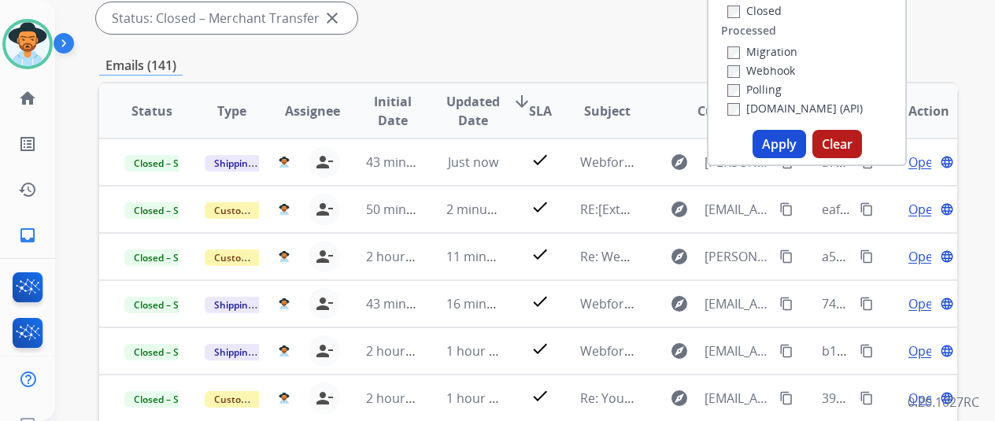
click at [778, 141] on button "Apply" at bounding box center [780, 144] width 54 height 28
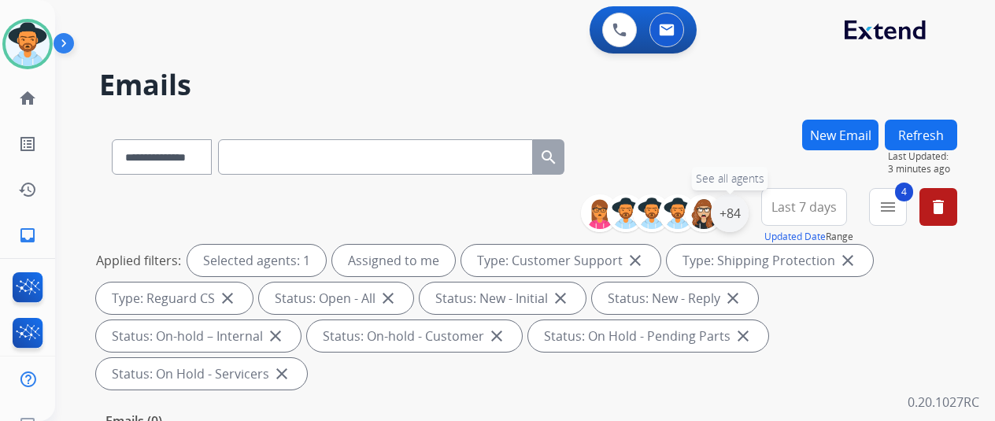
click at [743, 201] on div "+84" at bounding box center [730, 214] width 38 height 38
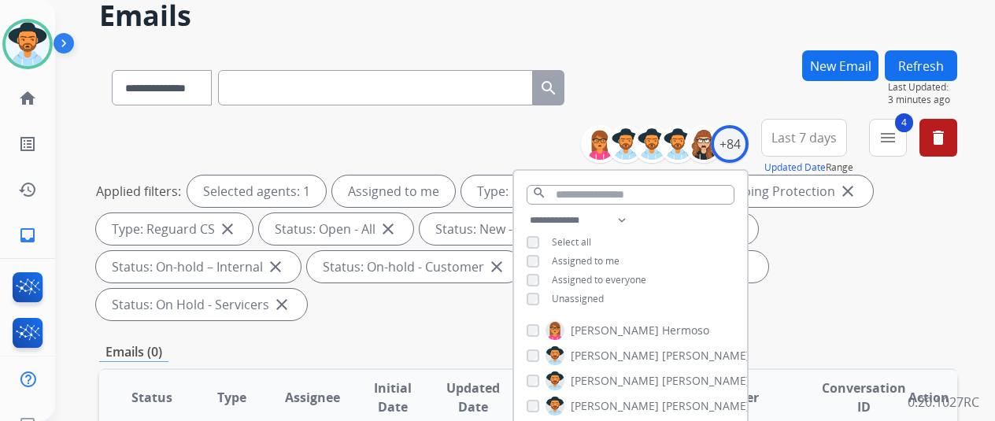
scroll to position [315, 0]
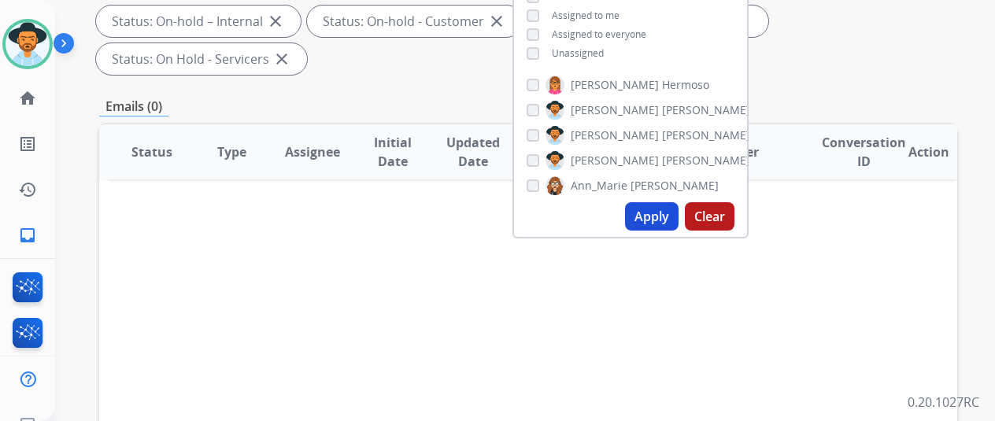
click at [655, 214] on button "Apply" at bounding box center [652, 216] width 54 height 28
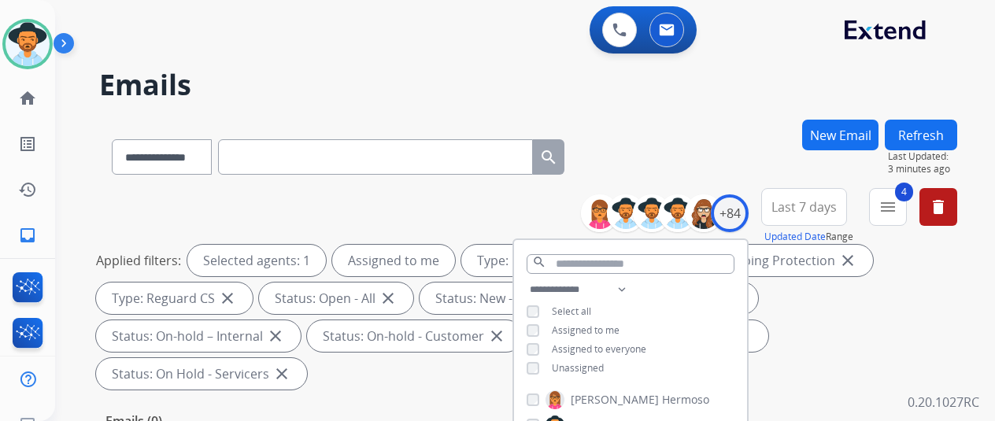
click at [649, 123] on div "**********" at bounding box center [528, 154] width 858 height 69
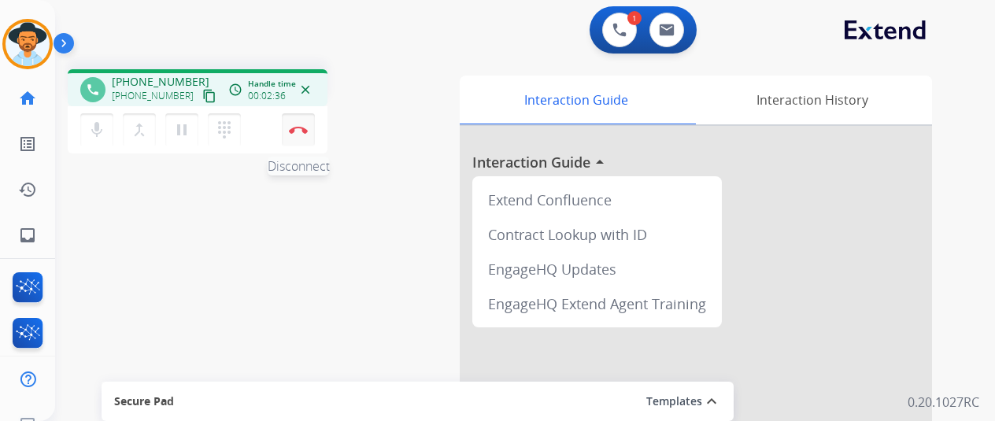
click at [298, 132] on img at bounding box center [298, 130] width 19 height 8
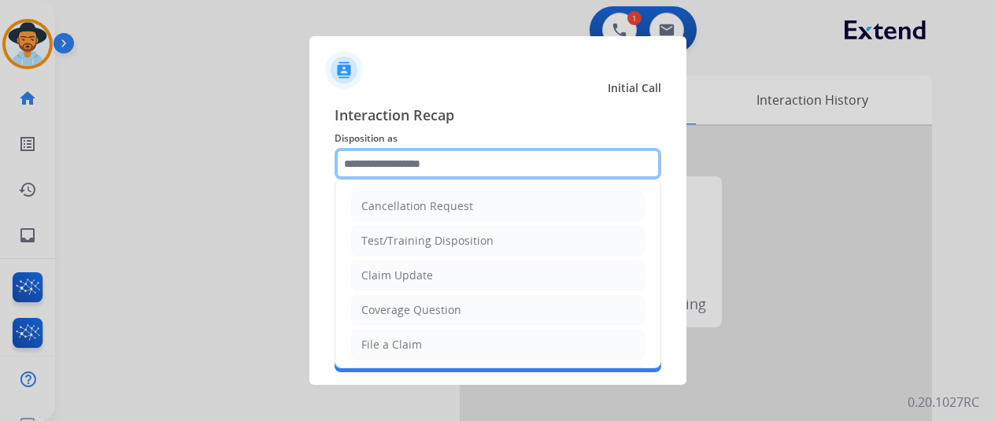
click at [376, 160] on input "text" at bounding box center [498, 163] width 327 height 31
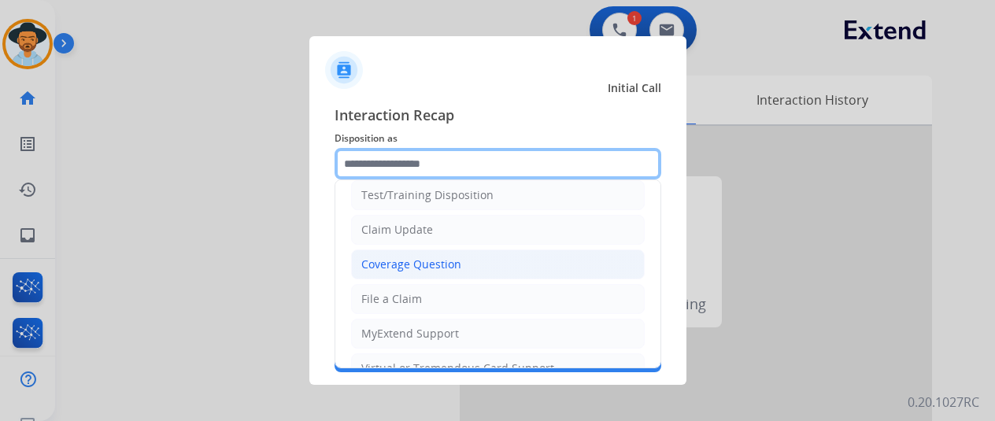
scroll to position [79, 0]
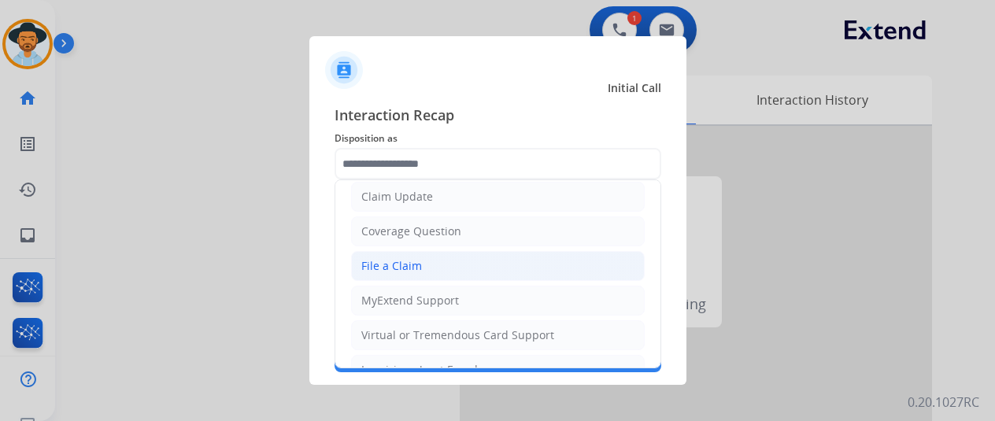
click at [386, 258] on div "File a Claim" at bounding box center [391, 266] width 61 height 16
type input "**********"
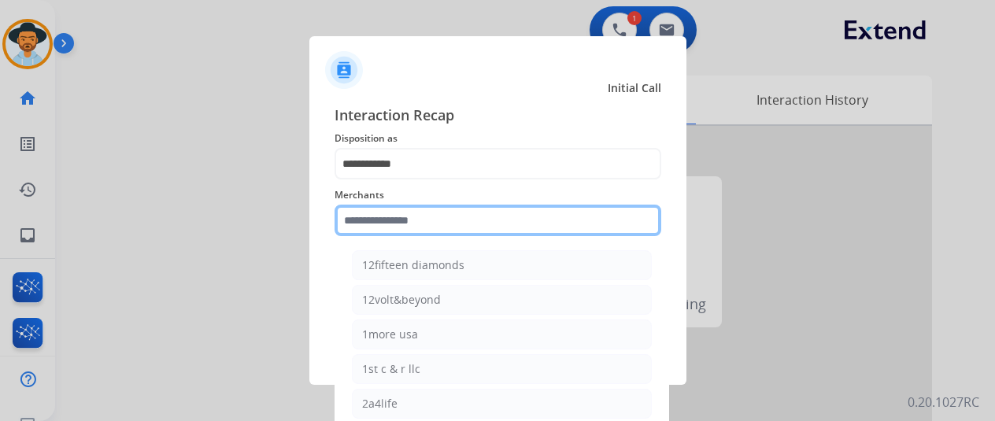
click at [398, 224] on input "text" at bounding box center [498, 220] width 327 height 31
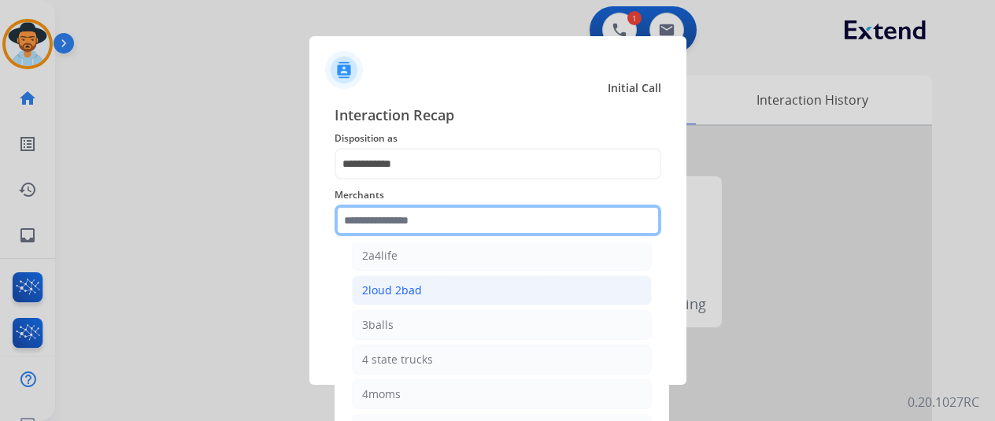
scroll to position [157, 0]
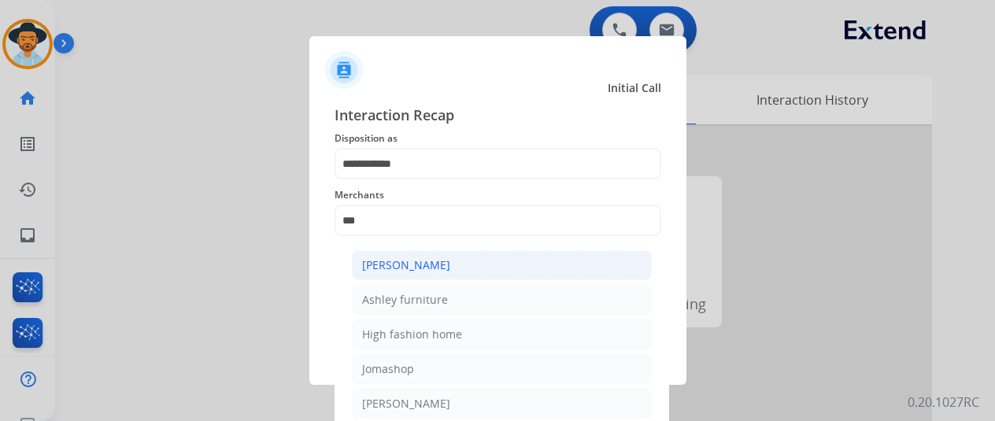
click at [412, 272] on div "Ashley - Reguard" at bounding box center [406, 266] width 88 height 16
type input "**********"
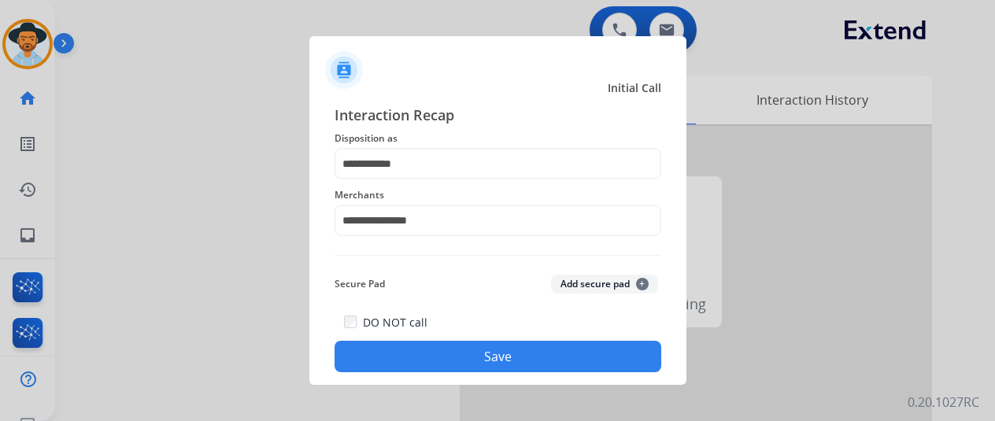
click at [477, 365] on button "Save" at bounding box center [498, 356] width 327 height 31
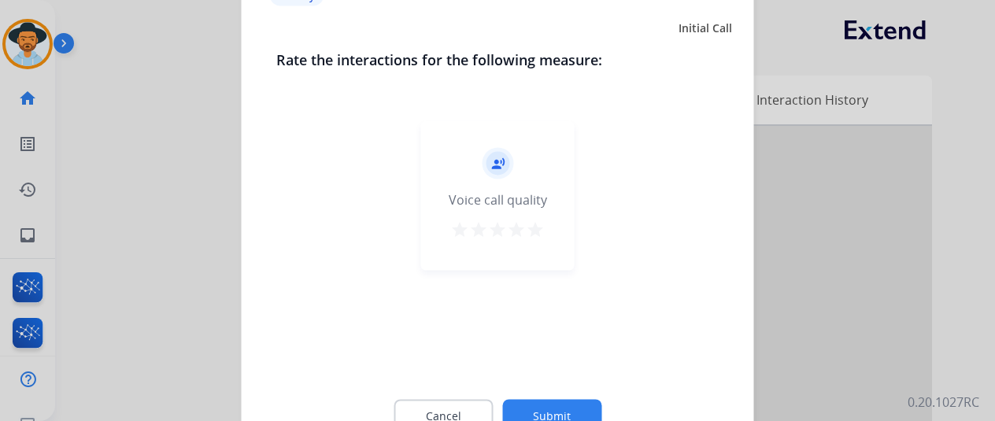
click at [550, 399] on div "Cancel Submit" at bounding box center [497, 415] width 443 height 71
click at [561, 401] on button "Submit" at bounding box center [551, 415] width 99 height 33
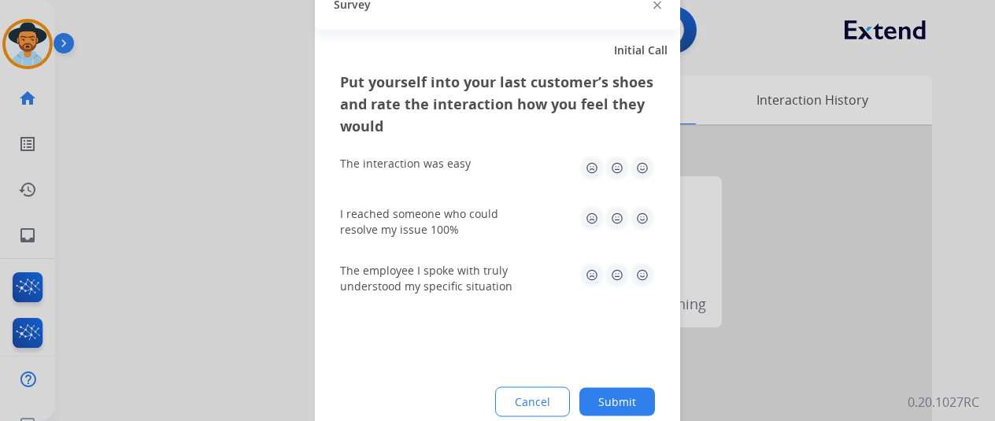
click at [35, 35] on div at bounding box center [497, 210] width 995 height 421
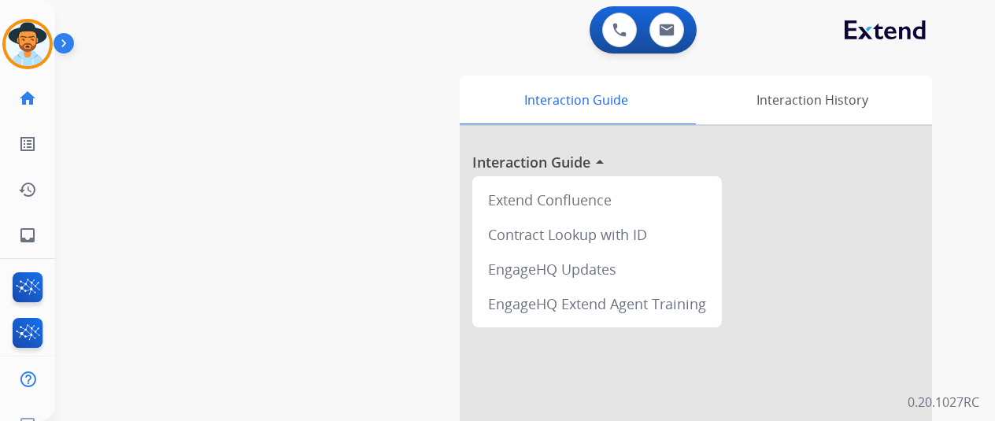
click at [35, 35] on img at bounding box center [28, 44] width 44 height 44
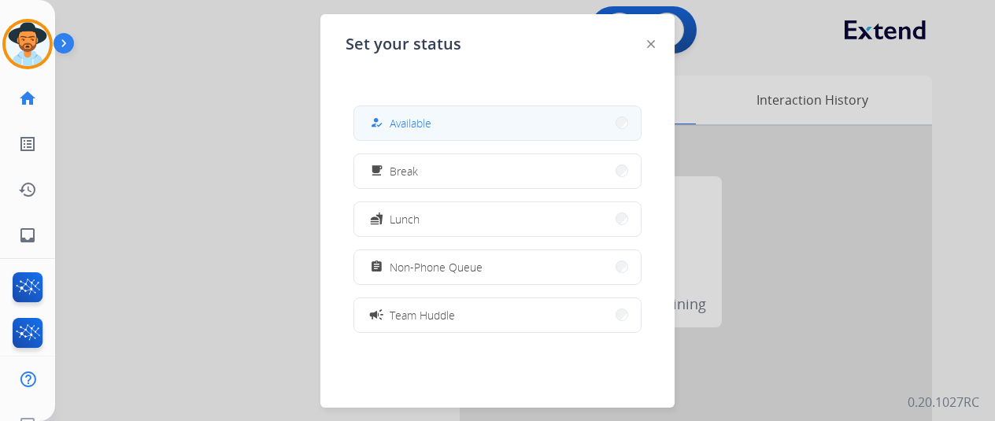
click at [521, 128] on button "how_to_reg Available" at bounding box center [497, 123] width 287 height 34
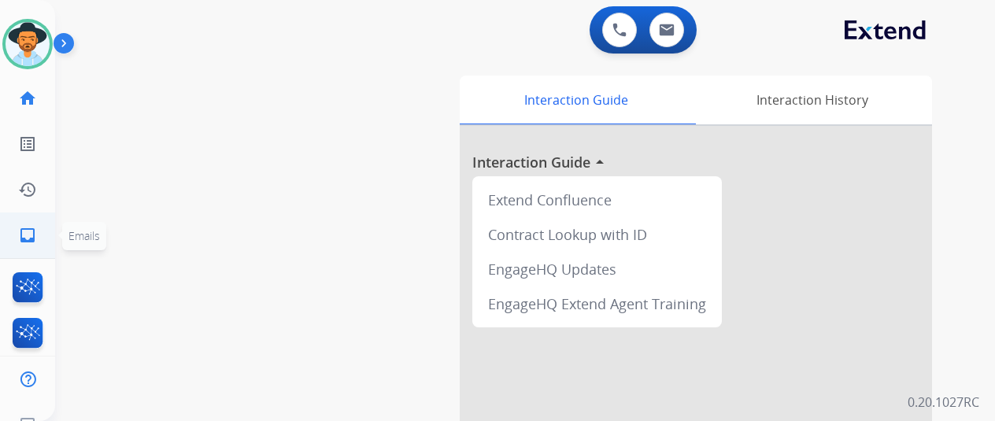
click at [26, 235] on mat-icon "inbox" at bounding box center [27, 235] width 19 height 19
select select "**********"
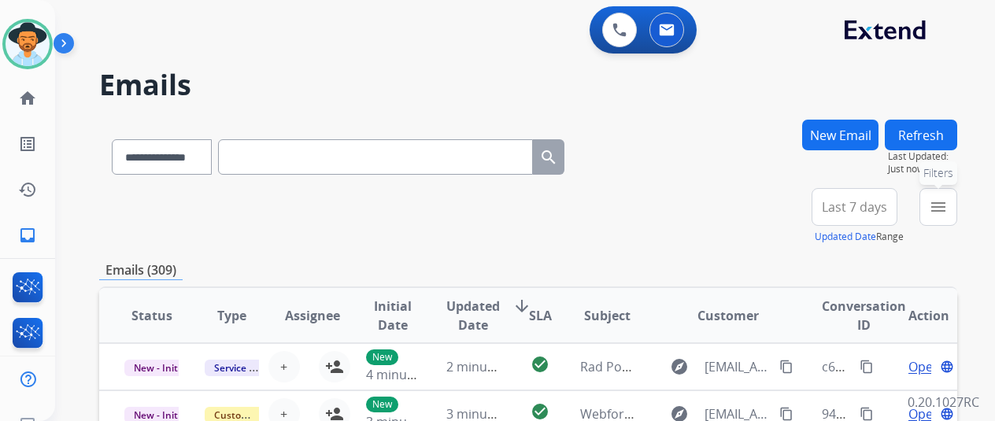
click at [948, 199] on mat-icon "menu" at bounding box center [938, 207] width 19 height 19
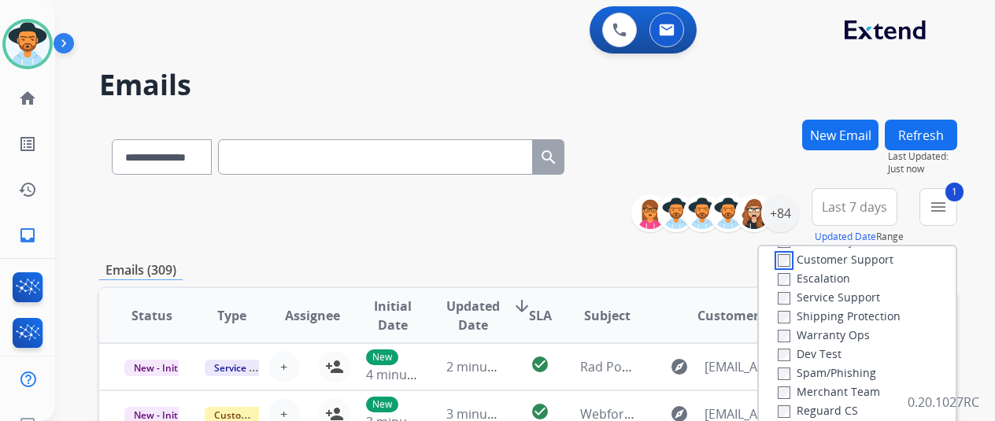
scroll to position [79, 0]
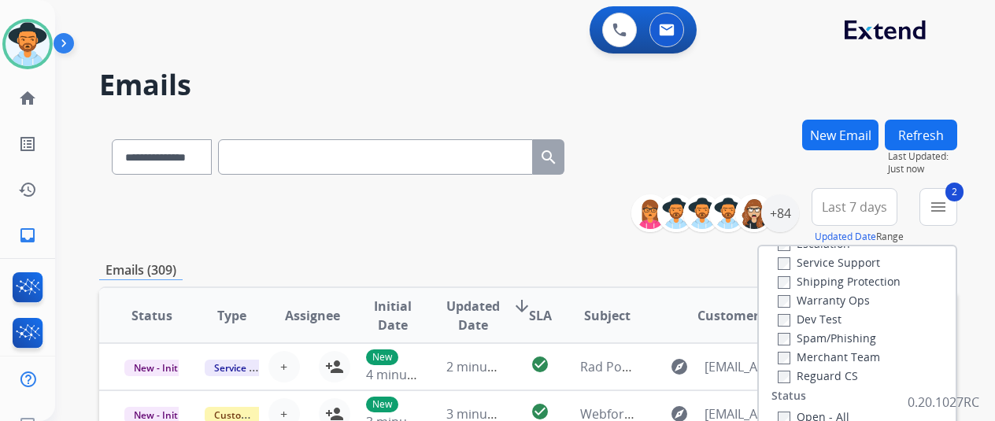
click at [780, 384] on div "Reguard CS" at bounding box center [840, 375] width 124 height 19
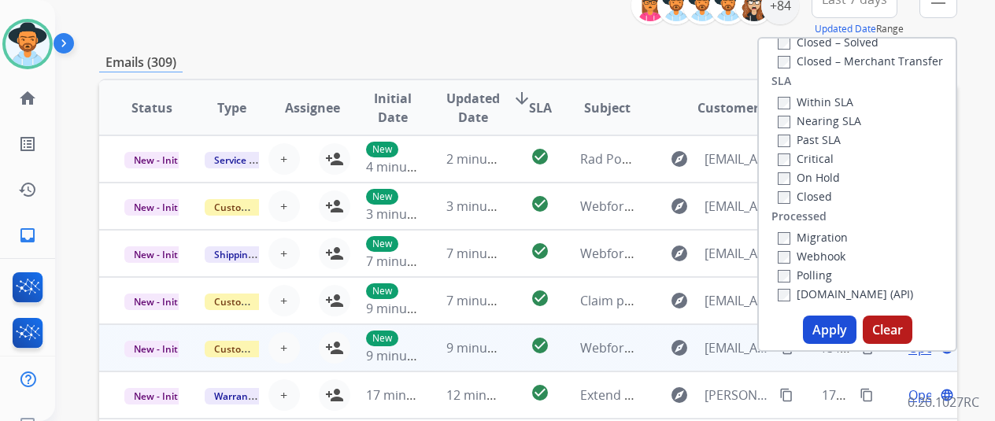
scroll to position [236, 0]
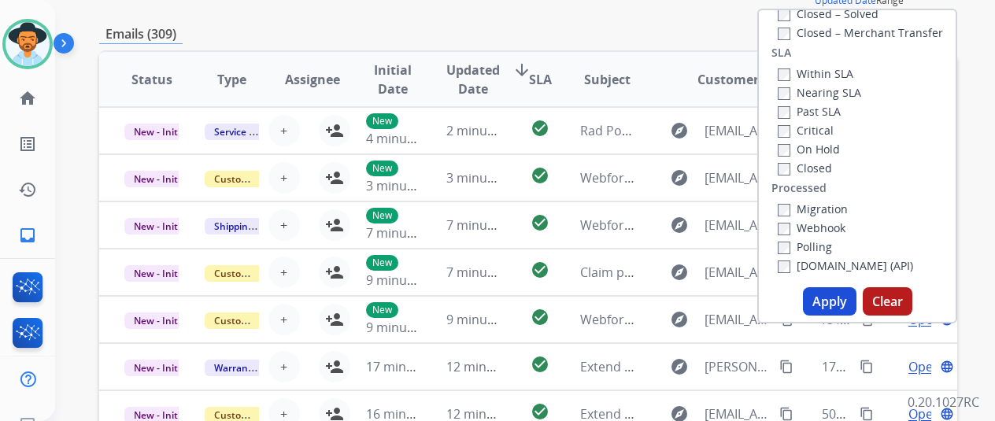
click at [839, 310] on button "Apply" at bounding box center [830, 301] width 54 height 28
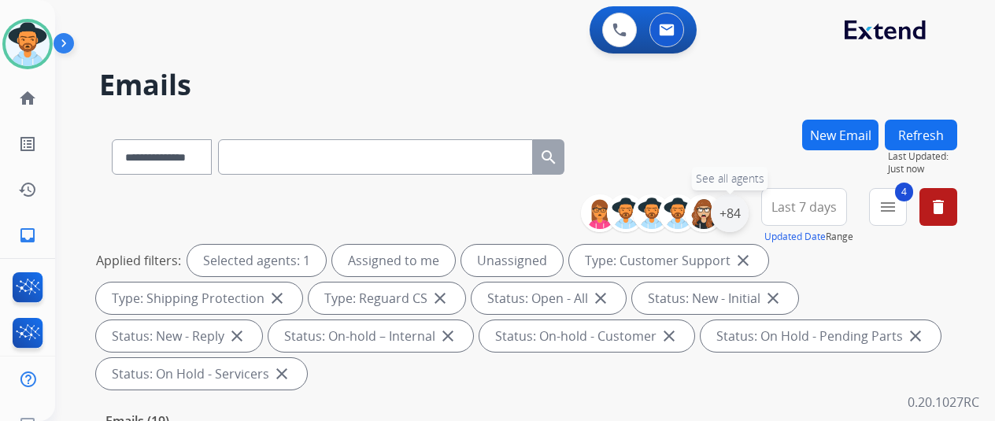
click at [740, 206] on div "+84" at bounding box center [730, 214] width 38 height 38
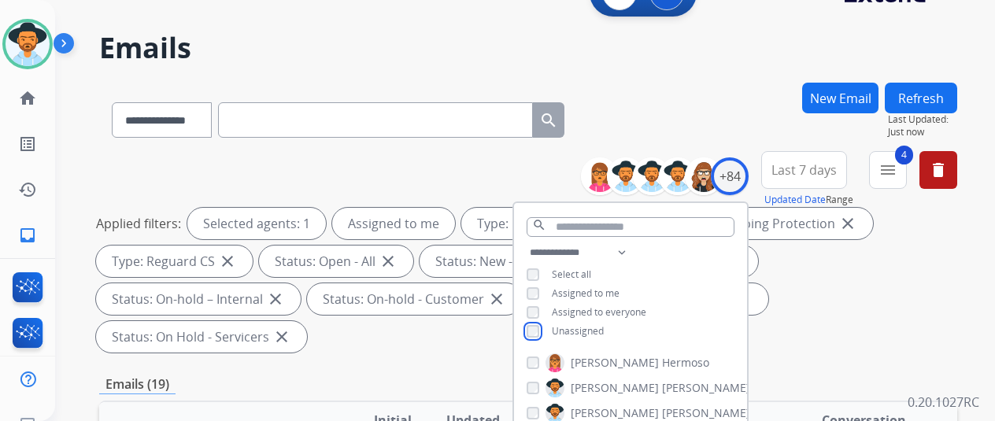
scroll to position [157, 0]
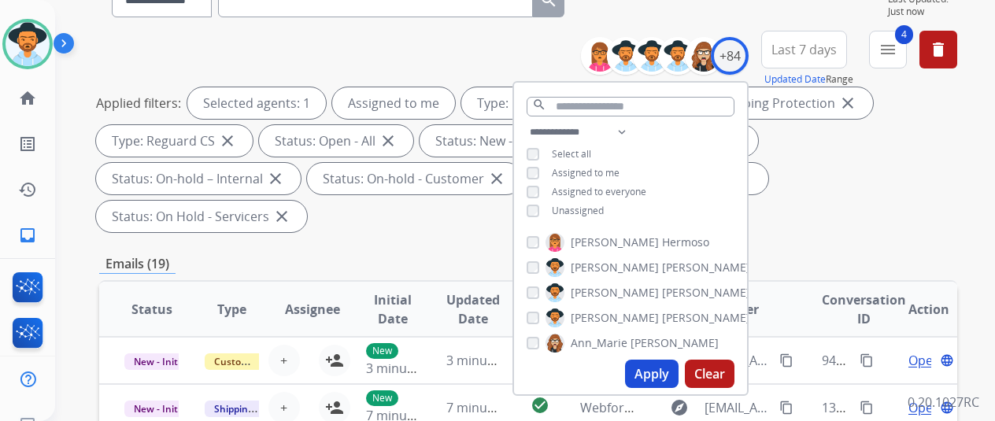
drag, startPoint x: 658, startPoint y: 372, endPoint x: 661, endPoint y: 297, distance: 75.6
click at [658, 372] on button "Apply" at bounding box center [652, 374] width 54 height 28
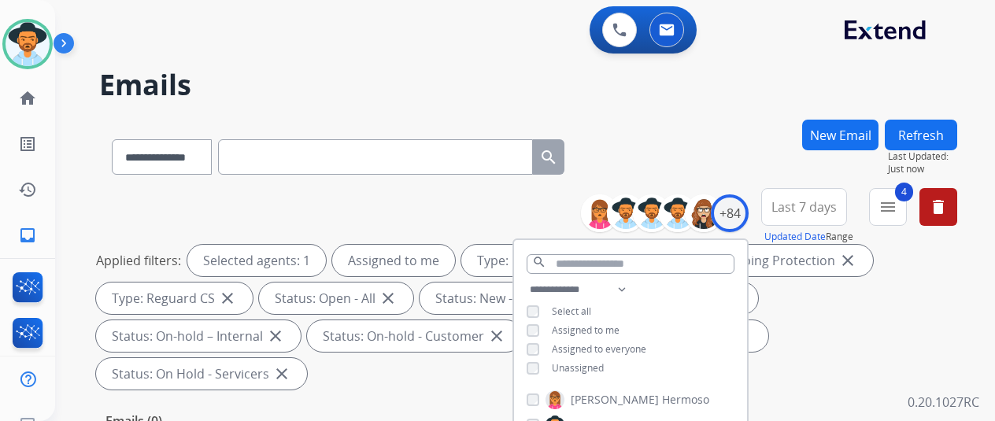
click at [710, 133] on div "**********" at bounding box center [528, 154] width 858 height 69
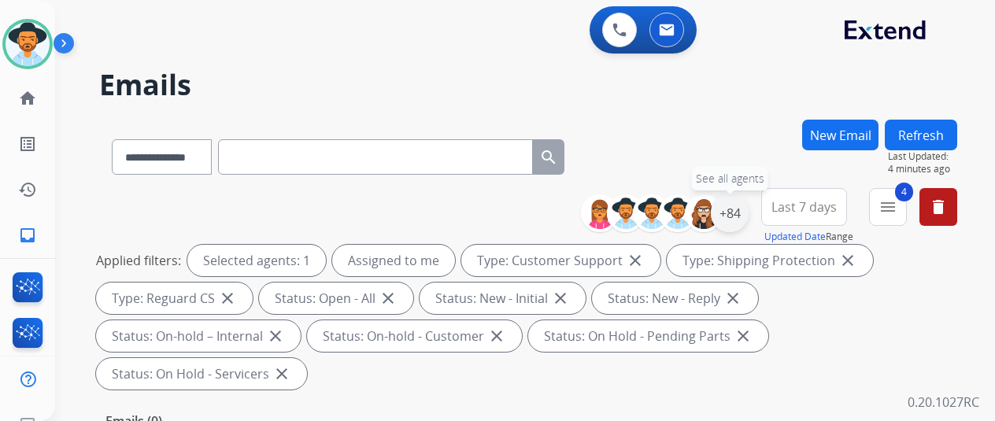
click at [745, 211] on div "+84" at bounding box center [730, 214] width 38 height 38
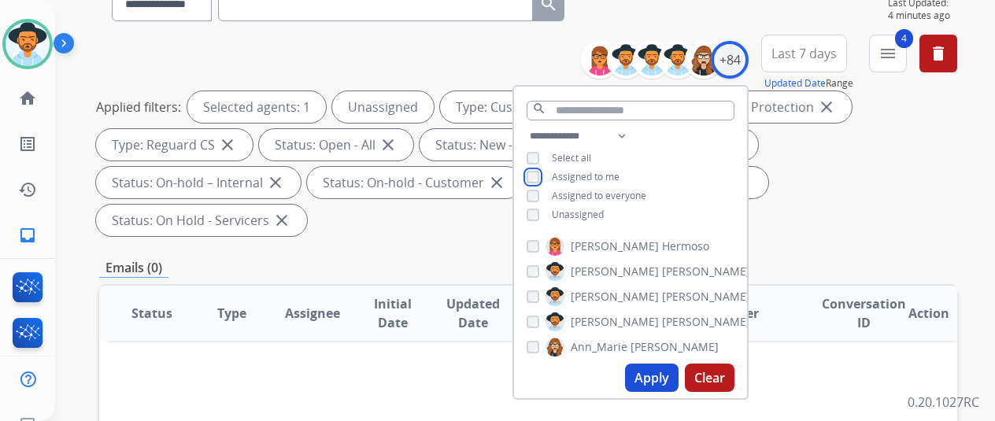
scroll to position [315, 0]
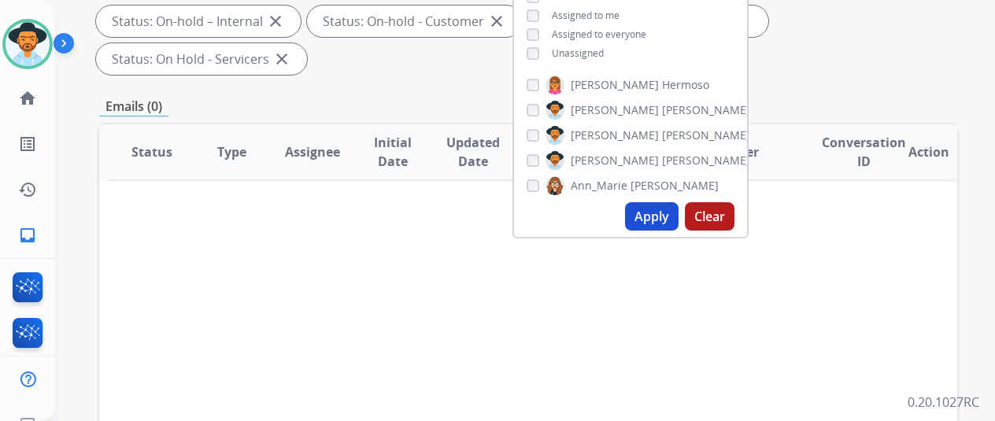
click at [650, 217] on button "Apply" at bounding box center [652, 216] width 54 height 28
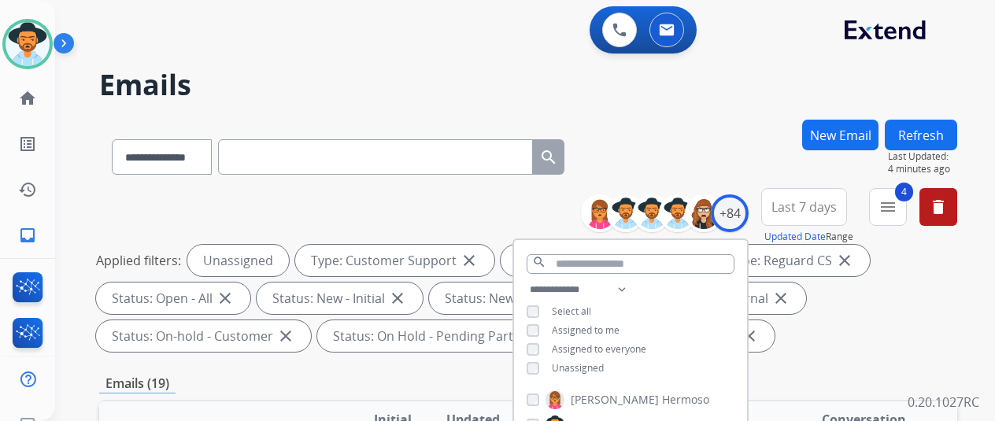
click at [617, 120] on div "**********" at bounding box center [528, 154] width 858 height 69
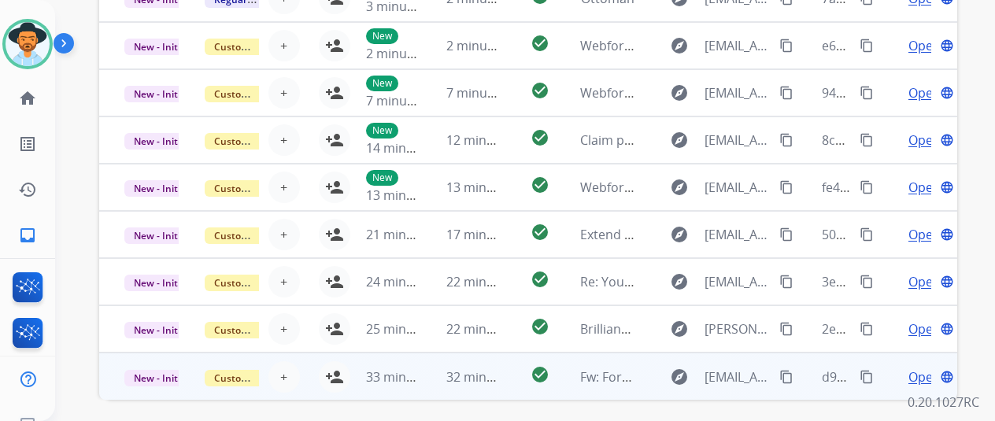
scroll to position [575, 0]
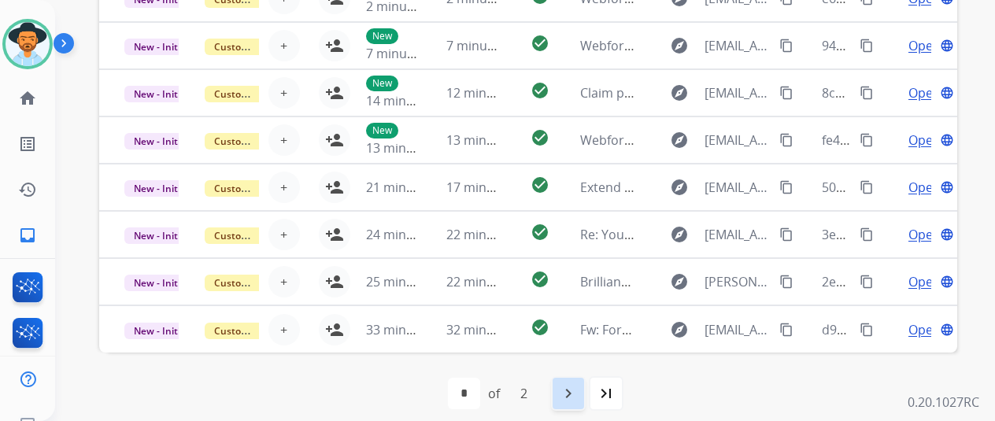
click at [577, 393] on mat-icon "navigate_next" at bounding box center [568, 393] width 19 height 19
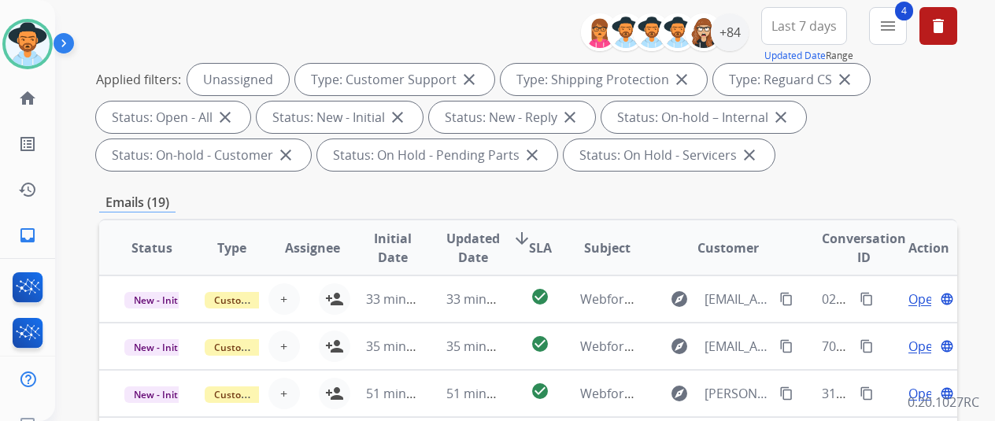
scroll to position [339, 0]
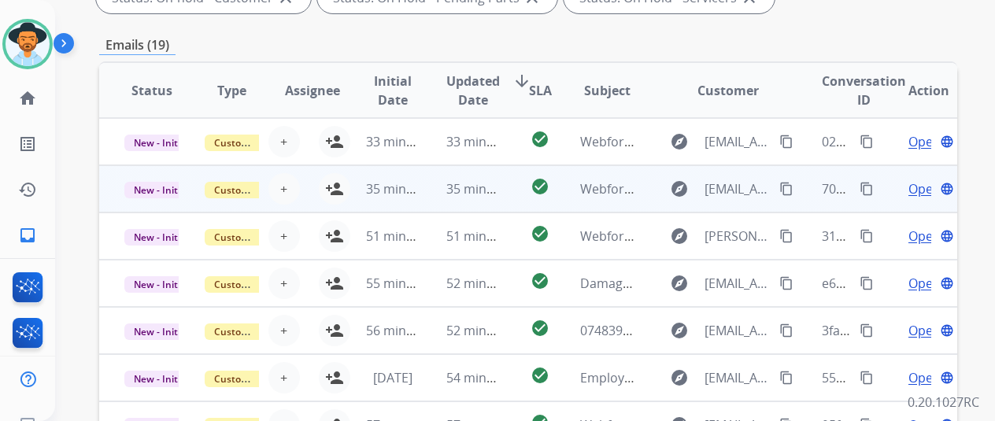
click at [923, 191] on span "Open" at bounding box center [925, 189] width 32 height 19
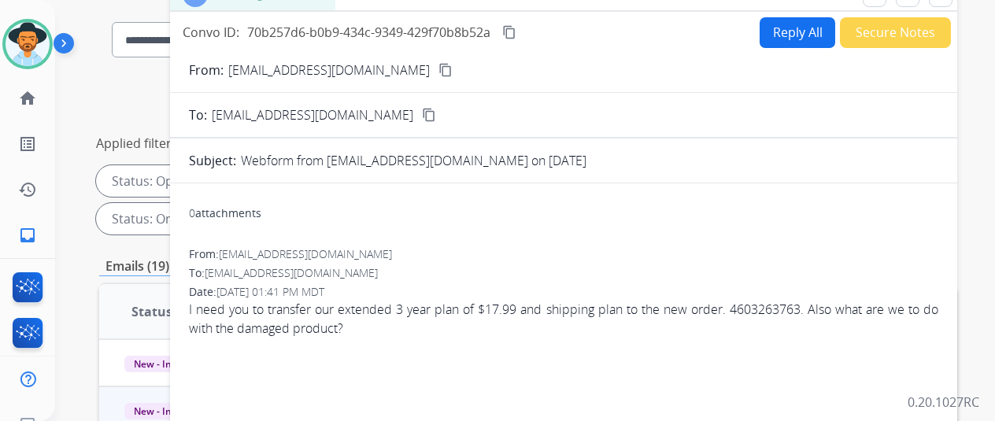
scroll to position [24, 0]
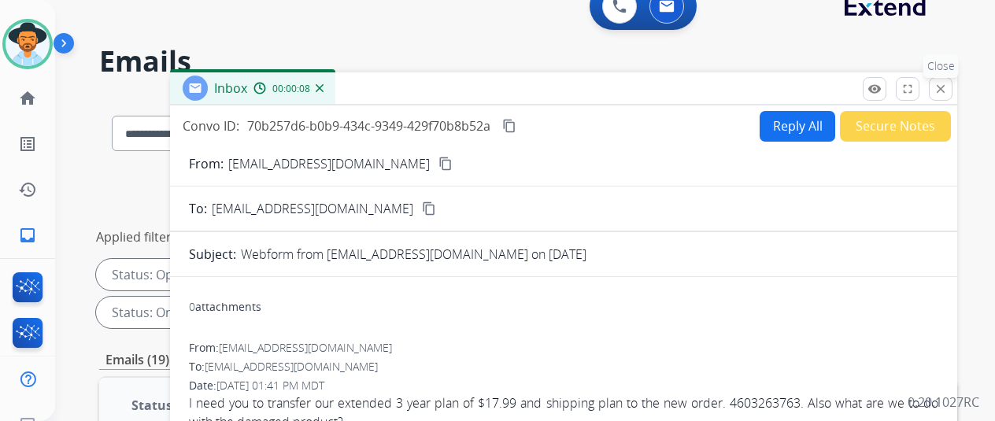
click at [948, 87] on mat-icon "close" at bounding box center [941, 89] width 14 height 14
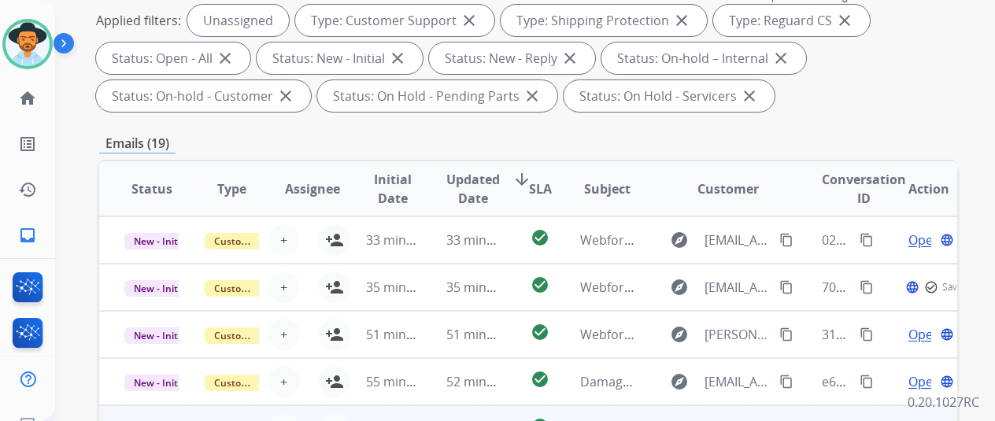
scroll to position [417, 0]
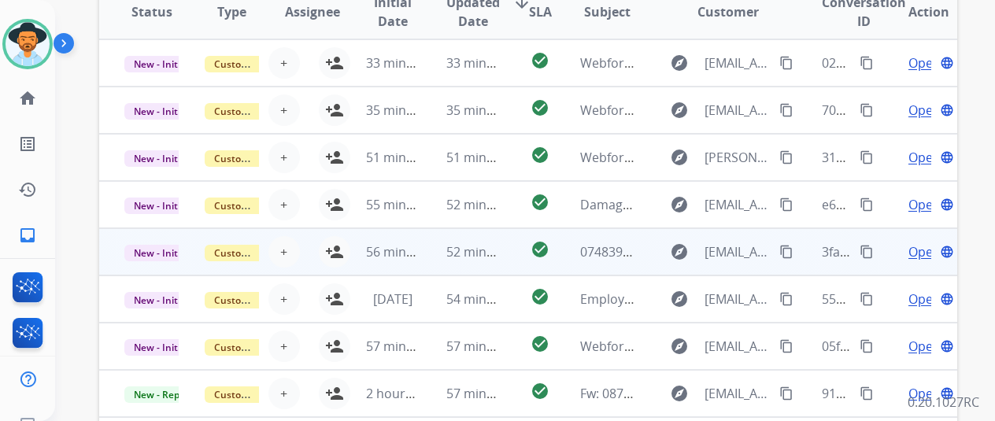
click at [921, 248] on span "Open" at bounding box center [925, 252] width 32 height 19
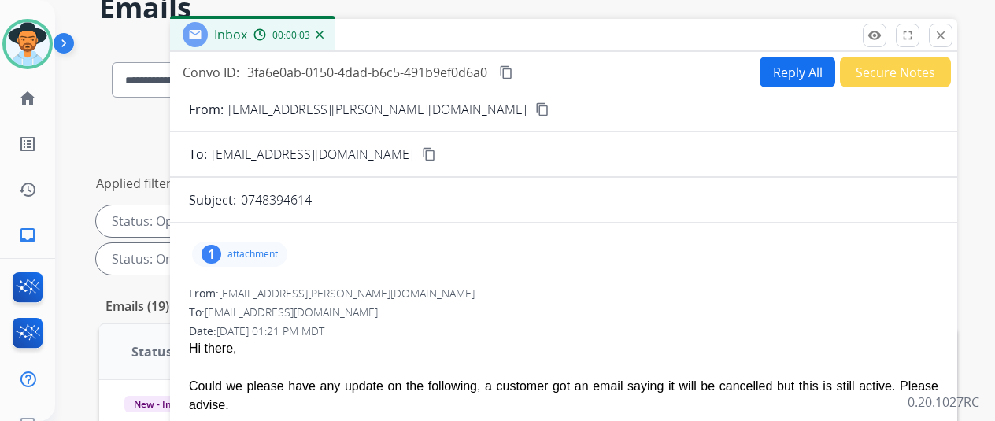
scroll to position [0, 0]
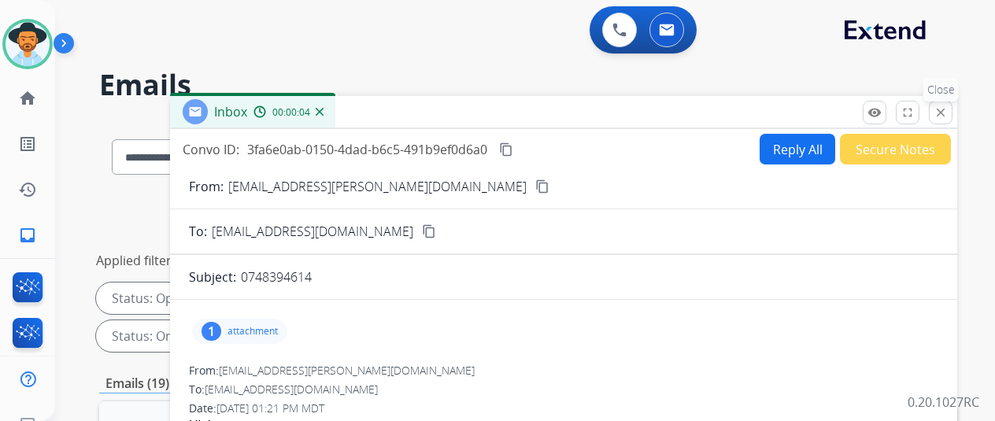
click at [953, 108] on button "close Close" at bounding box center [941, 113] width 24 height 24
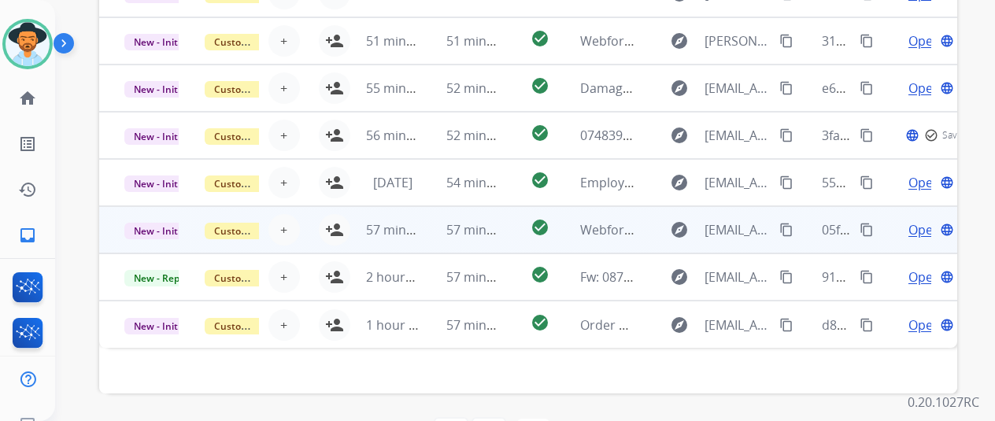
scroll to position [575, 0]
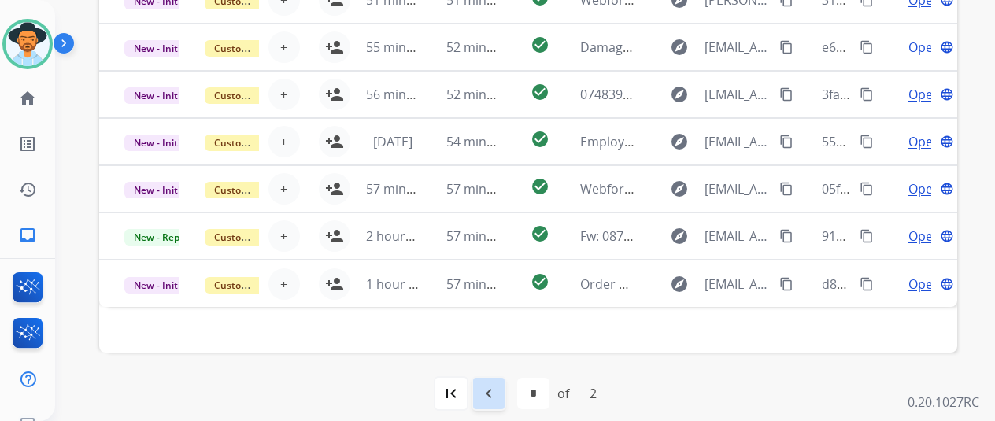
click at [495, 399] on mat-icon "navigate_before" at bounding box center [489, 393] width 19 height 19
select select "*"
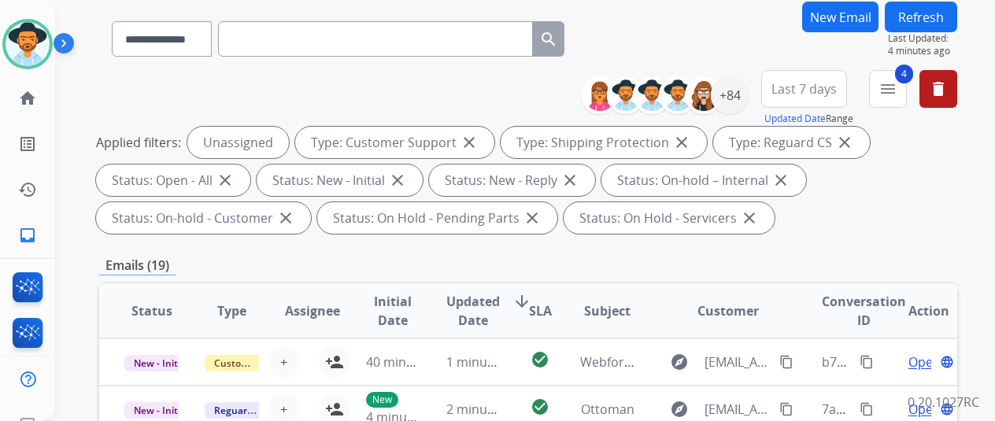
scroll to position [315, 0]
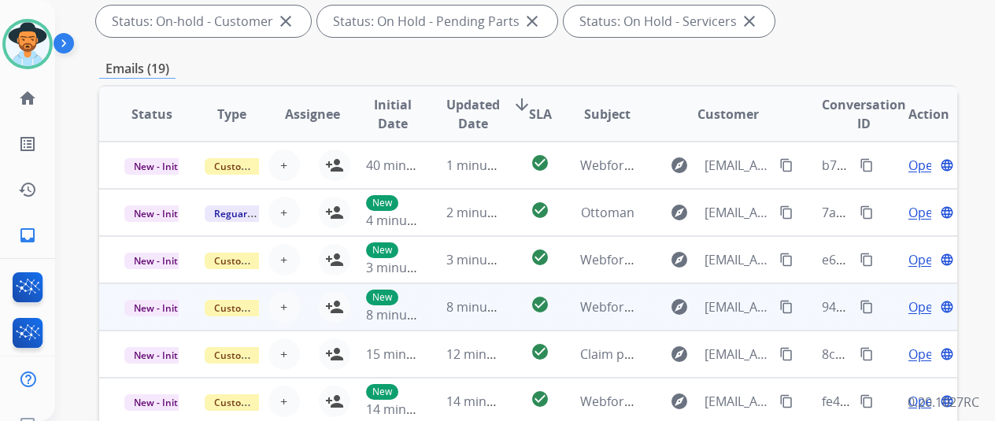
click at [913, 306] on span "Open" at bounding box center [925, 307] width 32 height 19
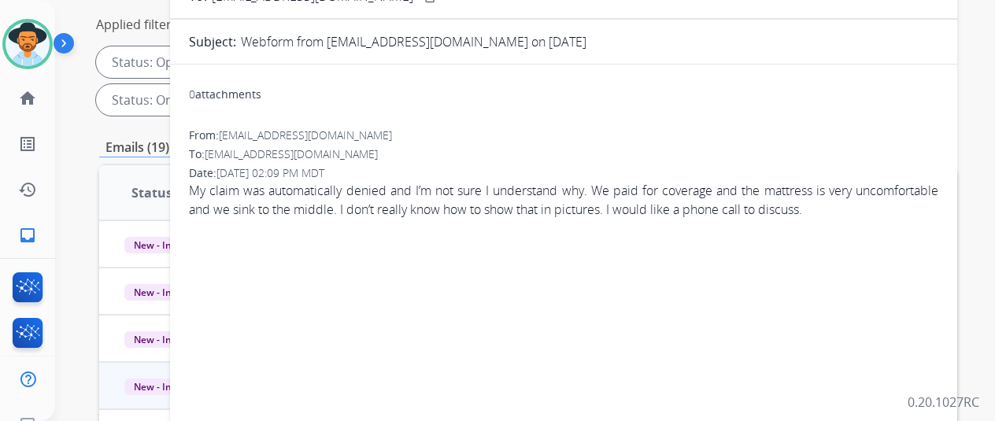
scroll to position [157, 0]
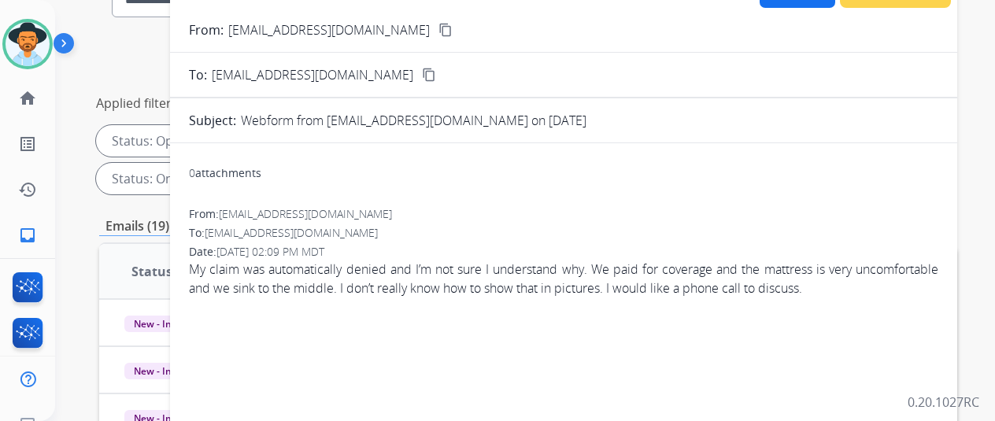
click at [439, 31] on mat-icon "content_copy" at bounding box center [446, 30] width 14 height 14
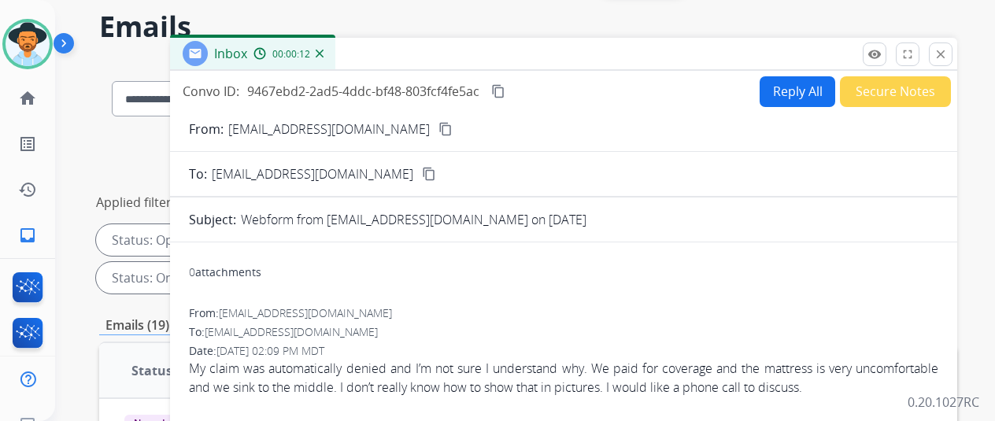
scroll to position [0, 0]
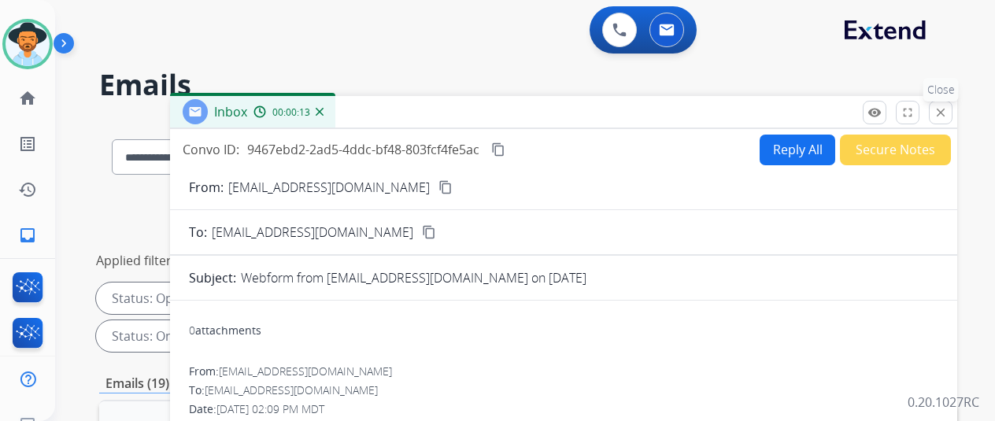
click at [948, 114] on mat-icon "close" at bounding box center [941, 113] width 14 height 14
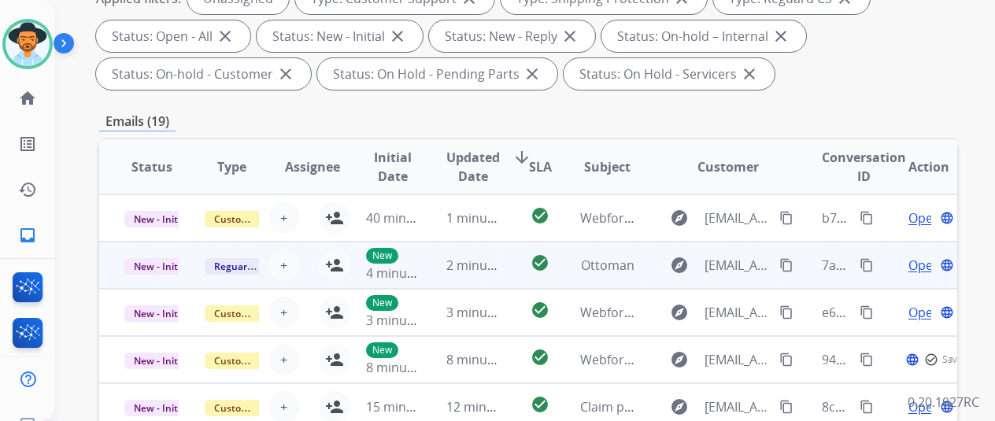
scroll to position [394, 0]
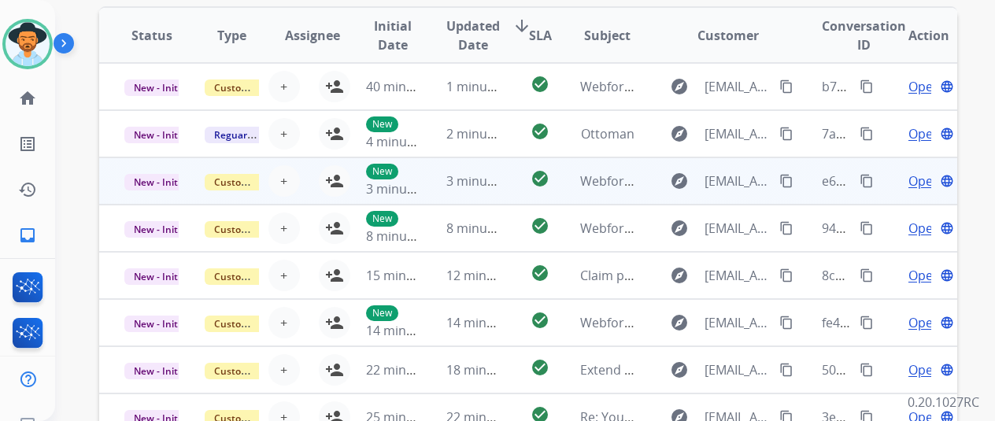
click at [917, 175] on span "Open" at bounding box center [925, 181] width 32 height 19
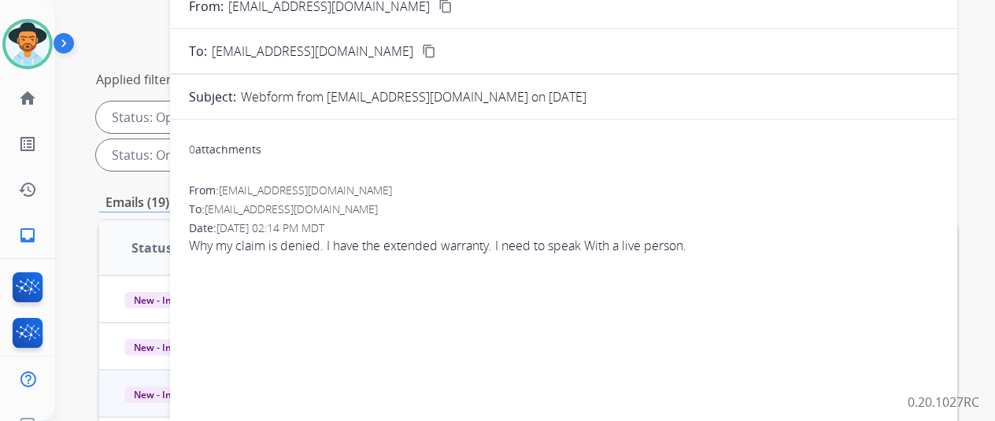
scroll to position [0, 0]
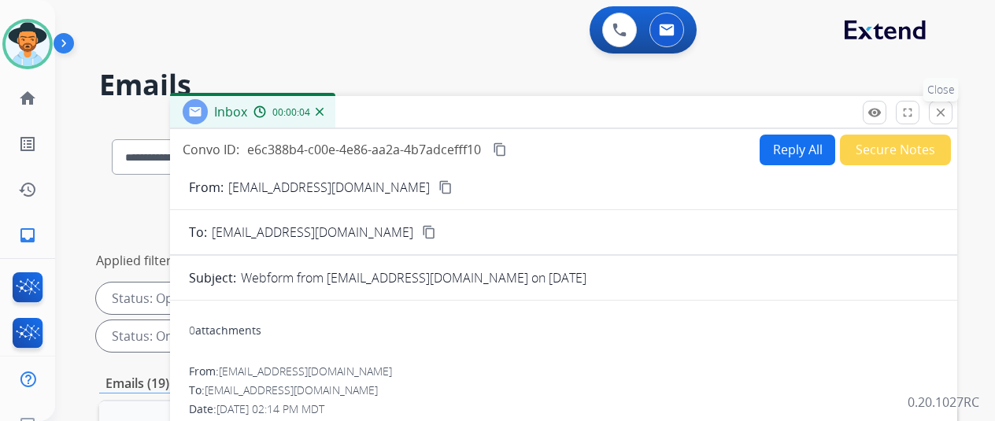
click at [948, 115] on mat-icon "close" at bounding box center [941, 113] width 14 height 14
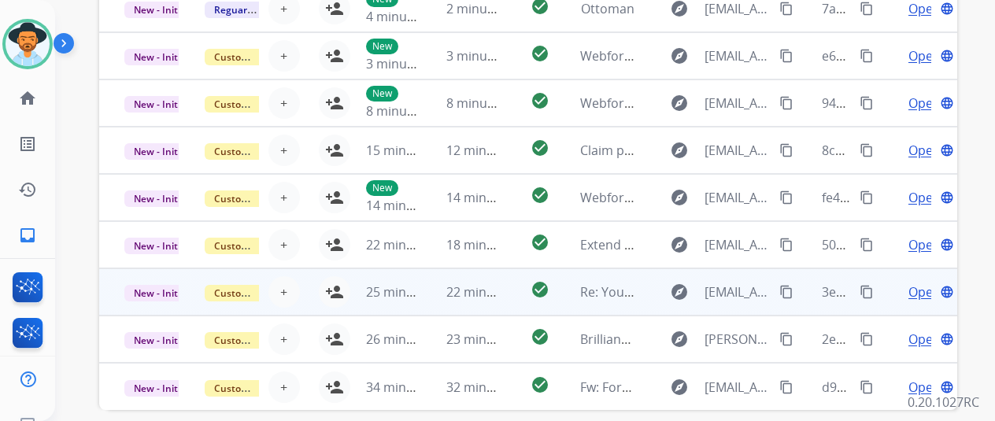
scroll to position [575, 0]
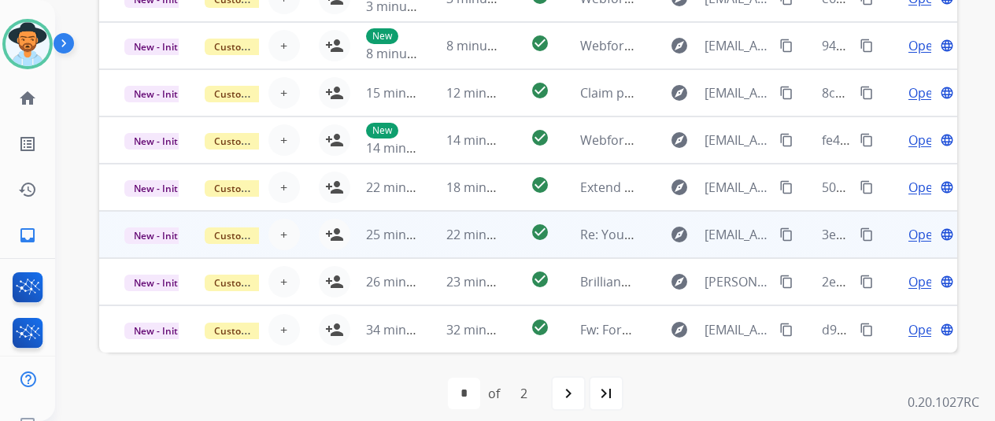
click at [918, 232] on span "Open" at bounding box center [925, 234] width 32 height 19
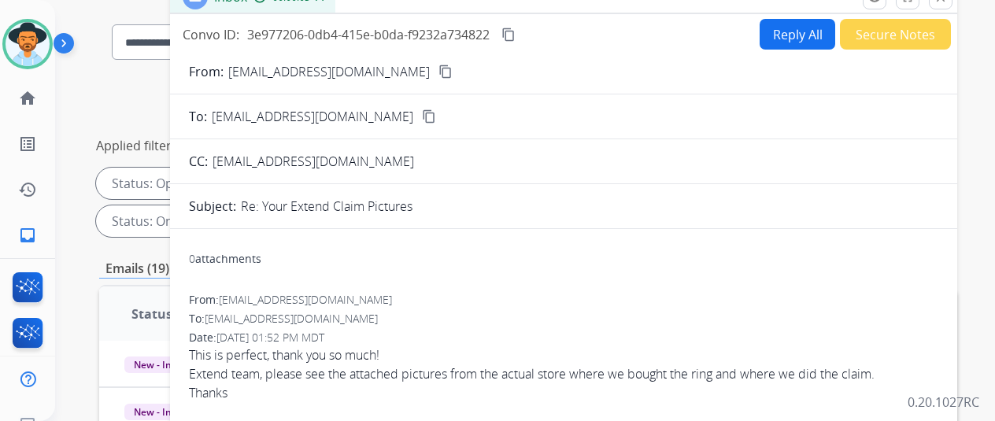
scroll to position [0, 0]
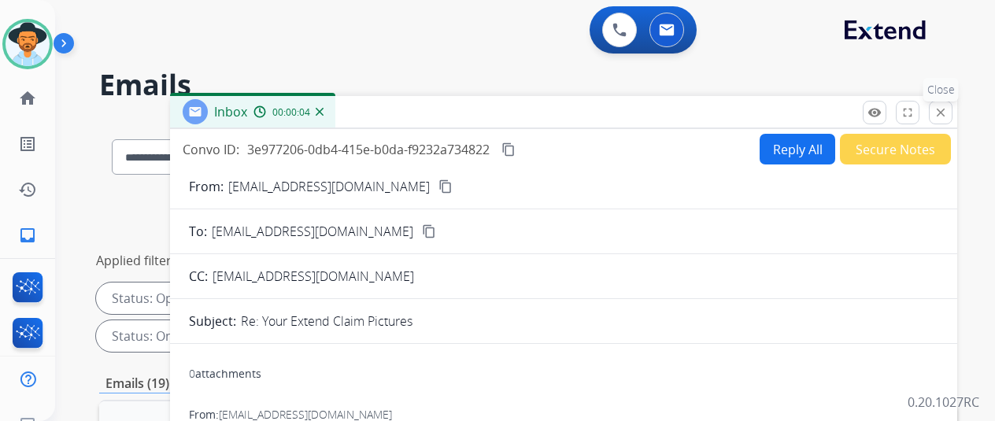
click at [948, 109] on mat-icon "close" at bounding box center [941, 113] width 14 height 14
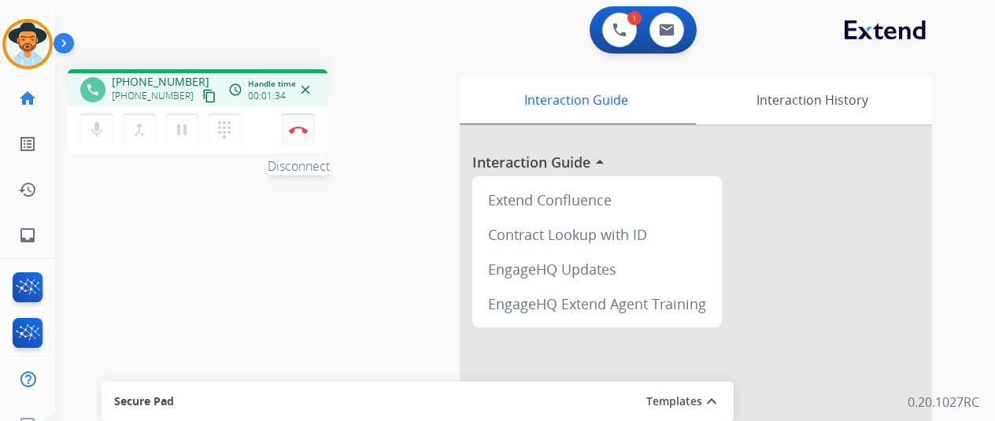
click at [301, 124] on button "Disconnect" at bounding box center [298, 129] width 33 height 33
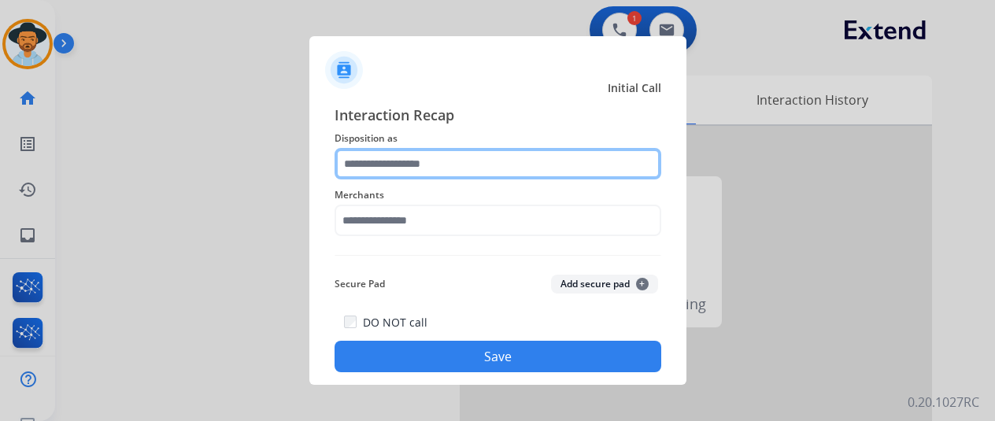
click at [376, 155] on input "text" at bounding box center [498, 163] width 327 height 31
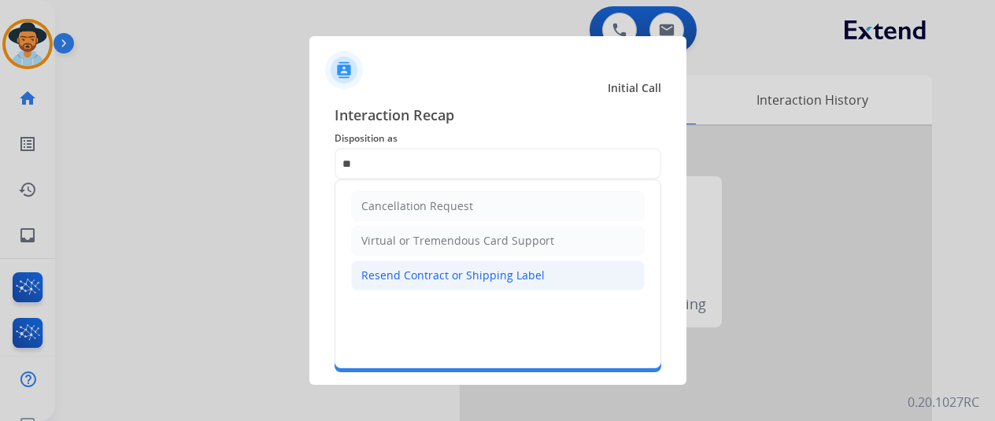
click at [400, 276] on div "Resend Contract or Shipping Label" at bounding box center [452, 276] width 183 height 16
type input "**********"
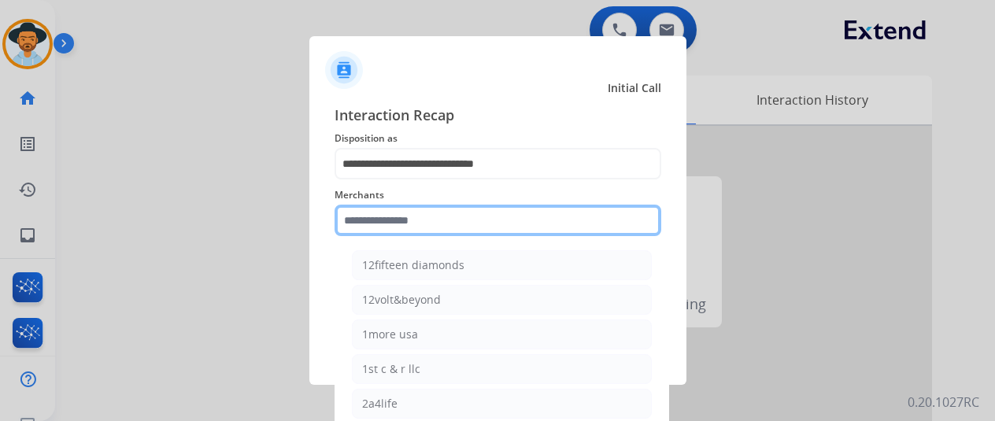
click at [371, 227] on input "text" at bounding box center [498, 220] width 327 height 31
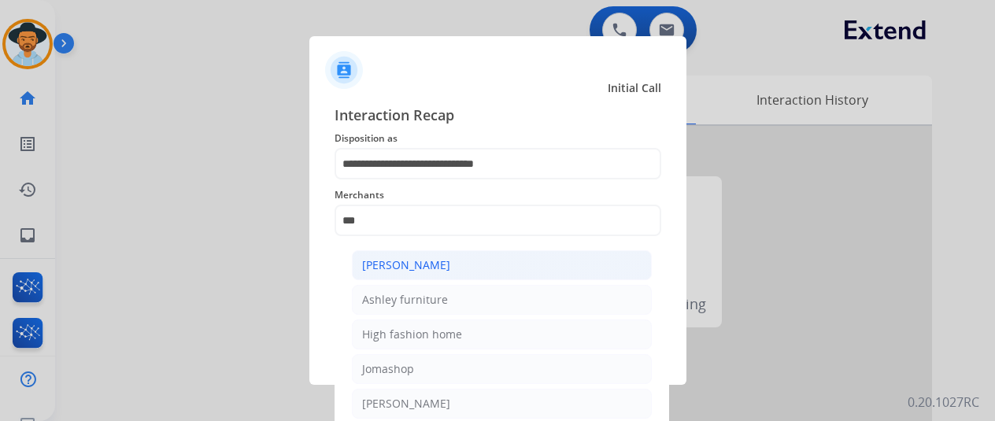
click at [443, 261] on div "Ashley - Reguard" at bounding box center [406, 266] width 88 height 16
type input "**********"
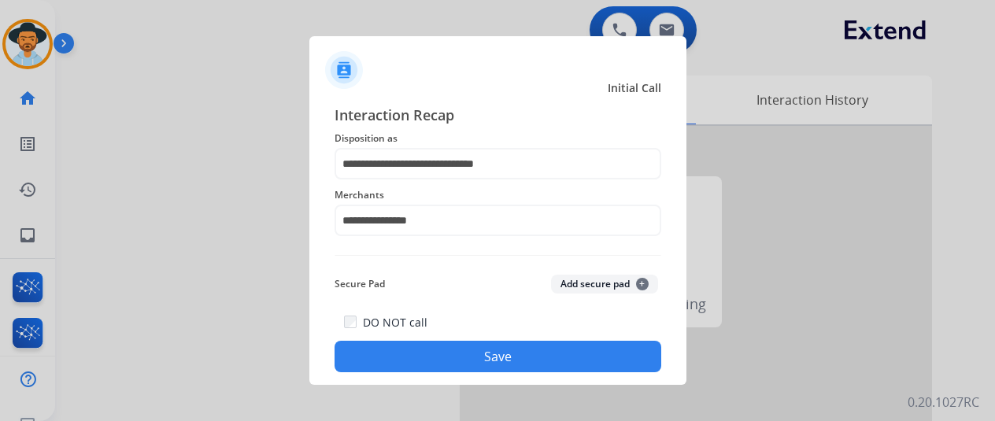
click at [463, 356] on button "Save" at bounding box center [498, 356] width 327 height 31
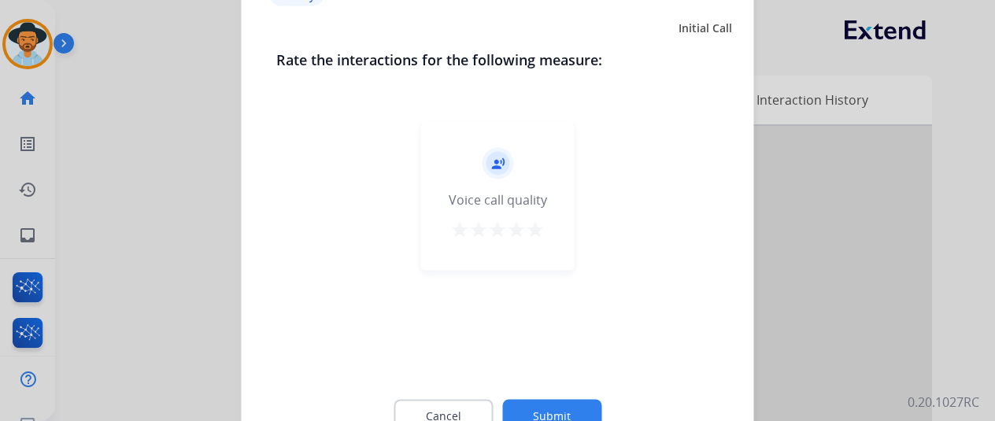
click at [539, 413] on button "Submit" at bounding box center [551, 415] width 99 height 33
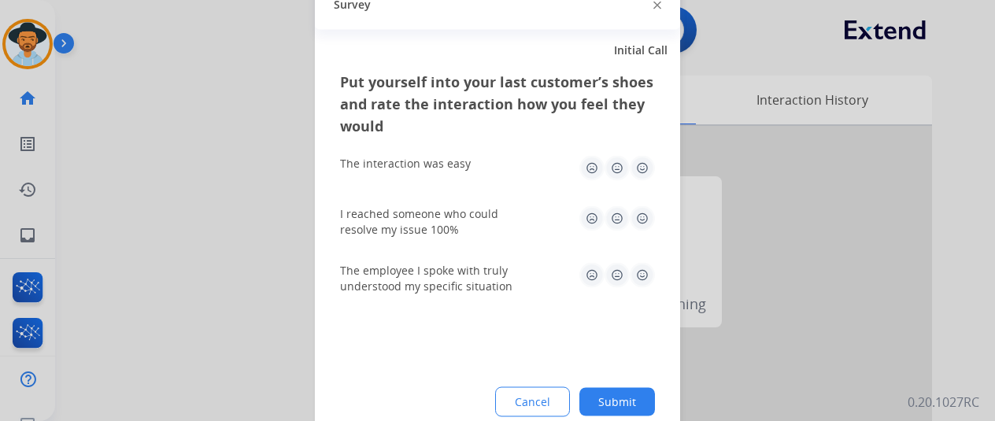
click at [637, 404] on button "Submit" at bounding box center [618, 401] width 76 height 28
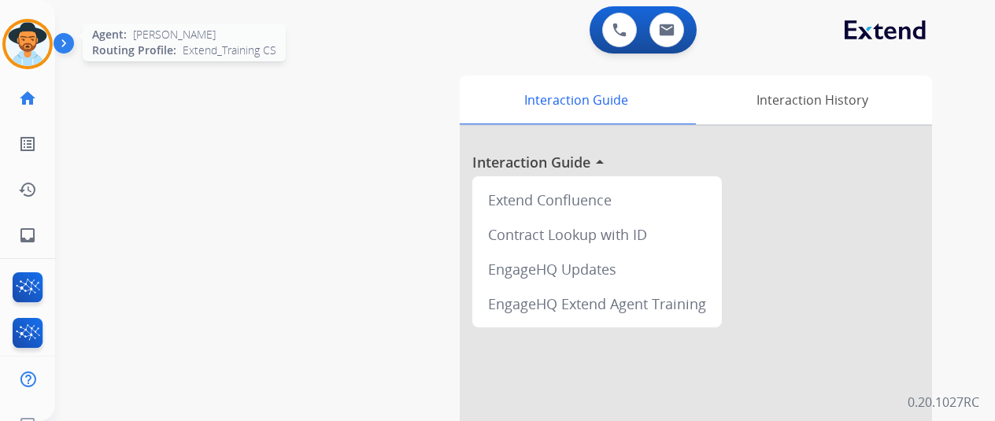
click at [35, 42] on img at bounding box center [28, 44] width 44 height 44
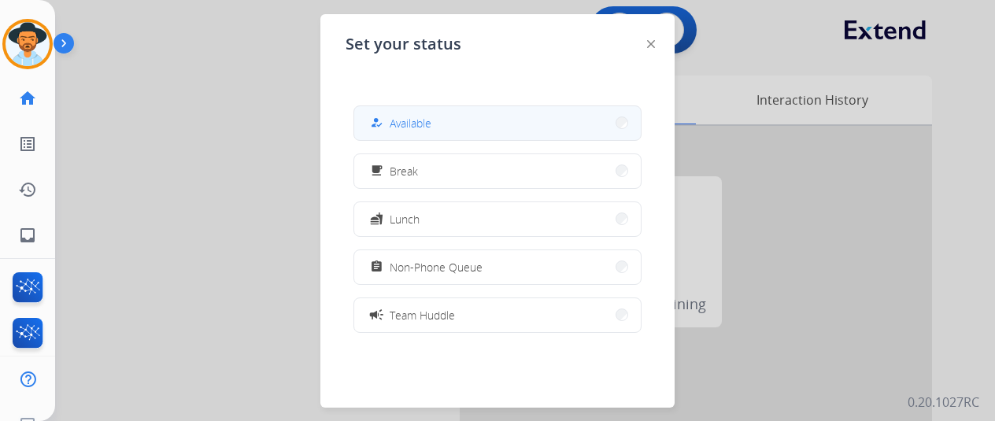
click at [399, 117] on span "Available" at bounding box center [411, 123] width 42 height 17
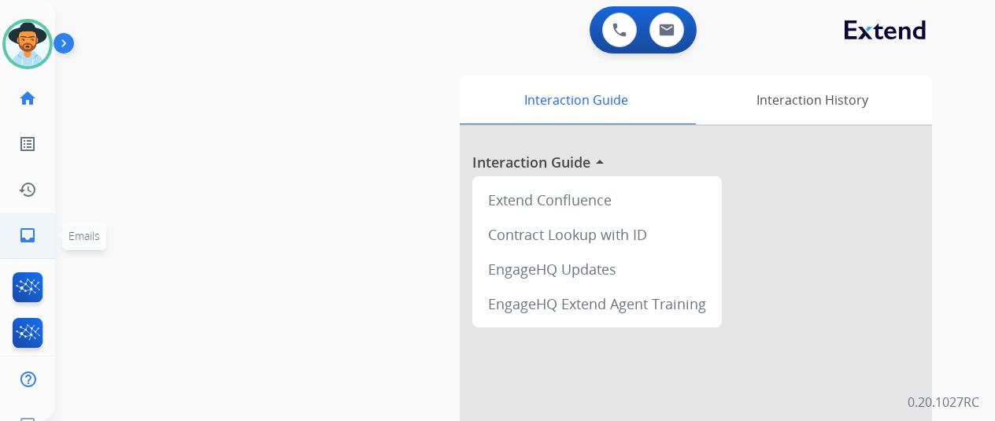
click at [31, 239] on mat-icon "inbox" at bounding box center [27, 235] width 19 height 19
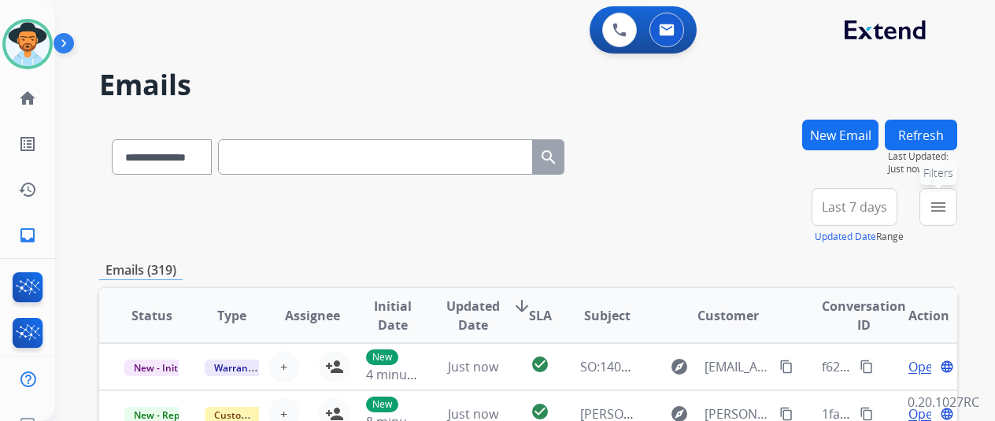
click at [948, 206] on mat-icon "menu" at bounding box center [938, 207] width 19 height 19
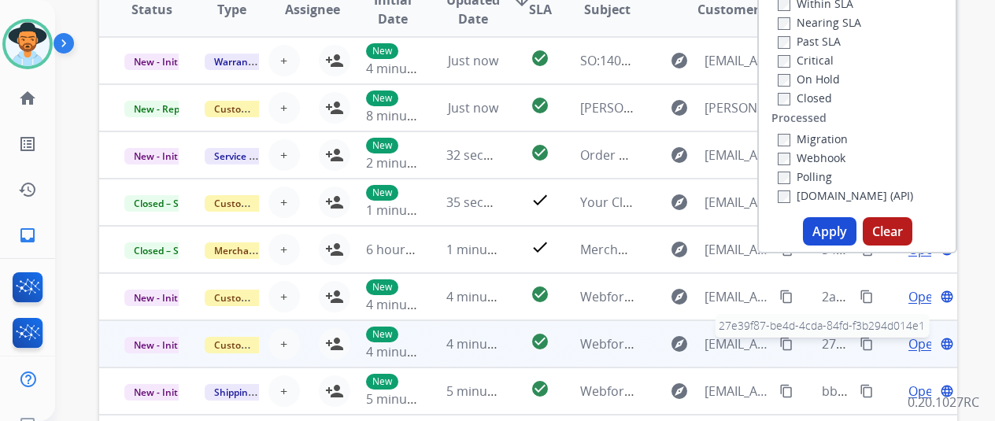
scroll to position [315, 0]
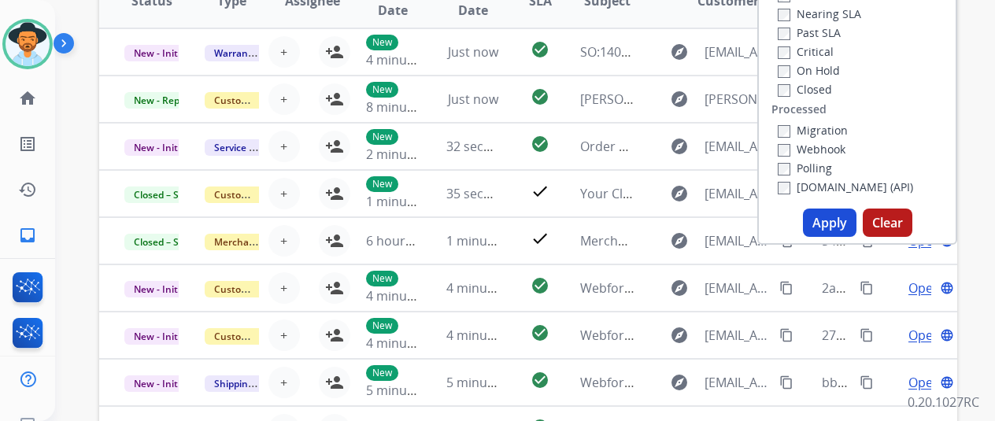
click at [832, 225] on button "Apply" at bounding box center [830, 223] width 54 height 28
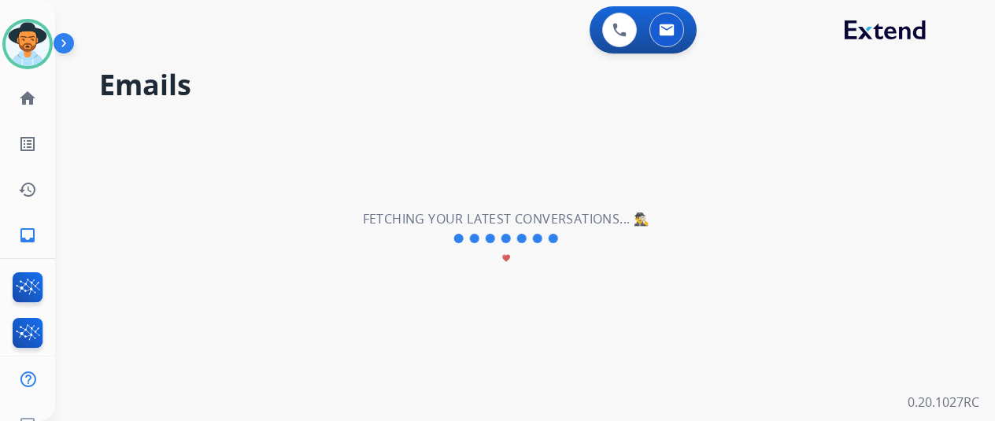
scroll to position [0, 0]
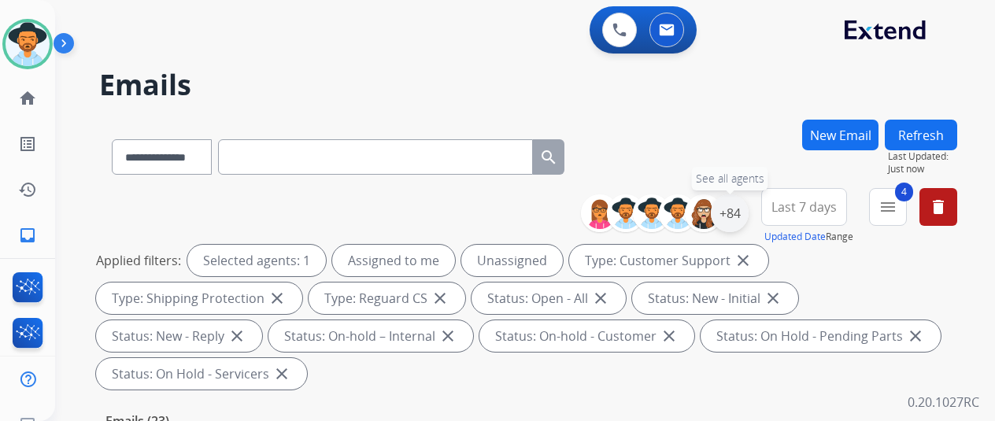
click at [749, 211] on div "+84" at bounding box center [730, 214] width 38 height 38
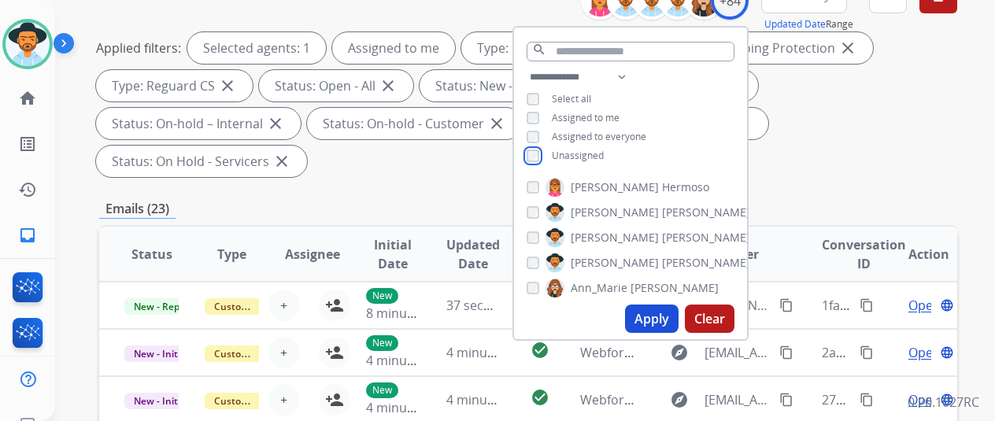
scroll to position [236, 0]
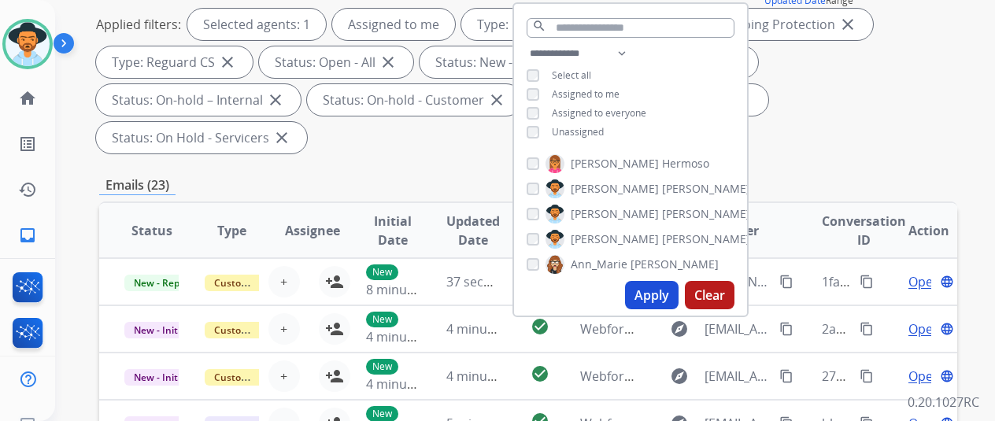
click at [667, 297] on button "Apply" at bounding box center [652, 295] width 54 height 28
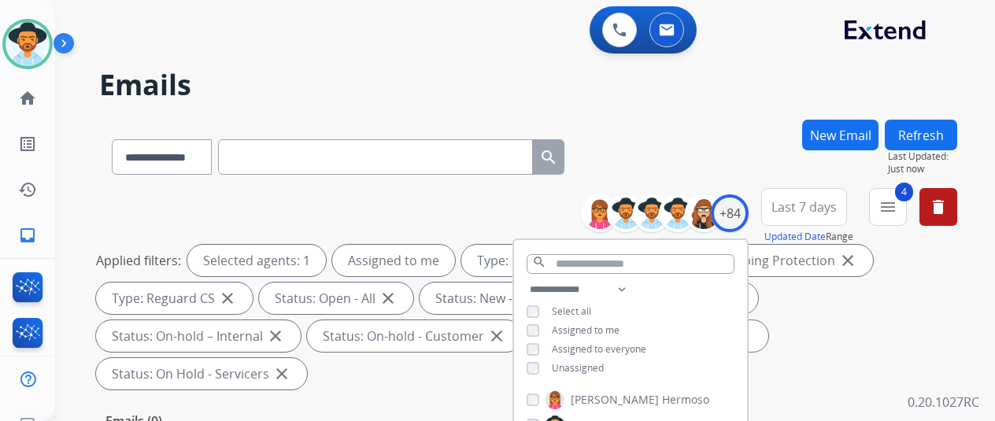
click at [710, 126] on div "**********" at bounding box center [528, 154] width 858 height 69
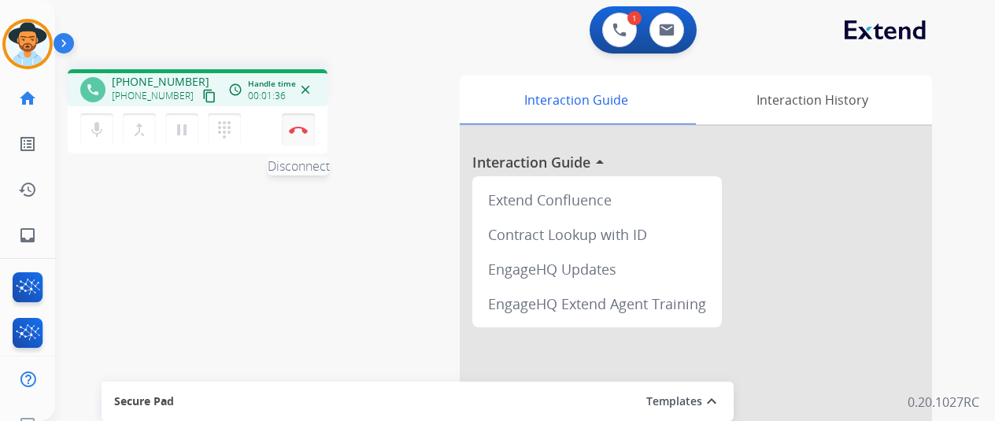
click at [301, 121] on button "Disconnect" at bounding box center [298, 129] width 33 height 33
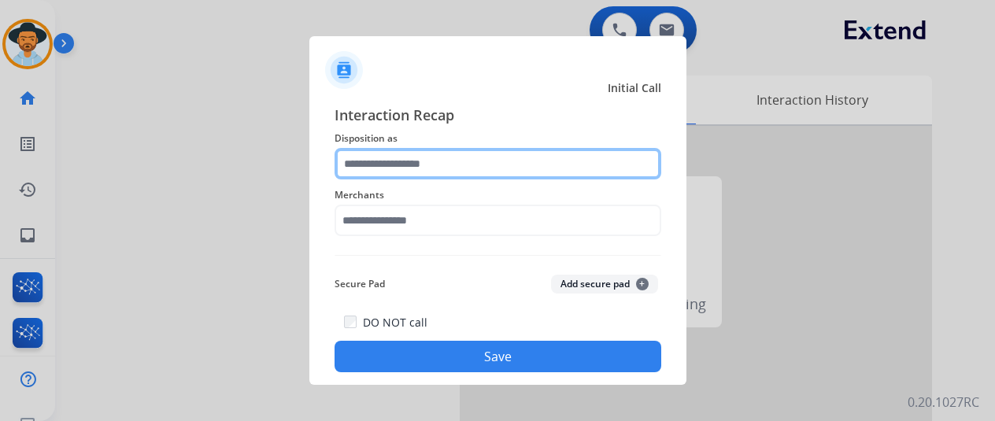
click at [385, 155] on input "text" at bounding box center [498, 163] width 327 height 31
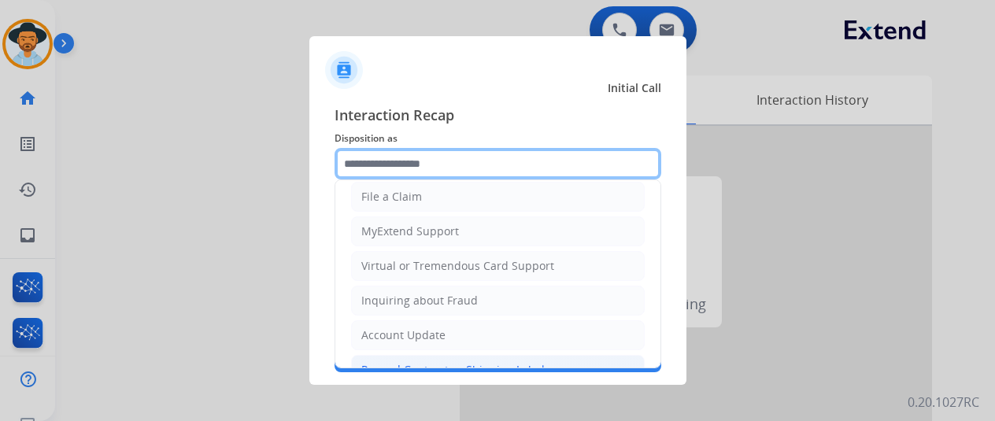
scroll to position [239, 0]
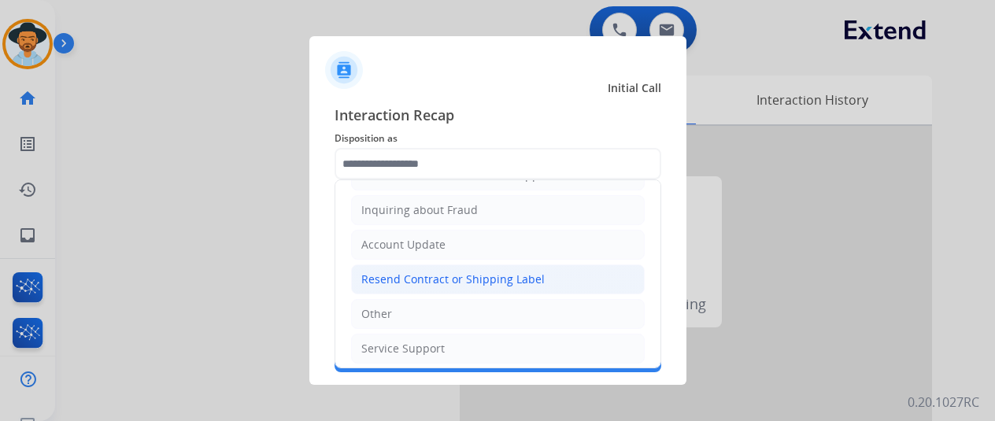
click at [406, 272] on div "Resend Contract or Shipping Label" at bounding box center [452, 280] width 183 height 16
type input "**********"
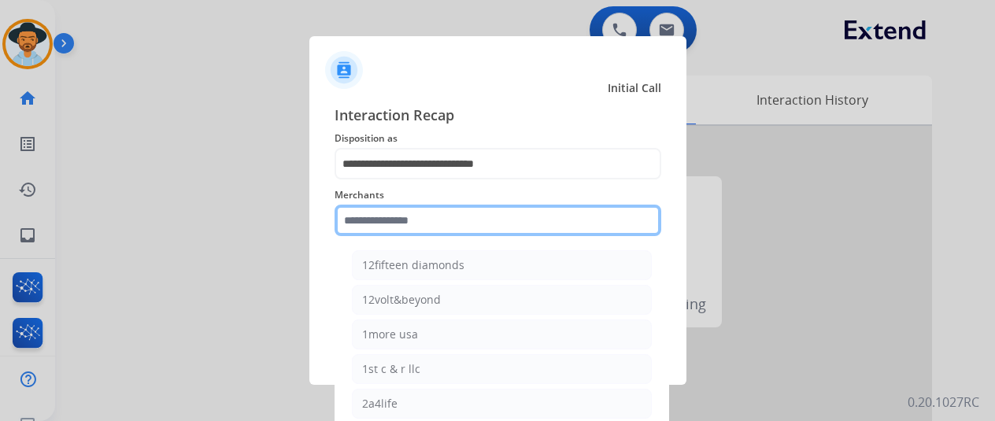
click at [378, 220] on input "text" at bounding box center [498, 220] width 327 height 31
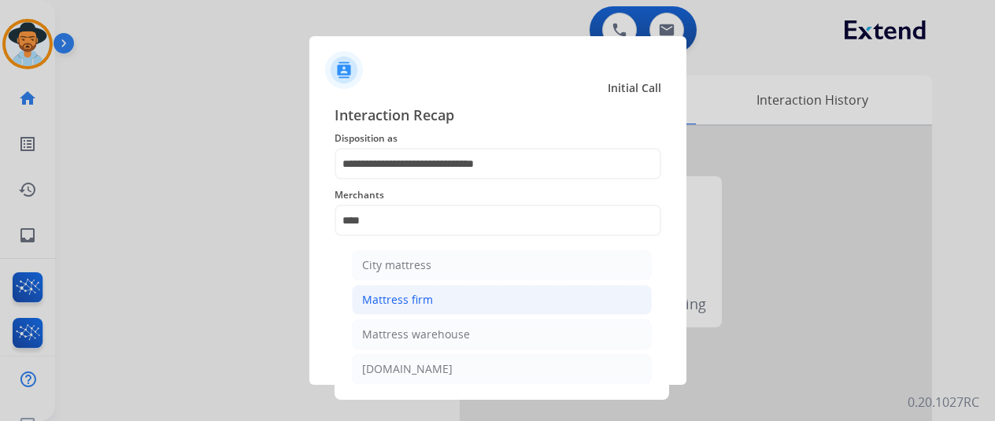
click at [403, 291] on li "Mattress firm" at bounding box center [502, 300] width 300 height 30
type input "**********"
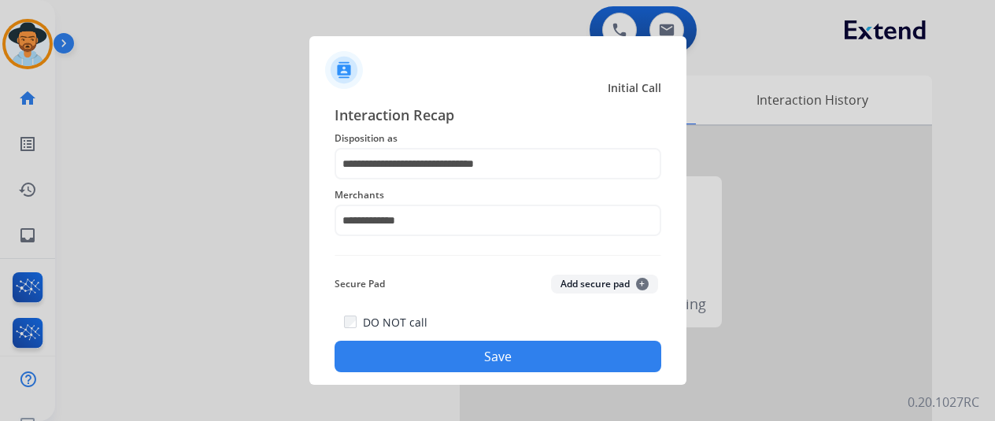
click at [487, 352] on button "Save" at bounding box center [498, 356] width 327 height 31
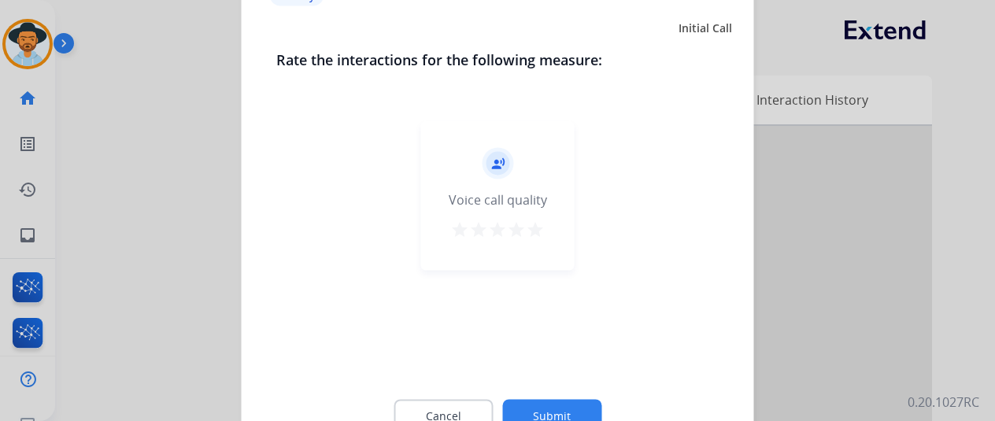
click at [554, 403] on button "Submit" at bounding box center [551, 415] width 99 height 33
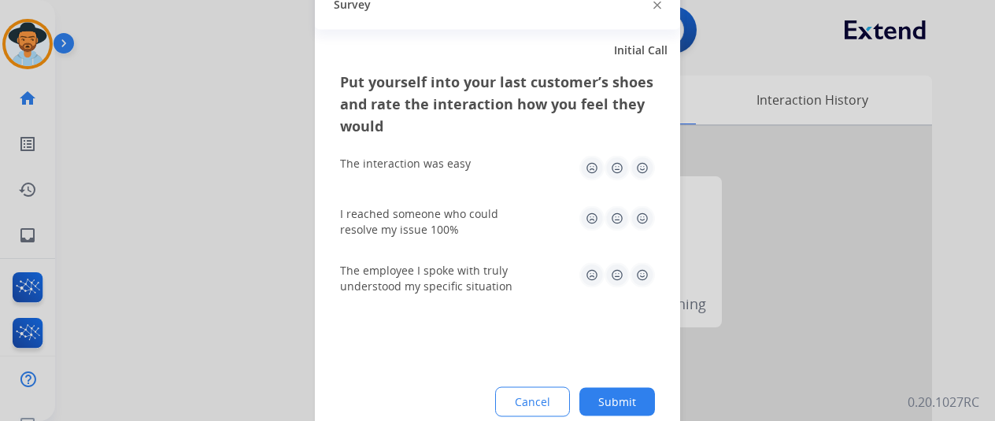
click at [612, 395] on button "Submit" at bounding box center [618, 401] width 76 height 28
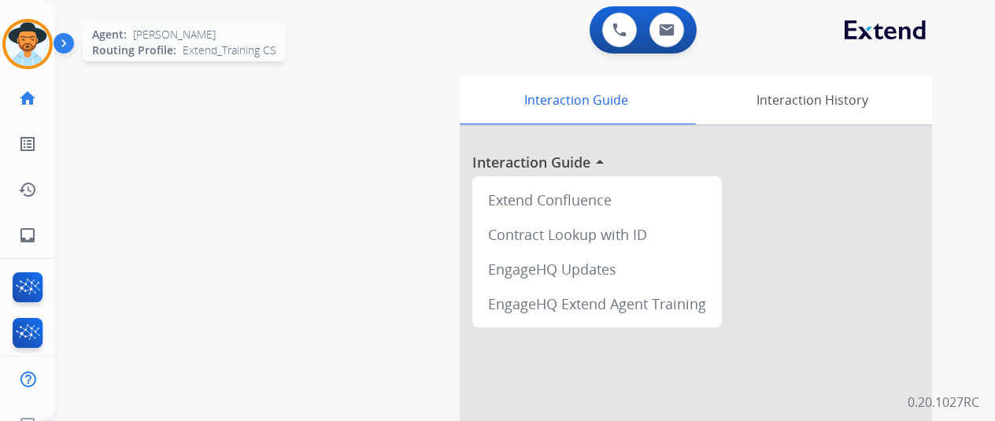
click at [17, 35] on img at bounding box center [28, 44] width 44 height 44
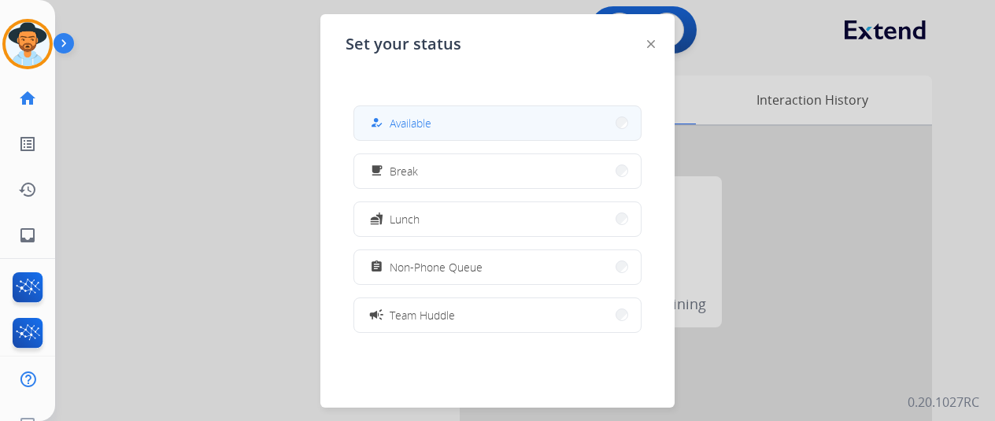
click at [425, 125] on span "Available" at bounding box center [411, 123] width 42 height 17
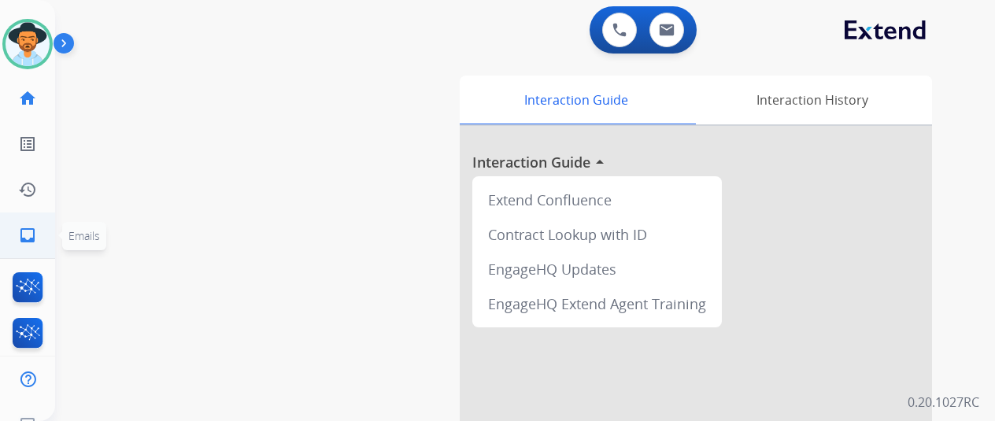
click at [20, 237] on mat-icon "inbox" at bounding box center [27, 235] width 19 height 19
select select "**********"
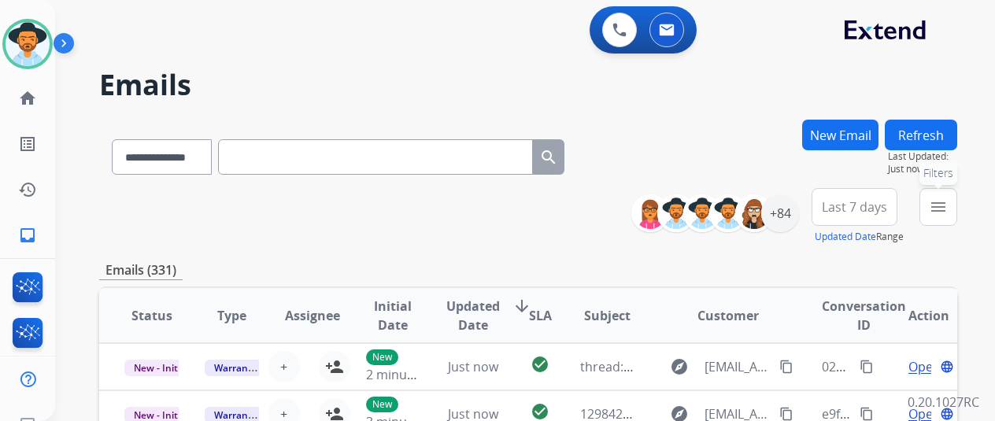
click at [948, 206] on mat-icon "menu" at bounding box center [938, 207] width 19 height 19
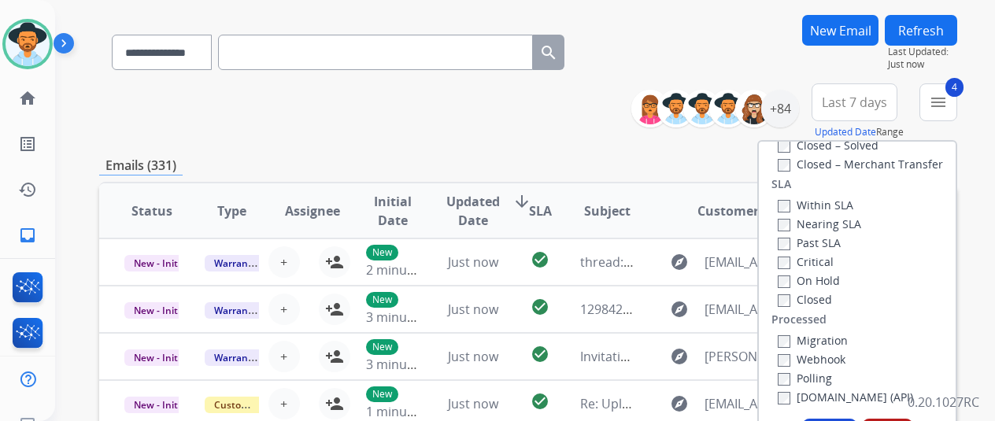
scroll to position [236, 0]
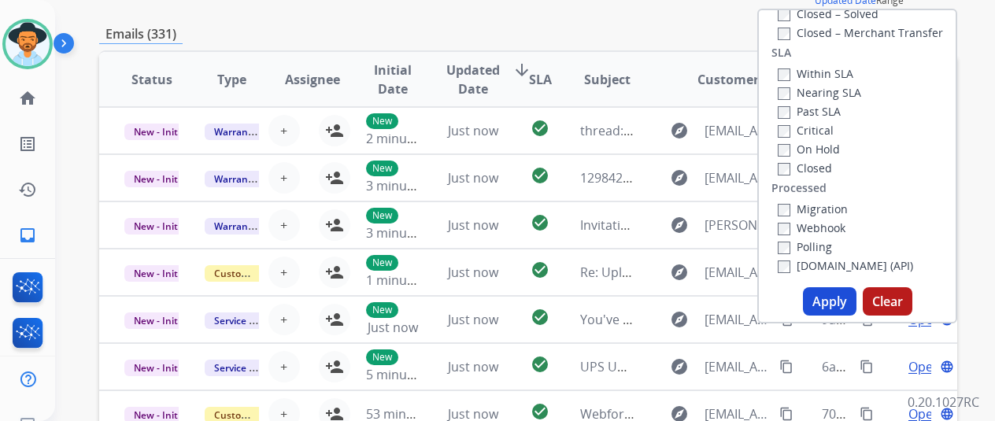
click at [835, 302] on button "Apply" at bounding box center [830, 301] width 54 height 28
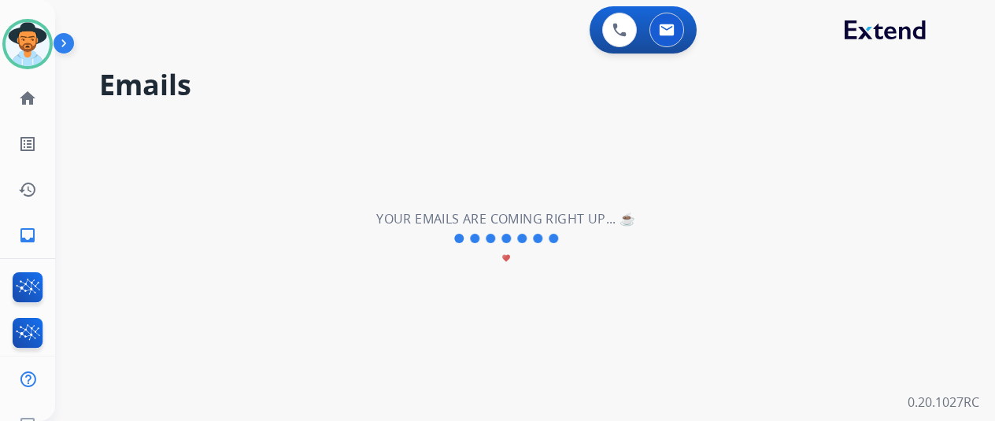
scroll to position [0, 0]
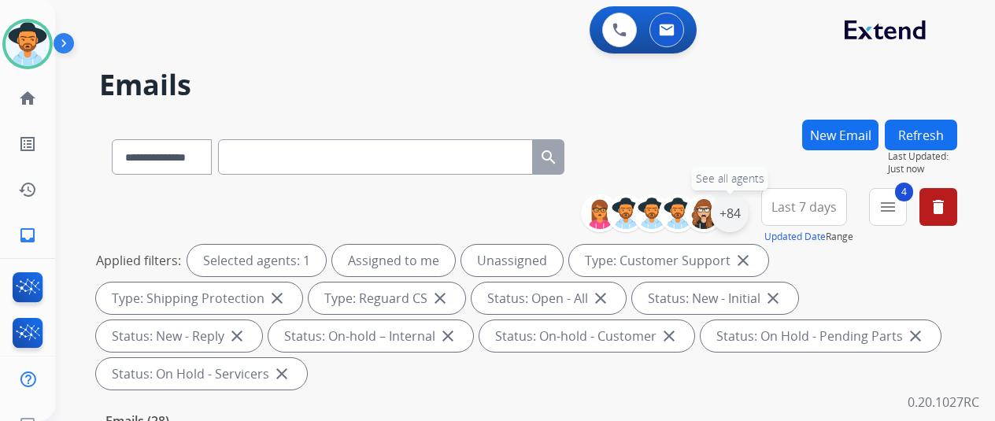
click at [741, 209] on div "+84" at bounding box center [730, 214] width 38 height 38
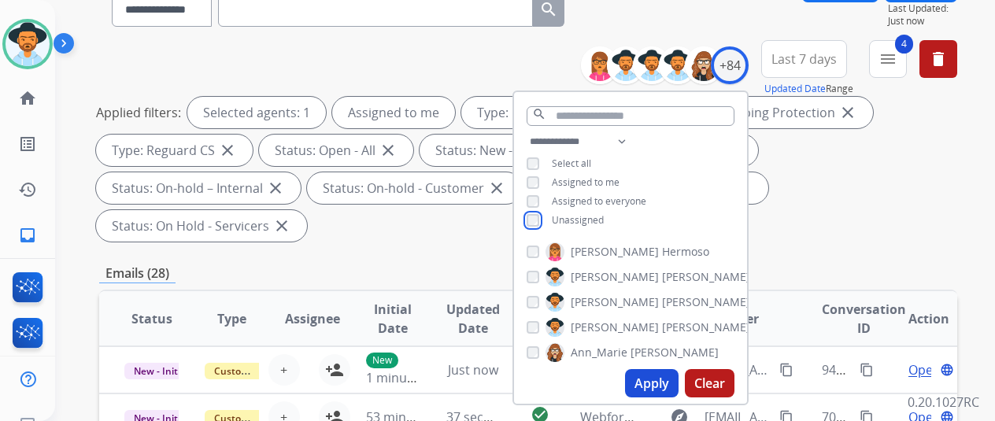
scroll to position [315, 0]
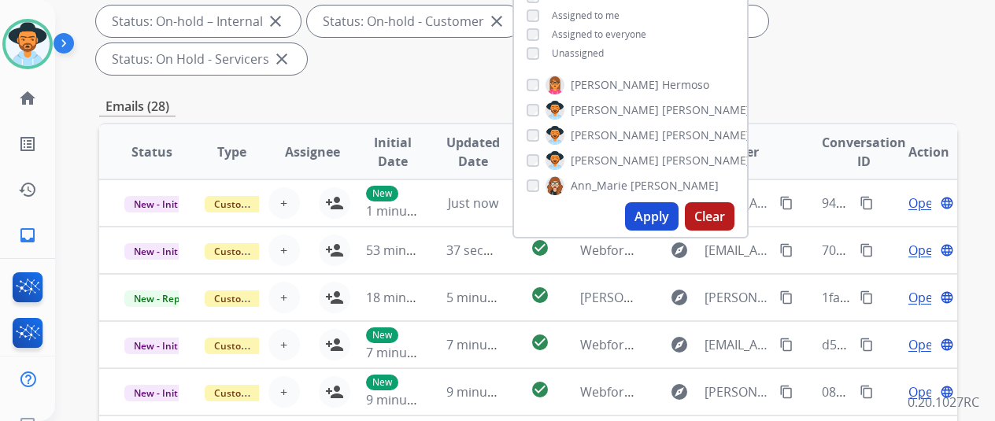
click at [669, 217] on button "Apply" at bounding box center [652, 216] width 54 height 28
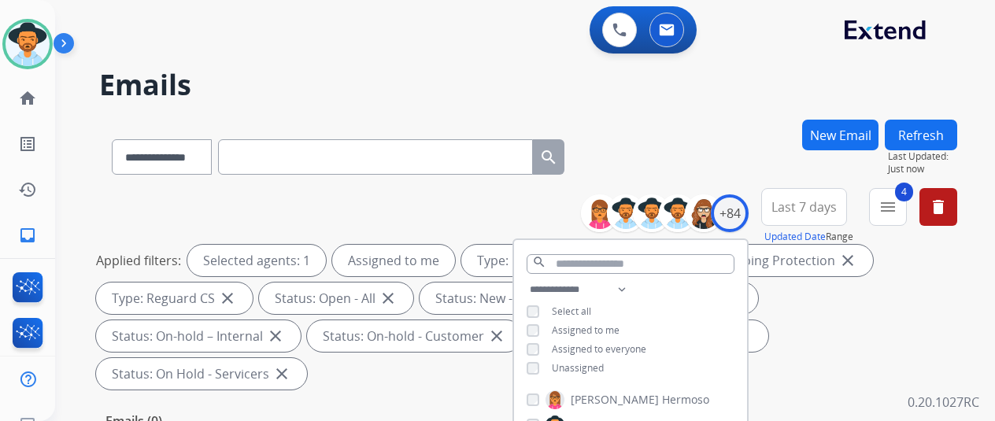
click at [716, 133] on div "**********" at bounding box center [528, 154] width 858 height 69
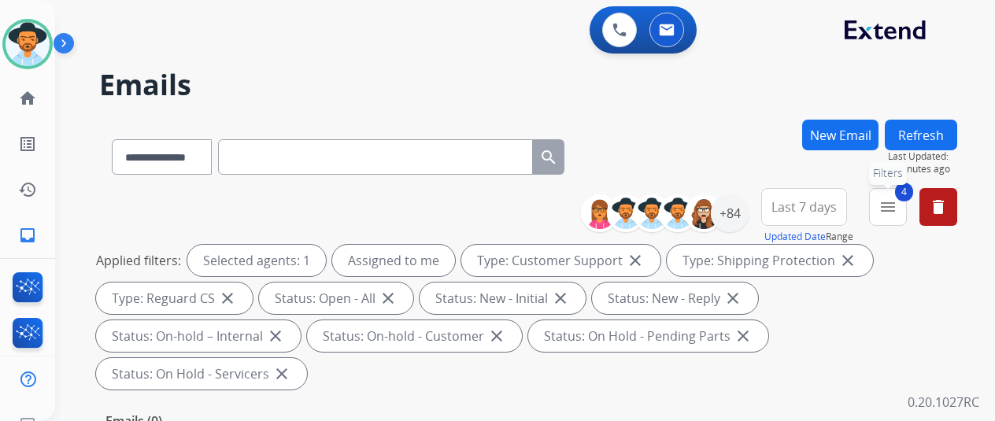
click at [898, 206] on mat-icon "menu" at bounding box center [888, 207] width 19 height 19
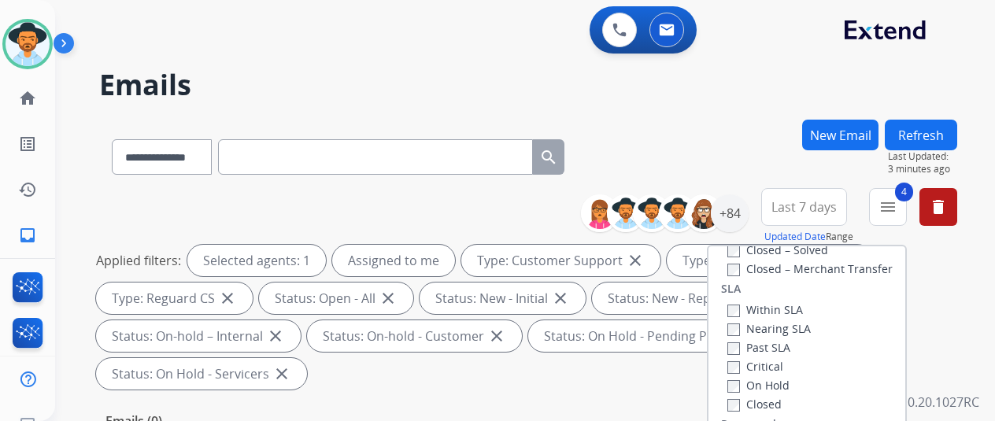
click at [932, 135] on button "Refresh" at bounding box center [921, 135] width 72 height 31
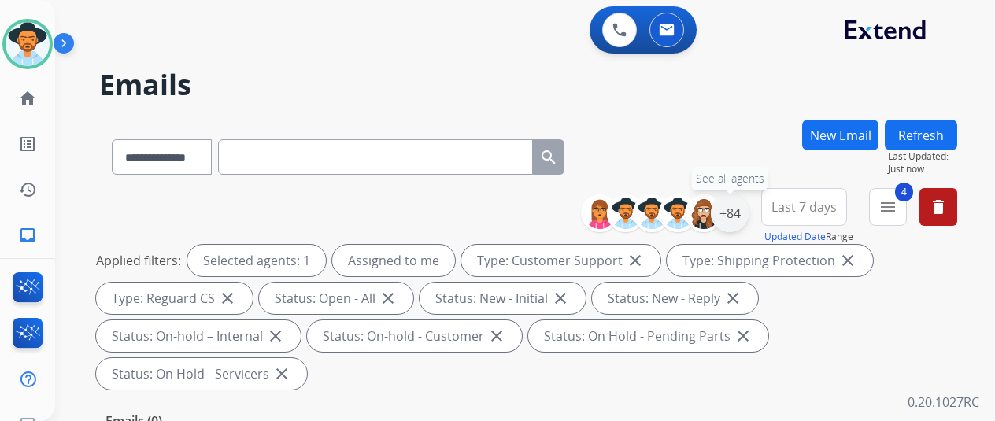
click at [737, 206] on div "+84" at bounding box center [730, 214] width 38 height 38
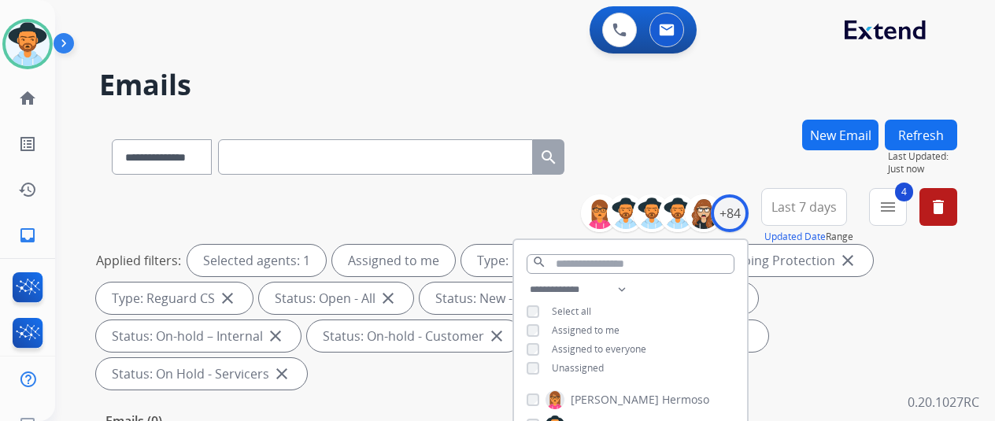
scroll to position [157, 0]
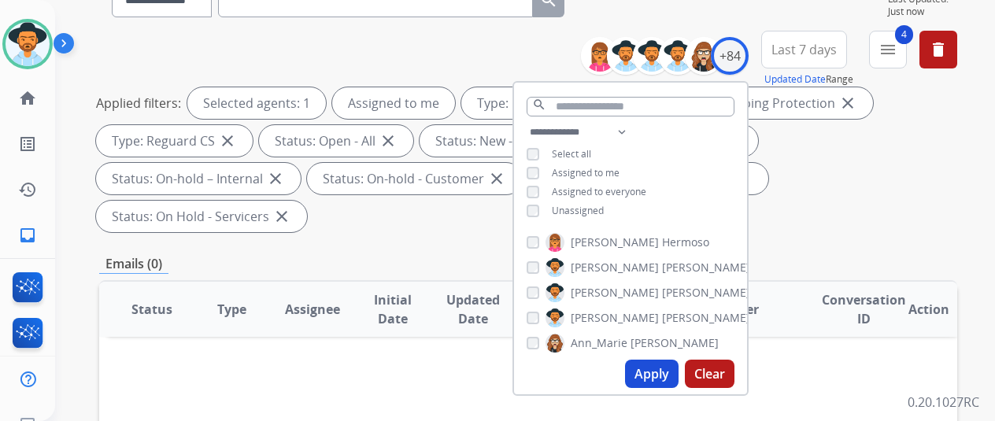
click at [652, 372] on button "Apply" at bounding box center [652, 374] width 54 height 28
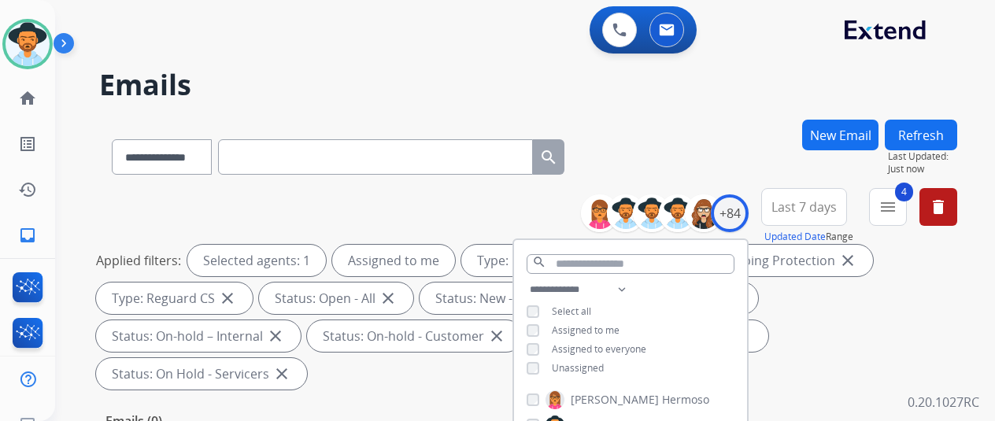
click at [742, 143] on div "**********" at bounding box center [528, 154] width 858 height 69
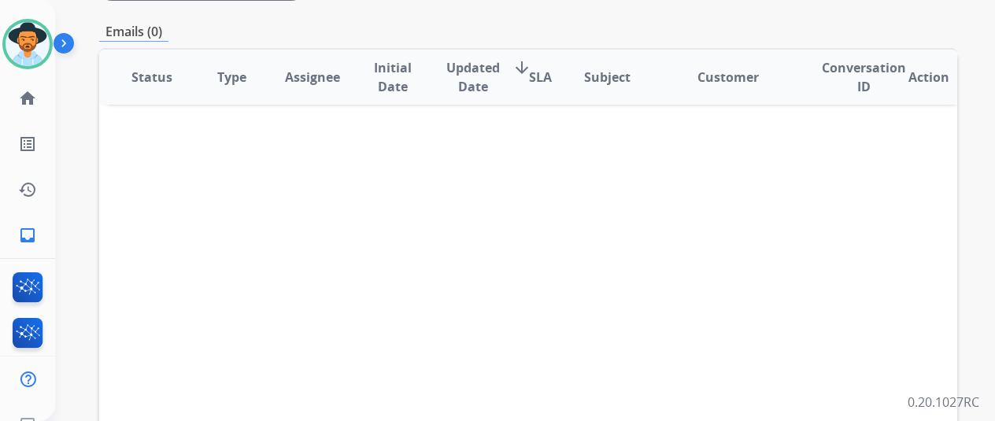
scroll to position [394, 0]
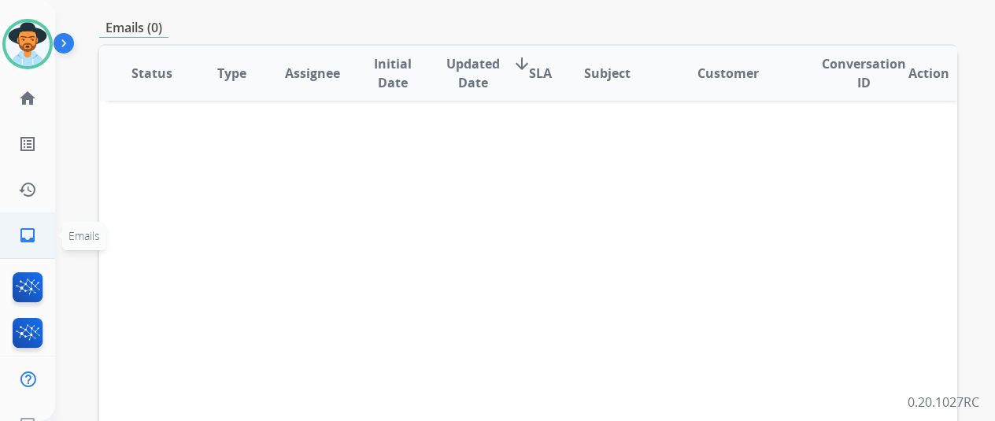
click at [34, 228] on mat-icon "inbox" at bounding box center [27, 235] width 19 height 19
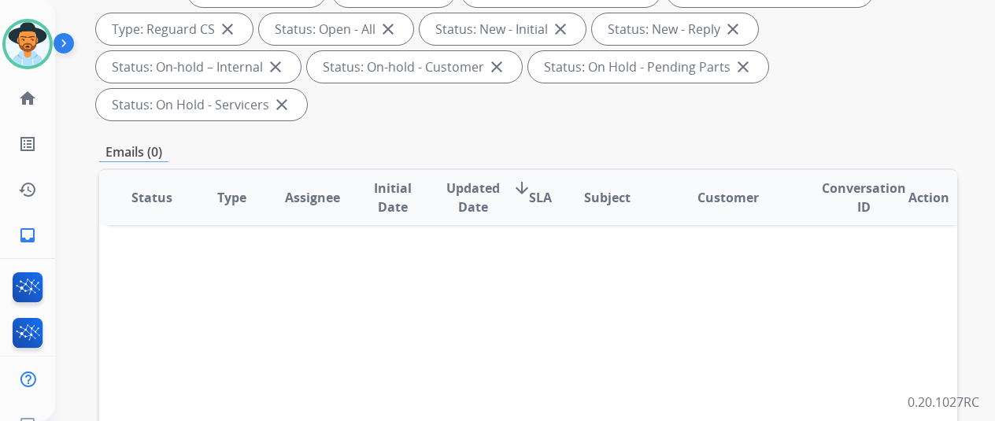
scroll to position [0, 0]
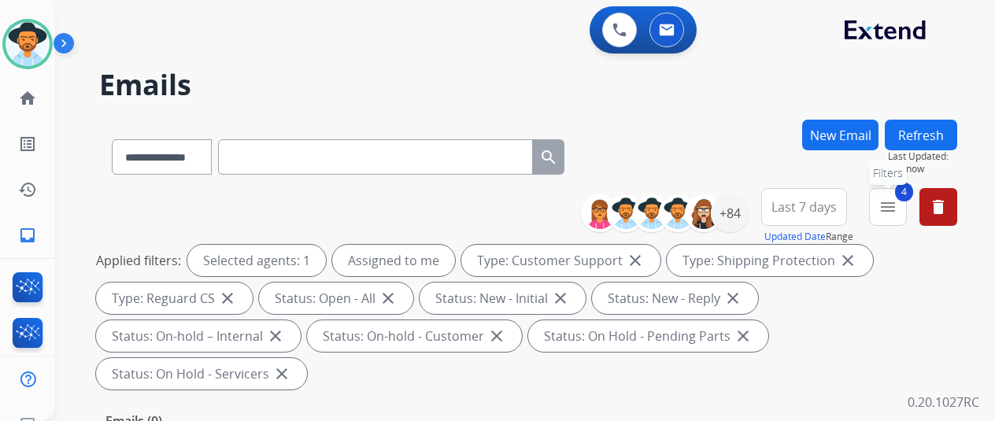
click at [901, 195] on button "4 menu Filters" at bounding box center [888, 207] width 38 height 38
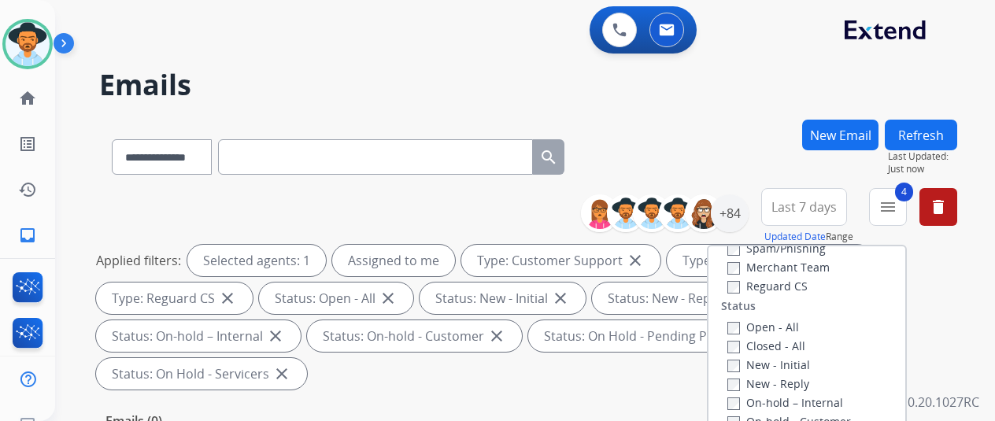
scroll to position [258, 0]
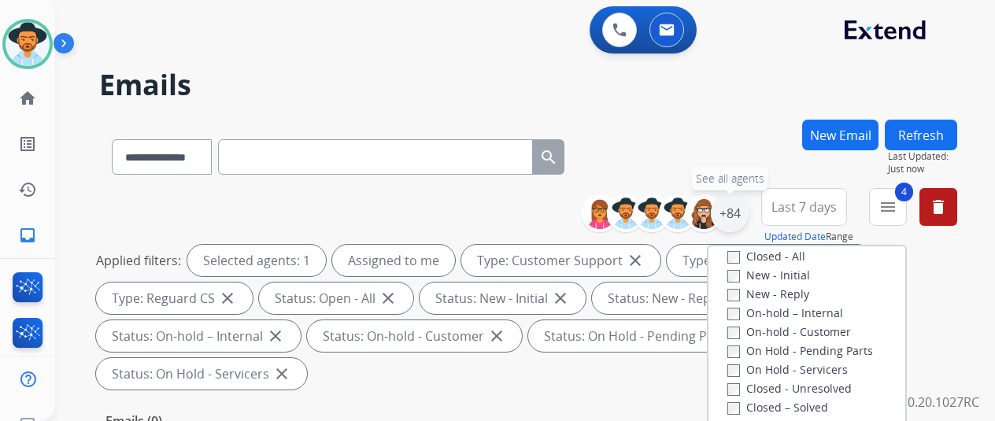
click at [748, 205] on div "+84" at bounding box center [730, 214] width 38 height 38
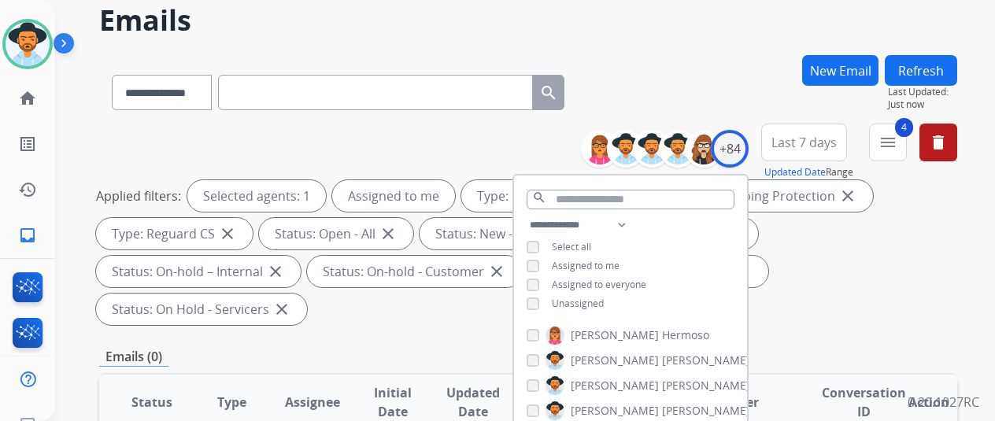
scroll to position [236, 0]
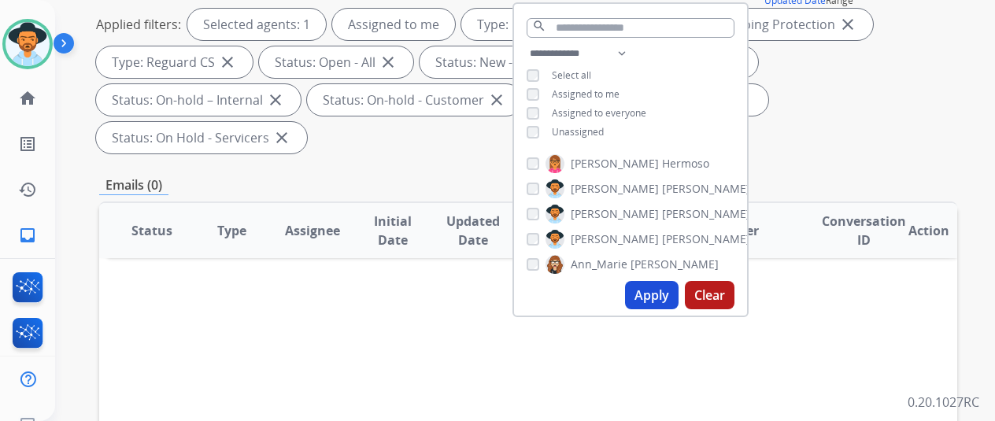
click at [675, 291] on button "Apply" at bounding box center [652, 295] width 54 height 28
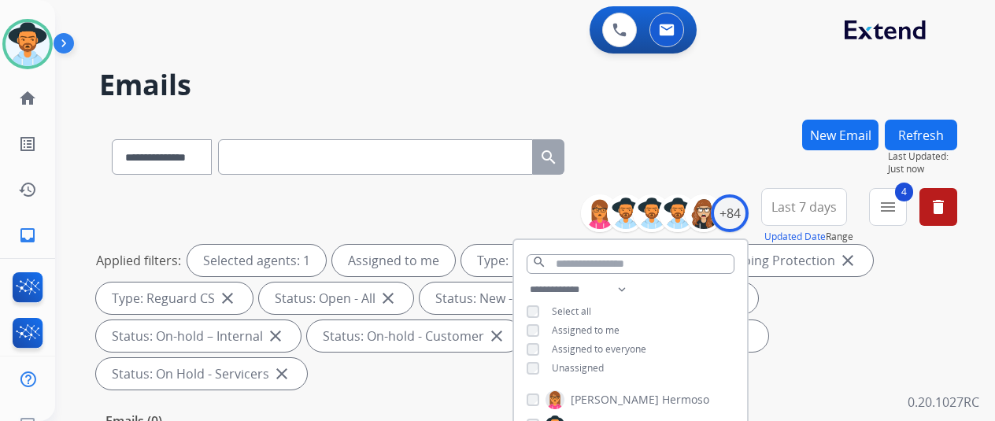
click at [710, 149] on div "**********" at bounding box center [528, 154] width 858 height 69
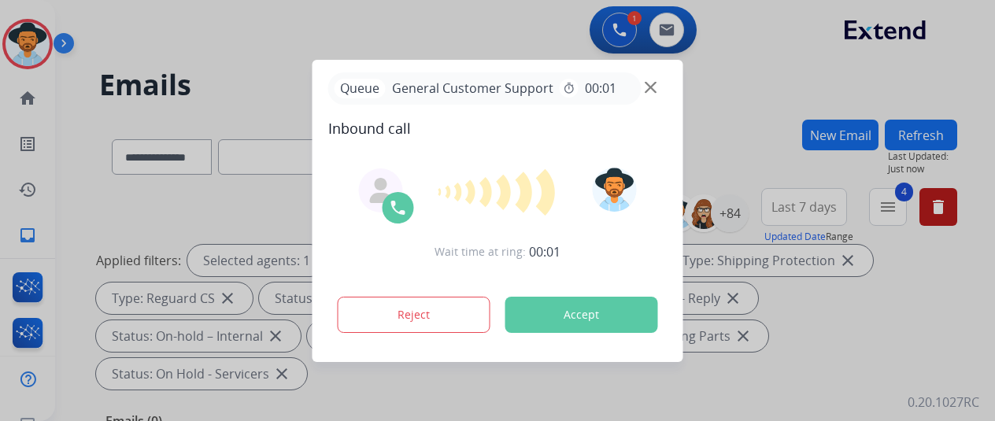
click at [944, 80] on div at bounding box center [497, 210] width 995 height 421
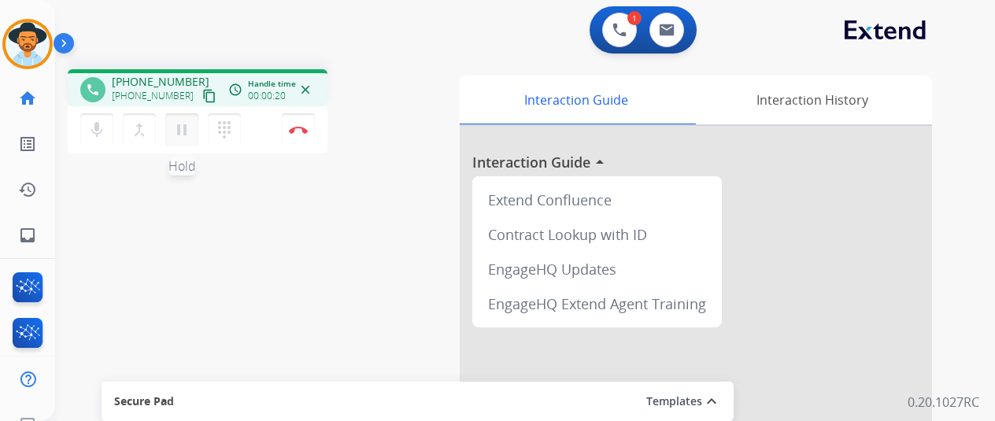
click at [180, 124] on mat-icon "pause" at bounding box center [181, 129] width 19 height 19
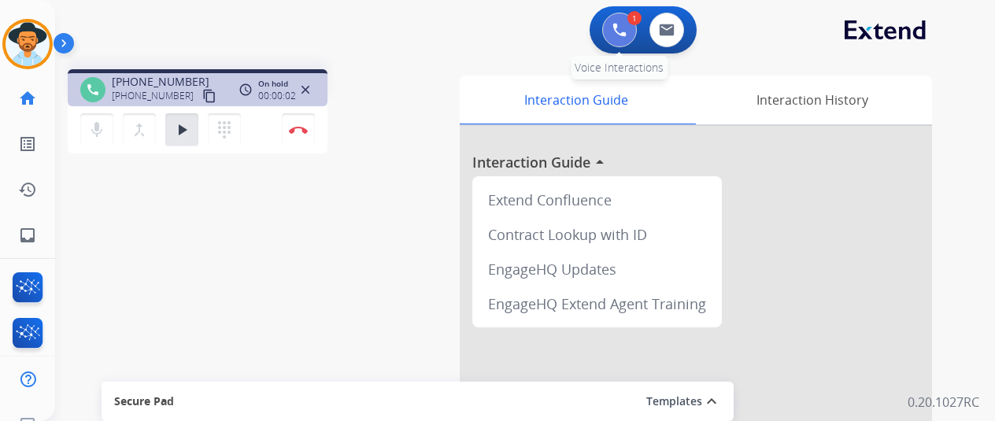
click at [625, 34] on img at bounding box center [620, 30] width 14 height 14
click at [627, 24] on img at bounding box center [620, 30] width 14 height 14
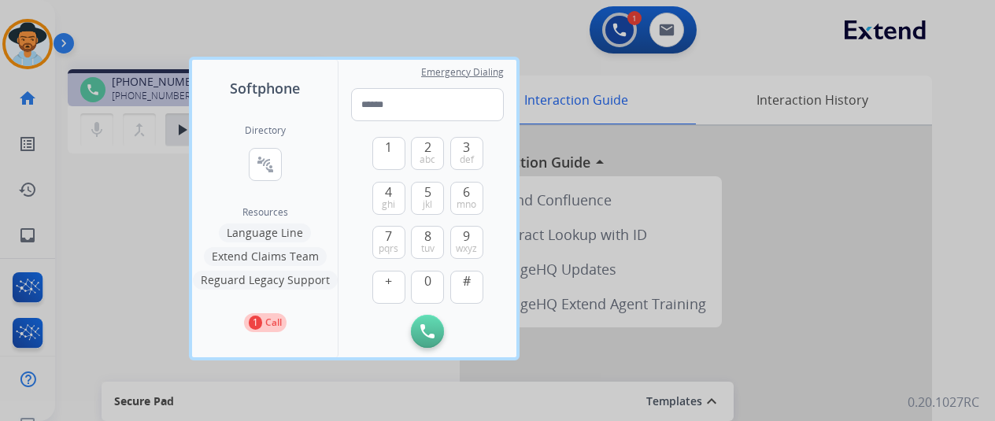
click at [241, 232] on button "Language Line" at bounding box center [265, 233] width 92 height 19
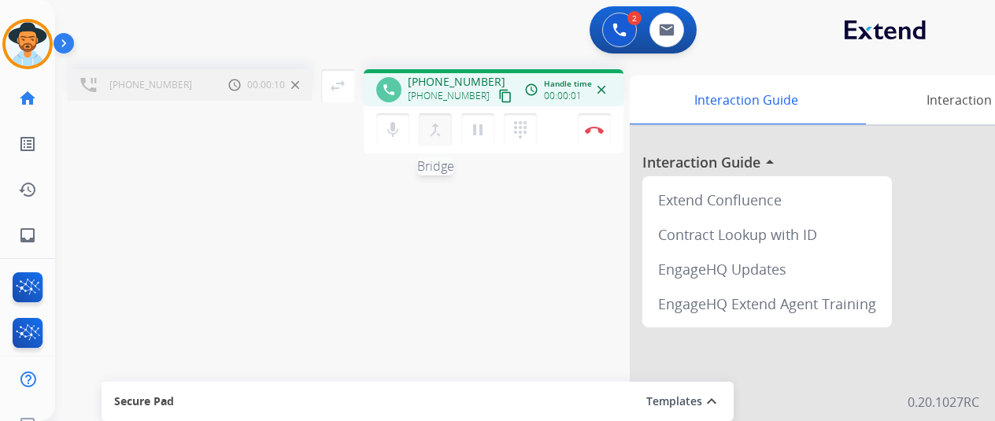
click at [437, 130] on mat-icon "merge_type" at bounding box center [435, 129] width 19 height 19
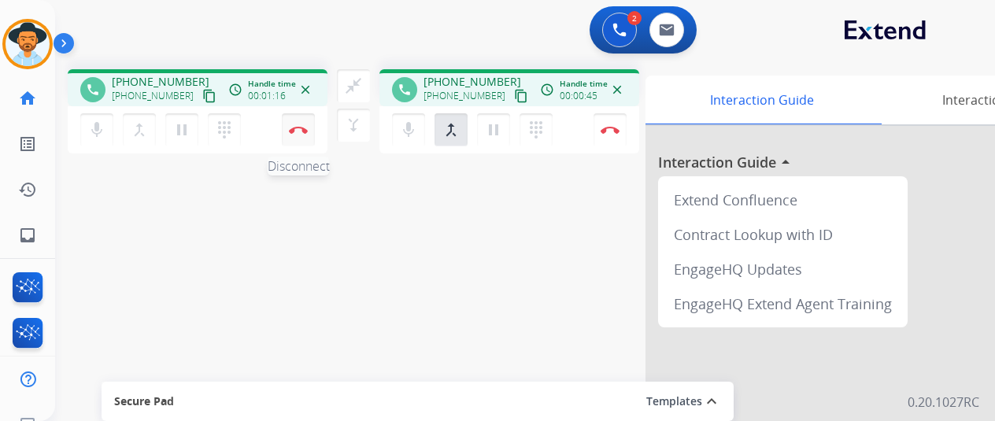
click at [296, 130] on img at bounding box center [298, 130] width 19 height 8
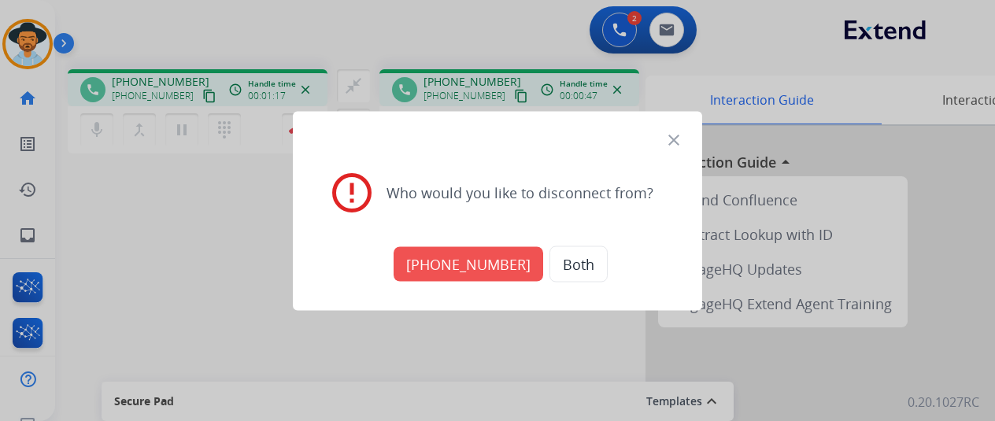
click at [562, 265] on button "Both" at bounding box center [579, 264] width 58 height 36
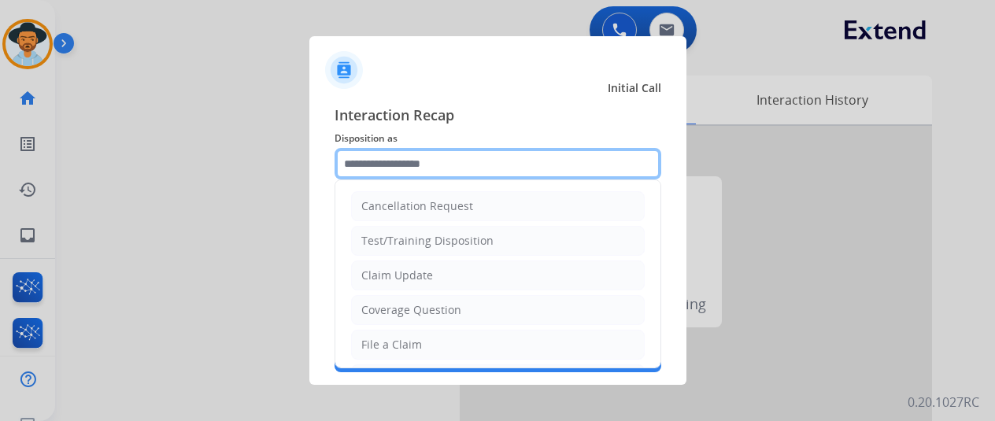
click at [409, 163] on input "text" at bounding box center [498, 163] width 327 height 31
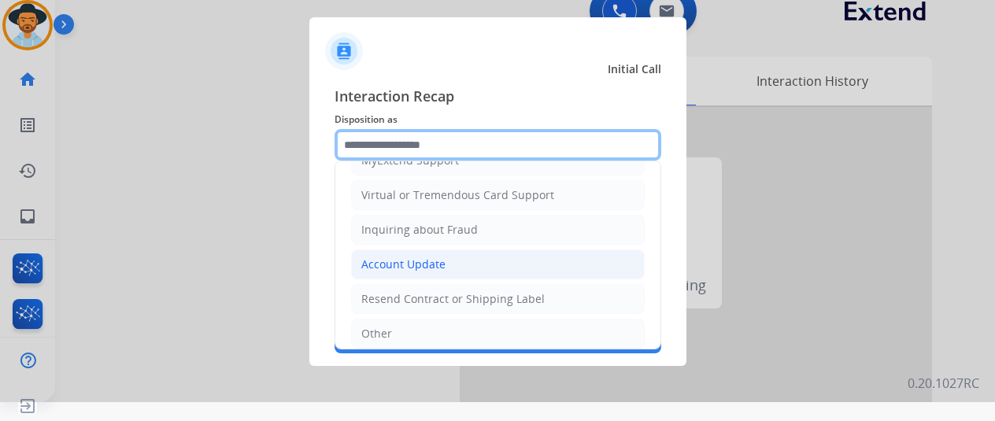
scroll to position [236, 0]
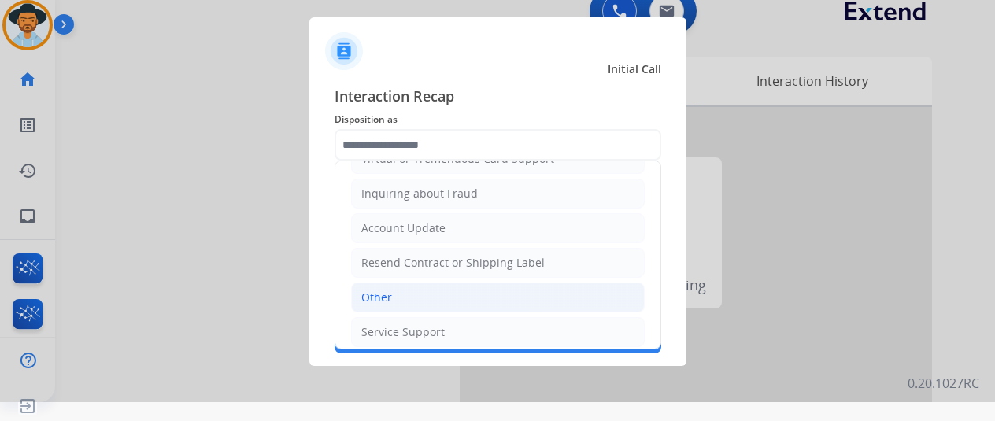
drag, startPoint x: 391, startPoint y: 295, endPoint x: 403, endPoint y: 253, distance: 44.4
click at [391, 295] on li "Other" at bounding box center [498, 298] width 294 height 30
type input "*****"
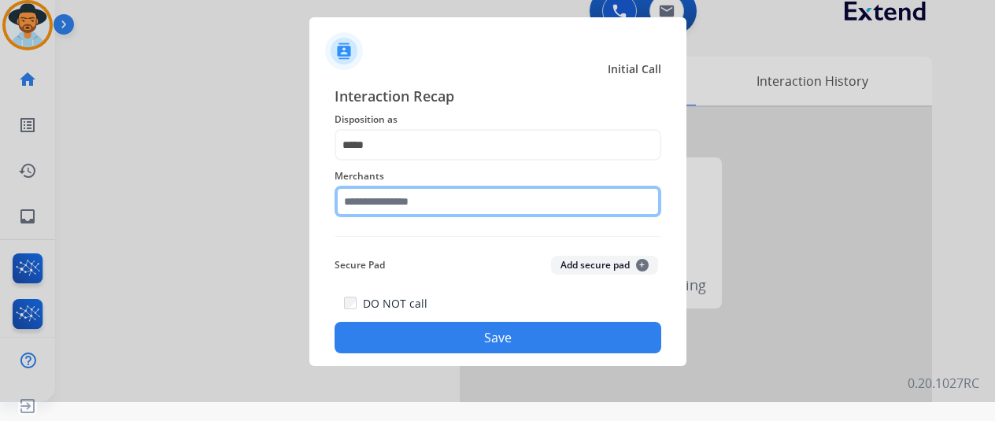
click at [389, 199] on input "text" at bounding box center [498, 201] width 327 height 31
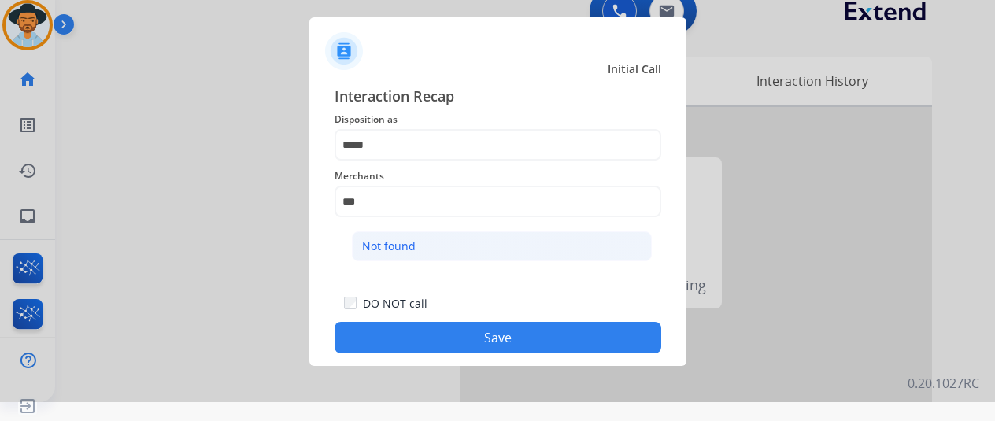
click at [372, 248] on div "Not found" at bounding box center [389, 247] width 54 height 16
type input "*********"
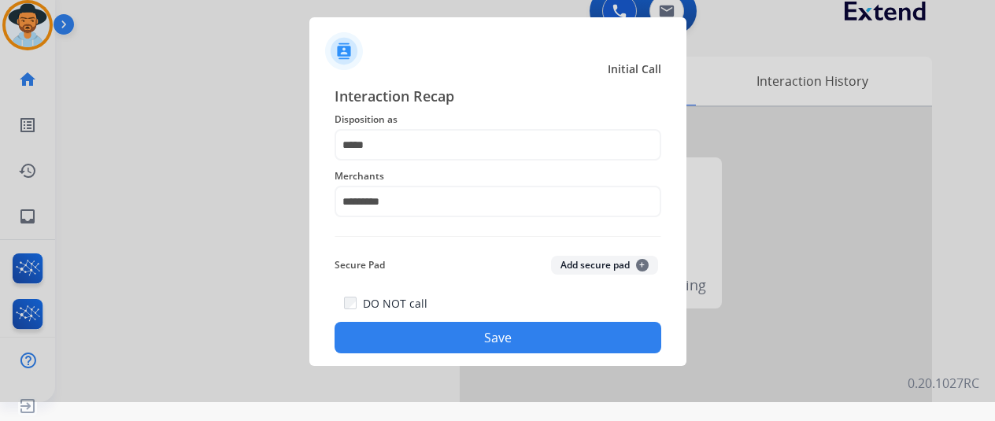
click at [467, 329] on button "Save" at bounding box center [498, 337] width 327 height 31
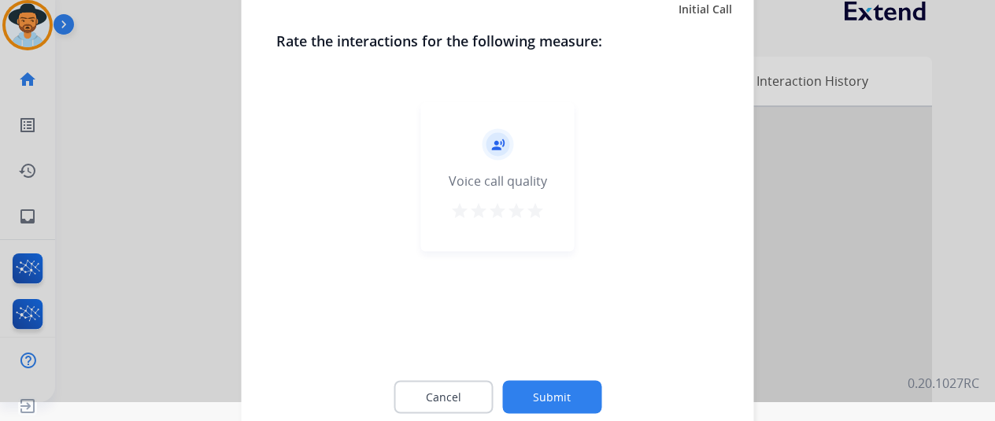
click at [532, 399] on button "Submit" at bounding box center [551, 396] width 99 height 33
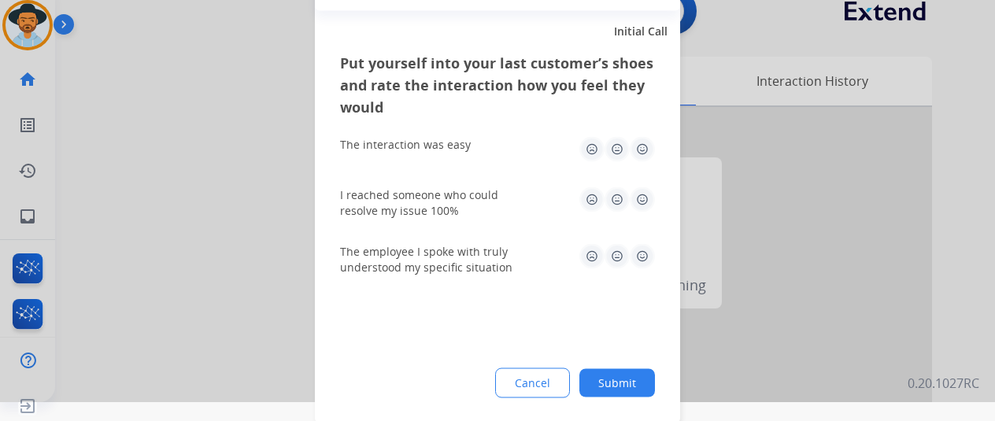
drag, startPoint x: 628, startPoint y: 379, endPoint x: 449, endPoint y: 226, distance: 235.7
click at [628, 379] on button "Submit" at bounding box center [618, 383] width 76 height 28
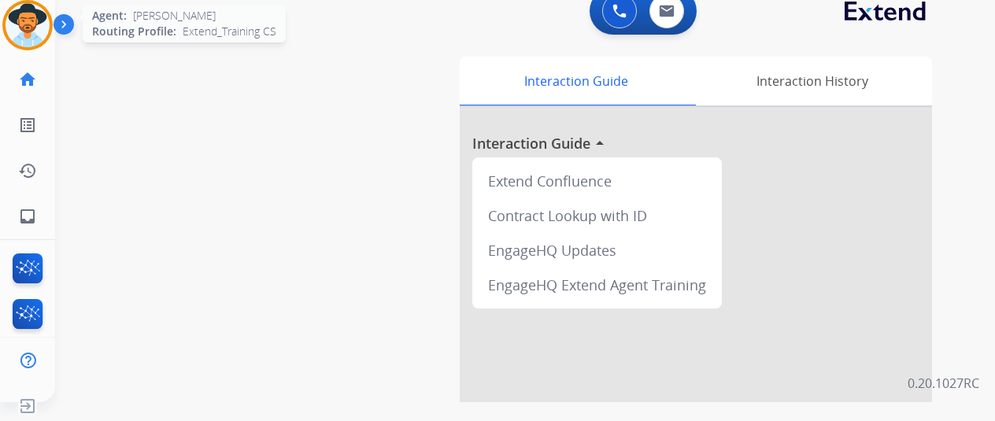
click at [30, 24] on img at bounding box center [28, 25] width 44 height 44
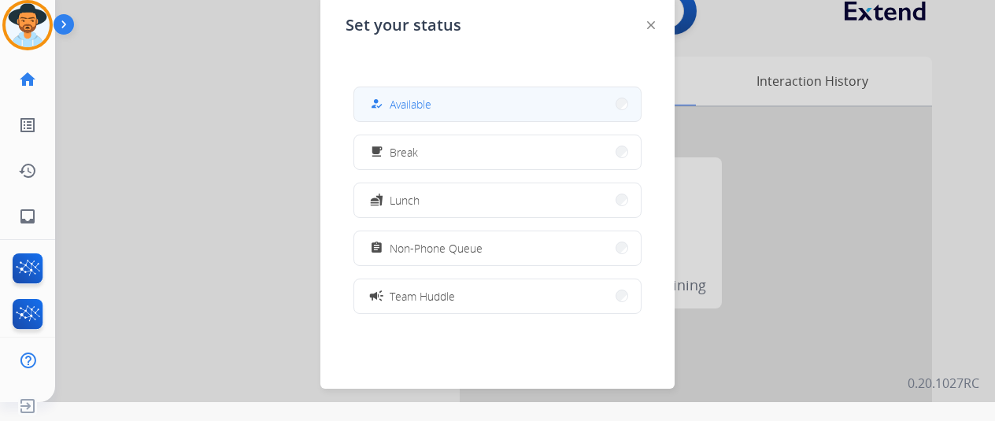
click at [421, 102] on span "Available" at bounding box center [411, 104] width 42 height 17
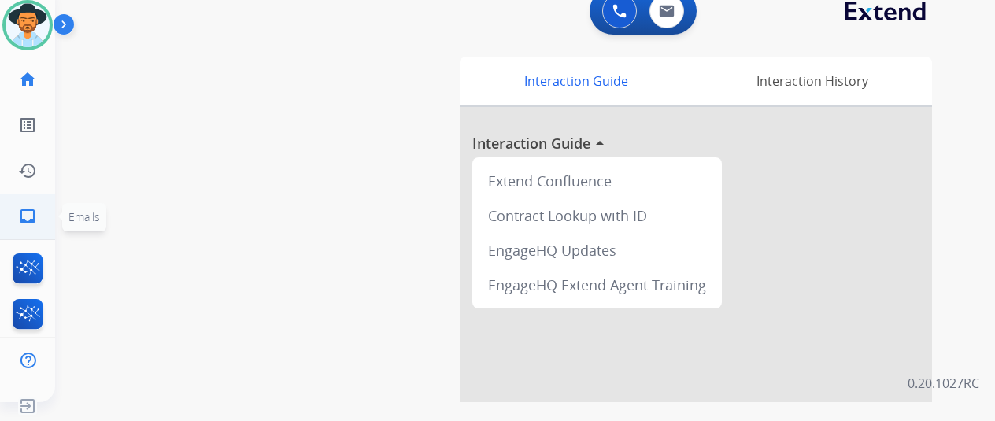
click at [32, 214] on mat-icon "inbox" at bounding box center [27, 216] width 19 height 19
select select "**********"
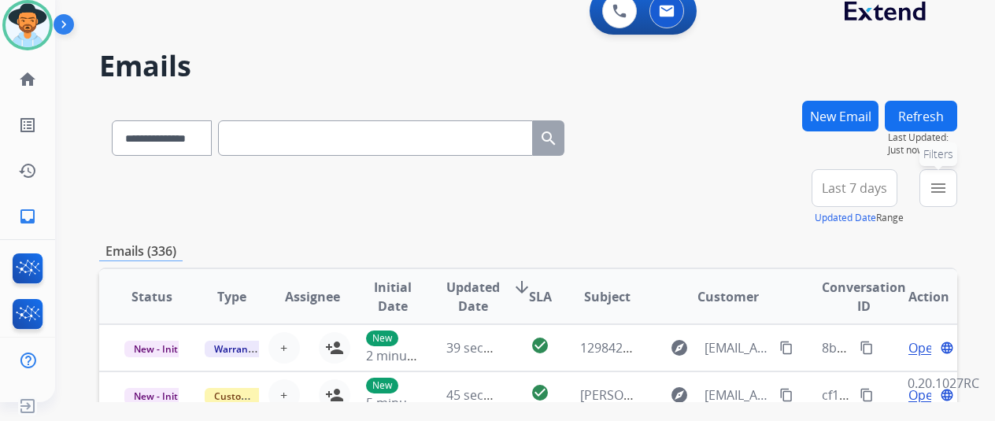
click at [948, 191] on mat-icon "menu" at bounding box center [938, 188] width 19 height 19
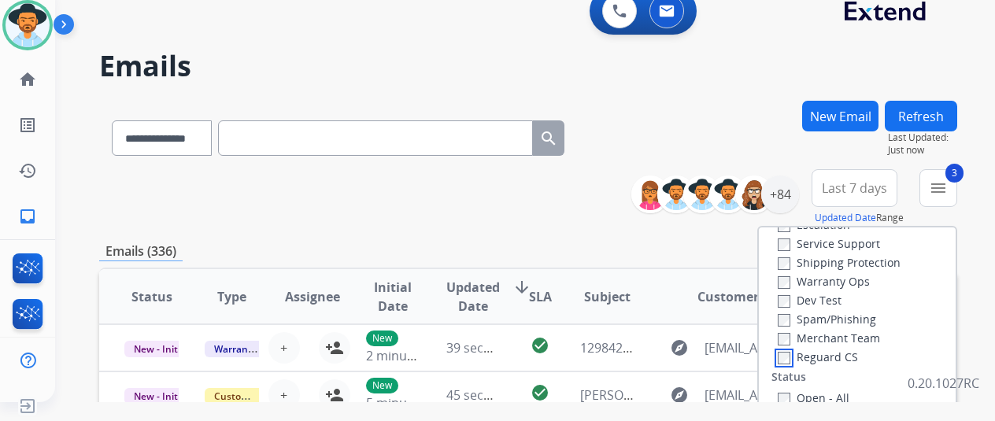
scroll to position [157, 0]
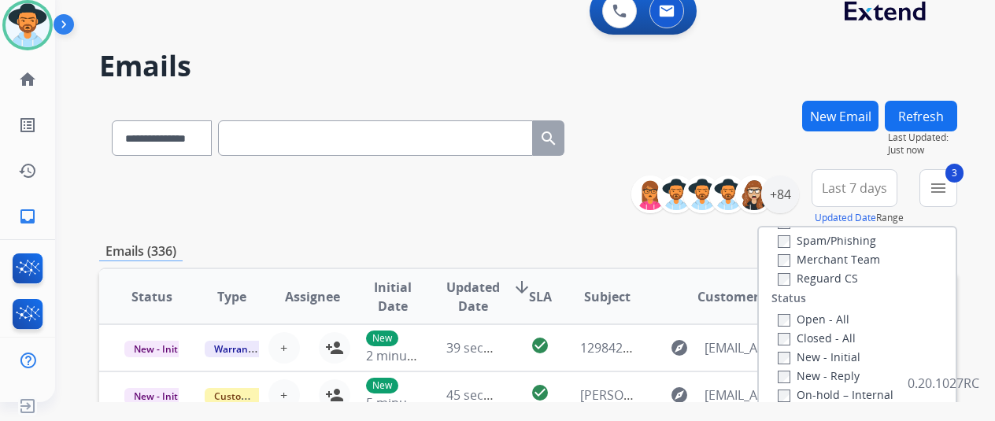
click at [782, 313] on label "Open - All" at bounding box center [814, 319] width 72 height 15
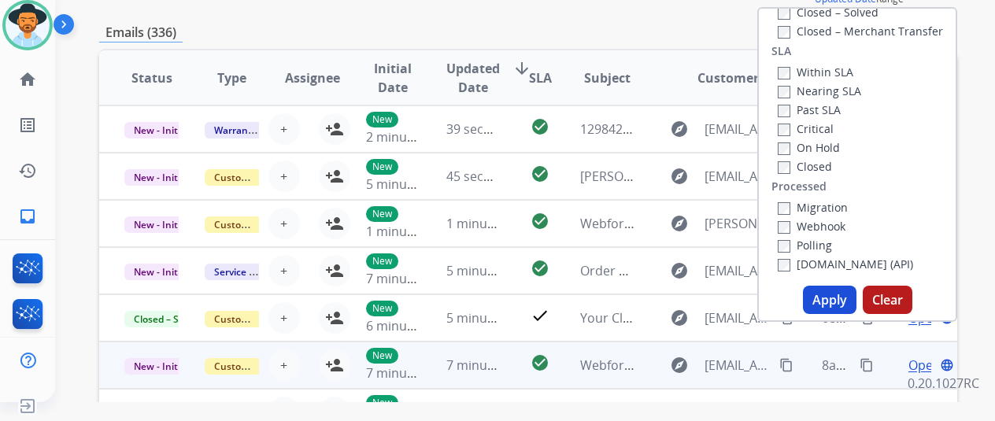
scroll to position [236, 0]
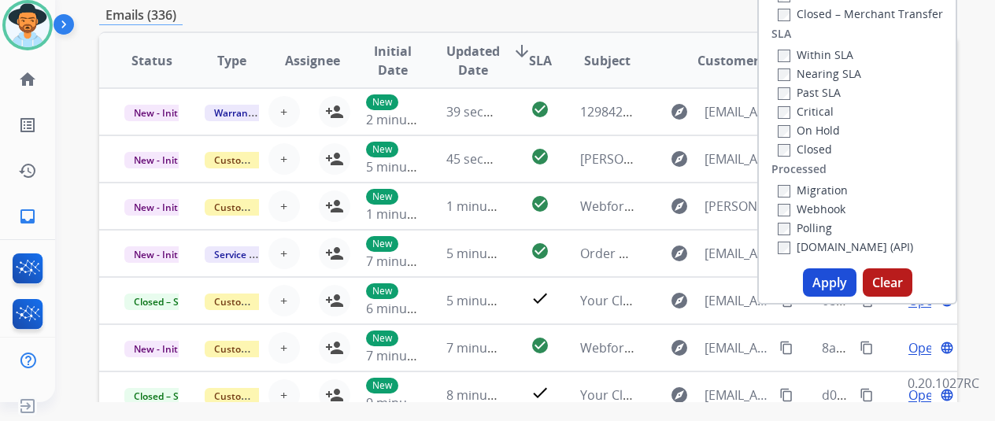
click at [841, 286] on button "Apply" at bounding box center [830, 283] width 54 height 28
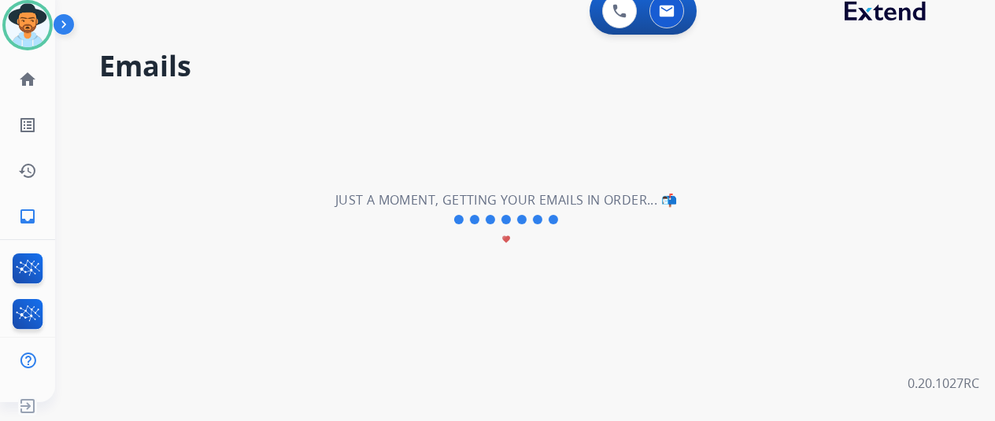
scroll to position [0, 0]
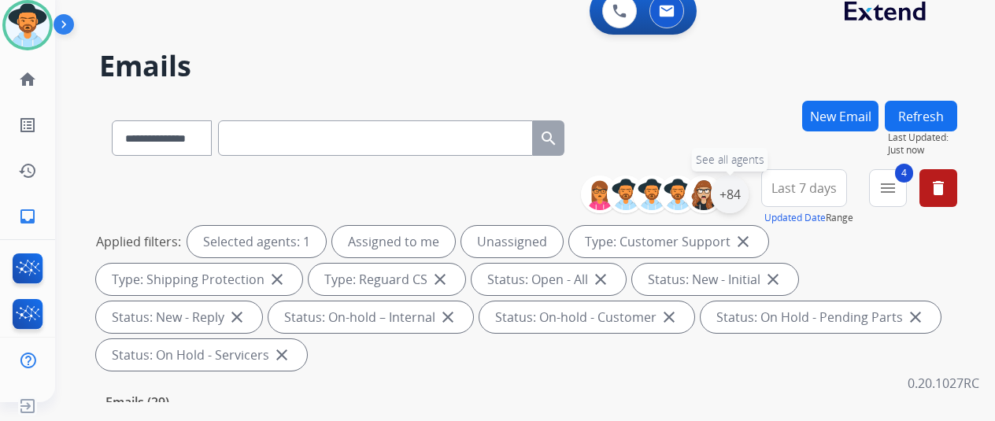
drag, startPoint x: 742, startPoint y: 194, endPoint x: 731, endPoint y: 193, distance: 11.1
click at [742, 193] on div "+84" at bounding box center [730, 195] width 38 height 38
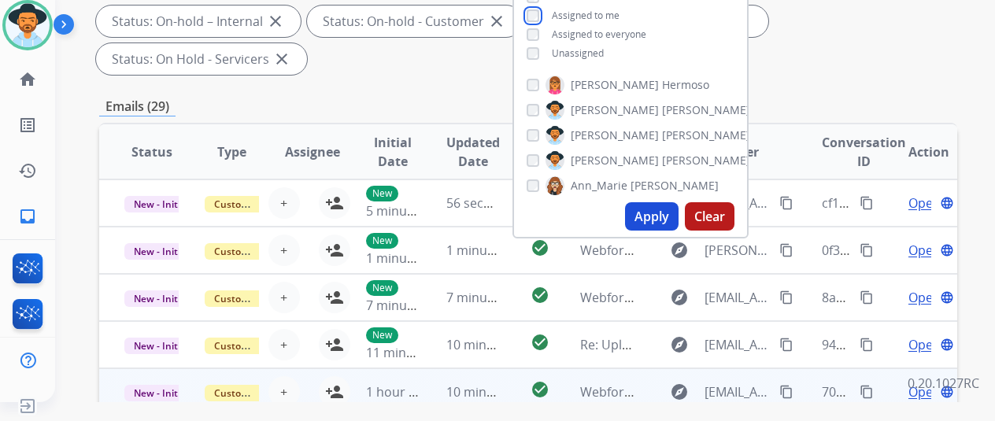
scroll to position [315, 0]
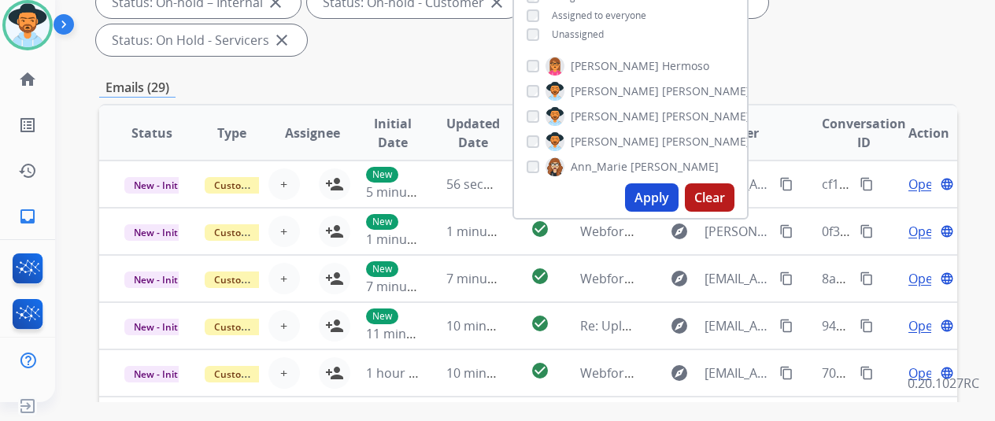
click at [662, 202] on button "Apply" at bounding box center [652, 197] width 54 height 28
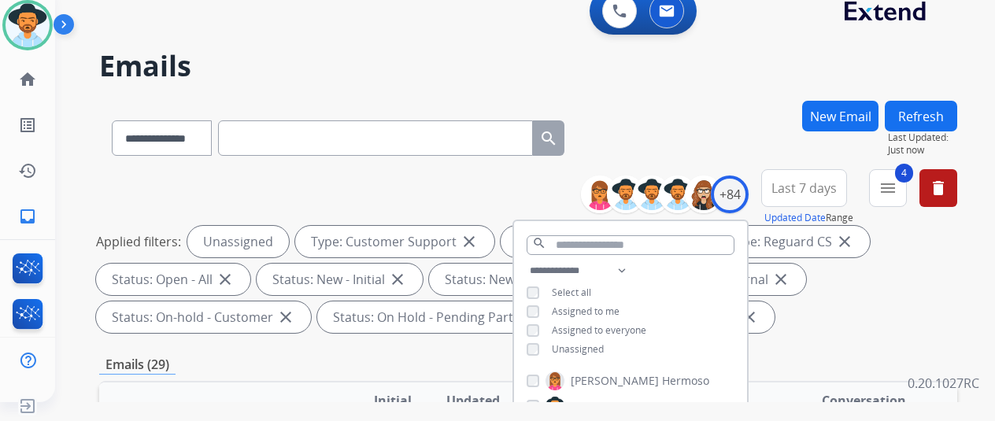
click at [677, 133] on div "**********" at bounding box center [528, 135] width 858 height 69
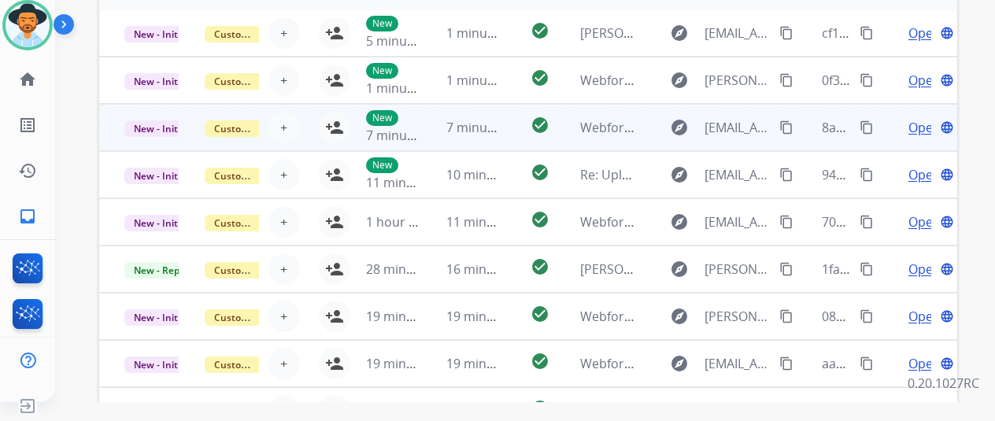
scroll to position [575, 0]
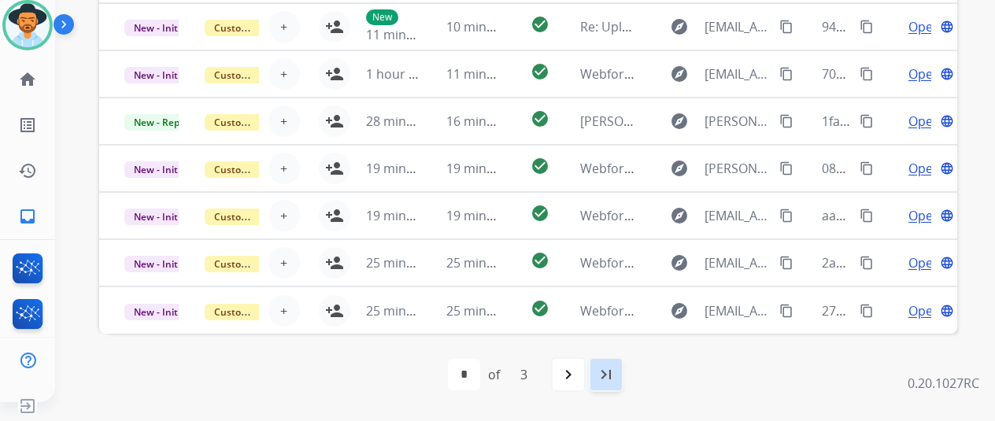
click at [610, 376] on mat-icon "last_page" at bounding box center [606, 374] width 19 height 19
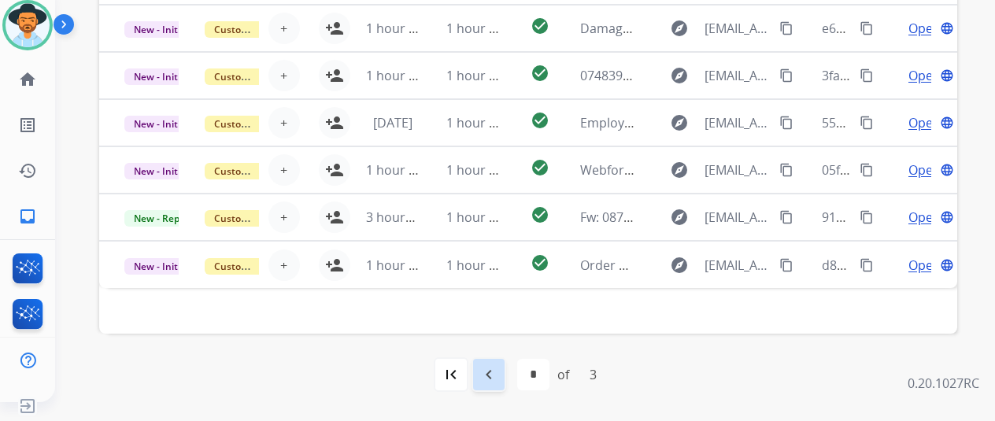
click at [498, 370] on mat-icon "navigate_before" at bounding box center [489, 374] width 19 height 19
select select "*"
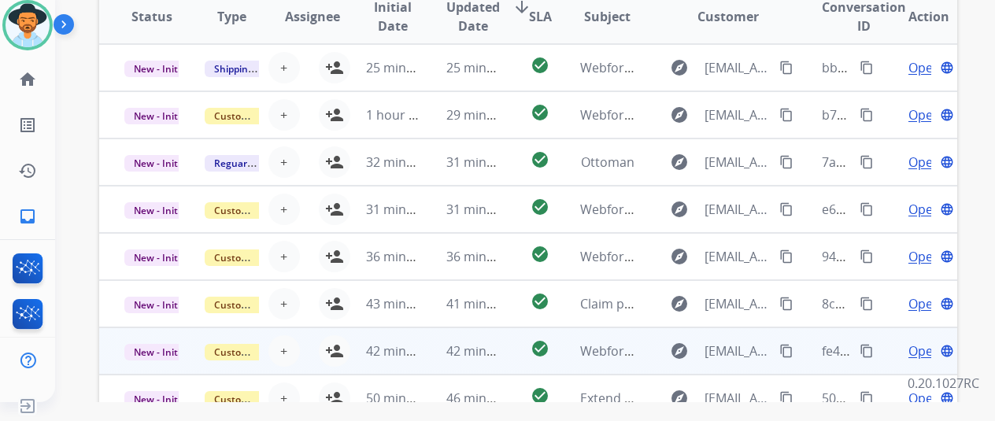
scroll to position [2, 0]
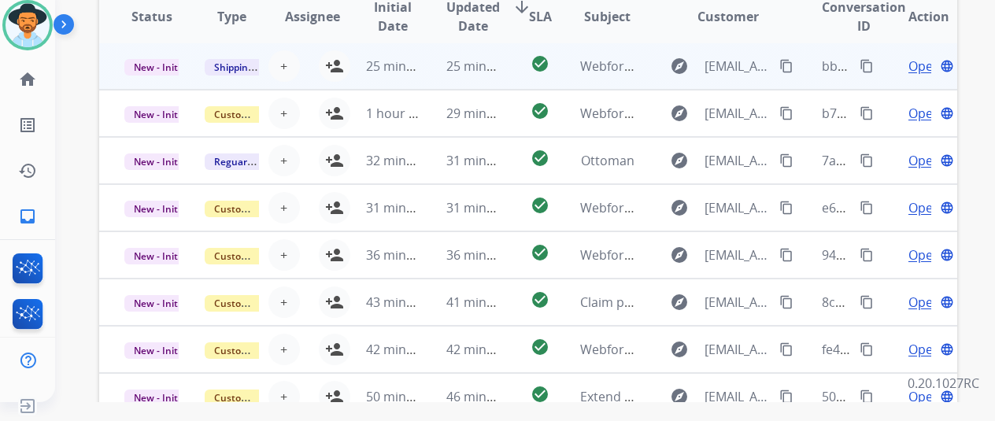
click at [921, 61] on span "Open" at bounding box center [925, 66] width 32 height 19
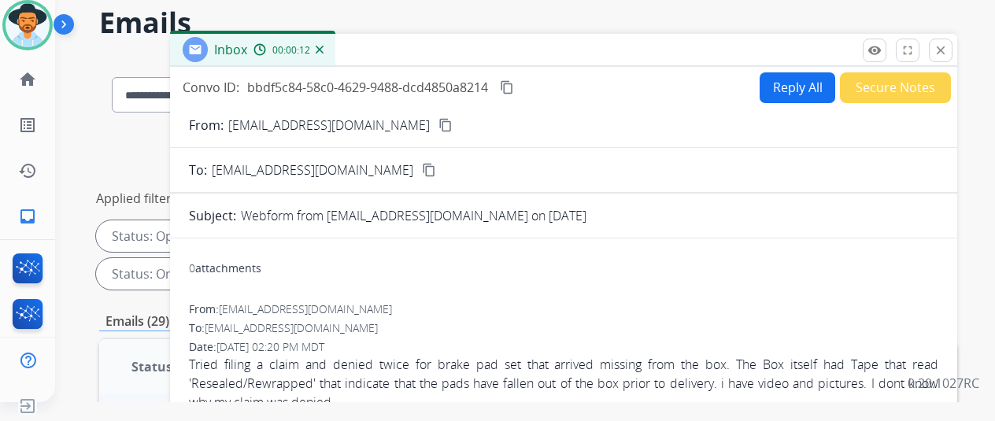
scroll to position [0, 0]
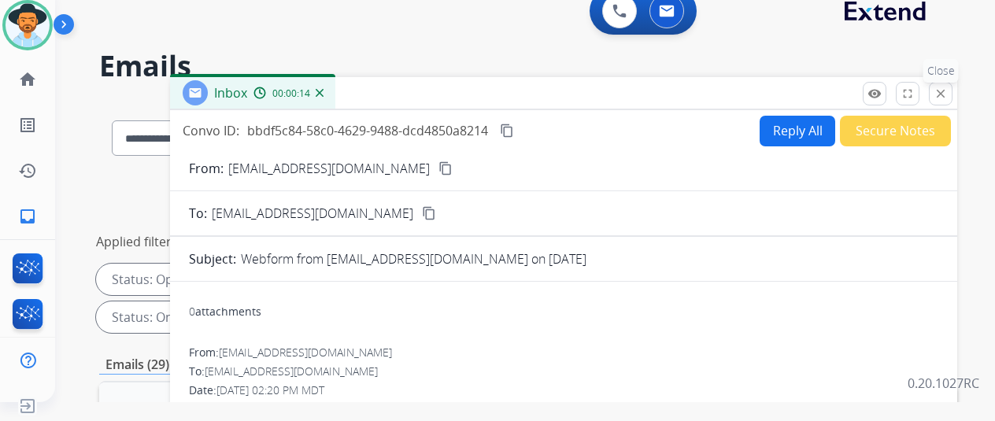
click at [953, 95] on button "close Close" at bounding box center [941, 94] width 24 height 24
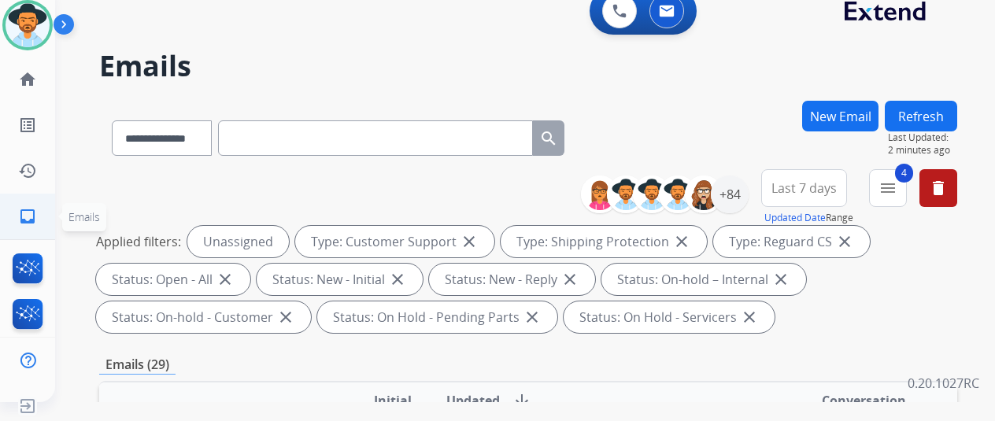
click at [30, 216] on mat-icon "inbox" at bounding box center [27, 216] width 19 height 19
click at [749, 187] on div "+84" at bounding box center [730, 195] width 38 height 38
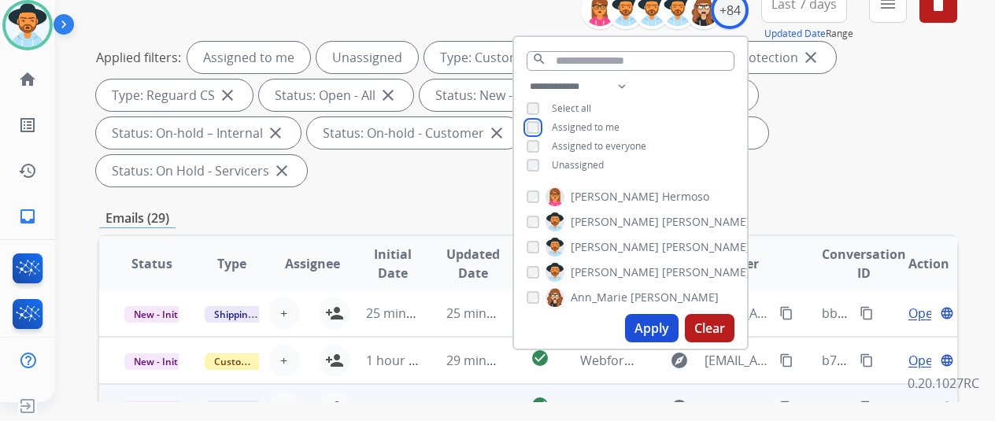
scroll to position [315, 0]
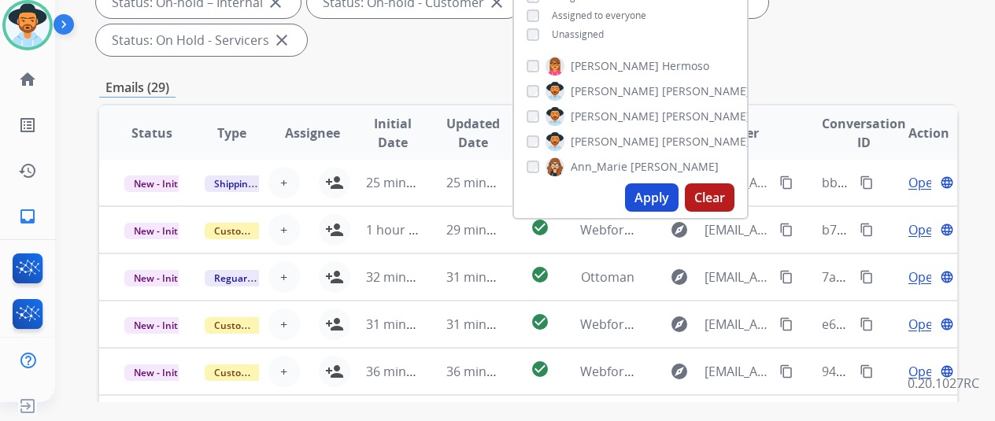
click at [658, 198] on button "Apply" at bounding box center [652, 197] width 54 height 28
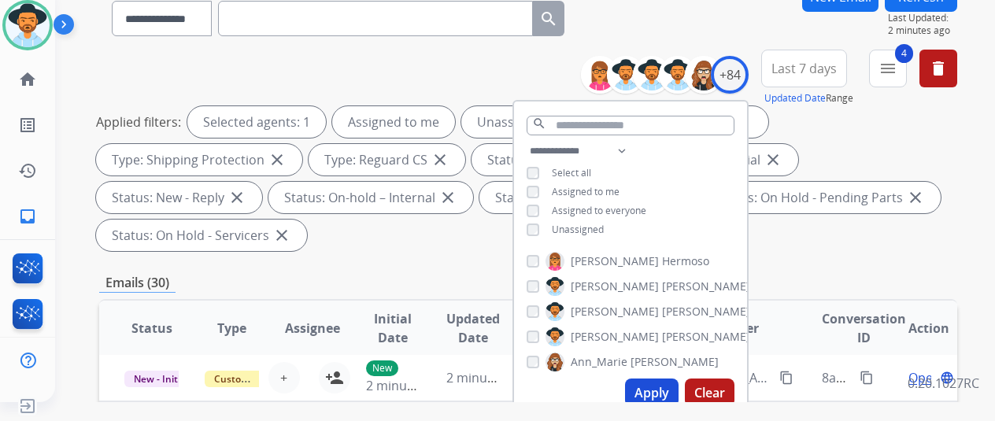
scroll to position [236, 0]
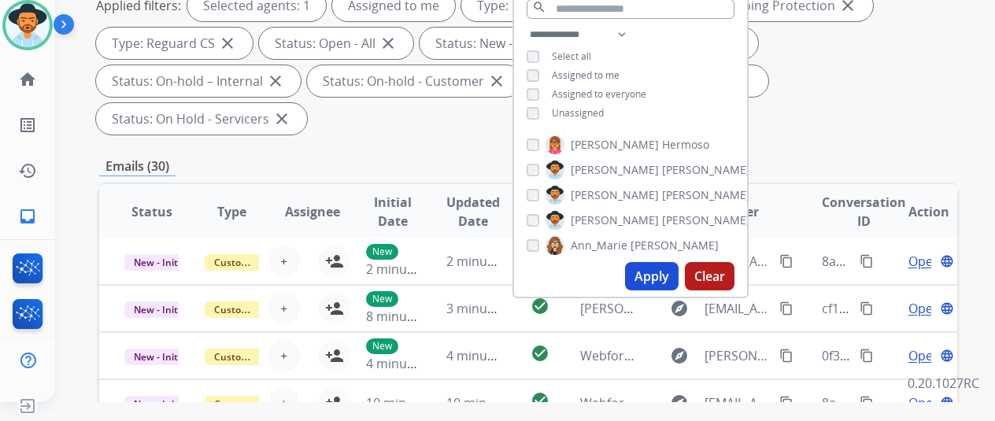
click at [656, 272] on button "Apply" at bounding box center [652, 276] width 54 height 28
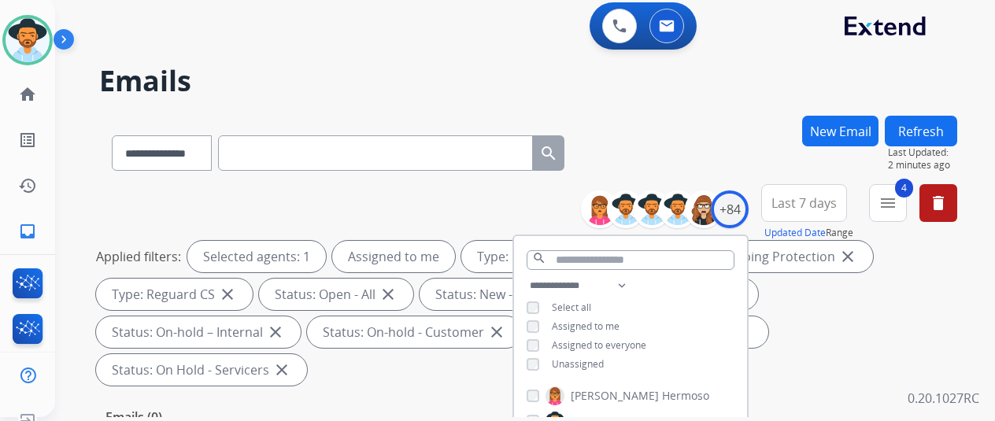
scroll to position [0, 0]
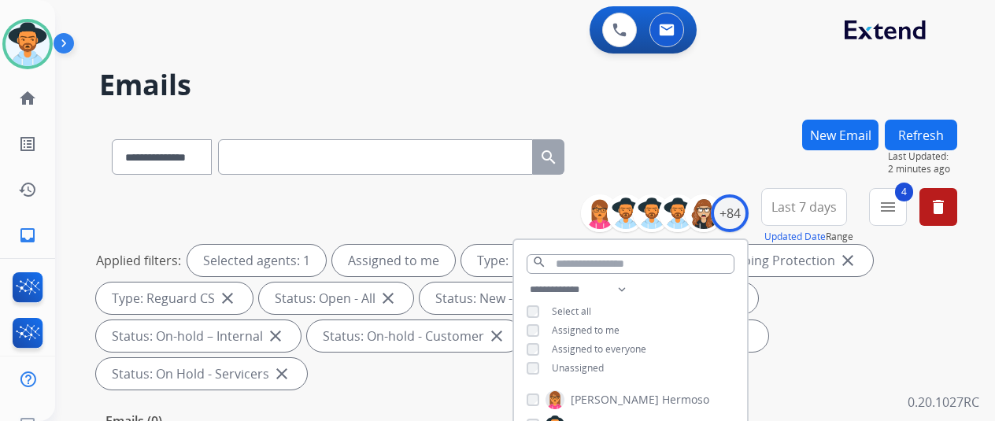
click at [722, 88] on h2 "Emails" at bounding box center [528, 84] width 858 height 31
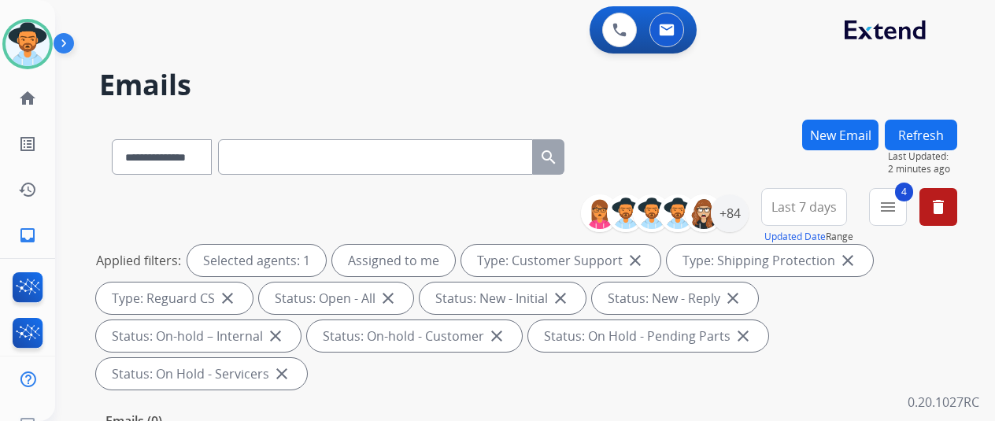
select select "**********"
click at [92, 206] on div "**********" at bounding box center [506, 267] width 902 height 421
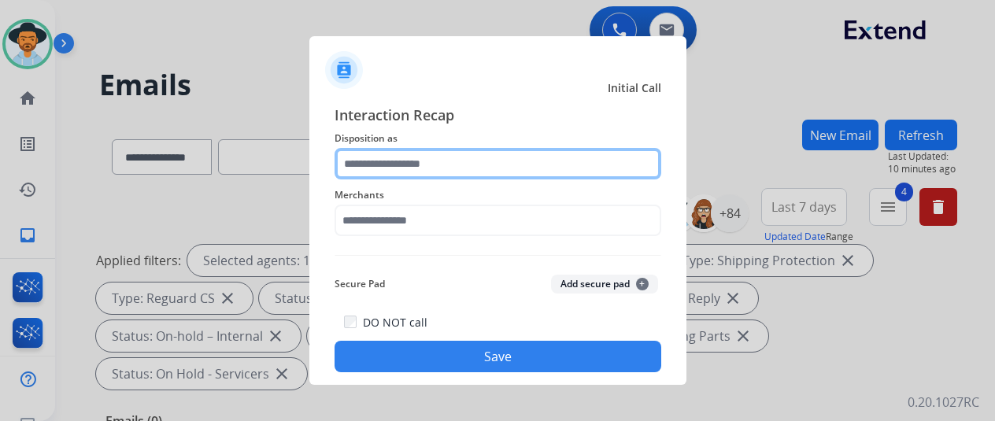
click at [380, 167] on input "text" at bounding box center [498, 163] width 327 height 31
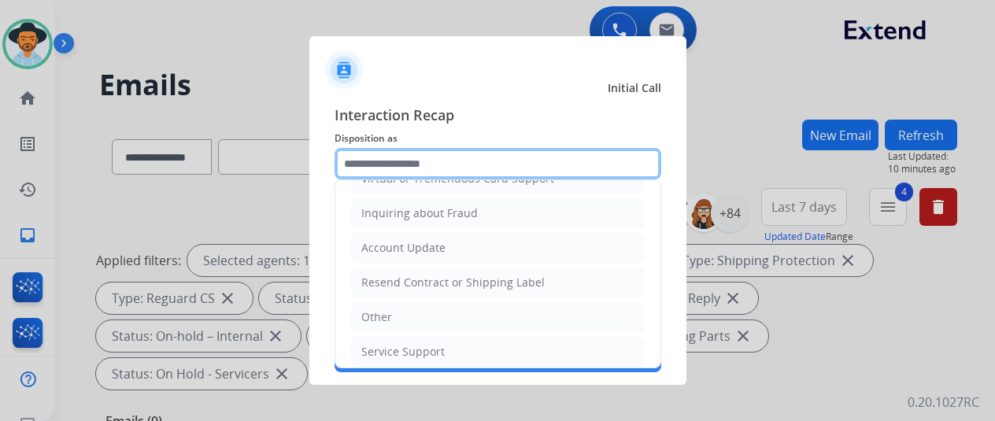
scroll to position [239, 0]
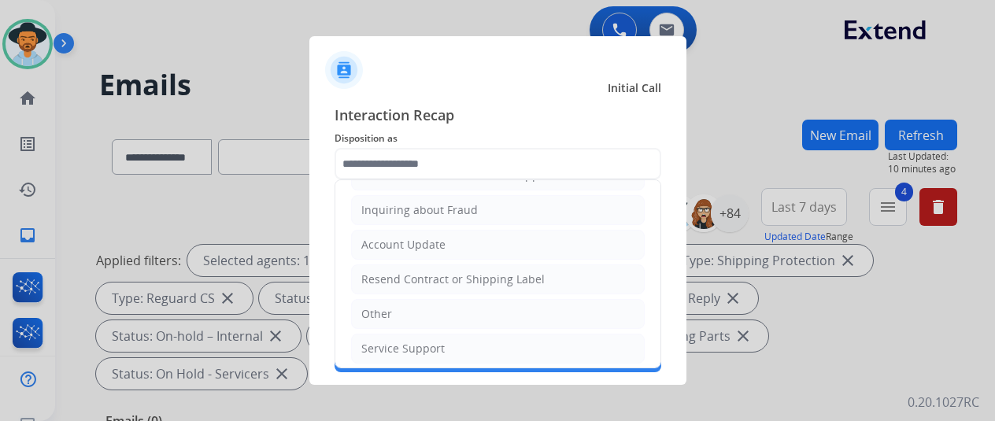
click at [394, 303] on li "Other" at bounding box center [498, 314] width 294 height 30
type input "*****"
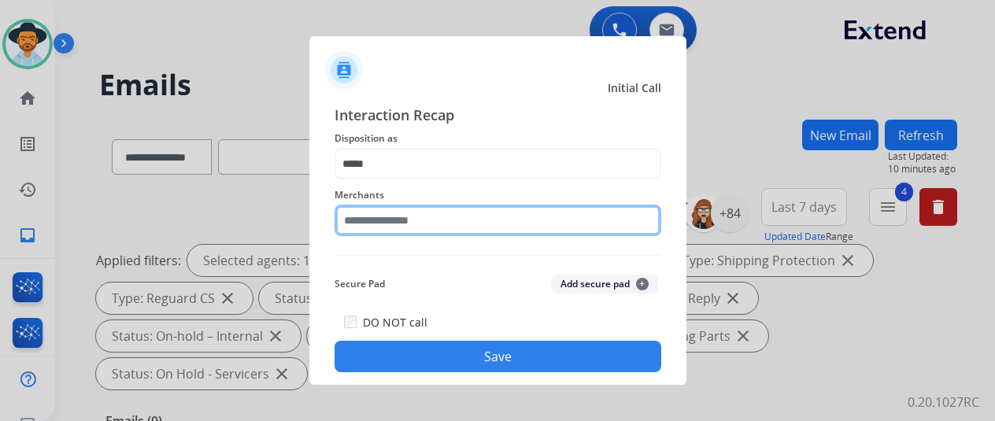
click at [381, 225] on input "text" at bounding box center [498, 220] width 327 height 31
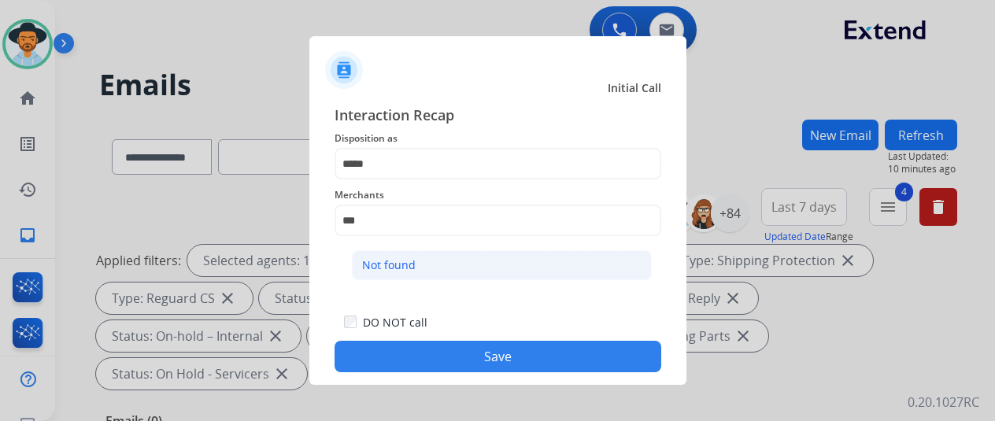
click at [384, 260] on div "Not found" at bounding box center [389, 266] width 54 height 16
type input "*********"
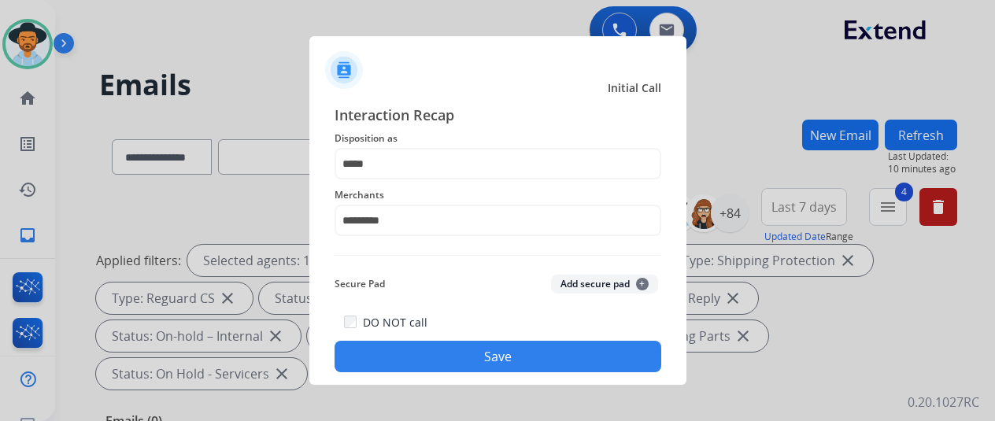
click at [484, 358] on button "Save" at bounding box center [498, 356] width 327 height 31
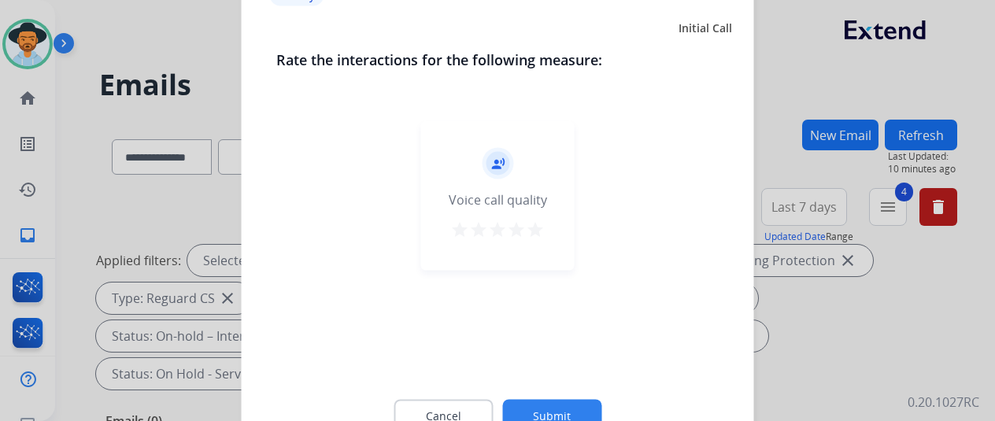
drag, startPoint x: 539, startPoint y: 408, endPoint x: 547, endPoint y: 412, distance: 9.5
click at [547, 412] on button "Submit" at bounding box center [551, 415] width 99 height 33
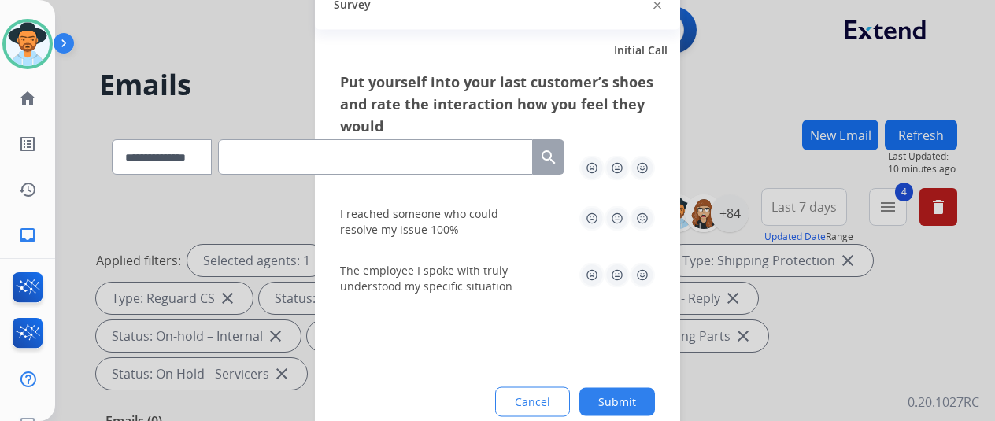
click at [613, 393] on button "Submit" at bounding box center [618, 401] width 76 height 28
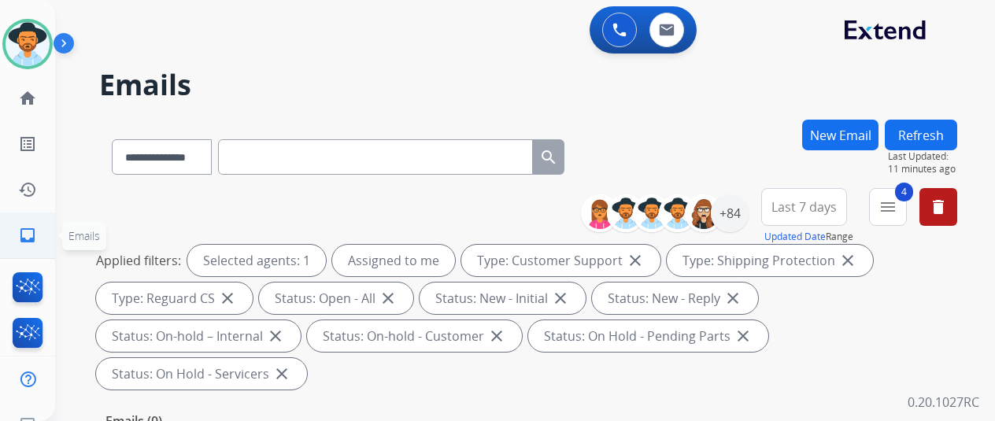
click at [22, 234] on mat-icon "inbox" at bounding box center [27, 235] width 19 height 19
click at [739, 213] on div "+84" at bounding box center [730, 214] width 38 height 38
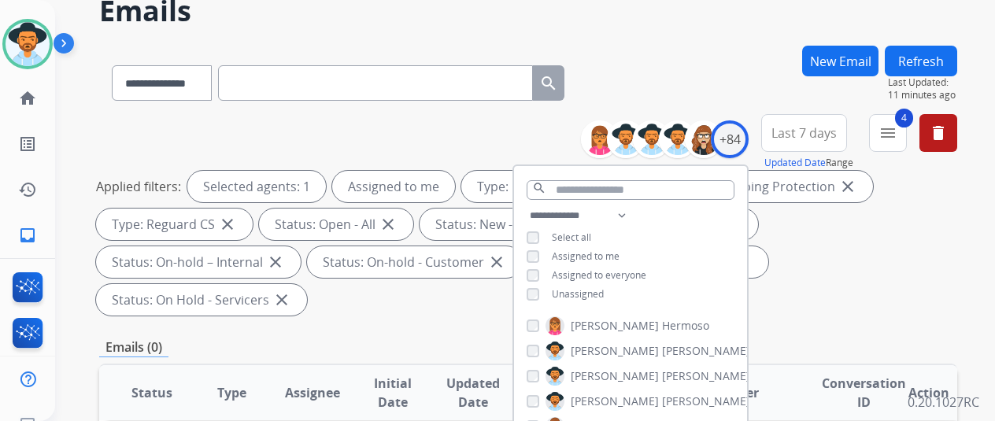
scroll to position [157, 0]
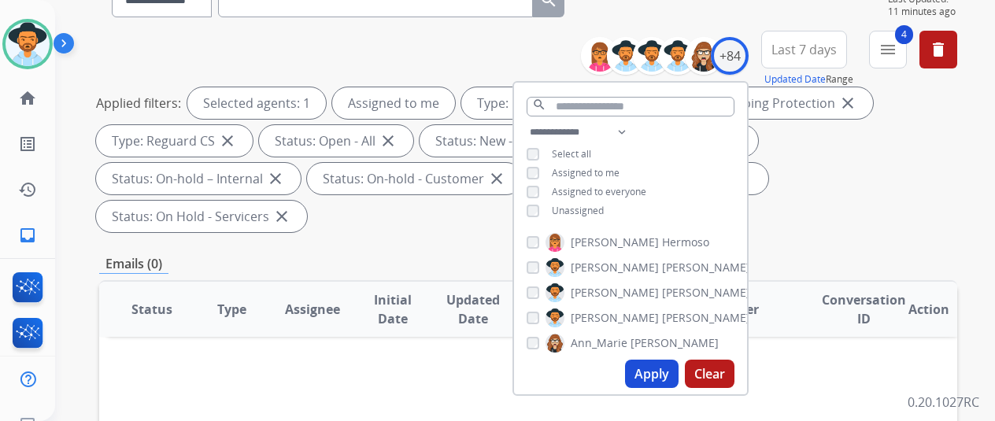
click at [655, 372] on button "Apply" at bounding box center [652, 374] width 54 height 28
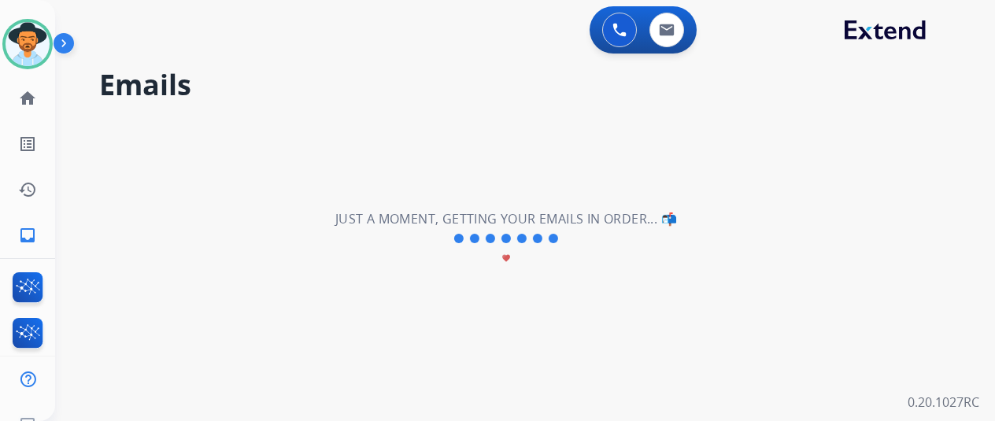
scroll to position [0, 0]
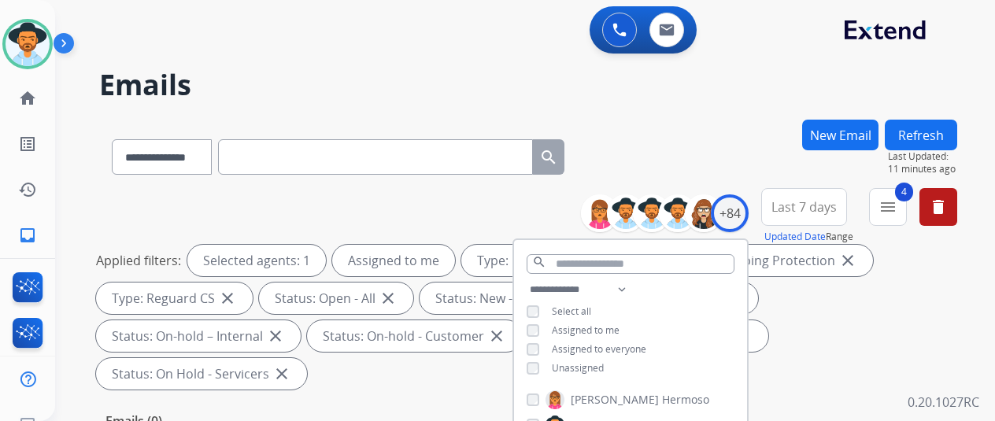
click at [702, 153] on div "**********" at bounding box center [528, 154] width 858 height 69
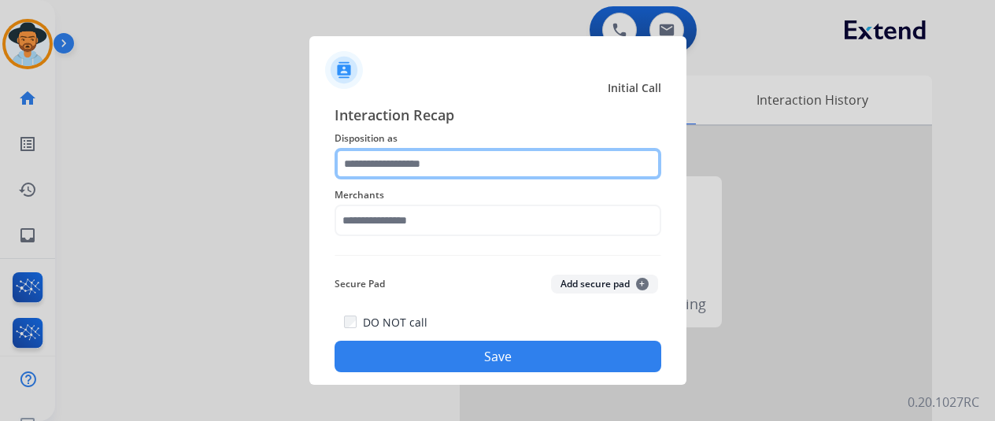
click at [389, 161] on input "text" at bounding box center [498, 163] width 327 height 31
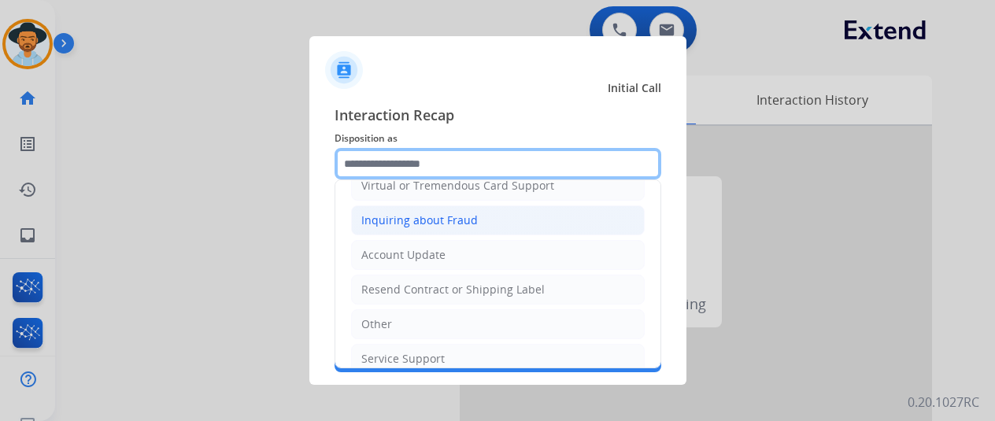
scroll to position [239, 0]
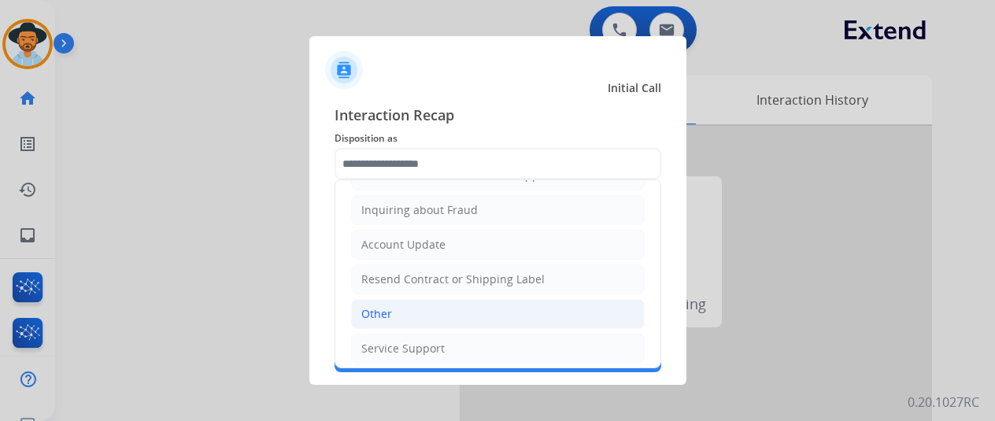
click at [378, 306] on div "Other" at bounding box center [376, 314] width 31 height 16
type input "*****"
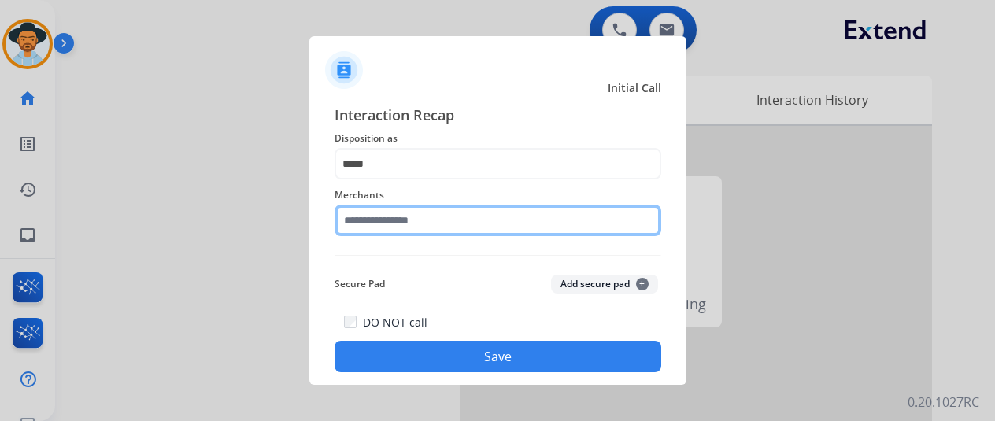
click at [380, 224] on input "text" at bounding box center [498, 220] width 327 height 31
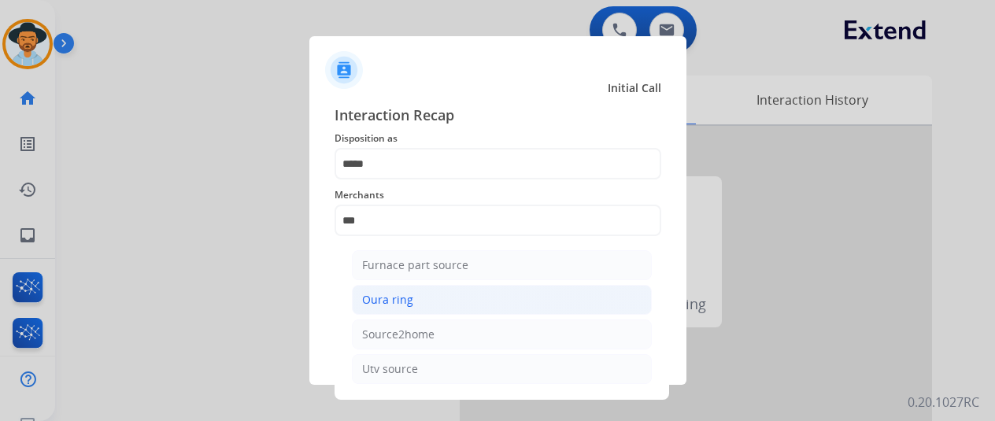
click at [380, 298] on div "Oura ring" at bounding box center [387, 300] width 51 height 16
type input "*********"
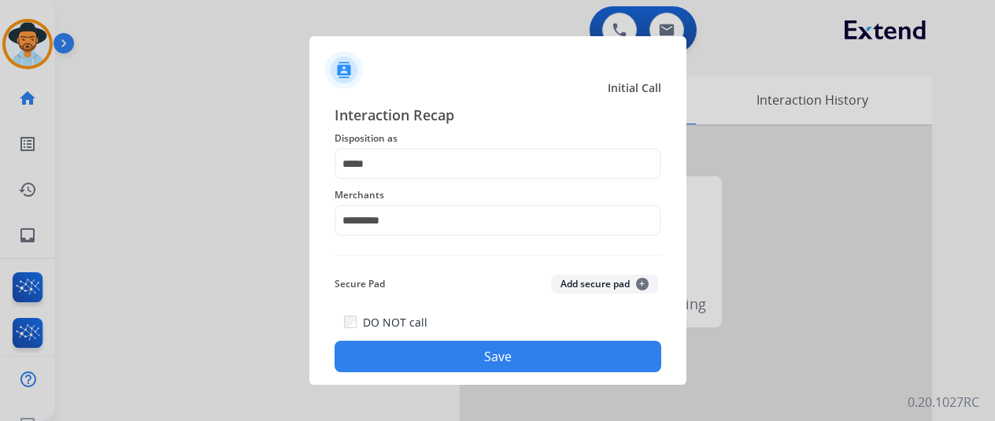
click at [469, 350] on button "Save" at bounding box center [498, 356] width 327 height 31
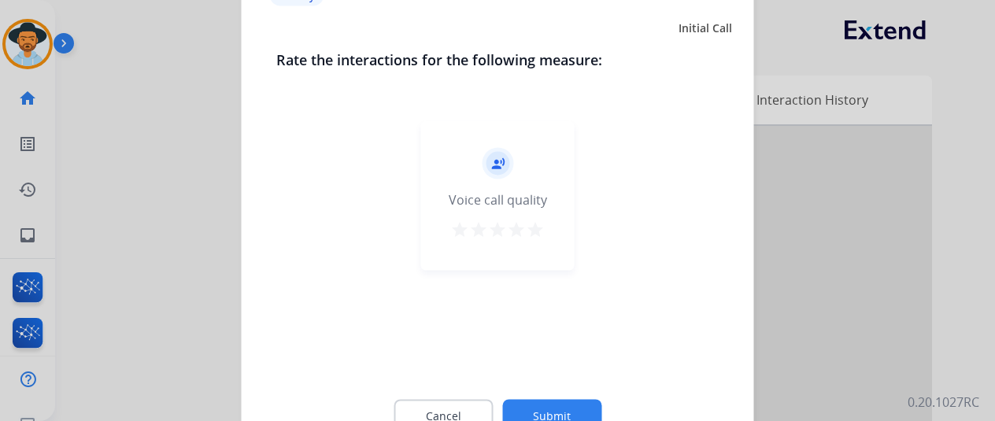
click at [551, 413] on button "Submit" at bounding box center [551, 415] width 99 height 33
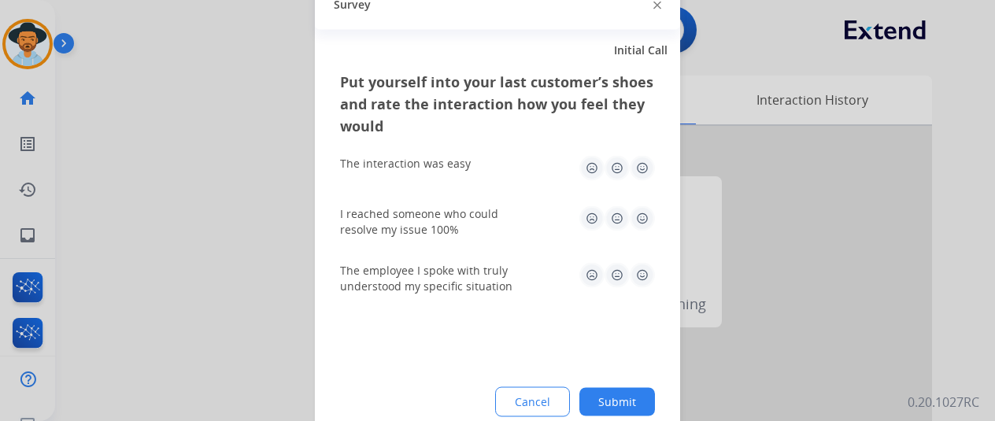
drag, startPoint x: 613, startPoint y: 396, endPoint x: 601, endPoint y: 369, distance: 29.3
click at [613, 395] on button "Submit" at bounding box center [618, 401] width 76 height 28
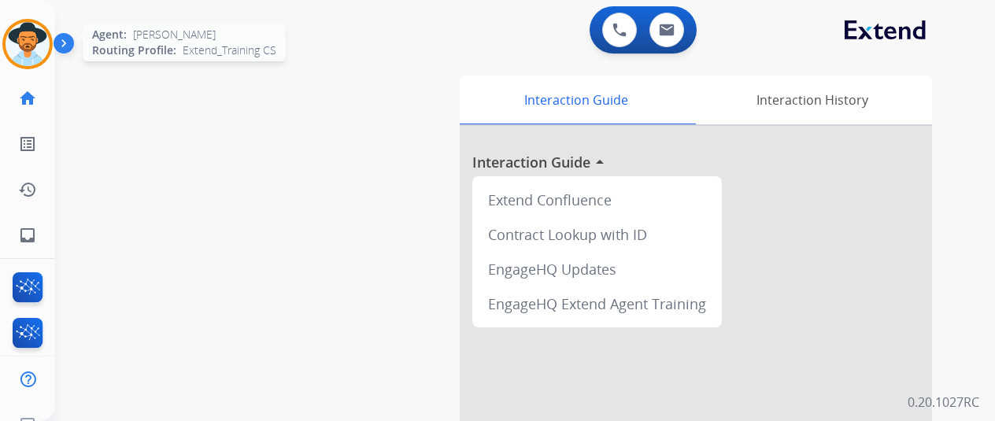
click at [31, 46] on img at bounding box center [28, 44] width 44 height 44
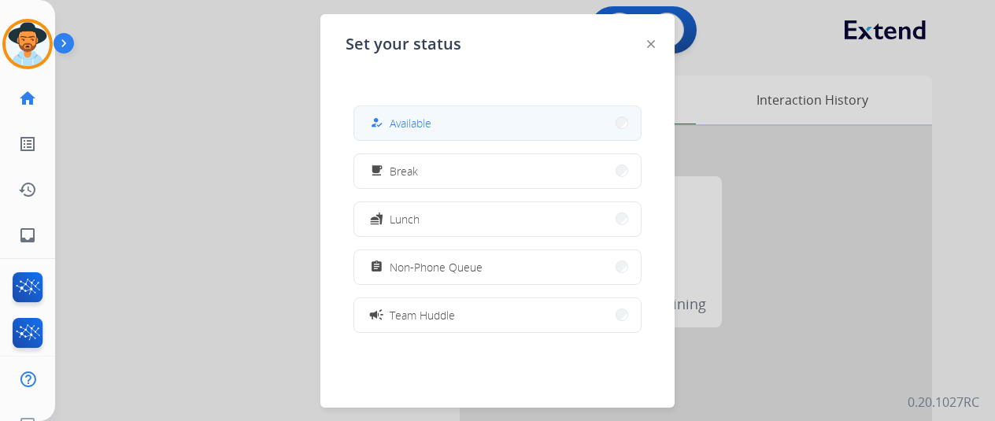
click at [435, 131] on button "how_to_reg Available" at bounding box center [497, 123] width 287 height 34
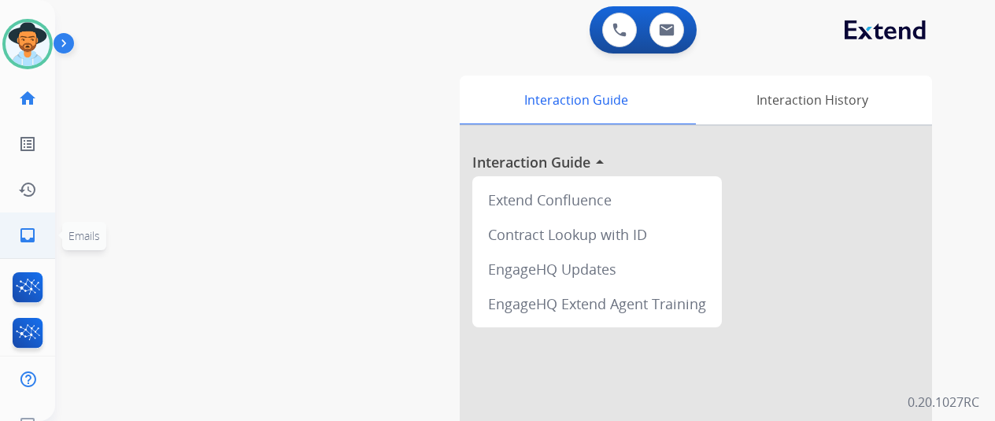
click at [33, 237] on mat-icon "inbox" at bounding box center [27, 235] width 19 height 19
select select "**********"
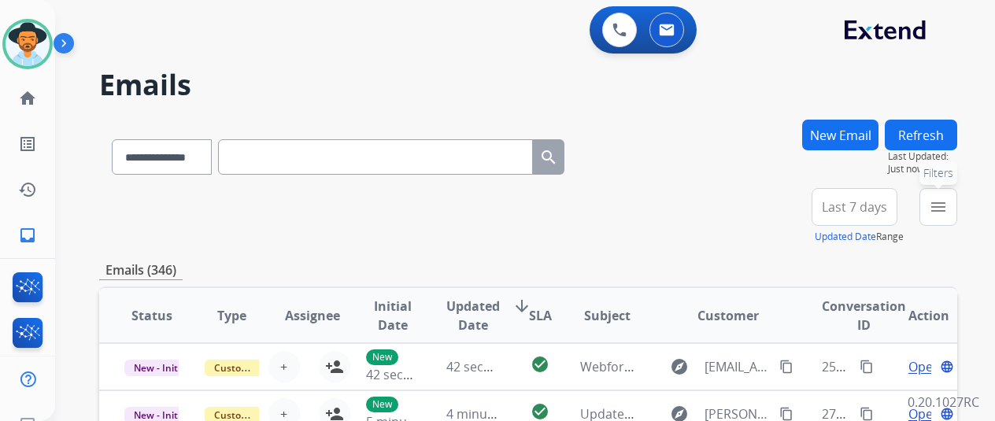
drag, startPoint x: 954, startPoint y: 202, endPoint x: 808, endPoint y: 206, distance: 145.8
click at [948, 202] on mat-icon "menu" at bounding box center [938, 207] width 19 height 19
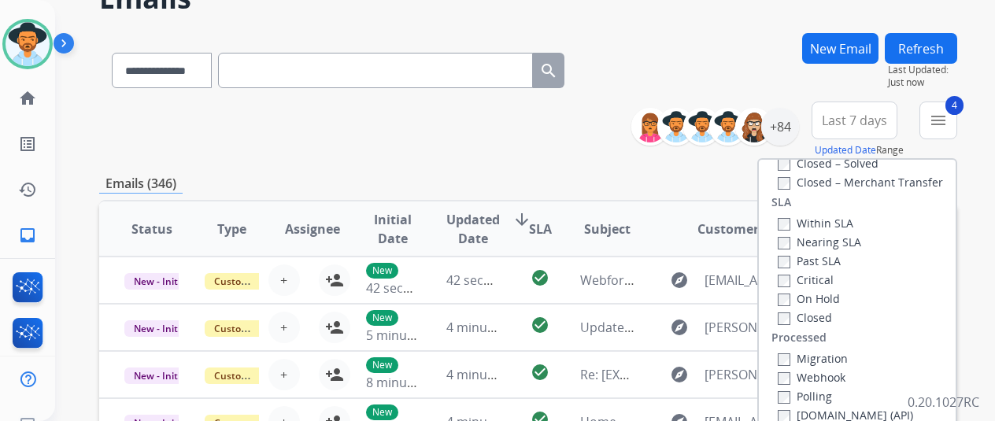
scroll to position [157, 0]
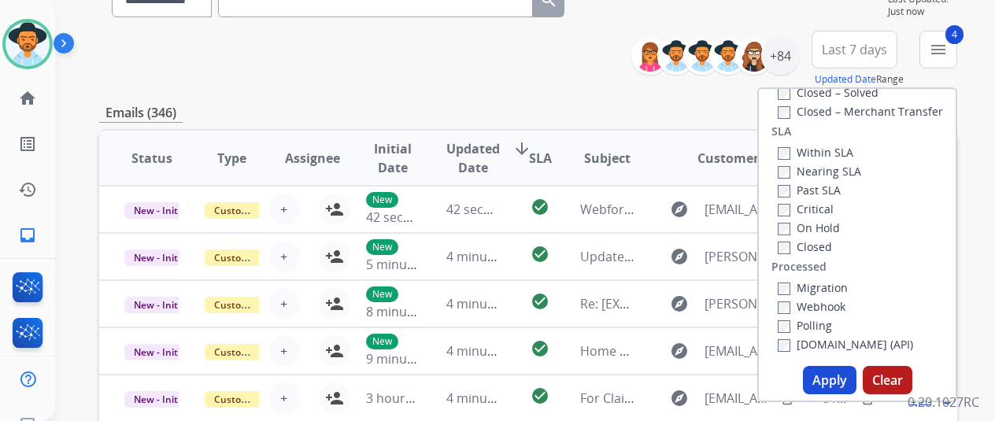
click at [831, 376] on button "Apply" at bounding box center [830, 380] width 54 height 28
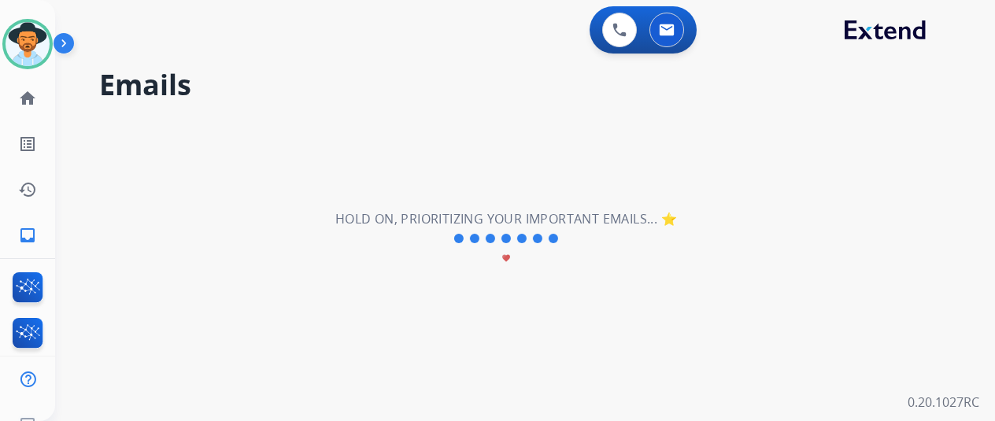
scroll to position [0, 0]
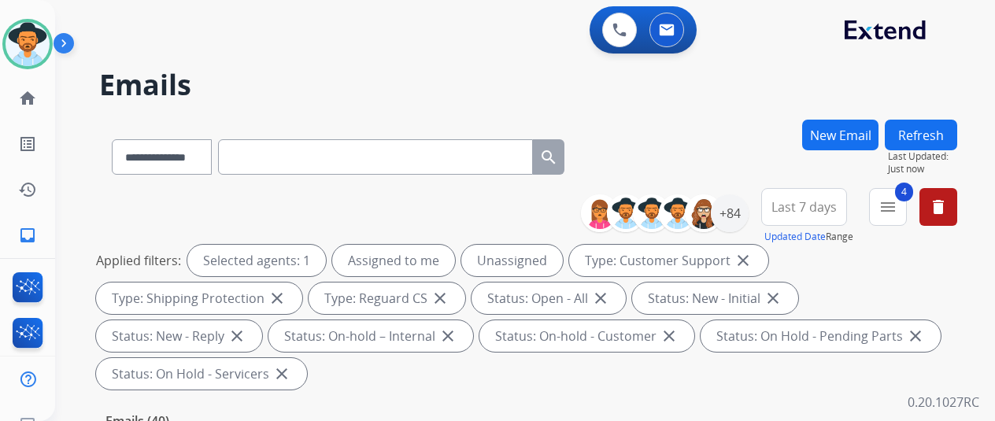
click at [741, 178] on div "**********" at bounding box center [528, 154] width 858 height 69
click at [748, 209] on div "+84" at bounding box center [730, 214] width 38 height 38
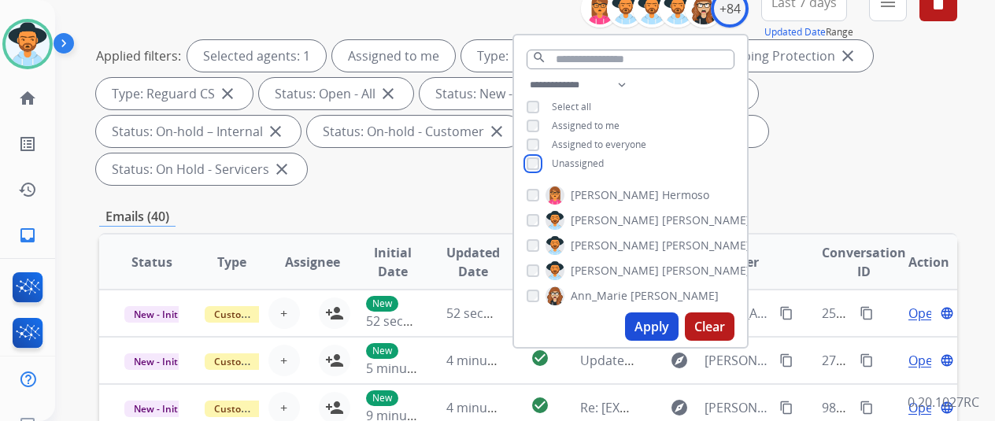
scroll to position [236, 0]
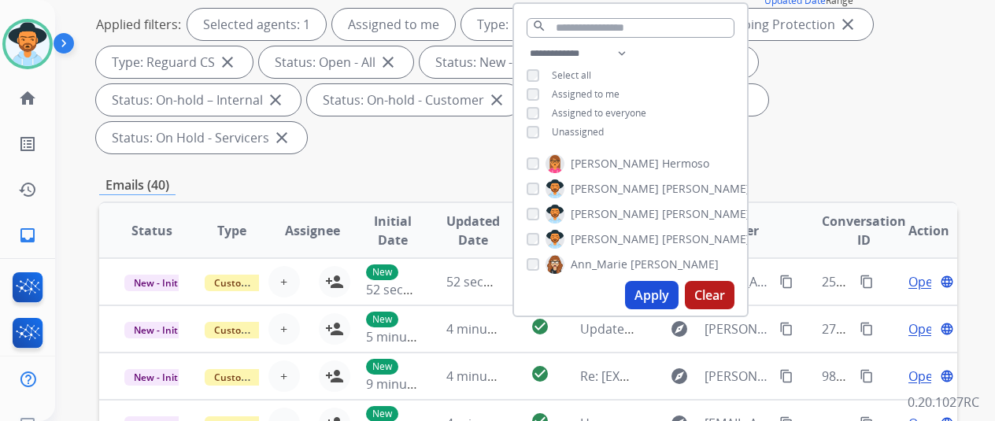
click at [669, 295] on button "Apply" at bounding box center [652, 295] width 54 height 28
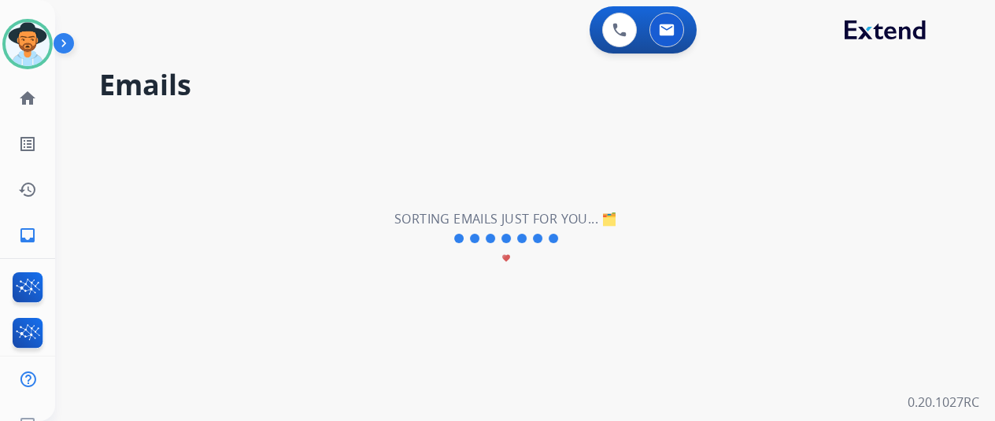
scroll to position [0, 0]
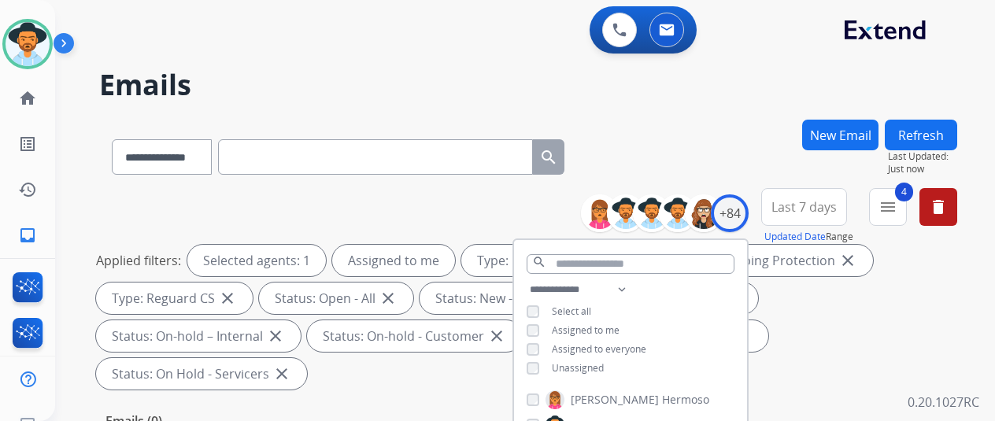
click at [715, 94] on h2 "Emails" at bounding box center [528, 84] width 858 height 31
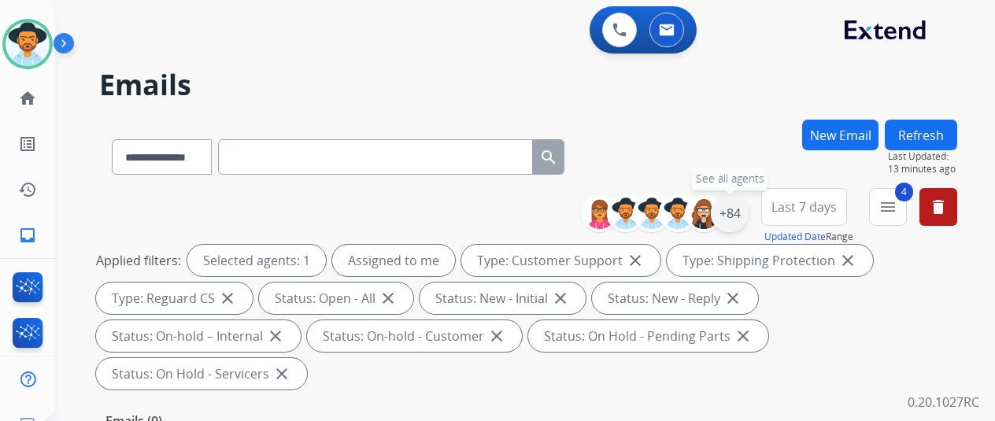
click at [745, 209] on div "+84" at bounding box center [730, 214] width 38 height 38
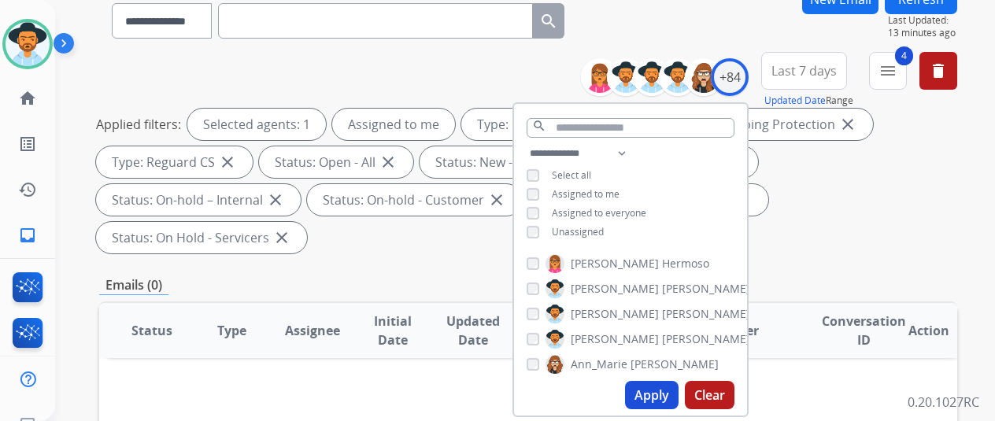
scroll to position [236, 0]
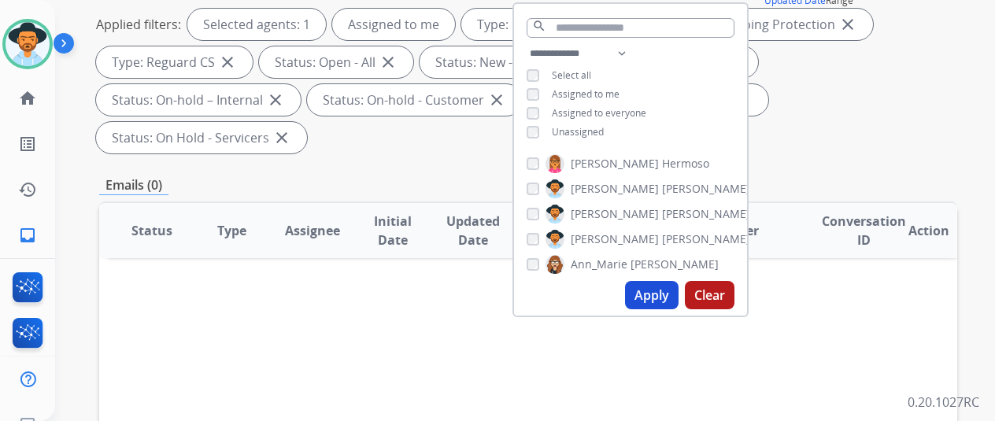
click at [651, 287] on button "Apply" at bounding box center [652, 295] width 54 height 28
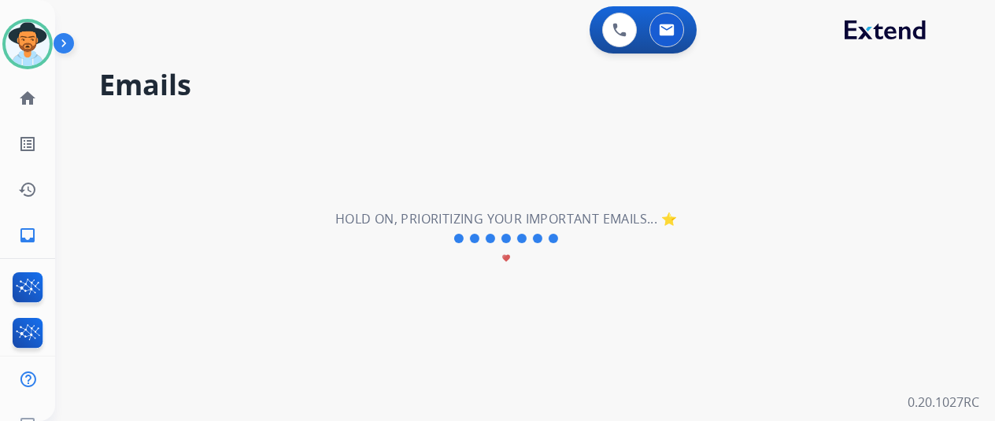
scroll to position [0, 0]
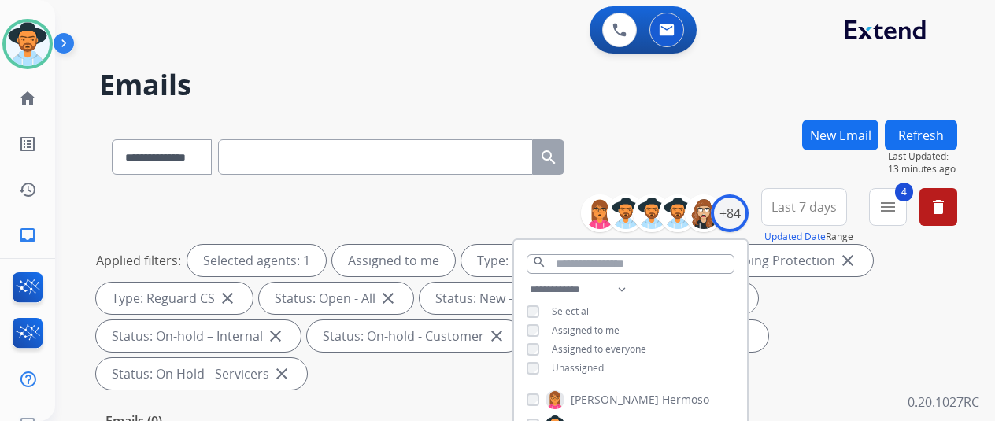
click at [676, 144] on div "**********" at bounding box center [528, 154] width 858 height 69
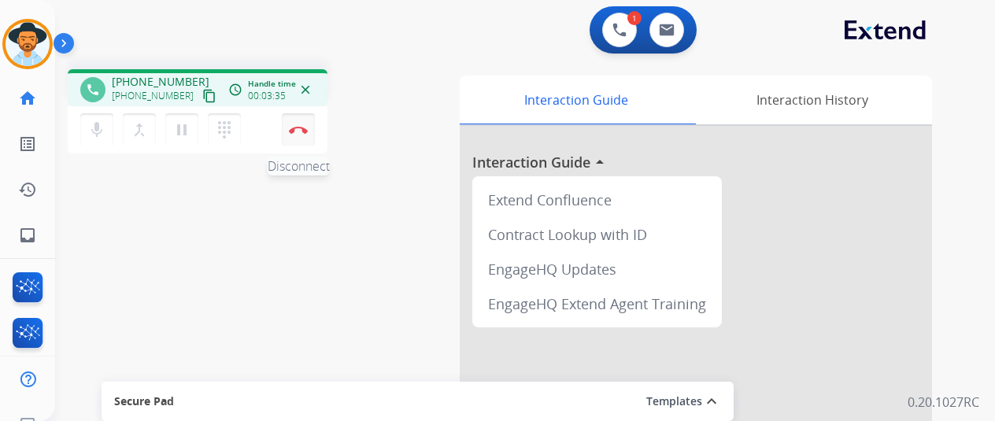
click at [299, 128] on img at bounding box center [298, 130] width 19 height 8
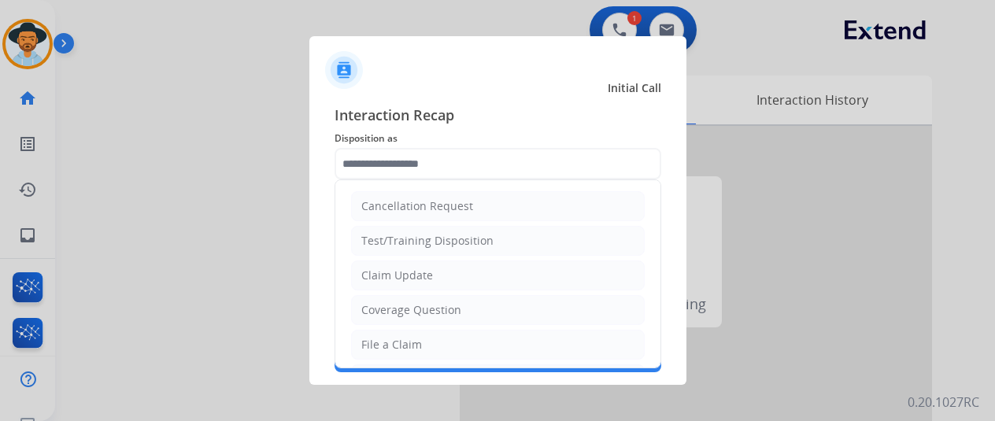
click at [382, 154] on input "text" at bounding box center [498, 163] width 327 height 31
click at [375, 345] on div "File a Claim" at bounding box center [391, 345] width 61 height 16
type input "**********"
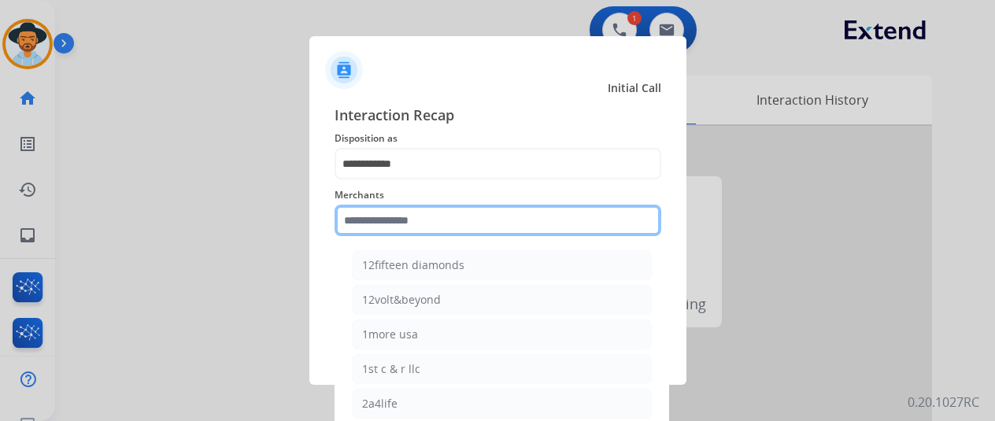
click at [389, 220] on input "text" at bounding box center [498, 220] width 327 height 31
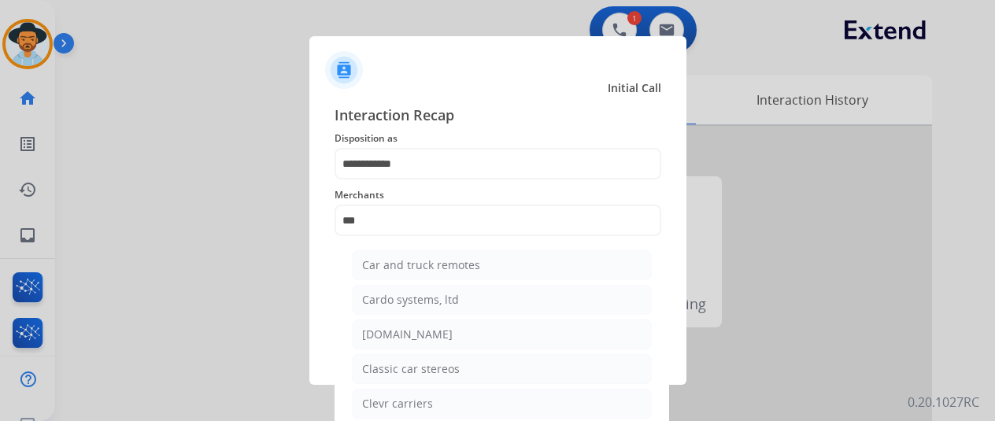
click at [377, 329] on div "Carparts.com" at bounding box center [407, 335] width 91 height 16
type input "**********"
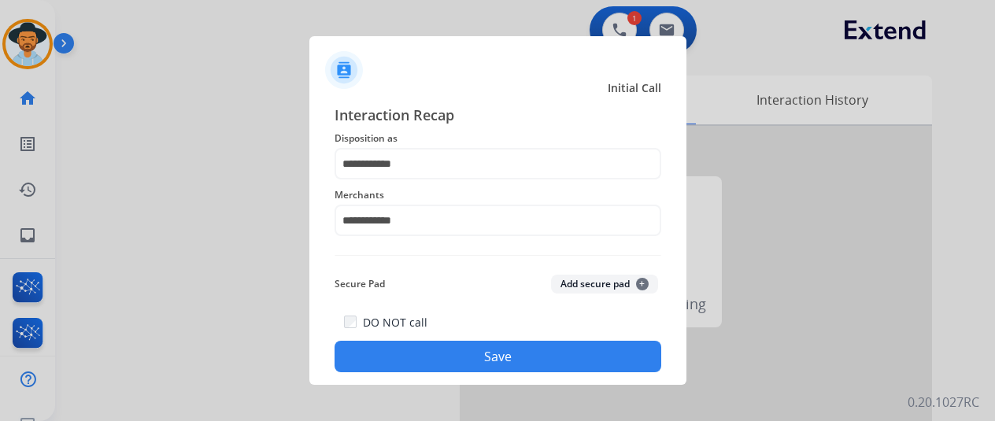
click at [474, 347] on button "Save" at bounding box center [498, 356] width 327 height 31
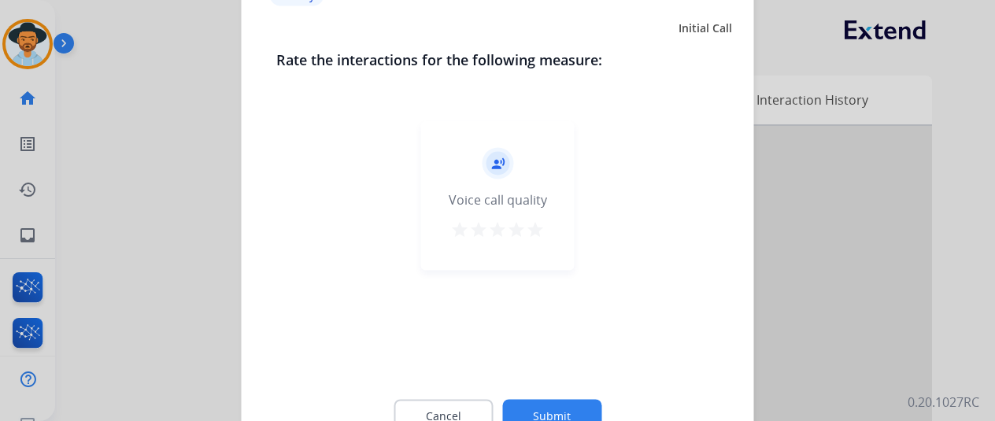
click at [550, 409] on button "Submit" at bounding box center [551, 415] width 99 height 33
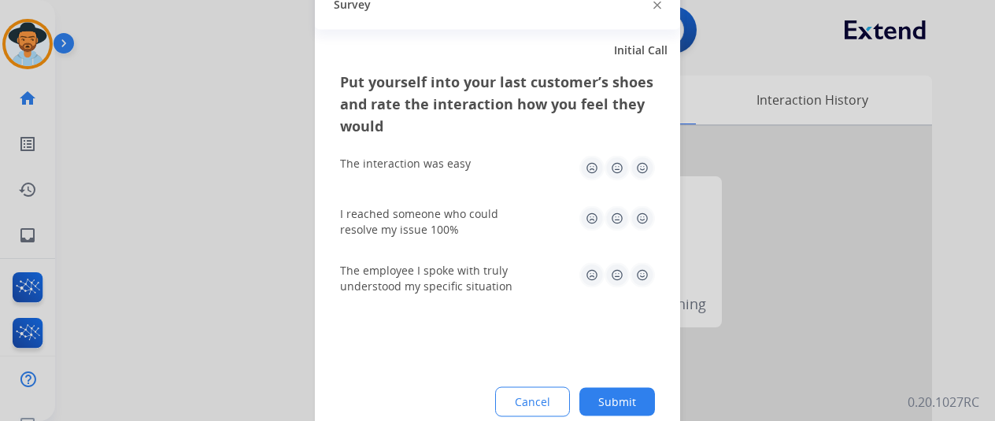
click at [632, 395] on button "Submit" at bounding box center [618, 401] width 76 height 28
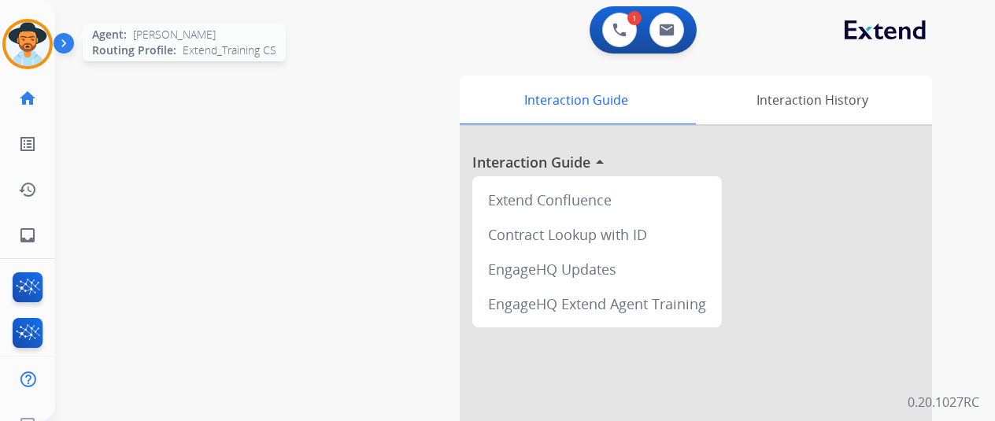
click at [40, 27] on img at bounding box center [28, 44] width 44 height 44
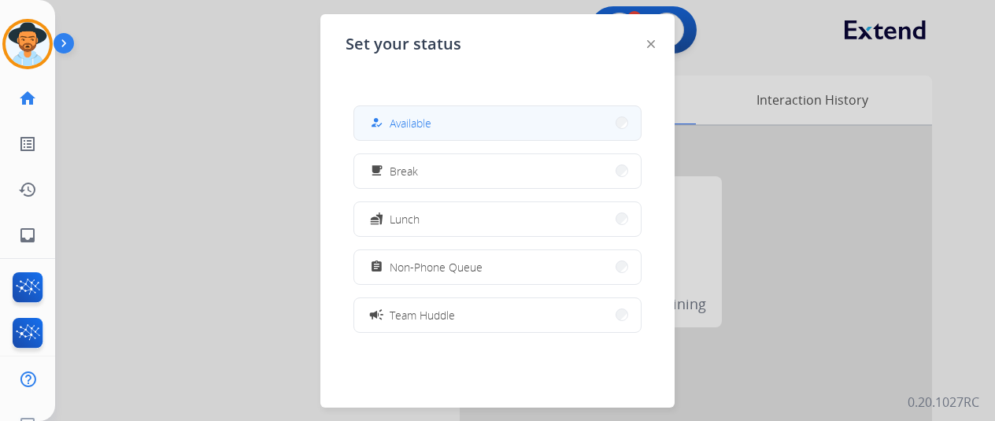
click at [421, 124] on span "Available" at bounding box center [411, 123] width 42 height 17
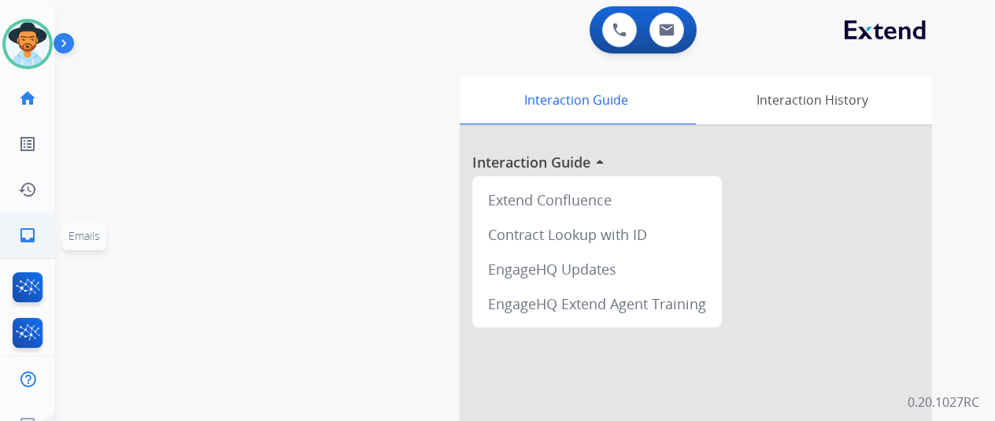
click at [25, 225] on link "inbox Emails" at bounding box center [28, 235] width 44 height 44
select select "**********"
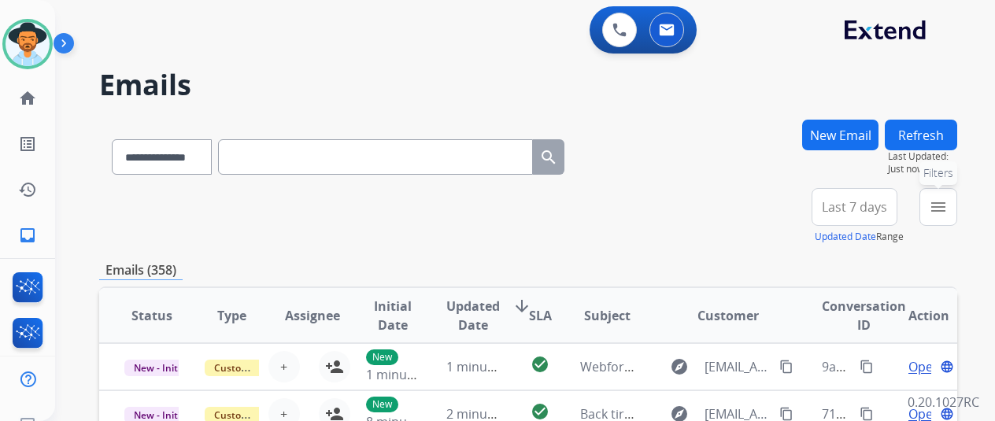
click at [948, 213] on mat-icon "menu" at bounding box center [938, 207] width 19 height 19
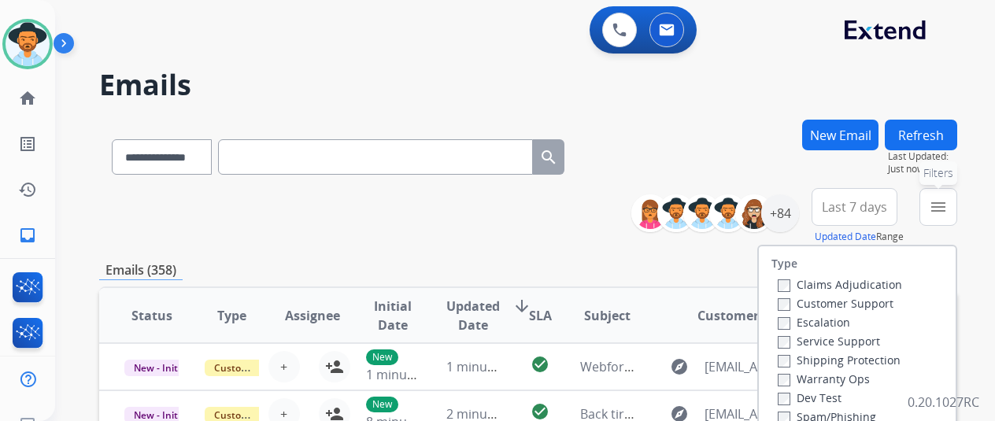
click at [958, 201] on button "menu Filters" at bounding box center [939, 207] width 38 height 38
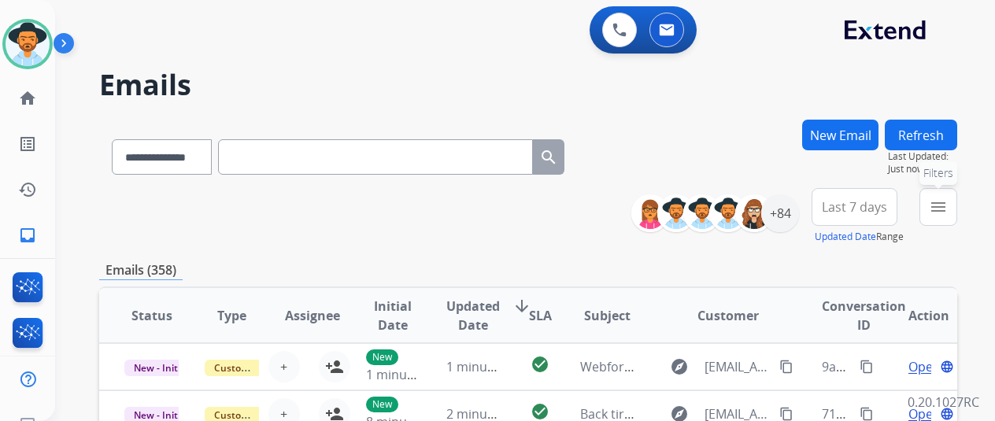
click at [948, 204] on mat-icon "menu" at bounding box center [938, 207] width 19 height 19
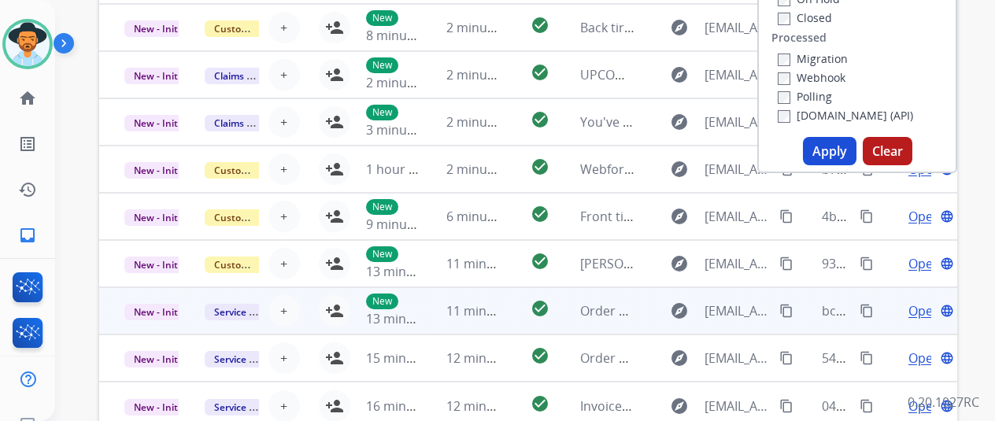
scroll to position [394, 0]
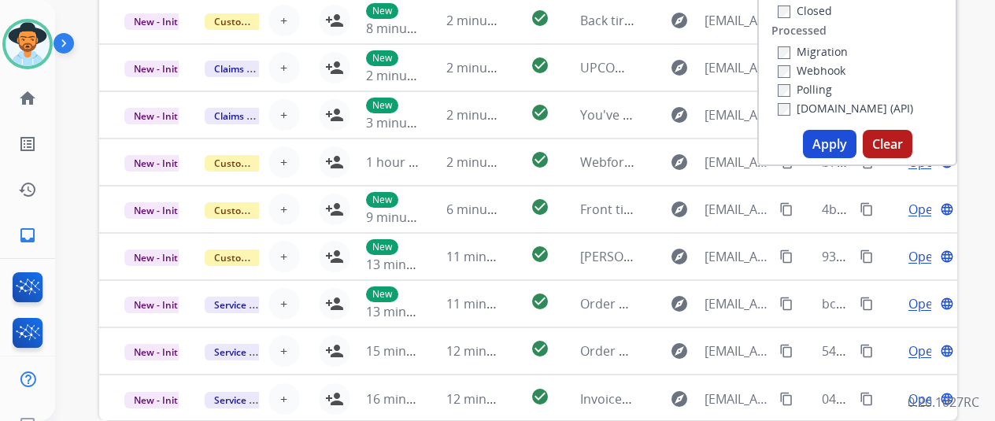
click at [832, 143] on button "Apply" at bounding box center [830, 144] width 54 height 28
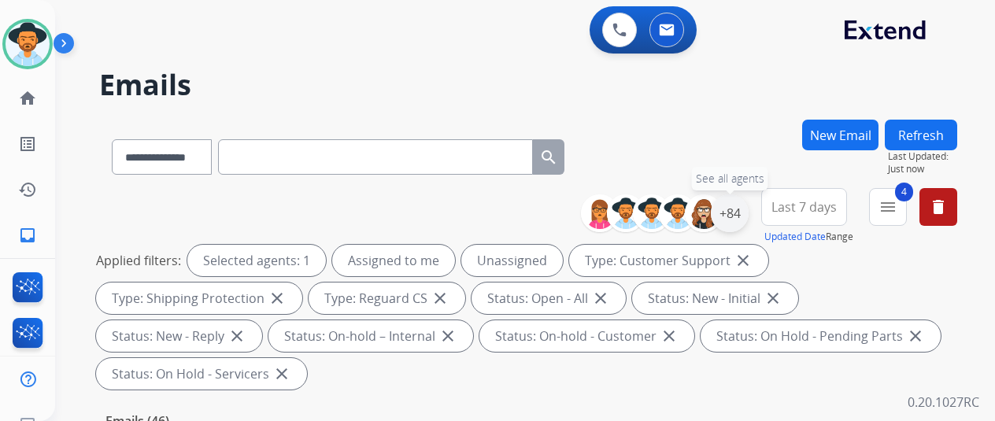
click at [749, 213] on div "+84" at bounding box center [730, 214] width 38 height 38
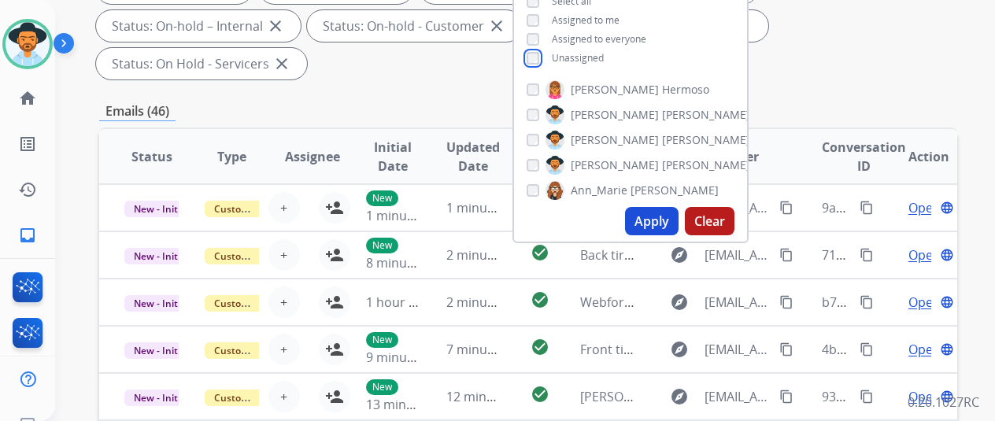
scroll to position [315, 0]
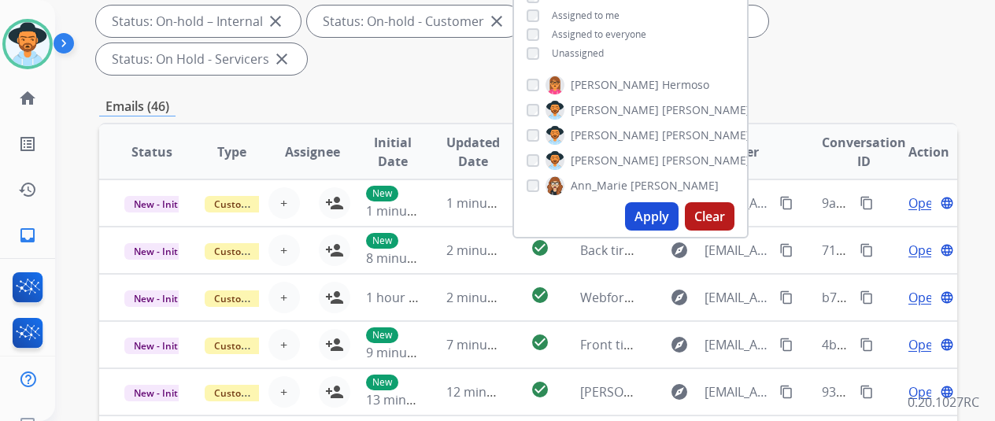
click at [666, 223] on button "Apply" at bounding box center [652, 216] width 54 height 28
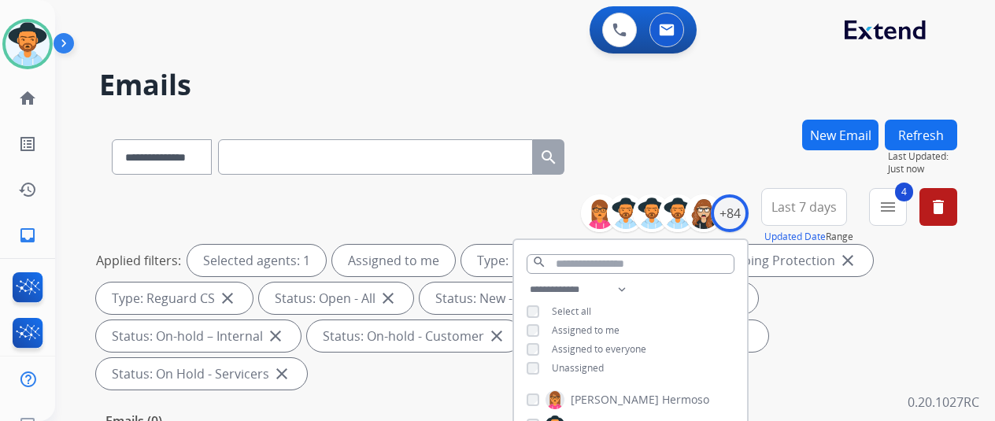
click at [705, 116] on div "**********" at bounding box center [506, 267] width 902 height 421
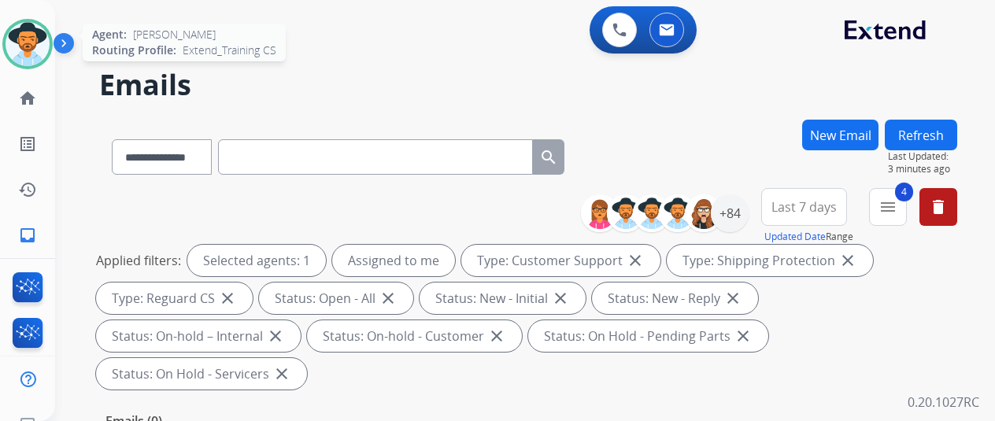
click at [40, 44] on img at bounding box center [28, 44] width 44 height 44
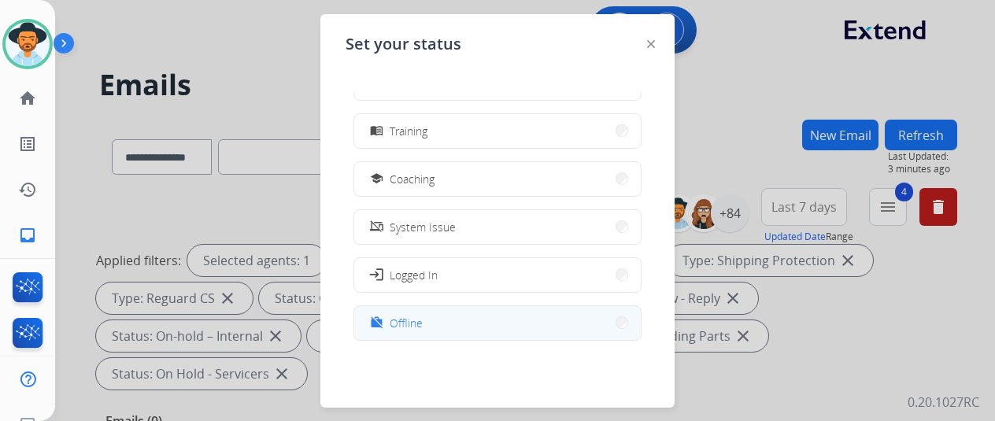
scroll to position [249, 0]
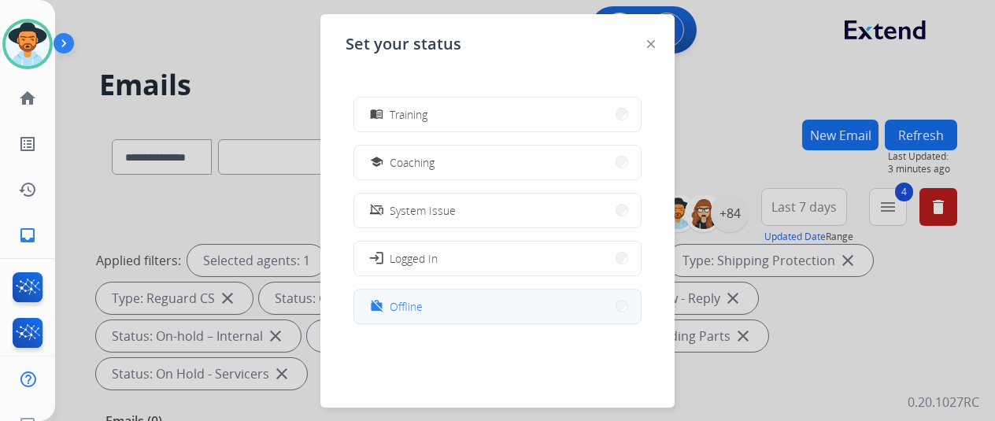
click at [419, 310] on span "Offline" at bounding box center [406, 306] width 33 height 17
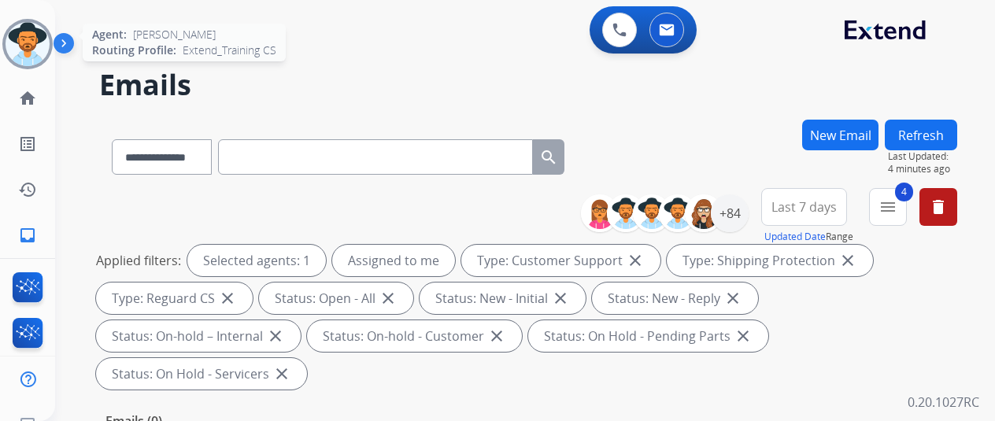
click at [35, 42] on img at bounding box center [28, 44] width 44 height 44
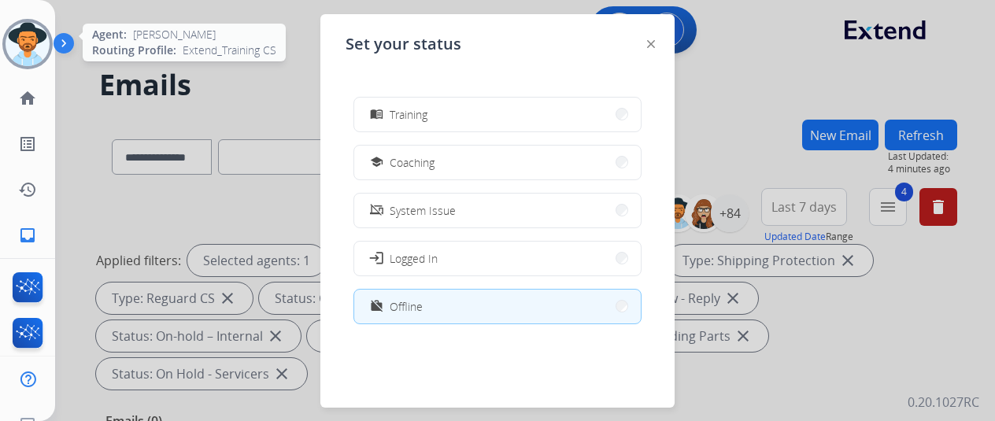
click at [19, 35] on img at bounding box center [28, 44] width 44 height 44
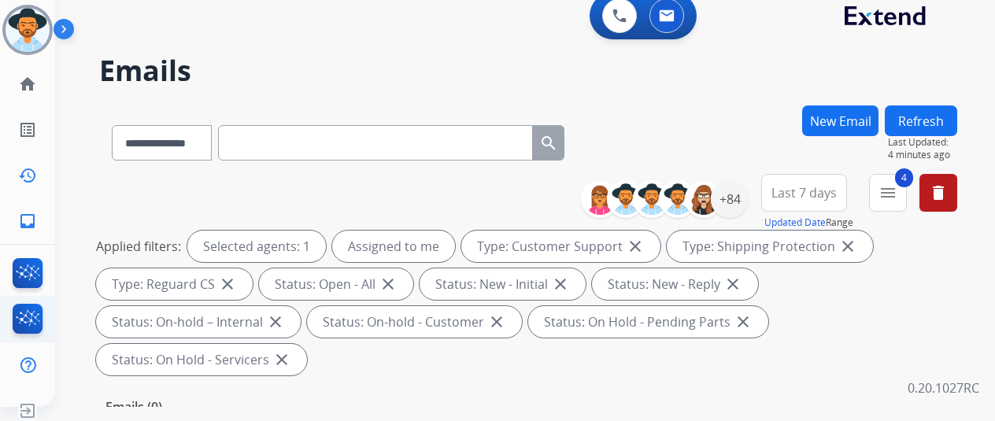
scroll to position [19, 0]
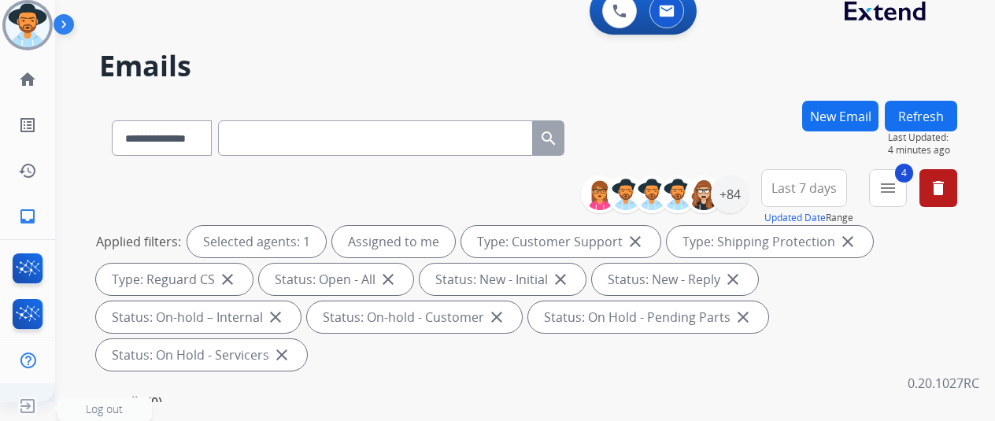
click at [22, 397] on img at bounding box center [27, 406] width 28 height 30
click at [28, 399] on img at bounding box center [27, 406] width 28 height 30
